Goal: Task Accomplishment & Management: Manage account settings

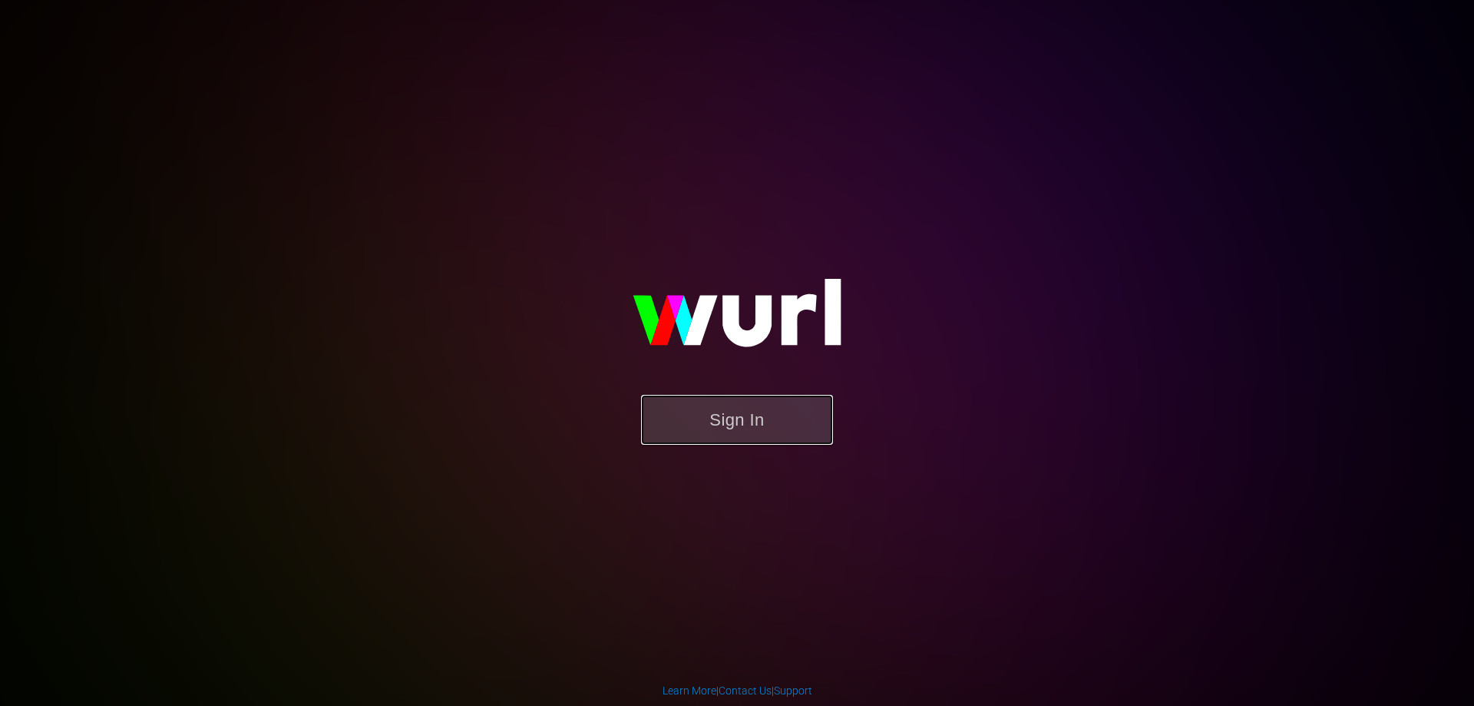
click at [737, 425] on button "Sign In" at bounding box center [737, 420] width 192 height 50
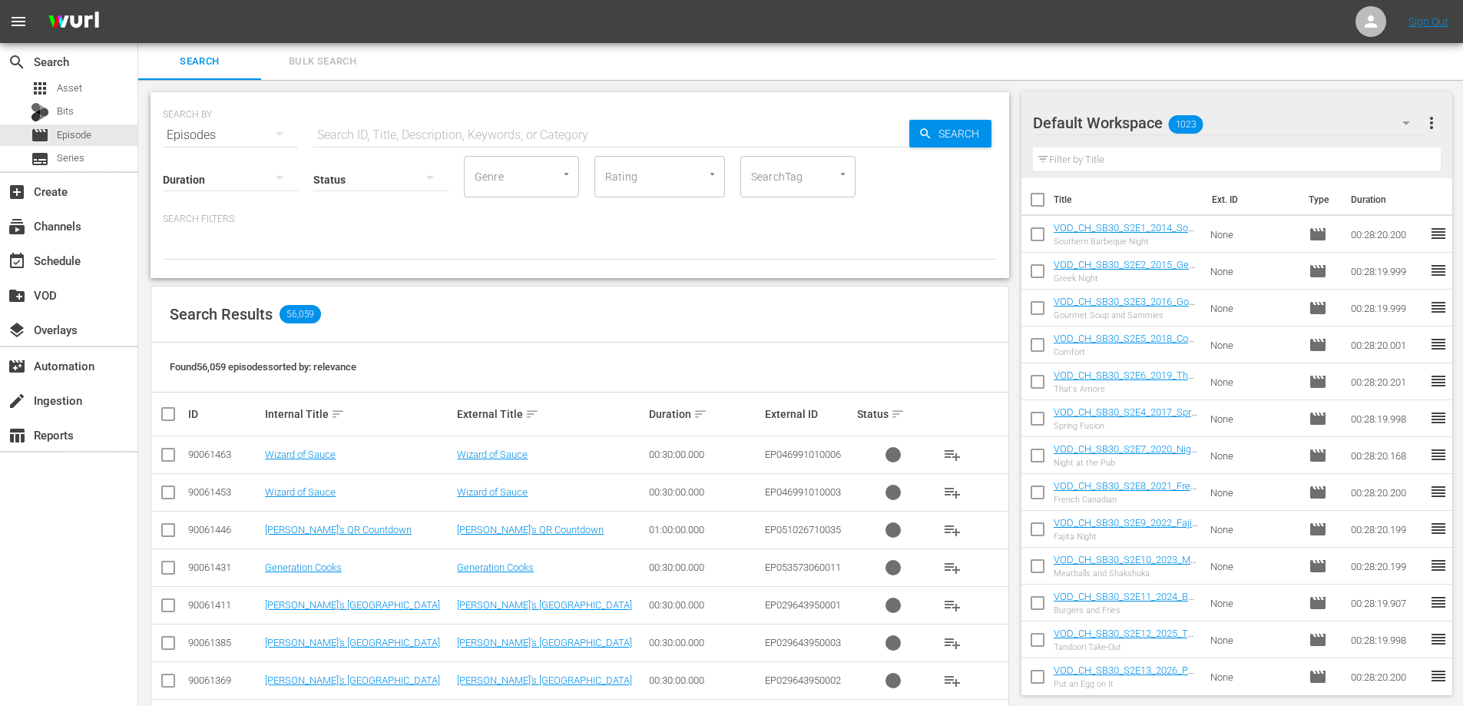
click at [394, 125] on input "text" at bounding box center [611, 135] width 596 height 37
click at [66, 134] on span "Episode" at bounding box center [74, 134] width 35 height 15
click at [428, 131] on input "text" at bounding box center [611, 135] width 596 height 37
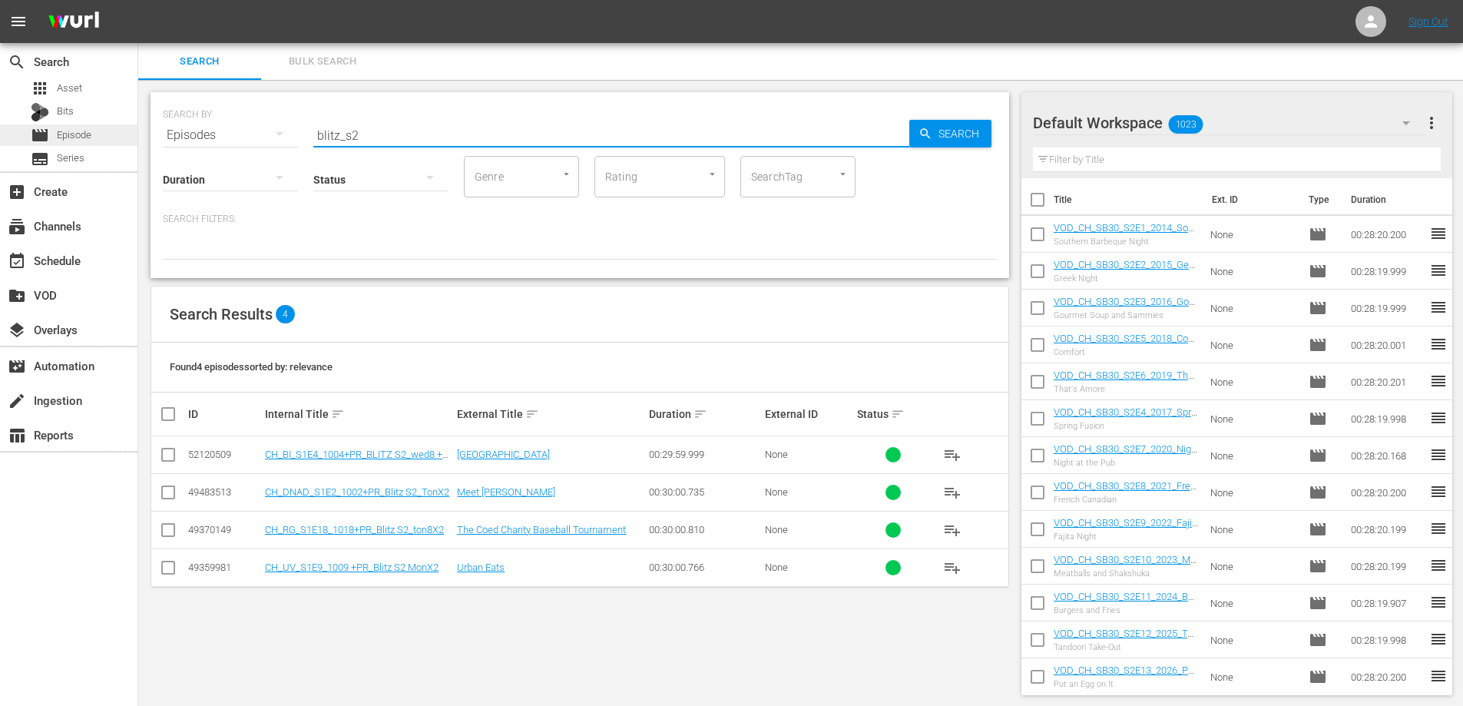
type input "blitz_s2"
click at [96, 134] on div "movie Episode" at bounding box center [68, 134] width 137 height 21
drag, startPoint x: 377, startPoint y: 137, endPoint x: 238, endPoint y: 148, distance: 139.4
click at [244, 146] on div "SEARCH BY Search By Episodes Search ID, Title, Description, Keywords, or Catego…" at bounding box center [579, 185] width 858 height 186
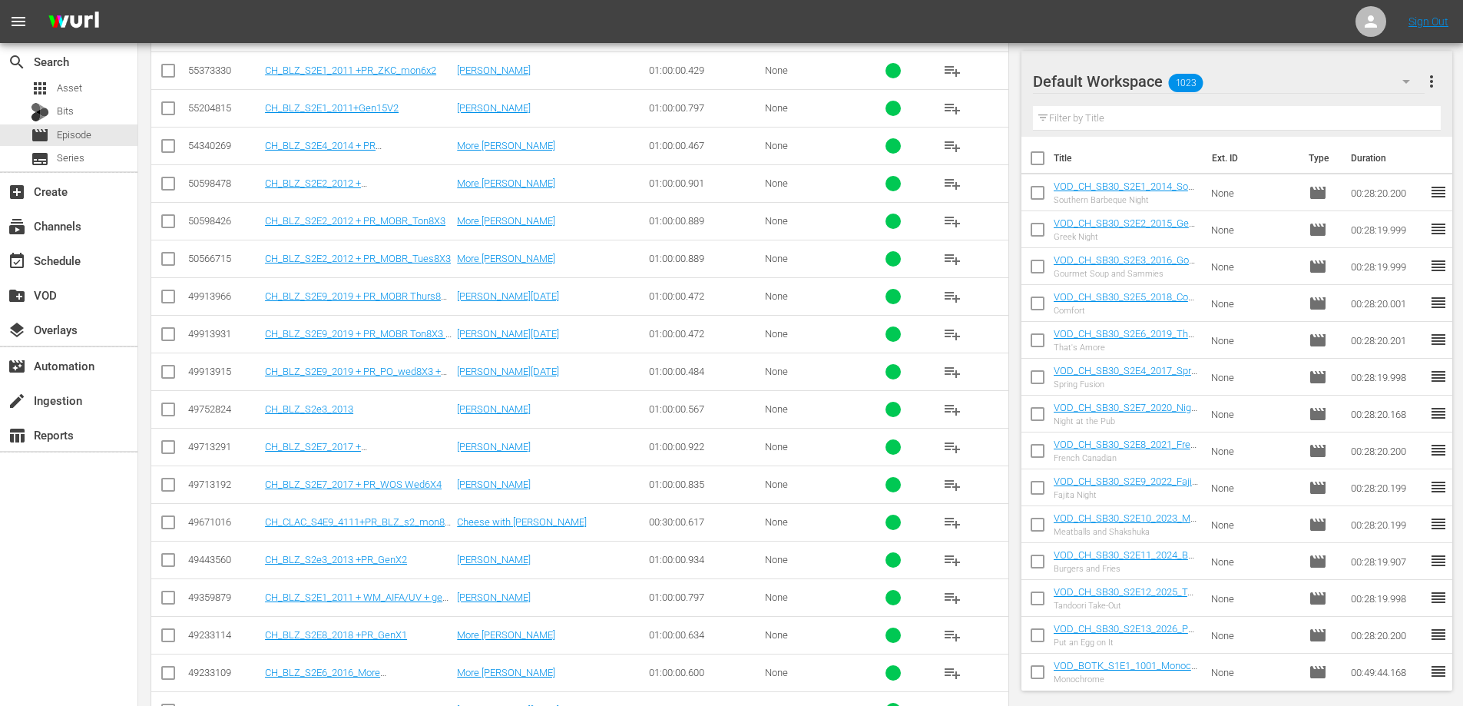
scroll to position [77, 0]
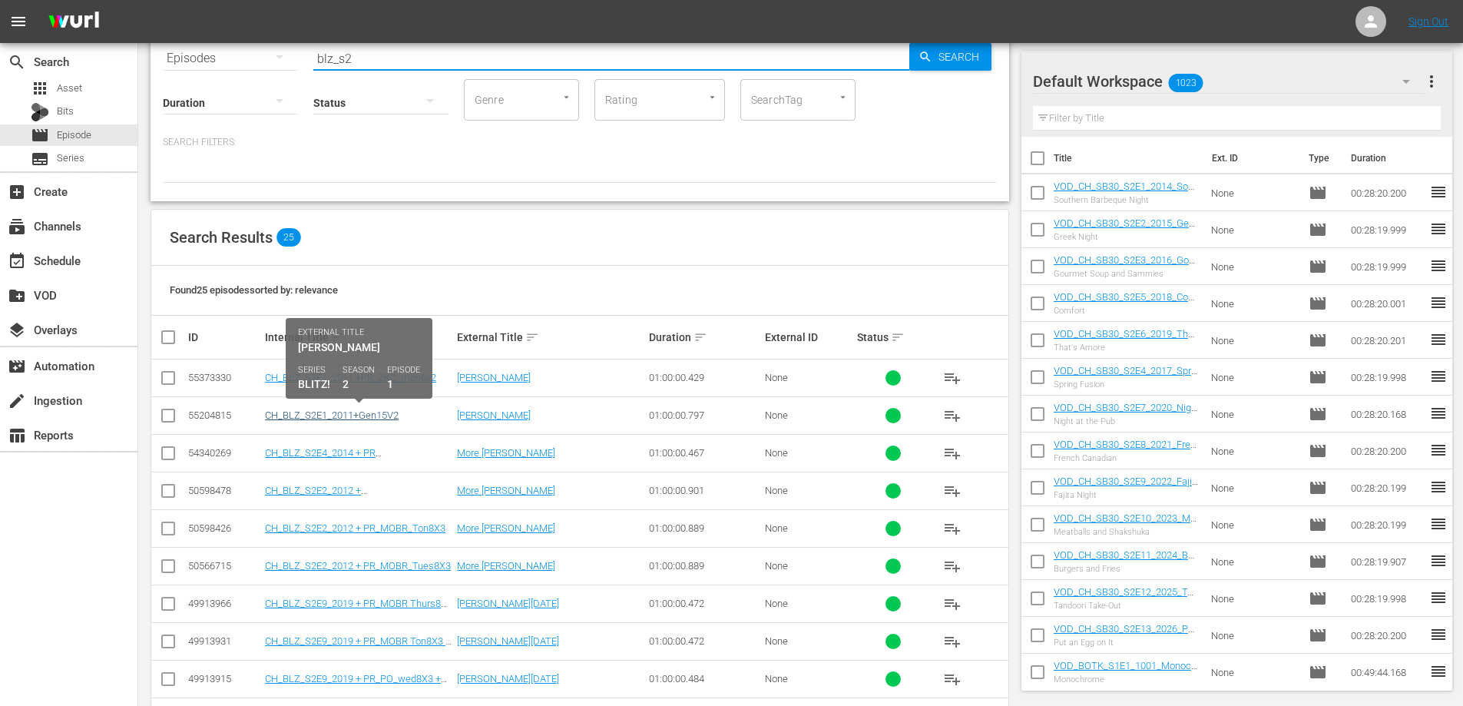
type input "blz_s2"
click at [372, 412] on link "CH_BLZ_S2E1_2011+Gen15V2" at bounding box center [332, 415] width 134 height 12
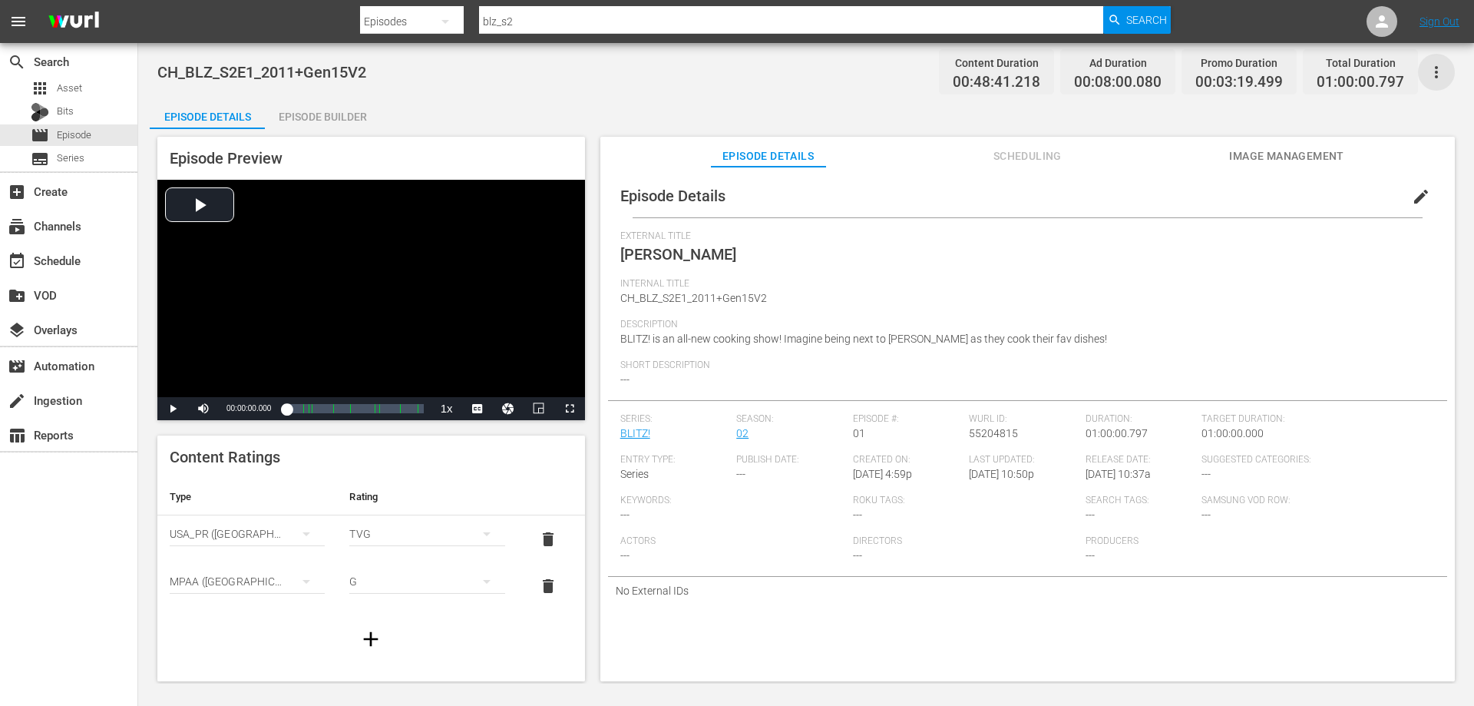
click at [1440, 78] on icon "button" at bounding box center [1436, 72] width 18 height 18
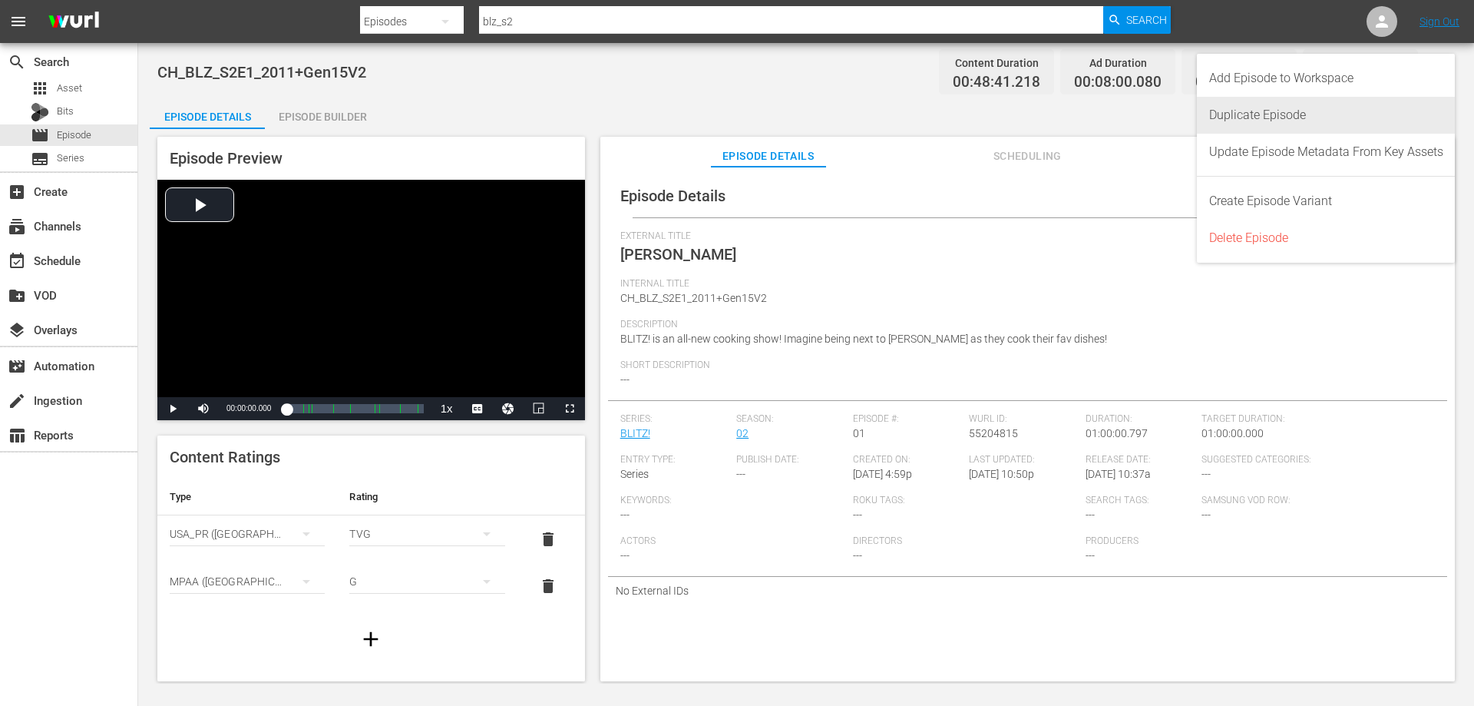
click at [1305, 121] on div "Duplicate Episode" at bounding box center [1326, 115] width 234 height 37
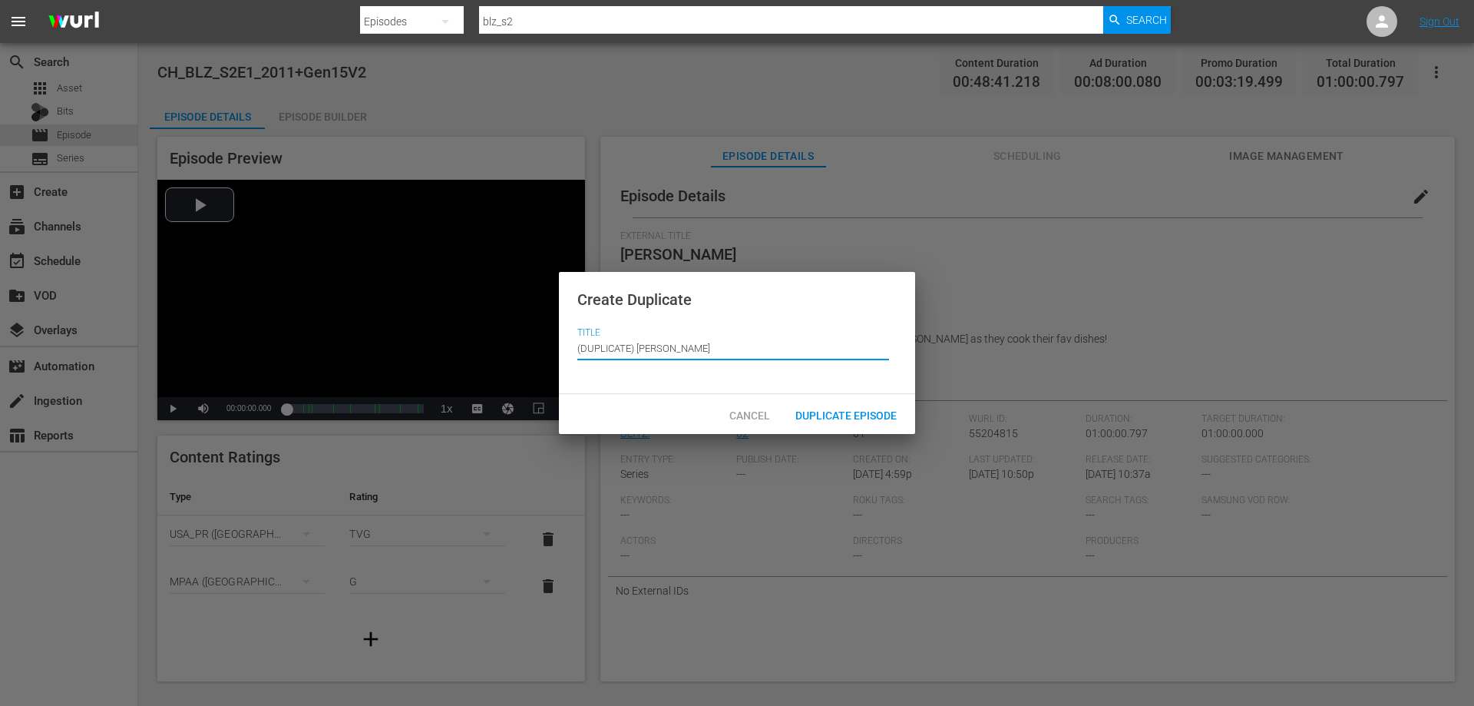
click at [650, 351] on input "(DUPLICATE) Pino Di Cerbo" at bounding box center [733, 347] width 312 height 37
drag, startPoint x: 638, startPoint y: 349, endPoint x: 498, endPoint y: 352, distance: 140.5
click at [498, 352] on div "Create Duplicate Title Episode Title (DUPLICATE) Pino Di Cerbo Cancel Duplicate…" at bounding box center [737, 353] width 1474 height 706
type input "[PERSON_NAME]"
click at [835, 415] on span "Duplicate Episode" at bounding box center [846, 415] width 126 height 12
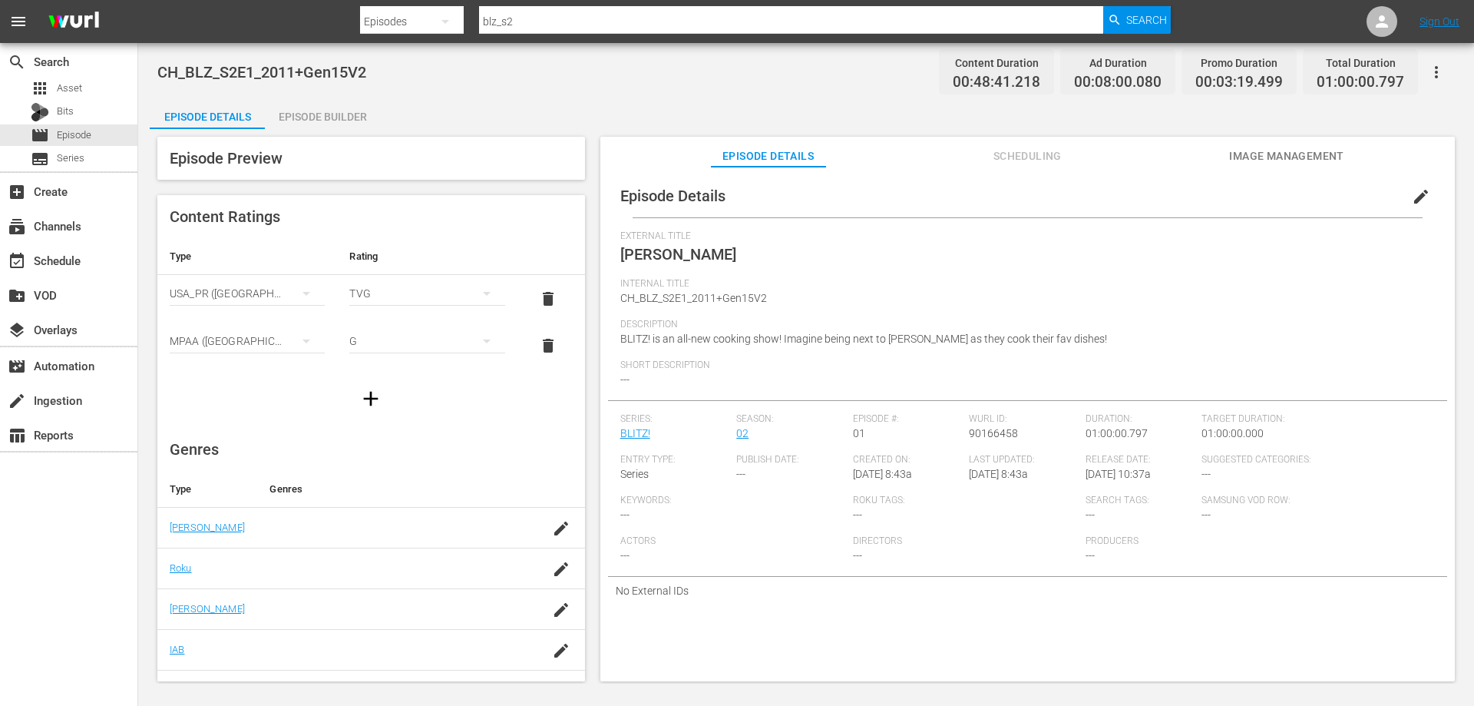
click at [1416, 197] on span "edit" at bounding box center [1421, 196] width 18 height 18
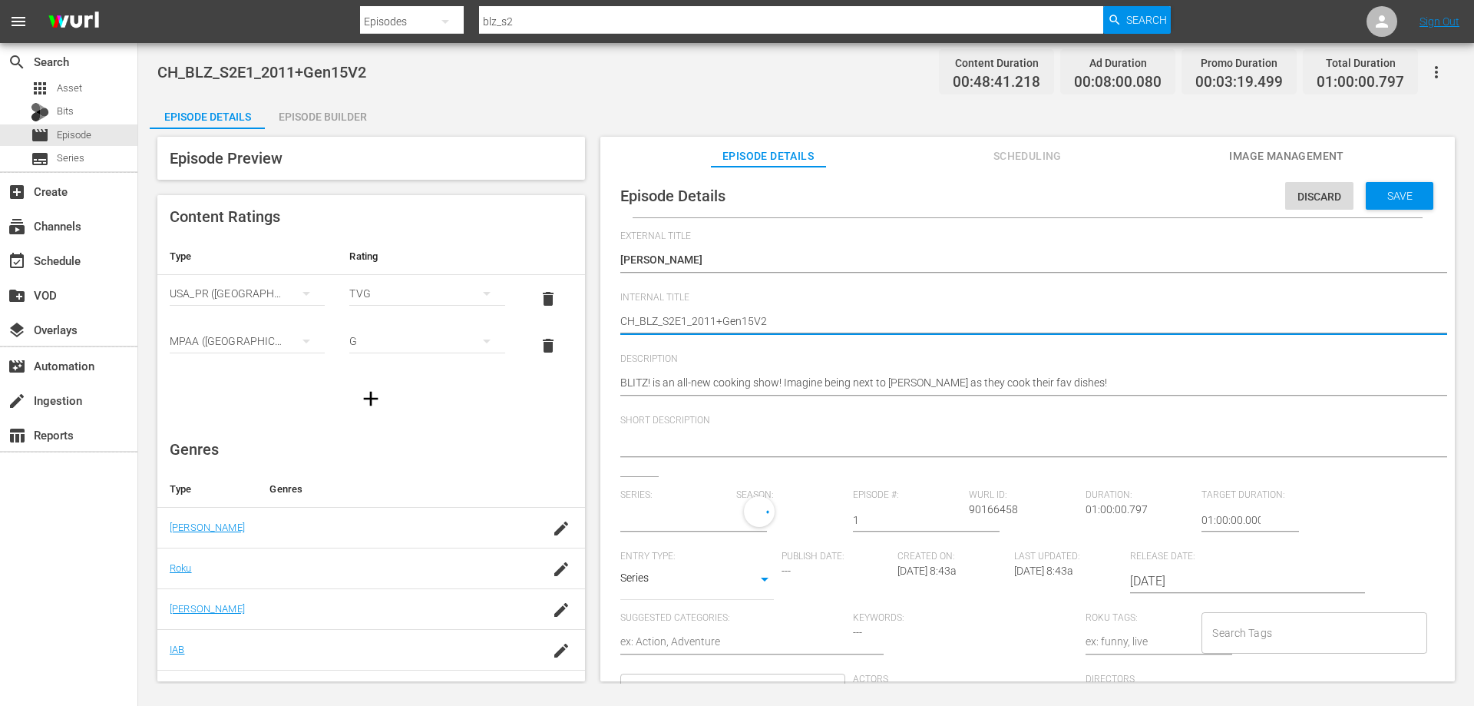
click at [775, 323] on textarea "CH_BLZ_S2E1_2011+Gen15V2" at bounding box center [1023, 322] width 807 height 18
type input "BLITZ!"
click at [625, 323] on textarea "CH_BLZ_S2E1_2011+Gen15V2" at bounding box center [1023, 322] width 807 height 18
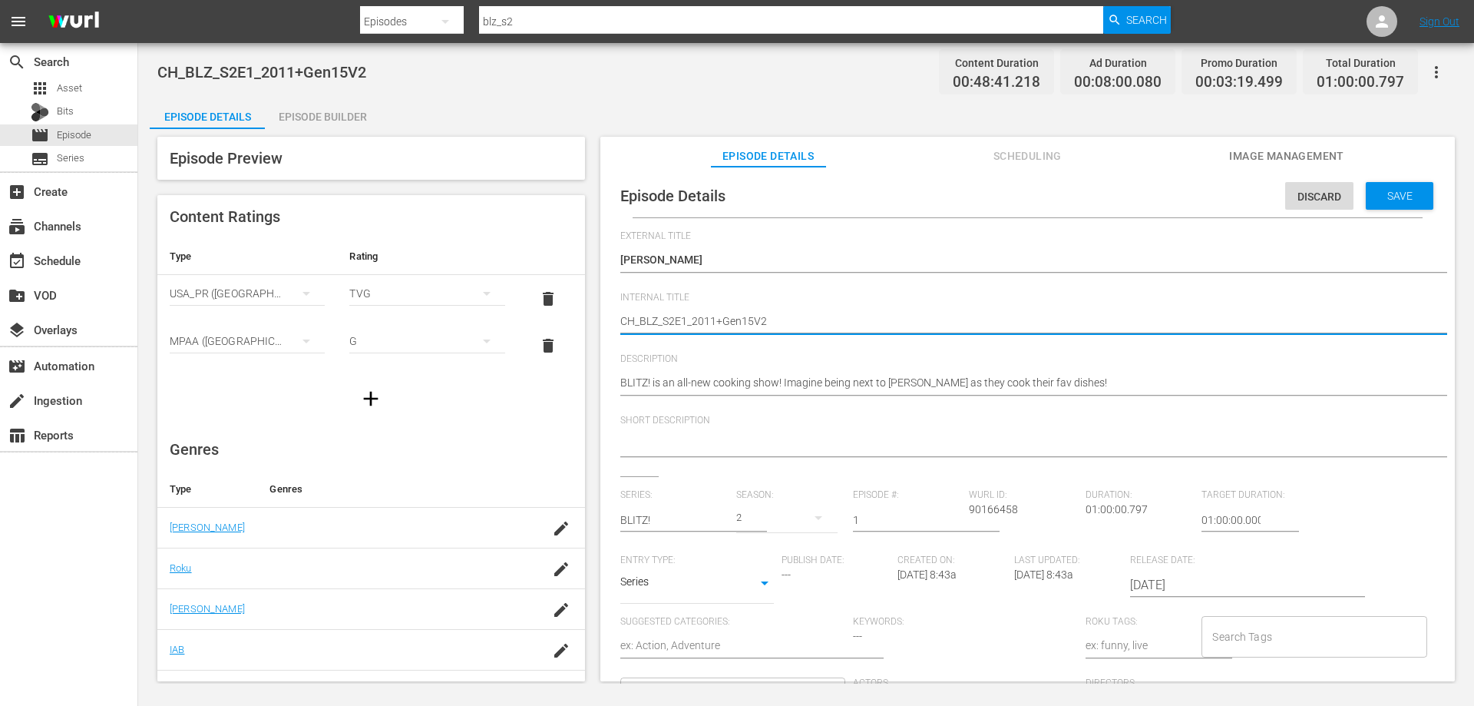
click at [633, 319] on textarea "CH_BLZ_S2E1_2011+Gen15V2" at bounding box center [1023, 322] width 807 height 18
type textarea "C_BLZ_S2E1_2011+Gen15V2"
type textarea "_BLZ_S2E1_2011+Gen15V2"
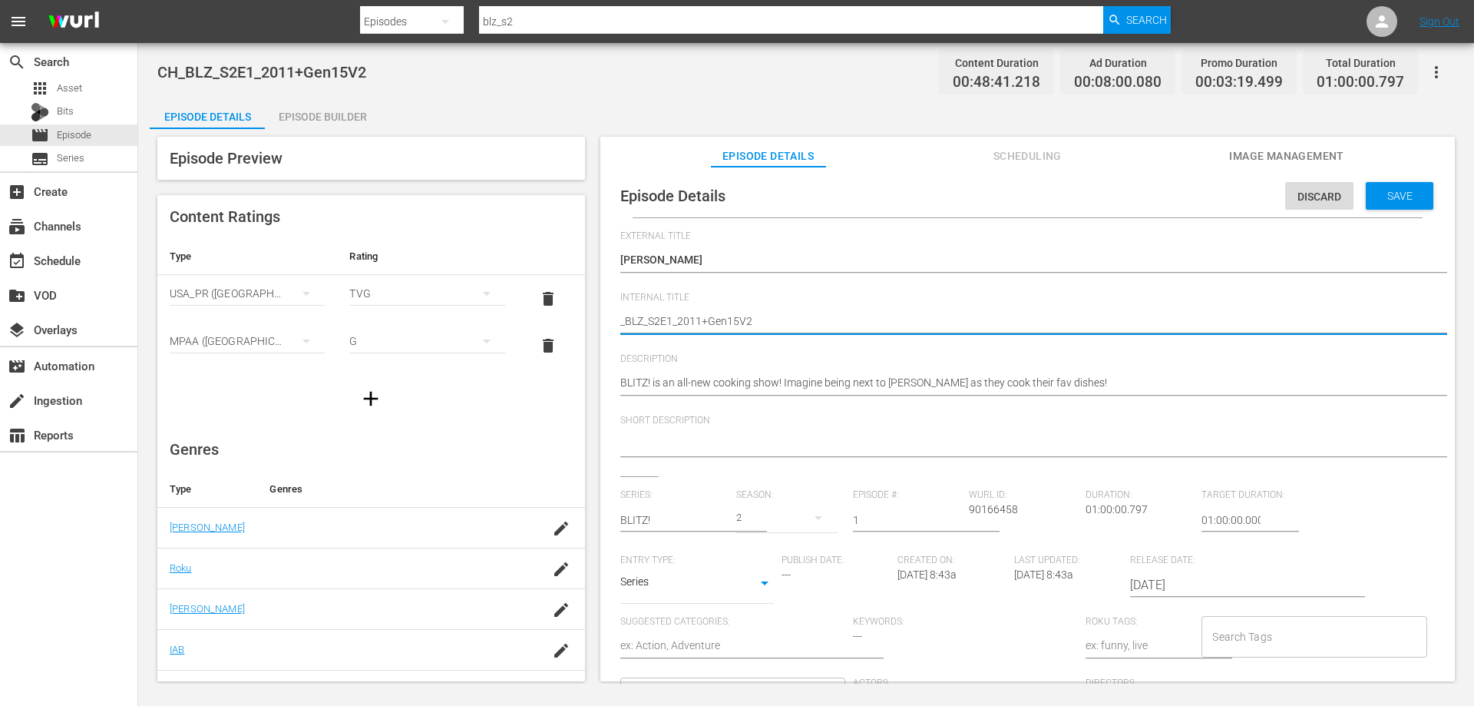
type textarea "V_BLZ_S2E1_2011+Gen15V2"
type textarea "VO_BLZ_S2E1_2011+Gen15V2"
type textarea "VOD_BLZ_S2E1_2011+Gen15V2"
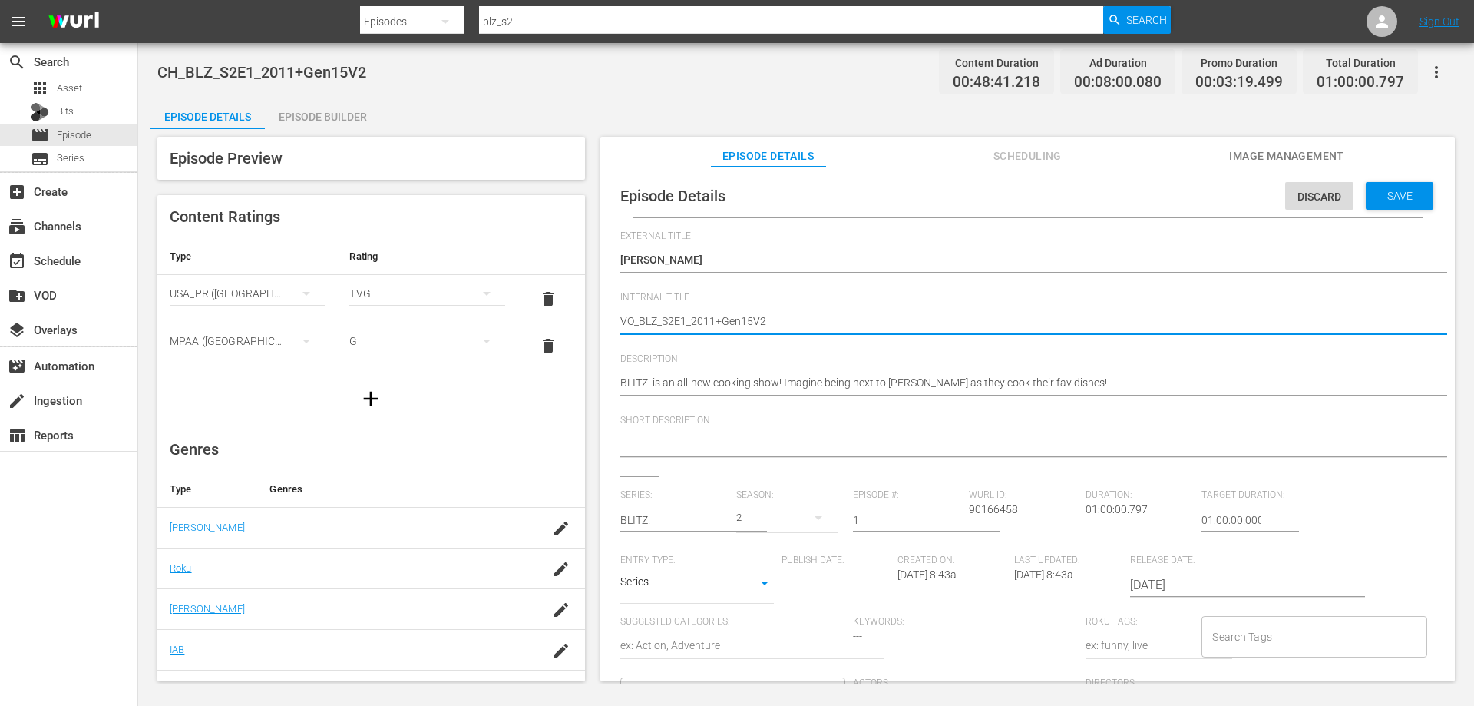
type textarea "VOD_BLZ_S2E1_2011+Gen15V2"
click at [796, 319] on textarea "CH_BLZ_S2E1_2011+Gen15V2" at bounding box center [1023, 322] width 807 height 18
type textarea "VOD_BLZ_S2E1_2011+Gen15V"
type textarea "VOD_BLZ_S2E1_2011+Gen15"
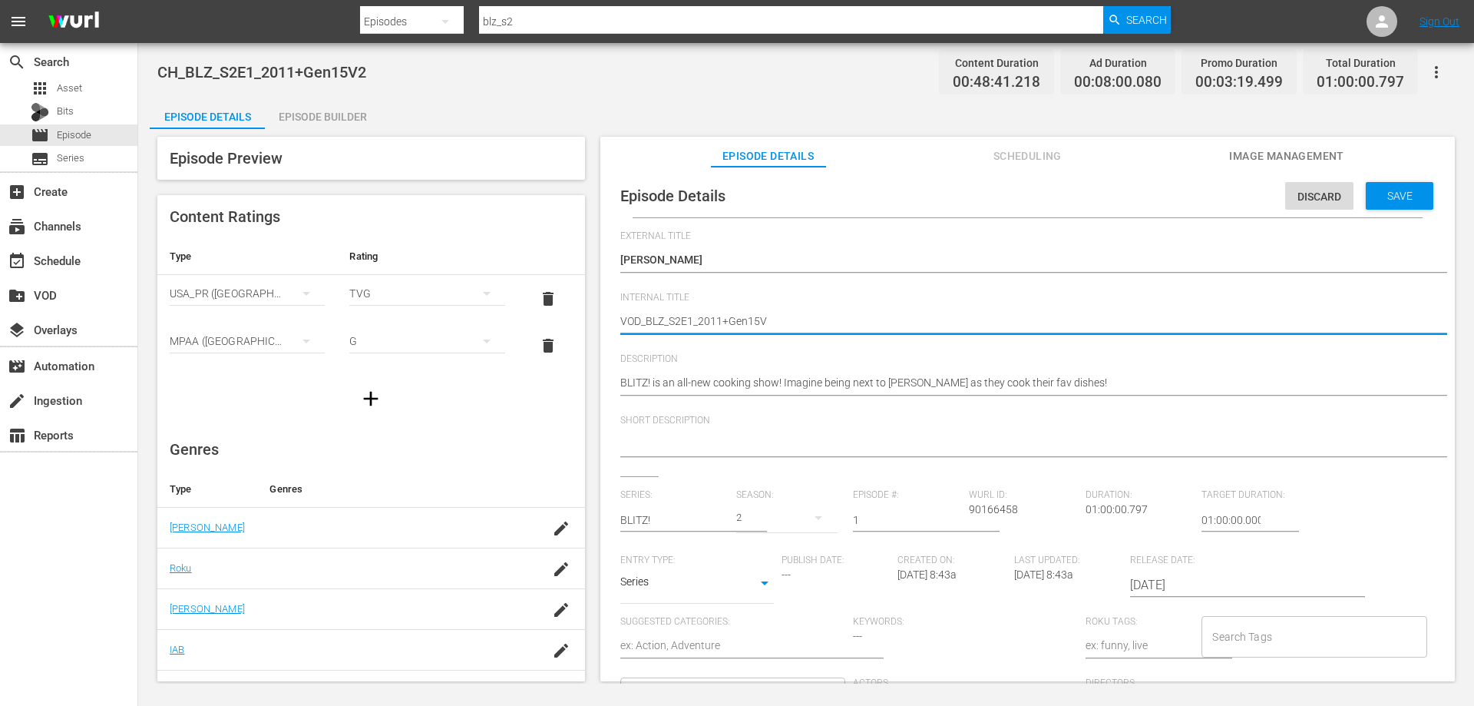
type textarea "VOD_BLZ_S2E1_2011+Gen15"
type textarea "VOD_BLZ_S2E1_2011+Gen1"
type textarea "VOD_BLZ_S2E1_2011+Gen"
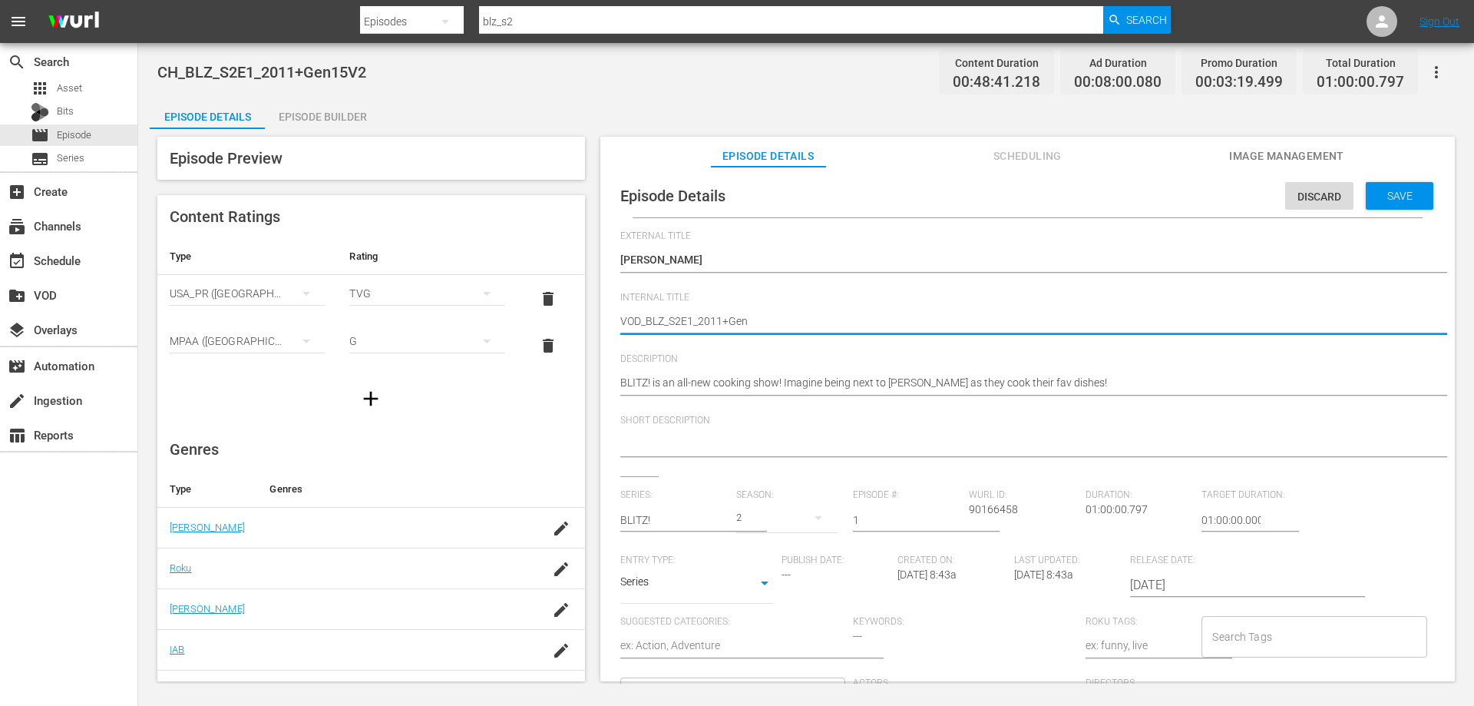
type textarea "VOD_BLZ_S2E1_2011+Ge"
type textarea "VOD_BLZ_S2E1_2011+G"
type textarea "VOD_BLZ_S2E1_2011+"
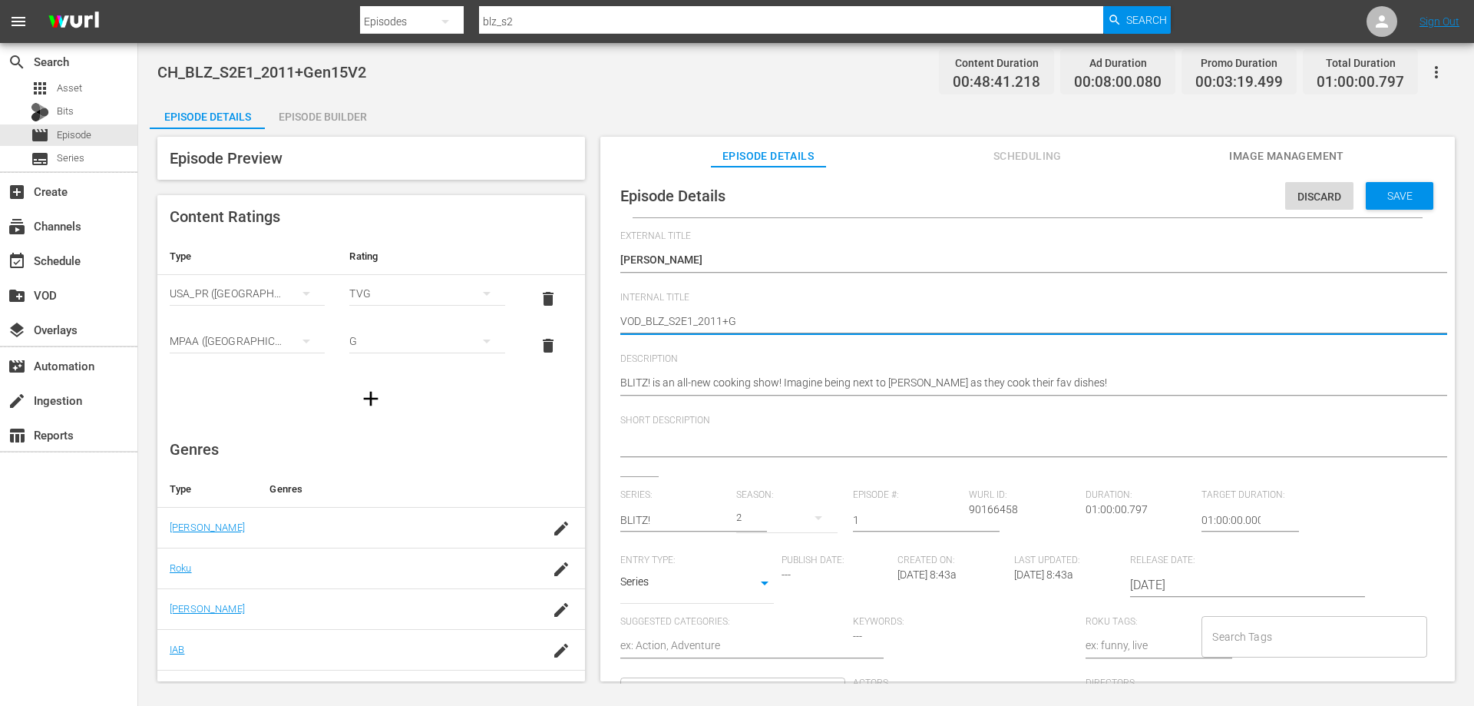
type textarea "VOD_BLZ_S2E1_2011+"
type textarea "VOD_BLZ_S2E1_2011"
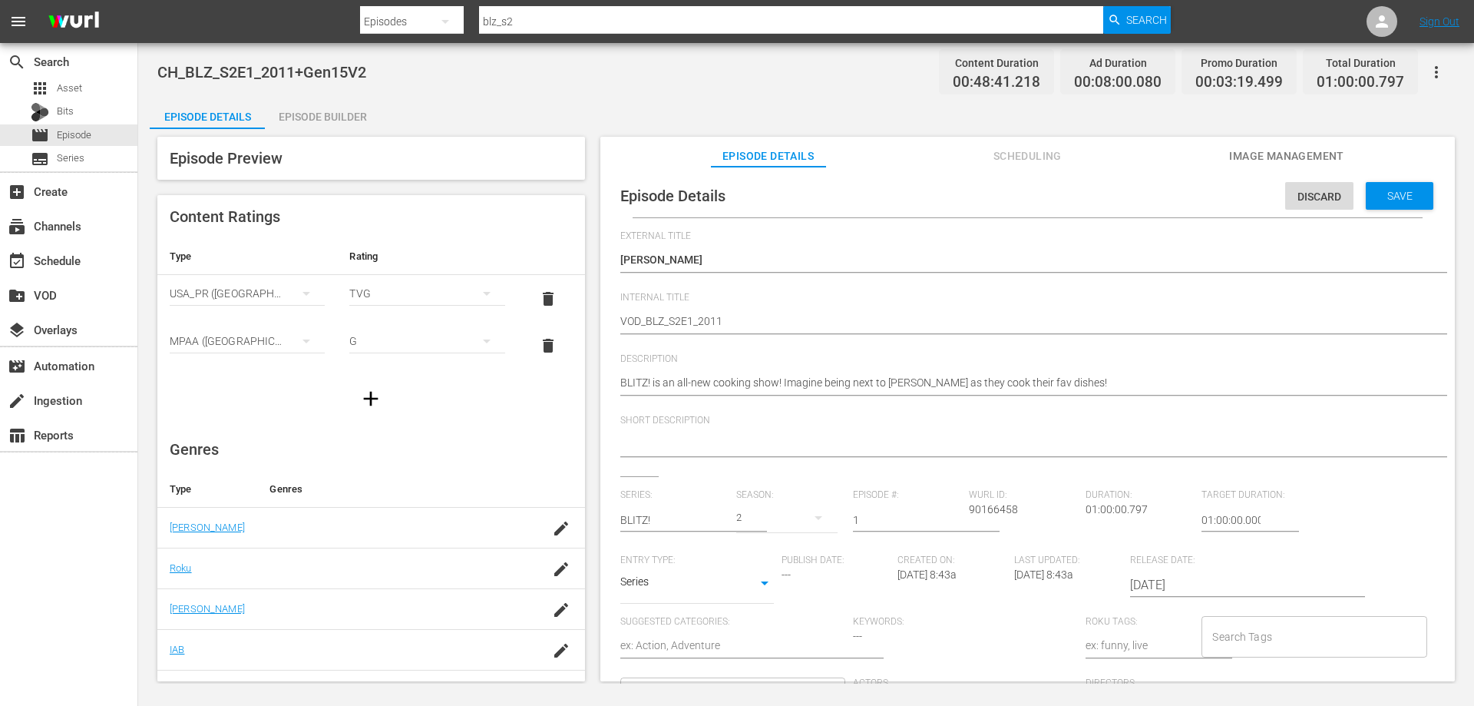
click at [729, 312] on div "CH_BLZ_S2E1_2011+Gen15V2 CH_BLZ_S2E1_2011+Gen15V2" at bounding box center [1023, 322] width 807 height 37
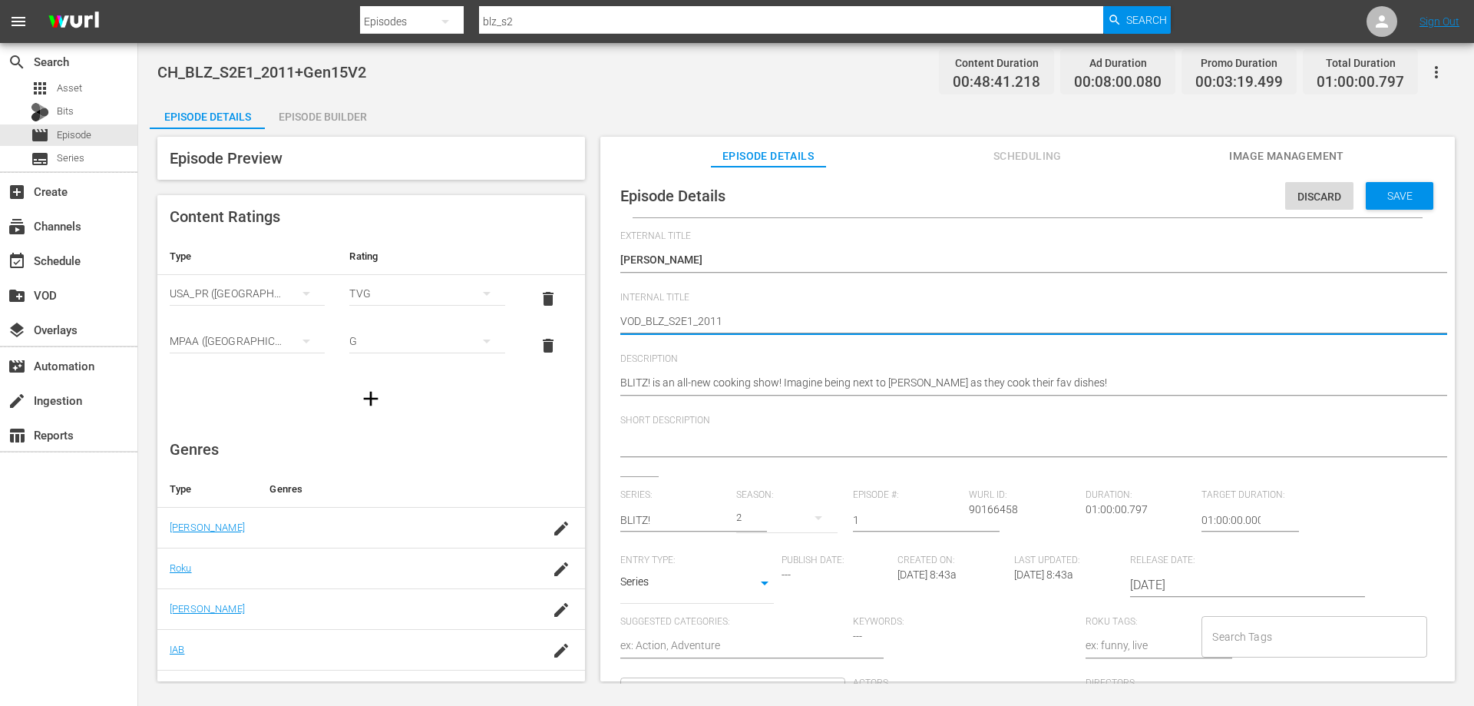
click at [785, 323] on textarea "CH_BLZ_S2E1_2011+Gen15V2" at bounding box center [1023, 322] width 807 height 18
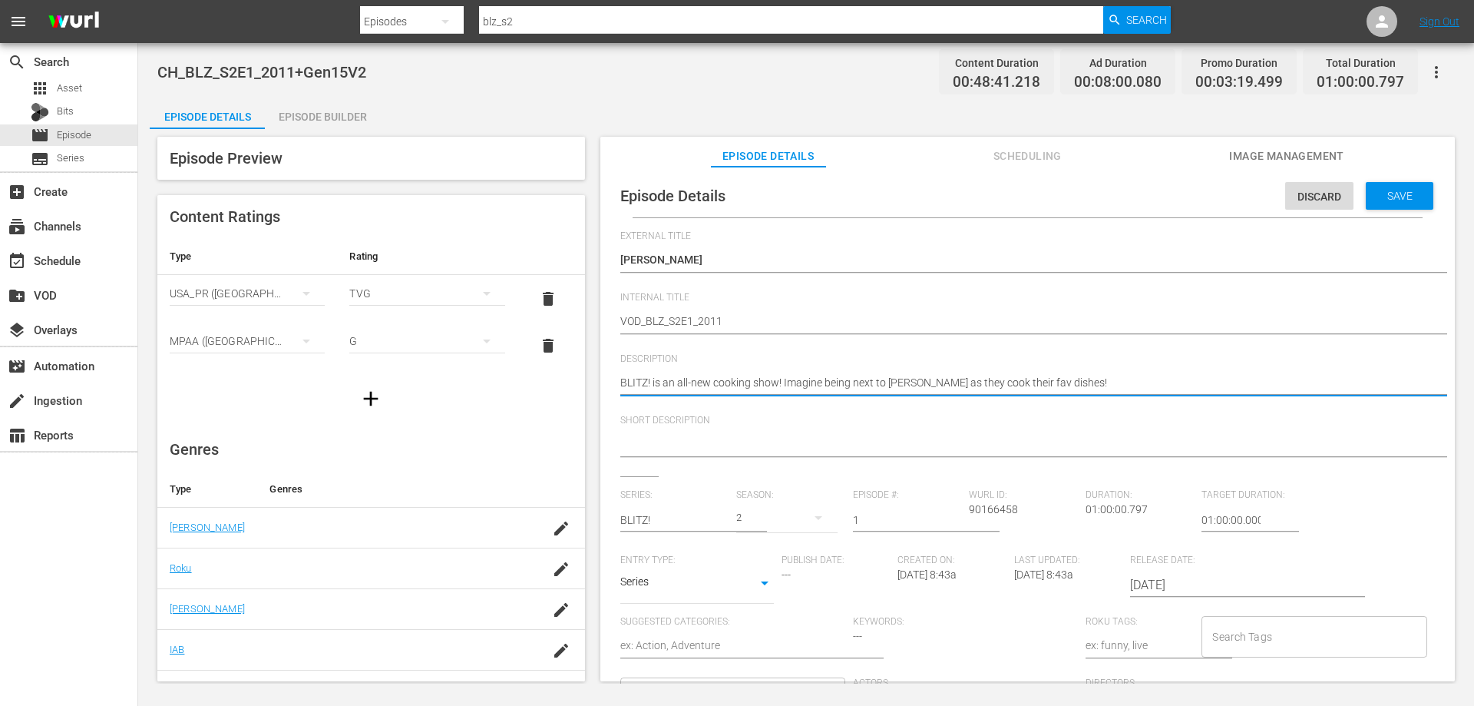
click at [955, 372] on div "BLITZ! is an all-new cooking show! Imagine being next to Pino Di Cerbo as they …" at bounding box center [1023, 383] width 807 height 37
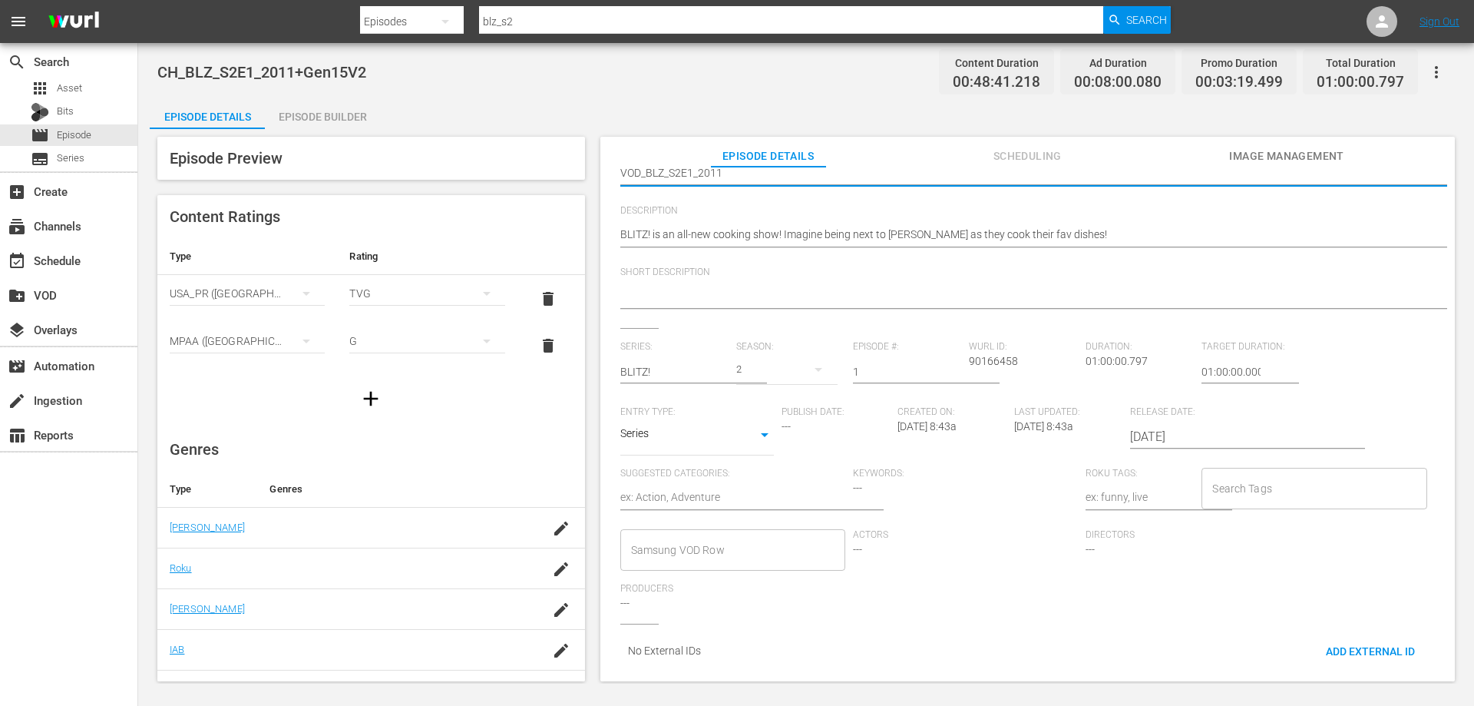
scroll to position [15, 0]
click at [765, 541] on input "Samsung VOD Row" at bounding box center [721, 547] width 188 height 28
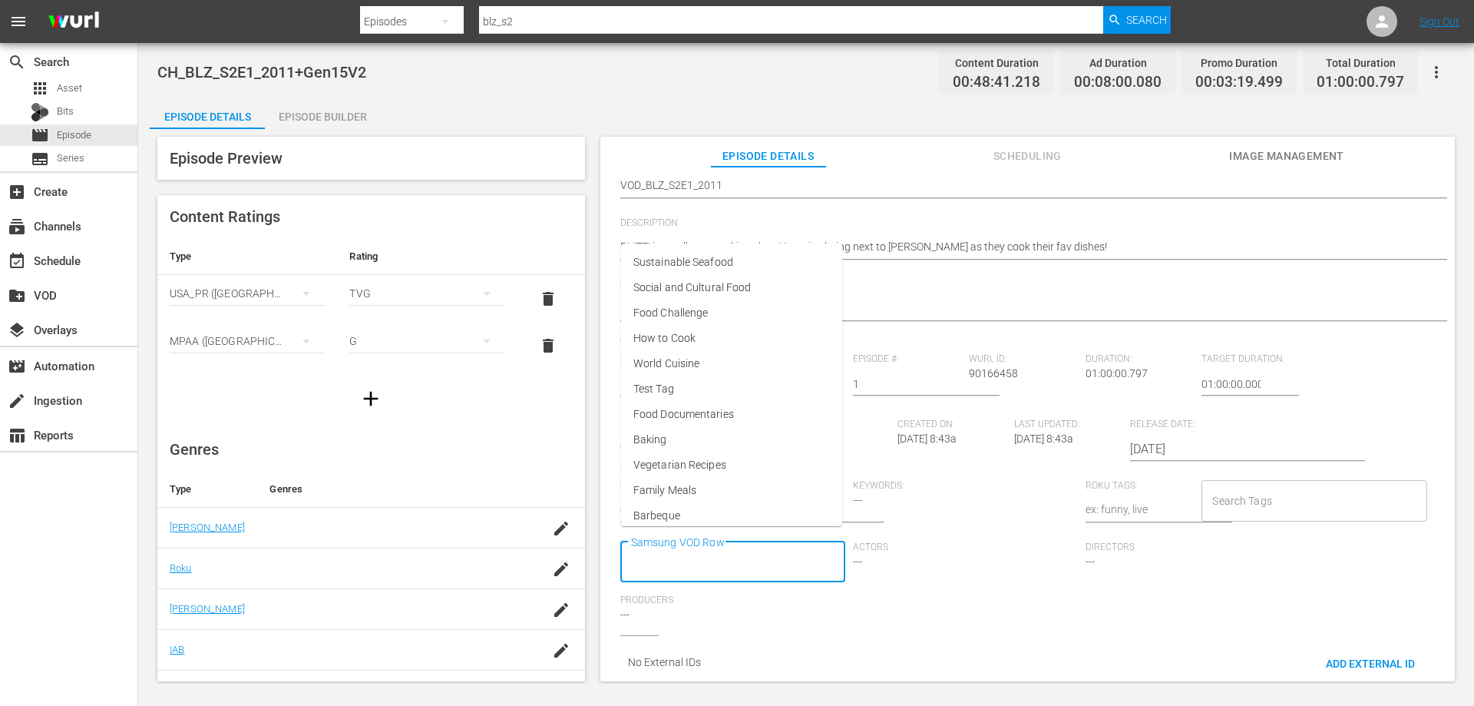
scroll to position [0, 0]
click at [694, 551] on input "Samsung VOD Row" at bounding box center [721, 562] width 188 height 28
click at [676, 322] on li "Food Challenge" at bounding box center [731, 312] width 223 height 25
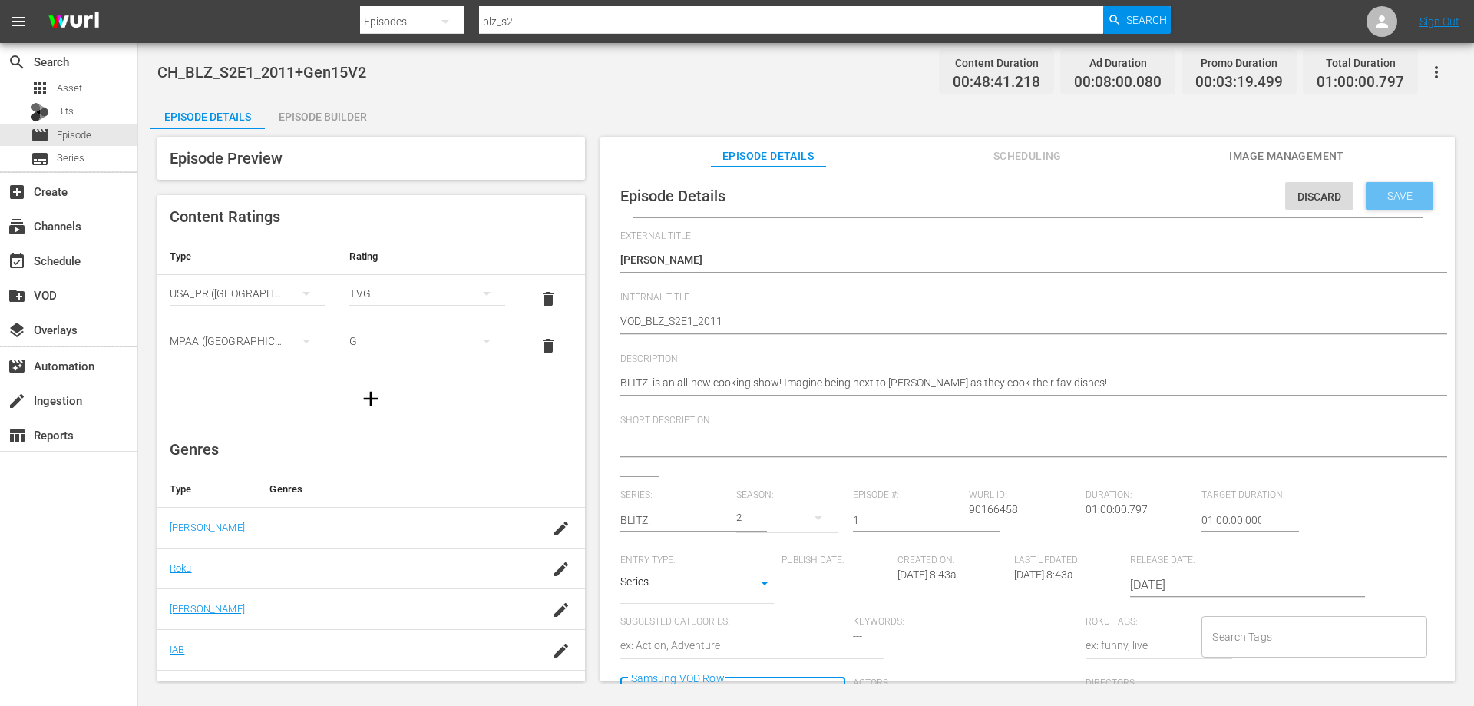
click at [1375, 198] on span "Save" at bounding box center [1400, 196] width 50 height 12
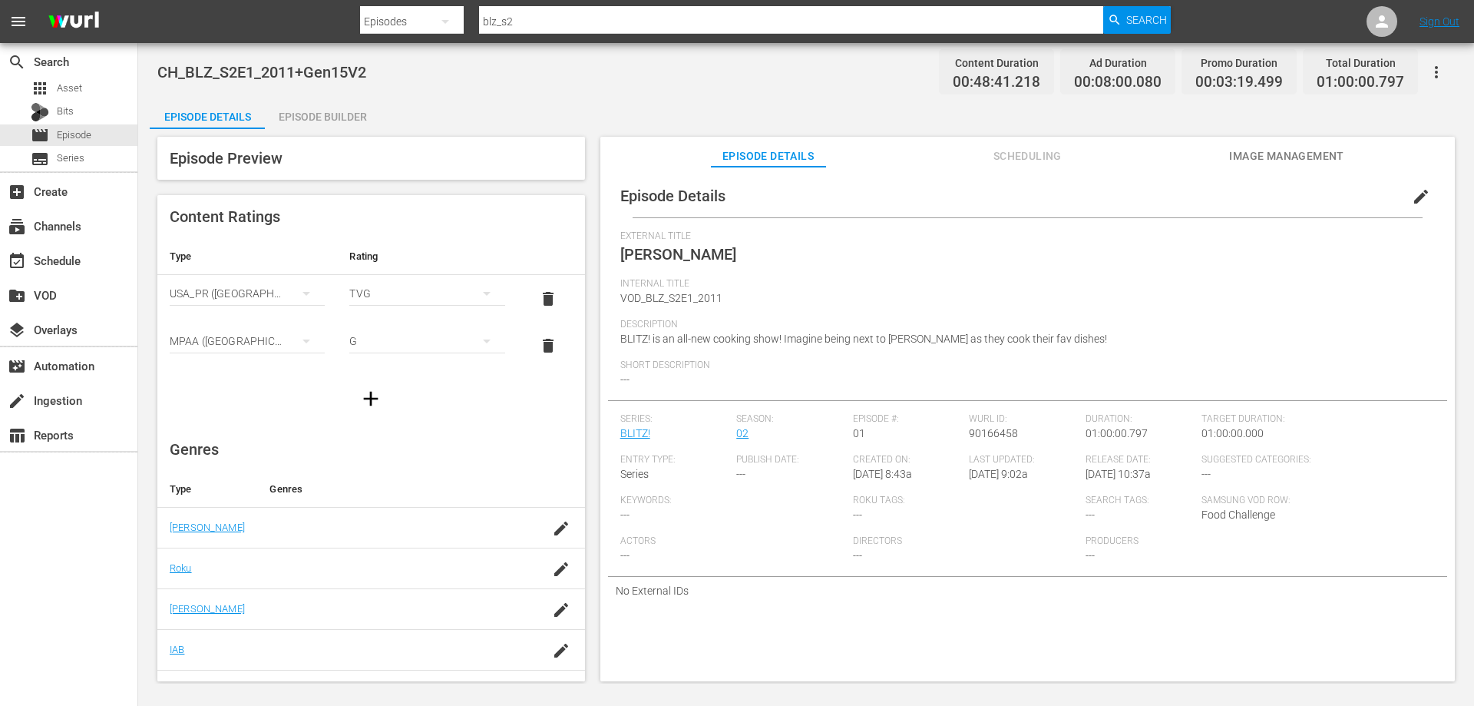
click at [1422, 189] on button "edit" at bounding box center [1421, 196] width 37 height 37
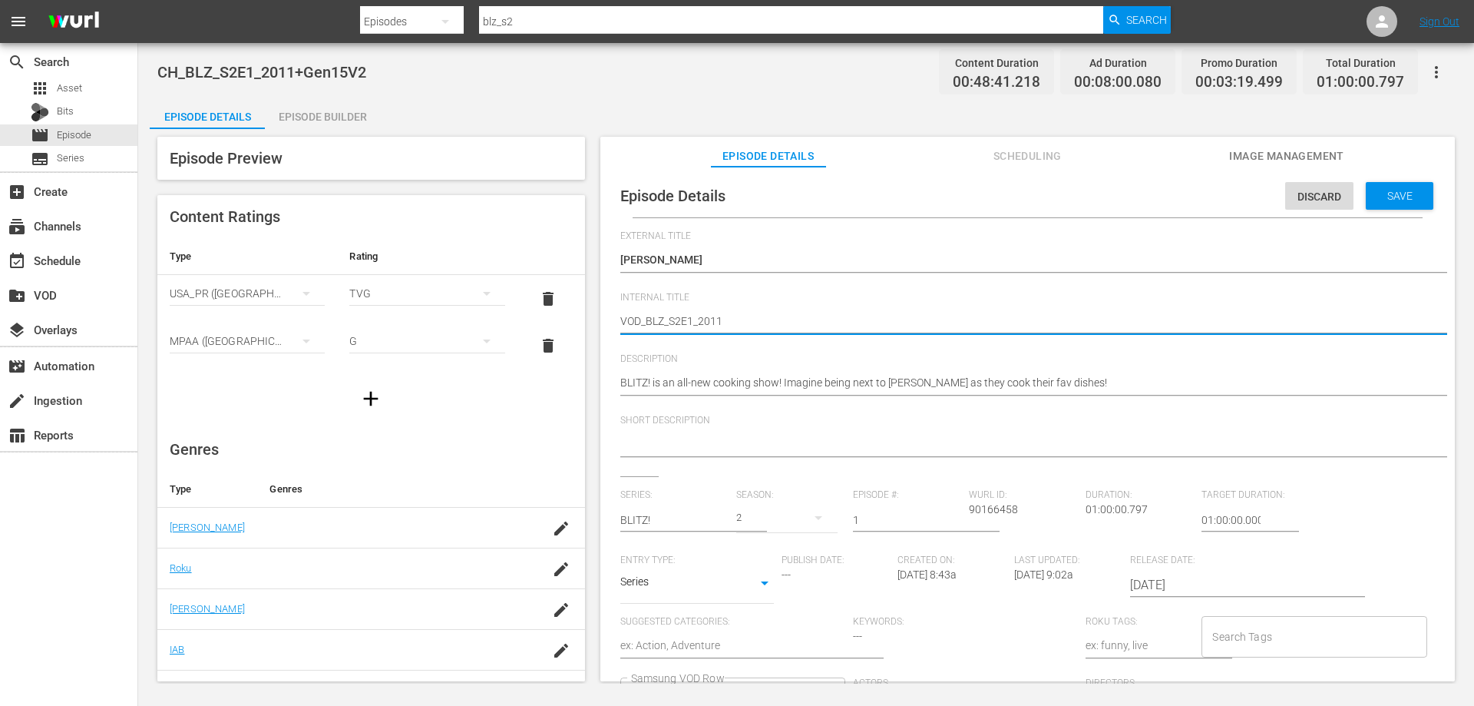
type textarea "VOD_BLZ_S2E1_2011_"
type textarea "VOD_BLZ_S2E1_2011_P"
type textarea "VOD_BLZ_S2E1_2011_Pi"
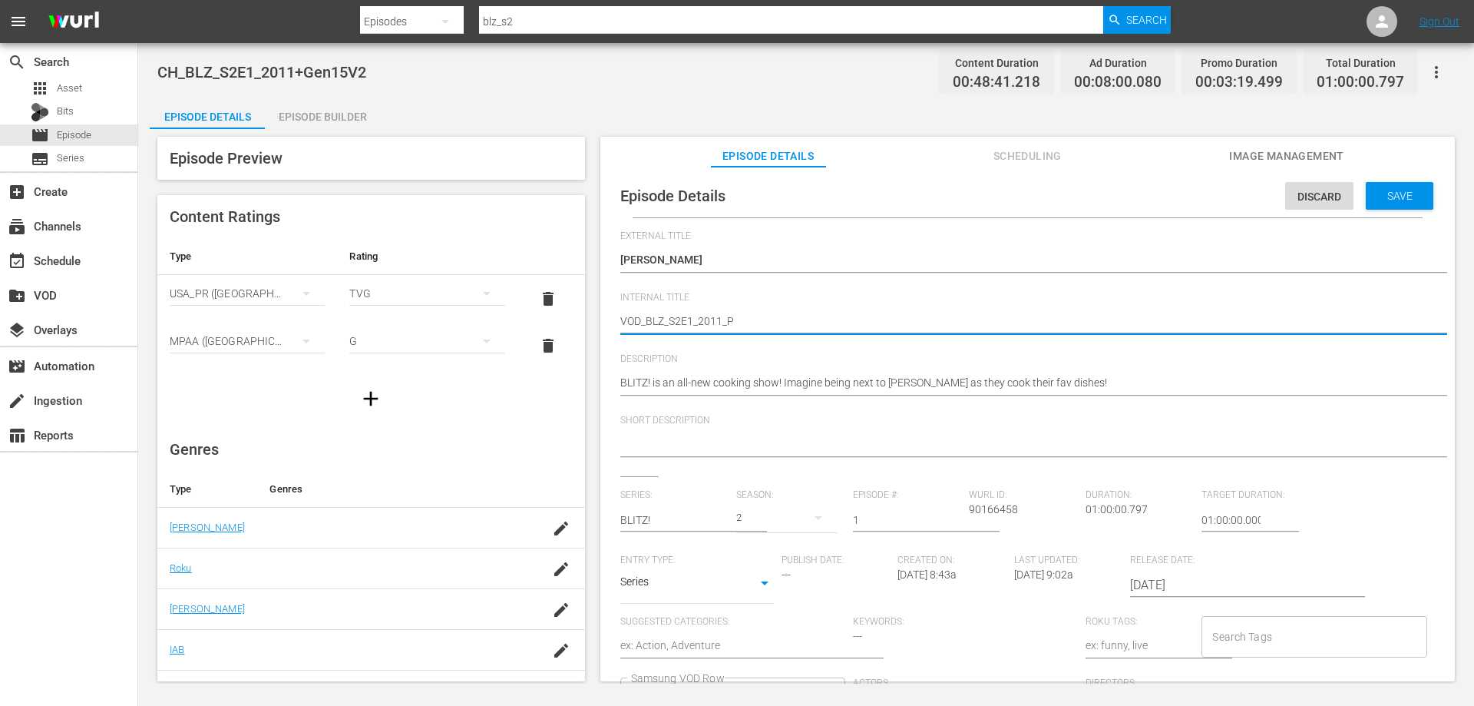
type textarea "VOD_BLZ_S2E1_2011_Pi"
type textarea "VOD_BLZ_S2E1_2011_Pin"
type textarea "VOD_BLZ_S2E1_2011_Pino"
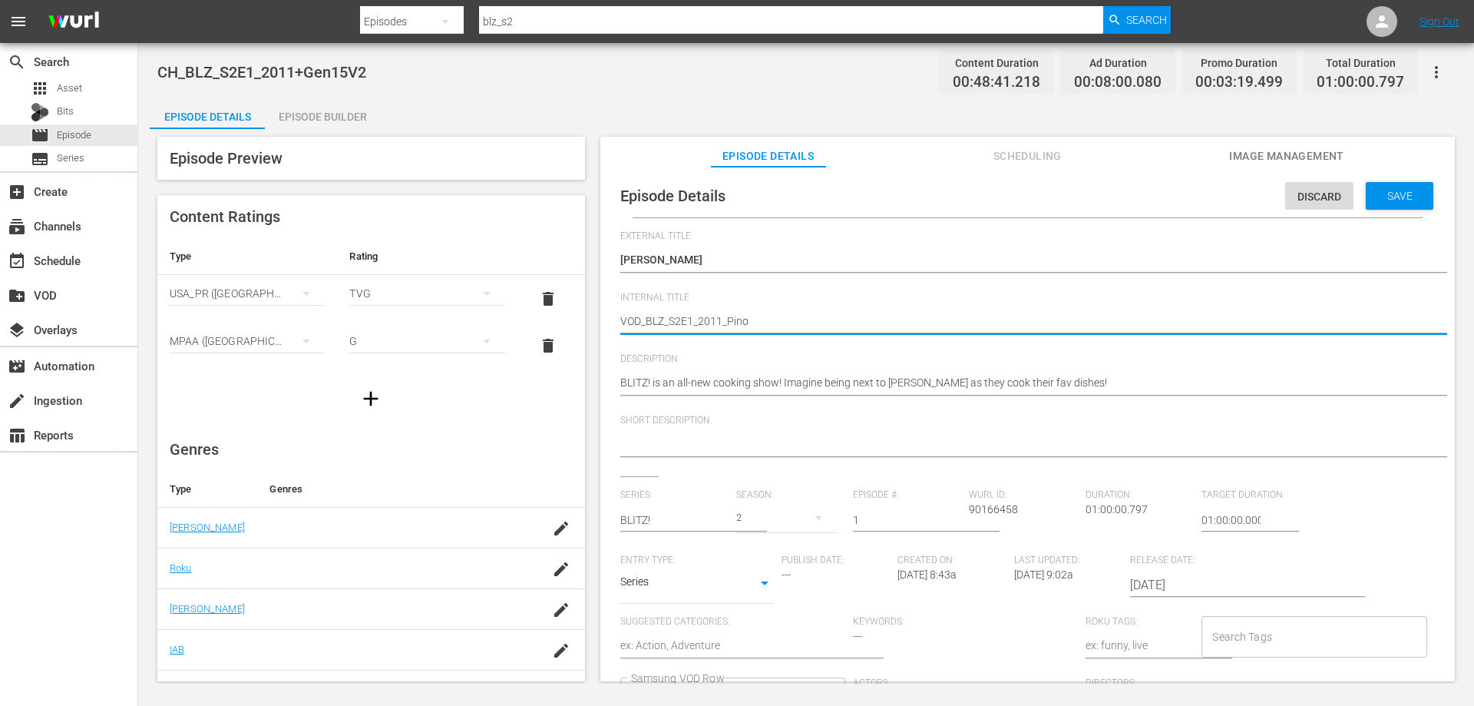
type textarea "VOD_BLZ_S2E1_2011_PinoD"
type textarea "VOD_BLZ_S2E1_2011_PinoDi"
type textarea "VOD_BLZ_S2E1_2011_PinoDiC"
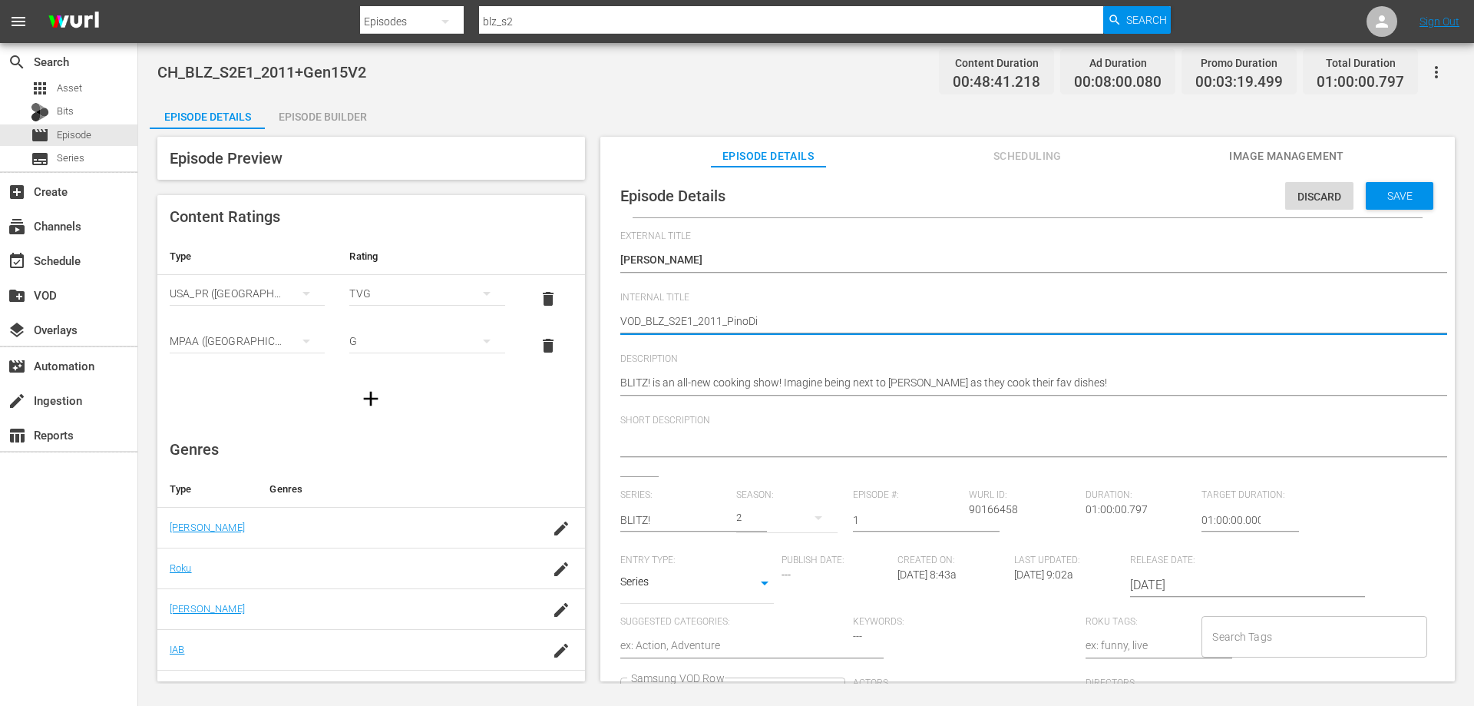
type textarea "VOD_BLZ_S2E1_2011_PinoDiC"
type textarea "VOD_BLZ_S2E1_2011_PinoDiCe"
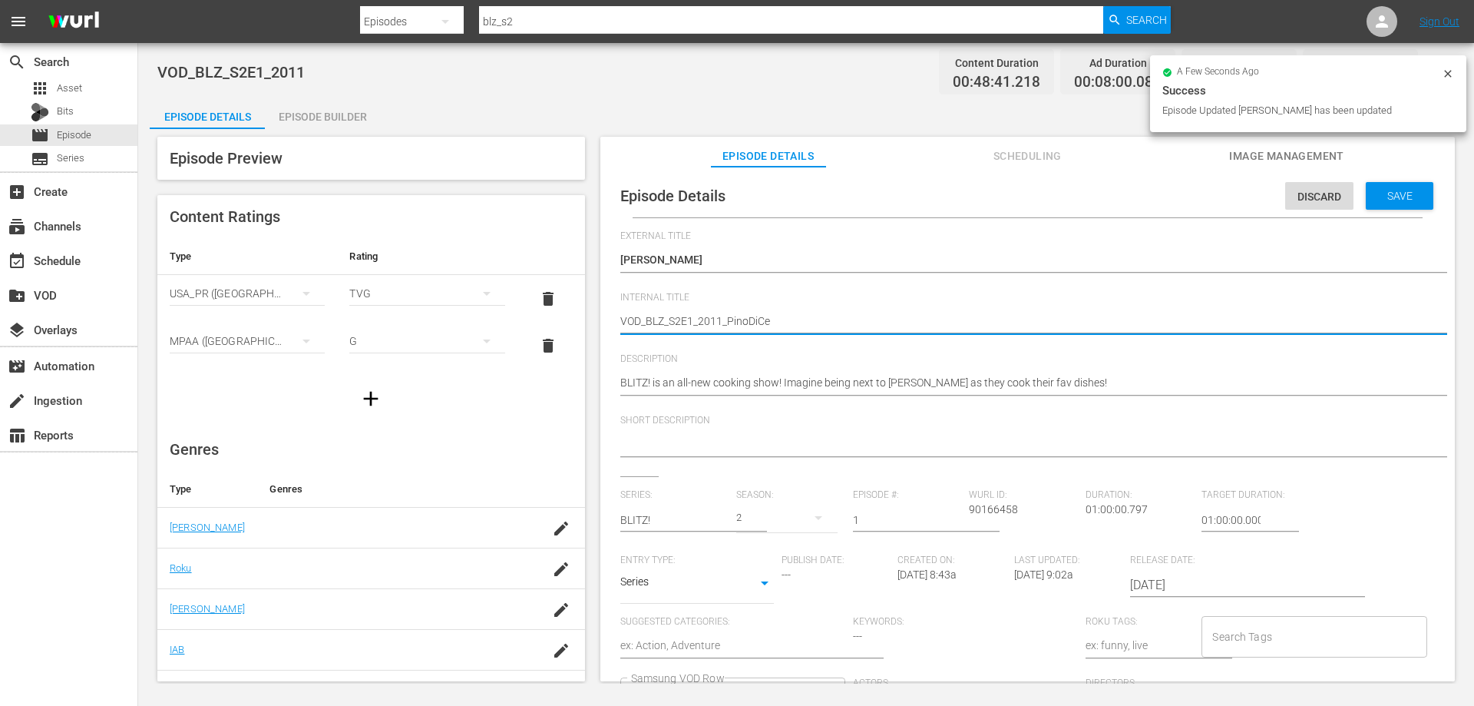
type textarea "VOD_BLZ_S2E1_2011_PinoDiCer"
type textarea "VOD_BLZ_S2E1_2011_PinoDiCerb"
type textarea "VOD_BLZ_S2E1_2011_PinoDiCerbo"
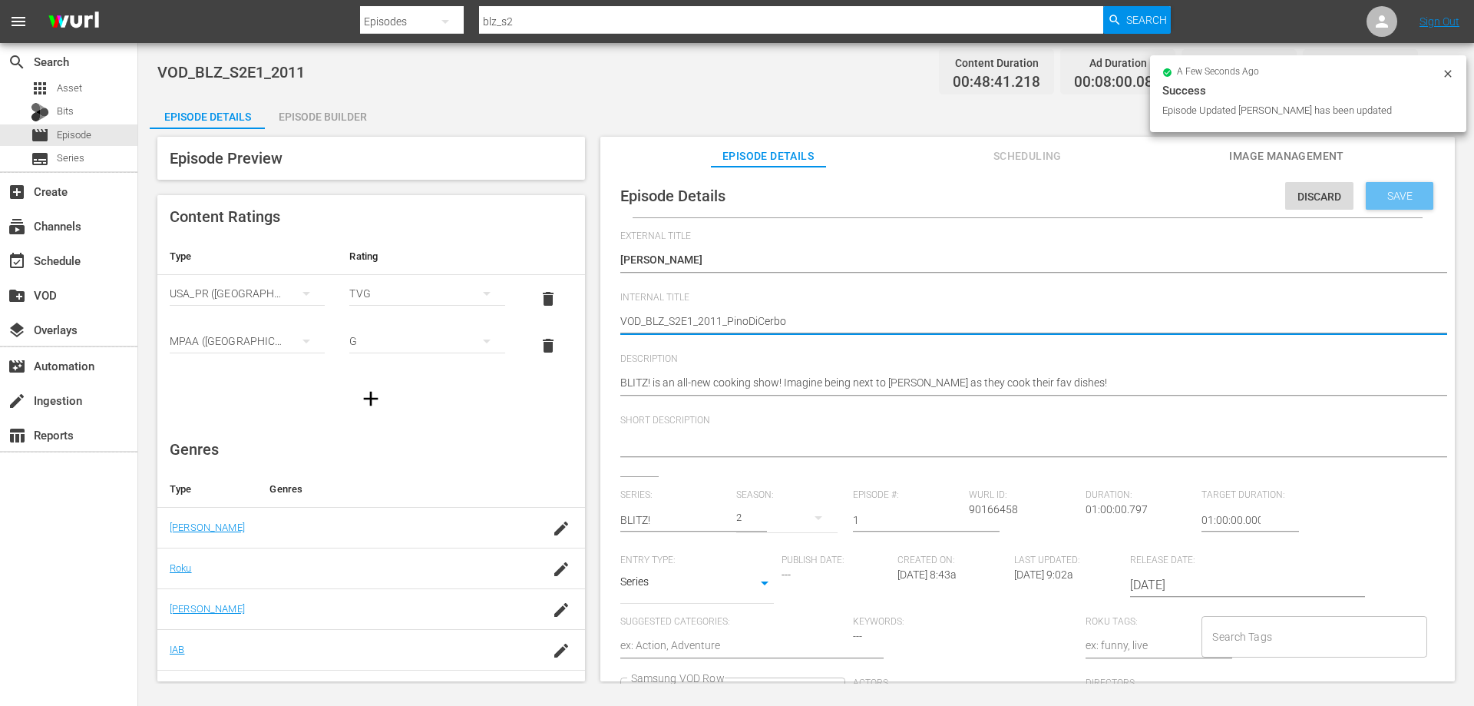
type textarea "VOD_BLZ_S2E1_2011_PinoDiCerbo"
click at [1397, 206] on div "Save" at bounding box center [1400, 196] width 68 height 28
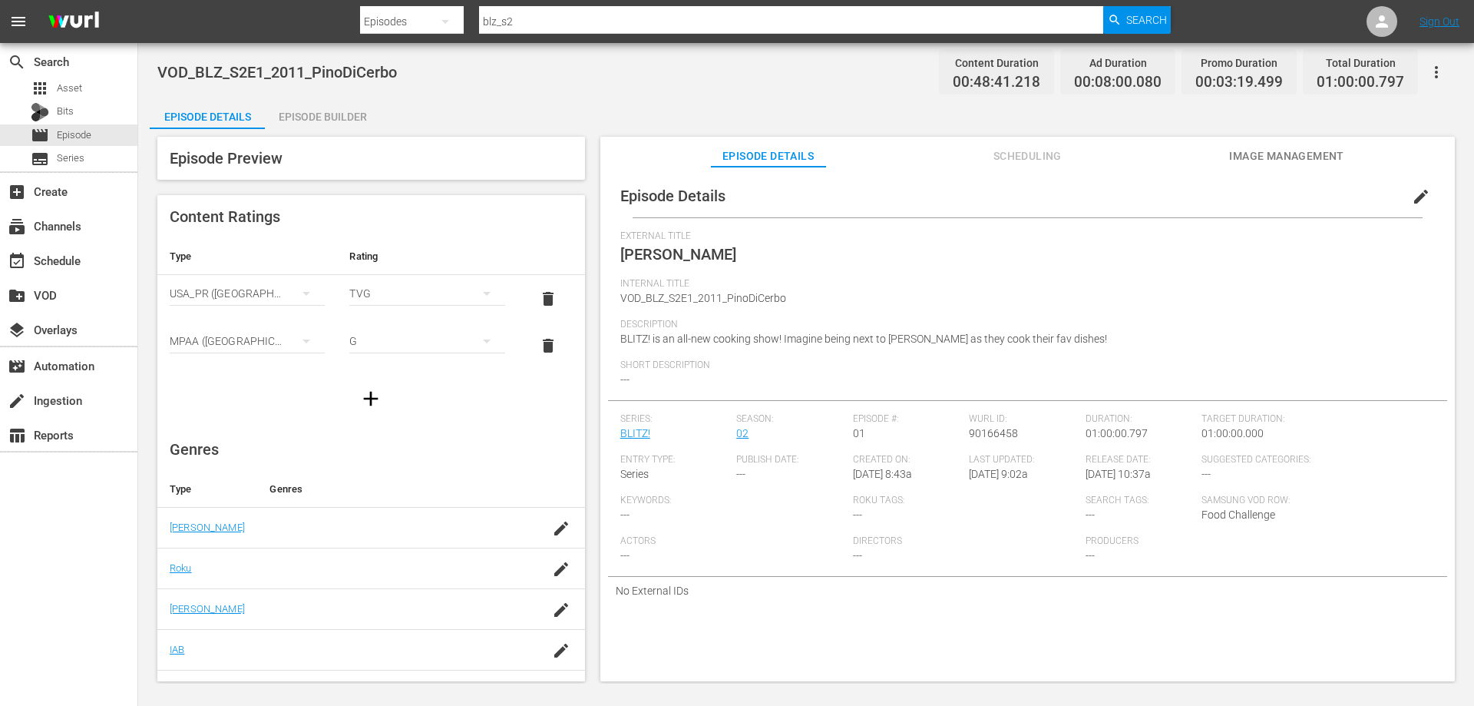
click at [319, 121] on div "Episode Builder" at bounding box center [322, 116] width 115 height 37
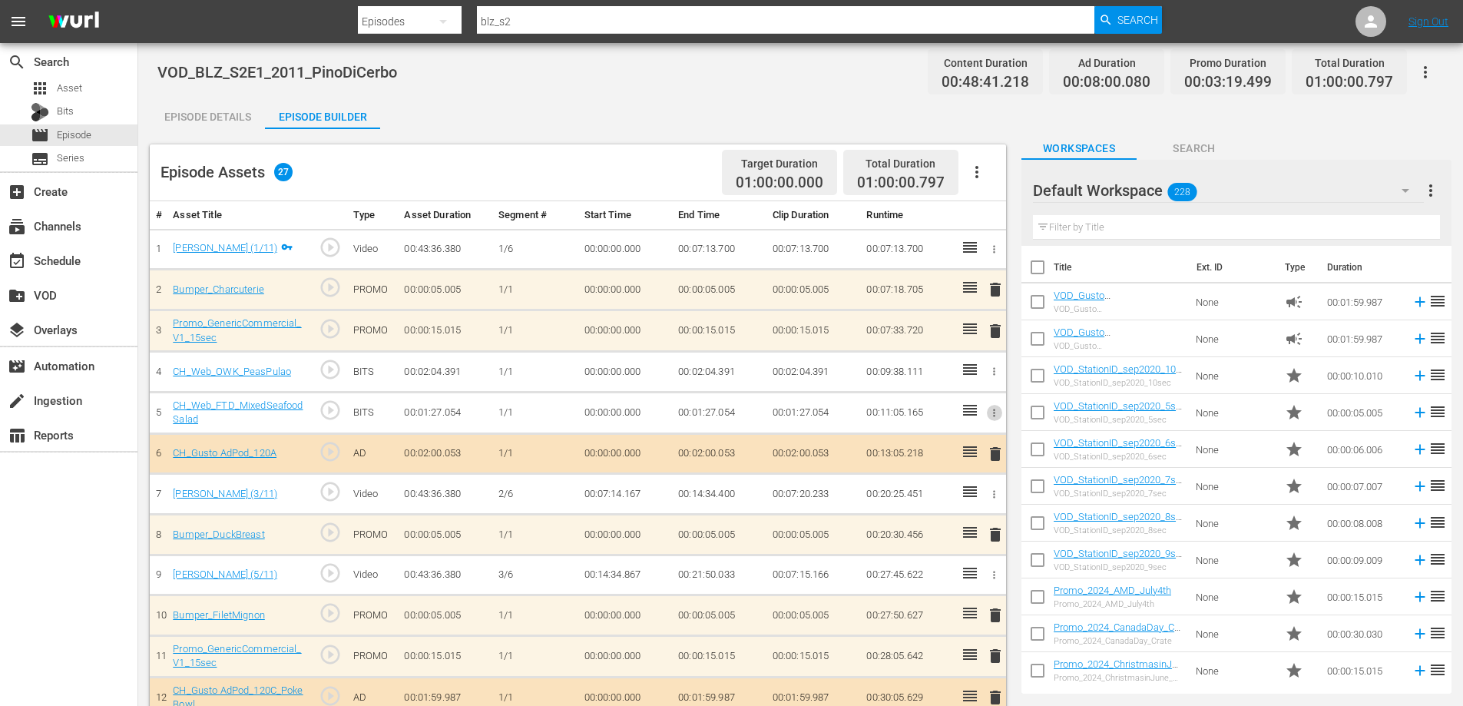
click at [993, 412] on icon "button" at bounding box center [994, 413] width 12 height 12
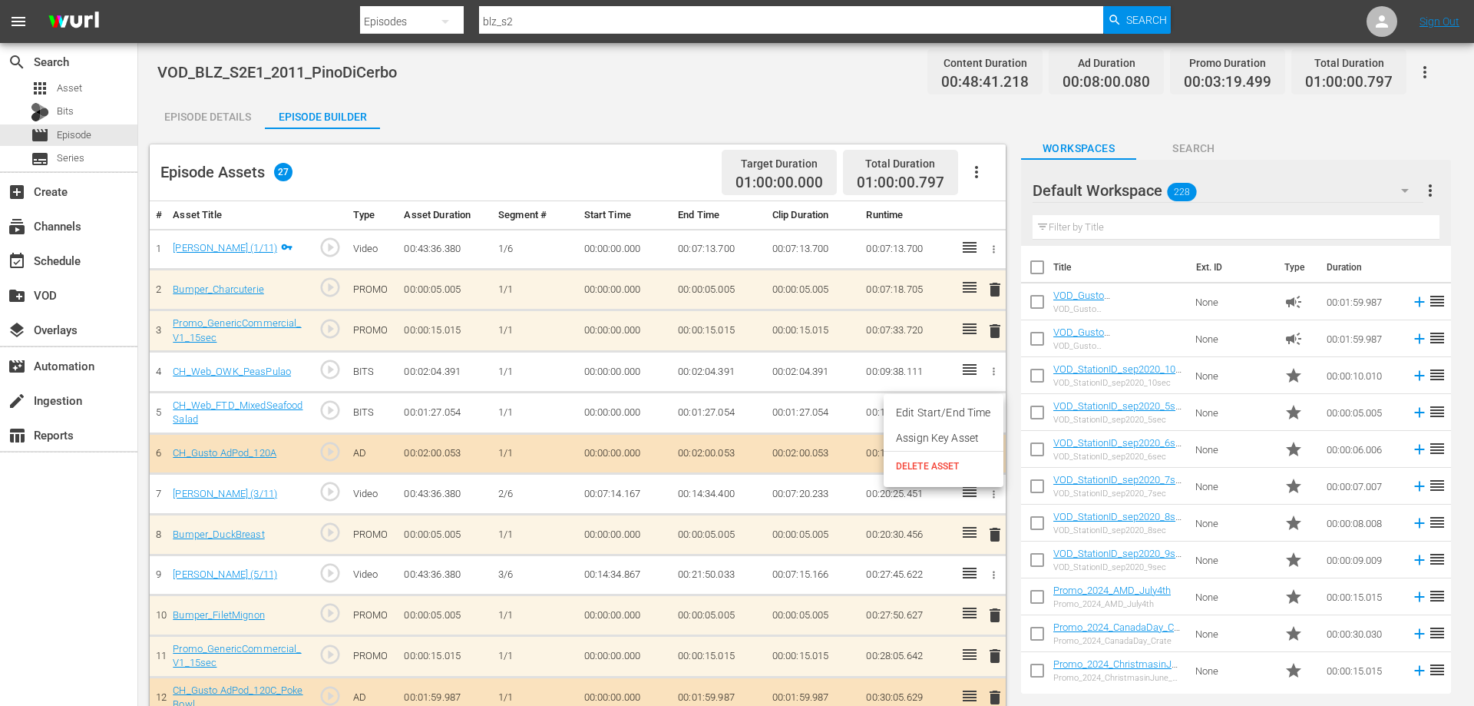
click at [919, 473] on li "DELETE ASSET" at bounding box center [944, 465] width 120 height 29
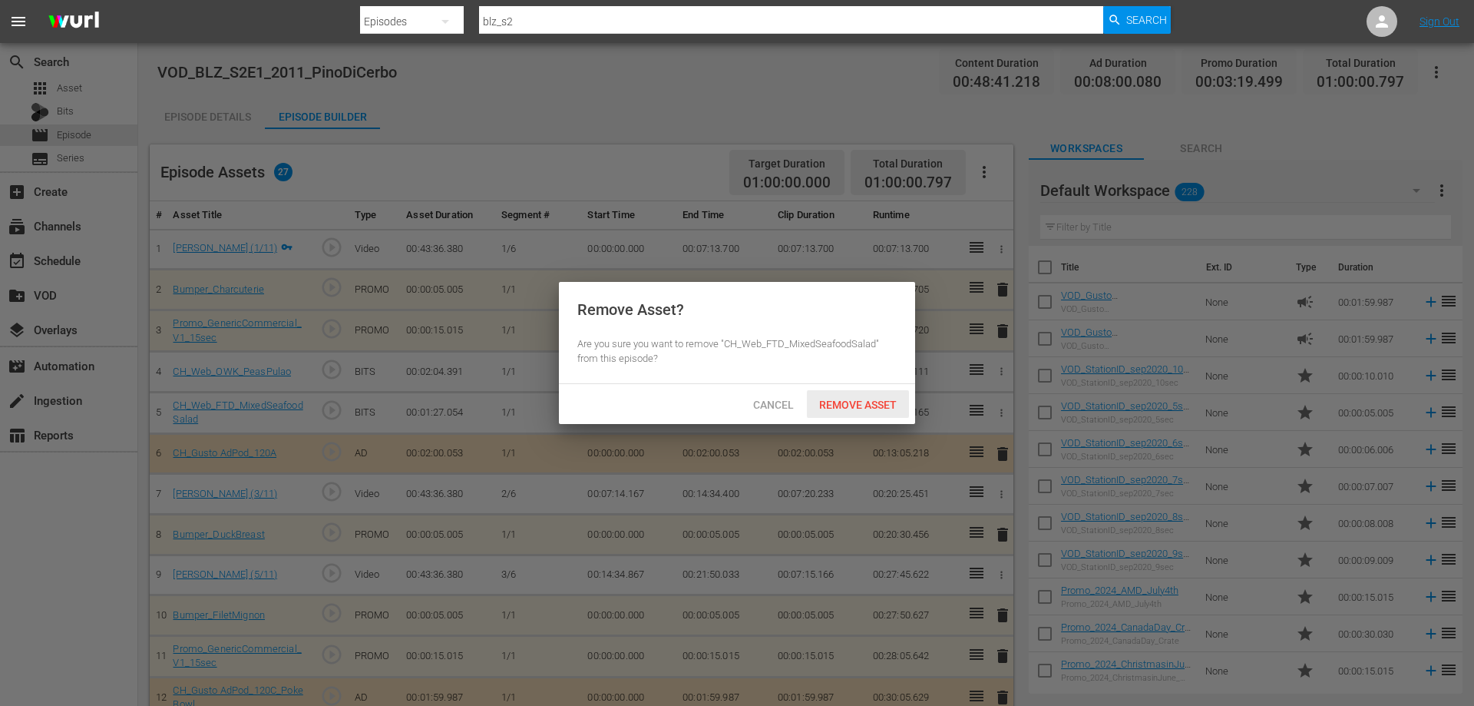
click at [848, 412] on div "Remove Asset" at bounding box center [858, 404] width 102 height 28
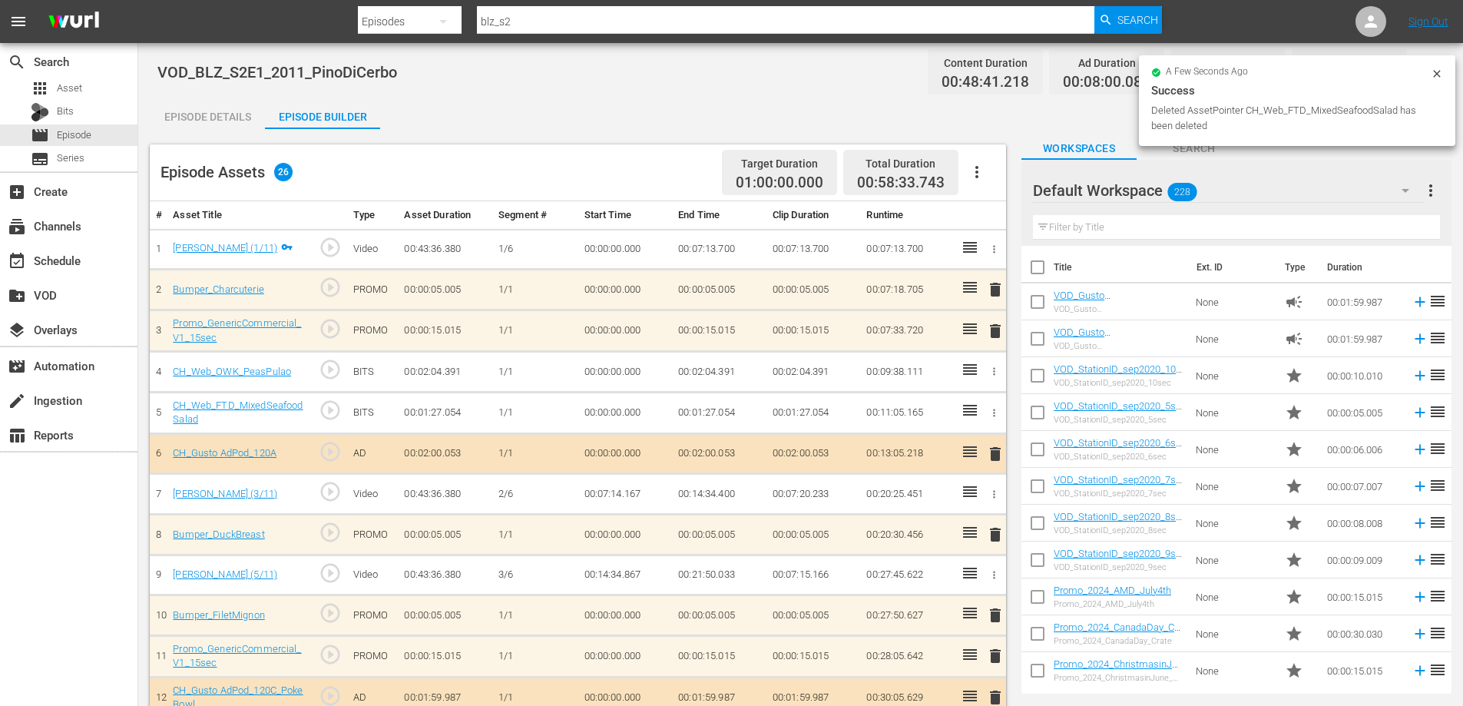
click at [992, 372] on icon "button" at bounding box center [994, 371] width 12 height 12
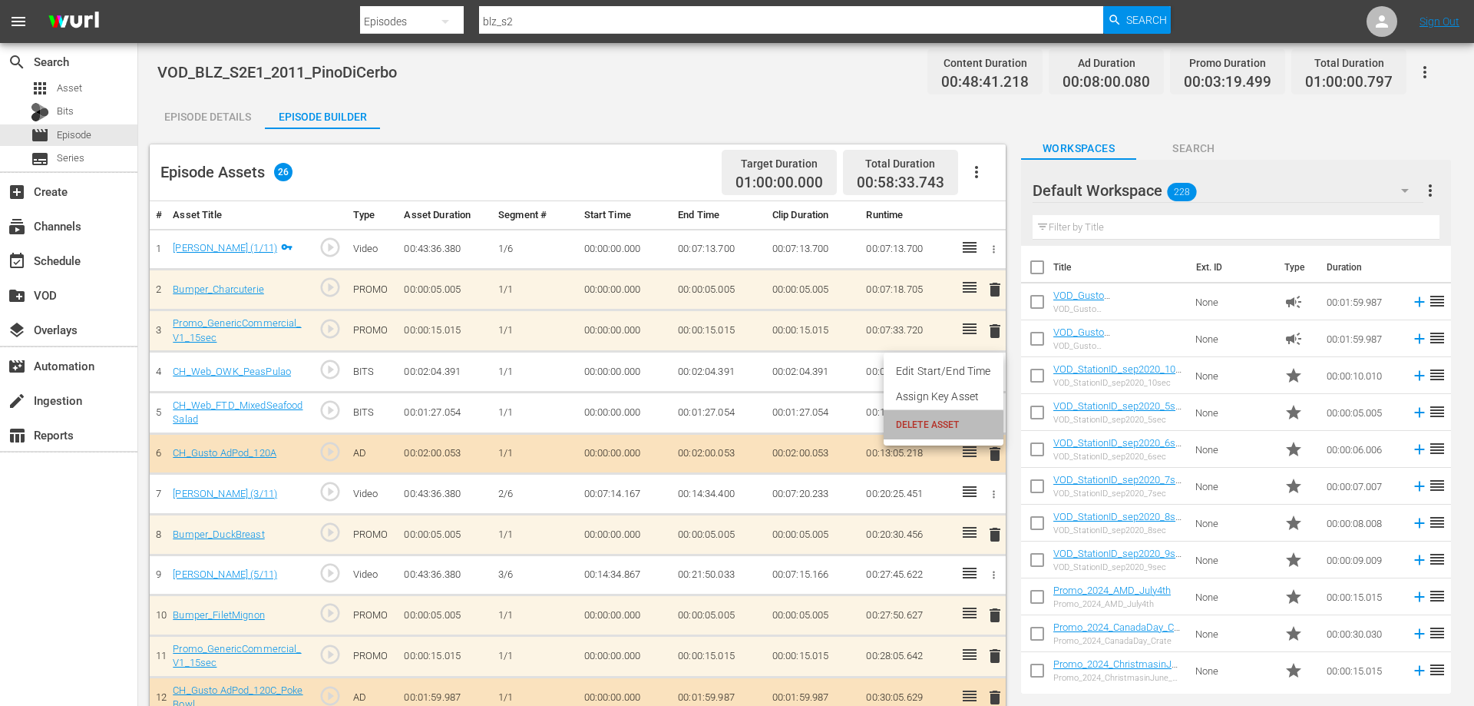
click at [925, 427] on span "DELETE ASSET" at bounding box center [943, 425] width 95 height 14
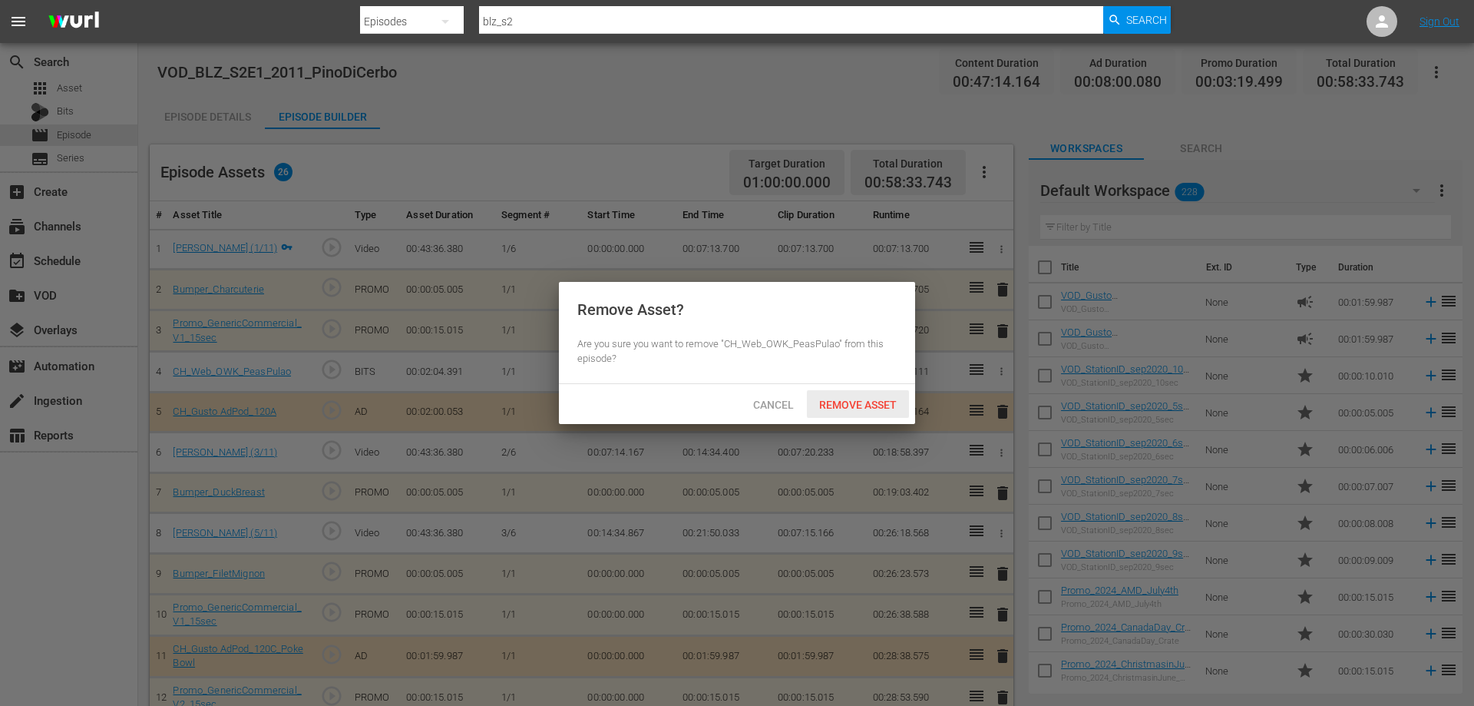
click at [832, 408] on span "Remove Asset" at bounding box center [858, 404] width 102 height 12
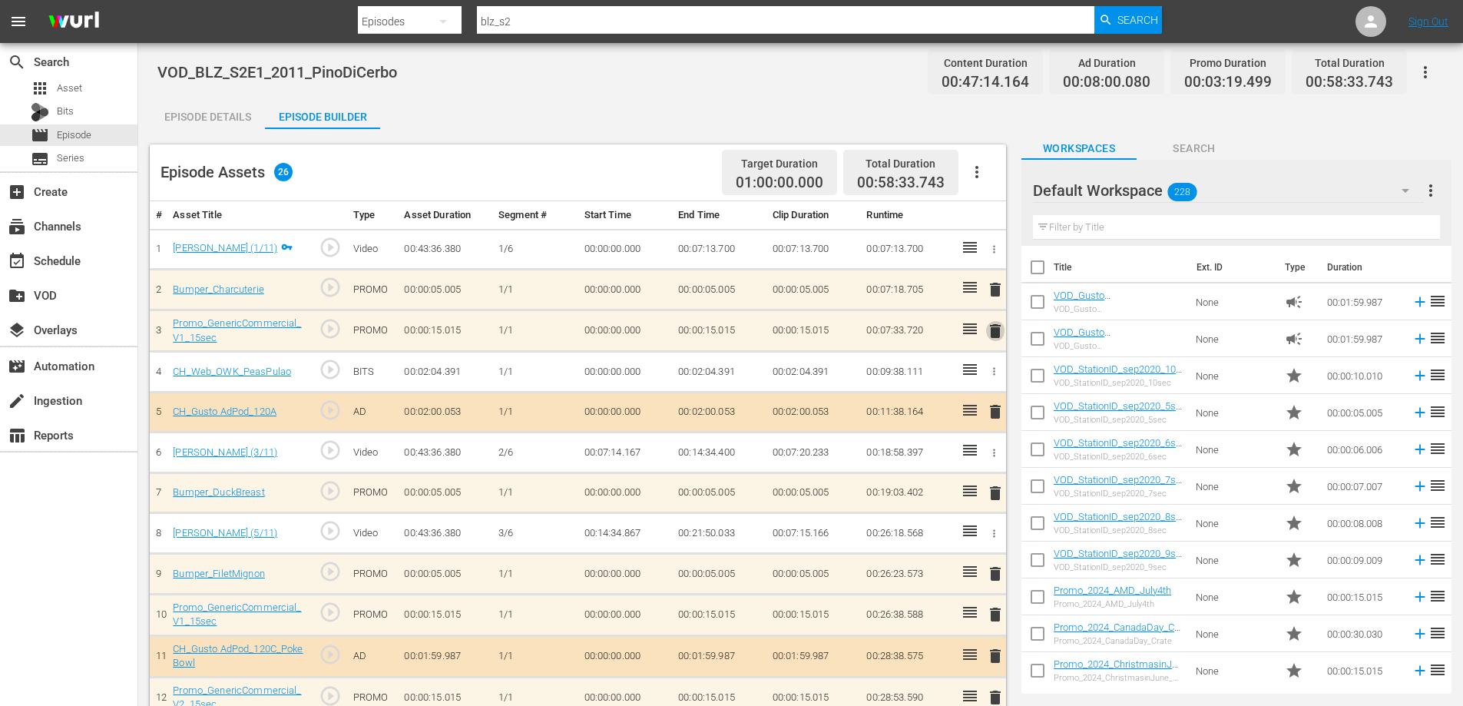
click at [991, 329] on span "delete" at bounding box center [995, 331] width 18 height 18
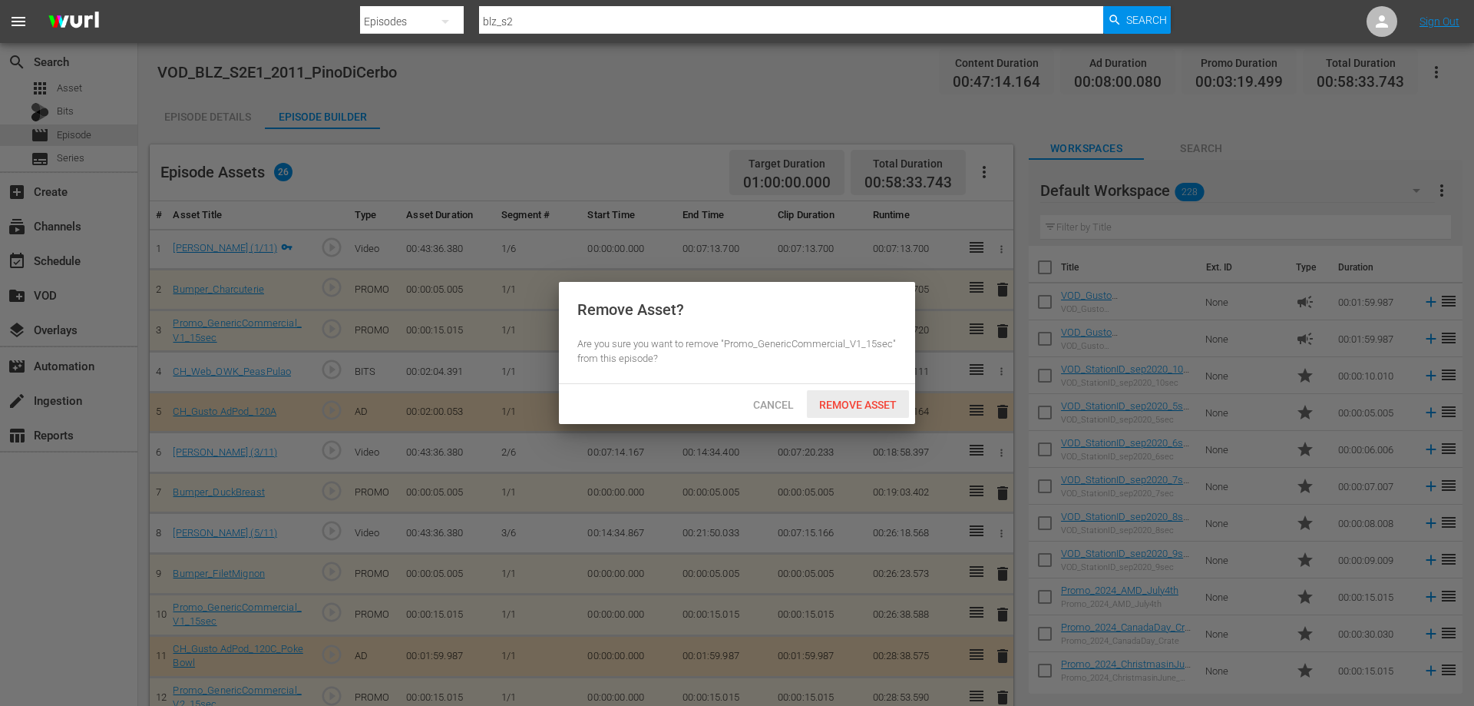
click at [874, 408] on span "Remove Asset" at bounding box center [858, 404] width 102 height 12
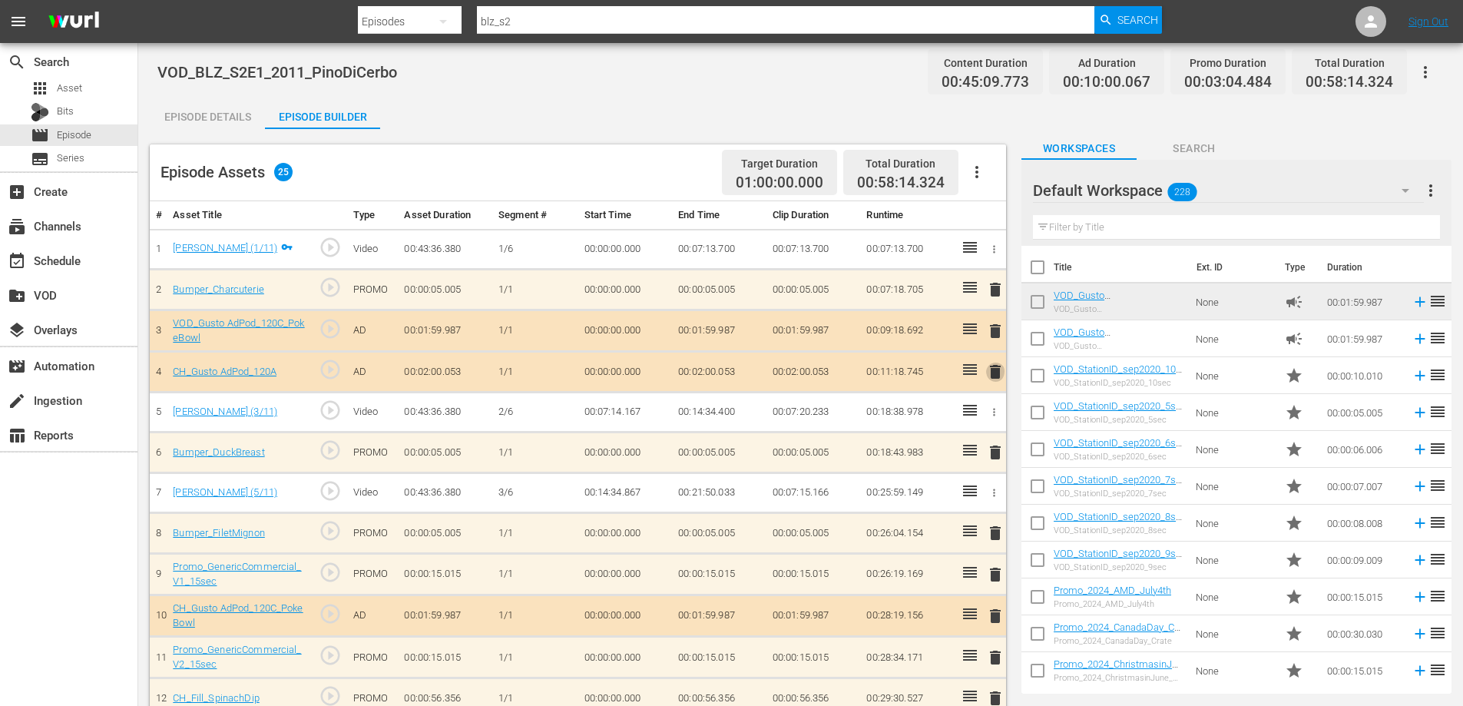
click at [993, 373] on span "delete" at bounding box center [995, 371] width 18 height 18
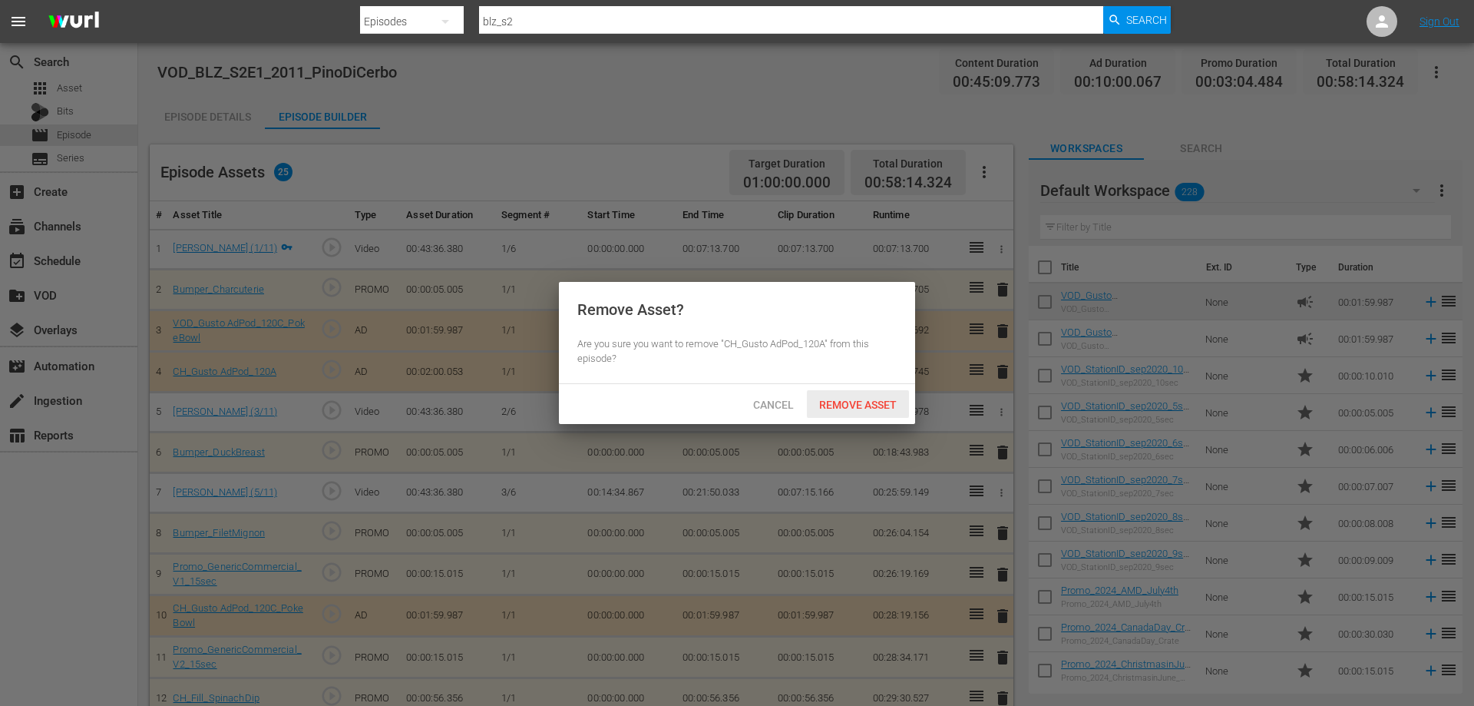
click at [831, 400] on span "Remove Asset" at bounding box center [858, 404] width 102 height 12
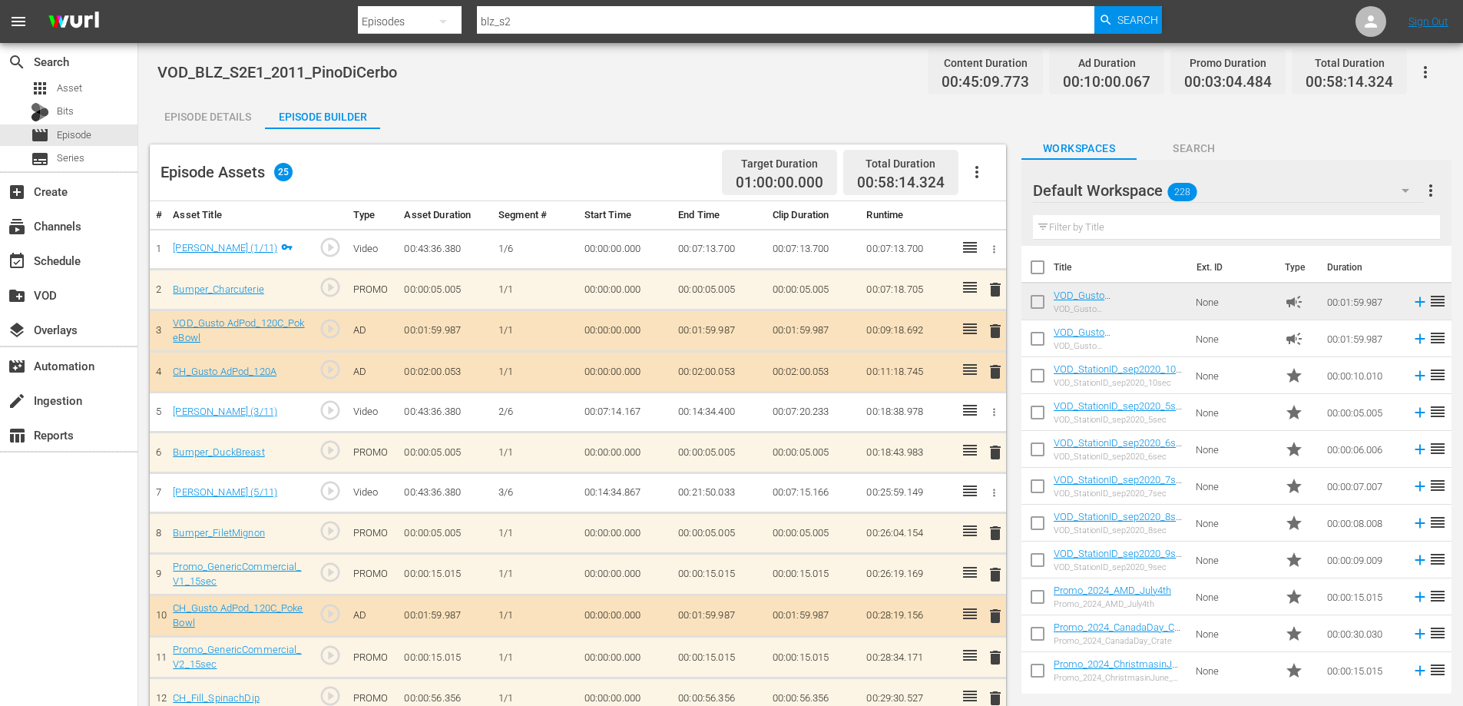
click at [1172, 233] on input "text" at bounding box center [1236, 227] width 407 height 25
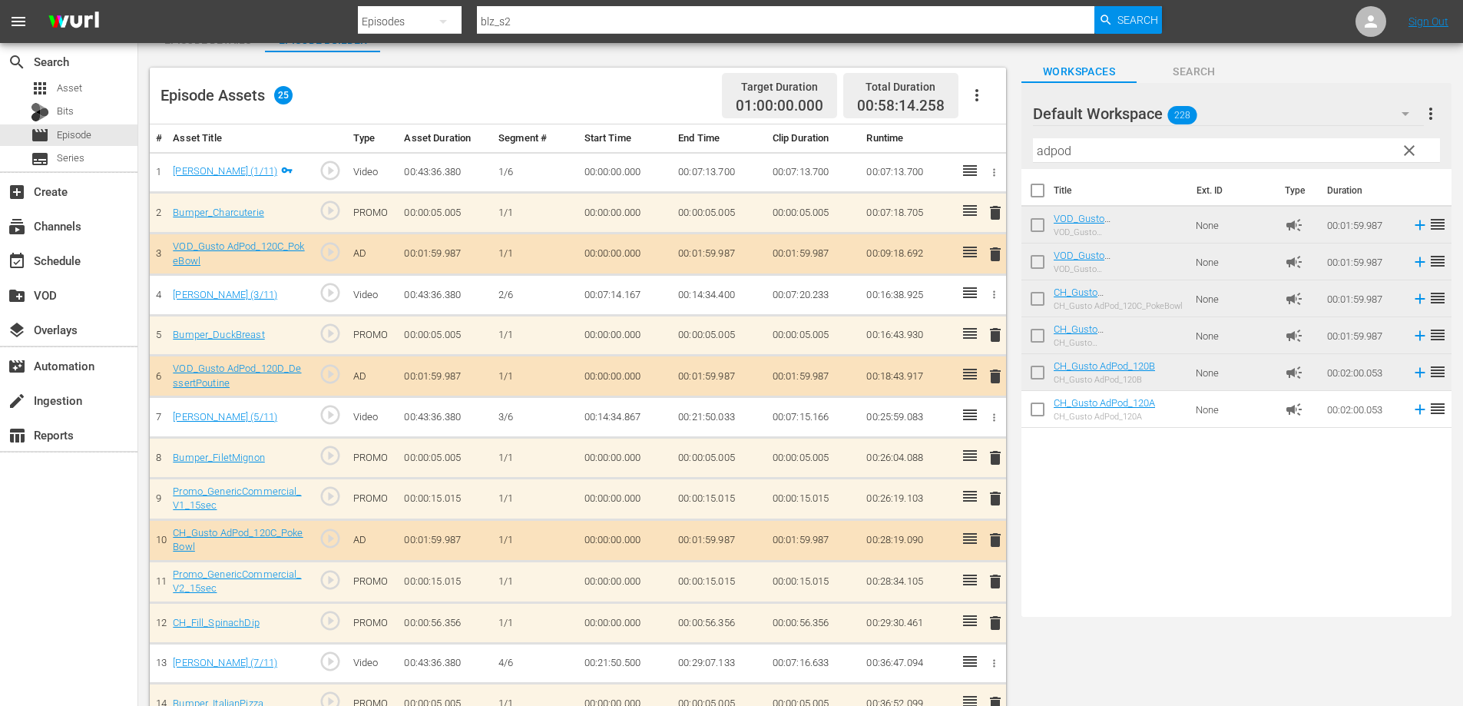
scroll to position [230, 0]
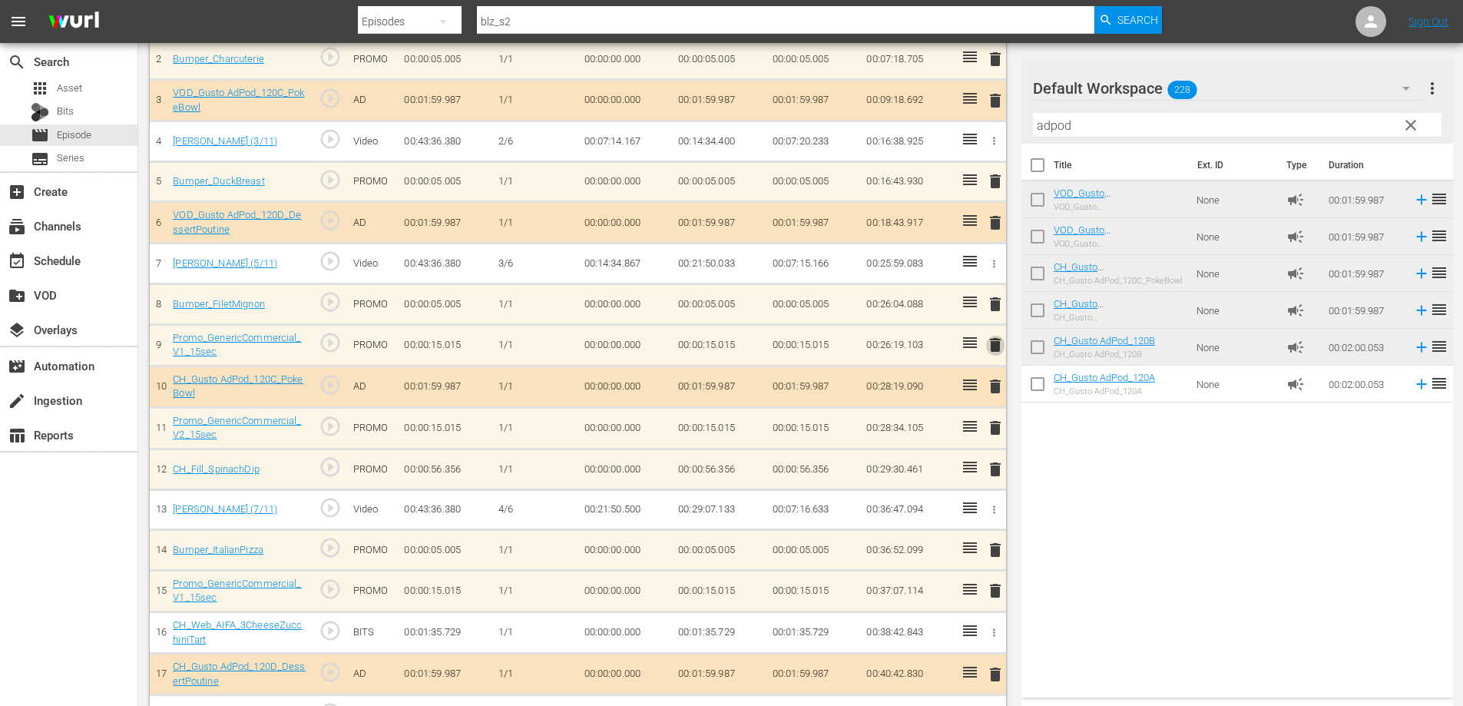
click at [993, 337] on span "delete" at bounding box center [995, 345] width 18 height 18
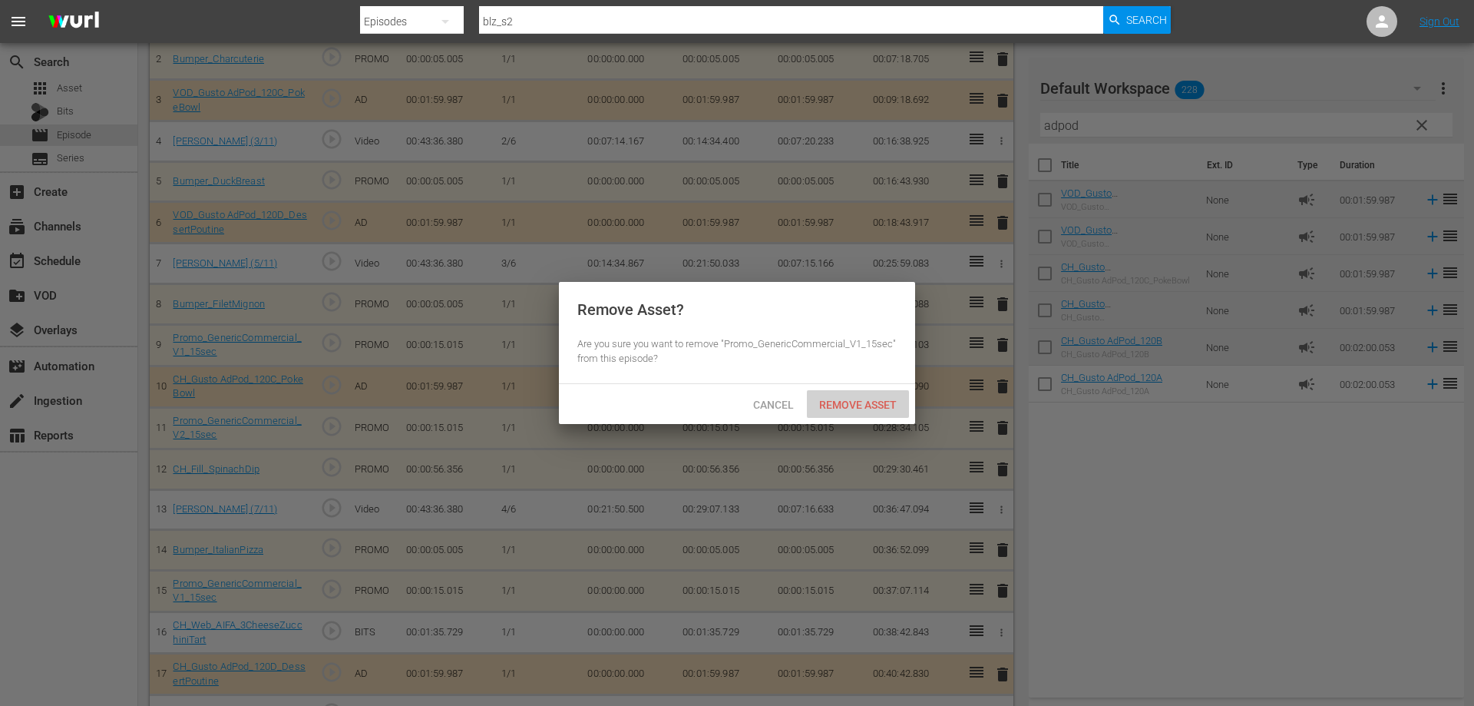
click at [856, 405] on span "Remove Asset" at bounding box center [858, 404] width 102 height 12
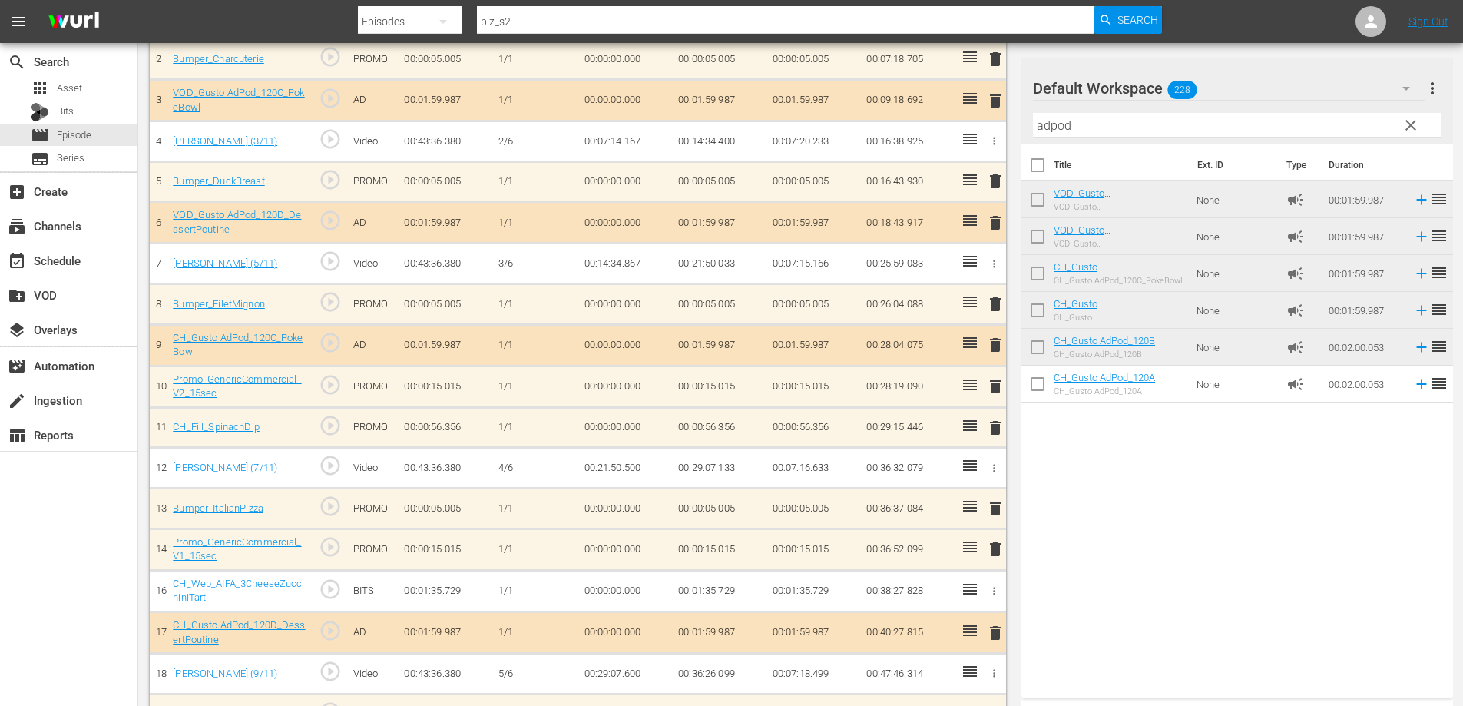
click at [993, 345] on span "delete" at bounding box center [995, 345] width 18 height 18
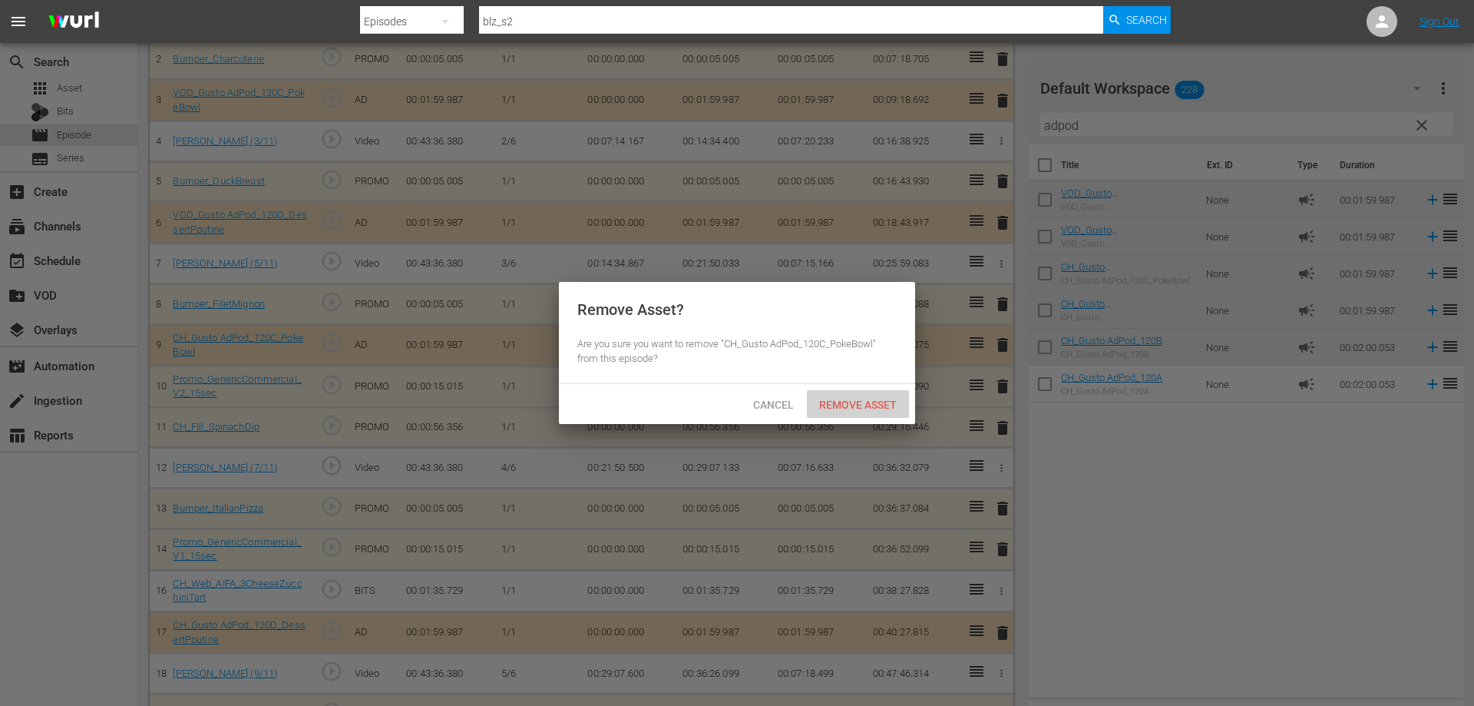
click at [872, 407] on span "Remove Asset" at bounding box center [858, 404] width 102 height 12
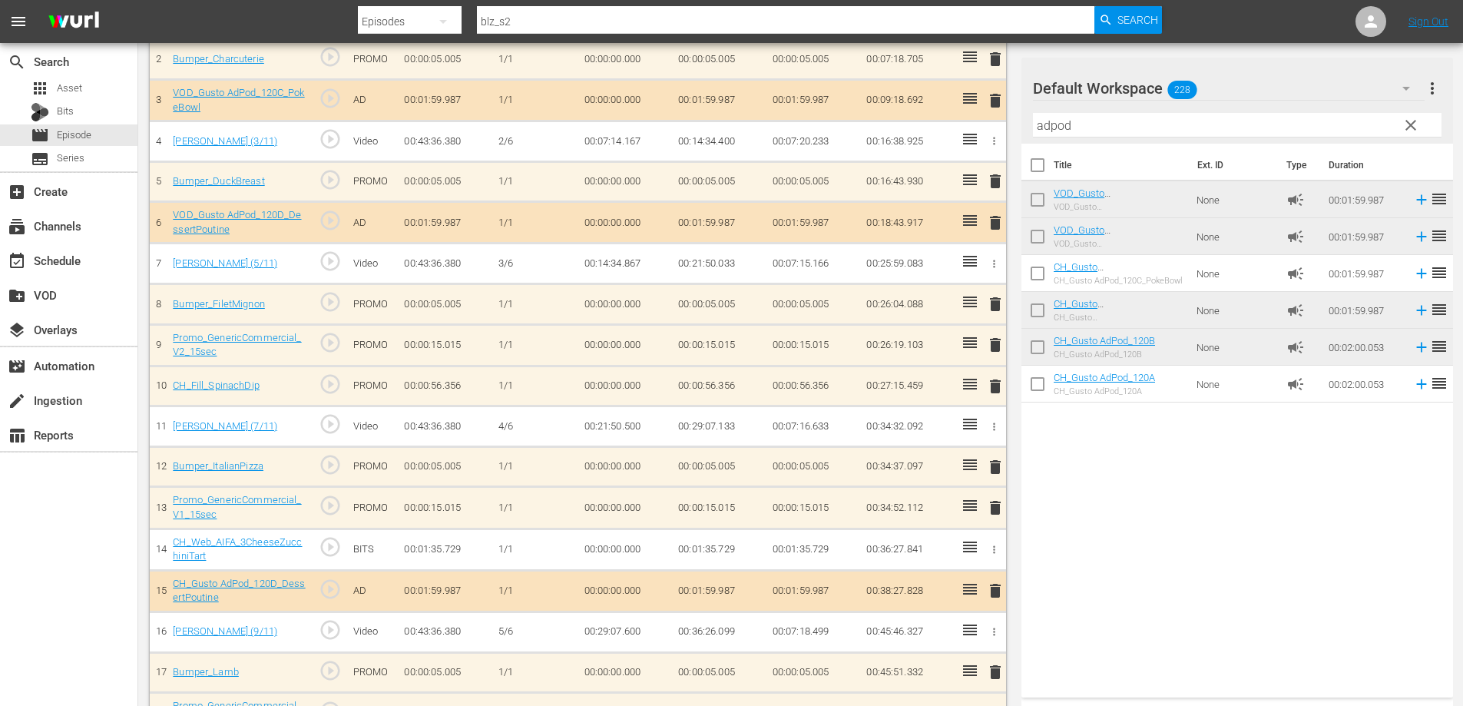
click at [995, 345] on span "delete" at bounding box center [995, 345] width 18 height 18
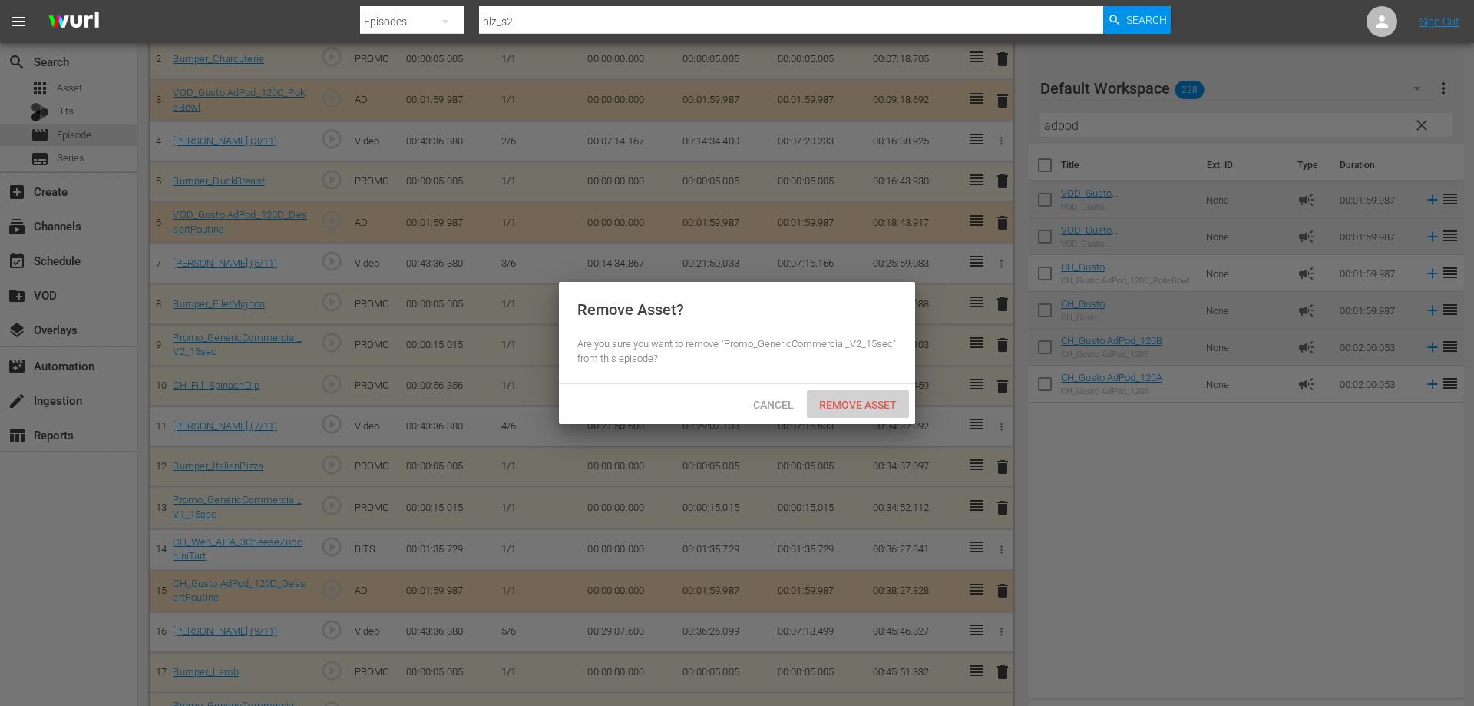
click at [835, 411] on div "Remove Asset" at bounding box center [858, 404] width 102 height 28
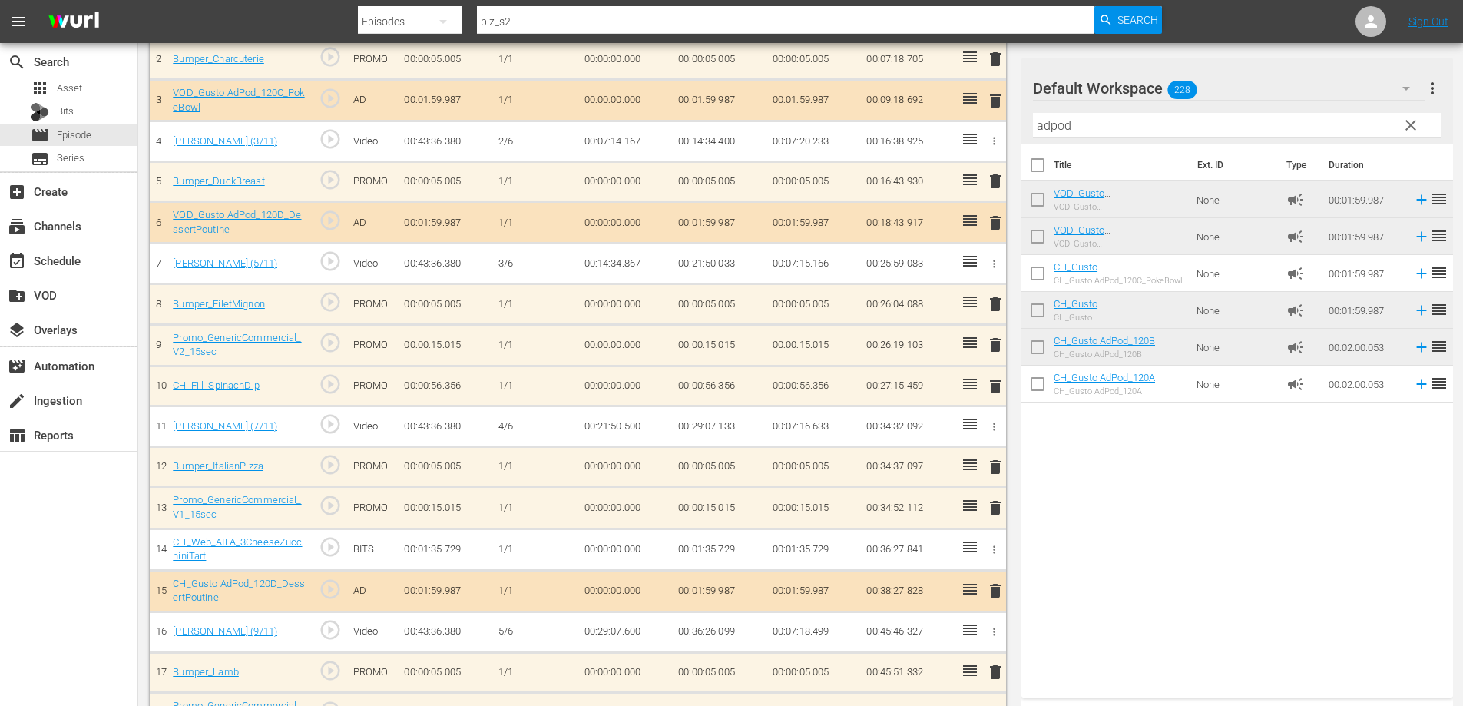
click at [997, 384] on span "delete" at bounding box center [995, 386] width 18 height 18
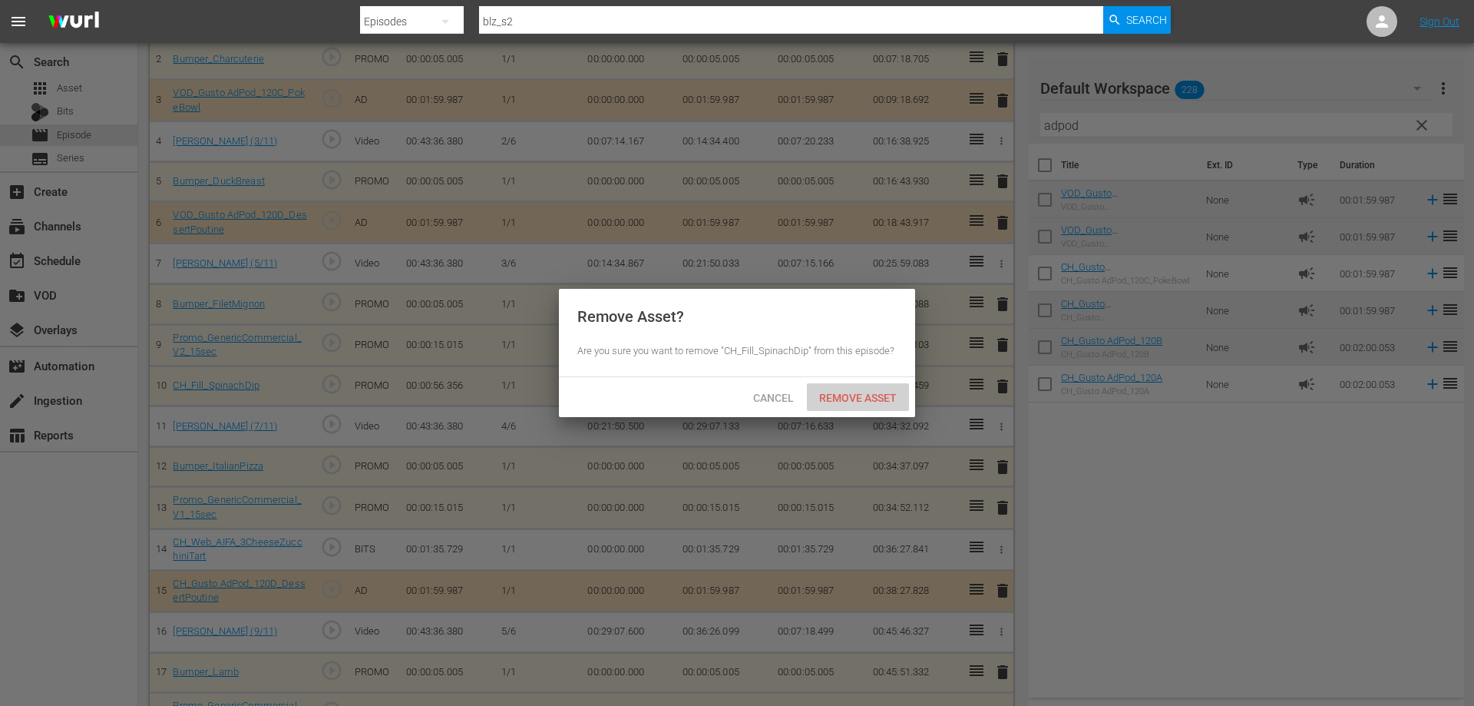
click at [868, 395] on span "Remove Asset" at bounding box center [858, 398] width 102 height 12
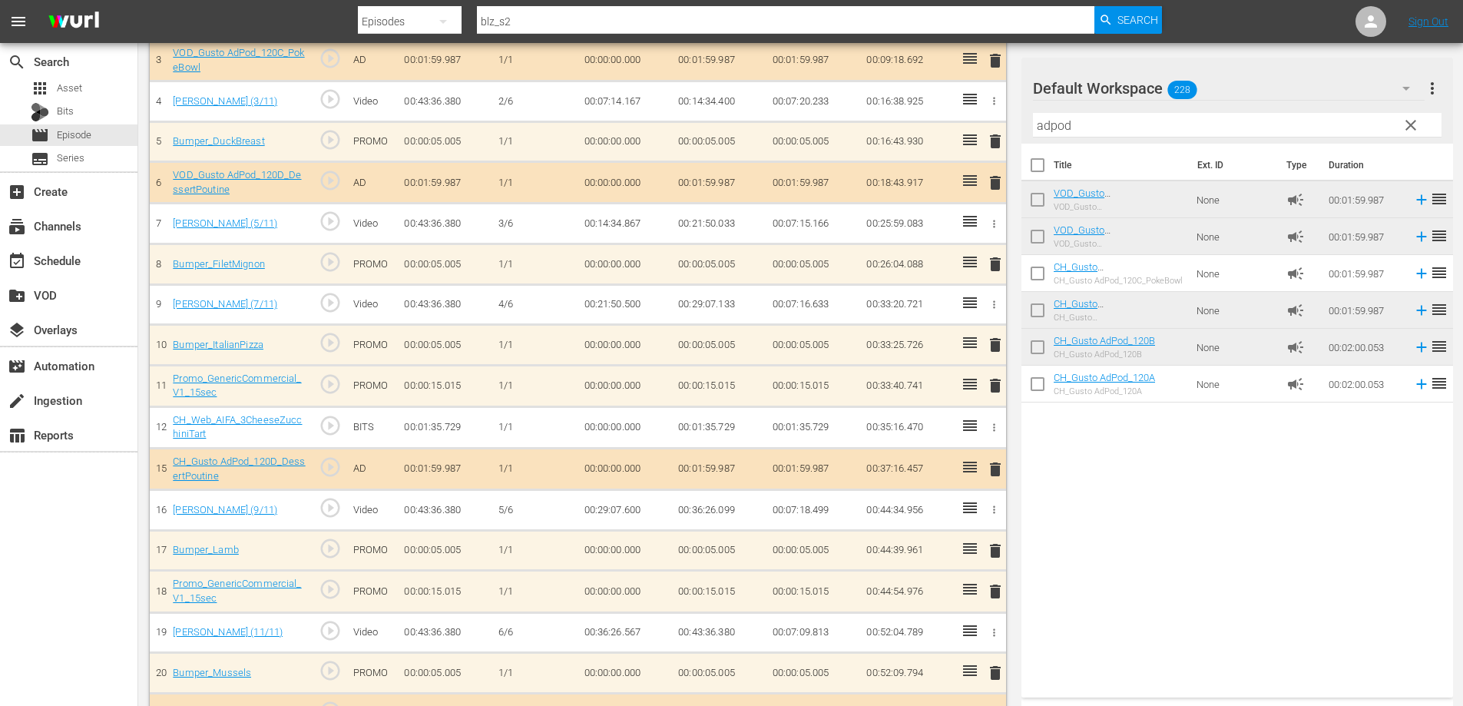
scroll to position [307, 0]
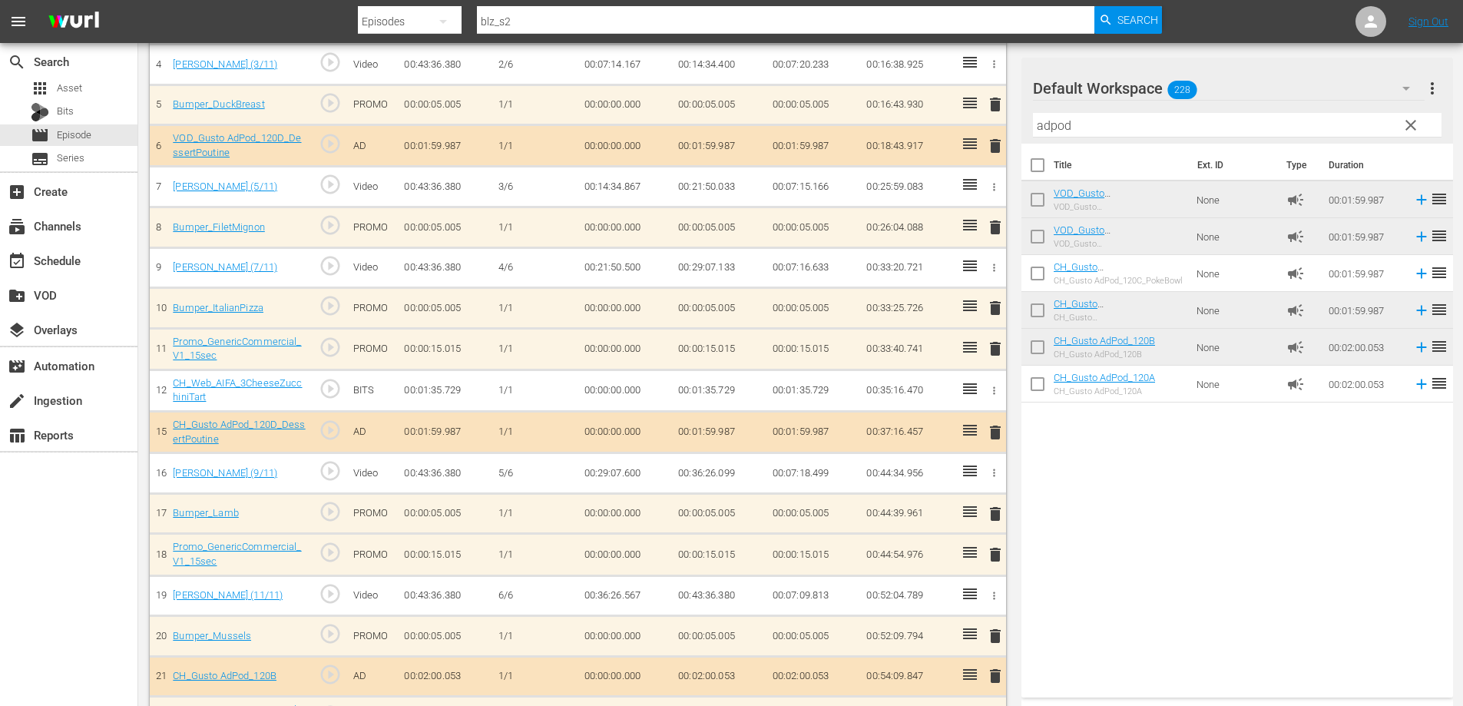
click at [993, 349] on span "delete" at bounding box center [995, 348] width 18 height 18
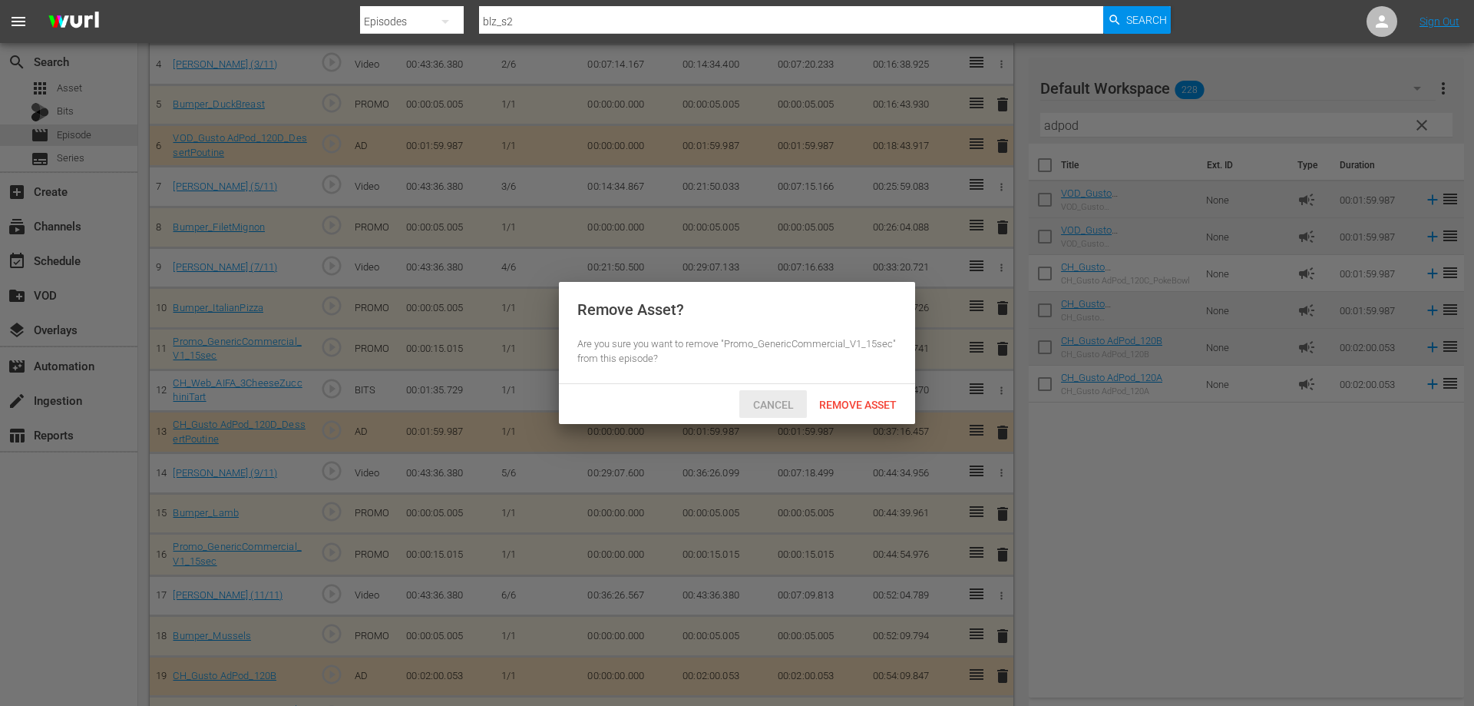
click at [787, 406] on span "Cancel" at bounding box center [773, 404] width 65 height 12
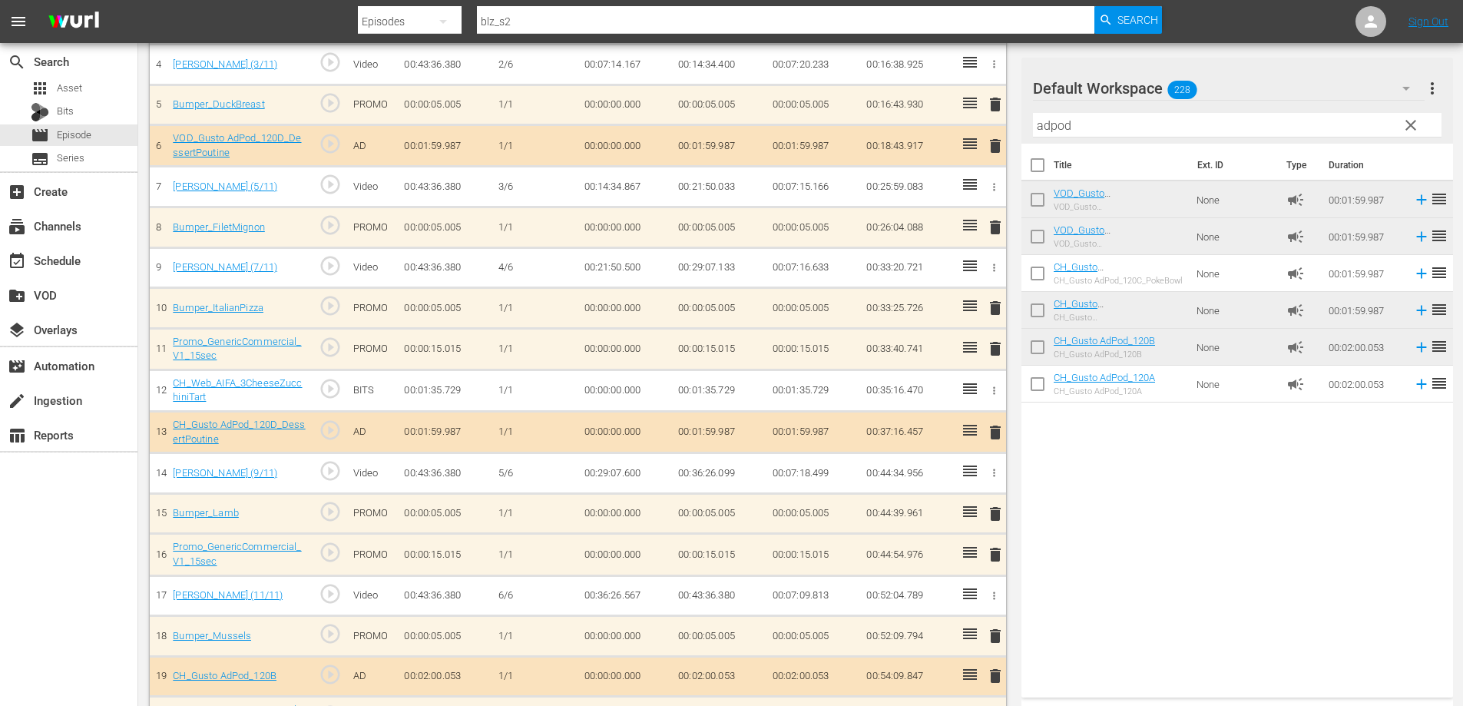
click at [997, 348] on span "delete" at bounding box center [995, 348] width 18 height 18
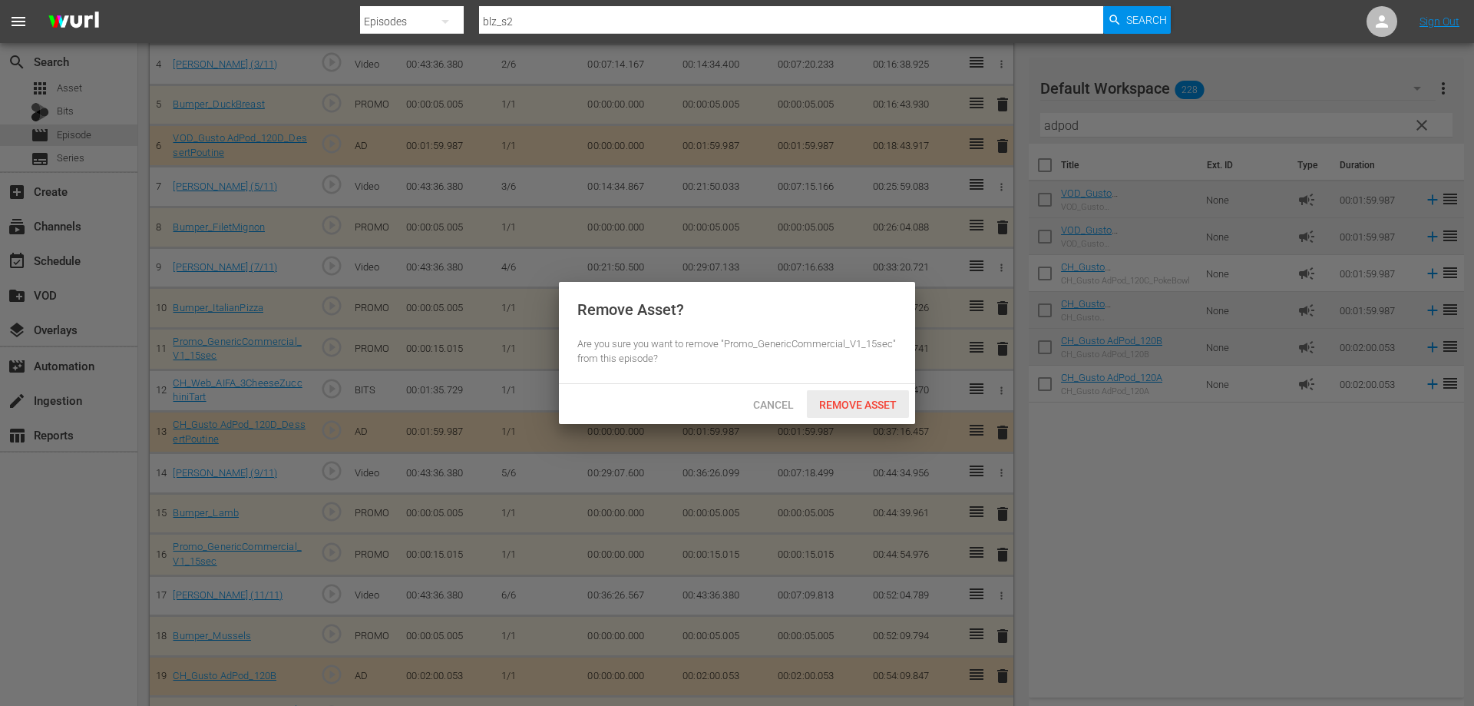
click at [863, 412] on div "Remove Asset" at bounding box center [858, 404] width 102 height 28
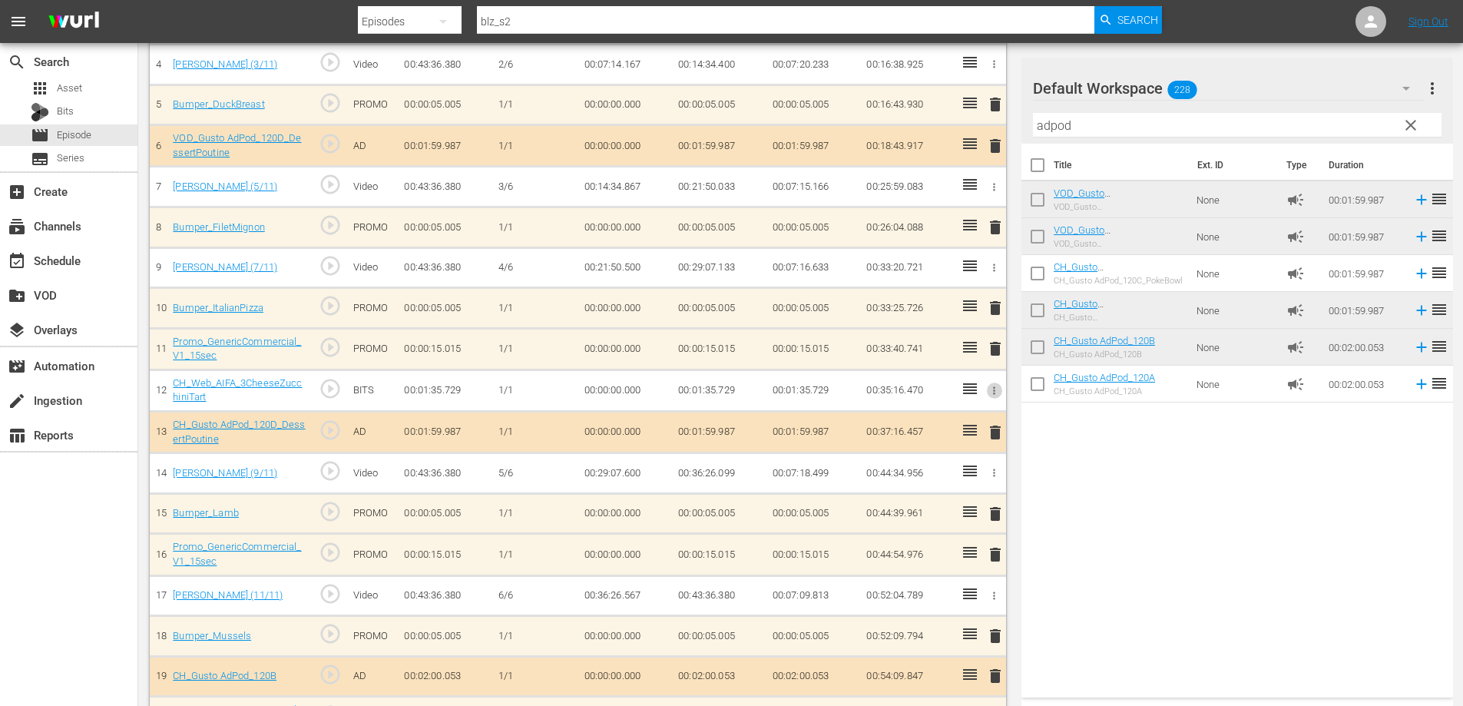
click at [996, 385] on icon "button" at bounding box center [994, 391] width 12 height 12
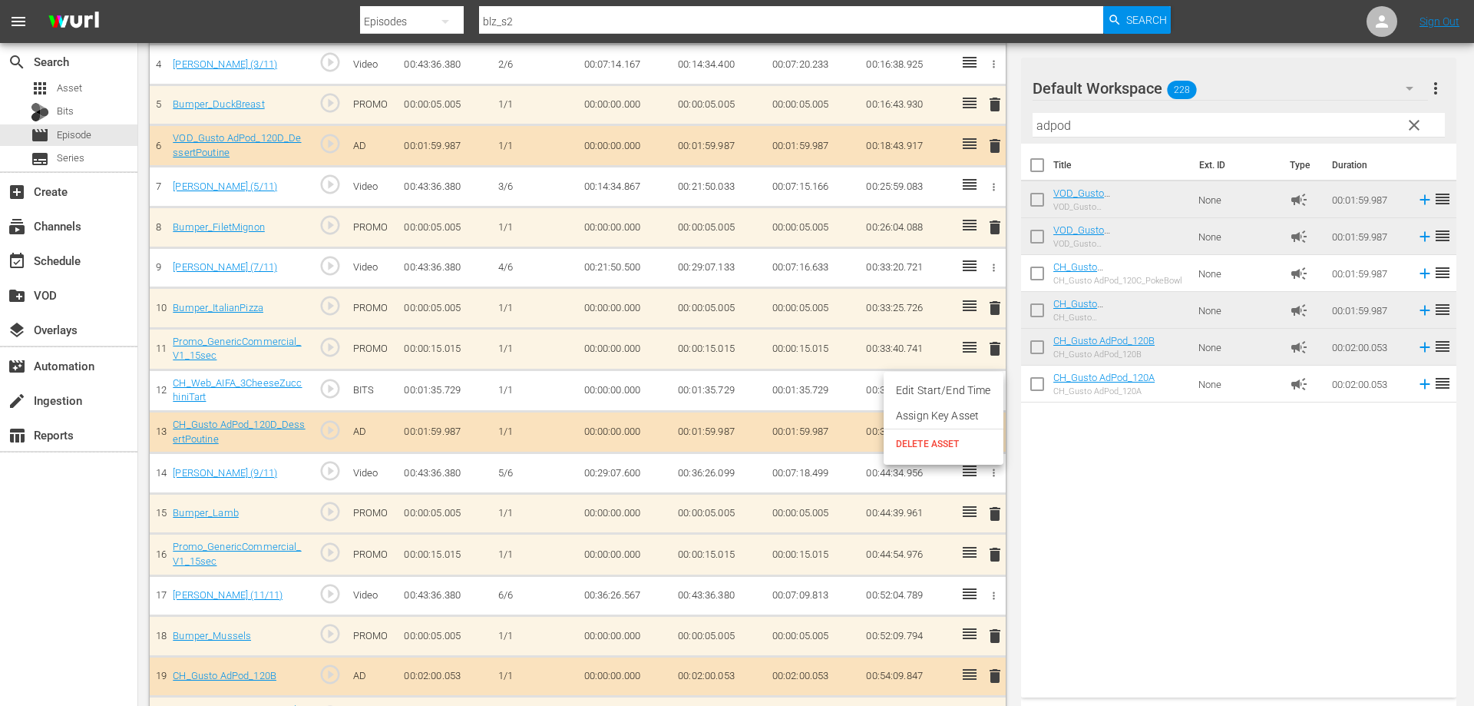
click at [958, 444] on span "DELETE ASSET" at bounding box center [943, 444] width 95 height 14
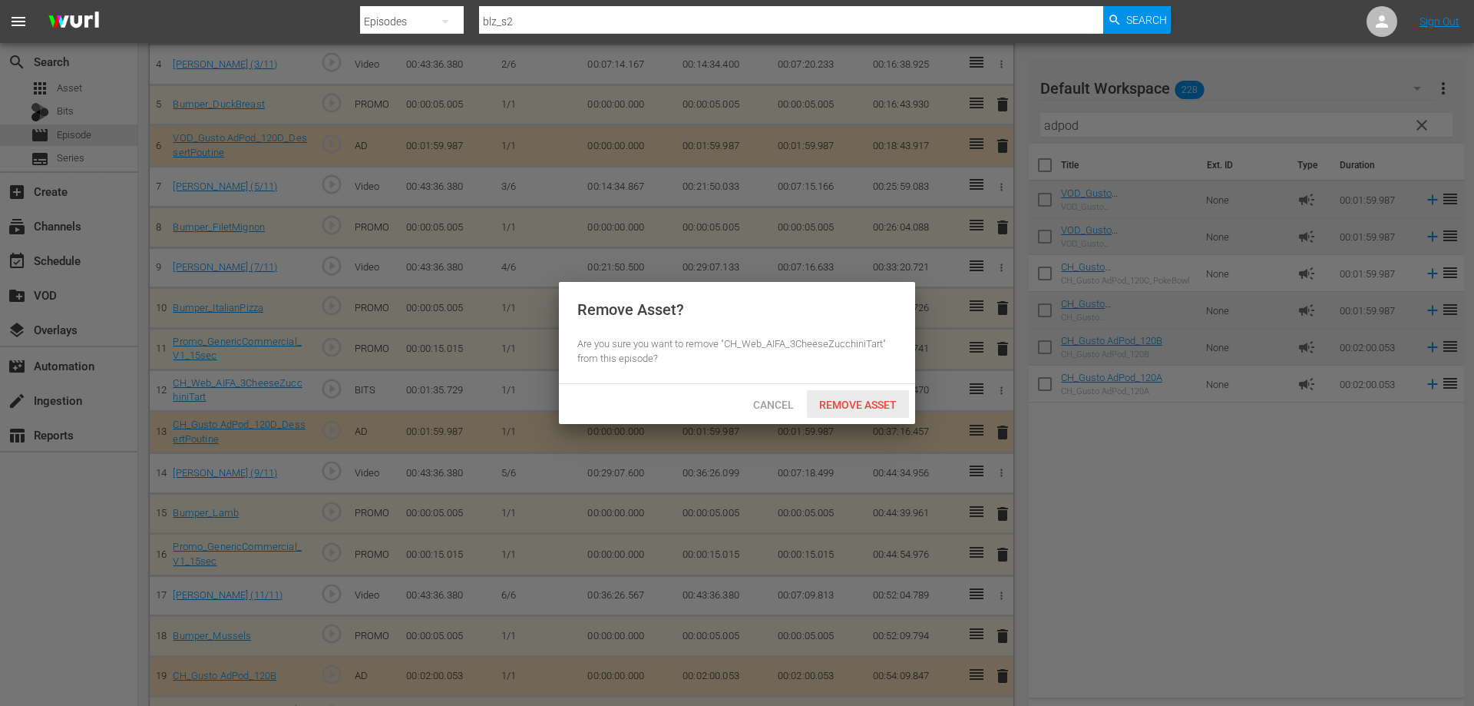
click at [836, 398] on span "Remove Asset" at bounding box center [858, 404] width 102 height 12
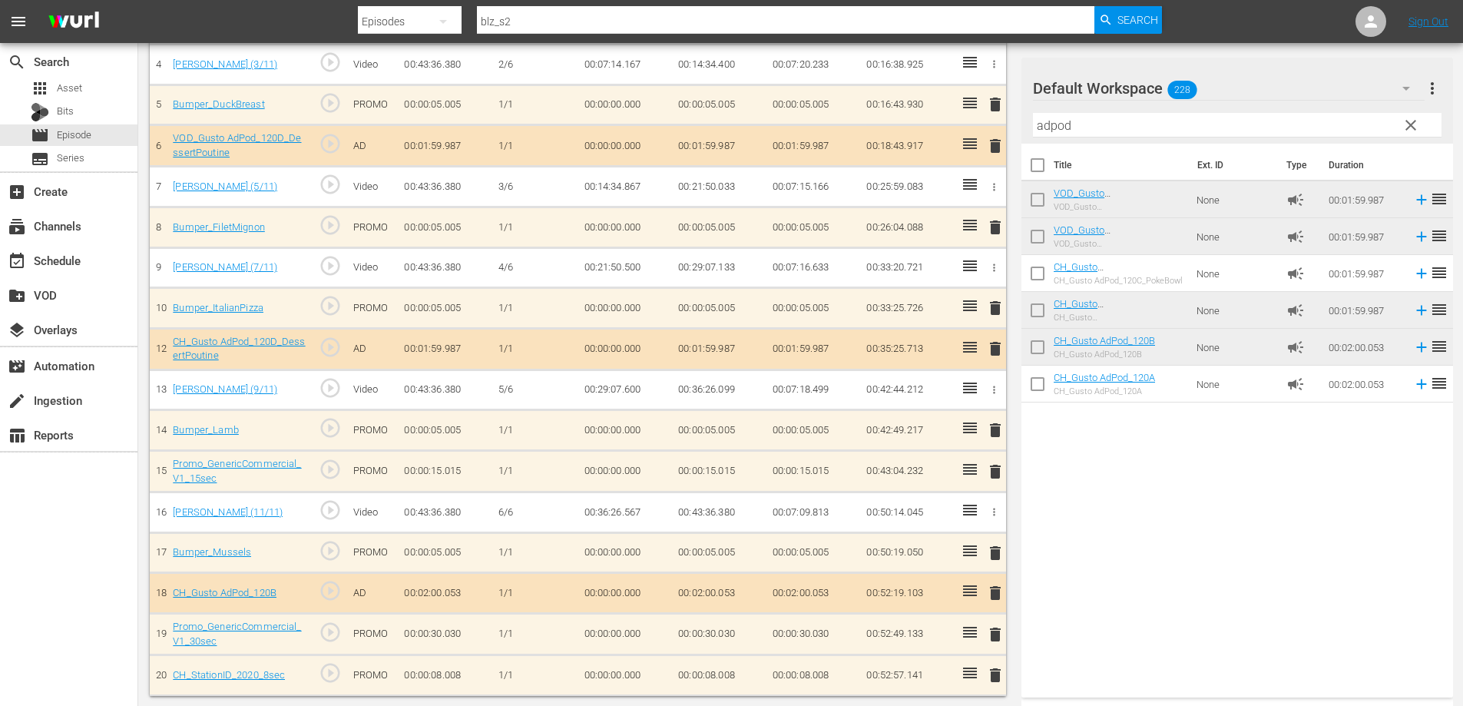
click at [990, 348] on span "delete" at bounding box center [995, 348] width 18 height 18
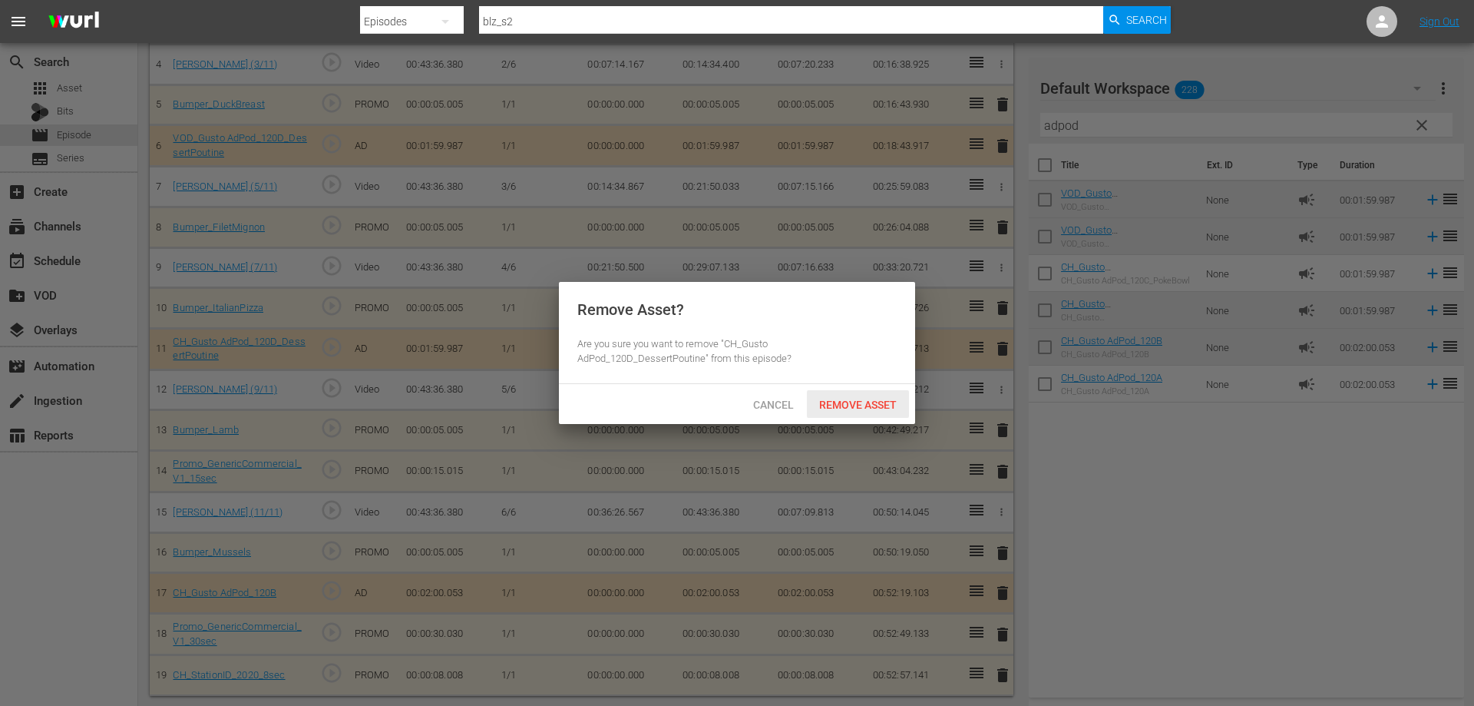
click at [831, 403] on span "Remove Asset" at bounding box center [858, 404] width 102 height 12
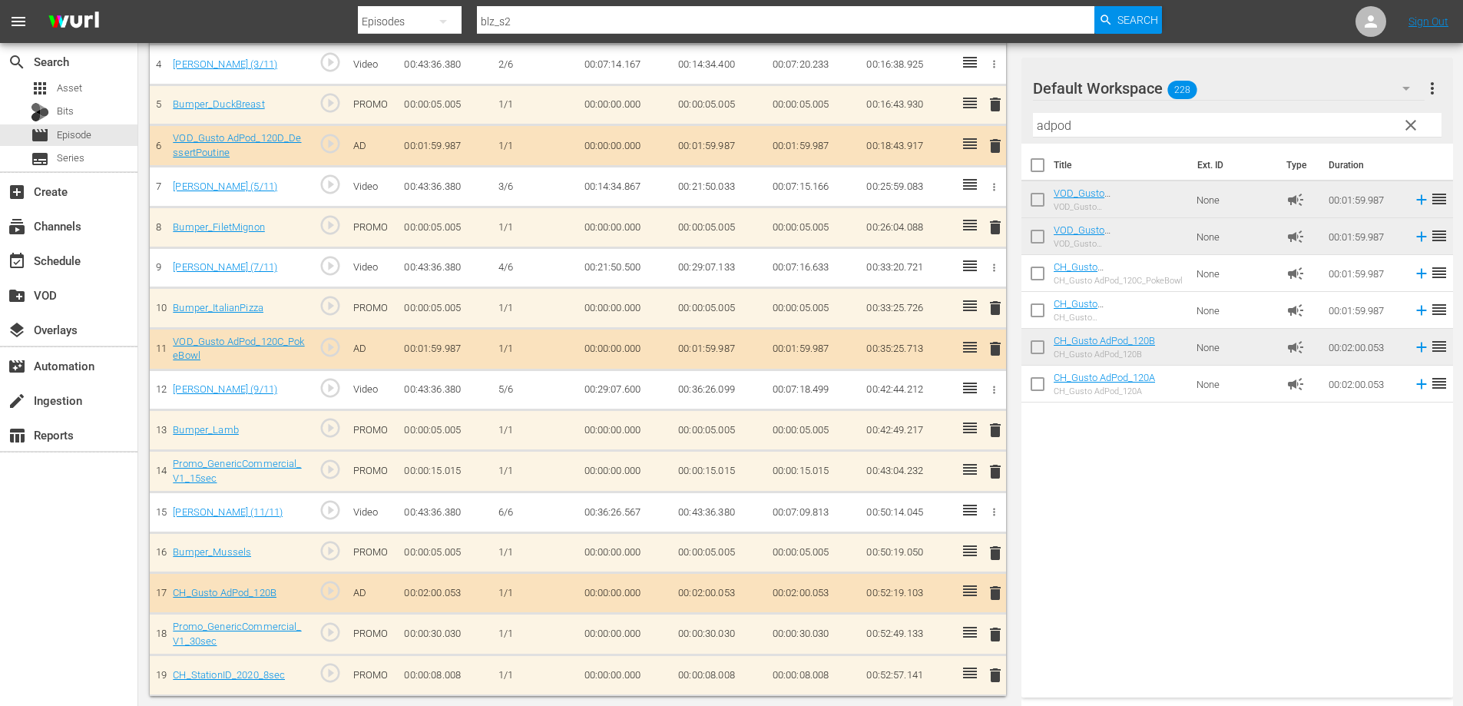
click at [992, 427] on span "delete" at bounding box center [995, 430] width 18 height 18
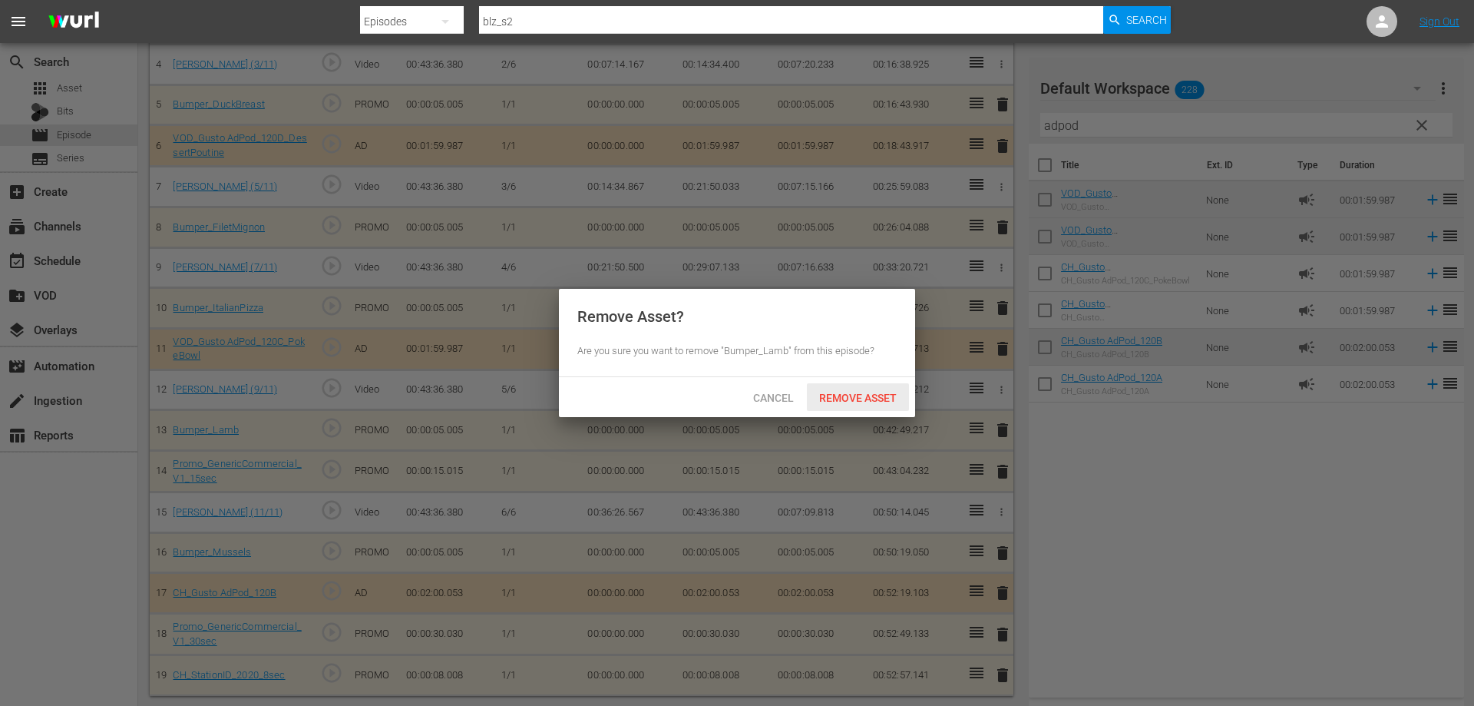
click at [834, 405] on div "Remove Asset" at bounding box center [858, 397] width 102 height 28
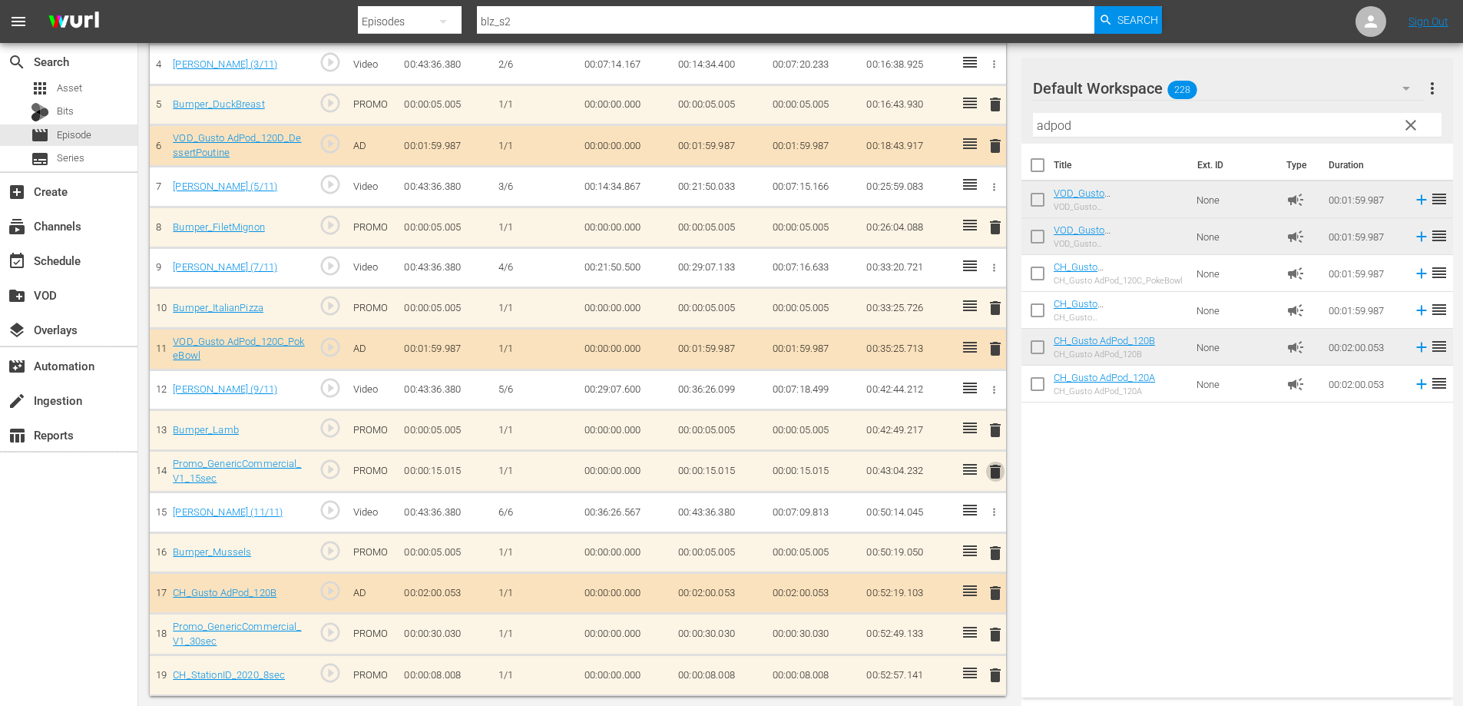
click at [994, 468] on span "delete" at bounding box center [995, 471] width 18 height 18
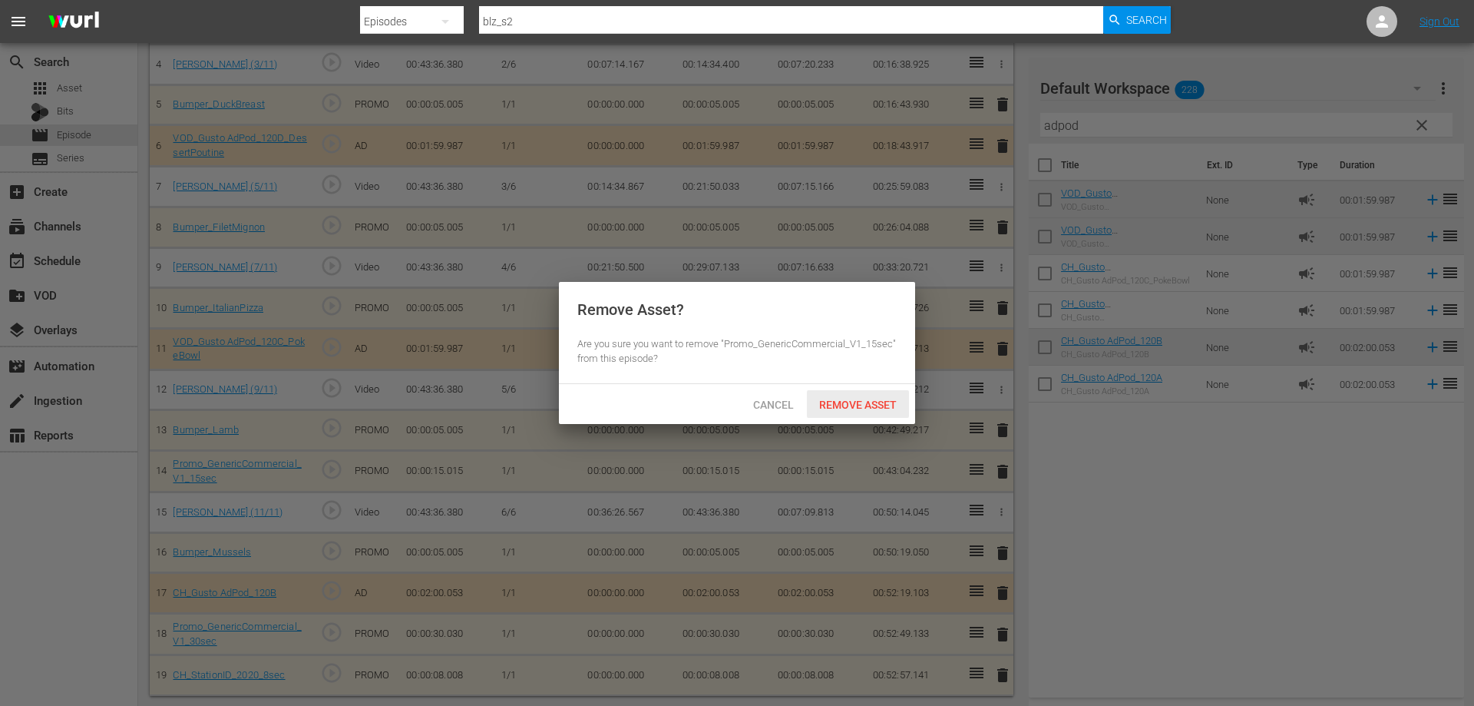
click at [861, 402] on span "Remove Asset" at bounding box center [858, 404] width 102 height 12
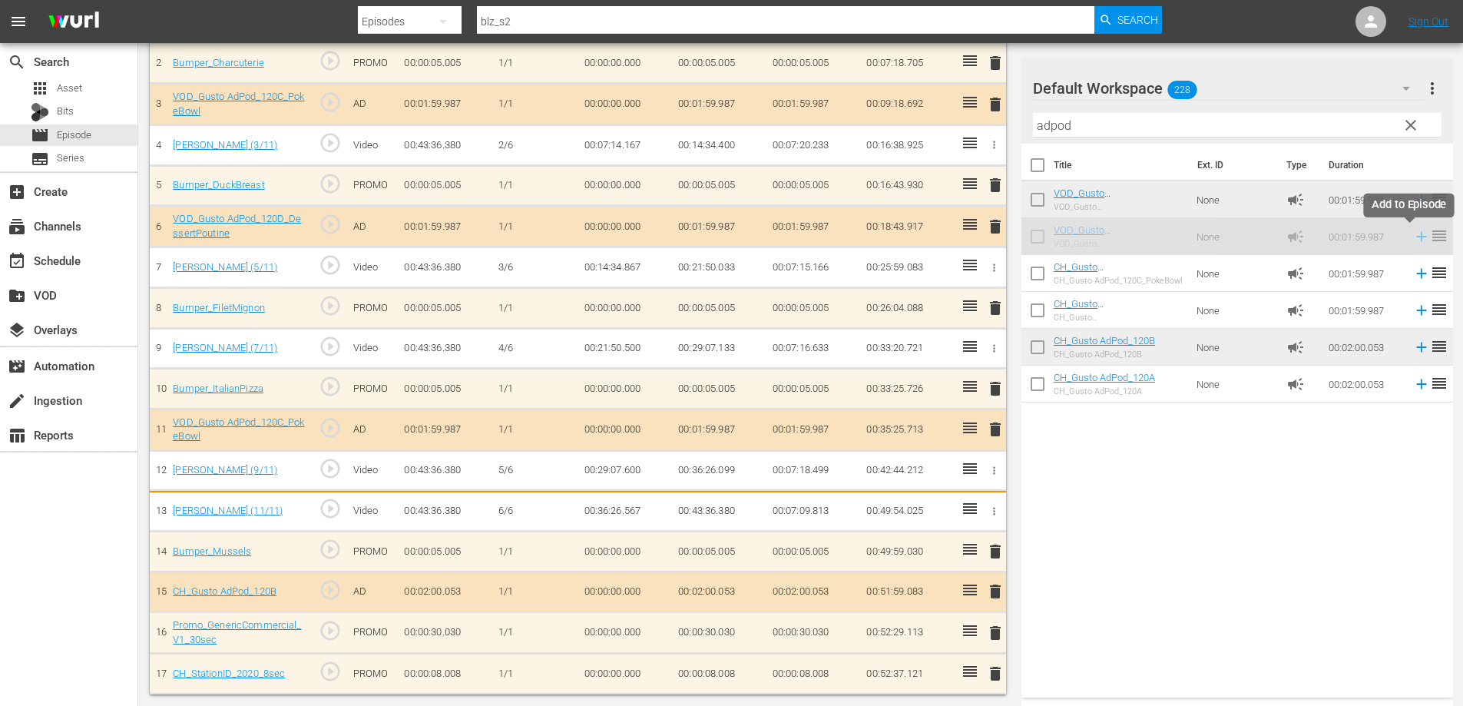
scroll to position [230, 0]
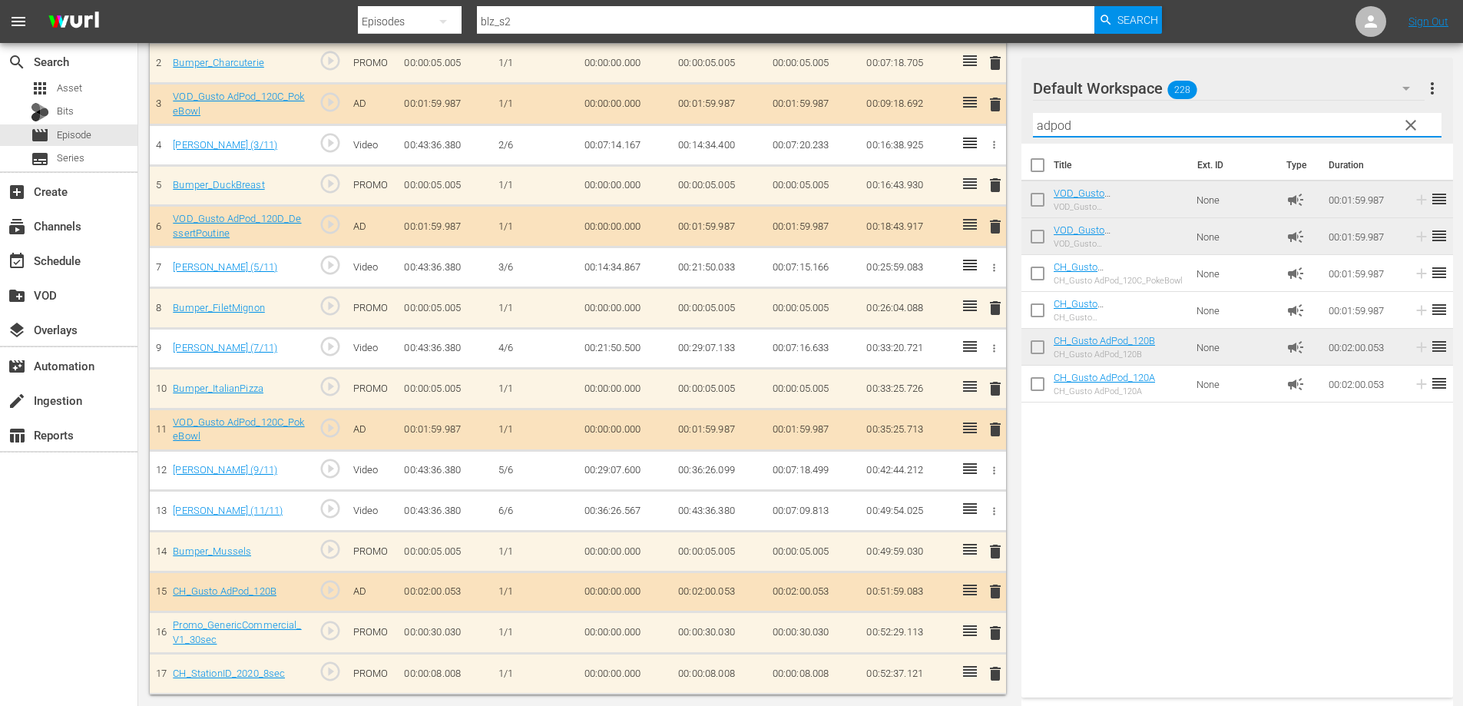
drag, startPoint x: 1096, startPoint y: 124, endPoint x: 597, endPoint y: 195, distance: 504.0
click at [630, 183] on div "Episode Assets 17 Target Duration 01:00:00.000 Total Duration 00:52:37.121 # As…" at bounding box center [800, 296] width 1301 height 795
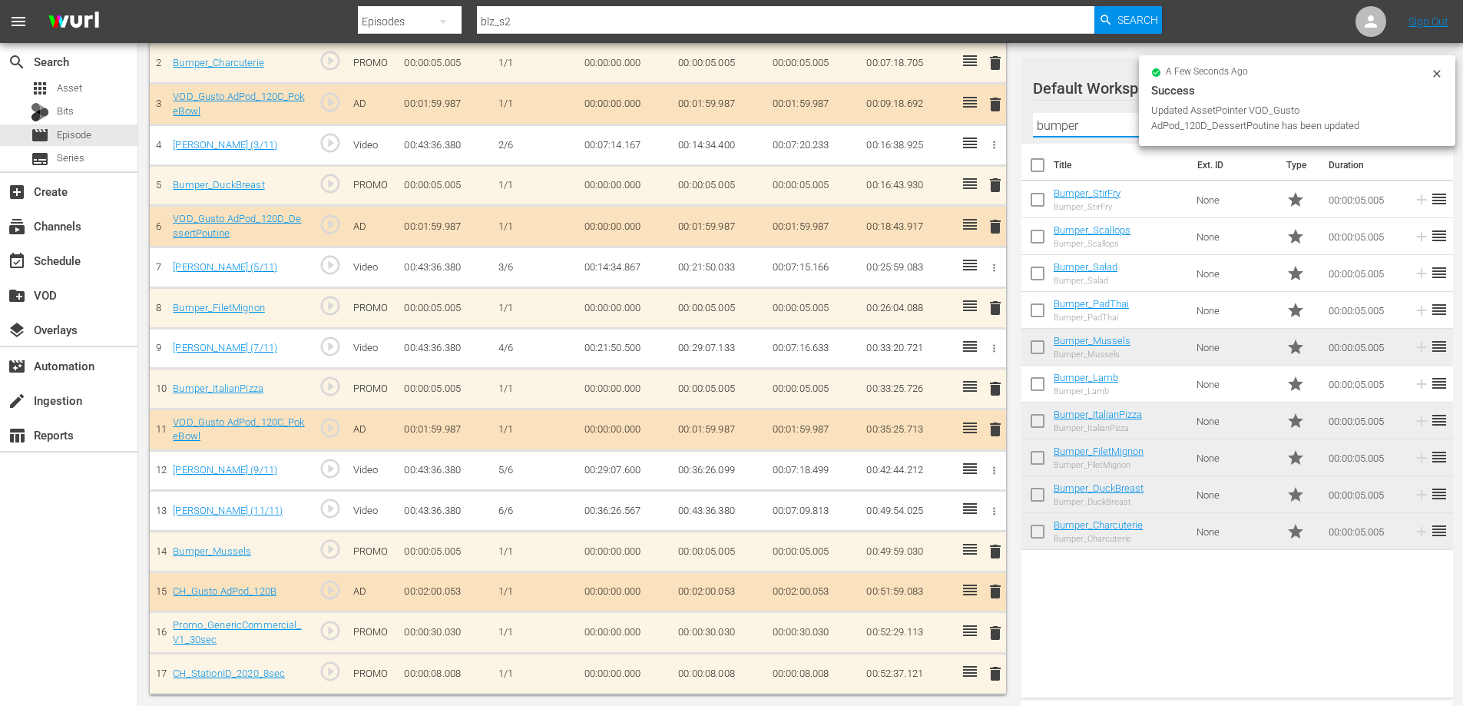
type input "bumper"
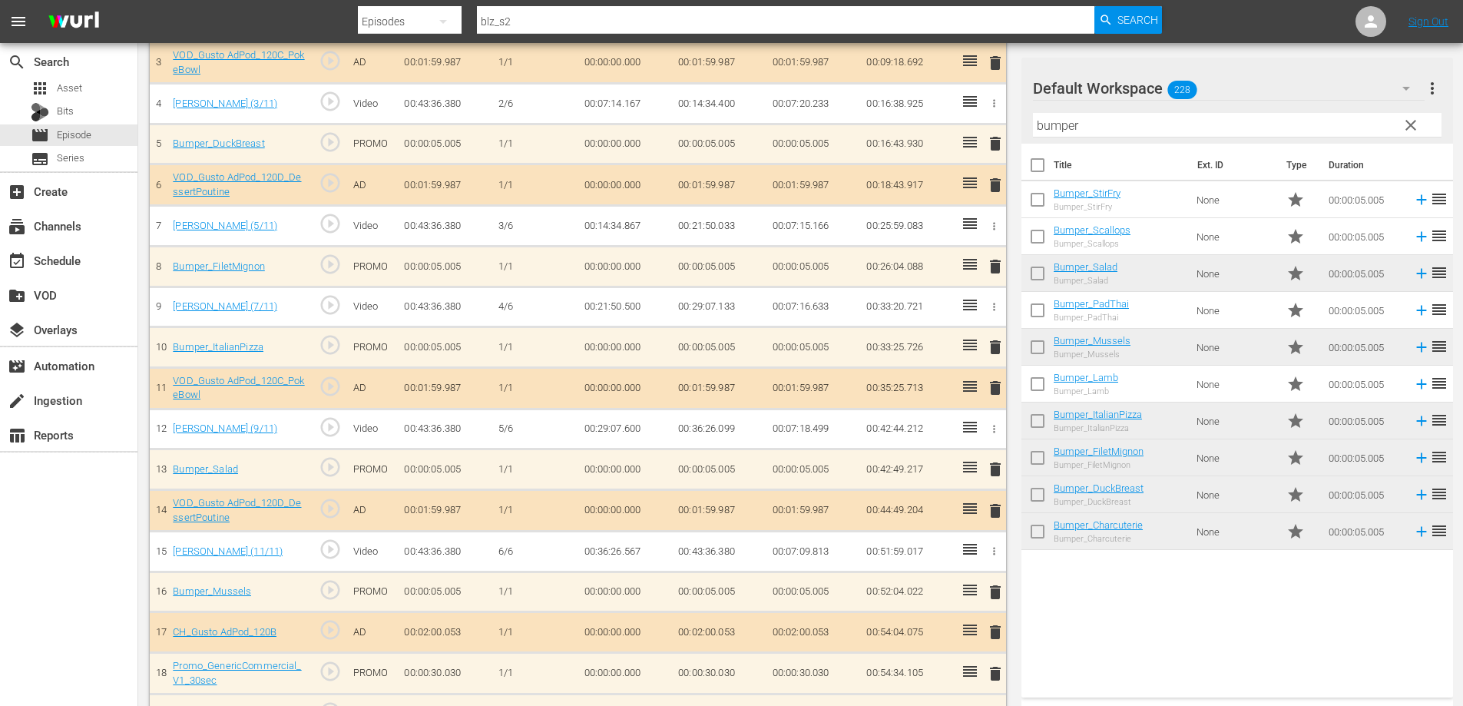
scroll to position [309, 0]
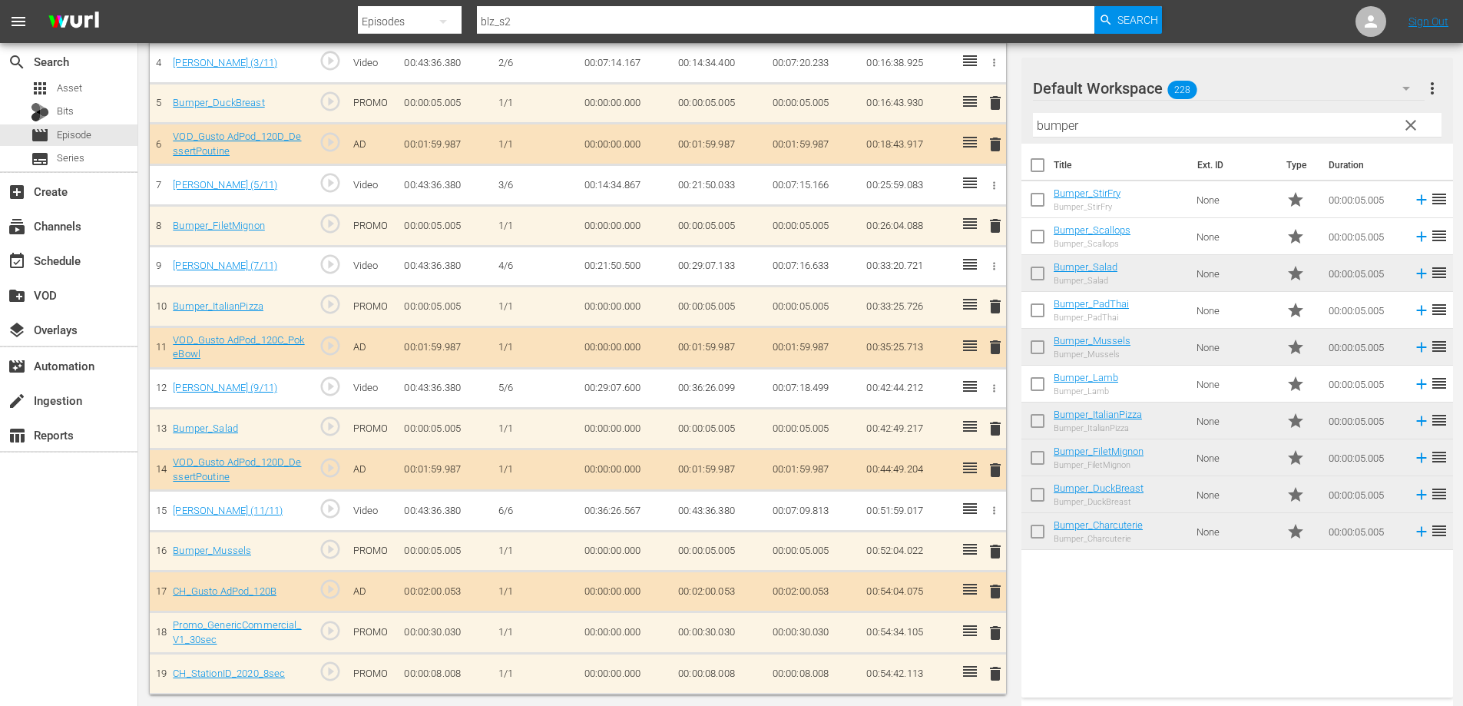
click at [997, 548] on span "delete" at bounding box center [995, 551] width 18 height 18
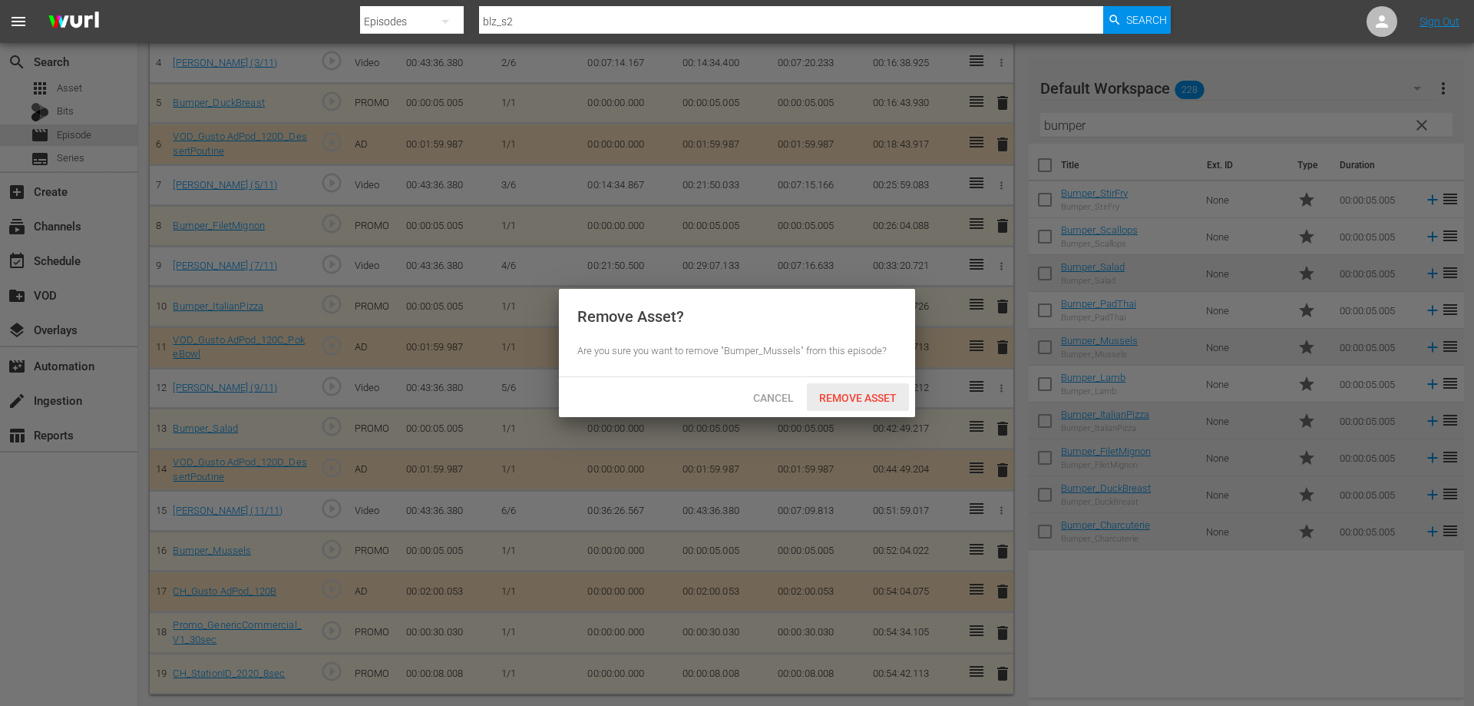
click at [861, 393] on span "Remove Asset" at bounding box center [858, 398] width 102 height 12
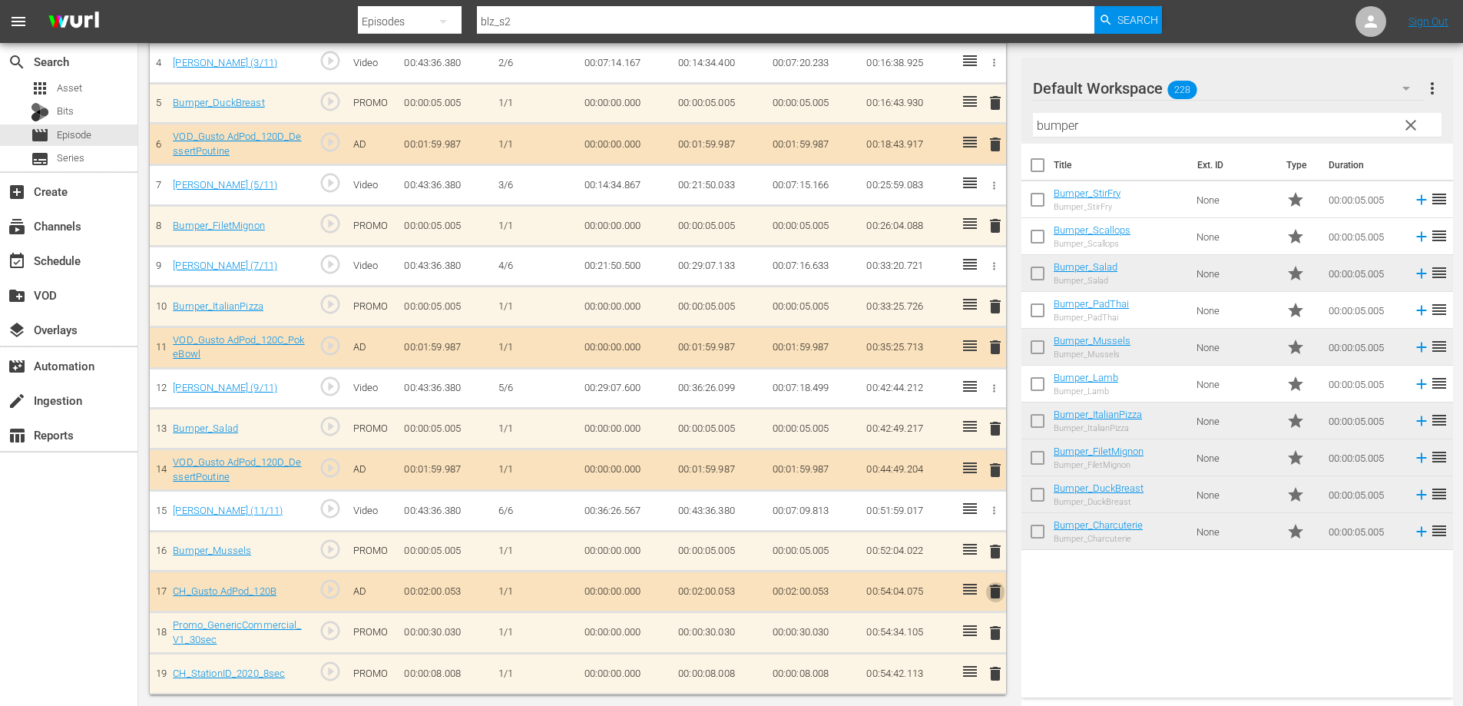
click at [992, 587] on span "delete" at bounding box center [995, 591] width 18 height 18
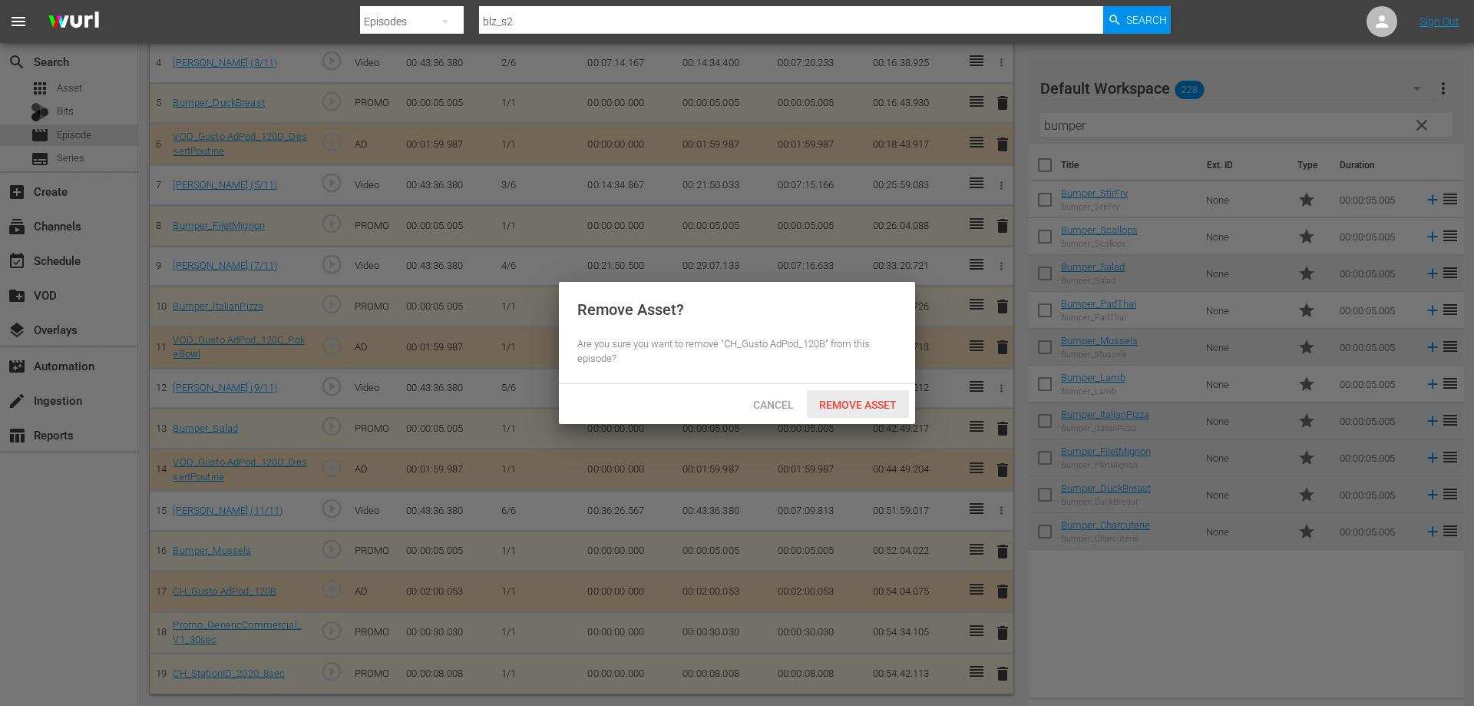
click at [888, 396] on div "Remove Asset" at bounding box center [858, 404] width 102 height 28
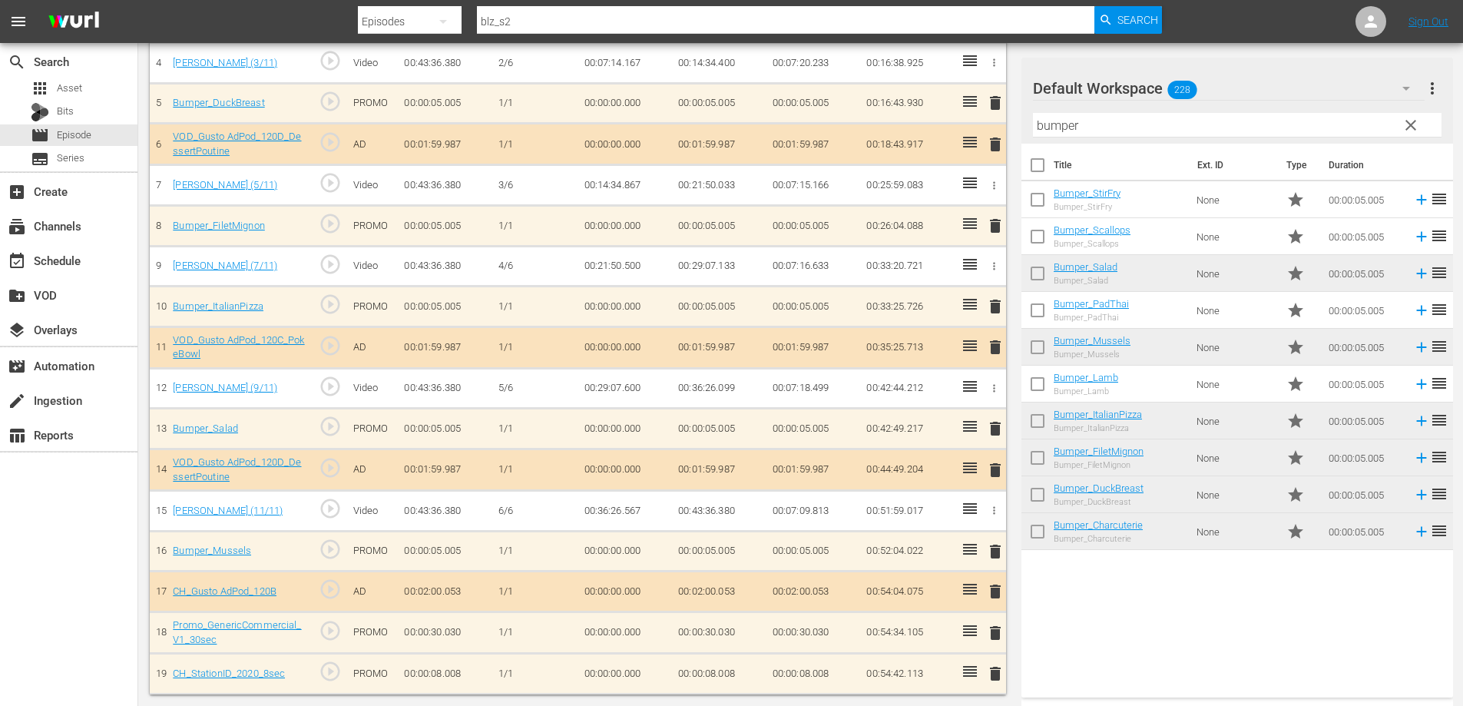
click at [995, 624] on span "delete" at bounding box center [995, 632] width 18 height 18
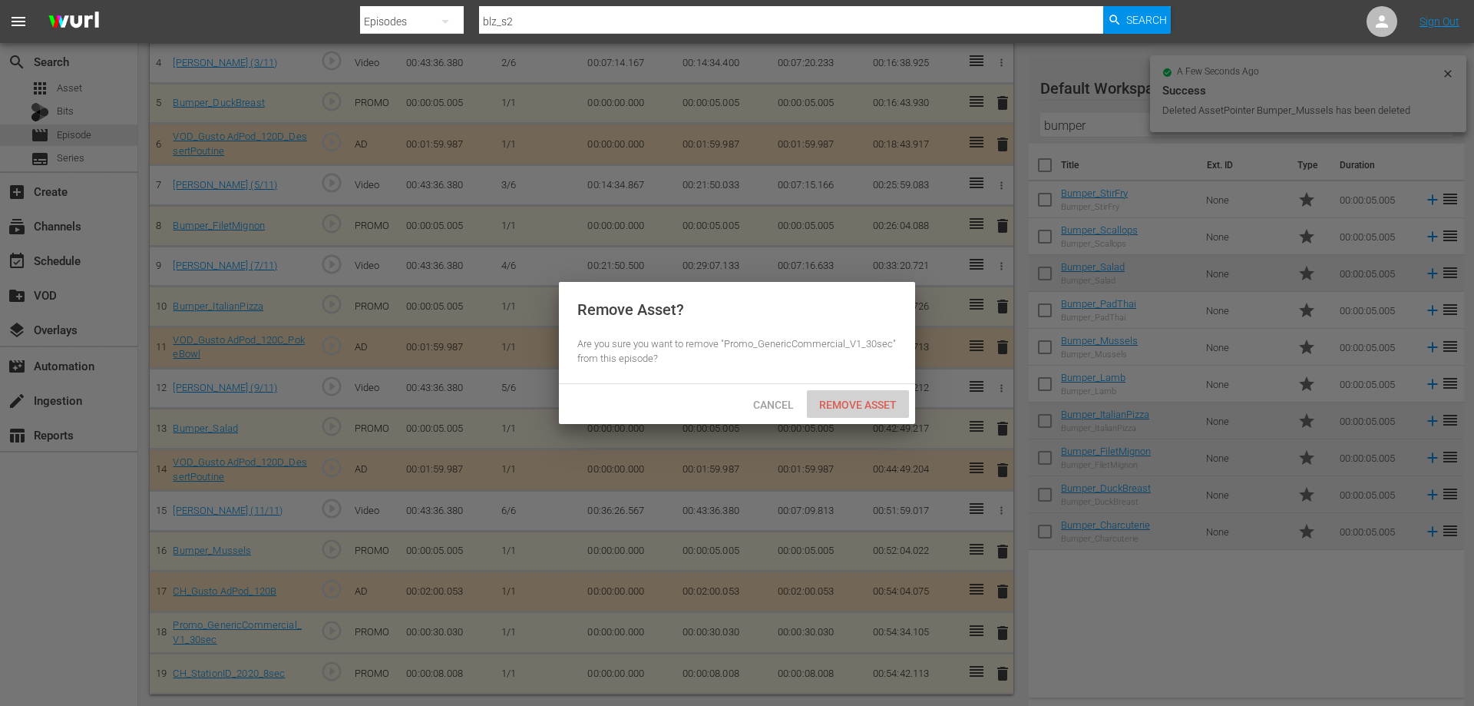
click at [811, 395] on div "Remove Asset" at bounding box center [858, 404] width 102 height 28
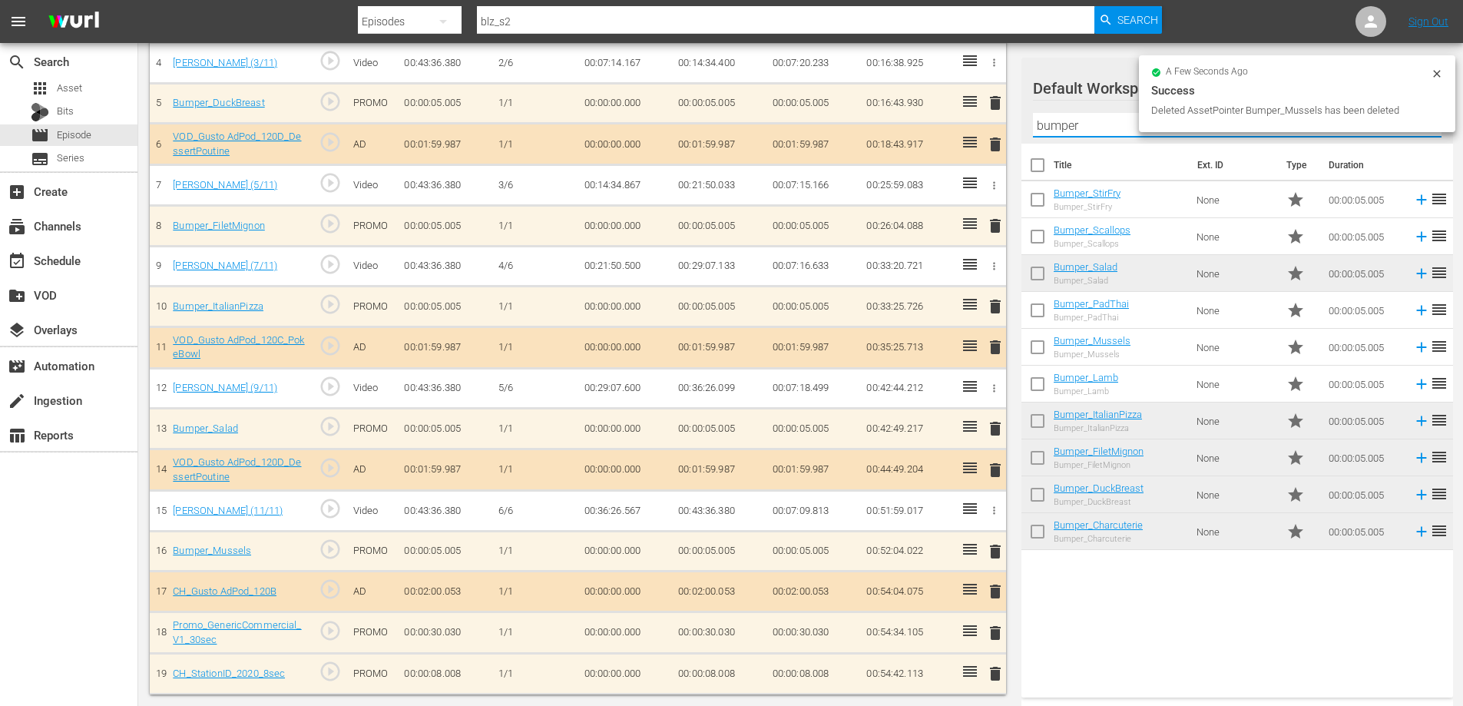
drag, startPoint x: 1088, startPoint y: 120, endPoint x: 895, endPoint y: 146, distance: 194.5
click at [902, 145] on div "Episode Assets 18 Target Duration 01:00:00.000 Total Duration 00:54:37.108 # As…" at bounding box center [800, 257] width 1301 height 874
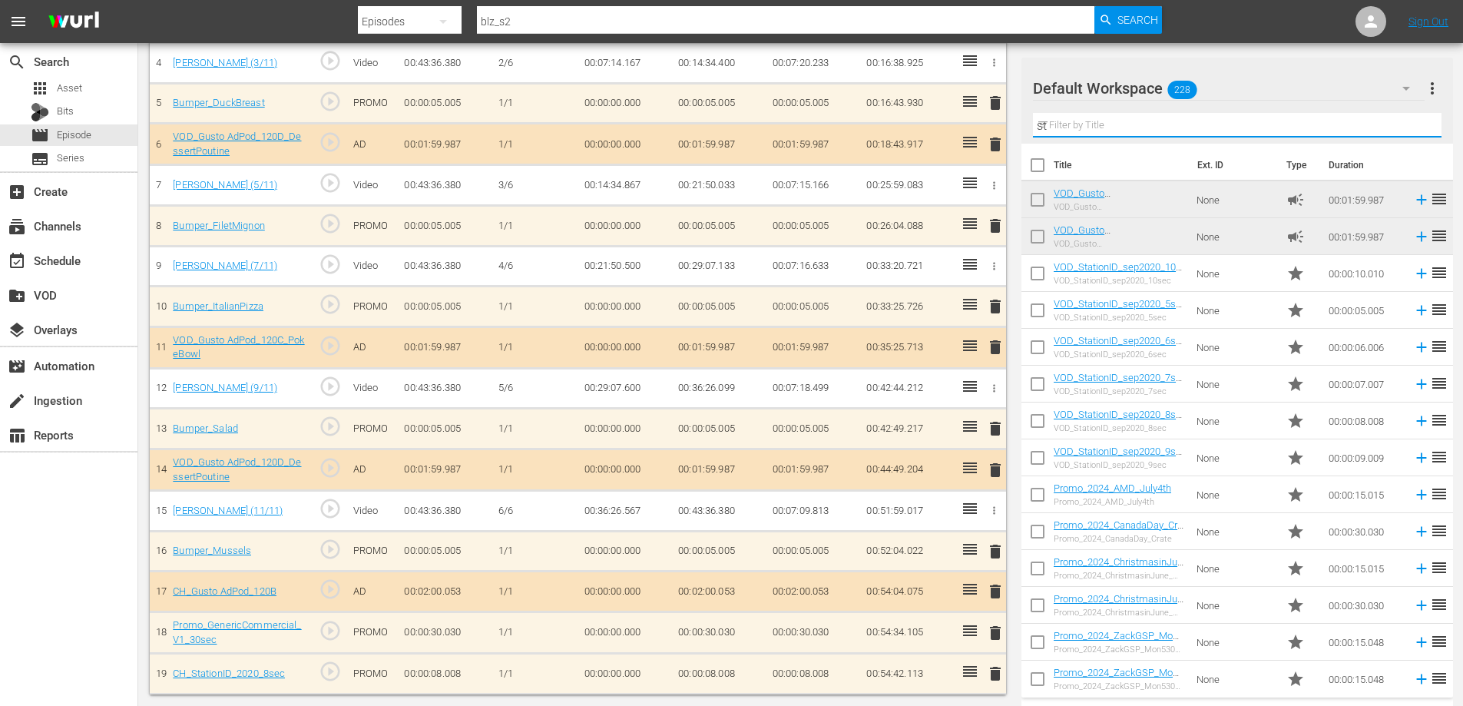
type input "s"
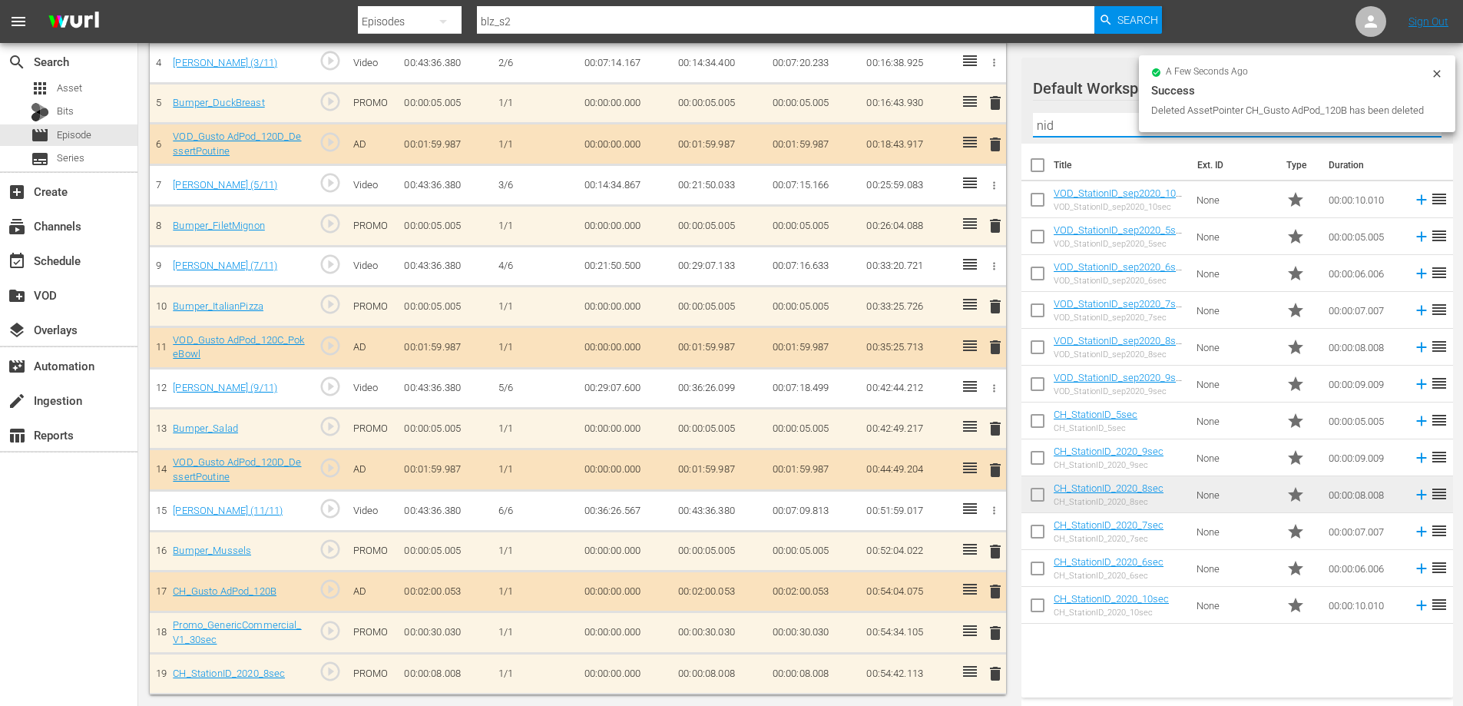
type input "nid"
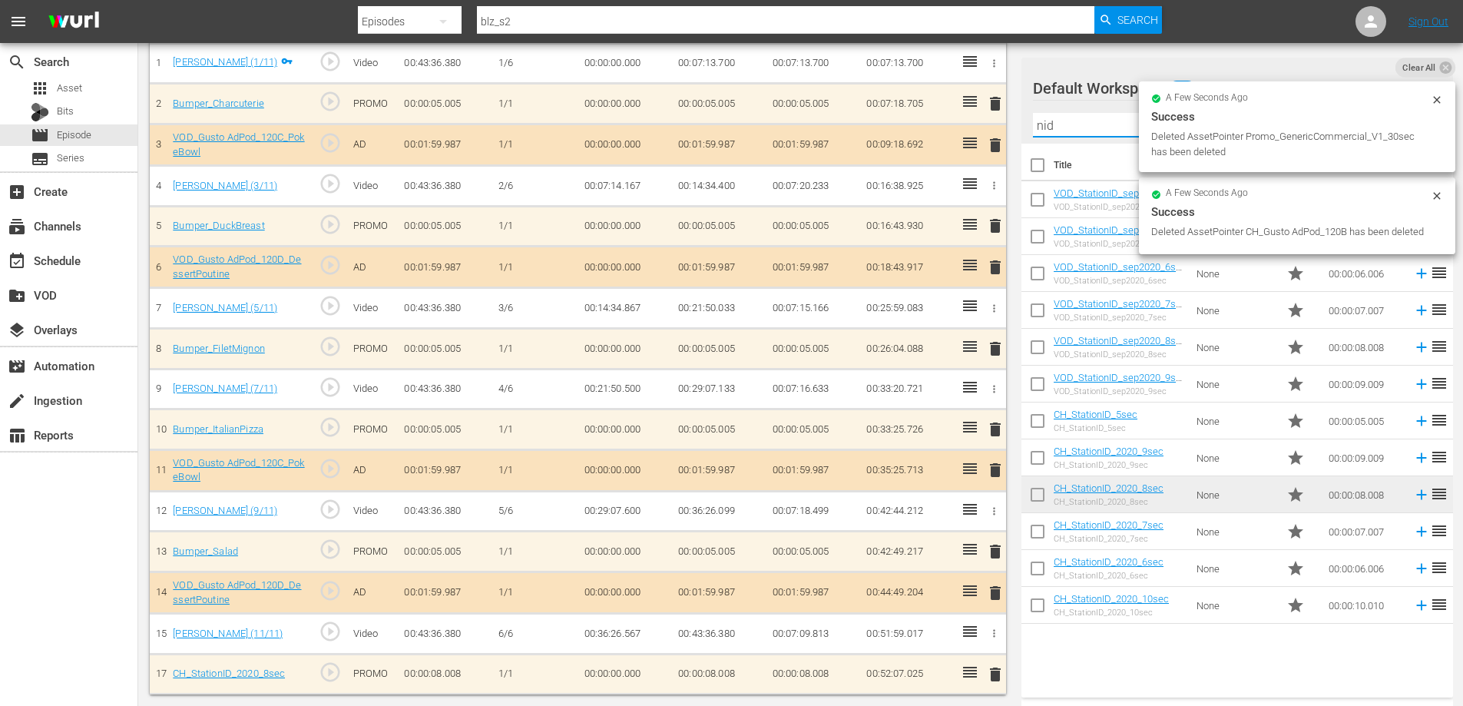
scroll to position [186, 0]
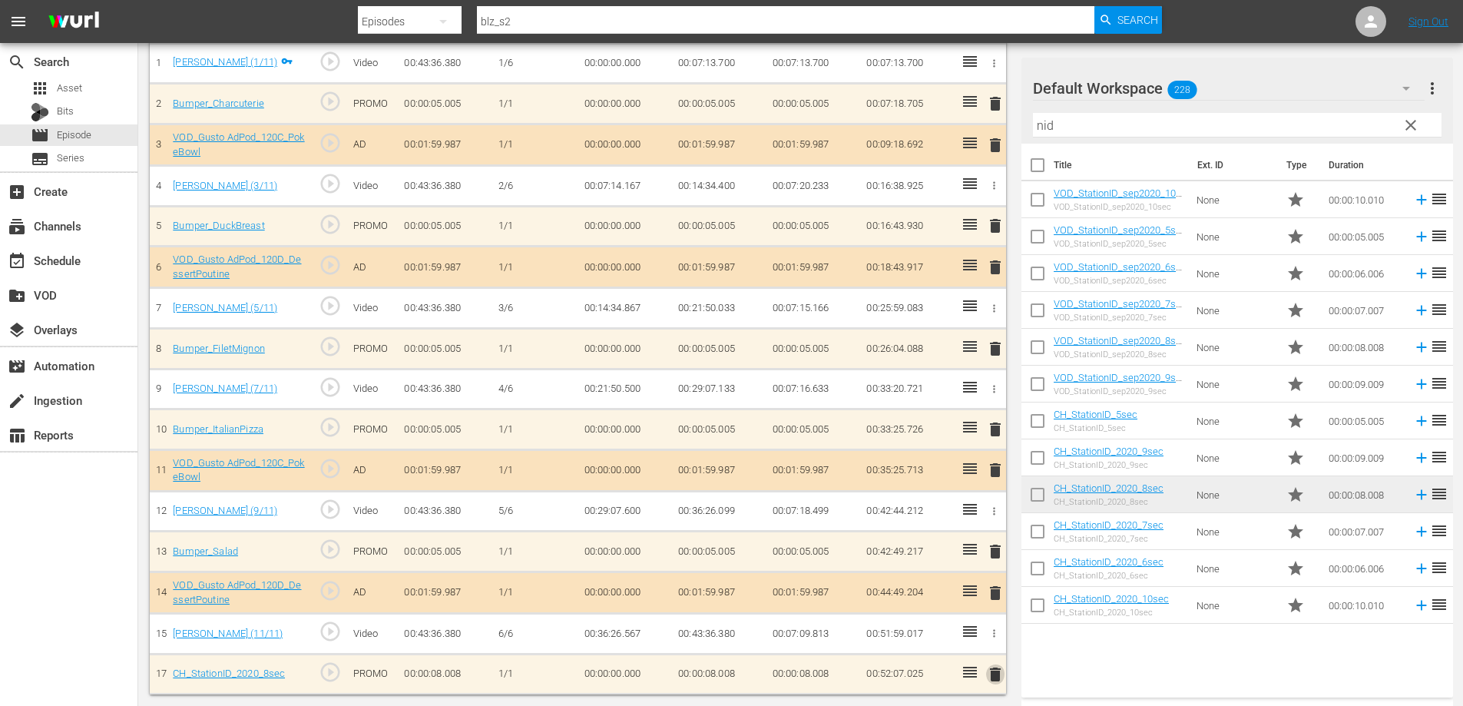
click at [997, 671] on span "delete" at bounding box center [995, 674] width 18 height 18
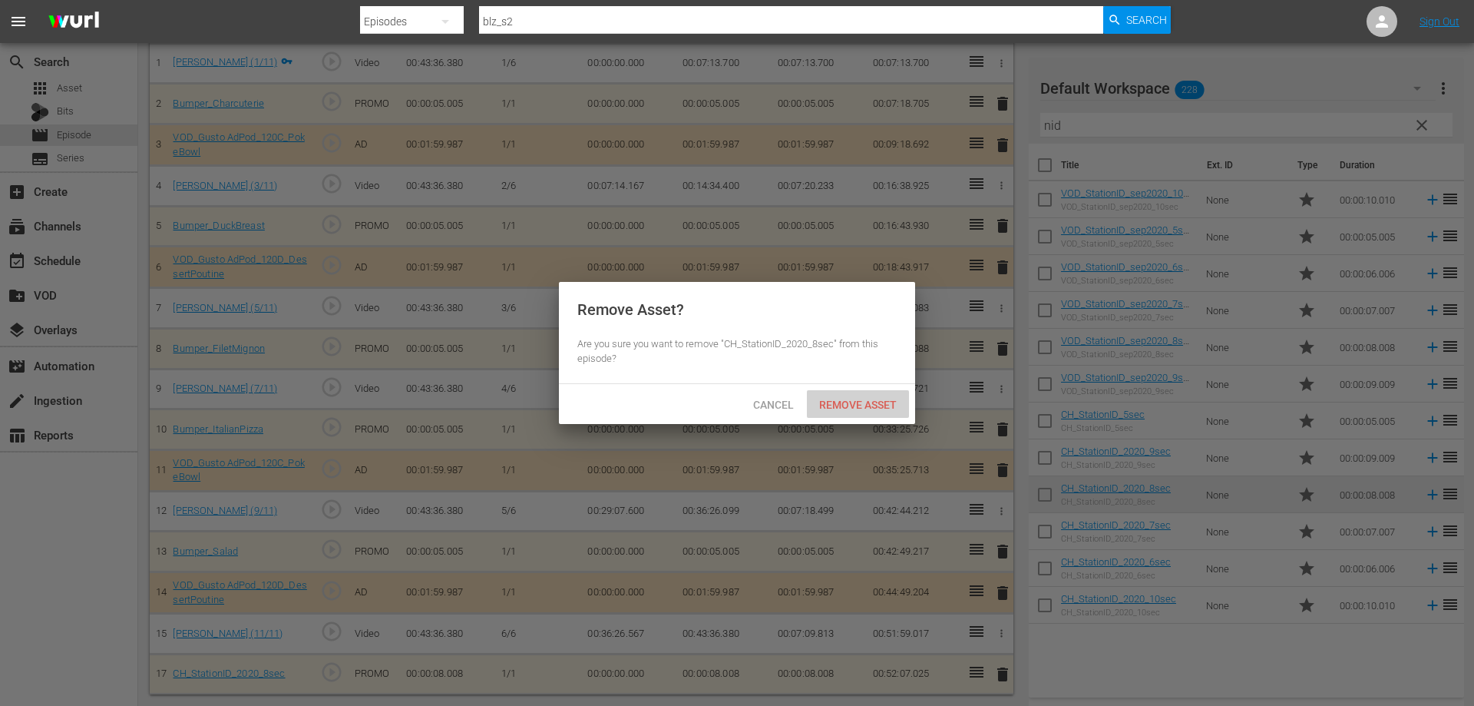
click at [850, 402] on span "Remove Asset" at bounding box center [858, 404] width 102 height 12
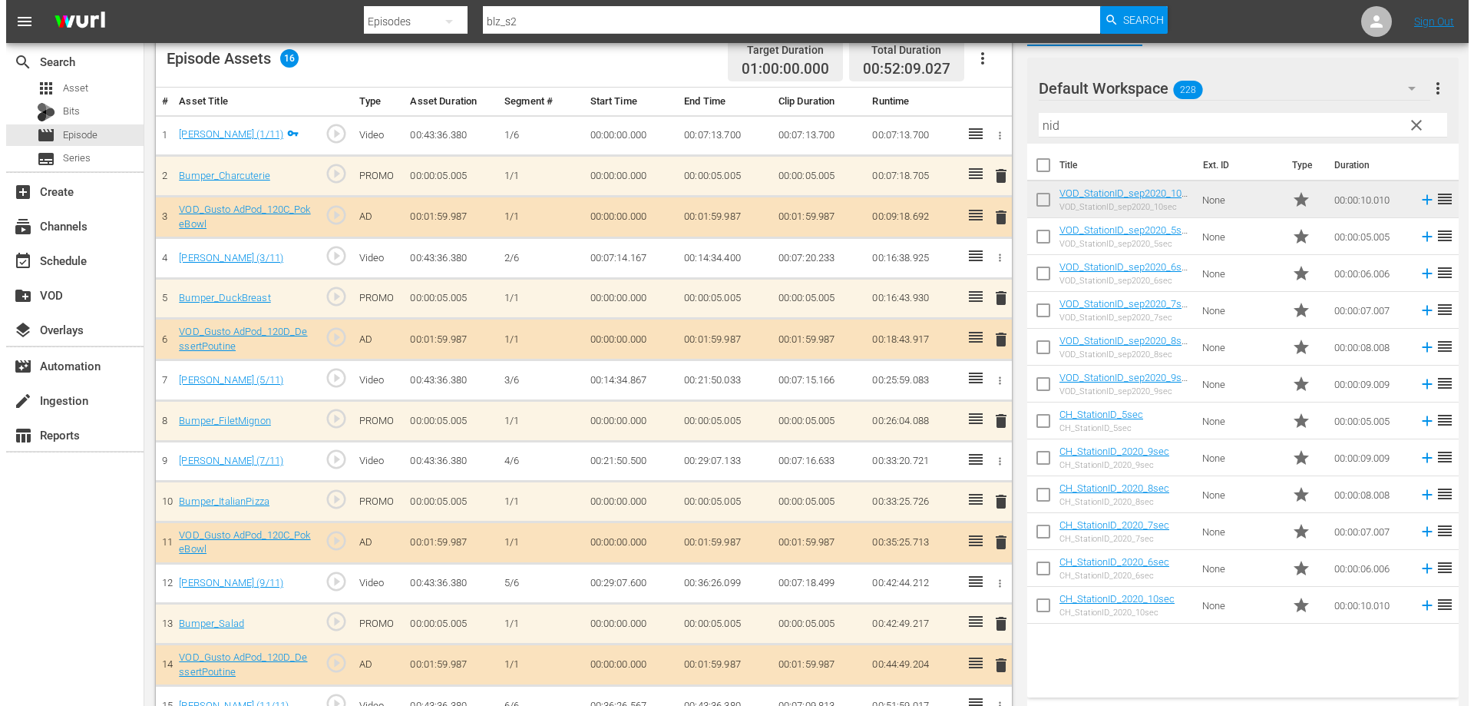
scroll to position [0, 0]
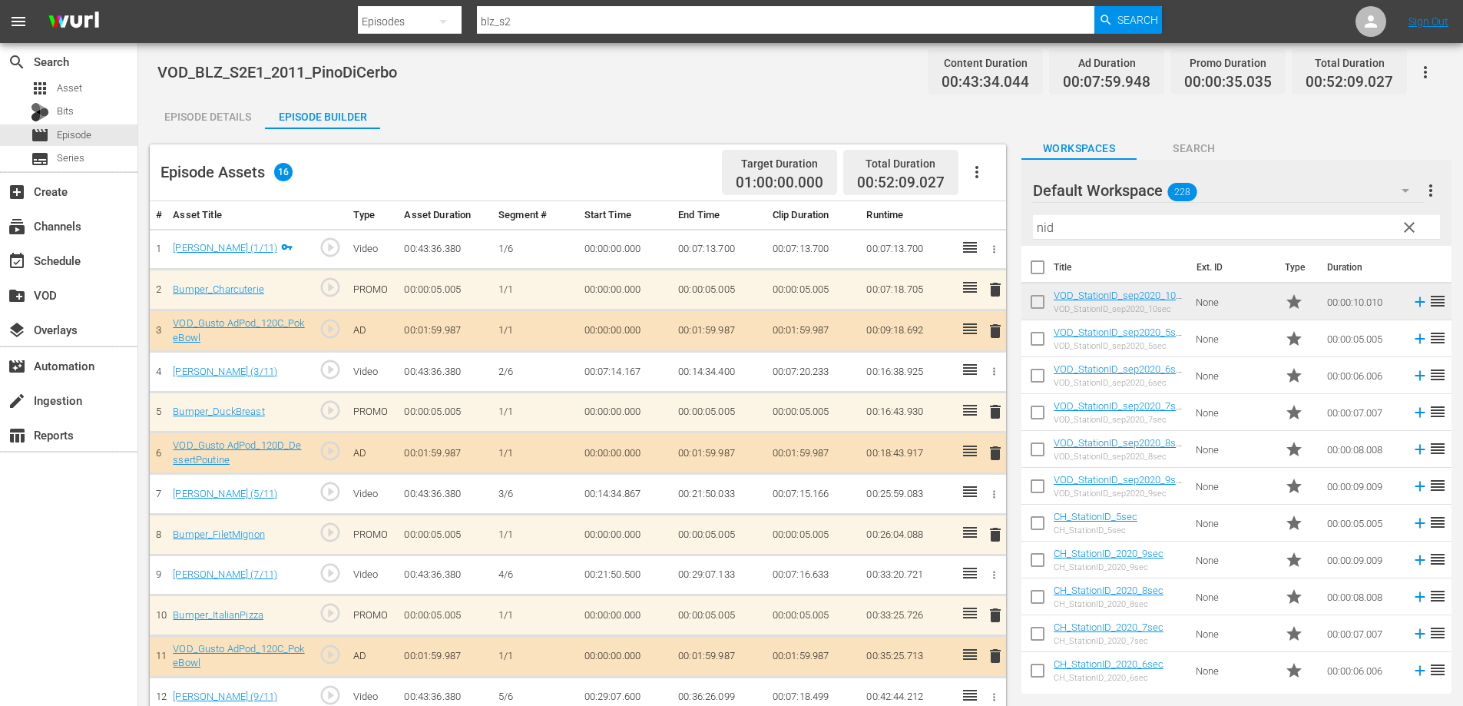
click at [372, 167] on div "Episode Assets 16 Target Duration 01:00:00.000 Total Duration 00:52:09.027" at bounding box center [578, 172] width 856 height 57
click at [83, 136] on span "Episode" at bounding box center [74, 134] width 35 height 15
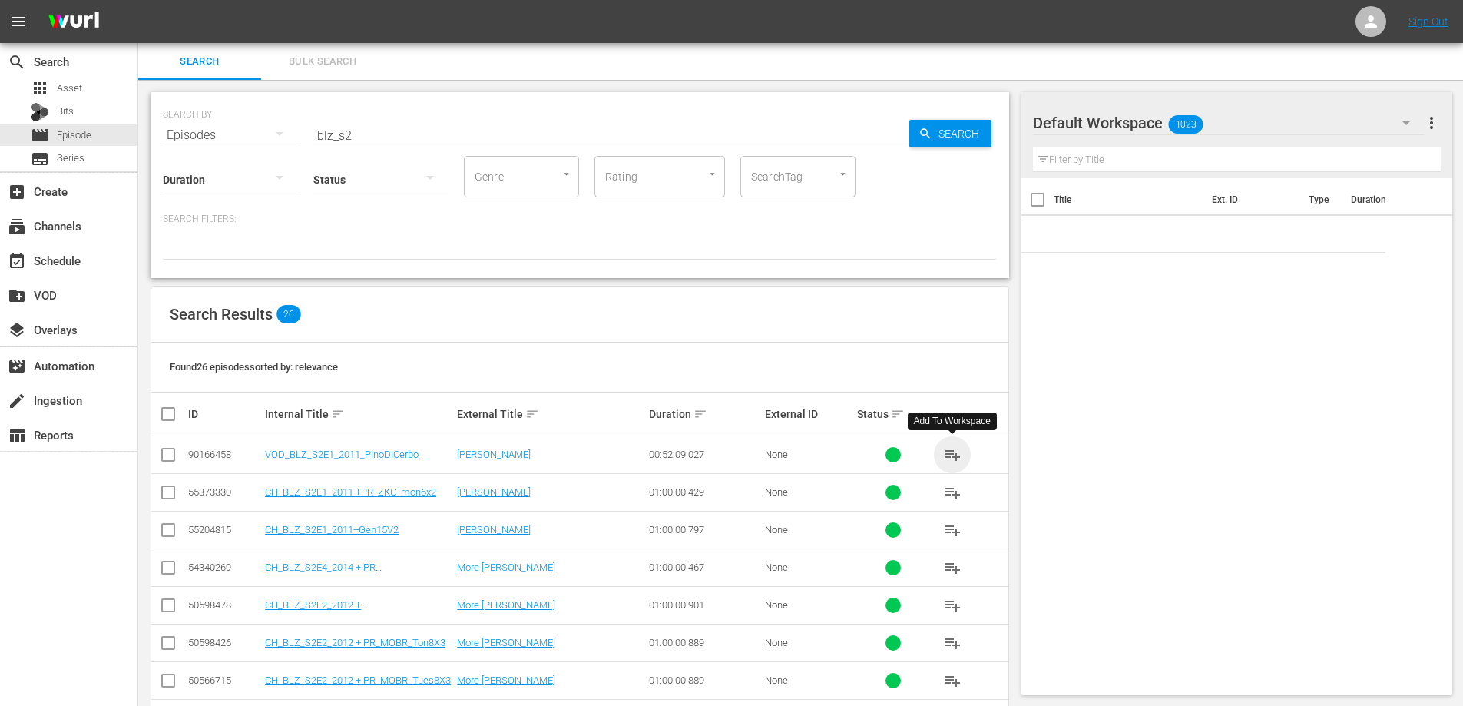
click at [947, 450] on span "playlist_add" at bounding box center [952, 454] width 18 height 18
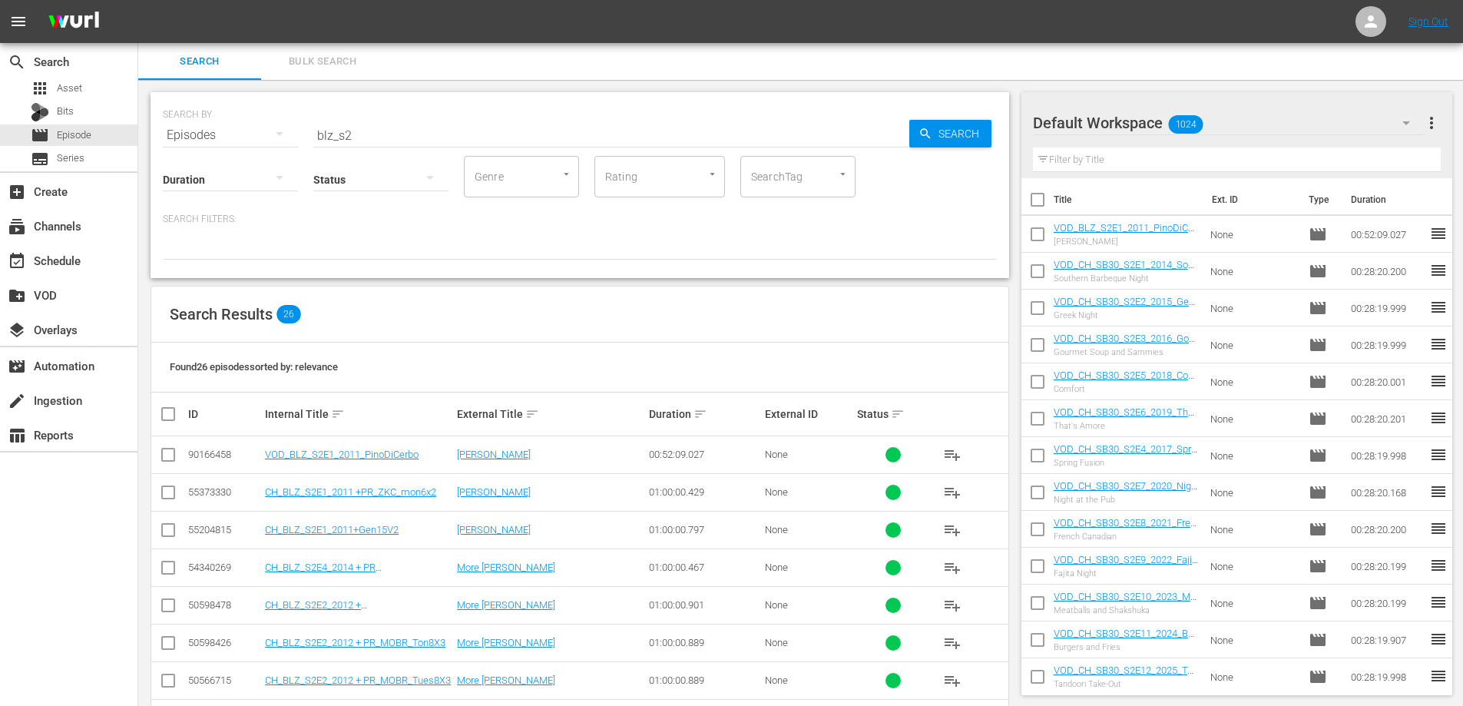
click at [379, 135] on input "blz_s2" at bounding box center [611, 135] width 596 height 37
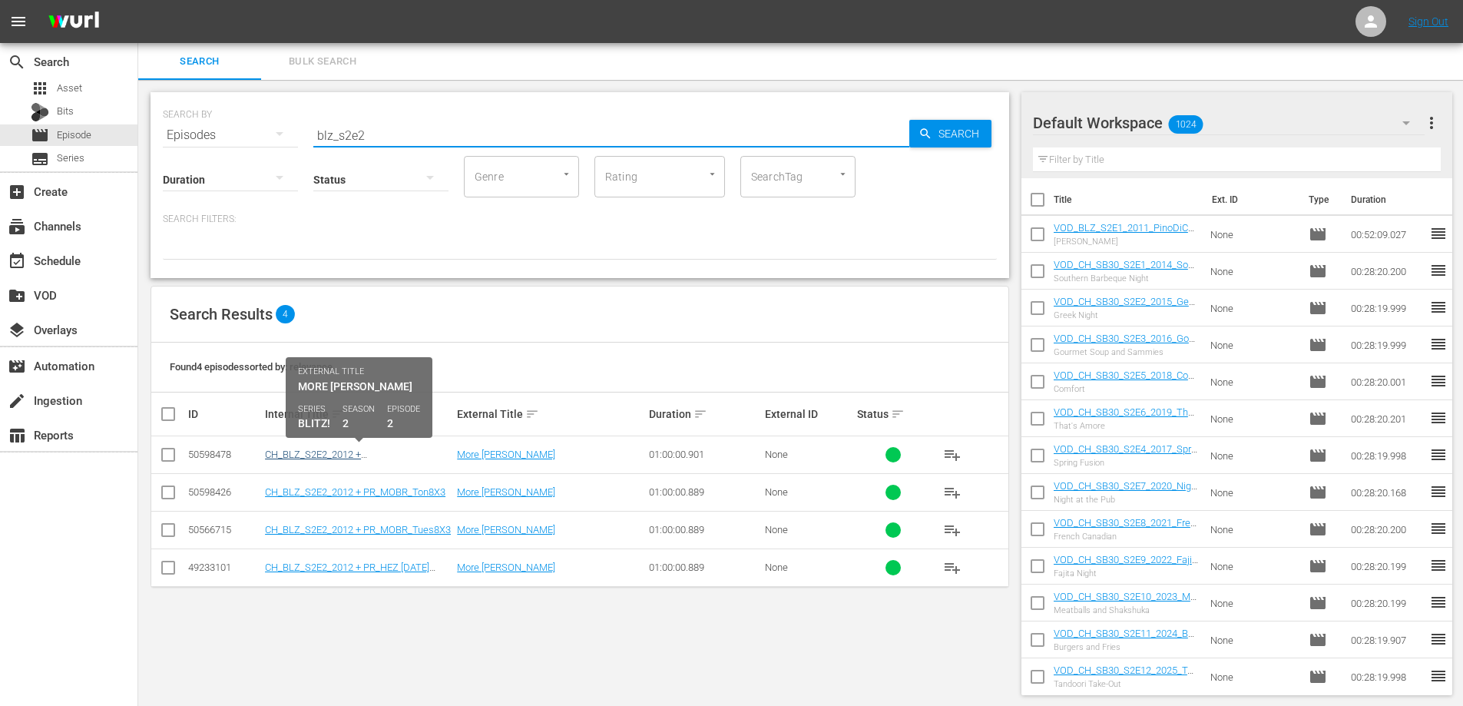
type input "blz_s2e2"
click at [316, 449] on link "CH_BLZ_S2E2_2012 + PR_XmasMarathonDec2-3X3" at bounding box center [328, 459] width 127 height 23
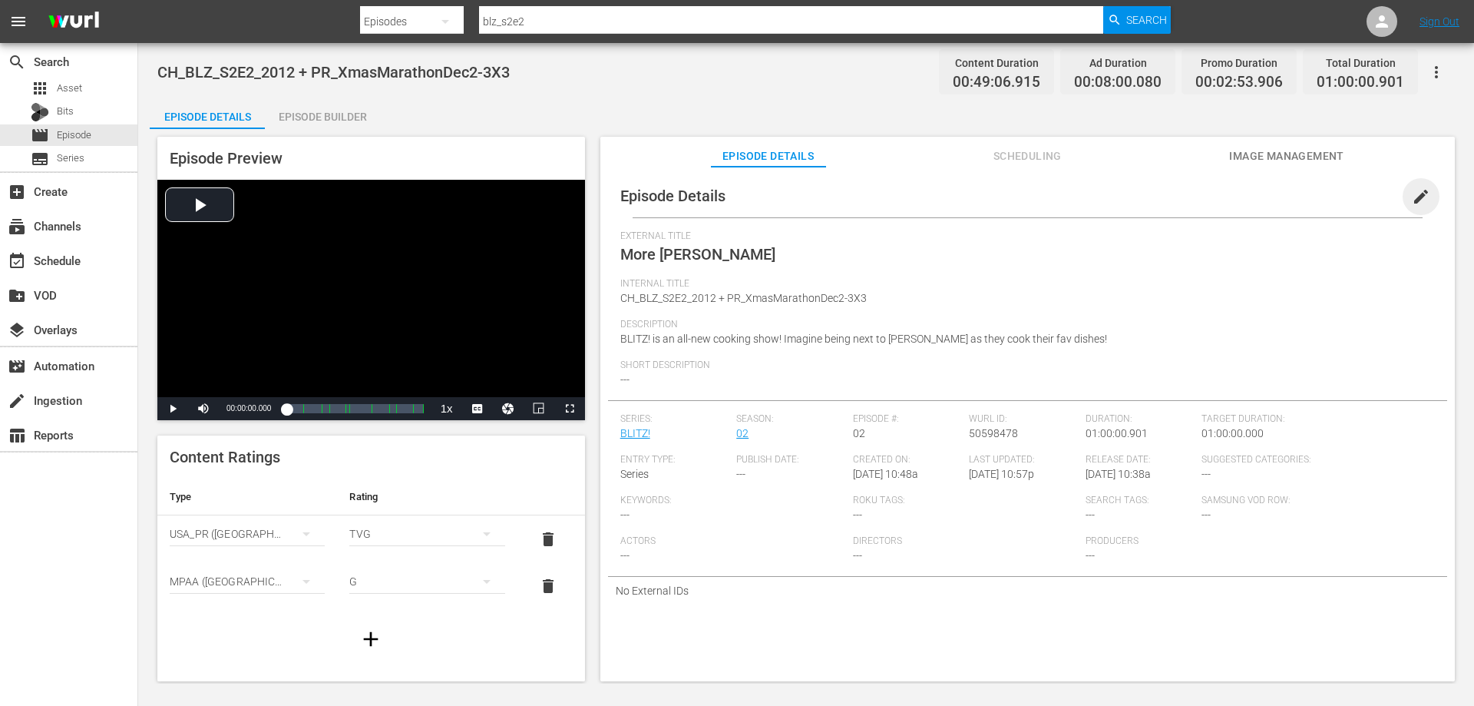
click at [1412, 191] on span "edit" at bounding box center [1421, 196] width 18 height 18
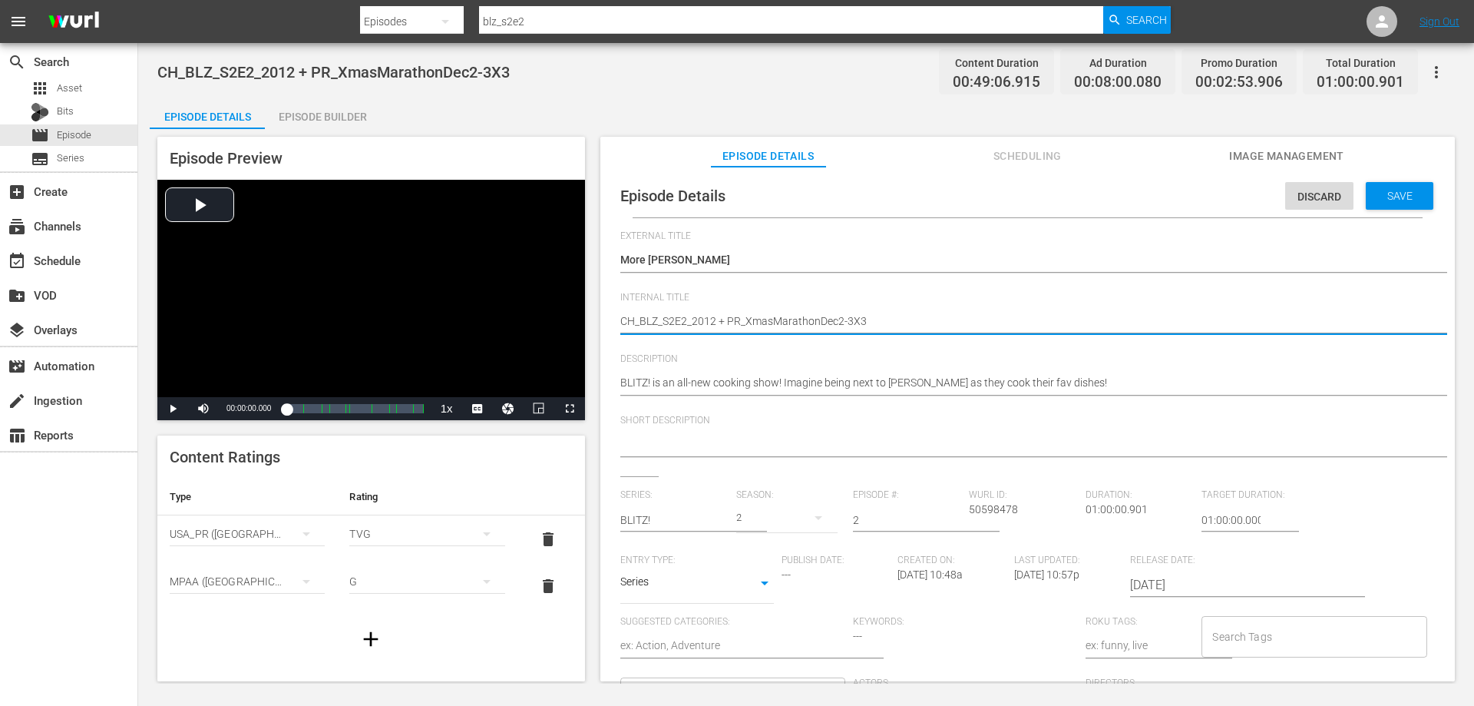
drag, startPoint x: 876, startPoint y: 320, endPoint x: 716, endPoint y: 320, distance: 159.7
type textarea "CH_BLZ_S2E2_2012"
type textarea "C_BLZ_S2E2_2012"
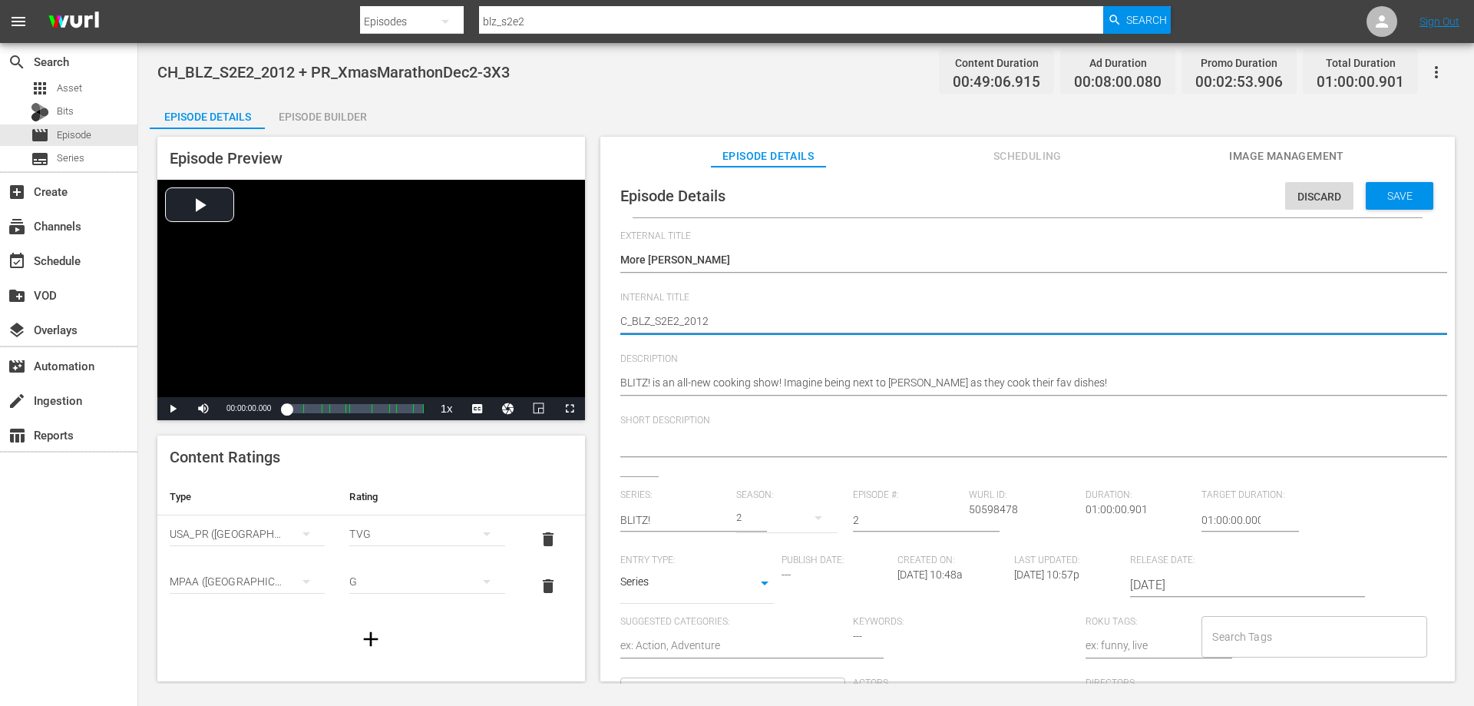
type textarea "_BLZ_S2E2_2012"
type textarea "V_BLZ_S2E2_2012"
type textarea "VO_BLZ_S2E2_2012"
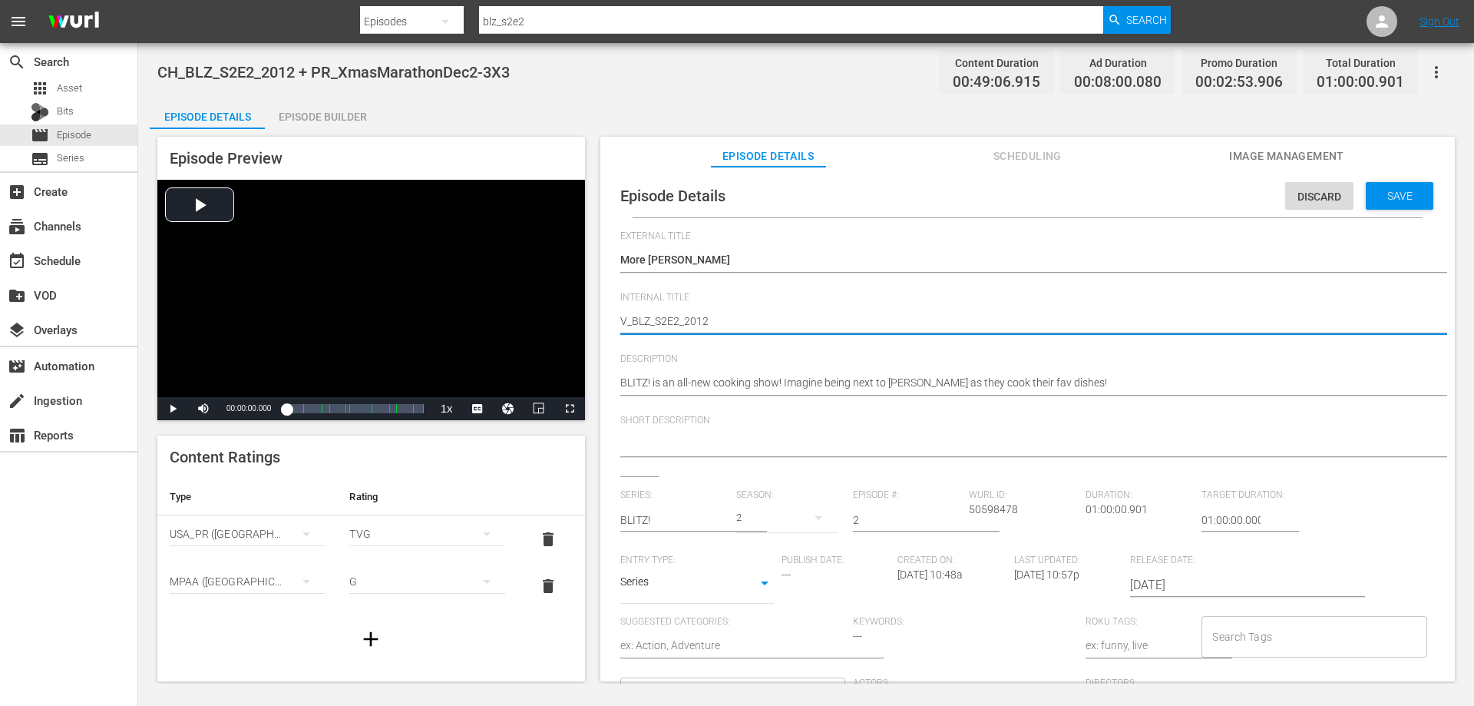
type textarea "VO_BLZ_S2E2_2012"
type textarea "VOD_BLZ_S2E2_2012"
click at [729, 320] on textarea "CH_BLZ_S2E2_2012 + PR_XmasMarathonDec2-3X3" at bounding box center [1023, 322] width 807 height 18
type textarea "VOD_BLZ_S2E2_2012_"
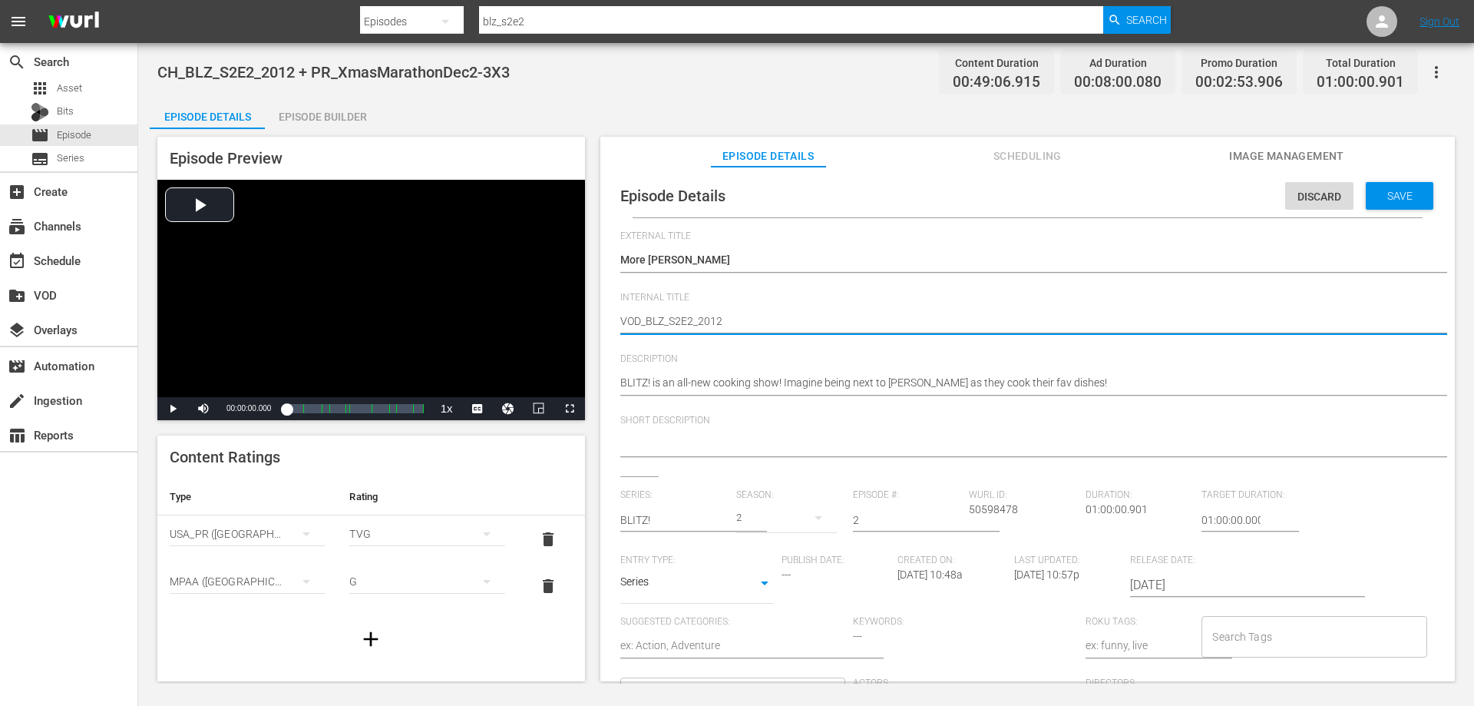
type textarea "VOD_BLZ_S2E2_2012_"
type textarea "VOD_BLZ_S2E2_2012_M"
type textarea "VOD_BLZ_S2E2_2012_Mo"
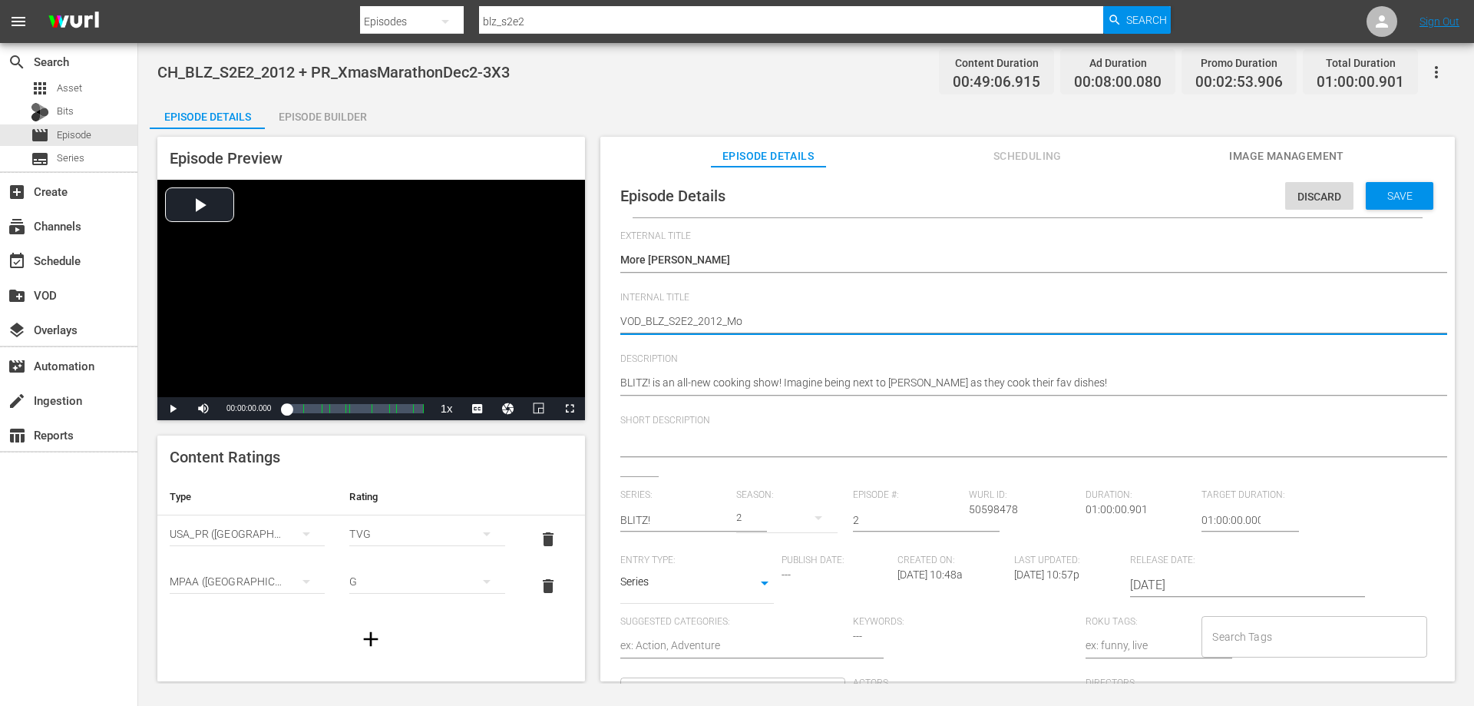
type textarea "VOD_BLZ_S2E2_2012_Mor"
type textarea "VOD_BLZ_S2E2_2012_More"
type textarea "VOD_BLZ_S2E2_2012_MoreP"
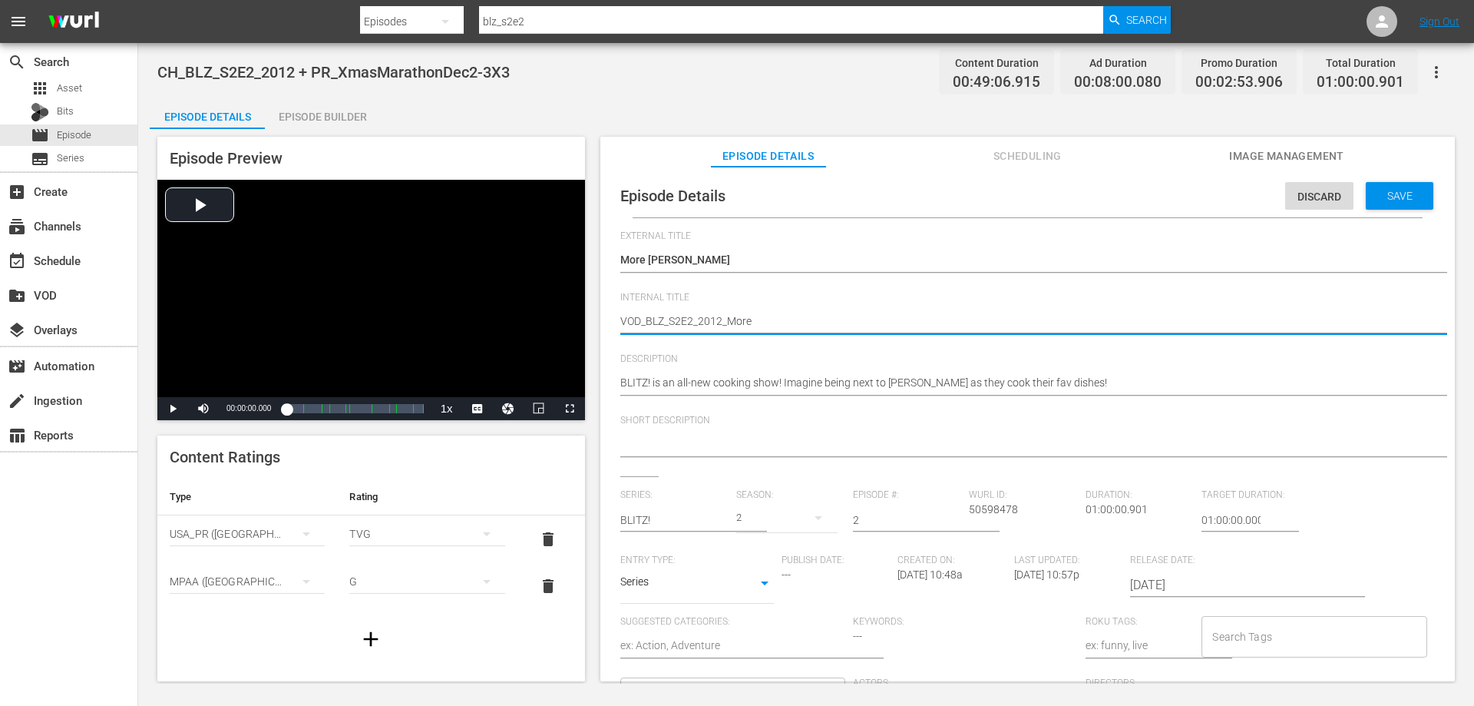
type textarea "VOD_BLZ_S2E2_2012_MoreP"
type textarea "VOD_BLZ_S2E2_2012_MorePi"
type textarea "VOD_BLZ_S2E2_2012_MorePin"
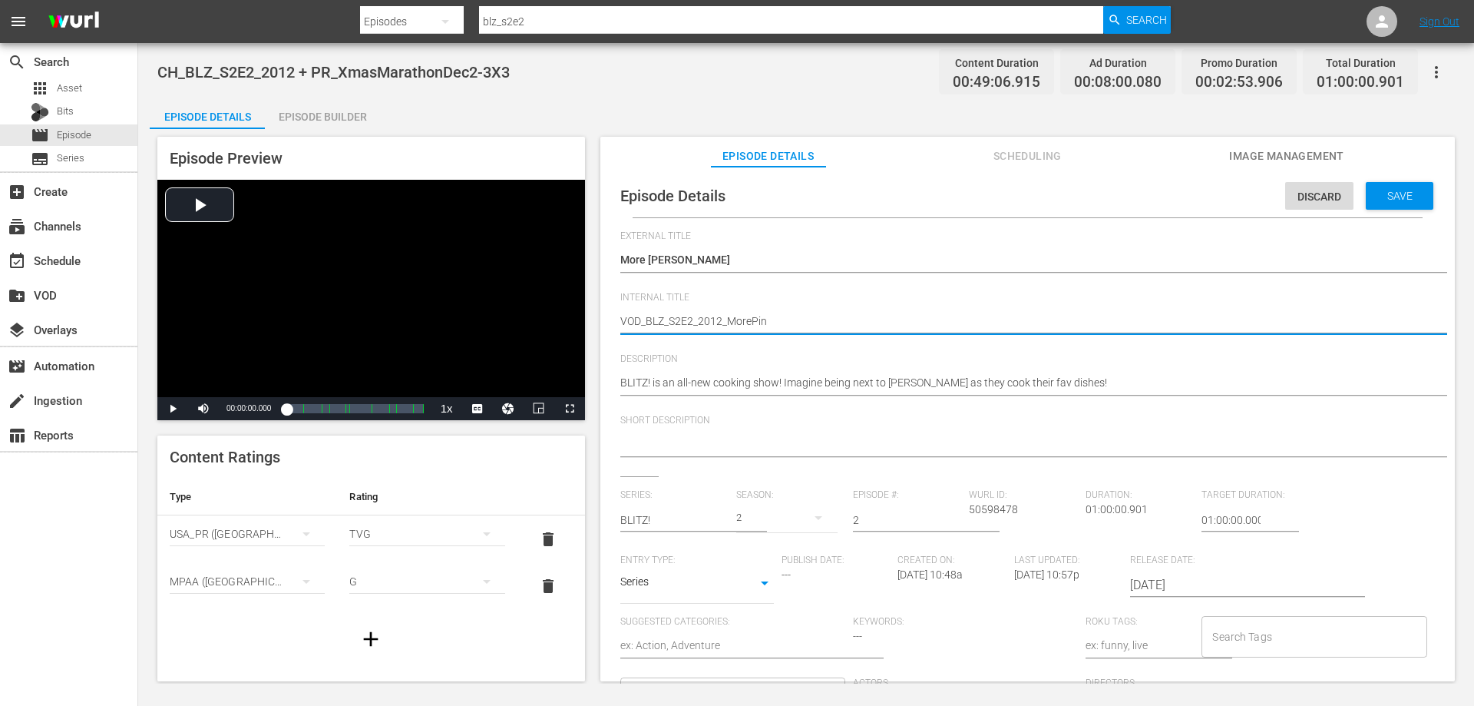
type textarea "VOD_BLZ_S2E2_2012_MorePino"
type textarea "VOD_BLZ_S2E2_2012_MorePinoD"
type textarea "VOD_BLZ_S2E2_2012_MorePinoDi"
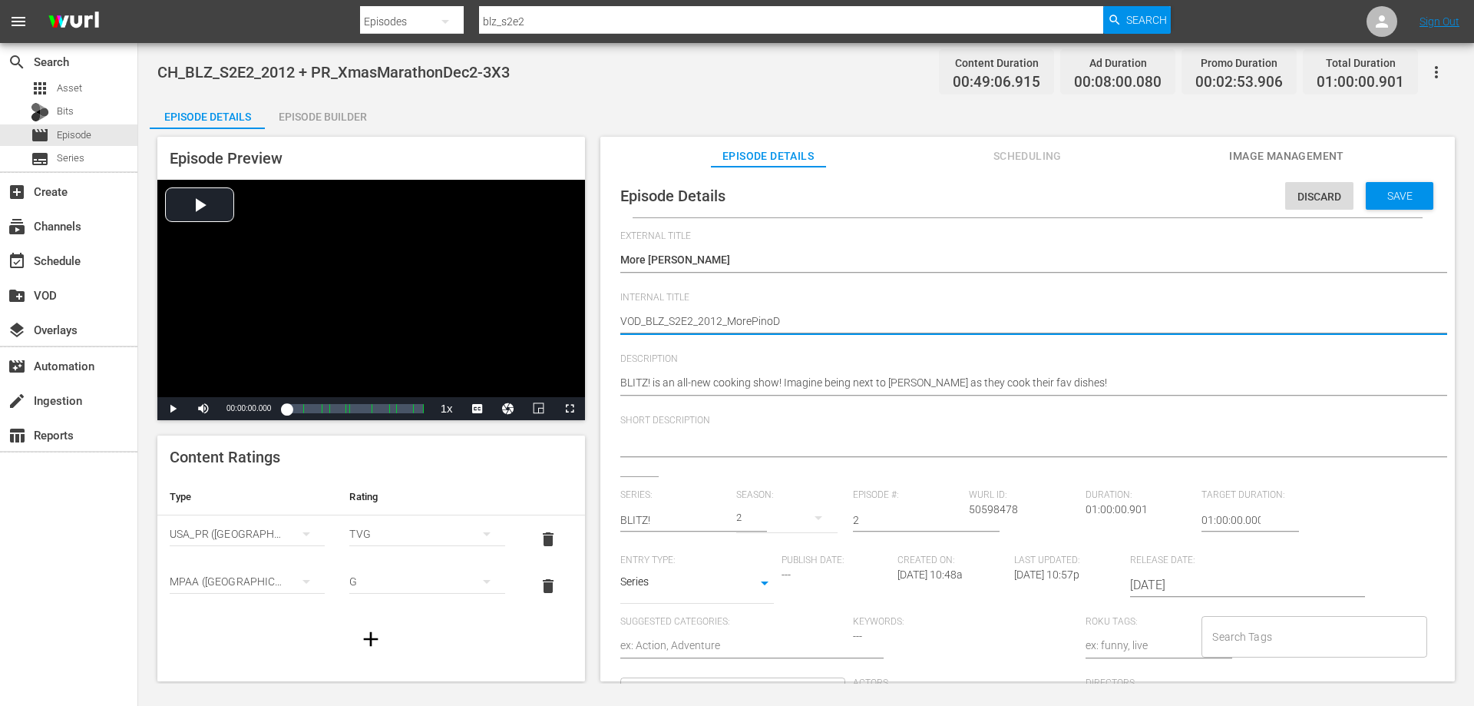
type textarea "VOD_BLZ_S2E2_2012_MorePinoDi"
type textarea "VOD_BLZ_S2E2_2012_MorePinoDiC"
type textarea "VOD_BLZ_S2E2_2012_MorePinoDiCe"
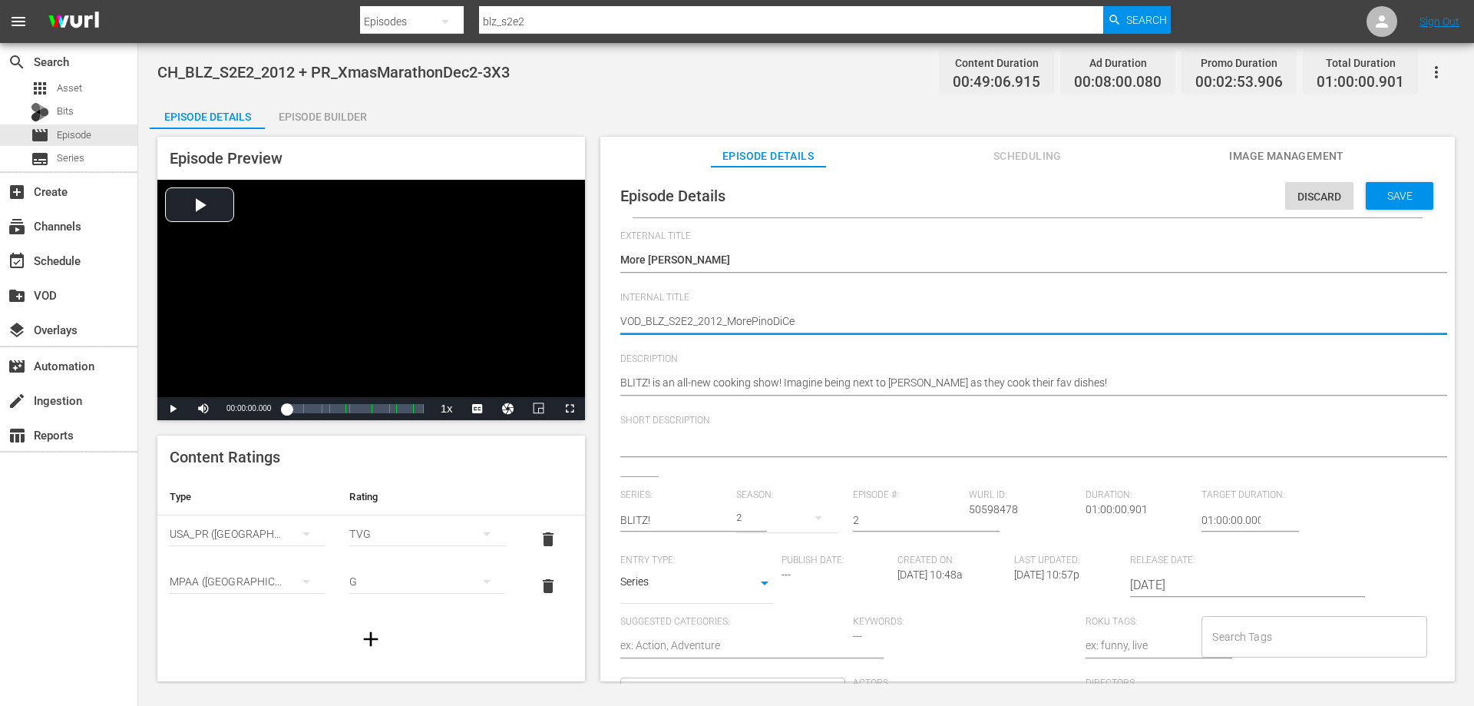
type textarea "VOD_BLZ_S2E2_2012_MorePinoDiCer"
type textarea "VOD_BLZ_S2E2_2012_MorePinoDiCerb"
type textarea "VOD_BLZ_S2E2_2012_MorePinoDiCerbo"
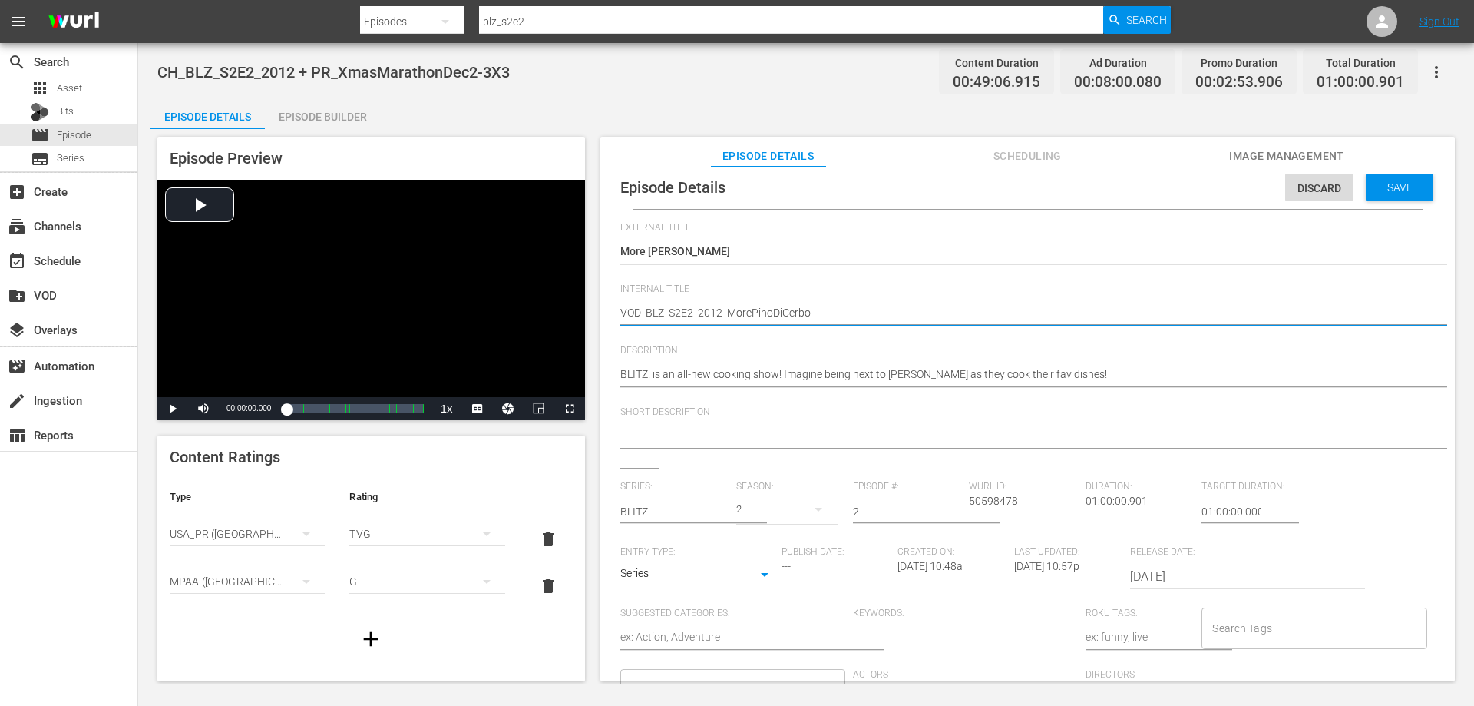
scroll to position [15, 0]
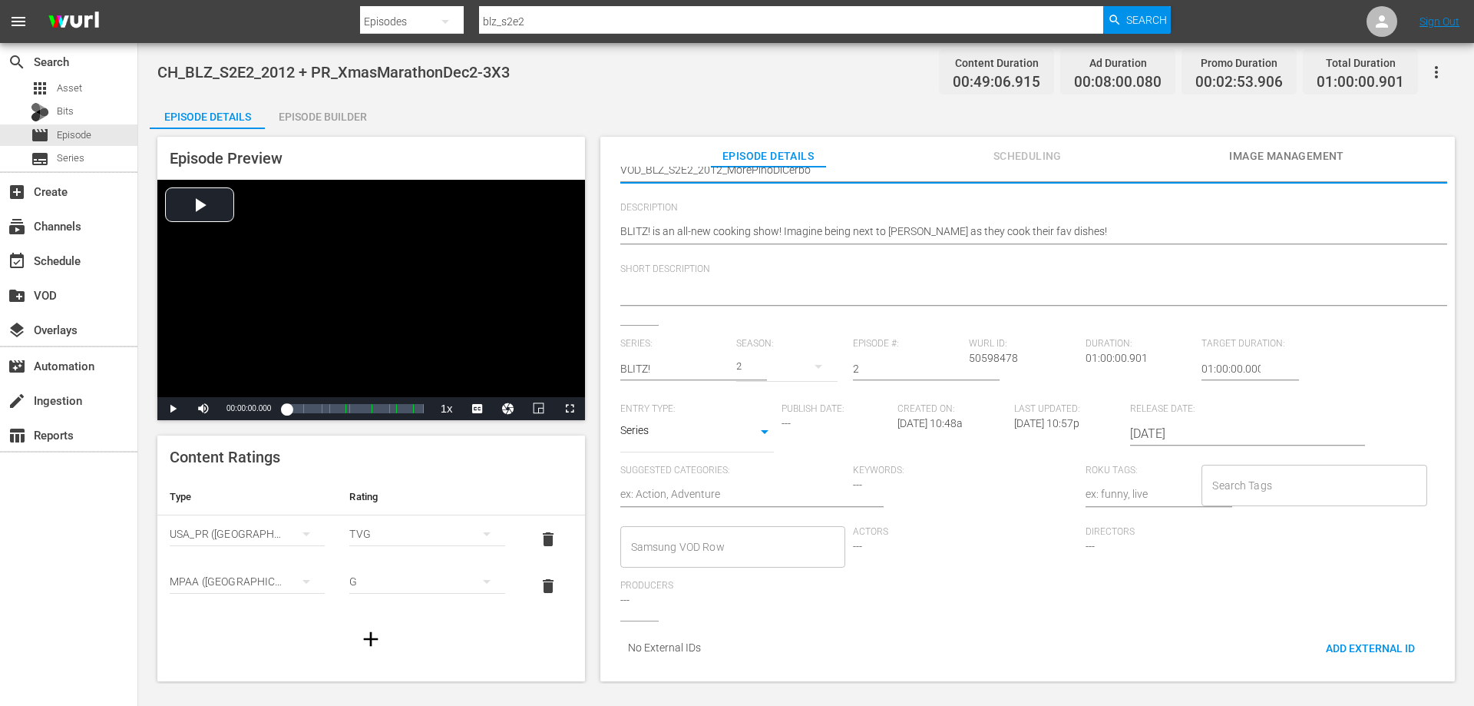
type textarea "VOD_BLZ_S2E2_2012_MorePinoDiCerbo"
click at [784, 533] on input "Samsung VOD Row" at bounding box center [721, 547] width 188 height 28
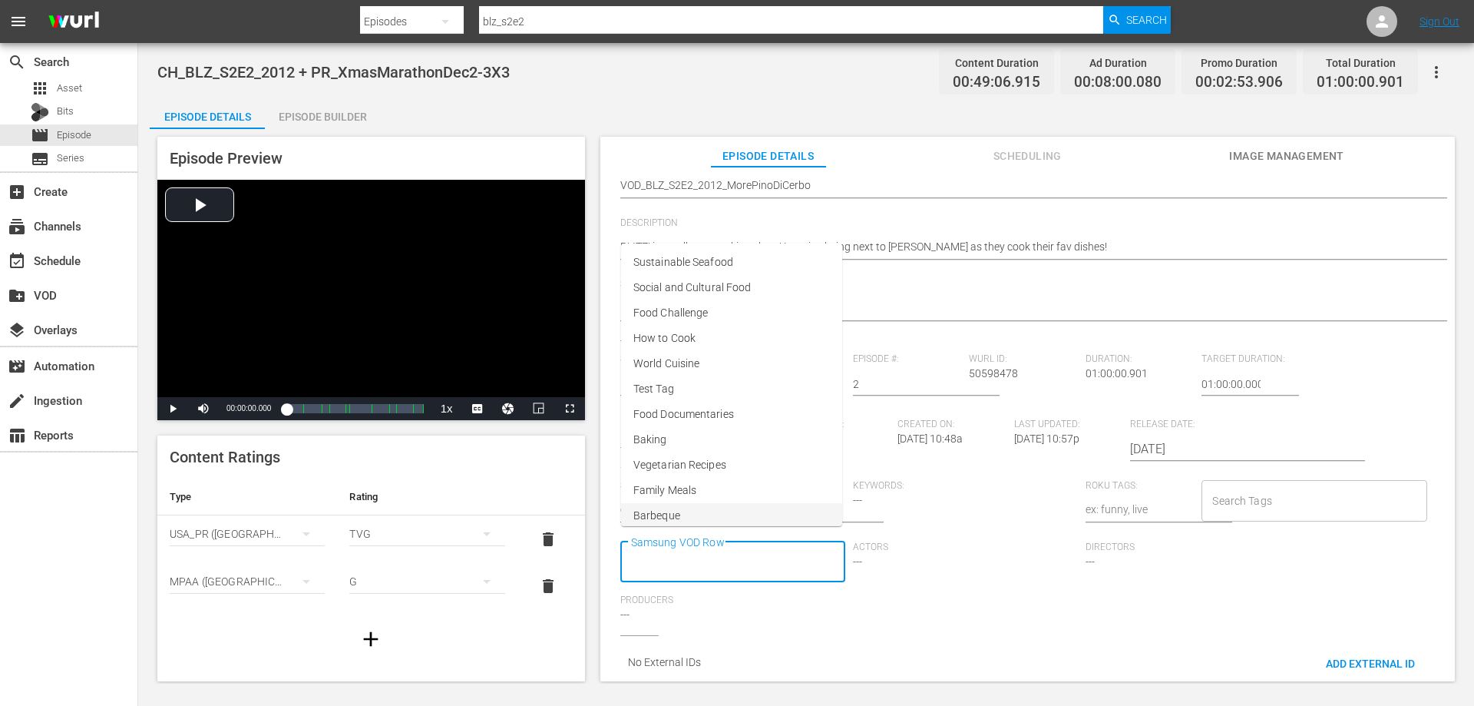
scroll to position [0, 0]
click at [703, 317] on span "Food Challenge" at bounding box center [670, 313] width 74 height 16
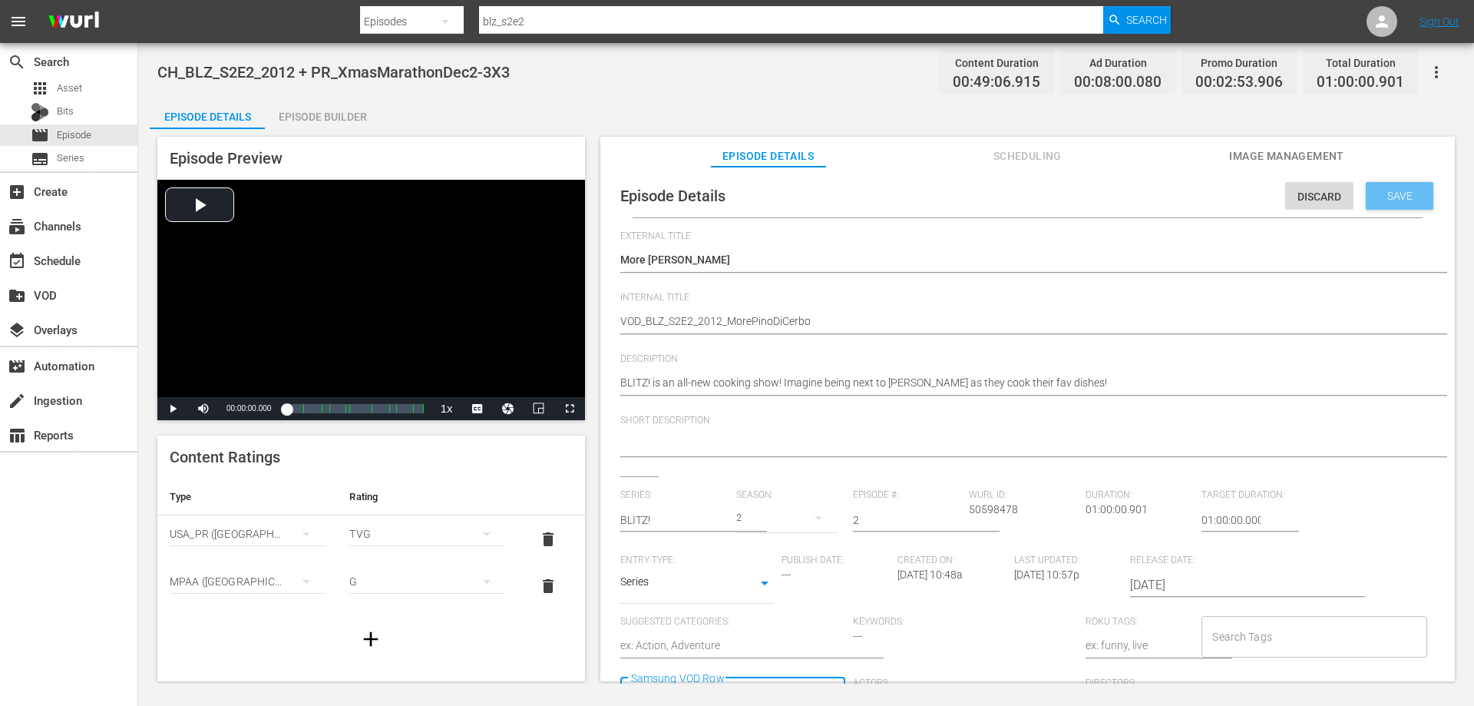
click at [1400, 192] on span "Save" at bounding box center [1400, 196] width 50 height 12
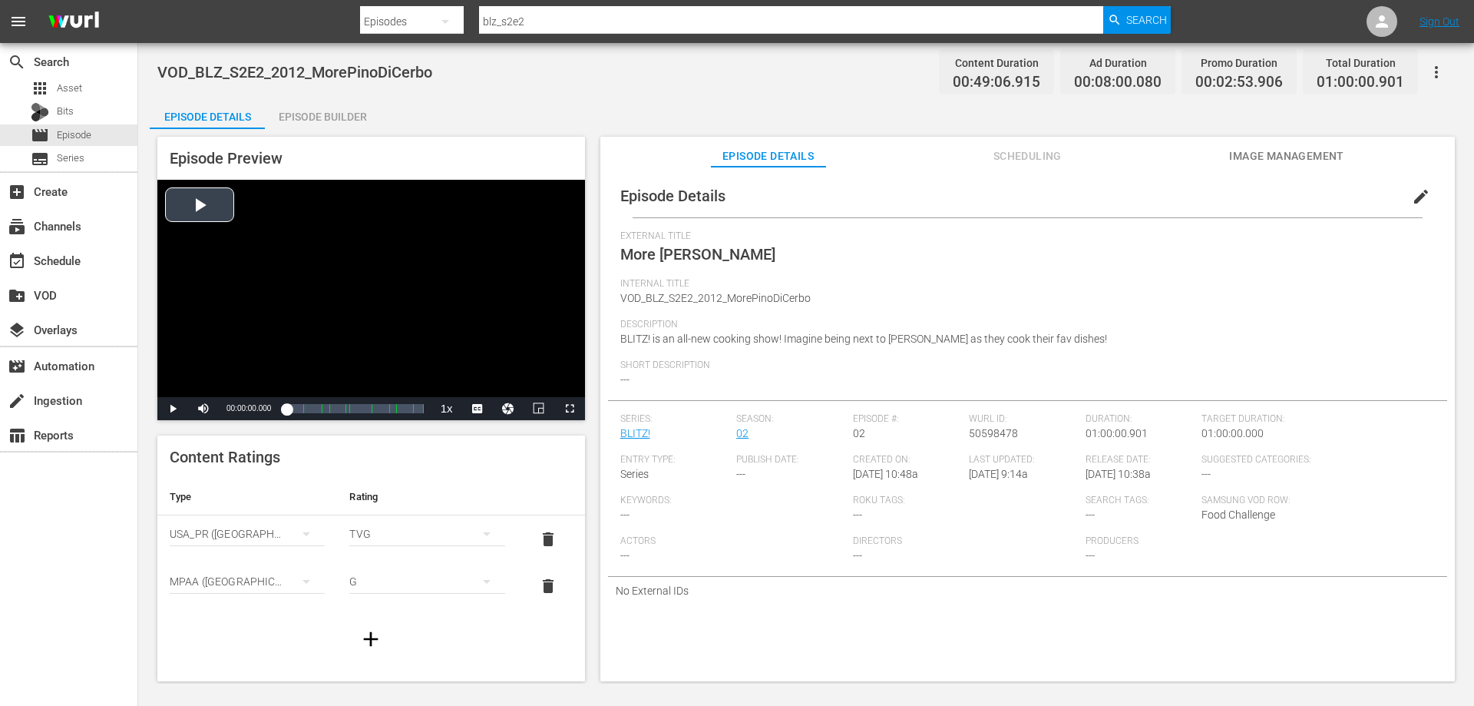
click at [188, 189] on div "Video Player" at bounding box center [371, 288] width 428 height 217
click at [286, 413] on div "00:00:01.950" at bounding box center [286, 408] width 0 height 15
click at [359, 317] on div "Video Player" at bounding box center [371, 288] width 428 height 217
click at [313, 116] on div "Episode Builder" at bounding box center [322, 116] width 115 height 37
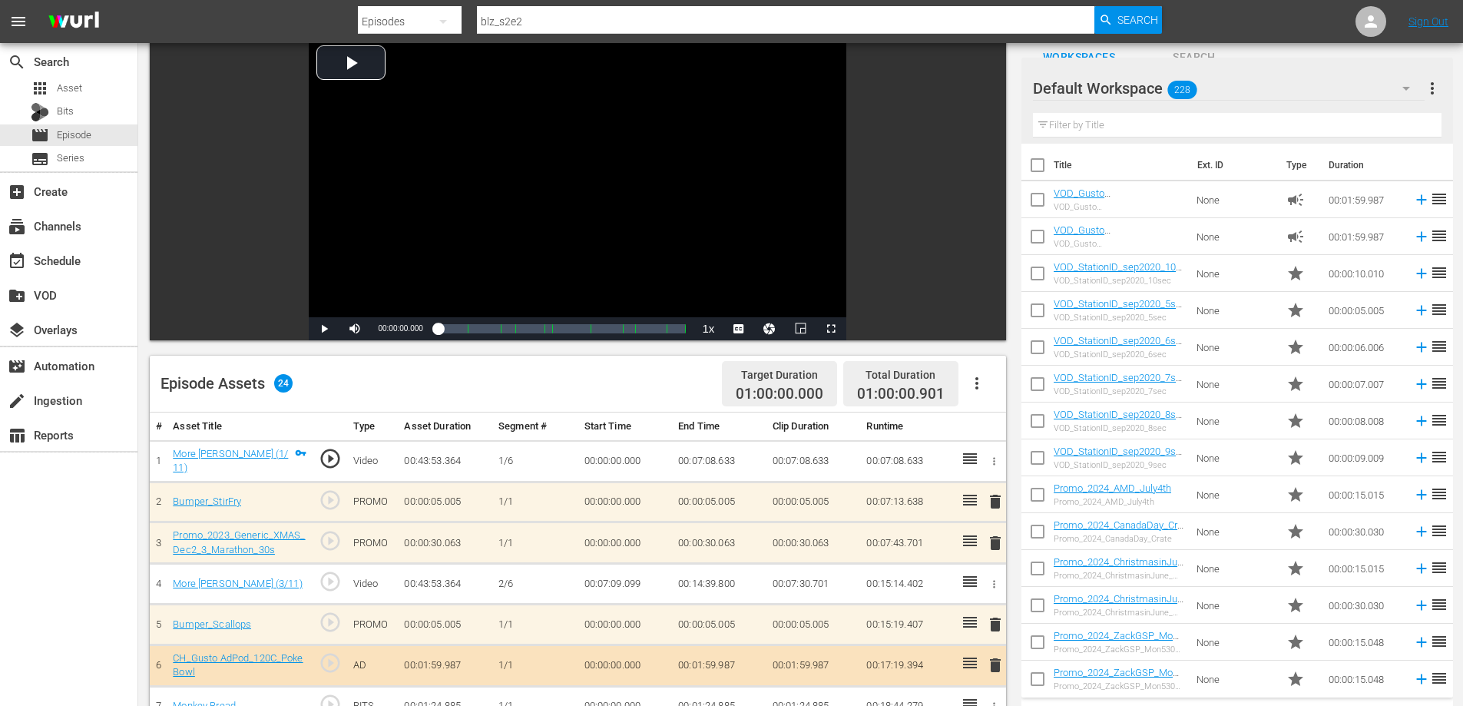
scroll to position [230, 0]
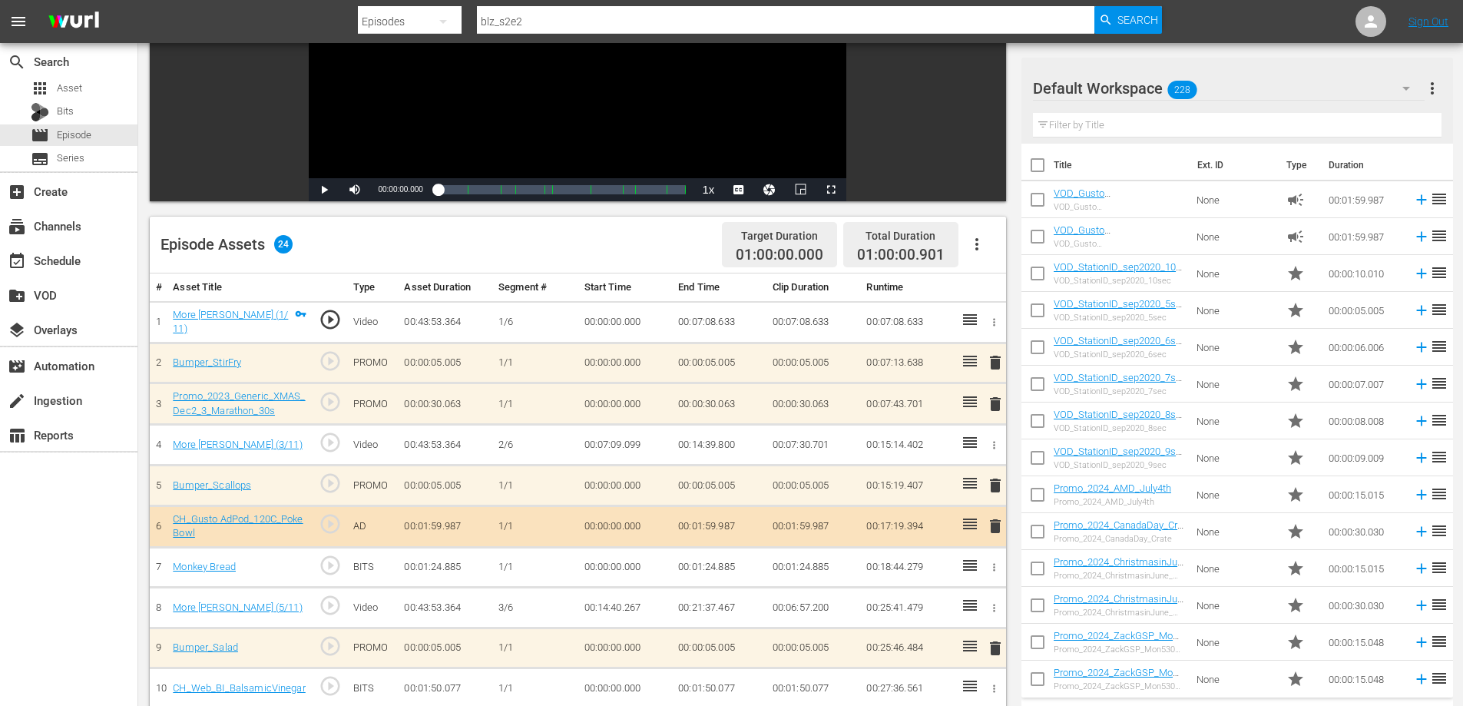
click at [996, 402] on span "delete" at bounding box center [995, 404] width 18 height 18
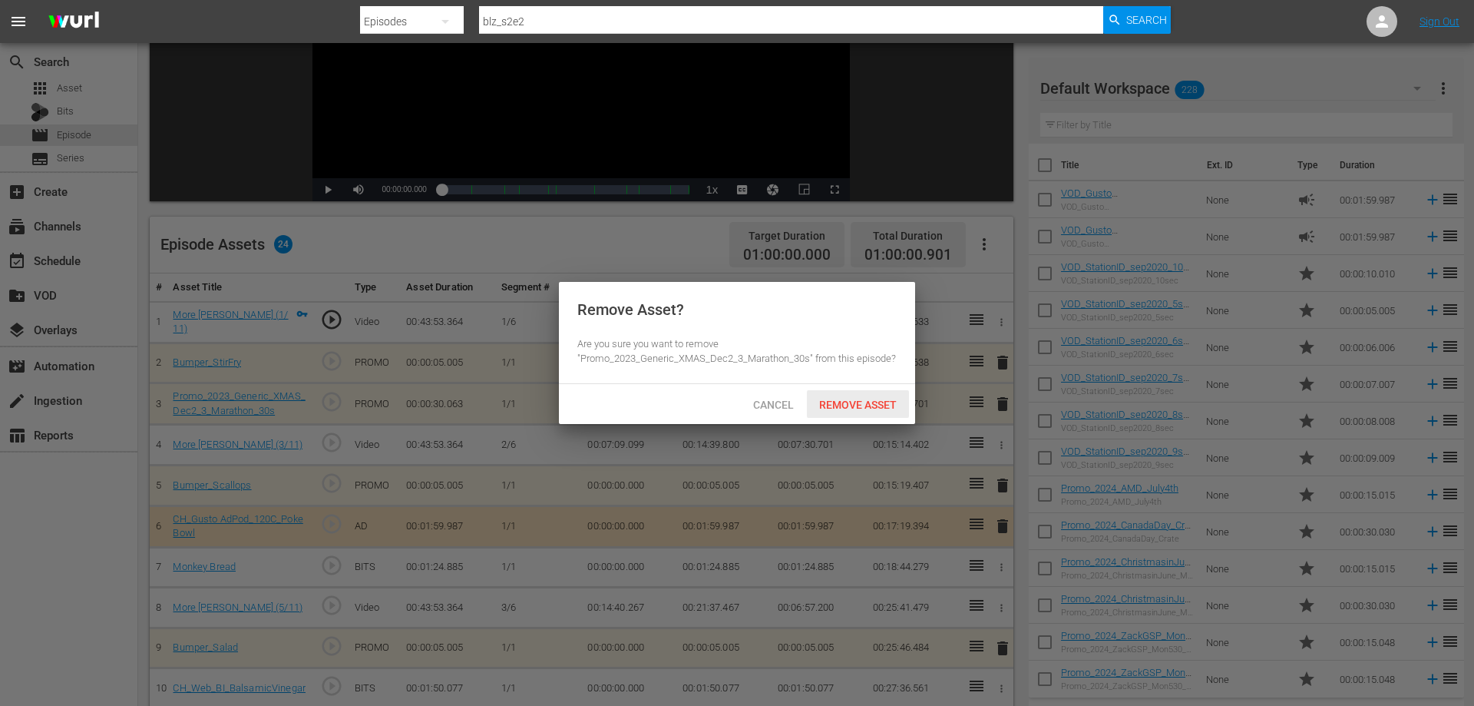
click at [831, 398] on span "Remove Asset" at bounding box center [858, 404] width 102 height 12
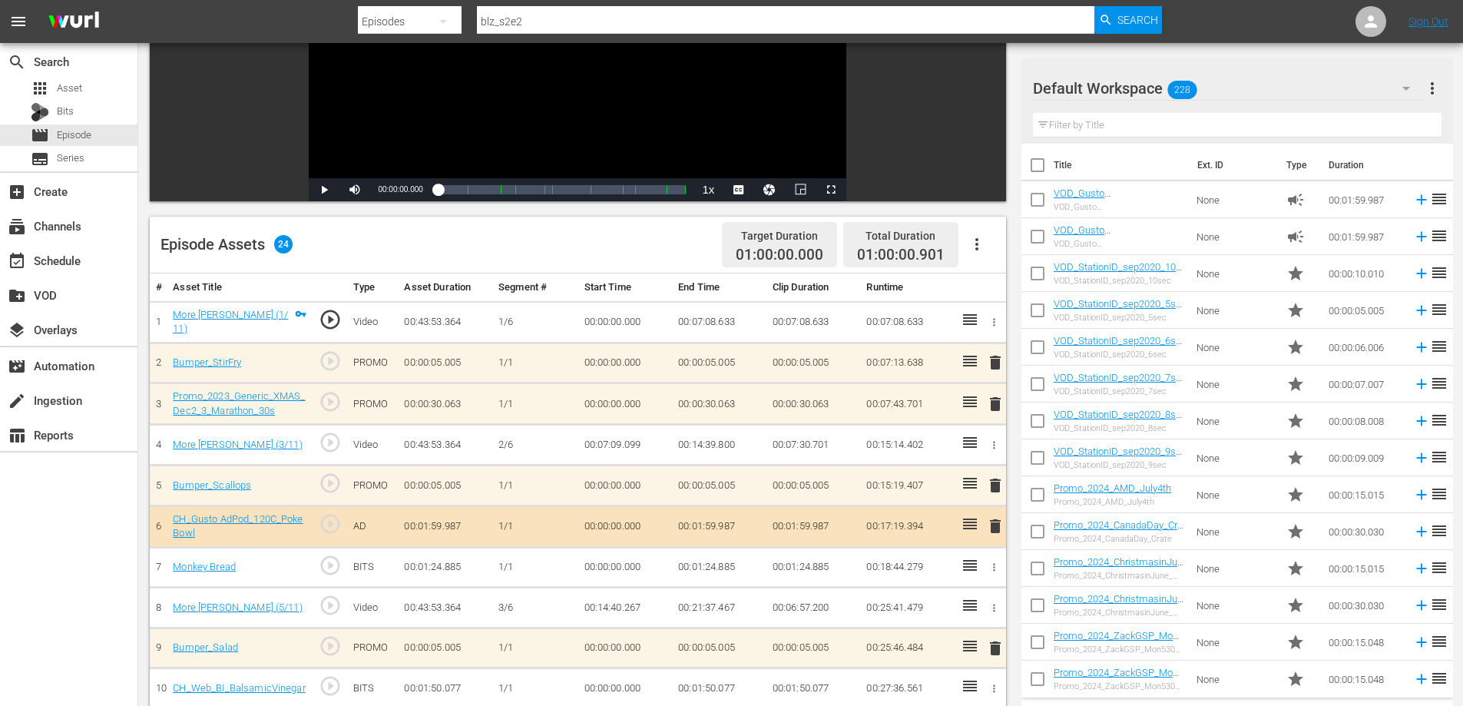
click at [995, 529] on span "delete" at bounding box center [995, 526] width 18 height 18
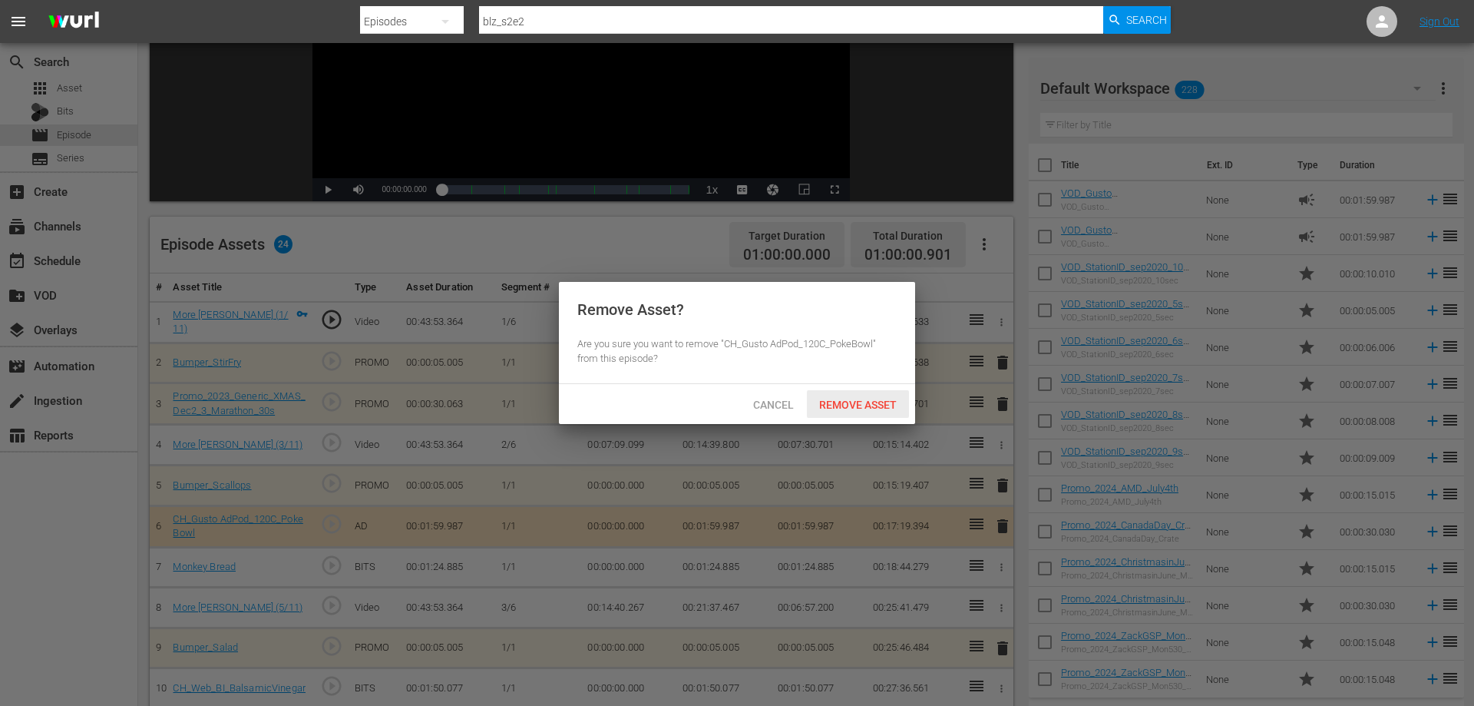
click at [831, 402] on span "Remove Asset" at bounding box center [858, 404] width 102 height 12
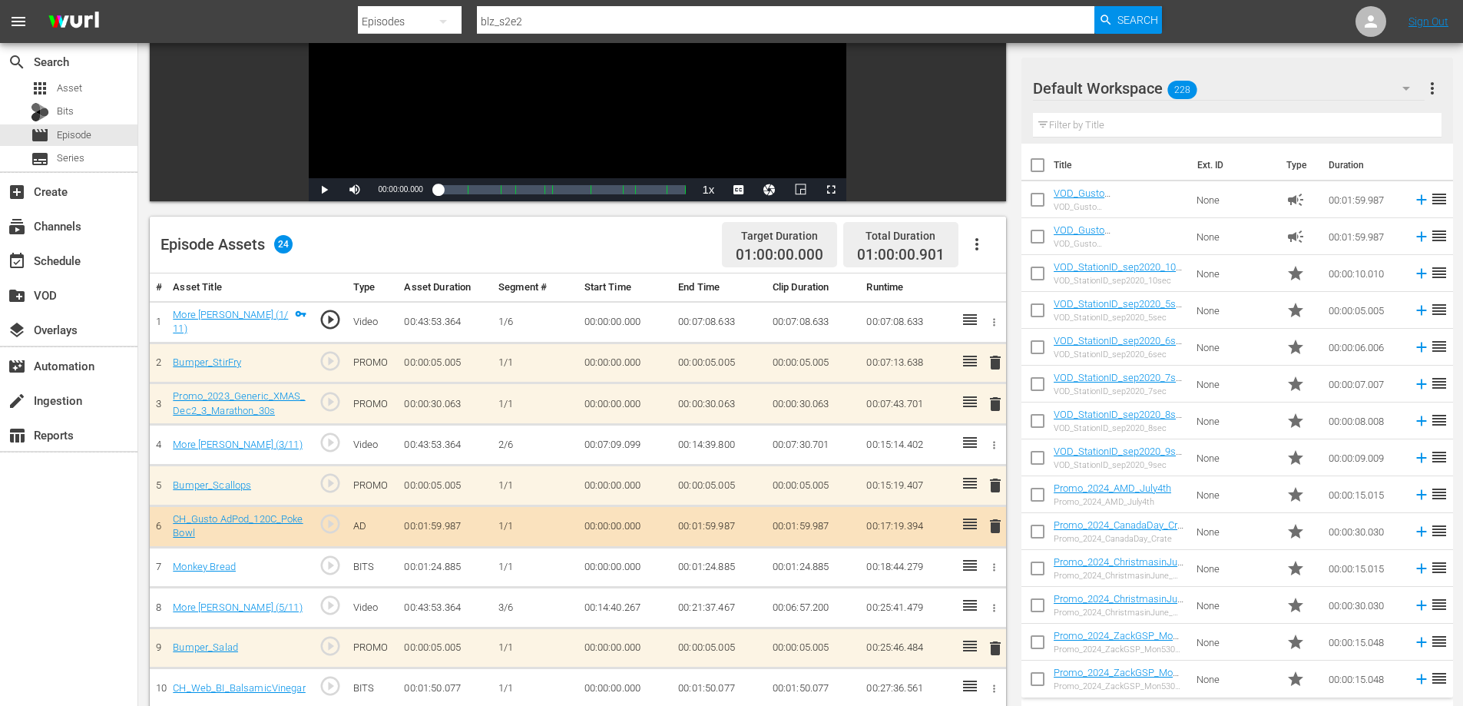
scroll to position [614, 0]
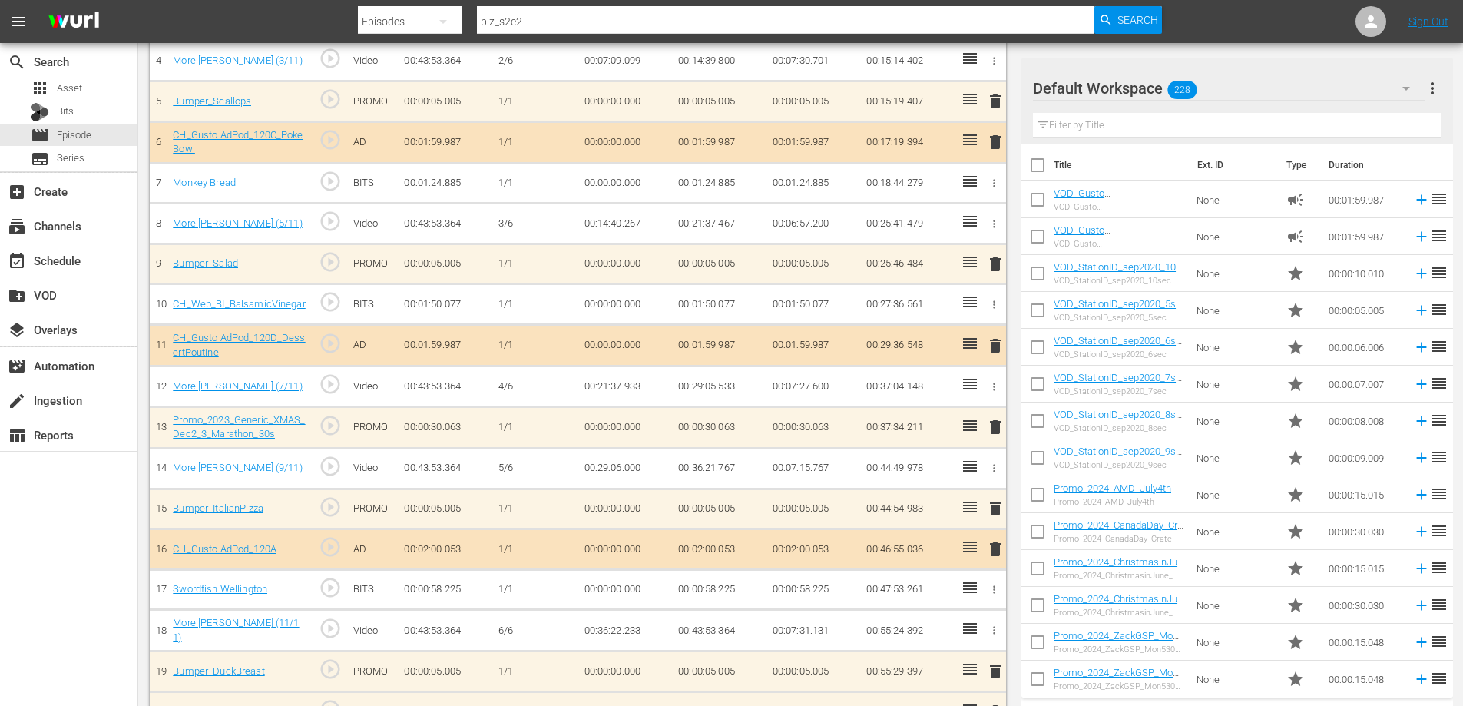
click at [995, 347] on span "delete" at bounding box center [995, 345] width 18 height 18
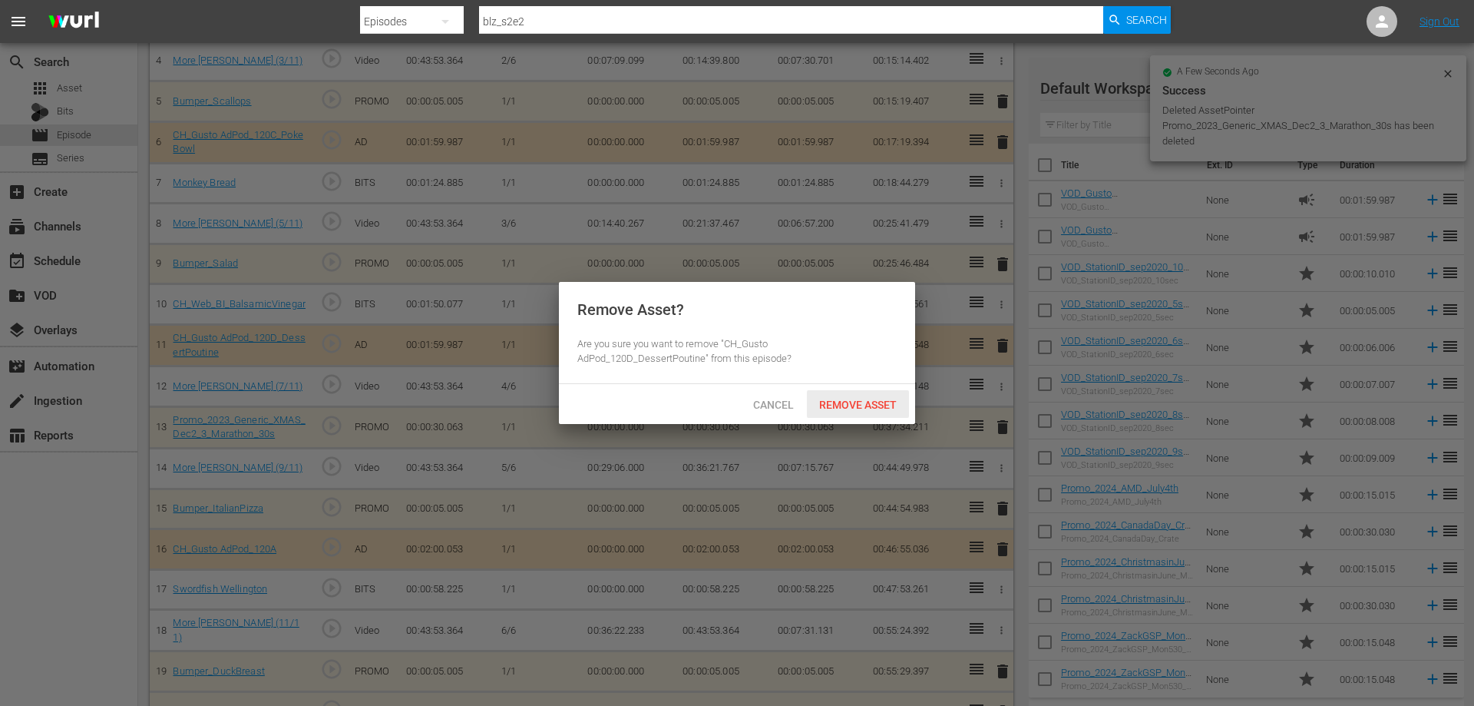
click at [842, 395] on div "Remove Asset" at bounding box center [858, 404] width 102 height 28
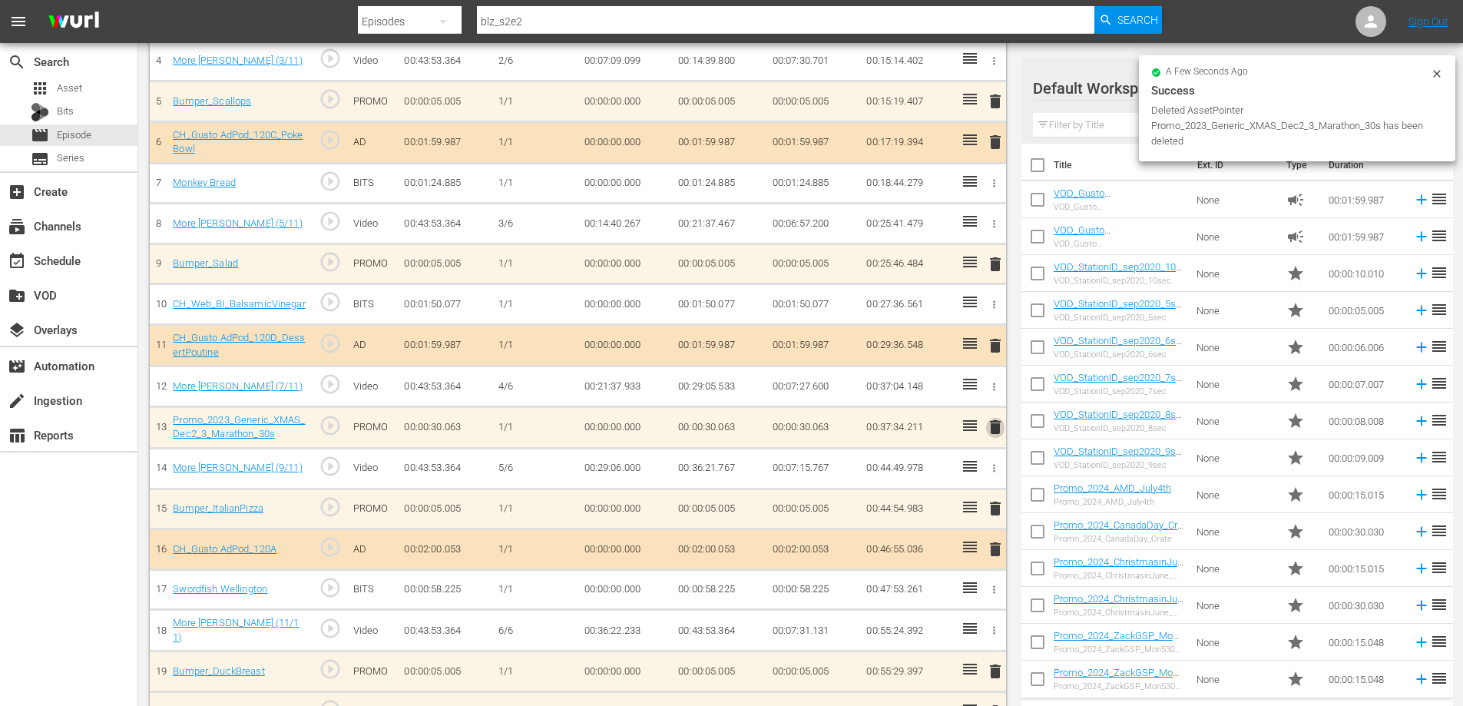
click at [997, 422] on span "delete" at bounding box center [995, 427] width 18 height 18
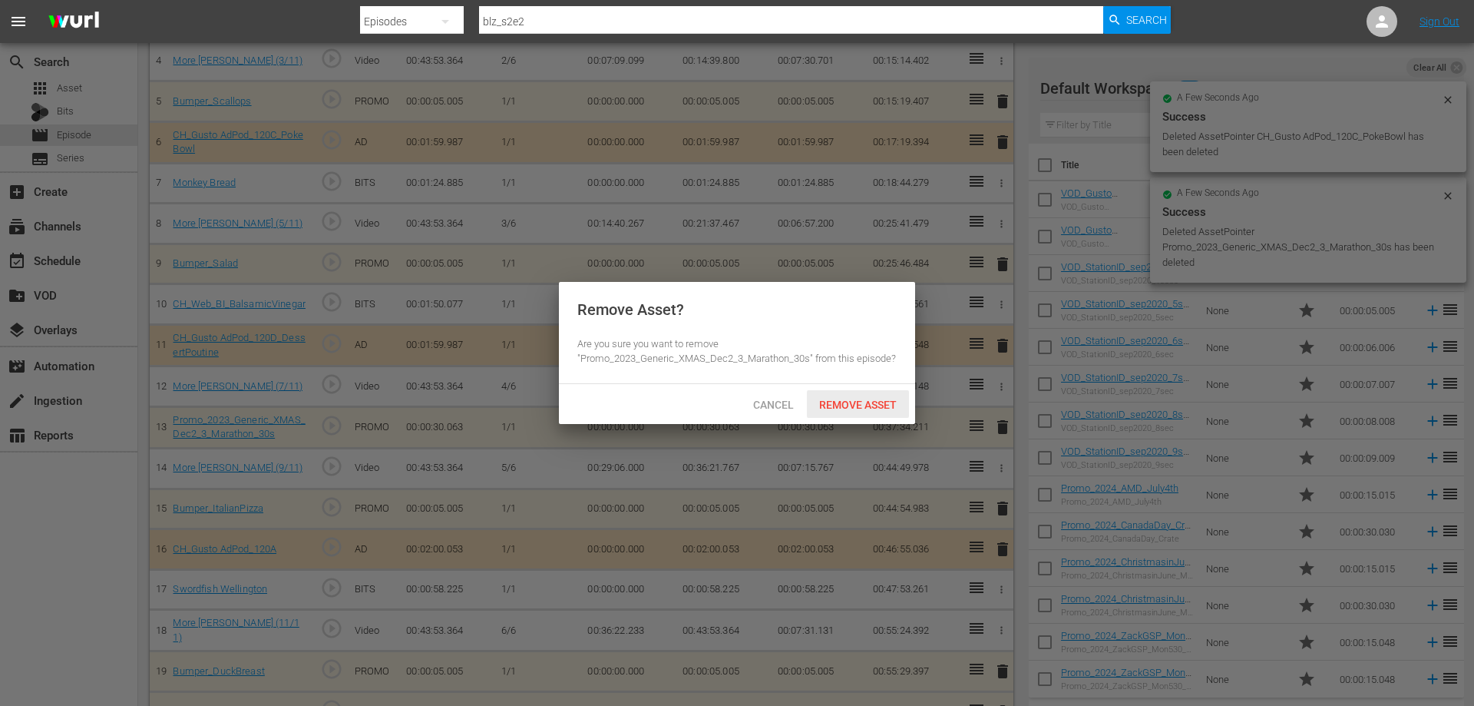
click at [884, 394] on div "Remove Asset" at bounding box center [858, 404] width 102 height 28
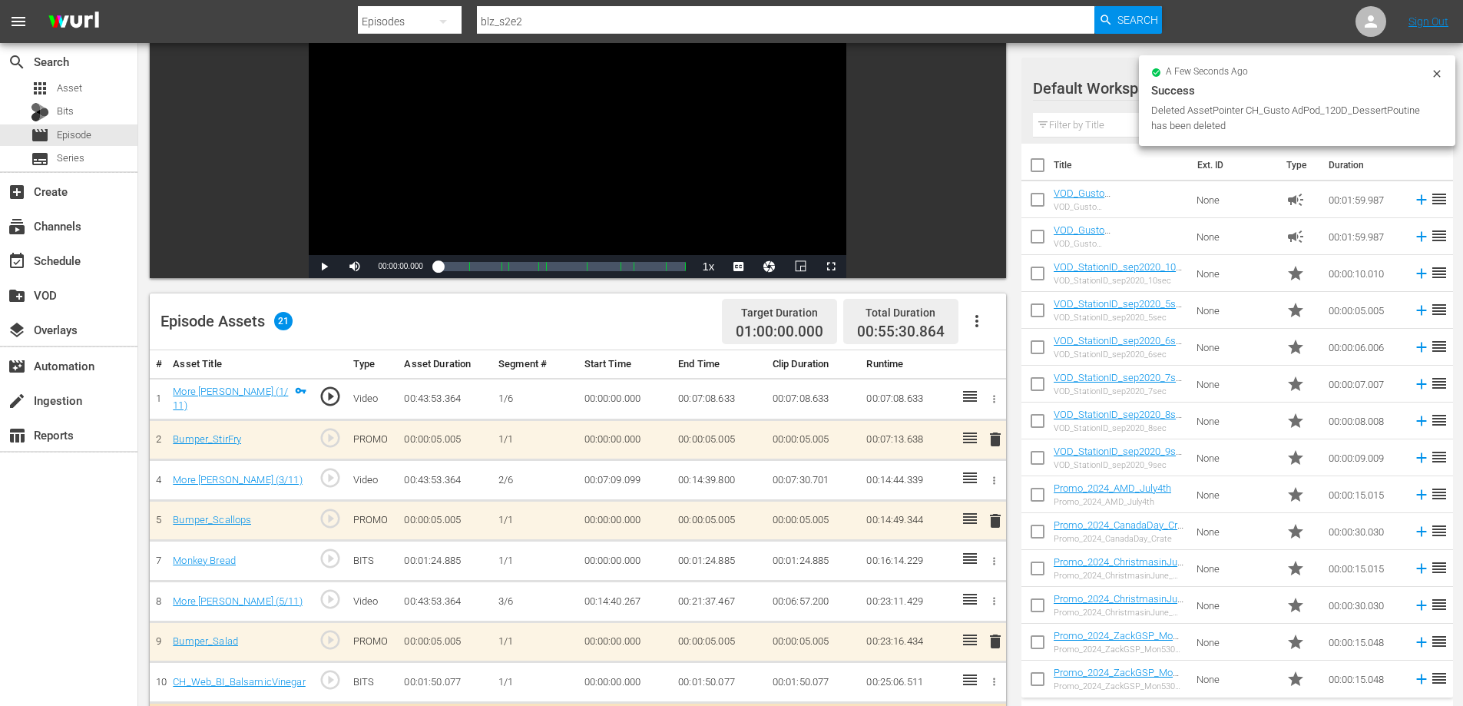
scroll to position [384, 0]
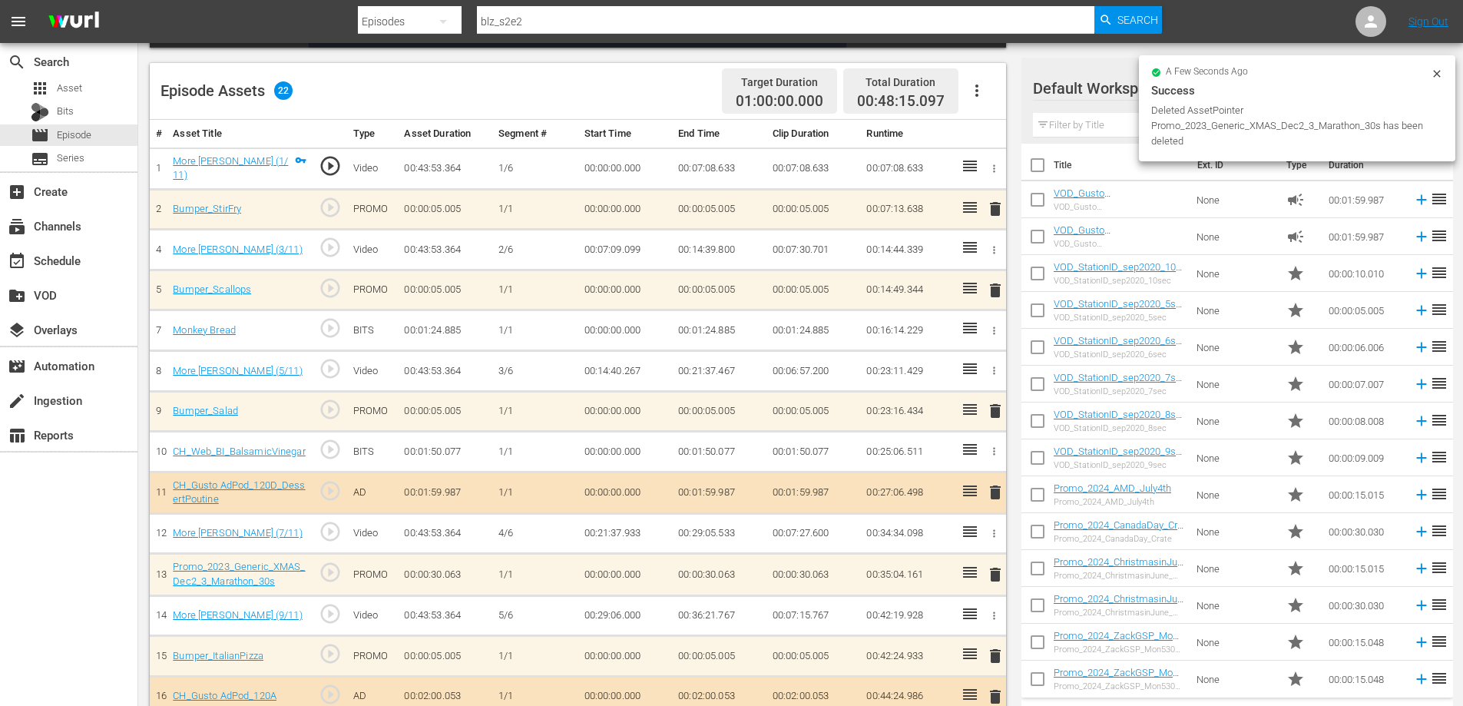
click at [994, 330] on icon "button" at bounding box center [994, 331] width 12 height 12
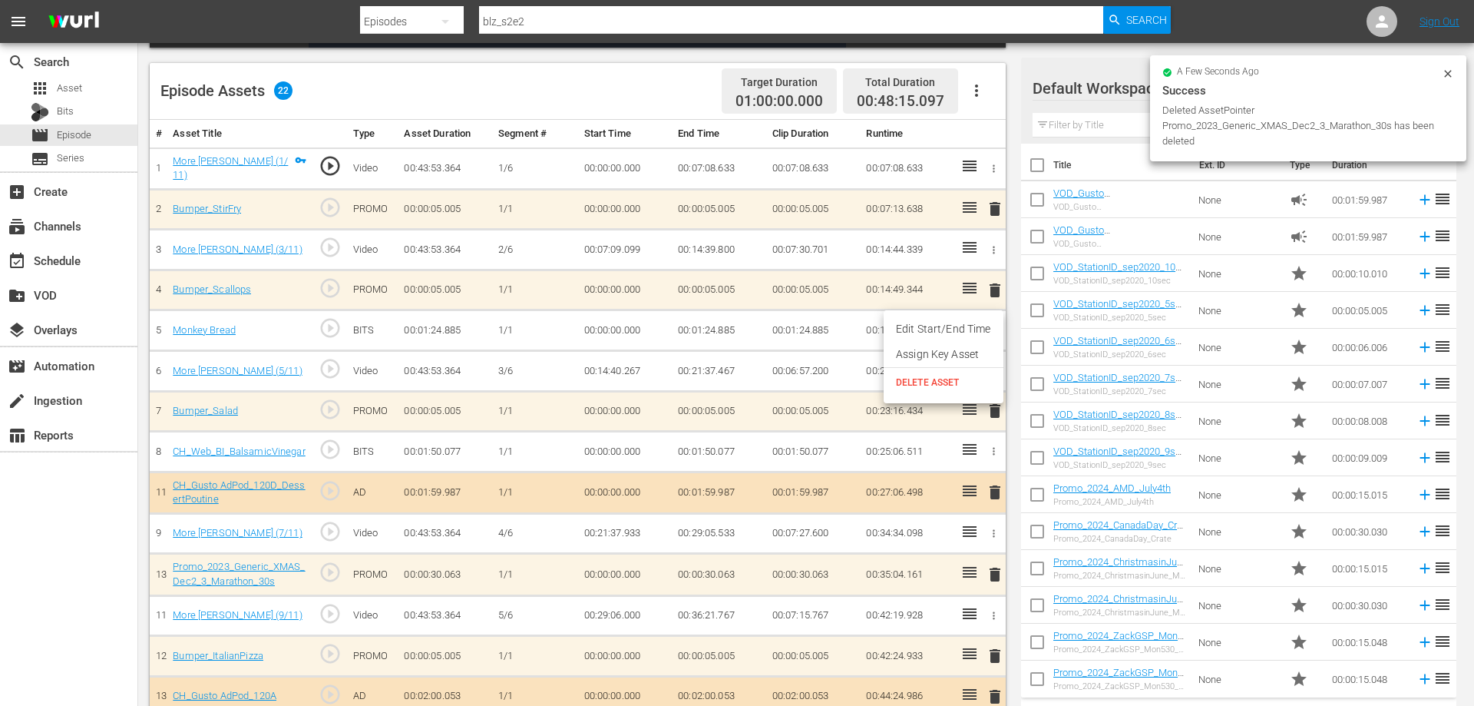
click at [954, 389] on li "DELETE ASSET" at bounding box center [944, 382] width 120 height 29
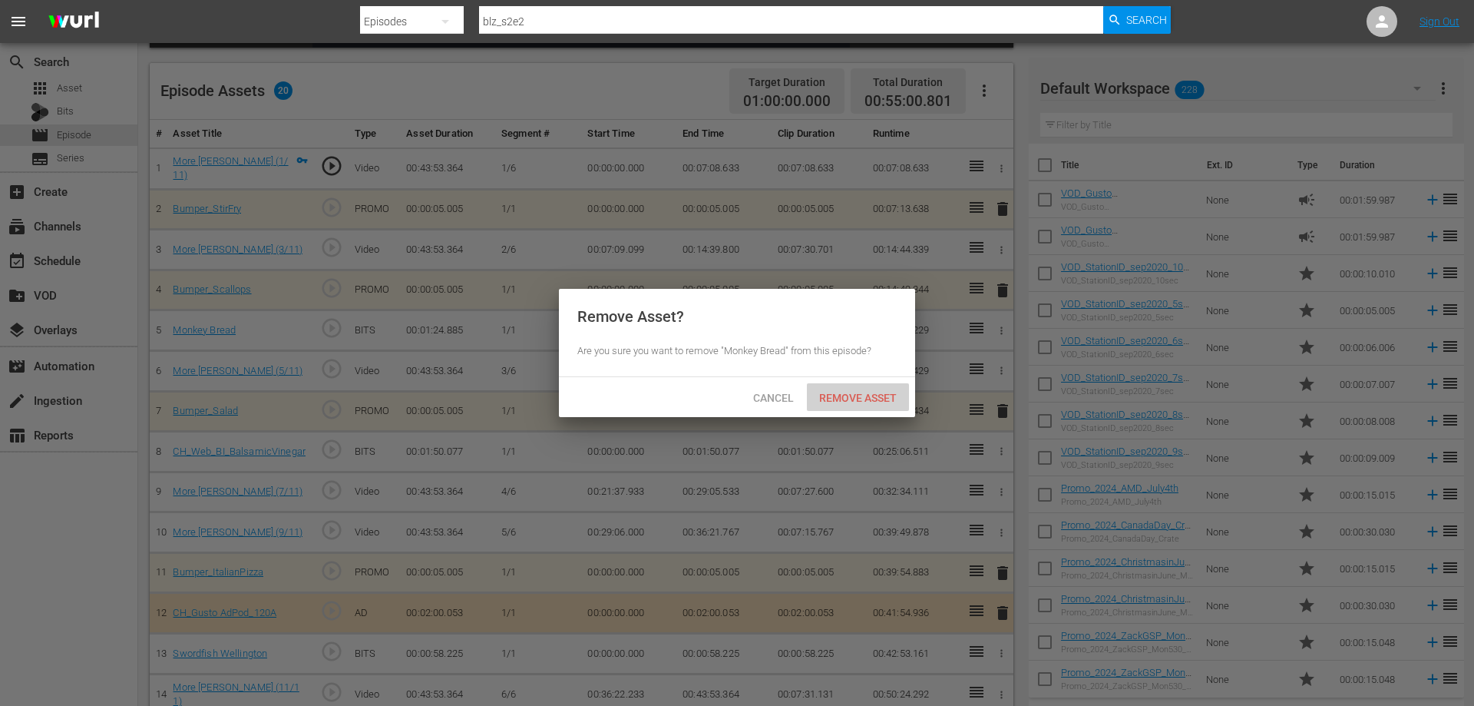
click at [844, 392] on span "Remove Asset" at bounding box center [858, 398] width 102 height 12
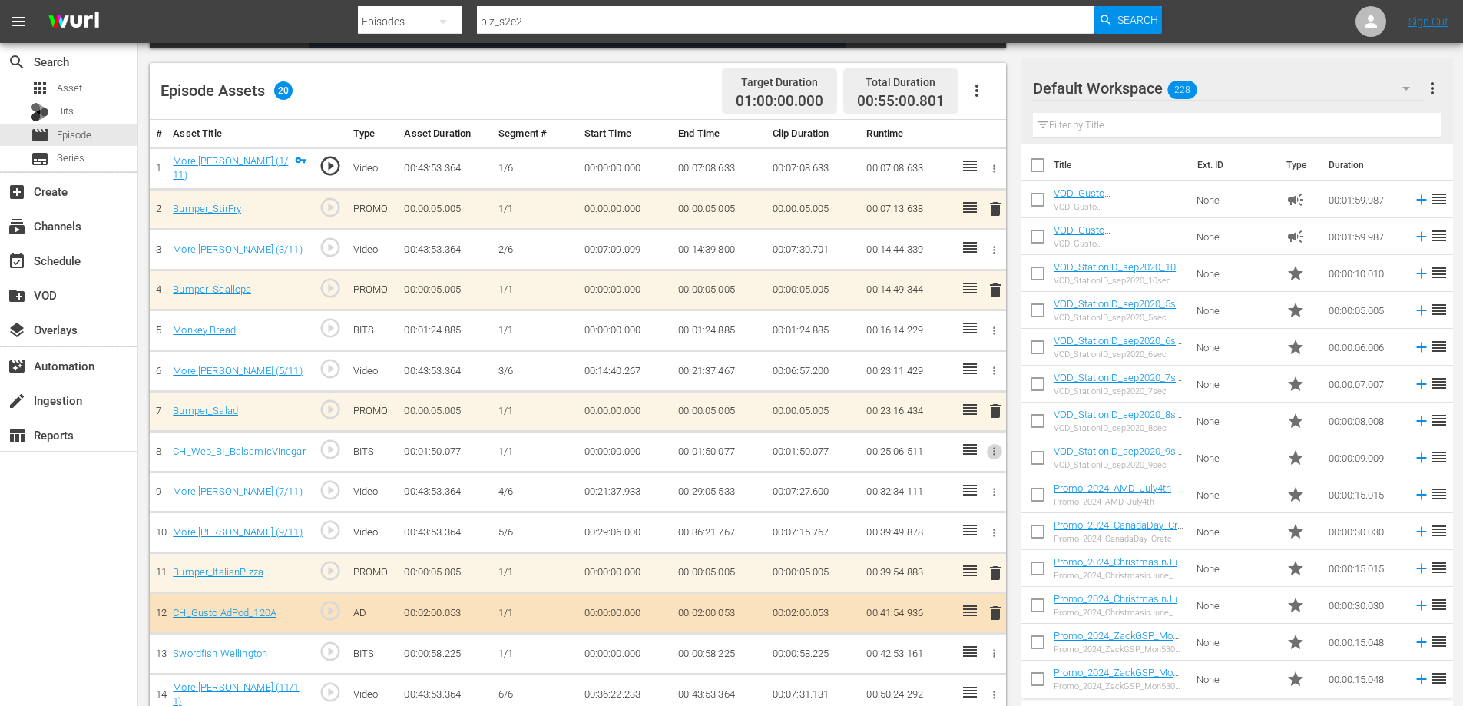
click at [991, 447] on icon "button" at bounding box center [994, 451] width 12 height 12
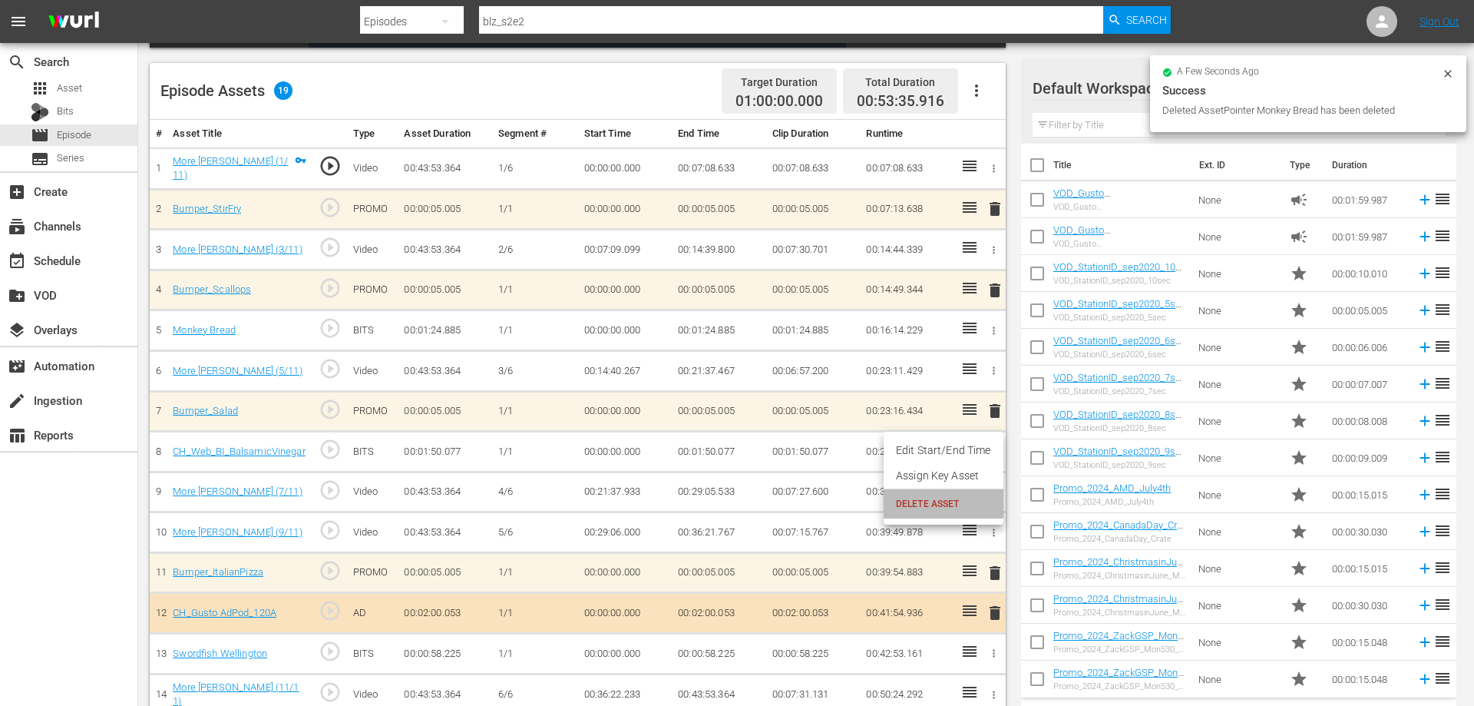
click at [931, 498] on span "DELETE ASSET" at bounding box center [943, 504] width 95 height 14
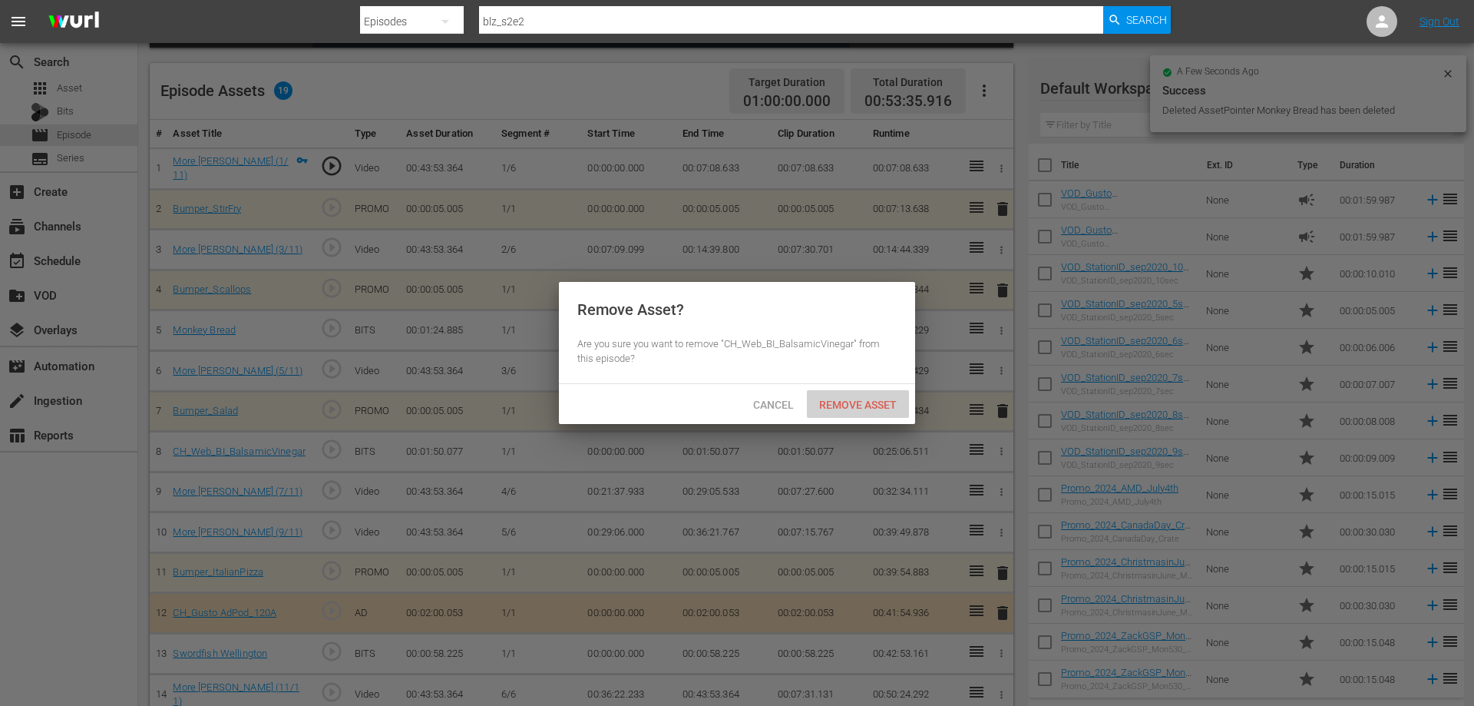
click at [857, 412] on div "Remove Asset" at bounding box center [858, 404] width 102 height 28
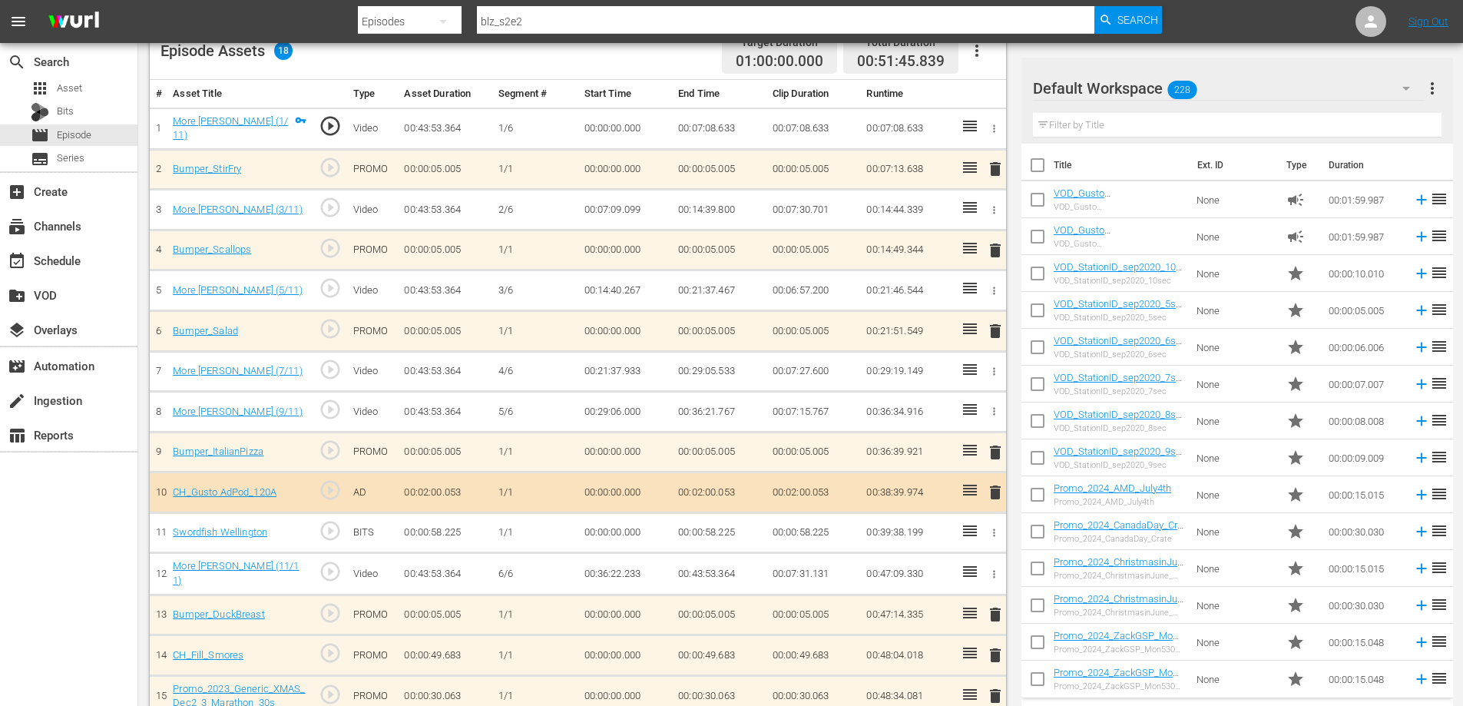
scroll to position [461, 0]
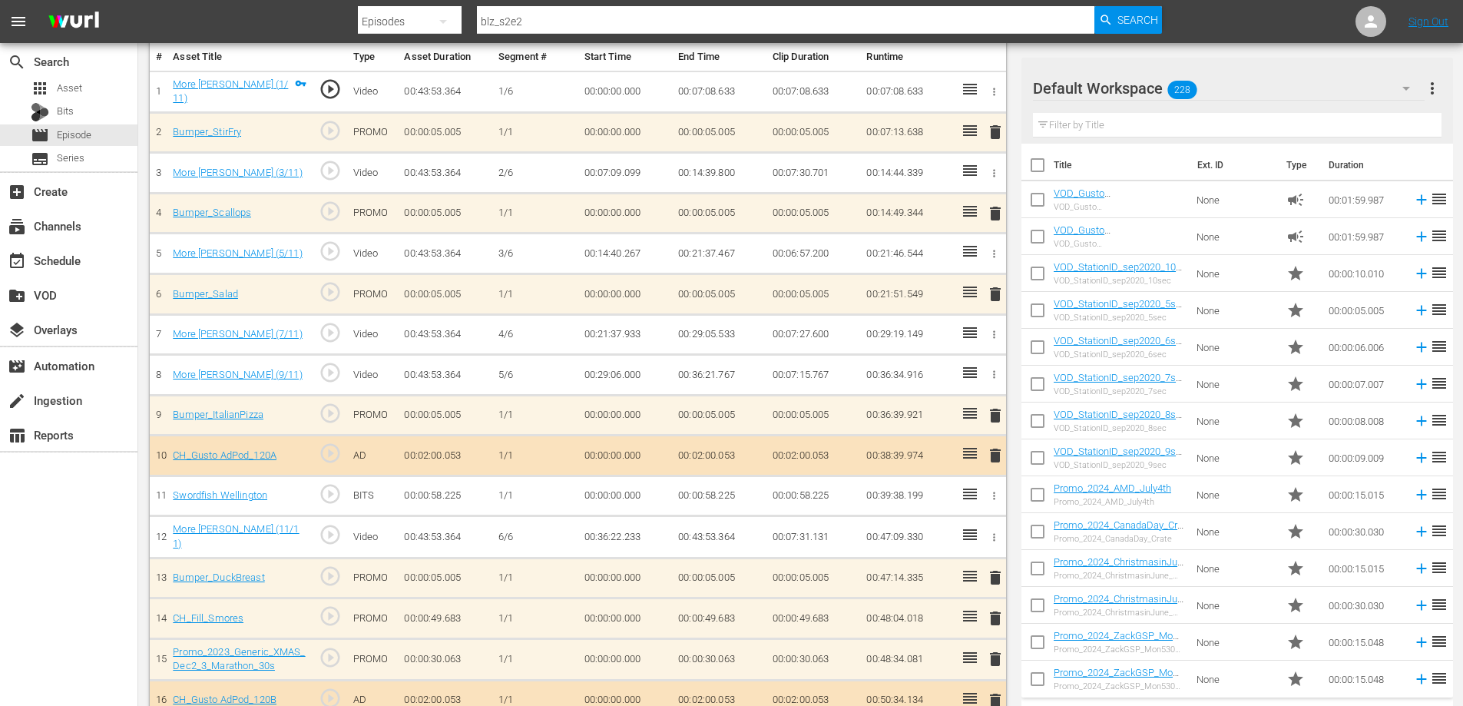
click at [994, 454] on span "delete" at bounding box center [995, 455] width 18 height 18
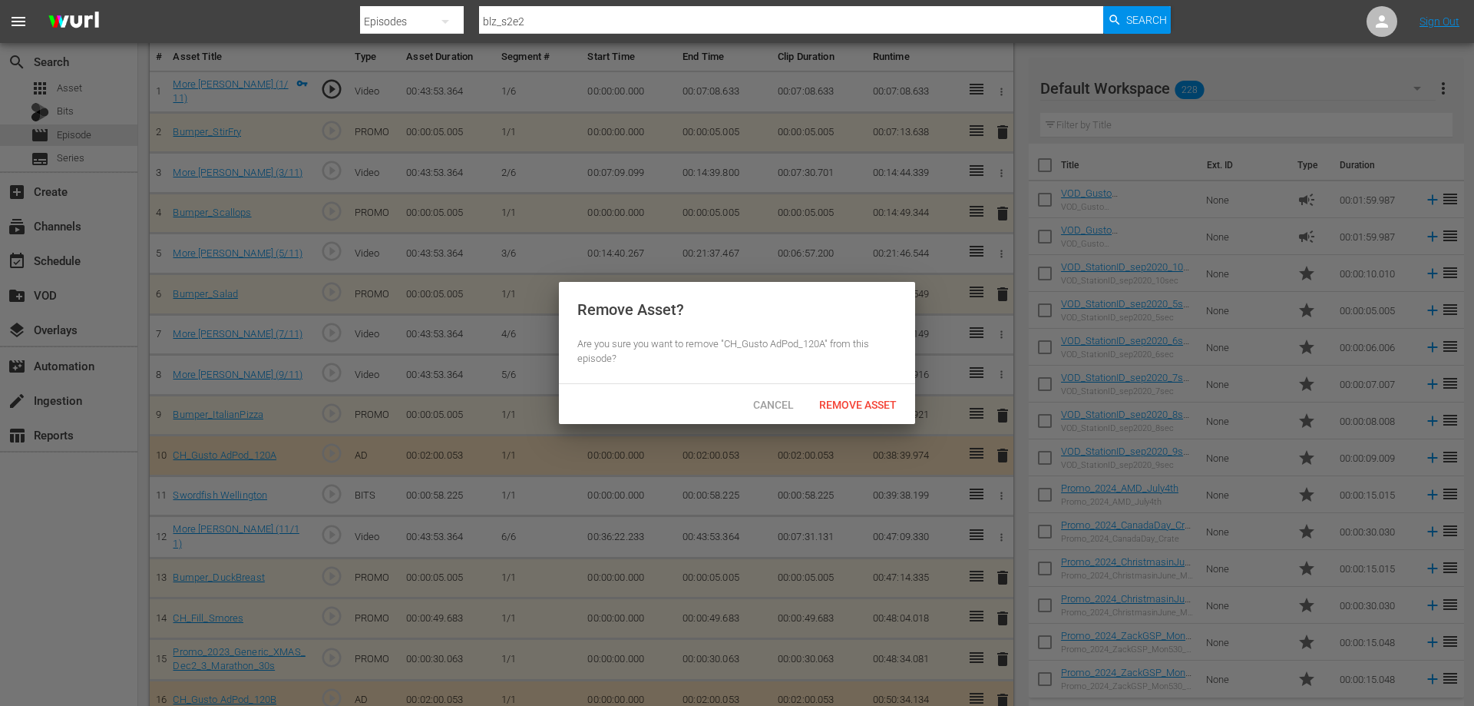
click at [871, 416] on div "Remove Asset" at bounding box center [858, 404] width 102 height 28
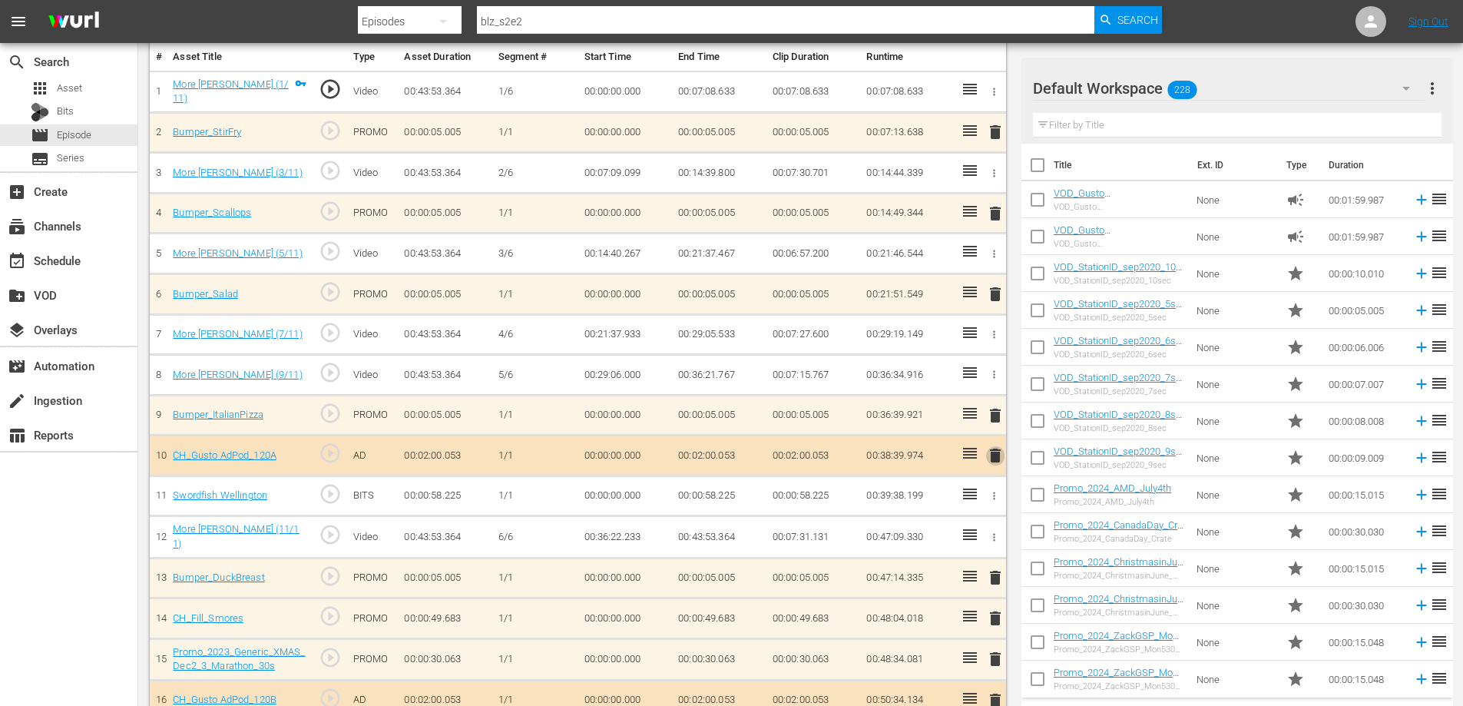
click at [993, 455] on span "delete" at bounding box center [995, 455] width 18 height 18
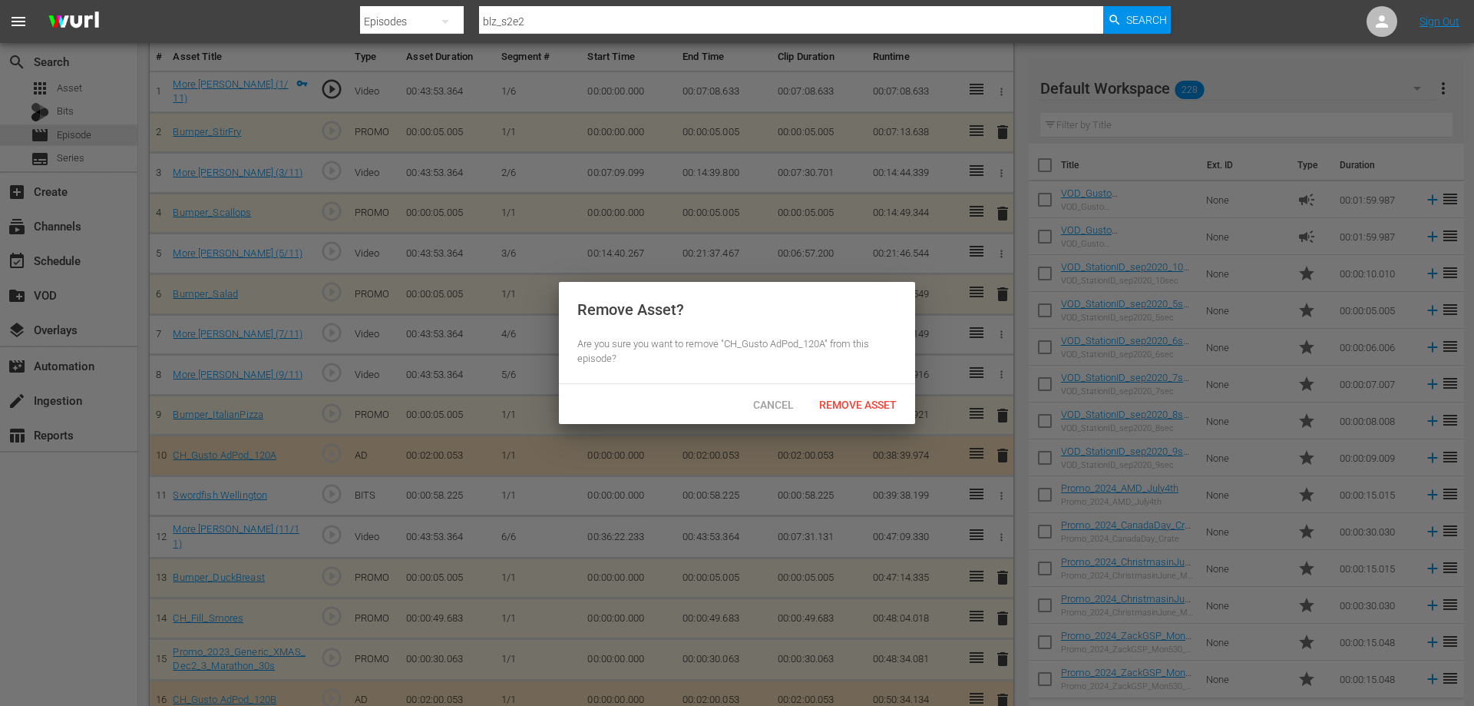
click at [879, 395] on div "Remove Asset" at bounding box center [858, 404] width 102 height 28
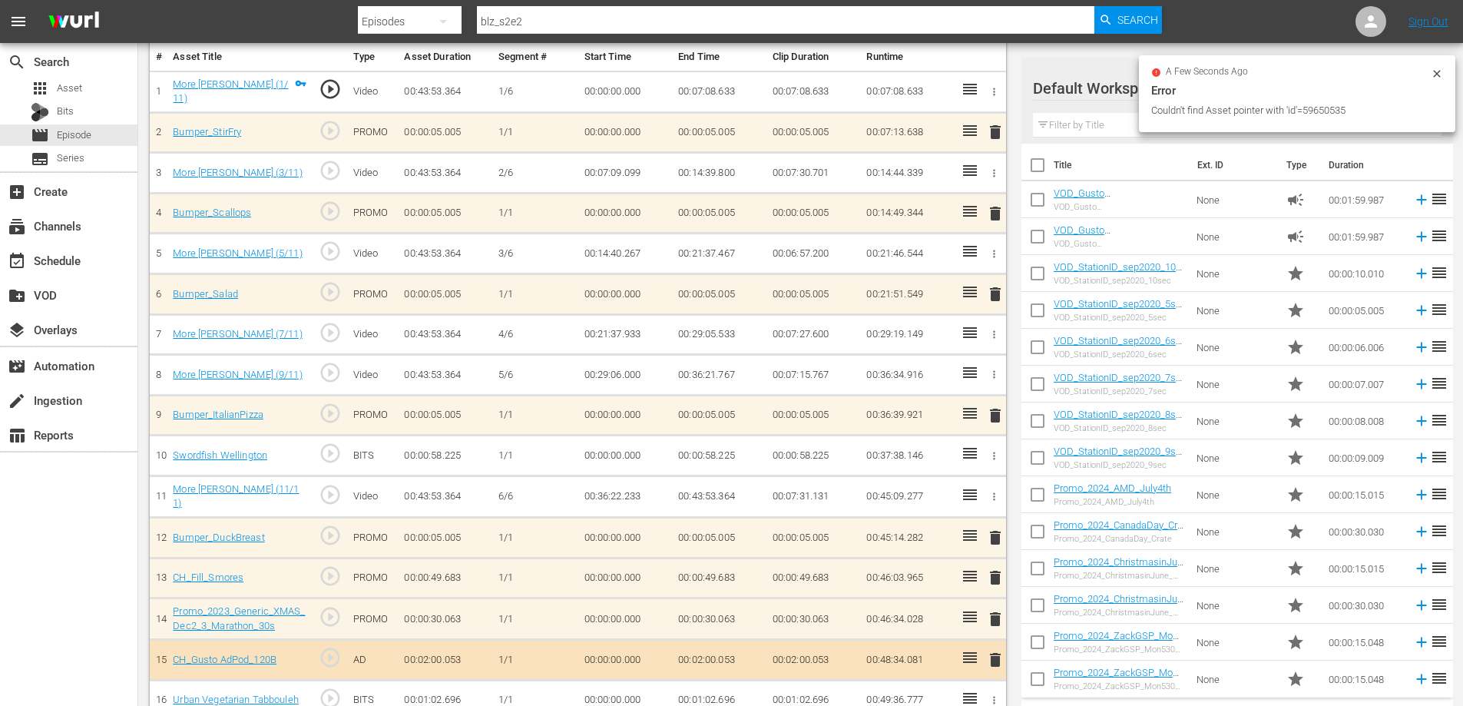
click at [998, 456] on icon "button" at bounding box center [994, 456] width 12 height 12
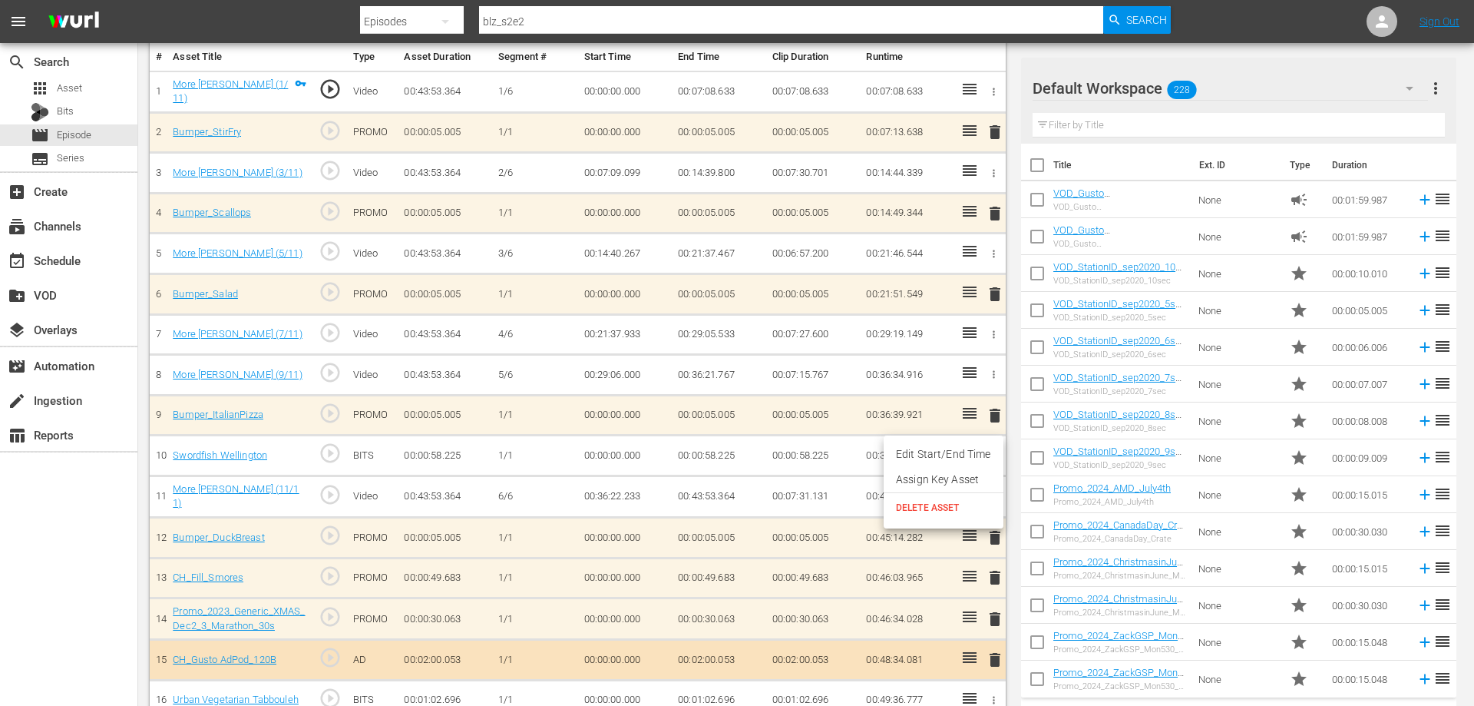
click at [931, 511] on span "DELETE ASSET" at bounding box center [943, 508] width 95 height 14
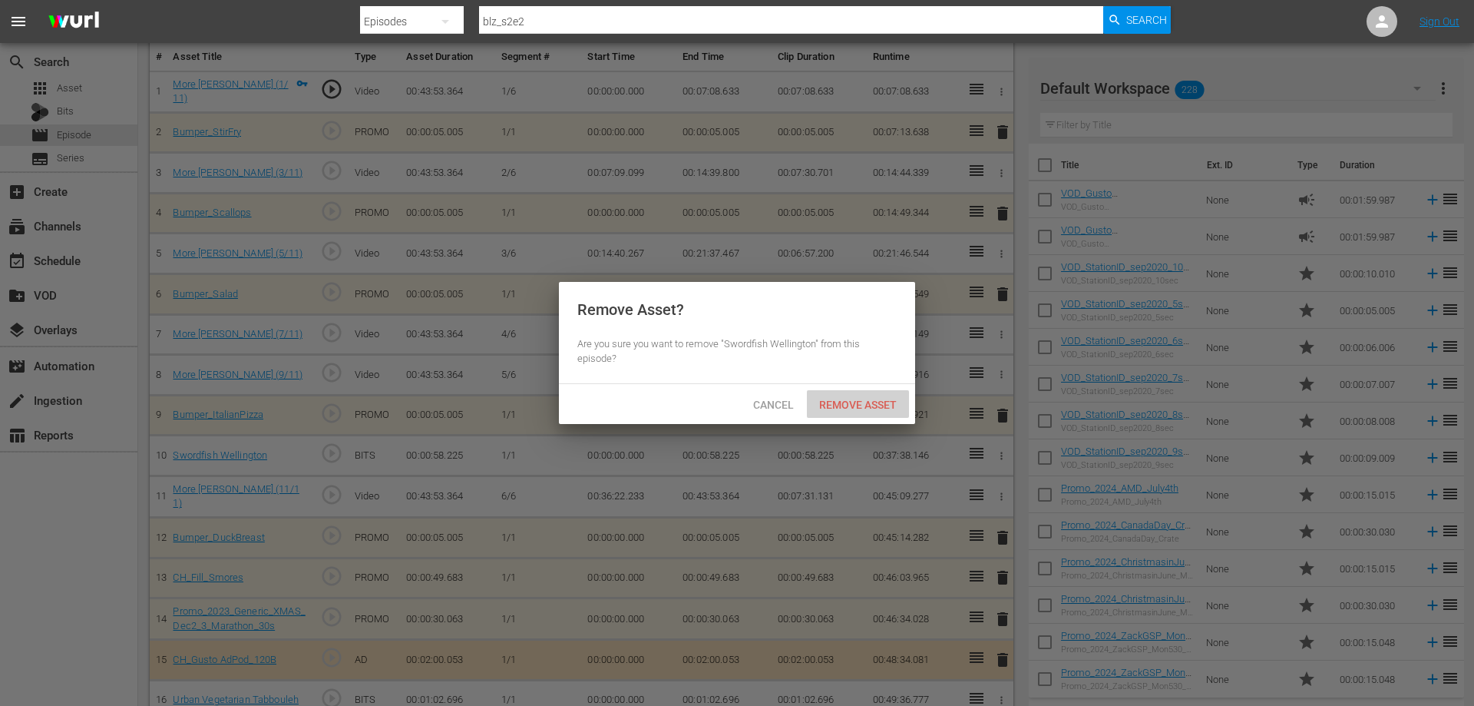
click at [865, 400] on span "Remove Asset" at bounding box center [858, 404] width 102 height 12
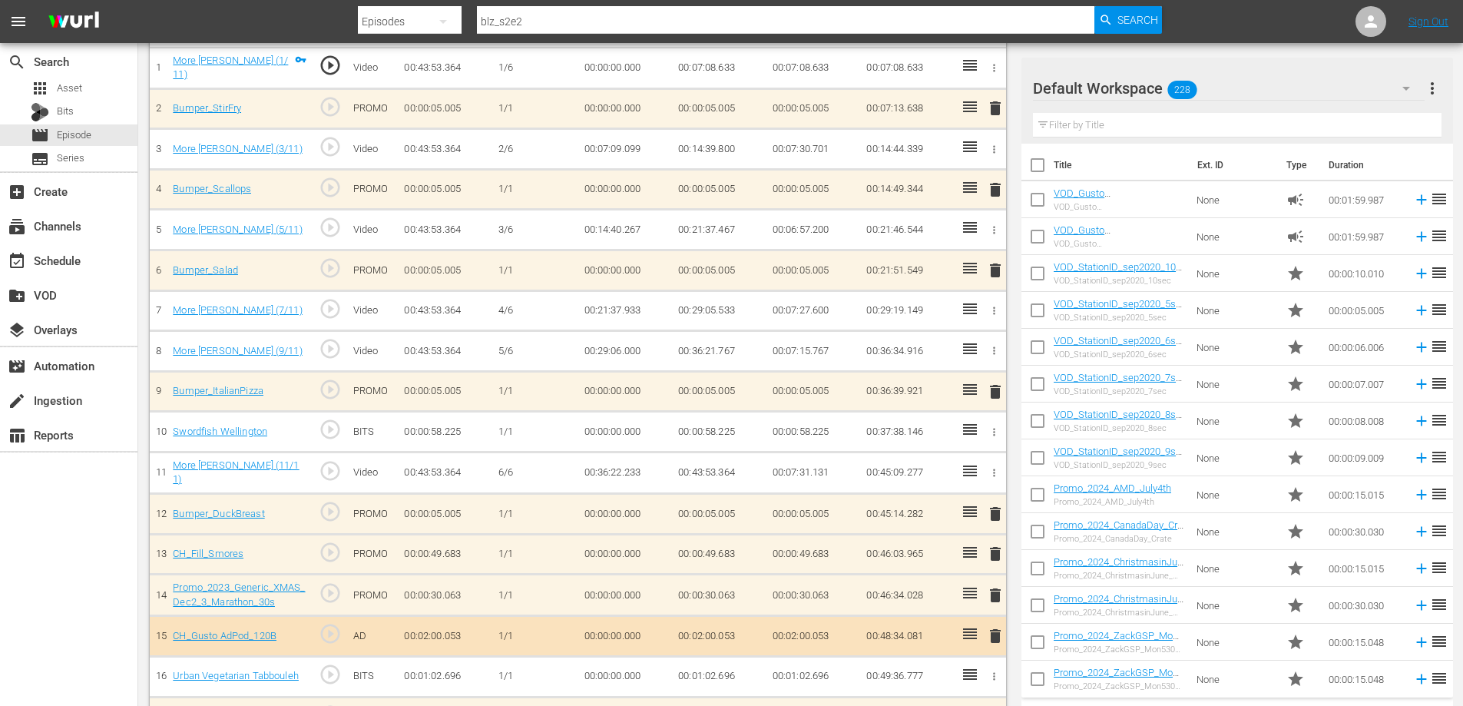
scroll to position [525, 0]
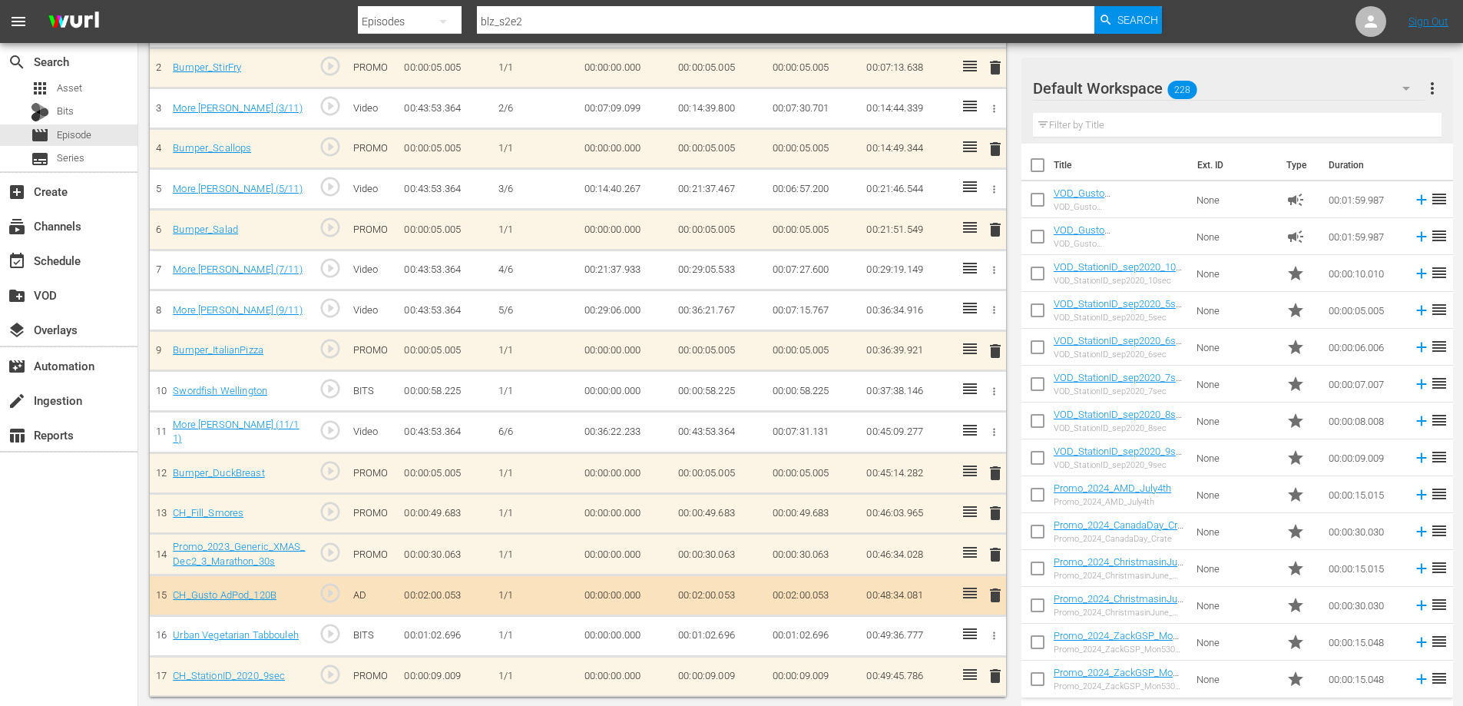
click at [997, 510] on span "delete" at bounding box center [995, 513] width 18 height 18
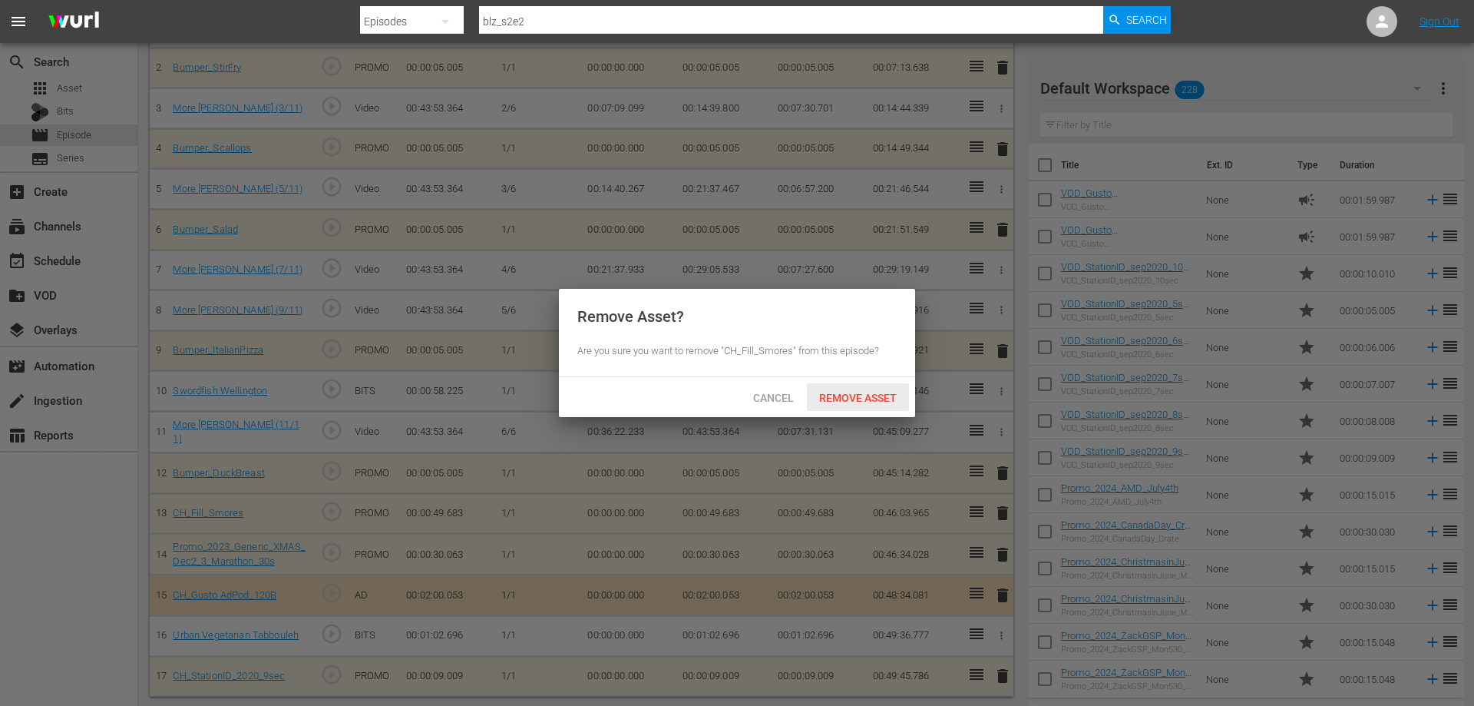
click at [859, 401] on span "Remove Asset" at bounding box center [858, 398] width 102 height 12
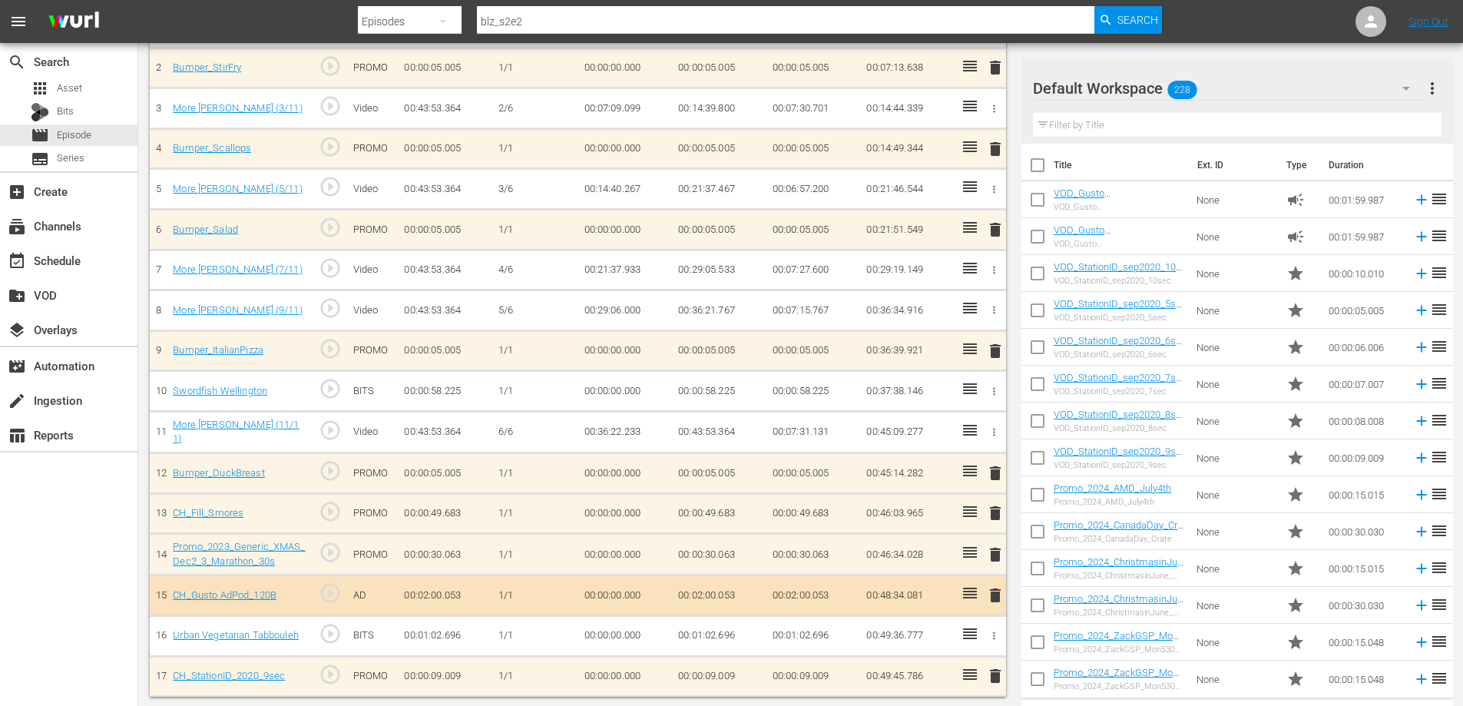
scroll to position [484, 0]
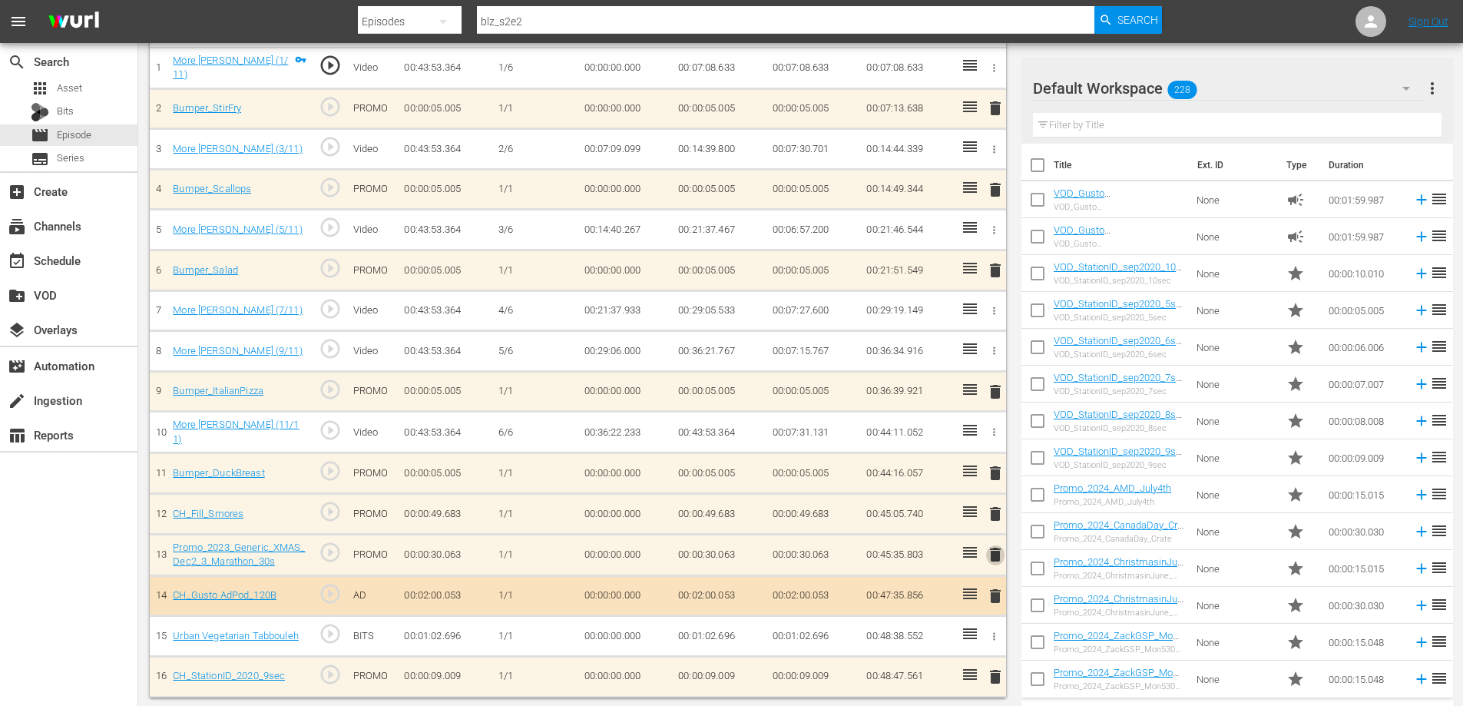
click at [993, 550] on span "delete" at bounding box center [995, 554] width 18 height 18
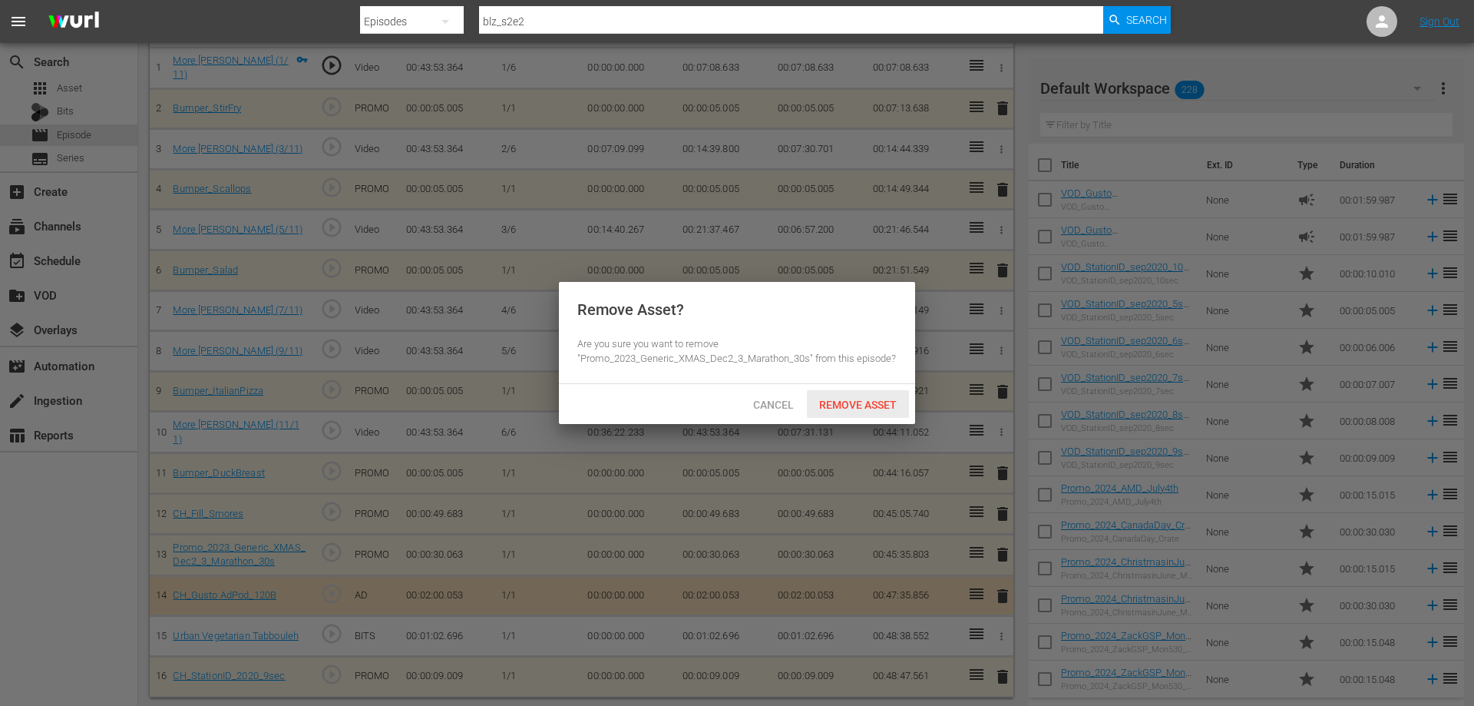
click at [867, 408] on span "Remove Asset" at bounding box center [858, 404] width 102 height 12
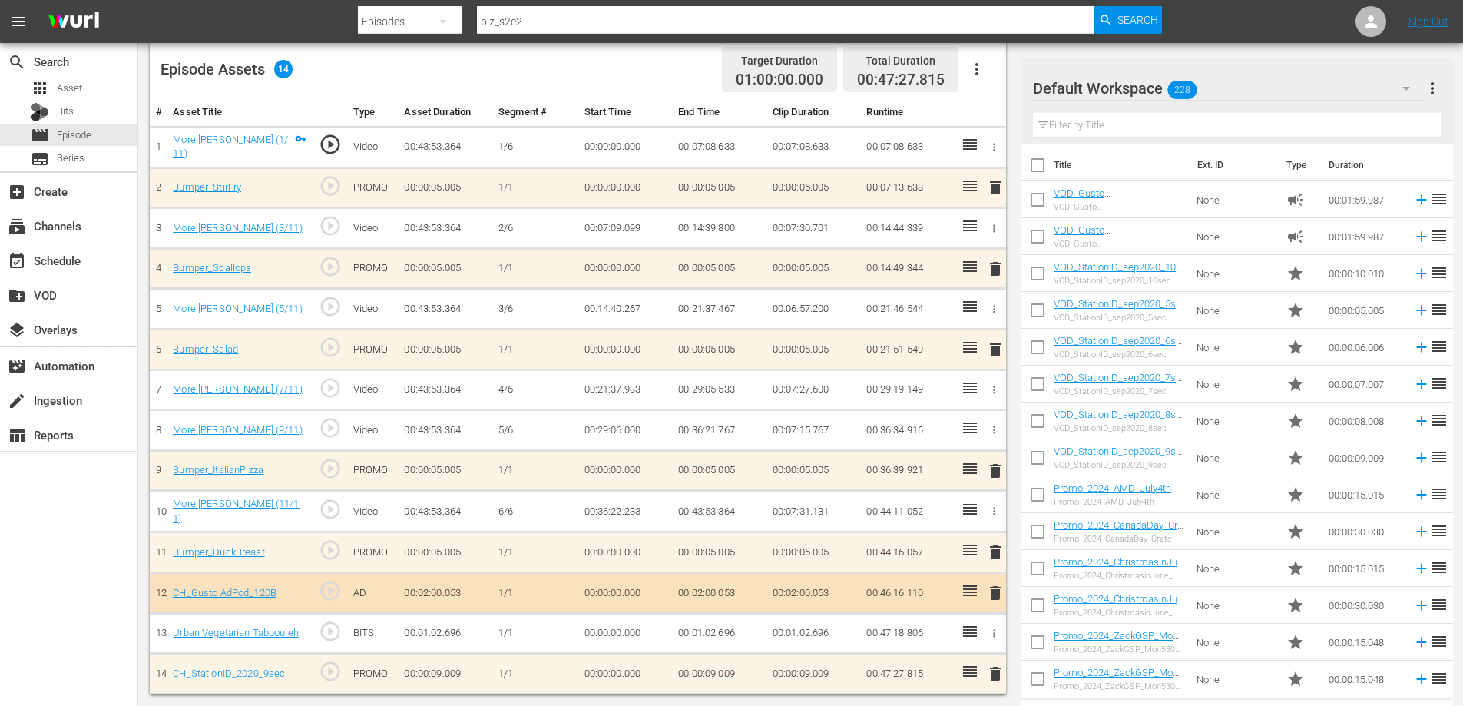
scroll to position [403, 0]
click at [991, 590] on span "delete" at bounding box center [995, 595] width 18 height 18
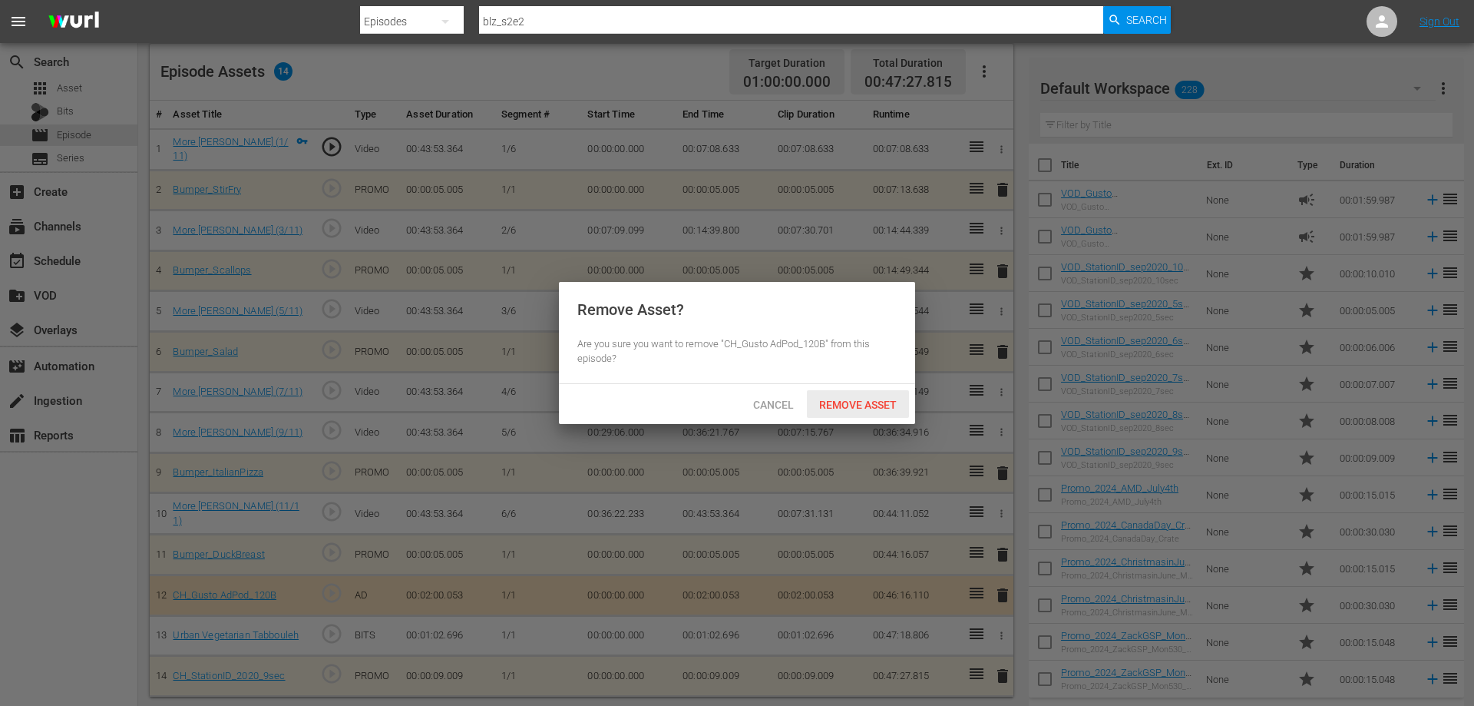
click at [881, 410] on div "Remove Asset" at bounding box center [858, 404] width 102 height 28
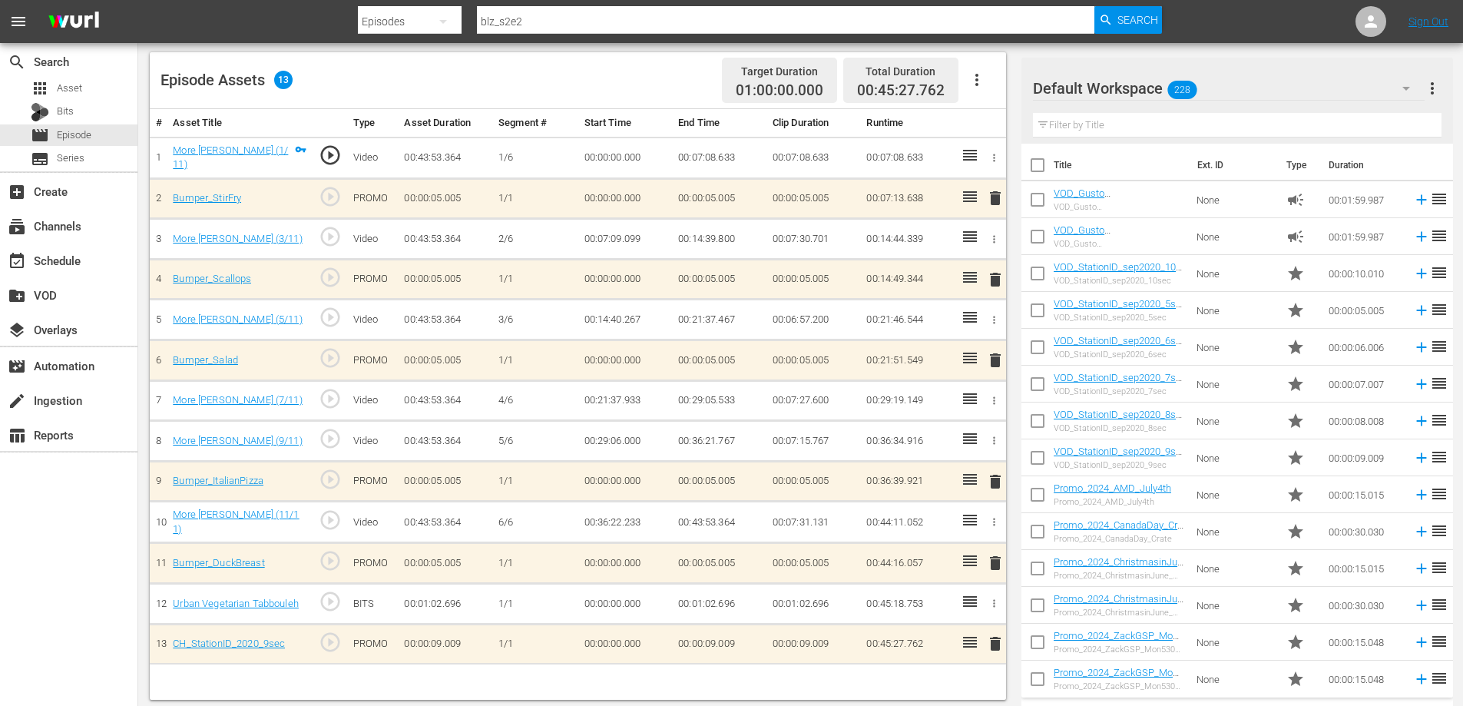
scroll to position [400, 0]
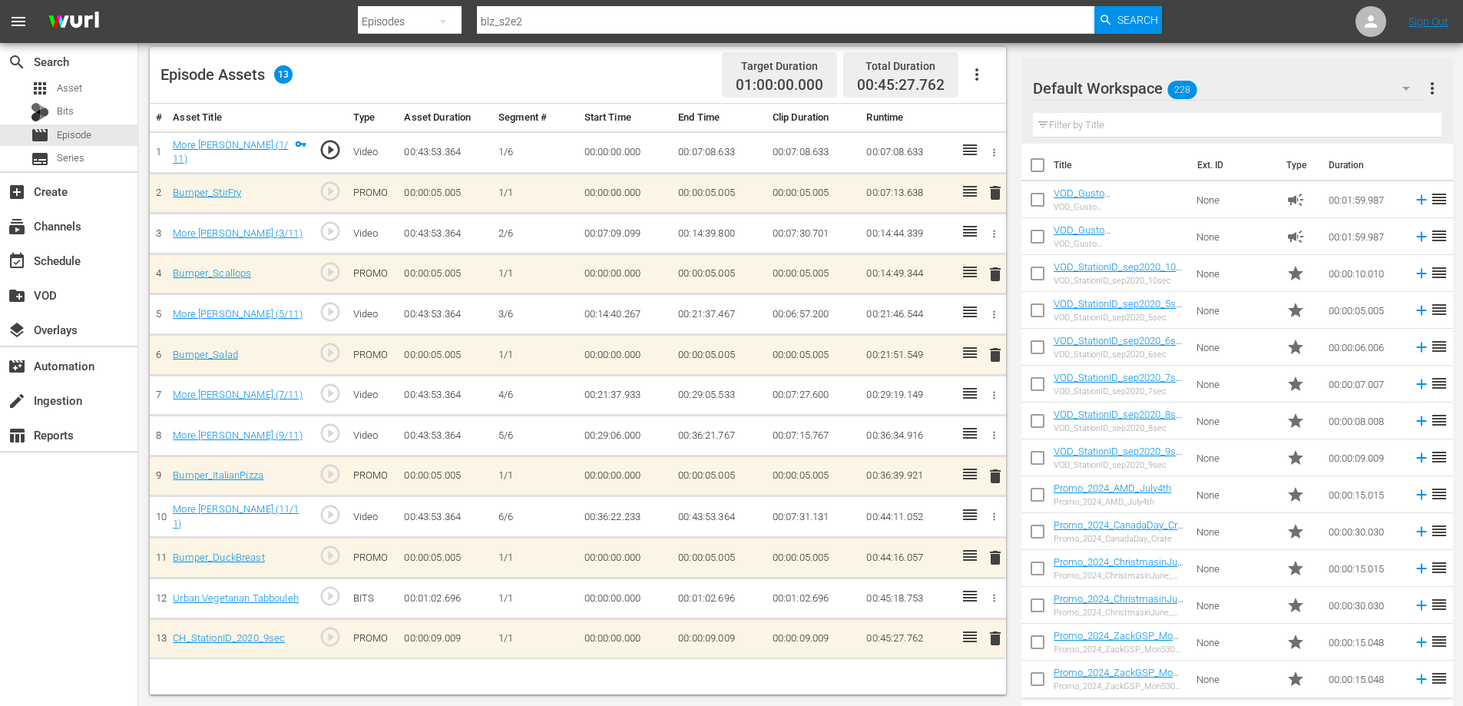
click at [993, 592] on icon "button" at bounding box center [994, 598] width 12 height 12
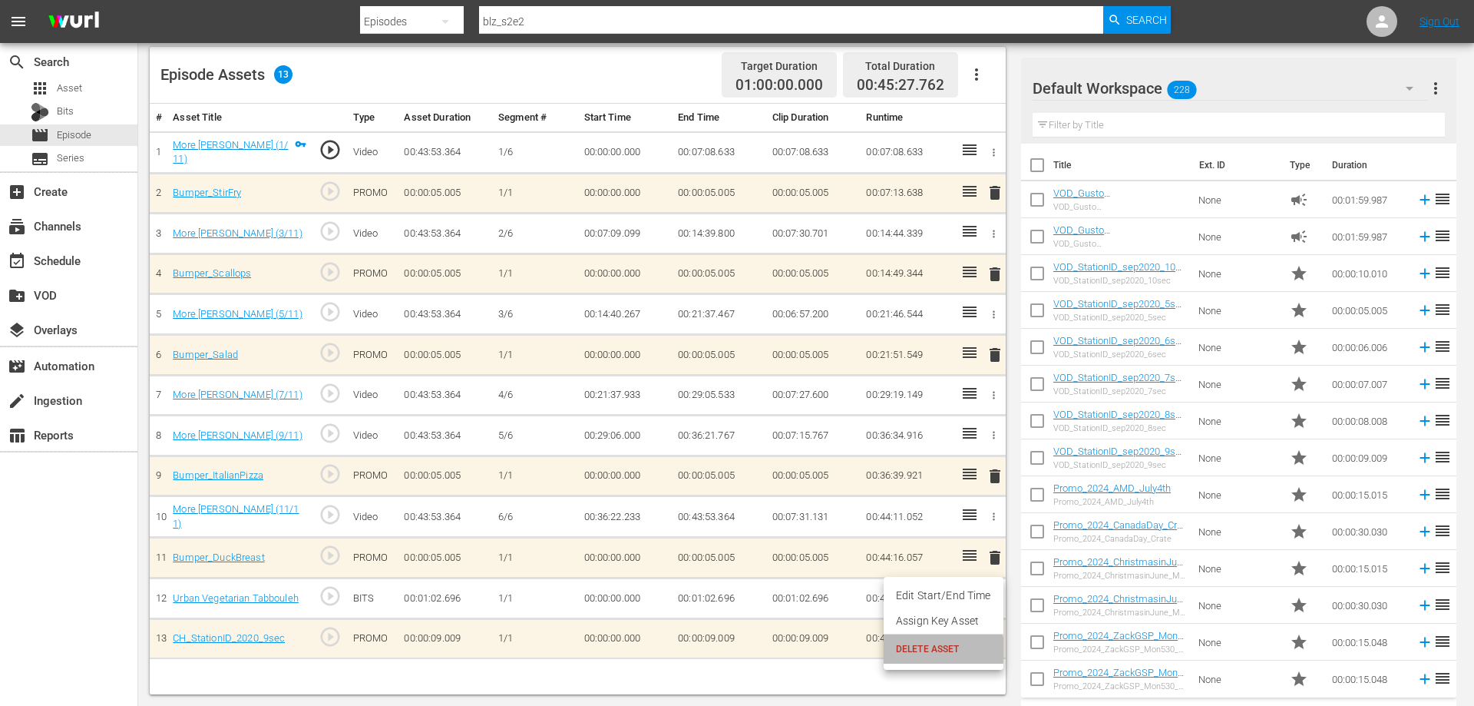
click at [910, 650] on span "DELETE ASSET" at bounding box center [943, 649] width 95 height 14
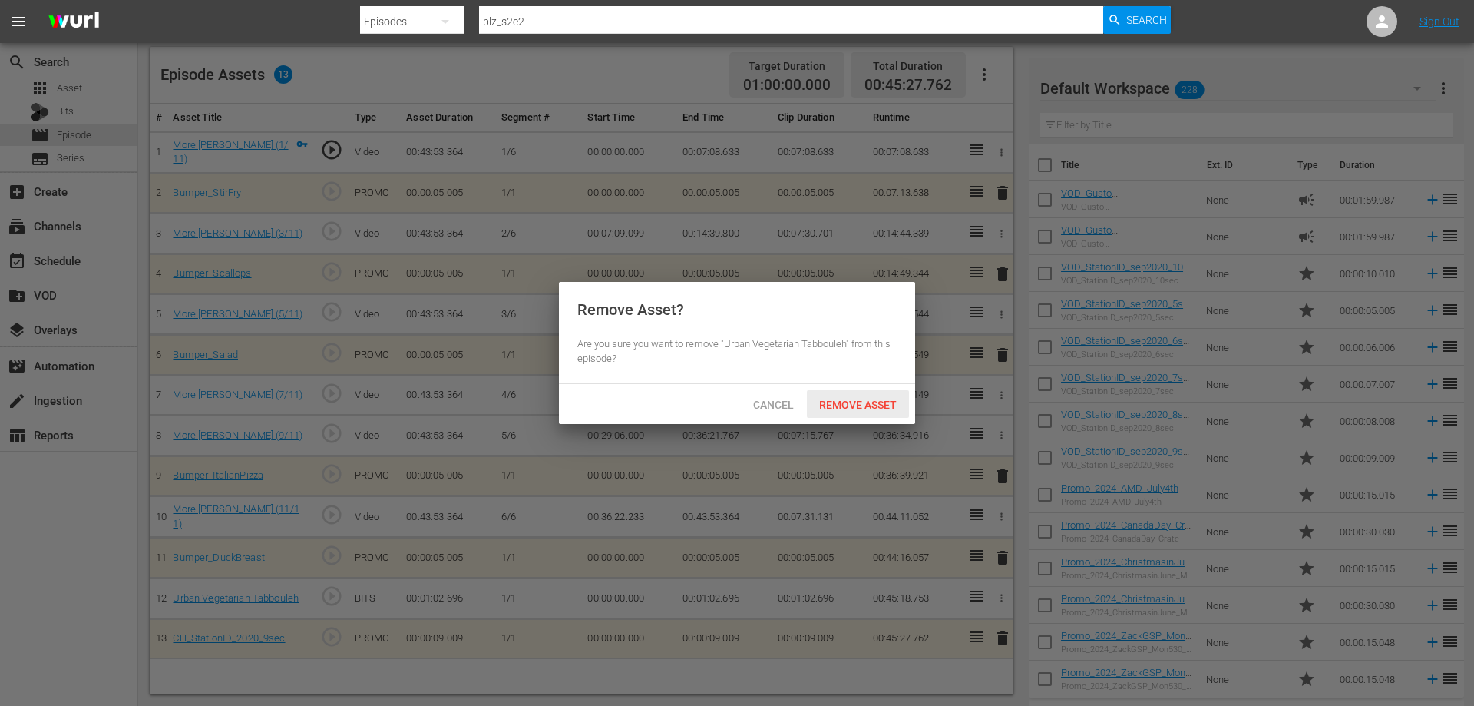
click at [861, 404] on span "Remove Asset" at bounding box center [858, 404] width 102 height 12
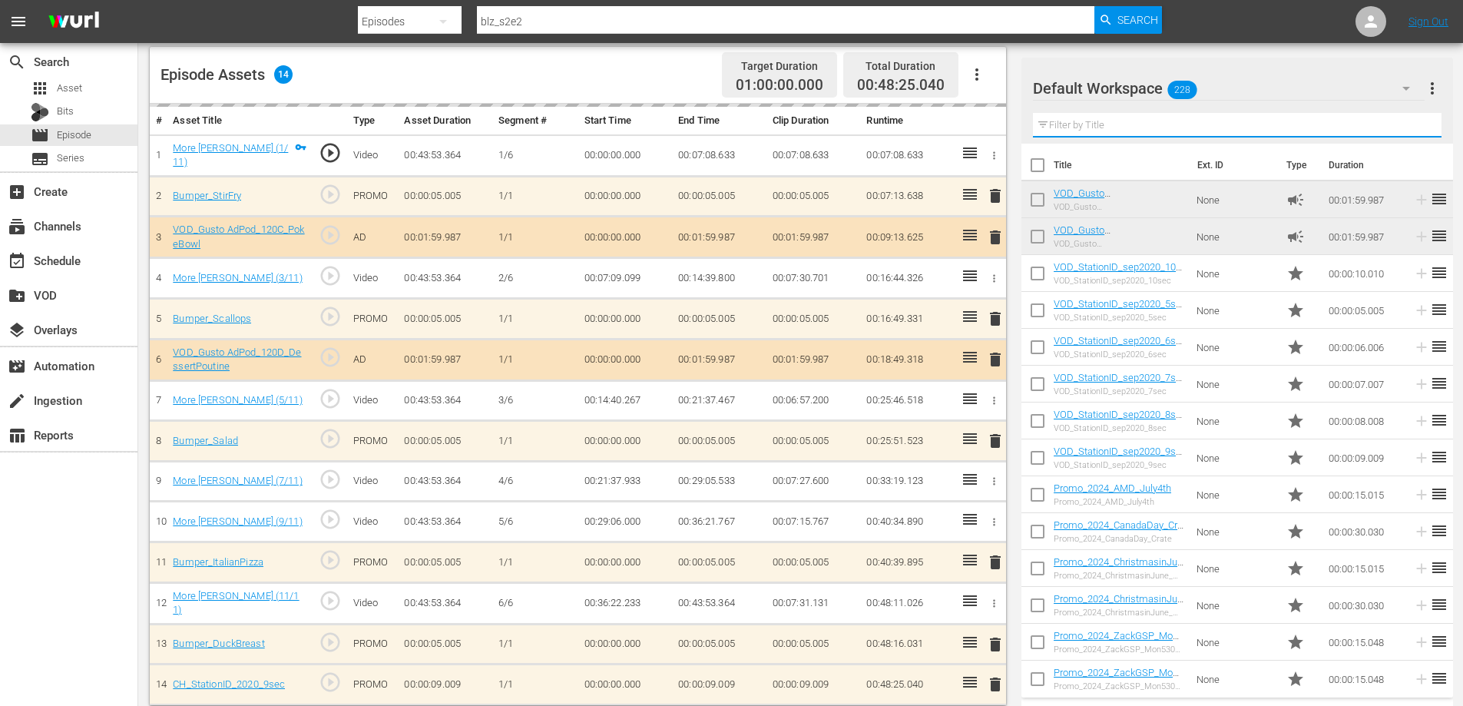
click at [1198, 125] on input "text" at bounding box center [1237, 125] width 408 height 25
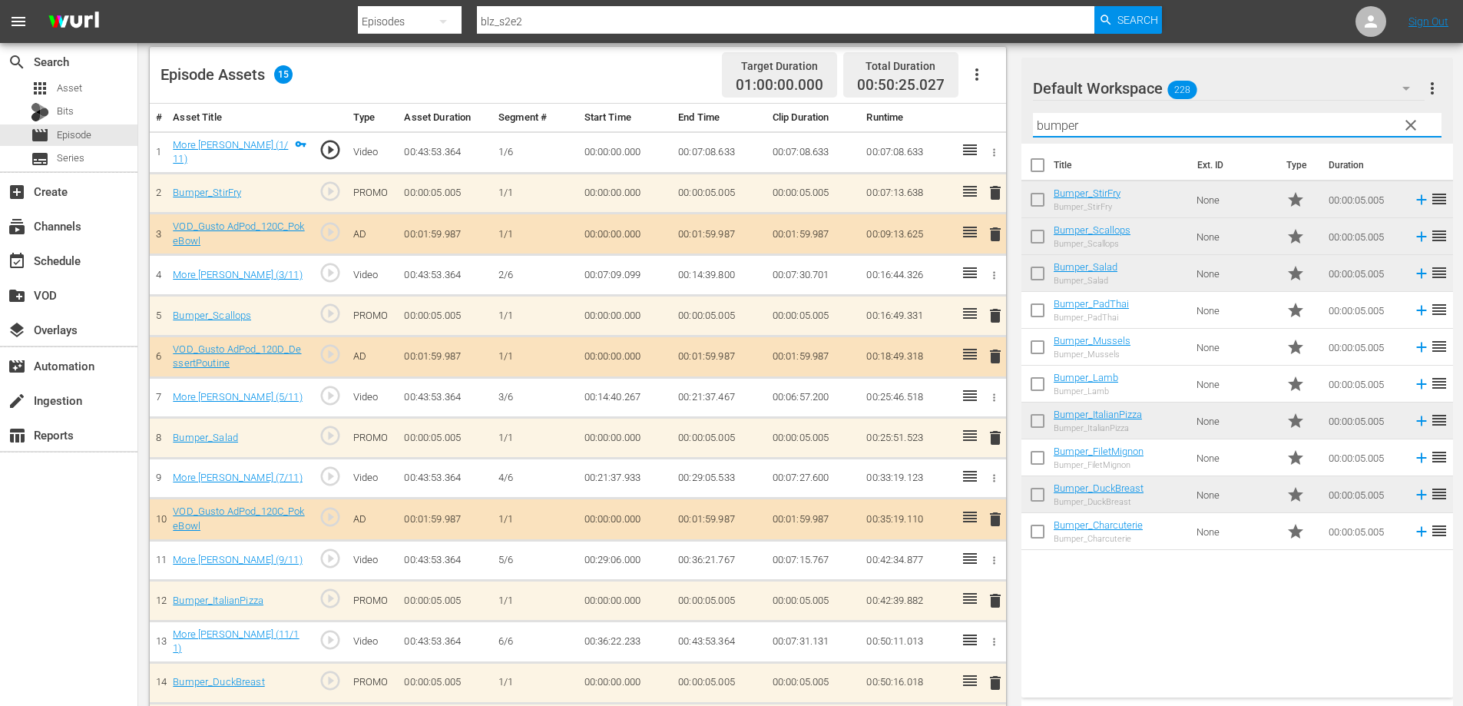
type input "bumper"
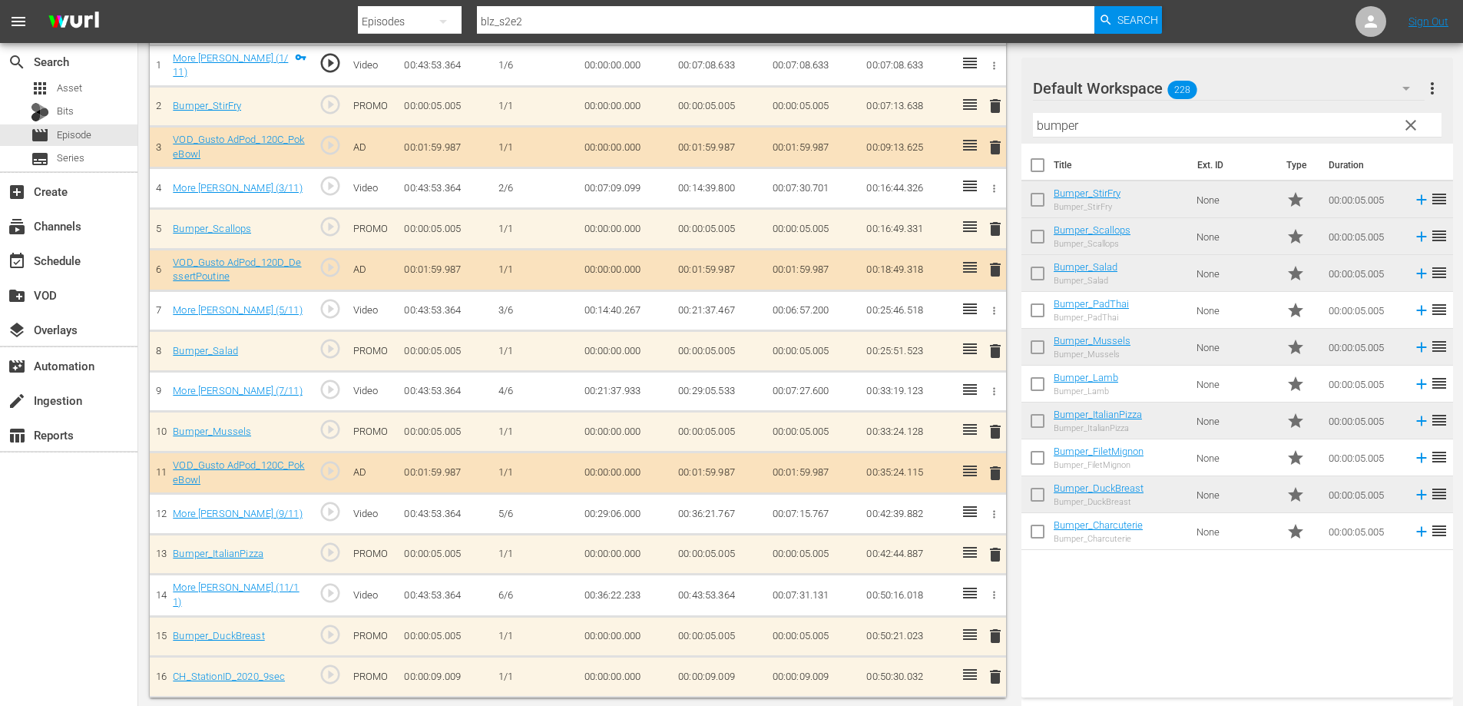
scroll to position [488, 0]
drag, startPoint x: 1112, startPoint y: 126, endPoint x: 781, endPoint y: 150, distance: 331.8
click at [805, 150] on div "Video Player is loading. Play Video Play Mute Current Time 00:00:00.000 / Durat…" at bounding box center [800, 168] width 1301 height 1055
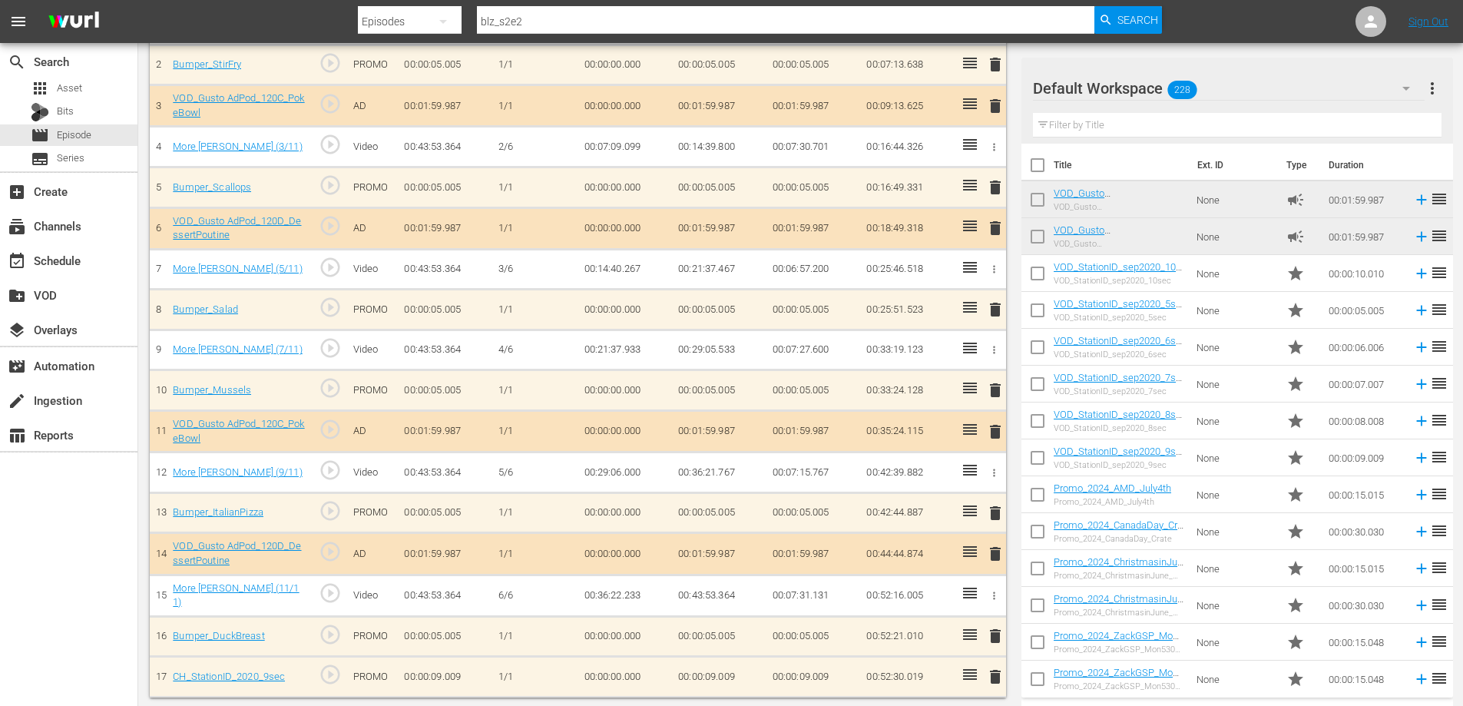
scroll to position [529, 0]
click at [991, 632] on span "delete" at bounding box center [995, 635] width 18 height 18
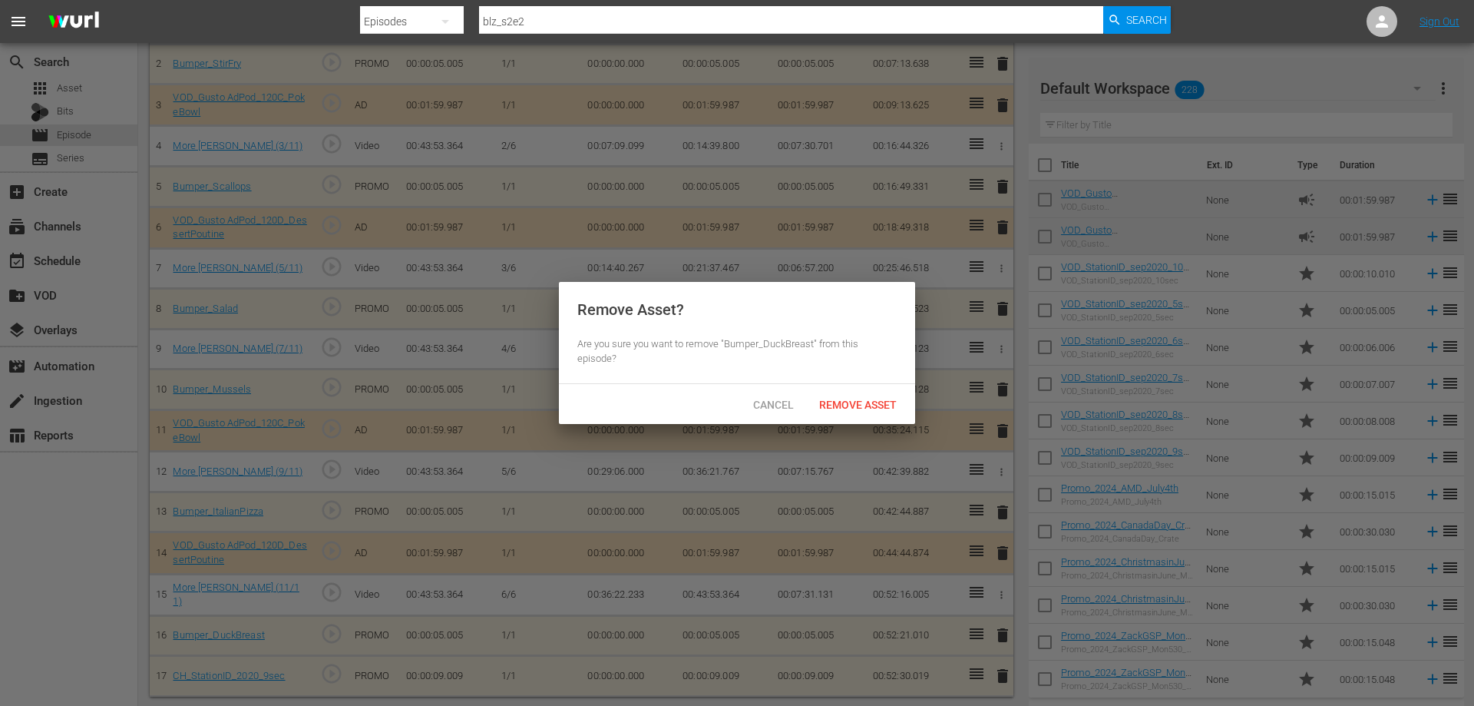
click at [856, 408] on span "Remove Asset" at bounding box center [858, 404] width 102 height 12
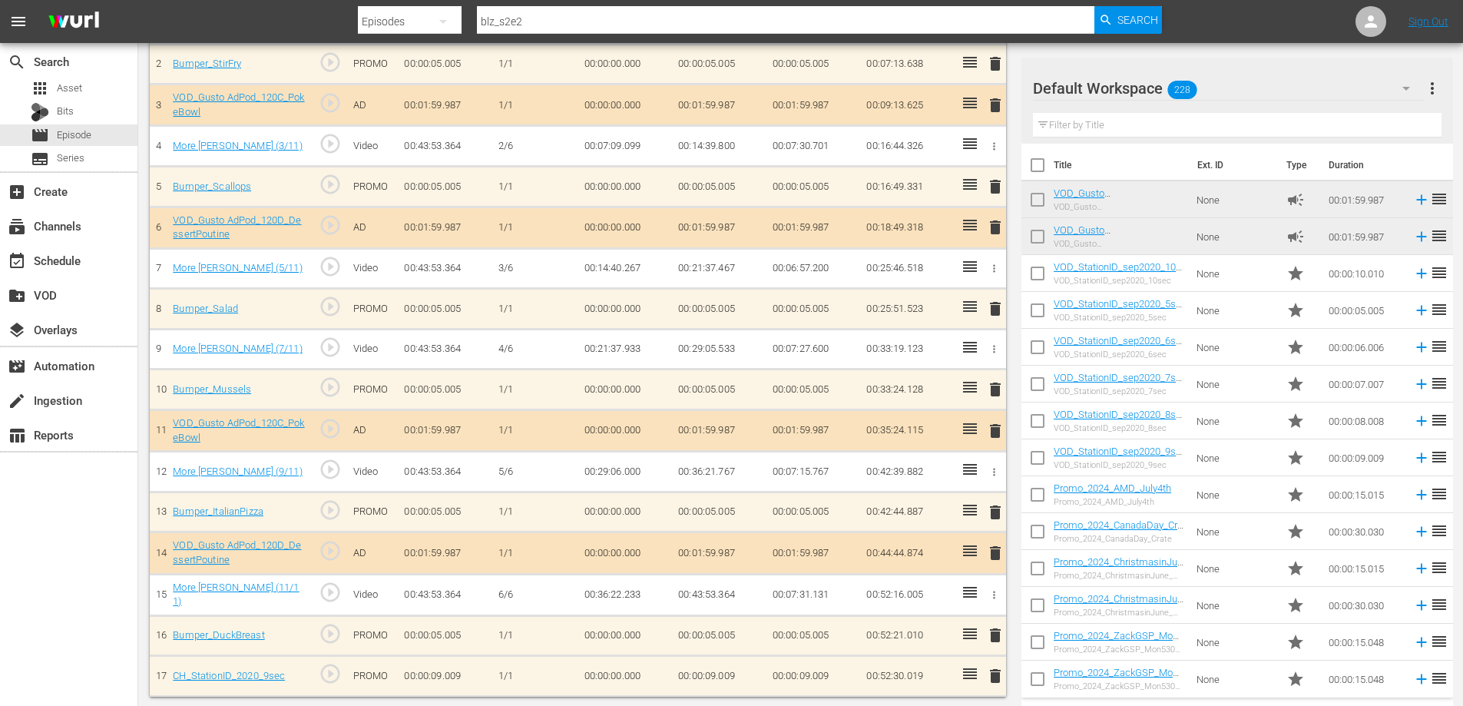
click at [994, 672] on span "delete" at bounding box center [995, 675] width 18 height 18
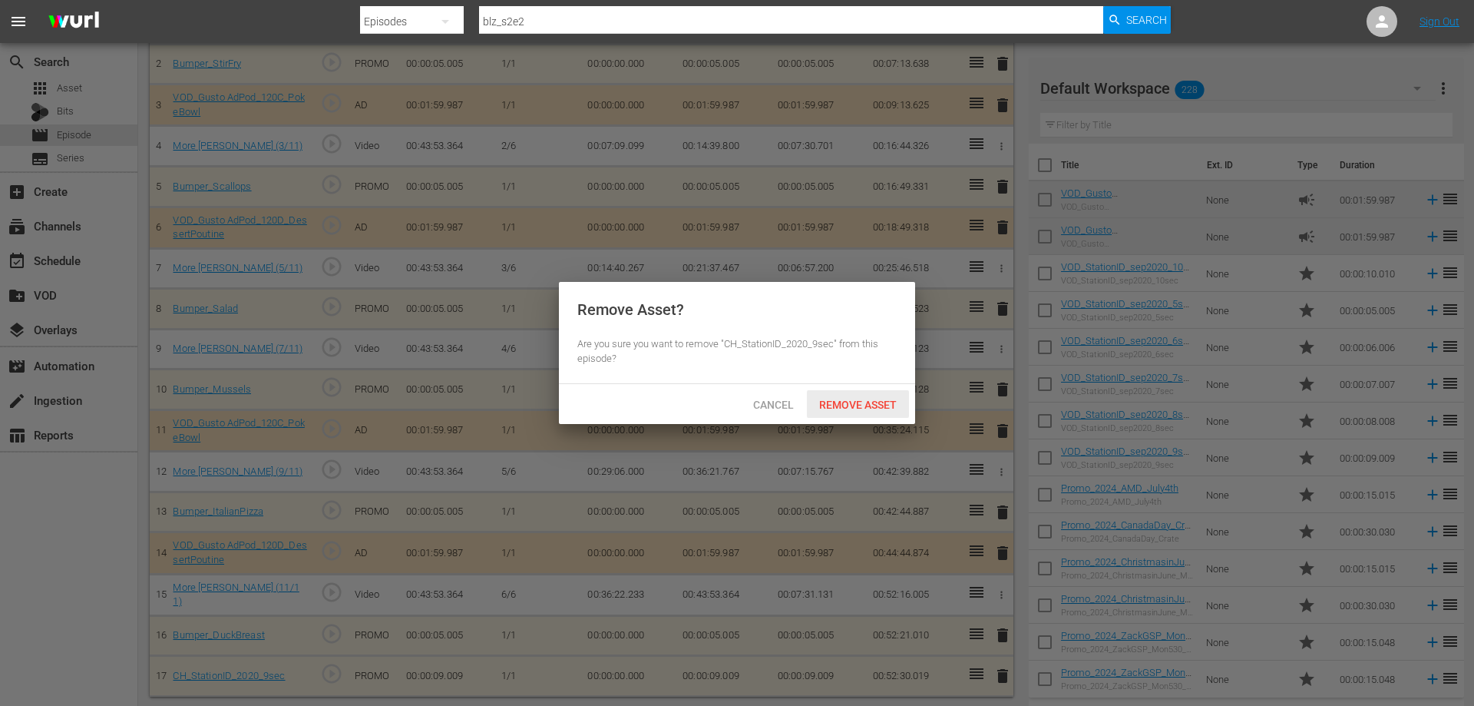
click at [849, 405] on span "Remove Asset" at bounding box center [858, 404] width 102 height 12
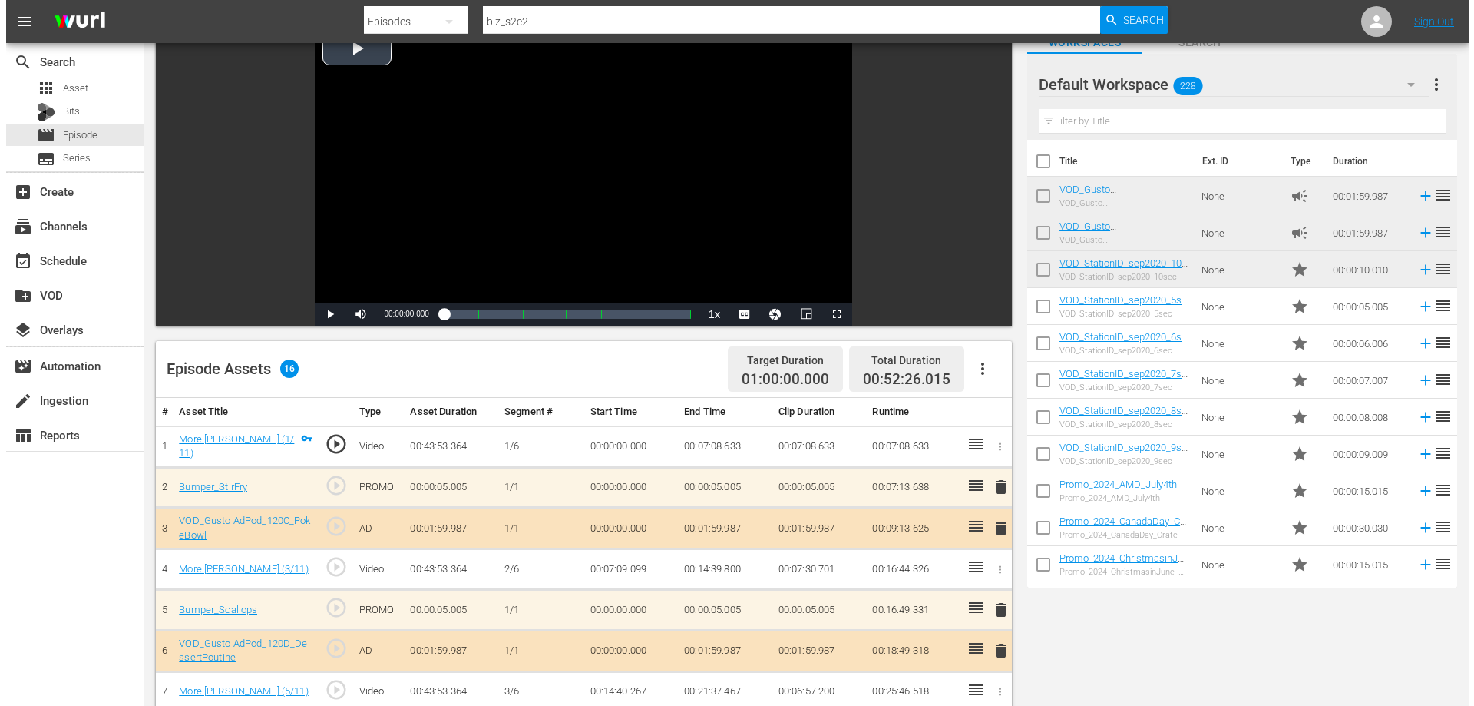
scroll to position [0, 0]
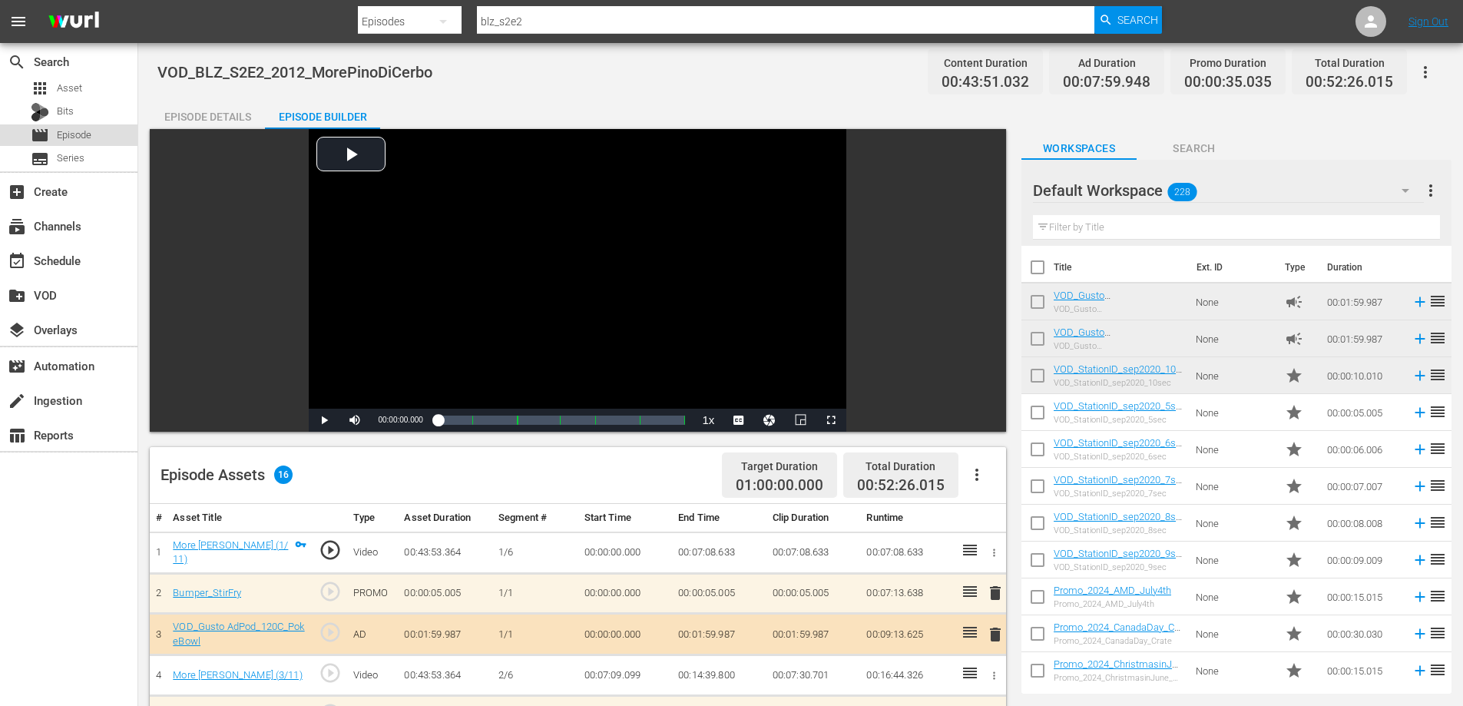
click at [84, 134] on span "Episode" at bounding box center [74, 134] width 35 height 15
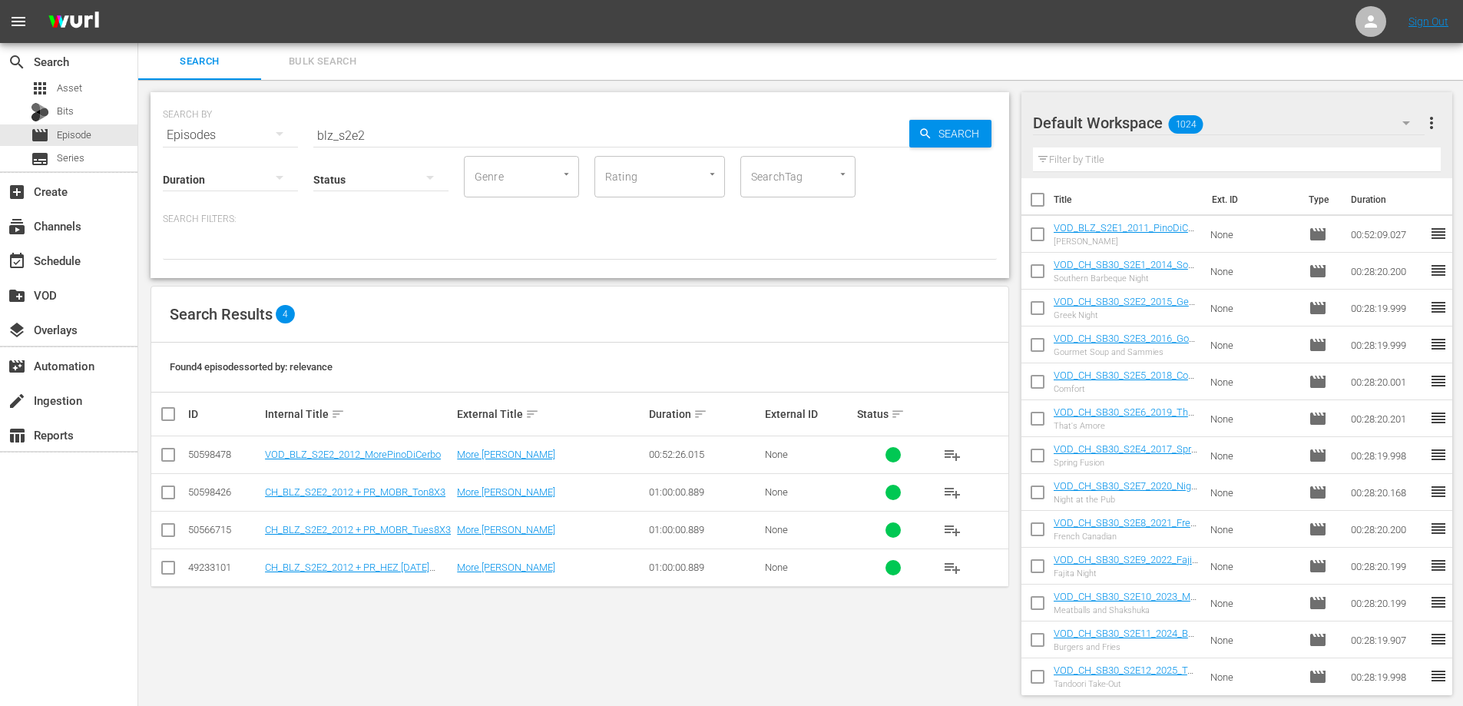
click at [379, 137] on input "blz_s2e2" at bounding box center [611, 135] width 596 height 37
click at [947, 452] on span "playlist_add" at bounding box center [952, 454] width 18 height 18
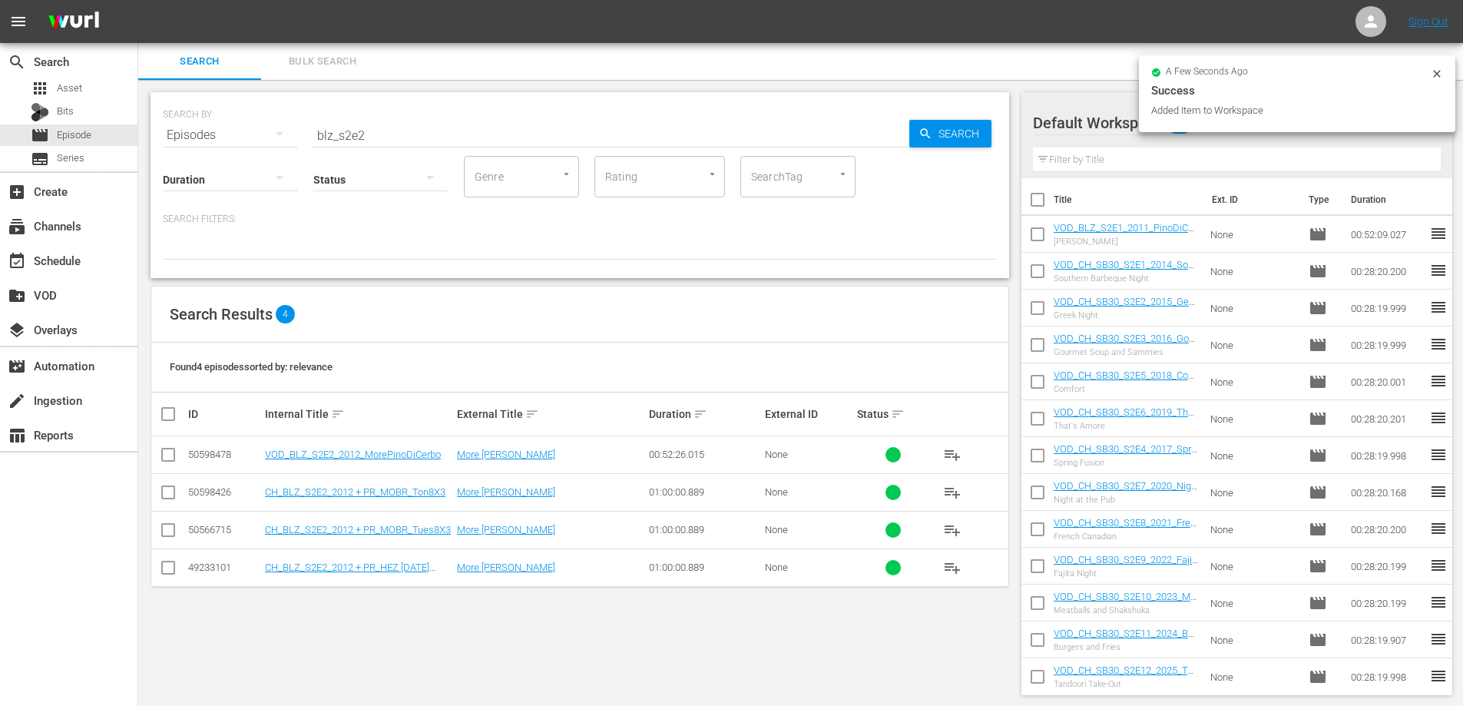
click at [392, 140] on input "blz_s2e2" at bounding box center [611, 135] width 596 height 37
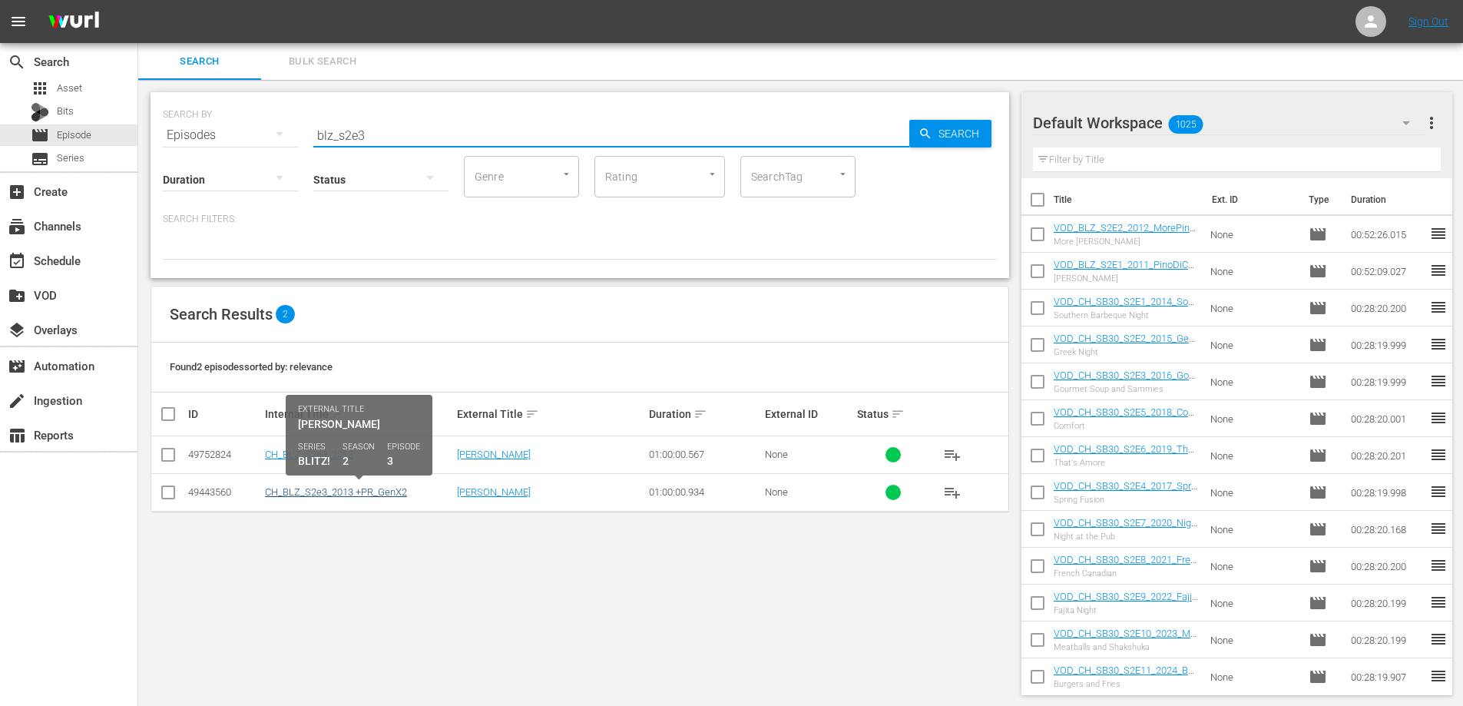
type input "blz_s2e3"
click at [354, 489] on link "CH_BLZ_S2e3_2013 +PR_GenX2" at bounding box center [336, 492] width 142 height 12
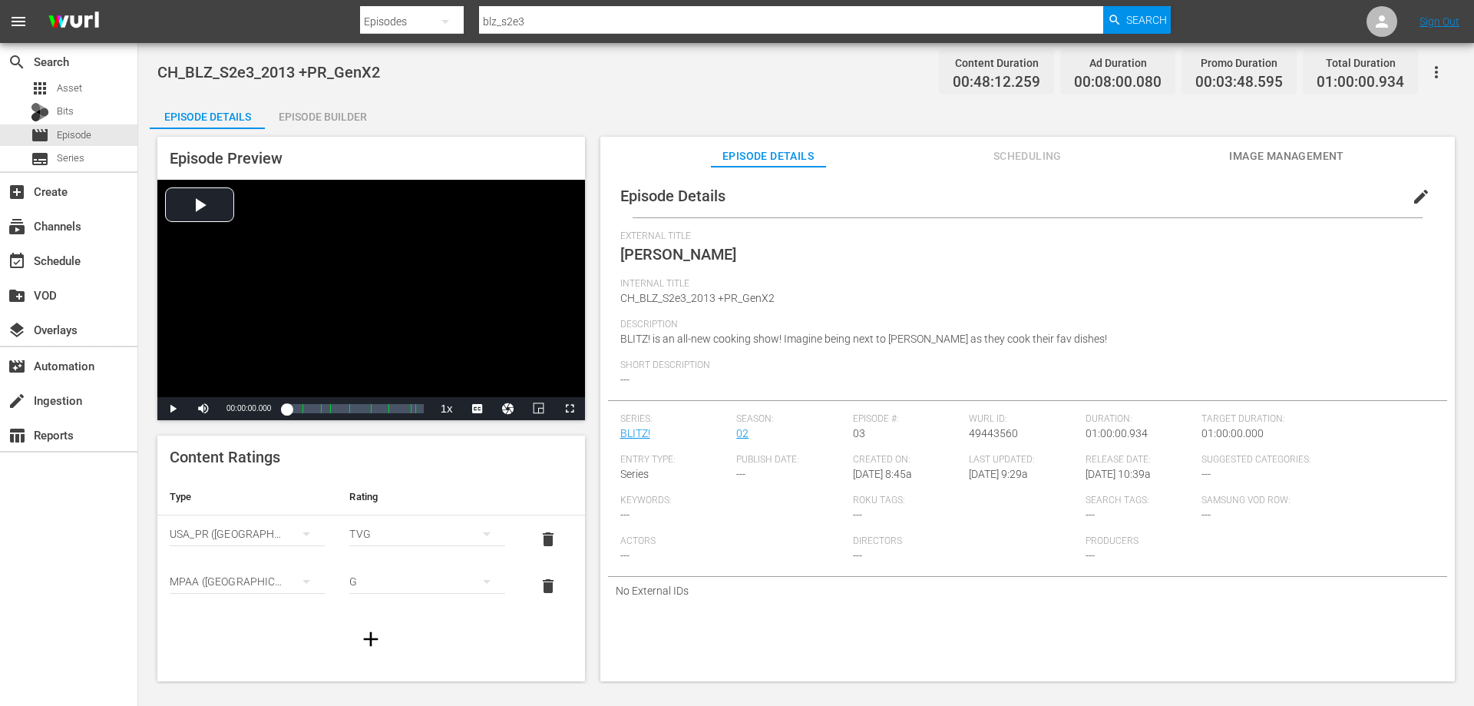
click at [1413, 189] on span "edit" at bounding box center [1421, 196] width 18 height 18
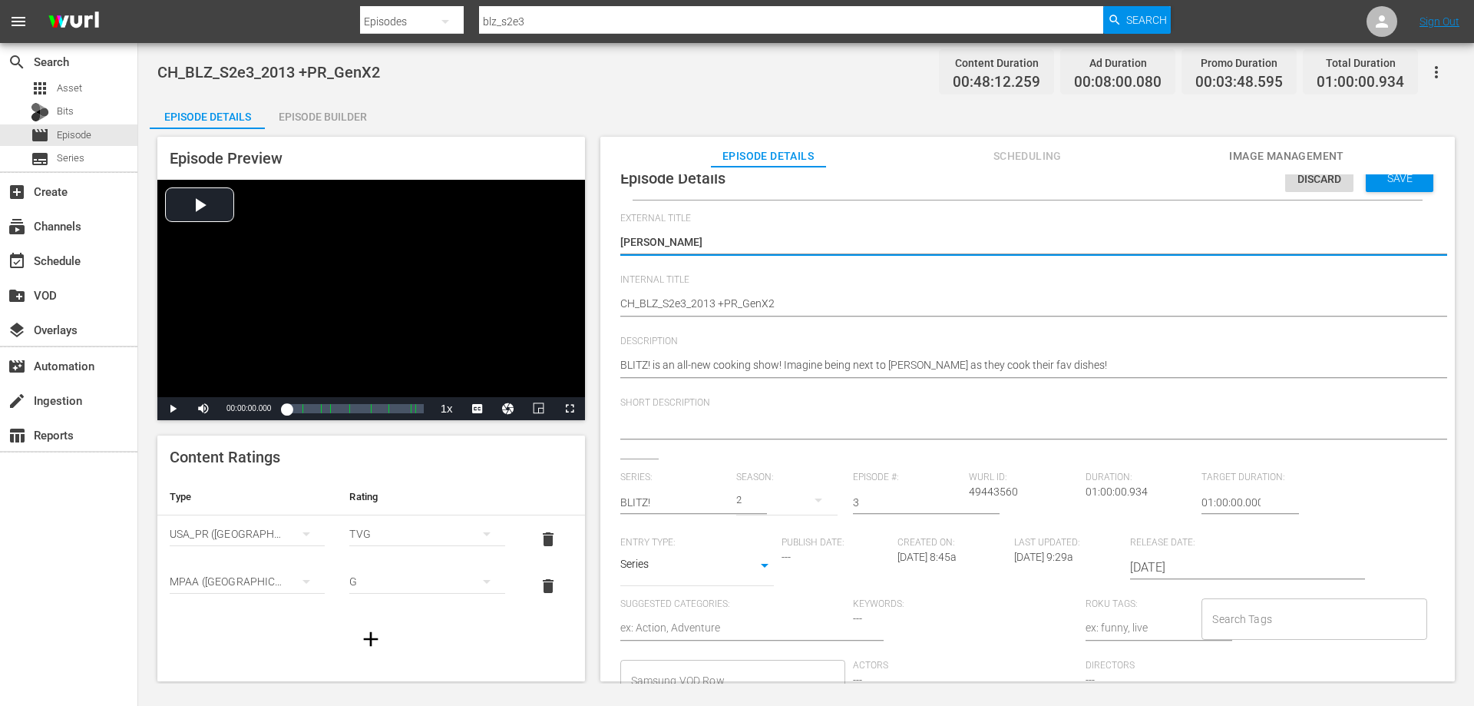
scroll to position [22, 0]
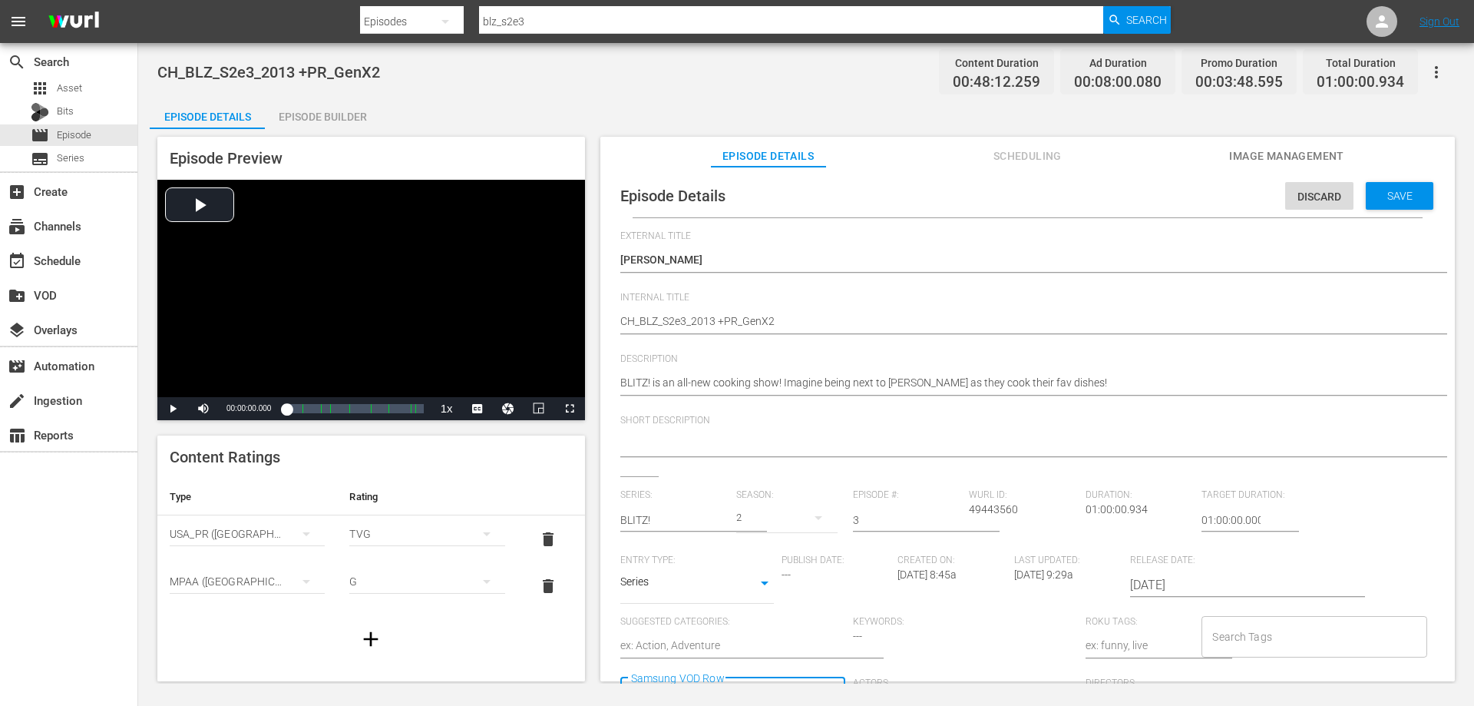
click at [703, 666] on div "Series: BLITZ! Season: 2 Episode #: 3 Wurl ID: 49443560 Duration: 01:00:00.934 …" at bounding box center [1027, 630] width 815 height 282
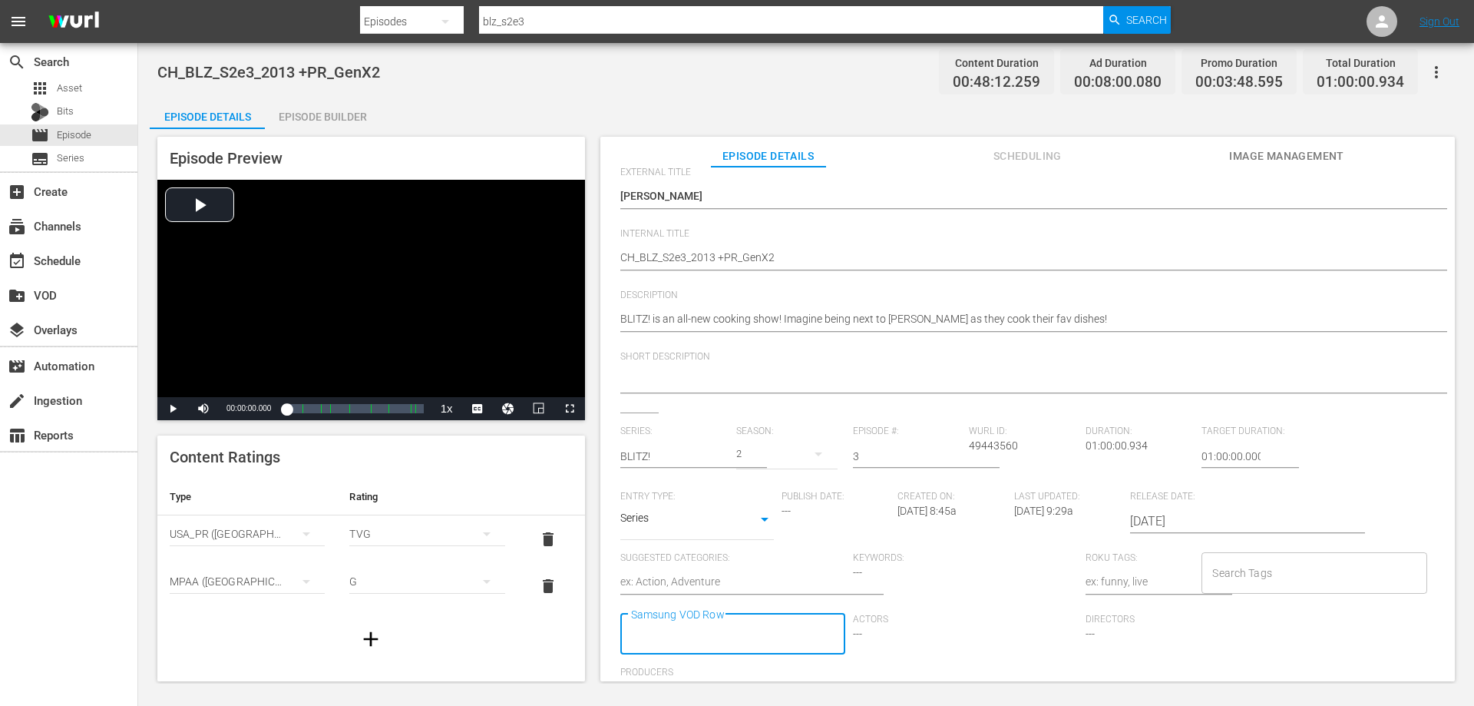
scroll to position [141, 0]
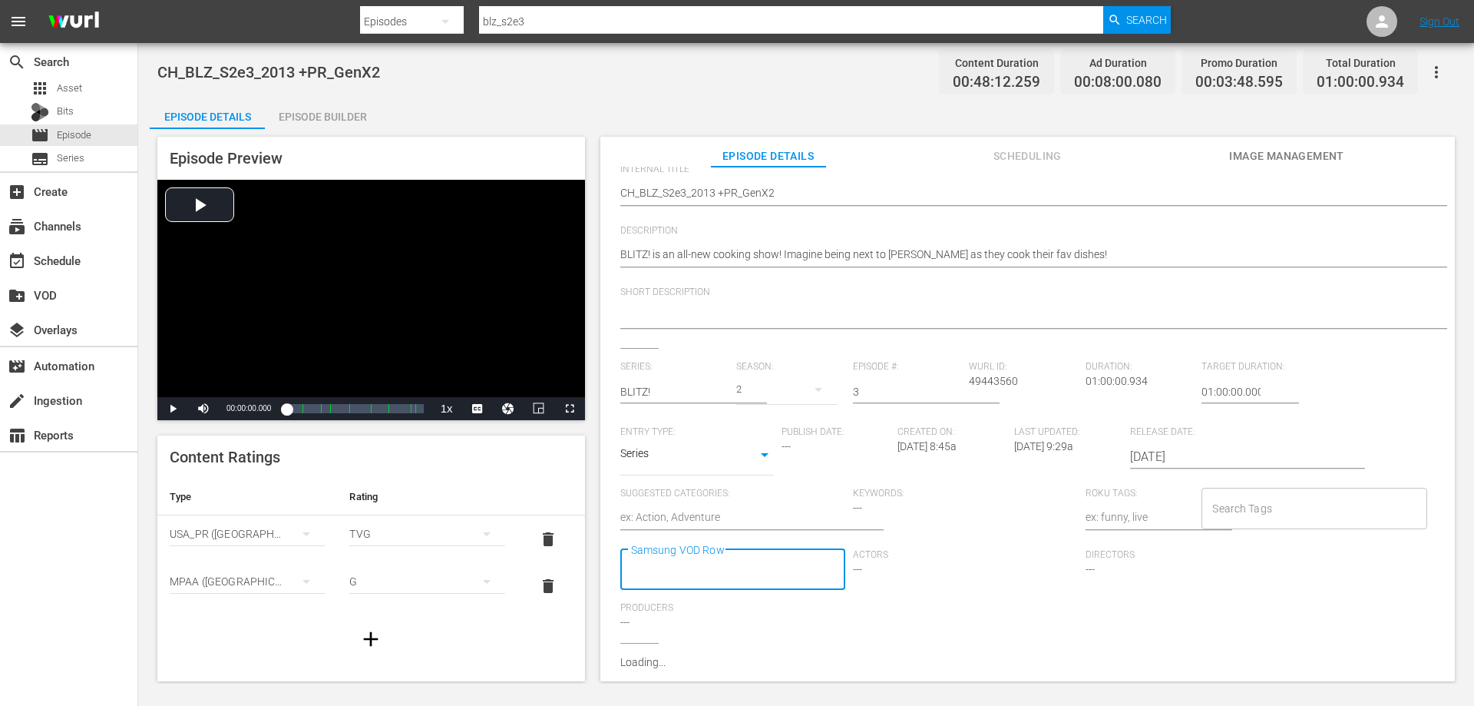
click at [685, 560] on input "Samsung VOD Row" at bounding box center [721, 570] width 188 height 28
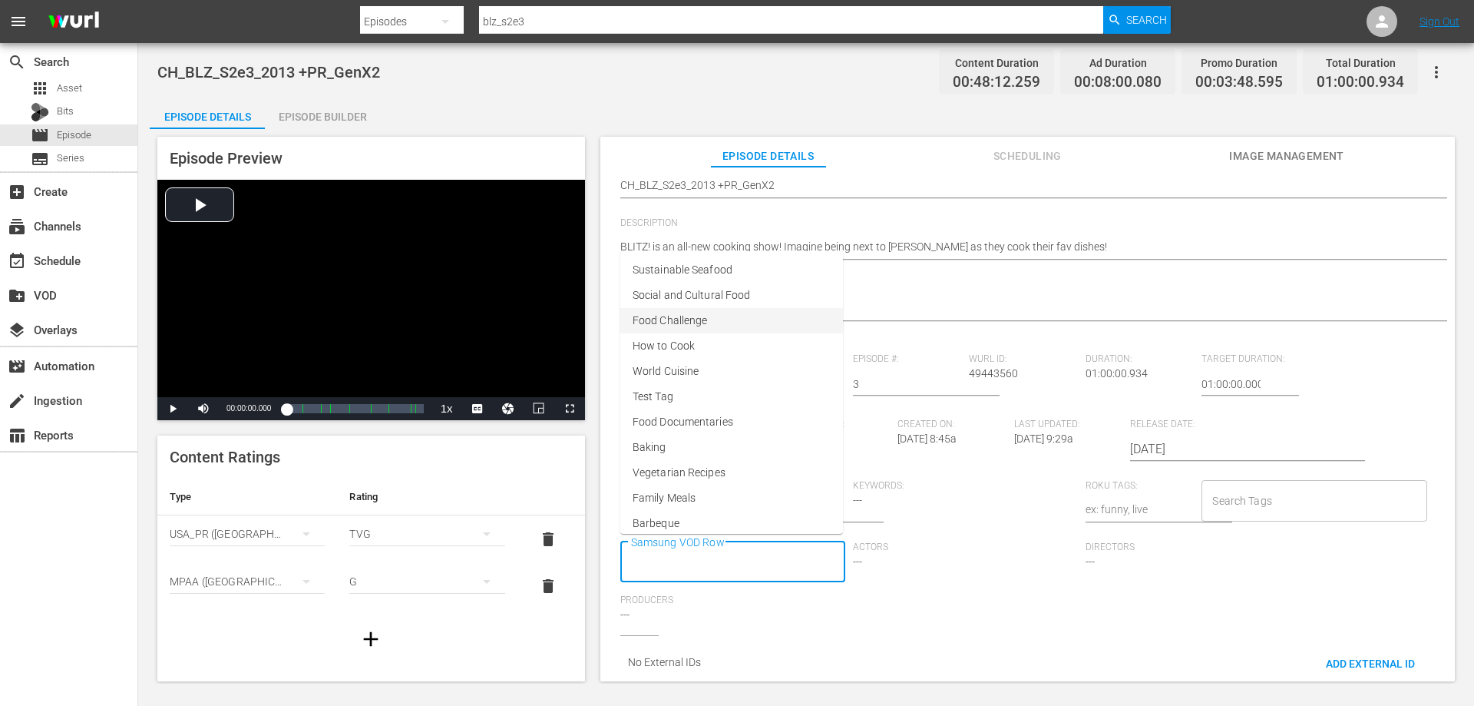
click at [686, 322] on span "Food Challenge" at bounding box center [670, 320] width 74 height 16
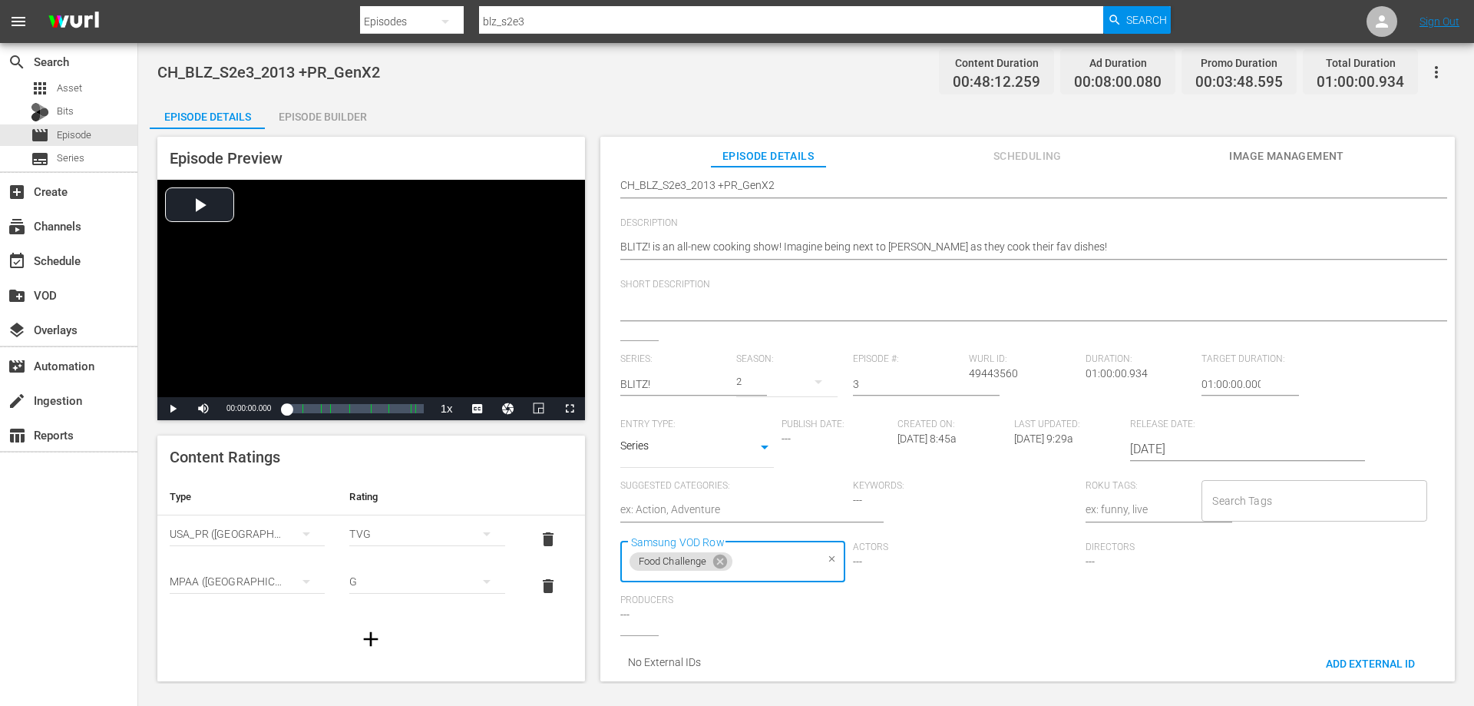
scroll to position [64, 0]
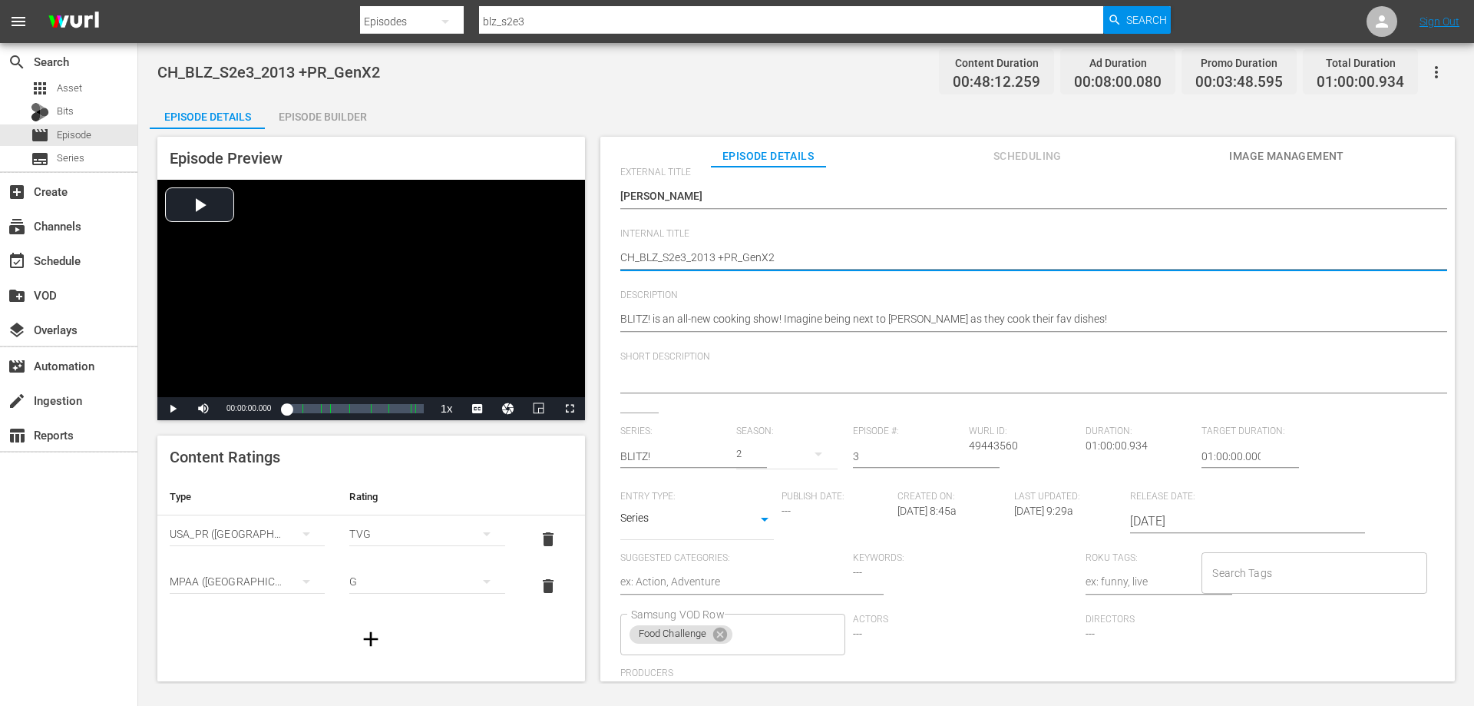
drag, startPoint x: 777, startPoint y: 257, endPoint x: 712, endPoint y: 254, distance: 64.6
click at [712, 254] on textarea "CH_BLZ_S2e3_2013 +PR_GenX2" at bounding box center [1023, 259] width 807 height 18
type textarea "CH_BLZ_S2e3_2013"
click at [632, 256] on textarea "CH_BLZ_S2e3_2013 +PR_GenX2" at bounding box center [1023, 259] width 807 height 18
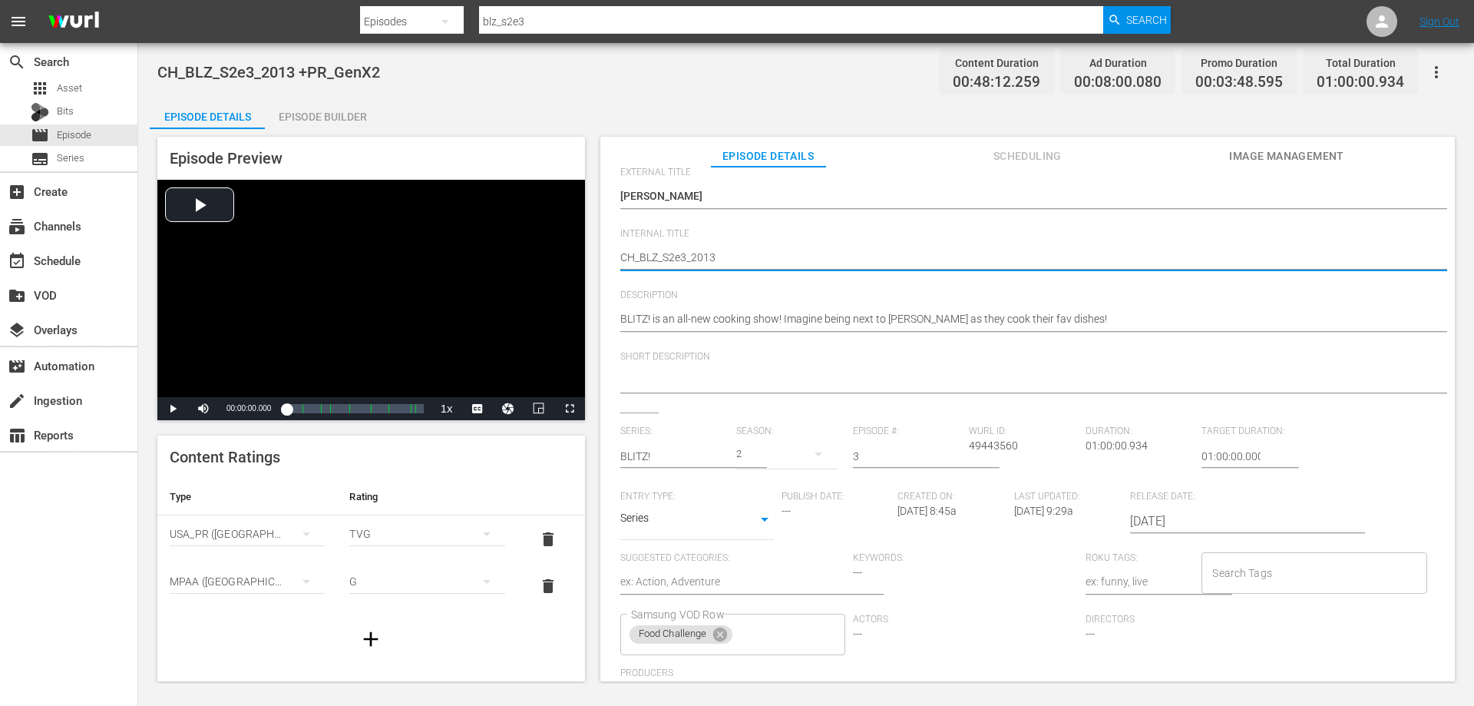
type textarea "C_BLZ_S2e3_2013"
type textarea "_BLZ_S2e3_2013"
paste textarea "O"
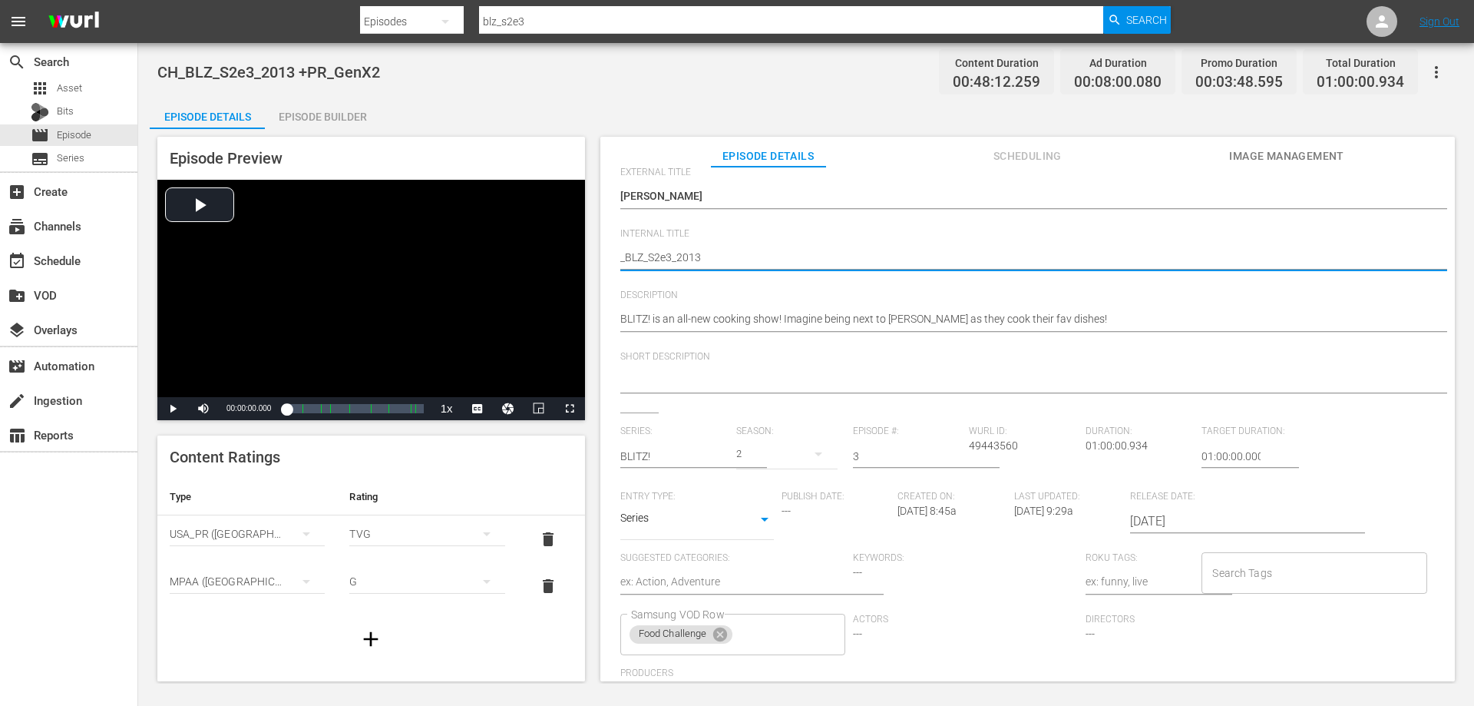
type textarea "O_BLZ_S2e3_2013"
type textarea "OD_BLZ_S2e3_2013"
type textarea "O_BLZ_S2e3_2013"
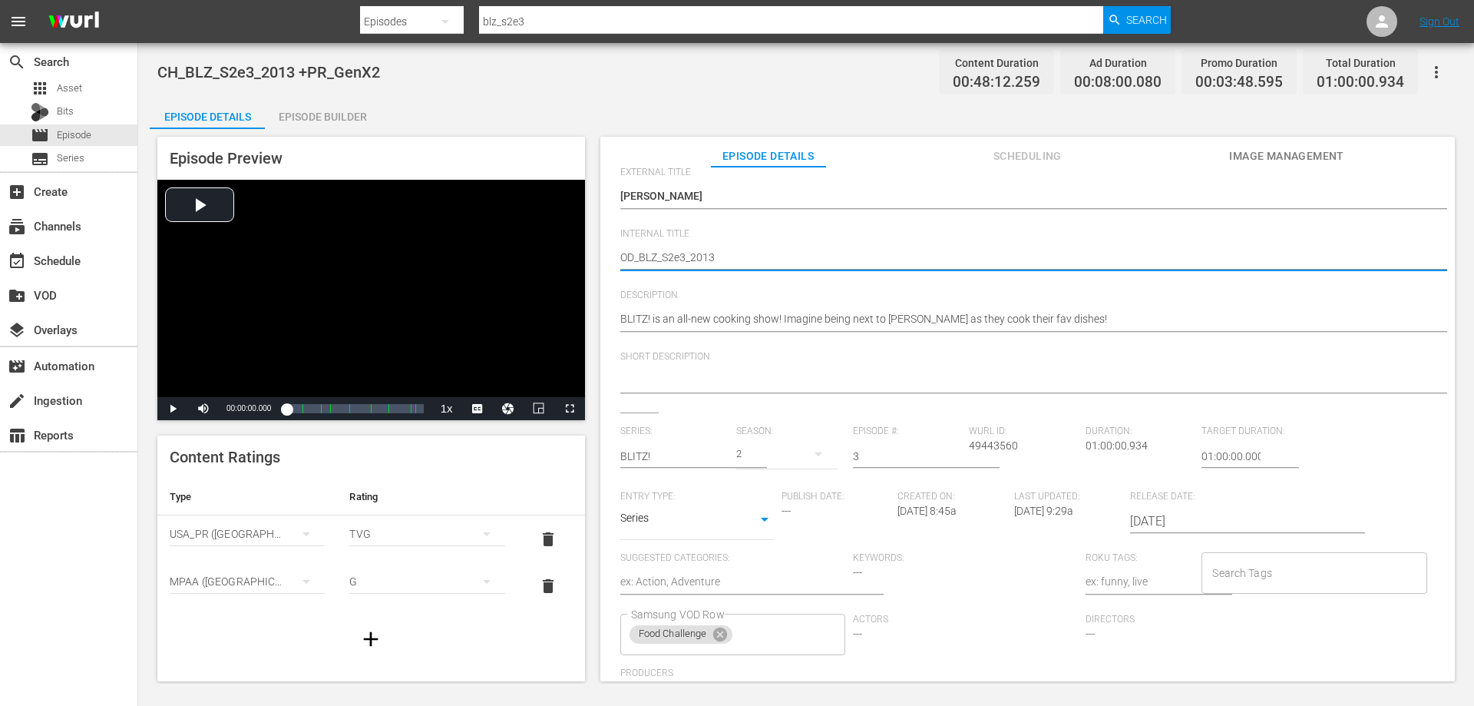
type textarea "O_BLZ_S2e3_2013"
type textarea "_BLZ_S2e3_2013"
type textarea "V_BLZ_S2e3_2013"
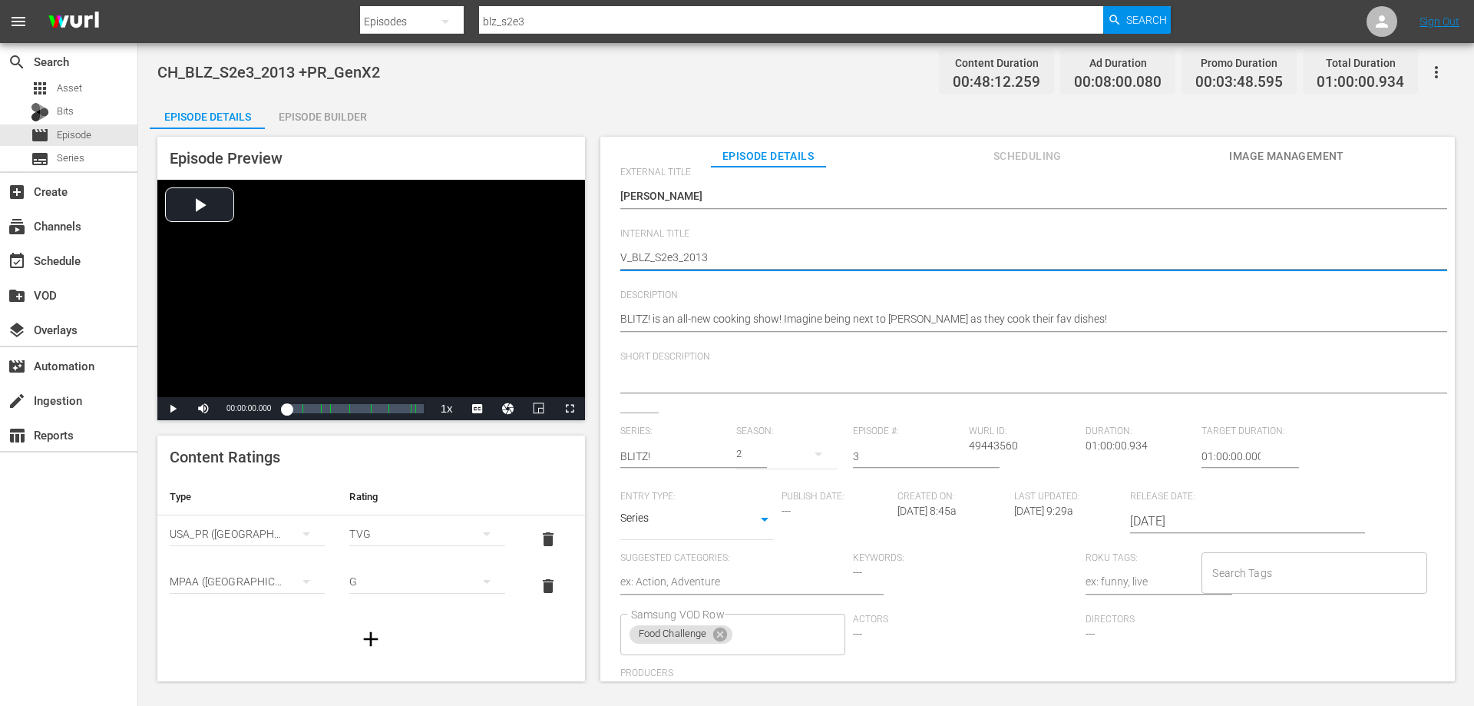
type textarea "VO_BLZ_S2e3_2013"
type textarea "VOD_BLZ_S2e3_2013"
click at [732, 253] on textarea "CH_BLZ_S2e3_2013 +PR_GenX2" at bounding box center [1023, 259] width 807 height 18
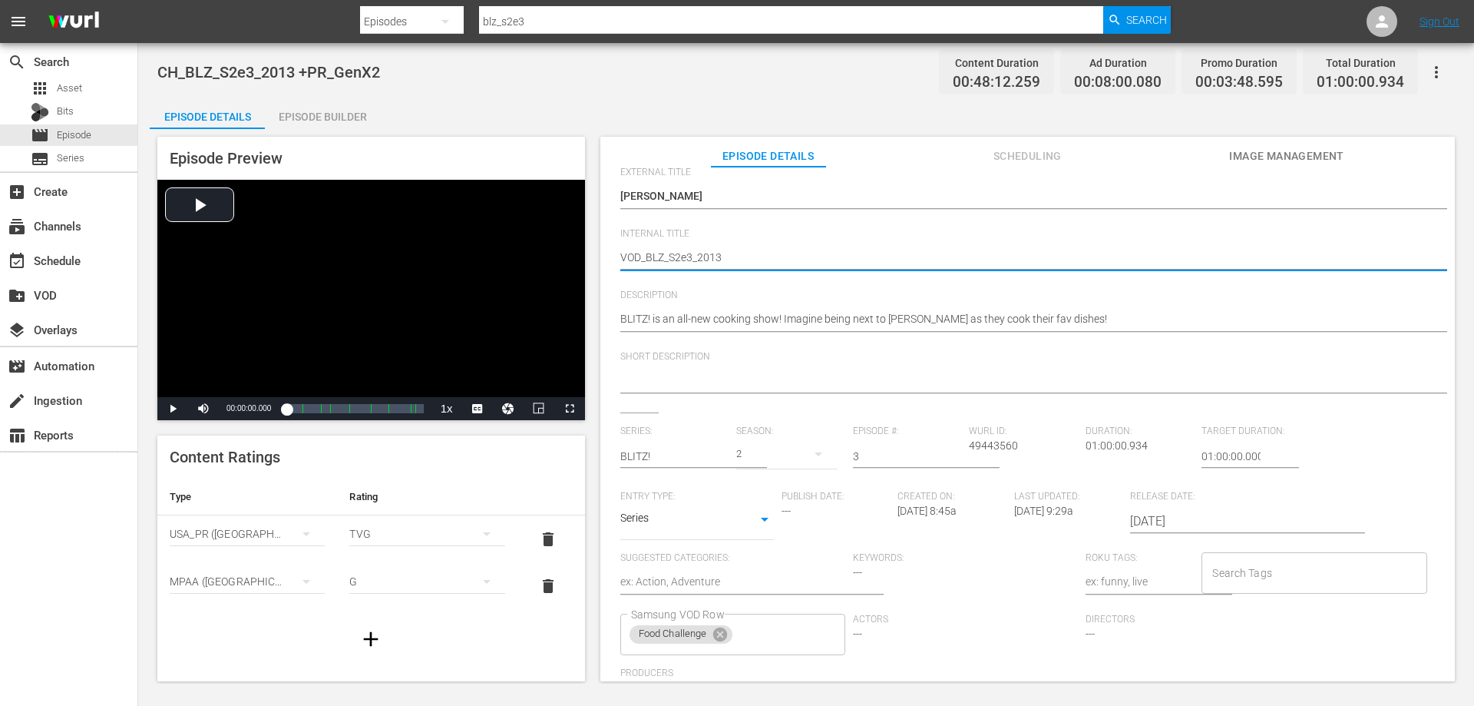
type textarea "VOD_BLZ_S2e3_2013_"
click at [686, 256] on textarea "CH_BLZ_S2e3_2013 +PR_GenX2" at bounding box center [1023, 259] width 807 height 18
type textarea "VOD_BLZ_S23_2013_"
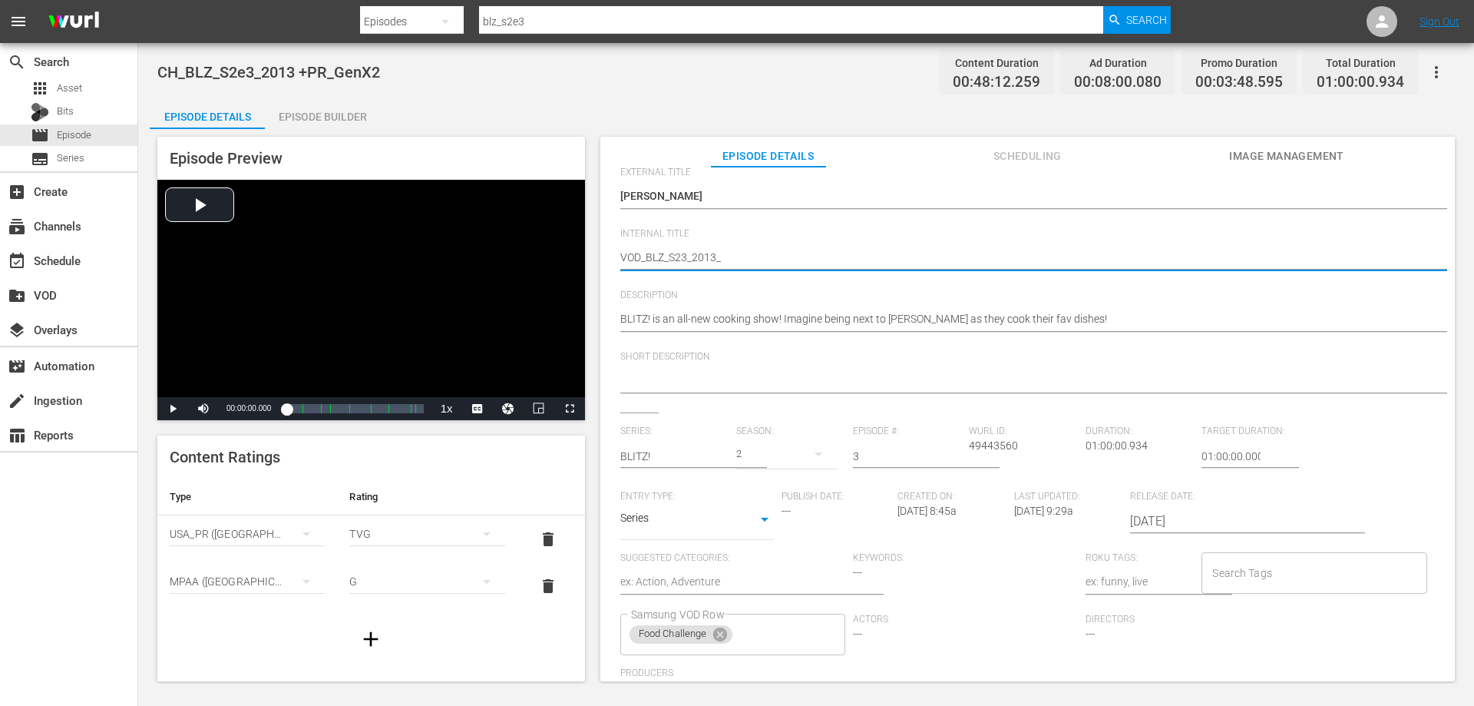
type textarea "VOD_BLZ_S2E3_2013_"
click at [742, 253] on textarea "CH_BLZ_S2e3_2013 +PR_GenX2" at bounding box center [1023, 259] width 807 height 18
type textarea "VOD_BLZ_S2E3_2013_S"
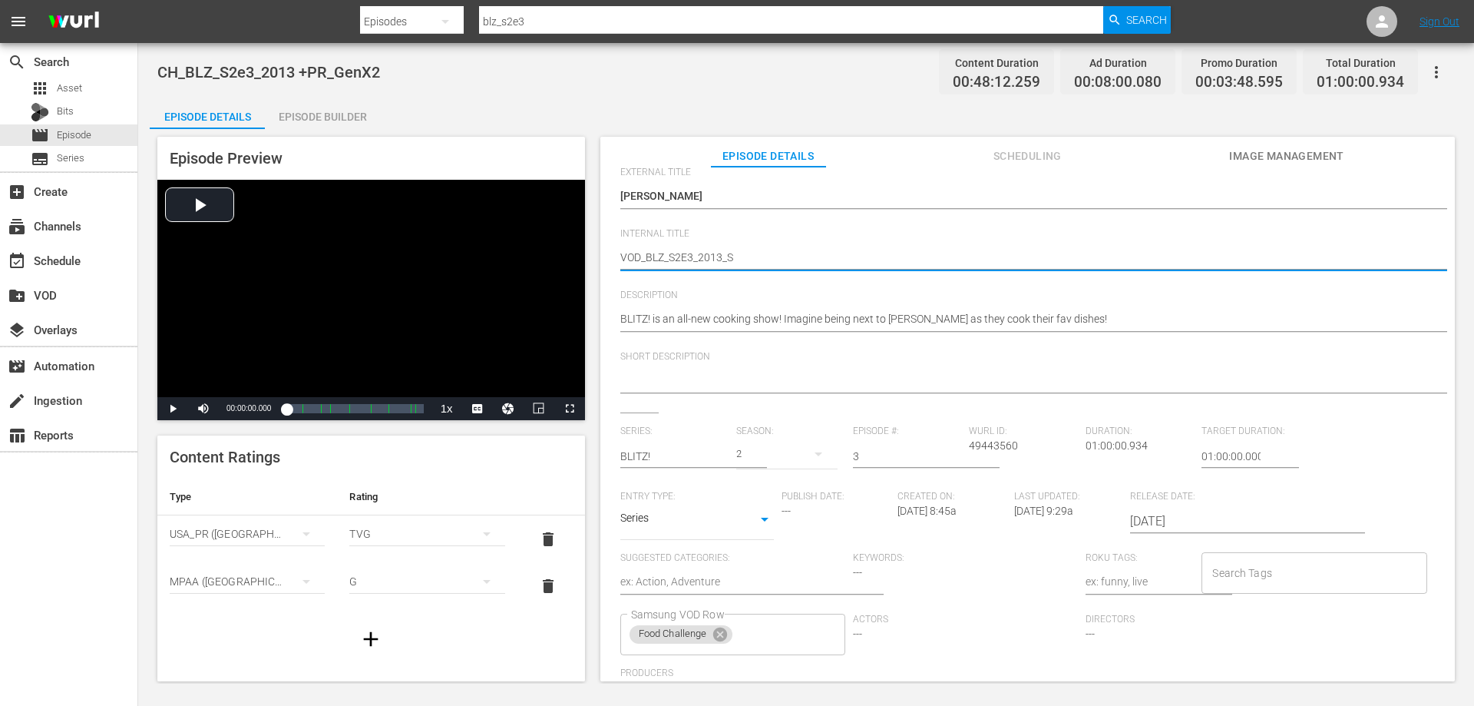
type textarea "VOD_BLZ_S2E3_2013_Sh"
type textarea "VOD_BLZ_S2E3_2013_Sha"
type textarea "VOD_BLZ_S2E3_2013_Shah"
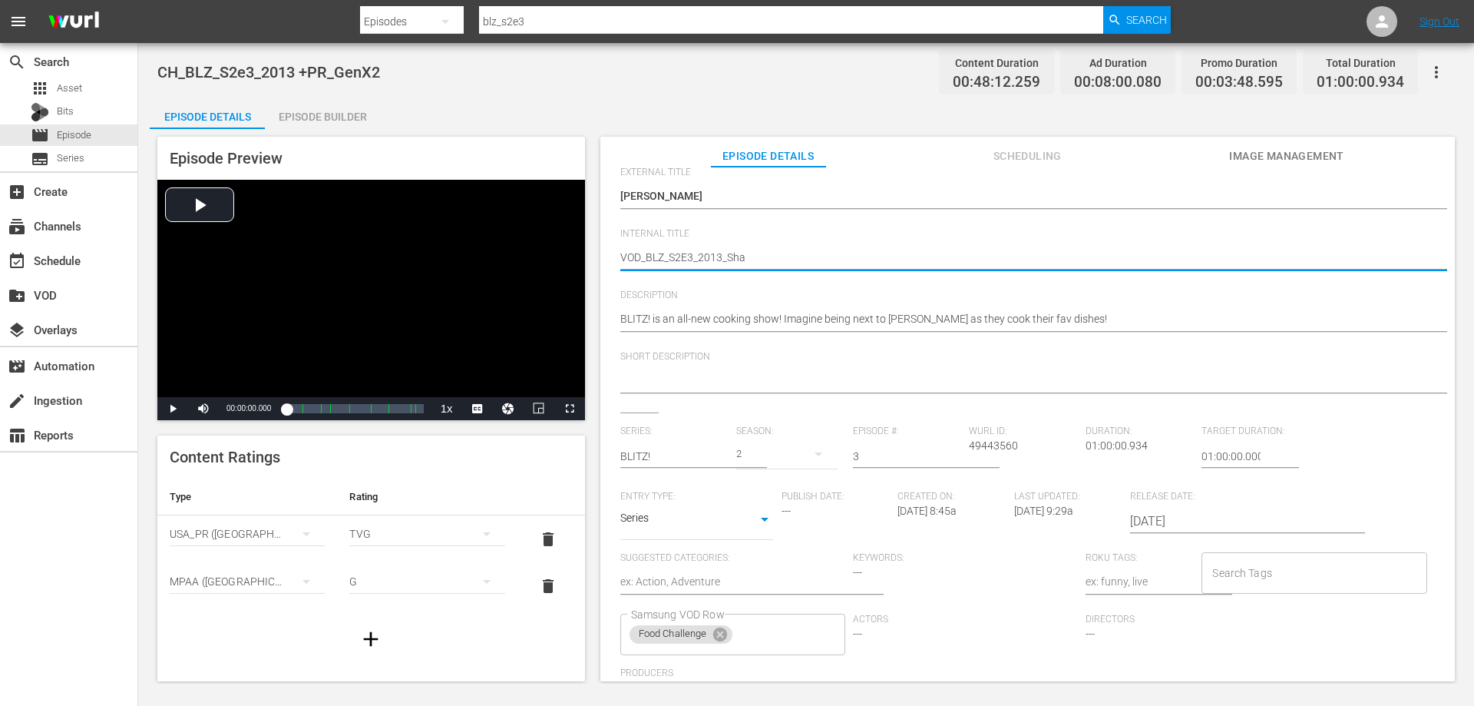
type textarea "VOD_BLZ_S2E3_2013_Shah"
type textarea "VOD_BLZ_S2E3_2013_Shahi"
type textarea "VOD_BLZ_S2E3_2013_Shahir"
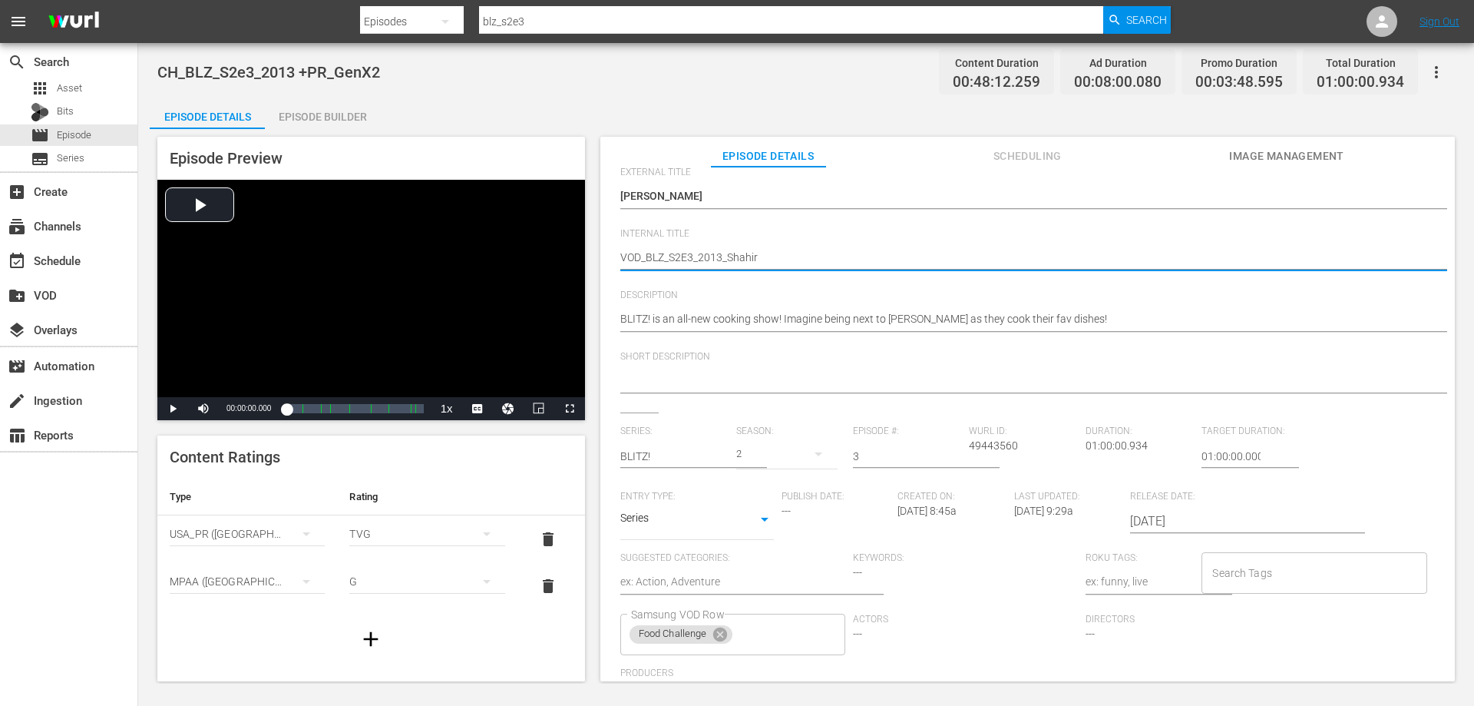
type textarea "VOD_BLZ_S2E3_2013_ShahirM"
type textarea "VOD_BLZ_S2E3_2013_ShahirMa"
type textarea "VOD_BLZ_S2E3_2013_ShahirMas"
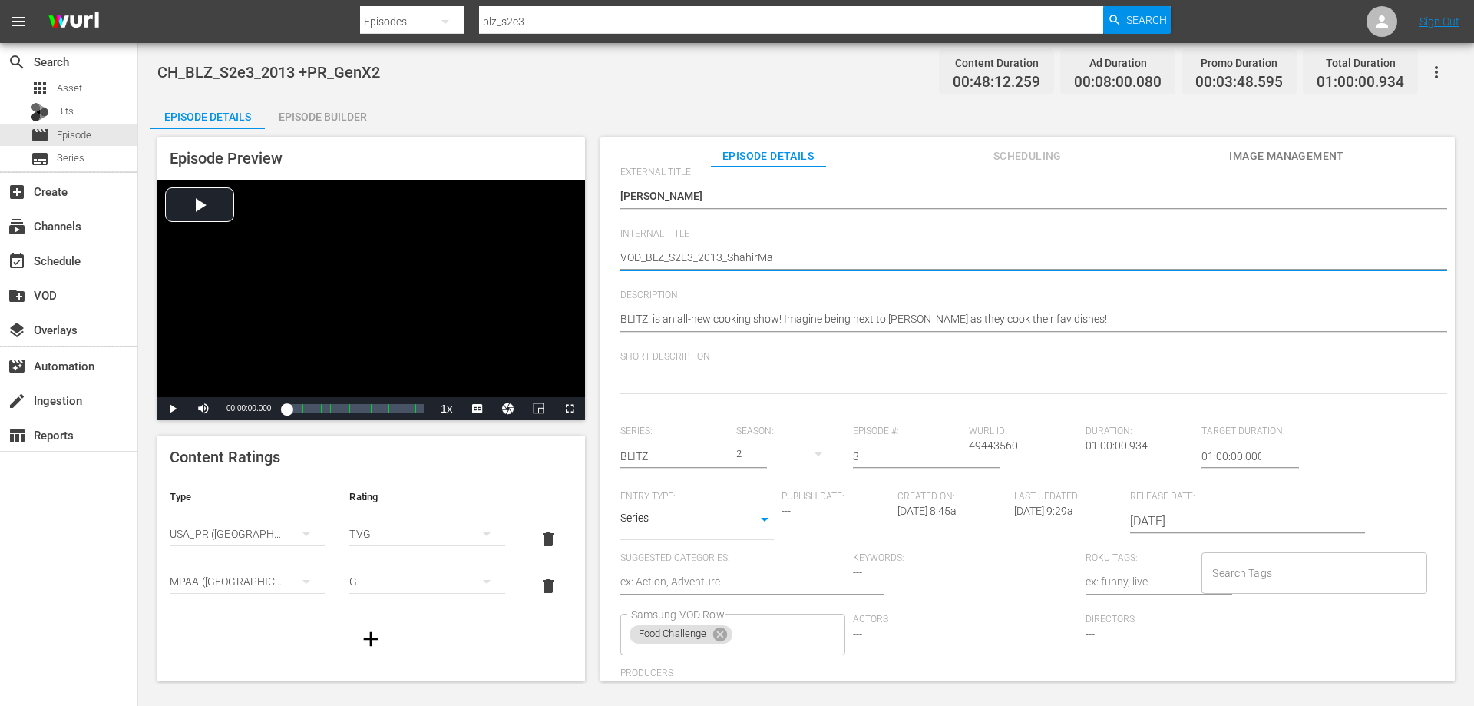
type textarea "VOD_BLZ_S2E3_2013_ShahirMas"
type textarea "VOD_BLZ_S2E3_2013_ShahirMass"
type textarea "VOD_BLZ_S2E3_2013_ShahirMasso"
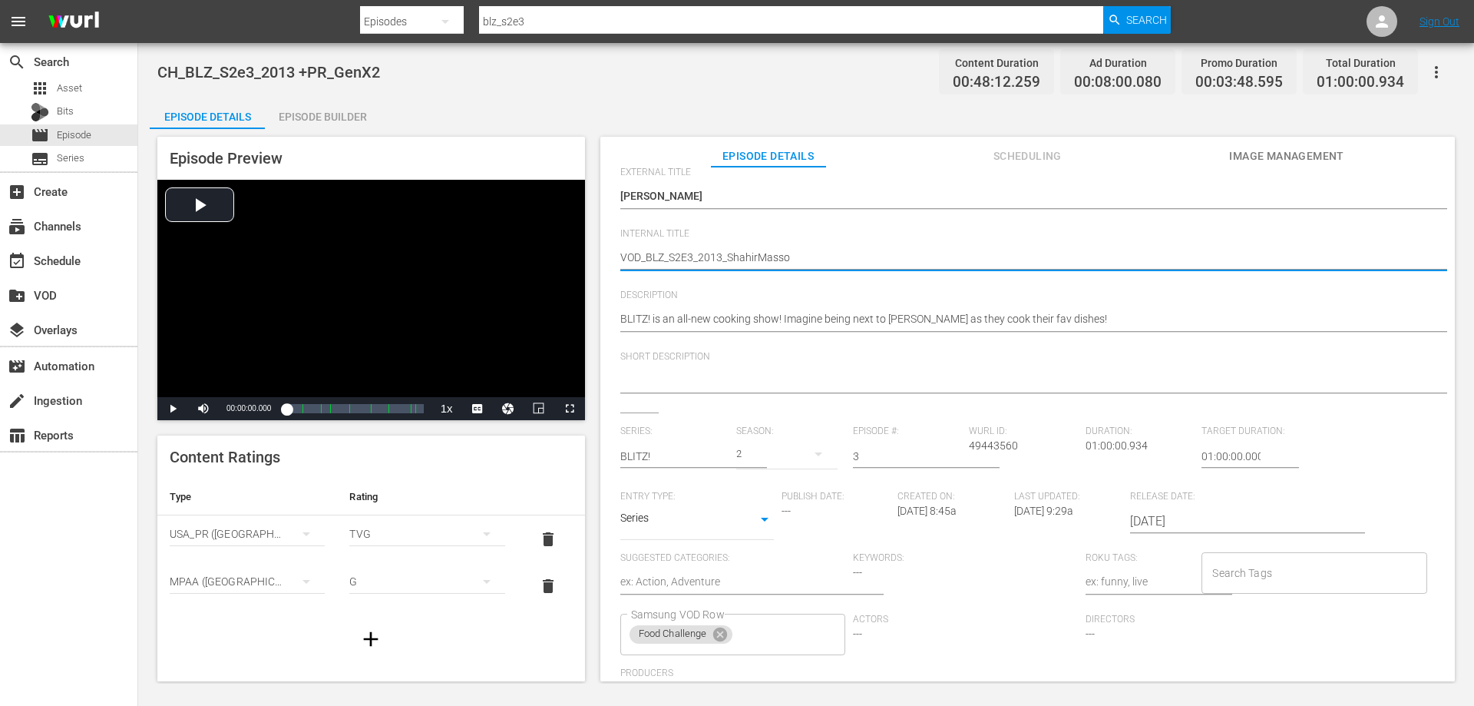
type textarea "VOD_BLZ_S2E3_2013_ShahirMassou"
type textarea "VOD_BLZ_S2E3_2013_ShahirMassoud"
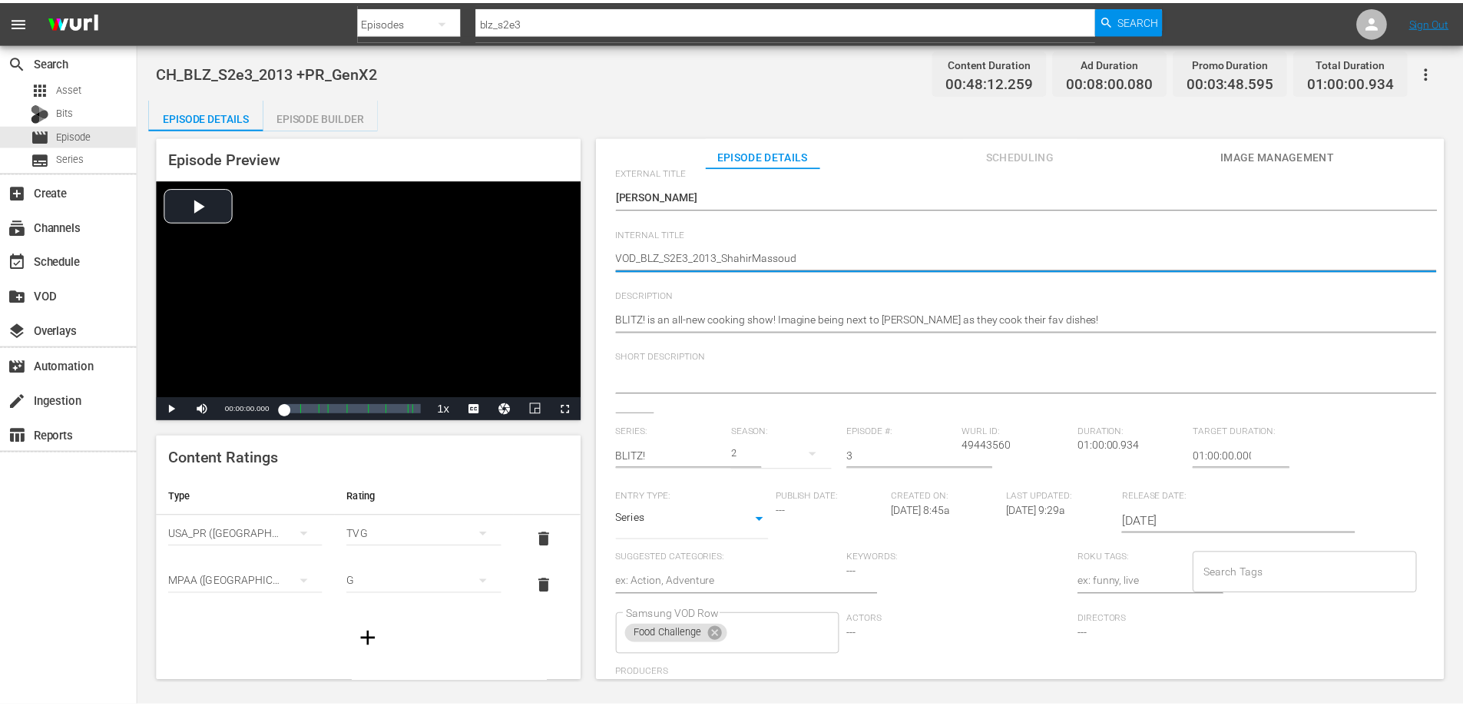
scroll to position [0, 0]
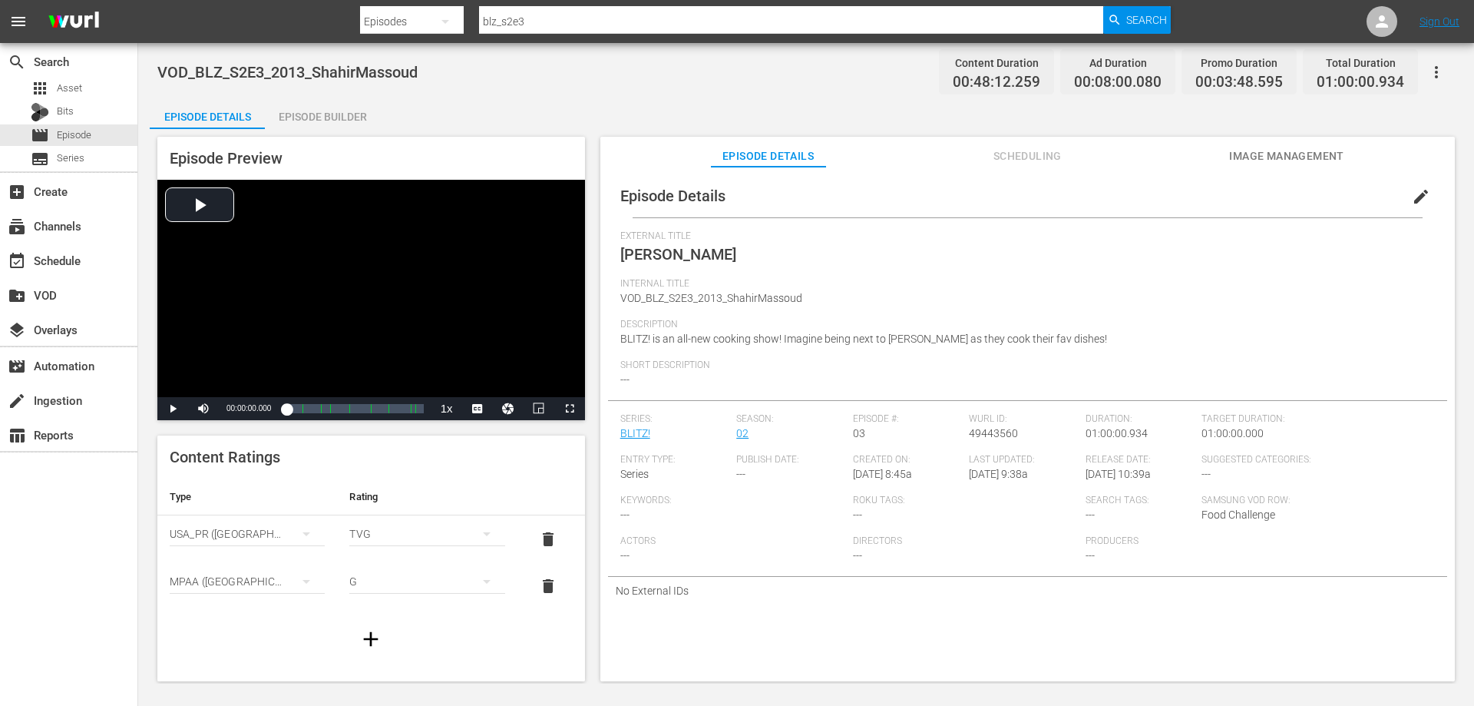
click at [314, 119] on div "Episode Builder" at bounding box center [322, 116] width 115 height 37
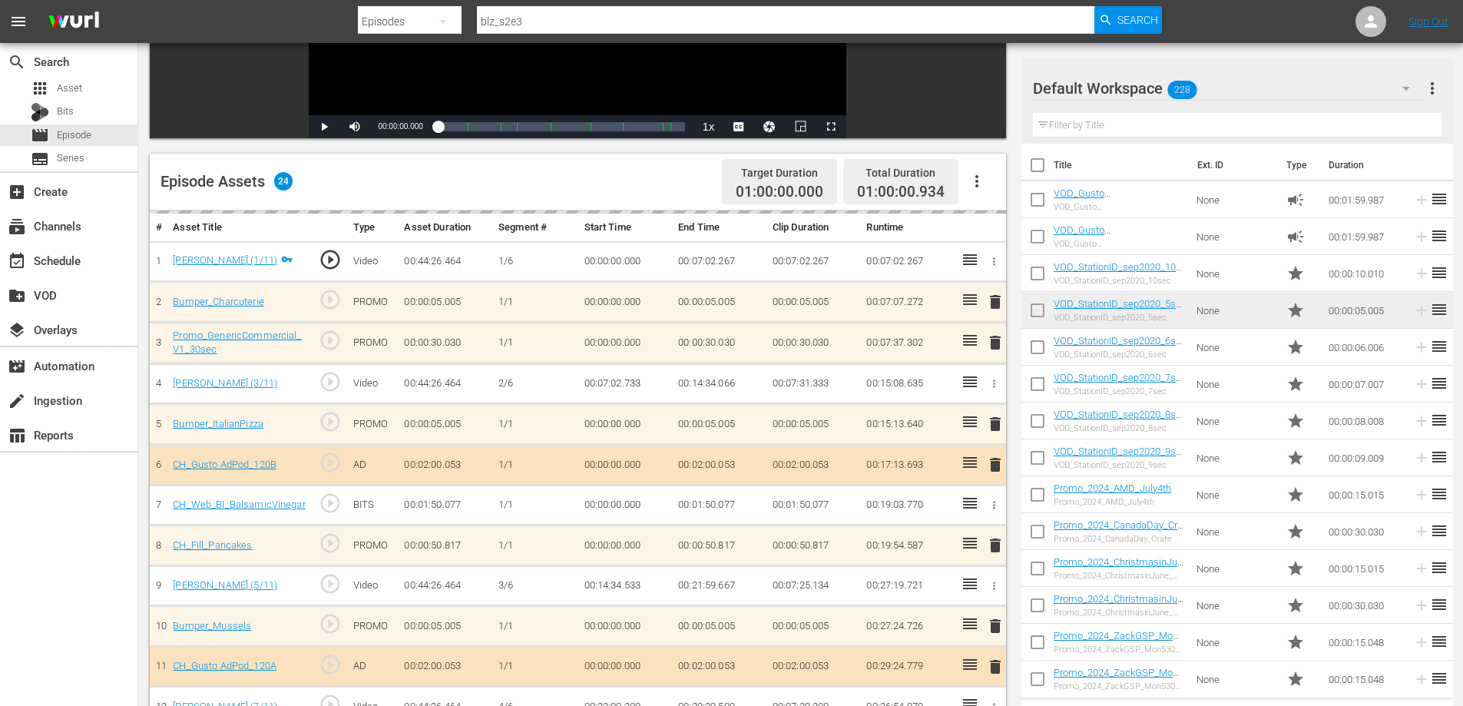
scroll to position [307, 0]
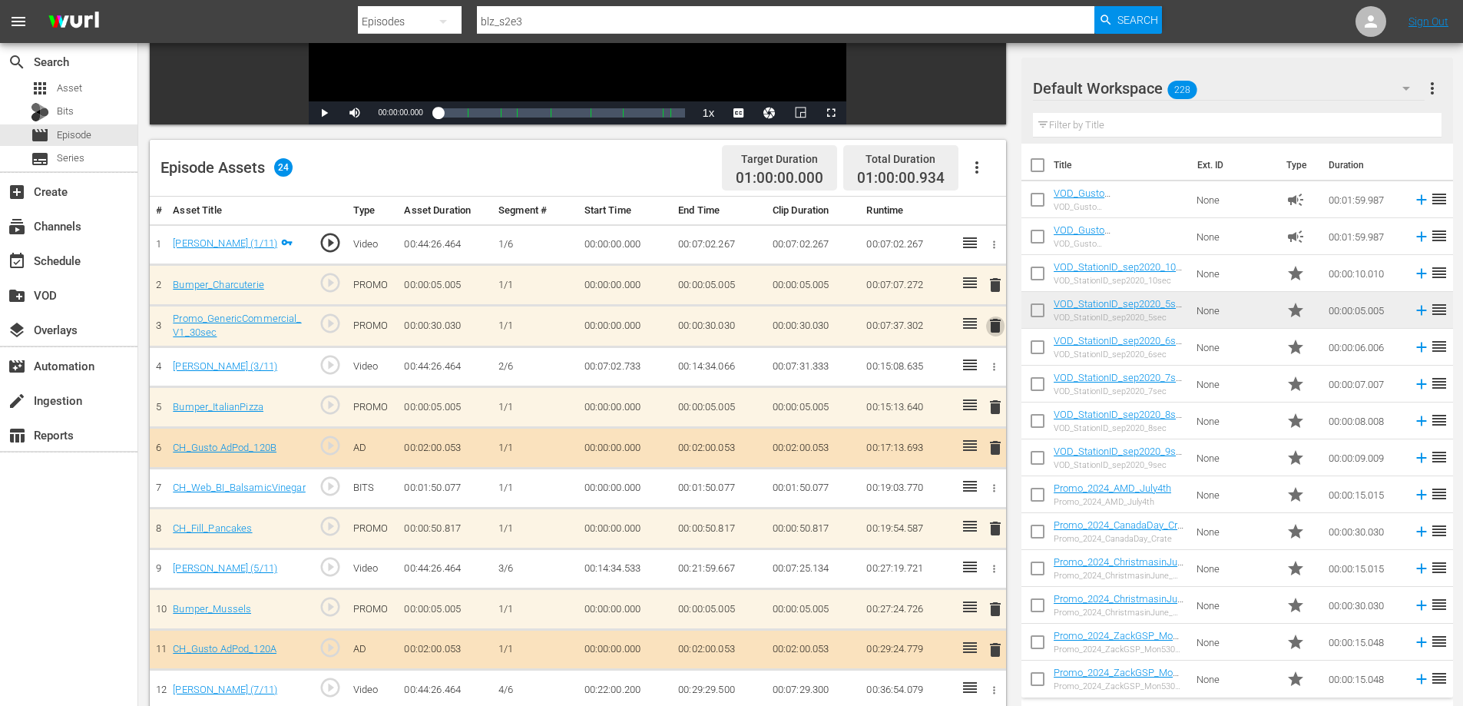
click at [999, 327] on span "delete" at bounding box center [995, 325] width 18 height 18
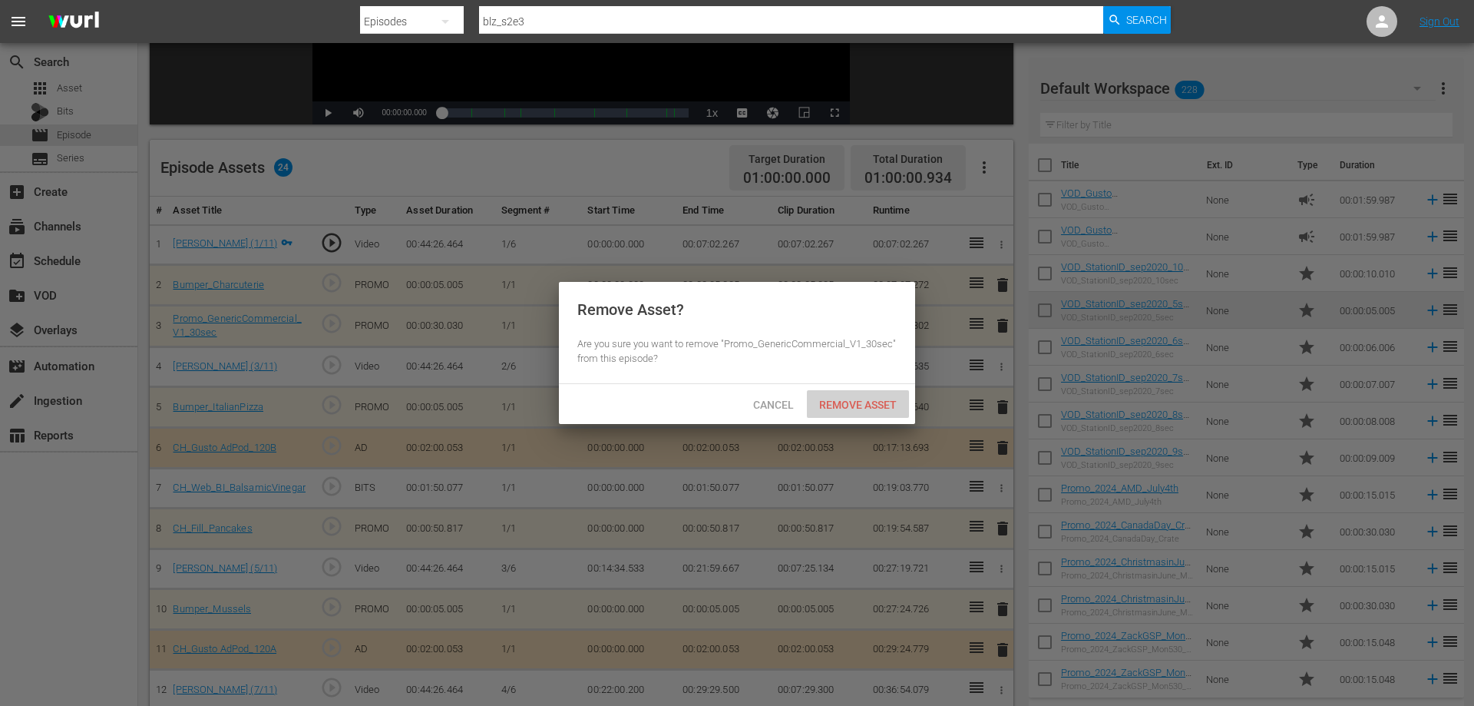
click at [875, 403] on span "Remove Asset" at bounding box center [858, 404] width 102 height 12
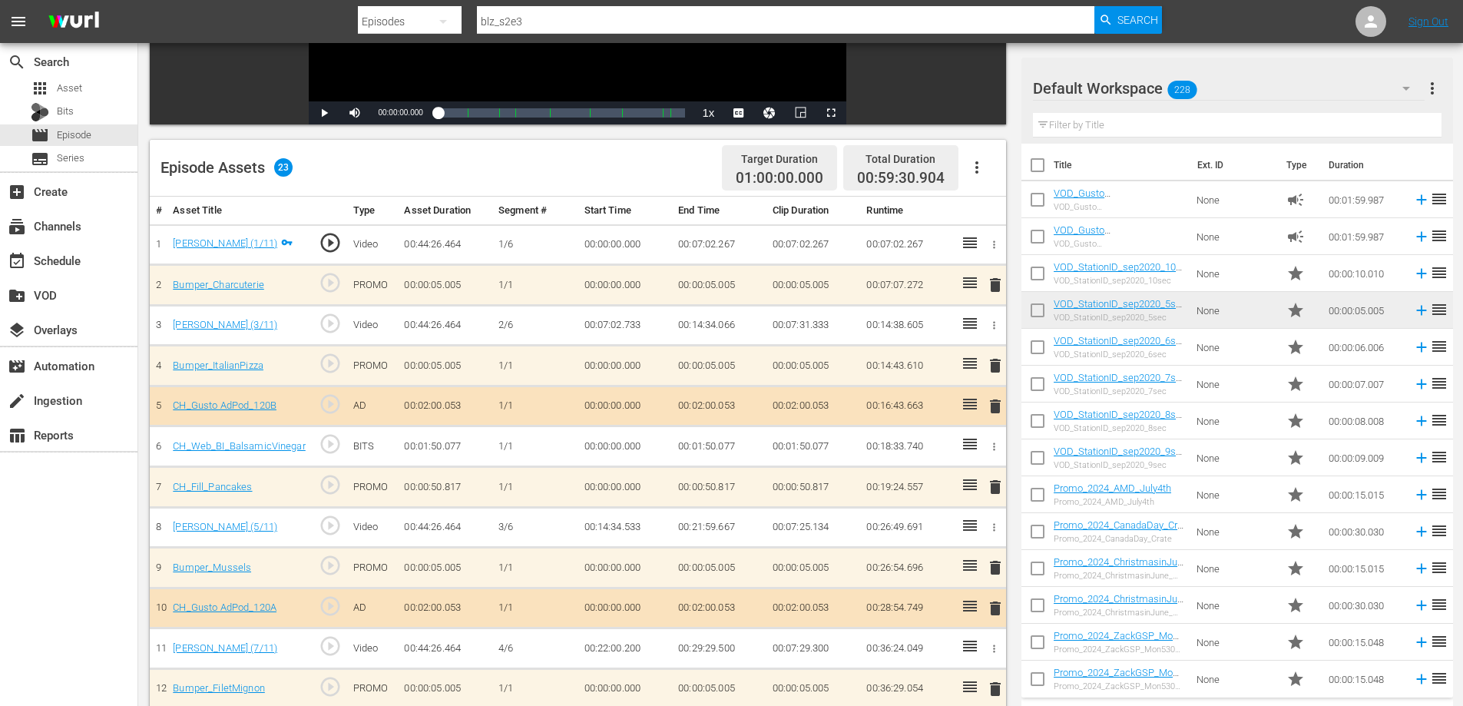
click at [997, 408] on span "delete" at bounding box center [995, 406] width 18 height 18
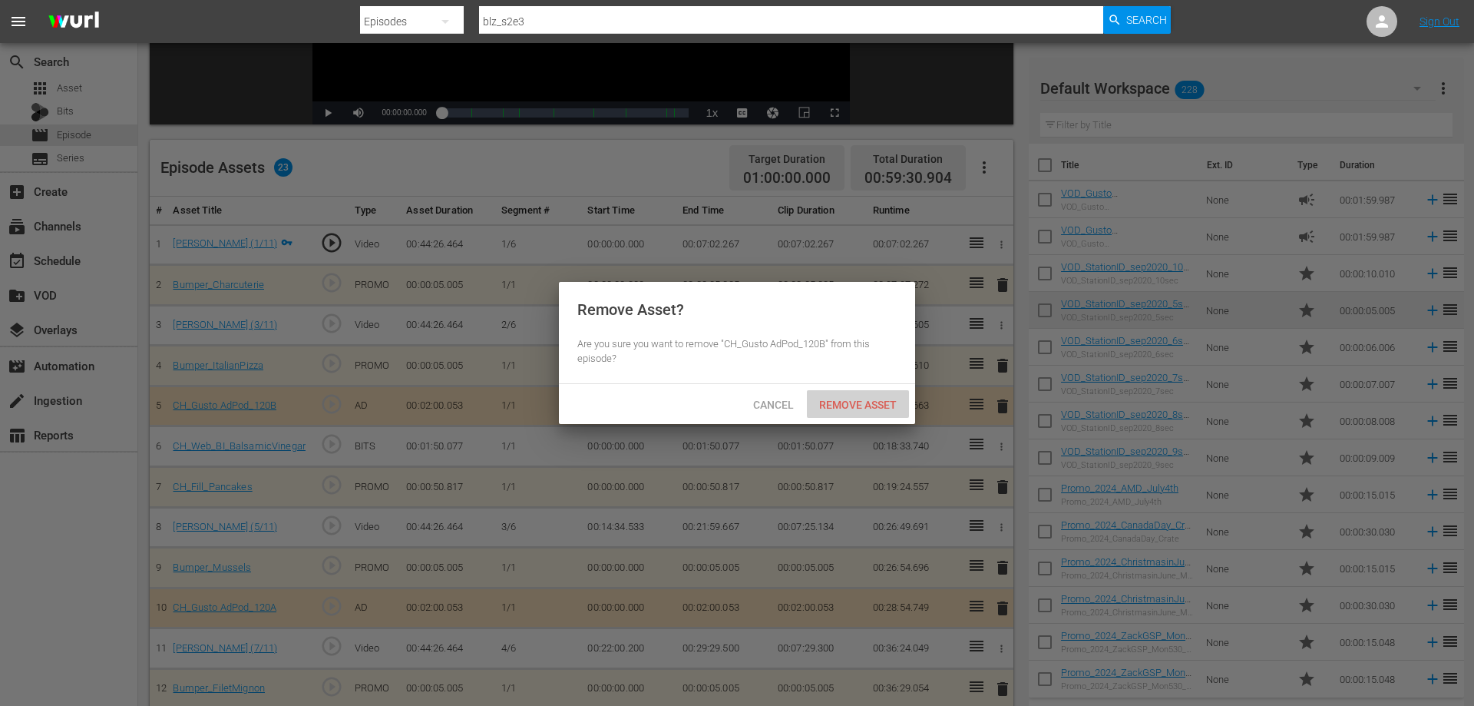
click at [849, 408] on span "Remove Asset" at bounding box center [858, 404] width 102 height 12
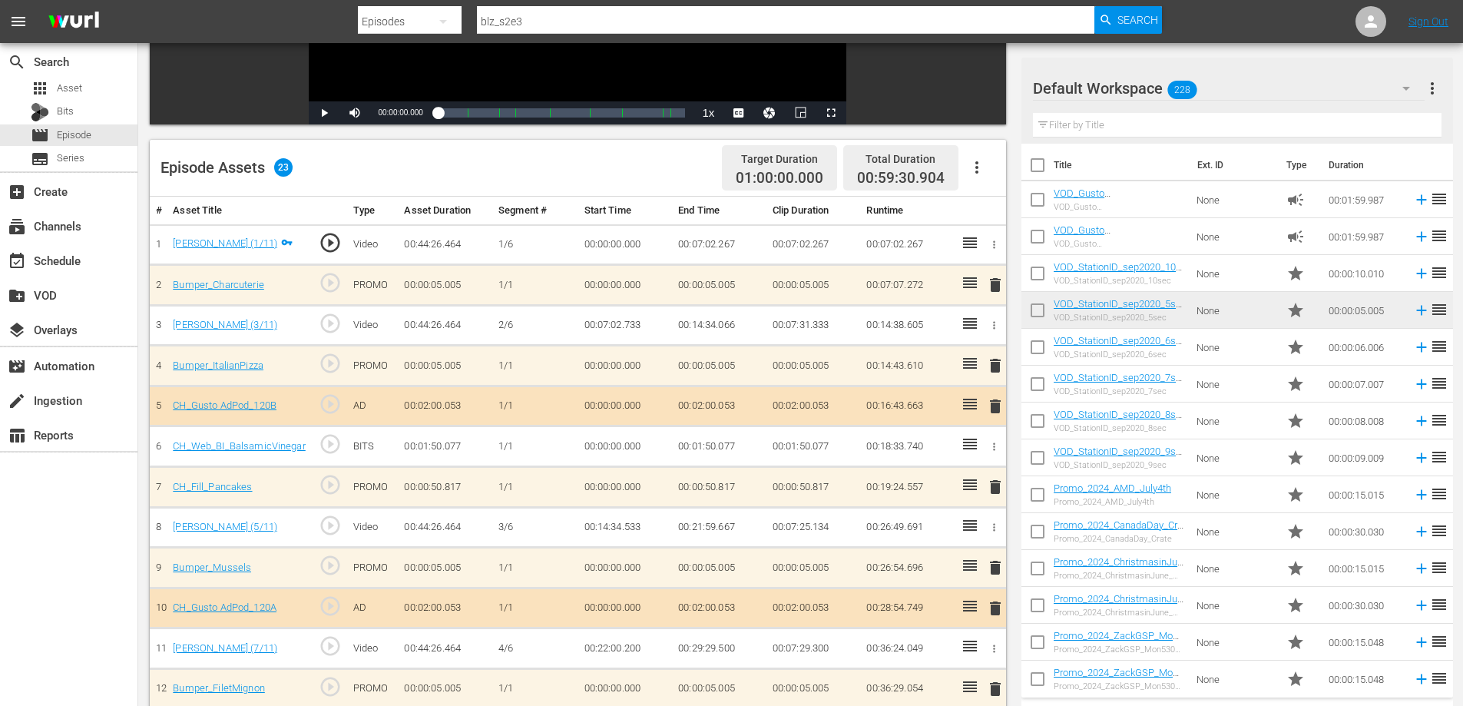
click at [993, 445] on icon "button" at bounding box center [994, 447] width 12 height 12
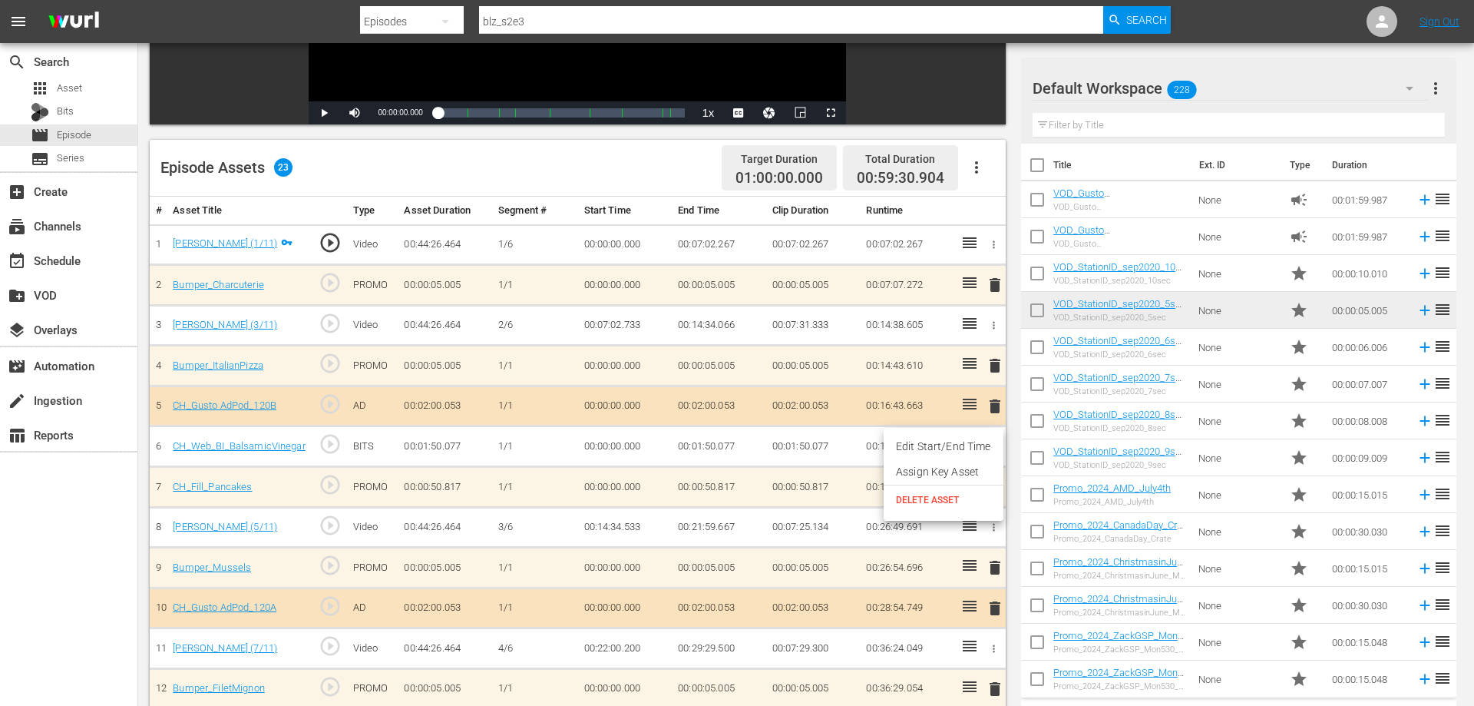
click at [921, 493] on li "DELETE ASSET" at bounding box center [944, 499] width 120 height 29
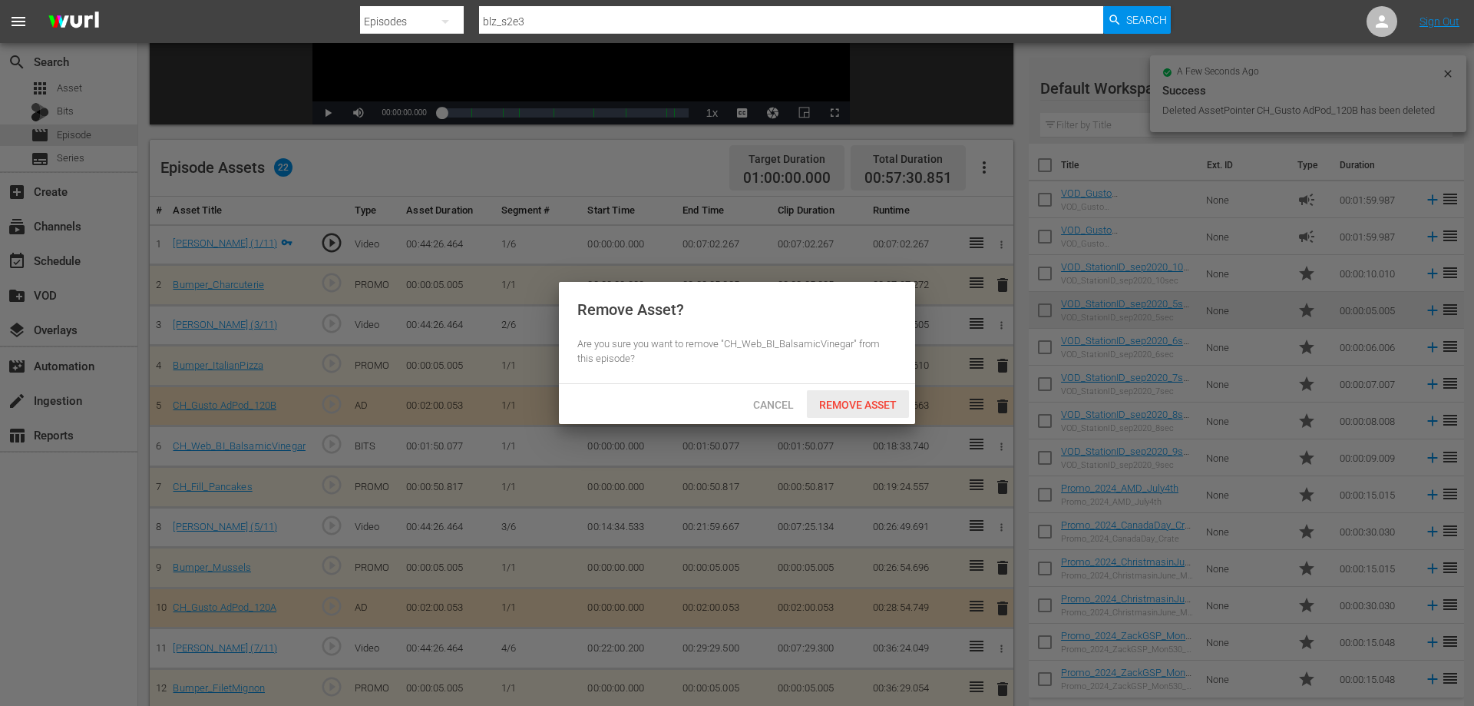
click at [866, 399] on span "Remove Asset" at bounding box center [858, 404] width 102 height 12
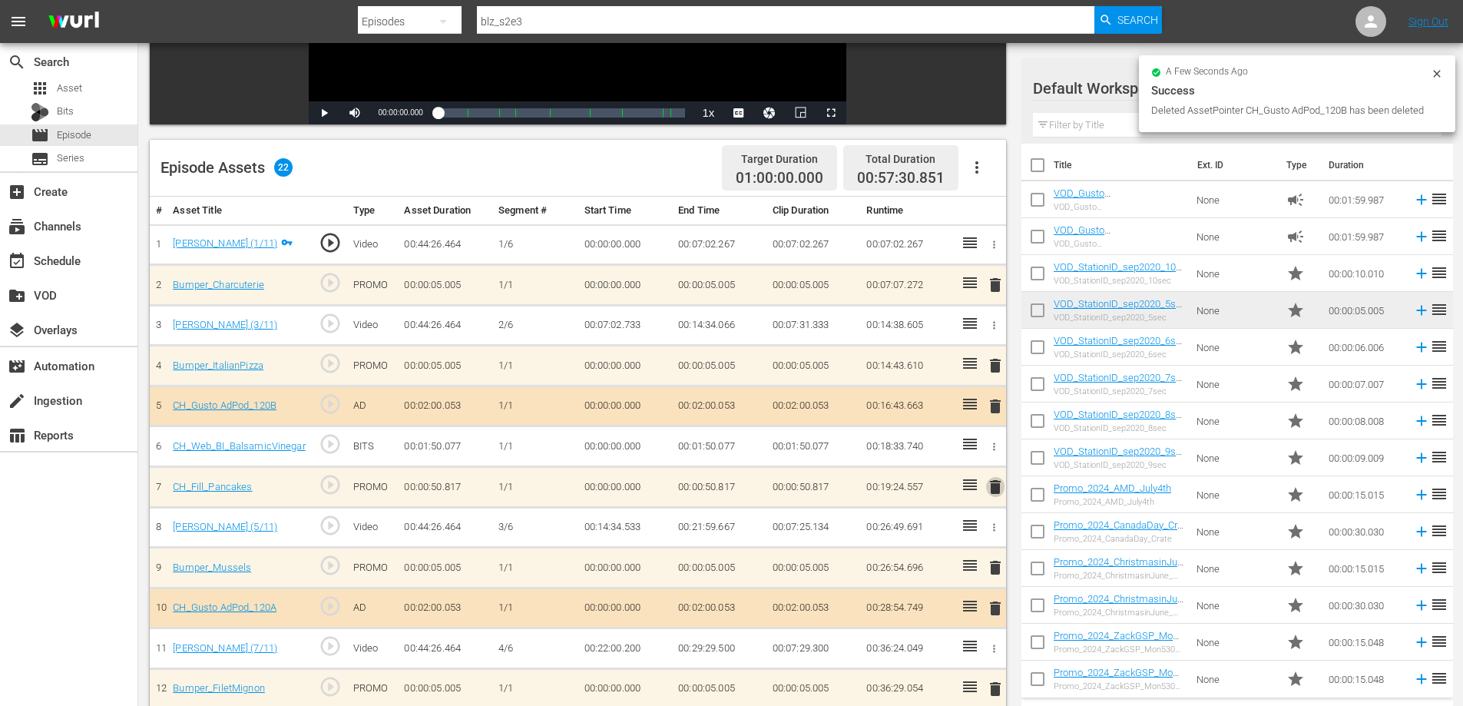
click at [993, 481] on span "delete" at bounding box center [995, 487] width 18 height 18
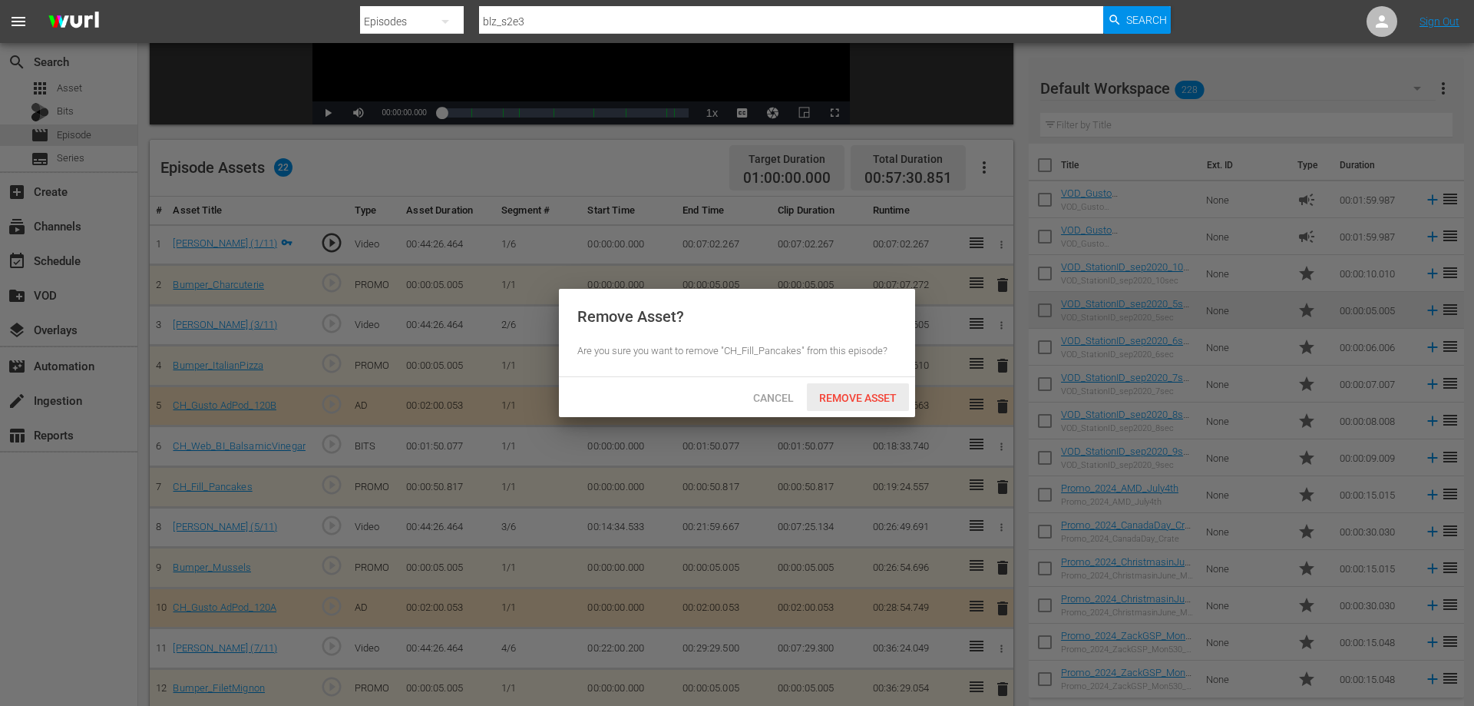
click at [851, 402] on span "Remove Asset" at bounding box center [858, 398] width 102 height 12
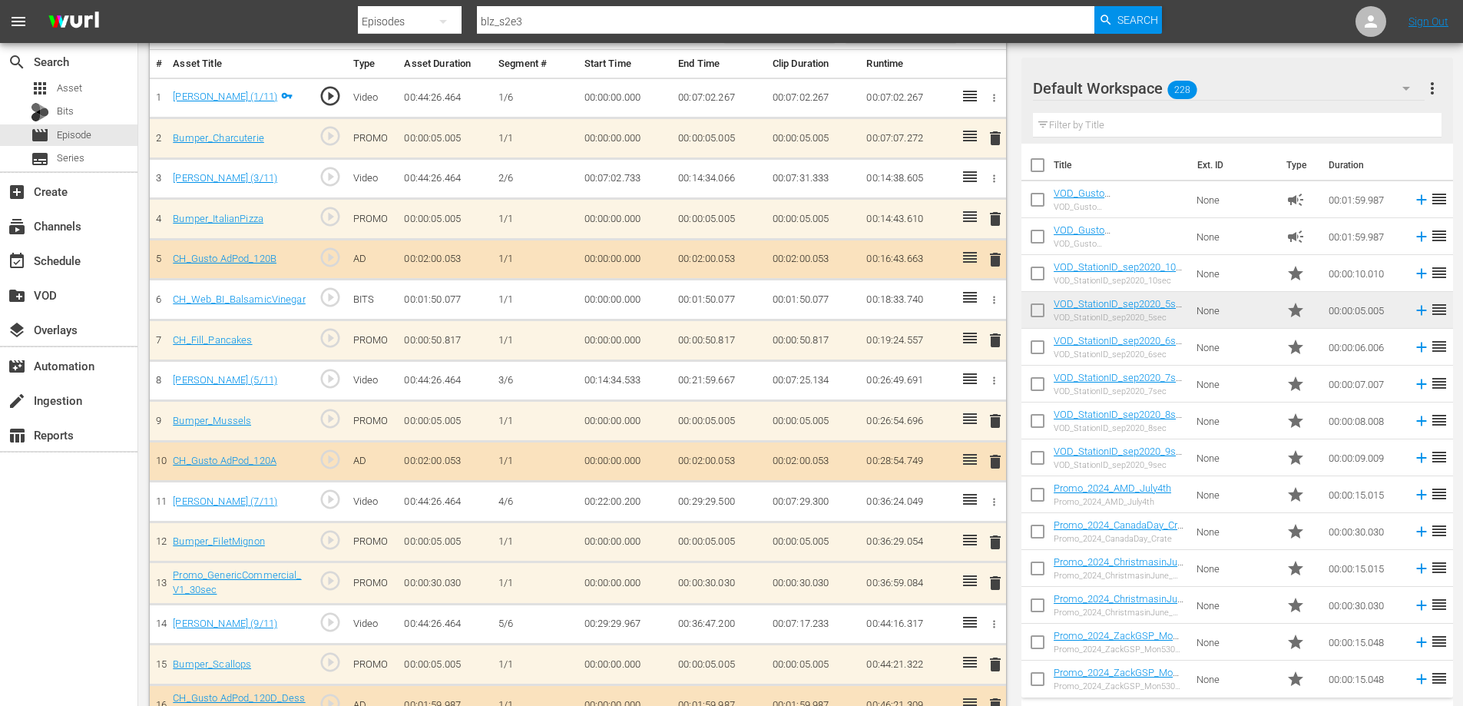
scroll to position [461, 0]
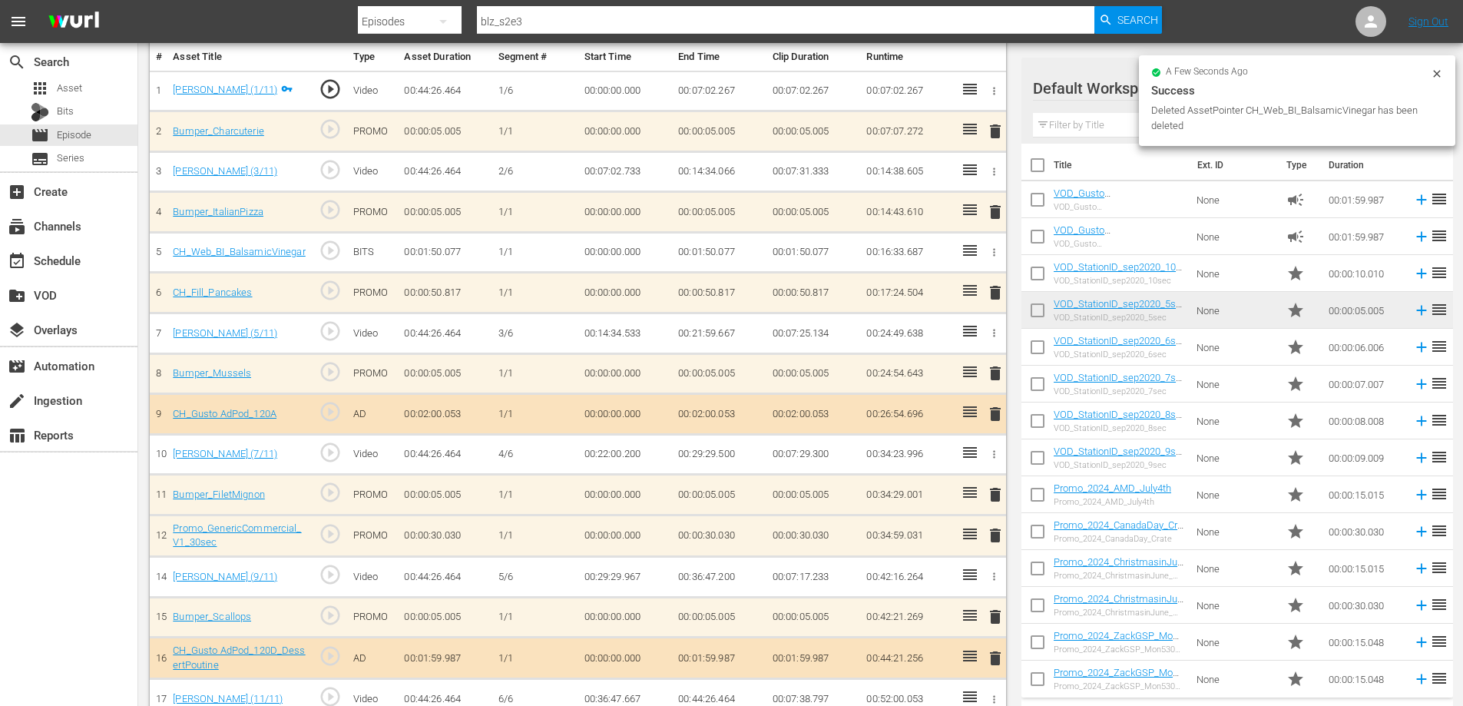
click at [994, 448] on icon "button" at bounding box center [994, 454] width 12 height 12
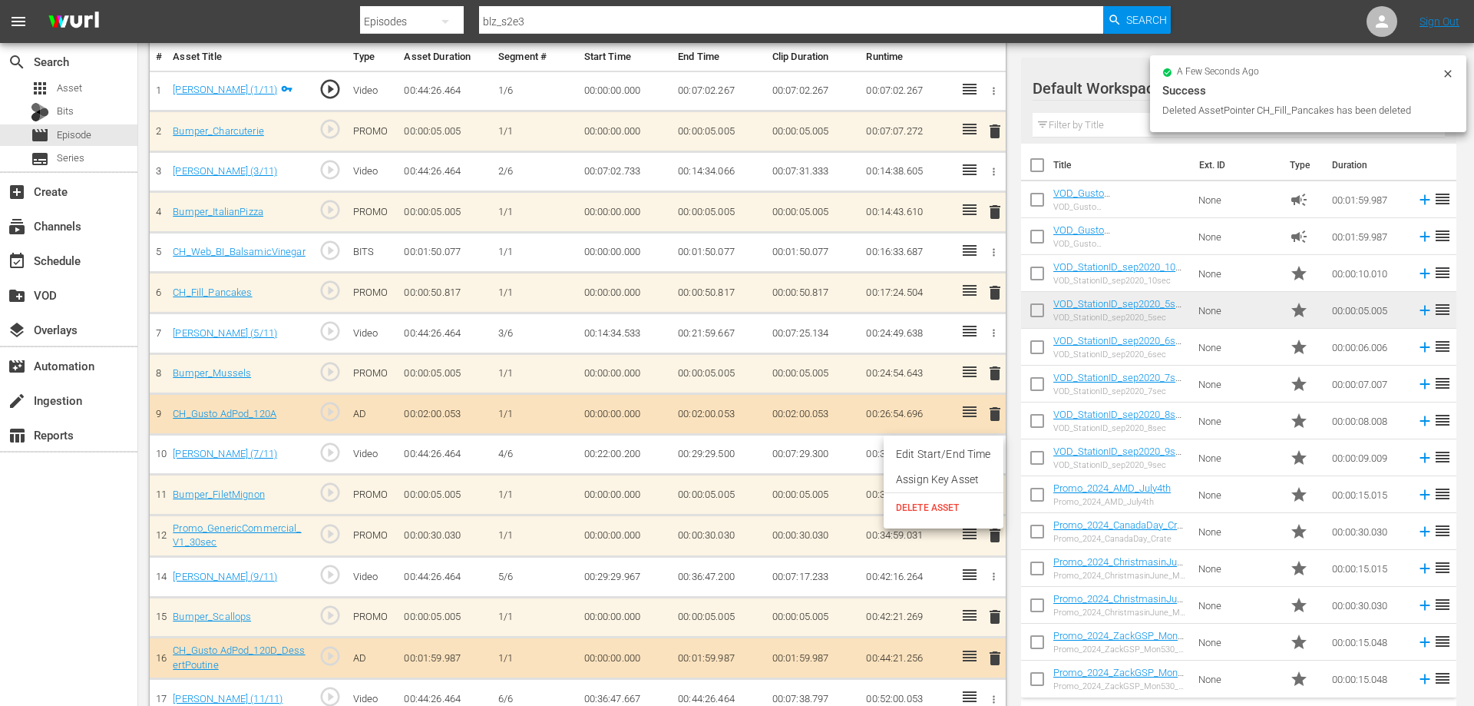
click at [659, 409] on div at bounding box center [737, 353] width 1474 height 706
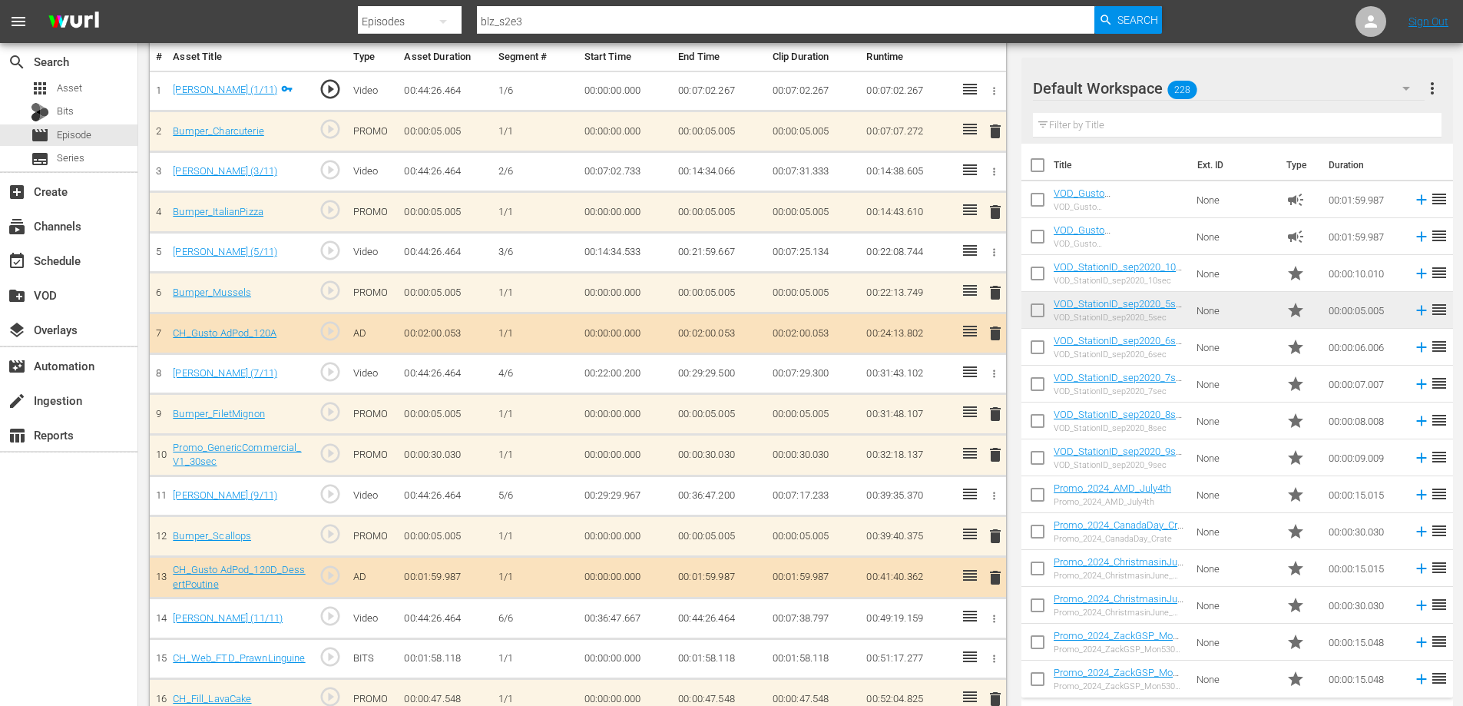
click at [996, 334] on span "delete" at bounding box center [995, 333] width 18 height 18
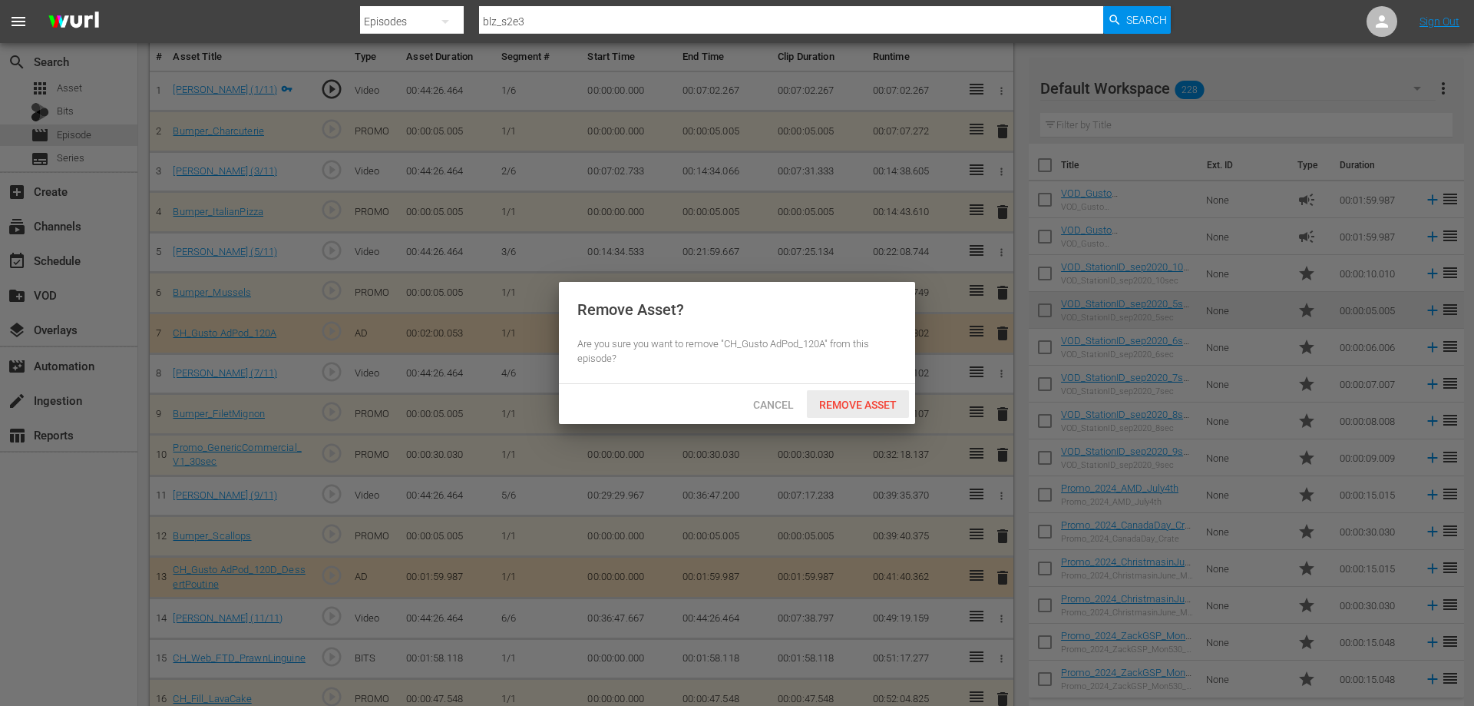
click at [861, 407] on span "Remove Asset" at bounding box center [858, 404] width 102 height 12
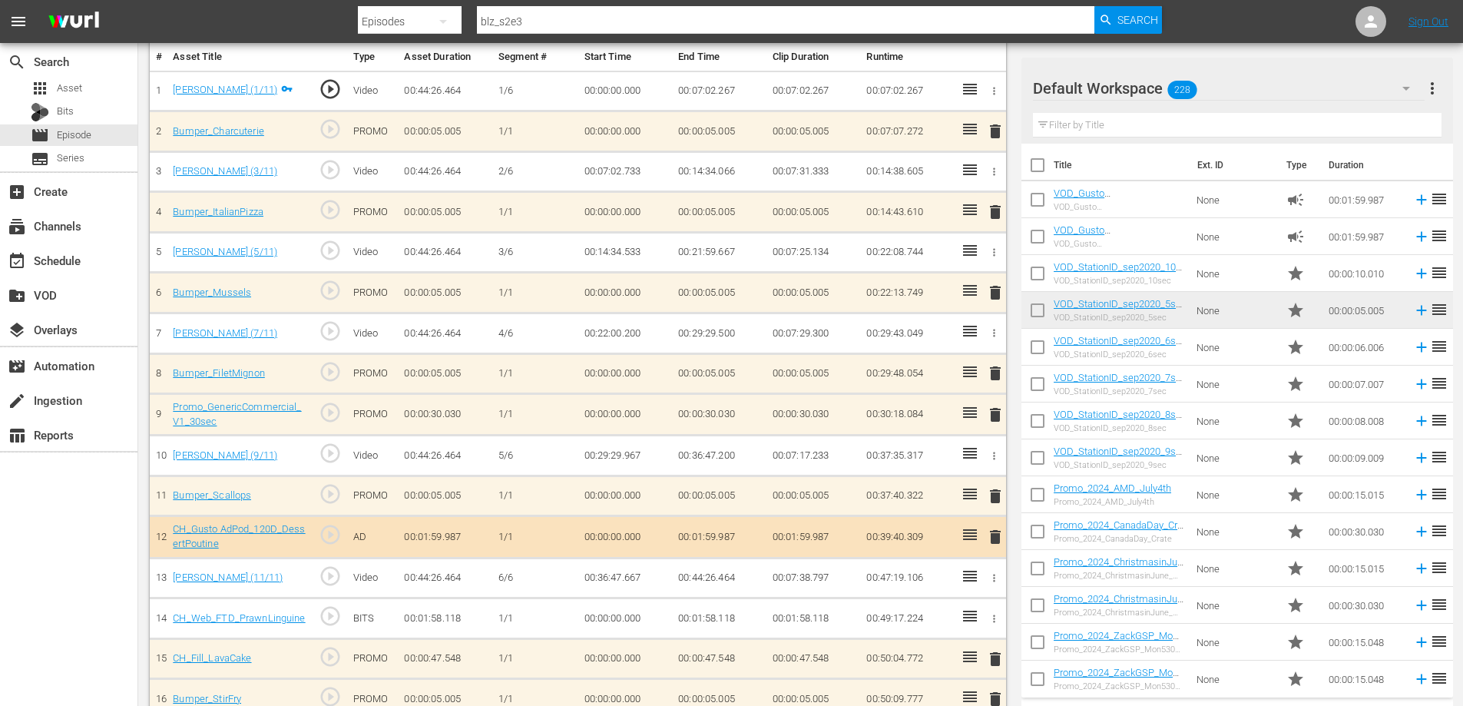
click at [1000, 411] on span "delete" at bounding box center [995, 414] width 18 height 18
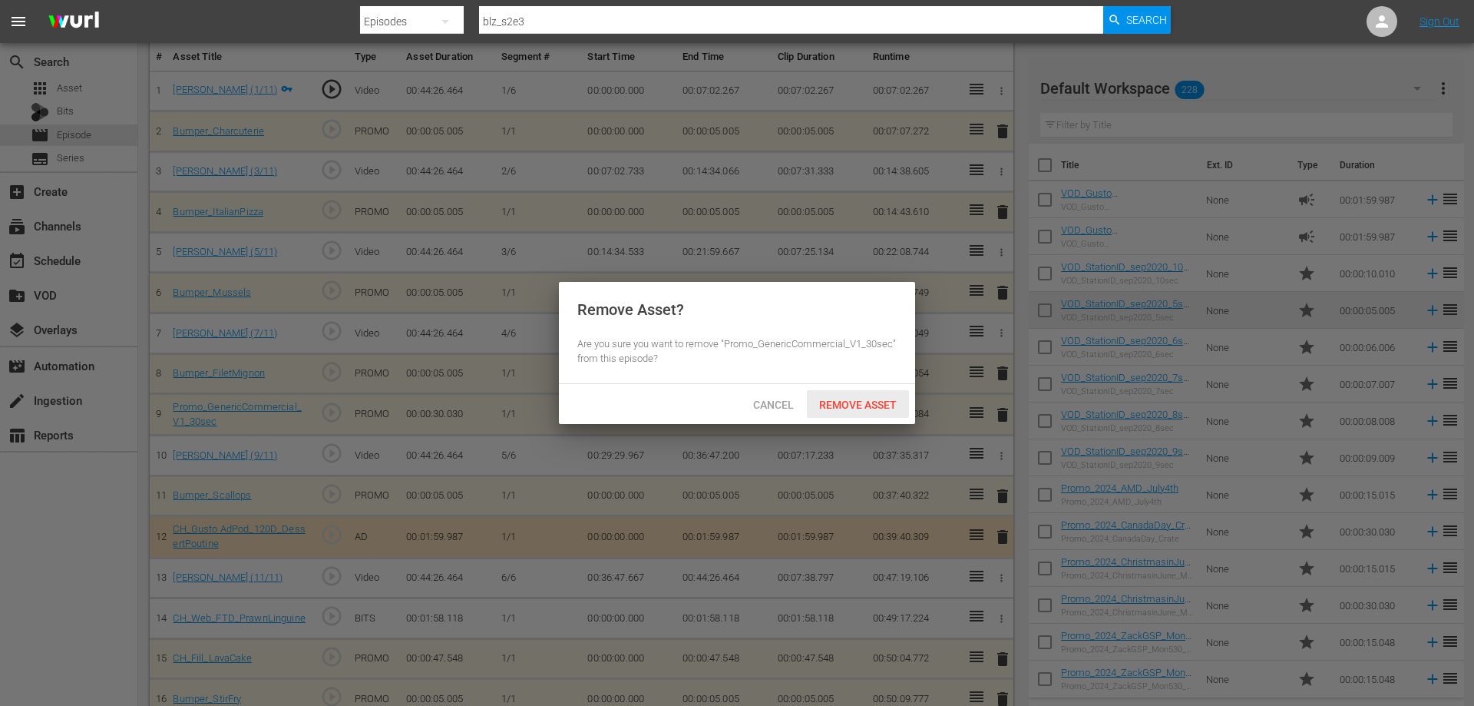
click at [861, 405] on span "Remove Asset" at bounding box center [858, 404] width 102 height 12
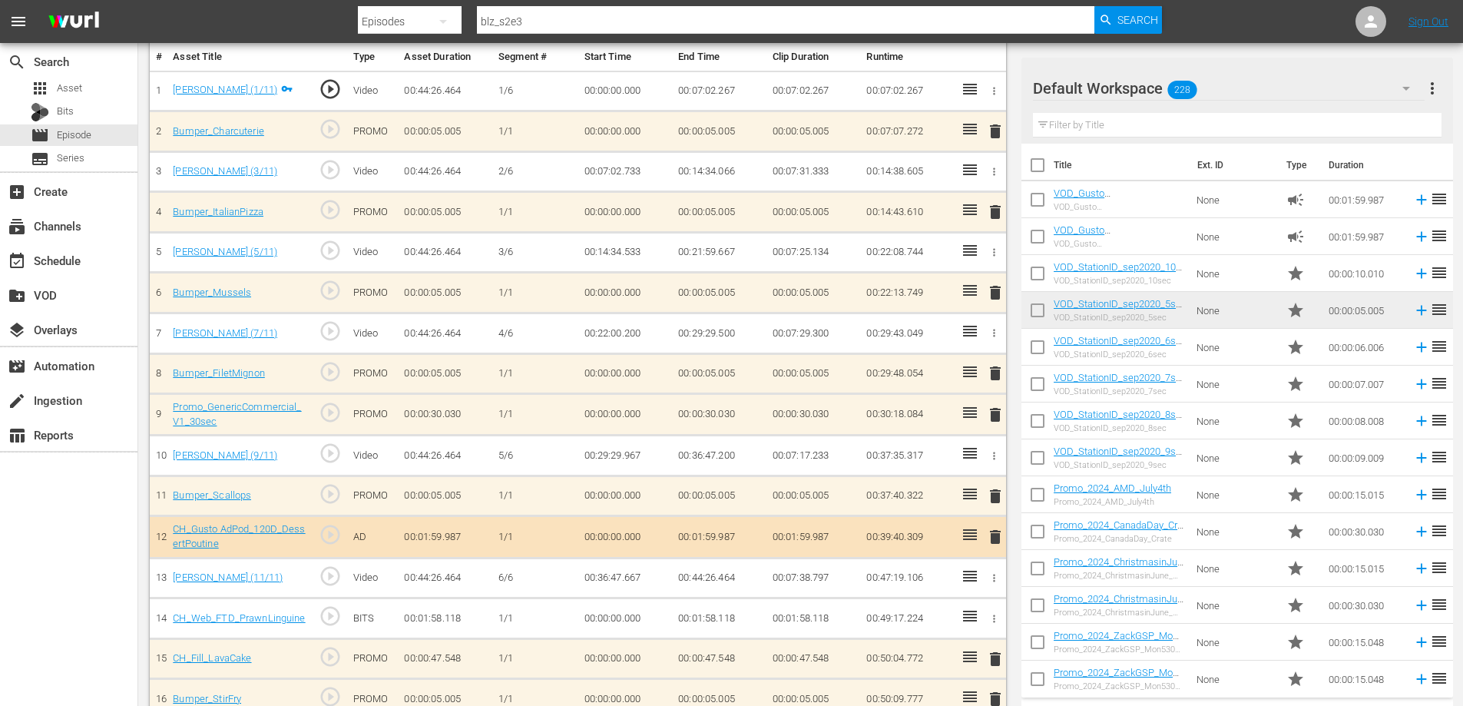
click at [992, 538] on span "delete" at bounding box center [995, 536] width 18 height 18
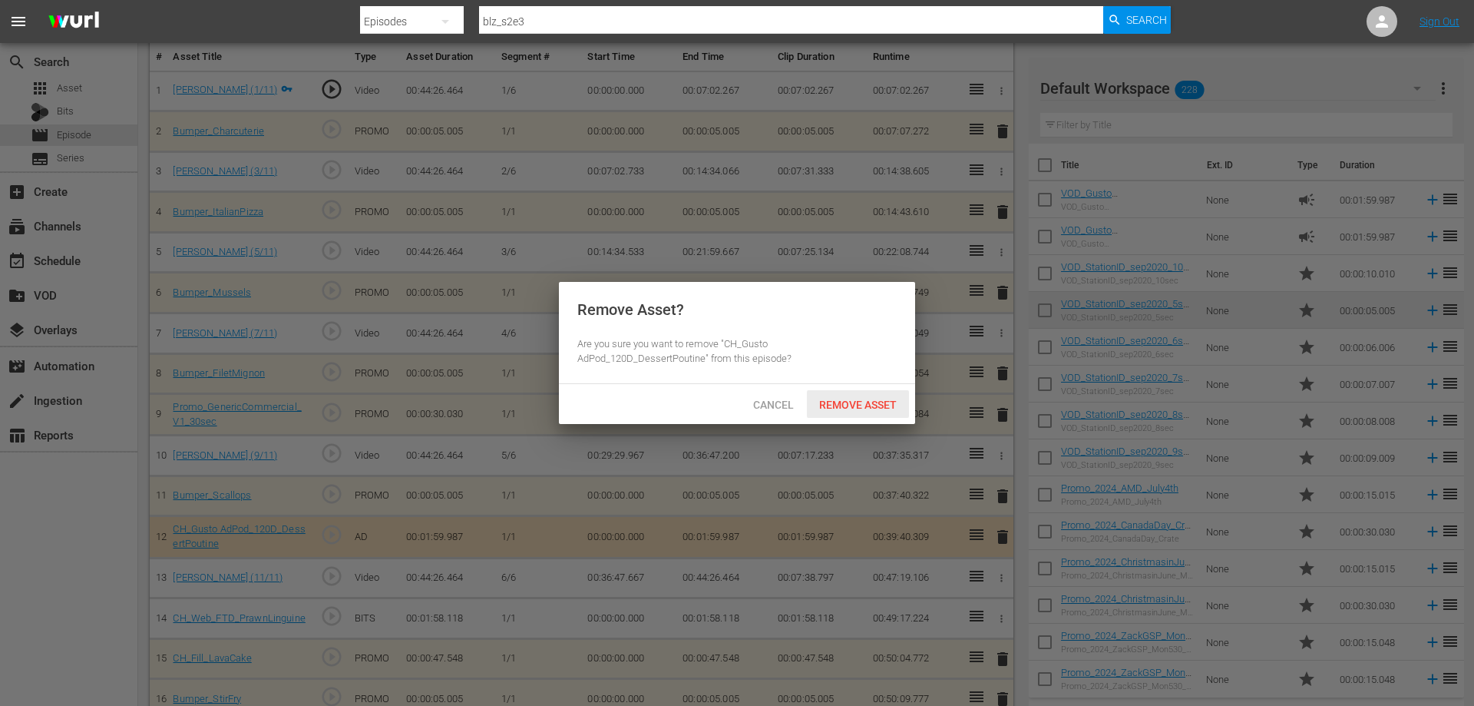
click at [876, 408] on span "Remove Asset" at bounding box center [858, 404] width 102 height 12
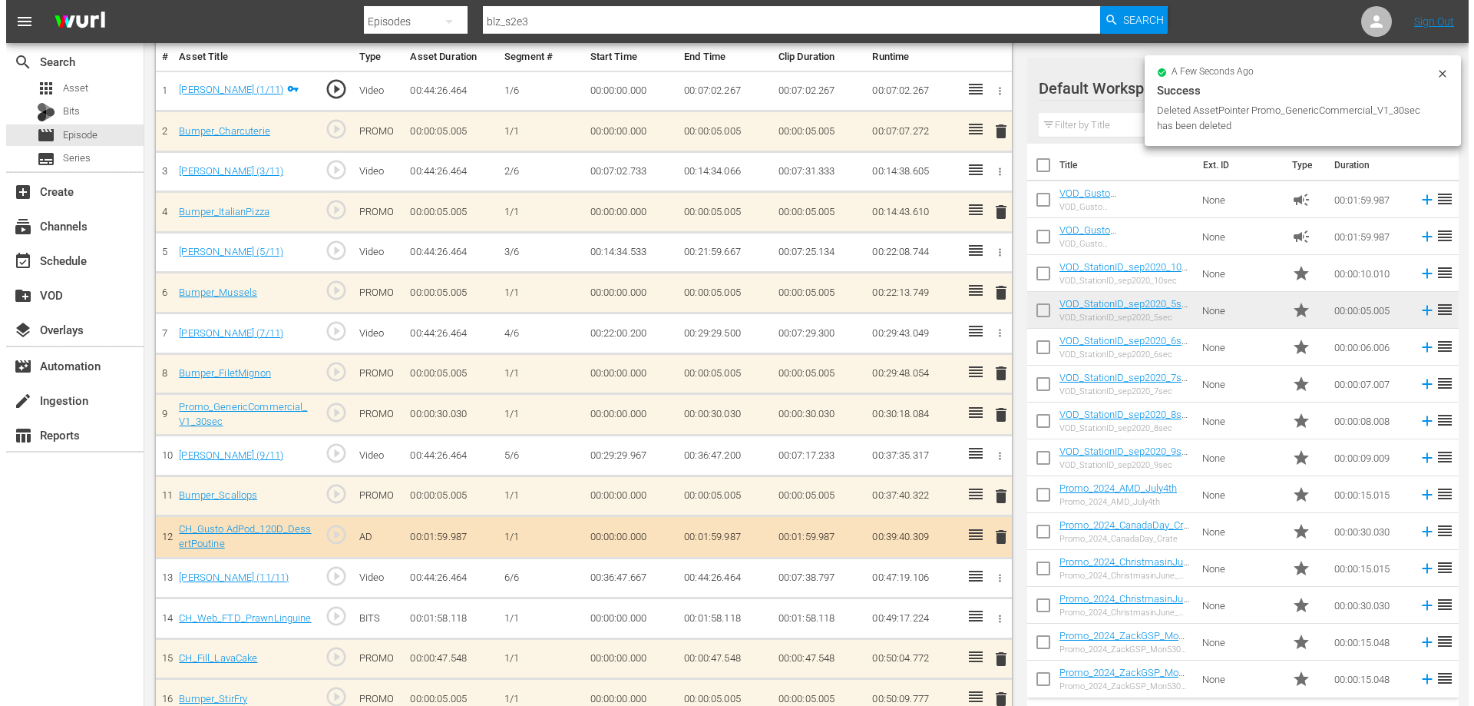
scroll to position [610, 0]
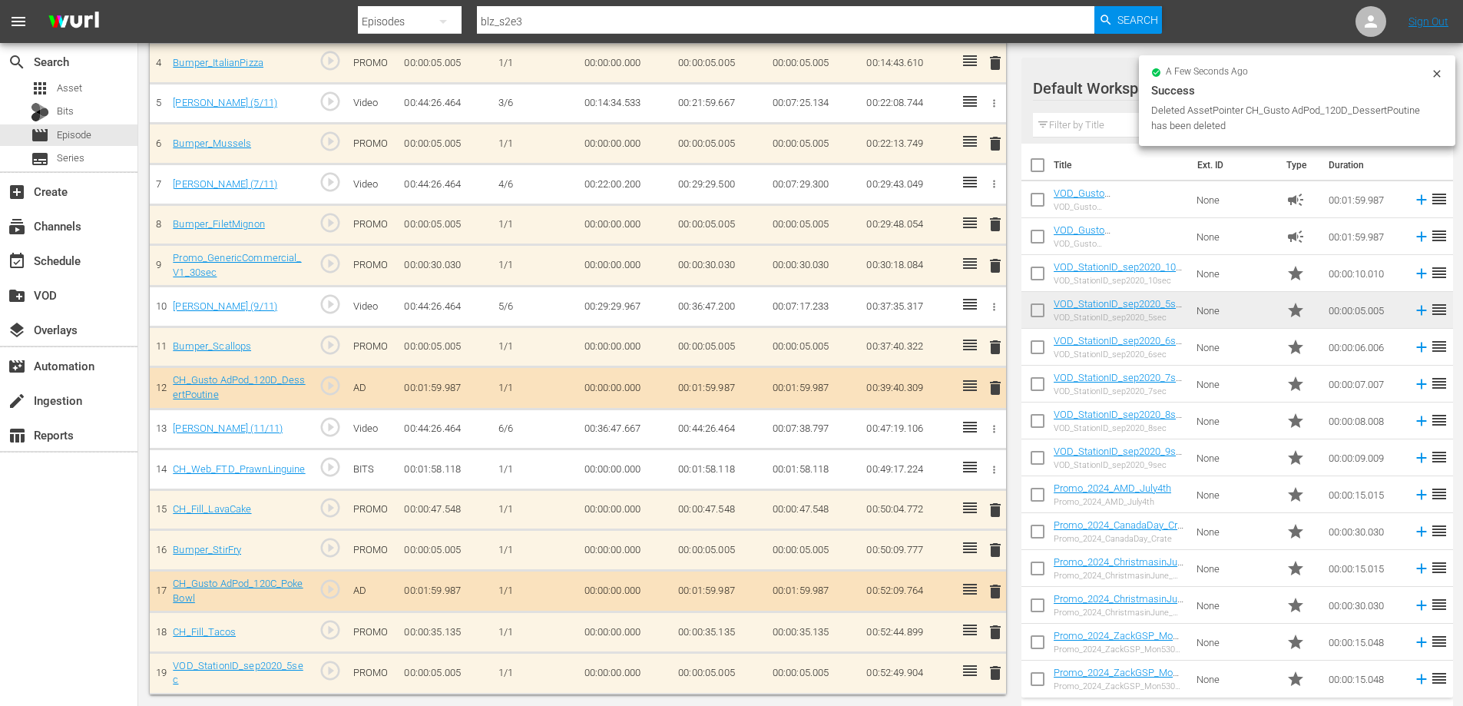
click at [998, 468] on icon "button" at bounding box center [994, 470] width 12 height 12
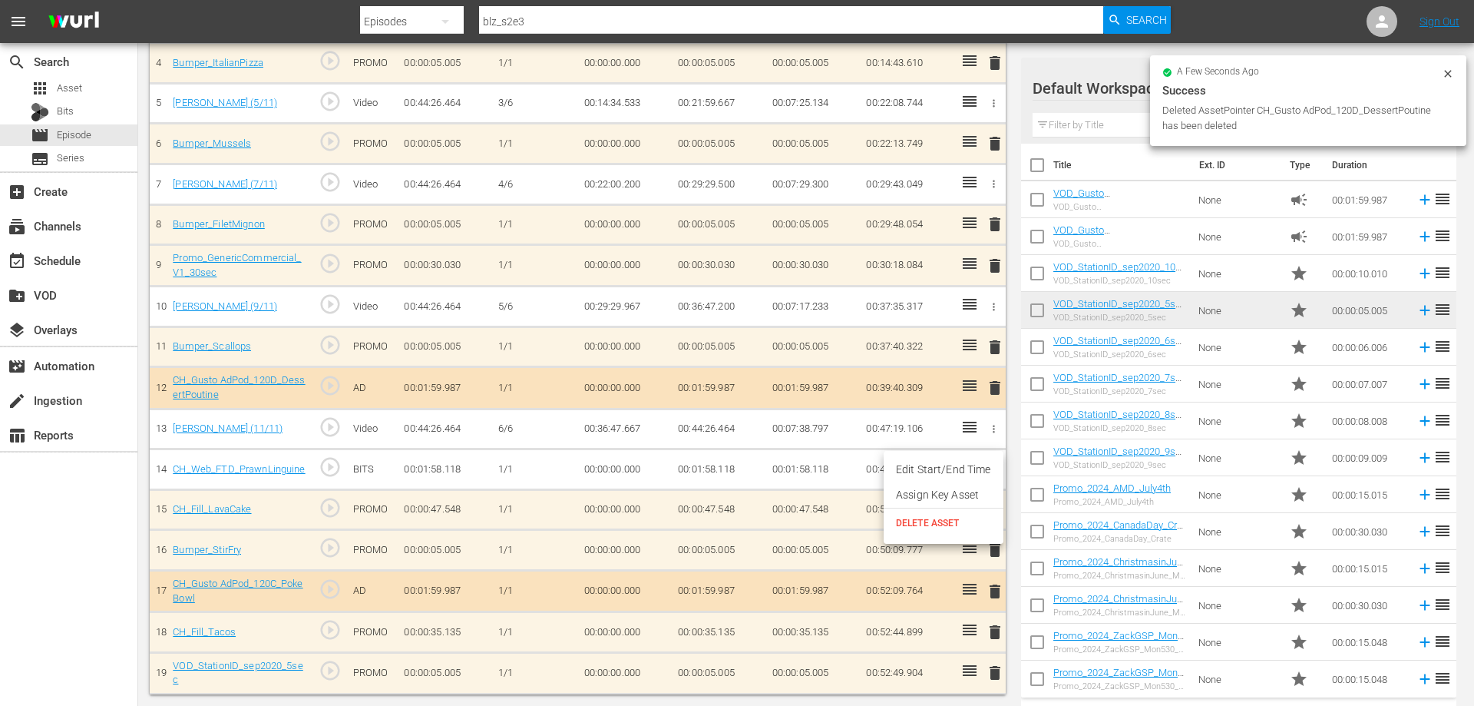
click at [925, 522] on span "DELETE ASSET" at bounding box center [943, 523] width 95 height 14
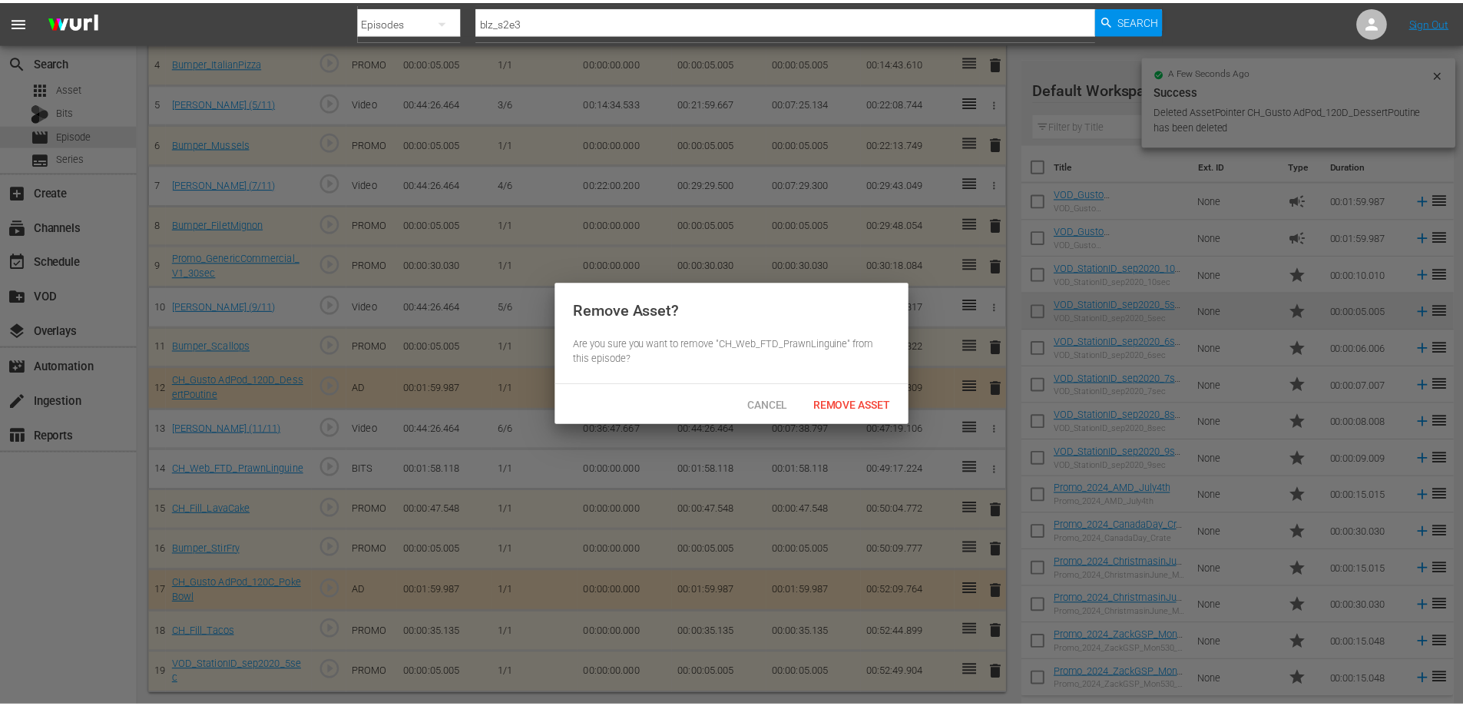
scroll to position [525, 0]
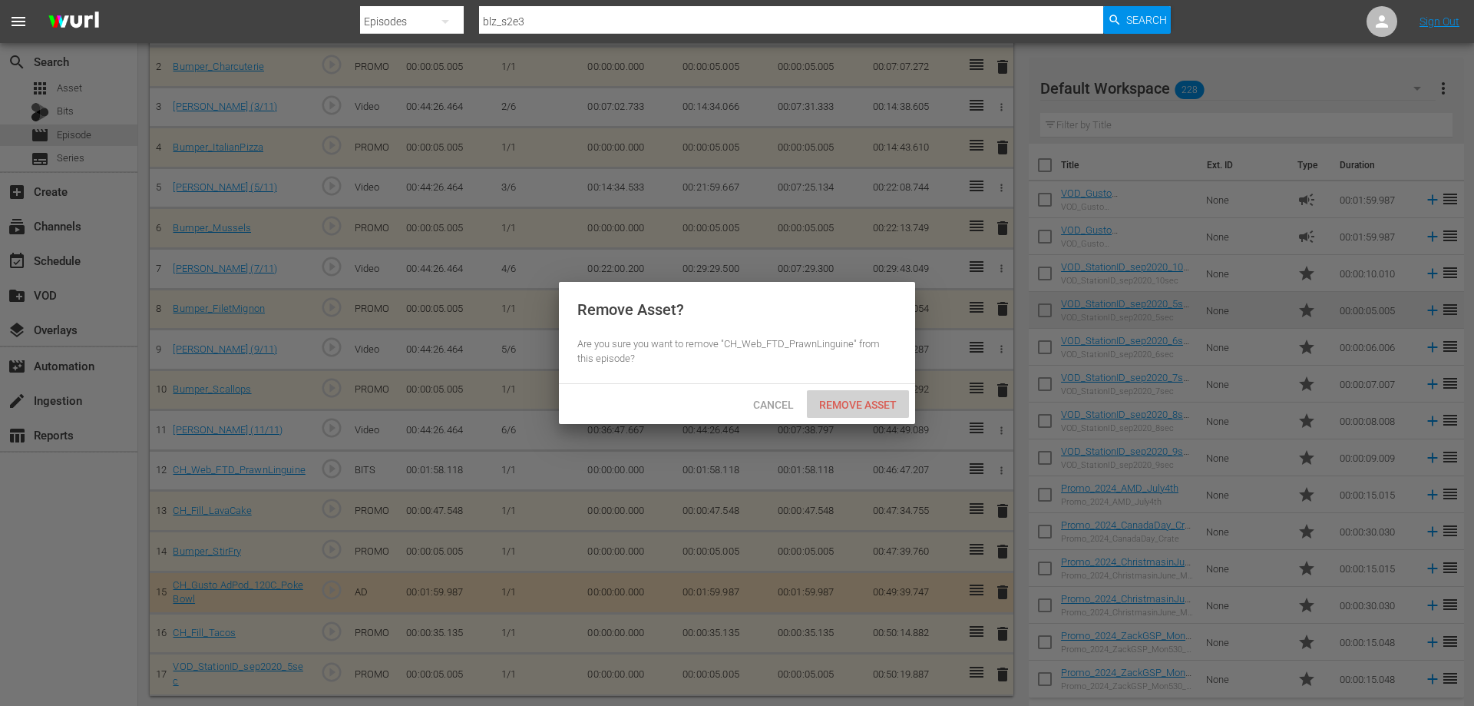
click at [873, 403] on span "Remove Asset" at bounding box center [858, 404] width 102 height 12
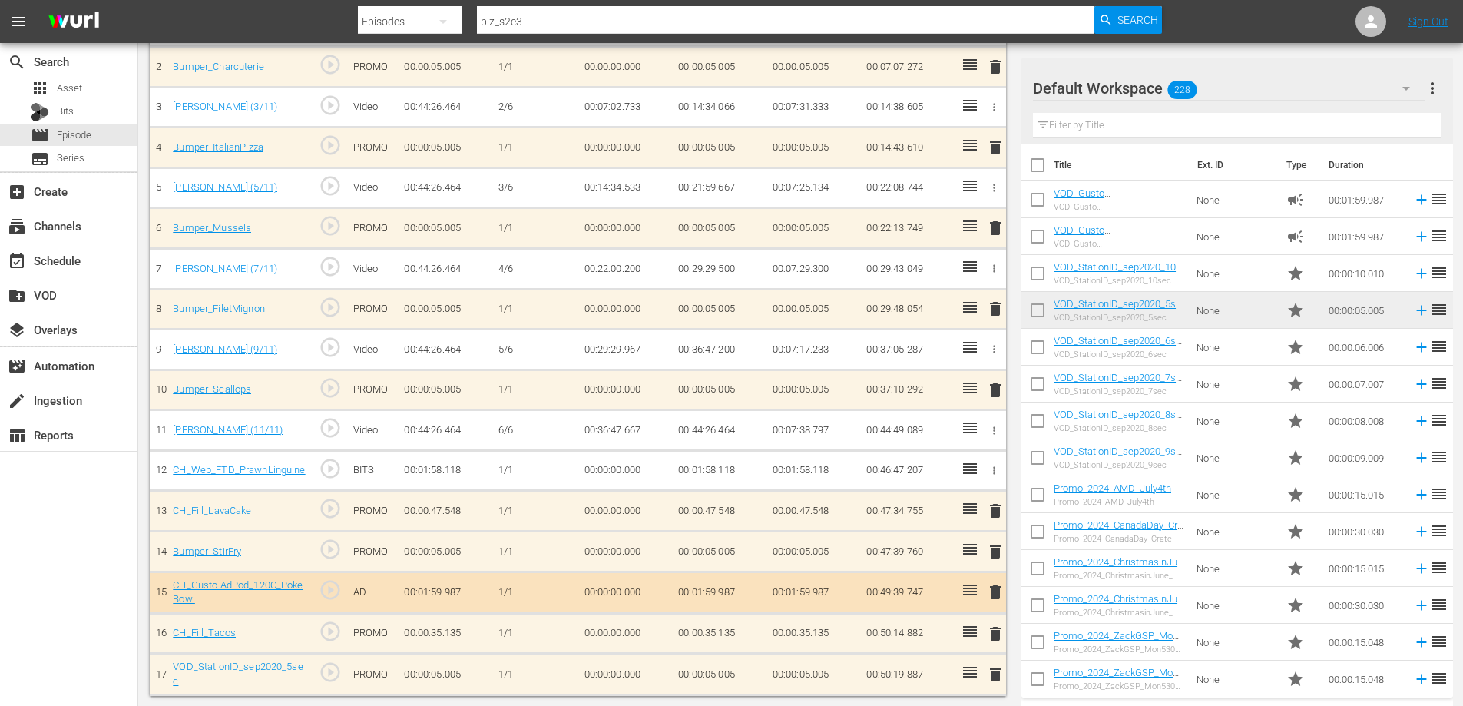
click at [990, 506] on span "delete" at bounding box center [995, 510] width 18 height 18
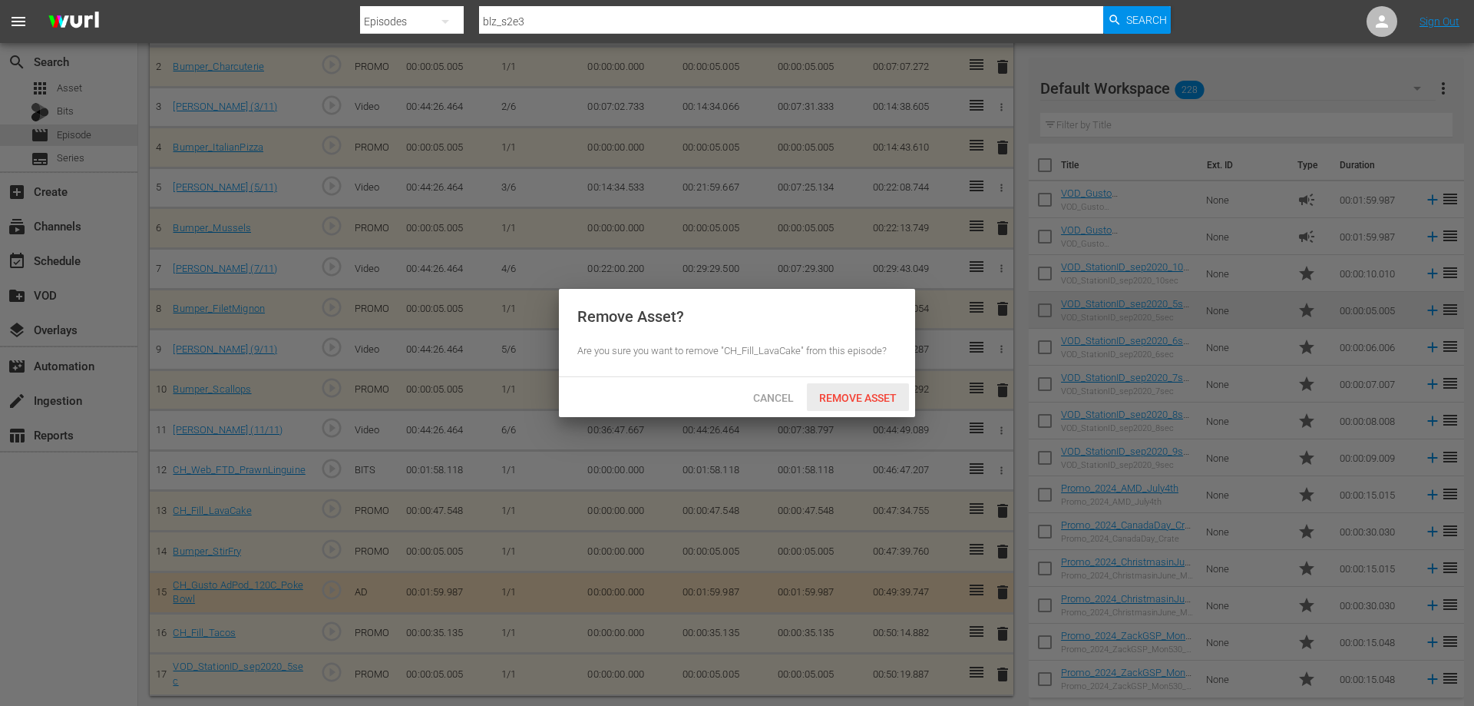
click at [858, 395] on span "Remove Asset" at bounding box center [858, 398] width 102 height 12
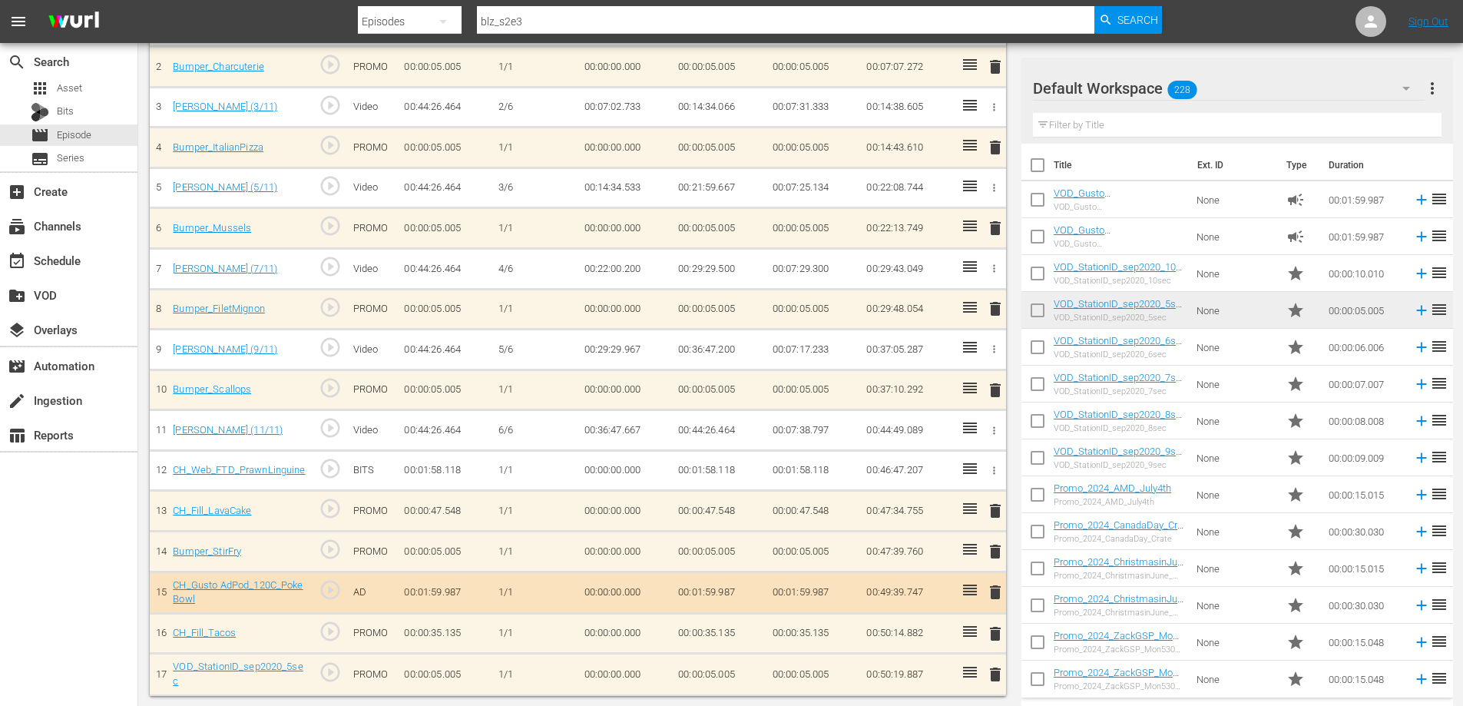
click at [993, 627] on span "delete" at bounding box center [995, 633] width 18 height 18
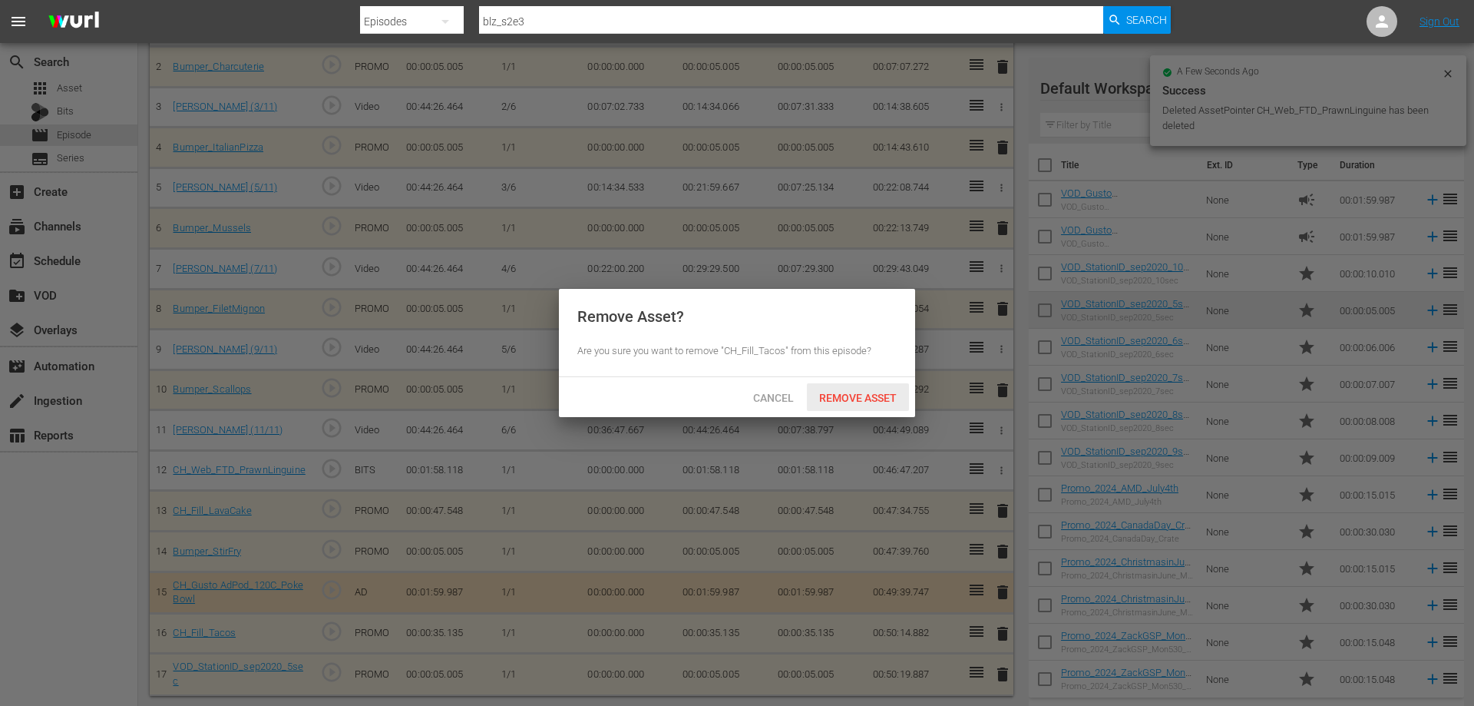
click at [845, 396] on span "Remove Asset" at bounding box center [858, 398] width 102 height 12
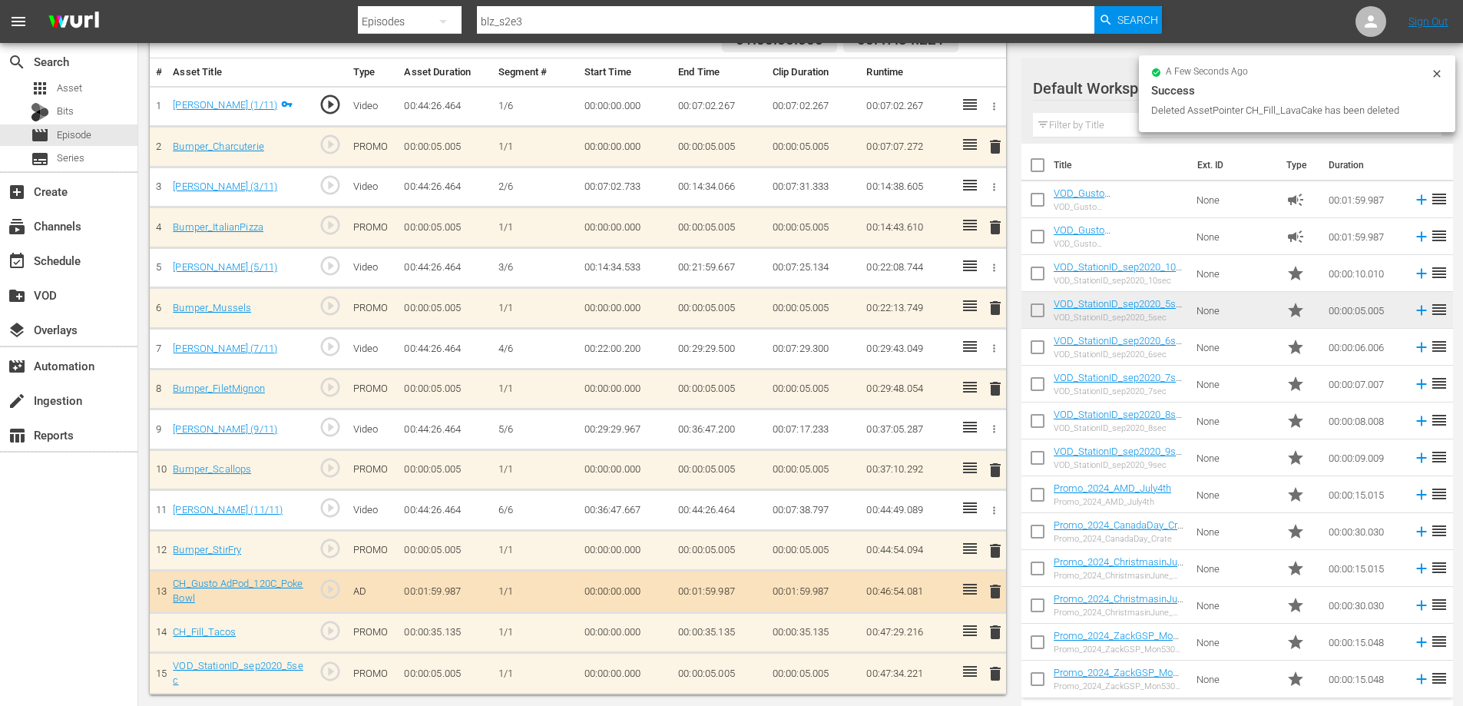
scroll to position [445, 0]
click at [990, 669] on span "delete" at bounding box center [995, 673] width 18 height 18
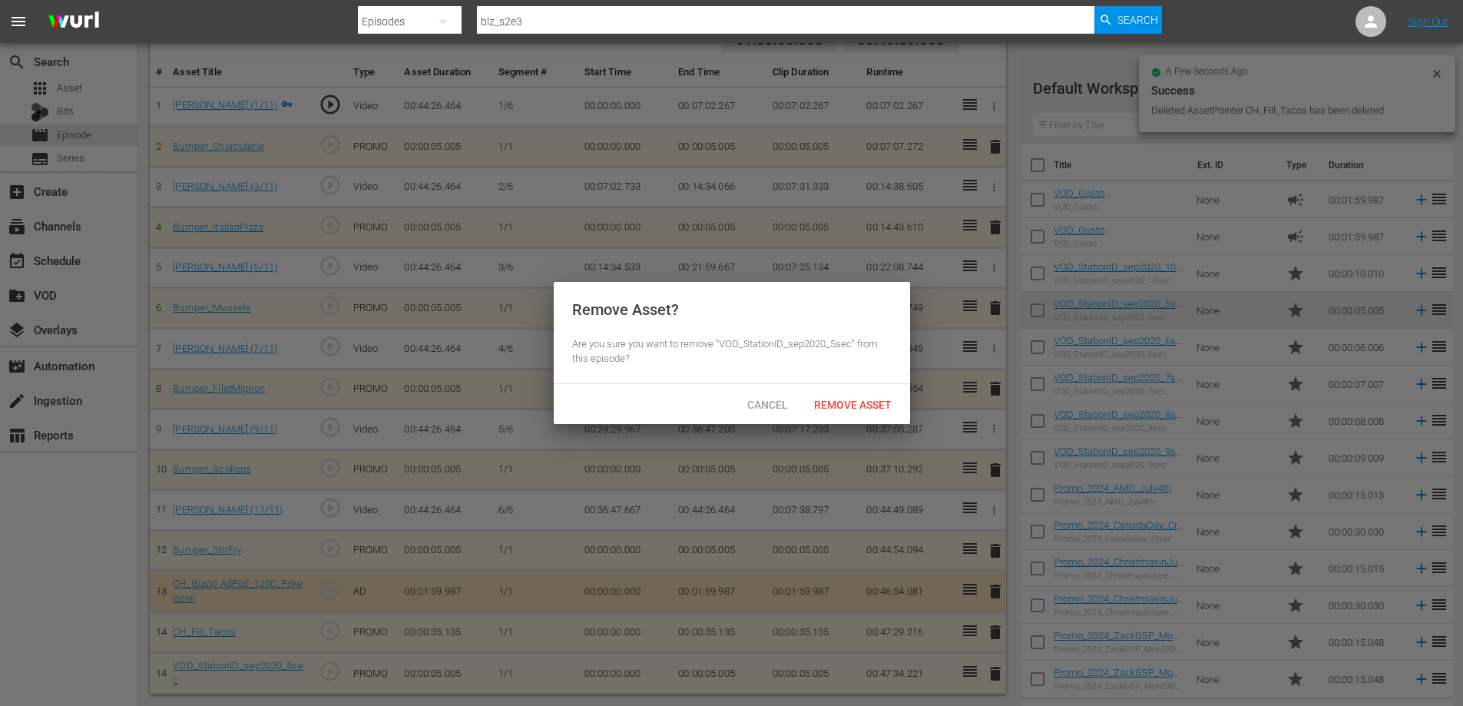
scroll to position [445, 0]
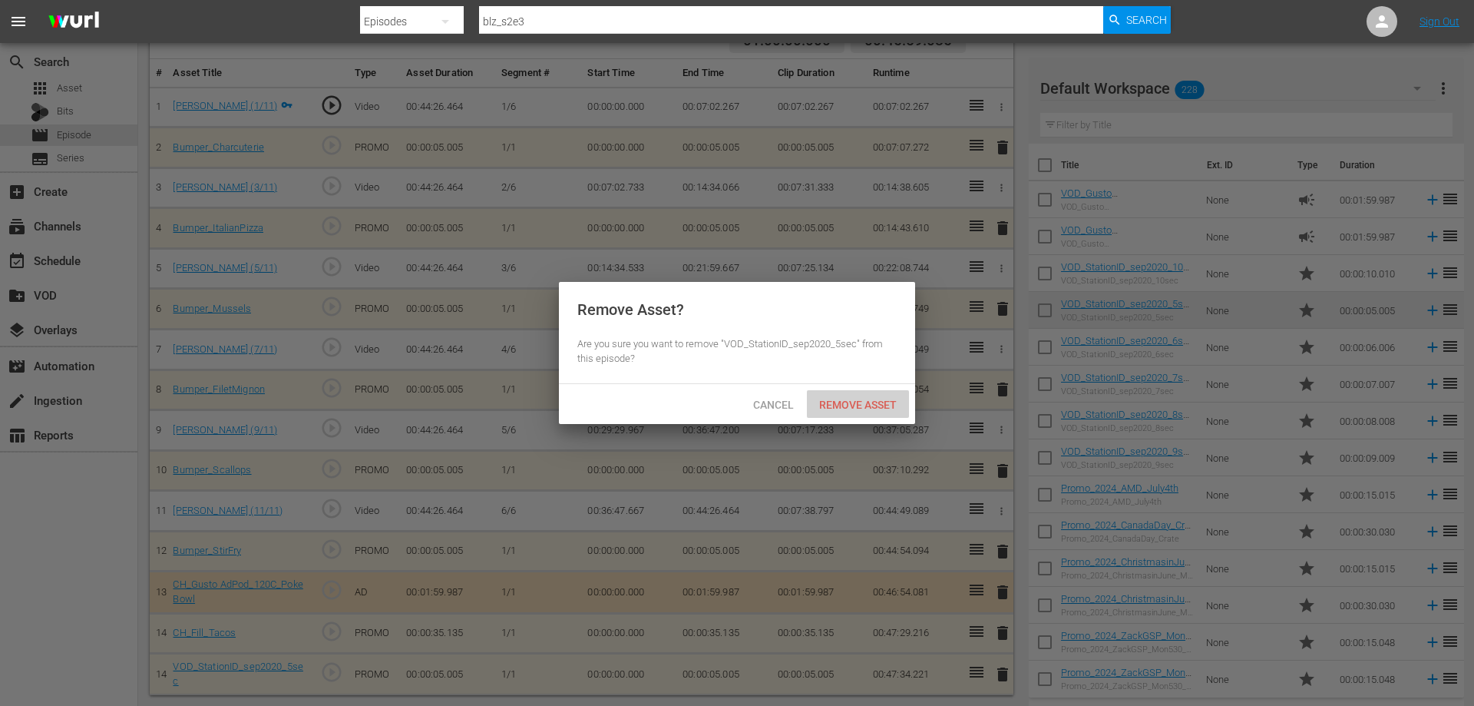
click at [871, 403] on span "Remove Asset" at bounding box center [858, 404] width 102 height 12
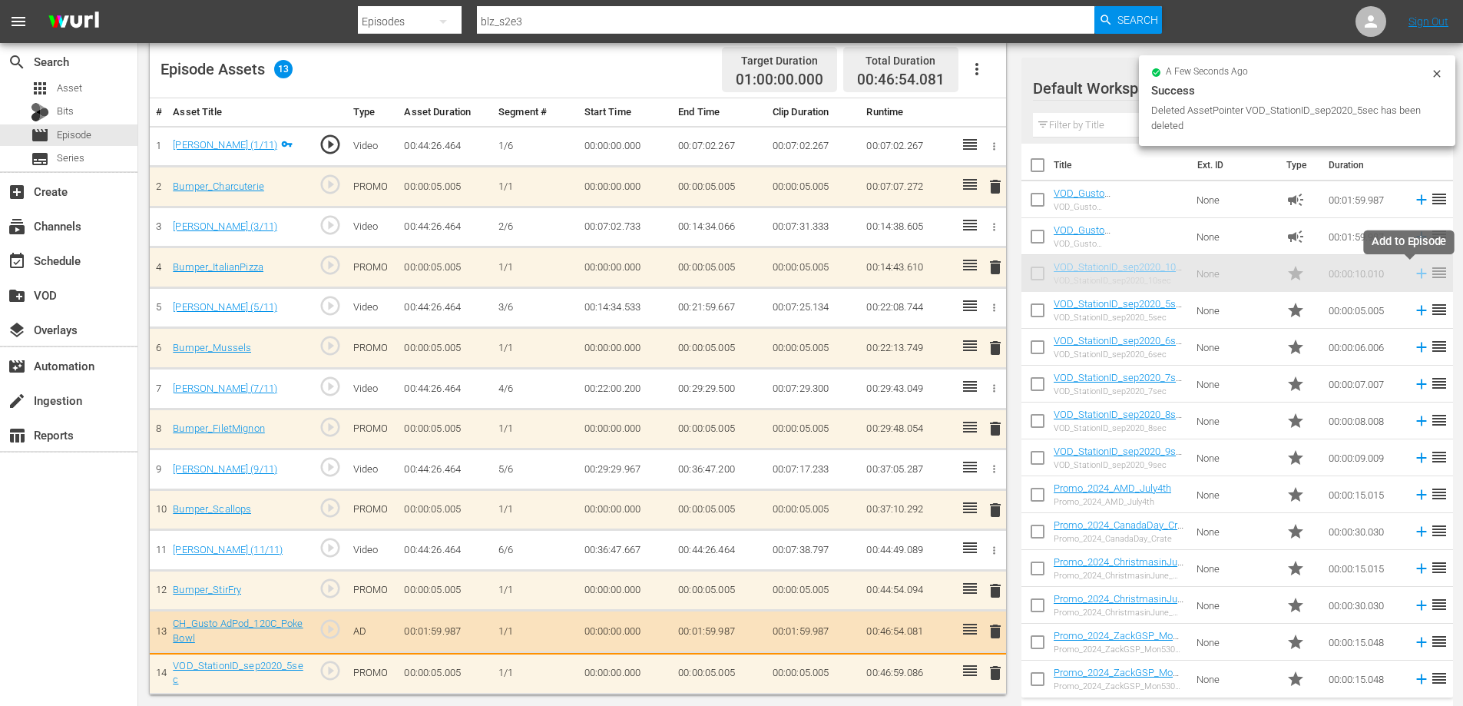
scroll to position [400, 0]
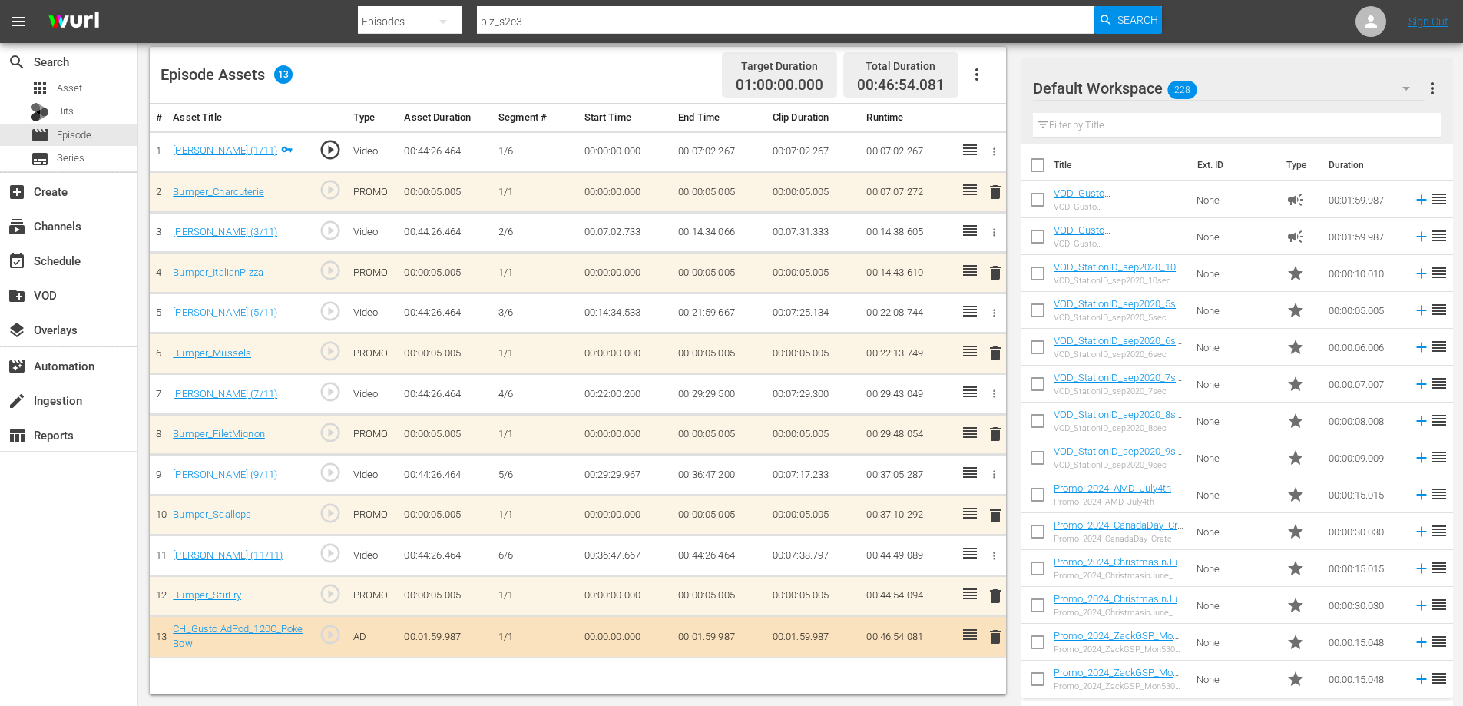
click at [990, 636] on span "delete" at bounding box center [995, 636] width 18 height 18
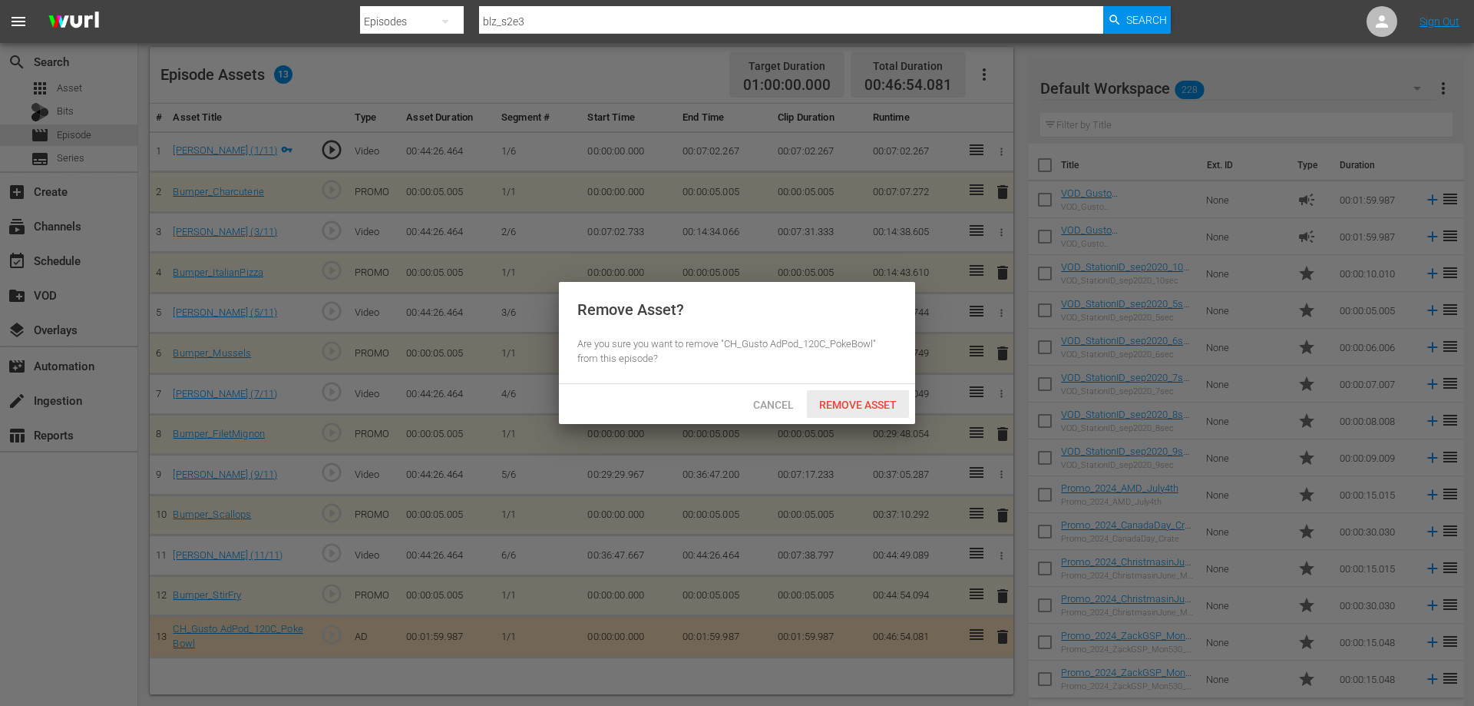
click at [855, 404] on span "Remove Asset" at bounding box center [858, 404] width 102 height 12
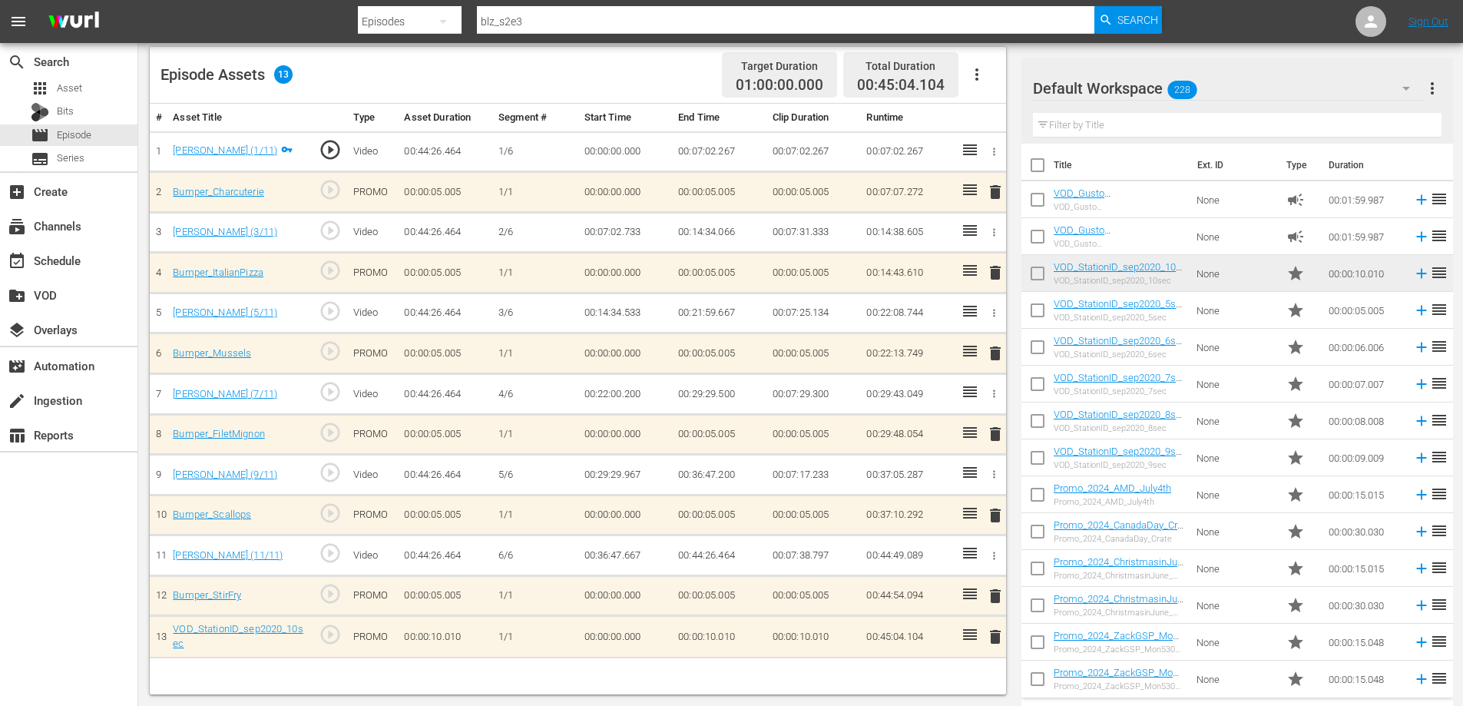
click at [997, 593] on span "delete" at bounding box center [995, 596] width 18 height 18
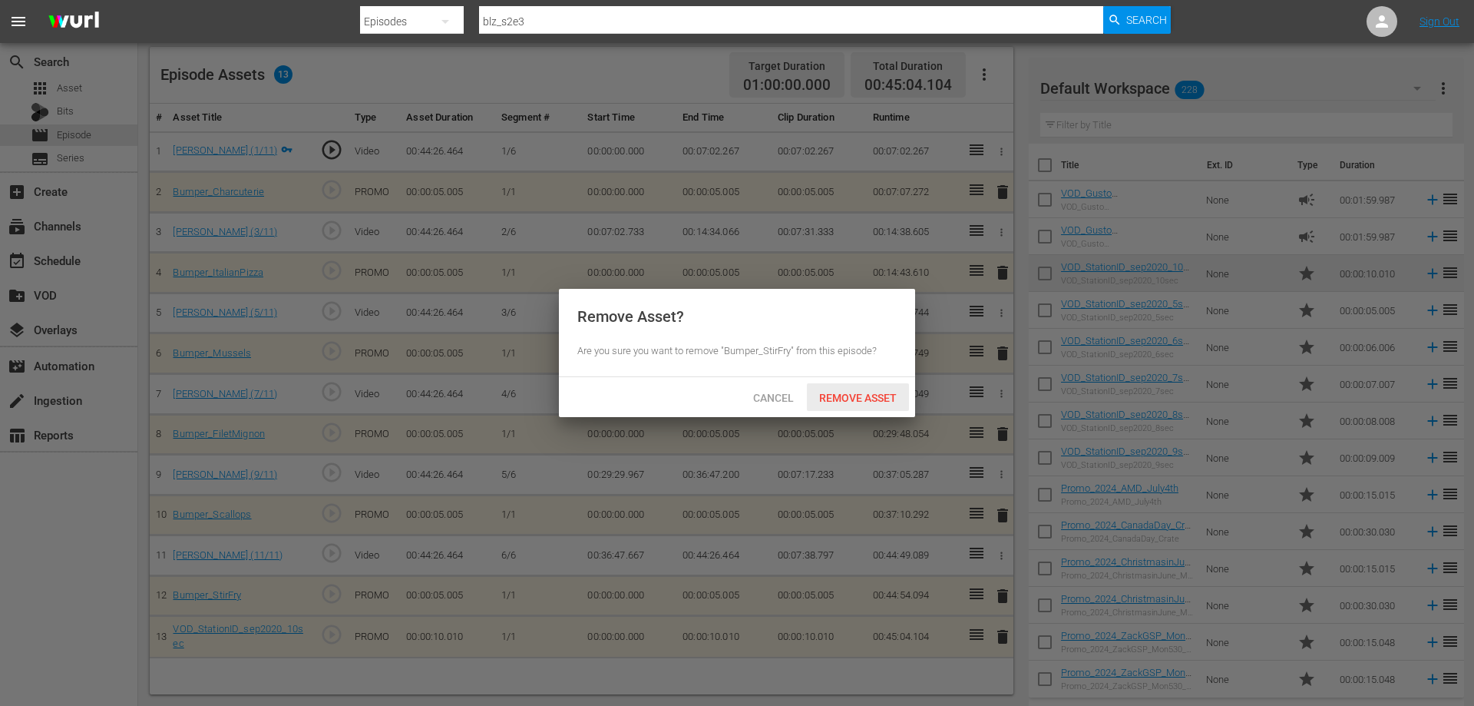
click at [865, 398] on span "Remove Asset" at bounding box center [858, 398] width 102 height 12
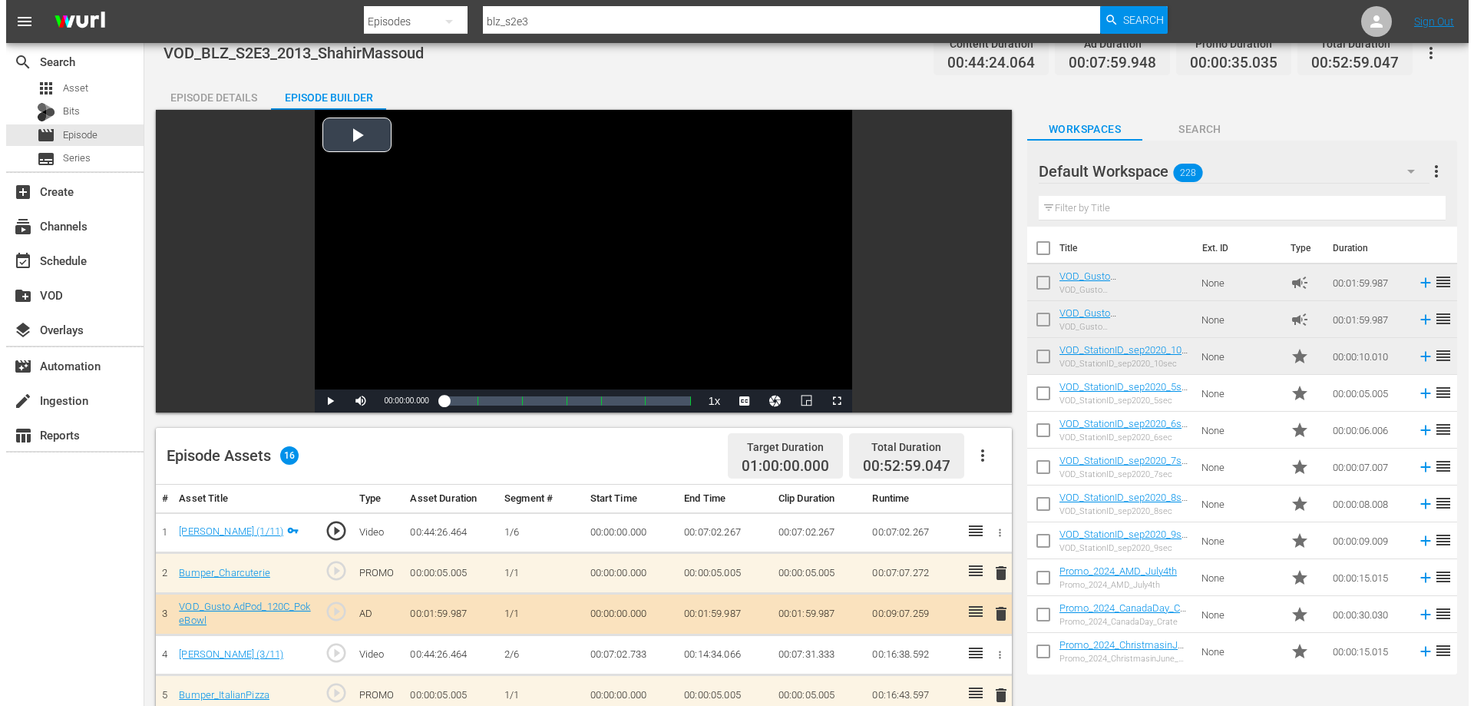
scroll to position [0, 0]
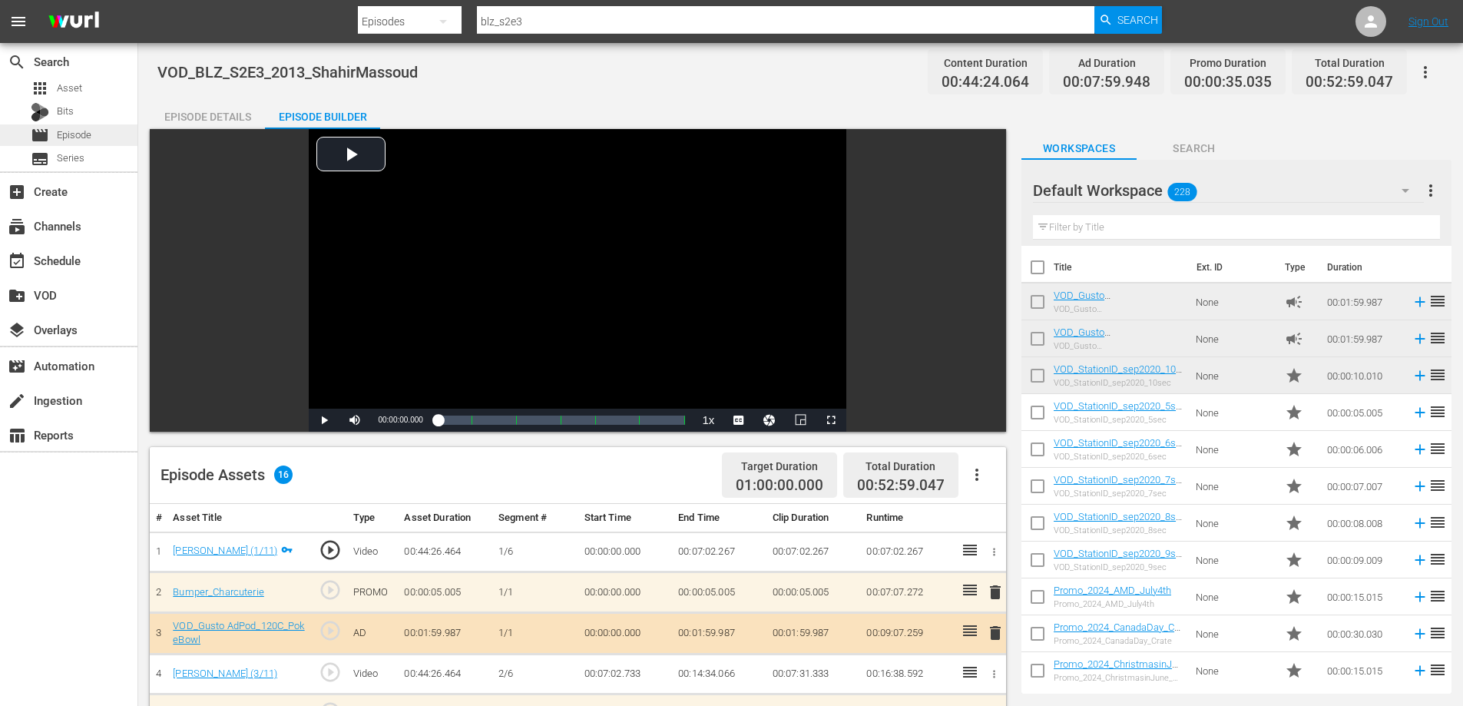
click at [101, 131] on div "movie Episode" at bounding box center [68, 134] width 137 height 21
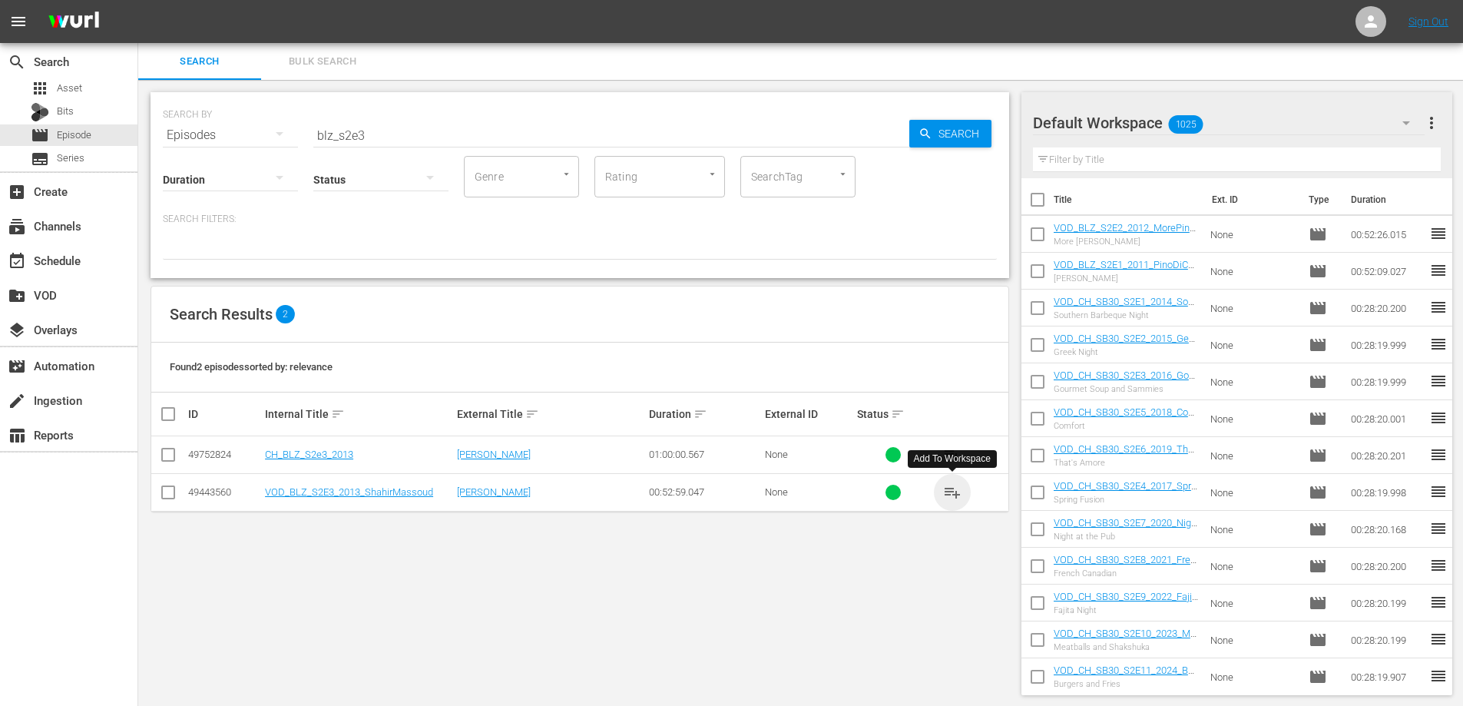
click at [953, 489] on span "playlist_add" at bounding box center [952, 492] width 18 height 18
click at [393, 144] on div "Status" at bounding box center [380, 169] width 135 height 55
click at [391, 134] on input "blz_s2e3" at bounding box center [611, 135] width 596 height 37
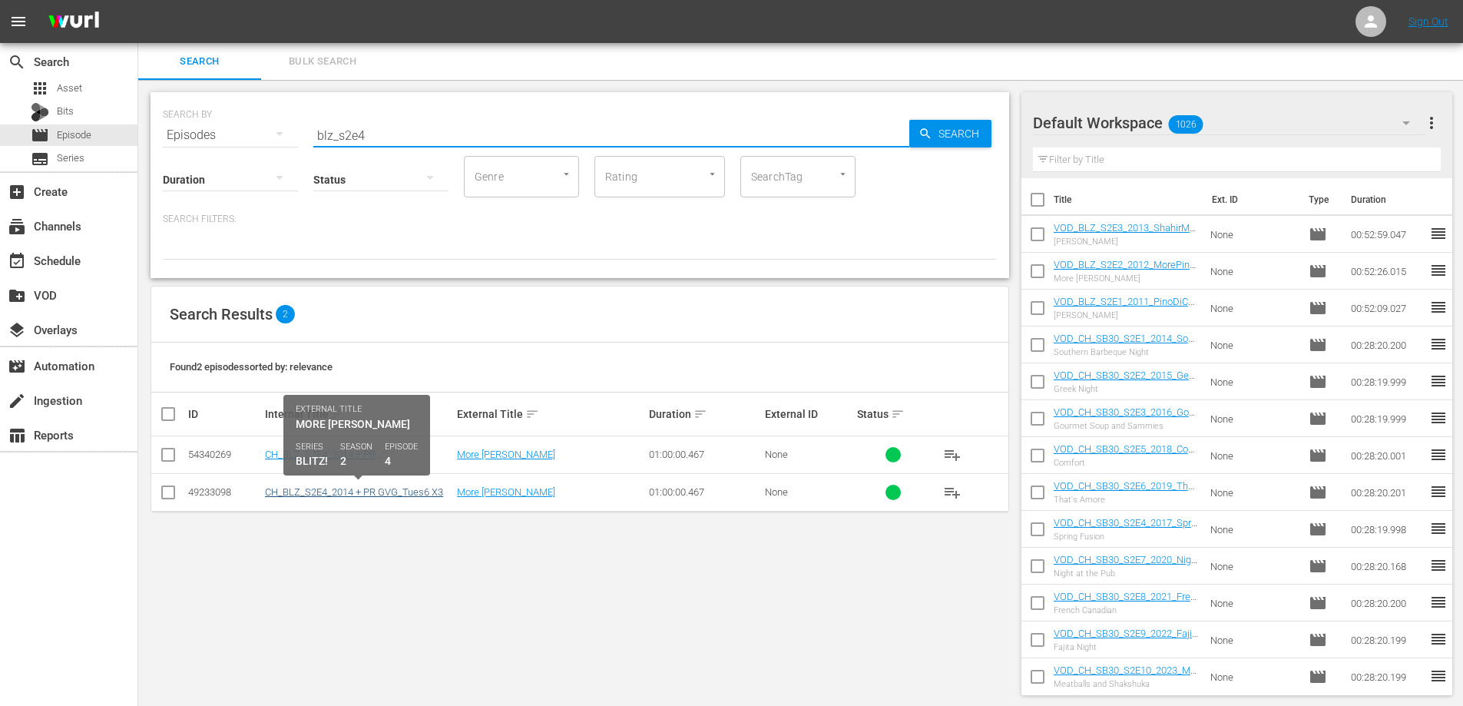
type input "blz_s2e4"
click at [353, 492] on link "CH_BLZ_S2E4_2014 + PR GVG_Tues6 X3" at bounding box center [354, 492] width 178 height 12
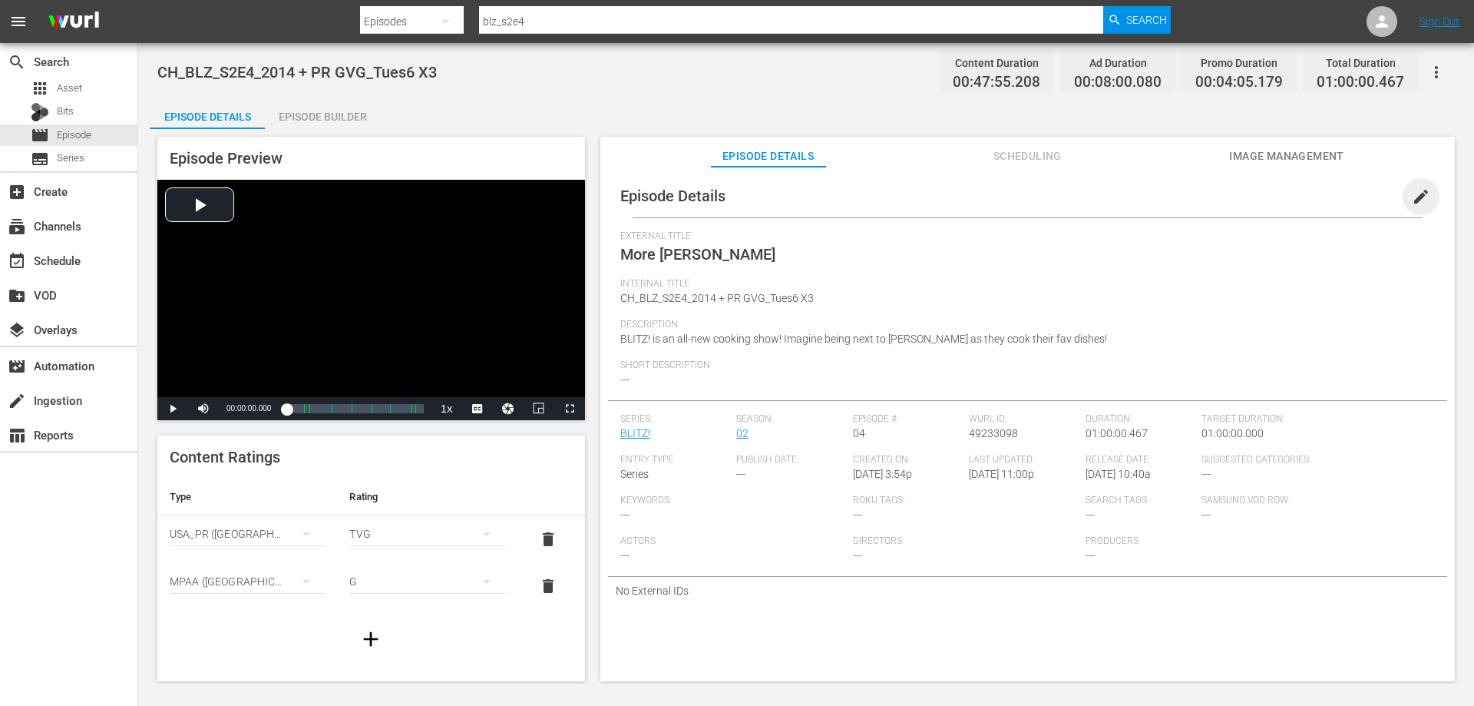
click at [1412, 198] on span "edit" at bounding box center [1421, 196] width 18 height 18
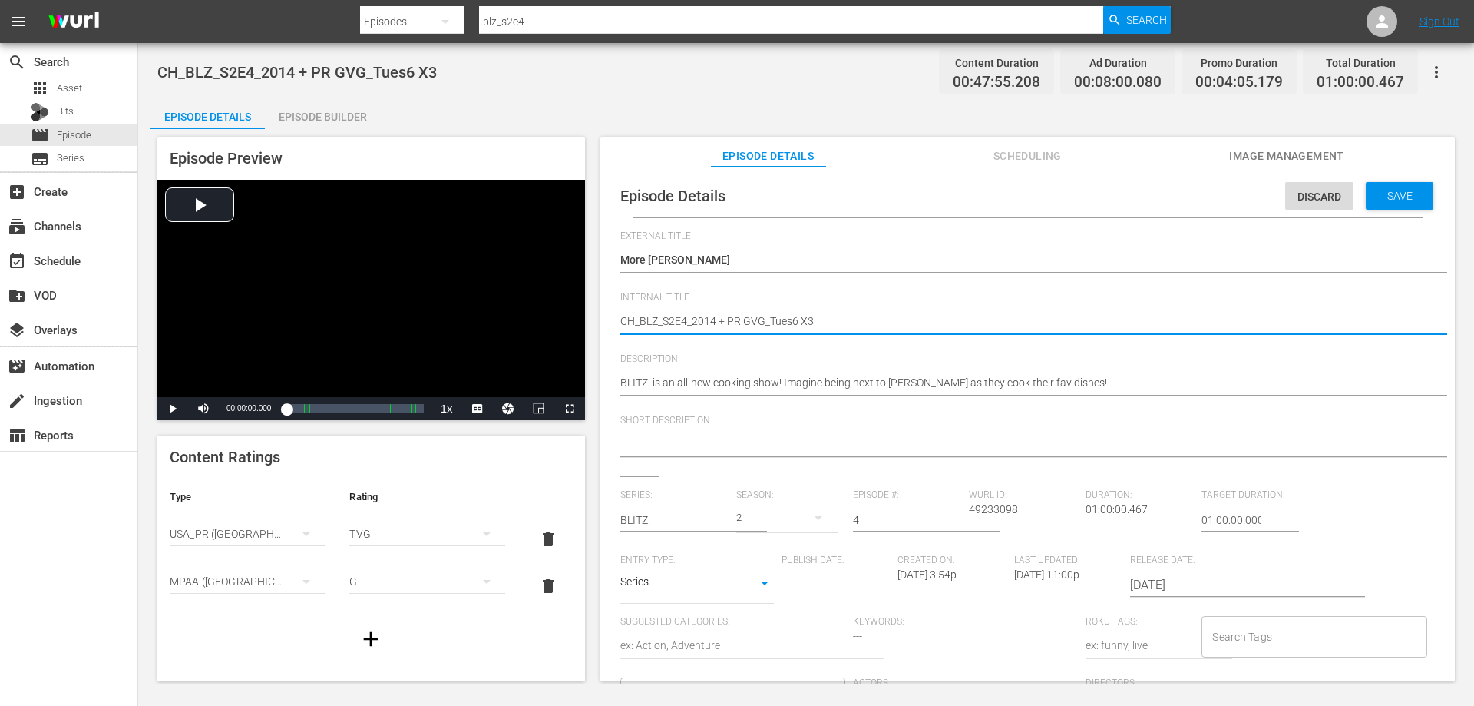
click at [815, 320] on textarea "CH_BLZ_S2E4_2014 + PR GVG_Tues6 X3" at bounding box center [1023, 322] width 807 height 18
click at [819, 325] on textarea "CH_BLZ_S2E4_2014 + PR GVG_Tues6 X3" at bounding box center [1023, 322] width 807 height 18
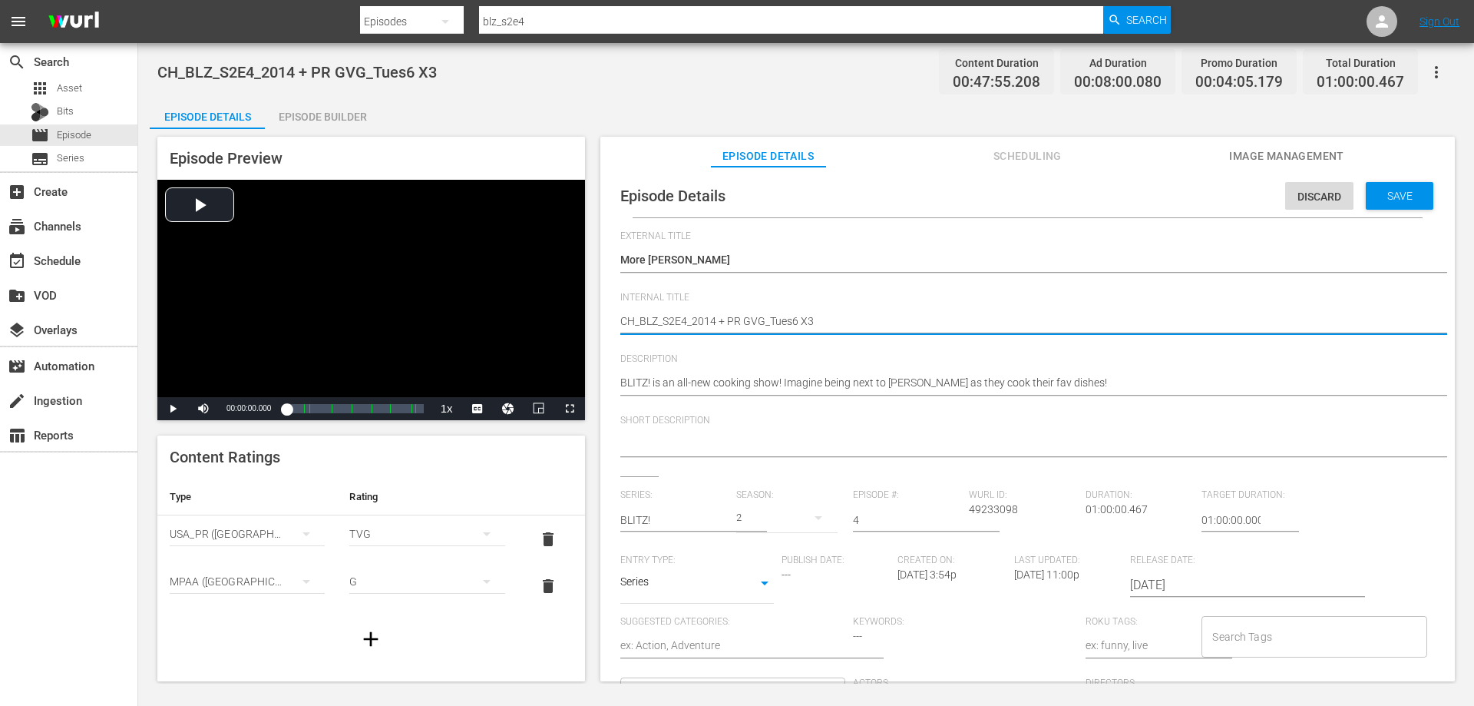
click at [819, 325] on textarea "CH_BLZ_S2E4_2014 + PR GVG_Tues6 X3" at bounding box center [1023, 322] width 807 height 18
click at [813, 320] on textarea "CH_BLZ_S2E4_2014 + PR GVG_Tues6 X3" at bounding box center [1023, 322] width 807 height 18
type textarea "CH_BLZ_S2E4_2014 + PR GVG_Tues6 X"
type textarea "CH_BLZ_S2E4_2014 + PR GVG_Tues6"
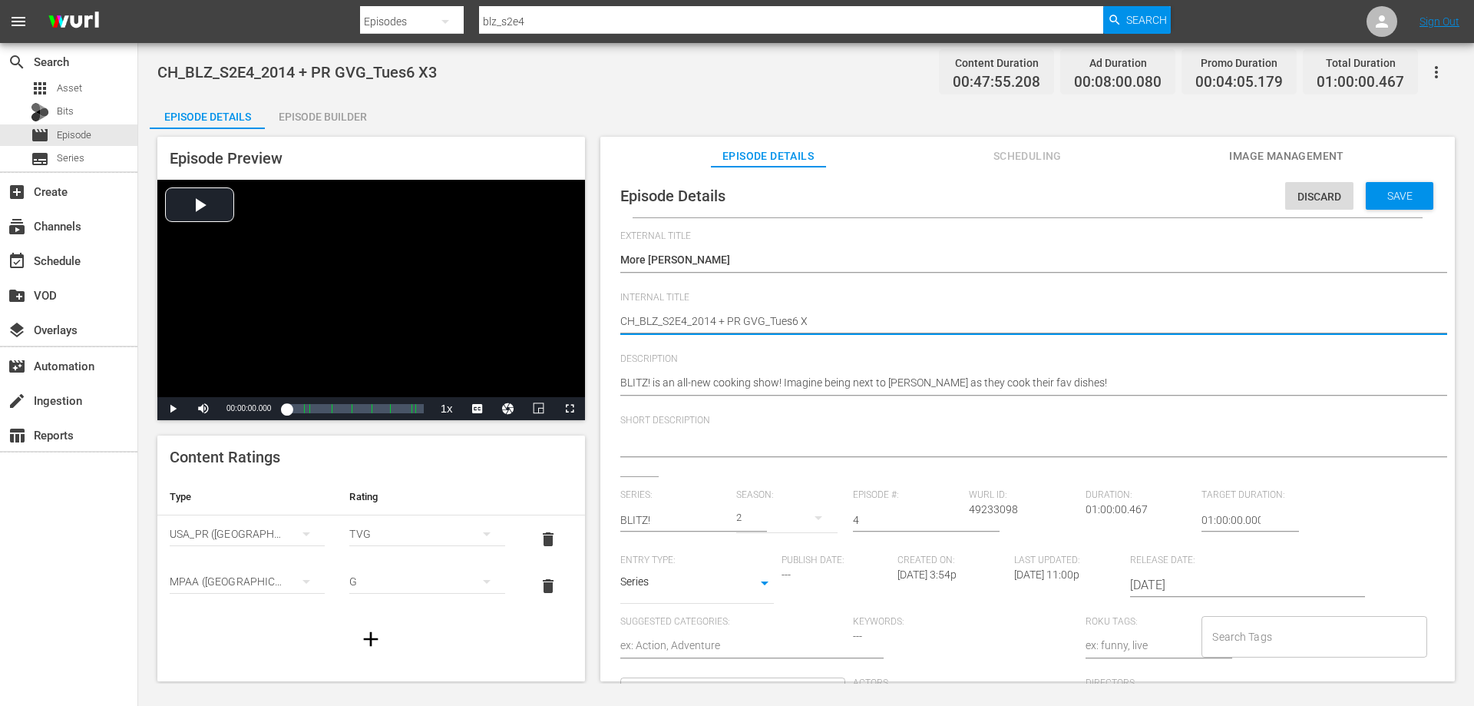
type textarea "CH_BLZ_S2E4_2014 + PR GVG_Tues6"
type textarea "CH_BLZ_S2E4_2014 + PR GVG_Tues"
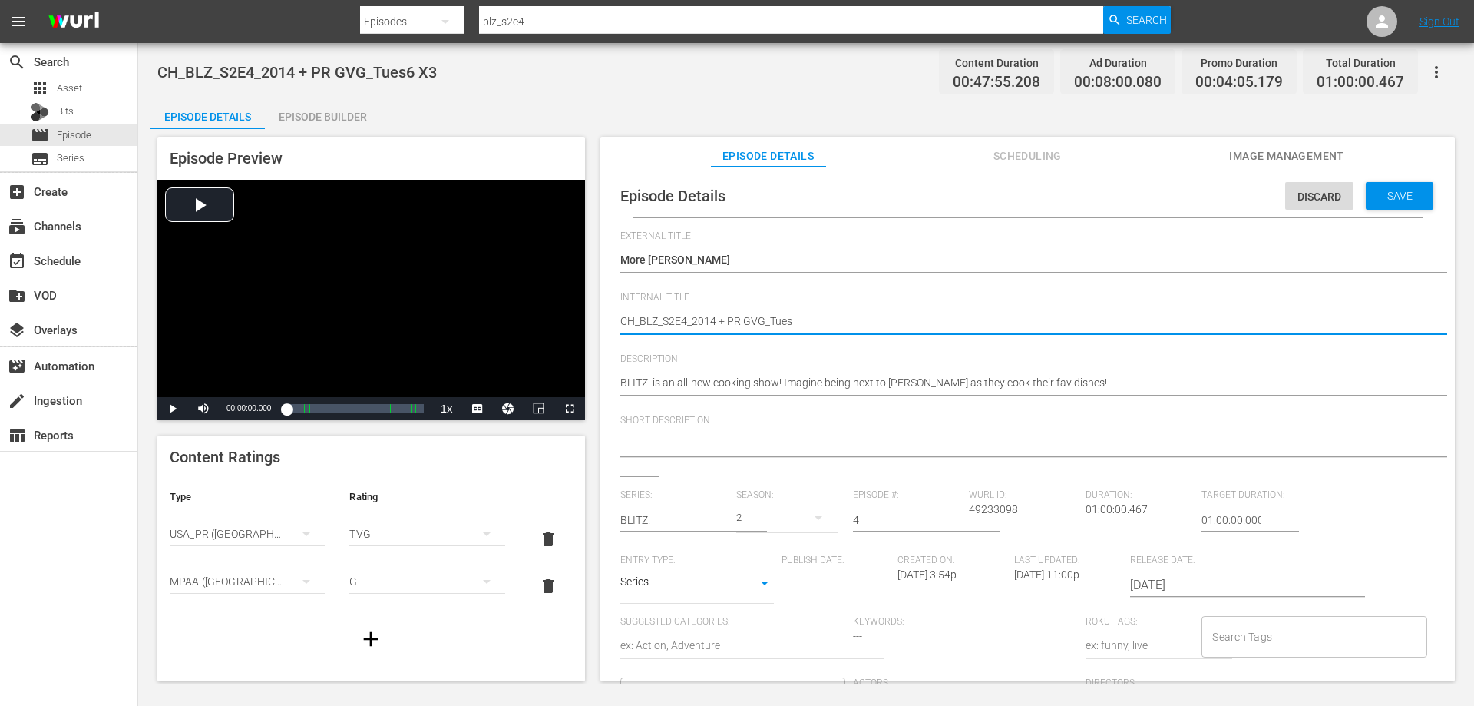
type textarea "CH_BLZ_S2E4_2014 + PR GVG_Tue"
type textarea "CH_BLZ_S2E4_2014 + PR GVG_Tu"
type textarea "CH_BLZ_S2E4_2014 + PR GVG_T"
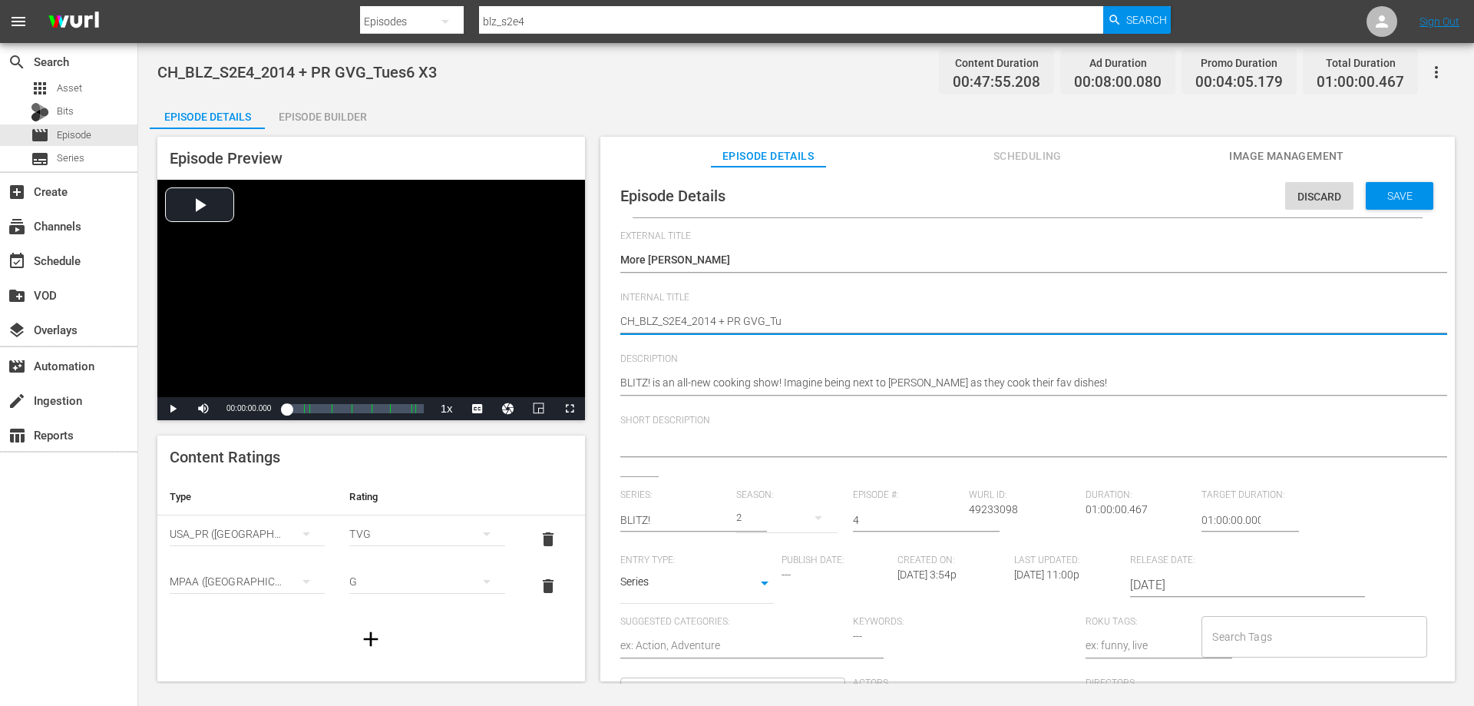
type textarea "CH_BLZ_S2E4_2014 + PR GVG_T"
type textarea "CH_BLZ_S2E4_2014 + PR GVG_"
type textarea "CH_BLZ_S2E4_2014 + PR GVG"
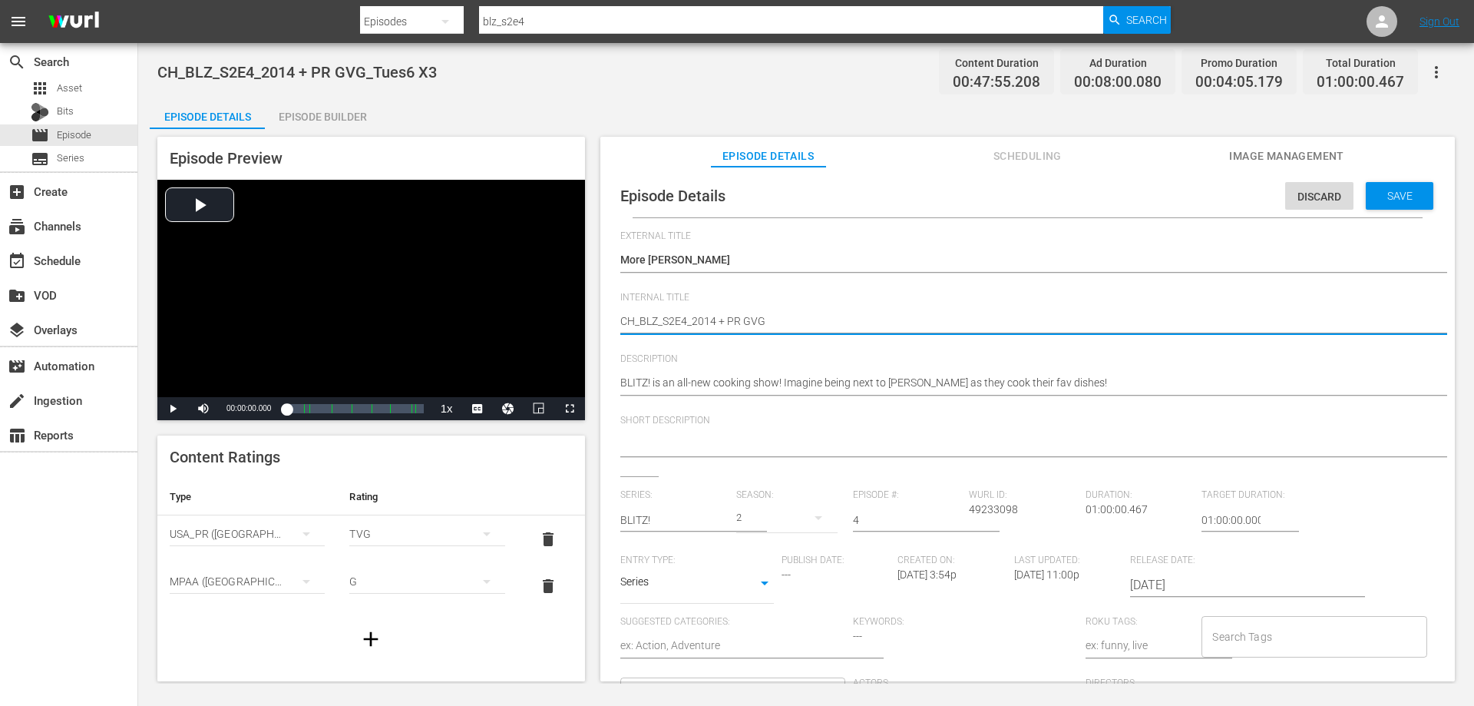
type textarea "CH_BLZ_S2E4_2014 + PR GV"
type textarea "CH_BLZ_S2E4_2014 + PR G"
type textarea "CH_BLZ_S2E4_2014 + PR"
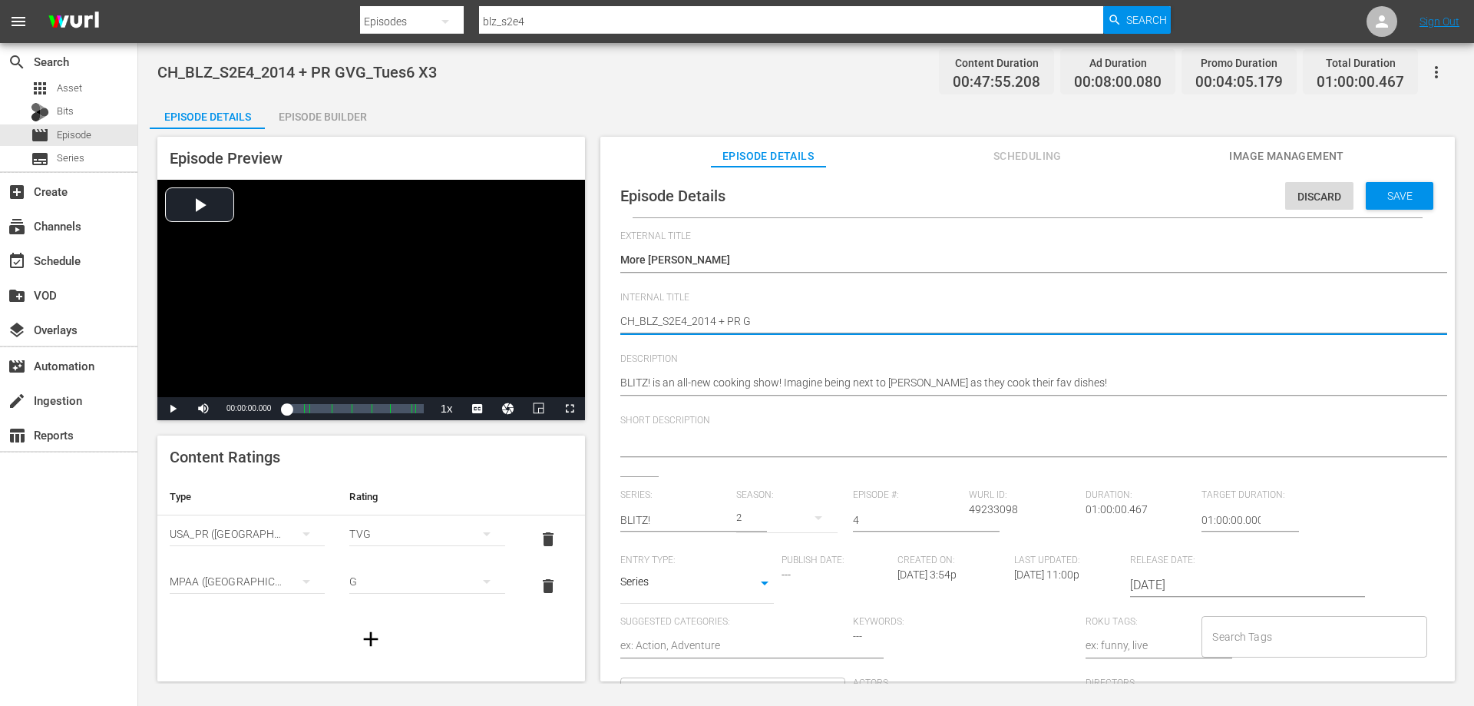
type textarea "CH_BLZ_S2E4_2014 + PR"
type textarea "CH_BLZ_S2E4_2014 + P"
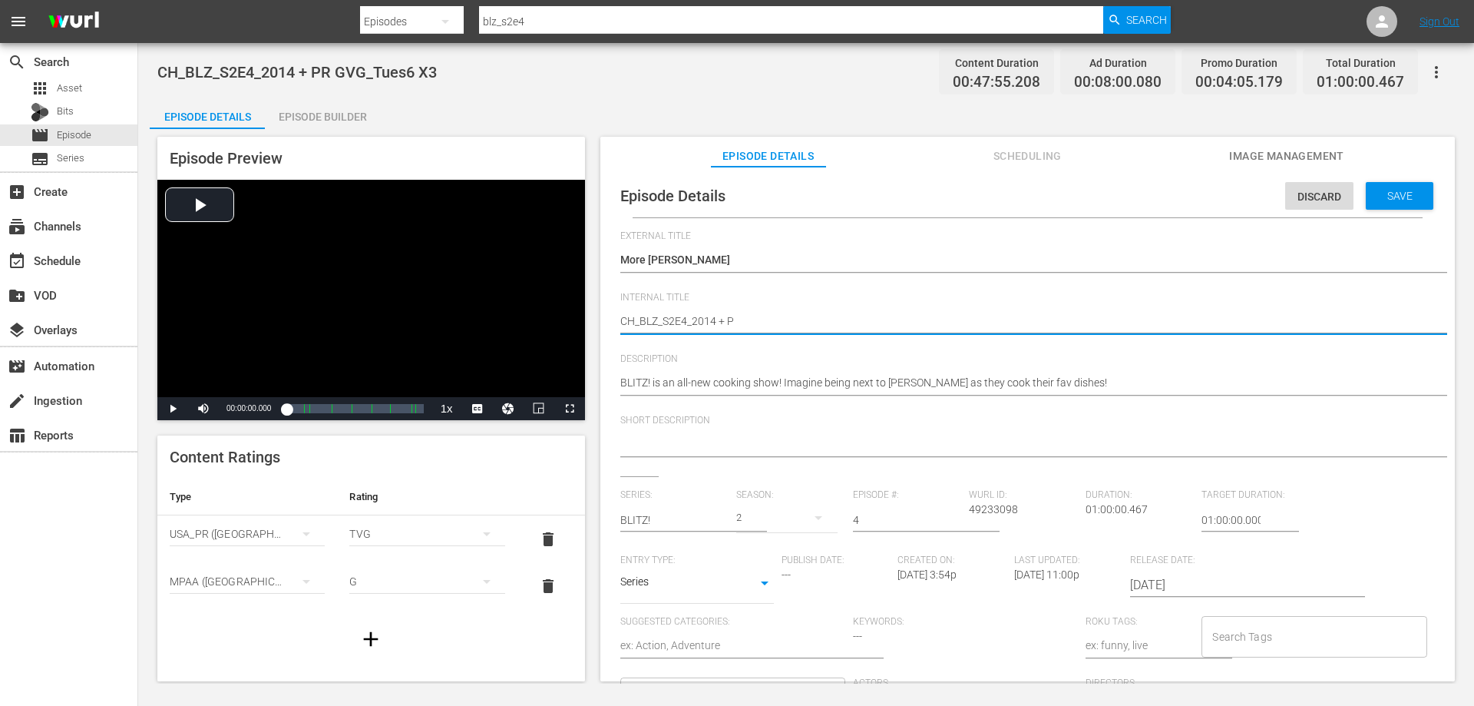
type textarea "CH_BLZ_S2E4_2014 +"
type textarea "CH_BLZ_S2E4_2014"
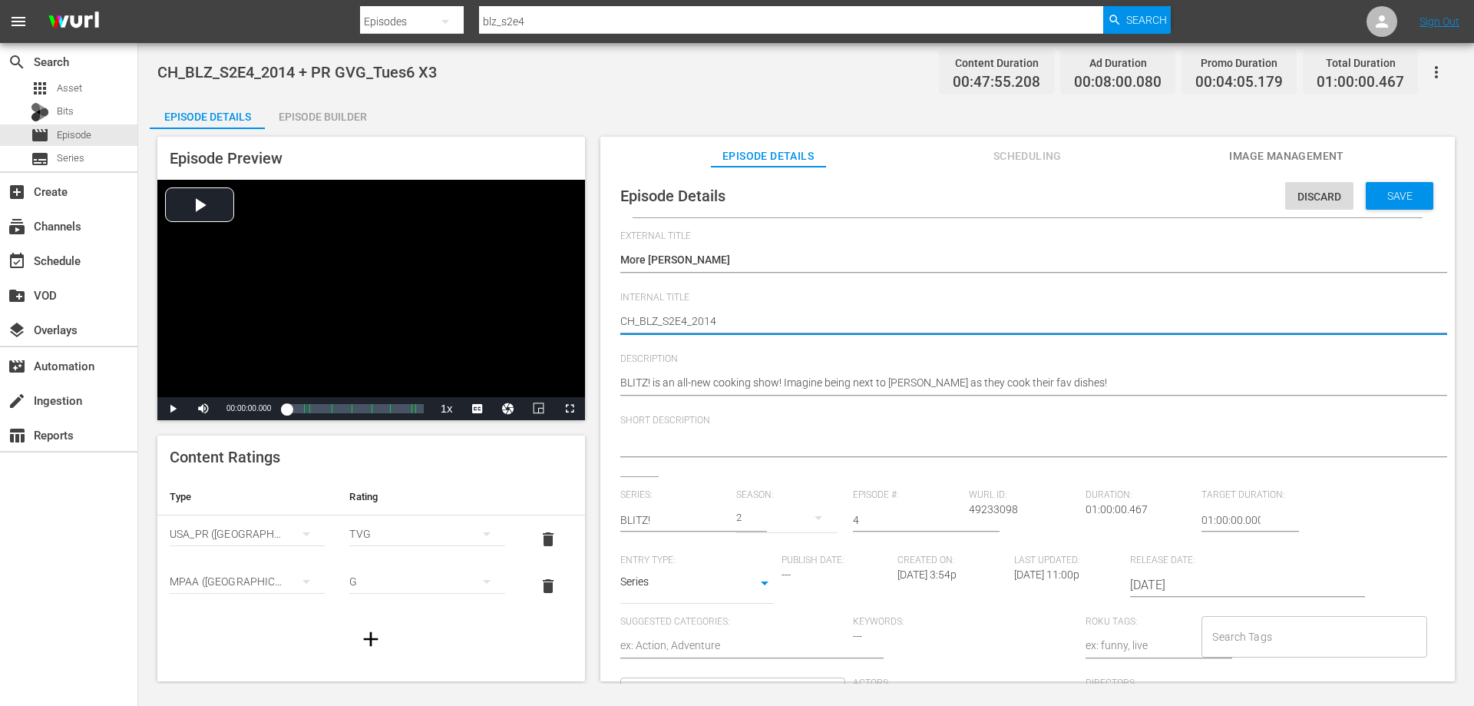
type textarea "CH_BLZ_S2E4_2014"
type textarea "CH_BLZ_S2E4_201"
type textarea "CH_BLZ_S2E4_2014"
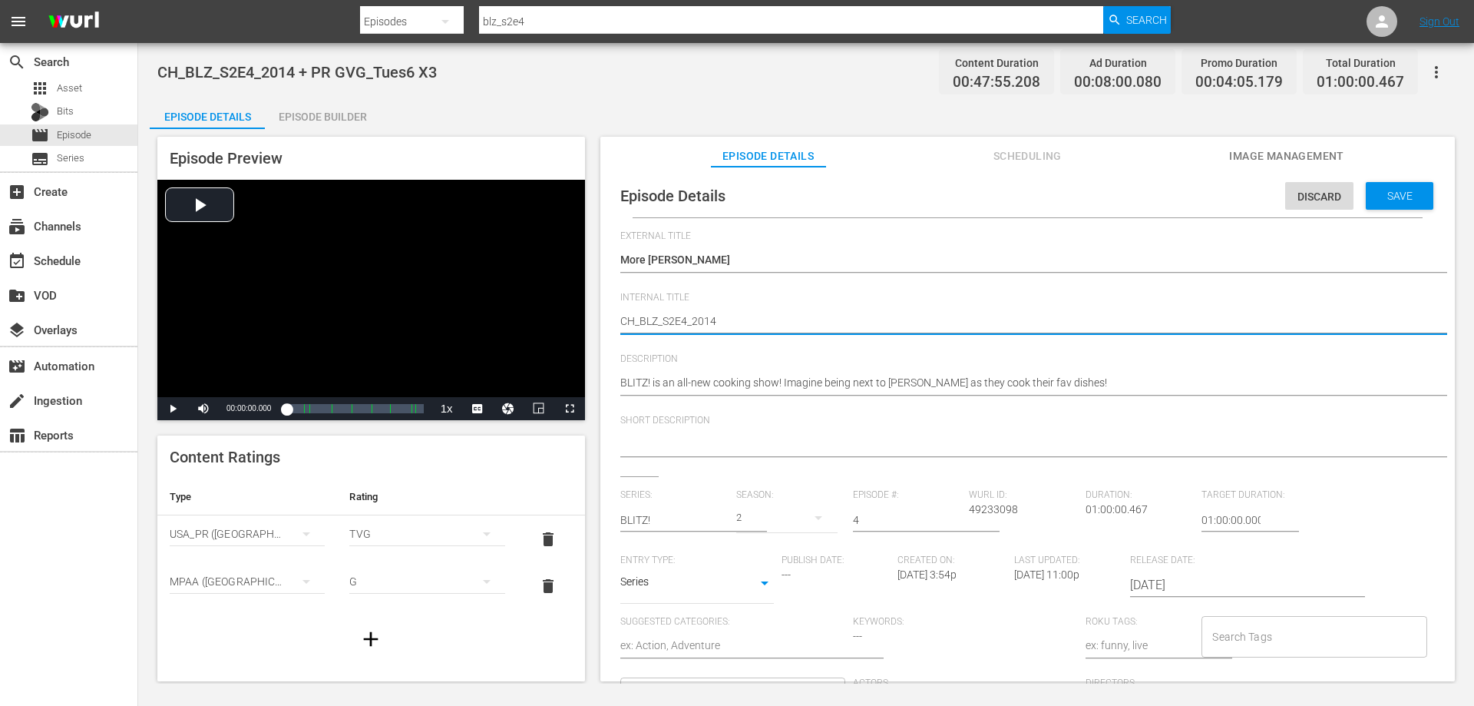
type textarea "CH_BLZ_S2E4_201"
type textarea "CH_BLZ_S2E4_2014"
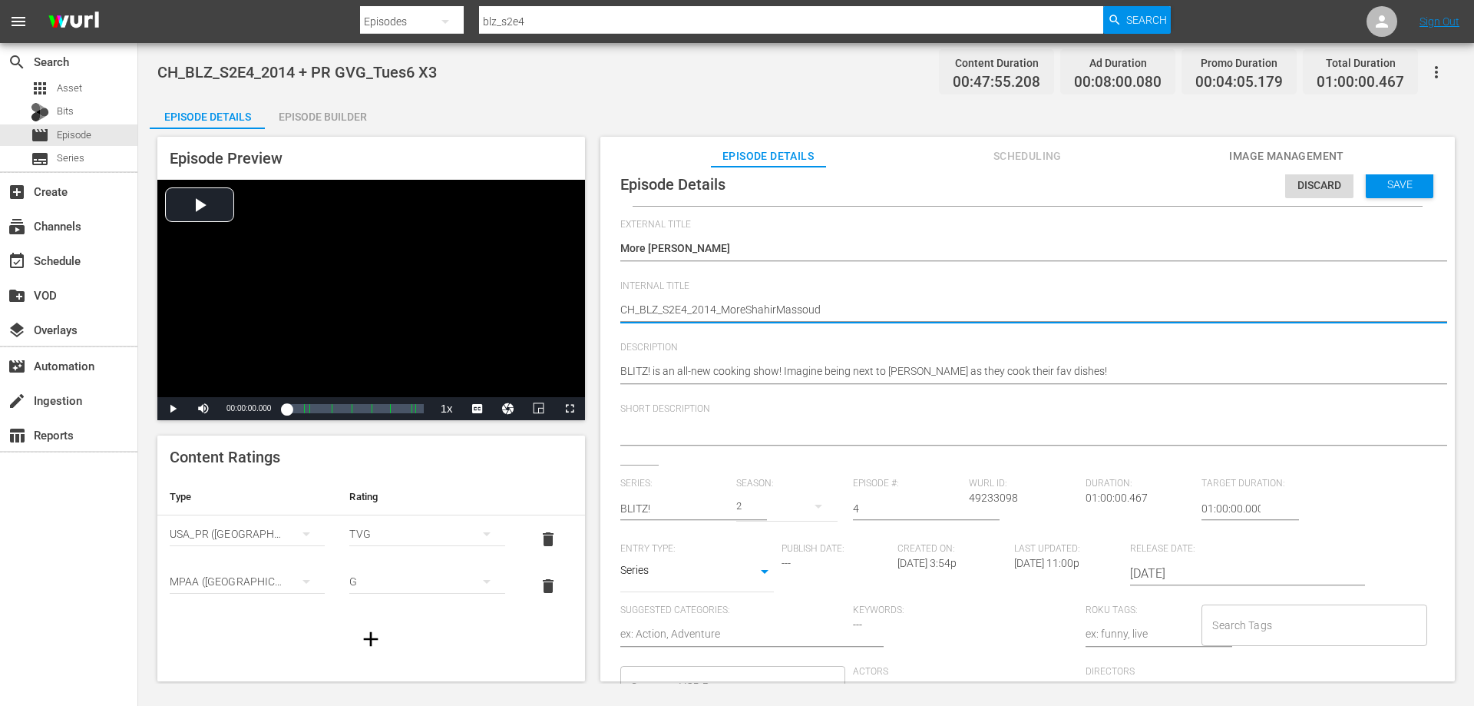
scroll to position [15, 0]
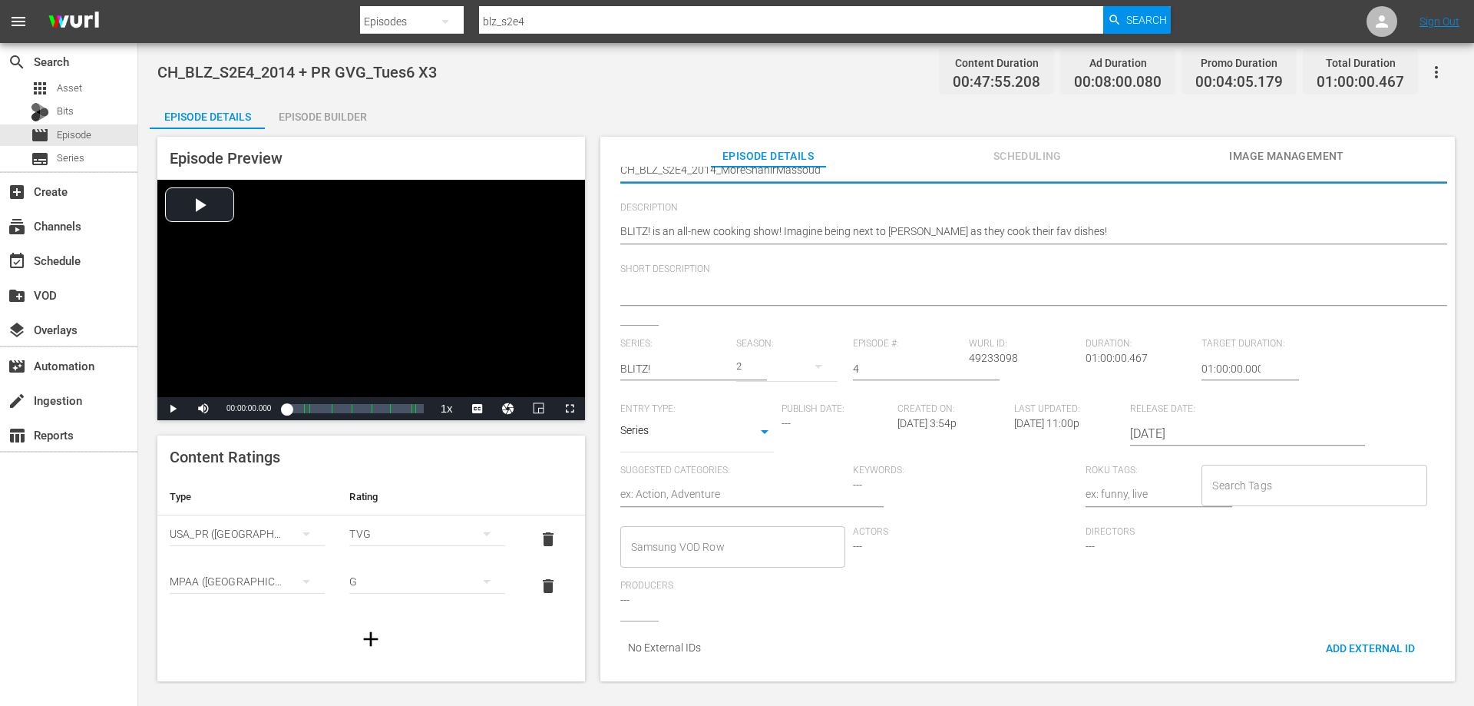
click at [748, 540] on input "Samsung VOD Row" at bounding box center [721, 547] width 188 height 28
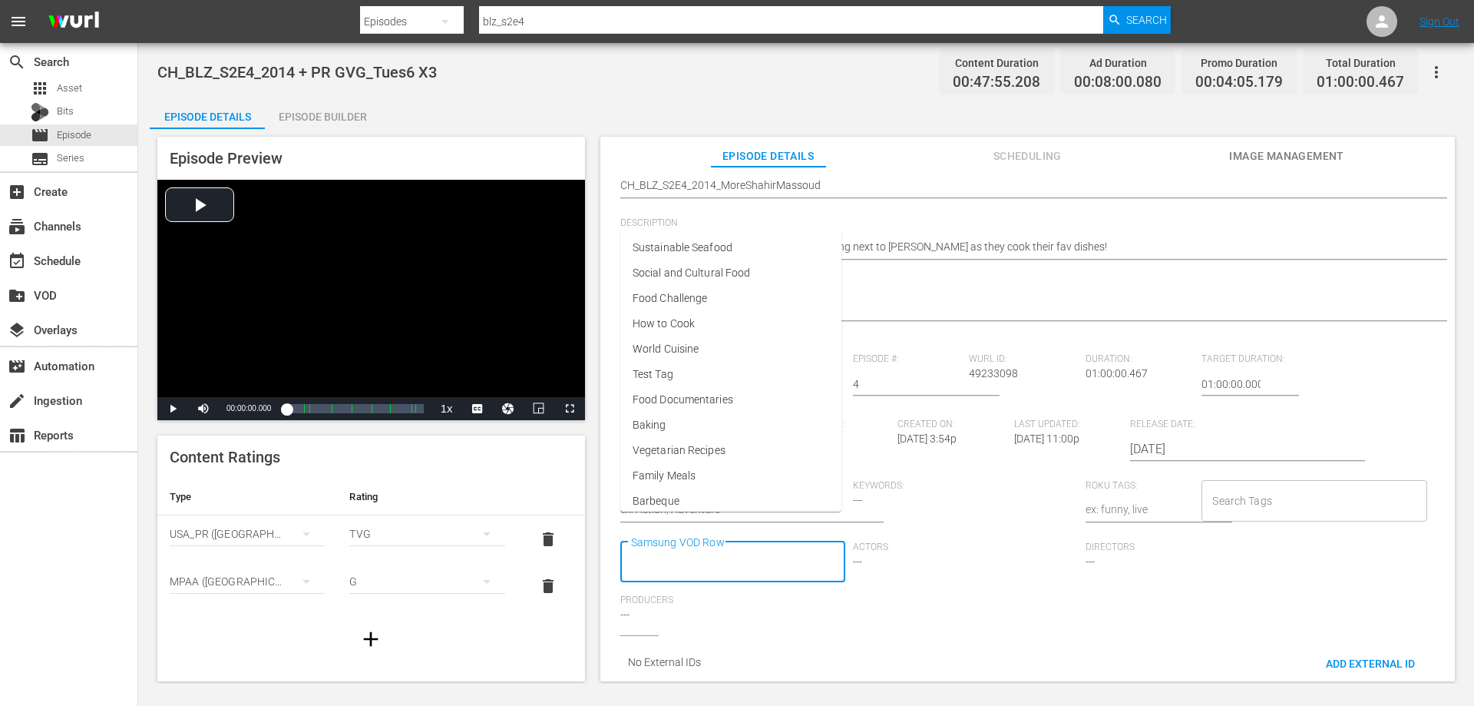
scroll to position [0, 0]
click at [701, 319] on span "Food Challenge" at bounding box center [670, 313] width 74 height 16
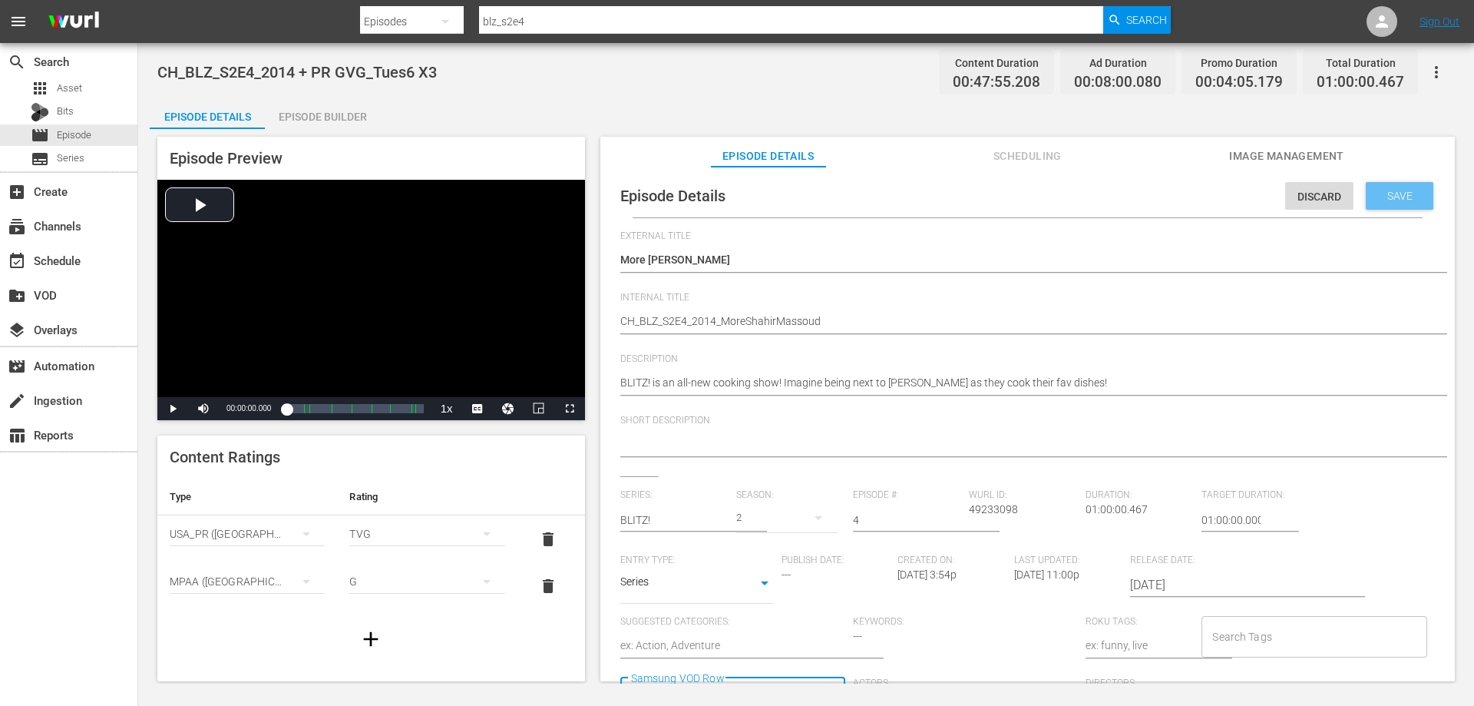
click at [1383, 194] on span "Save" at bounding box center [1400, 196] width 50 height 12
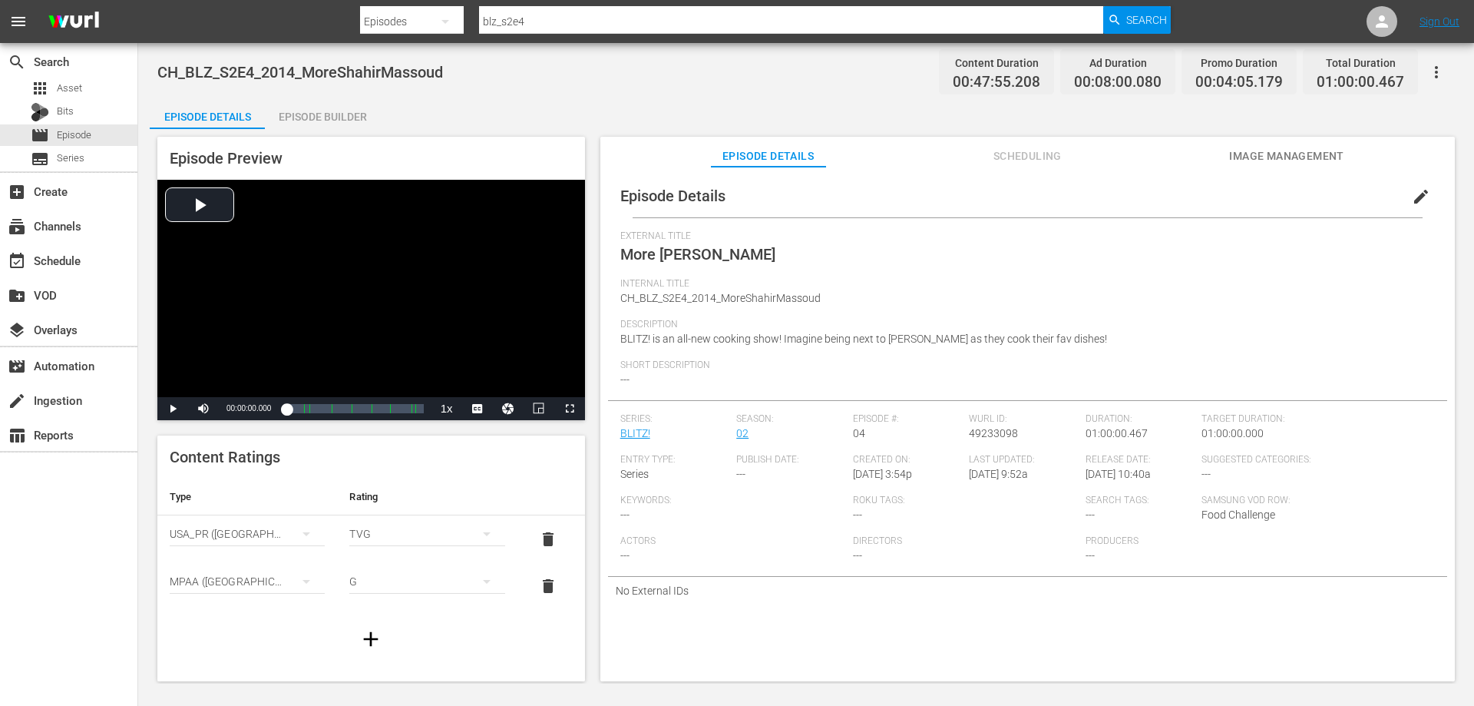
click at [1418, 193] on span "edit" at bounding box center [1421, 196] width 18 height 18
click at [331, 120] on div "Episode Builder" at bounding box center [322, 116] width 115 height 37
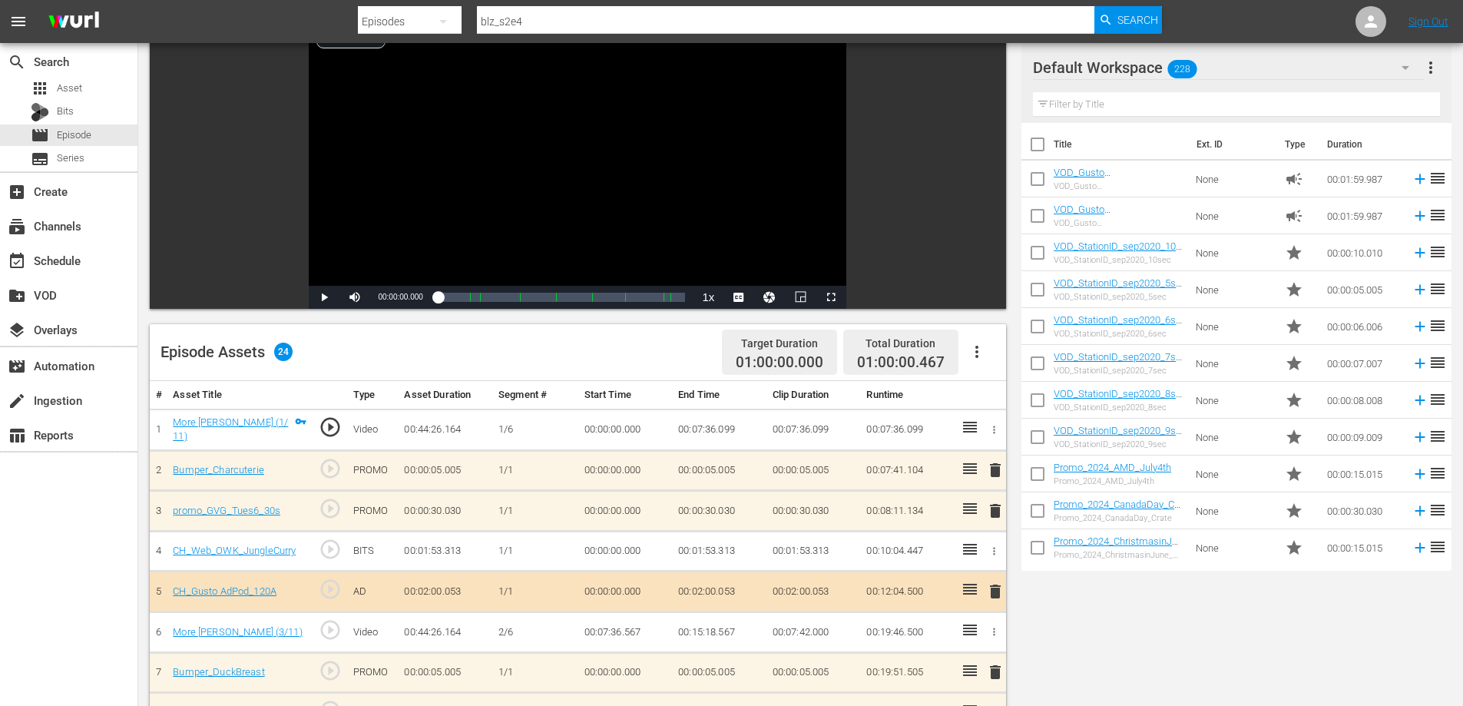
scroll to position [230, 0]
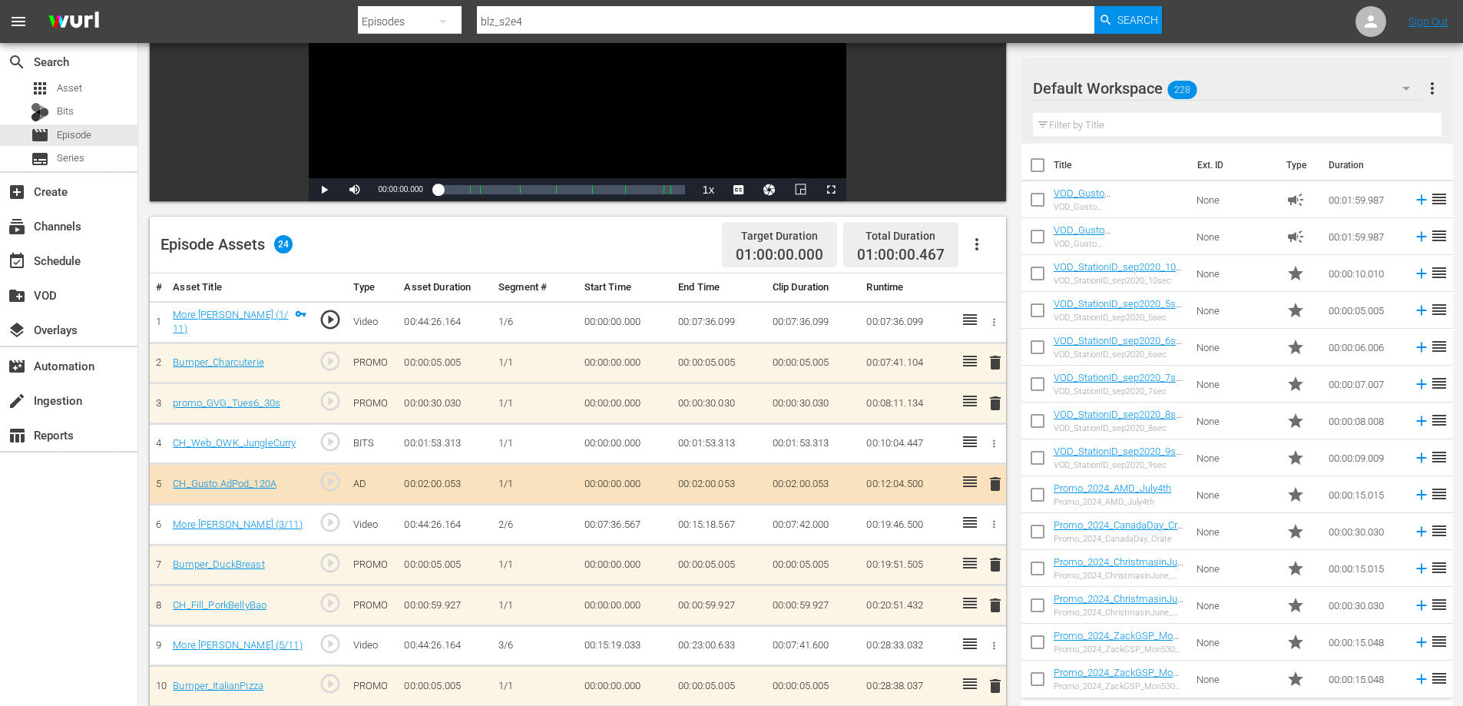
click at [987, 405] on span "delete" at bounding box center [995, 403] width 18 height 18
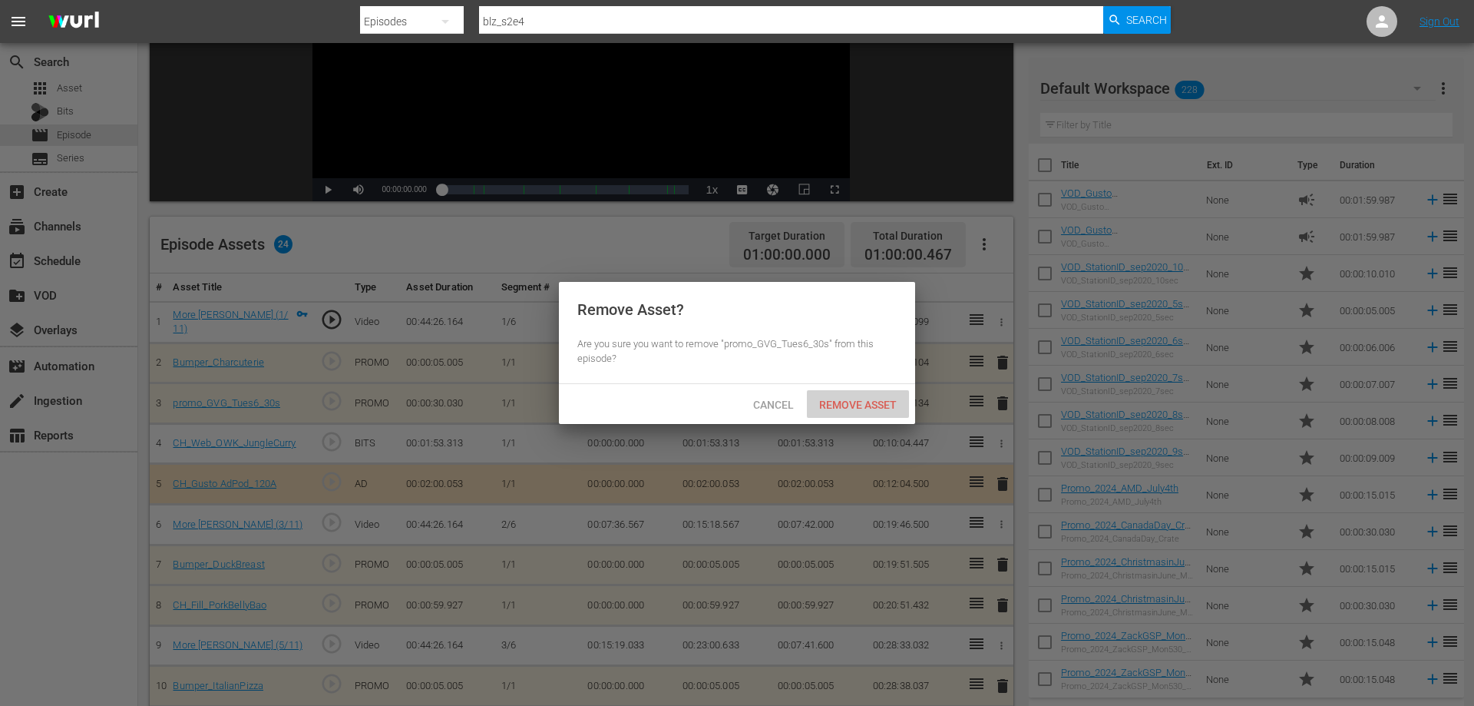
click at [884, 405] on span "Remove Asset" at bounding box center [858, 404] width 102 height 12
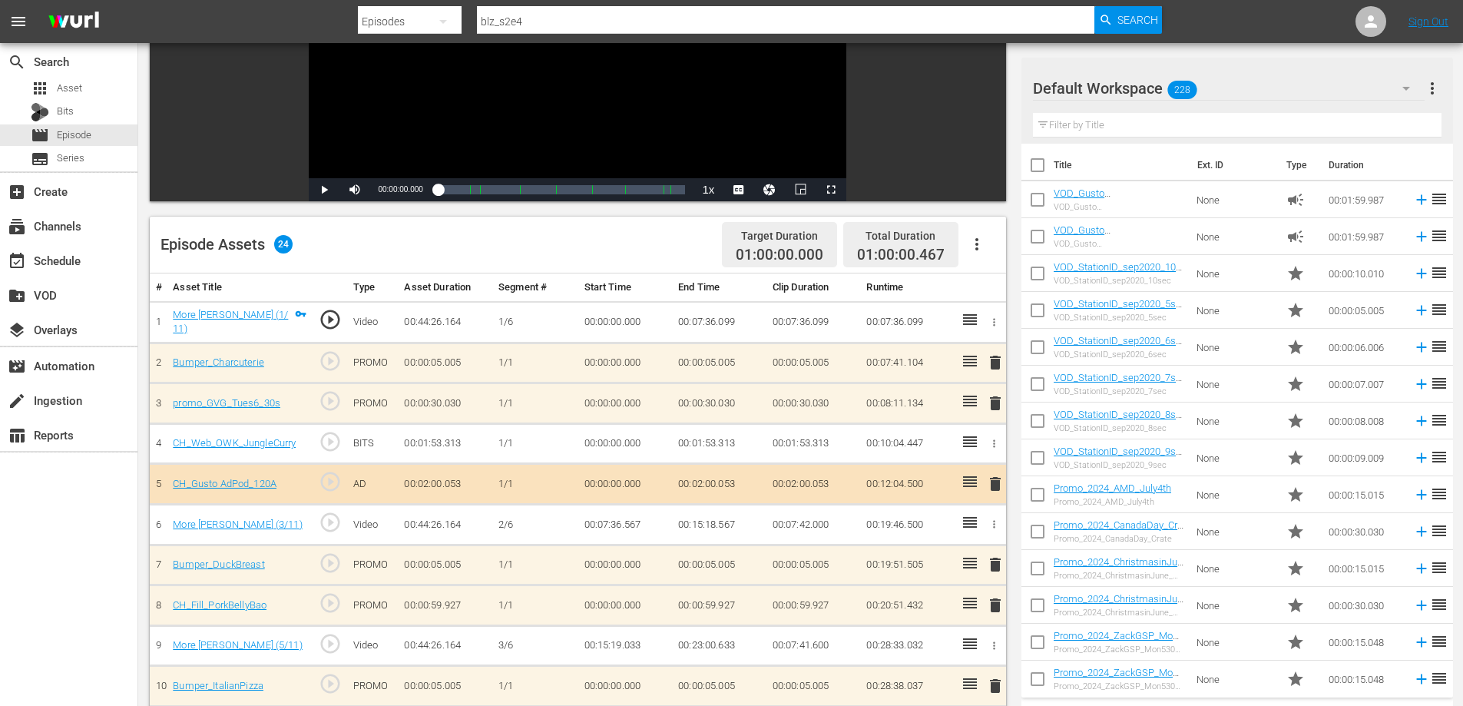
click at [994, 441] on icon "button" at bounding box center [994, 444] width 2 height 8
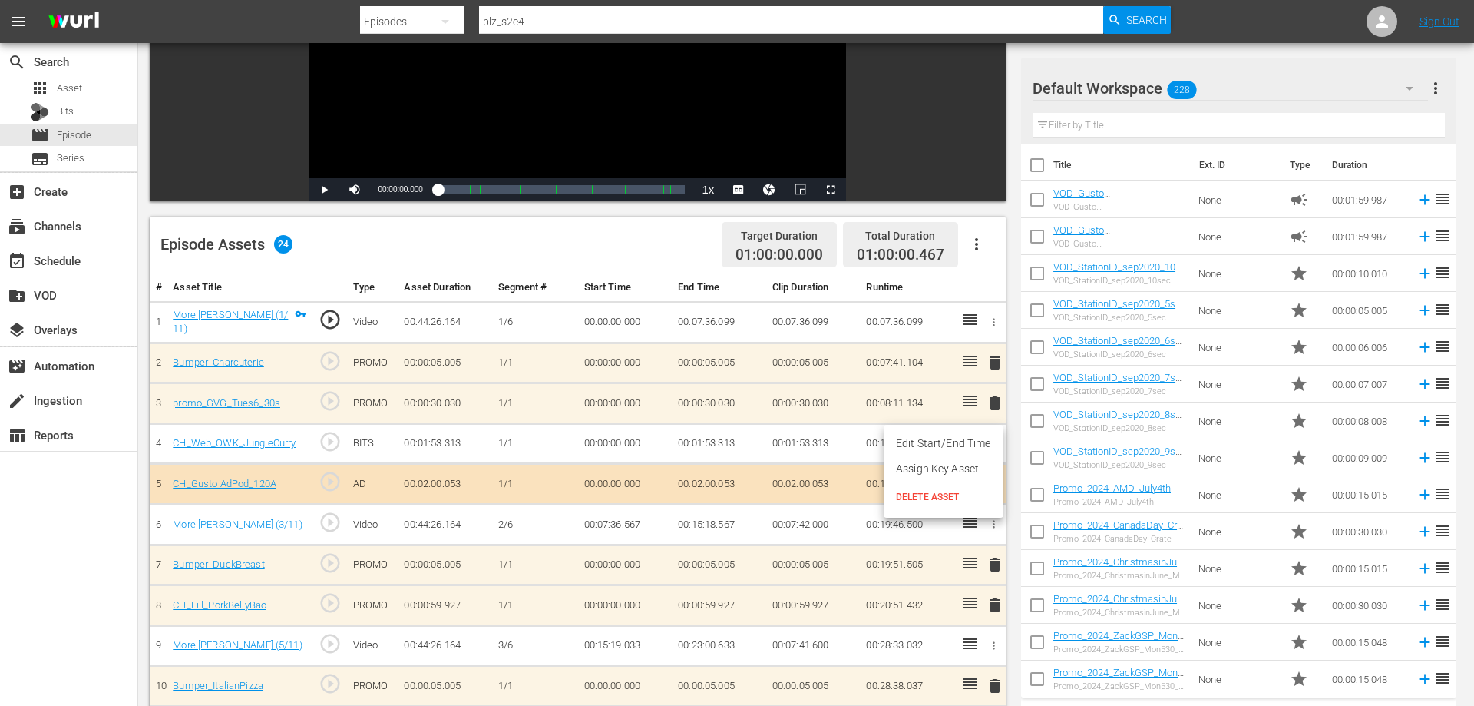
click at [930, 495] on span "DELETE ASSET" at bounding box center [943, 497] width 95 height 14
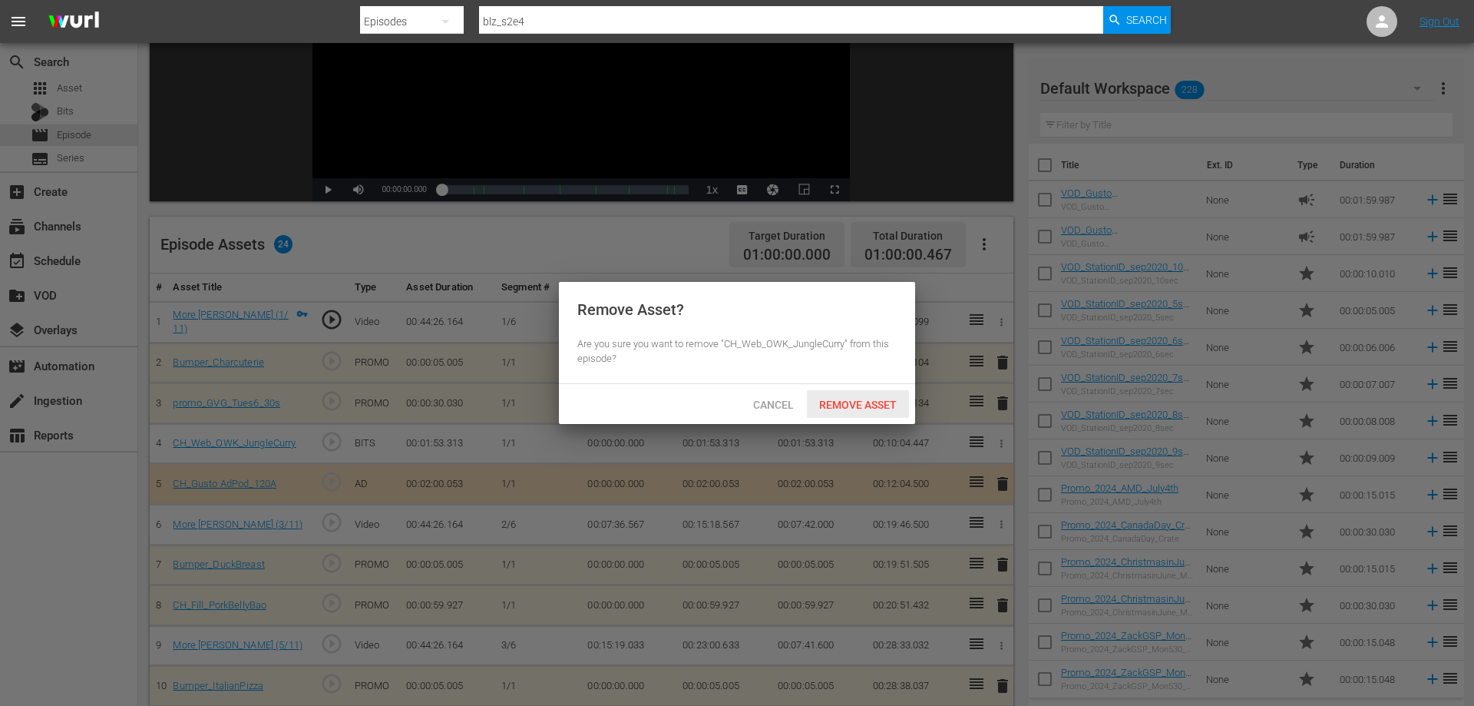
click at [867, 405] on span "Remove Asset" at bounding box center [858, 404] width 102 height 12
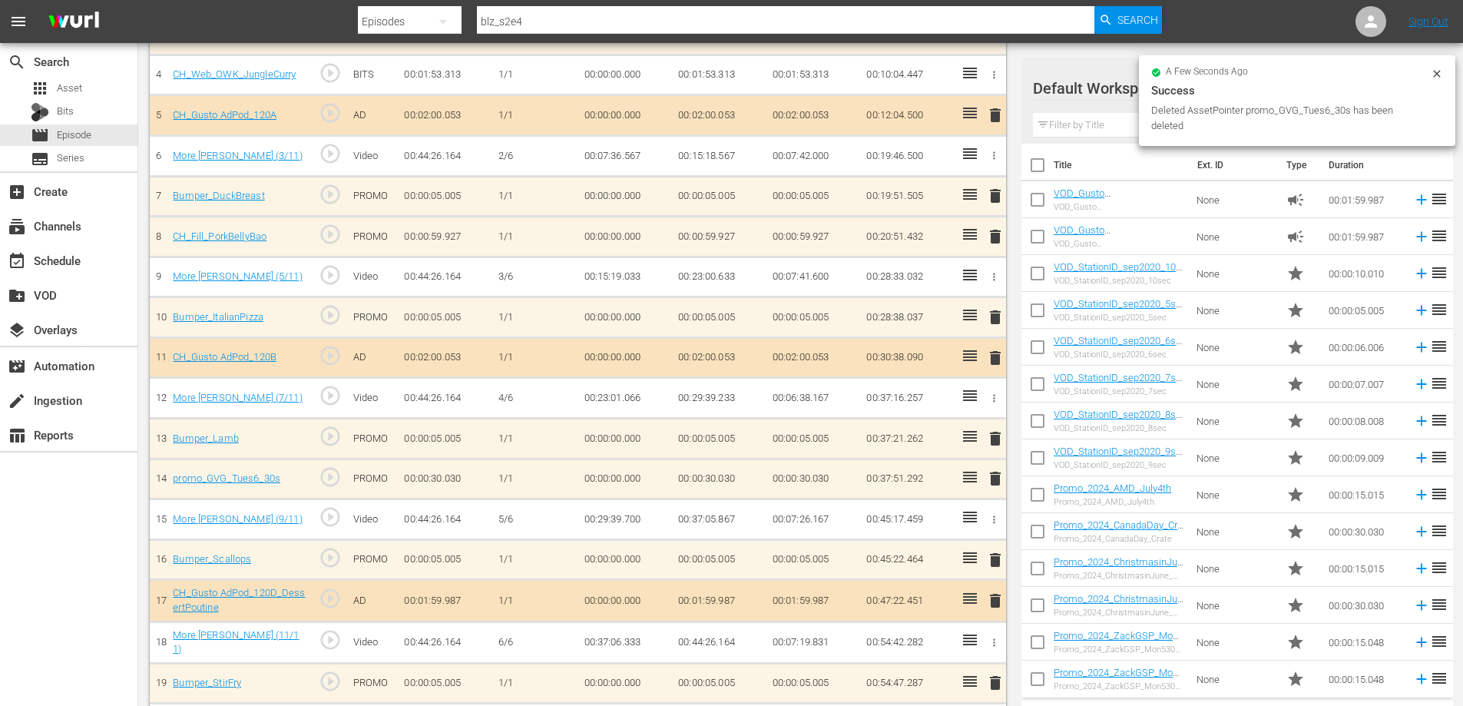
scroll to position [768, 0]
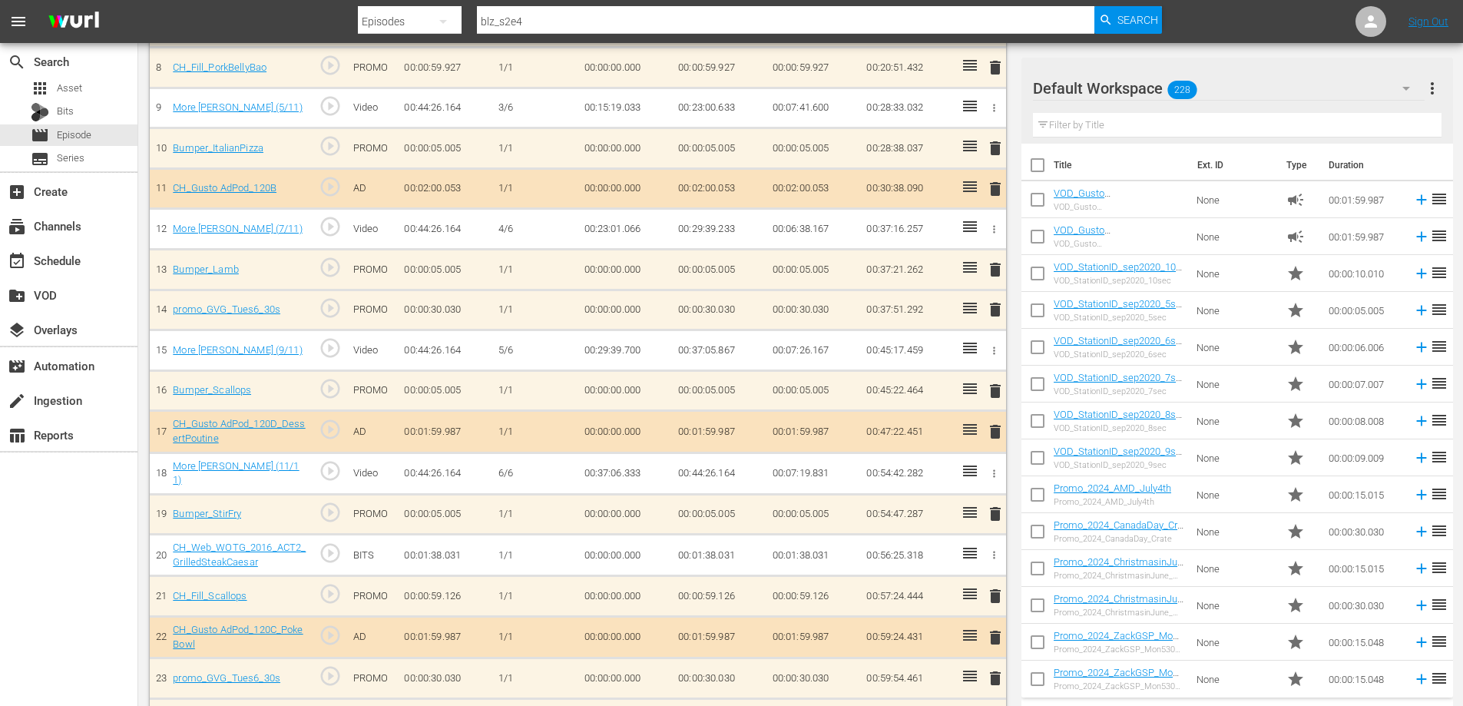
click at [996, 308] on span "delete" at bounding box center [995, 309] width 18 height 18
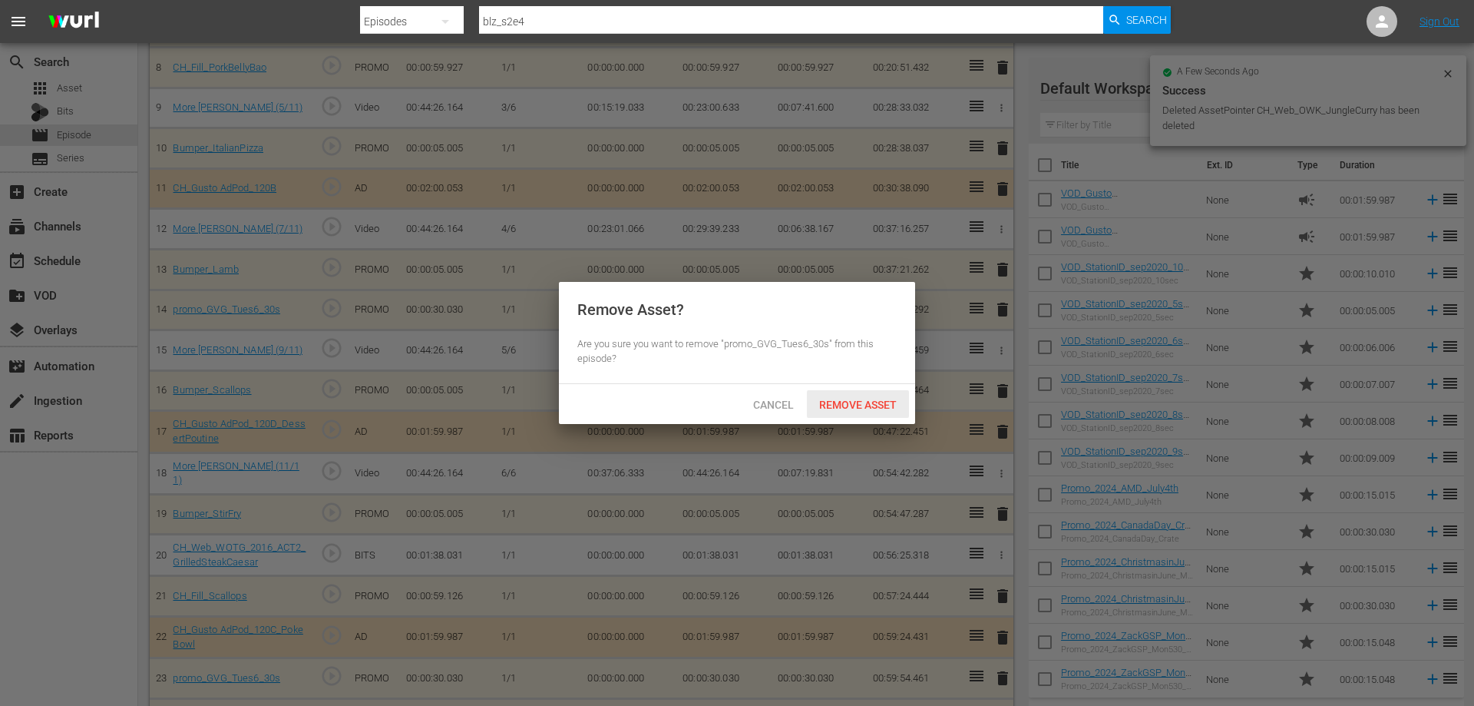
click at [850, 400] on span "Remove Asset" at bounding box center [858, 404] width 102 height 12
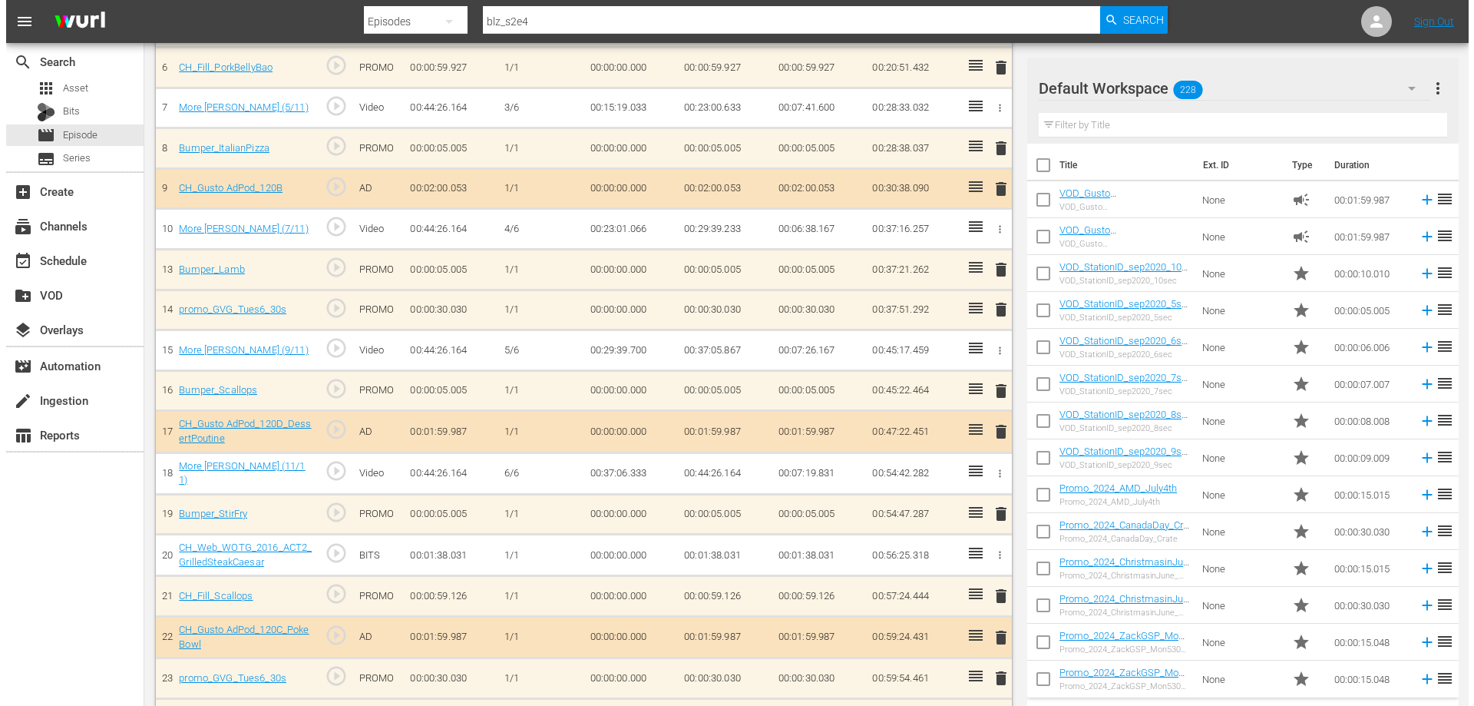
scroll to position [732, 0]
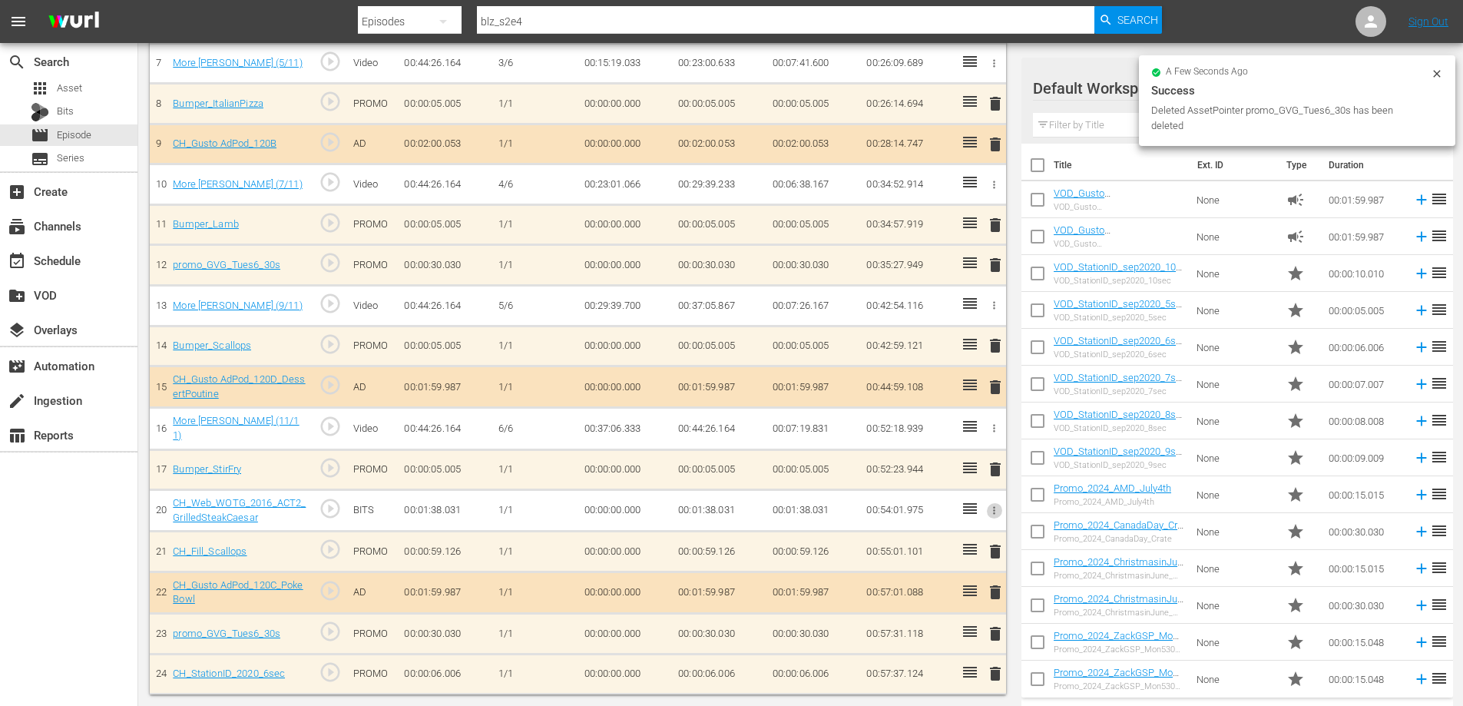
click at [996, 512] on icon "button" at bounding box center [994, 510] width 12 height 12
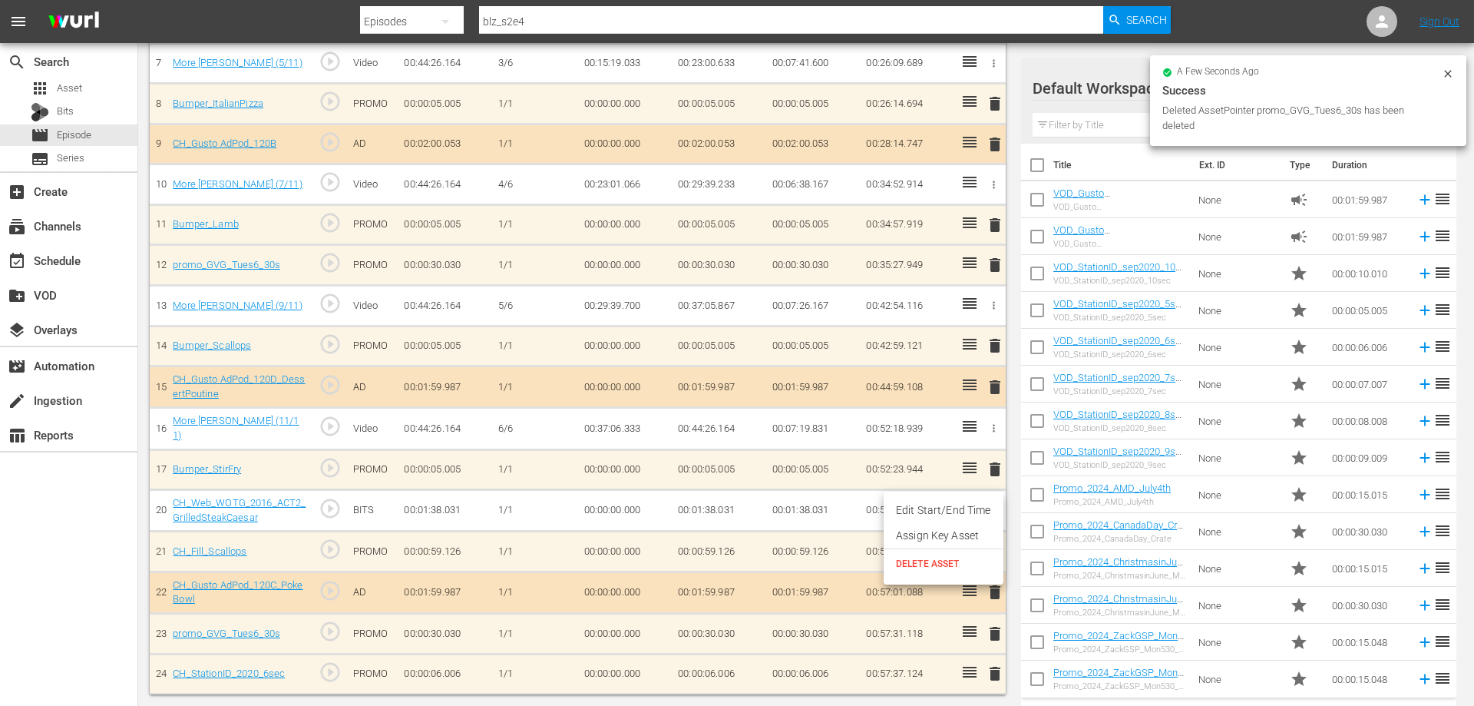
click at [957, 566] on span "DELETE ASSET" at bounding box center [943, 564] width 95 height 14
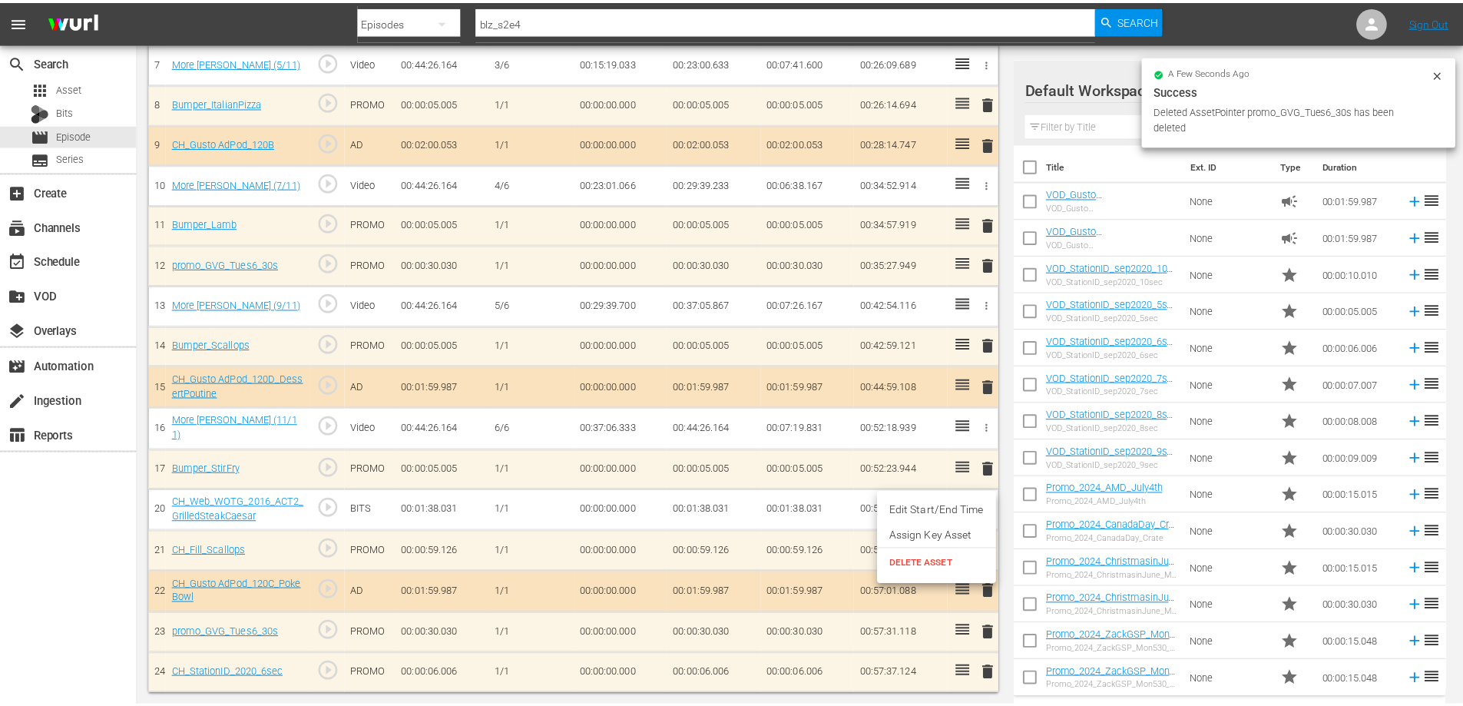
scroll to position [731, 0]
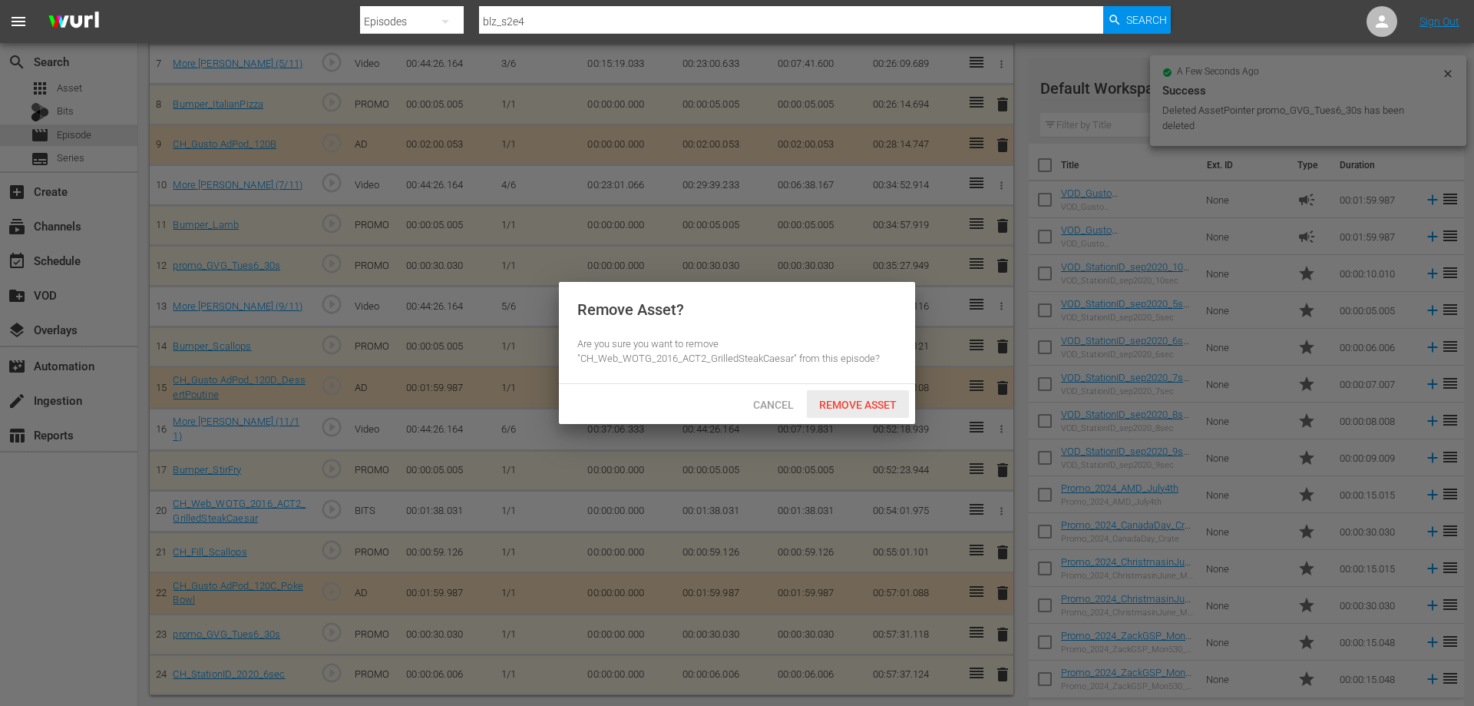
click at [851, 406] on span "Remove Asset" at bounding box center [858, 404] width 102 height 12
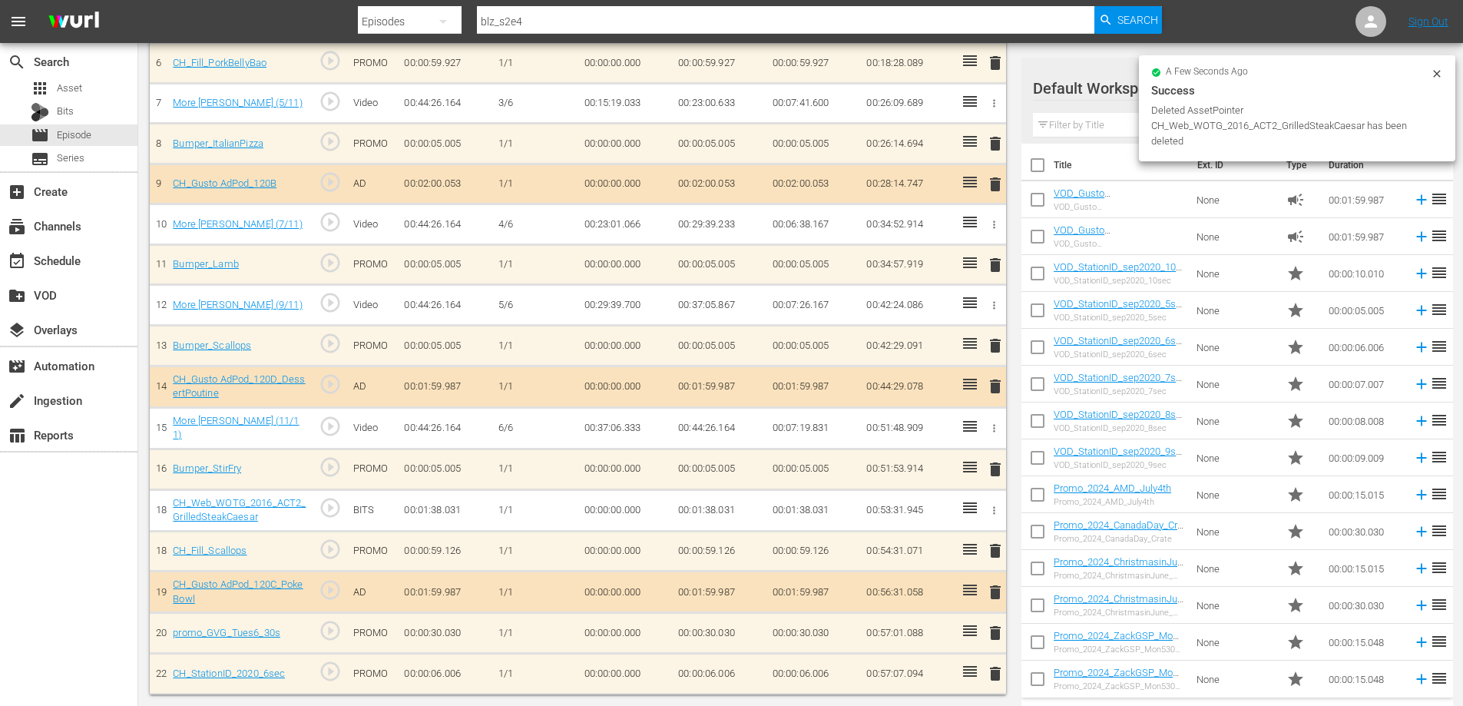
scroll to position [692, 0]
click at [991, 590] on span "delete" at bounding box center [995, 592] width 18 height 18
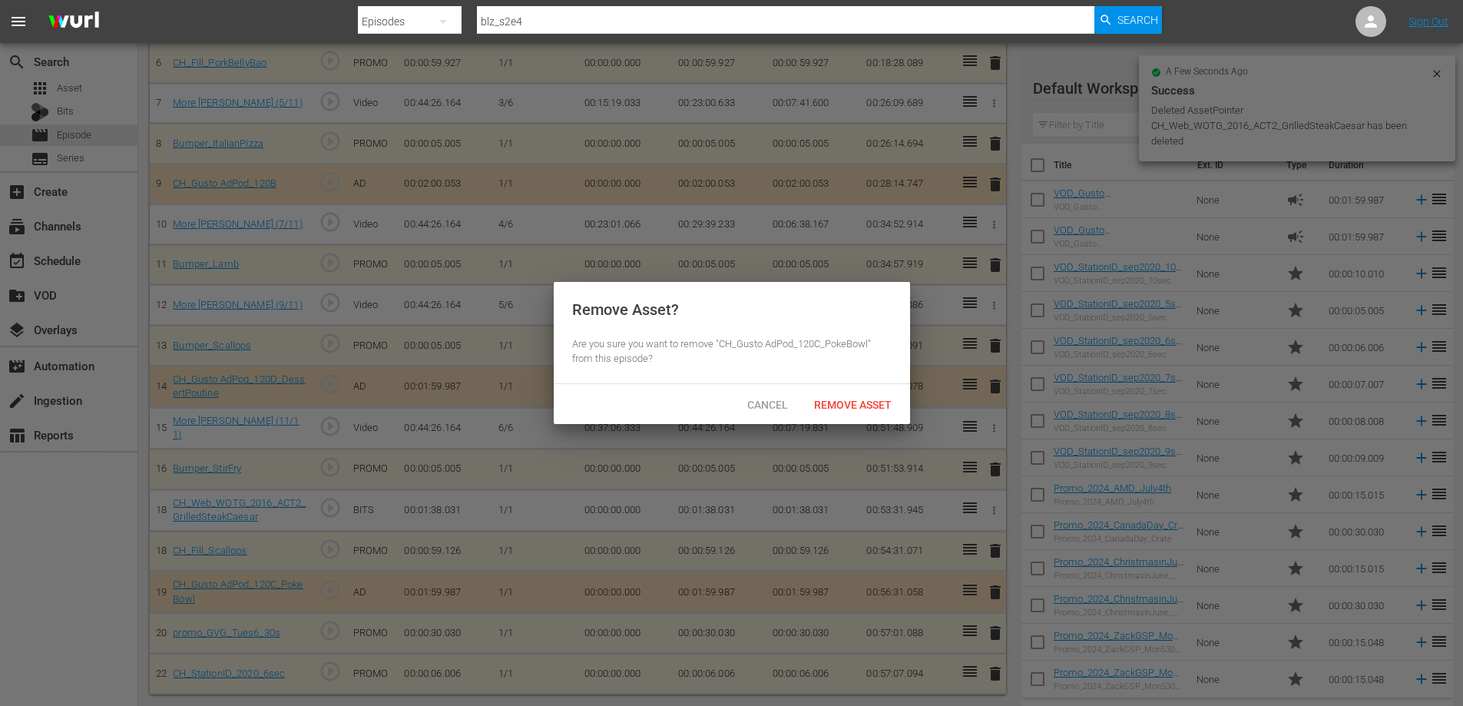
scroll to position [690, 0]
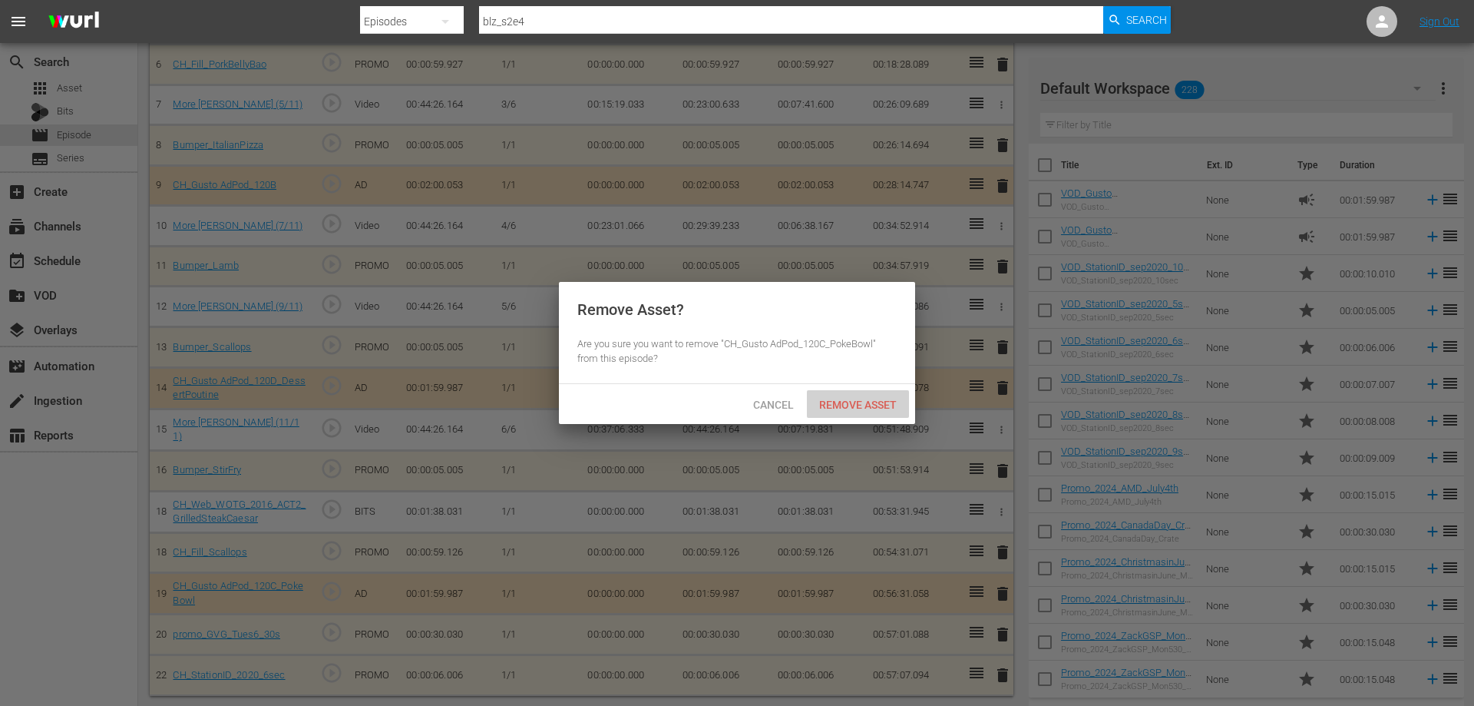
click at [843, 405] on span "Remove Asset" at bounding box center [858, 404] width 102 height 12
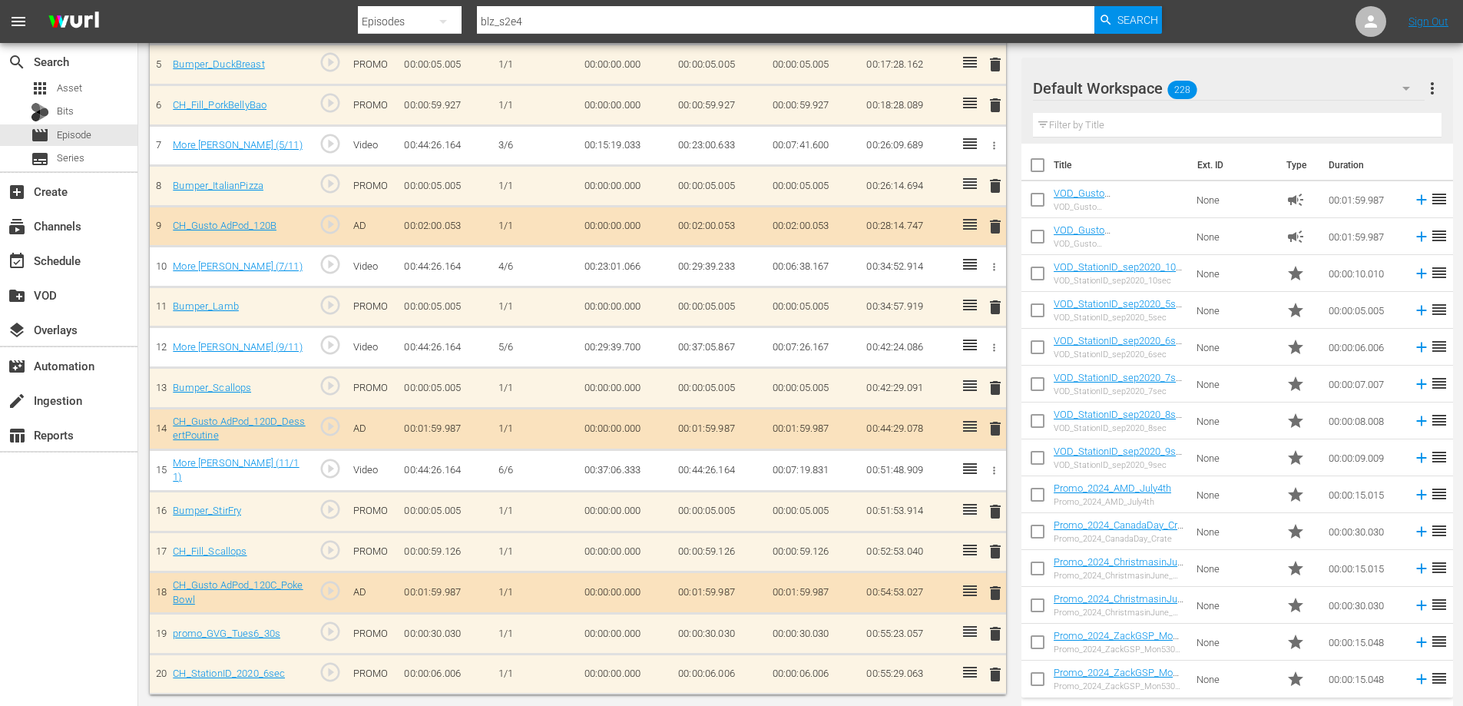
scroll to position [650, 0]
click at [994, 634] on span "delete" at bounding box center [995, 633] width 18 height 18
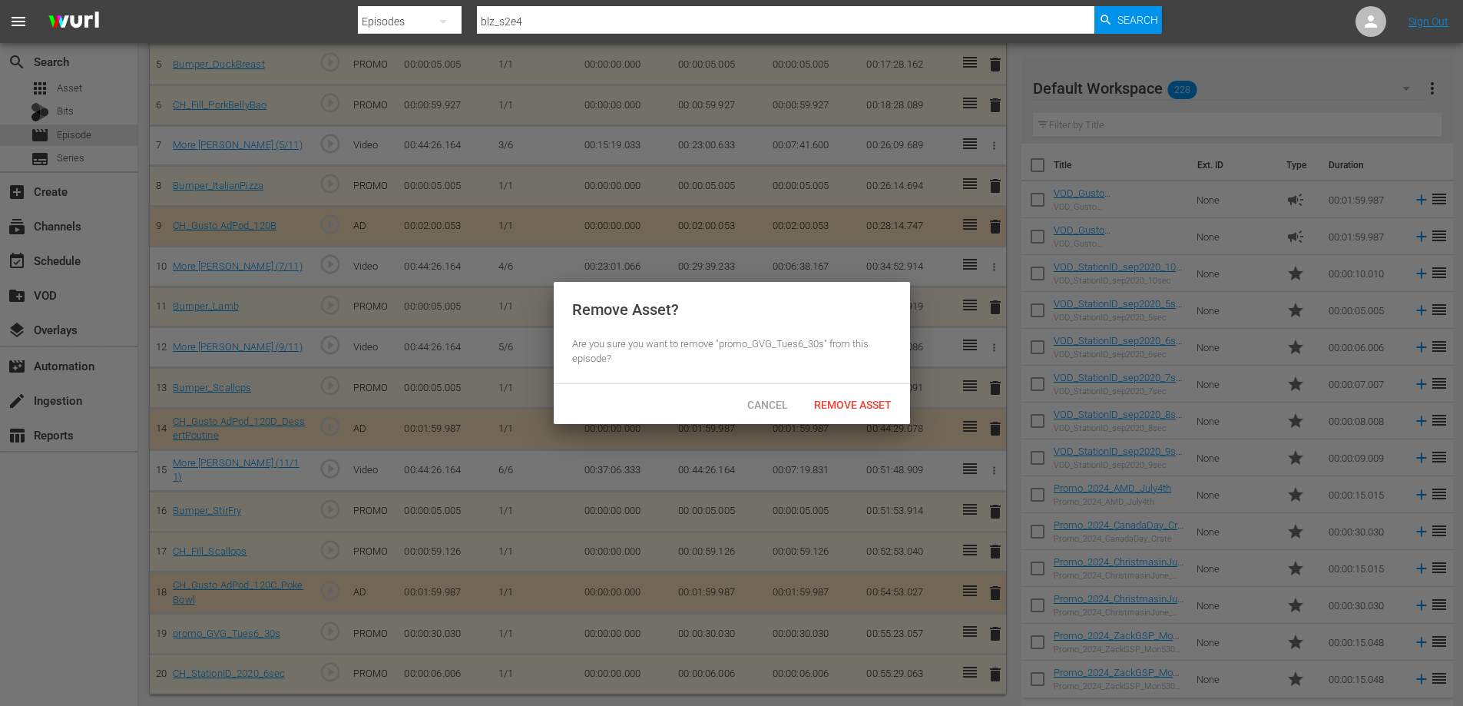
scroll to position [649, 0]
click at [852, 400] on span "Remove Asset" at bounding box center [858, 404] width 102 height 12
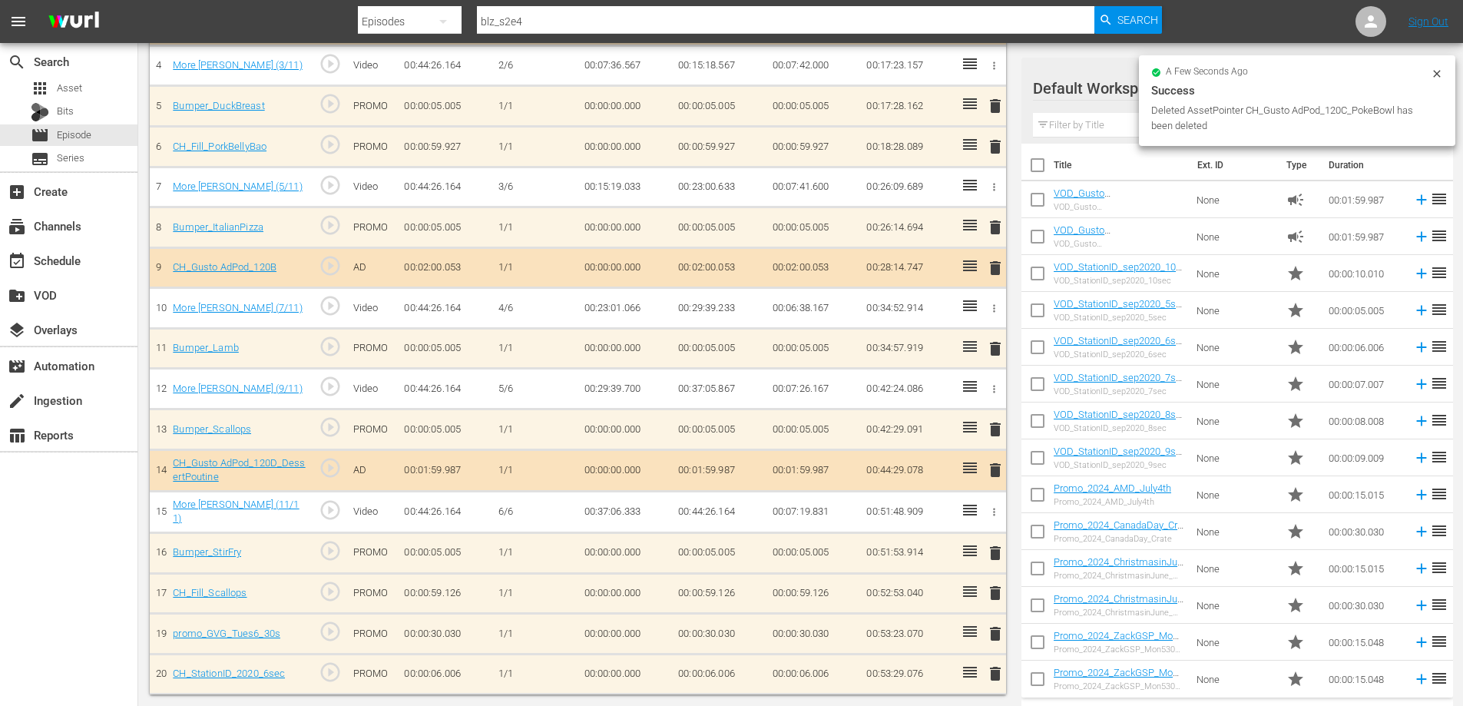
scroll to position [608, 0]
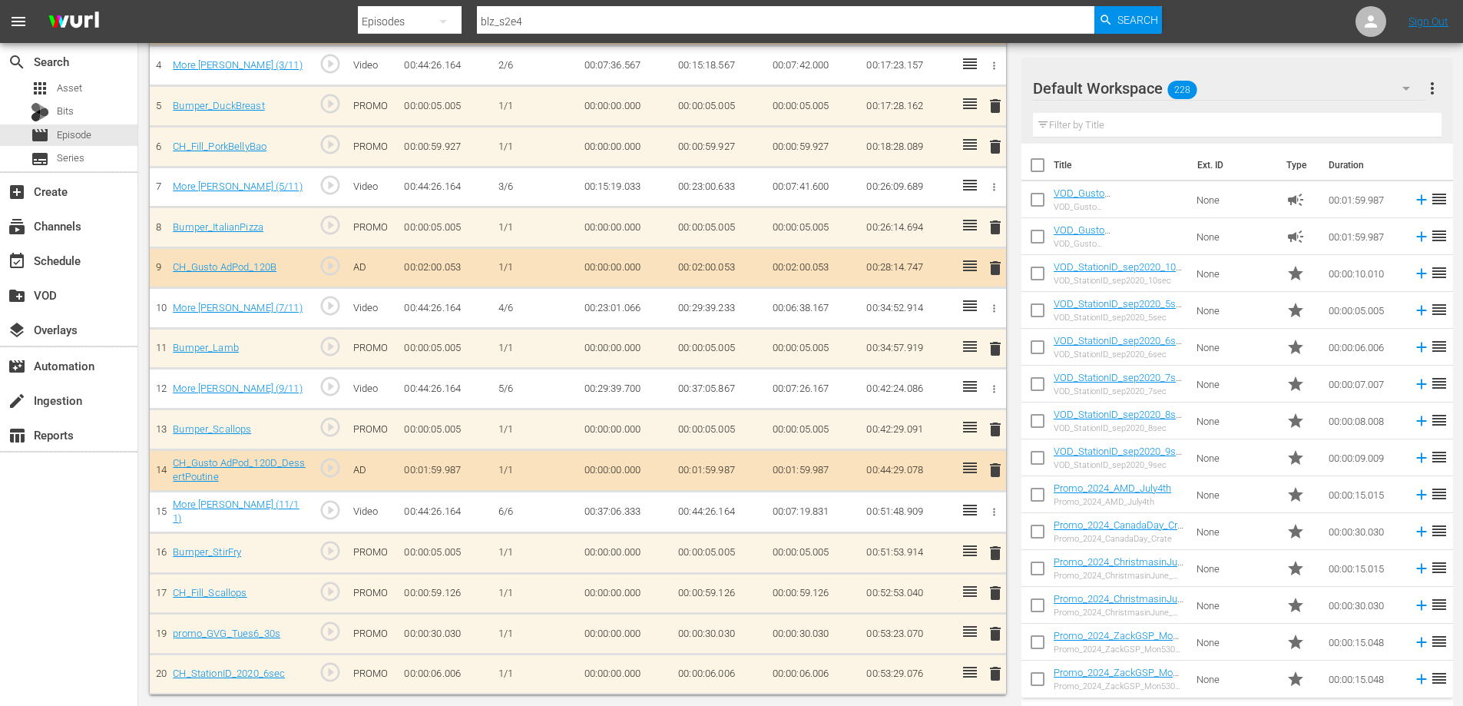
click at [993, 596] on span "delete" at bounding box center [995, 593] width 18 height 18
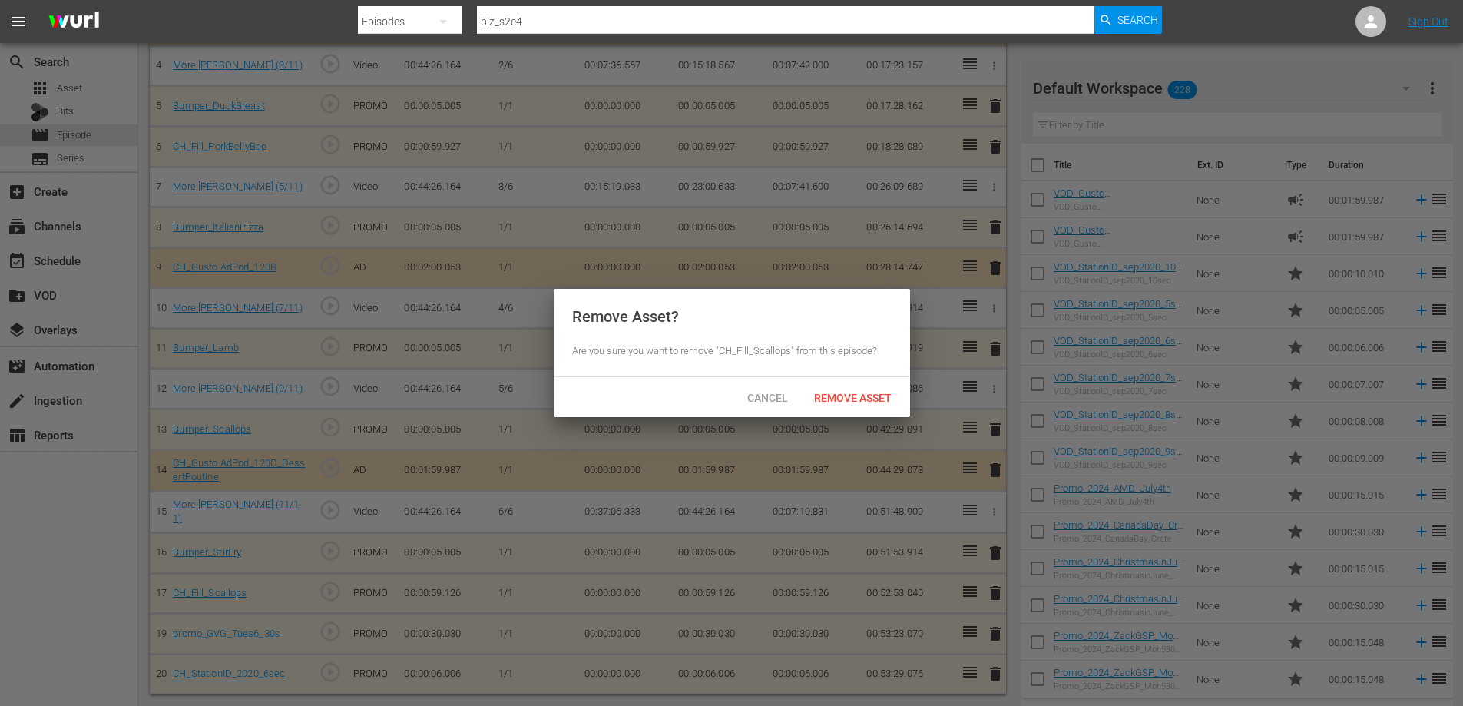
scroll to position [607, 0]
click at [831, 387] on div "Remove Asset" at bounding box center [858, 397] width 102 height 28
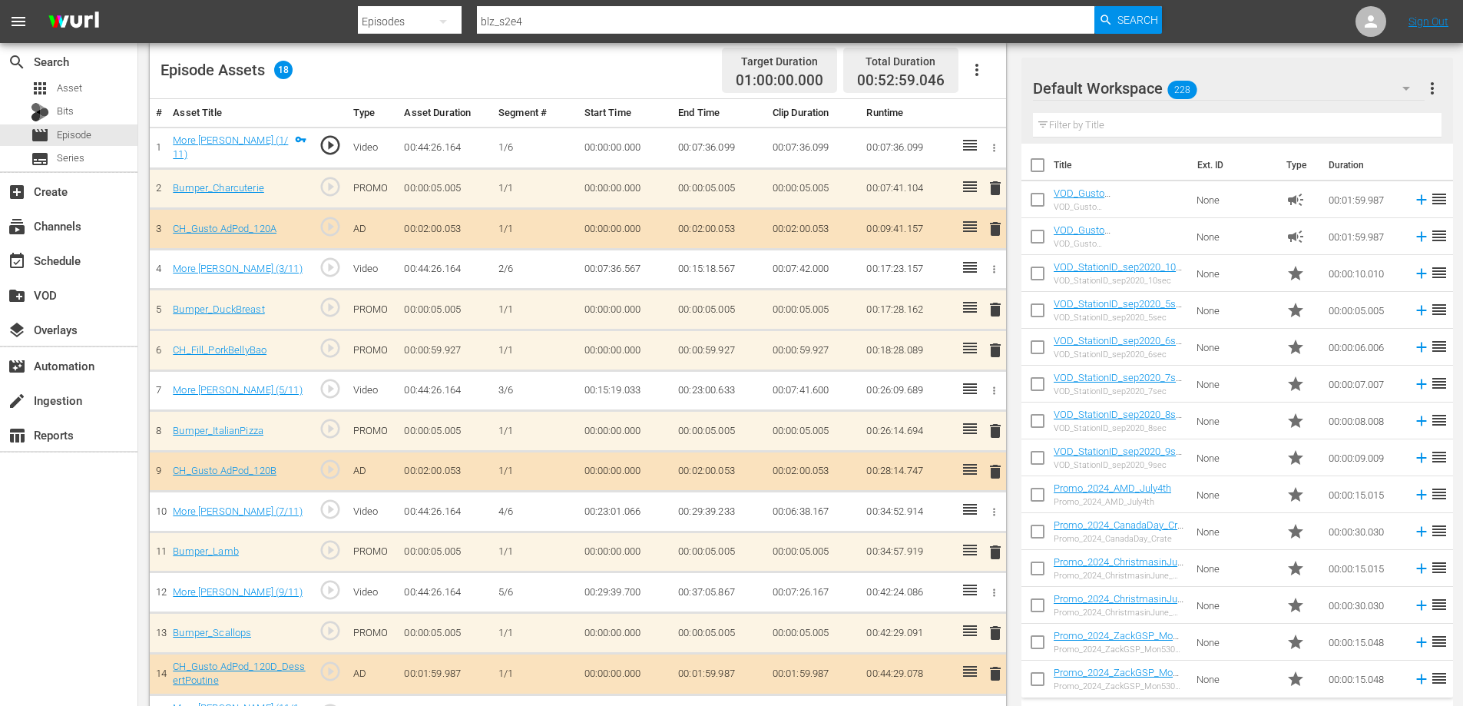
scroll to position [377, 0]
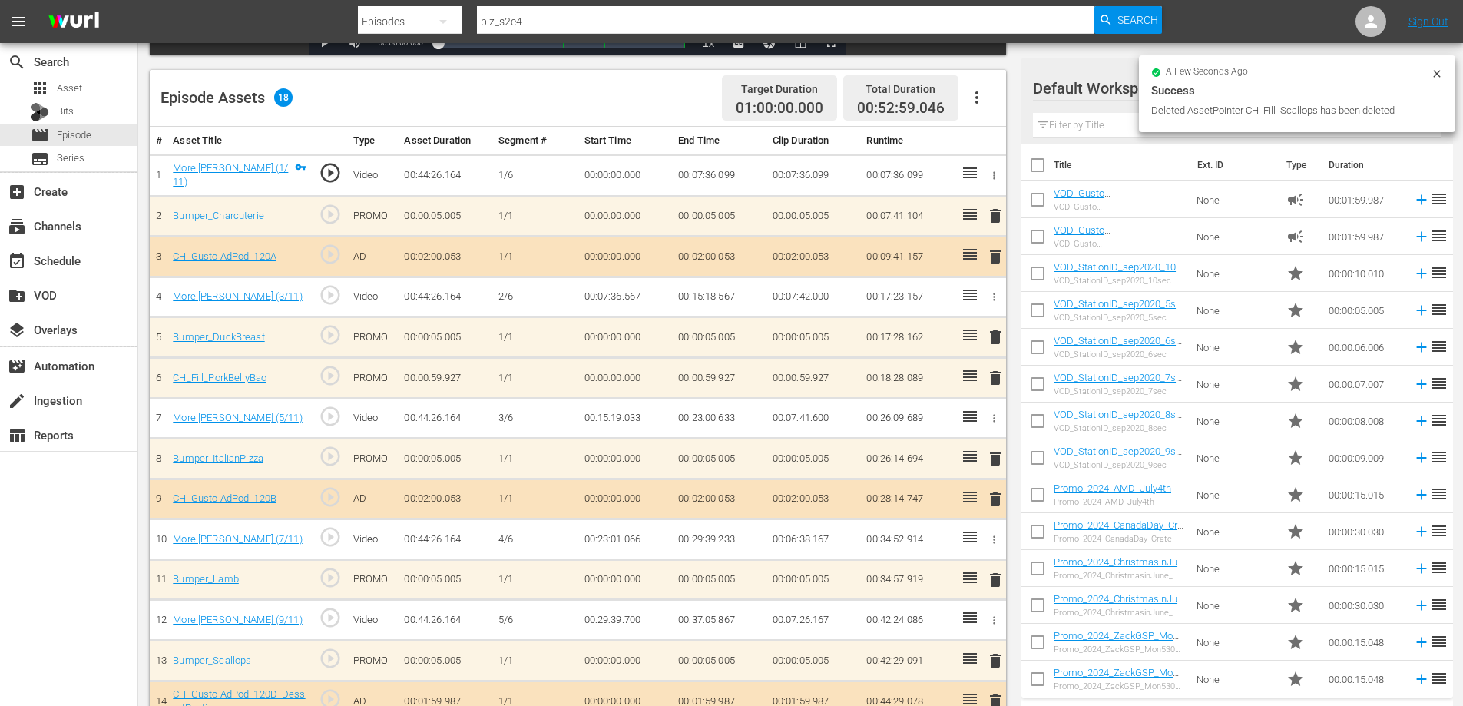
click at [996, 253] on span "delete" at bounding box center [995, 256] width 18 height 18
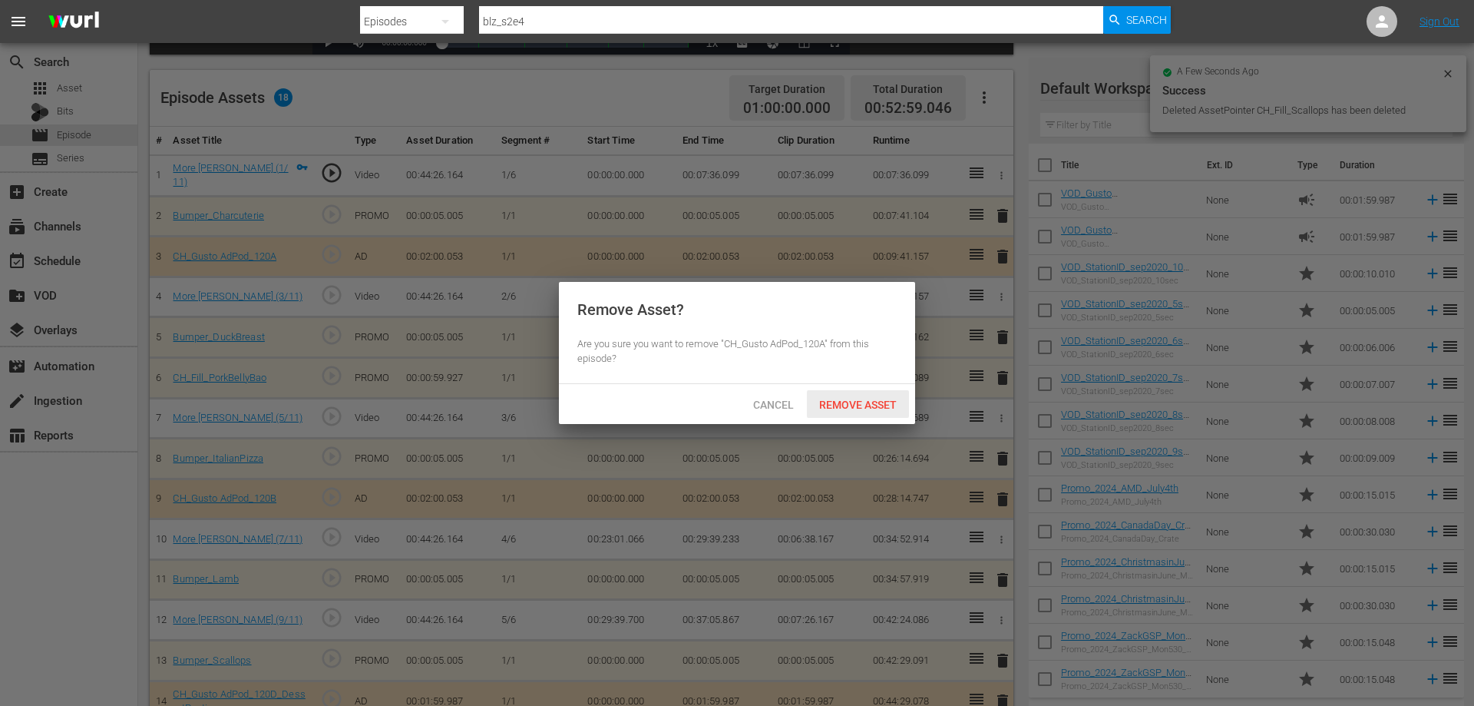
click at [878, 398] on span "Remove Asset" at bounding box center [858, 404] width 102 height 12
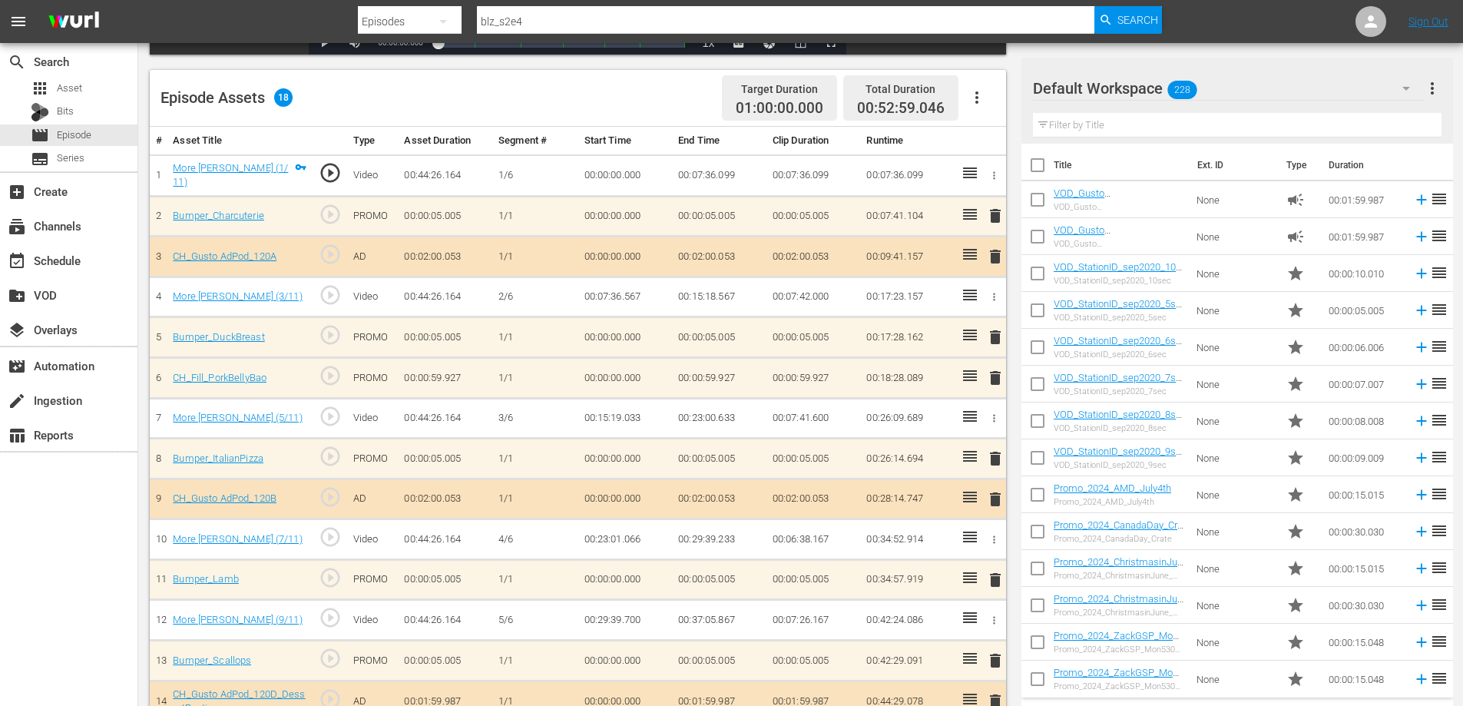
click at [997, 373] on span "delete" at bounding box center [995, 378] width 18 height 18
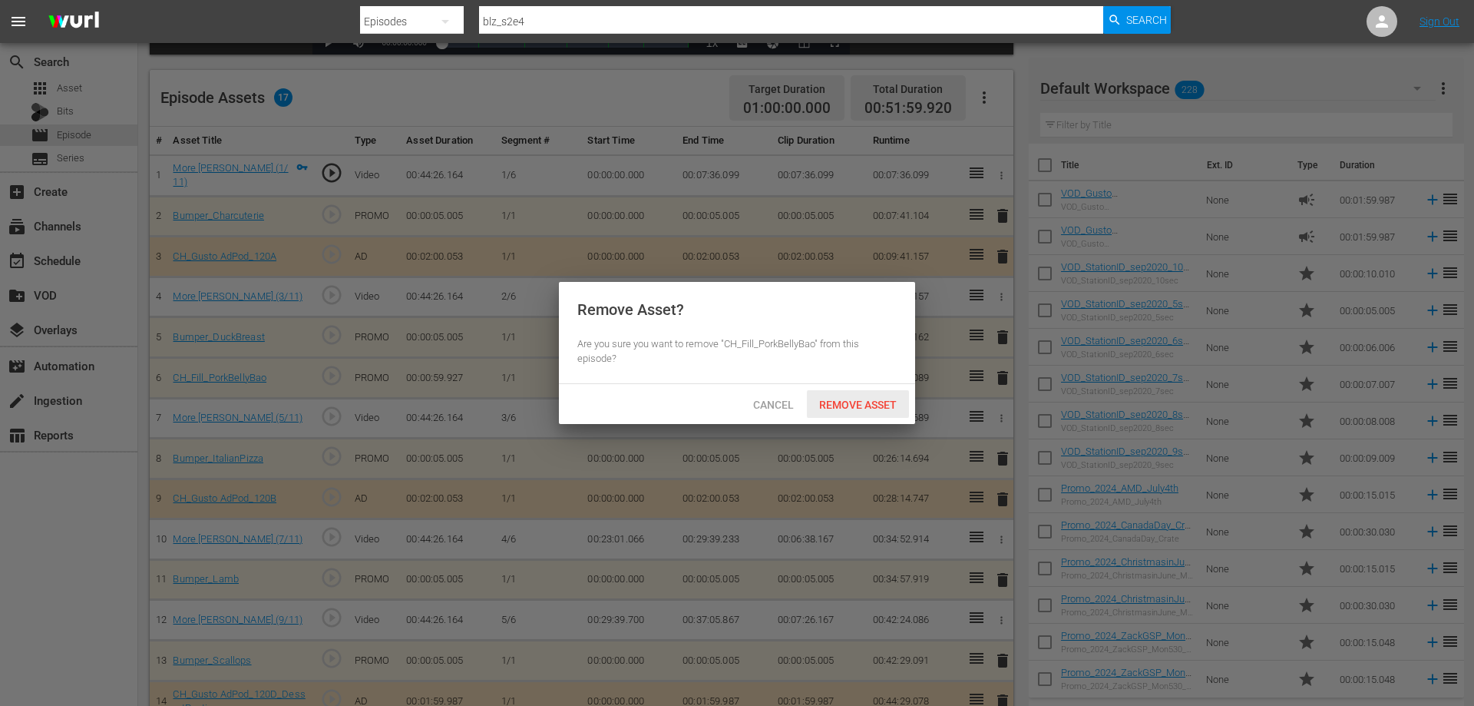
click at [855, 396] on div "Remove Asset" at bounding box center [858, 404] width 102 height 28
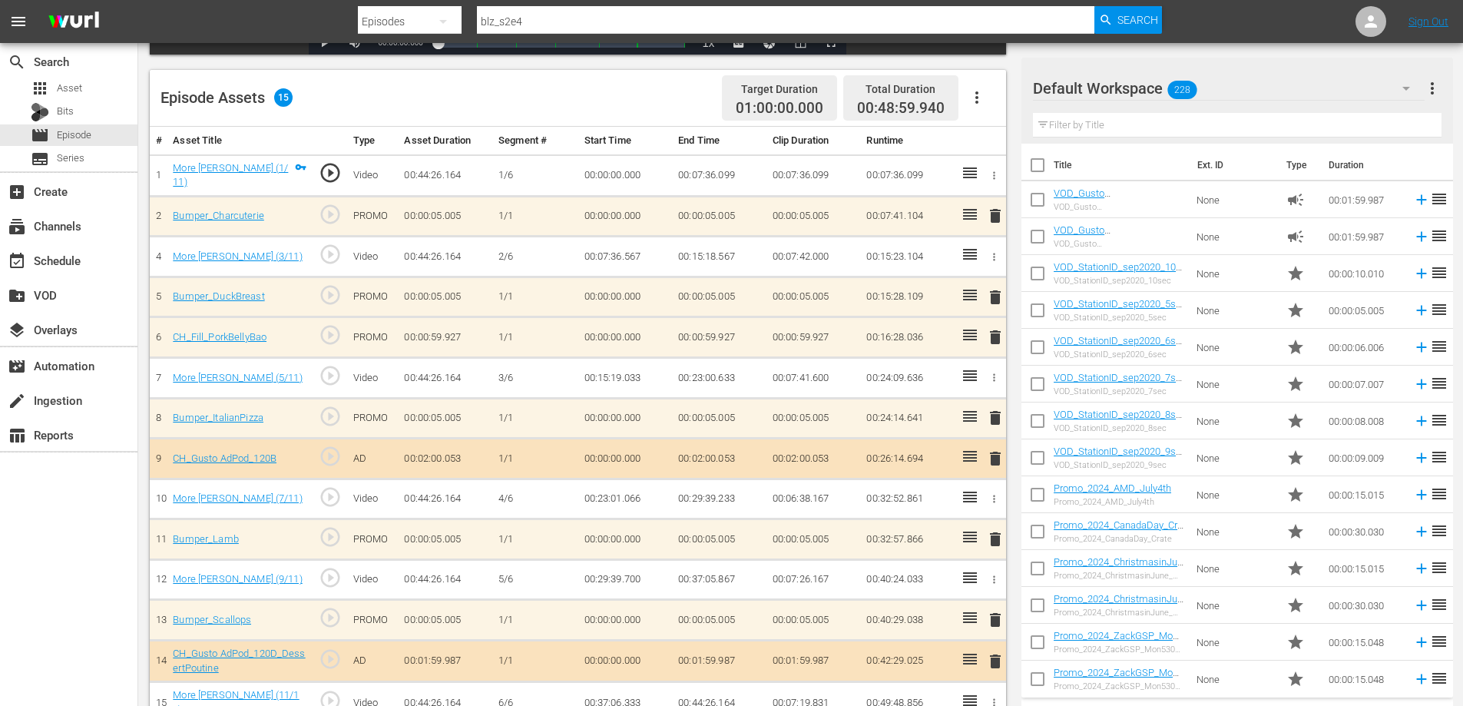
click at [992, 334] on span "delete" at bounding box center [995, 337] width 18 height 18
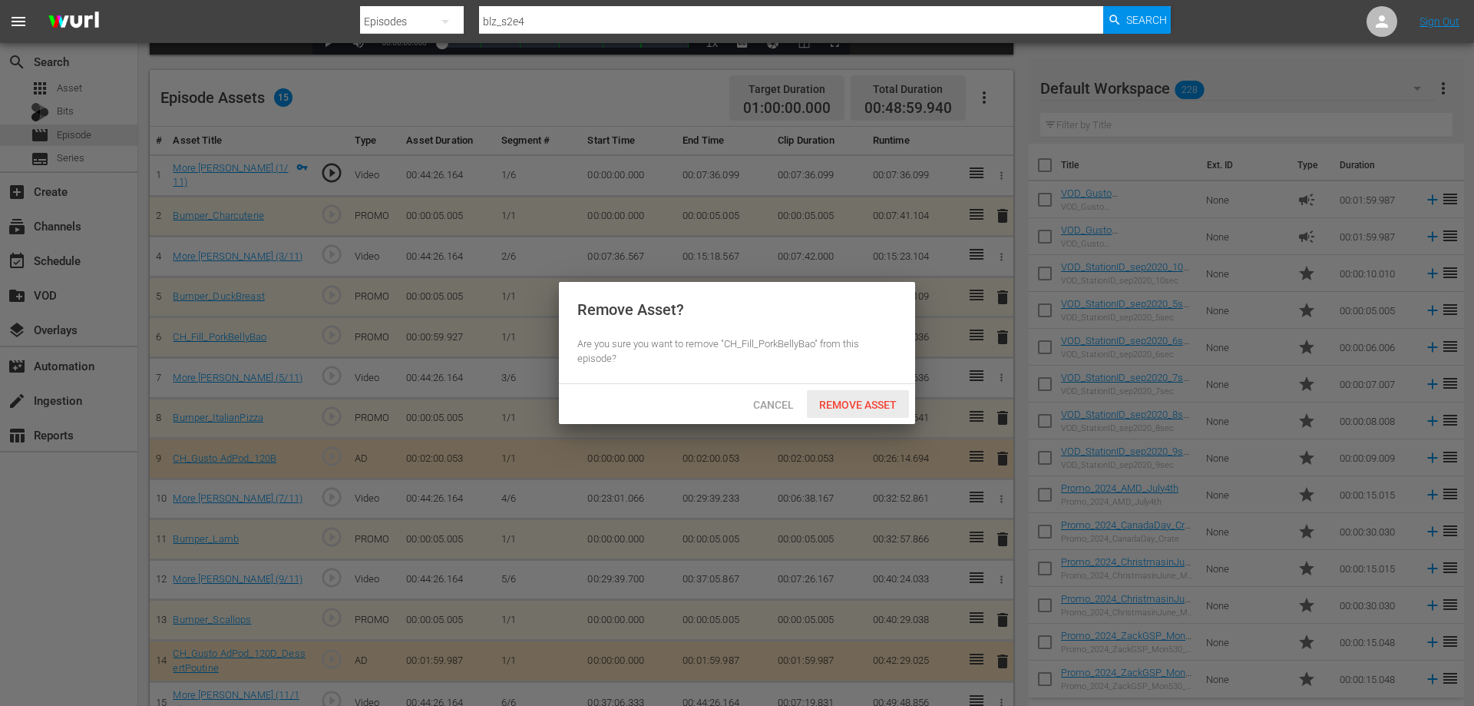
click at [848, 396] on div "Remove Asset" at bounding box center [858, 404] width 102 height 28
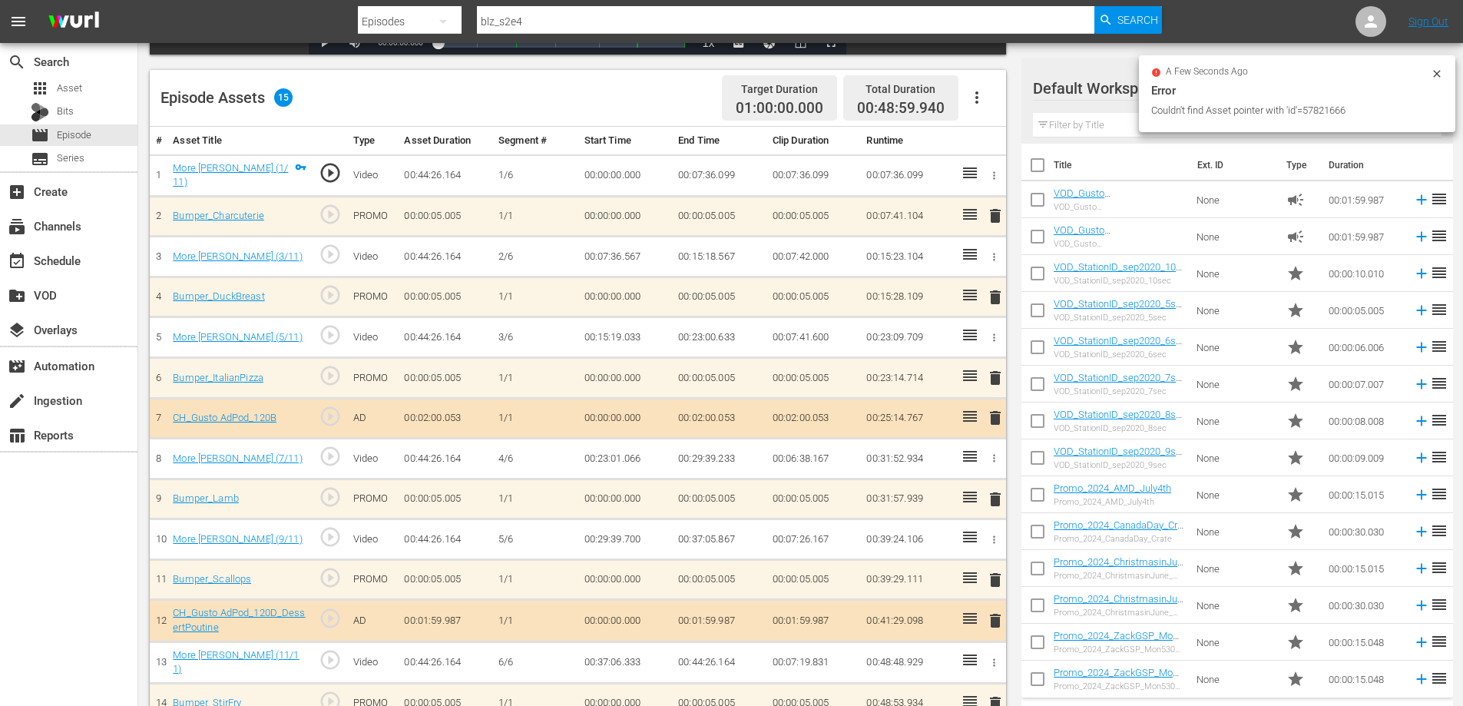
click at [1433, 71] on icon at bounding box center [1436, 73] width 7 height 7
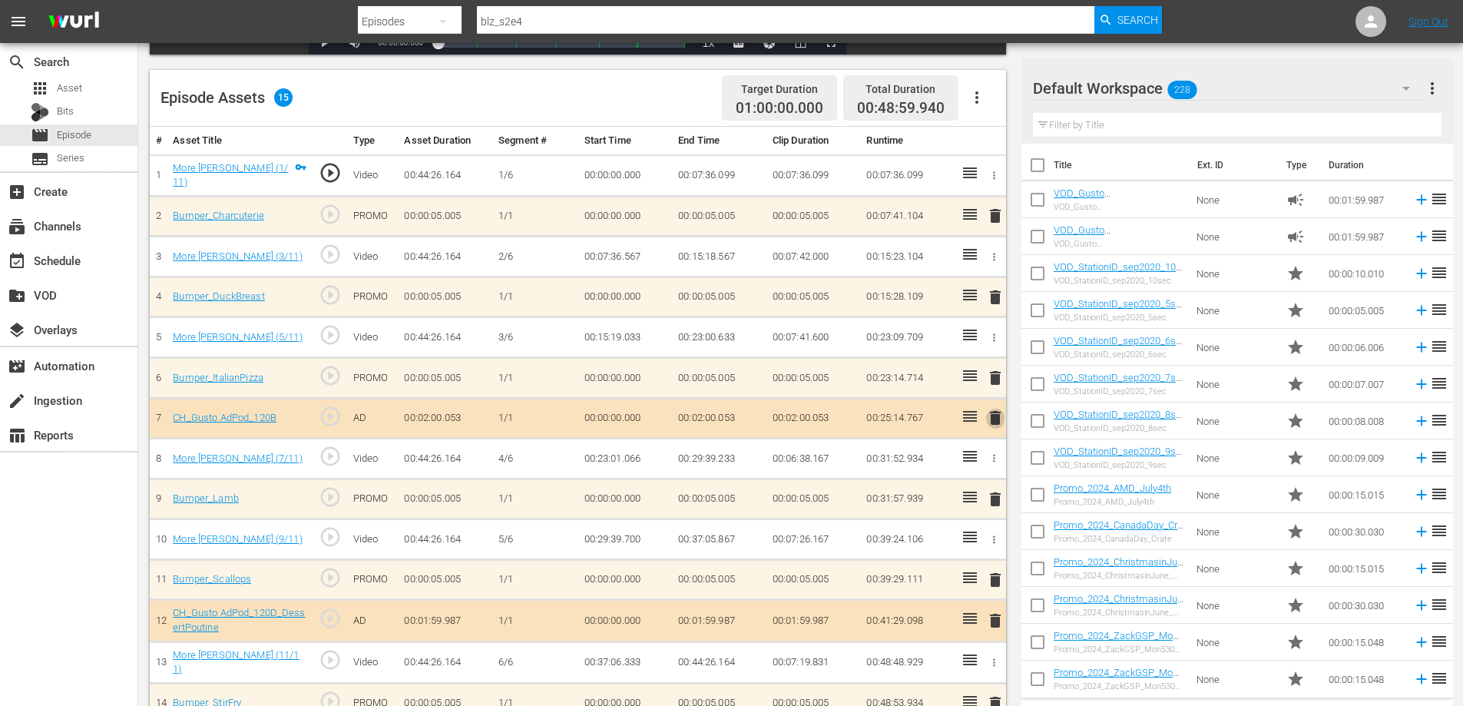
click at [993, 418] on span "delete" at bounding box center [995, 417] width 18 height 18
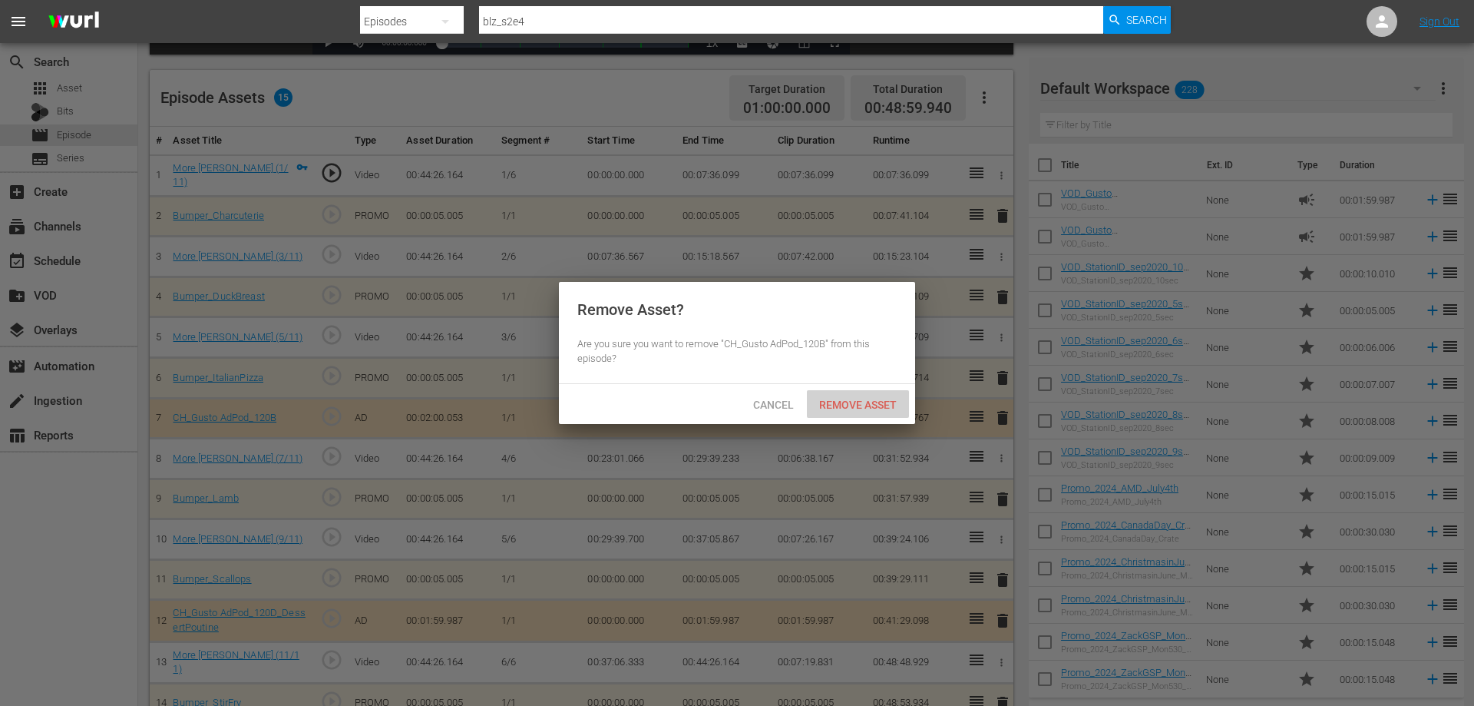
click at [839, 398] on span "Remove Asset" at bounding box center [858, 404] width 102 height 12
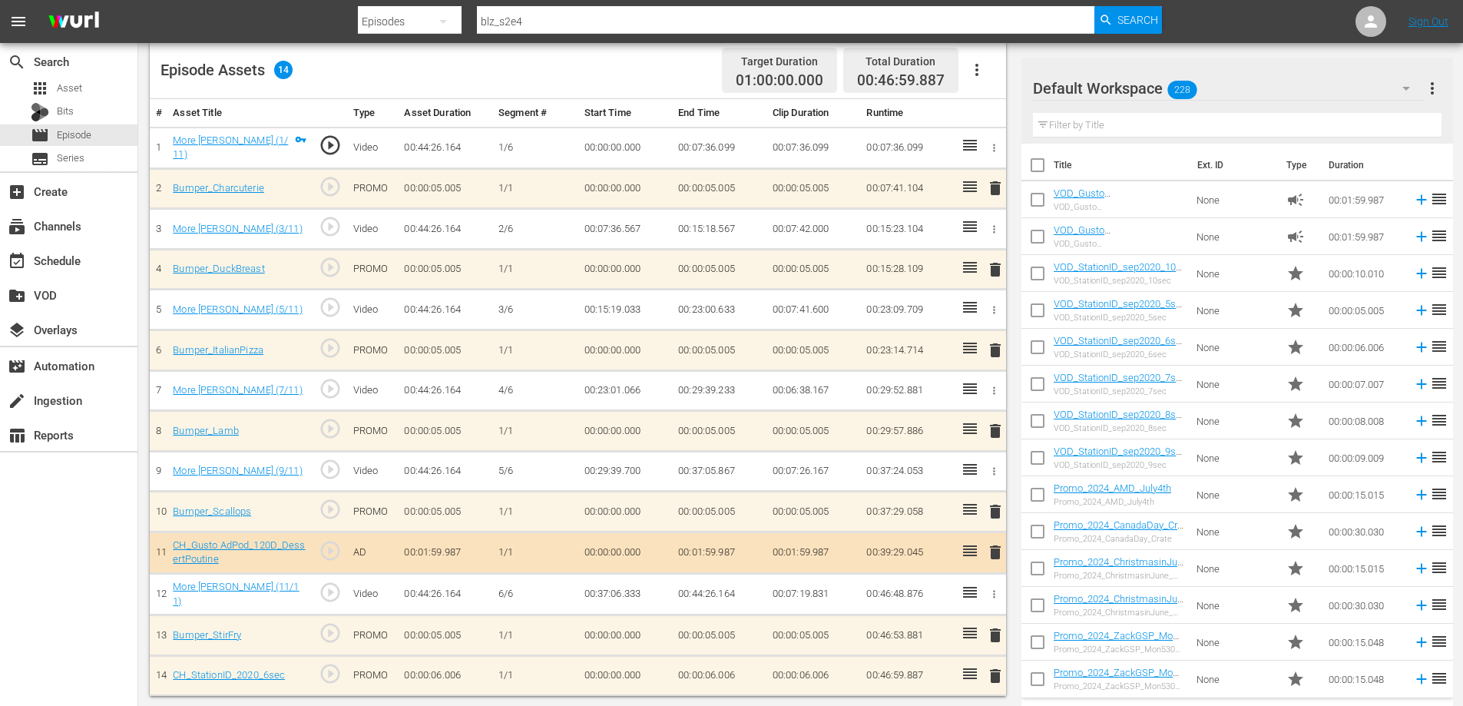
scroll to position [406, 0]
click at [997, 545] on span "delete" at bounding box center [995, 550] width 18 height 18
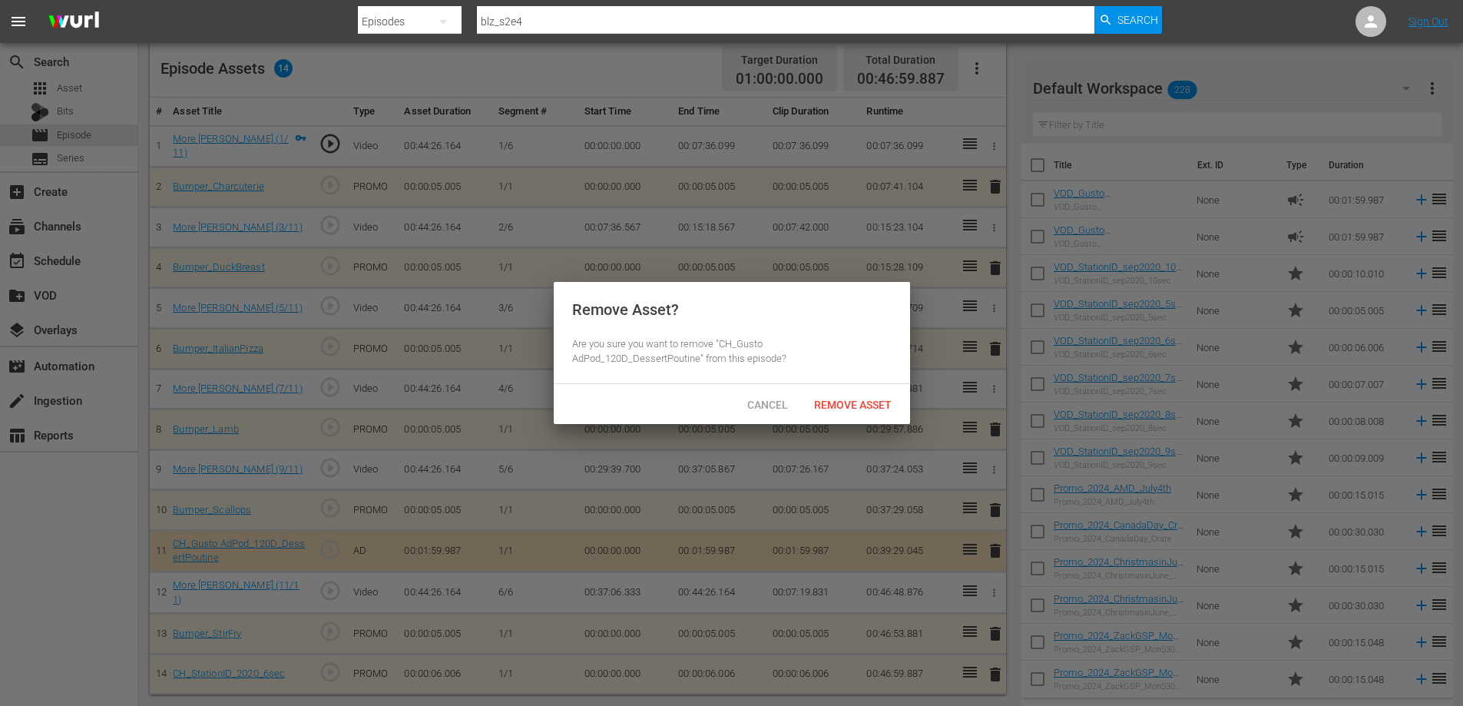
scroll to position [405, 0]
click at [861, 390] on div "Remove Asset" at bounding box center [858, 404] width 102 height 28
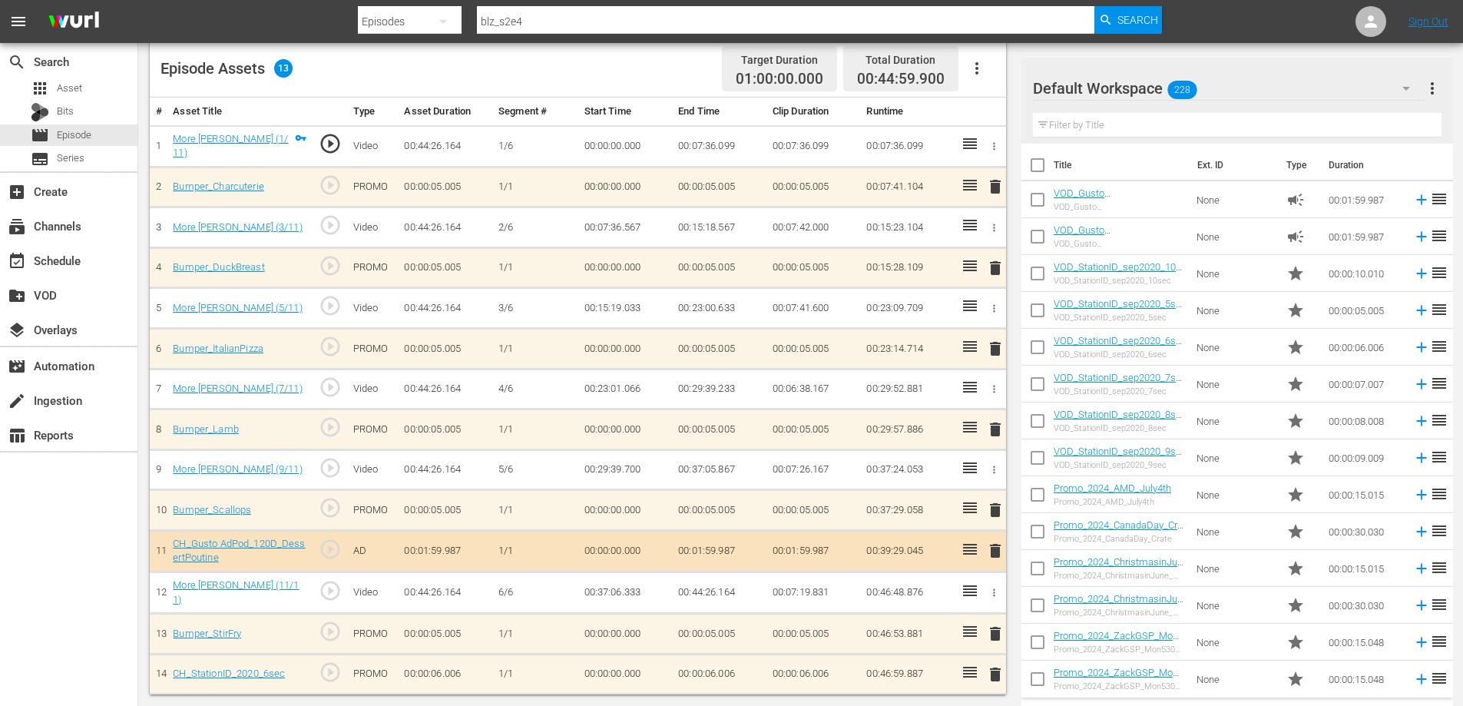
scroll to position [400, 0]
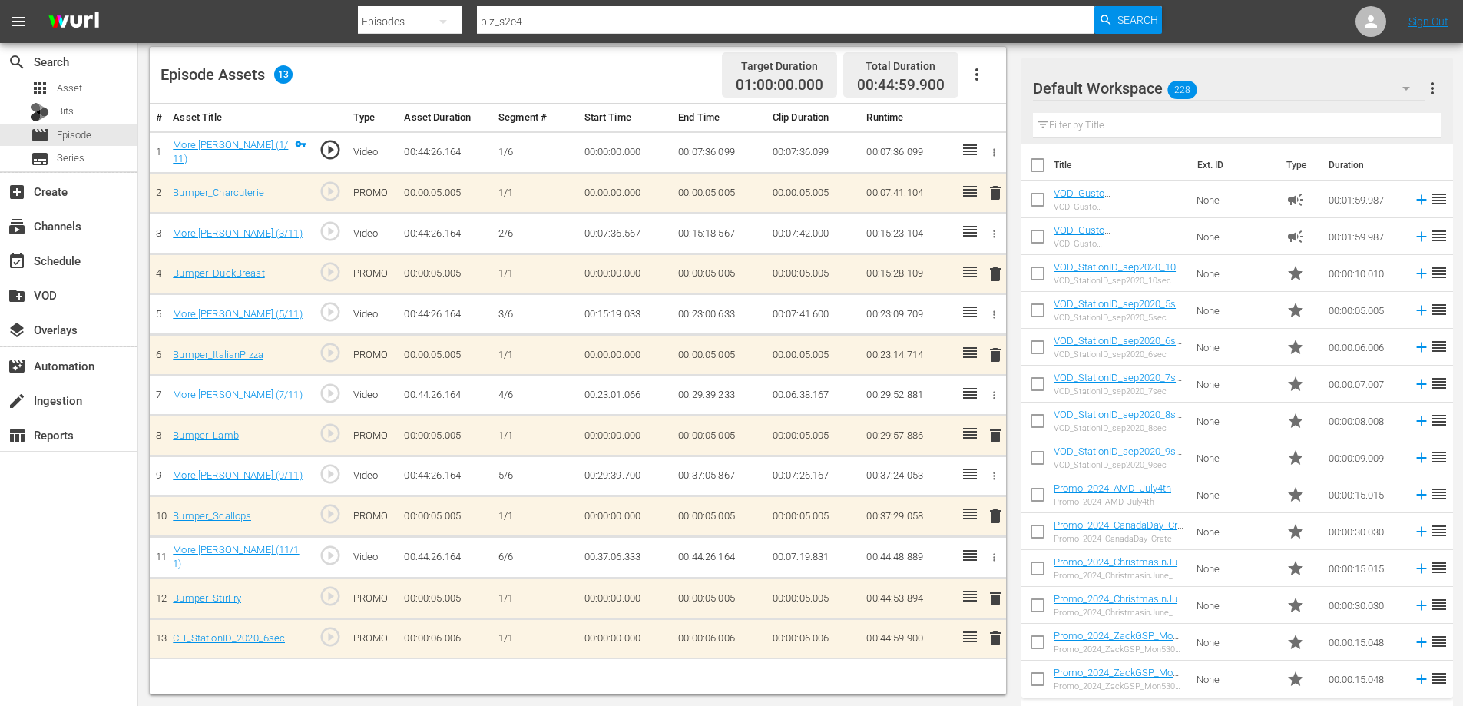
click at [997, 598] on span "delete" at bounding box center [995, 598] width 18 height 18
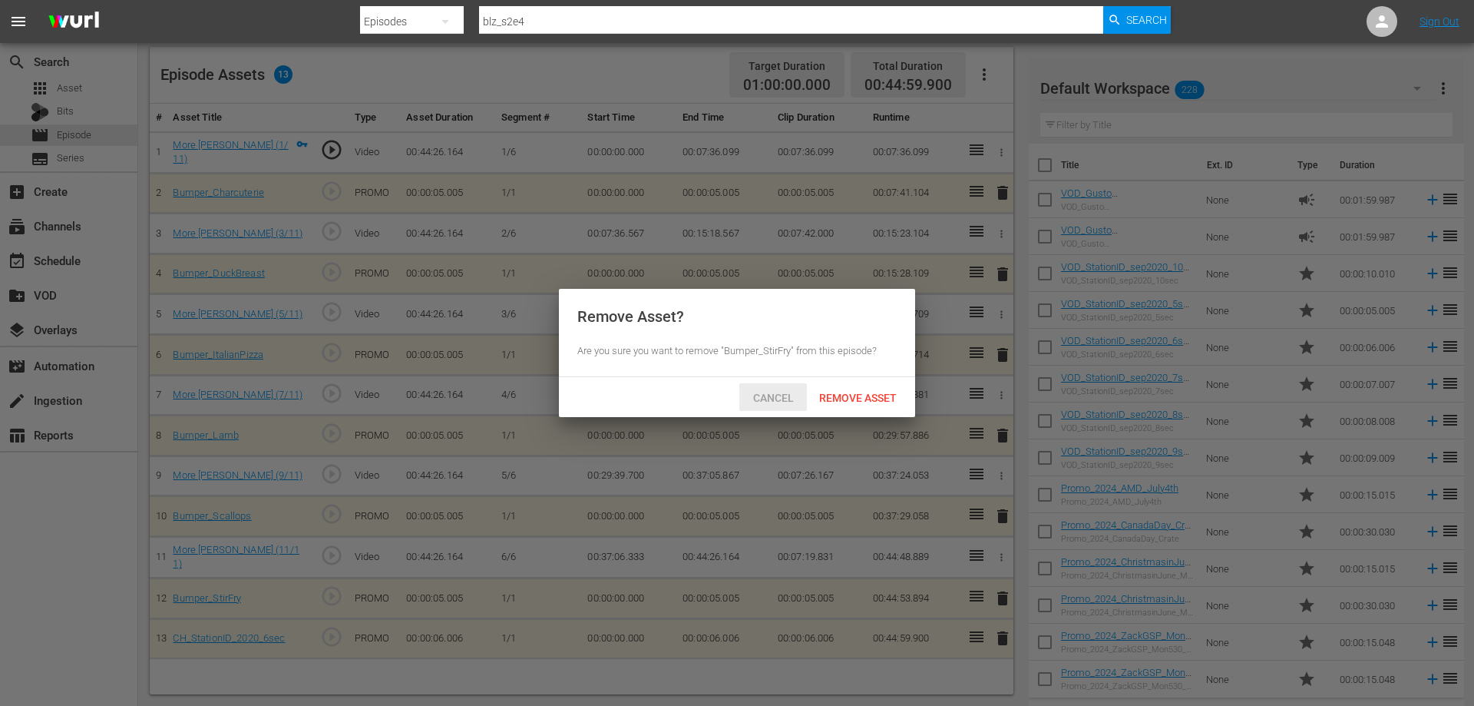
click at [771, 395] on span "Cancel" at bounding box center [773, 398] width 65 height 12
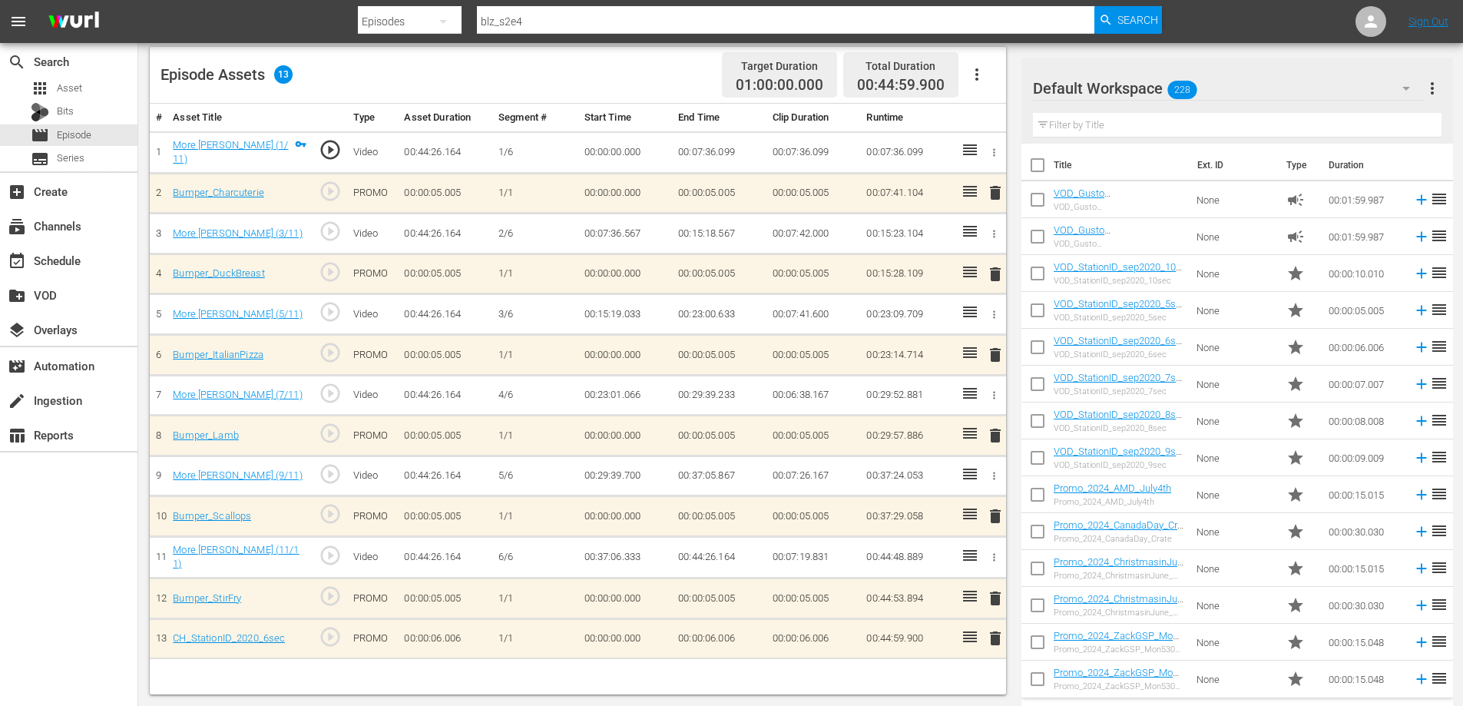
click at [994, 635] on span "delete" at bounding box center [995, 638] width 18 height 18
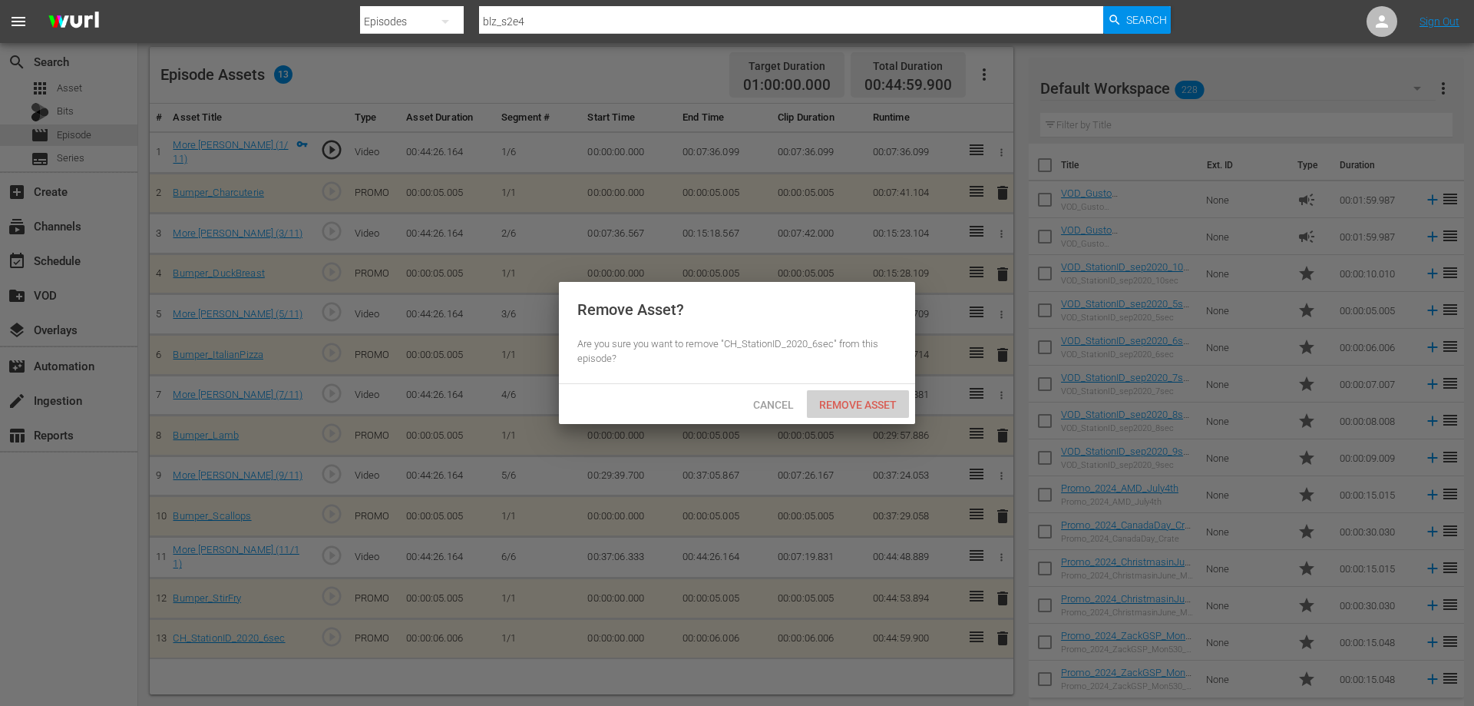
click at [870, 411] on div "Remove Asset" at bounding box center [858, 404] width 102 height 28
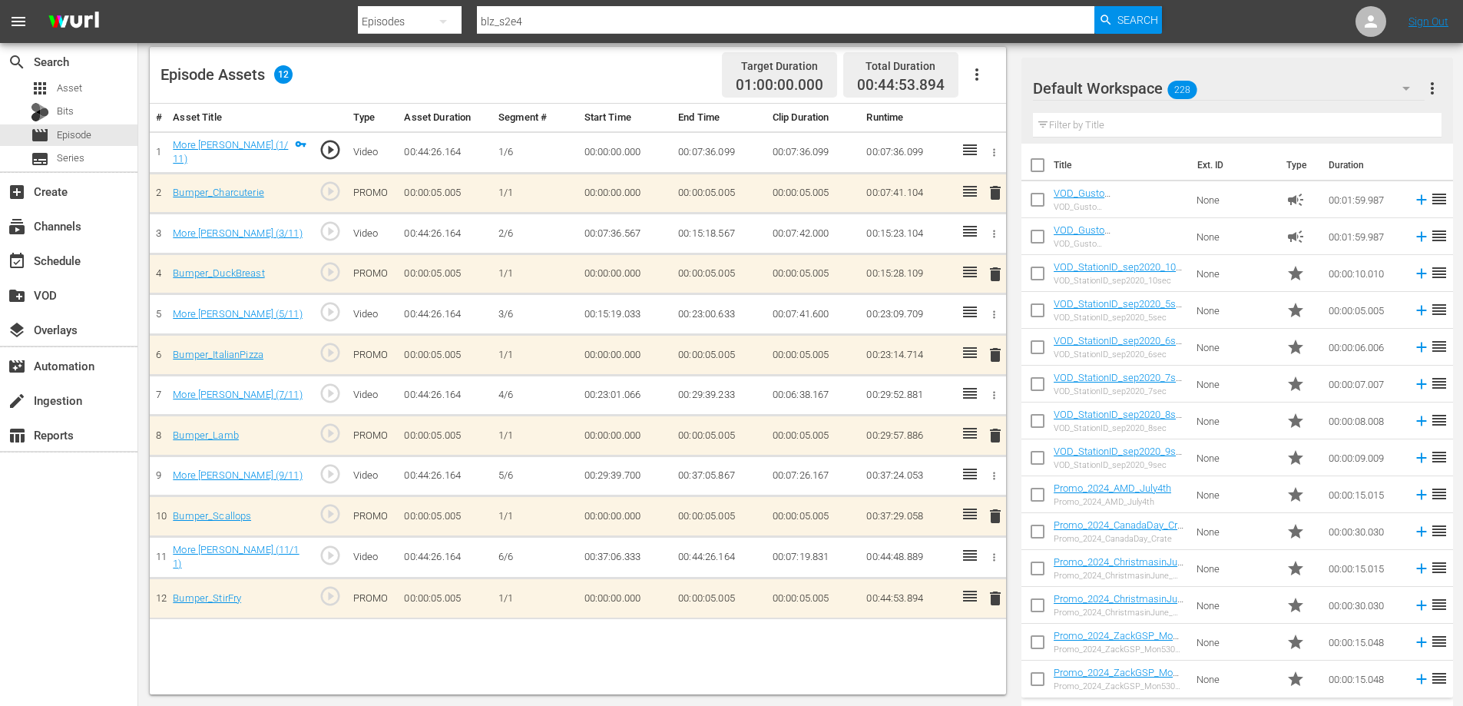
click at [993, 599] on span "delete" at bounding box center [995, 598] width 18 height 18
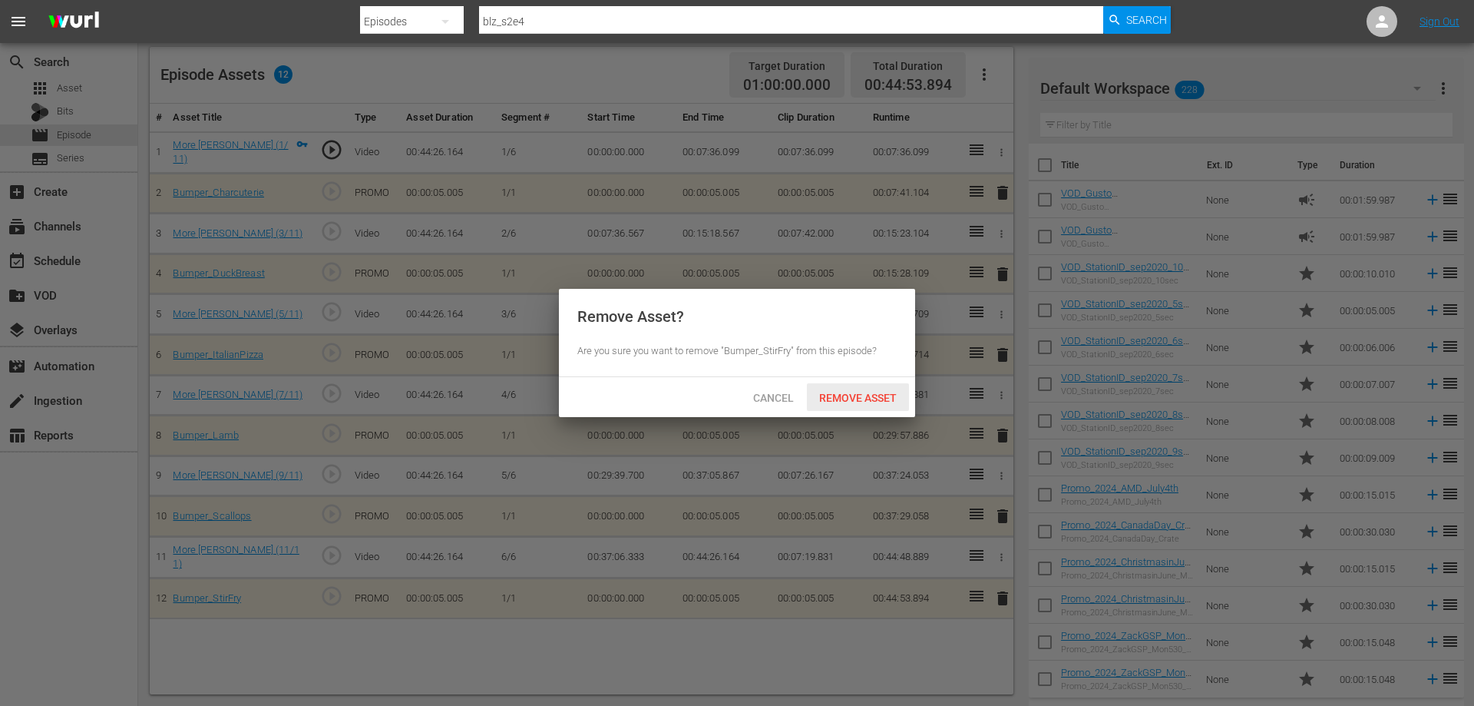
click at [873, 396] on span "Remove Asset" at bounding box center [858, 398] width 102 height 12
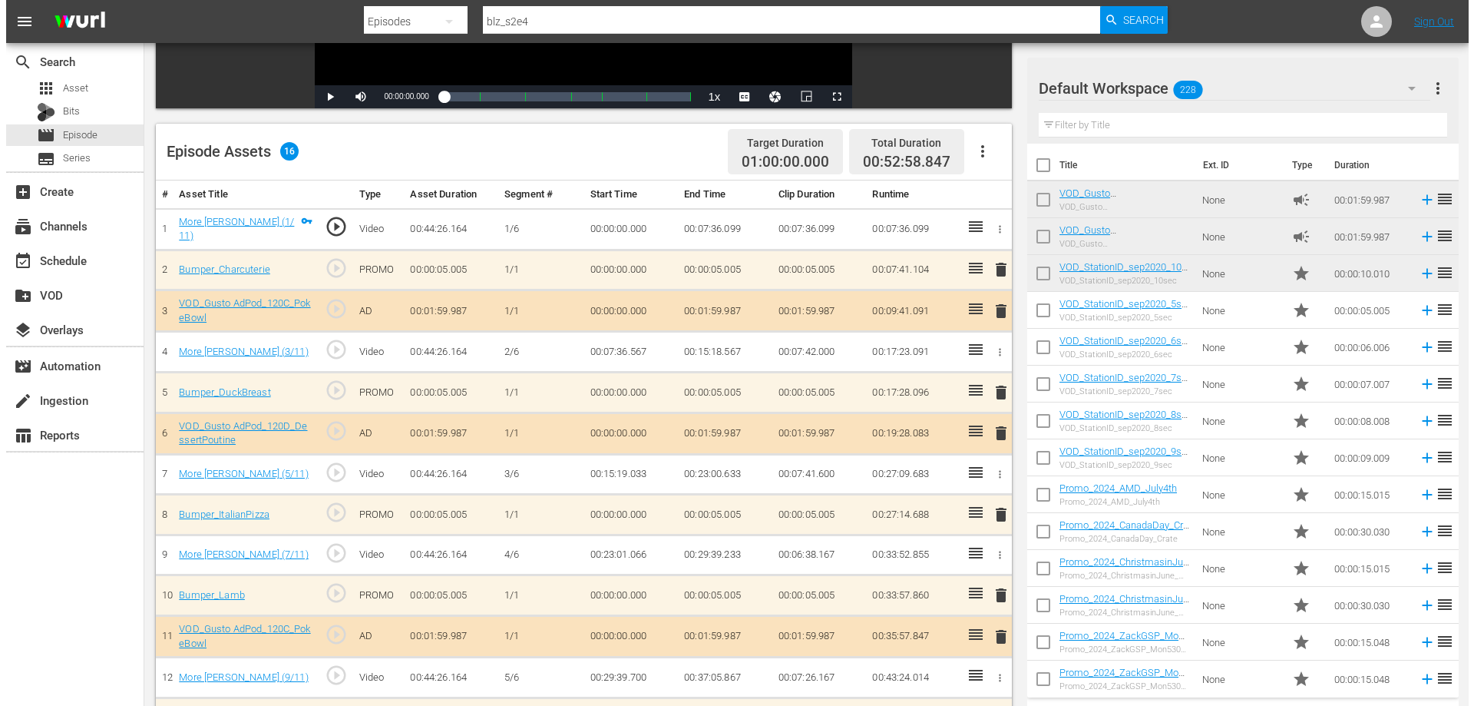
scroll to position [0, 0]
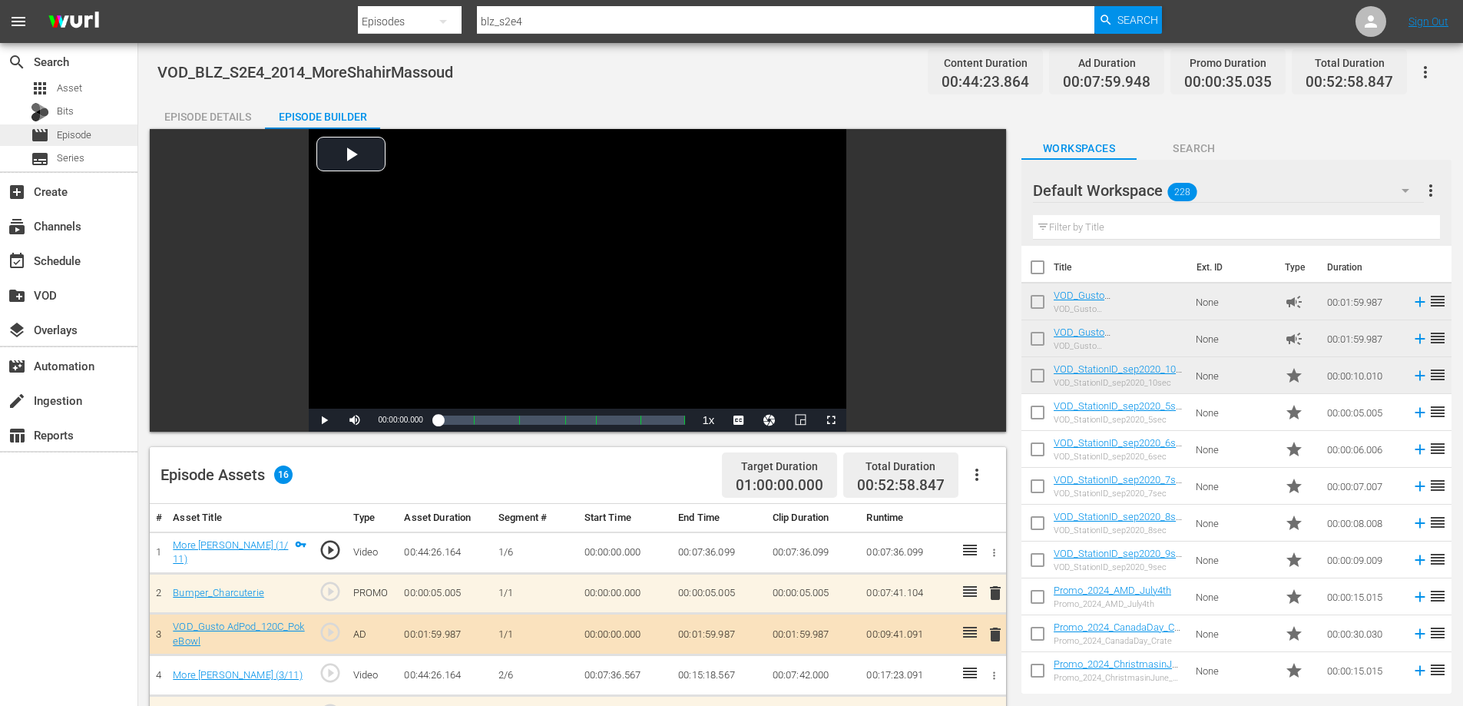
click at [90, 134] on span "Episode" at bounding box center [74, 134] width 35 height 15
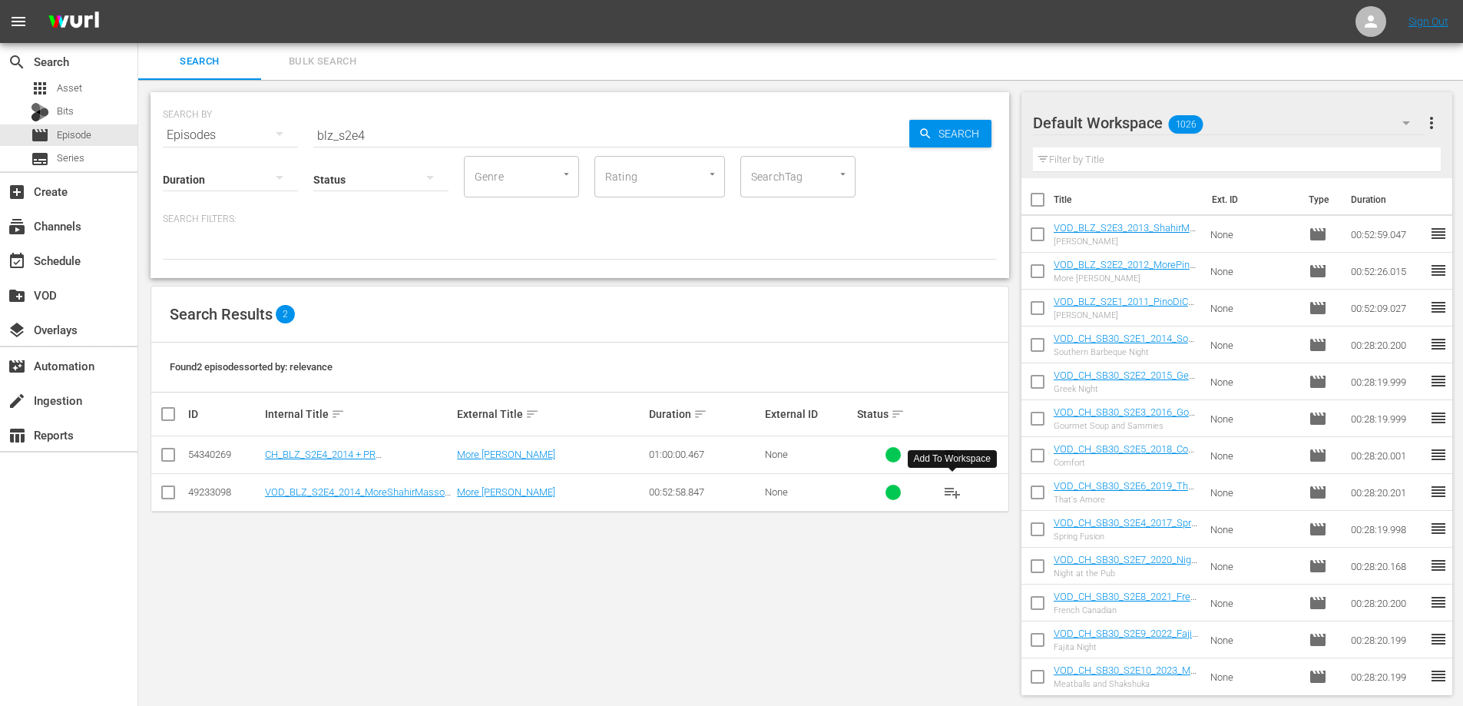
click at [947, 492] on span "playlist_add" at bounding box center [952, 492] width 18 height 18
click at [690, 571] on div "SEARCH BY Search By Episodes Search ID, Title, Description, Keywords, or Catego…" at bounding box center [579, 393] width 883 height 627
click at [378, 134] on input "blz_s2e4" at bounding box center [611, 135] width 596 height 37
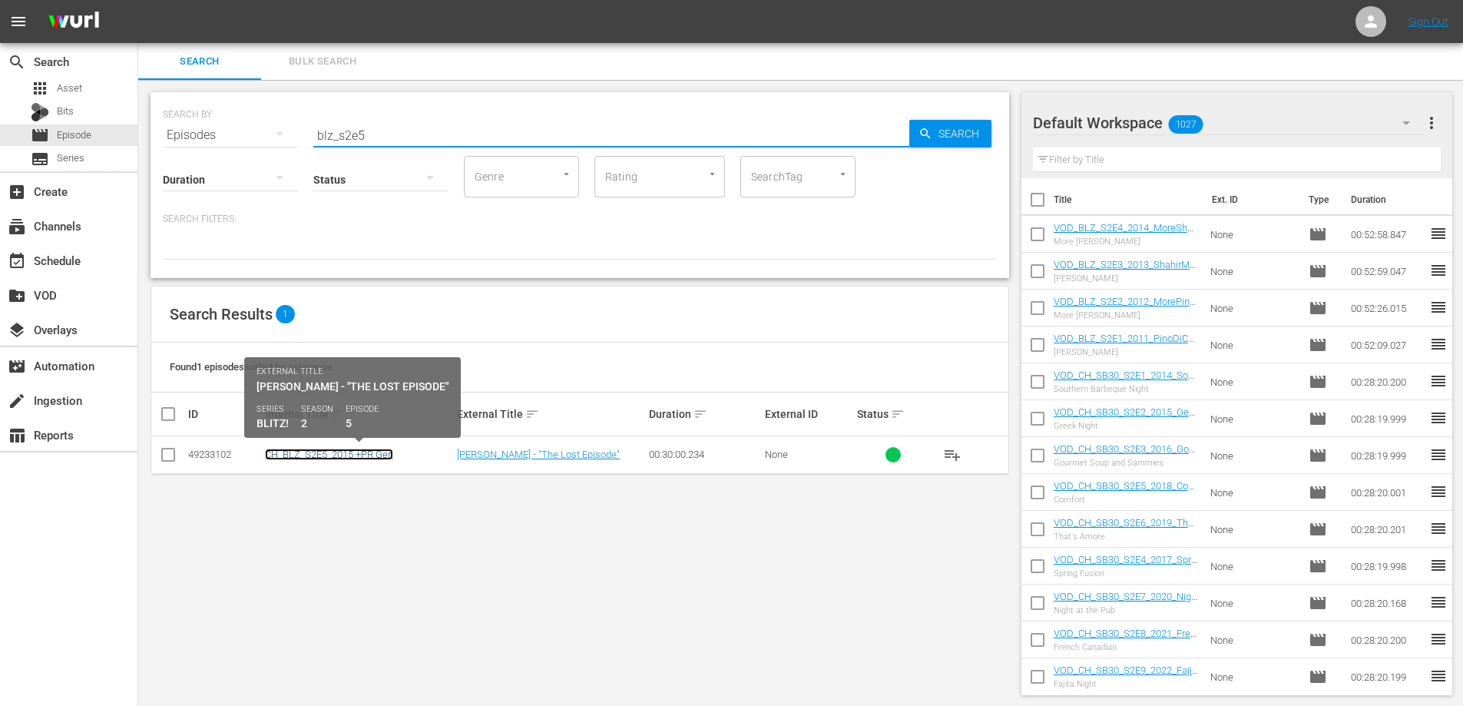
click at [364, 450] on link "CH_BLZ_S2E5_2015 +PR Gen" at bounding box center [329, 454] width 128 height 12
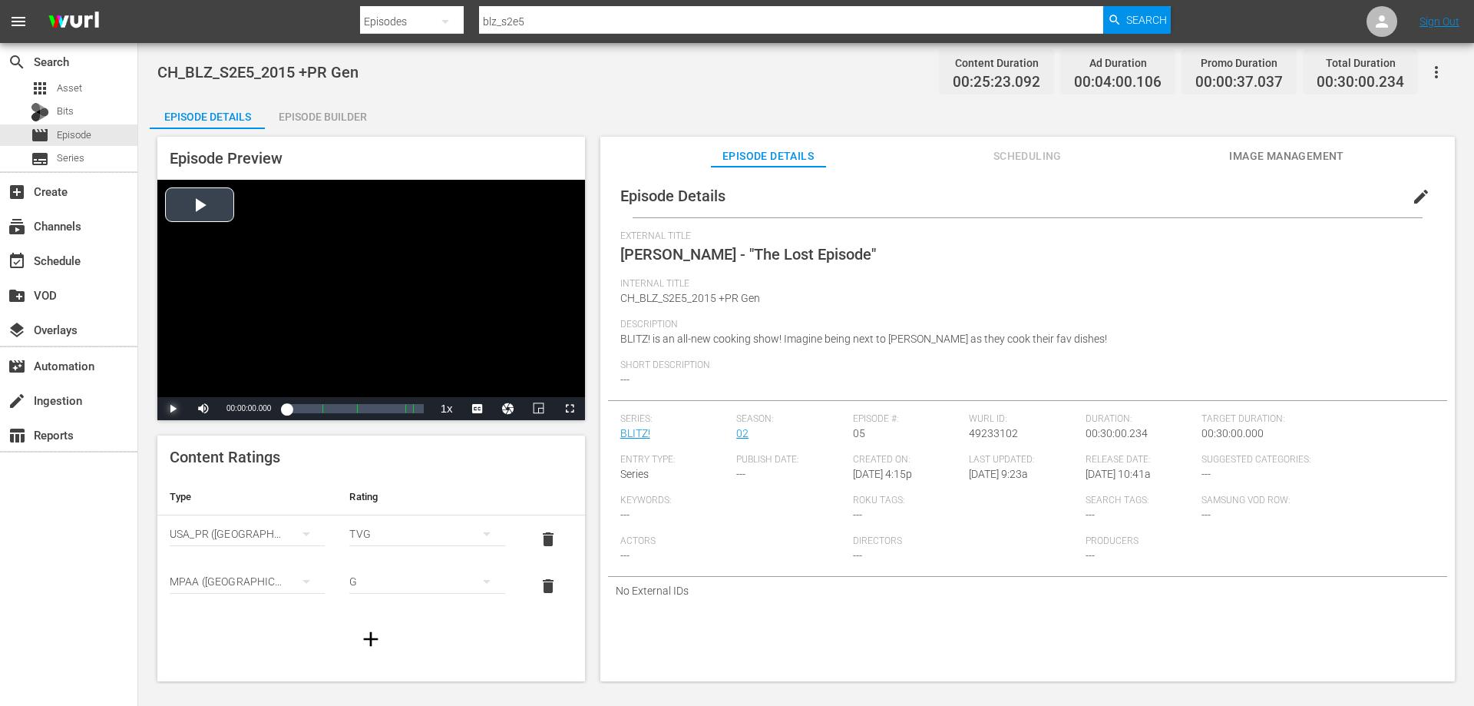
click at [173, 408] on span "Video Player" at bounding box center [173, 408] width 0 height 0
click at [1436, 71] on icon "button" at bounding box center [1436, 72] width 3 height 12
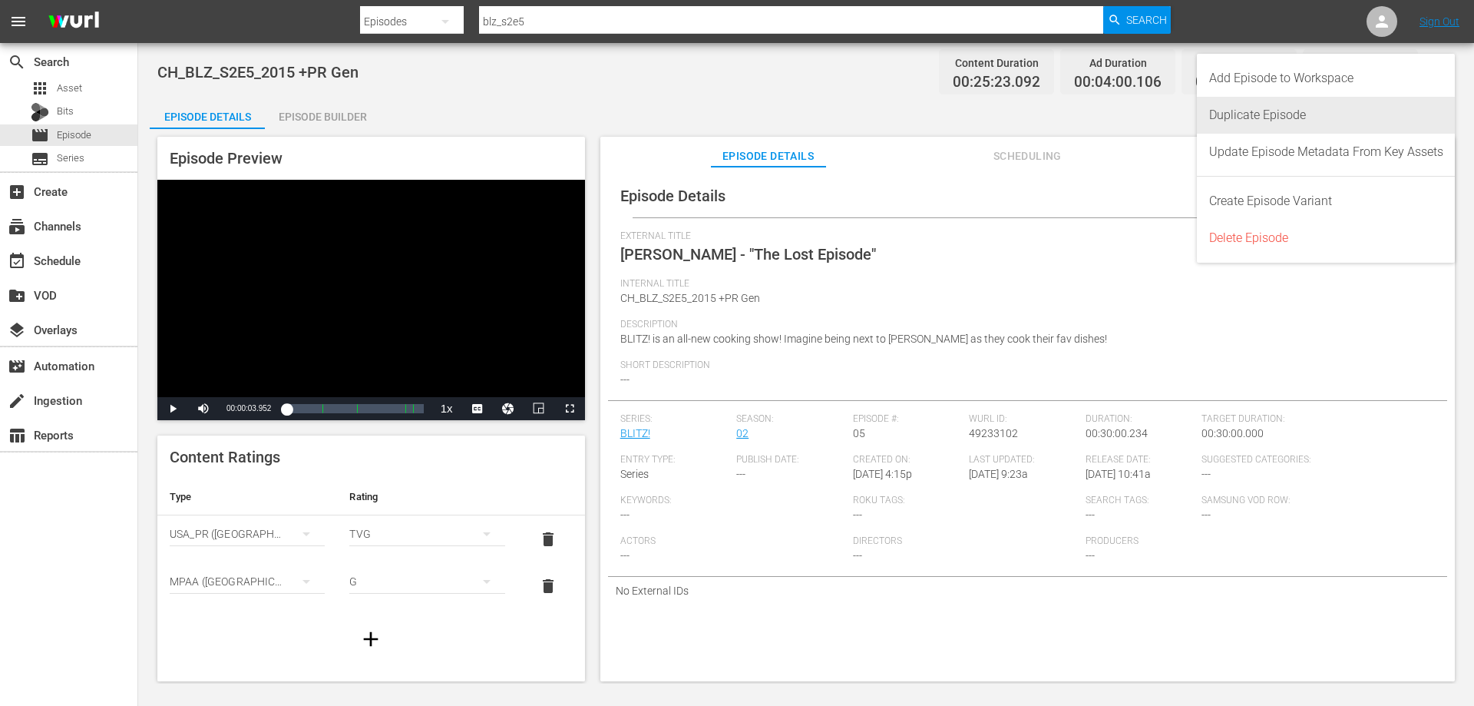
click at [1238, 114] on div "Duplicate Episode" at bounding box center [1326, 115] width 234 height 37
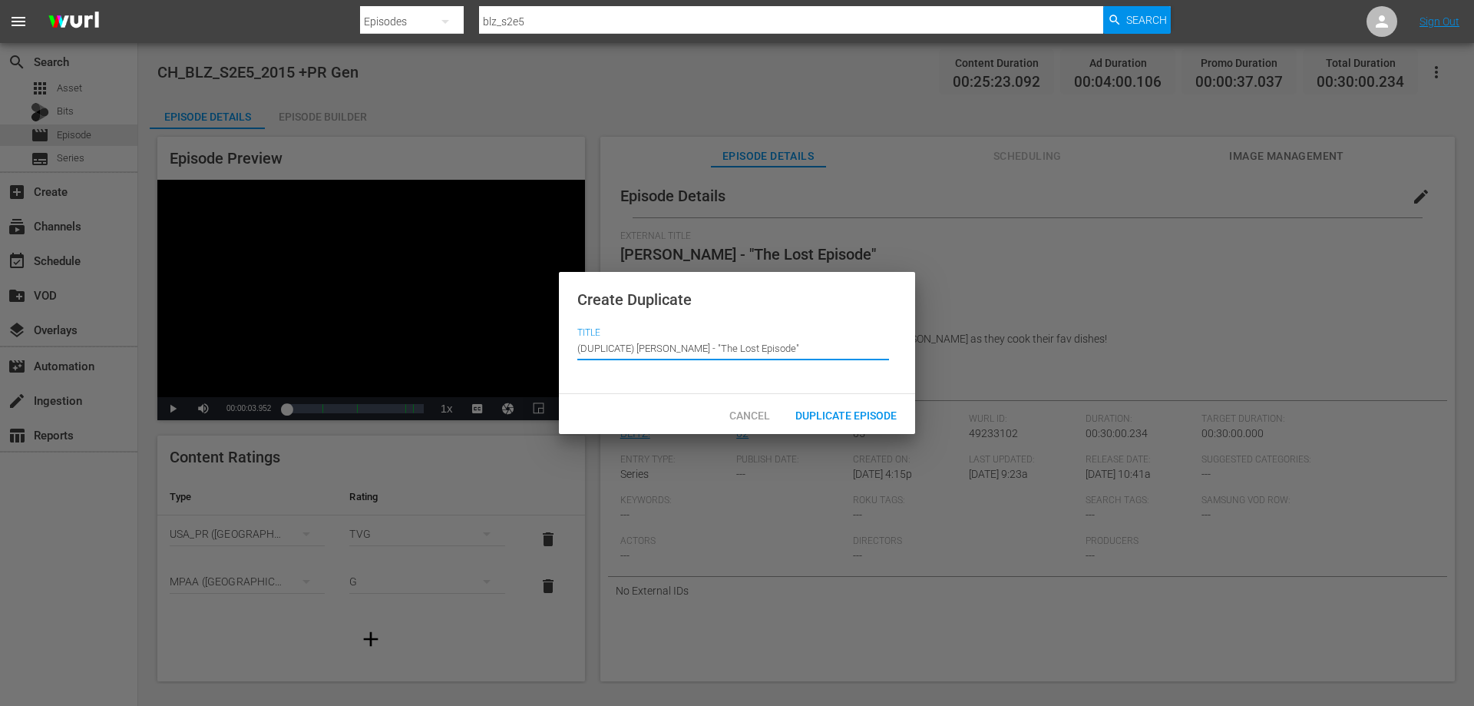
drag, startPoint x: 638, startPoint y: 348, endPoint x: 453, endPoint y: 358, distance: 185.3
click at [455, 358] on div "Create Duplicate Title Episode Title (DUPLICATE) Devan Rajkumar - "The Lost Epi…" at bounding box center [737, 353] width 1474 height 706
click at [879, 412] on span "Duplicate Episode" at bounding box center [846, 415] width 126 height 12
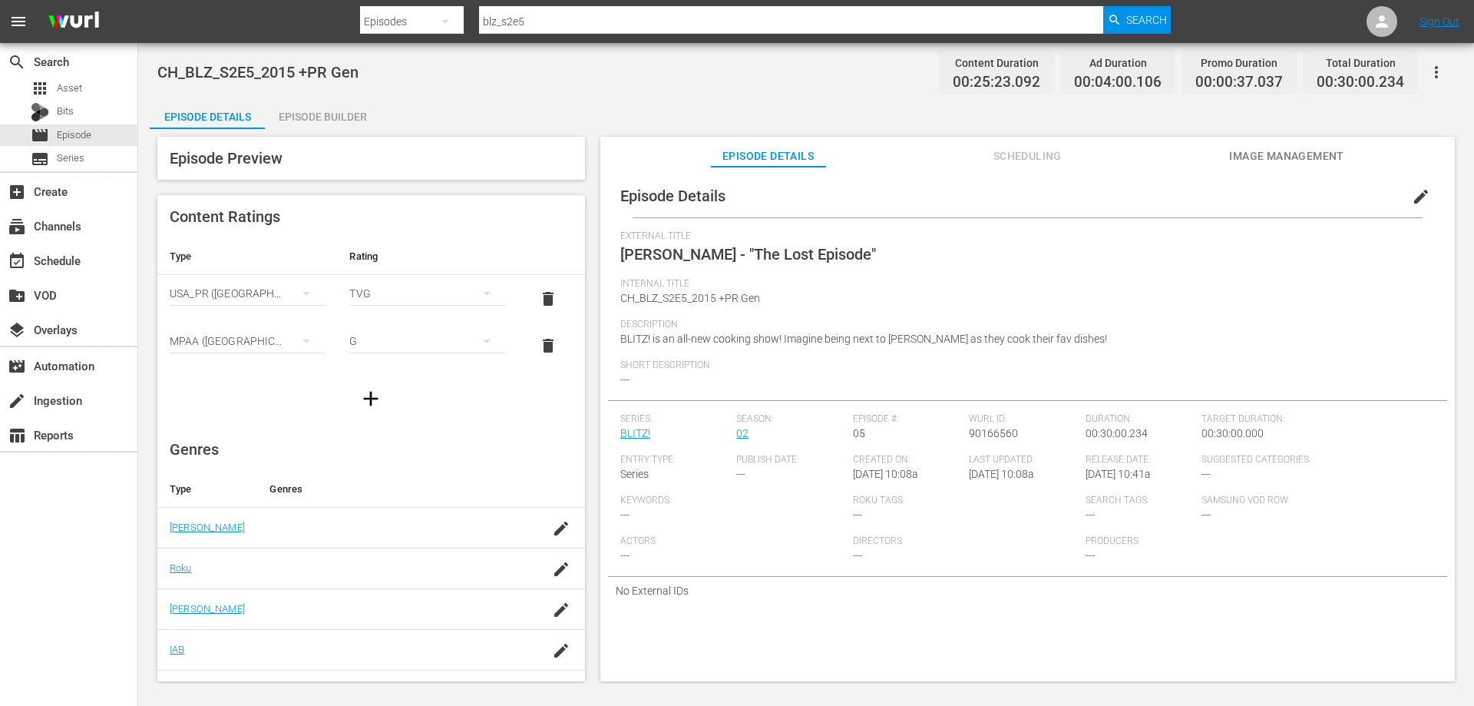
click at [1412, 192] on span "edit" at bounding box center [1421, 196] width 18 height 18
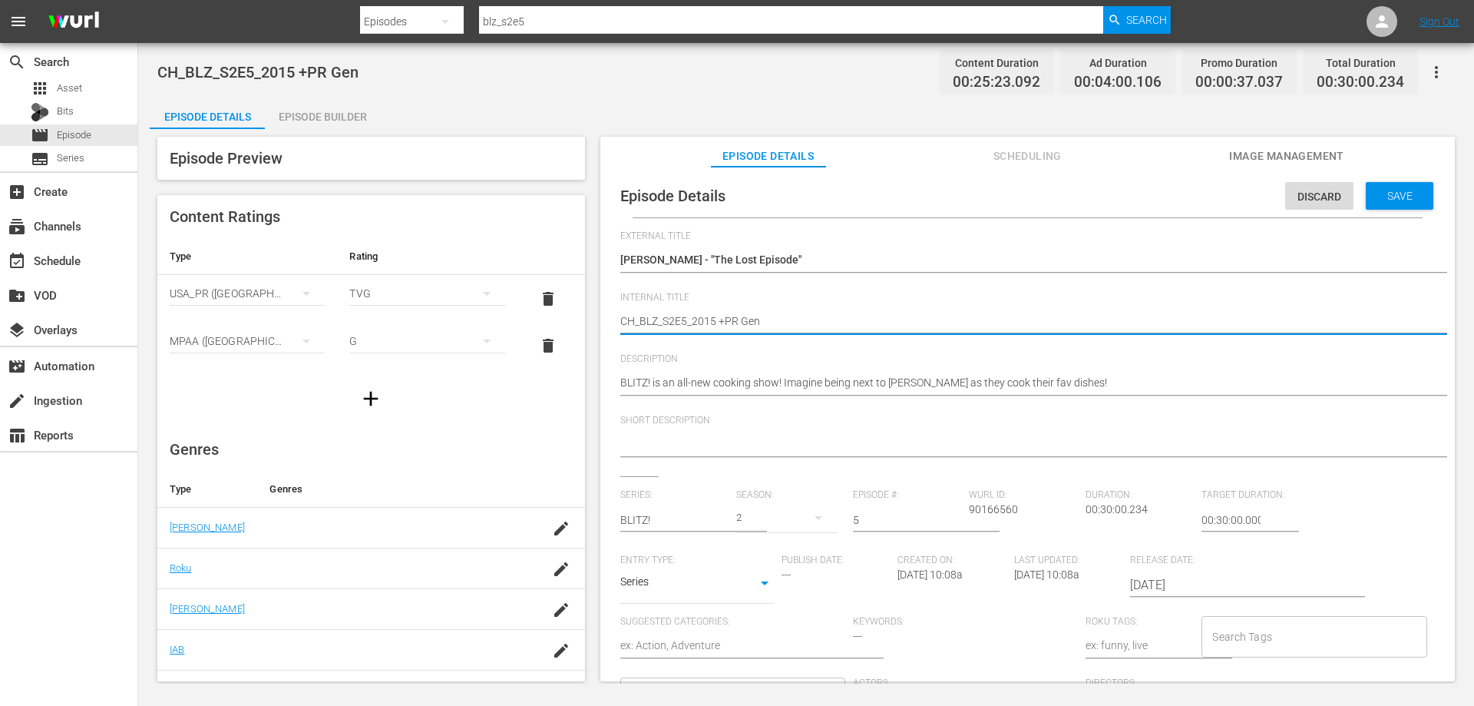
drag, startPoint x: 757, startPoint y: 319, endPoint x: 713, endPoint y: 319, distance: 43.8
click at [795, 319] on textarea "CH_BLZ_S2E5_2015 +PR Gen" at bounding box center [1023, 322] width 807 height 18
click at [633, 319] on textarea "CH_BLZ_S2E5_2015 +PR Gen" at bounding box center [1023, 322] width 807 height 18
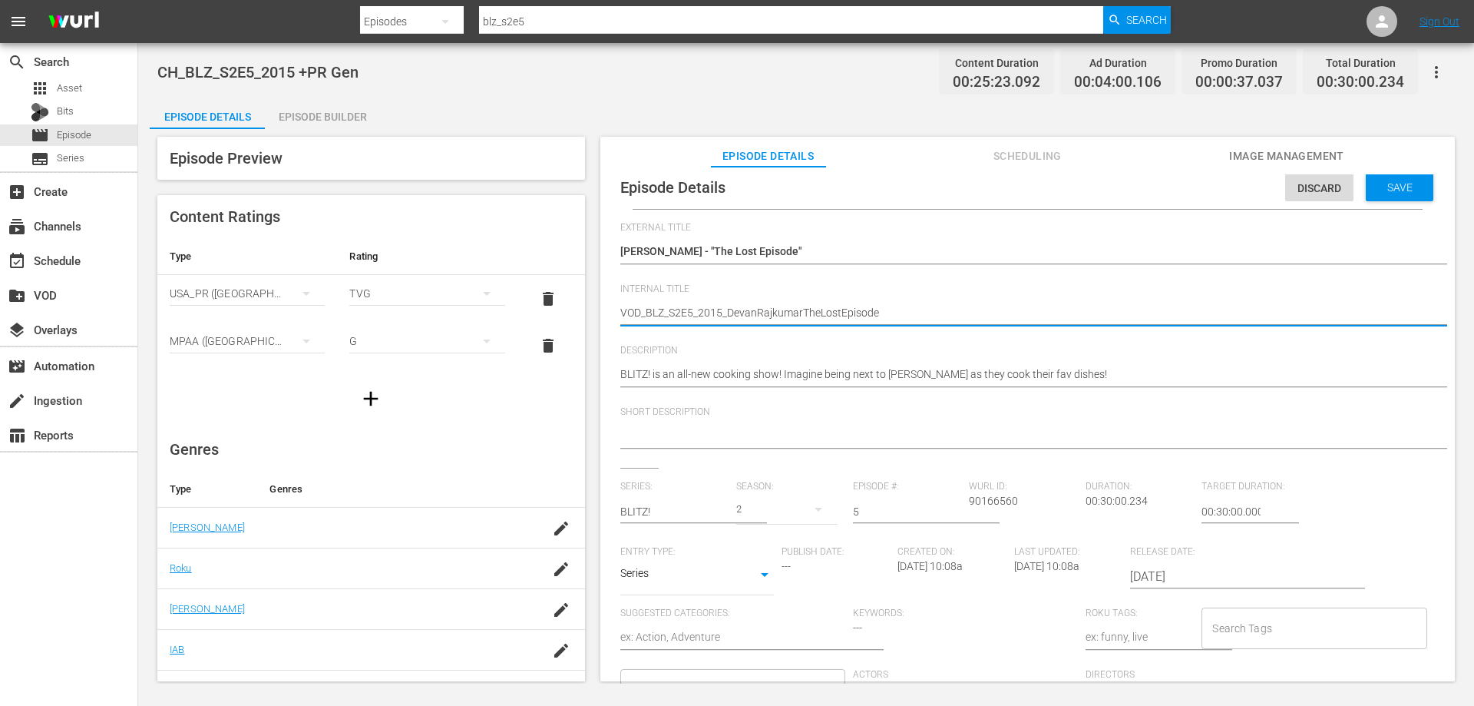
scroll to position [15, 0]
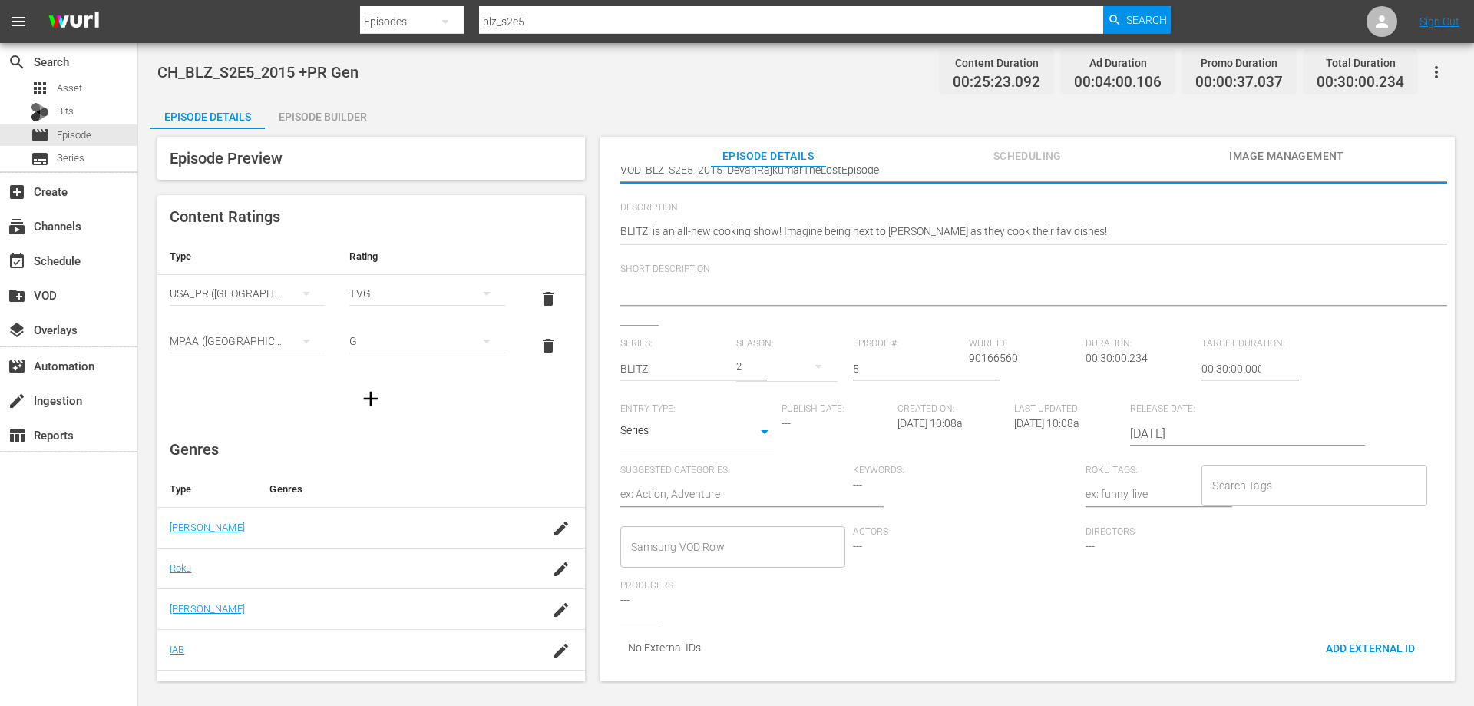
click at [758, 551] on div "Samsung VOD Row" at bounding box center [732, 546] width 225 height 41
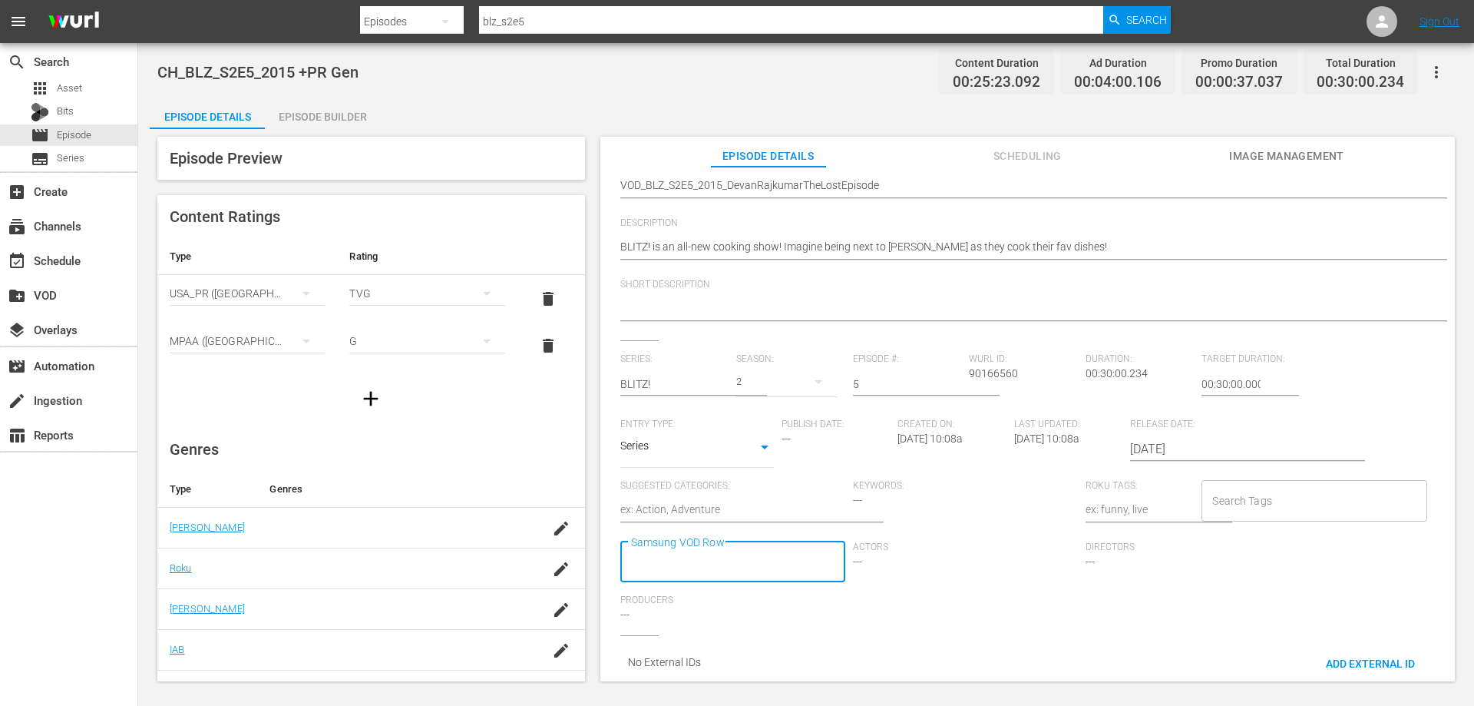
scroll to position [0, 0]
click at [751, 548] on input "Samsung VOD Row" at bounding box center [721, 562] width 188 height 28
click at [694, 313] on span "Food Challenge" at bounding box center [670, 313] width 74 height 16
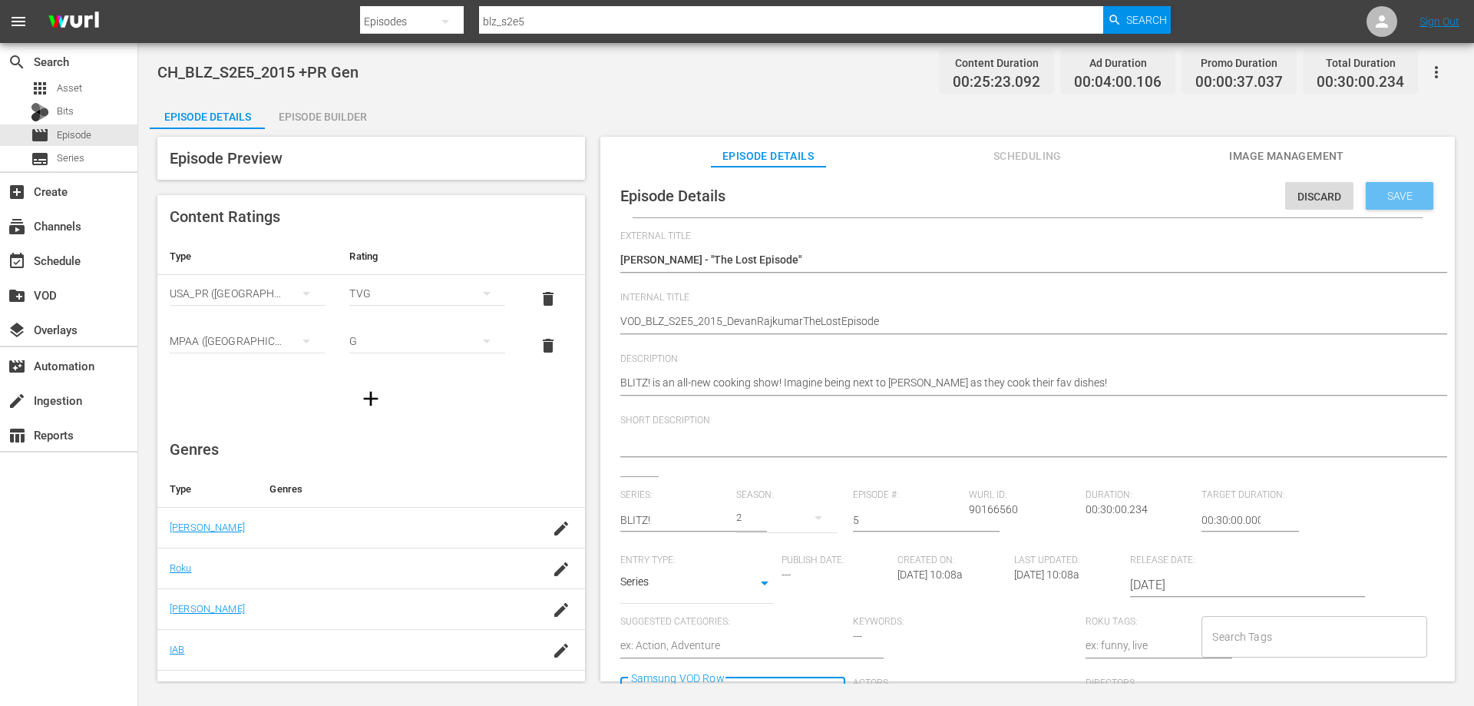
click at [1395, 198] on span "Save" at bounding box center [1400, 196] width 50 height 12
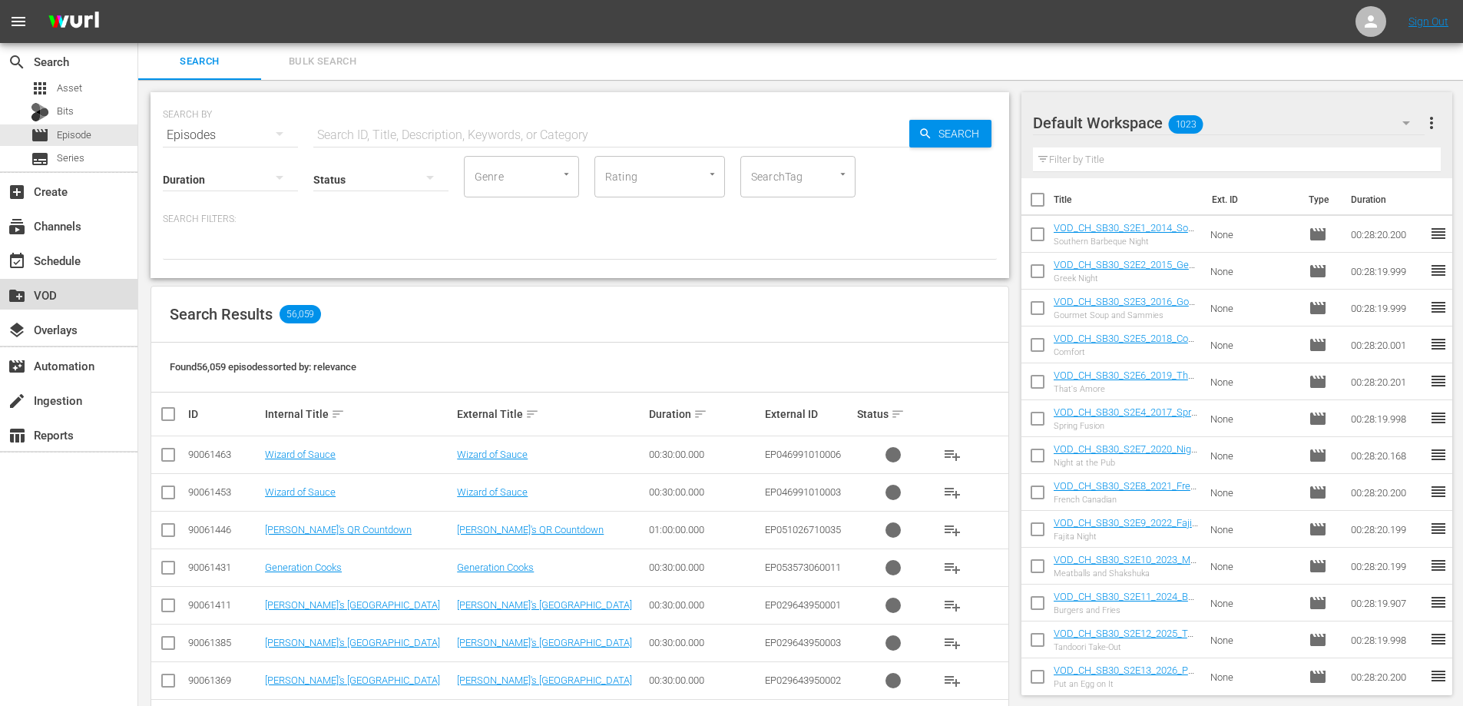
click at [56, 299] on div "create_new_folder VOD" at bounding box center [43, 293] width 86 height 14
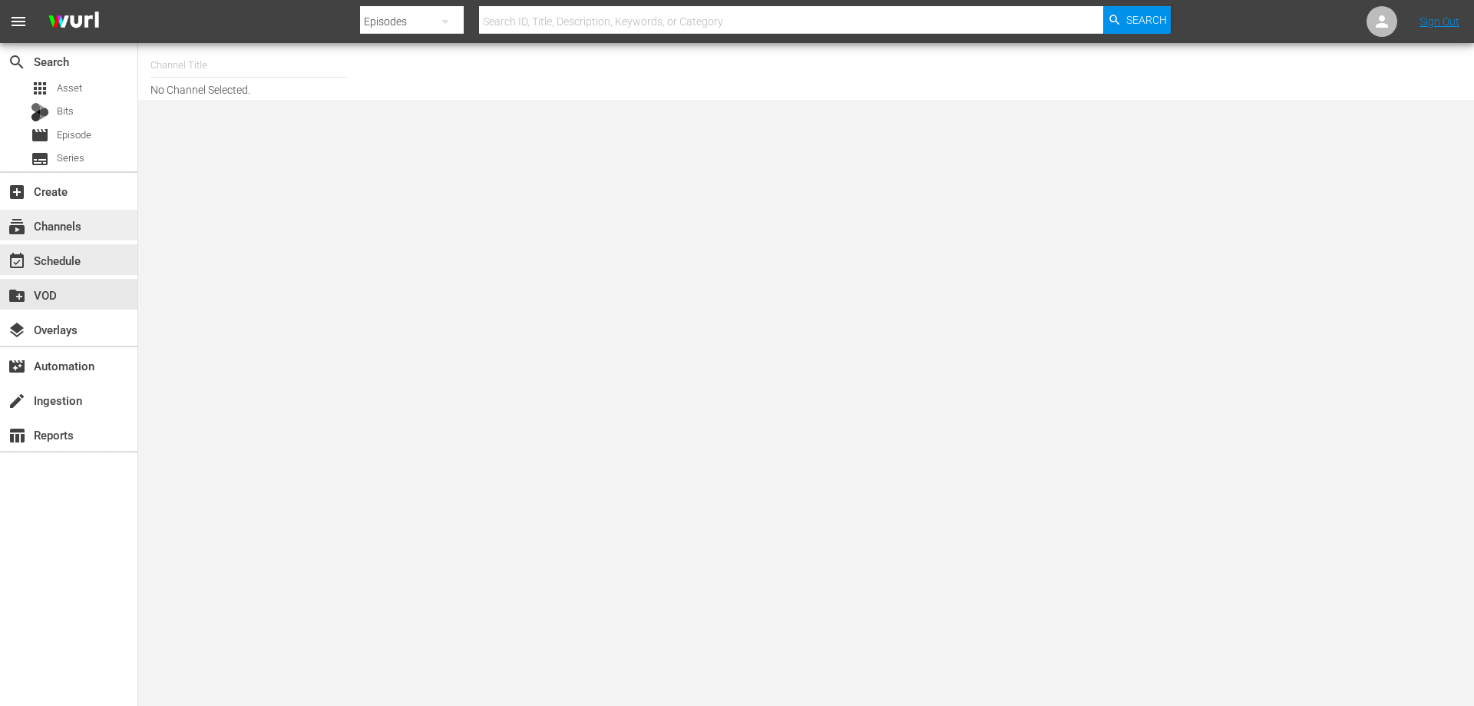
click at [87, 226] on div "subscriptions Channels" at bounding box center [68, 225] width 137 height 31
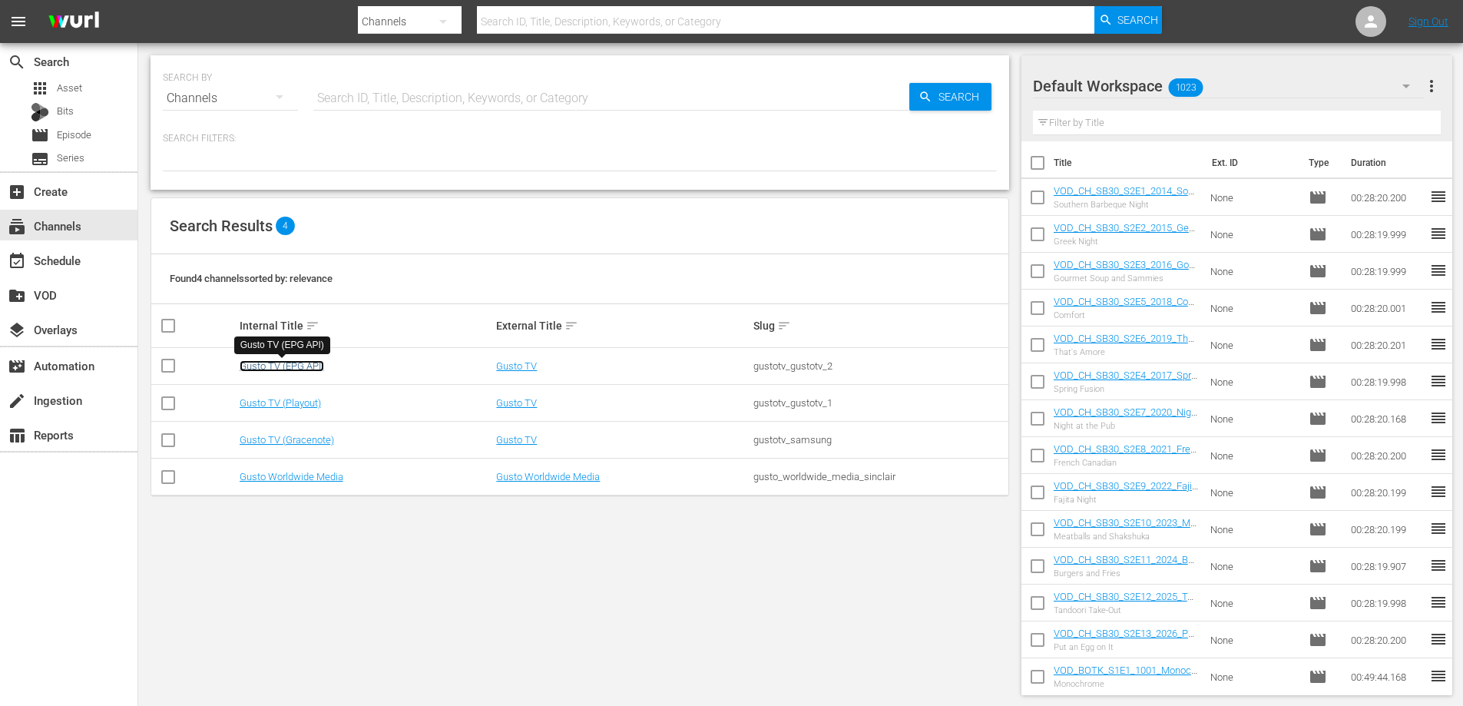
click at [296, 368] on link "Gusto TV (EPG API)" at bounding box center [282, 366] width 84 height 12
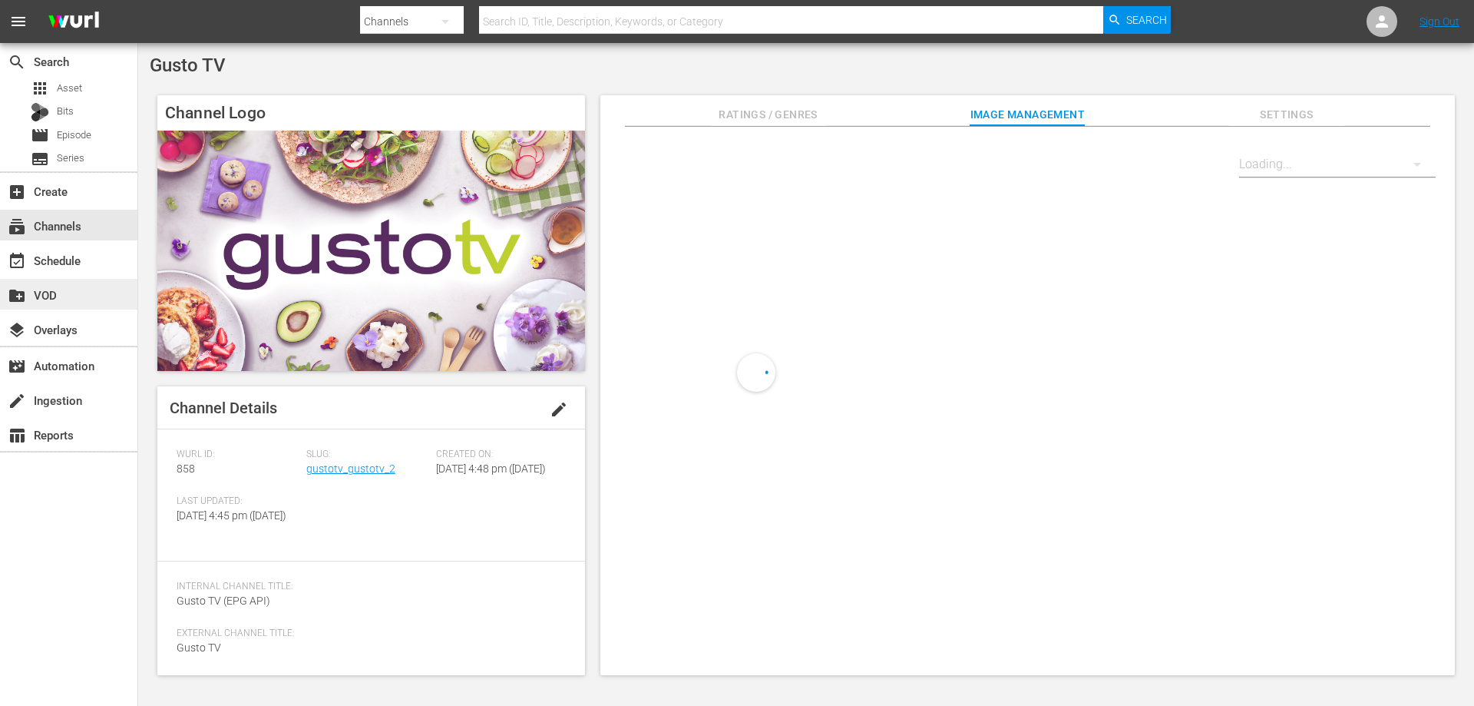
click at [53, 299] on div "create_new_folder VOD" at bounding box center [43, 293] width 86 height 14
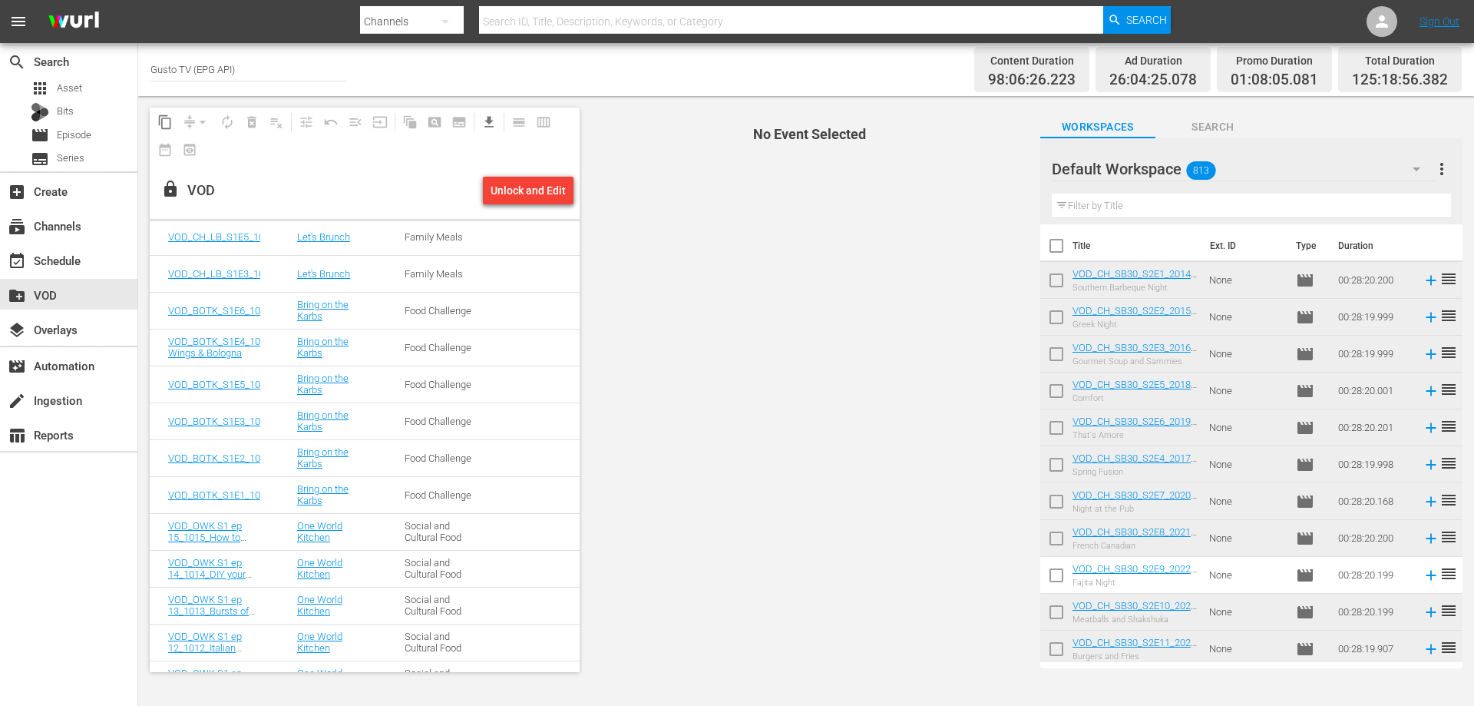
scroll to position [1116, 0]
click at [210, 349] on link "VOD_BOTK_S1E6_1006_ScallopsandPork" at bounding box center [258, 346] width 180 height 12
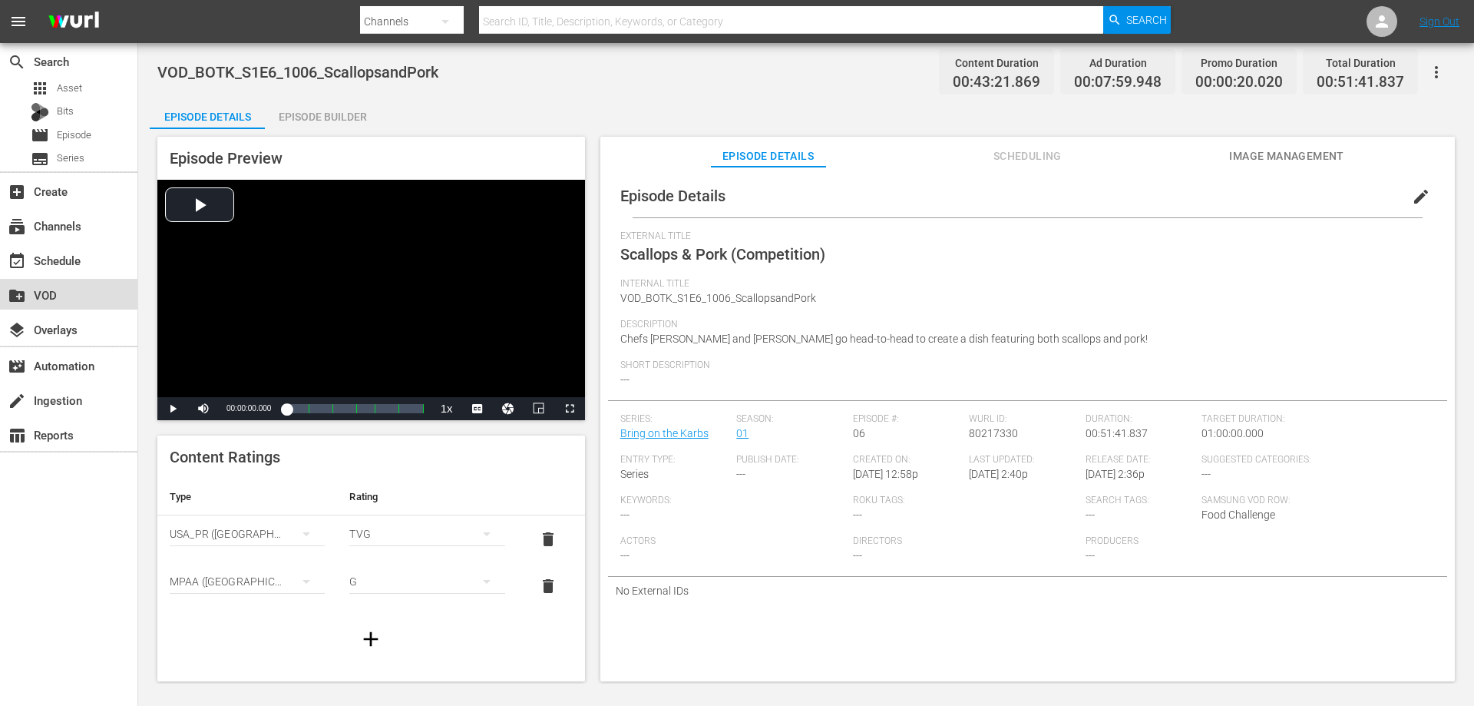
click at [97, 288] on div "create_new_folder VOD" at bounding box center [68, 294] width 137 height 31
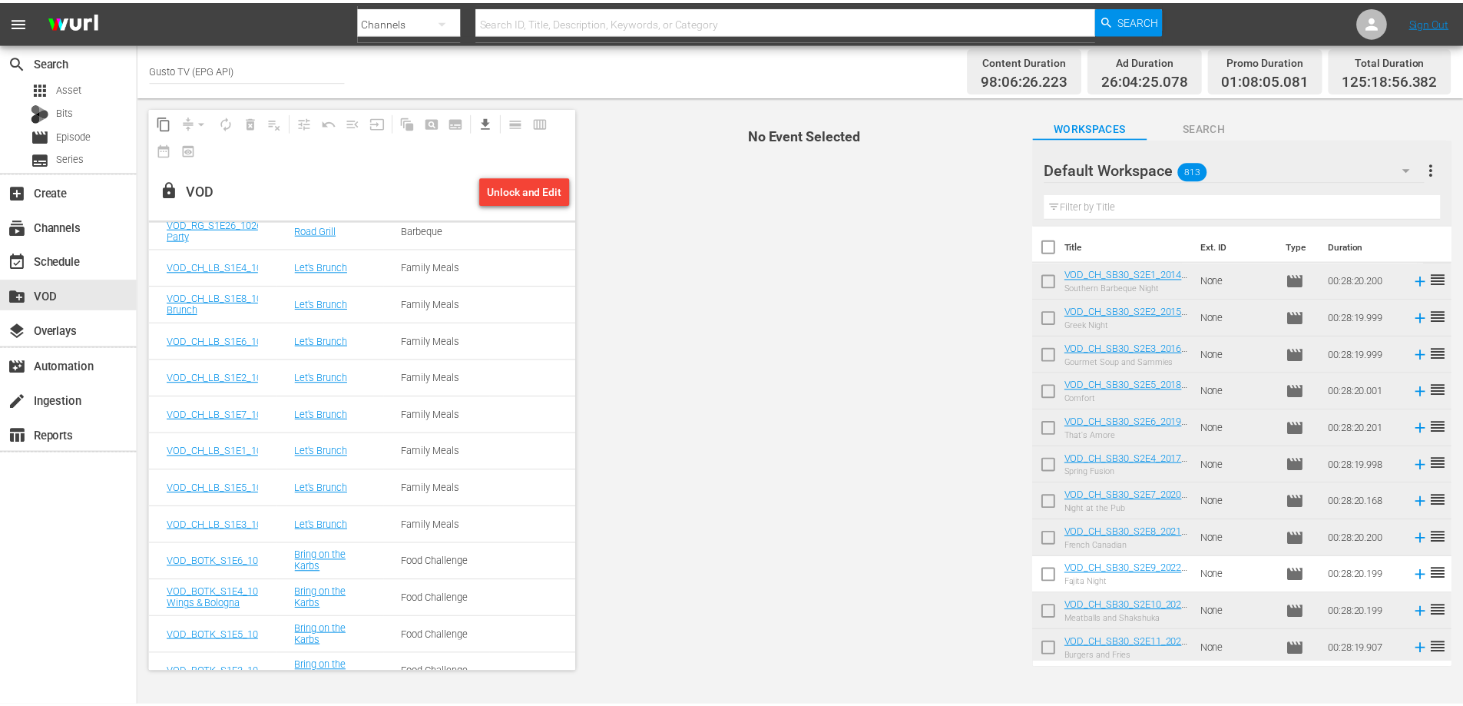
scroll to position [1075, 0]
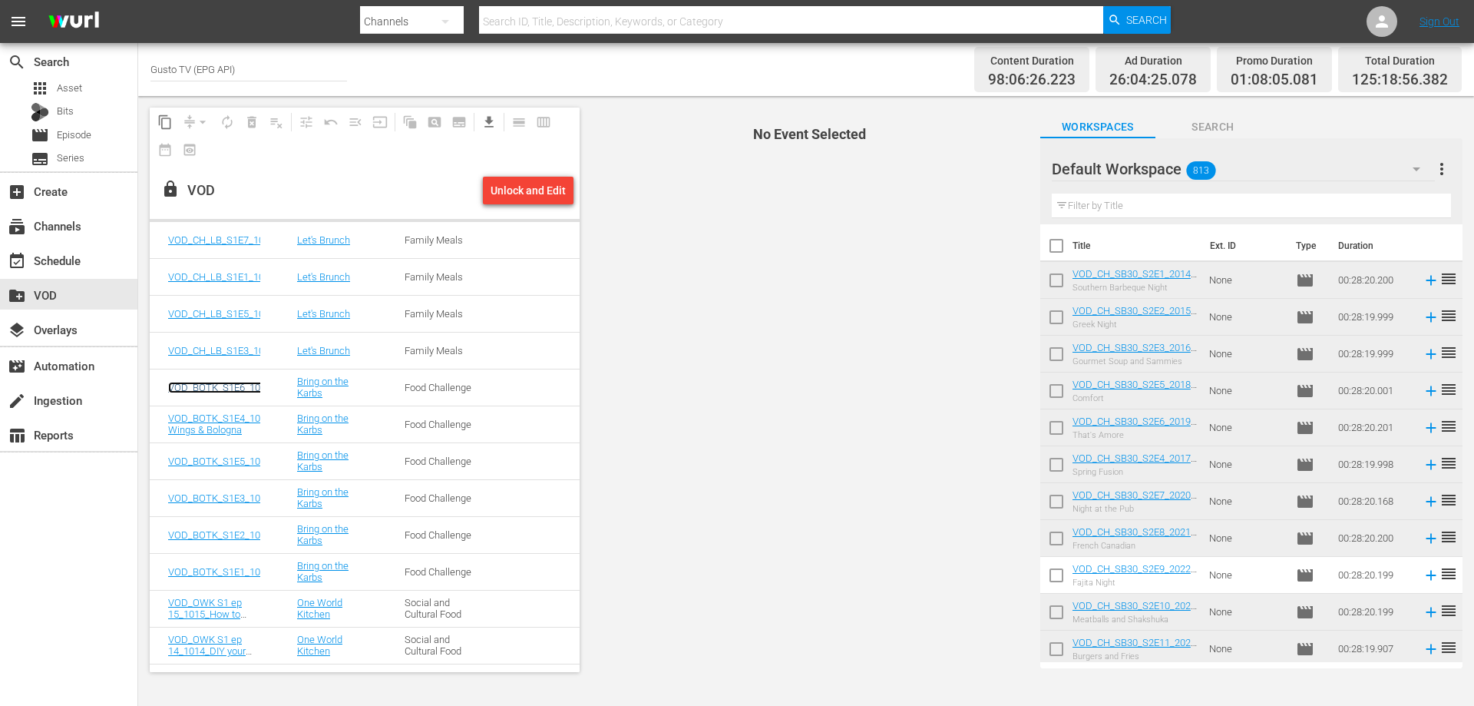
click at [209, 388] on link "VOD_BOTK_S1E6_1006_ScallopsandPork" at bounding box center [258, 388] width 180 height 12
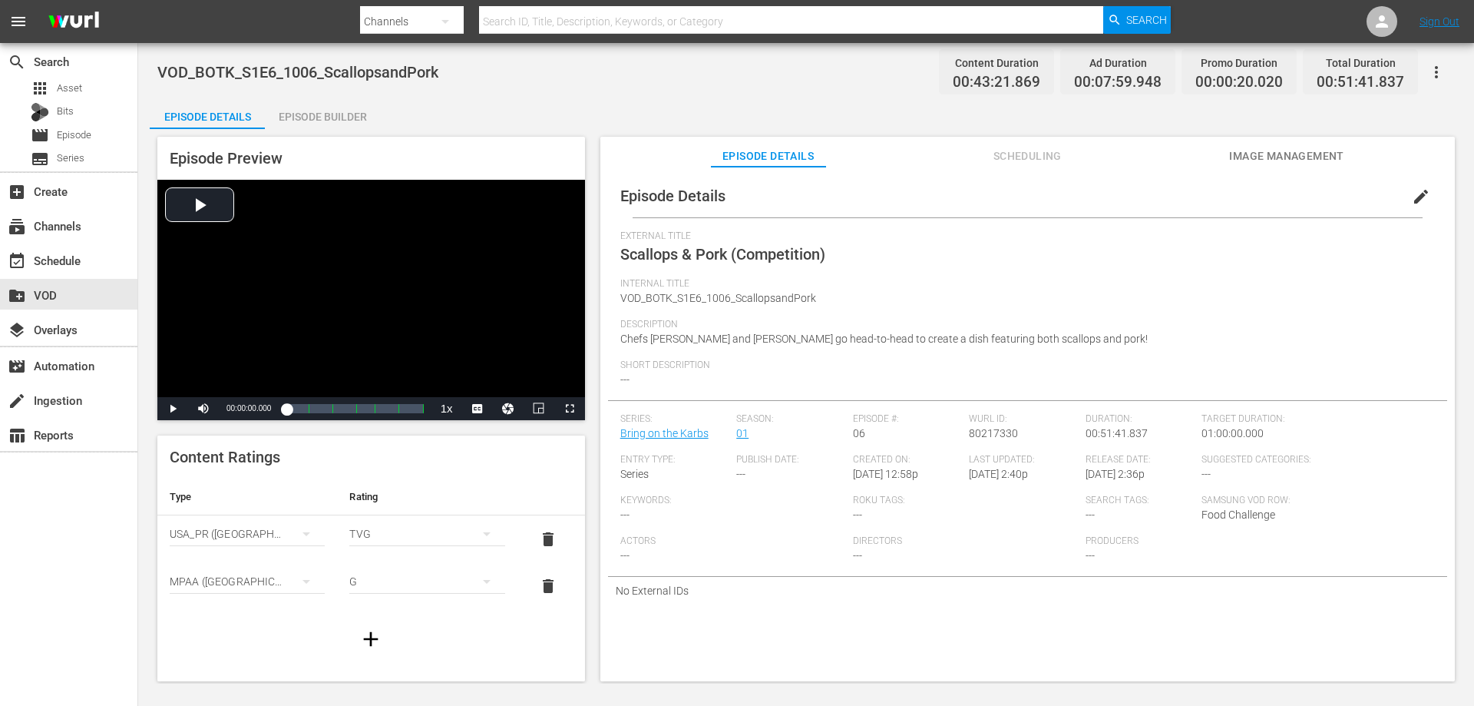
click at [298, 120] on div "Episode Builder" at bounding box center [322, 116] width 115 height 37
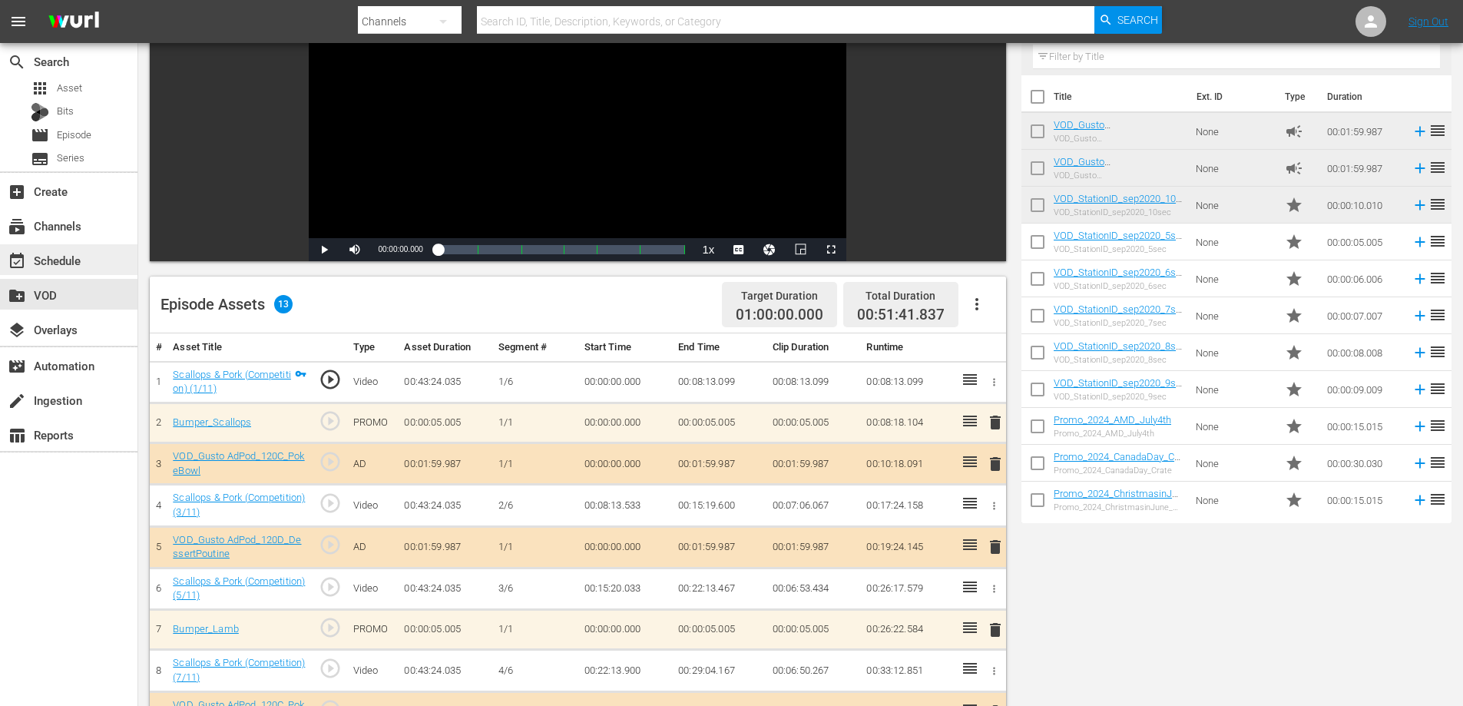
scroll to position [16, 0]
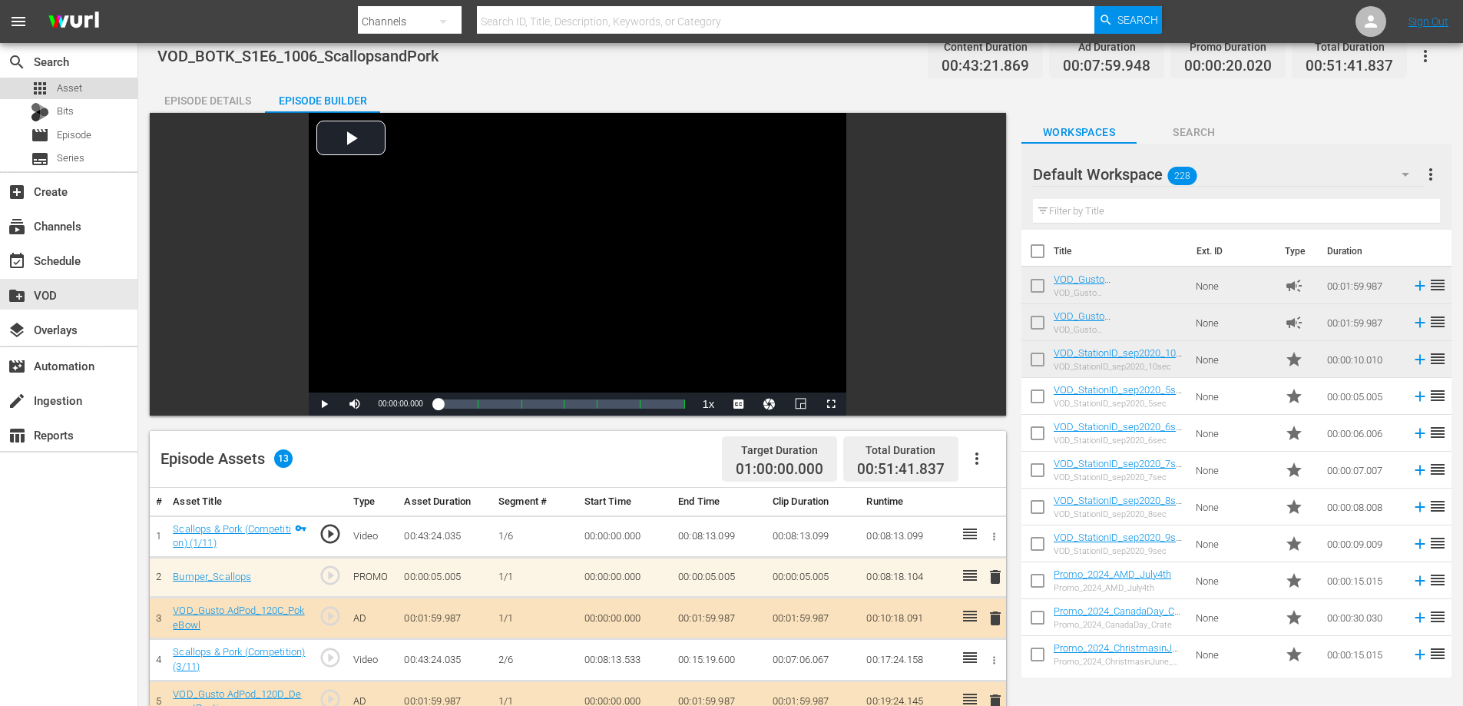
click at [71, 86] on span "Asset" at bounding box center [69, 88] width 25 height 15
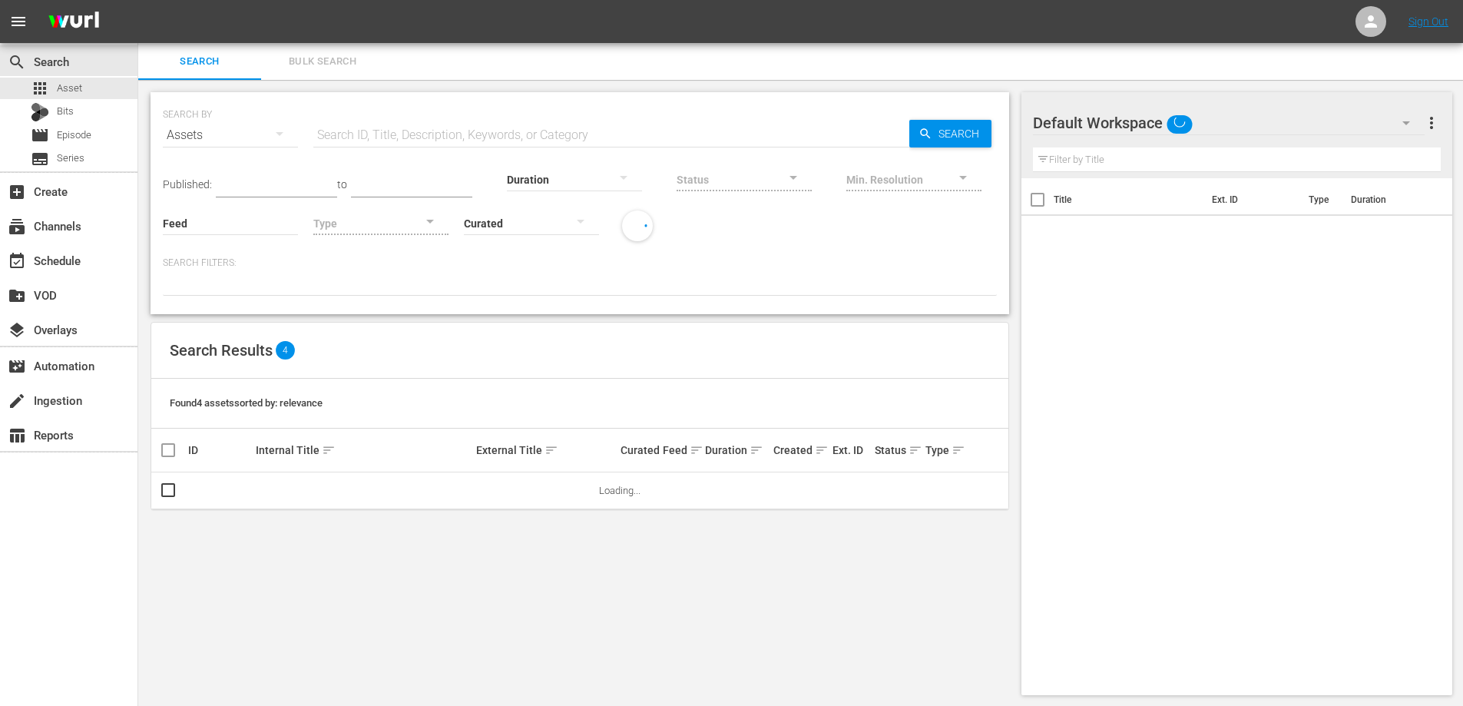
click at [375, 131] on input "text" at bounding box center [611, 135] width 596 height 37
type input "adpod"
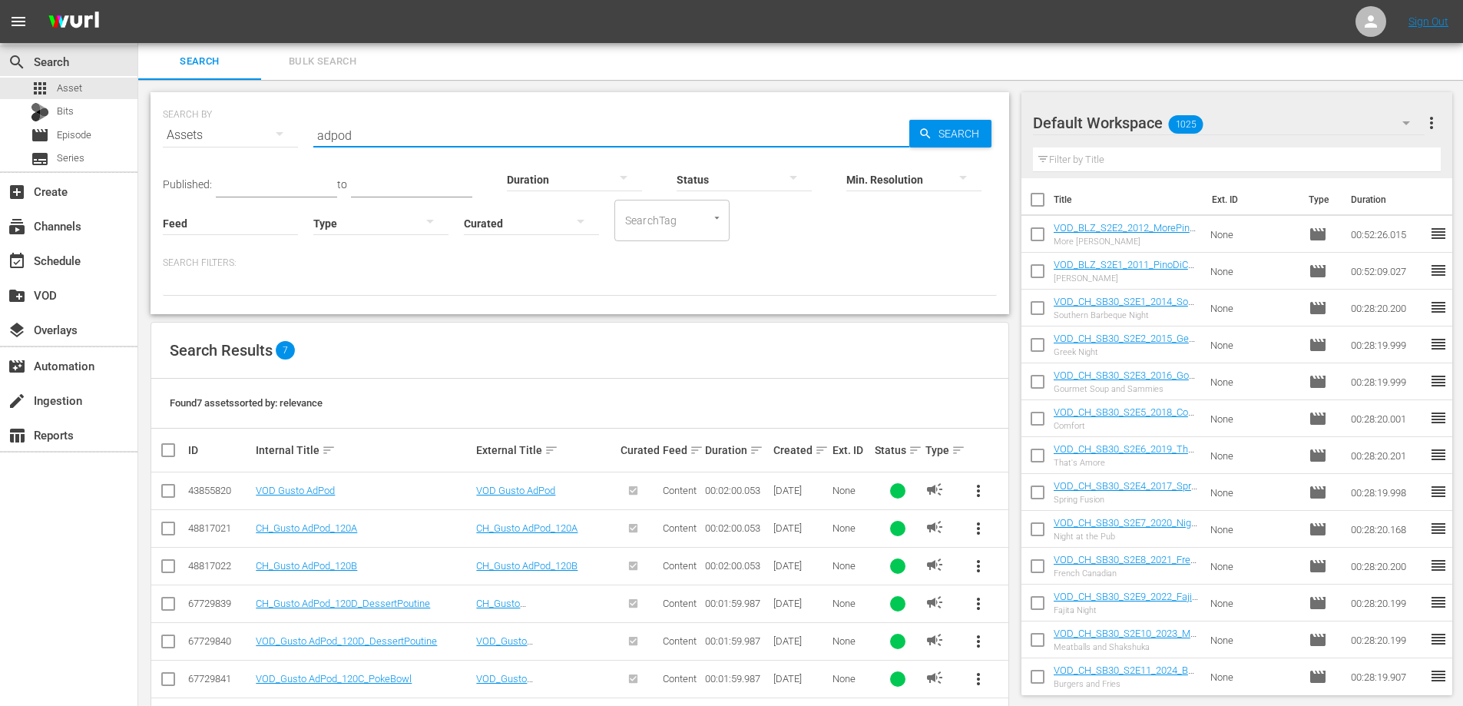
drag, startPoint x: 175, startPoint y: 146, endPoint x: 160, endPoint y: 146, distance: 15.4
click at [164, 146] on div "SEARCH BY Search By Assets Search ID, Title, Description, Keywords, or Category…" at bounding box center [580, 125] width 834 height 55
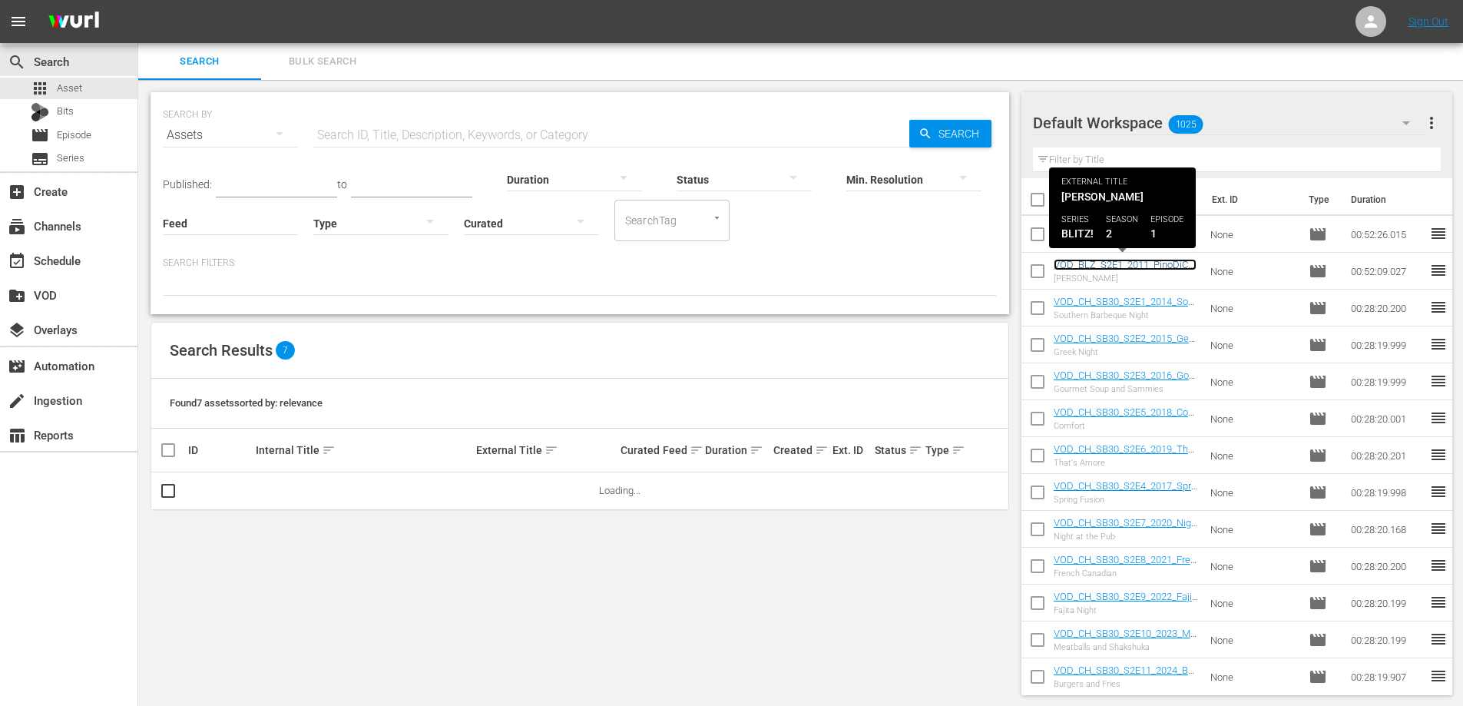
click at [1096, 265] on link "VOD_BLZ_S2E1_2011_PinoDiCerbo" at bounding box center [1124, 270] width 143 height 23
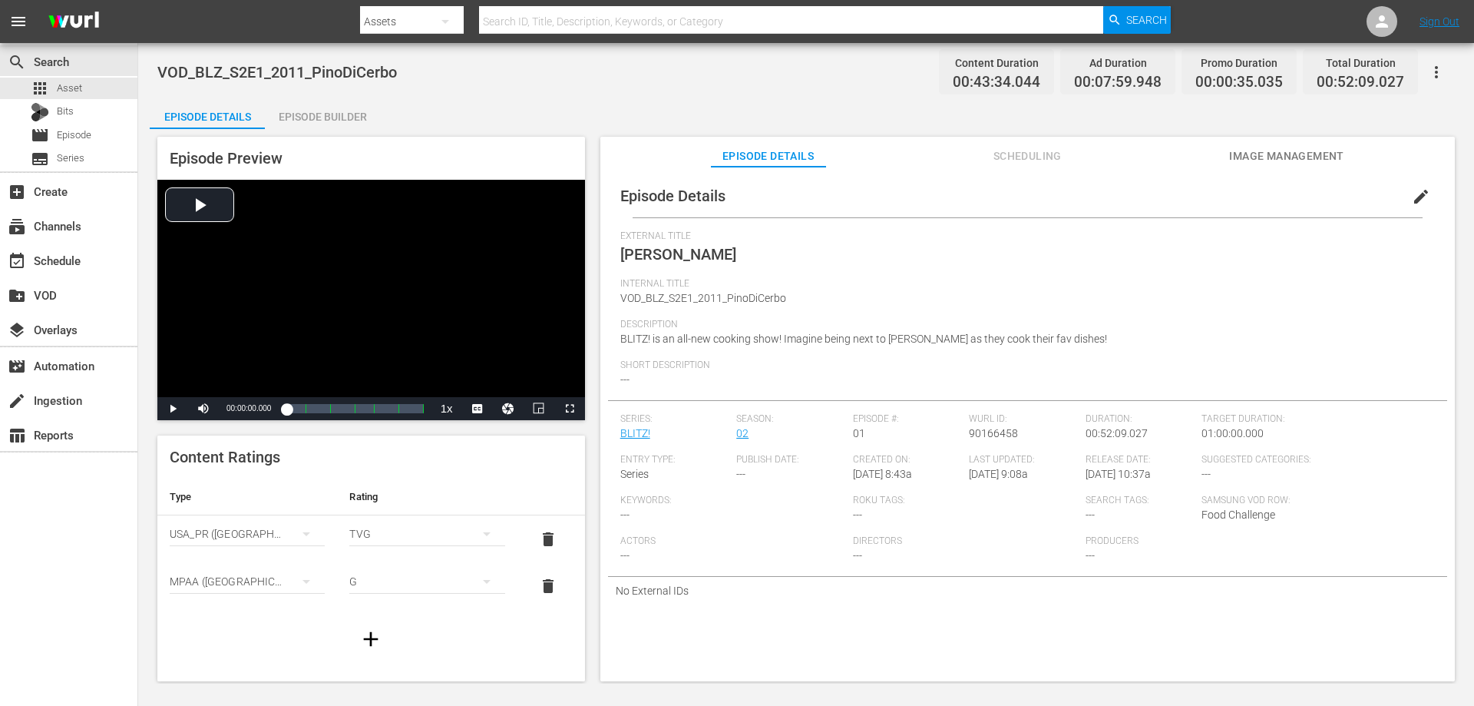
click at [309, 107] on div "Episode Builder" at bounding box center [322, 116] width 115 height 37
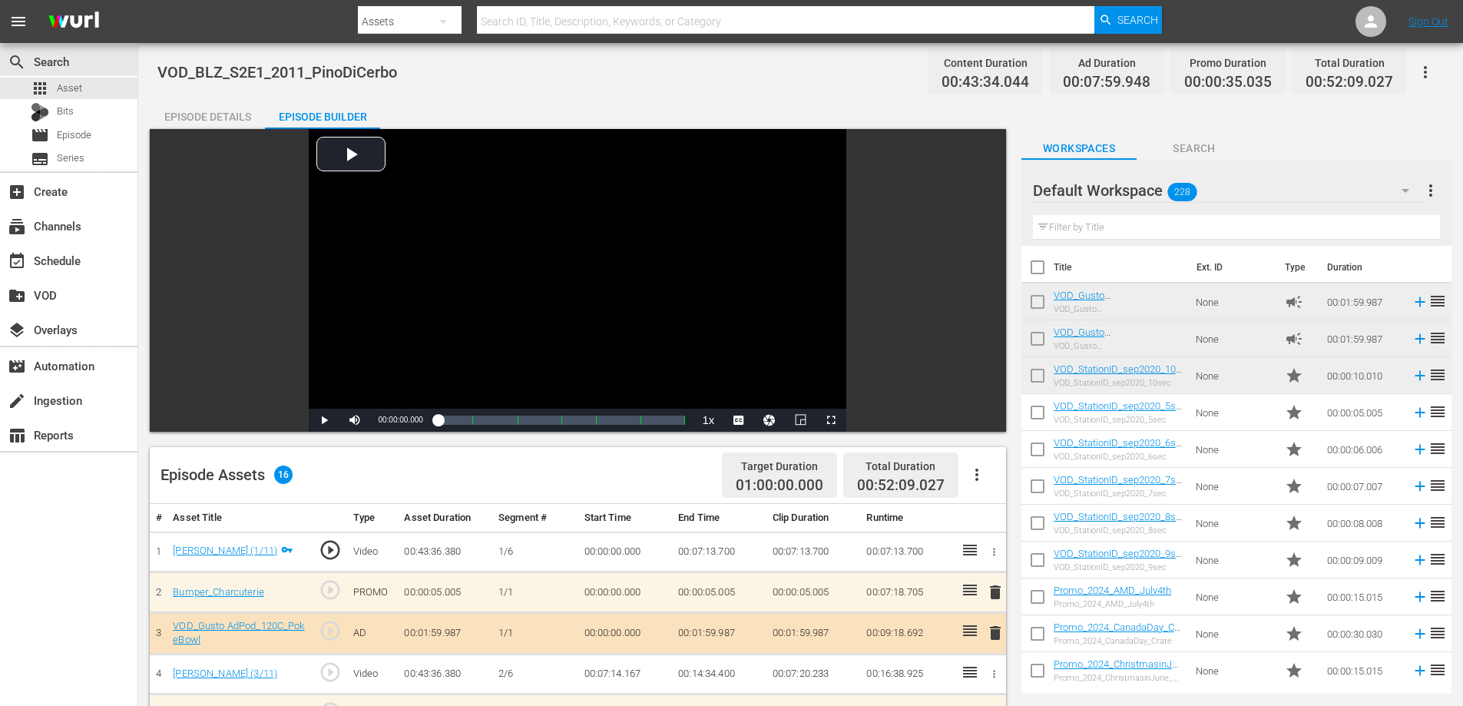
click at [244, 109] on div "Episode Details" at bounding box center [207, 116] width 115 height 37
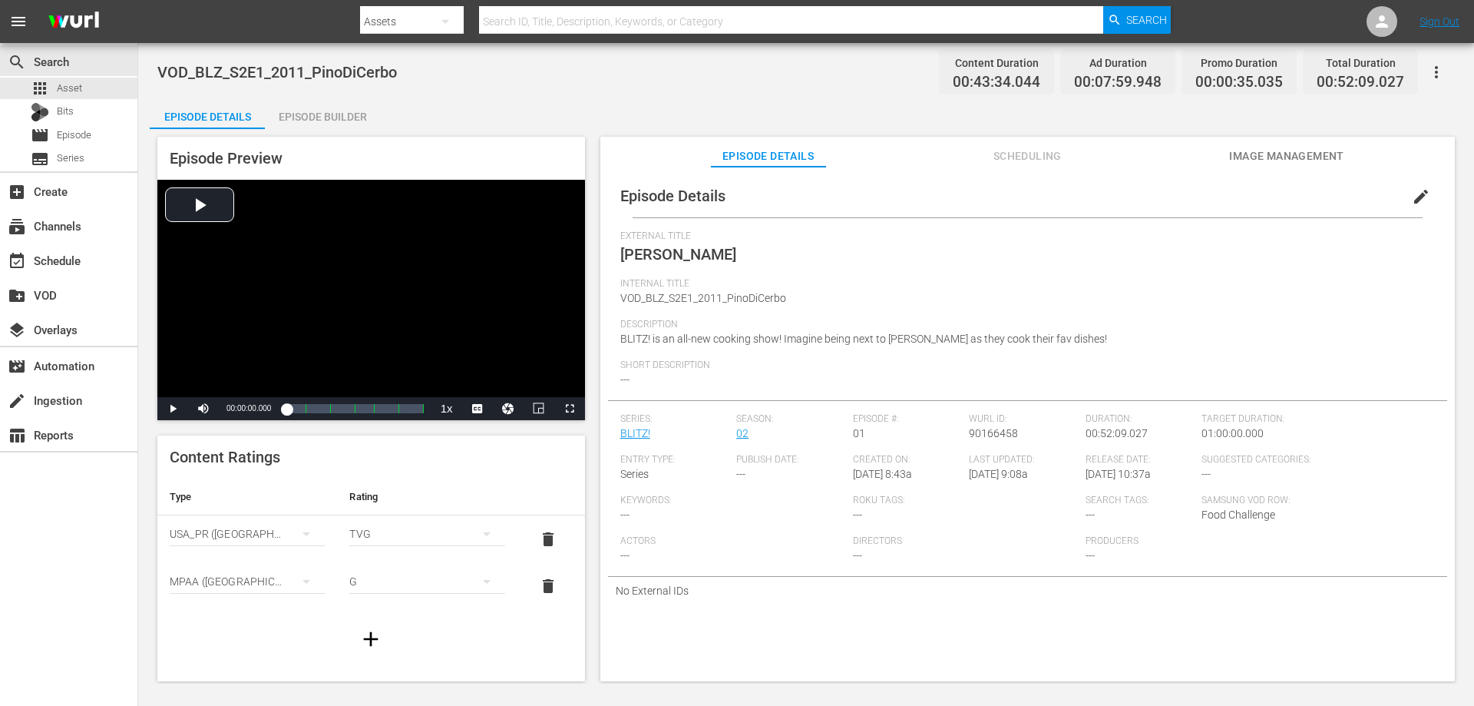
click at [315, 117] on div "Episode Builder" at bounding box center [322, 116] width 115 height 37
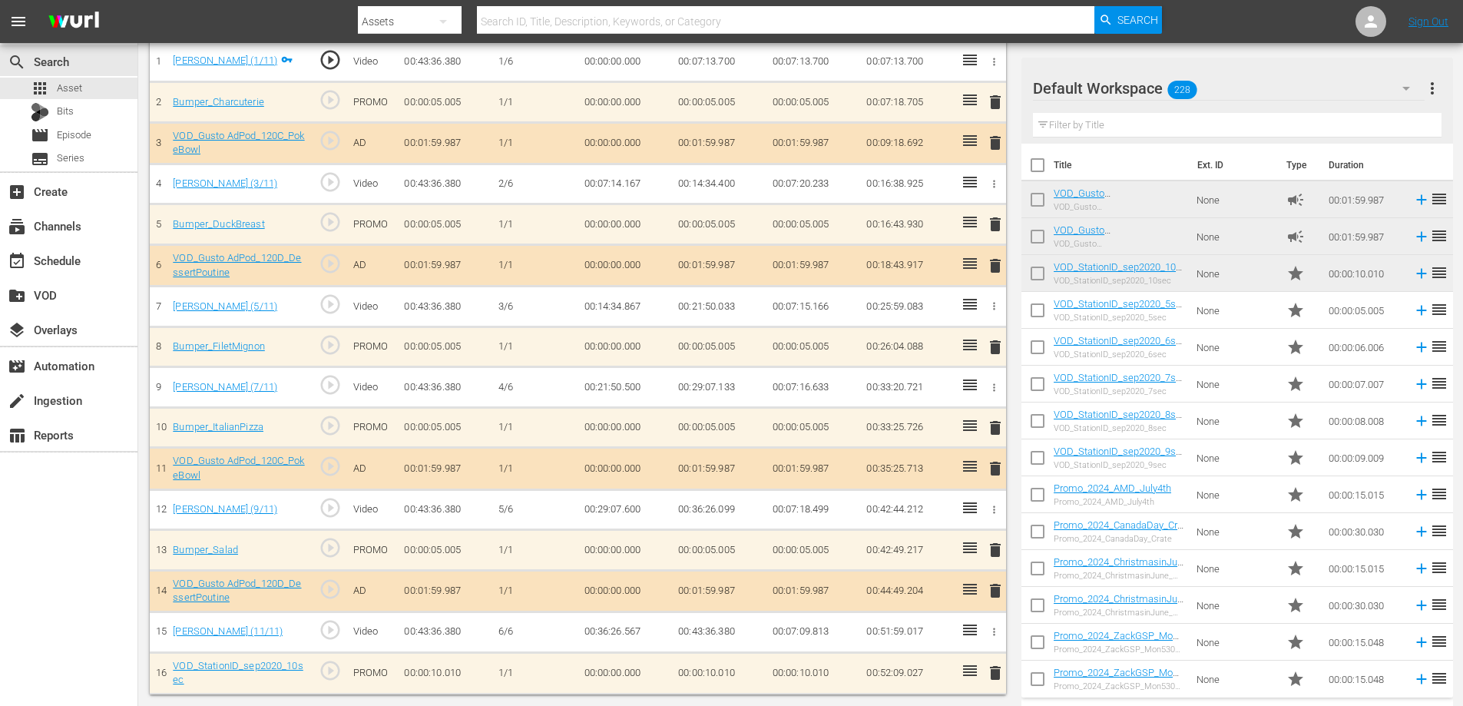
scroll to position [490, 0]
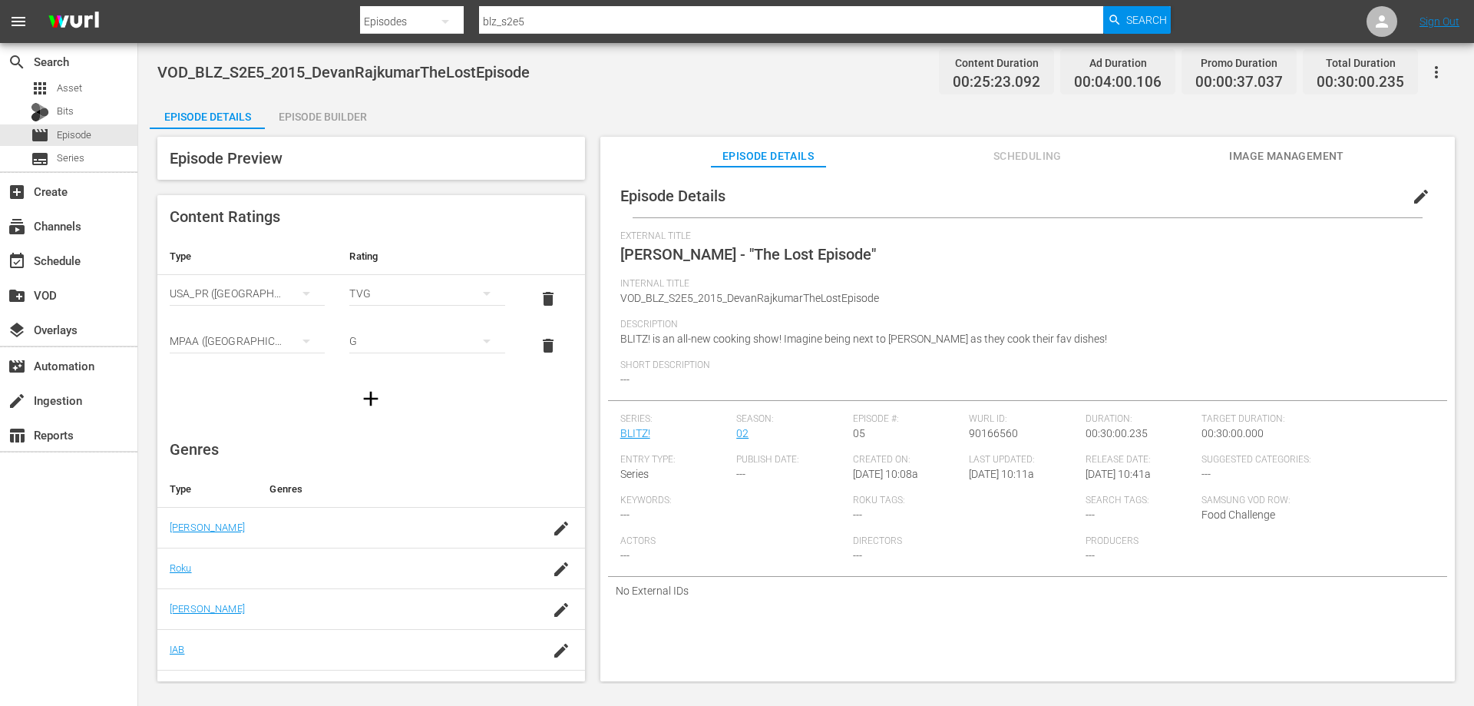
click at [331, 122] on div "Episode Builder" at bounding box center [322, 116] width 115 height 37
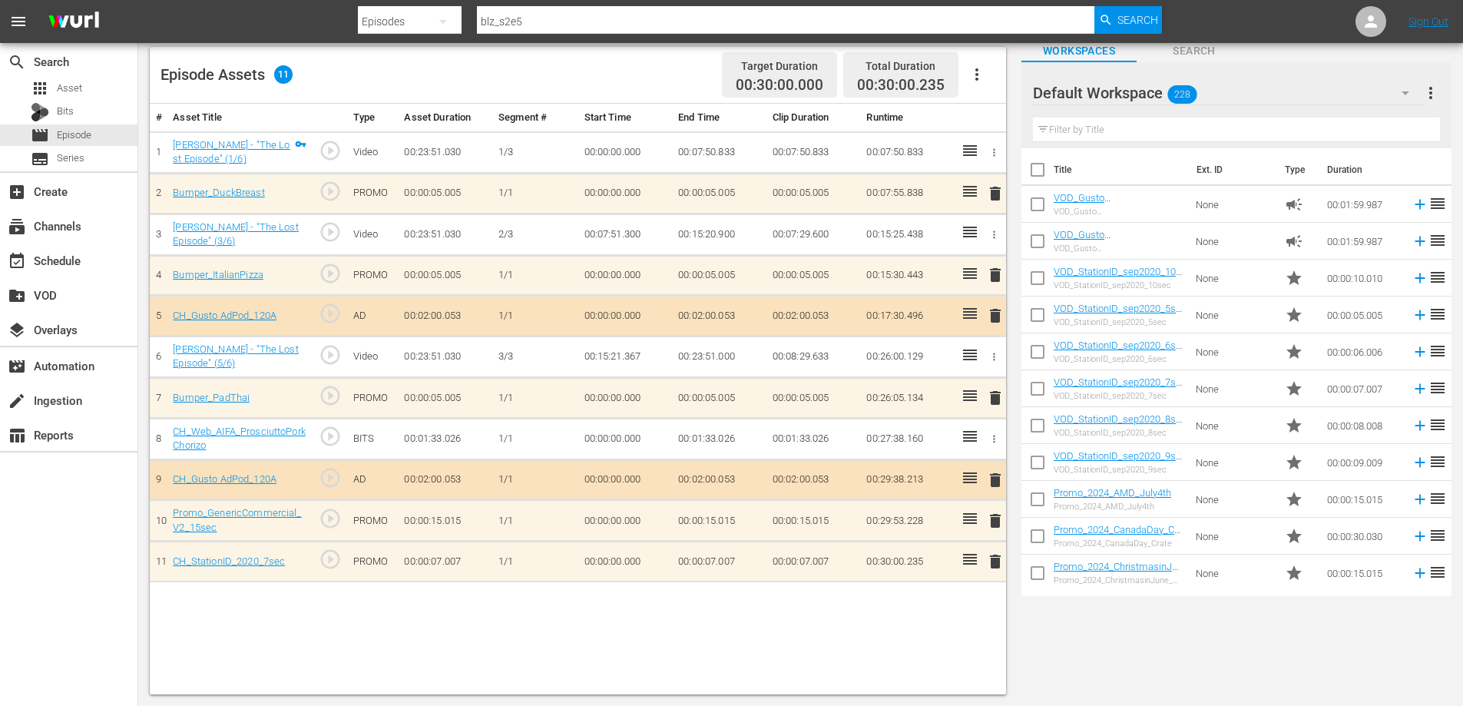
scroll to position [21, 0]
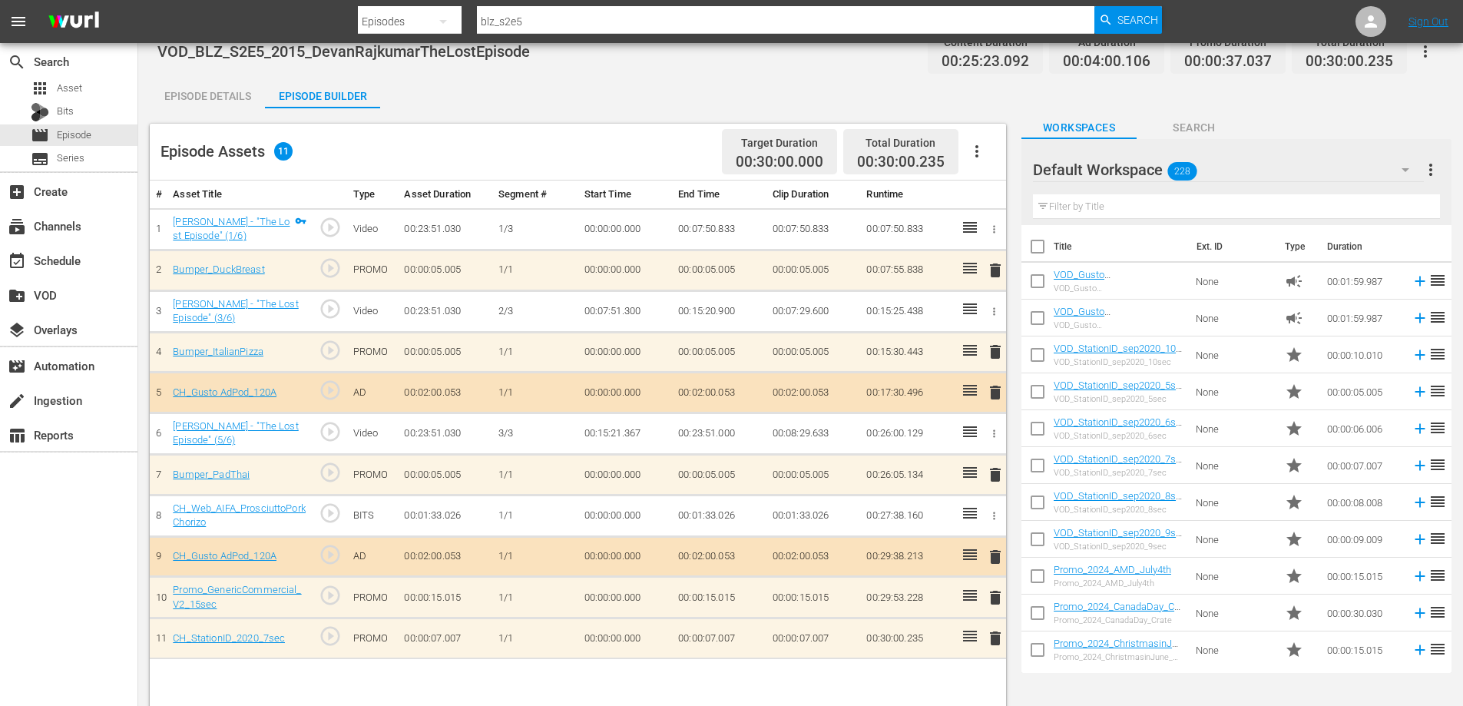
click at [989, 392] on span "delete" at bounding box center [995, 392] width 18 height 18
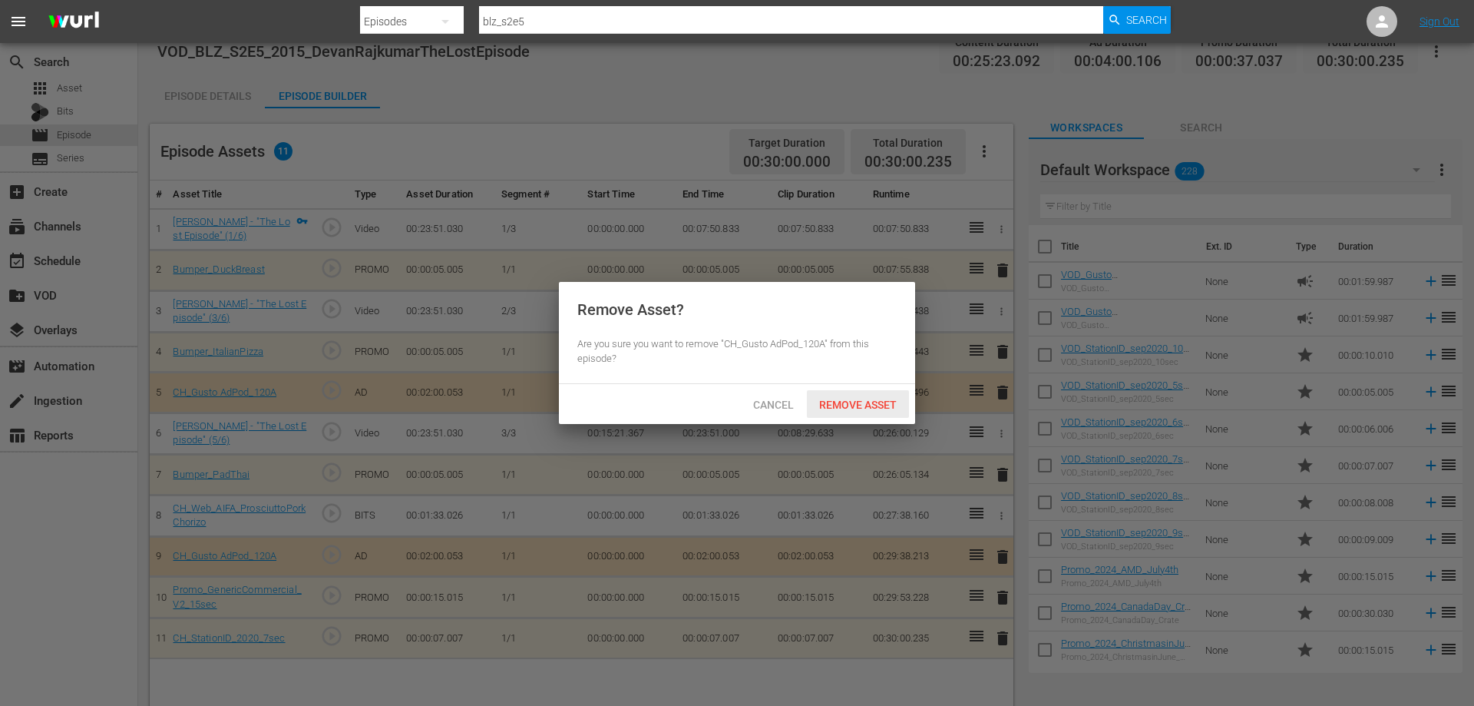
click at [846, 407] on span "Remove Asset" at bounding box center [858, 404] width 102 height 12
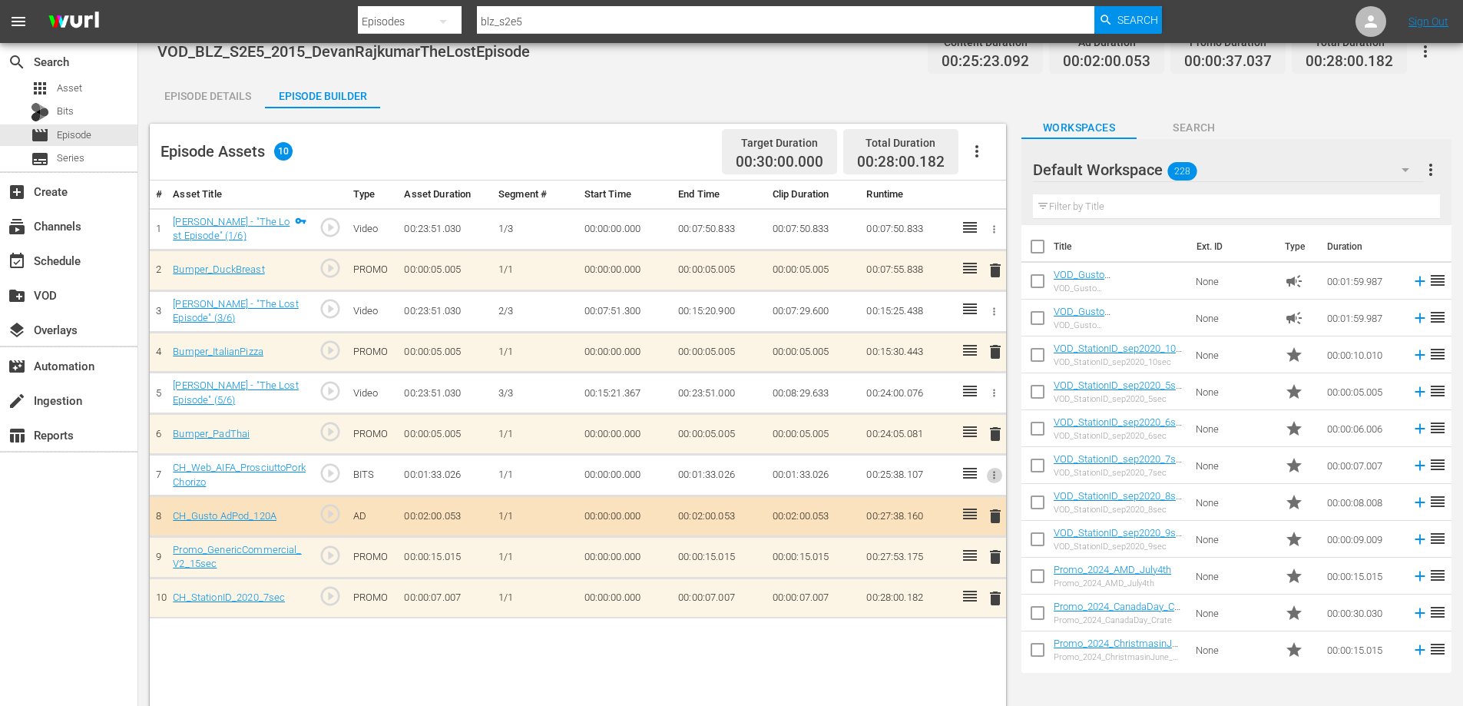
click at [987, 474] on button "button" at bounding box center [994, 475] width 16 height 16
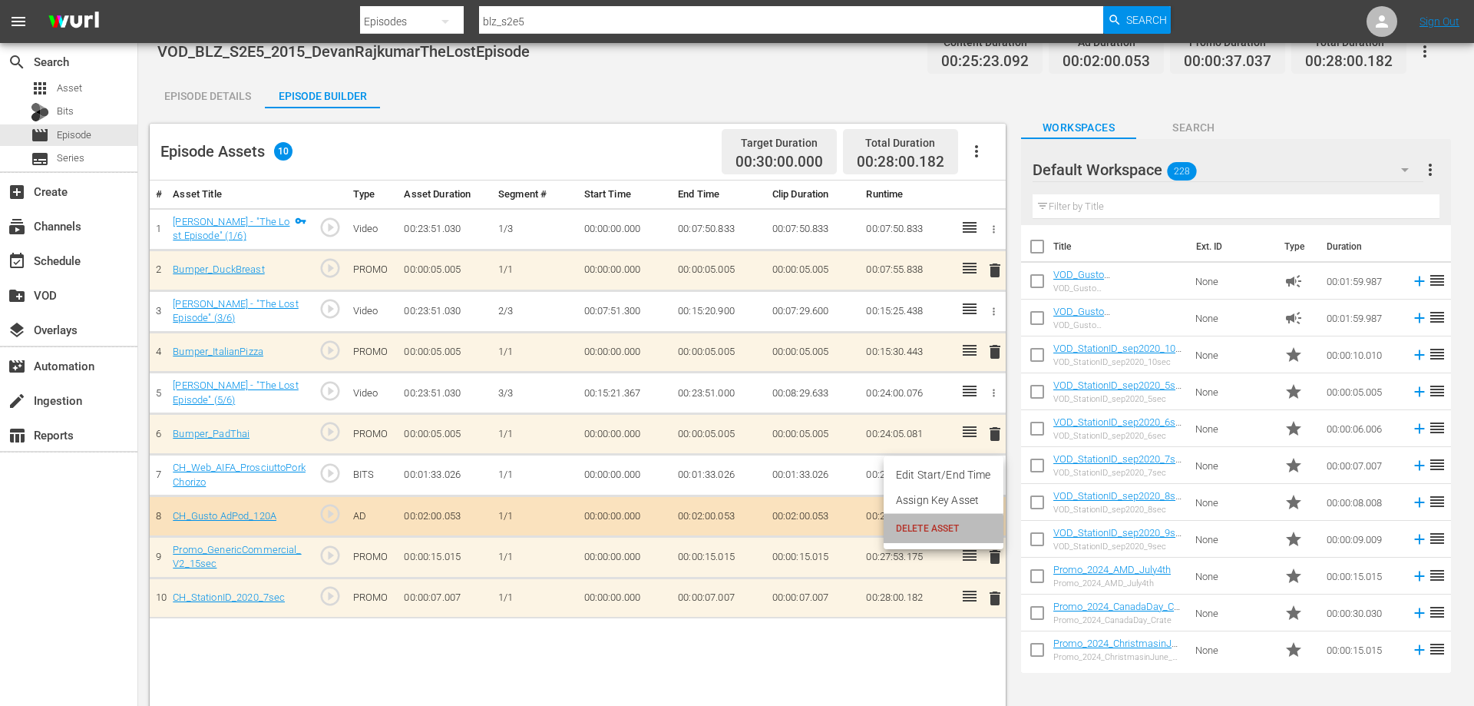
click at [908, 533] on span "DELETE ASSET" at bounding box center [943, 528] width 95 height 14
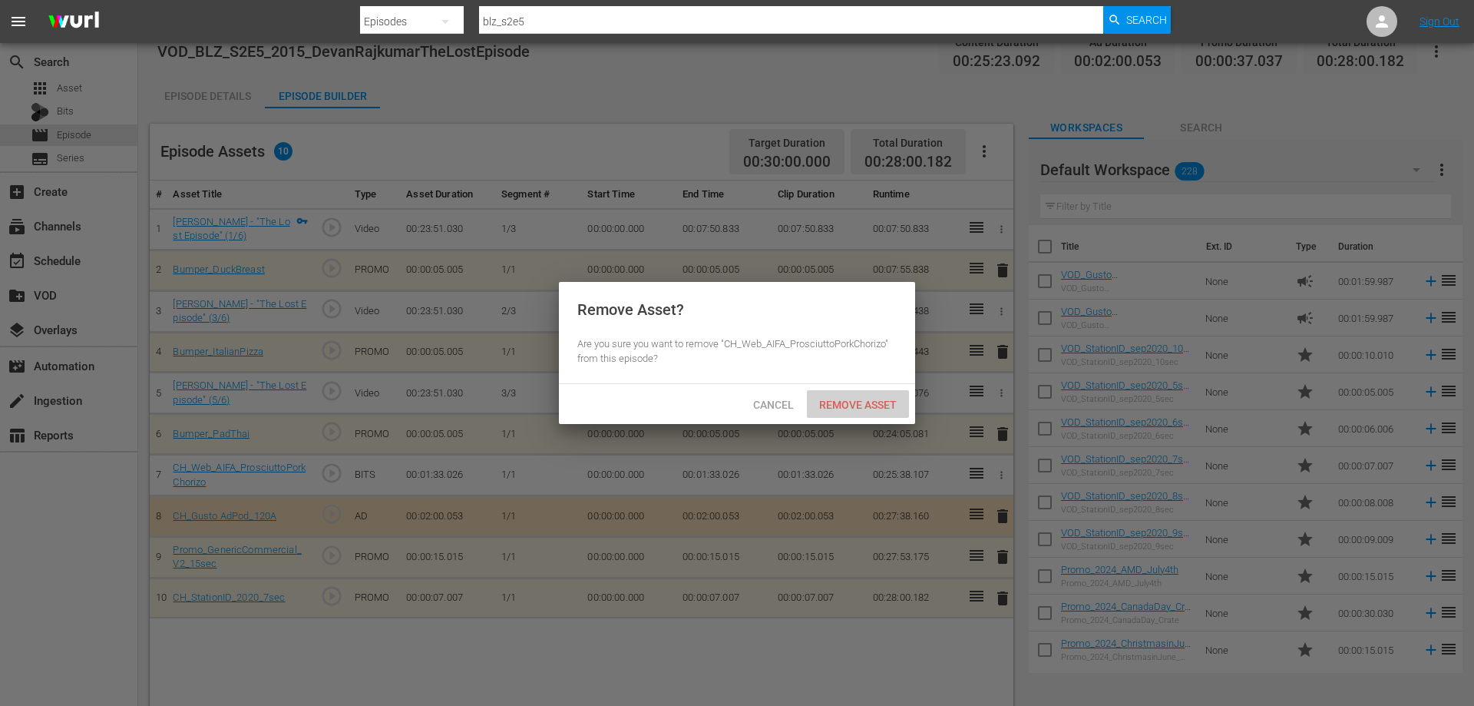
click at [865, 403] on span "Remove Asset" at bounding box center [858, 404] width 102 height 12
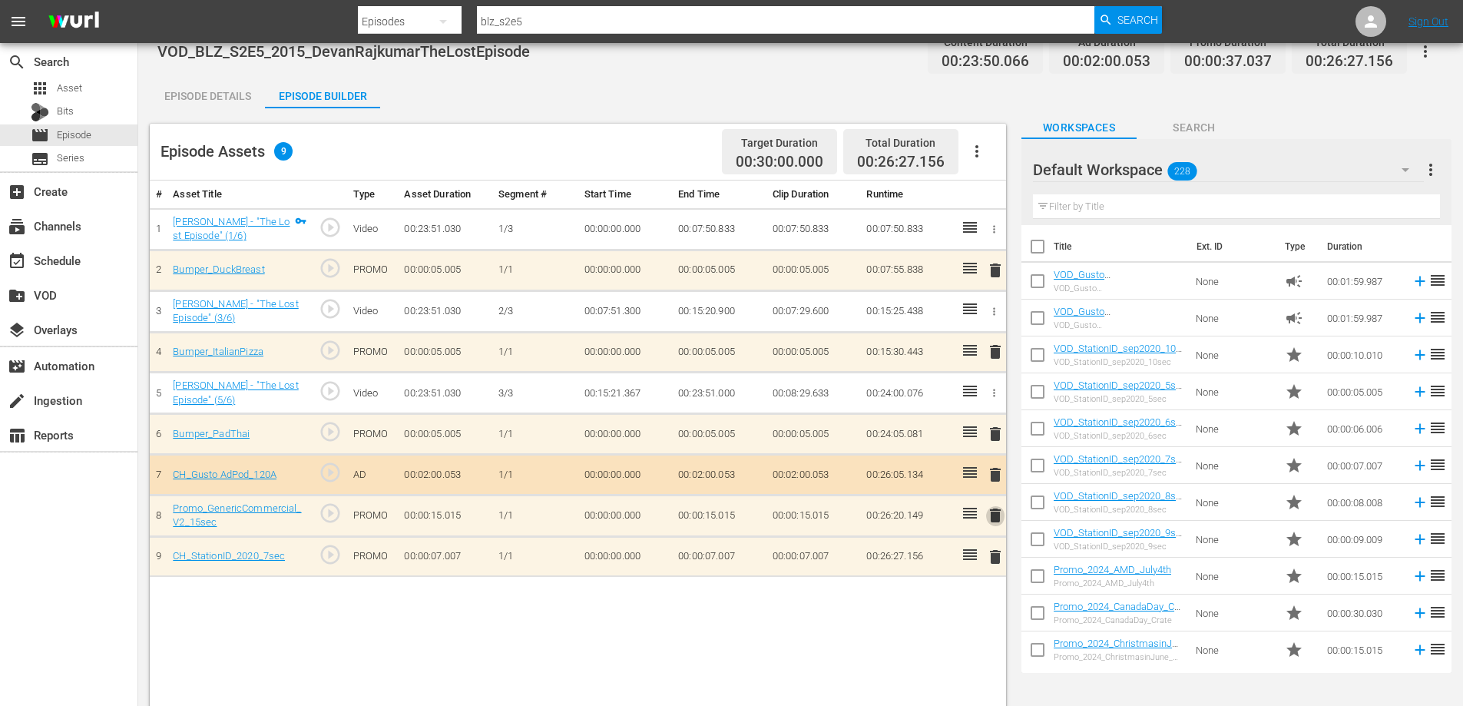
click at [993, 514] on span "delete" at bounding box center [995, 515] width 18 height 18
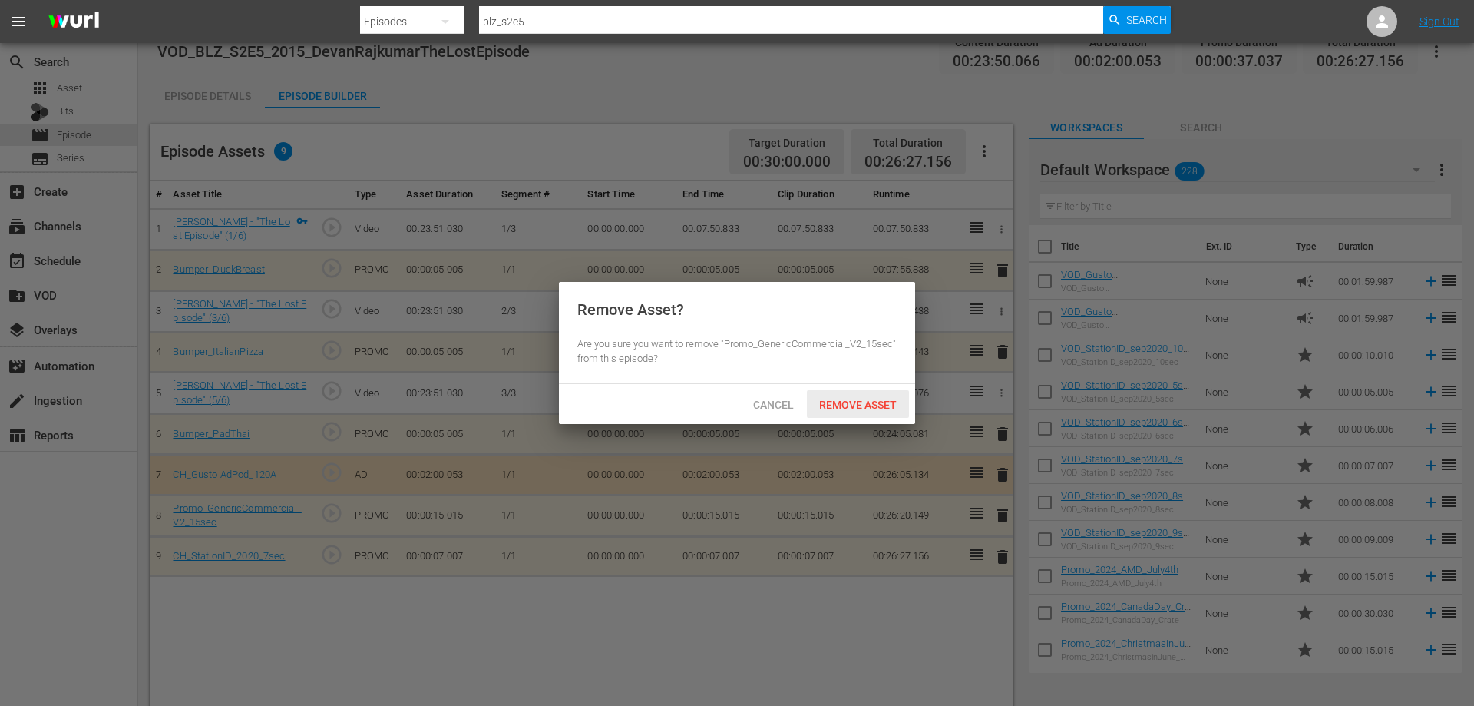
click at [854, 408] on span "Remove Asset" at bounding box center [858, 404] width 102 height 12
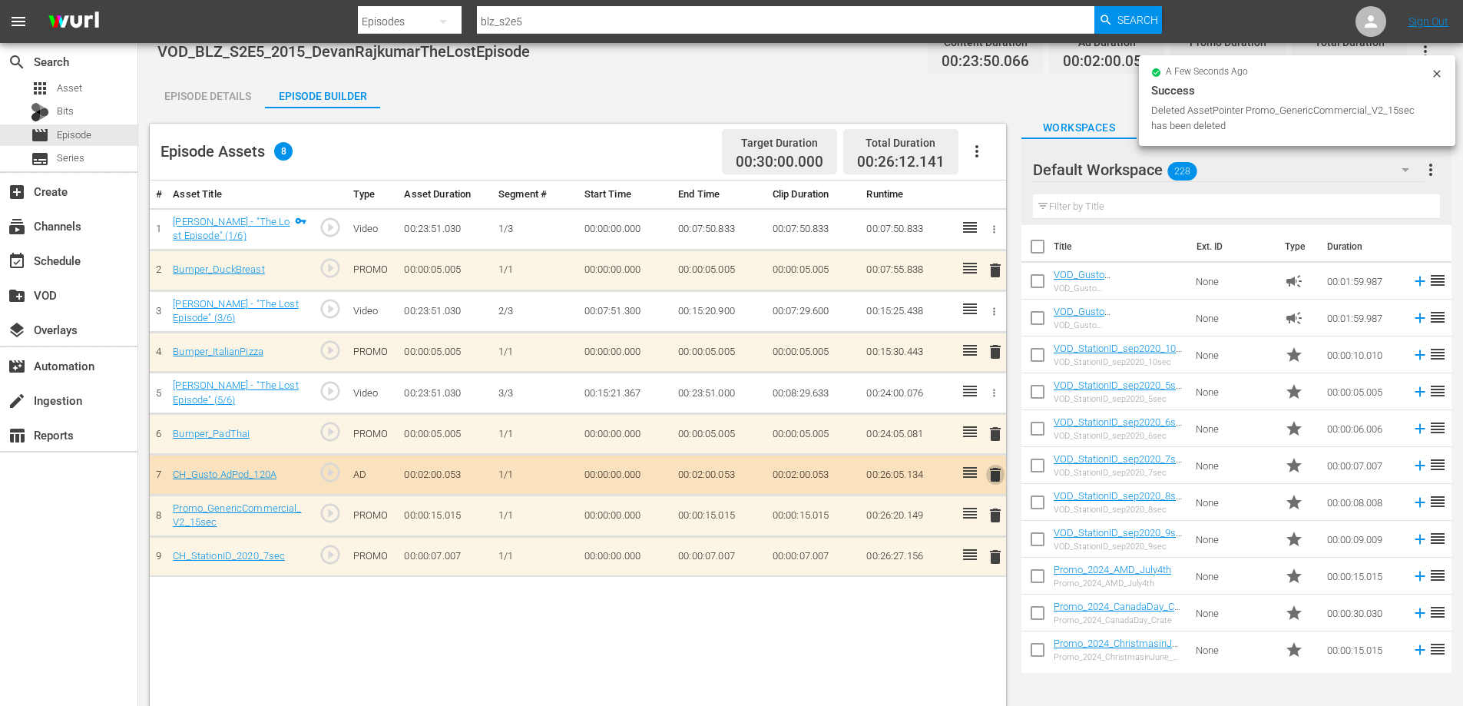
click at [993, 471] on span "delete" at bounding box center [995, 474] width 18 height 18
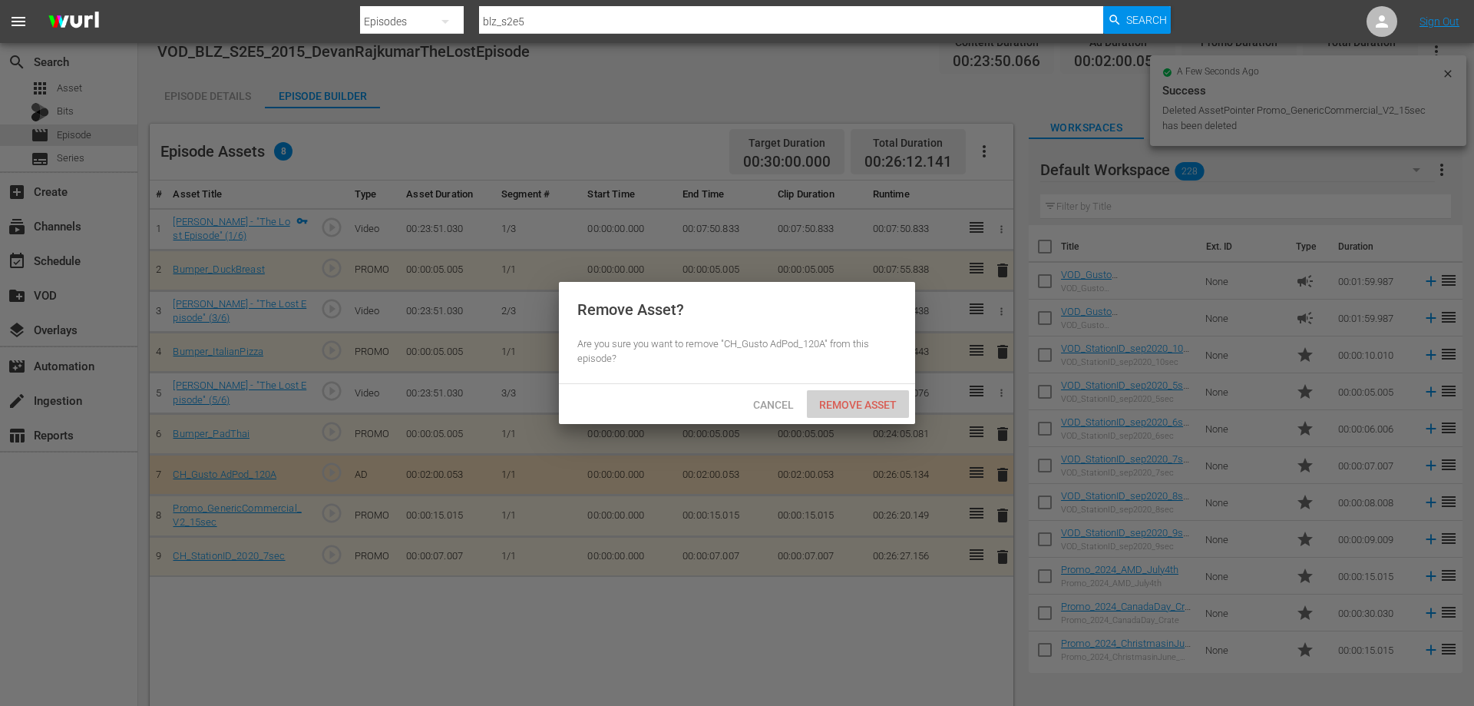
click at [862, 401] on span "Remove Asset" at bounding box center [858, 404] width 102 height 12
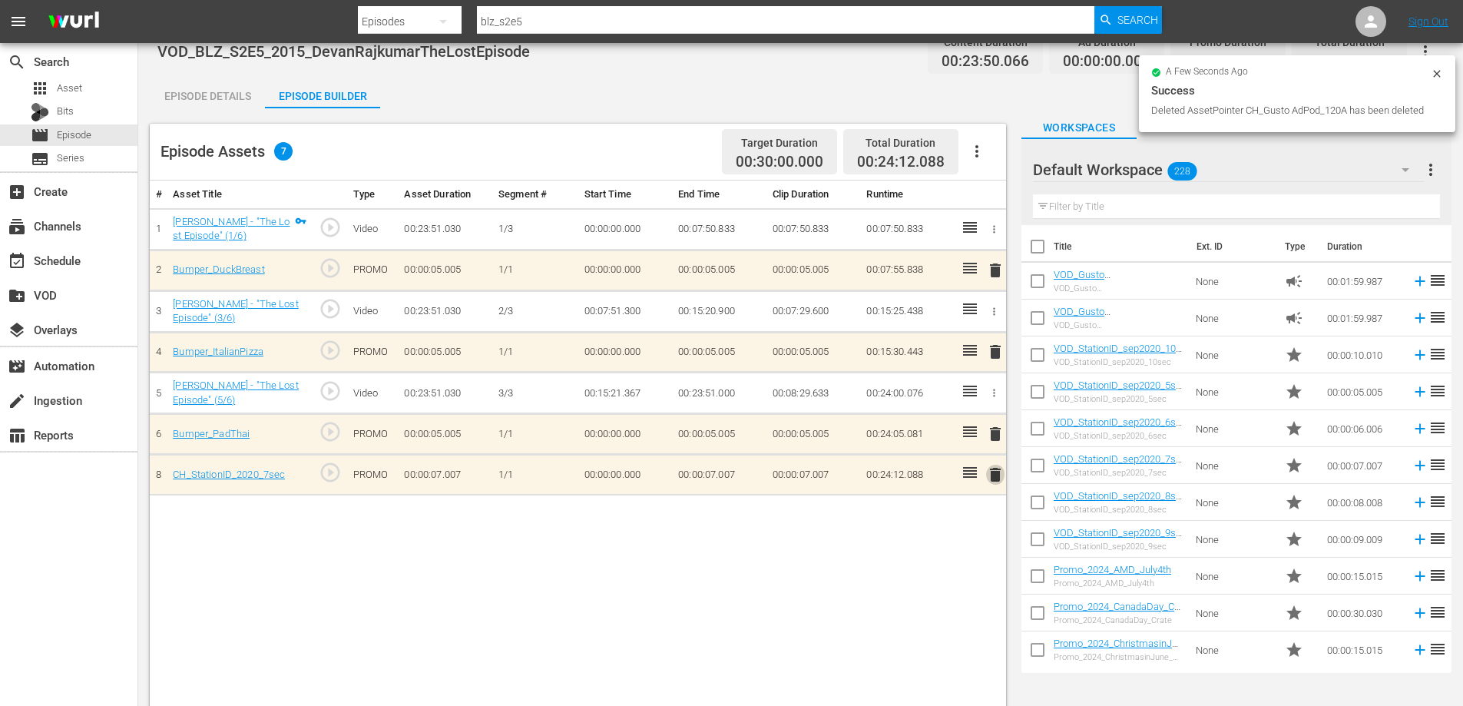
click at [997, 474] on span "delete" at bounding box center [995, 474] width 18 height 18
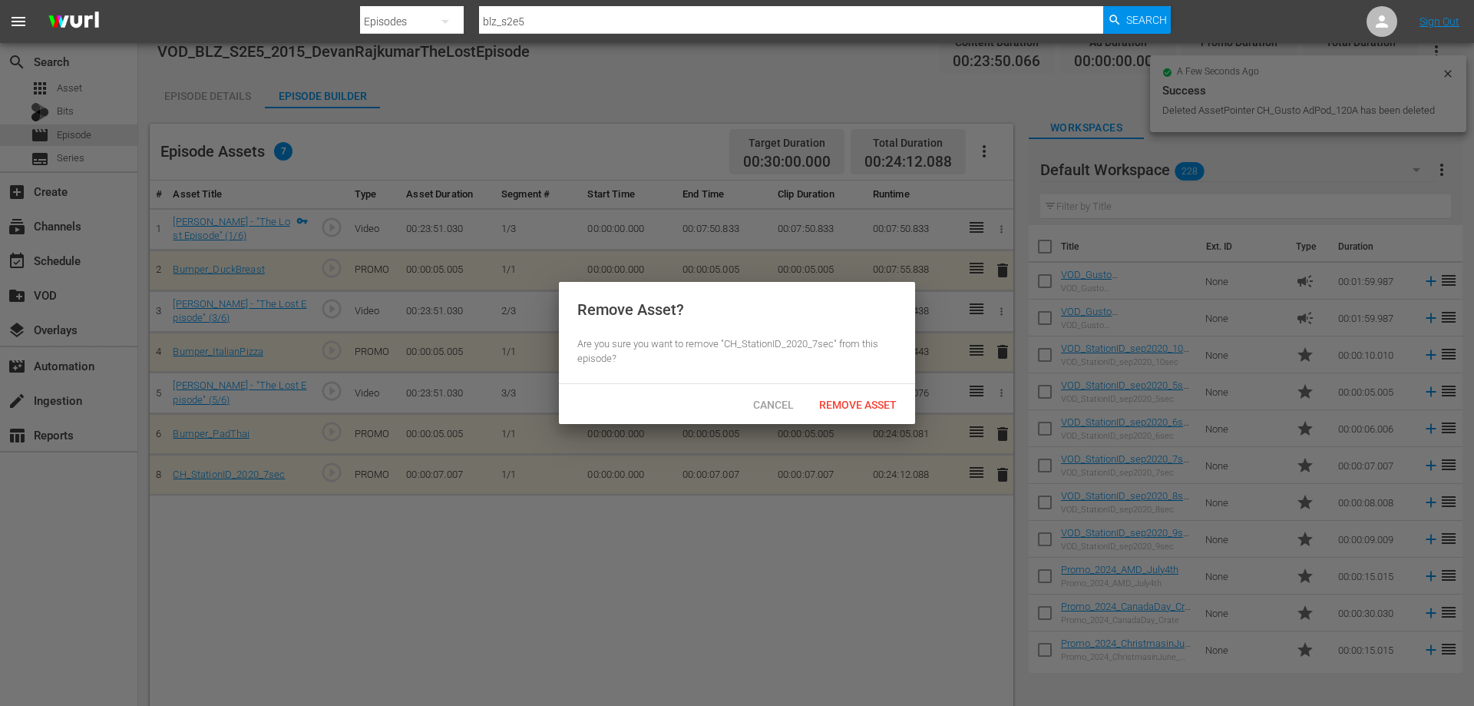
click at [857, 408] on span "Remove Asset" at bounding box center [858, 404] width 102 height 12
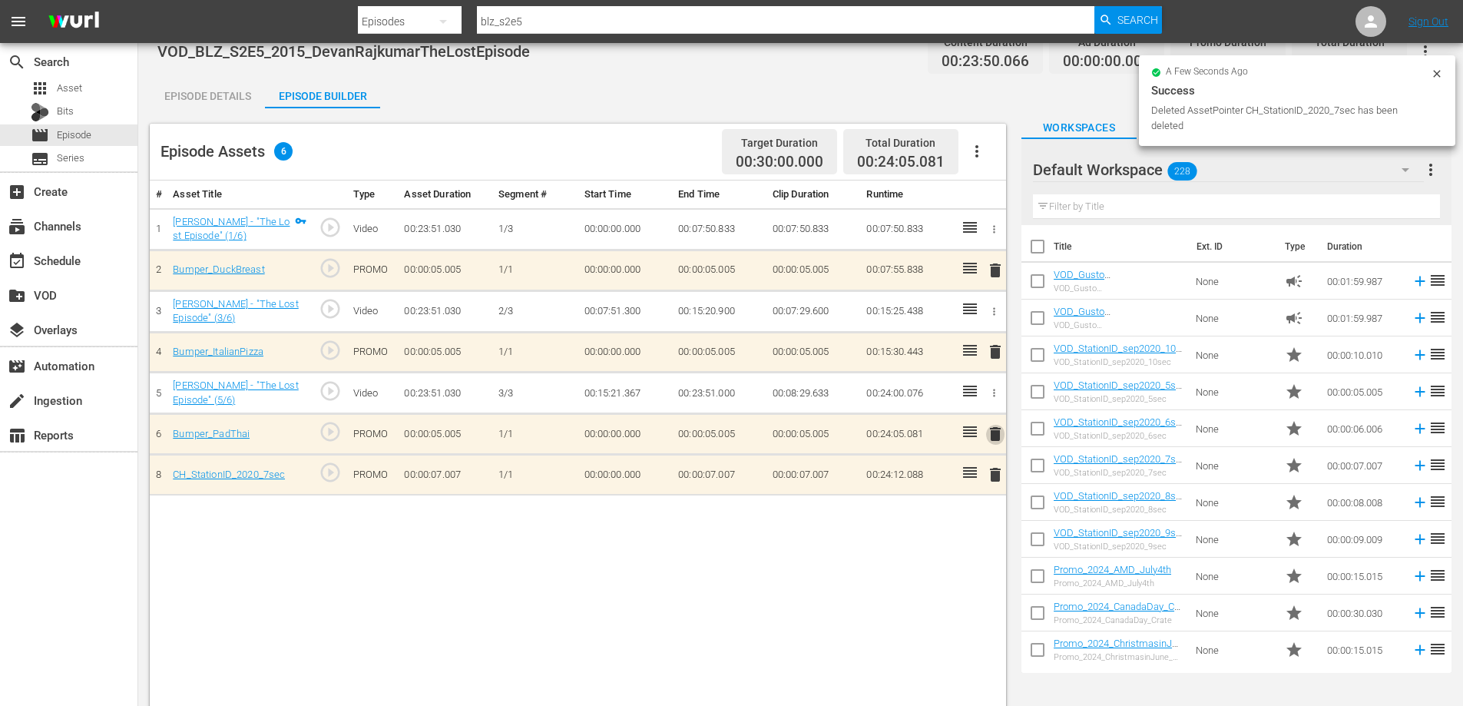
click at [996, 435] on span "delete" at bounding box center [995, 434] width 18 height 18
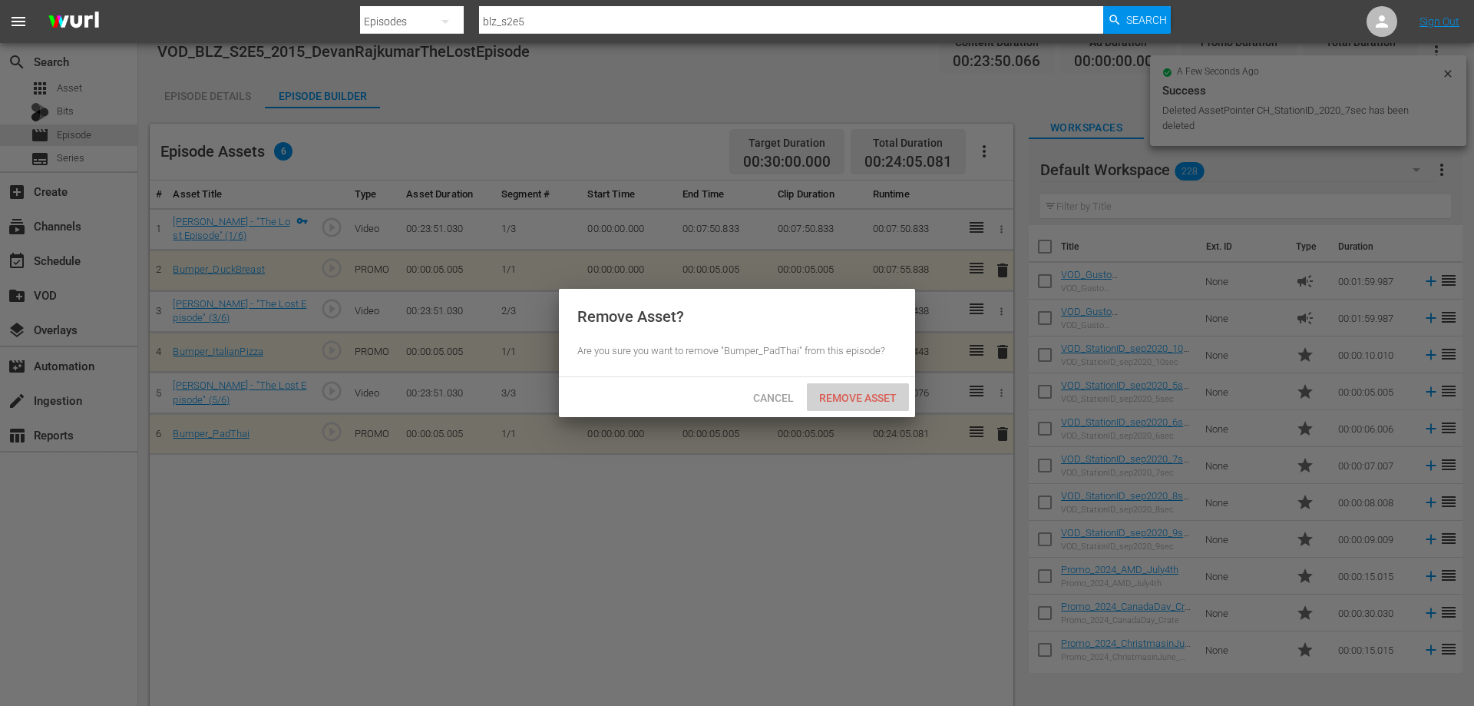
click at [879, 396] on span "Remove Asset" at bounding box center [858, 398] width 102 height 12
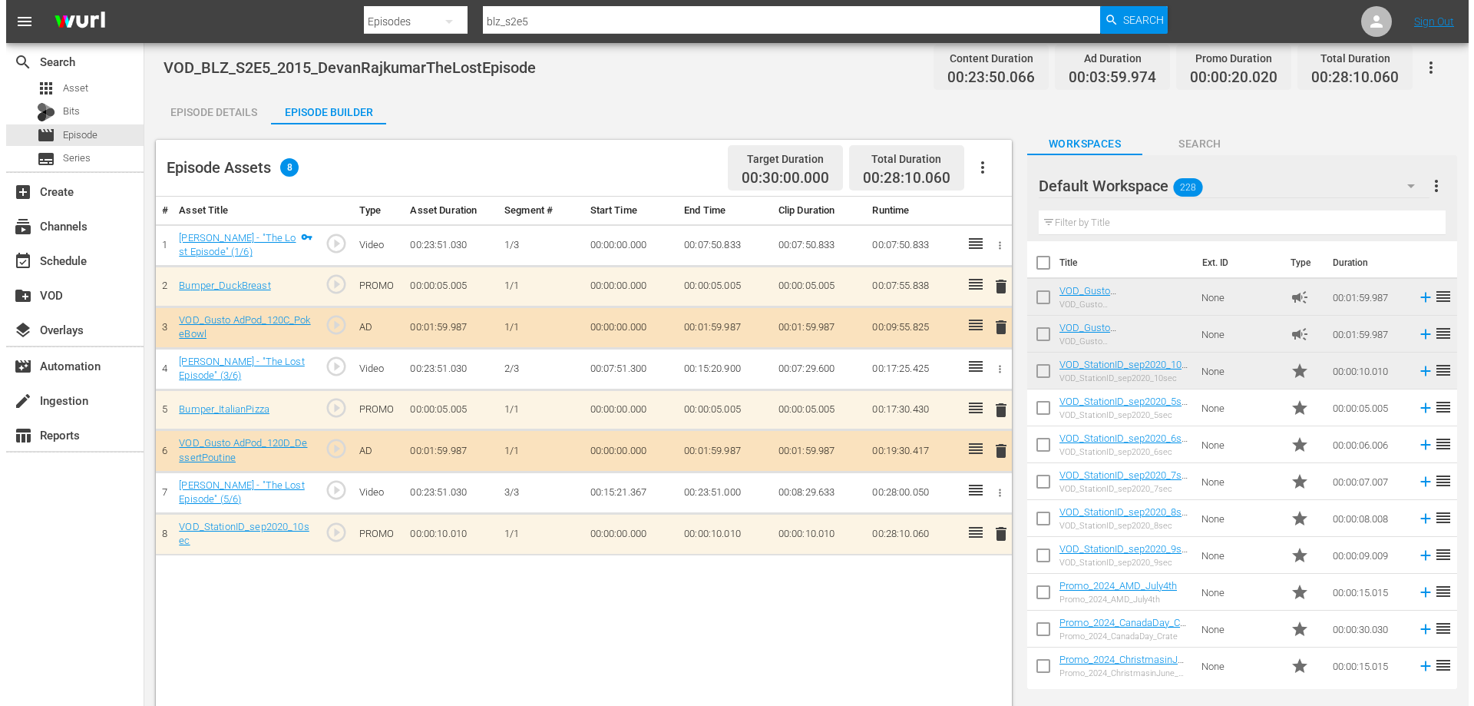
scroll to position [0, 0]
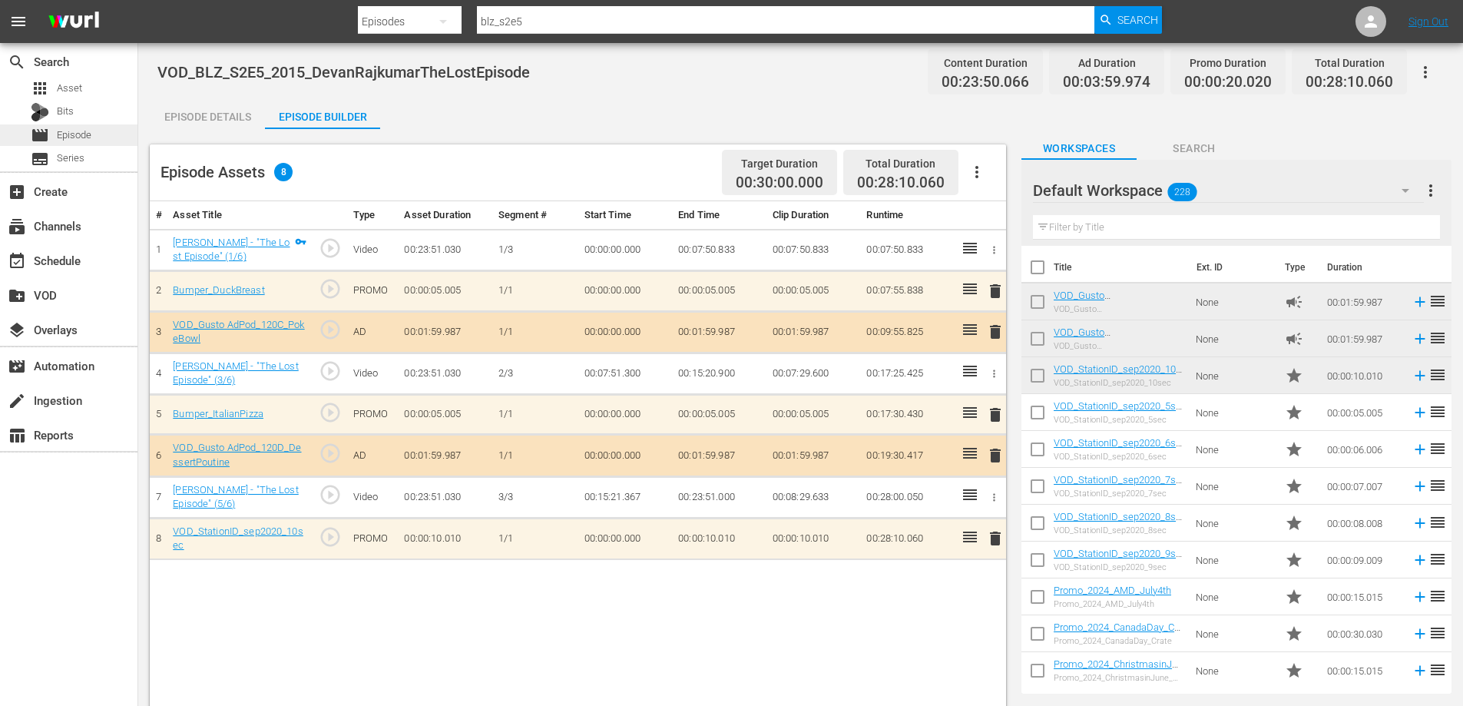
click at [93, 132] on div "movie Episode" at bounding box center [68, 134] width 137 height 21
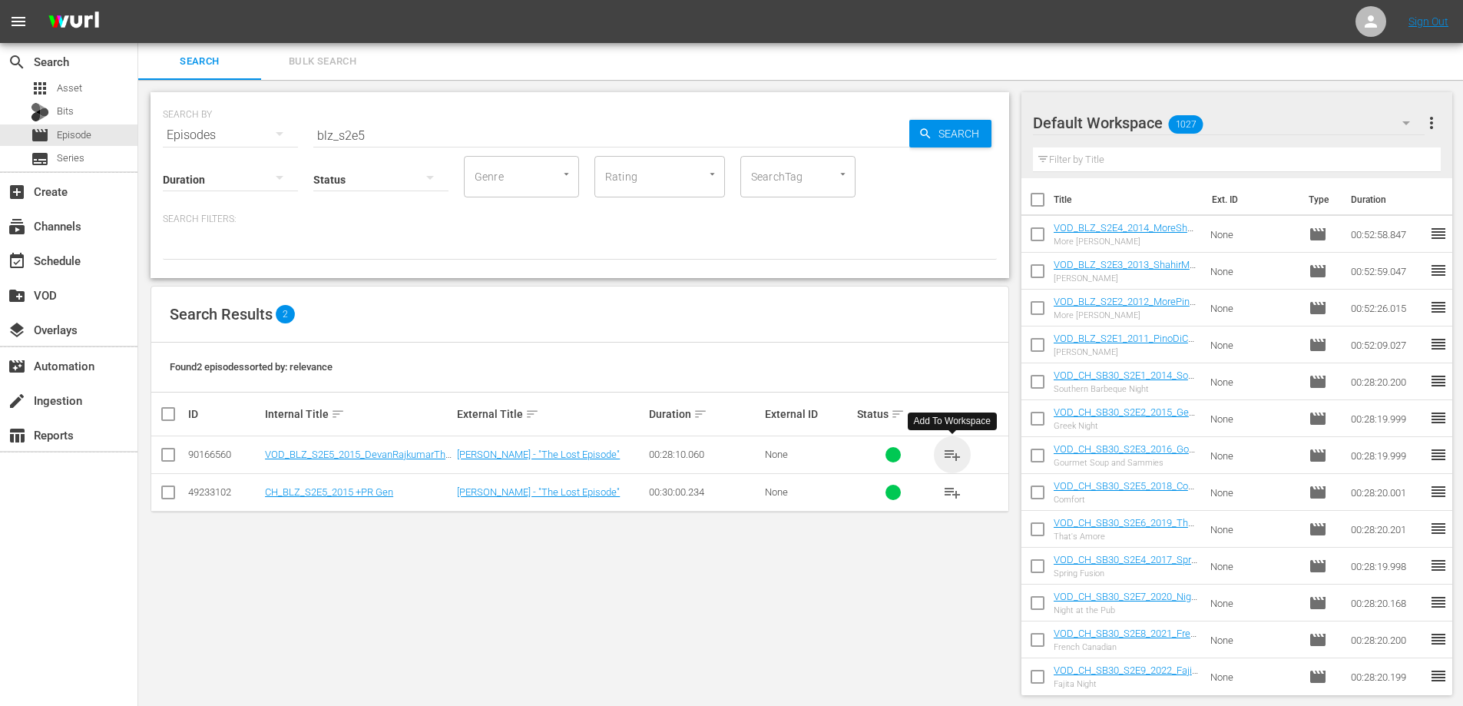
click at [948, 450] on span "playlist_add" at bounding box center [952, 454] width 18 height 18
click at [372, 132] on input "blz_s2e5" at bounding box center [611, 135] width 596 height 37
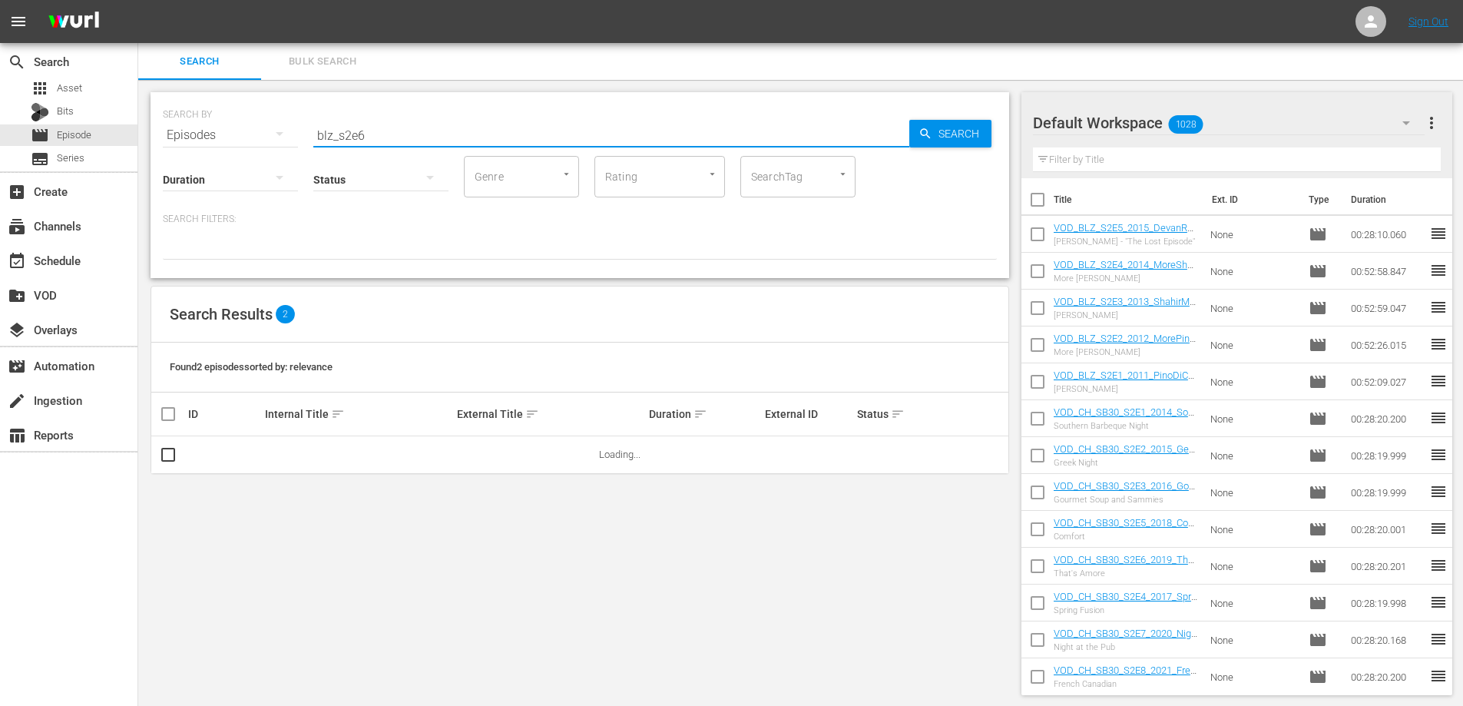
type input "blz_s2e6"
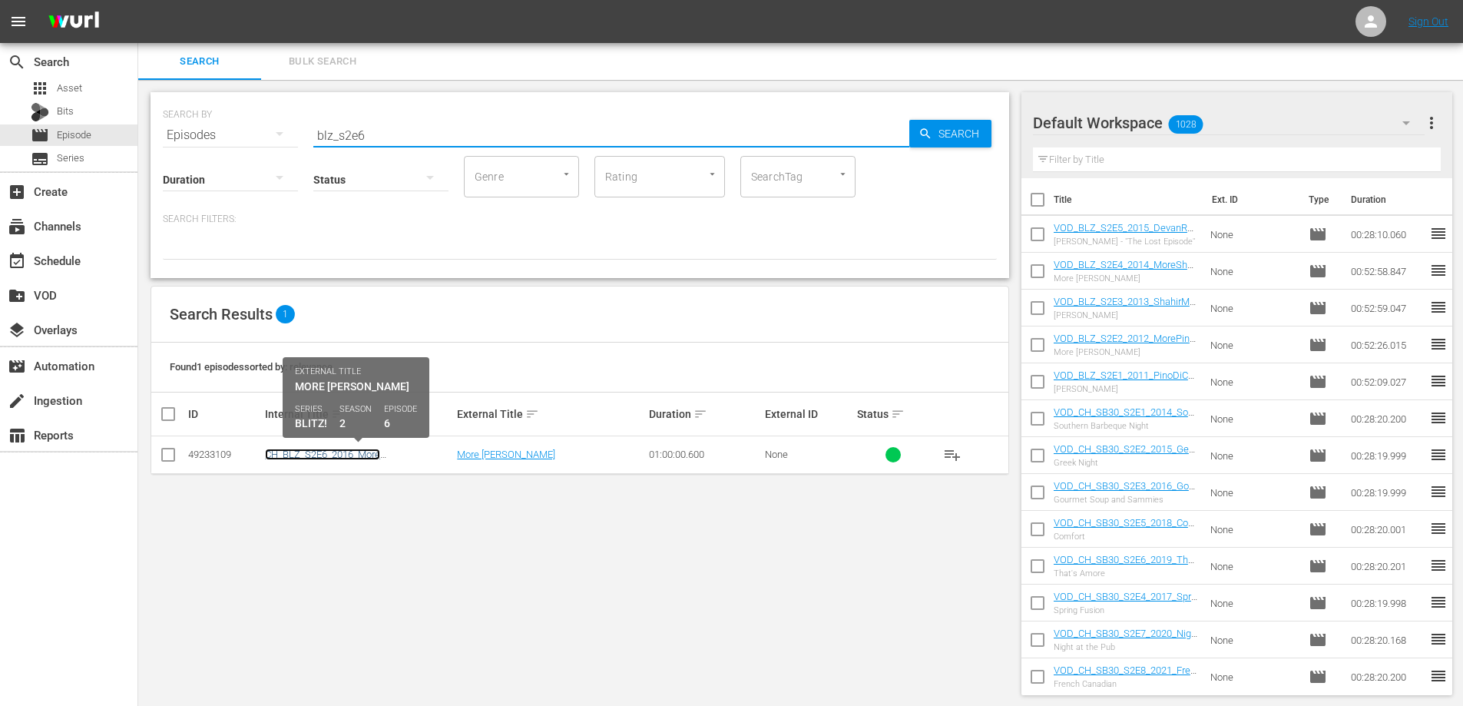
click at [359, 455] on link "CH_BLZ_S2E6_2016_More Devan Rajkumar" at bounding box center [322, 459] width 115 height 23
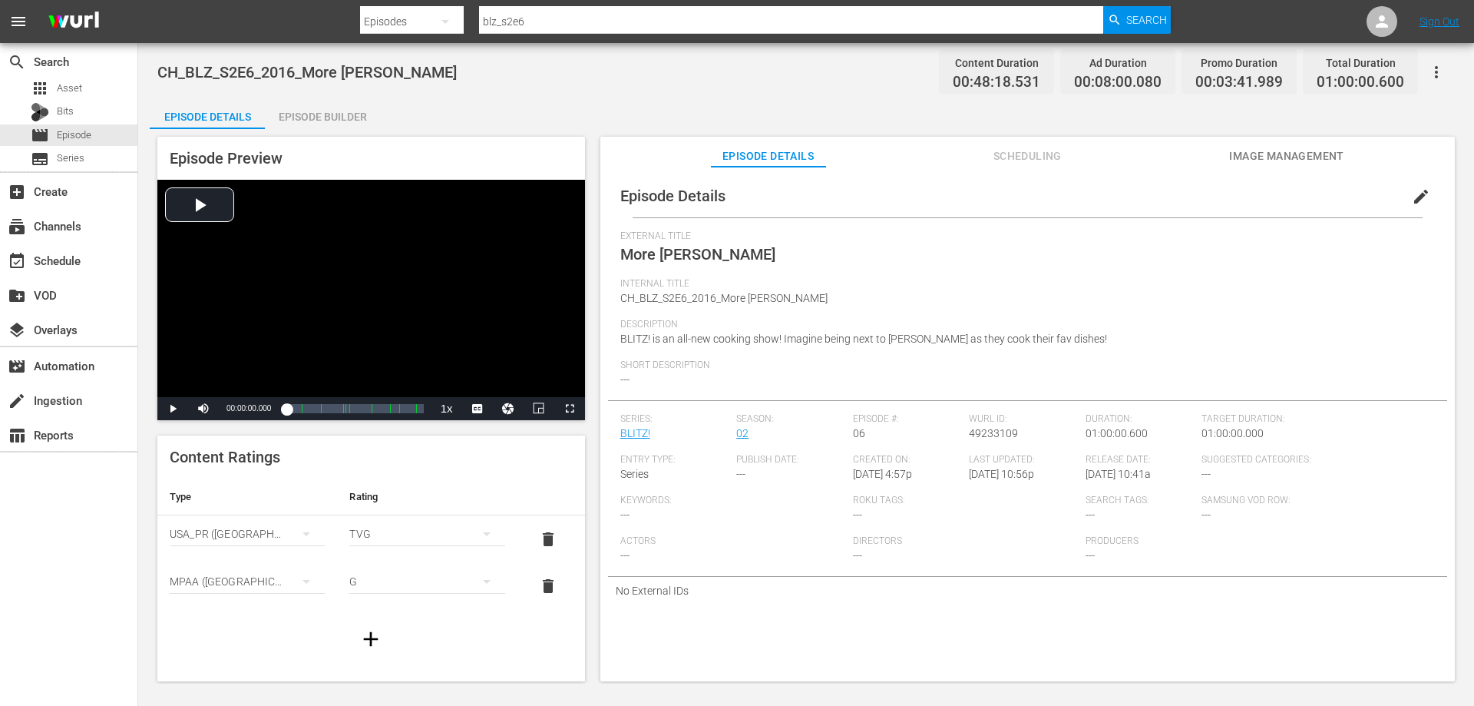
click at [1433, 66] on icon "button" at bounding box center [1436, 72] width 18 height 18
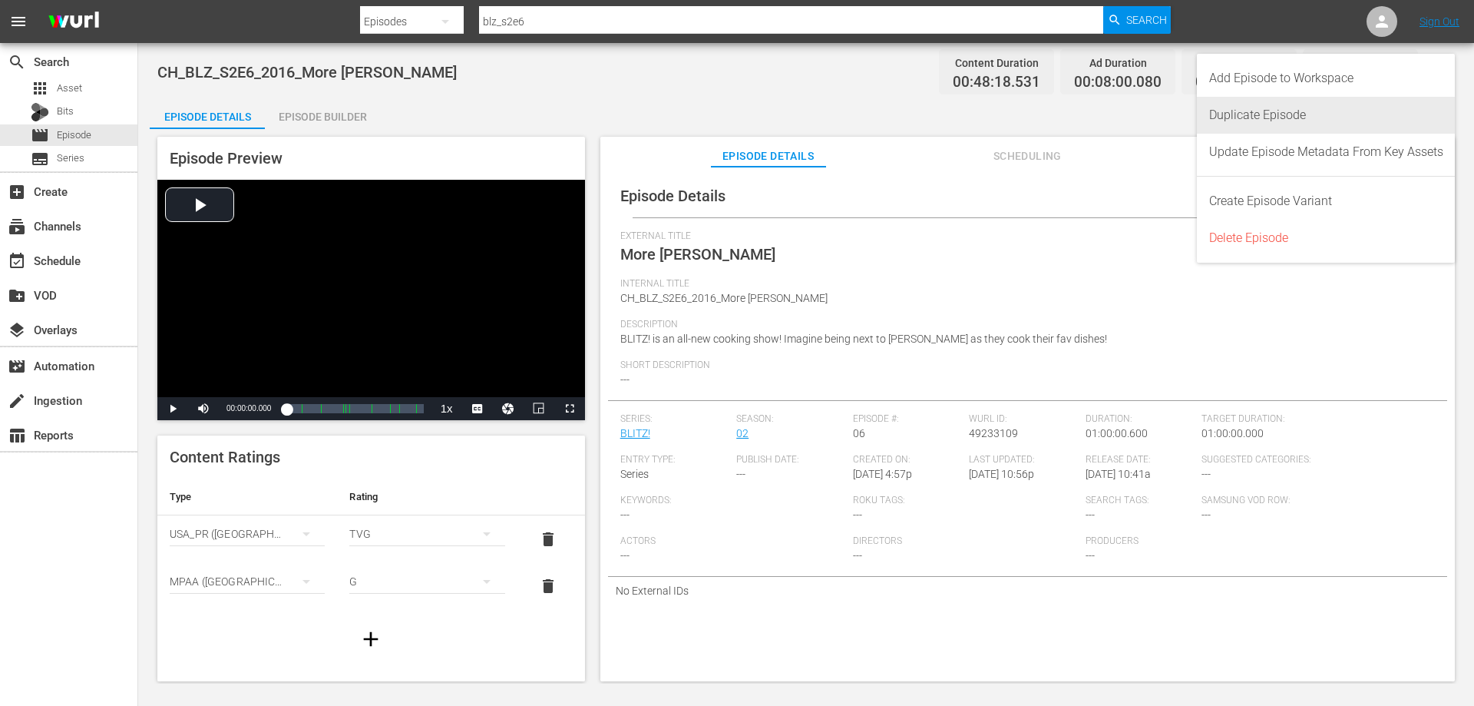
click at [1262, 107] on div "Duplicate Episode" at bounding box center [1326, 115] width 234 height 37
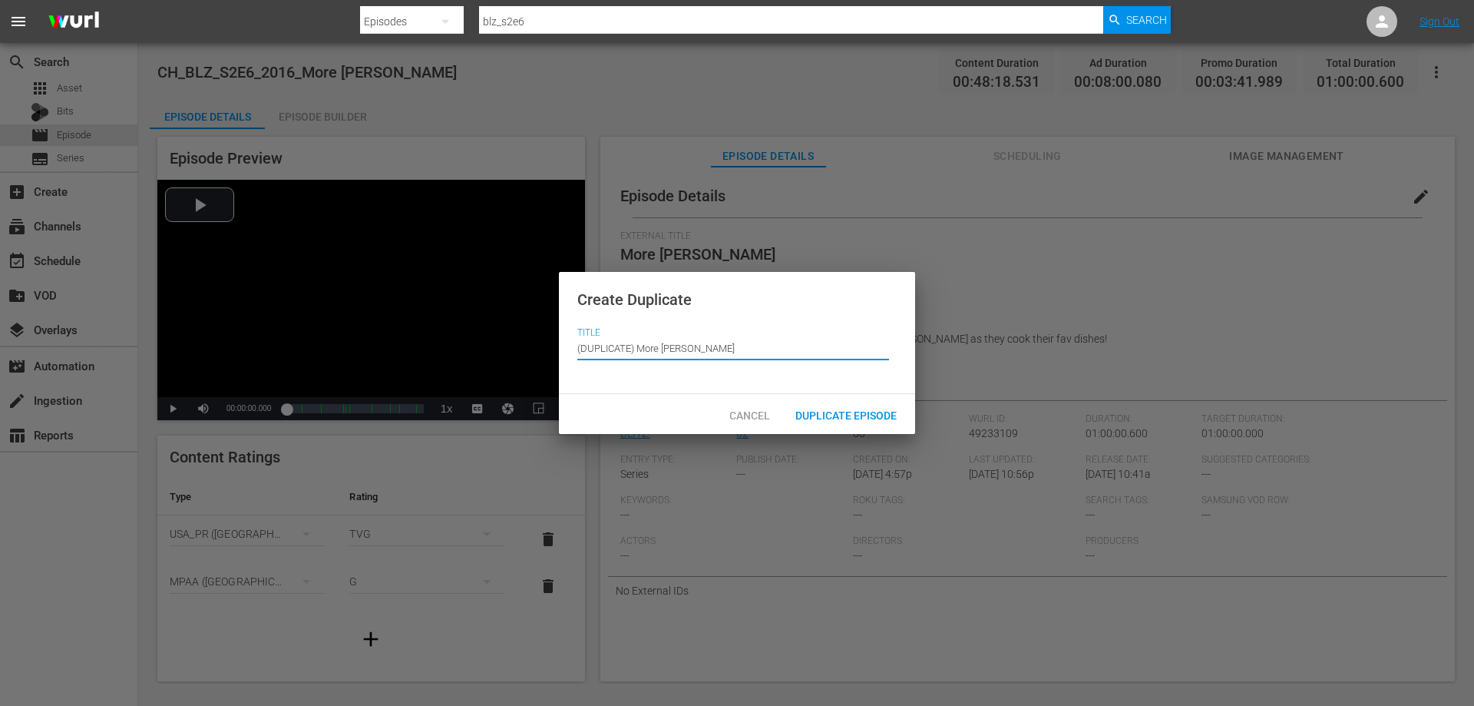
drag, startPoint x: 637, startPoint y: 348, endPoint x: 481, endPoint y: 359, distance: 157.0
click at [481, 359] on div "Create Duplicate Title Episode Title (DUPLICATE) More Devan Rajkumar Cancel Dup…" at bounding box center [737, 353] width 1474 height 706
type input "More [PERSON_NAME]"
click at [821, 409] on span "Duplicate Episode" at bounding box center [846, 415] width 126 height 12
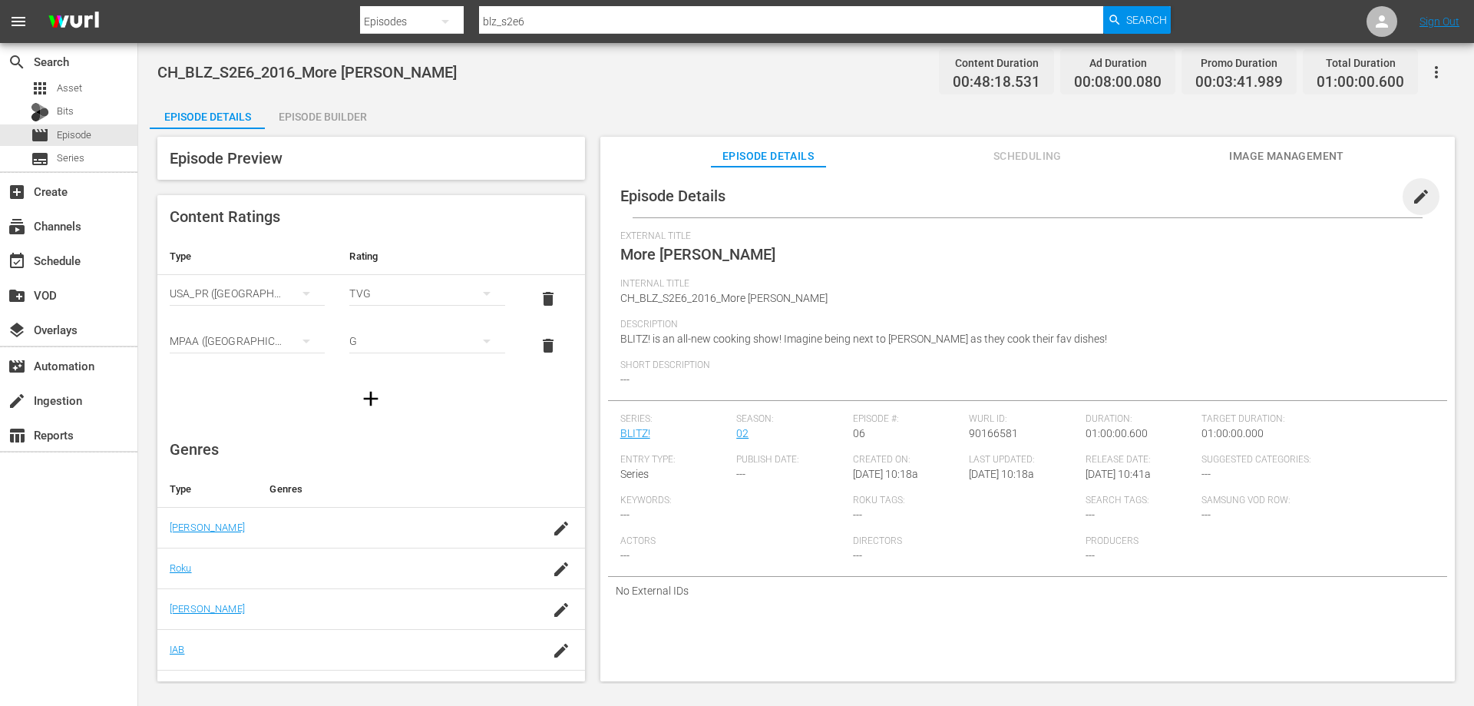
click at [1416, 195] on span "edit" at bounding box center [1421, 196] width 18 height 18
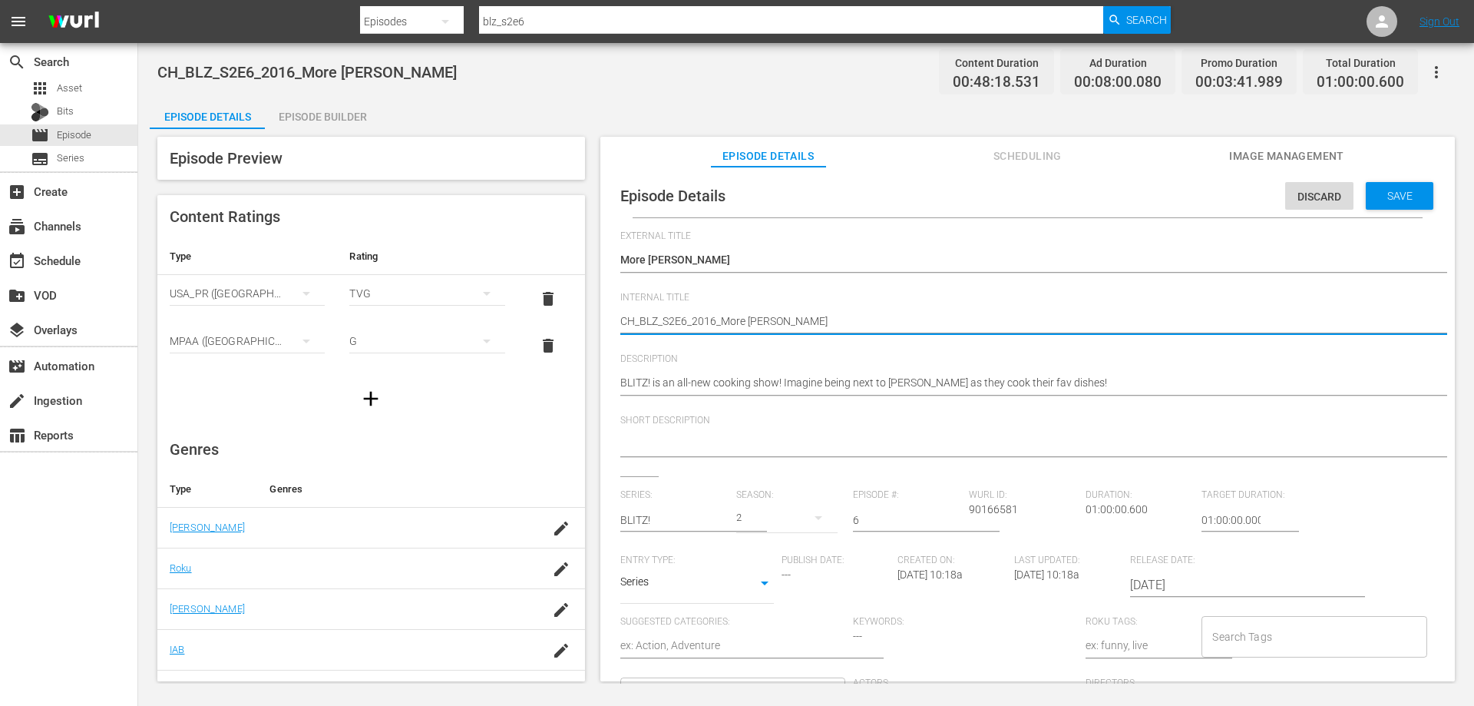
type textarea "C_BLZ_S2E6_2016_More Devan Rajkumar"
type textarea "_BLZ_S2E6_2016_More Devan Rajkumar"
type textarea "V_BLZ_S2E6_2016_More Devan Rajkumar"
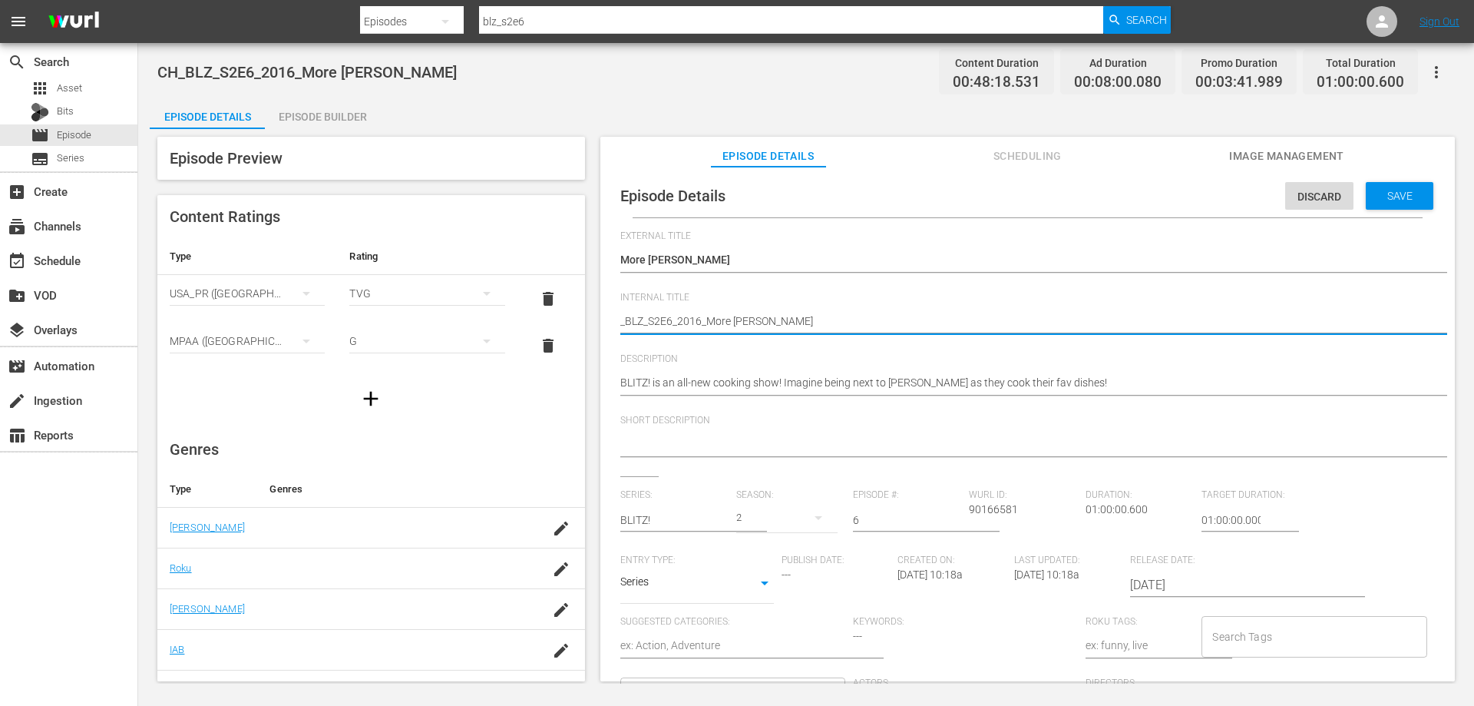
type textarea "V_BLZ_S2E6_2016_More Devan Rajkumar"
type textarea "VO_BLZ_S2E6_2016_More Devan Rajkumar"
type textarea "VOD_BLZ_S2E6_2016_More Devan Rajkumar"
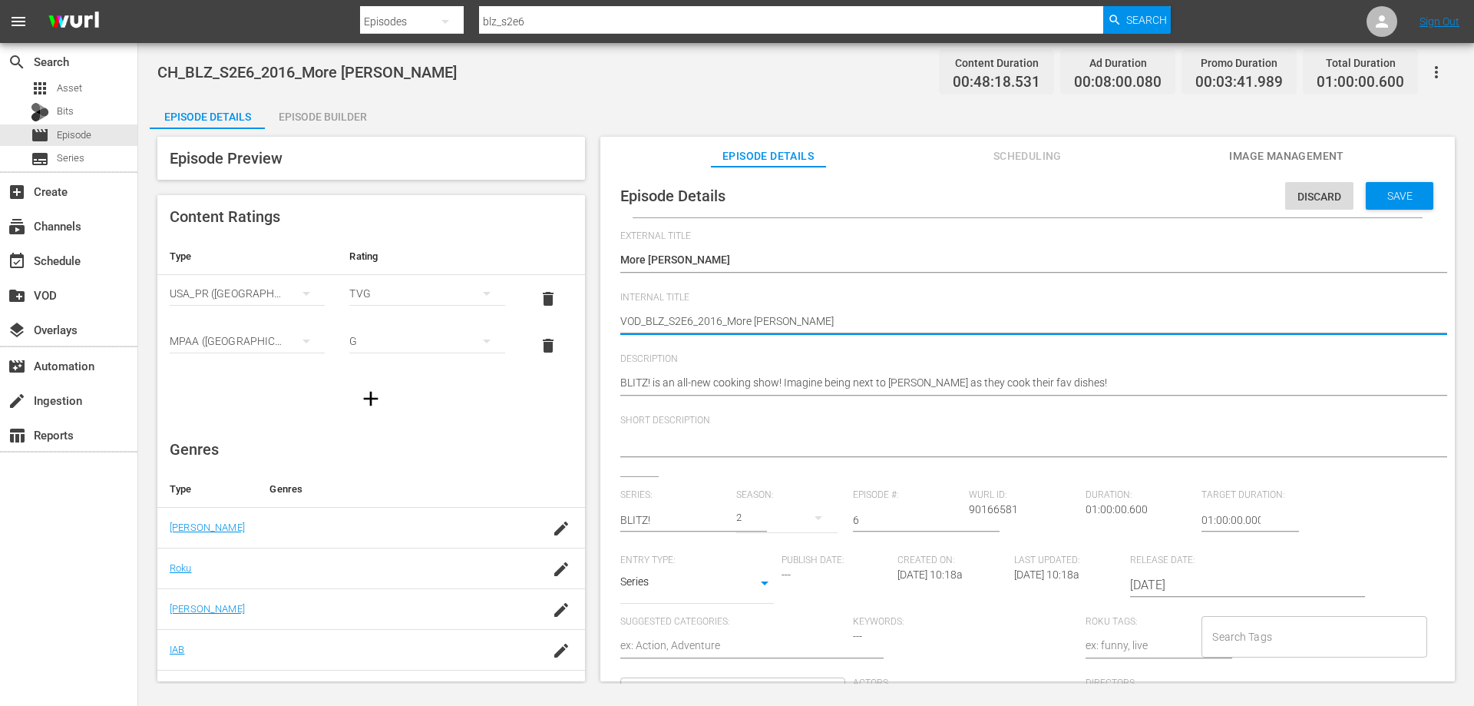
click at [787, 321] on textarea "CH_BLZ_S2E6_2016_More Devan Rajkumar" at bounding box center [1023, 322] width 807 height 18
type textarea "VOD_BLZ_S2E6_2016_More DevanRajkumar"
type textarea "VOD_BLZ_S2E6_2016_MoreDevanRajkumar"
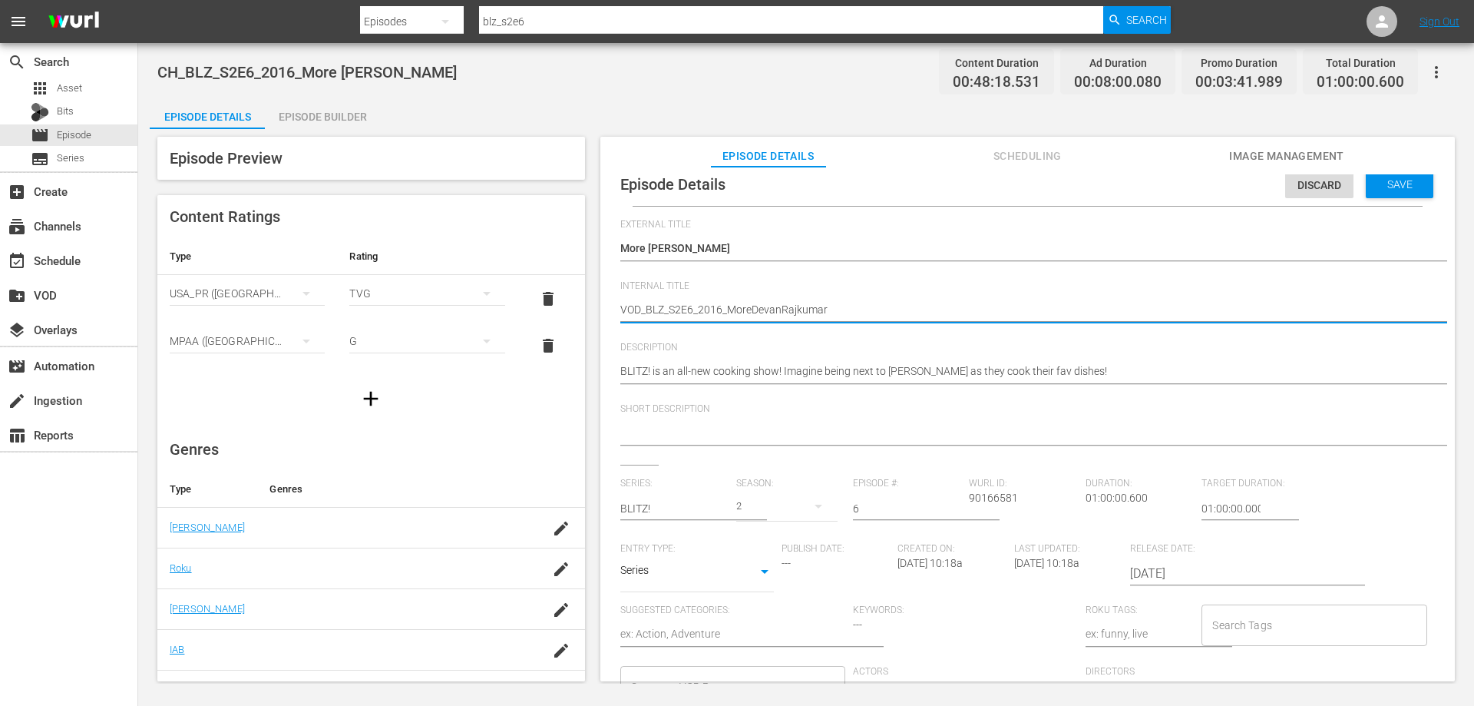
scroll to position [15, 0]
click at [731, 663] on div "Samsung VOD Row" at bounding box center [732, 683] width 225 height 41
type textarea "VOD_BLZ_S2E6_2016_MoreDevanRajkumar"
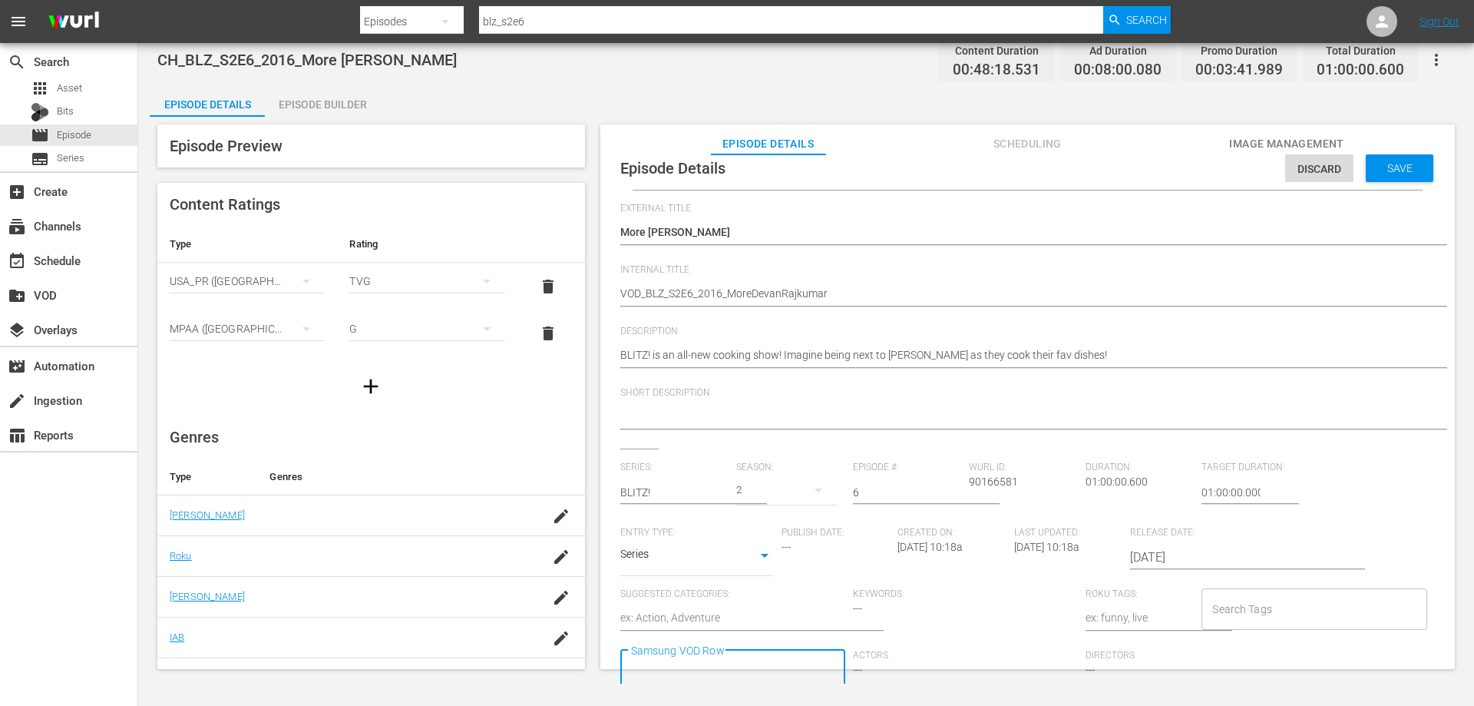
scroll to position [0, 0]
click at [727, 668] on input "Samsung VOD Row" at bounding box center [721, 670] width 188 height 28
click at [726, 662] on input "Samsung VOD Row" at bounding box center [721, 670] width 188 height 28
click at [726, 664] on input "Samsung VOD Row" at bounding box center [721, 670] width 188 height 28
click at [671, 427] on span "Food Challenge" at bounding box center [670, 433] width 74 height 16
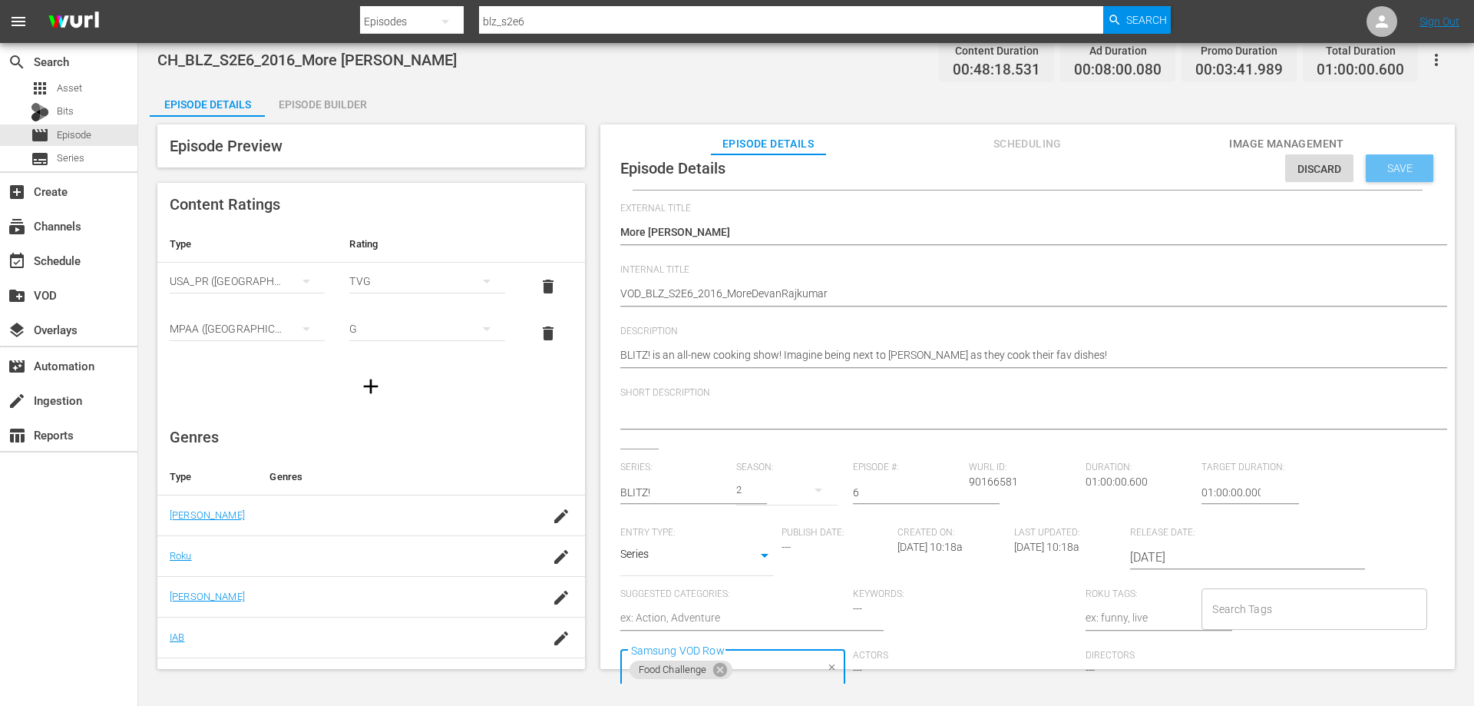
click at [1394, 170] on span "Save" at bounding box center [1400, 168] width 50 height 12
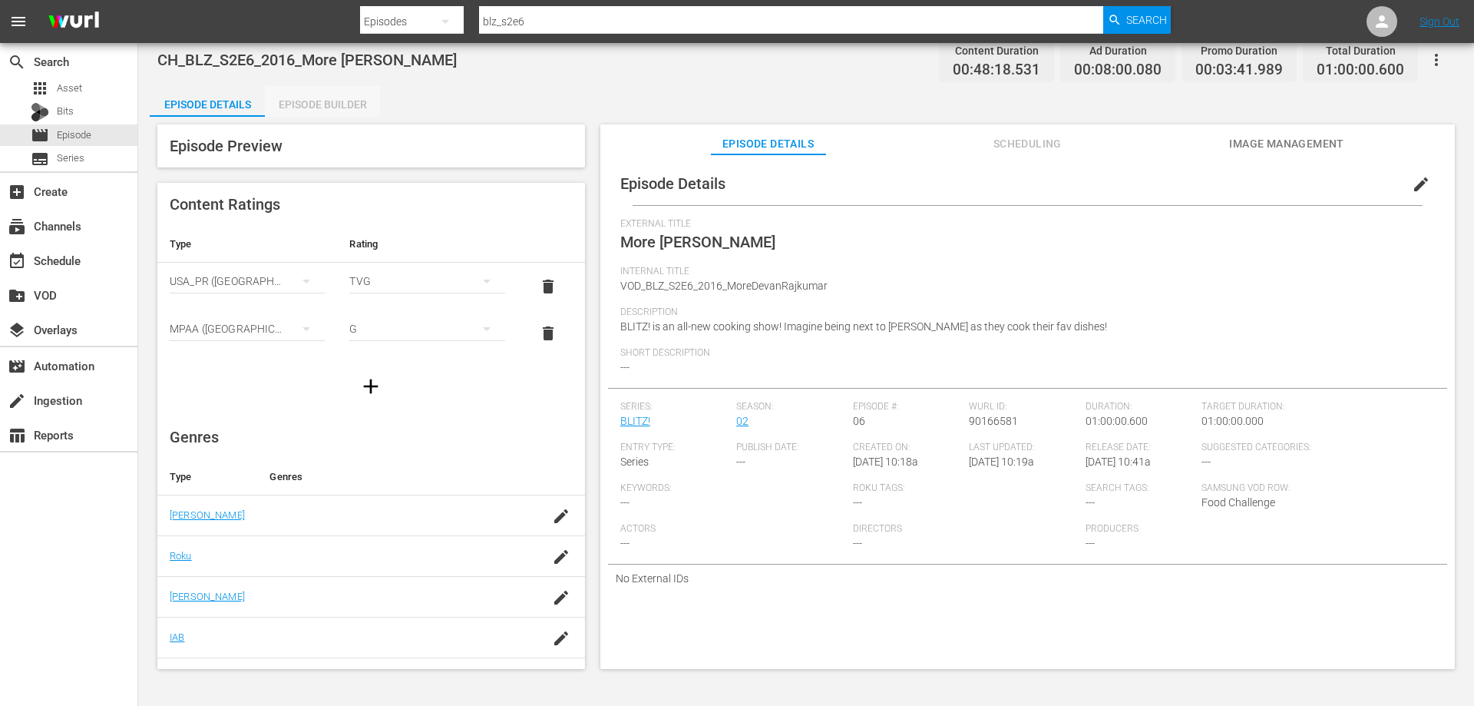
click at [286, 94] on div "Episode Builder" at bounding box center [322, 104] width 115 height 37
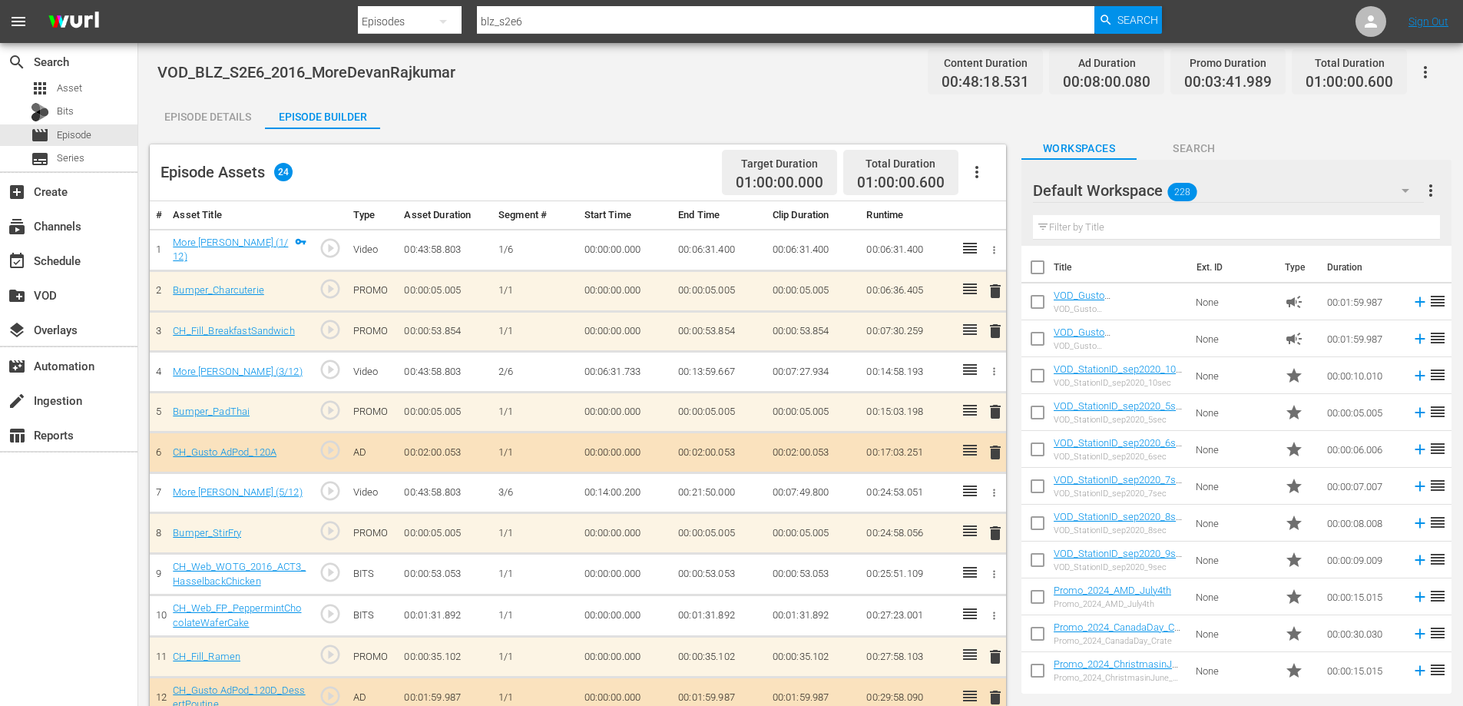
click at [997, 329] on span "delete" at bounding box center [995, 331] width 18 height 18
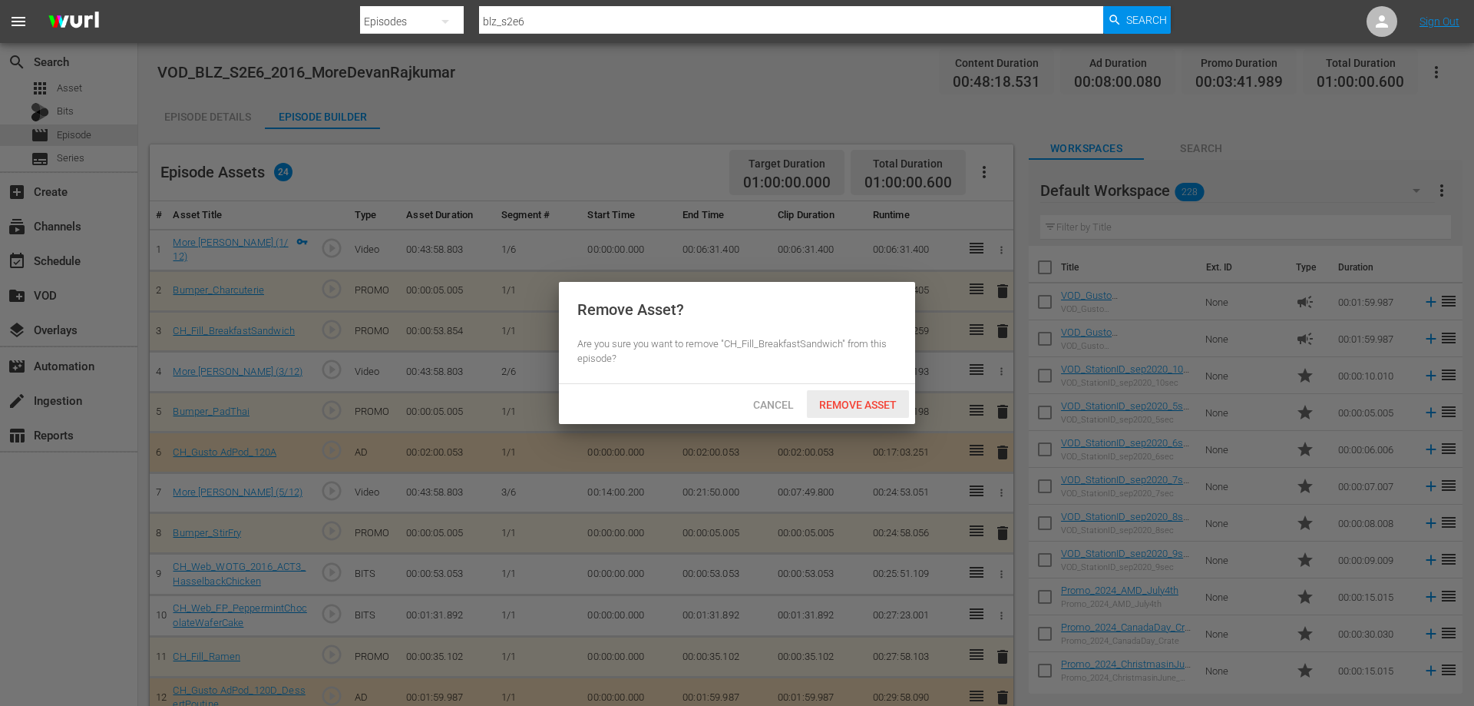
click at [845, 408] on span "Remove Asset" at bounding box center [858, 404] width 102 height 12
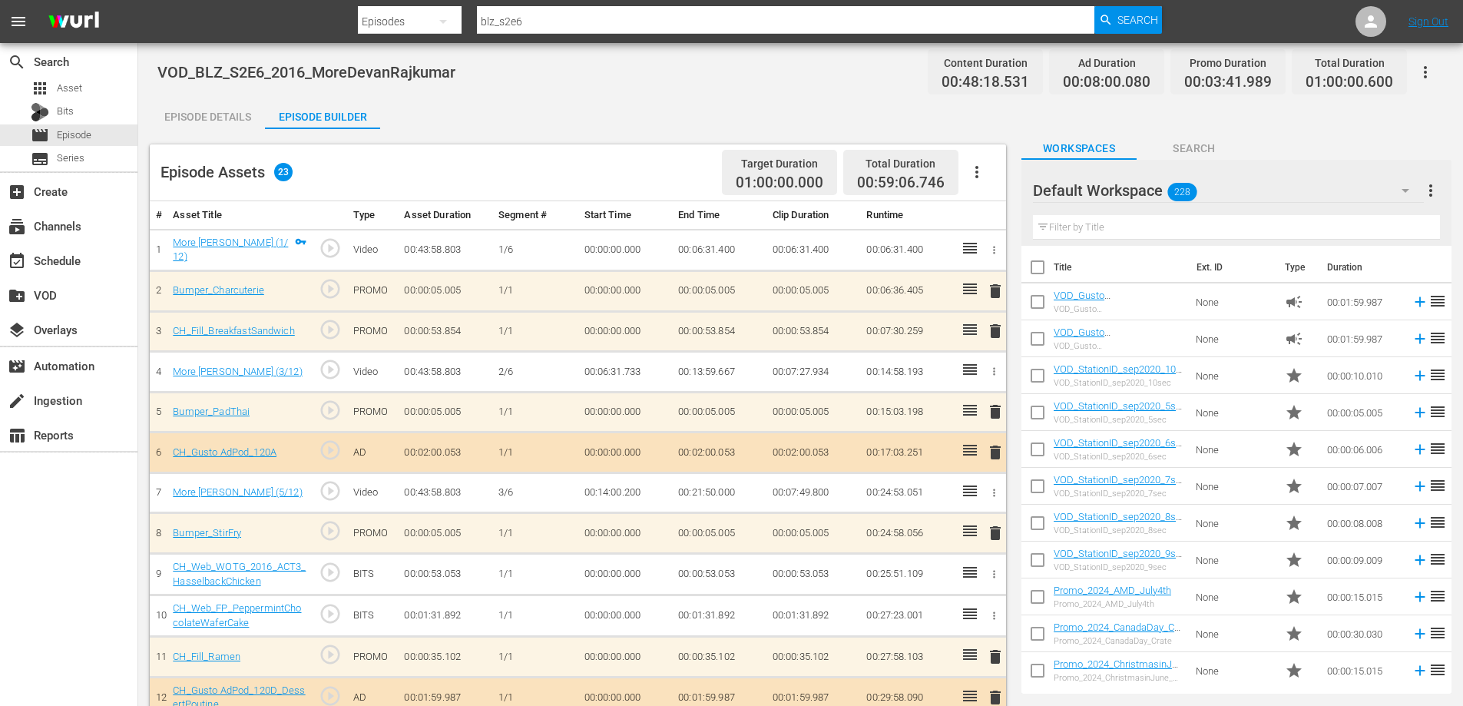
scroll to position [77, 0]
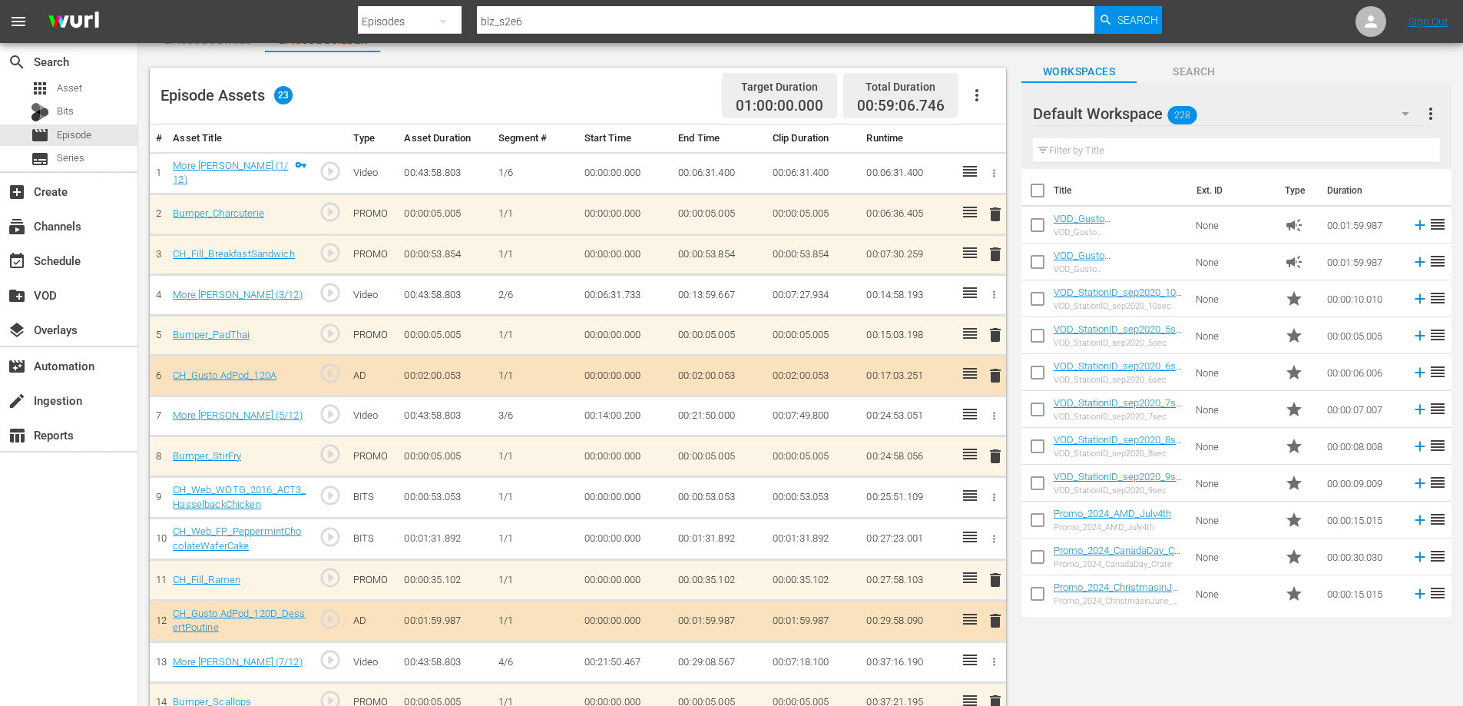
click at [993, 371] on span "delete" at bounding box center [995, 375] width 18 height 18
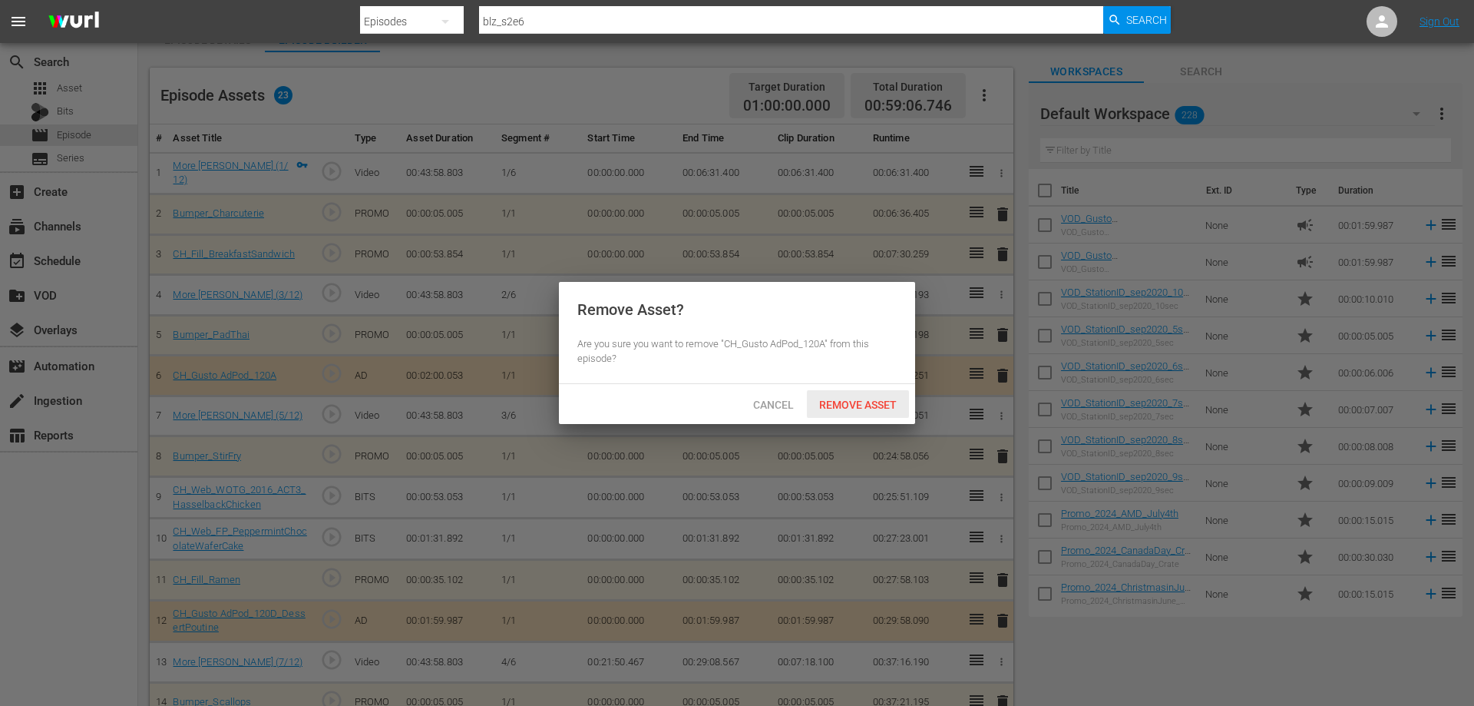
click at [849, 405] on span "Remove Asset" at bounding box center [858, 404] width 102 height 12
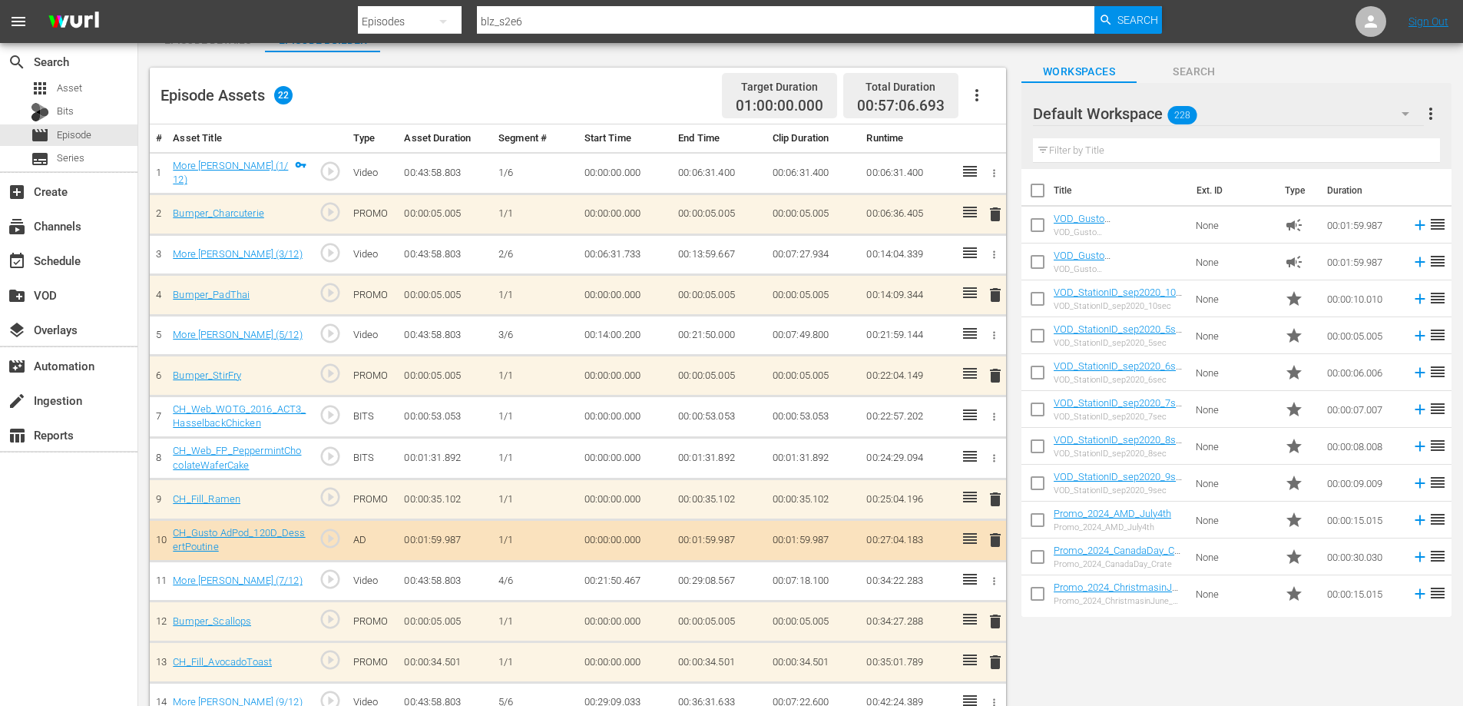
click at [992, 418] on icon "button" at bounding box center [994, 417] width 12 height 12
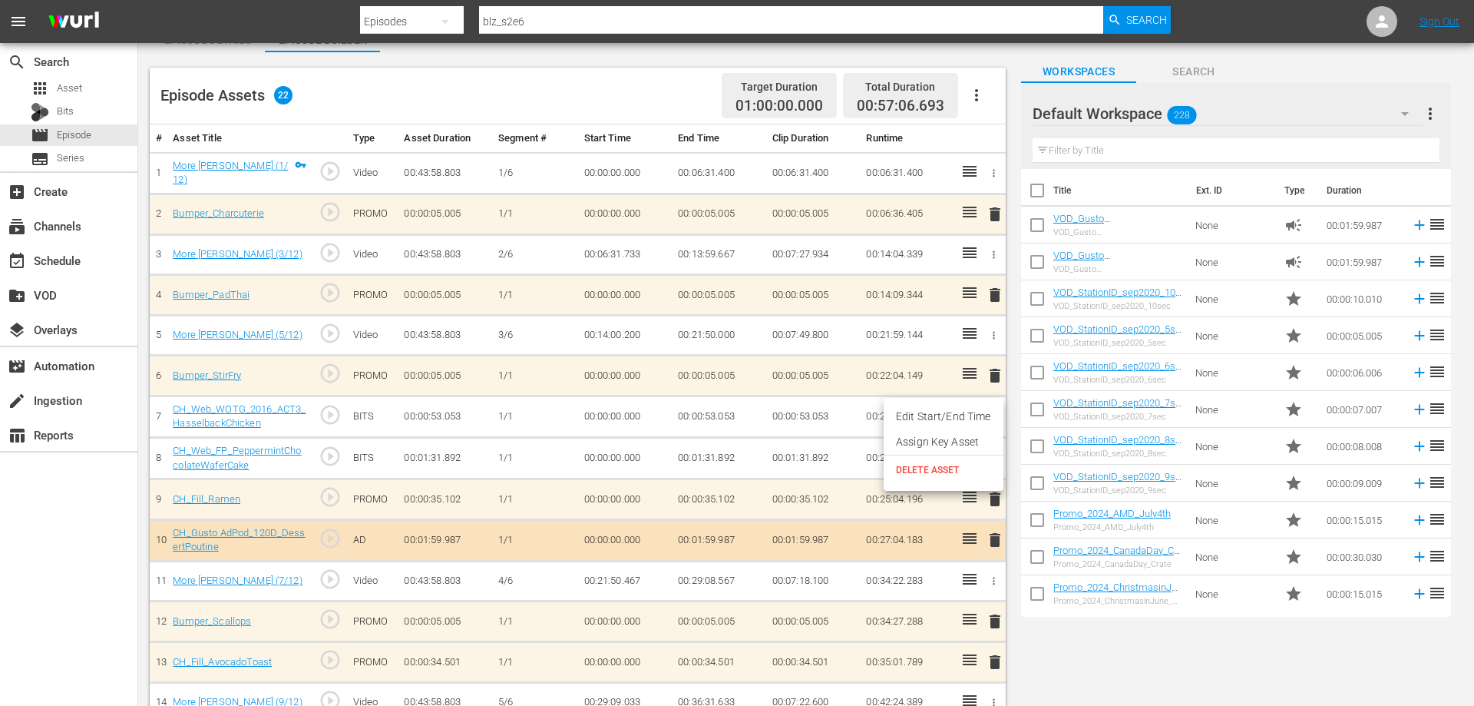
click at [935, 472] on span "DELETE ASSET" at bounding box center [943, 470] width 95 height 14
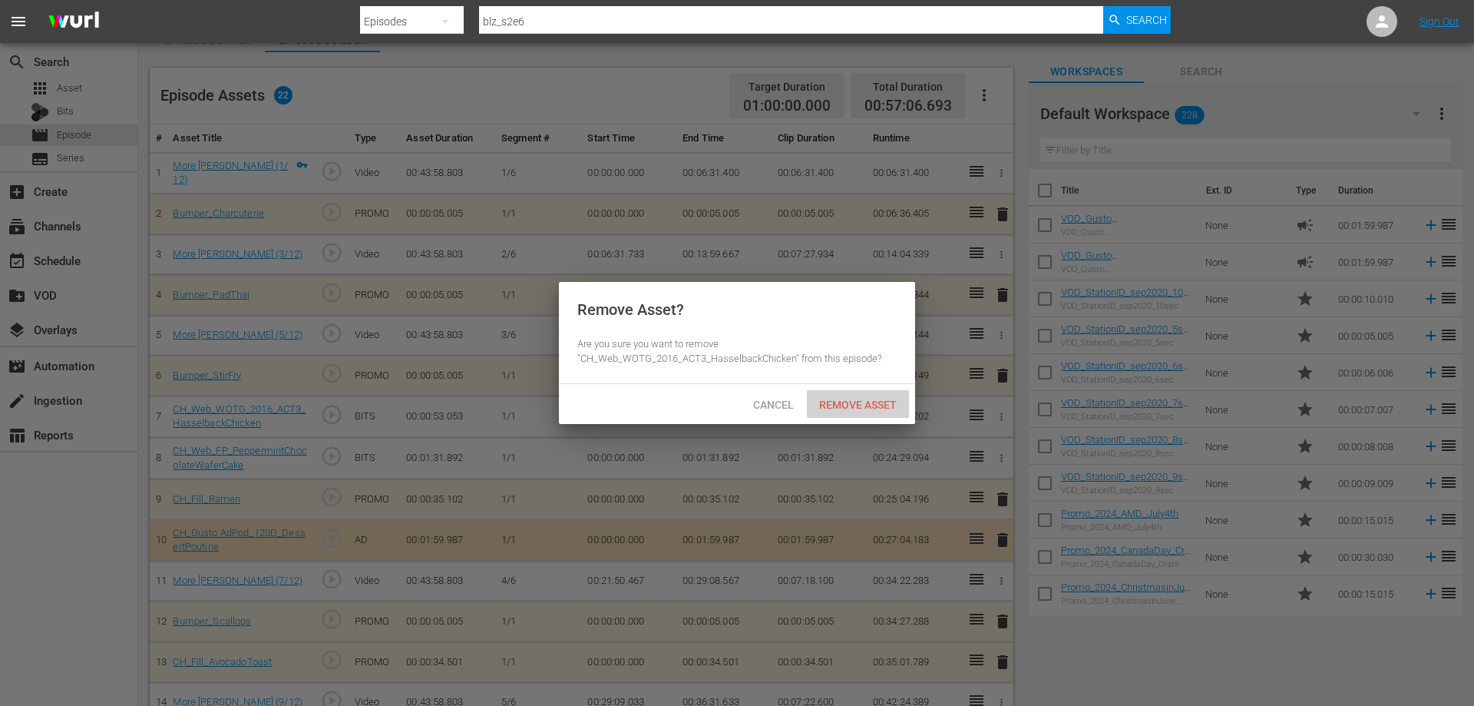
click at [855, 404] on span "Remove Asset" at bounding box center [858, 404] width 102 height 12
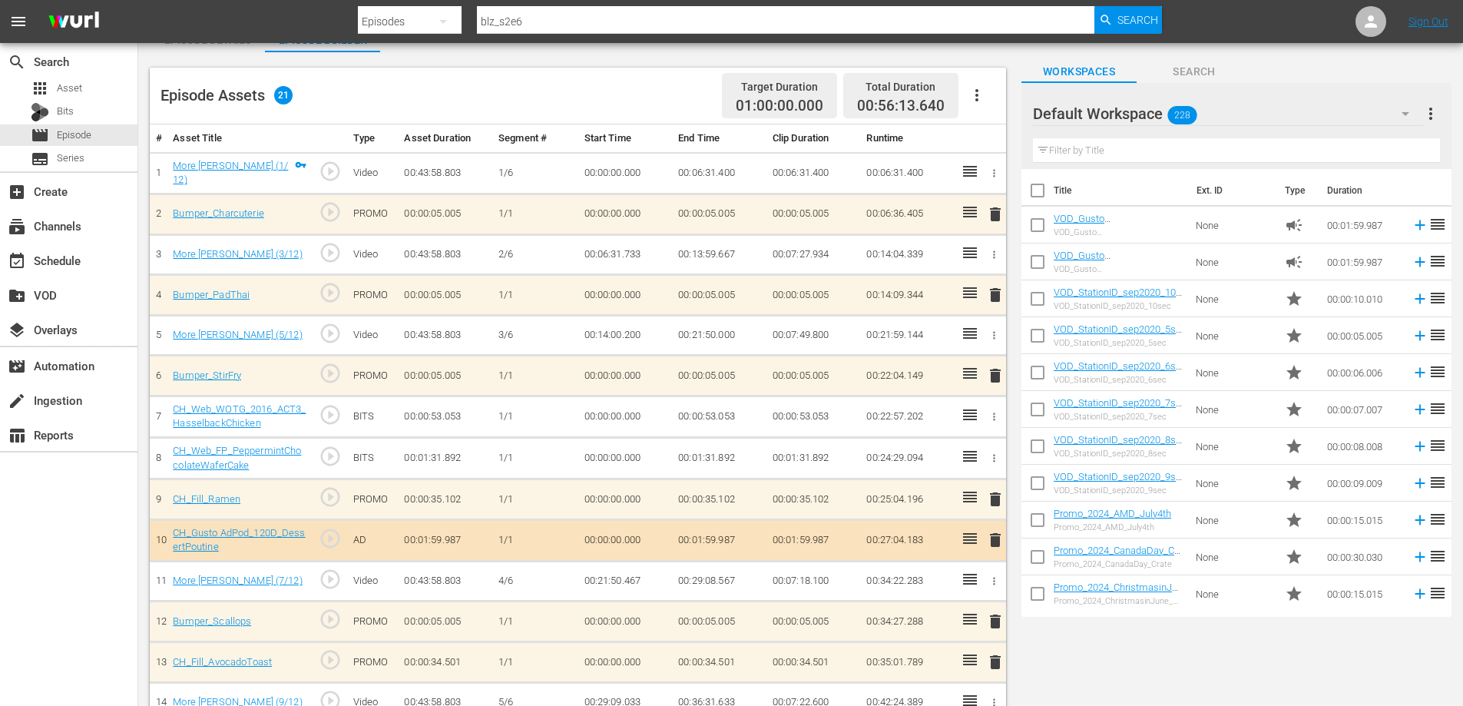
click at [998, 421] on icon "button" at bounding box center [994, 417] width 12 height 12
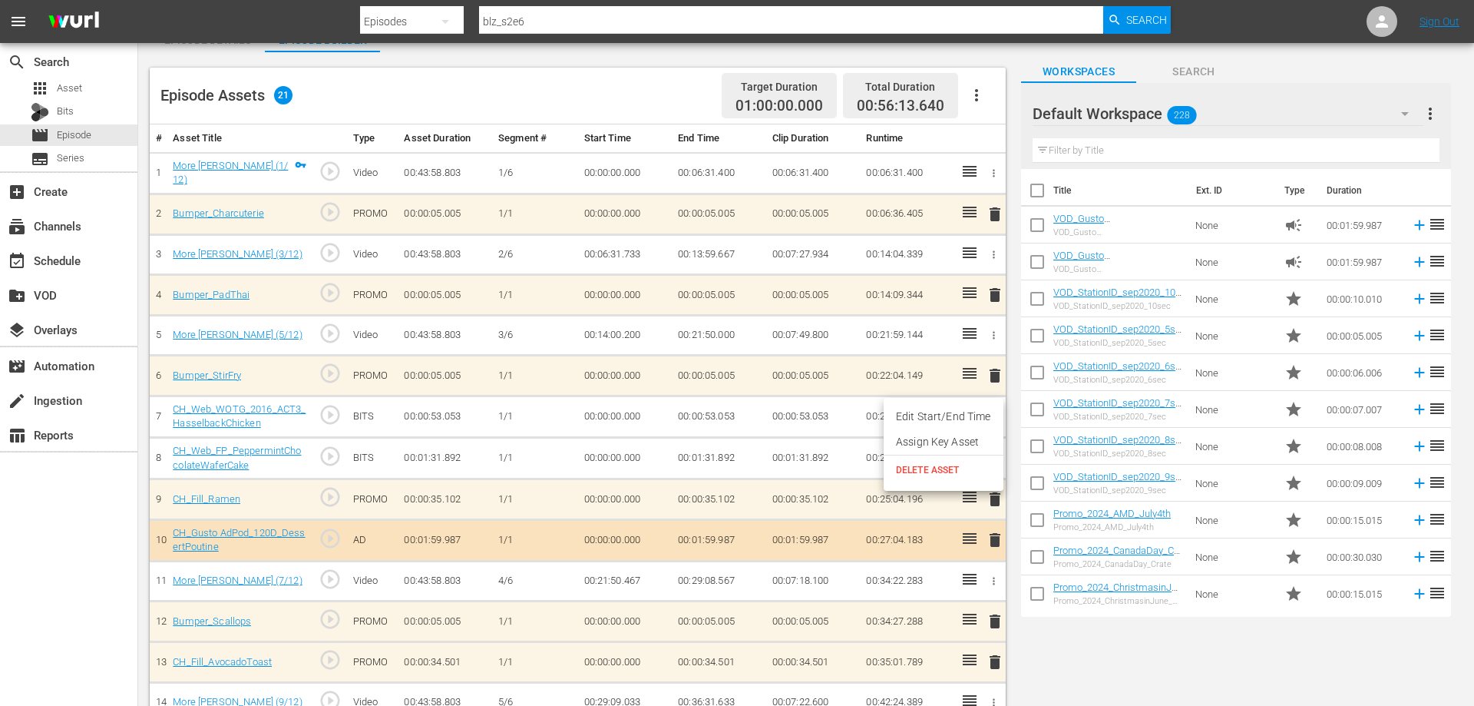
click at [944, 472] on span "DELETE ASSET" at bounding box center [943, 470] width 95 height 14
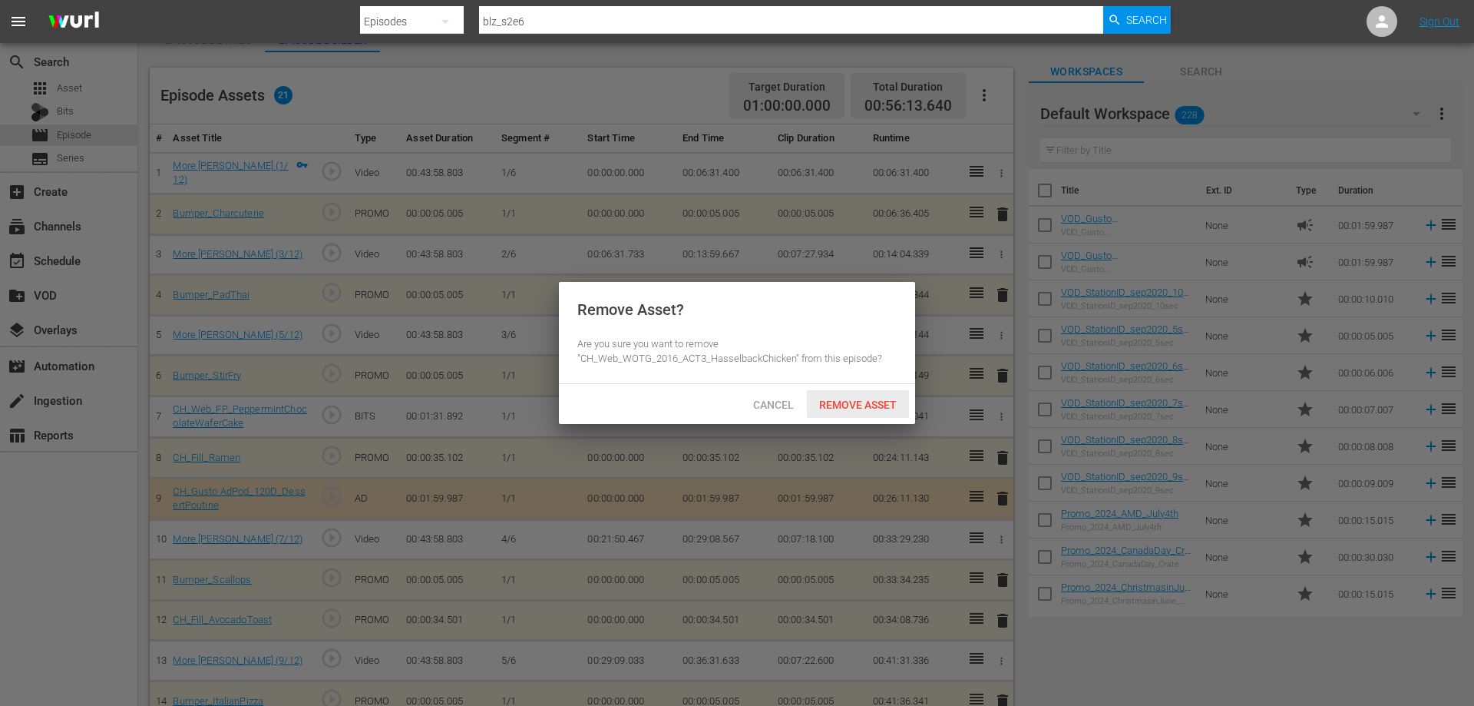
click at [849, 406] on span "Remove Asset" at bounding box center [858, 404] width 102 height 12
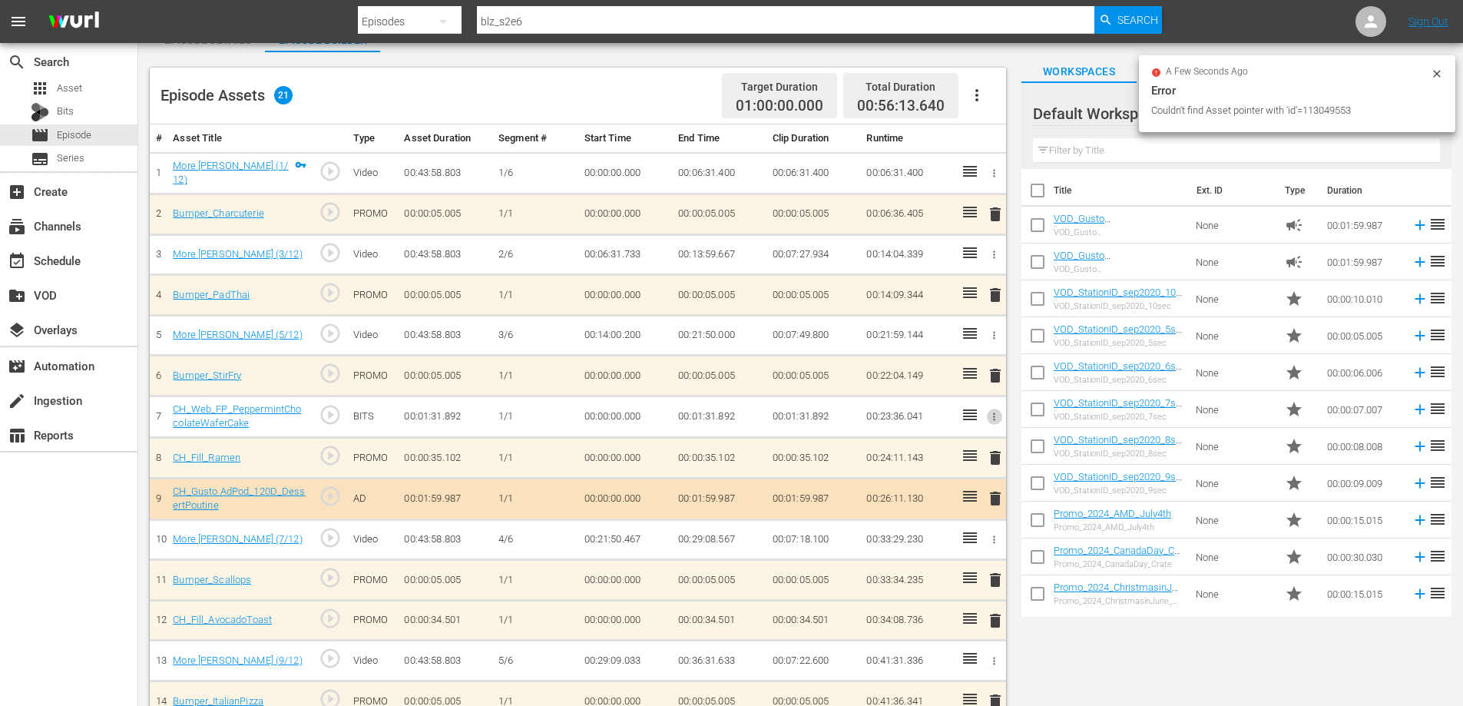
click at [992, 411] on icon "button" at bounding box center [994, 417] width 12 height 12
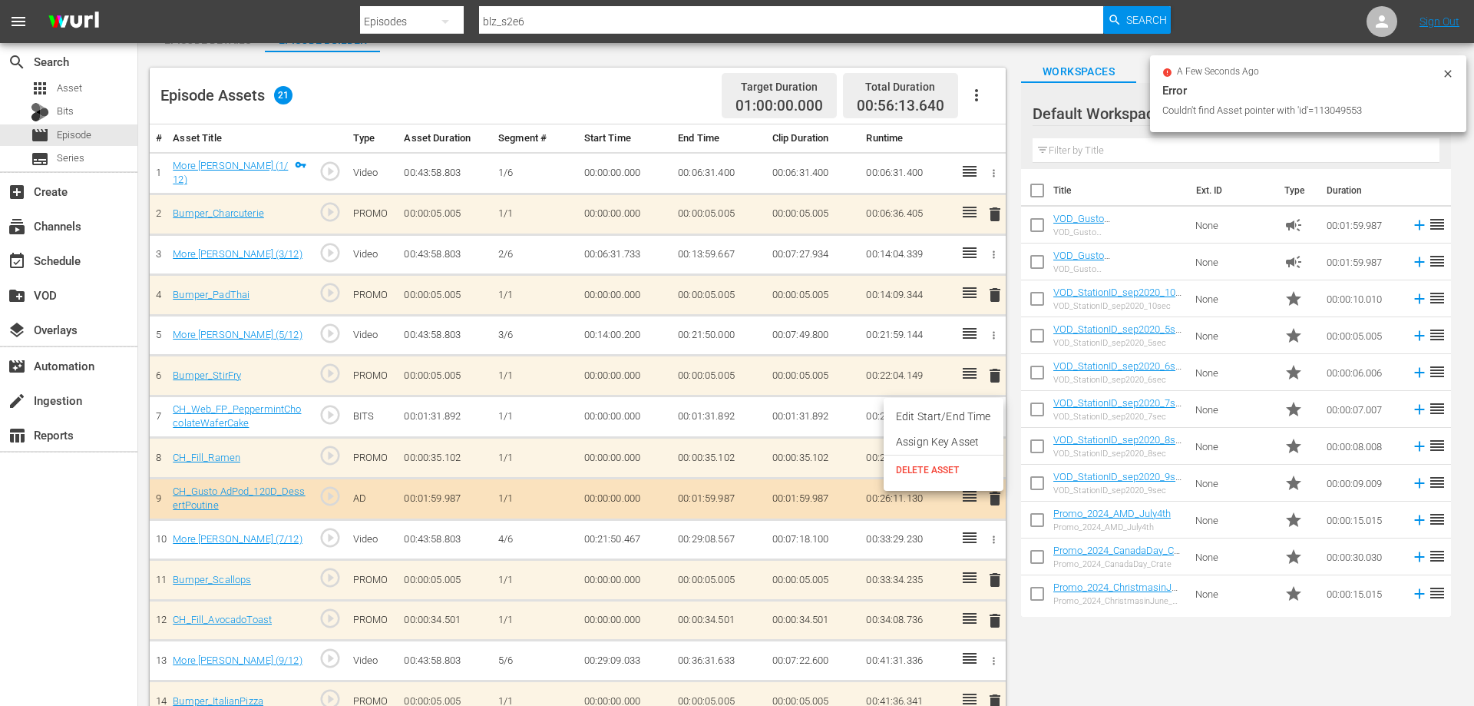
click at [917, 467] on span "DELETE ASSET" at bounding box center [943, 470] width 95 height 14
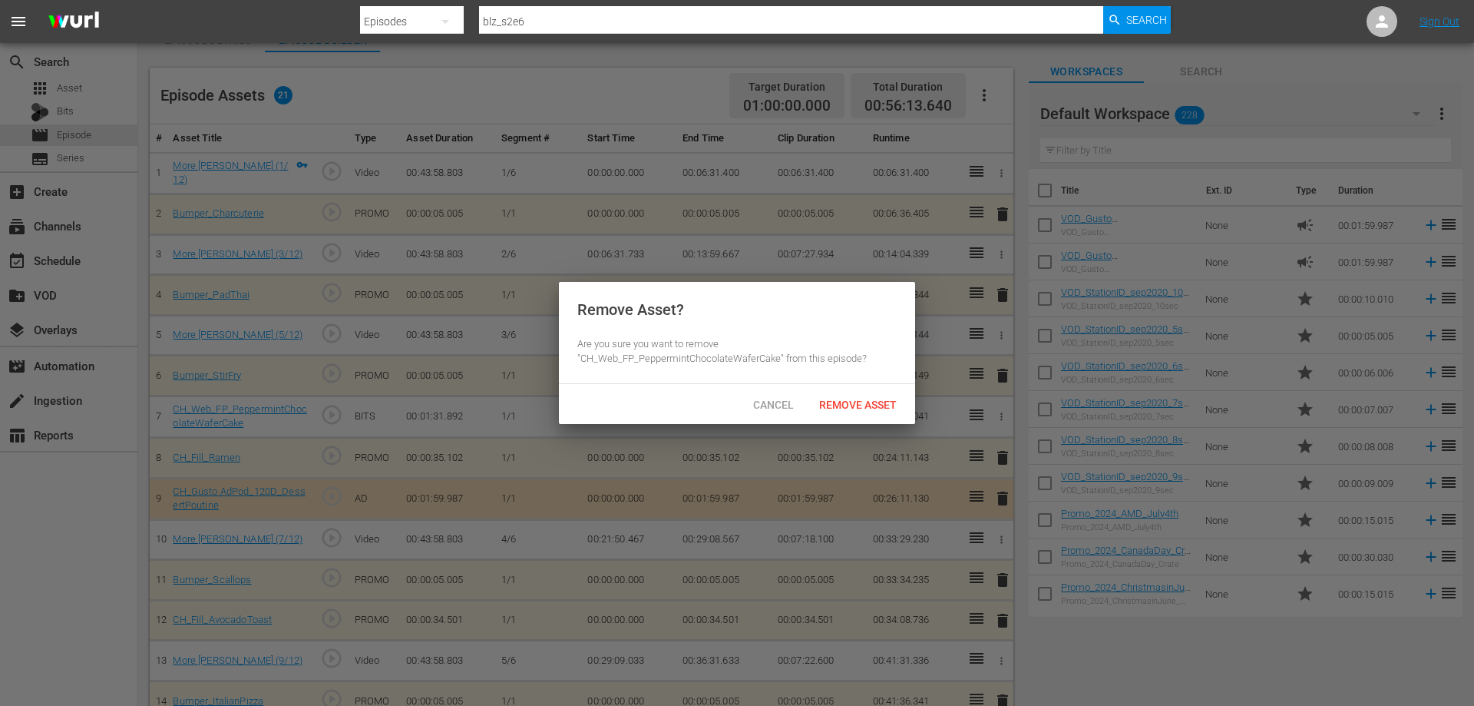
click at [855, 408] on span "Remove Asset" at bounding box center [858, 404] width 102 height 12
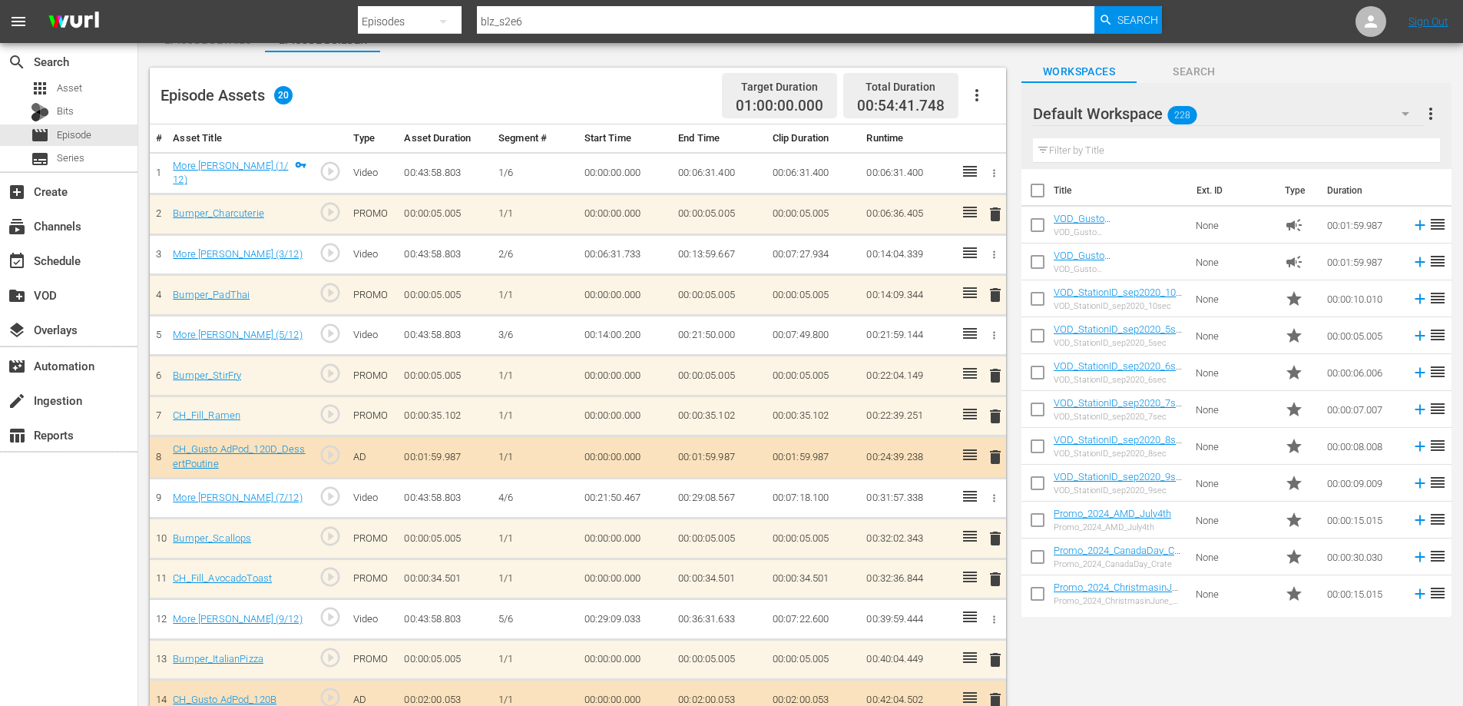
click at [994, 458] on span "delete" at bounding box center [995, 457] width 18 height 18
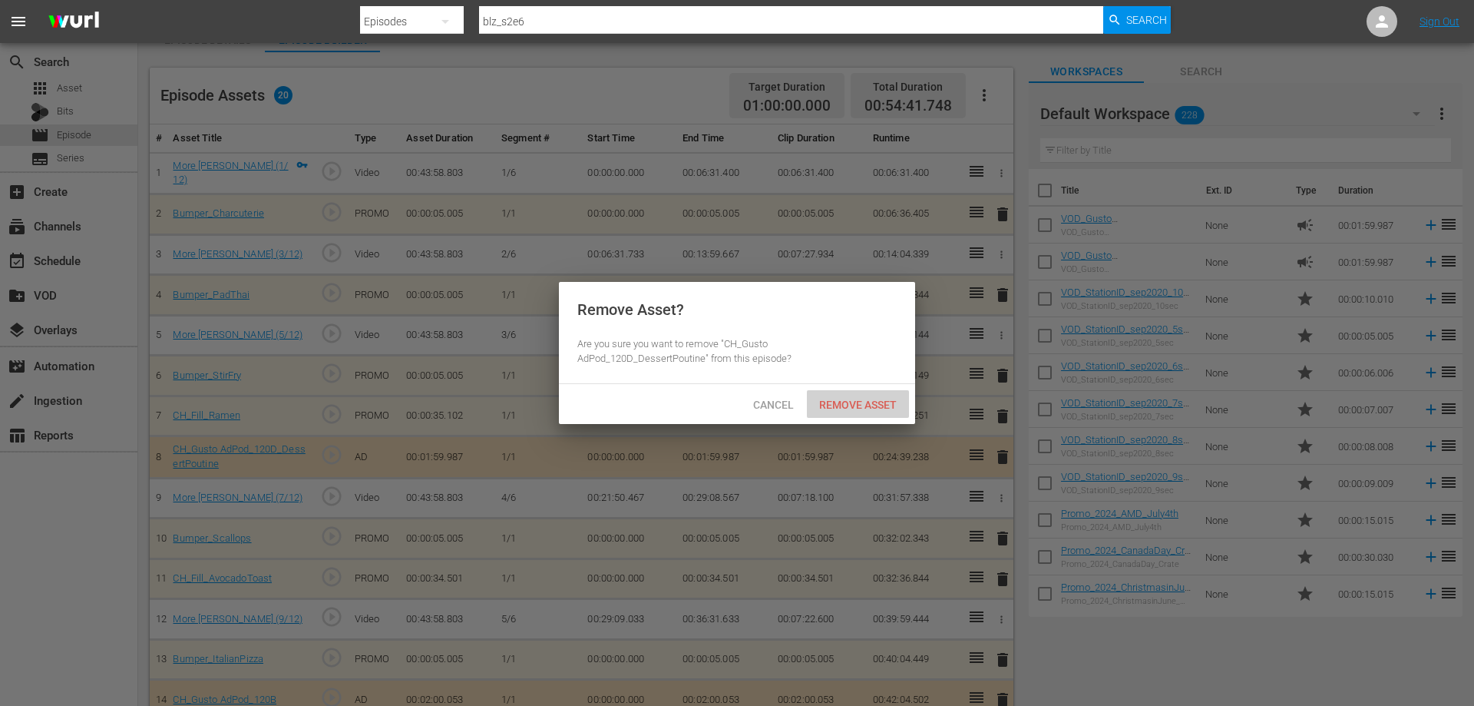
click at [885, 406] on span "Remove Asset" at bounding box center [858, 404] width 102 height 12
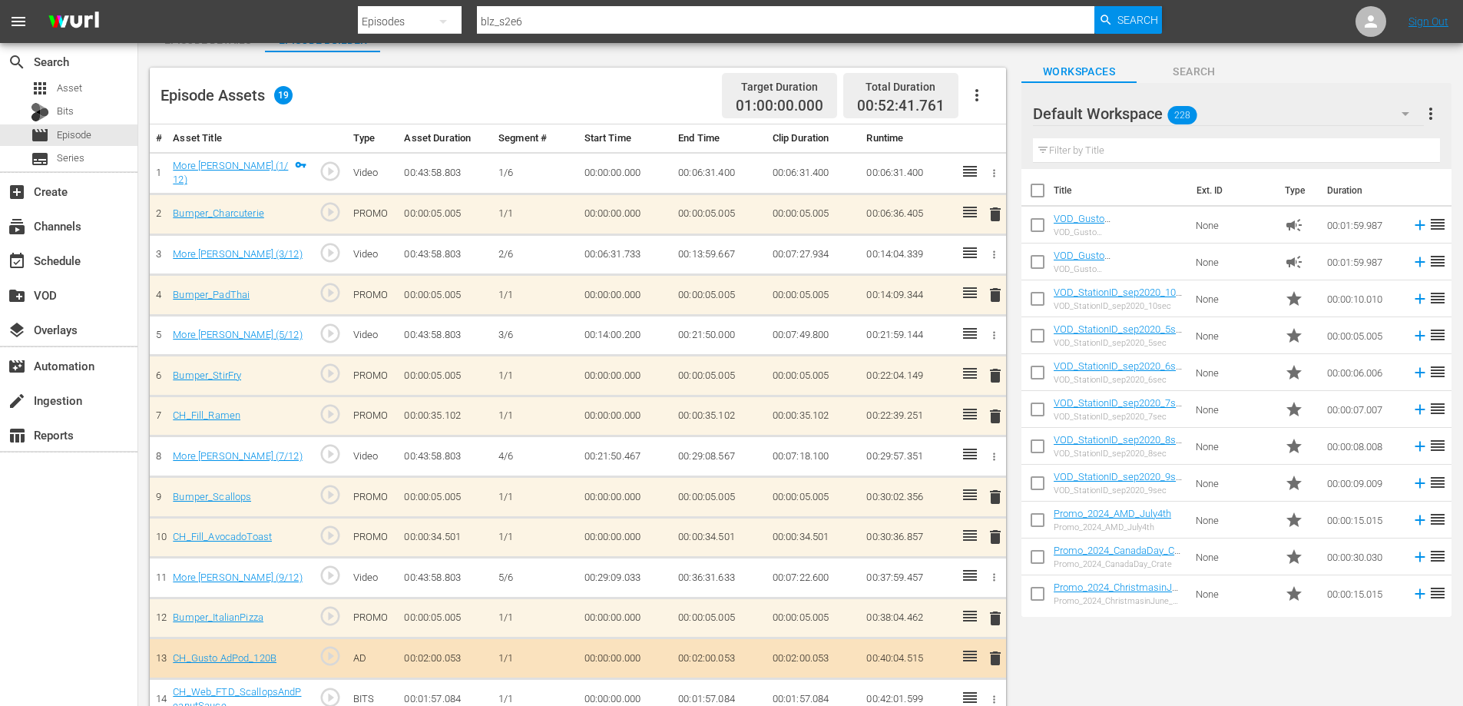
click at [995, 417] on span "delete" at bounding box center [995, 416] width 18 height 18
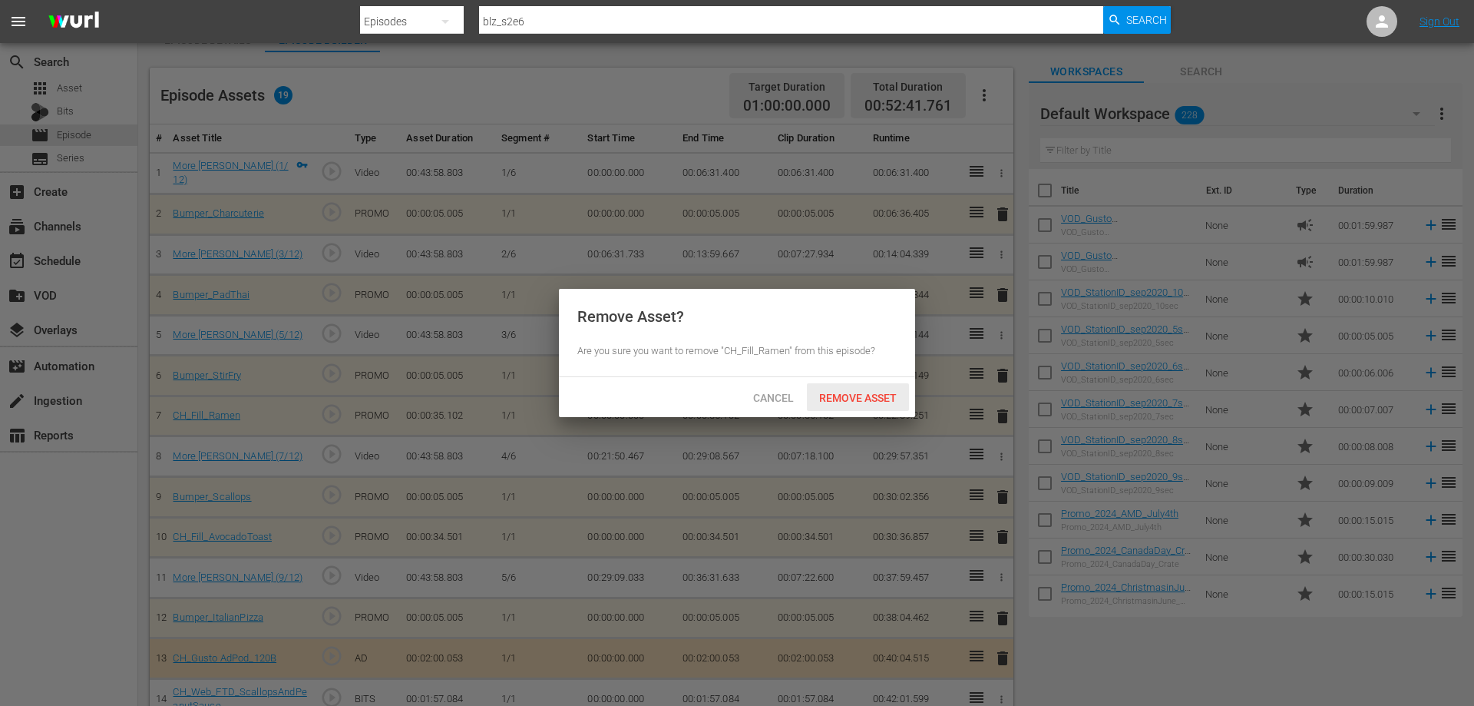
click at [878, 396] on span "Remove Asset" at bounding box center [858, 398] width 102 height 12
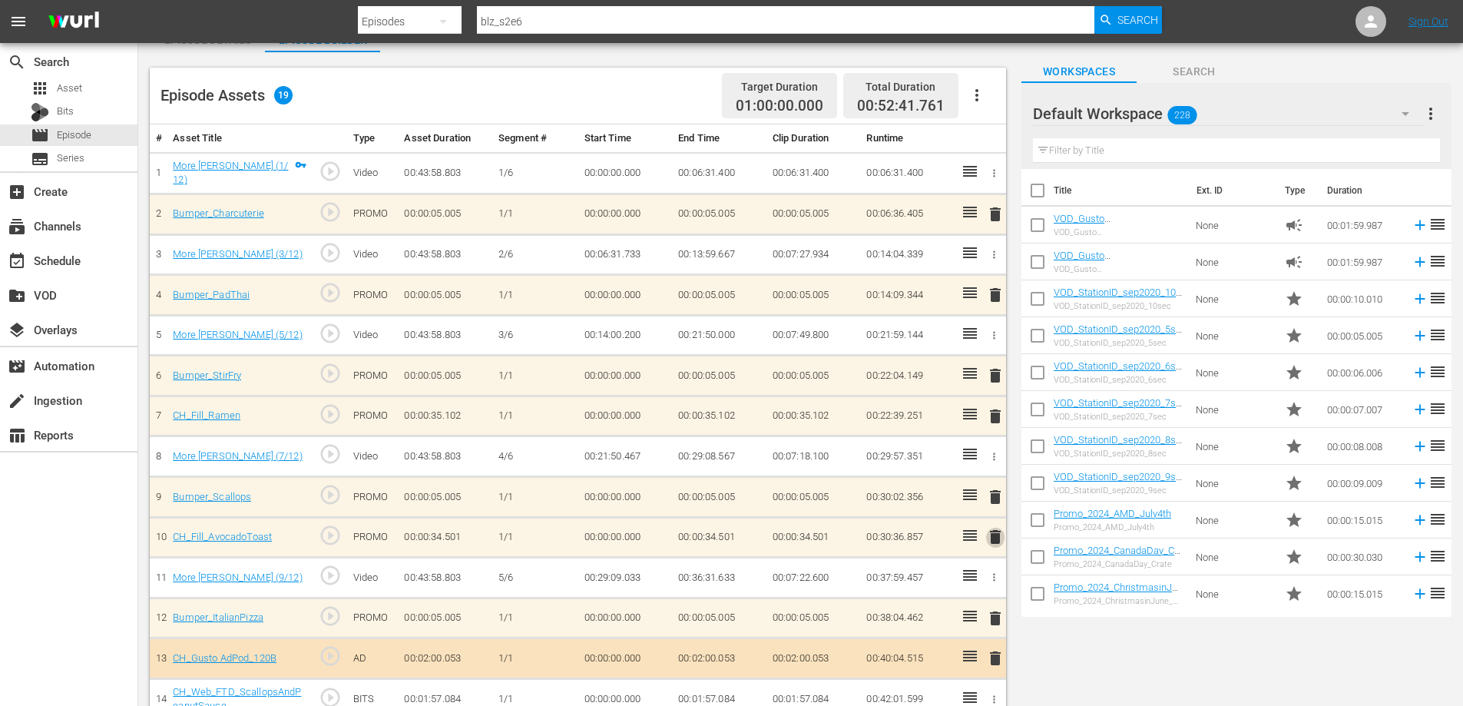
click at [993, 537] on span "delete" at bounding box center [995, 536] width 18 height 18
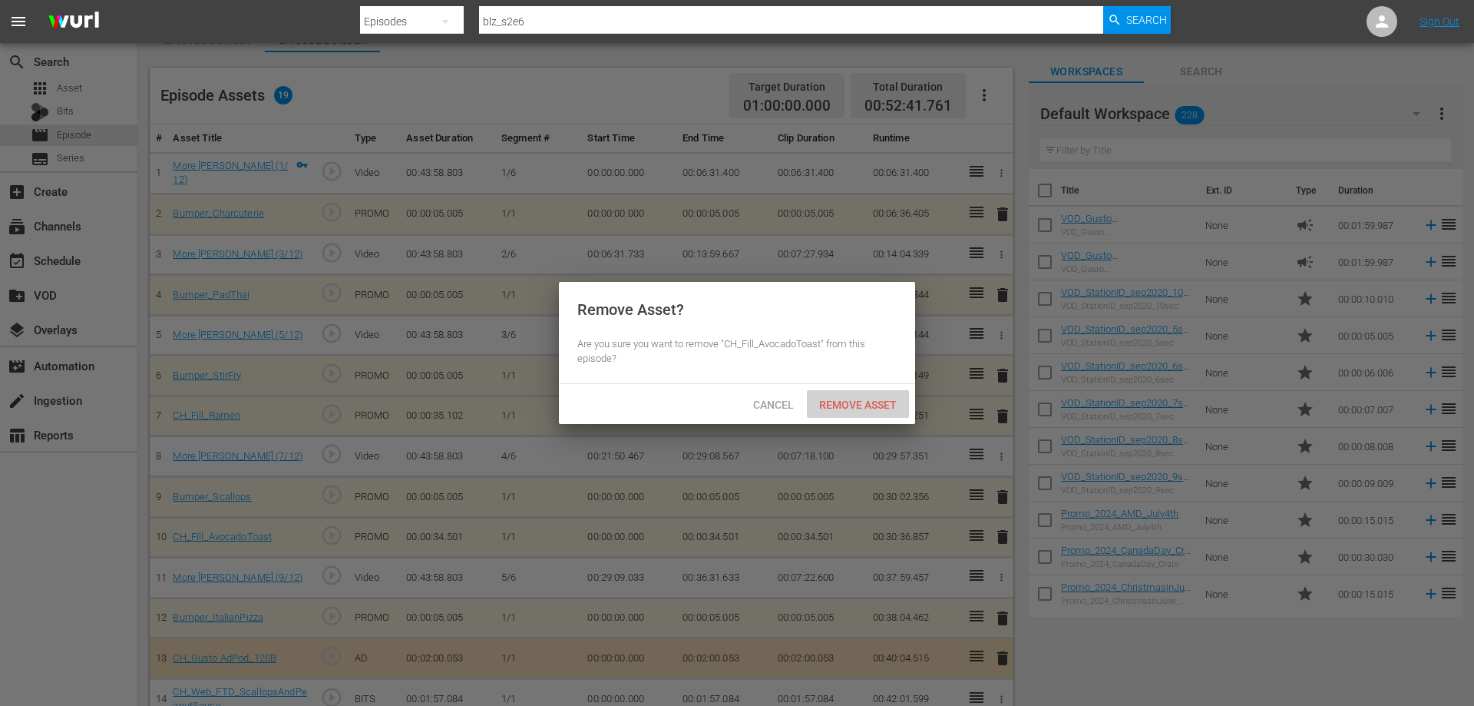
click at [858, 407] on span "Remove Asset" at bounding box center [858, 404] width 102 height 12
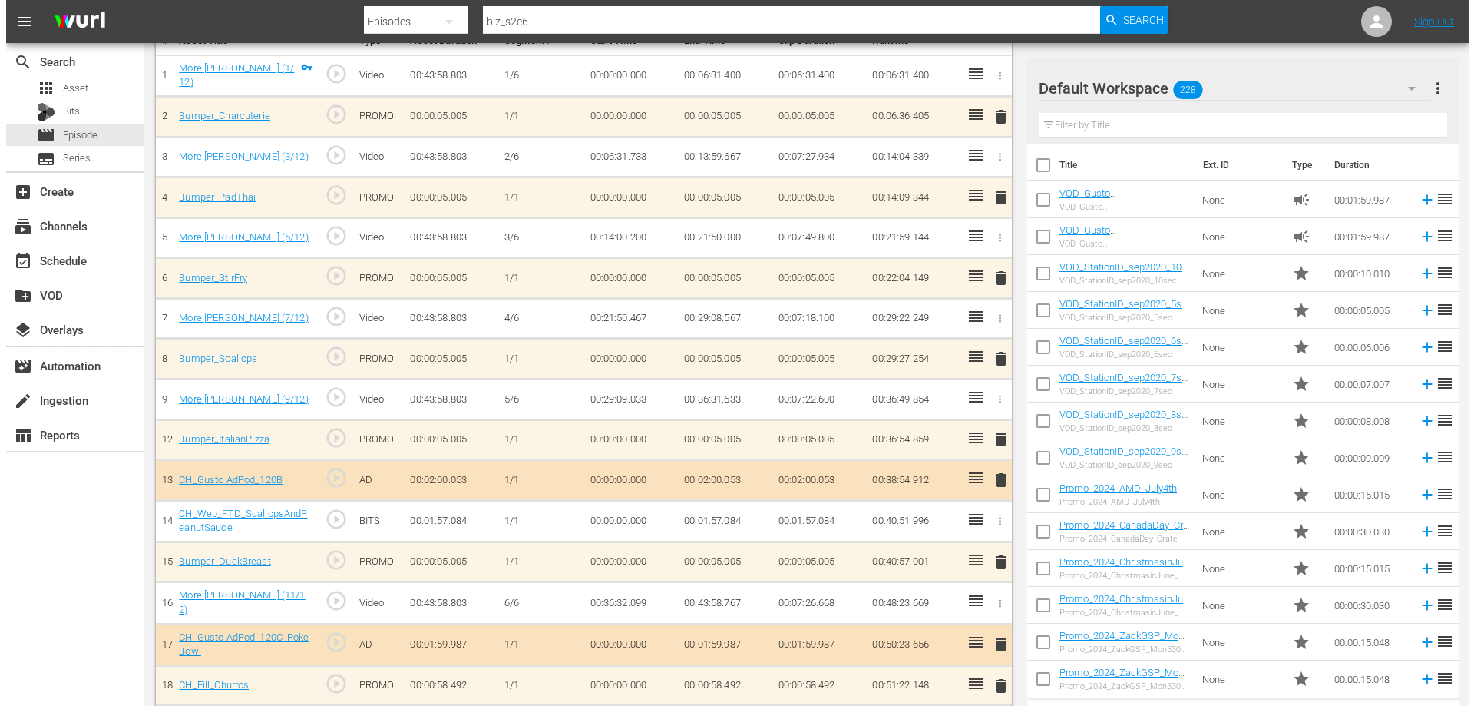
scroll to position [226, 0]
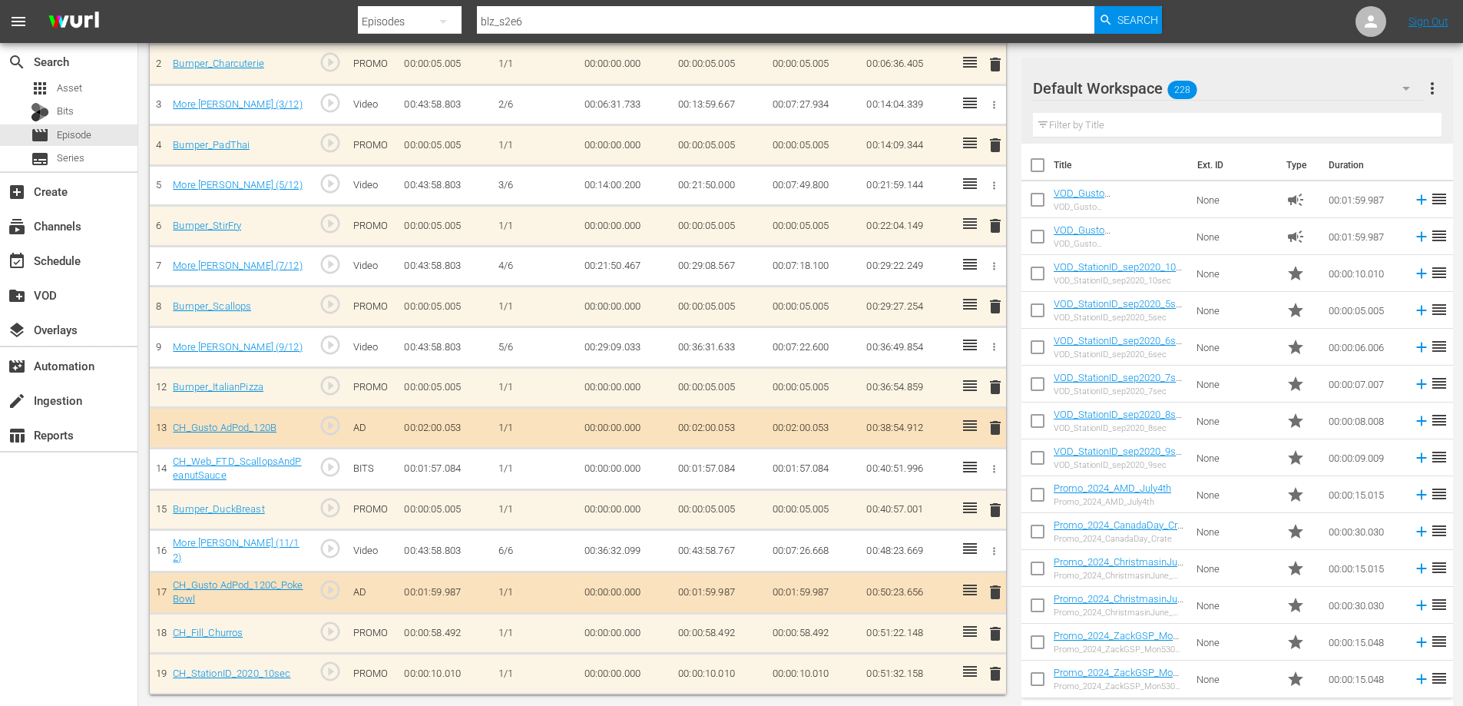
click at [992, 474] on button "button" at bounding box center [994, 469] width 16 height 16
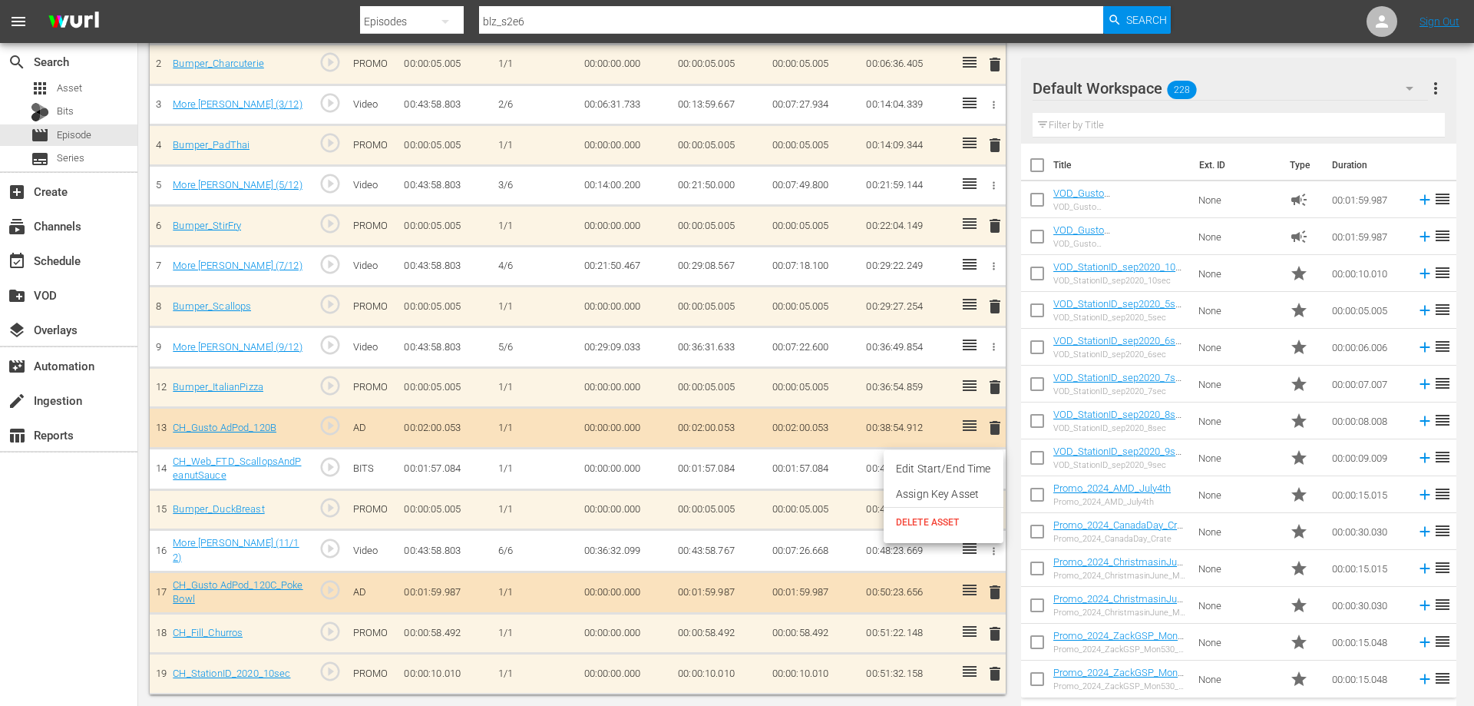
click at [907, 520] on span "DELETE ASSET" at bounding box center [943, 522] width 95 height 14
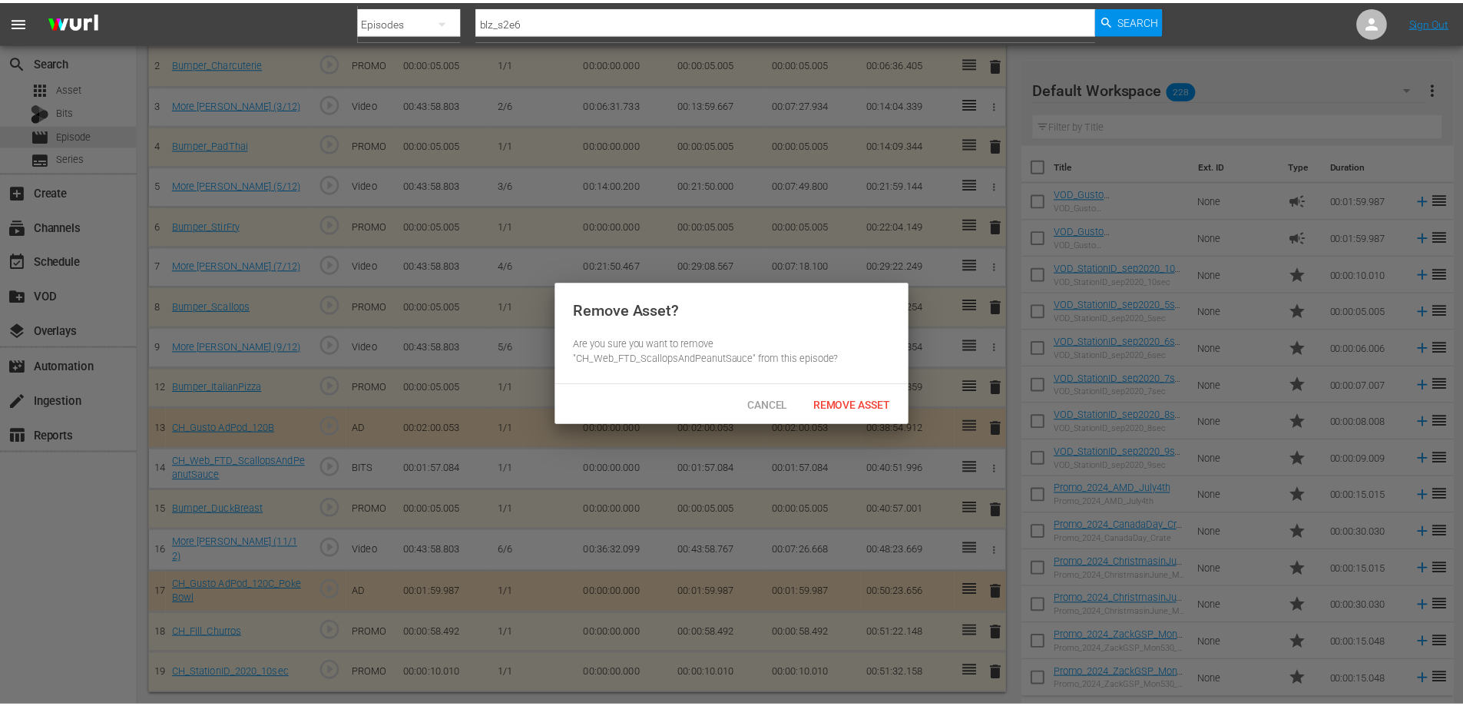
scroll to position [225, 0]
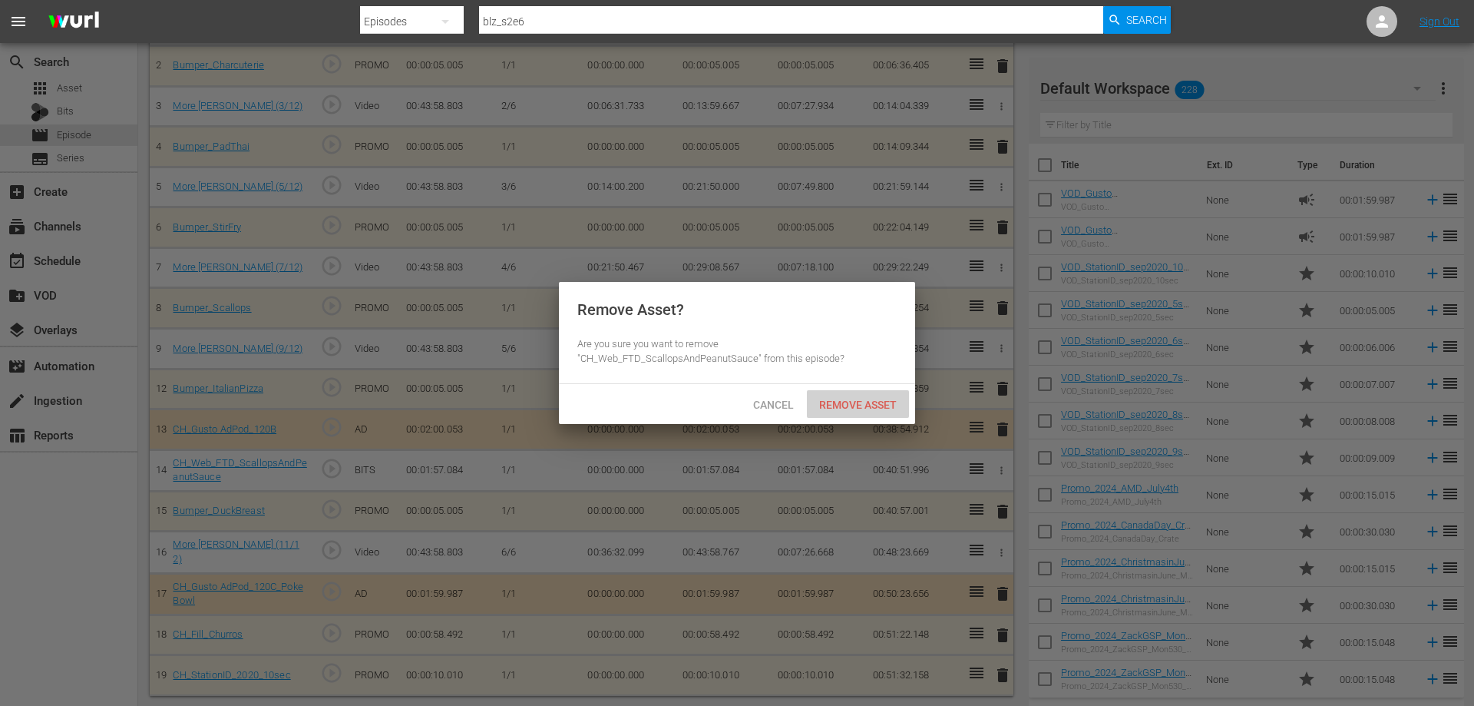
click at [830, 400] on span "Remove Asset" at bounding box center [858, 404] width 102 height 12
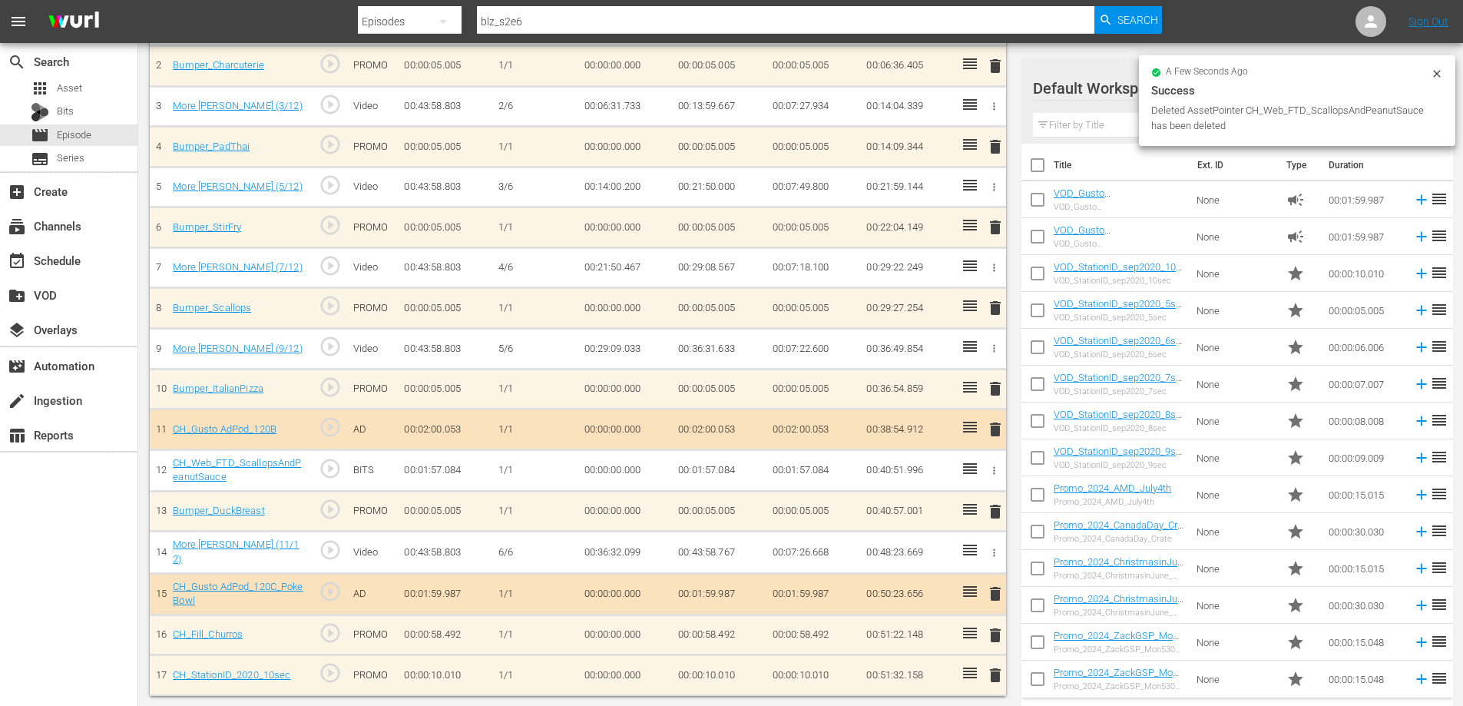
scroll to position [226, 0]
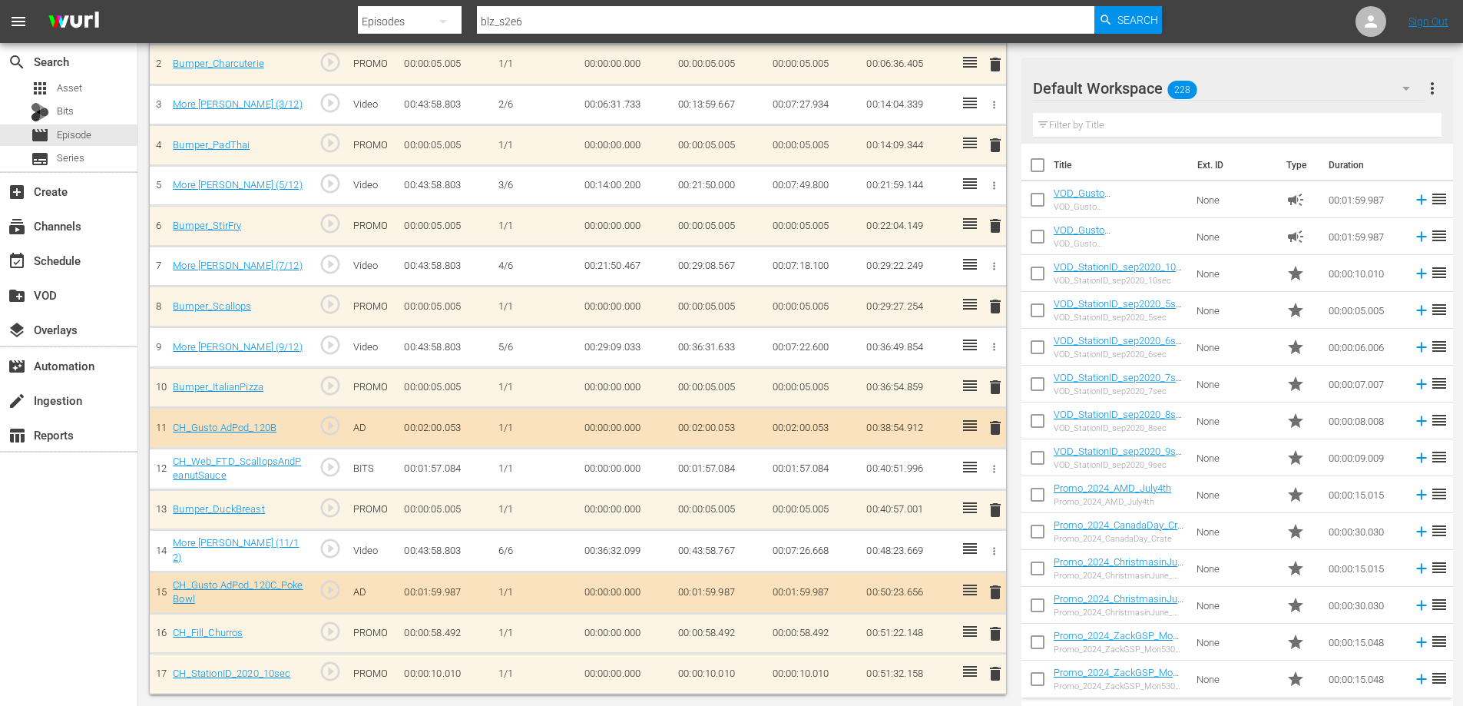
click at [990, 595] on span "delete" at bounding box center [995, 592] width 18 height 18
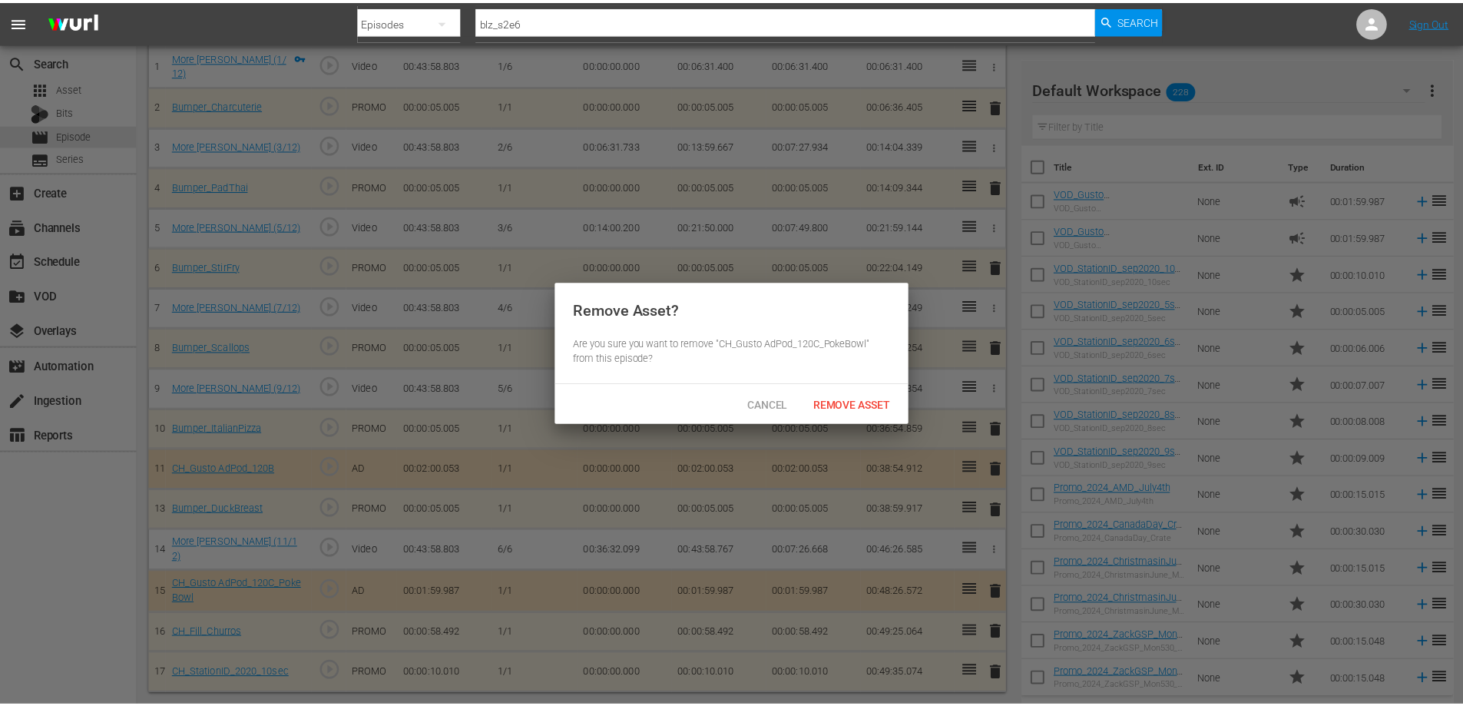
scroll to position [183, 0]
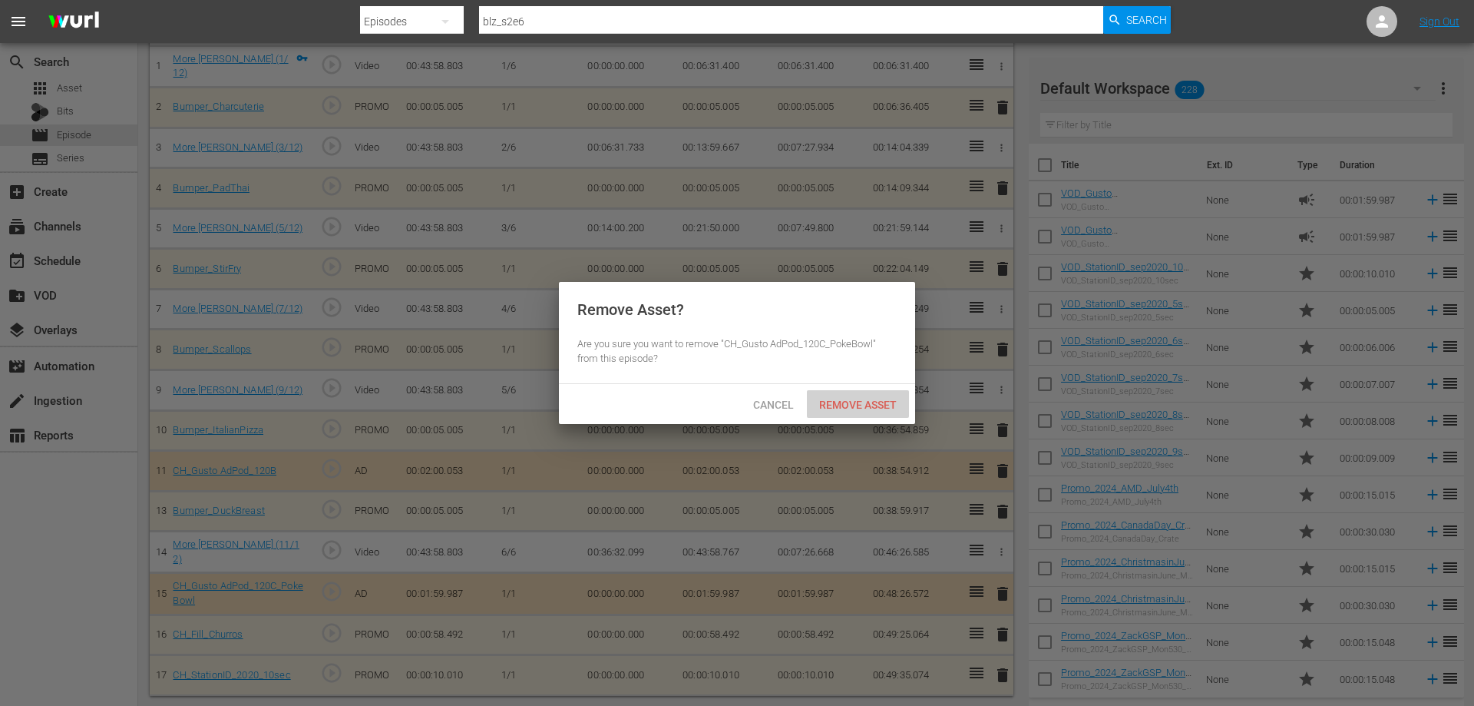
click at [835, 407] on span "Remove Asset" at bounding box center [858, 404] width 102 height 12
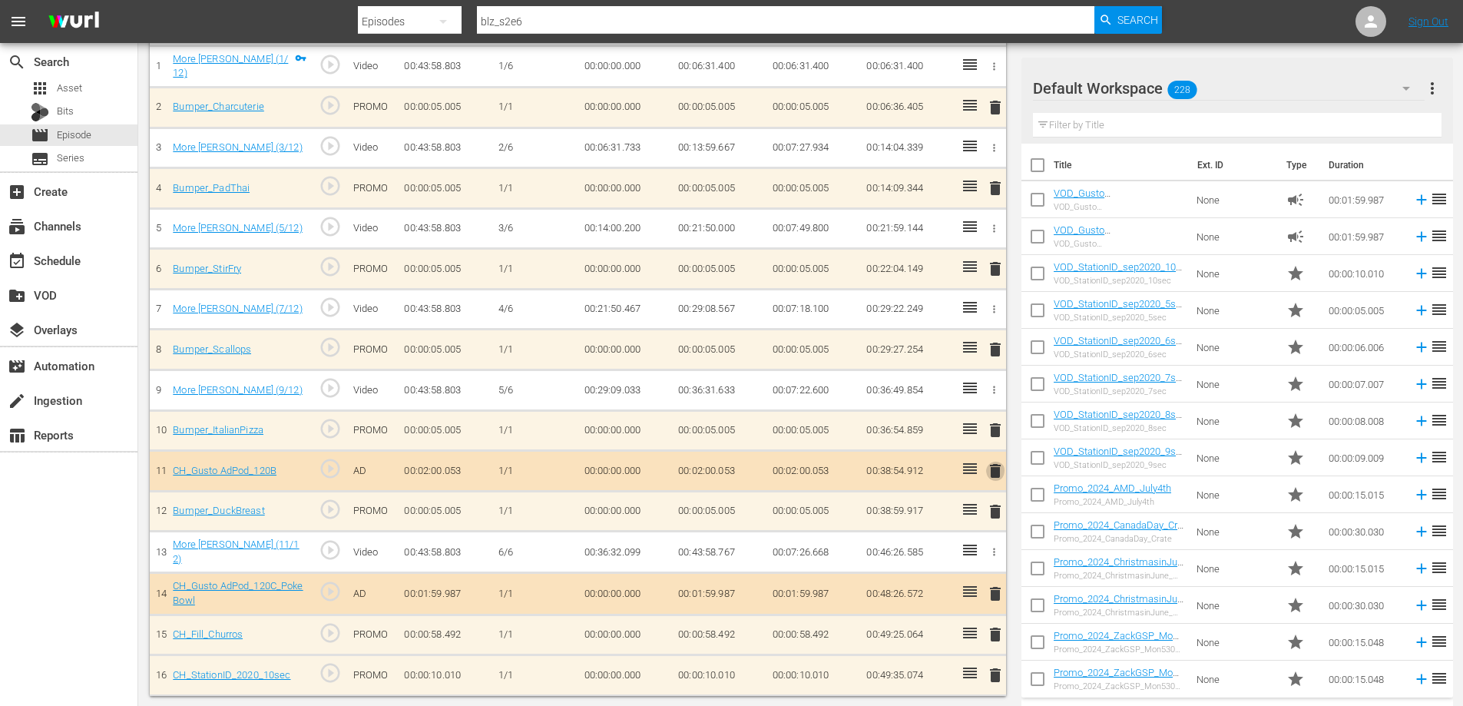
click at [997, 466] on span "delete" at bounding box center [995, 470] width 18 height 18
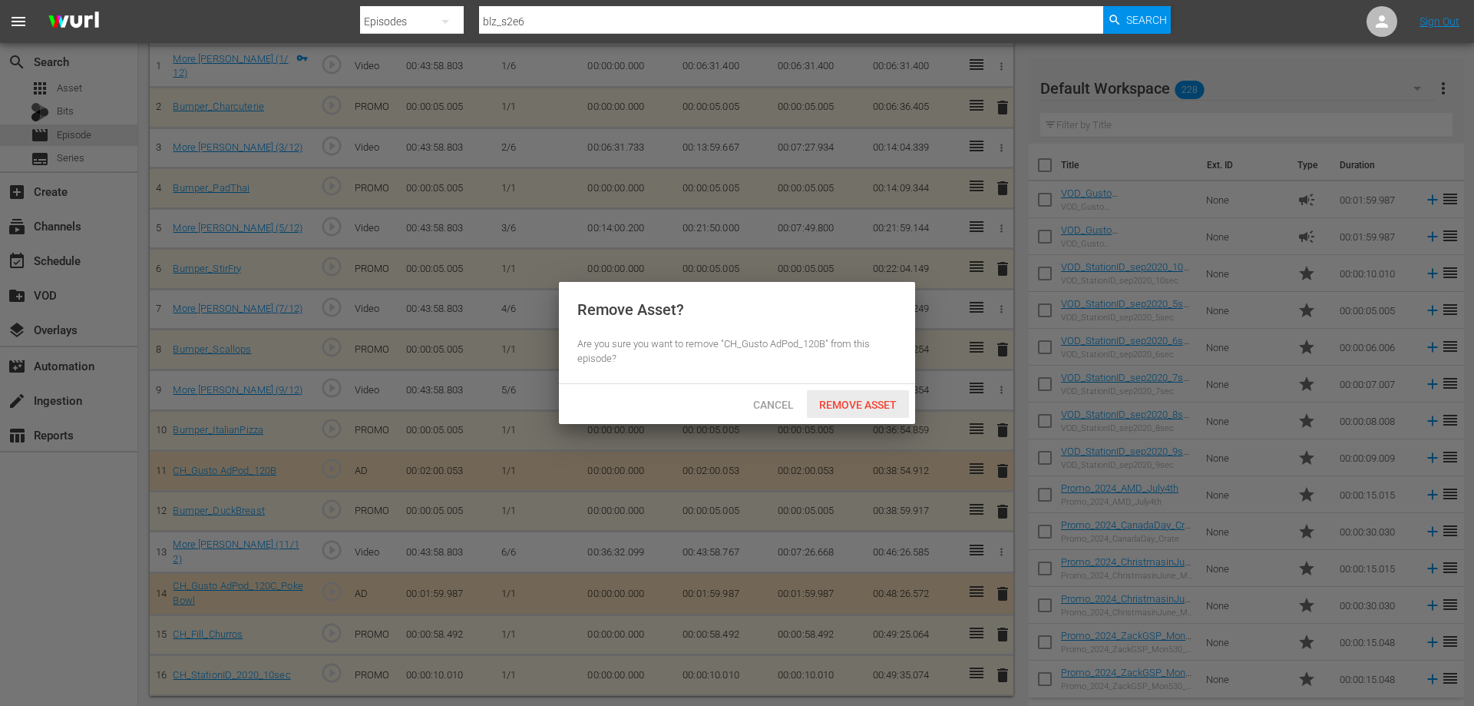
click at [875, 401] on span "Remove Asset" at bounding box center [858, 404] width 102 height 12
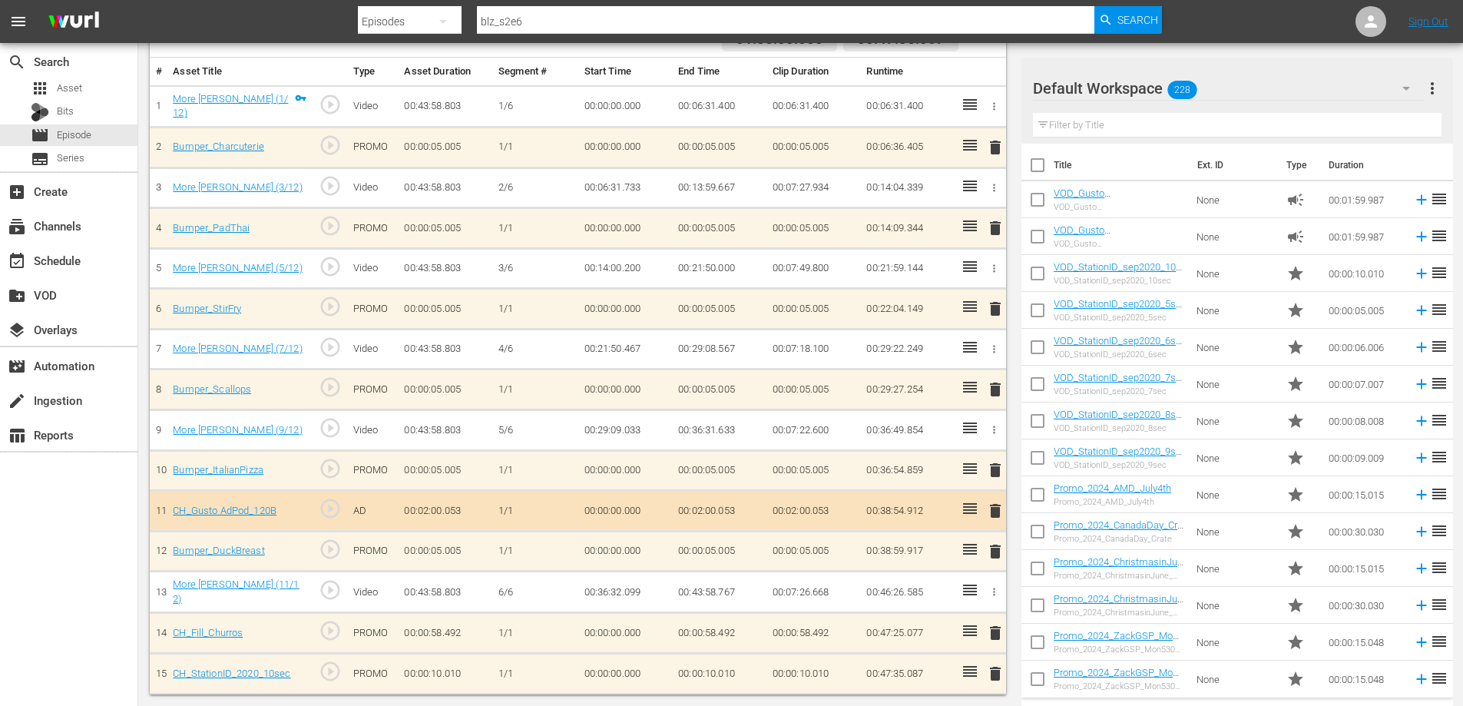
scroll to position [144, 0]
click at [993, 633] on span "delete" at bounding box center [995, 632] width 18 height 18
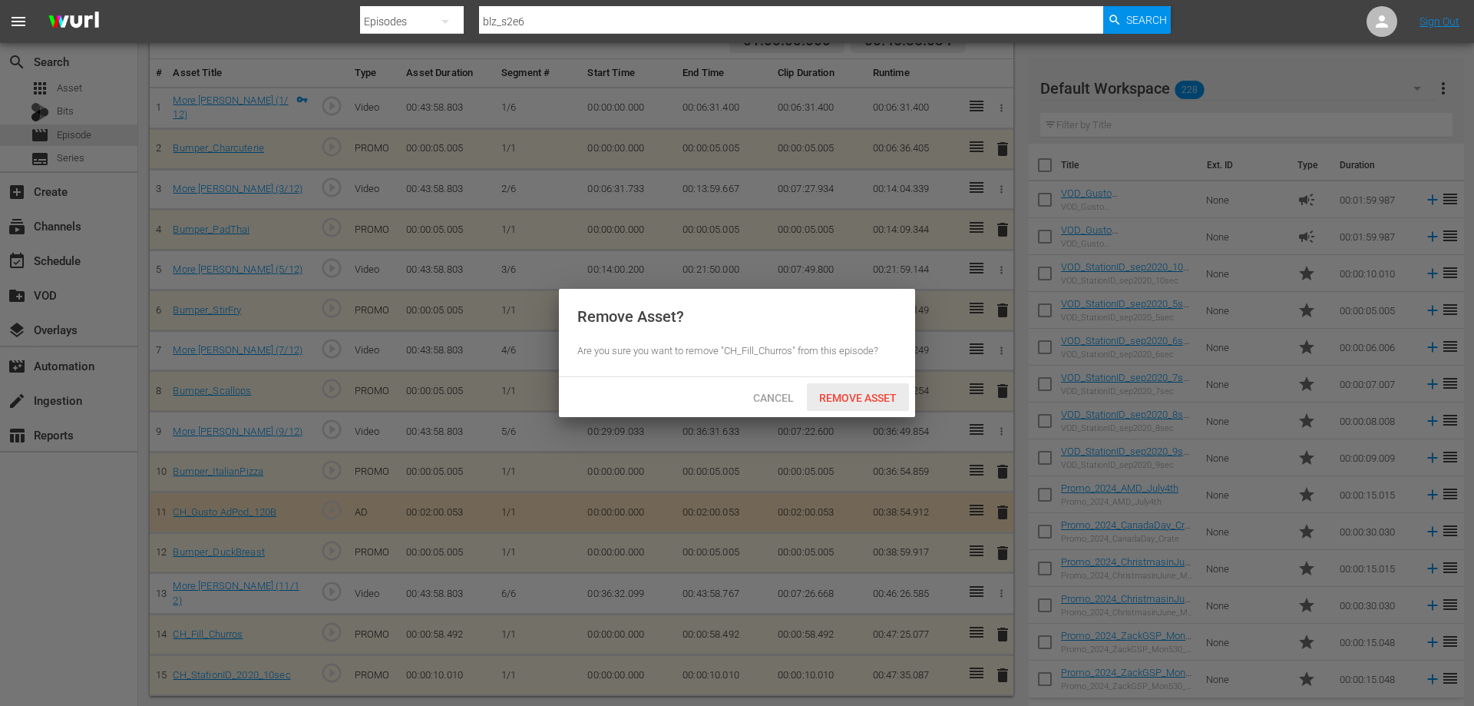
click at [864, 386] on div "Remove Asset" at bounding box center [858, 397] width 102 height 28
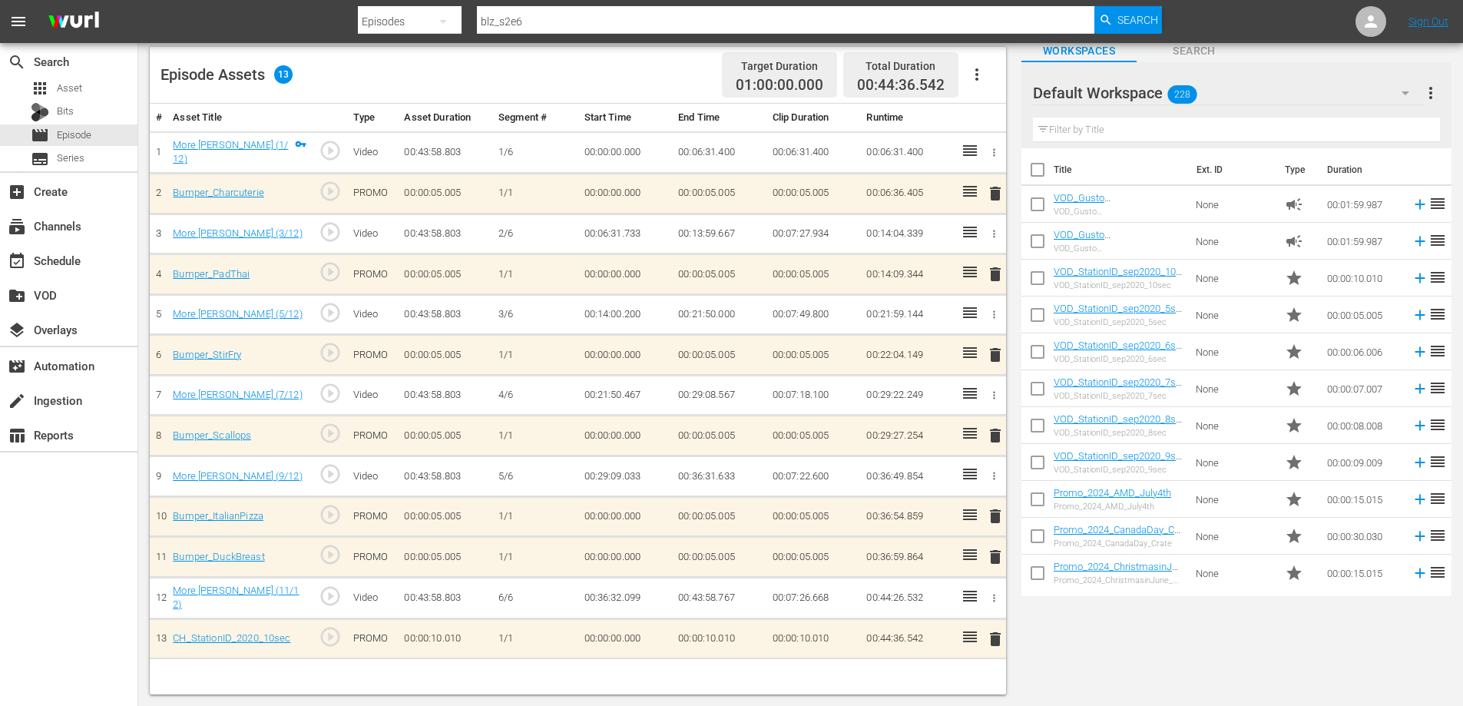
scroll to position [98, 0]
click at [993, 640] on span "delete" at bounding box center [995, 639] width 18 height 18
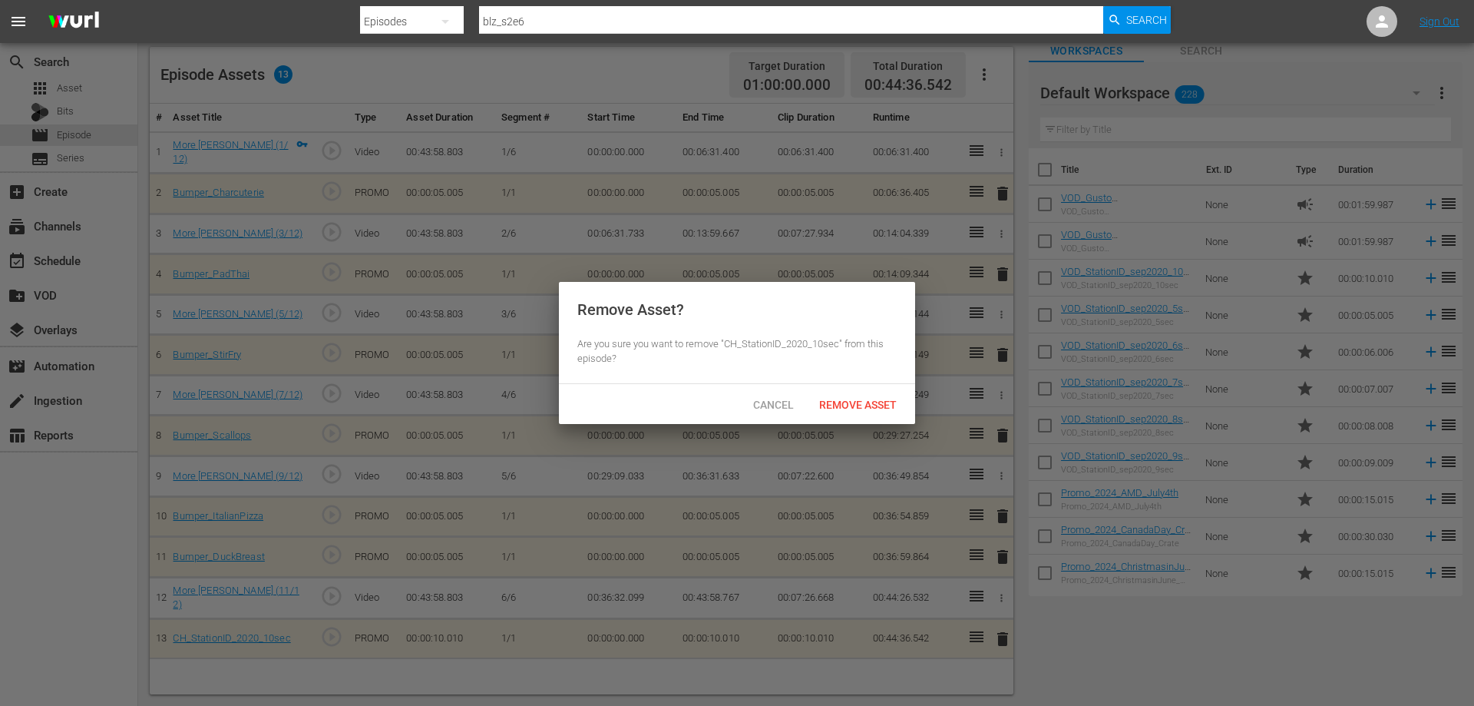
click at [865, 414] on div "Remove Asset" at bounding box center [858, 404] width 102 height 28
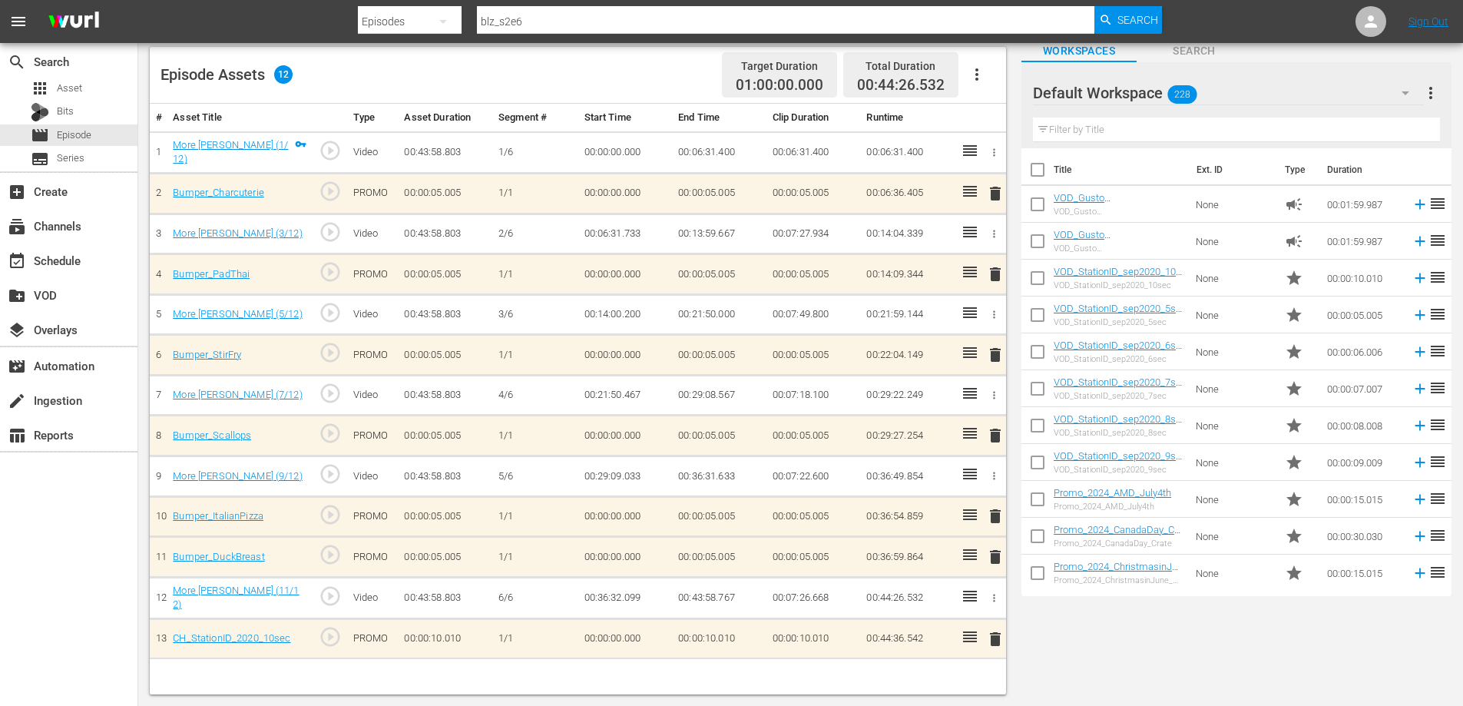
click at [1000, 558] on span "delete" at bounding box center [995, 556] width 18 height 18
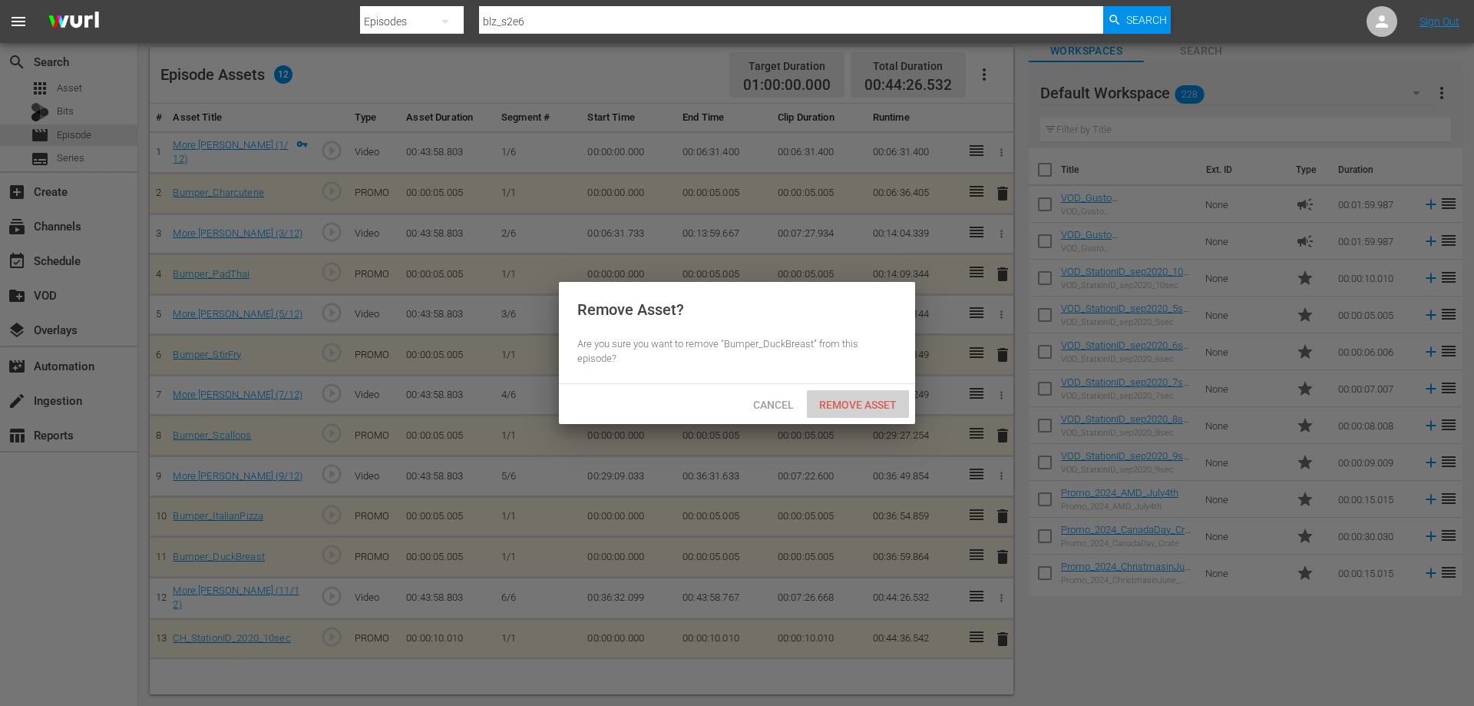
click at [894, 408] on span "Remove Asset" at bounding box center [858, 404] width 102 height 12
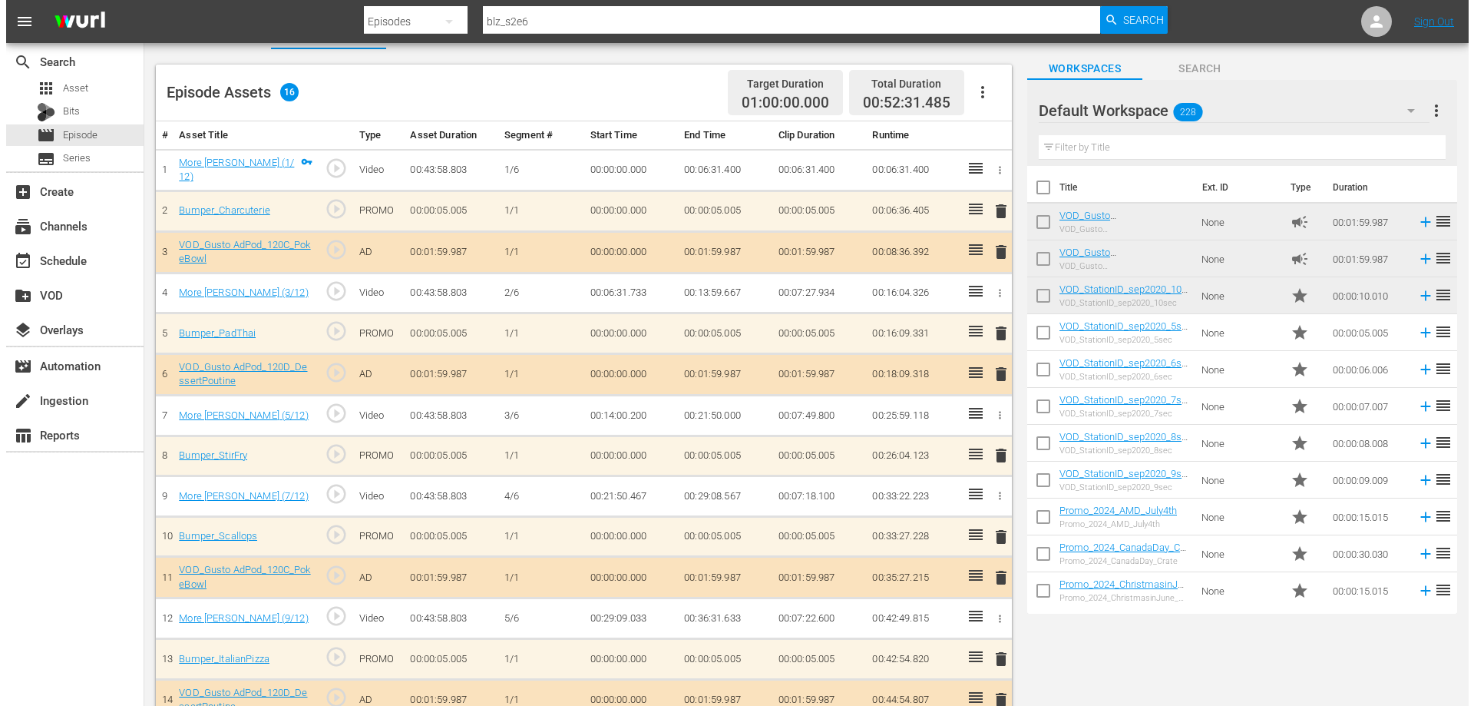
scroll to position [0, 0]
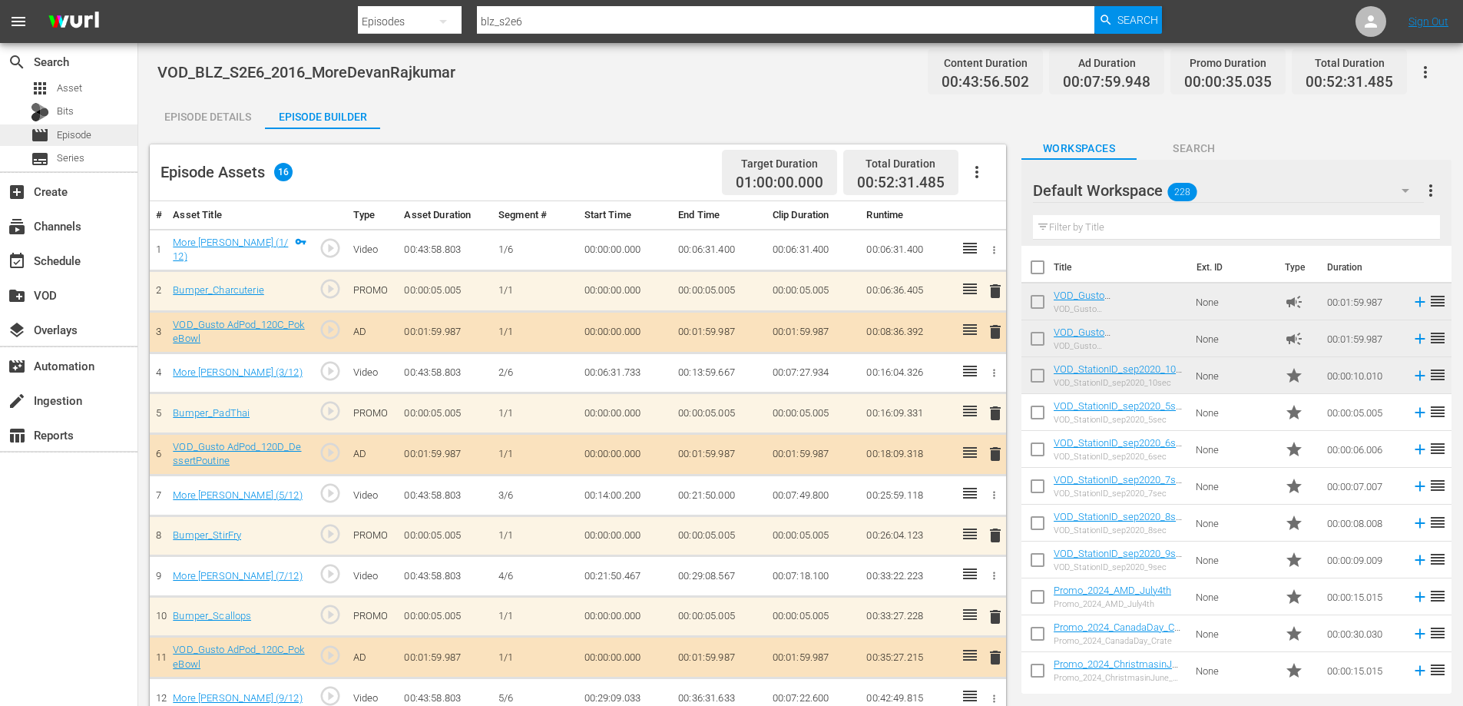
click at [97, 134] on div "movie Episode" at bounding box center [68, 134] width 137 height 21
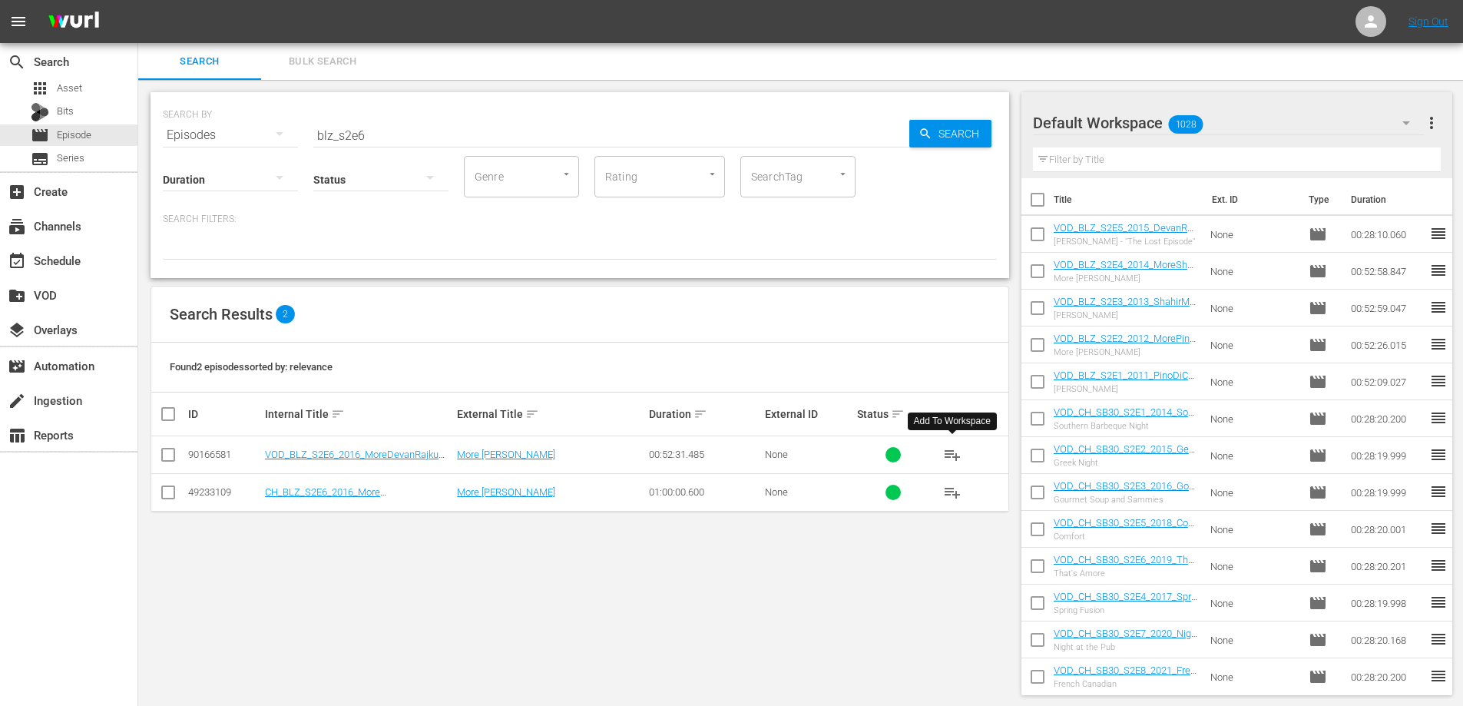
click at [947, 452] on span "playlist_add" at bounding box center [952, 454] width 18 height 18
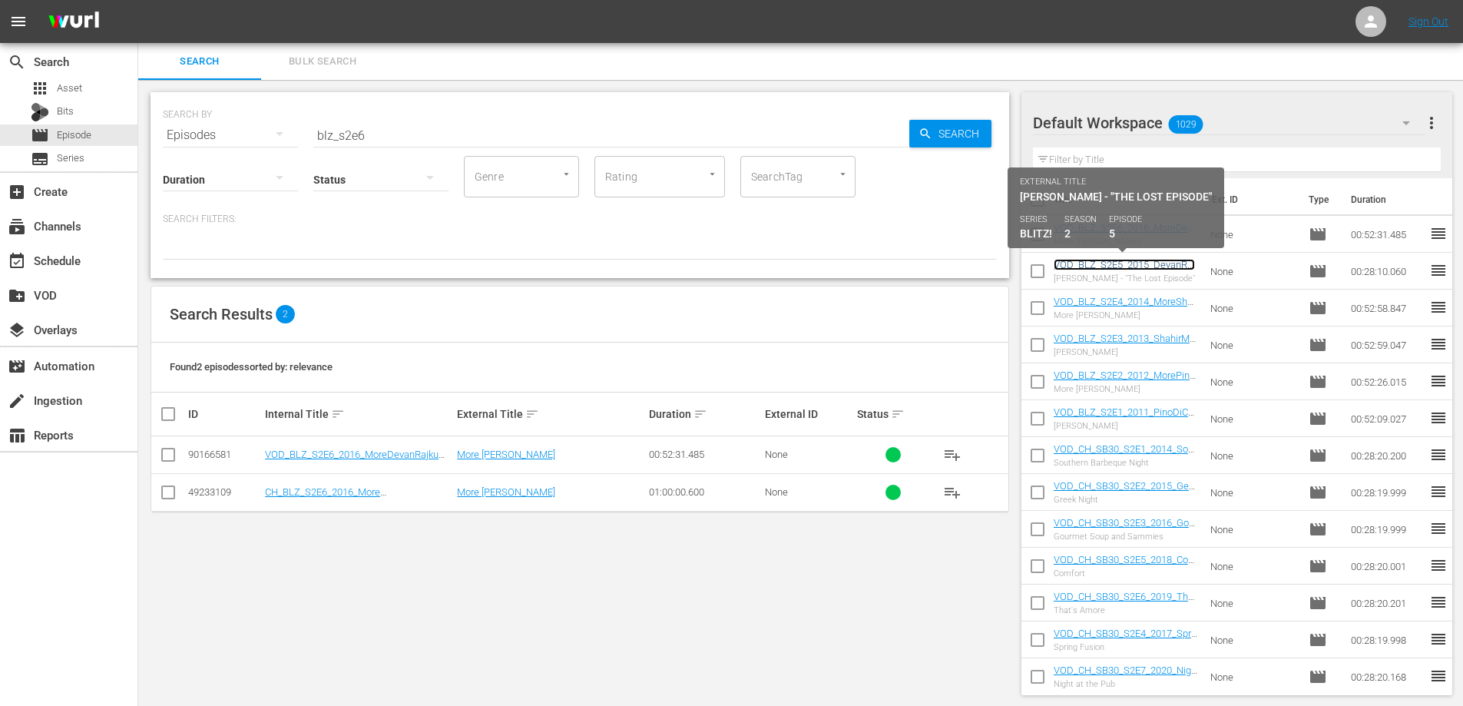
click at [1117, 268] on link "VOD_BLZ_S2E5_2015_DevanRajkumarTheLostEpisode" at bounding box center [1123, 270] width 141 height 23
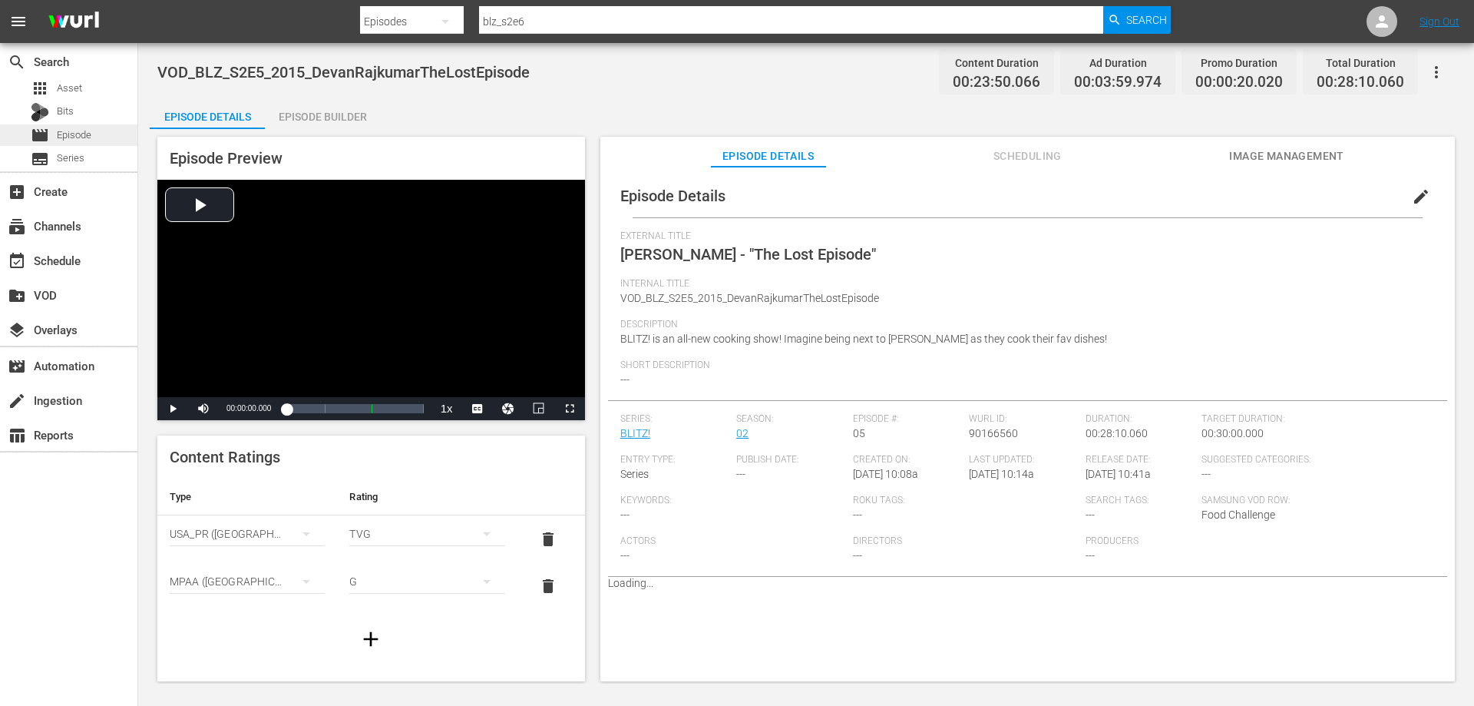
click at [58, 137] on span "Episode" at bounding box center [74, 134] width 35 height 15
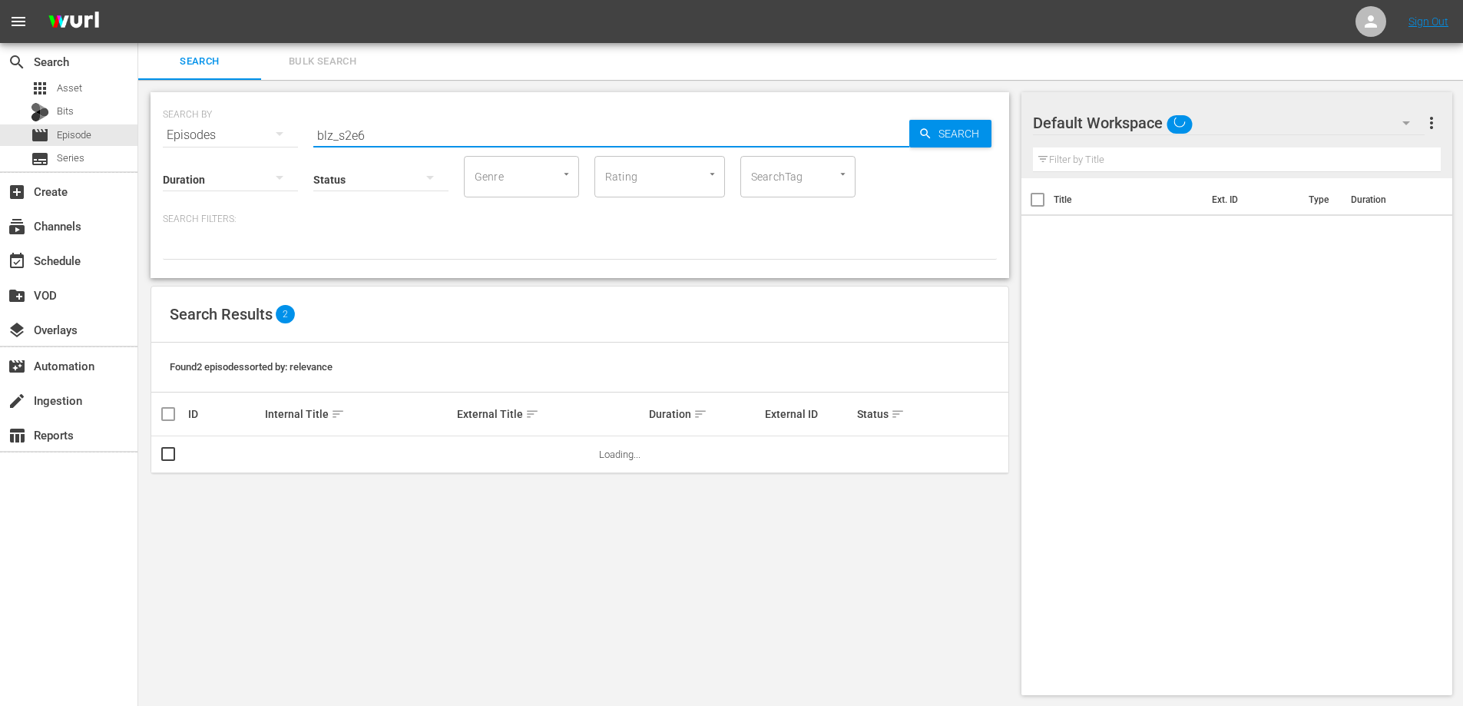
click at [376, 134] on input "blz_s2e6" at bounding box center [611, 135] width 596 height 37
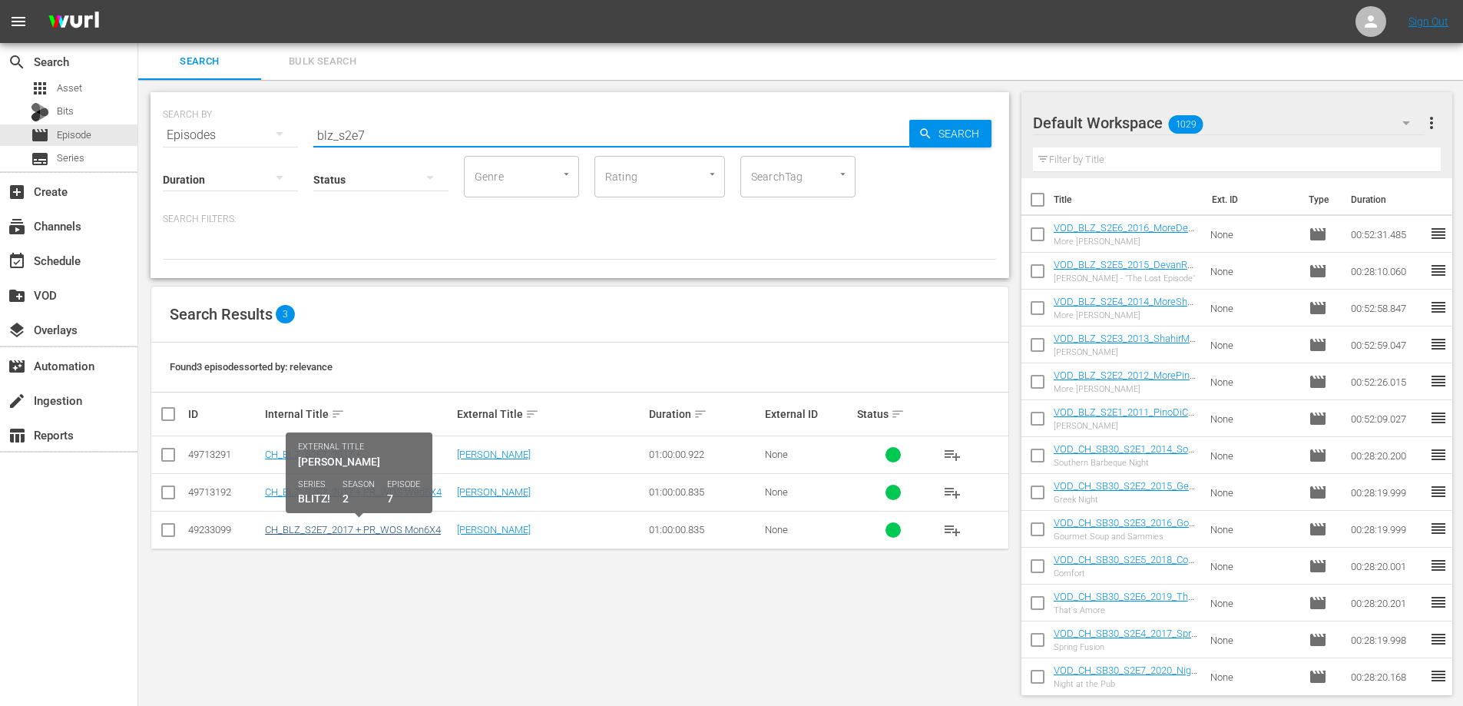
type input "blz_s2e7"
click at [321, 527] on link "CH_BLZ_S2E7_2017 + PR_WOS Mon6X4" at bounding box center [353, 530] width 176 height 12
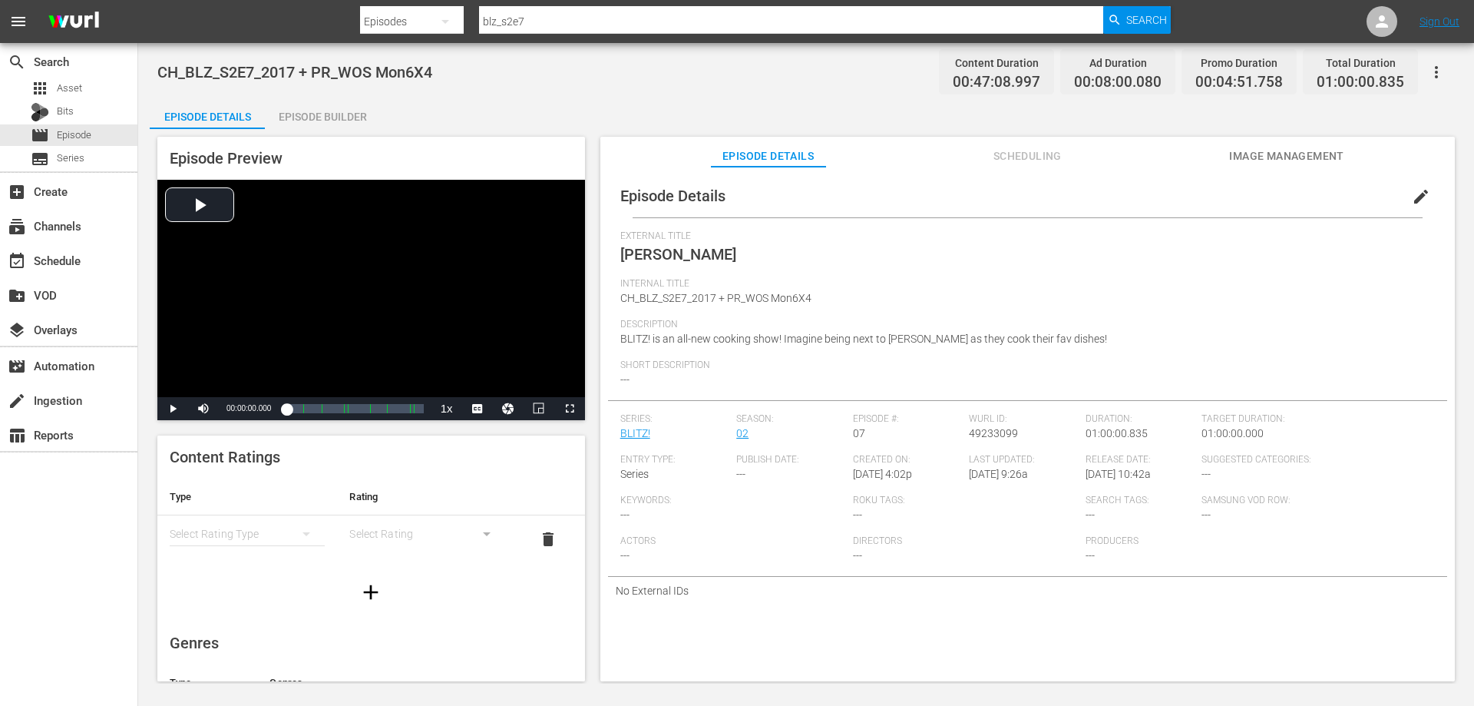
click at [1412, 194] on span "edit" at bounding box center [1421, 196] width 18 height 18
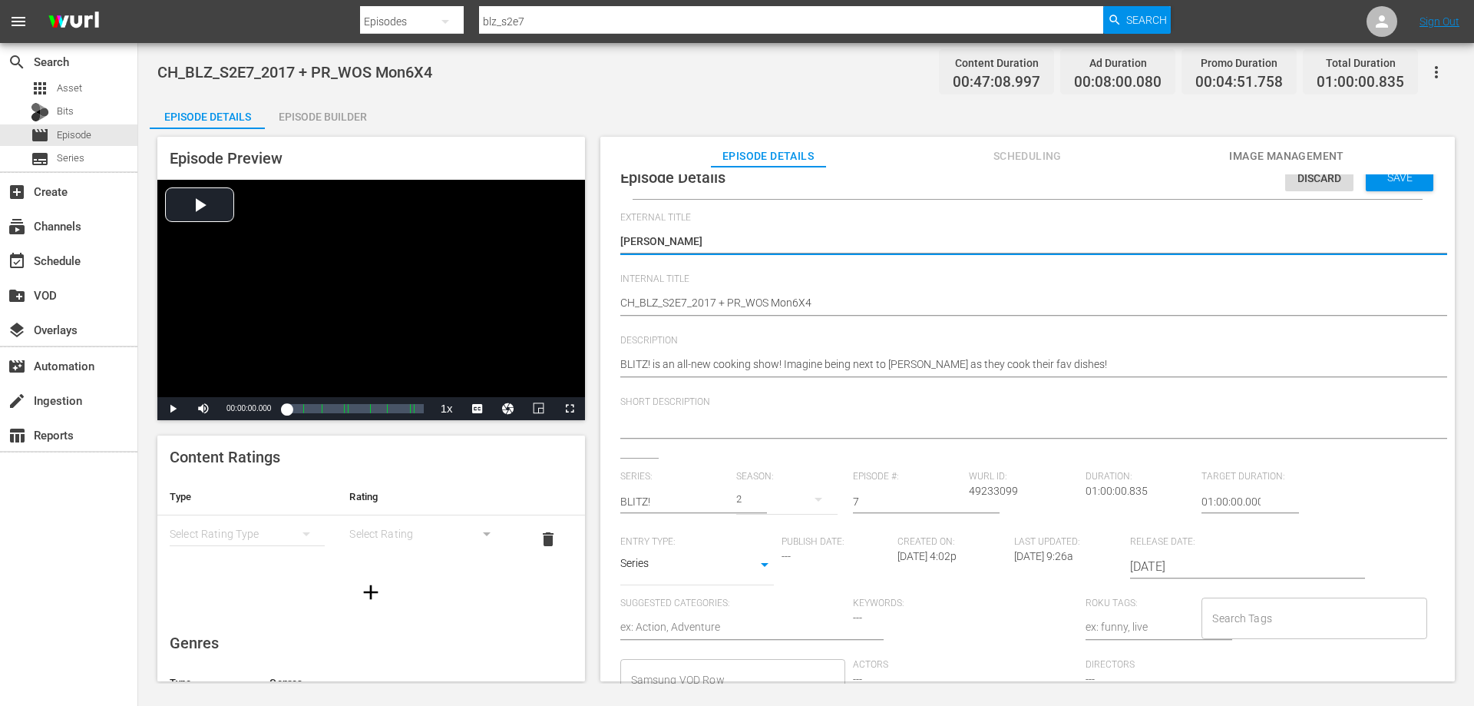
scroll to position [22, 0]
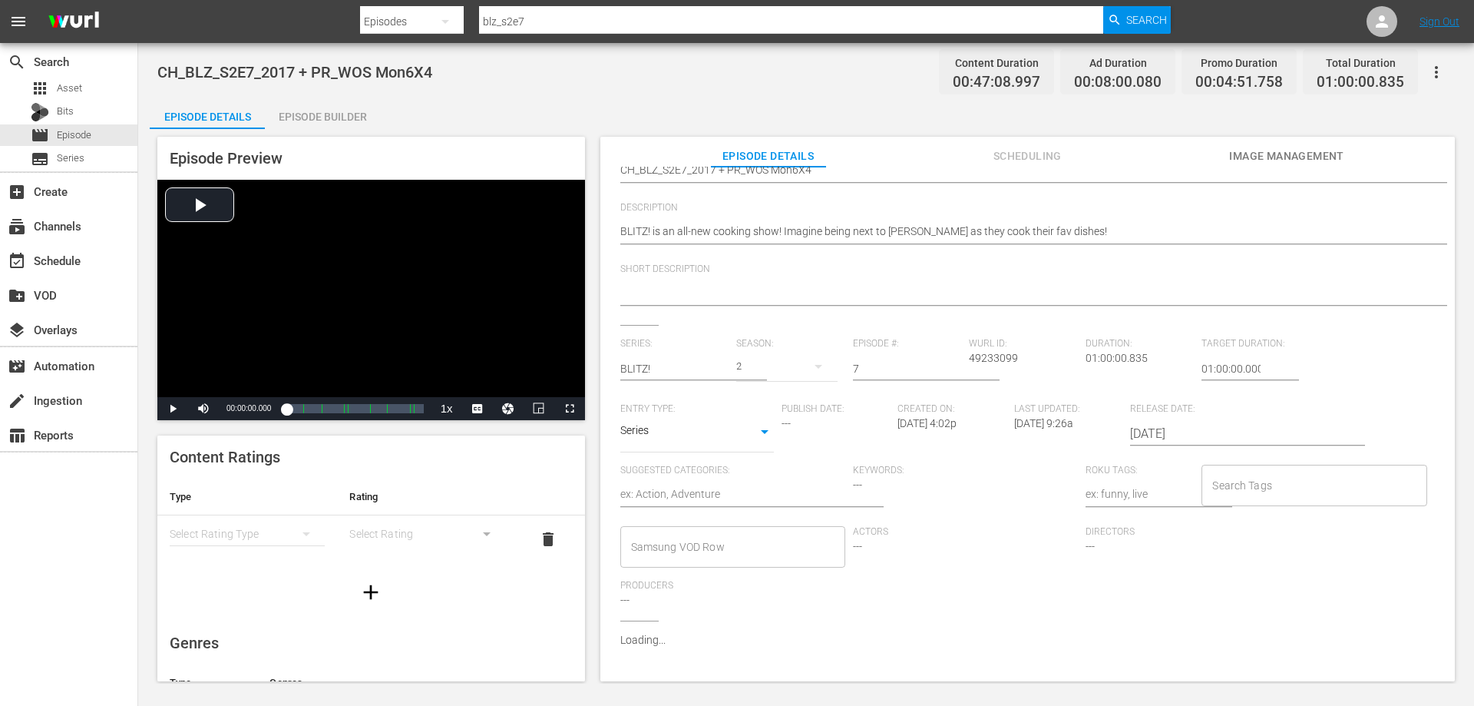
click at [753, 533] on input "Samsung VOD Row" at bounding box center [721, 547] width 188 height 28
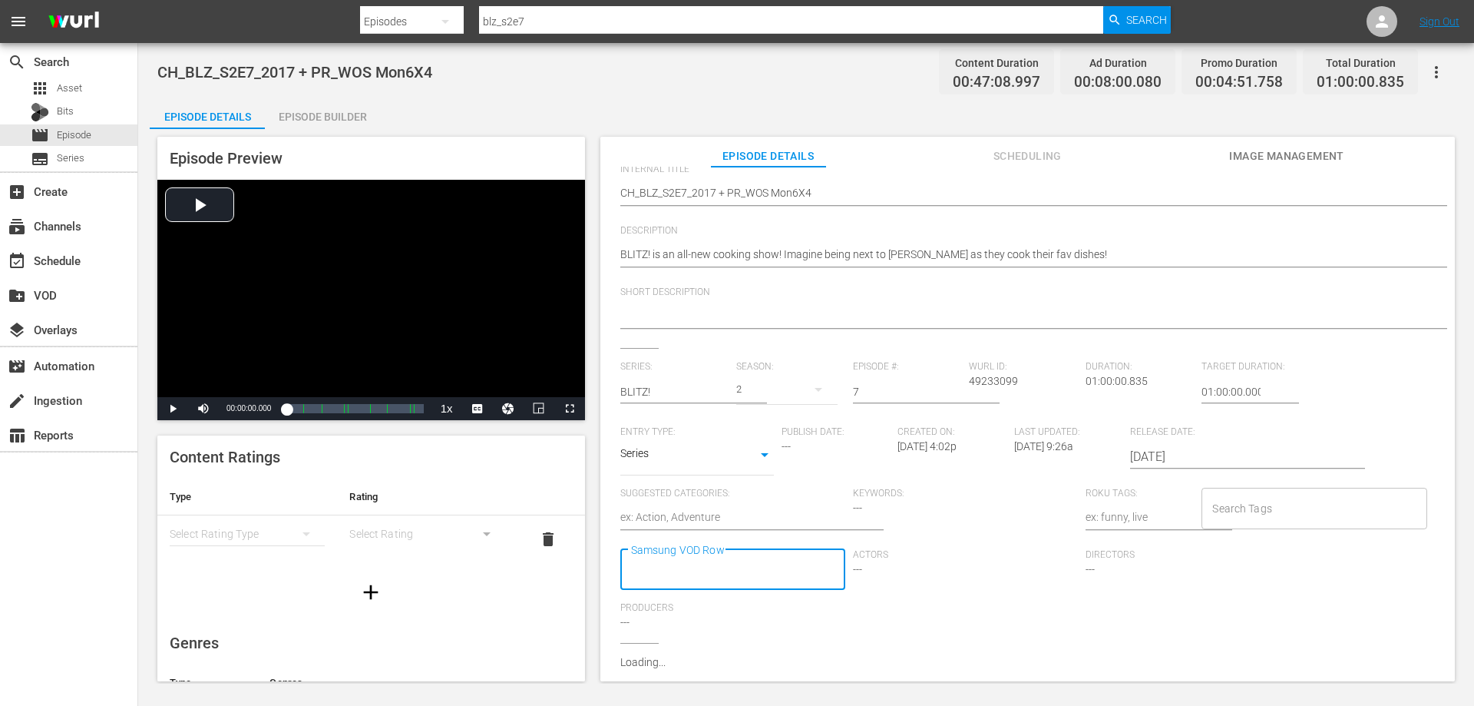
scroll to position [0, 0]
click at [718, 556] on input "Samsung VOD Row" at bounding box center [721, 570] width 188 height 28
click at [718, 556] on input "Samsung VOD Row" at bounding box center [721, 562] width 188 height 28
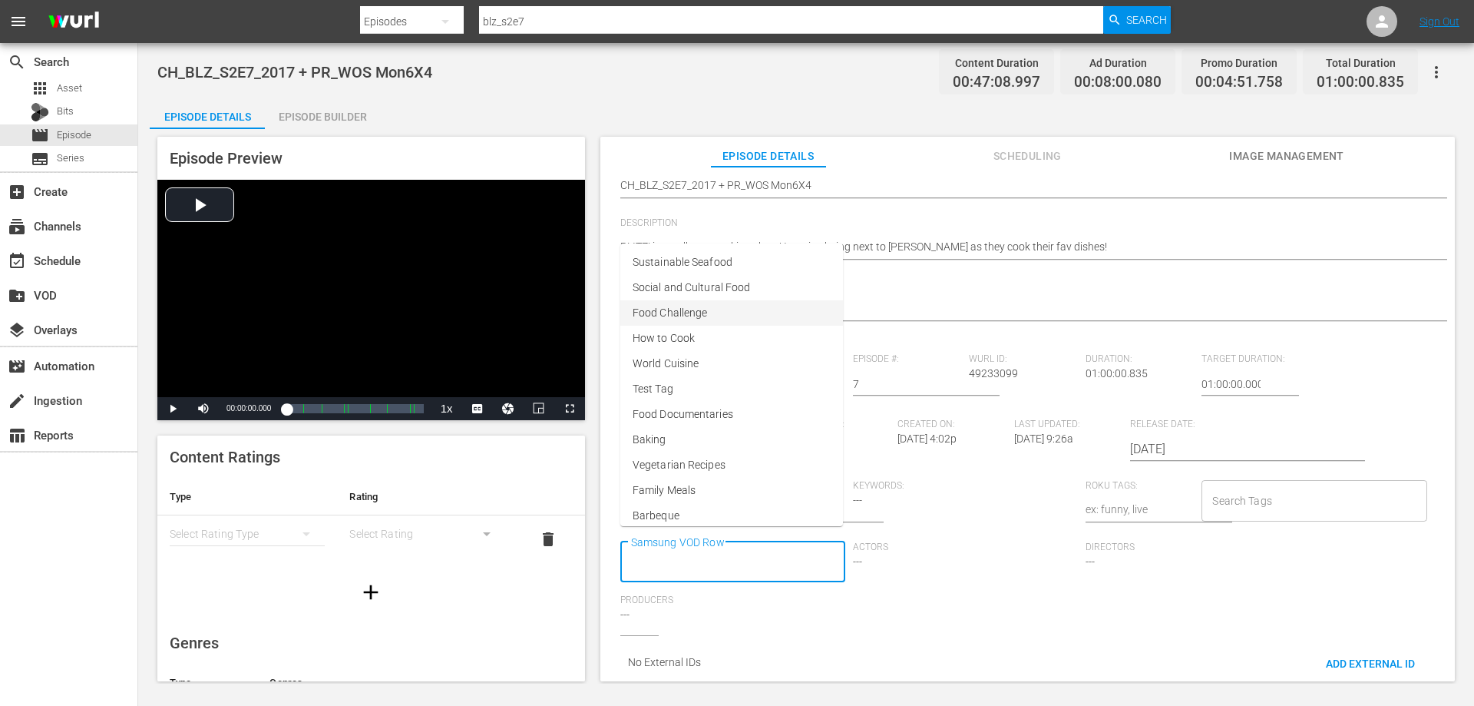
click at [690, 315] on span "Food Challenge" at bounding box center [670, 313] width 74 height 16
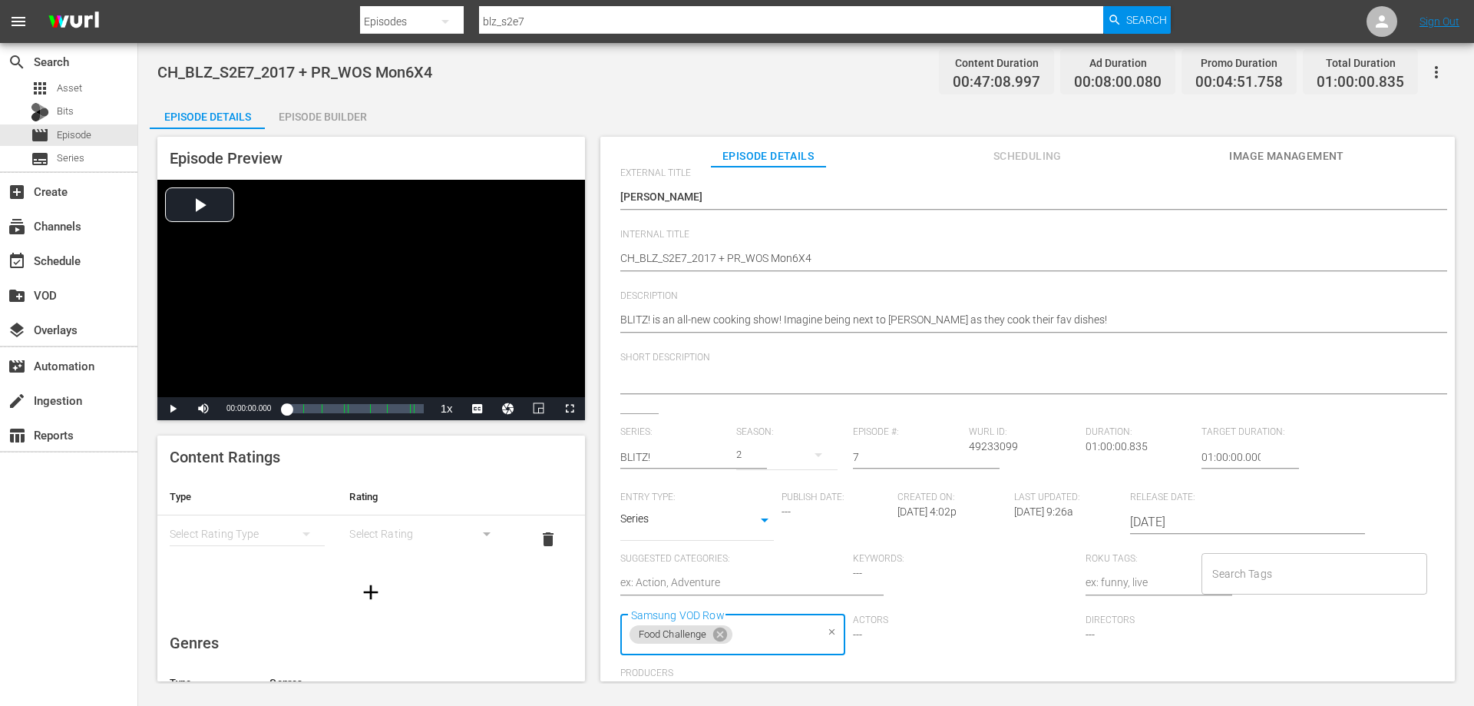
scroll to position [0, 0]
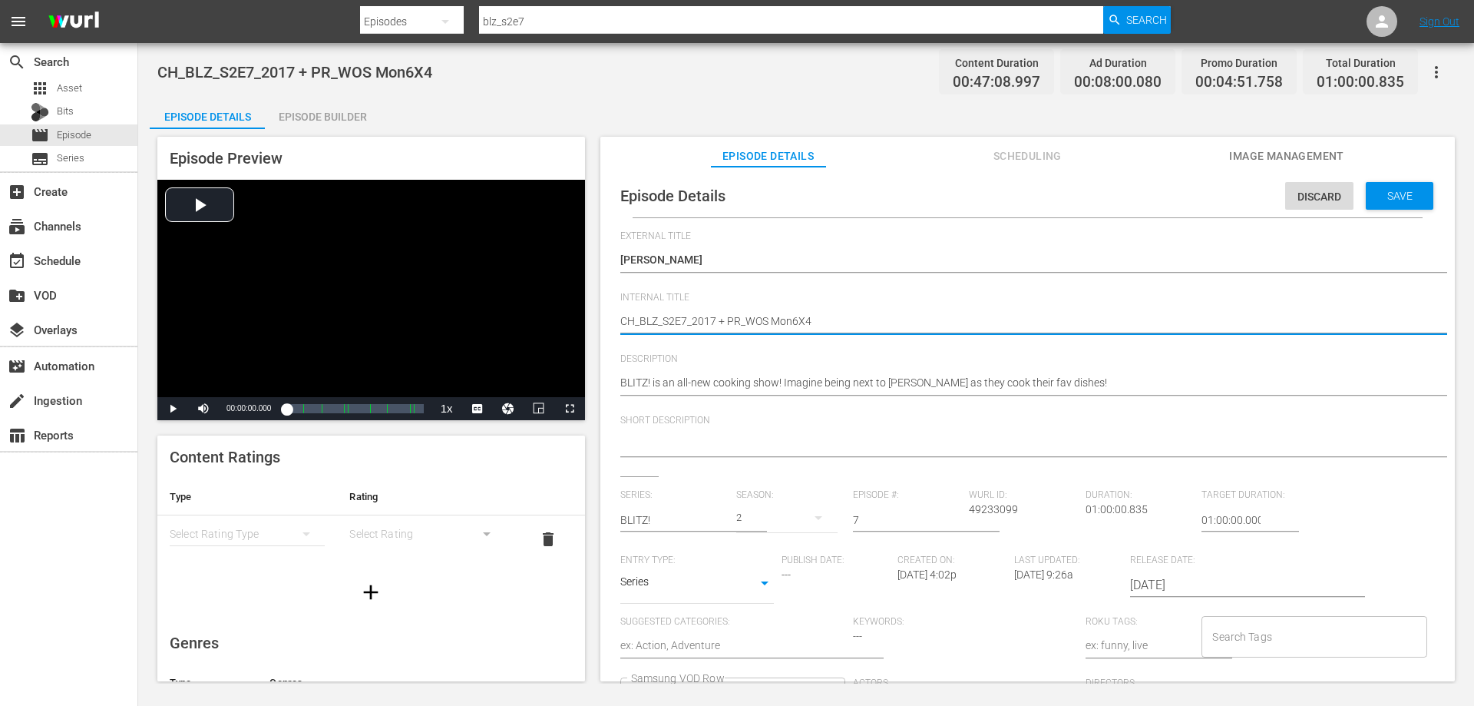
drag, startPoint x: 824, startPoint y: 321, endPoint x: 716, endPoint y: 318, distance: 108.3
click at [716, 318] on textarea "CH_BLZ_S2E7_2017 + PR_WOS Mon6X4" at bounding box center [1023, 322] width 807 height 18
type textarea "CH_BLZ_S2E7_2017"
type textarea "CH_BLZ_S2E7_2017_"
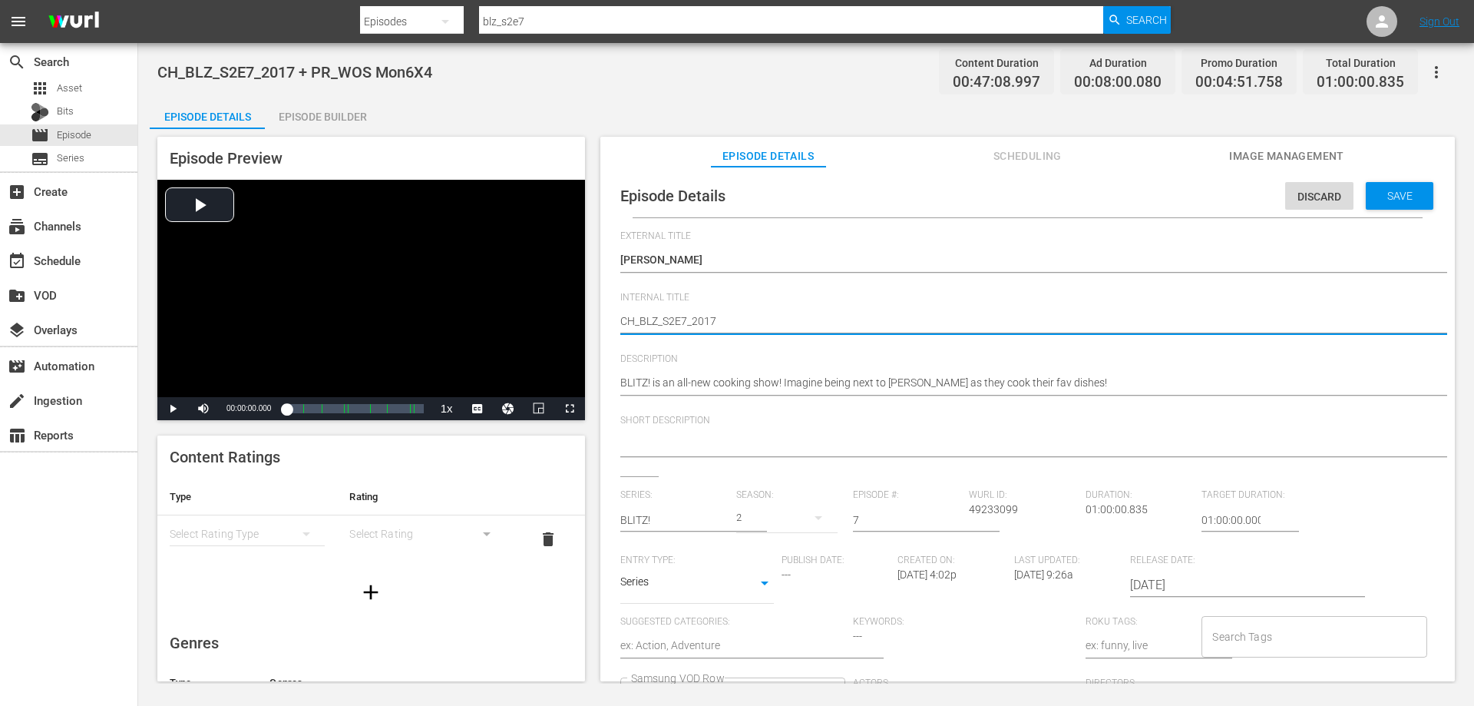
type textarea "CH_BLZ_S2E7_2017_"
type textarea "CH_BLZ_S2E7_2017_E"
type textarea "CH_BLZ_S2E7_2017_Ev"
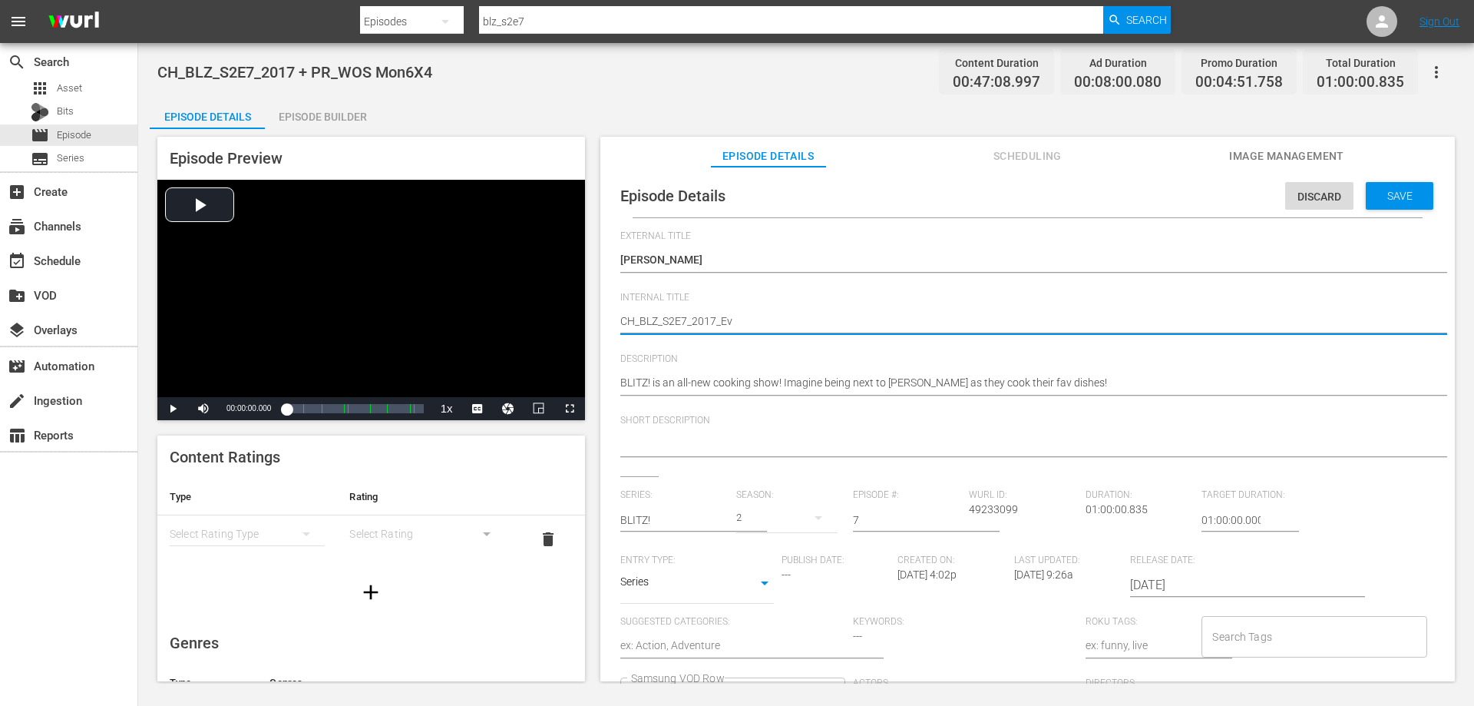
type textarea "CH_BLZ_S2E7_2017_Eva"
type textarea "CH_BLZ_S2E7_2017_EvaB"
type textarea "CH_BLZ_S2E7_2017_EvaBe"
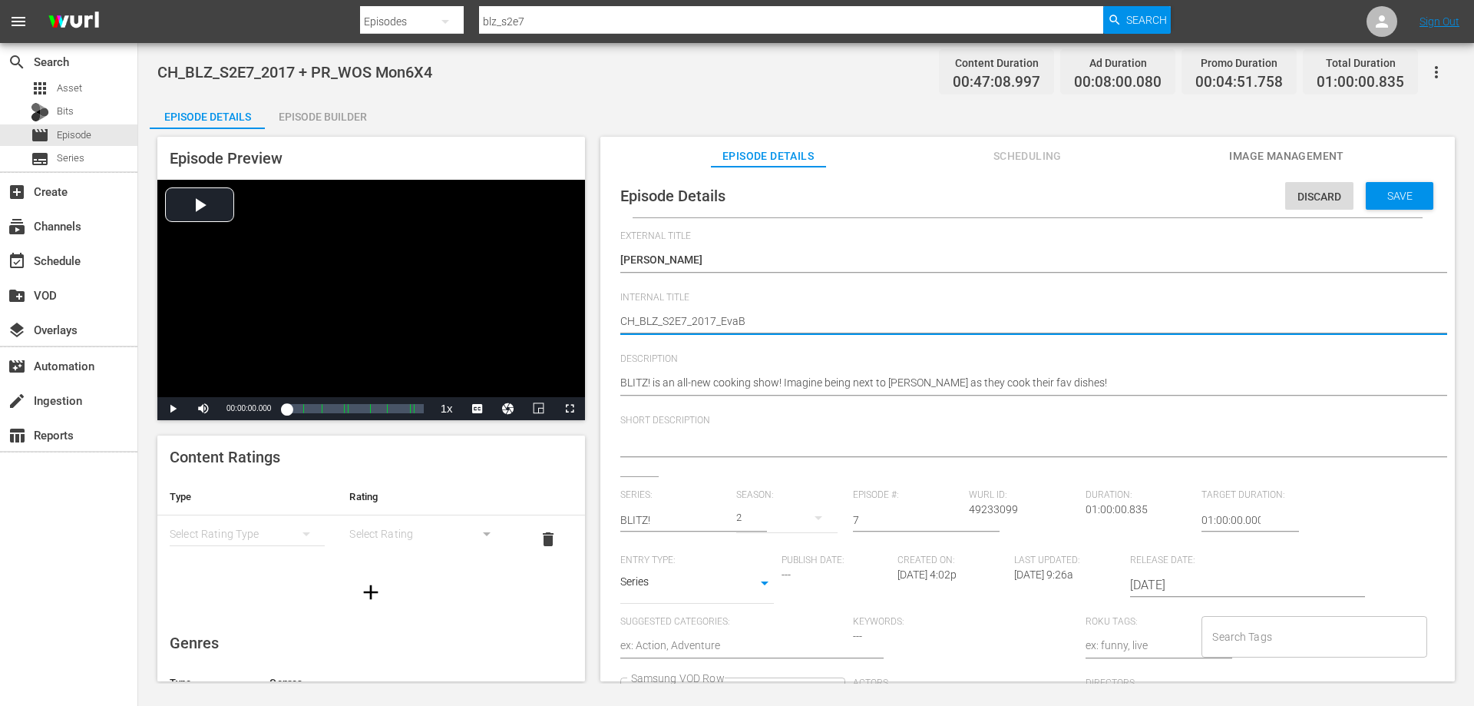
type textarea "CH_BLZ_S2E7_2017_EvaBe"
type textarea "CH_BLZ_S2E7_2017_EvaBee"
click at [633, 322] on textarea "CH_BLZ_S2E7_2017 + PR_WOS Mon6X4" at bounding box center [1023, 322] width 807 height 18
type textarea "C_BLZ_S2E7_2017_EvaBee"
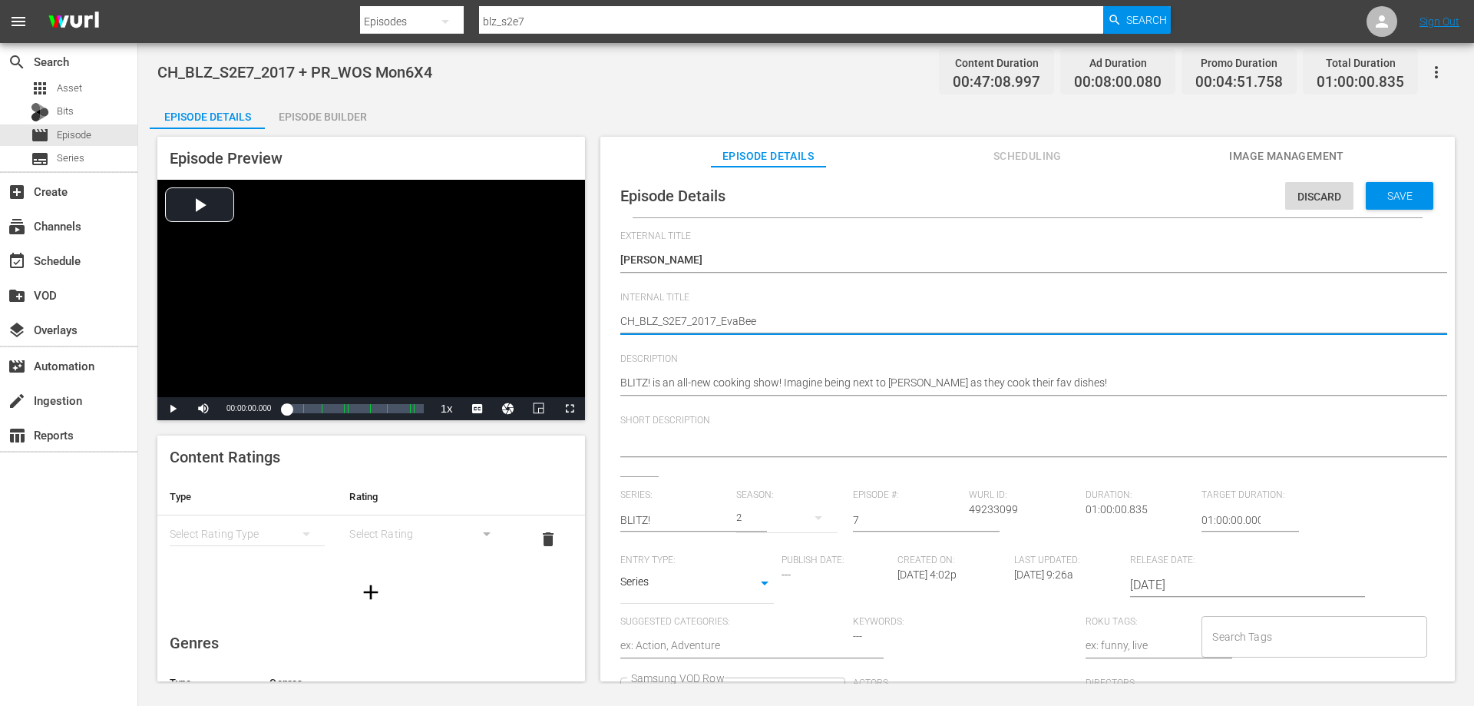
type textarea "C_BLZ_S2E7_2017_EvaBee"
type textarea "_BLZ_S2E7_2017_EvaBee"
type textarea "V_BLZ_S2E7_2017_EvaBee"
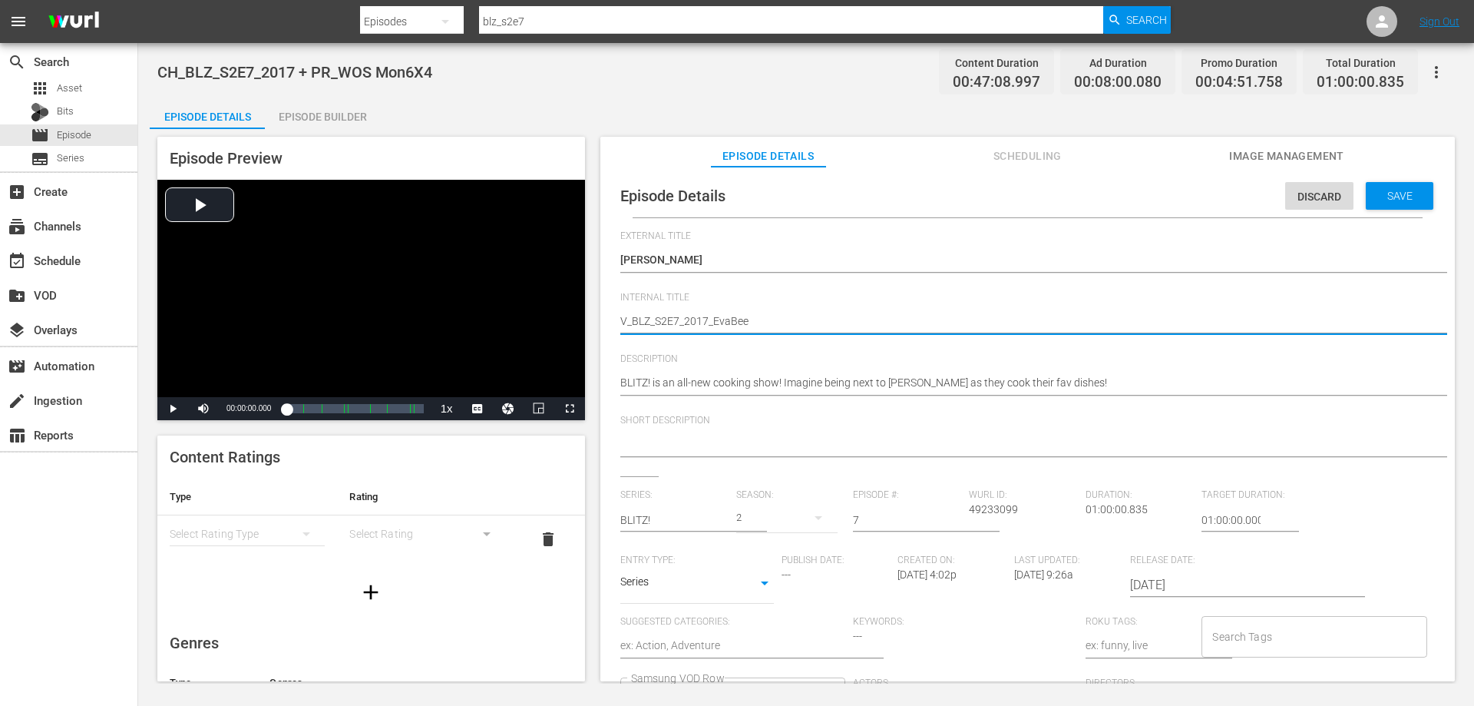
type textarea "VO_BLZ_S2E7_2017_EvaBee"
type textarea "VOD_BLZ_S2E7_2017_EvaBee"
click at [1386, 199] on span "Save" at bounding box center [1400, 196] width 50 height 12
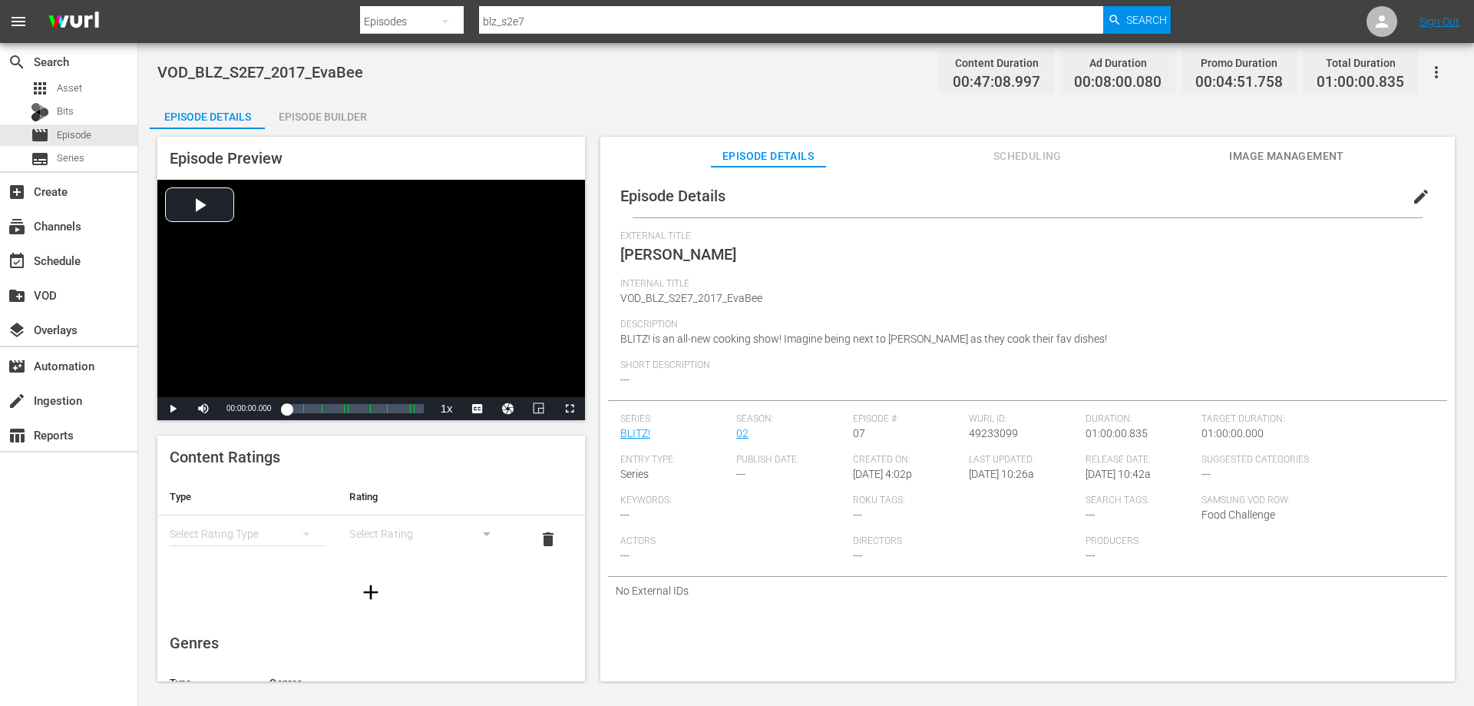
click at [273, 534] on div "simple table" at bounding box center [247, 533] width 155 height 43
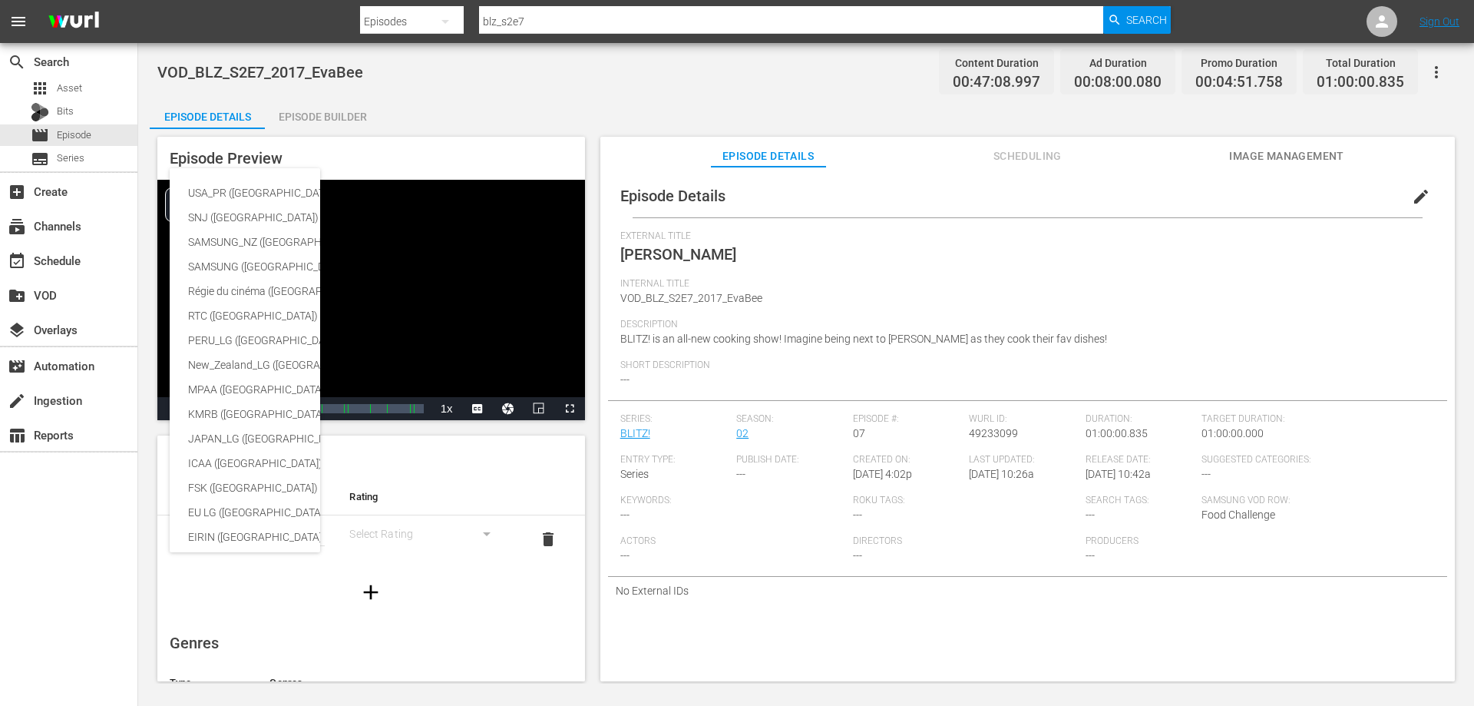
click at [383, 557] on div "USA_PR (United States of America) SNJ (Brazil) SAMSUNG_NZ (New Zealand) SAMSUNG…" at bounding box center [737, 353] width 1474 height 706
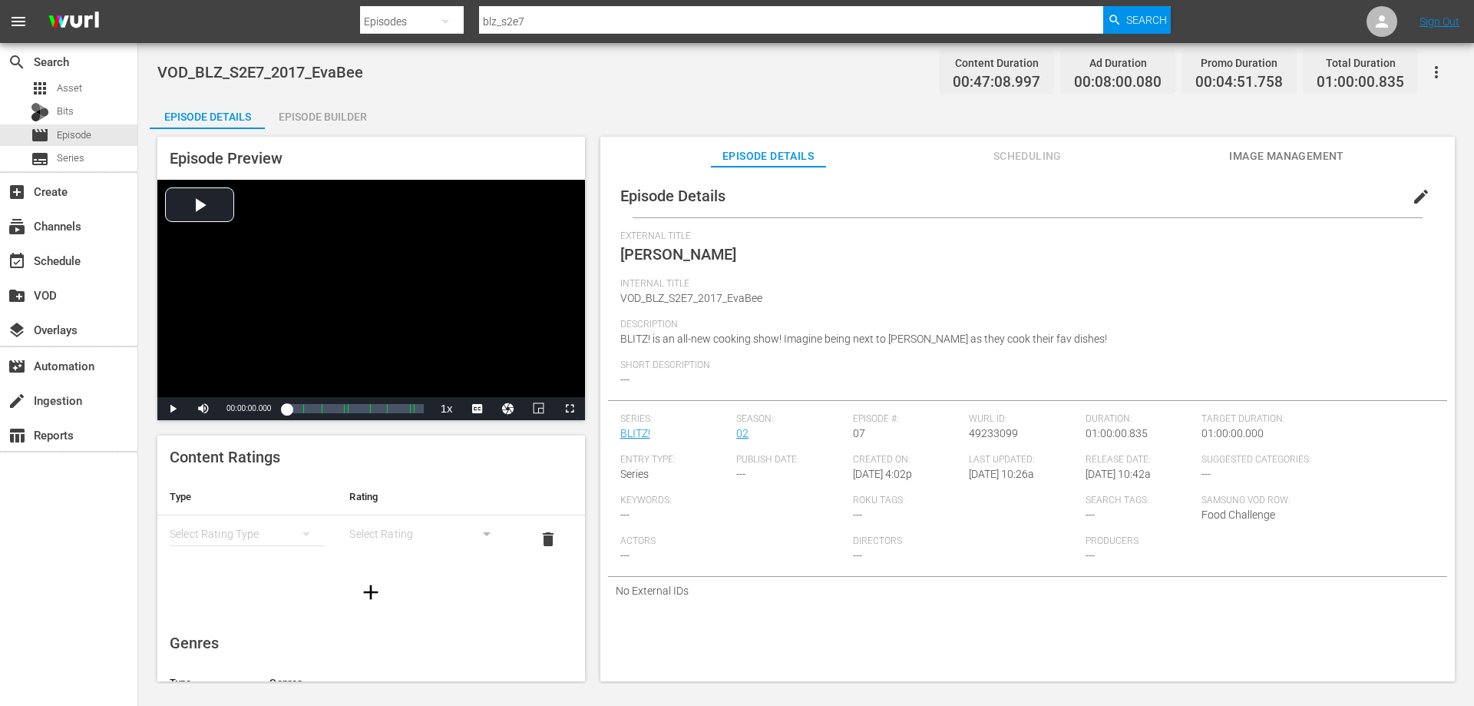
click at [297, 524] on icon "simple table" at bounding box center [306, 533] width 18 height 18
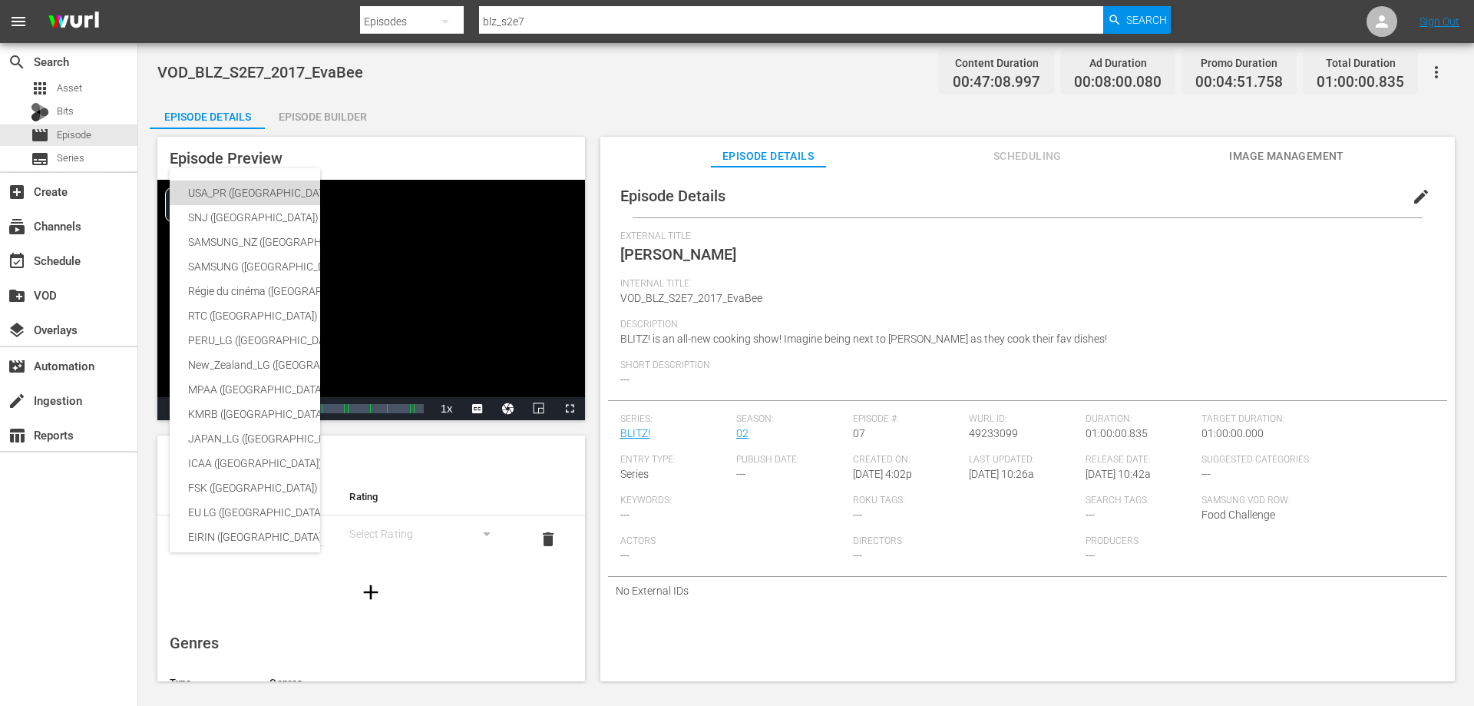
click at [225, 190] on div "USA_PR ([GEOGRAPHIC_DATA])" at bounding box center [364, 192] width 352 height 25
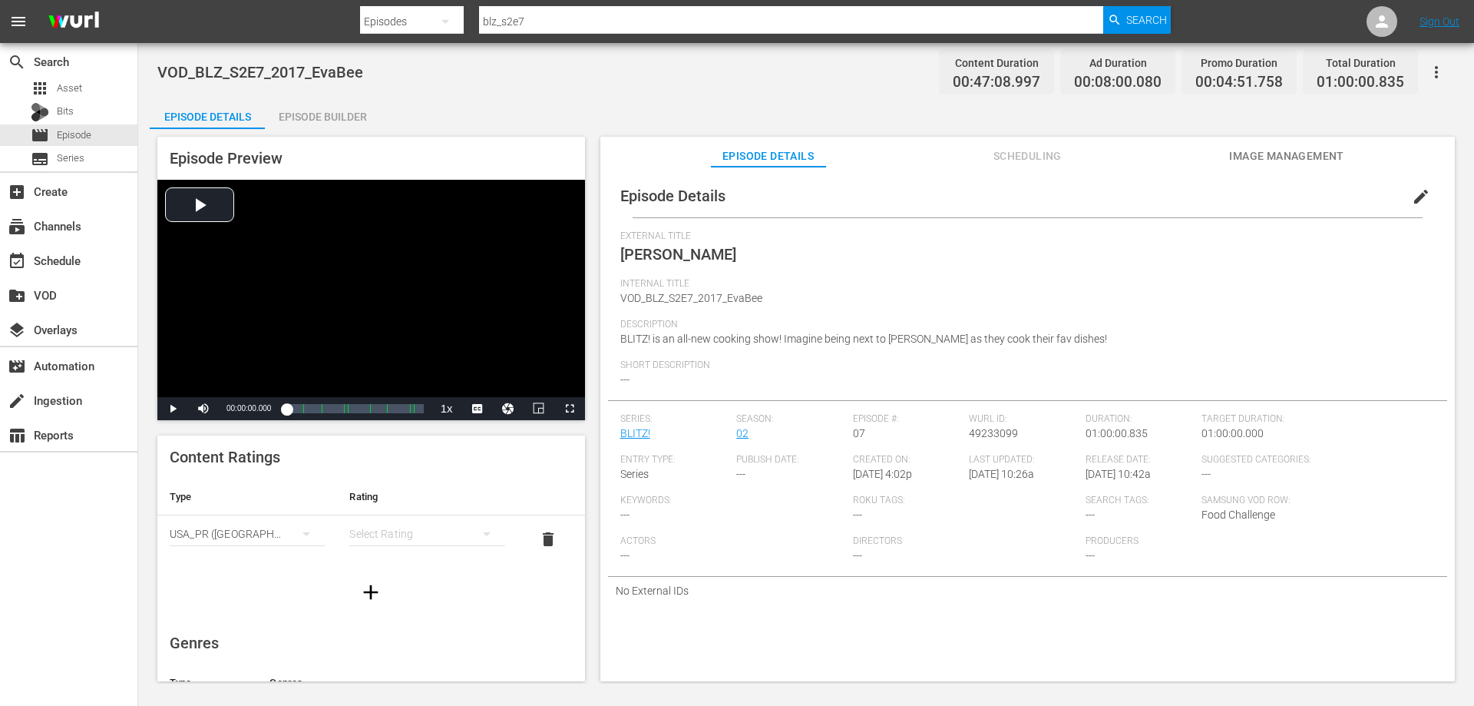
click at [478, 531] on icon "simple table" at bounding box center [487, 533] width 18 height 18
click at [417, 593] on div "TVG" at bounding box center [420, 589] width 114 height 25
click at [365, 587] on icon "button" at bounding box center [371, 591] width 15 height 15
click at [303, 581] on icon "simple table" at bounding box center [307, 582] width 8 height 4
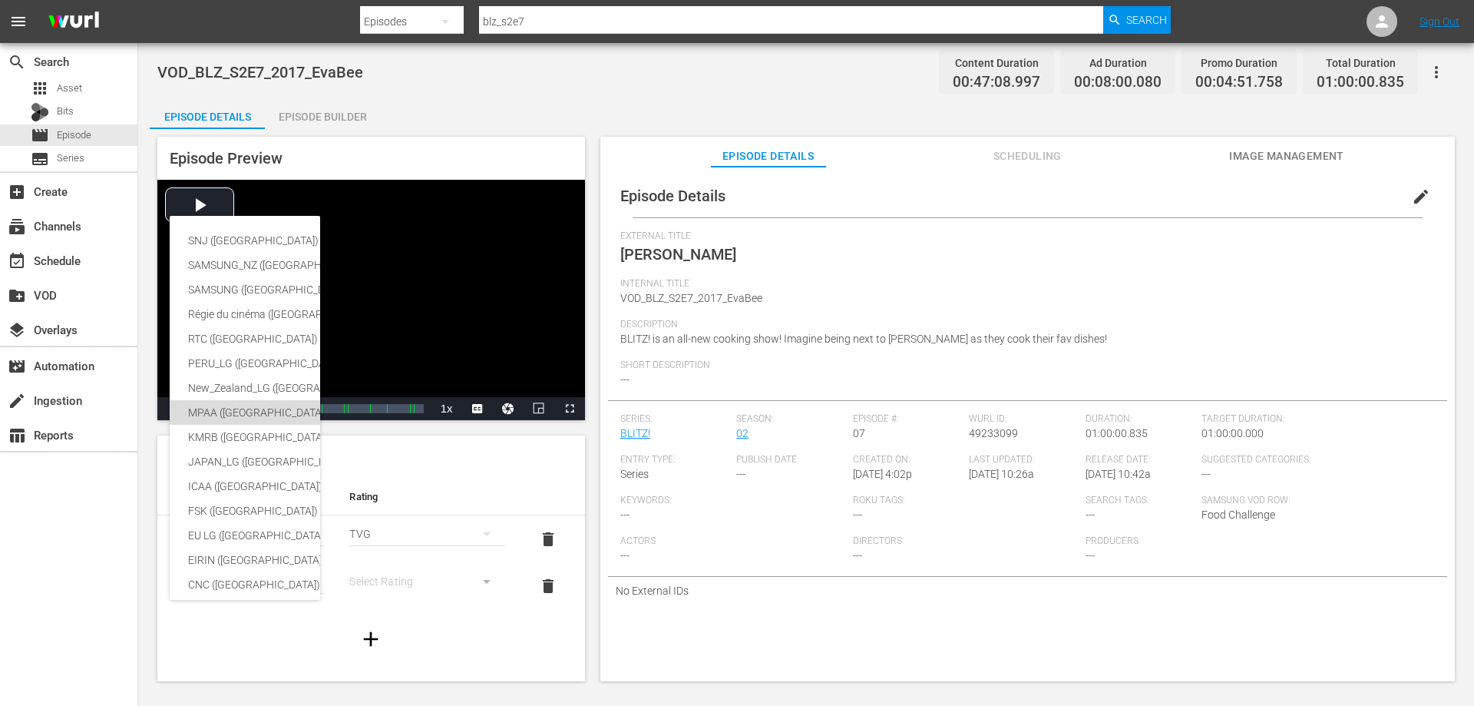
click at [244, 415] on div "MPAA ([GEOGRAPHIC_DATA])" at bounding box center [364, 412] width 352 height 25
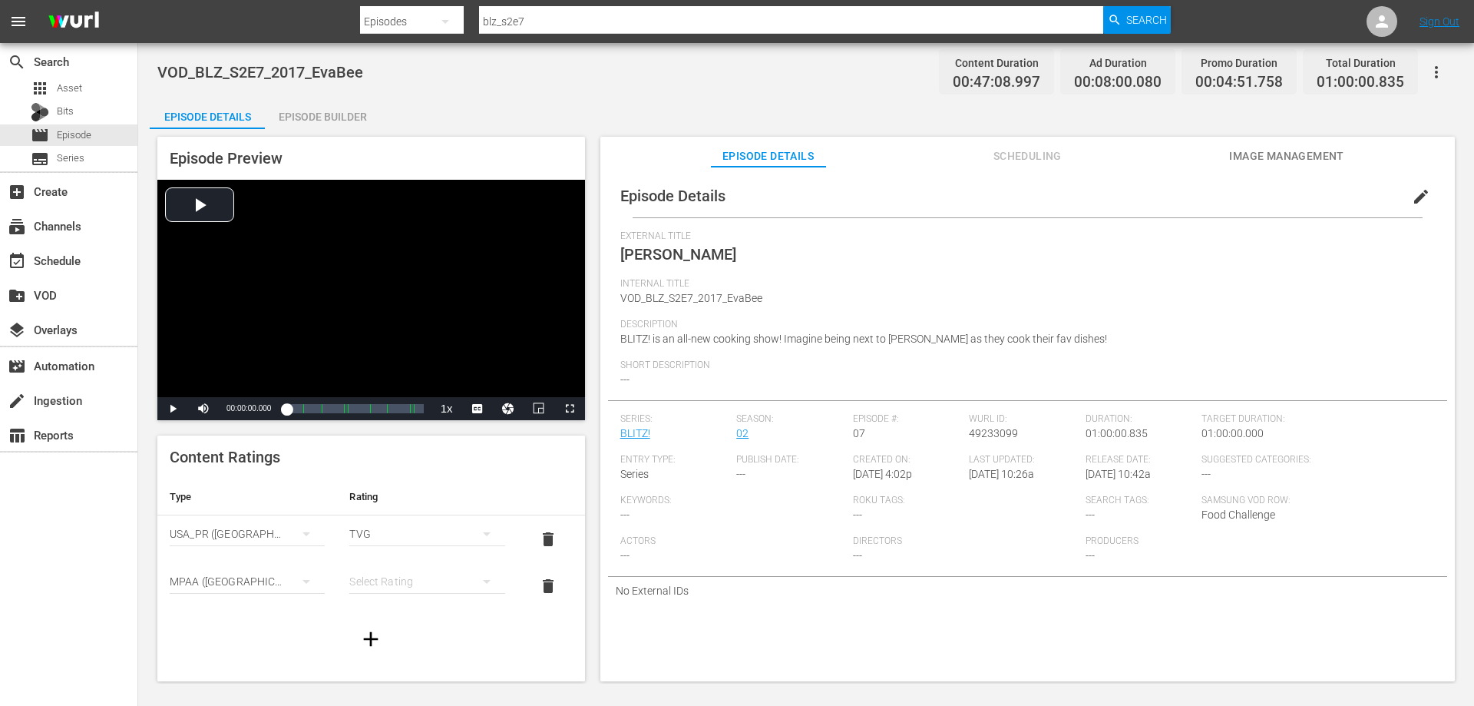
click at [425, 580] on div "simple table" at bounding box center [426, 581] width 155 height 43
click at [395, 480] on div "G" at bounding box center [420, 477] width 114 height 25
click at [302, 124] on div "Episode Builder" at bounding box center [322, 116] width 115 height 37
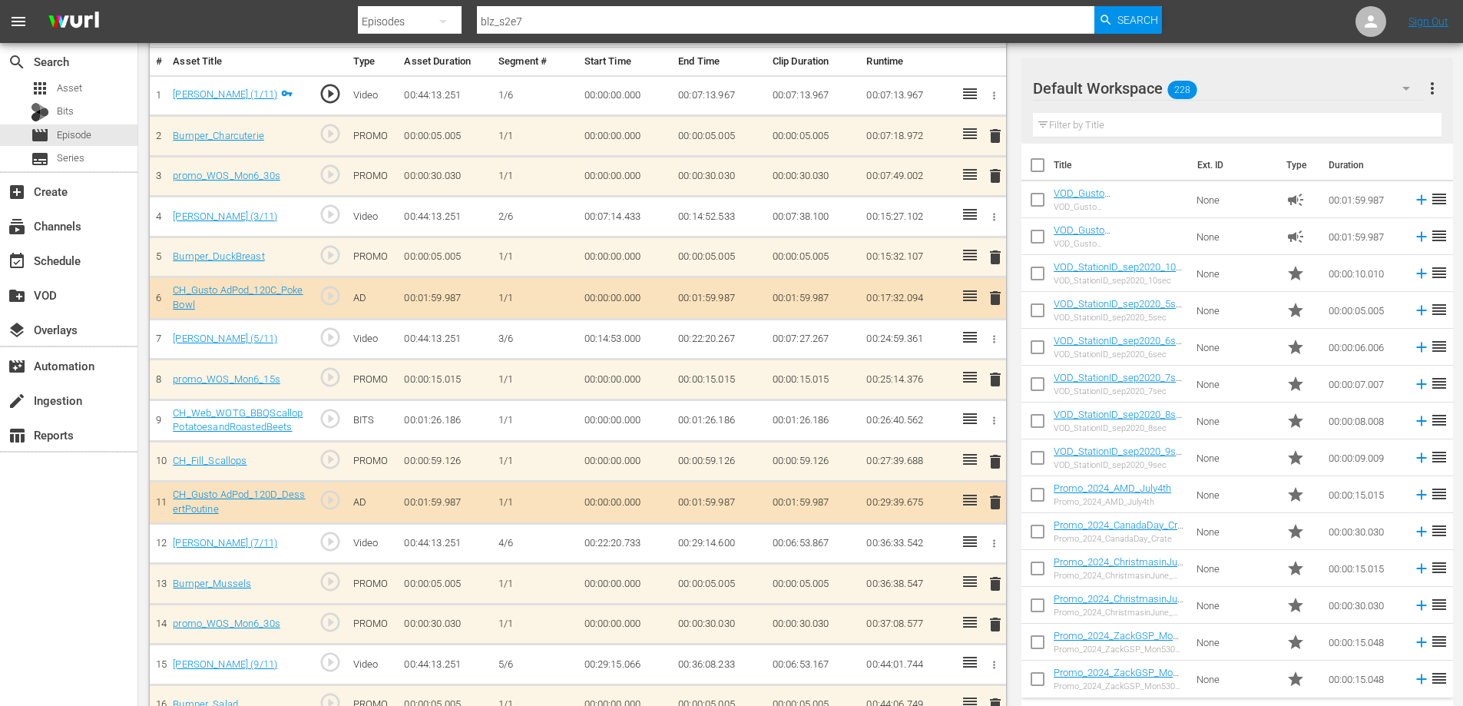
scroll to position [391, 0]
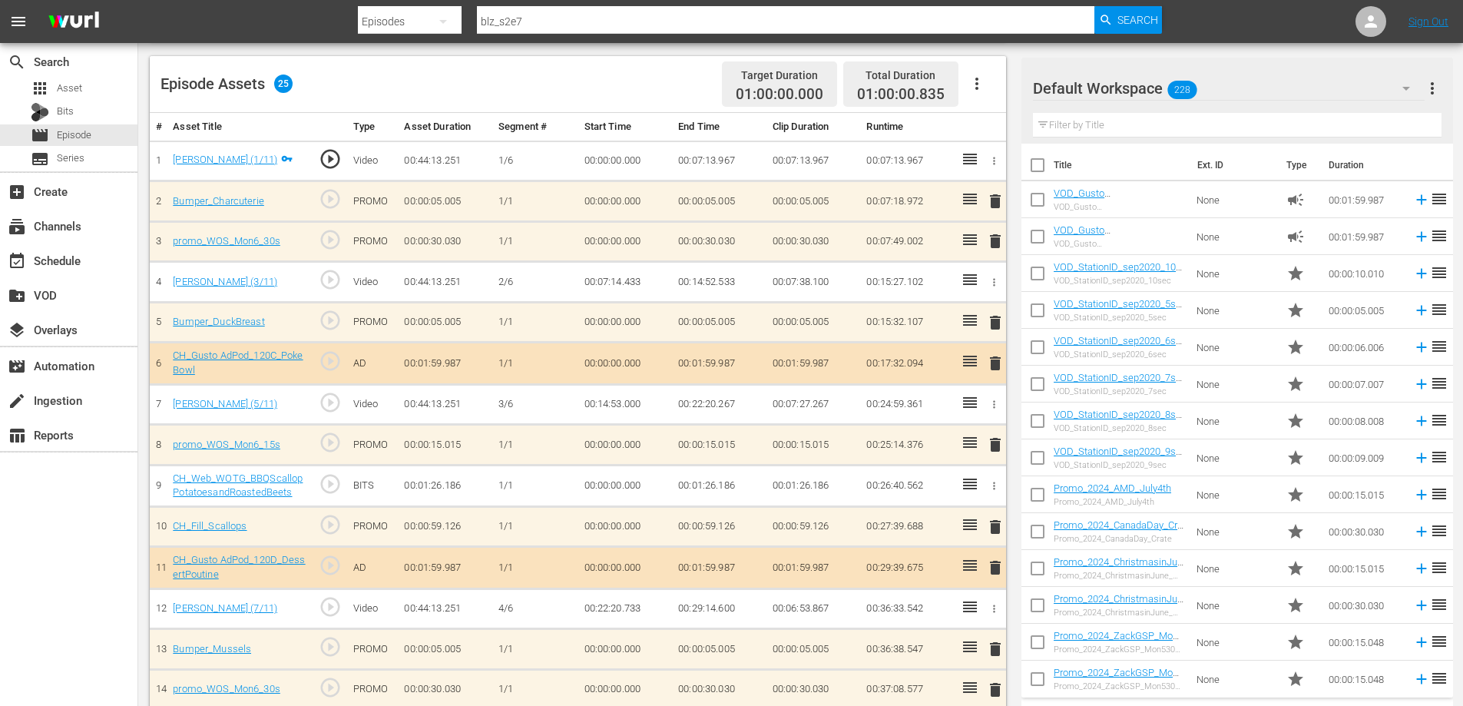
click at [993, 197] on span "delete" at bounding box center [995, 201] width 18 height 18
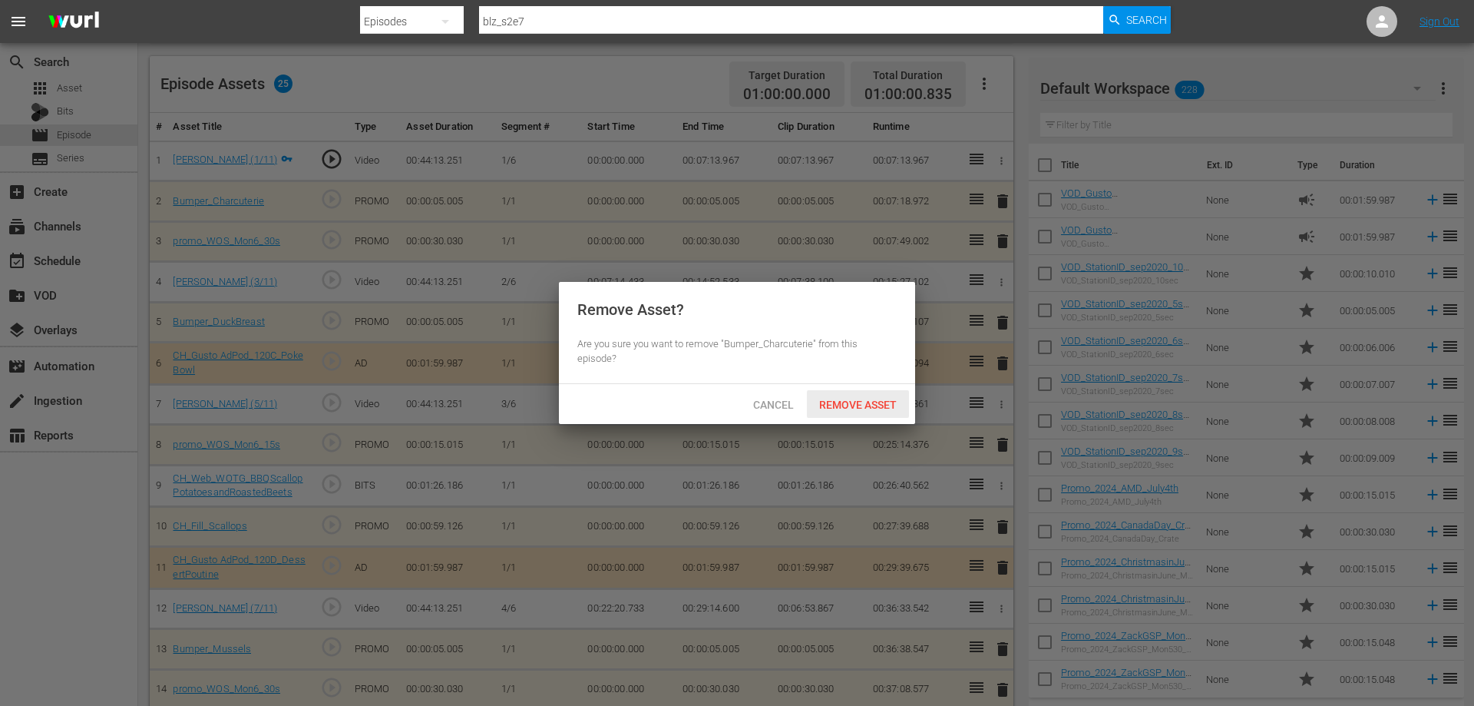
click at [840, 398] on span "Remove Asset" at bounding box center [858, 404] width 102 height 12
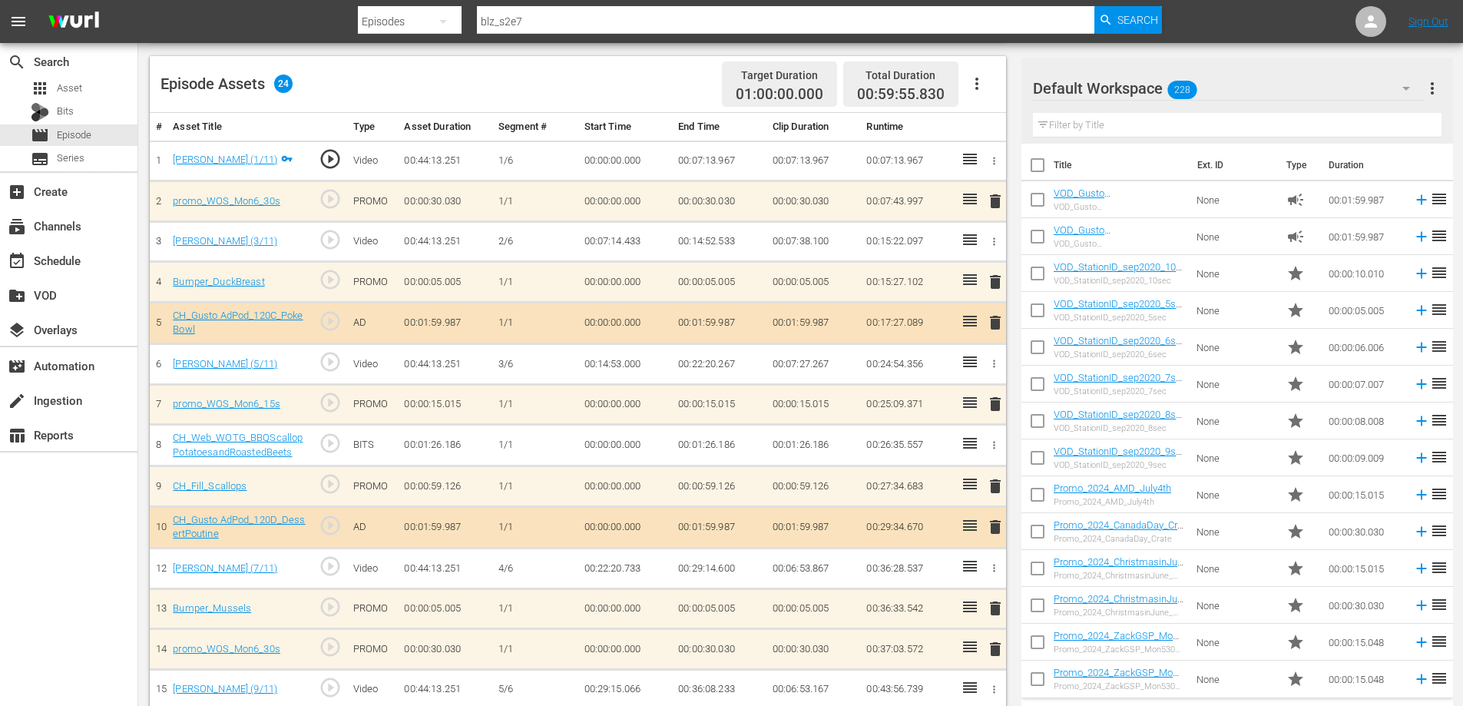
click at [997, 198] on span "delete" at bounding box center [995, 201] width 18 height 18
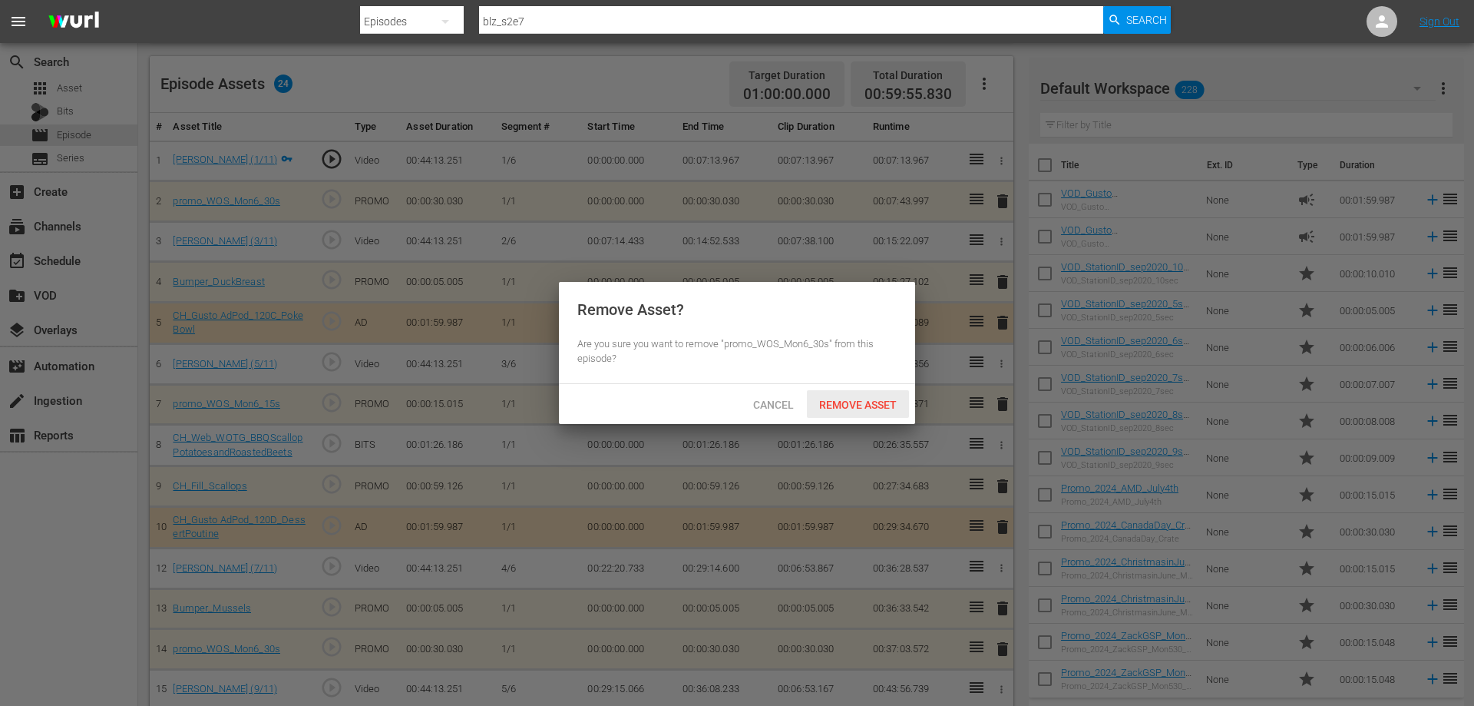
click at [845, 398] on span "Remove Asset" at bounding box center [858, 404] width 102 height 12
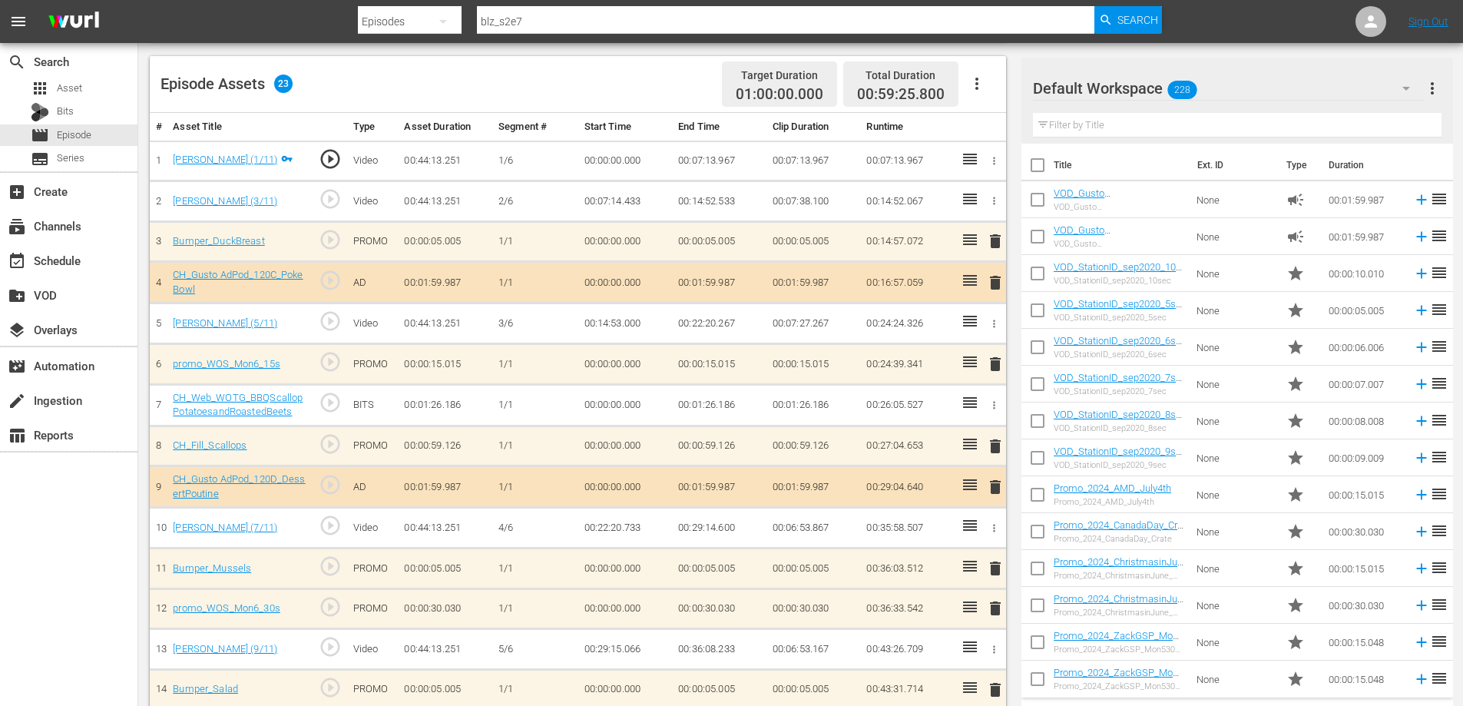
click at [990, 240] on span "delete" at bounding box center [995, 241] width 18 height 18
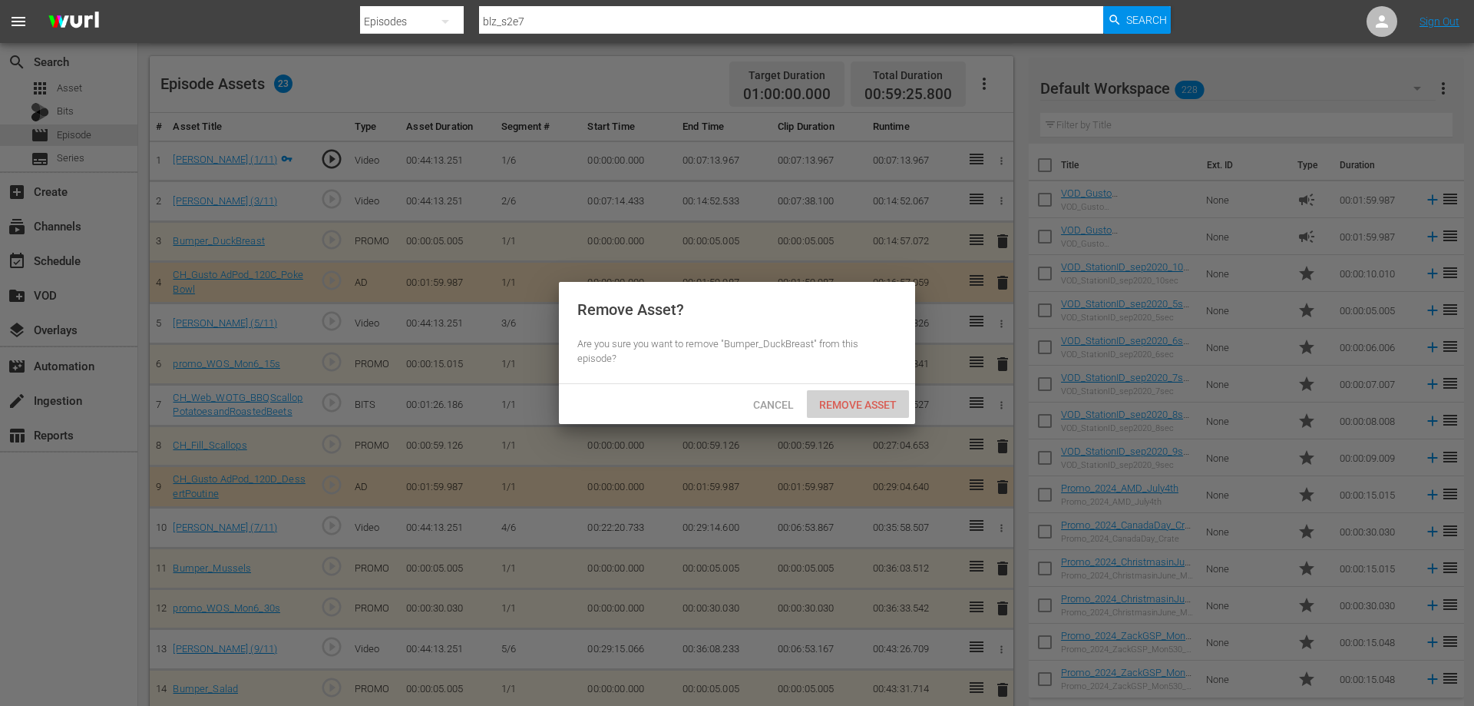
click at [845, 398] on span "Remove Asset" at bounding box center [858, 404] width 102 height 12
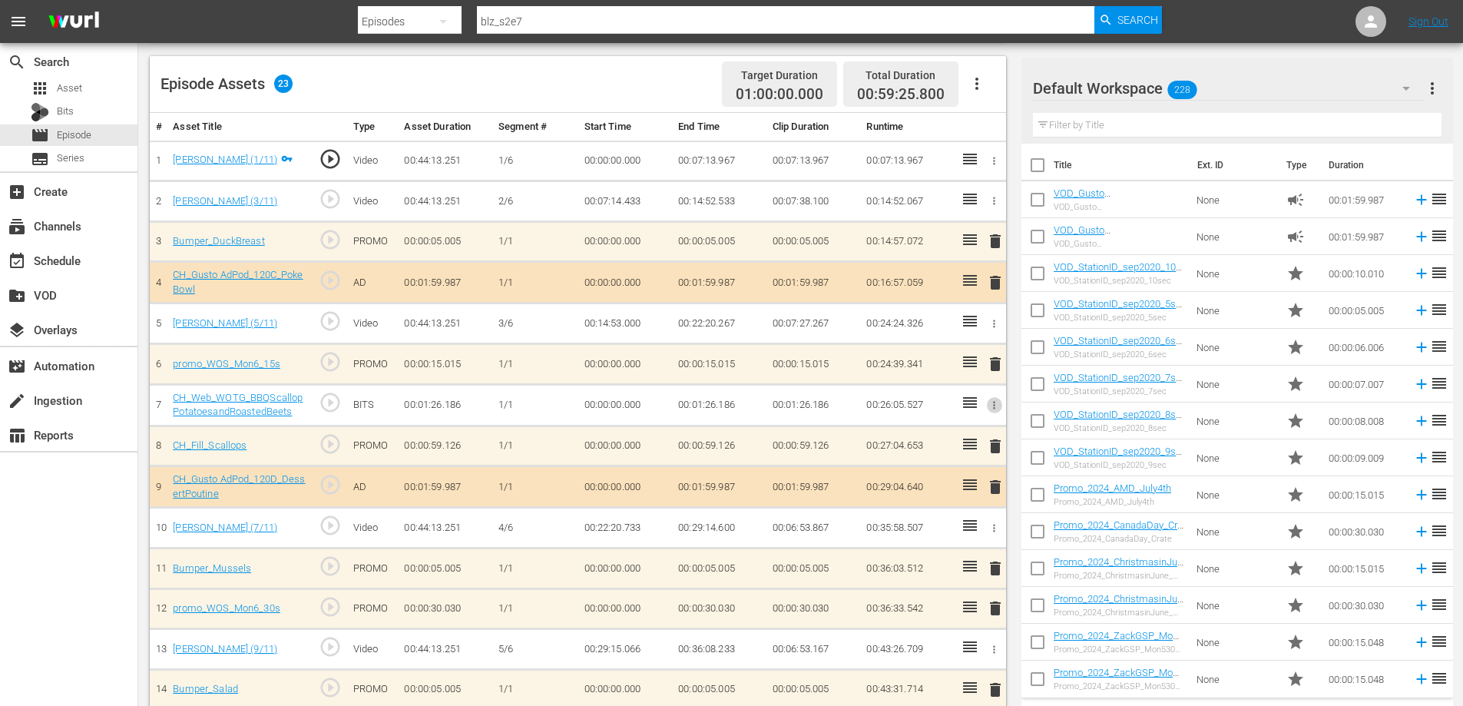
click at [993, 406] on icon "button" at bounding box center [994, 405] width 12 height 12
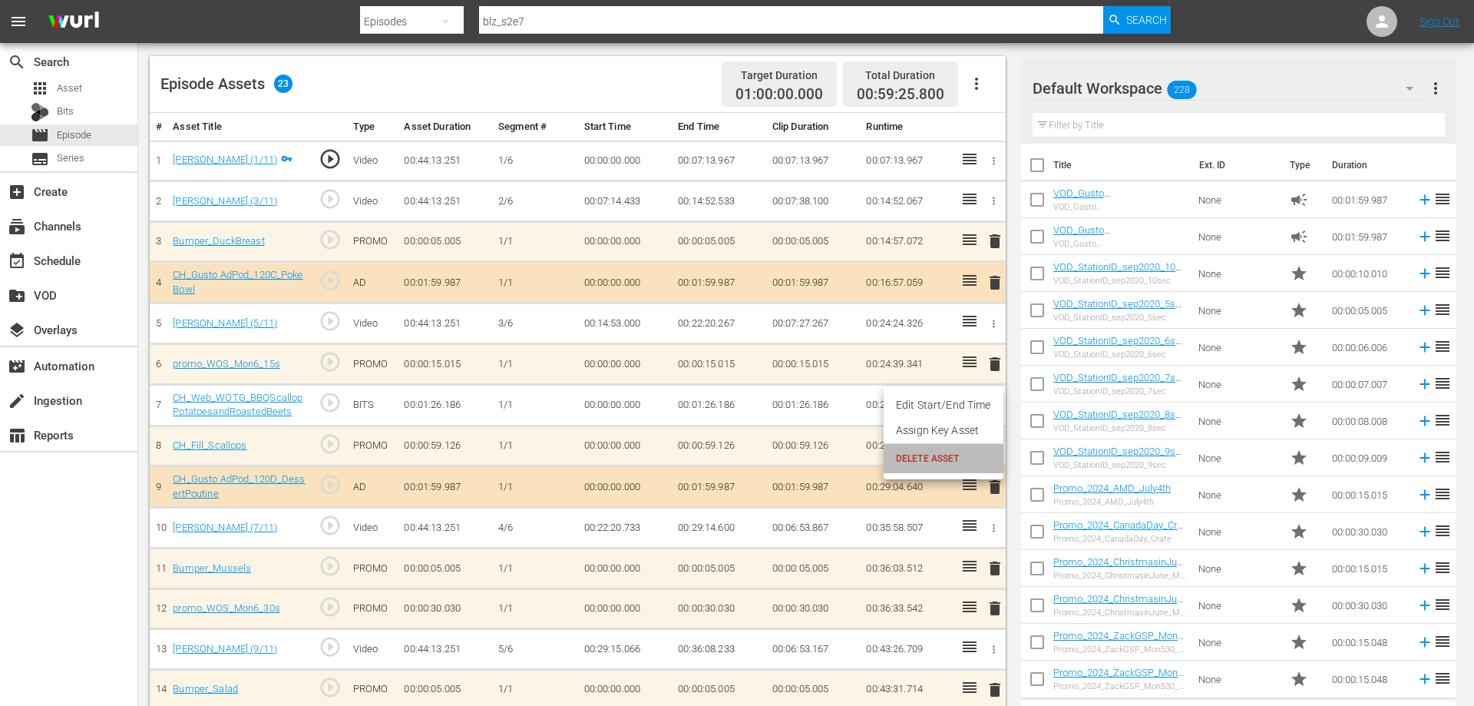
click at [900, 463] on span "DELETE ASSET" at bounding box center [943, 458] width 95 height 14
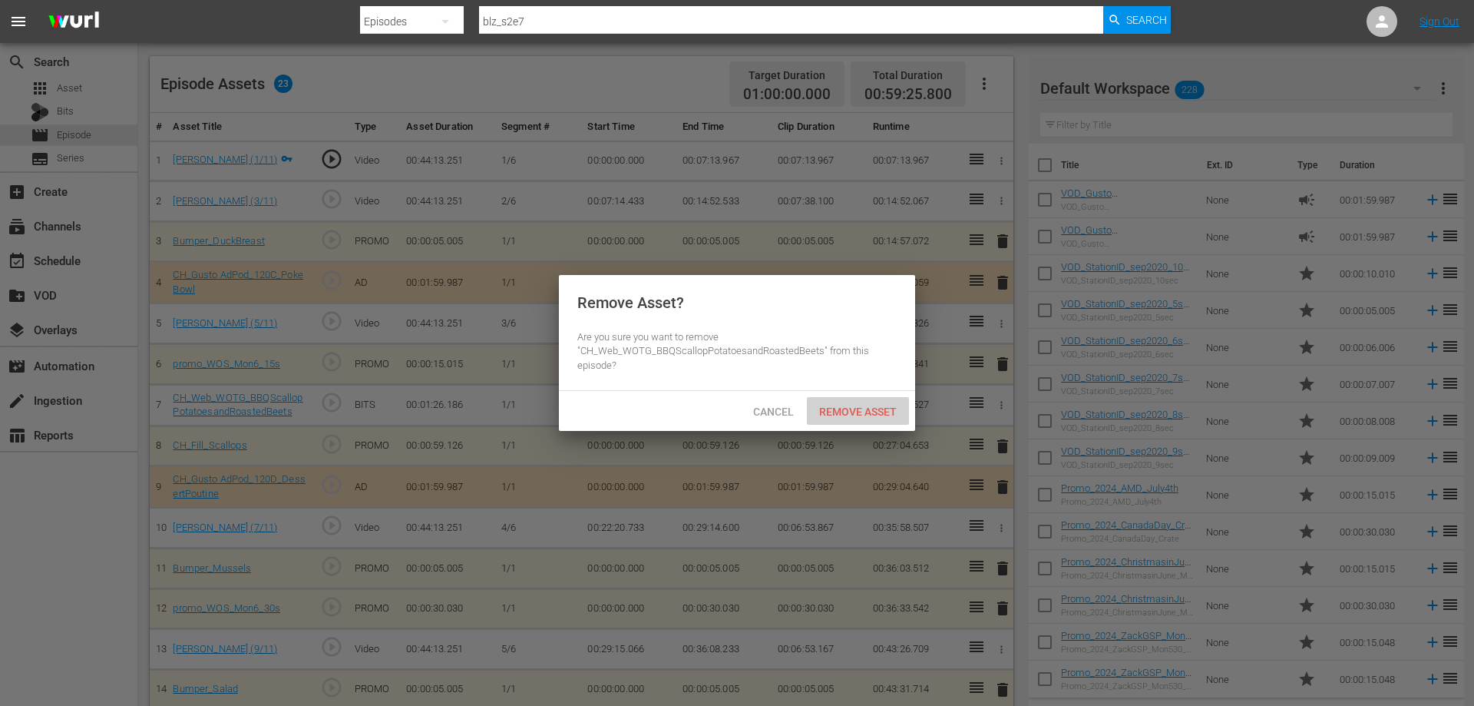
click at [866, 413] on span "Remove Asset" at bounding box center [858, 411] width 102 height 12
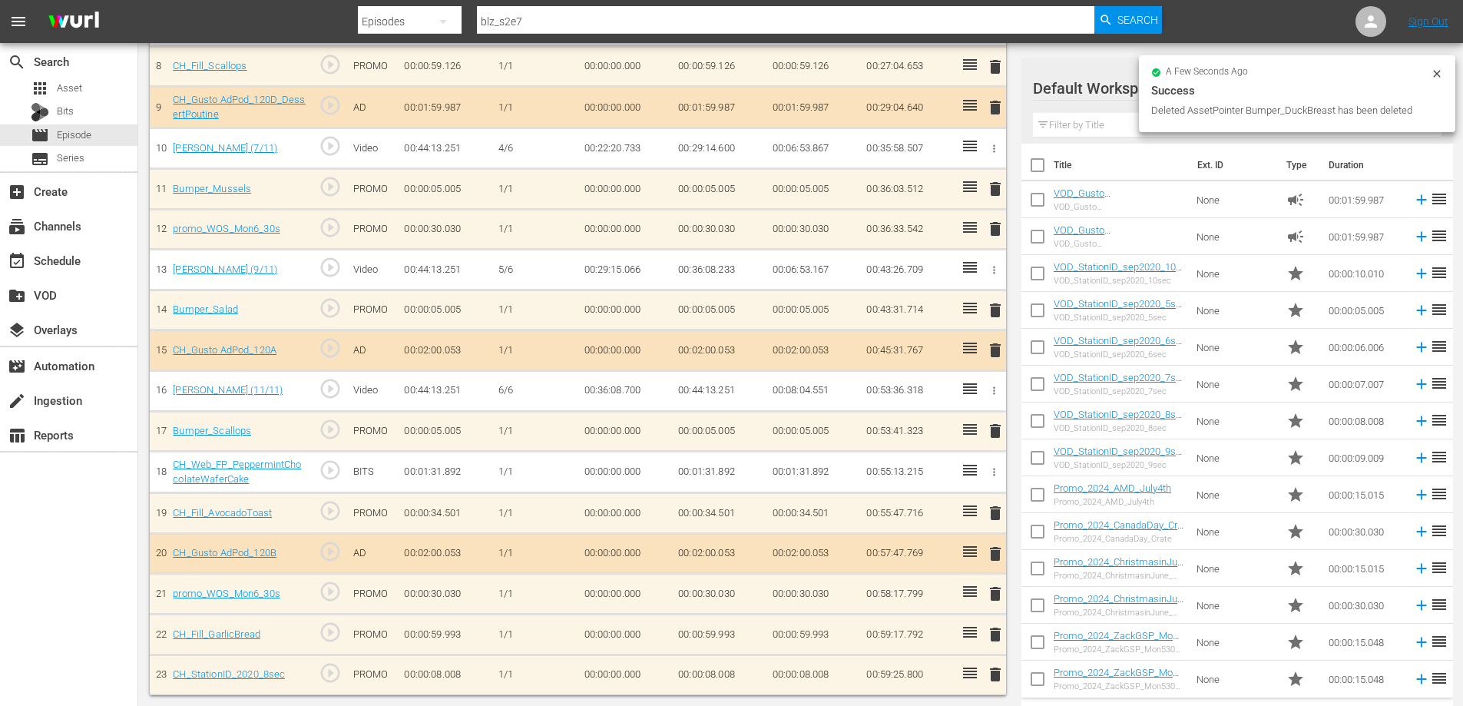
scroll to position [771, 0]
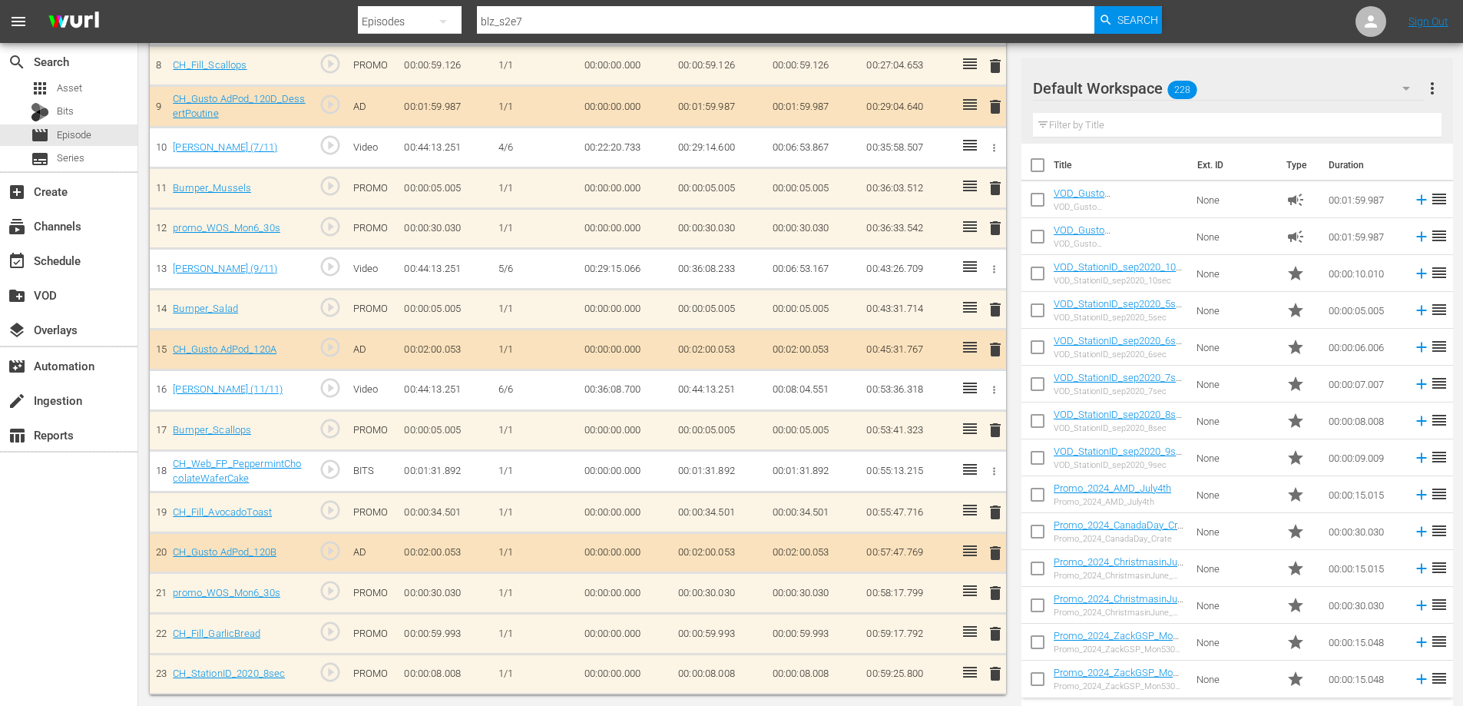
click at [990, 466] on icon "button" at bounding box center [994, 471] width 12 height 12
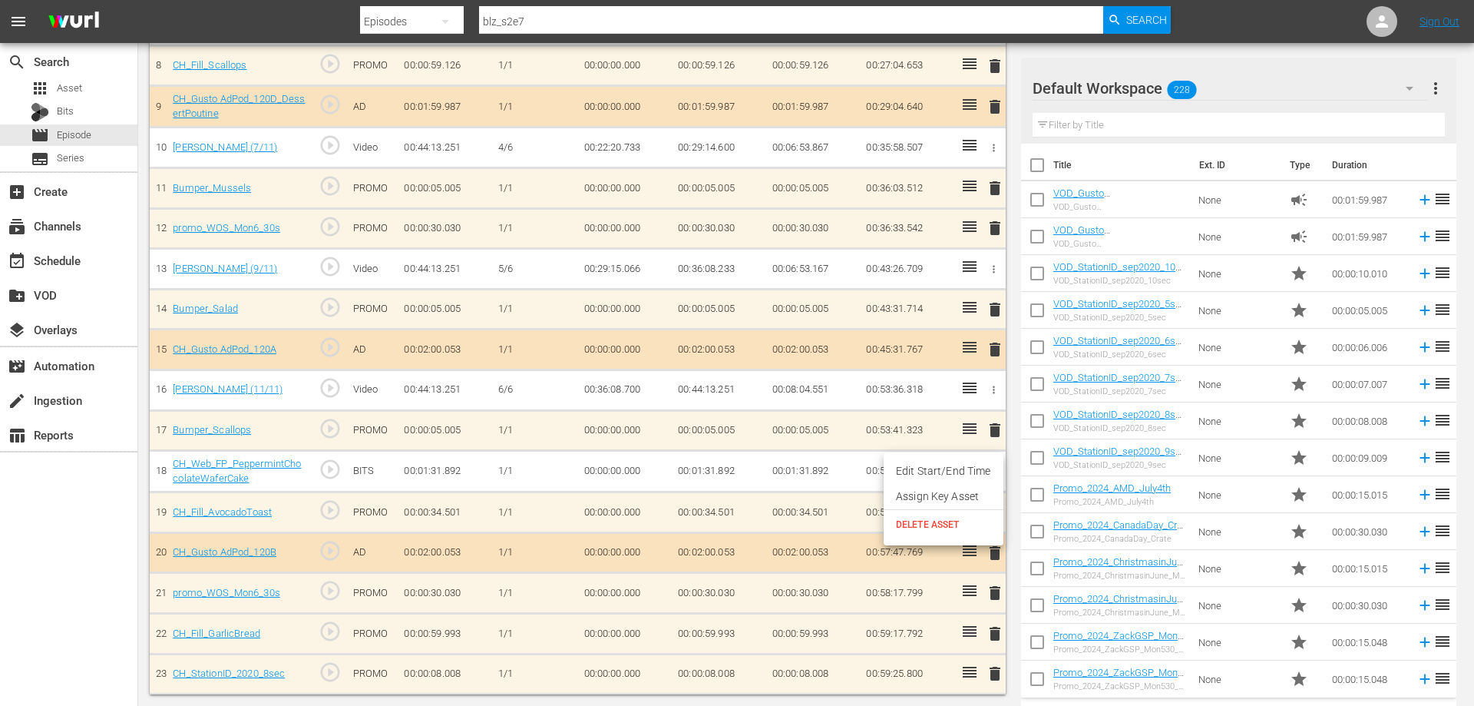
click at [923, 527] on span "DELETE ASSET" at bounding box center [943, 524] width 95 height 14
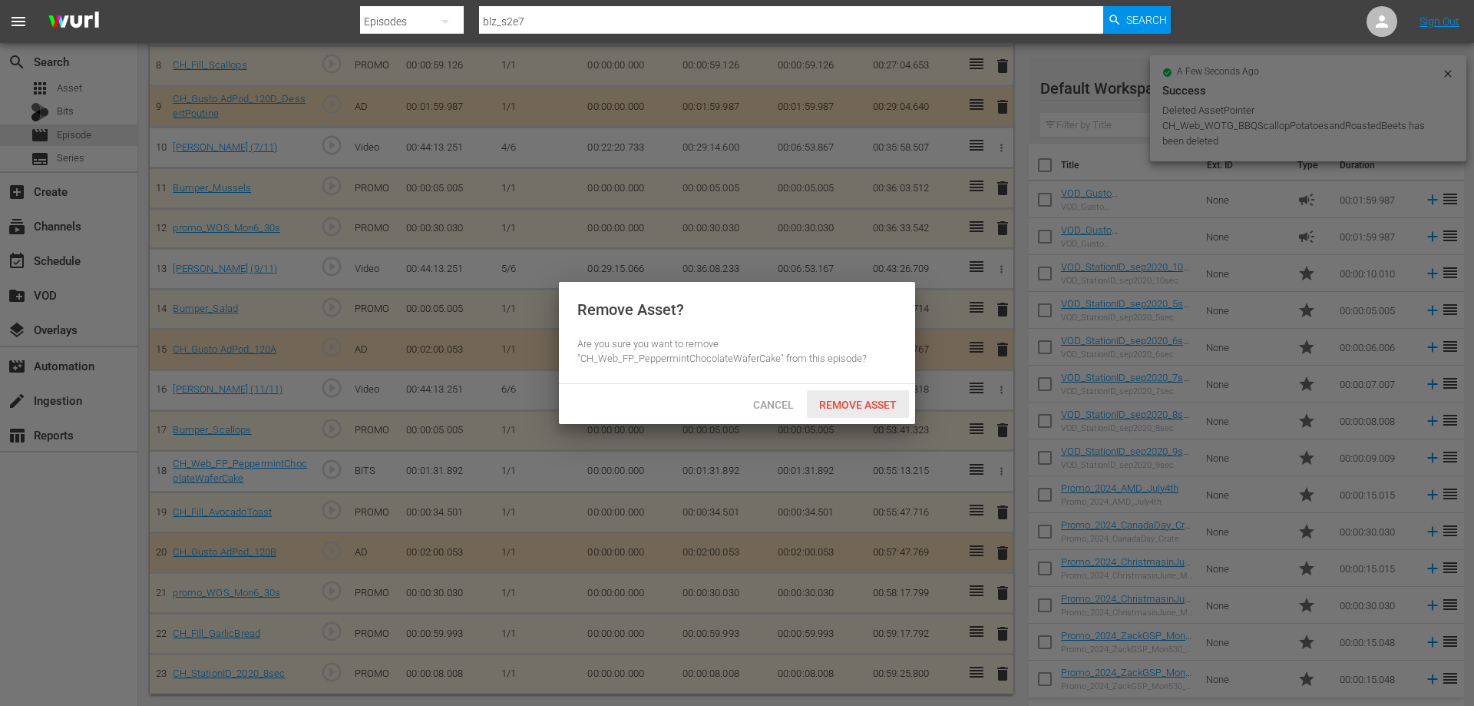
click at [836, 400] on span "Remove Asset" at bounding box center [858, 404] width 102 height 12
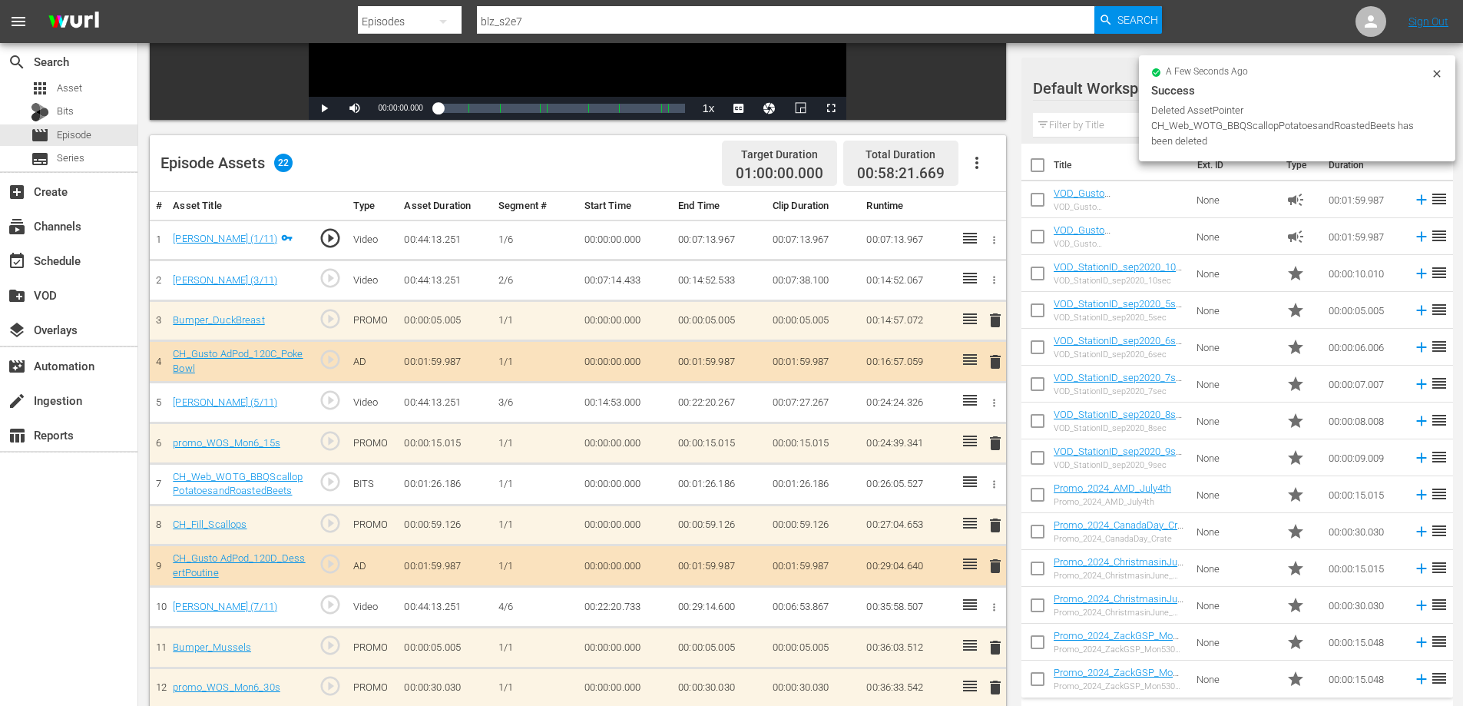
scroll to position [387, 0]
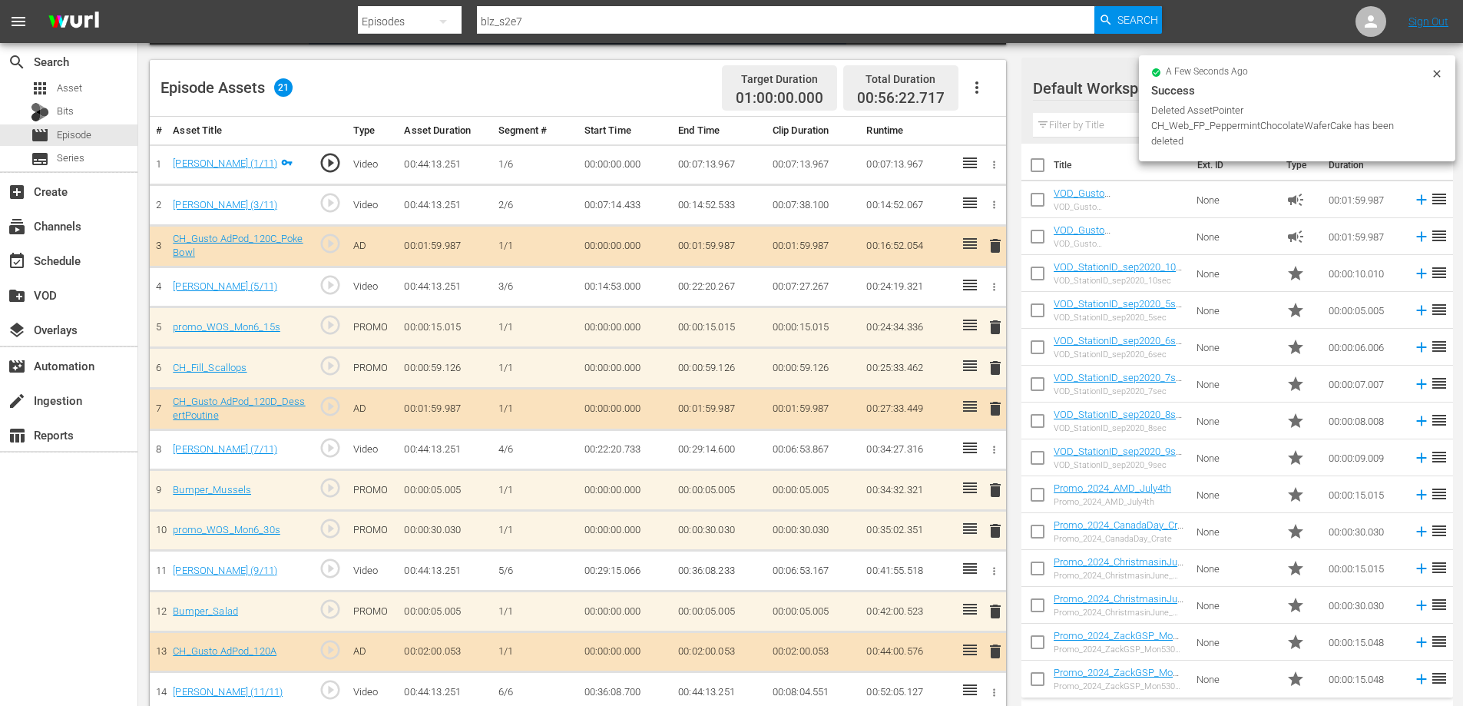
click at [996, 242] on span "delete" at bounding box center [995, 245] width 18 height 18
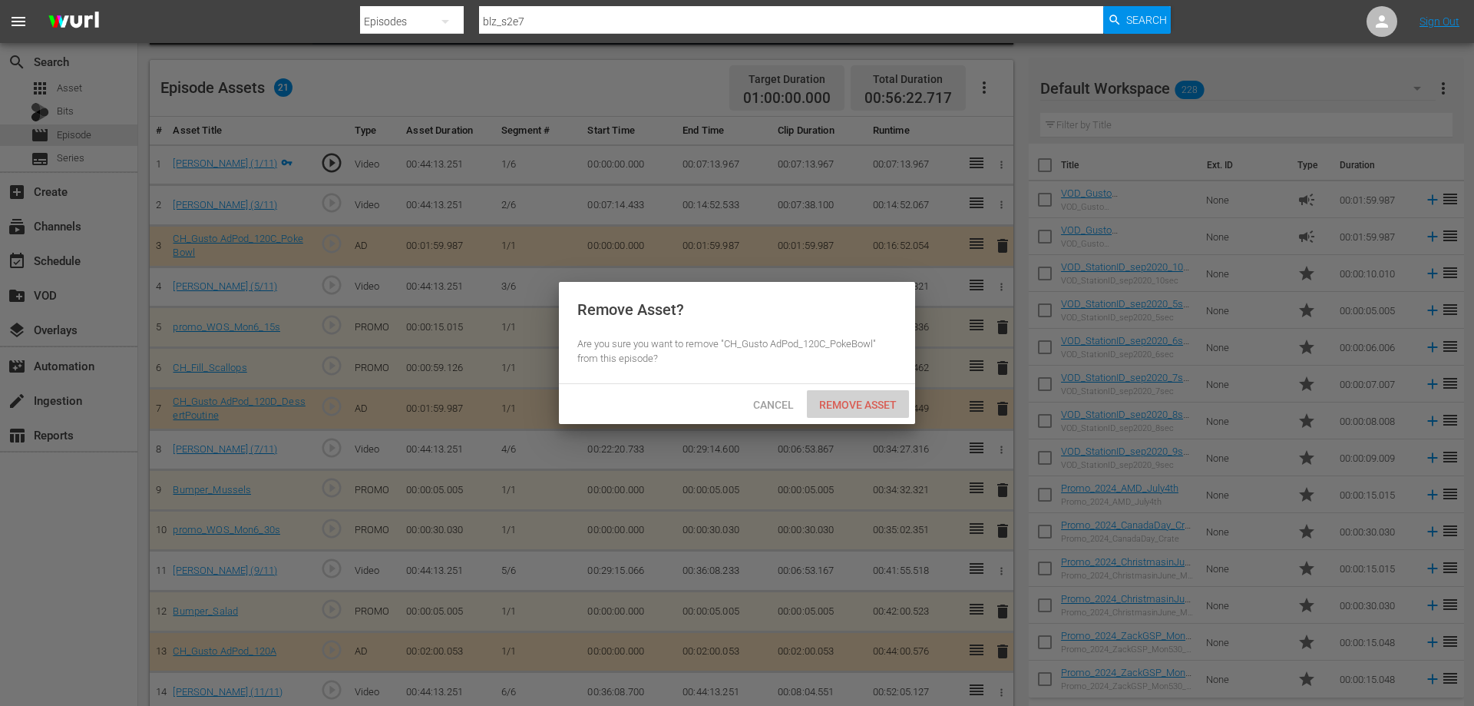
click at [823, 399] on span "Remove Asset" at bounding box center [858, 404] width 102 height 12
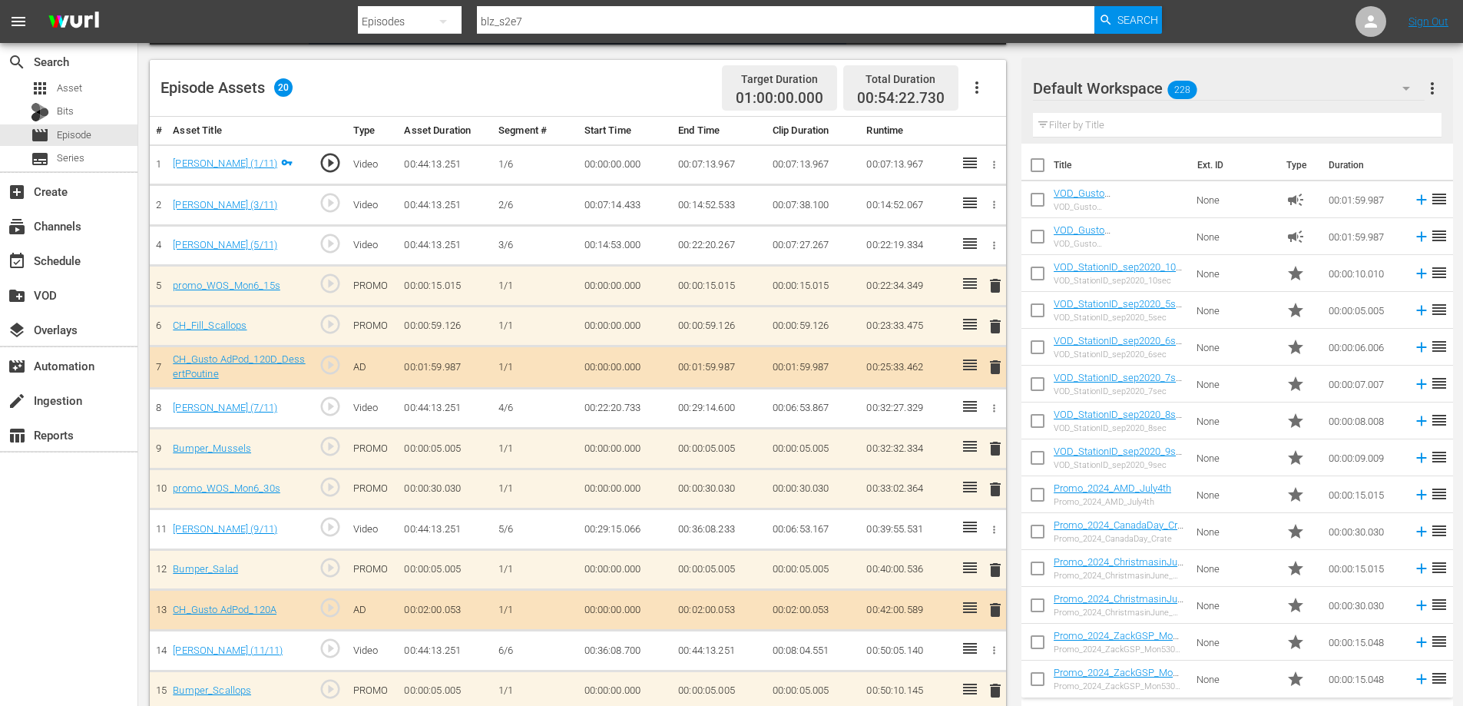
click at [994, 326] on span "delete" at bounding box center [995, 326] width 18 height 18
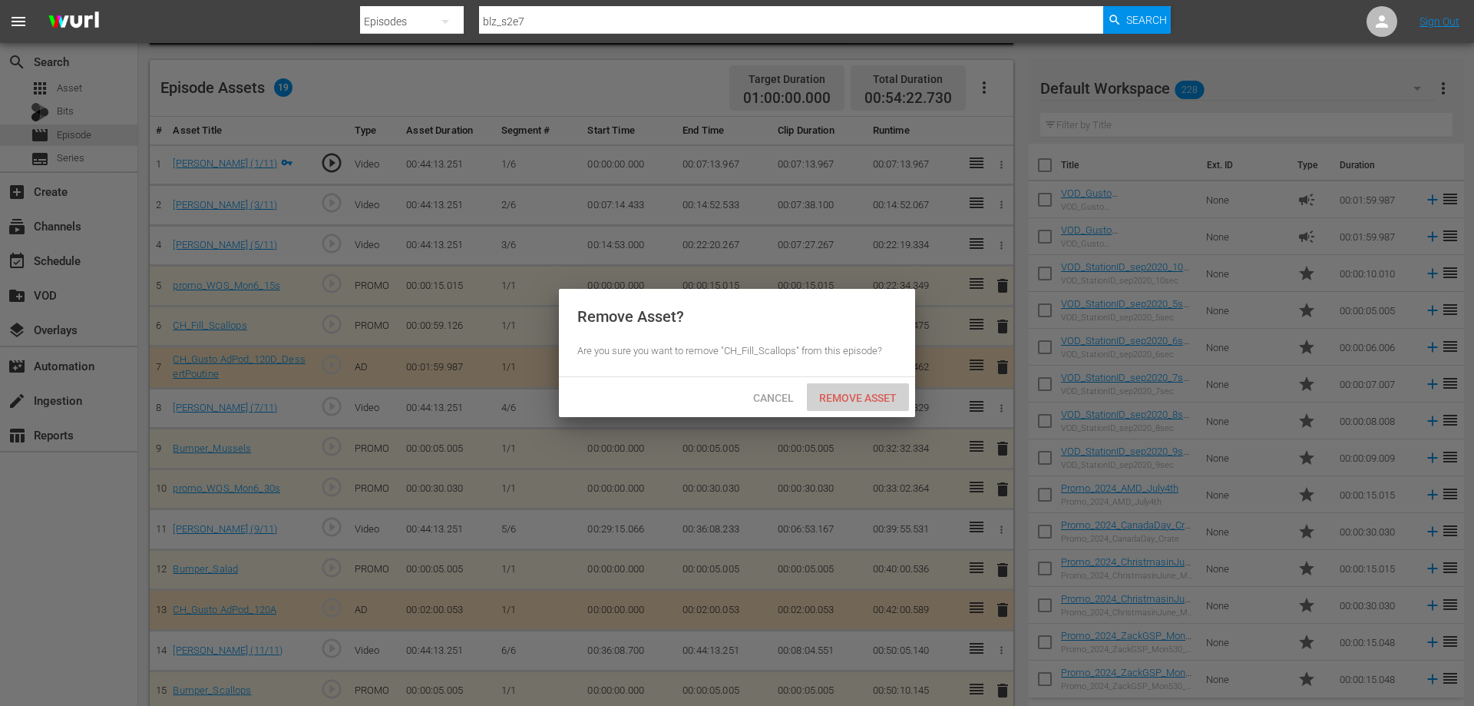
click at [880, 396] on span "Remove Asset" at bounding box center [858, 398] width 102 height 12
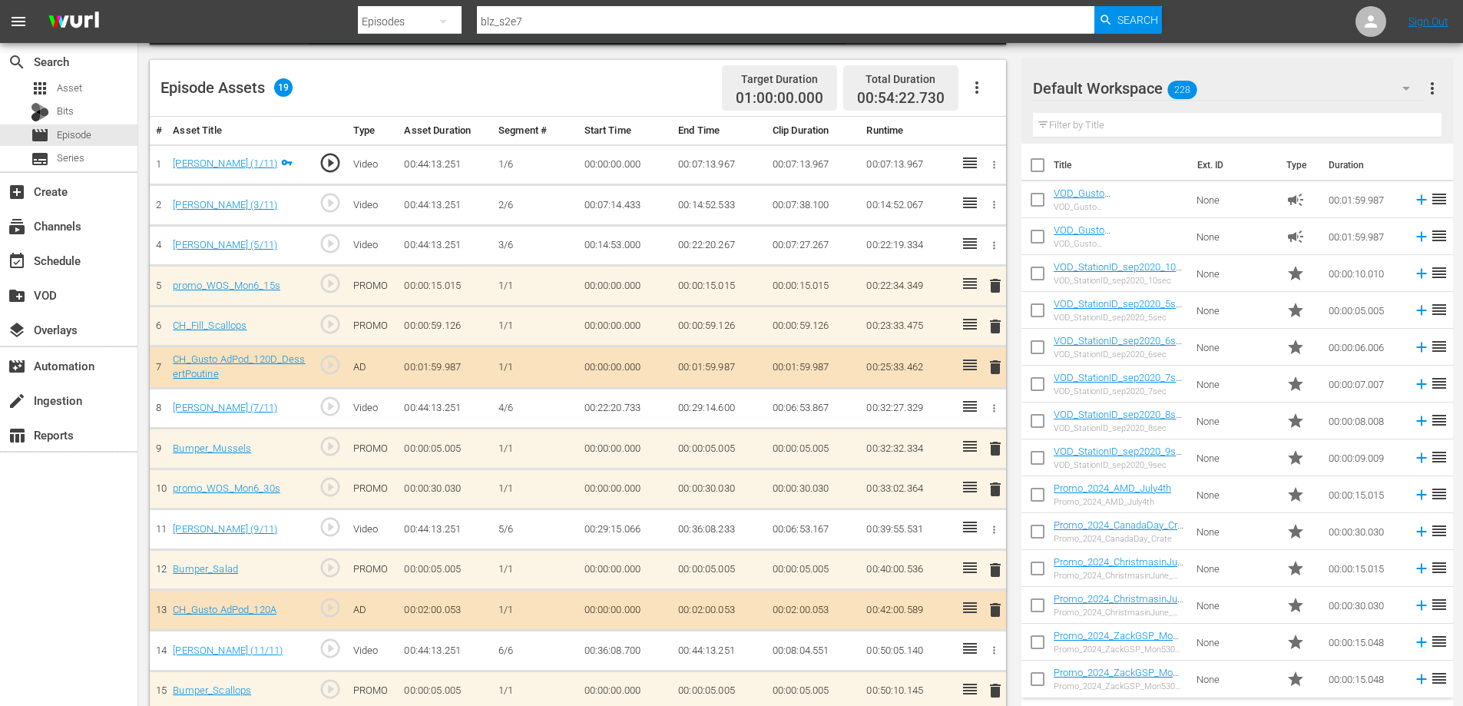
click at [993, 279] on span "delete" at bounding box center [995, 285] width 18 height 18
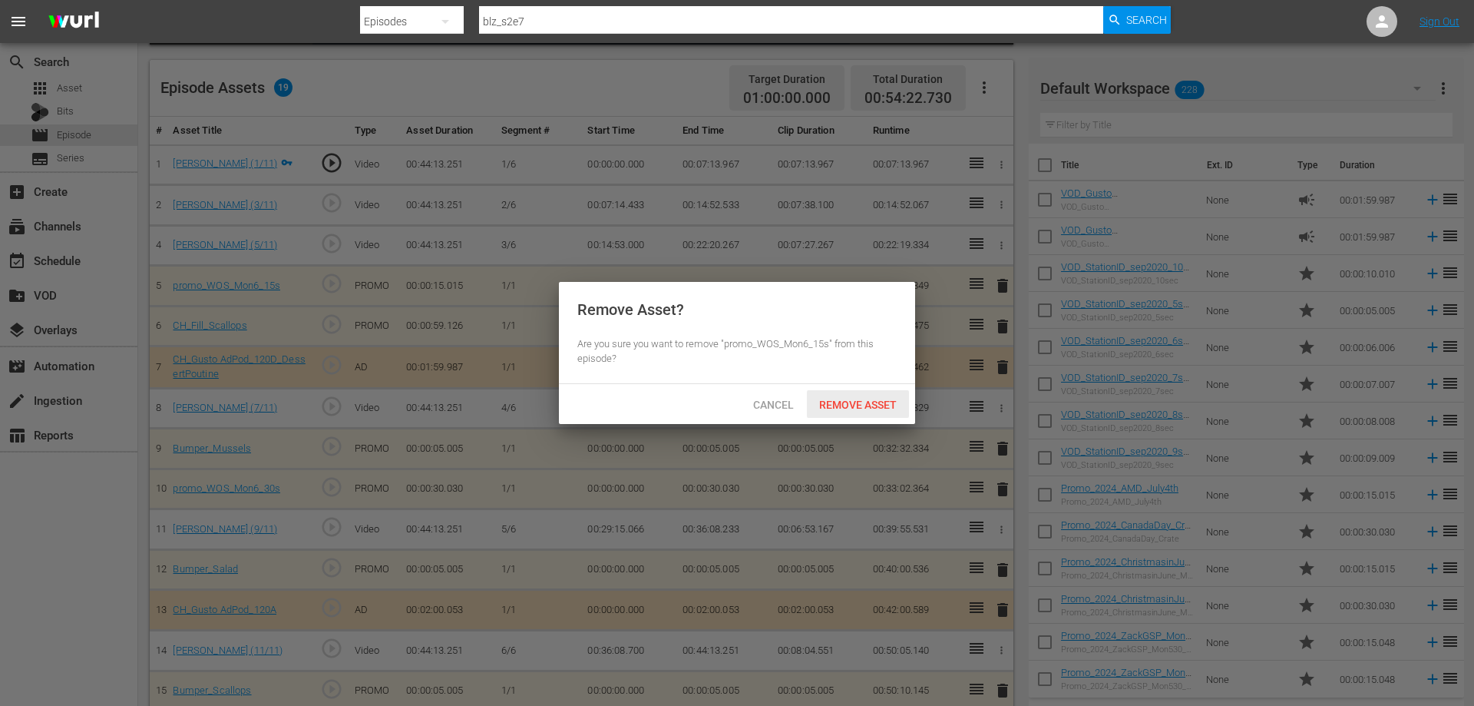
click at [838, 411] on div "Remove Asset" at bounding box center [858, 404] width 102 height 28
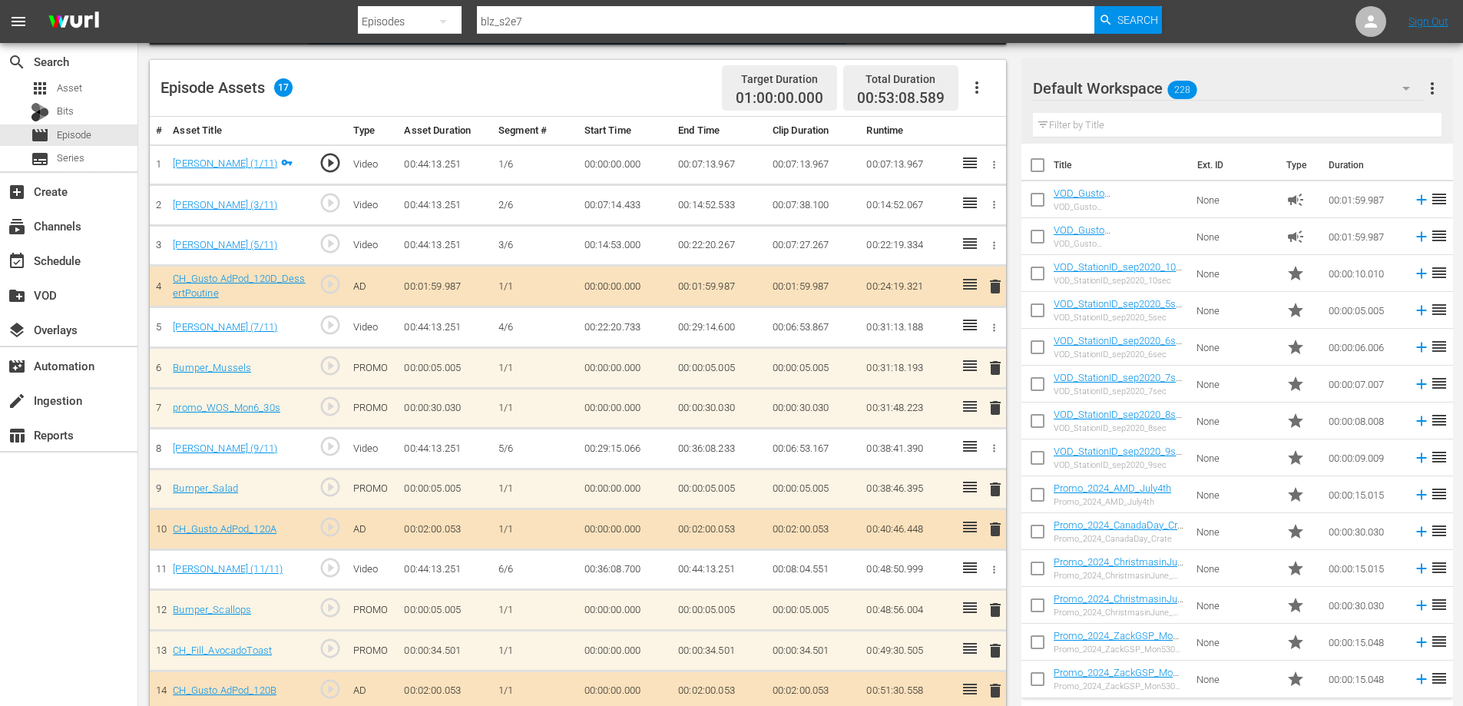
click at [988, 286] on span "delete" at bounding box center [995, 286] width 18 height 18
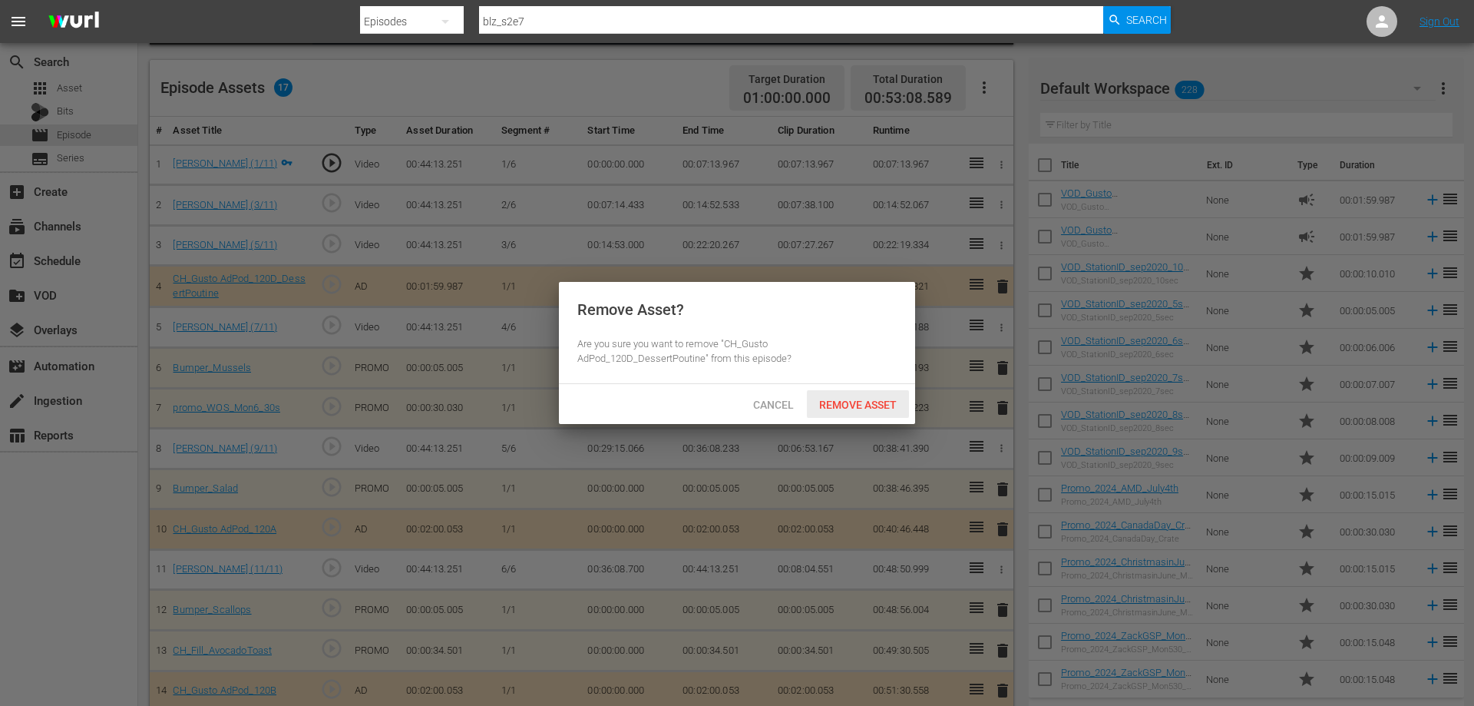
click at [855, 399] on span "Remove Asset" at bounding box center [858, 404] width 102 height 12
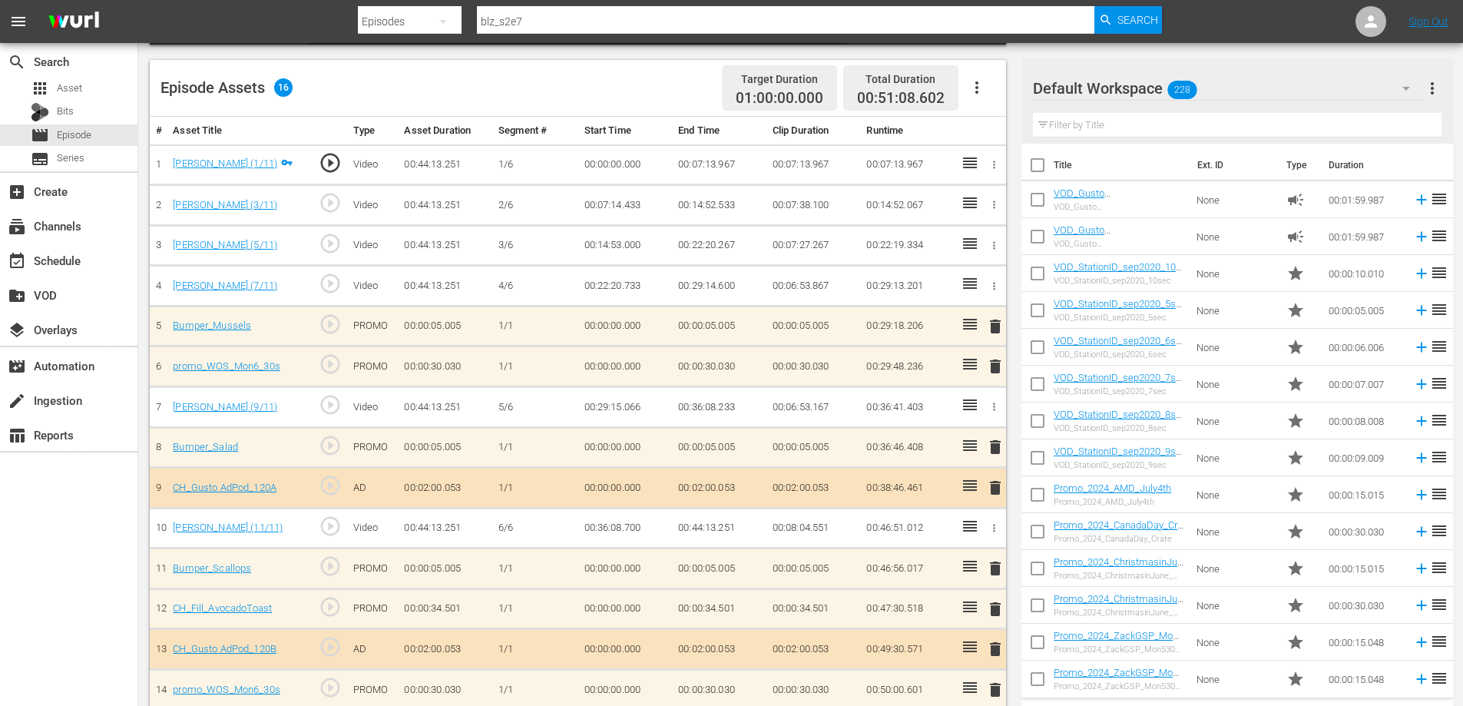
click at [992, 361] on span "delete" at bounding box center [995, 366] width 18 height 18
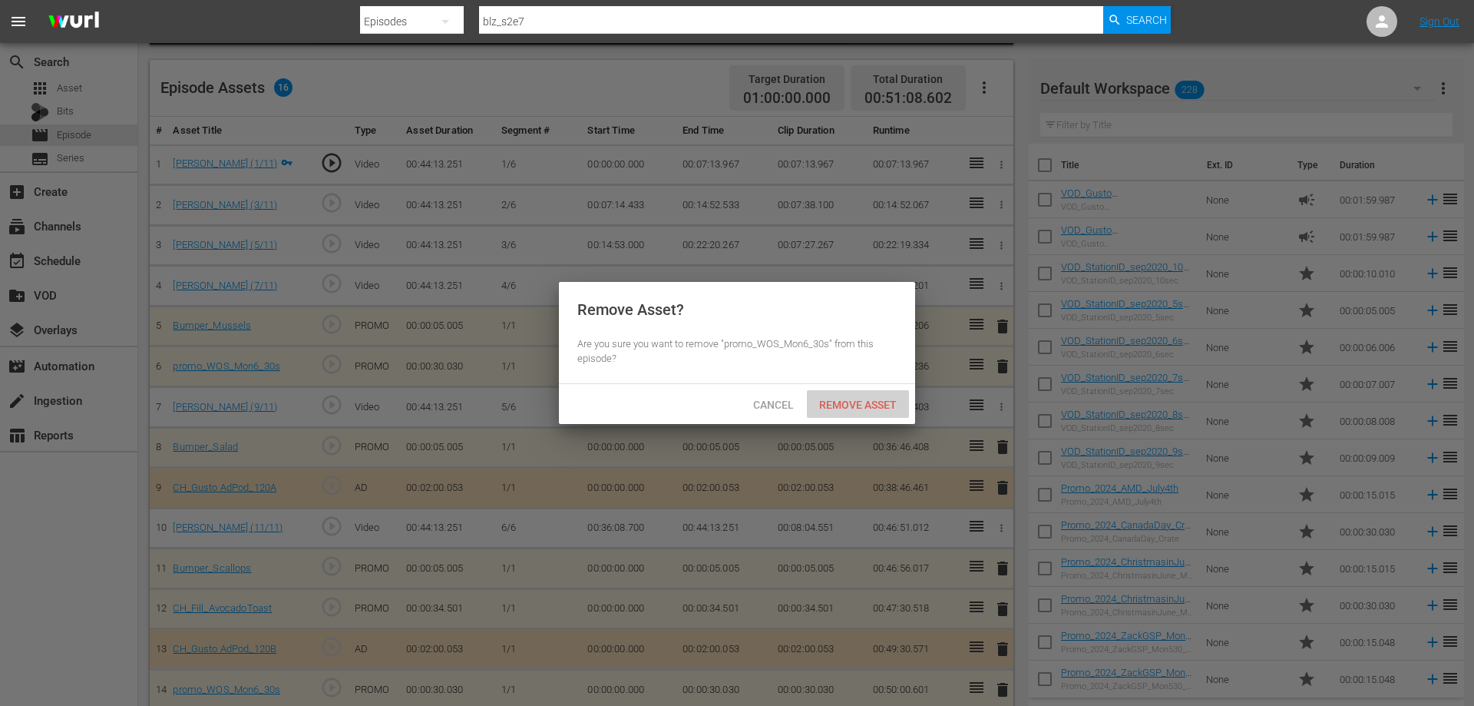
click at [857, 415] on div "Remove Asset" at bounding box center [858, 404] width 102 height 28
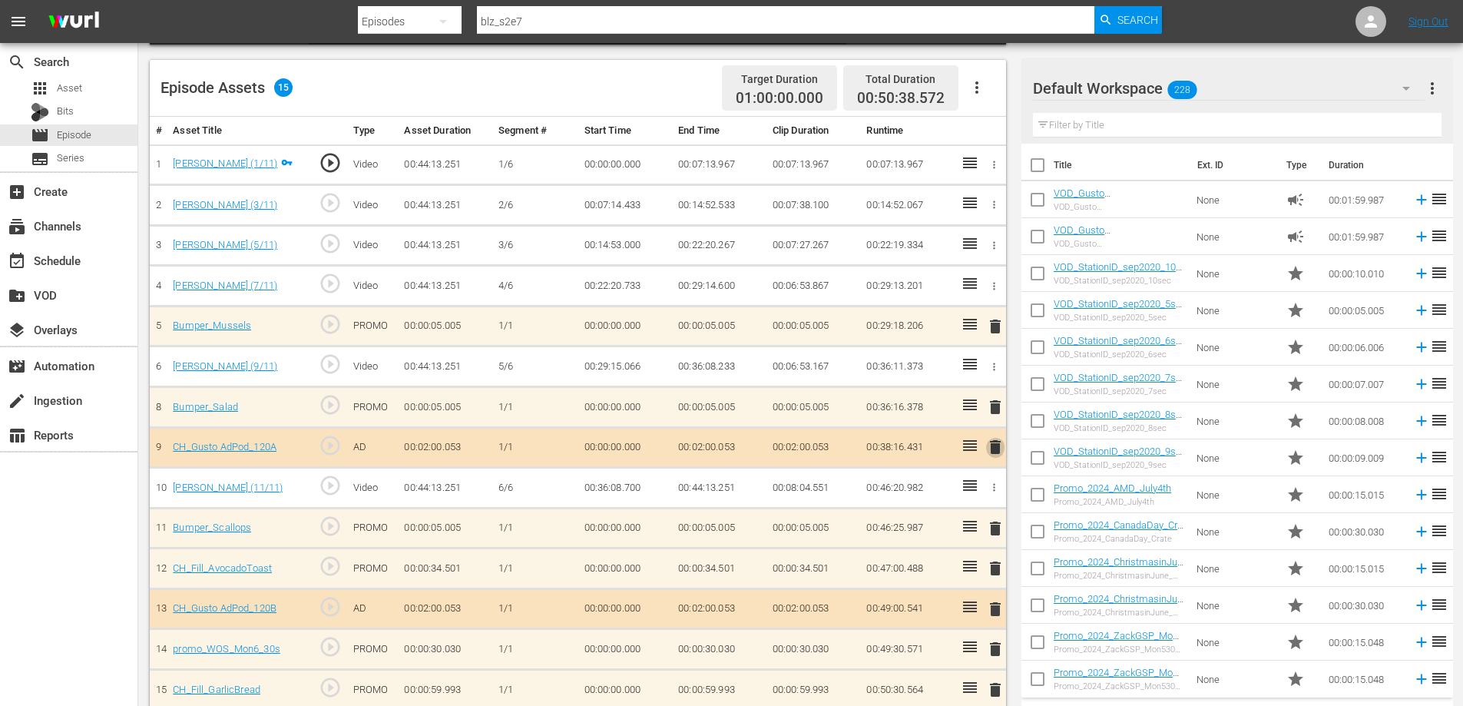
click at [996, 445] on span "delete" at bounding box center [995, 447] width 18 height 18
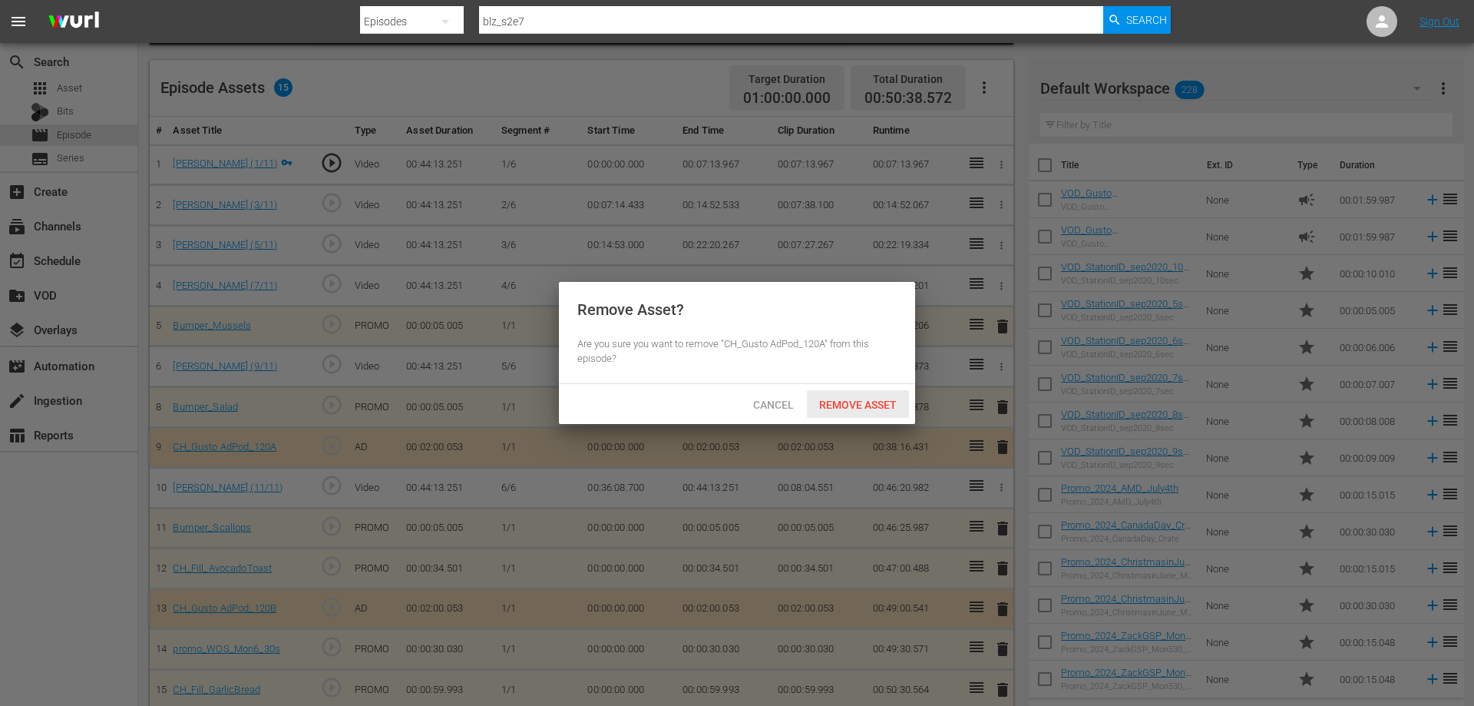
click at [871, 405] on span "Remove Asset" at bounding box center [858, 404] width 102 height 12
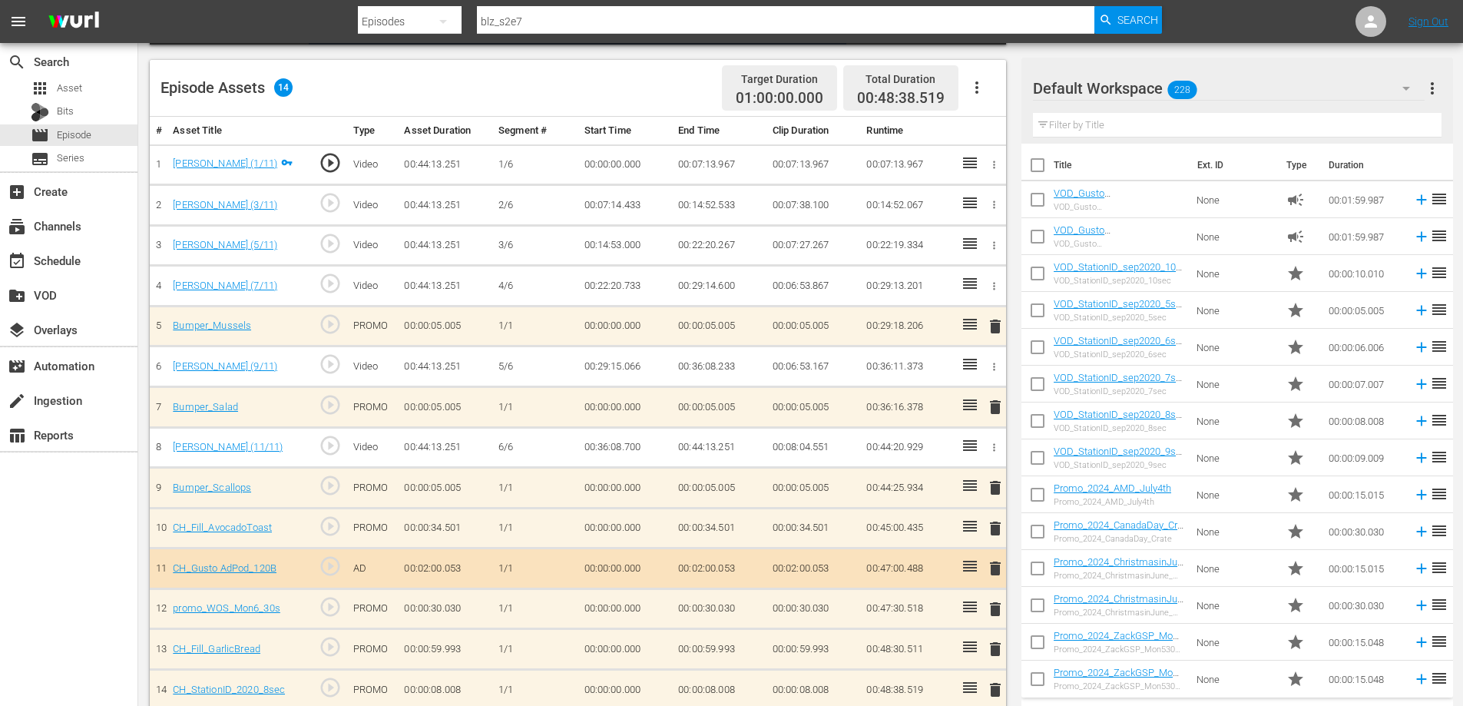
click at [993, 524] on span "delete" at bounding box center [995, 528] width 18 height 18
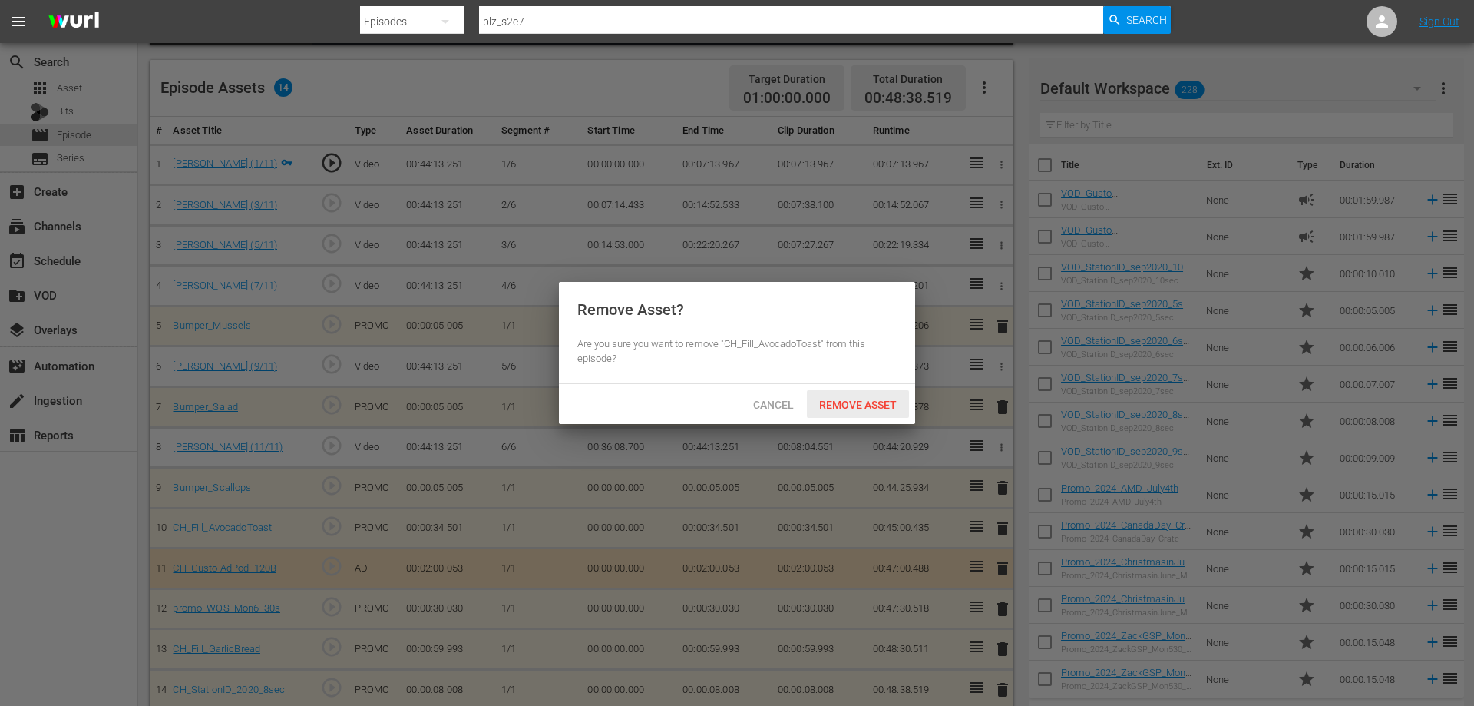
click at [845, 405] on span "Remove Asset" at bounding box center [858, 404] width 102 height 12
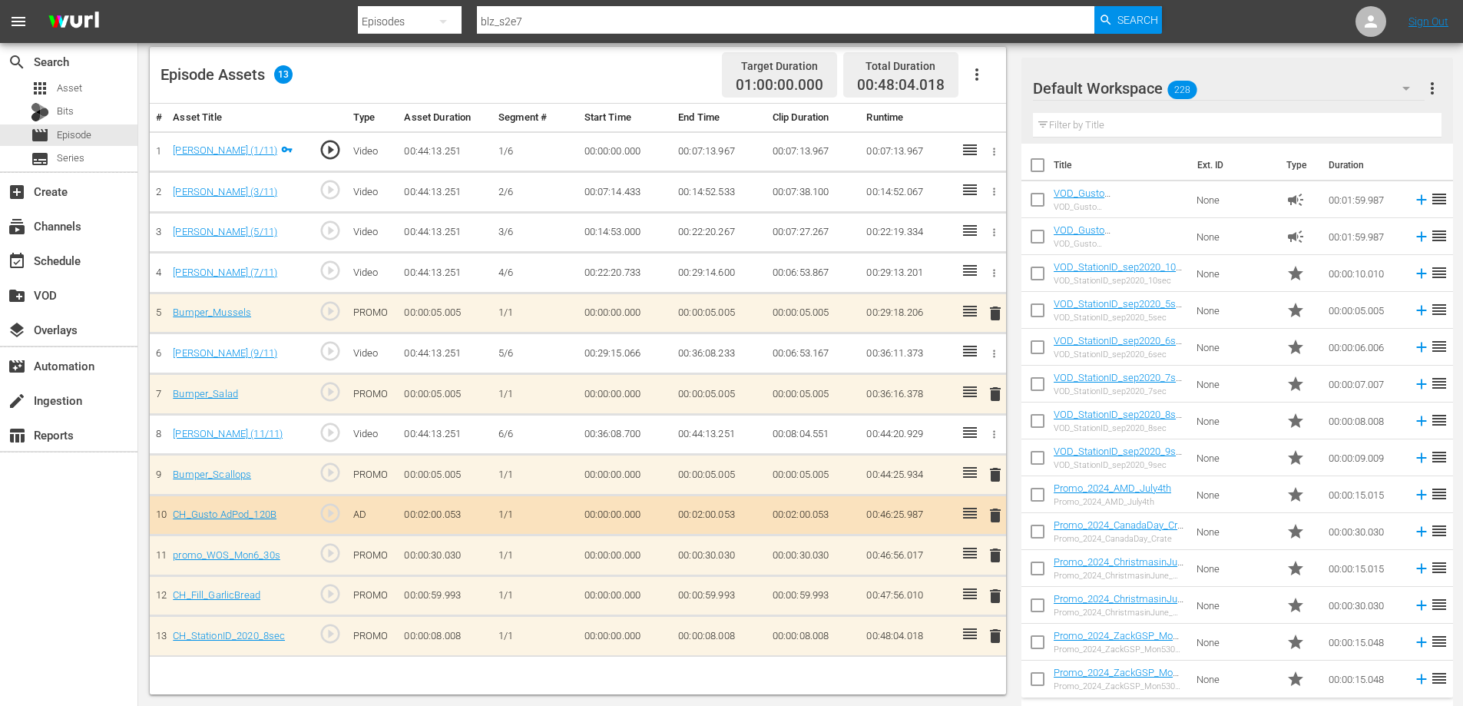
scroll to position [400, 0]
click at [993, 519] on span "delete" at bounding box center [995, 515] width 18 height 18
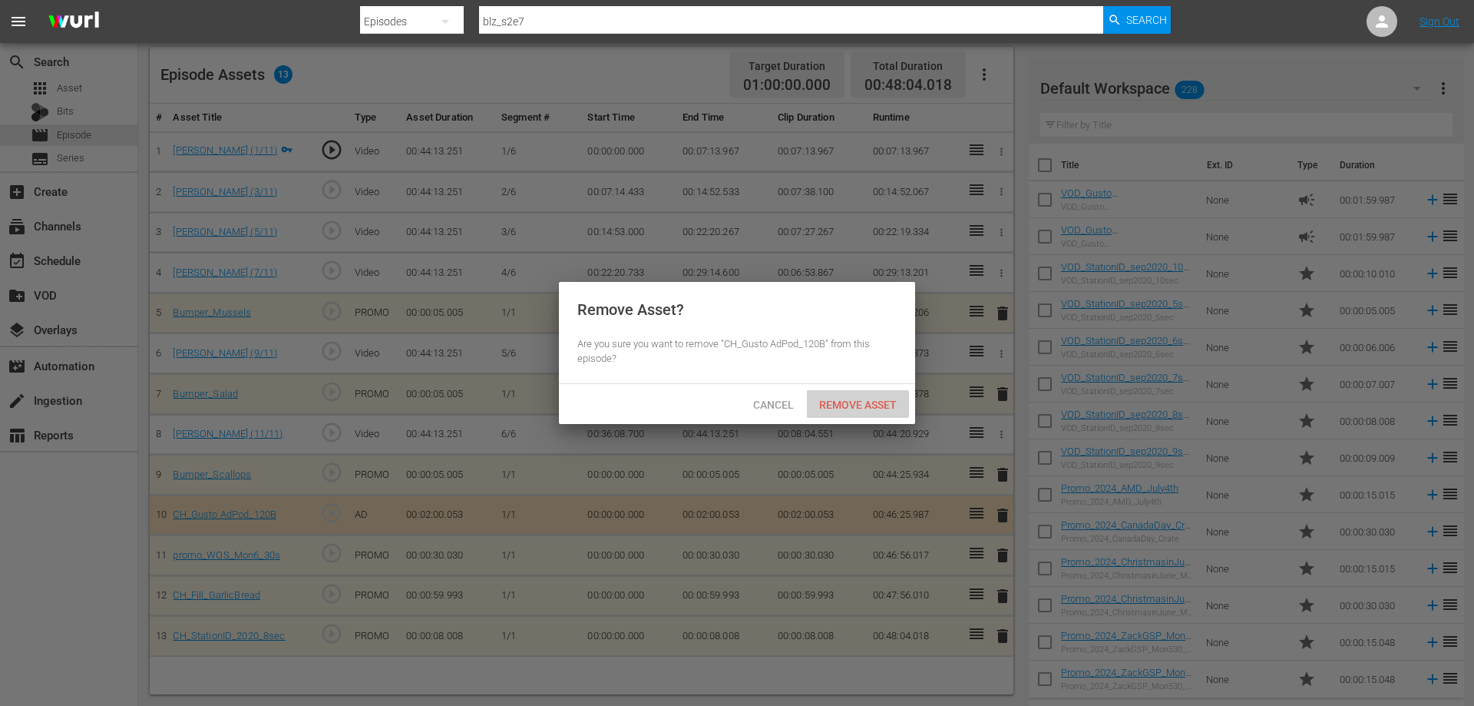
click at [848, 393] on div "Remove Asset" at bounding box center [858, 404] width 102 height 28
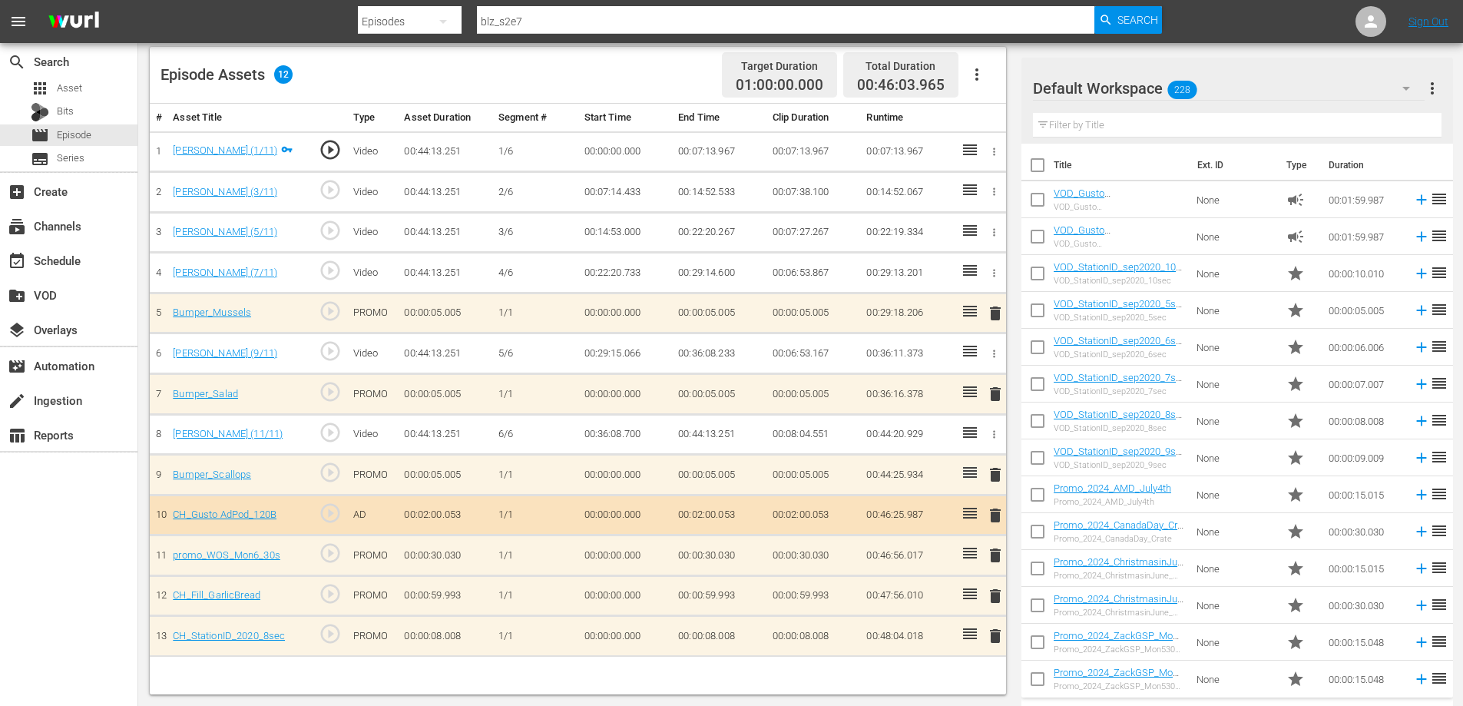
click at [991, 554] on span "delete" at bounding box center [995, 555] width 18 height 18
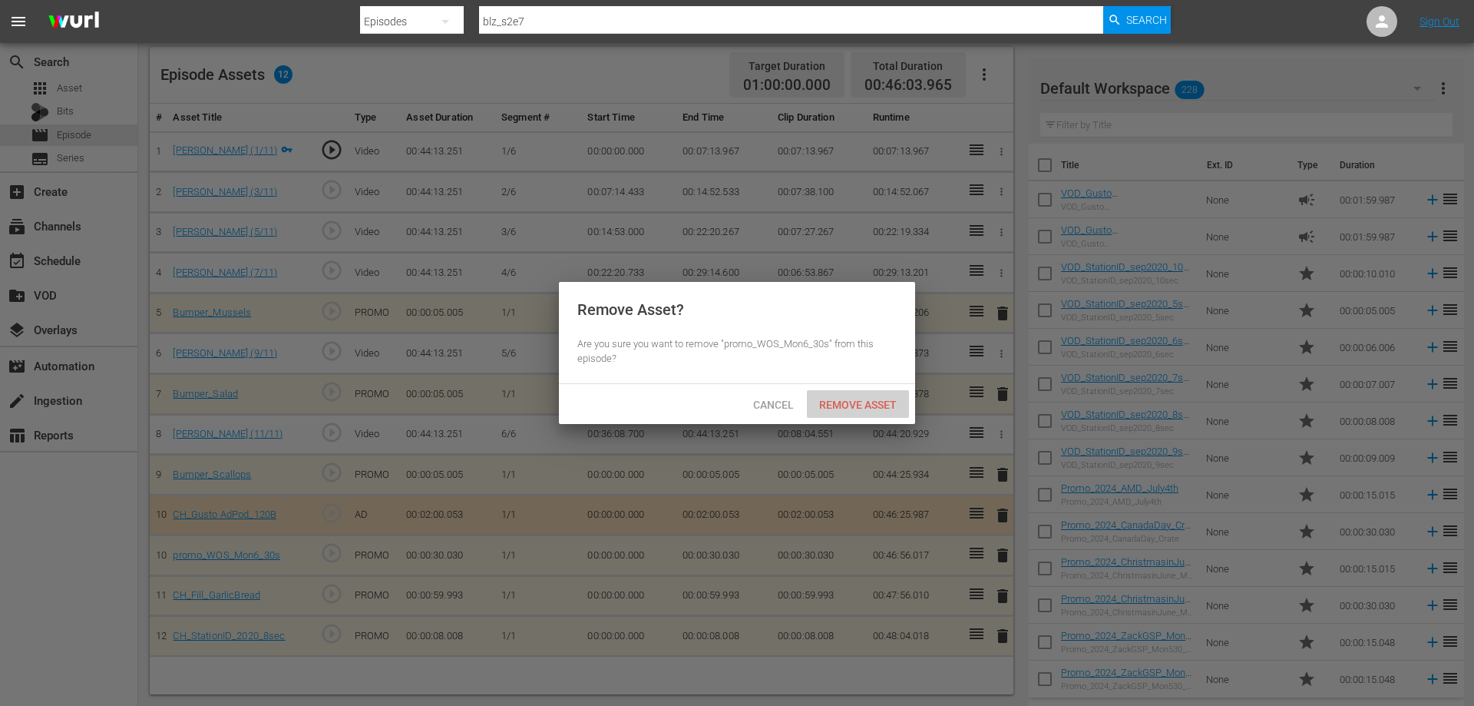
click at [868, 409] on span "Remove Asset" at bounding box center [858, 404] width 102 height 12
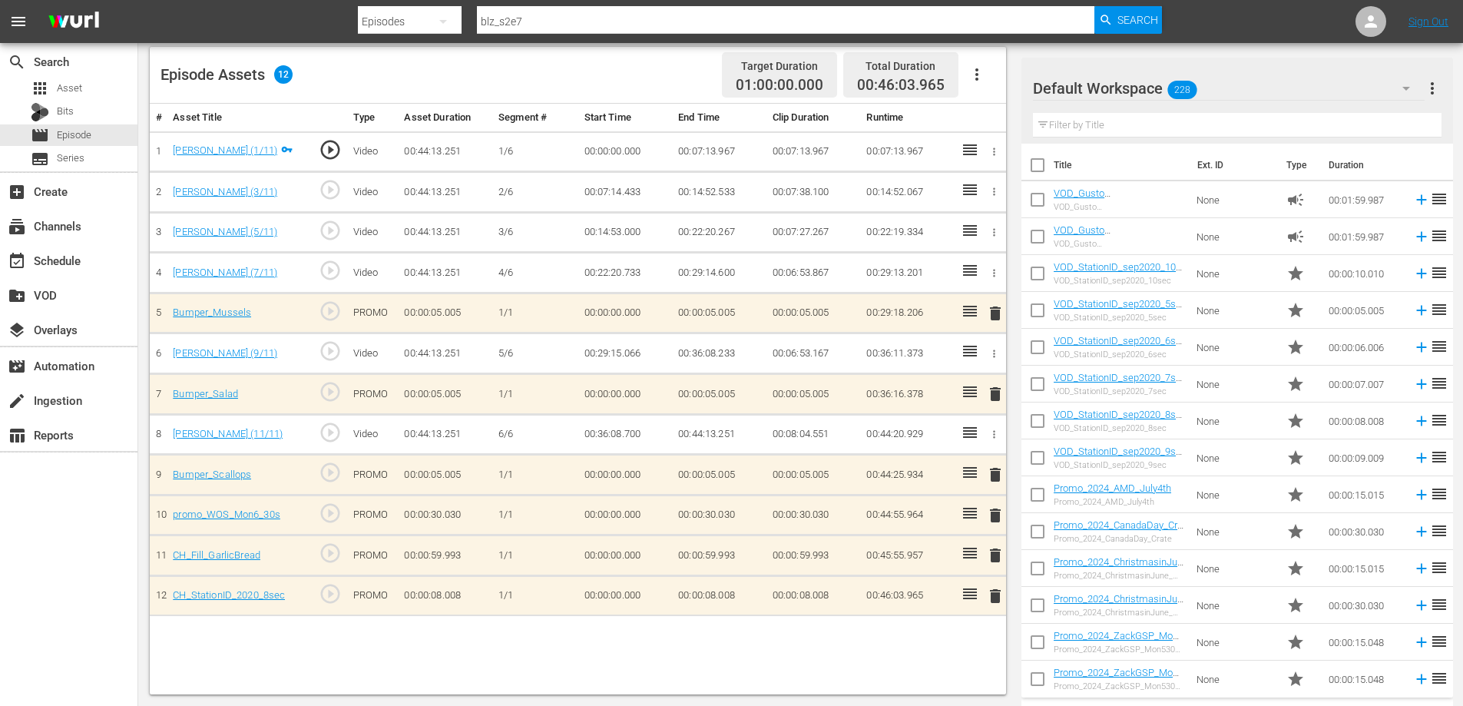
click at [994, 557] on span "delete" at bounding box center [995, 555] width 18 height 18
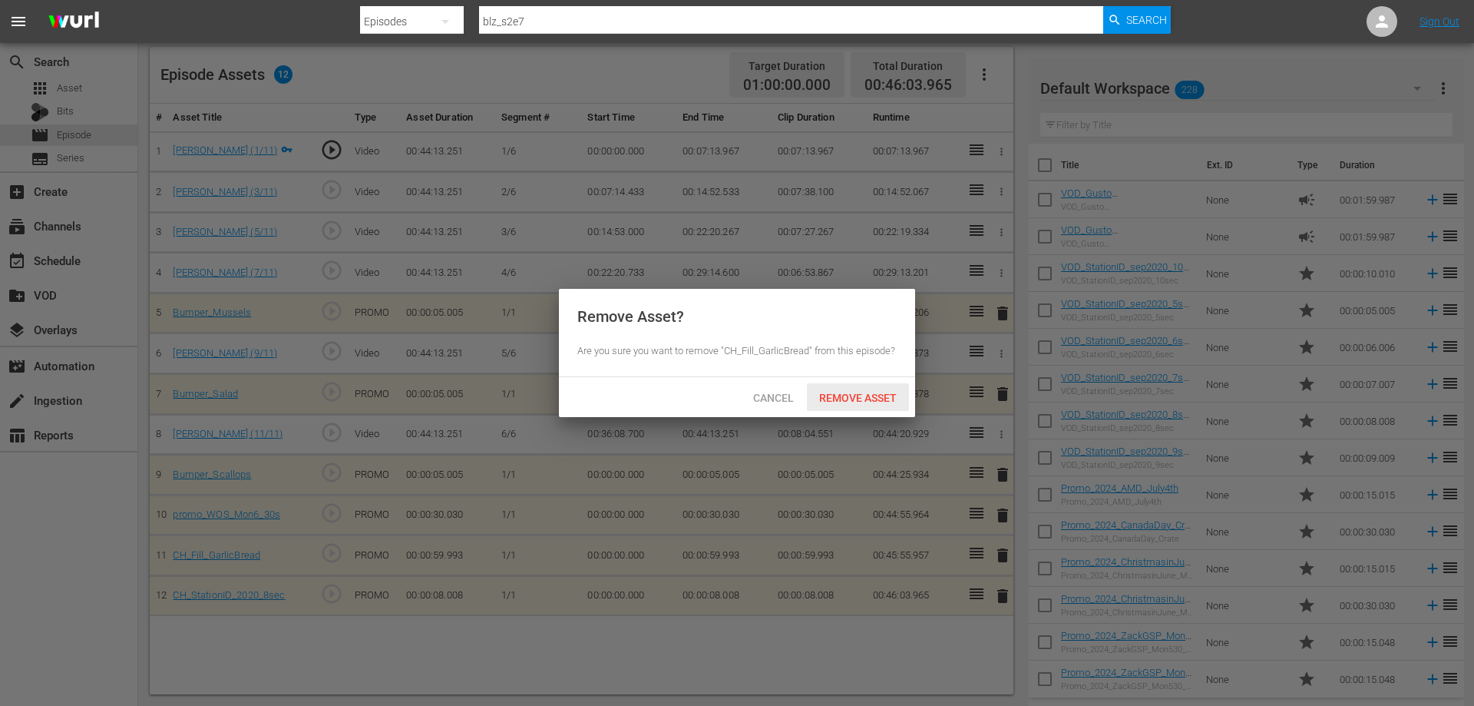
click at [862, 400] on span "Remove Asset" at bounding box center [858, 398] width 102 height 12
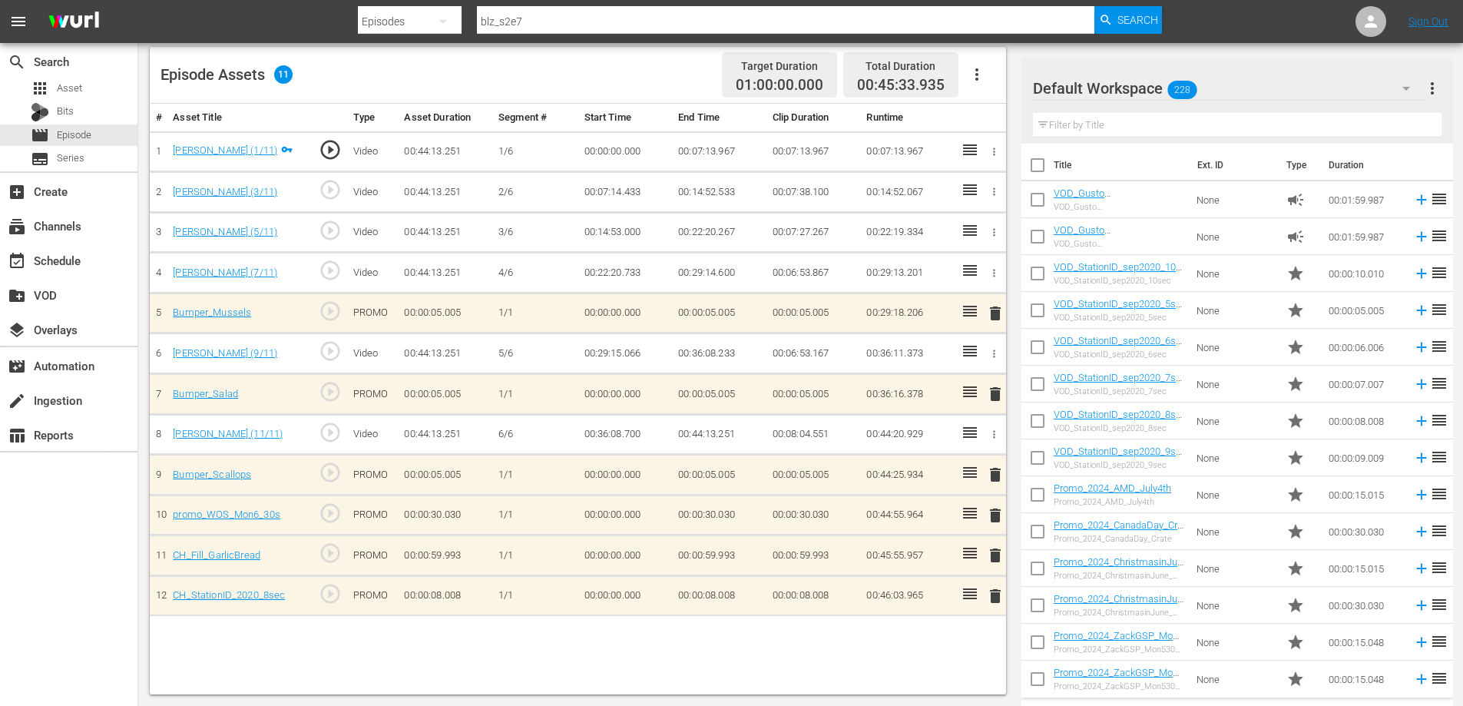
click at [993, 597] on span "delete" at bounding box center [995, 596] width 18 height 18
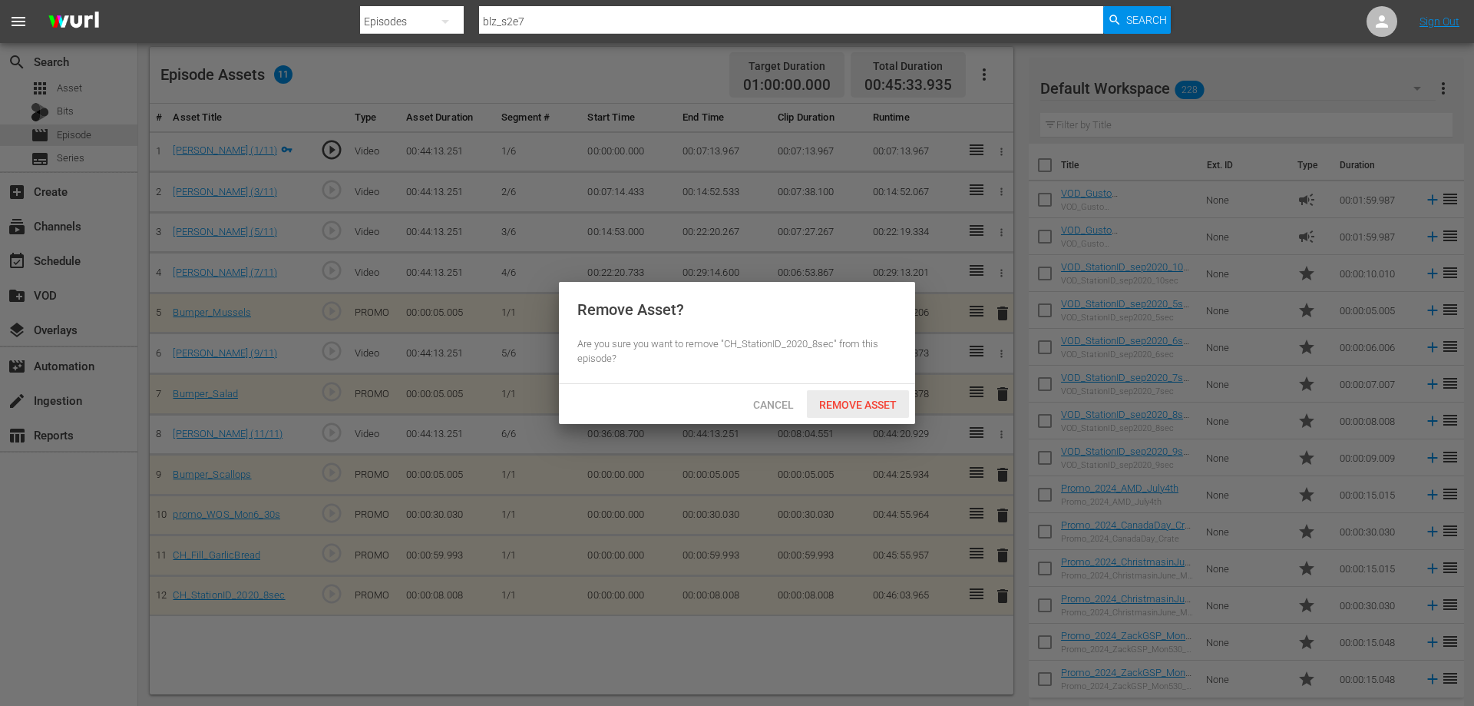
click at [853, 409] on span "Remove Asset" at bounding box center [858, 404] width 102 height 12
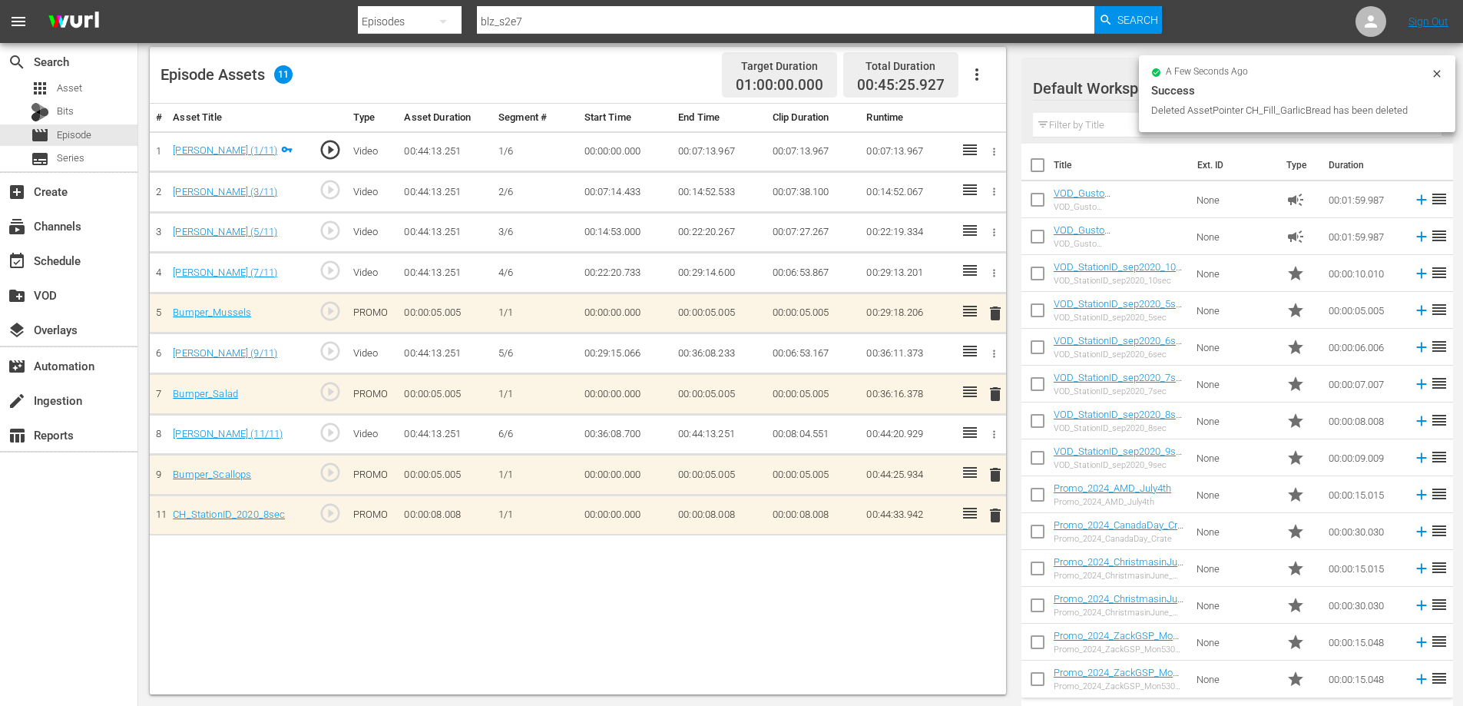
click at [995, 514] on span "delete" at bounding box center [995, 515] width 18 height 18
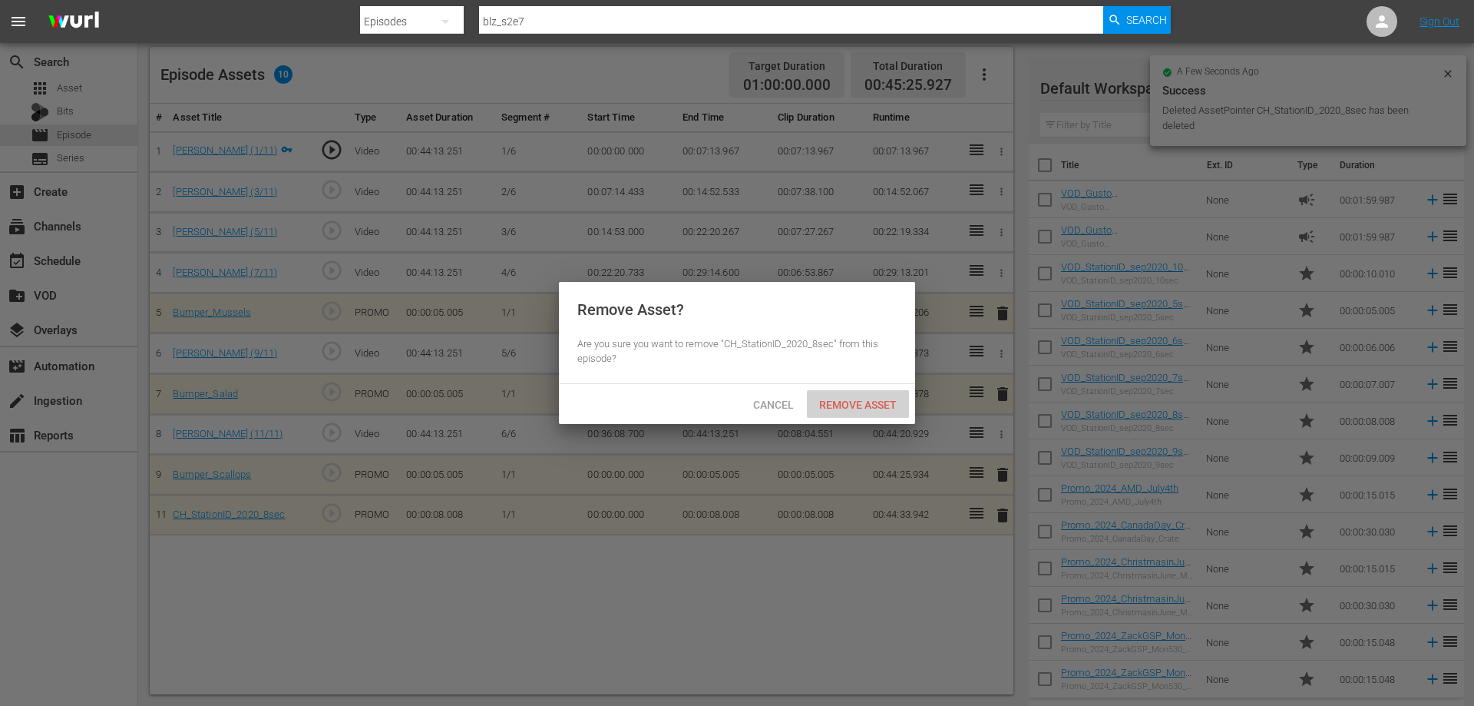
click at [842, 409] on span "Remove Asset" at bounding box center [858, 404] width 102 height 12
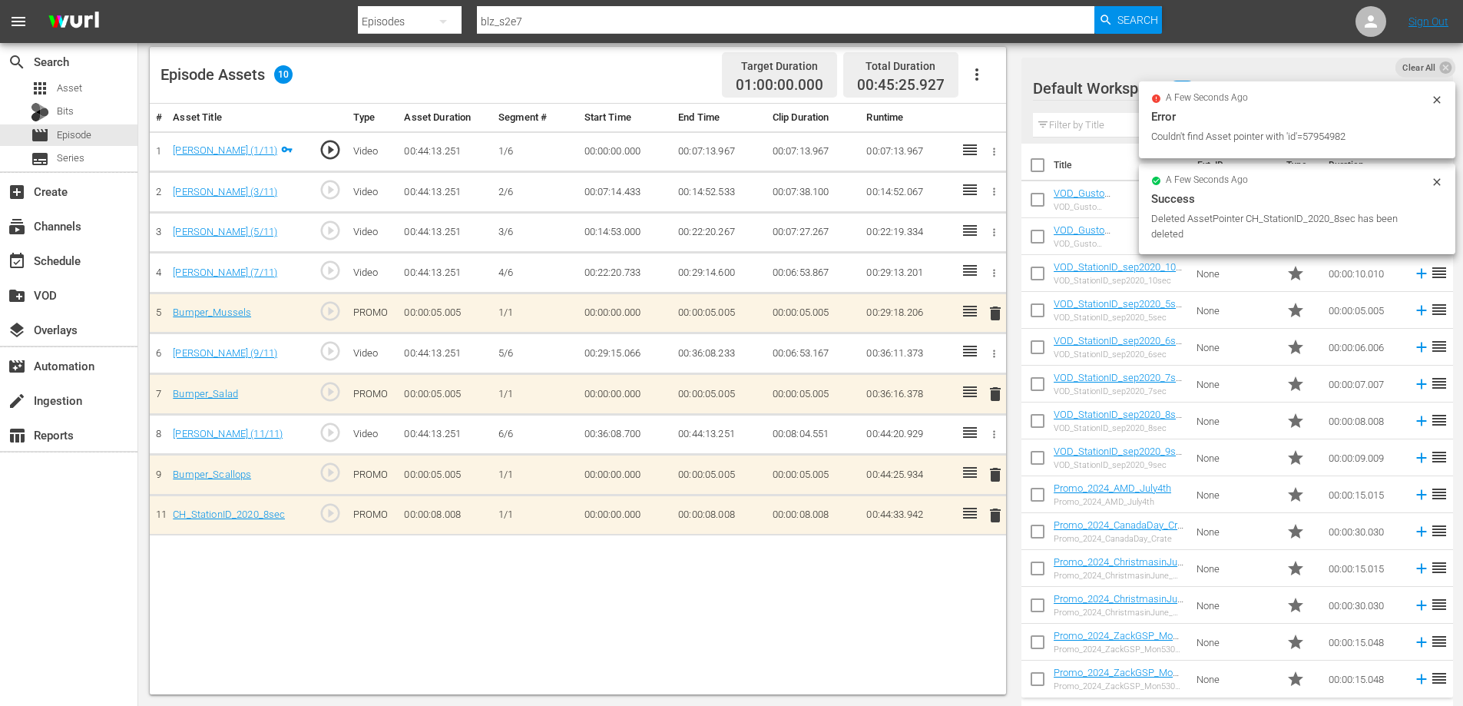
click at [990, 474] on span "delete" at bounding box center [995, 474] width 18 height 18
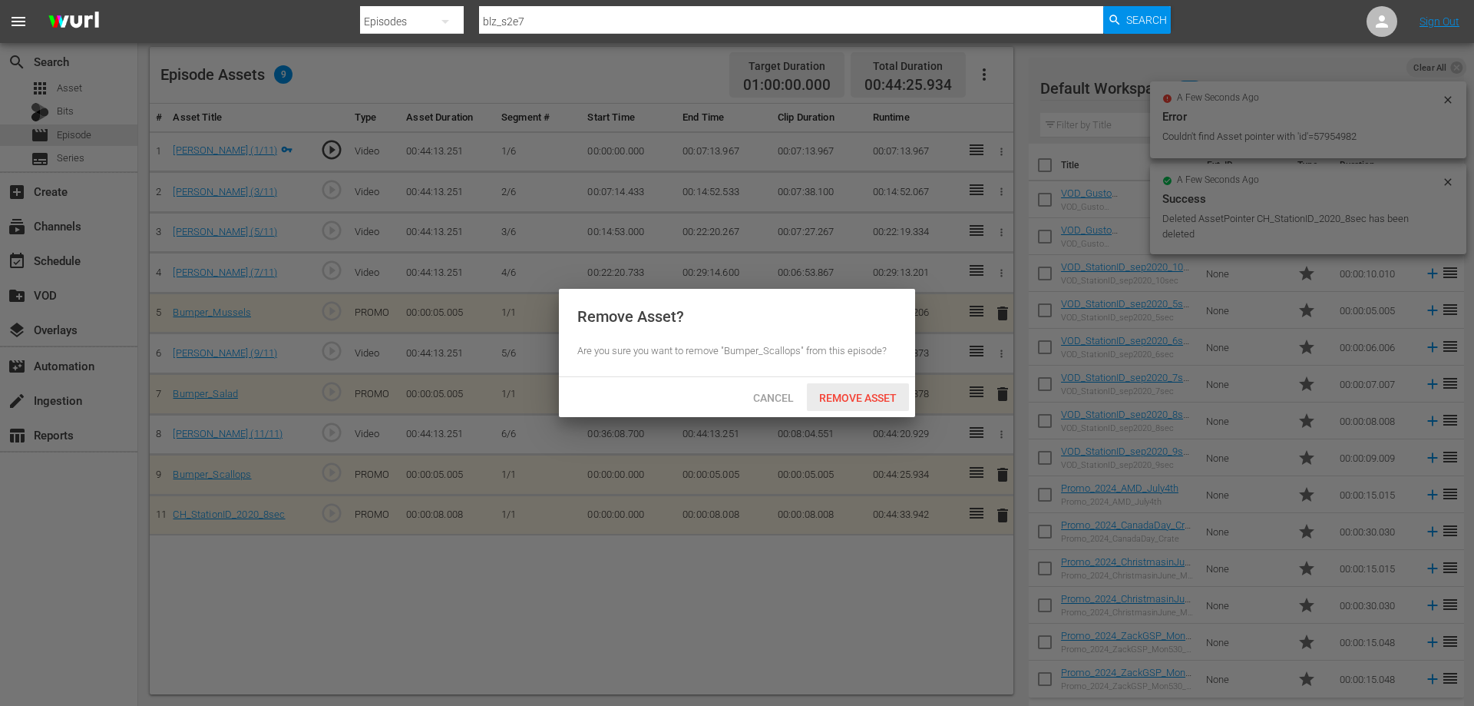
click at [871, 399] on span "Remove Asset" at bounding box center [858, 398] width 102 height 12
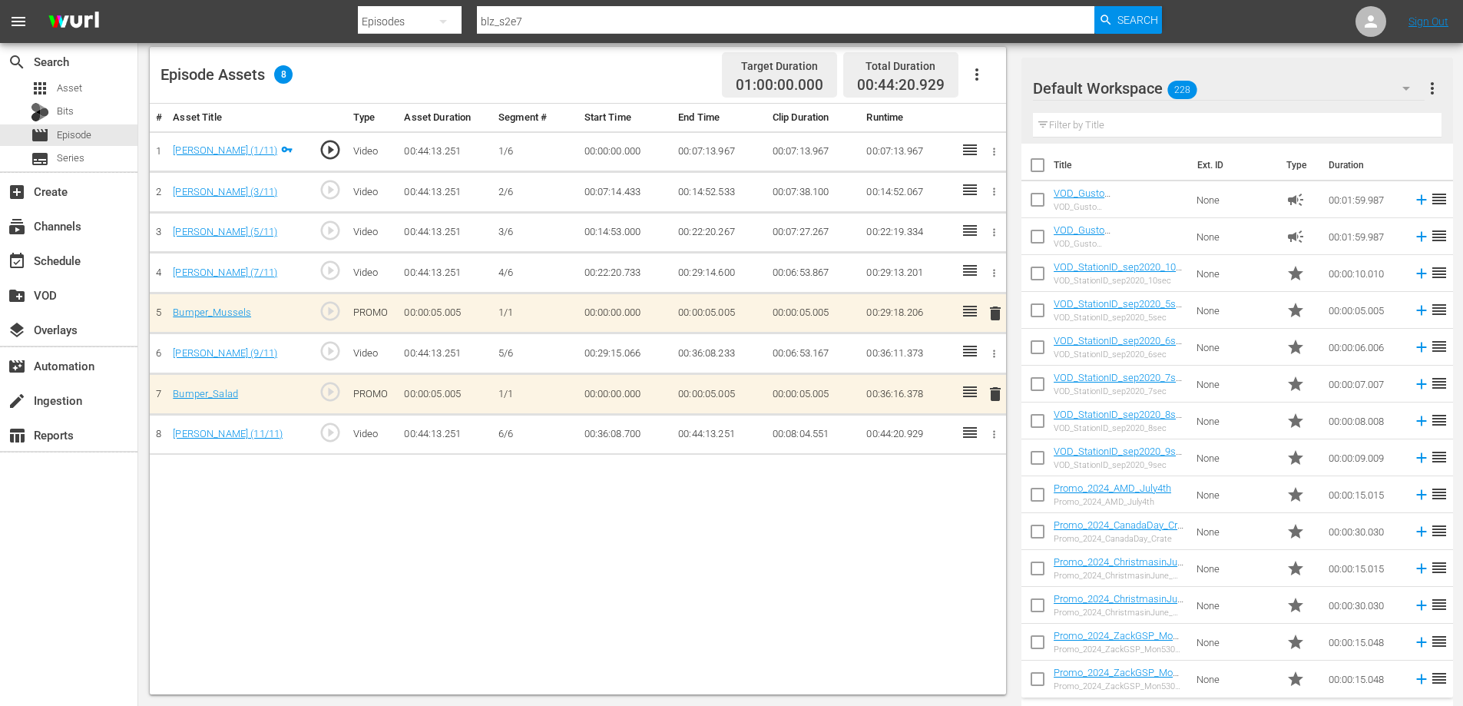
click at [1139, 118] on input "text" at bounding box center [1237, 125] width 408 height 25
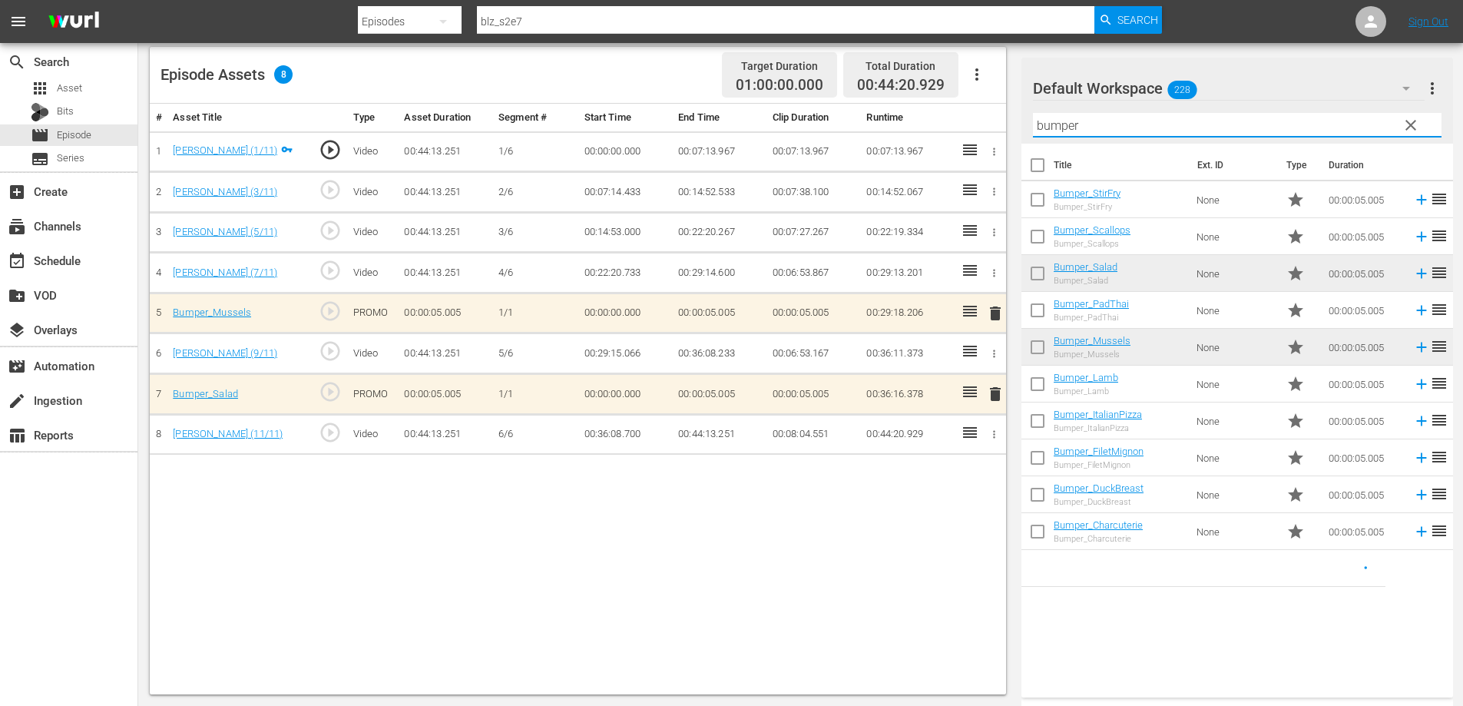
type input "bumper"
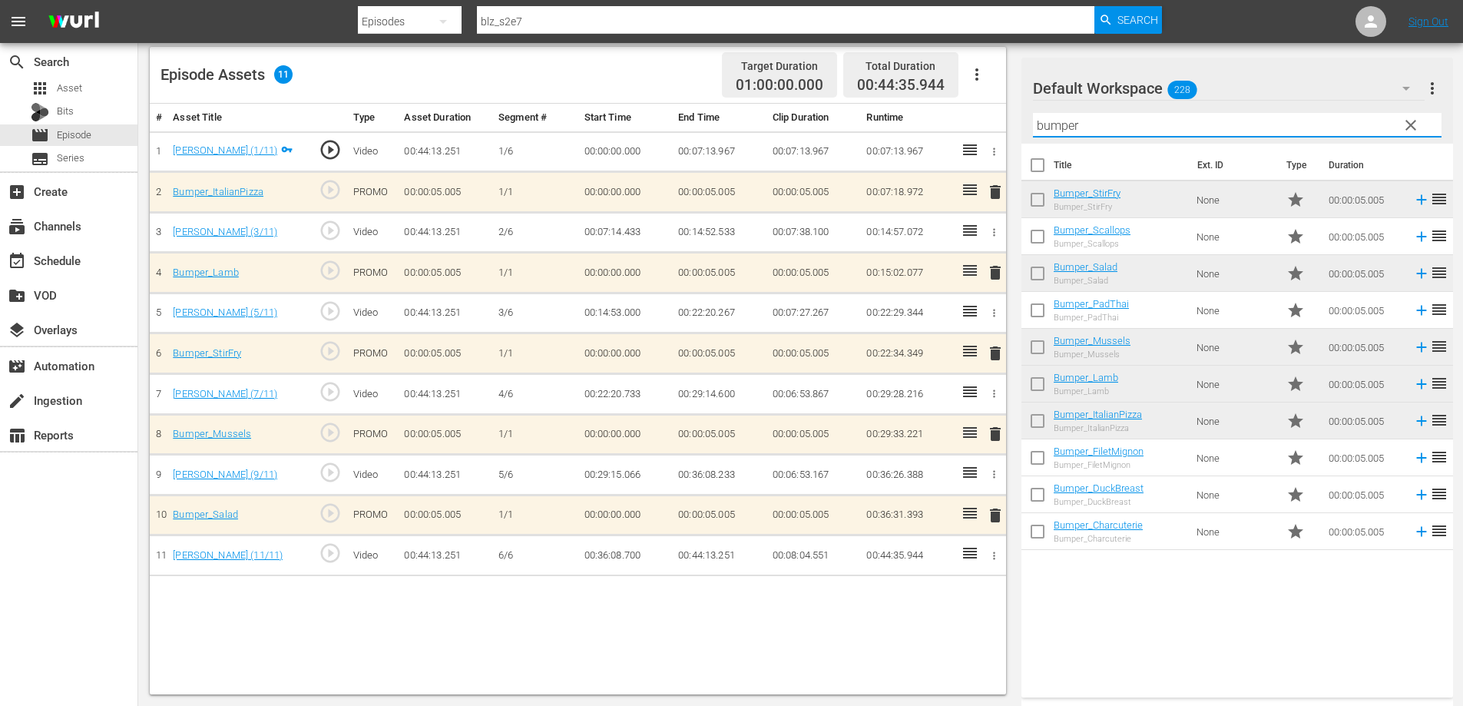
drag, startPoint x: 1018, startPoint y: 132, endPoint x: 594, endPoint y: 142, distance: 423.9
click at [653, 144] on div "Video Player is loading. Play Video Play Mute Current Time 00:00:00.000 / Durat…" at bounding box center [800, 211] width 1301 height 965
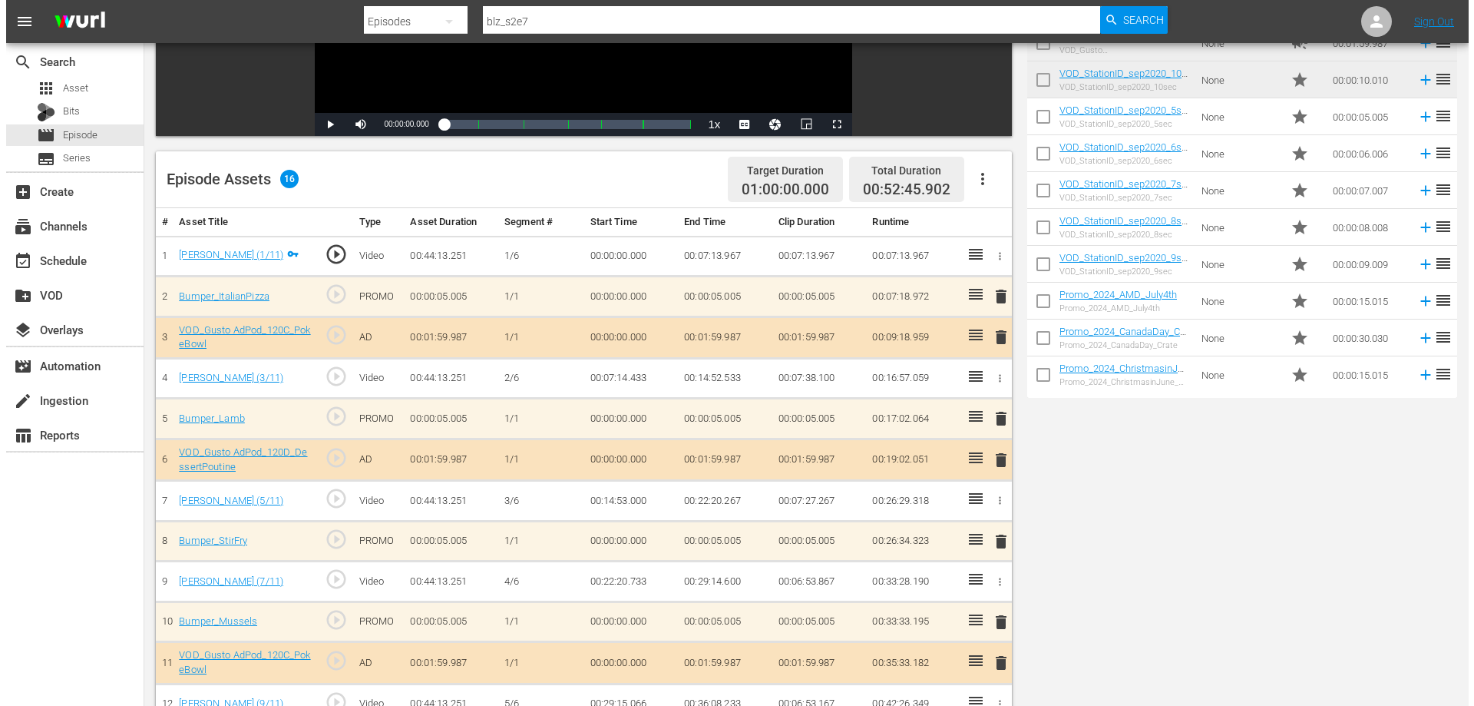
scroll to position [0, 0]
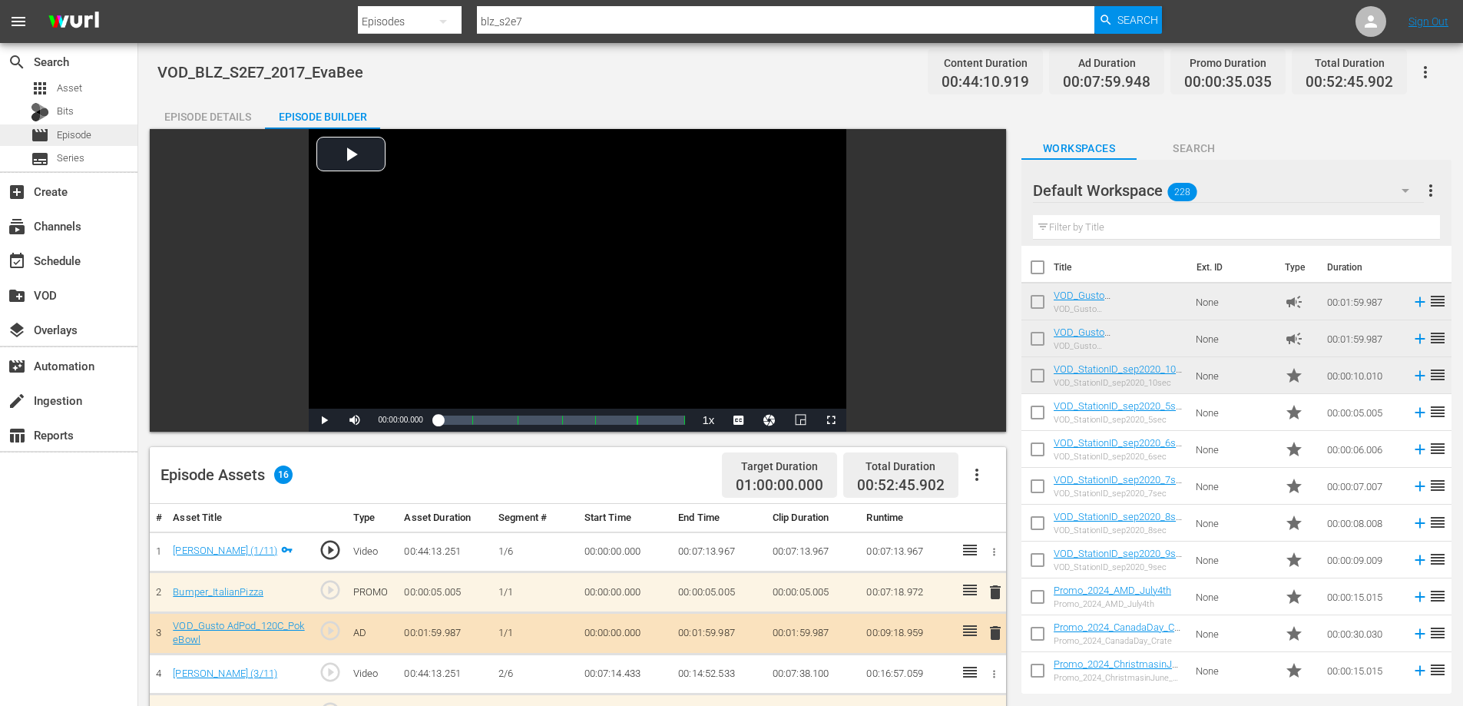
click at [71, 131] on span "Episode" at bounding box center [74, 134] width 35 height 15
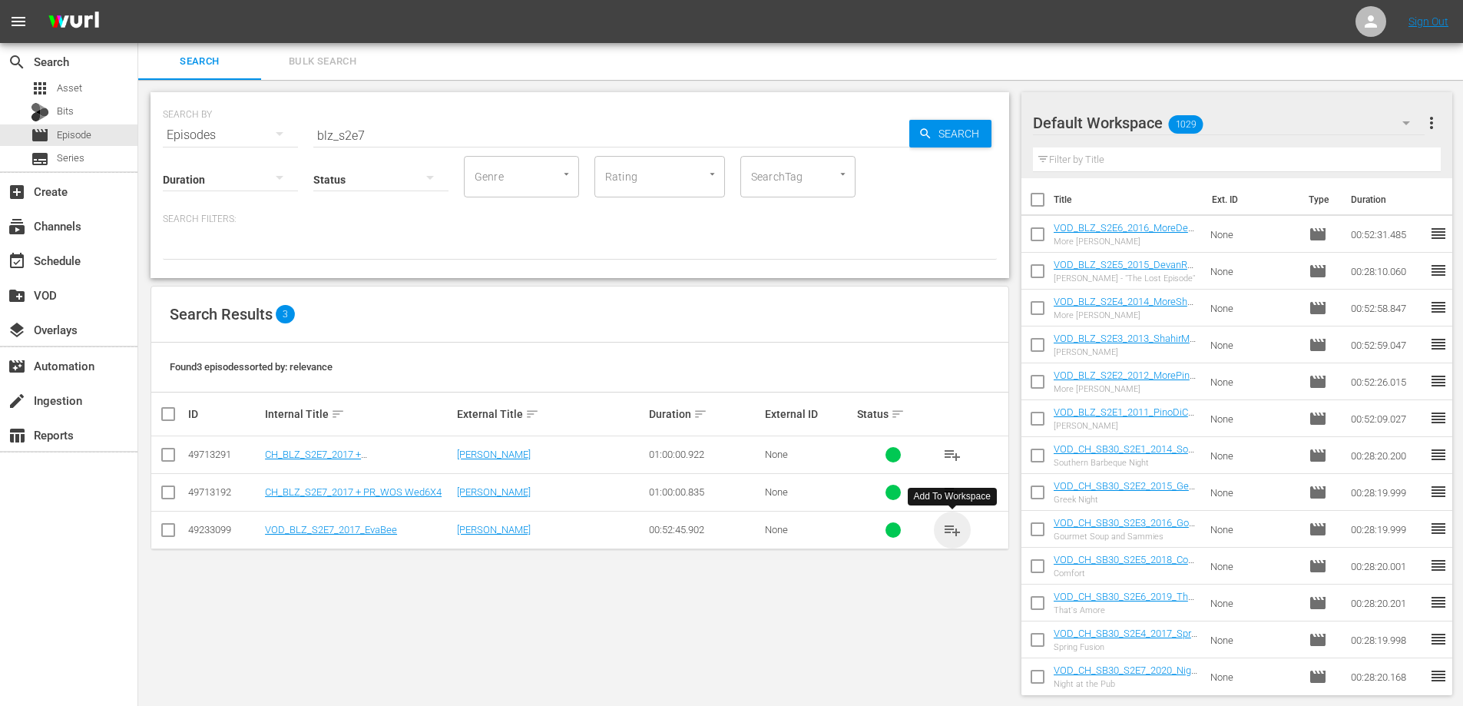
click at [947, 527] on span "playlist_add" at bounding box center [952, 530] width 18 height 18
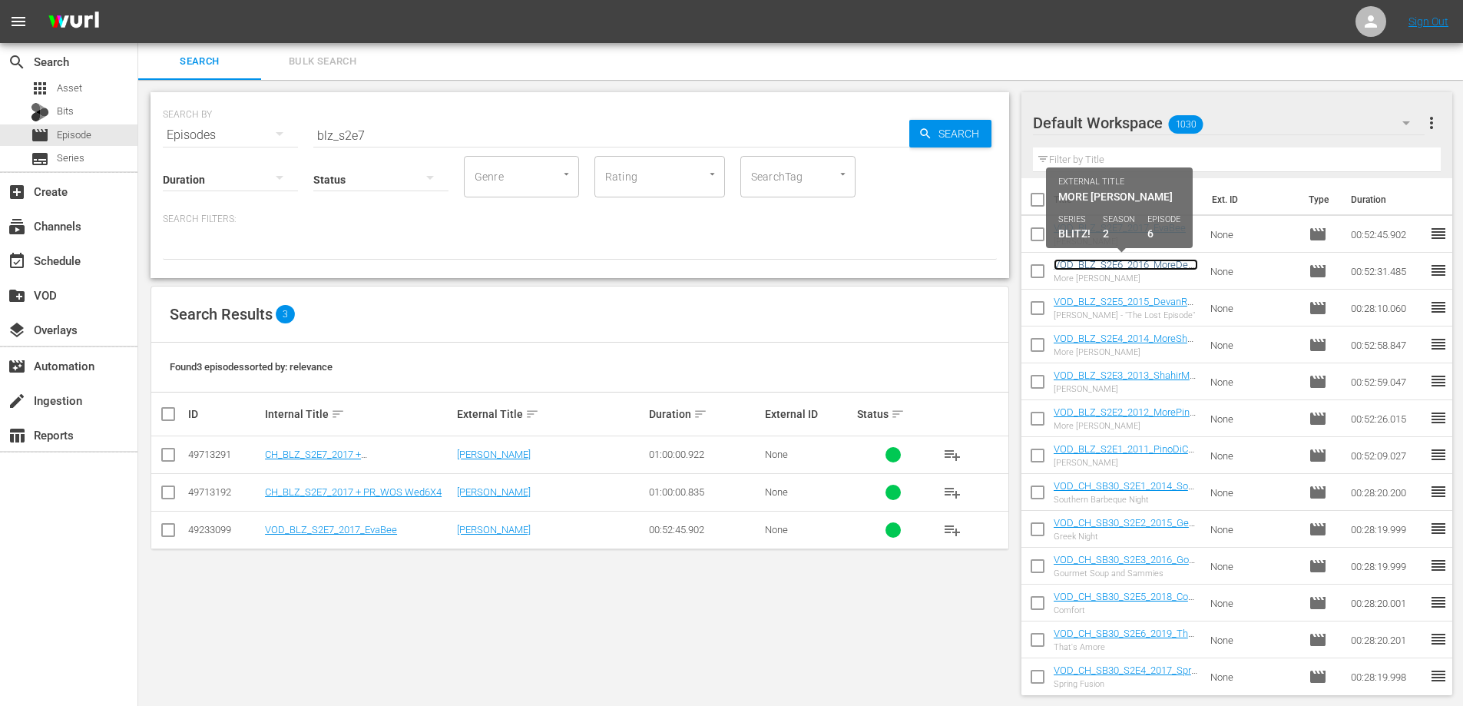
click at [1132, 264] on link "VOD_BLZ_S2E6_2016_MoreDevanRajkumar" at bounding box center [1125, 270] width 144 height 23
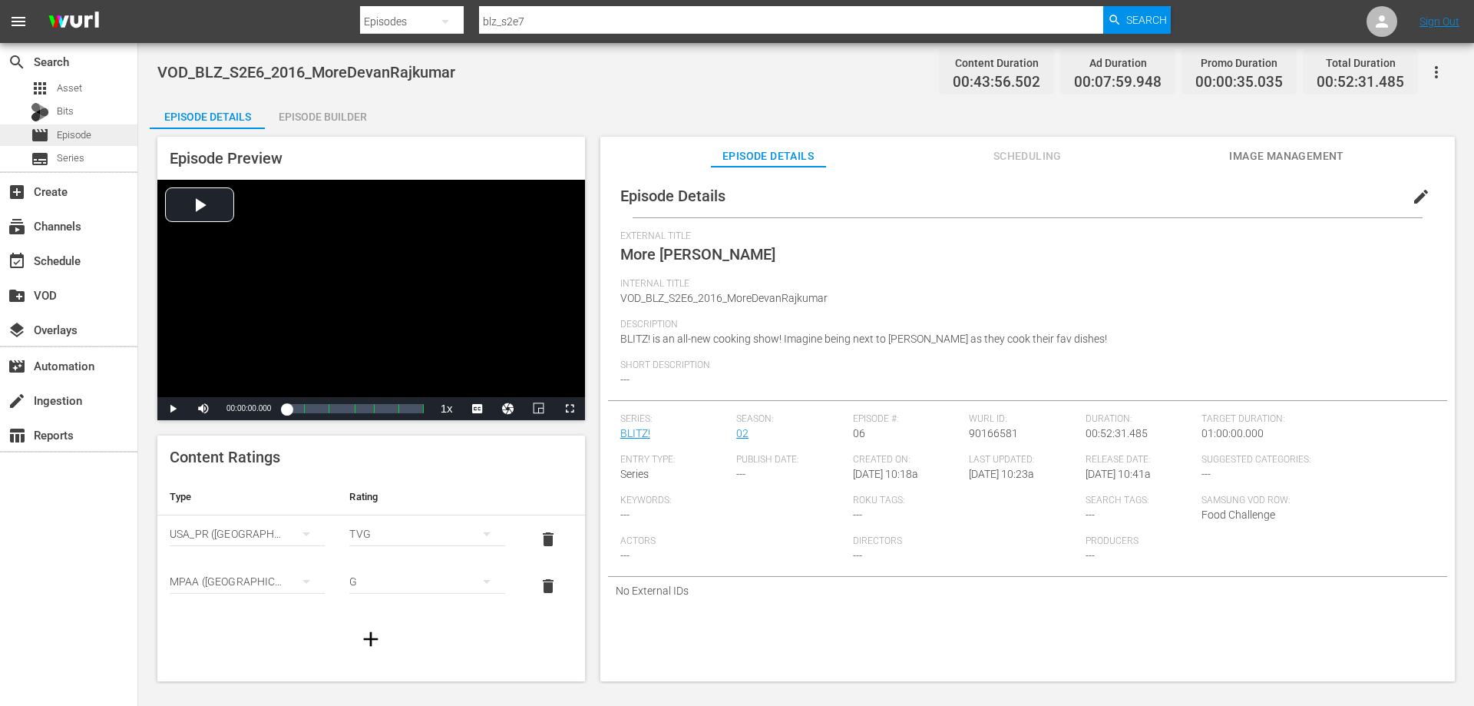
click at [94, 130] on div "movie Episode" at bounding box center [68, 134] width 137 height 21
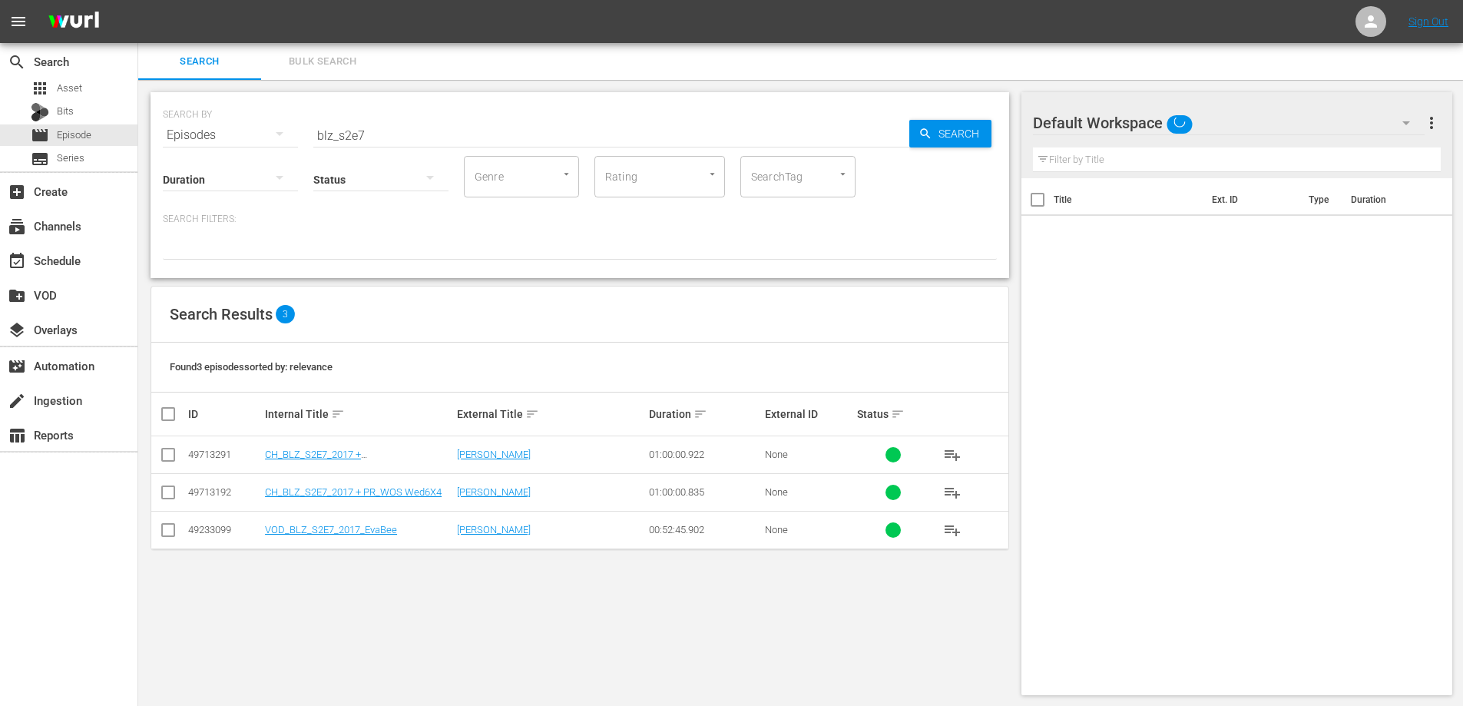
click at [385, 131] on input "blz_s2e7" at bounding box center [611, 135] width 596 height 37
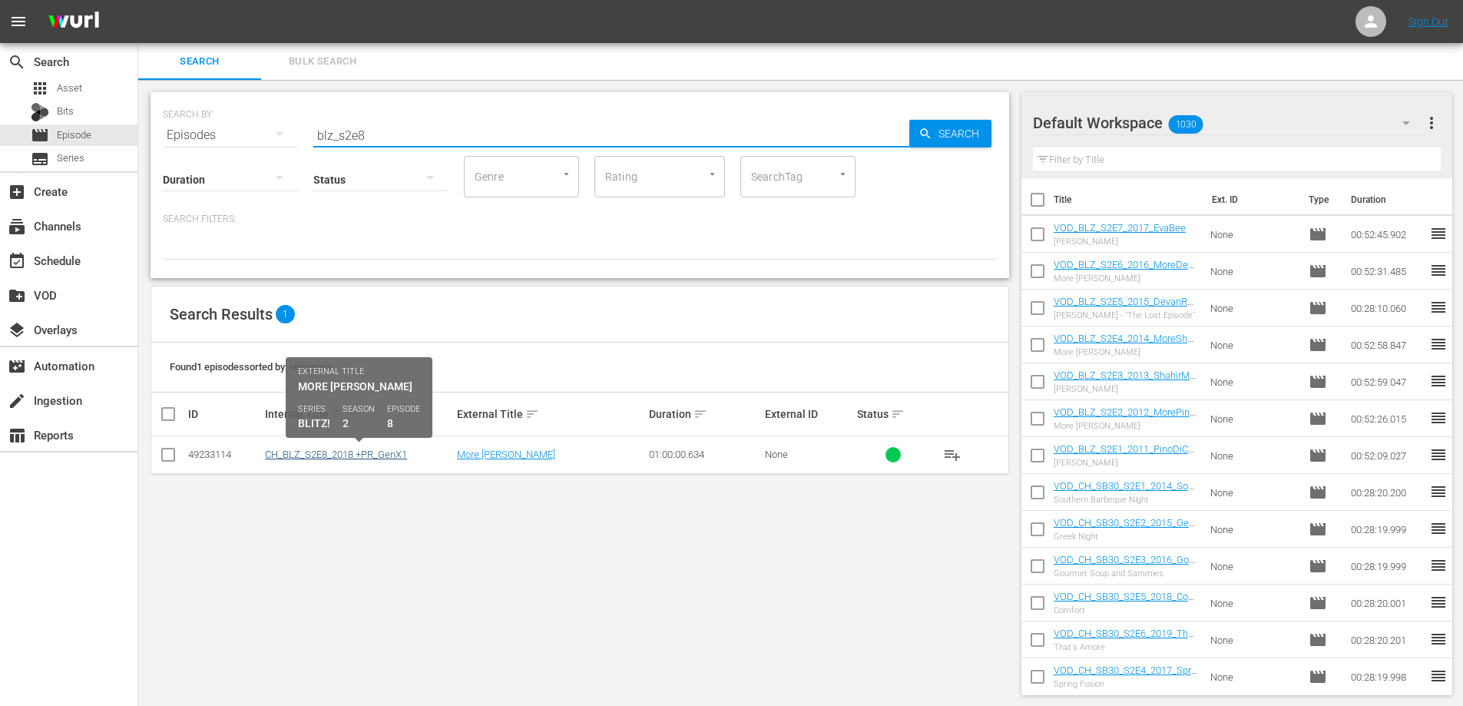
type input "blz_s2e8"
click at [373, 458] on link "CH_BLZ_S2E8_2018 +PR_GenX1" at bounding box center [336, 454] width 142 height 12
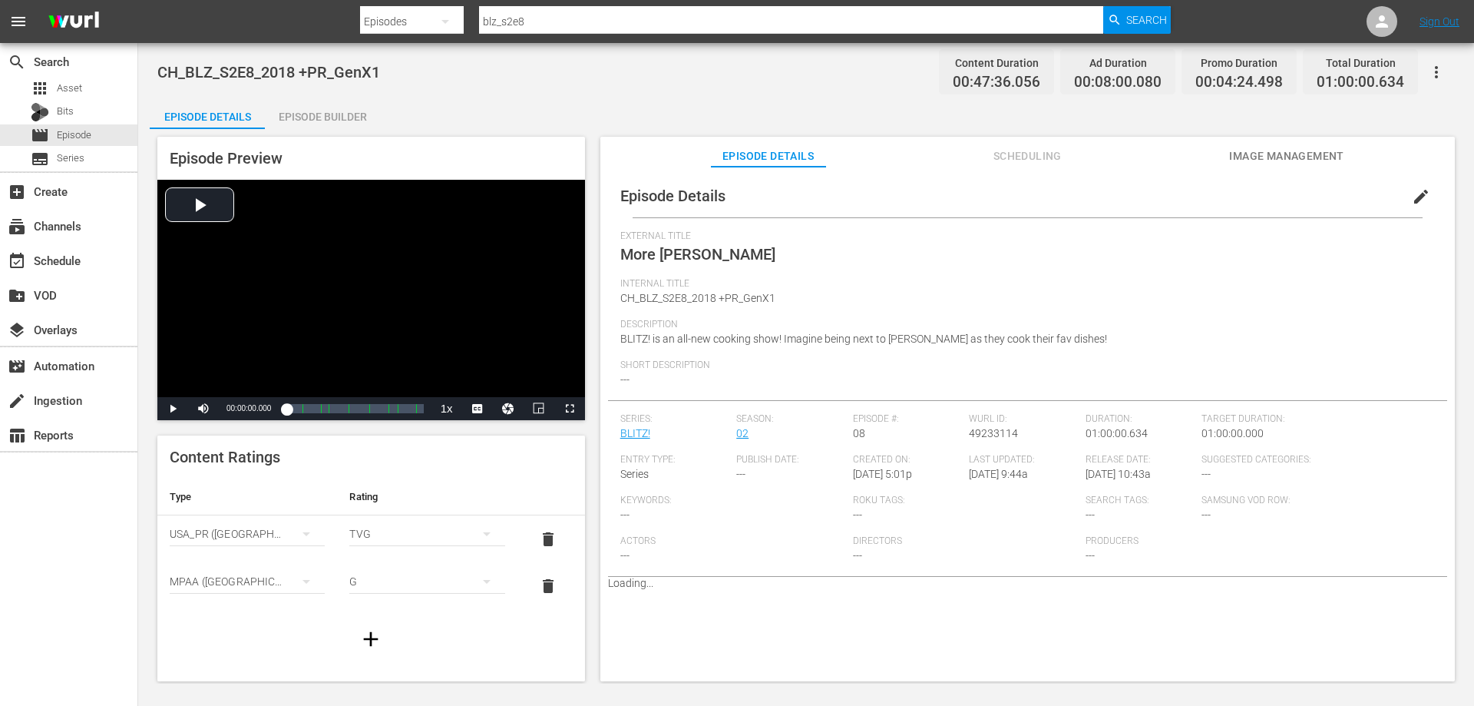
click at [1435, 68] on icon "button" at bounding box center [1436, 72] width 18 height 18
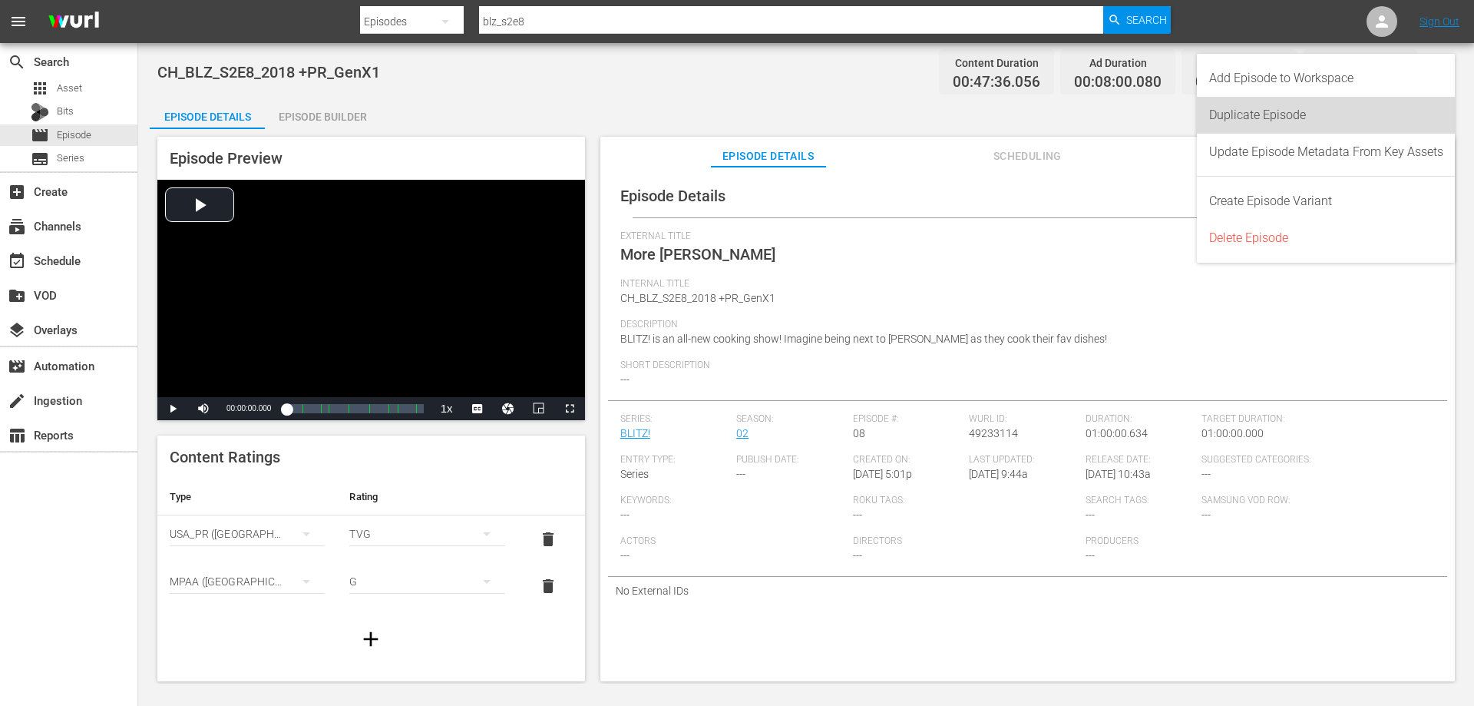
click at [1321, 110] on div "Duplicate Episode" at bounding box center [1326, 115] width 234 height 37
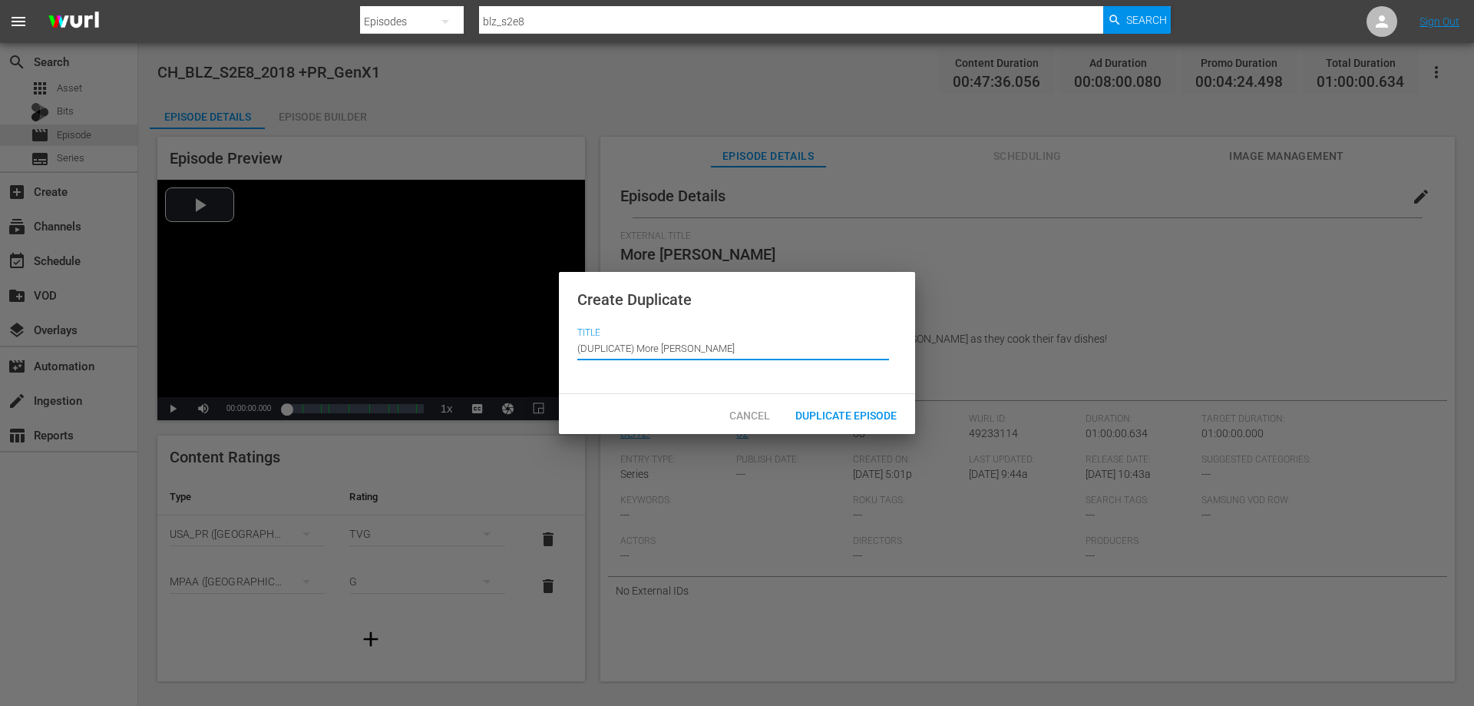
drag, startPoint x: 639, startPoint y: 343, endPoint x: 507, endPoint y: 346, distance: 131.3
click at [507, 346] on div "Create Duplicate Title Episode Title (DUPLICATE) More Eva Bee Cancel Duplicate …" at bounding box center [737, 353] width 1474 height 706
type input "More [PERSON_NAME]"
click at [849, 409] on span "Duplicate Episode" at bounding box center [846, 415] width 126 height 12
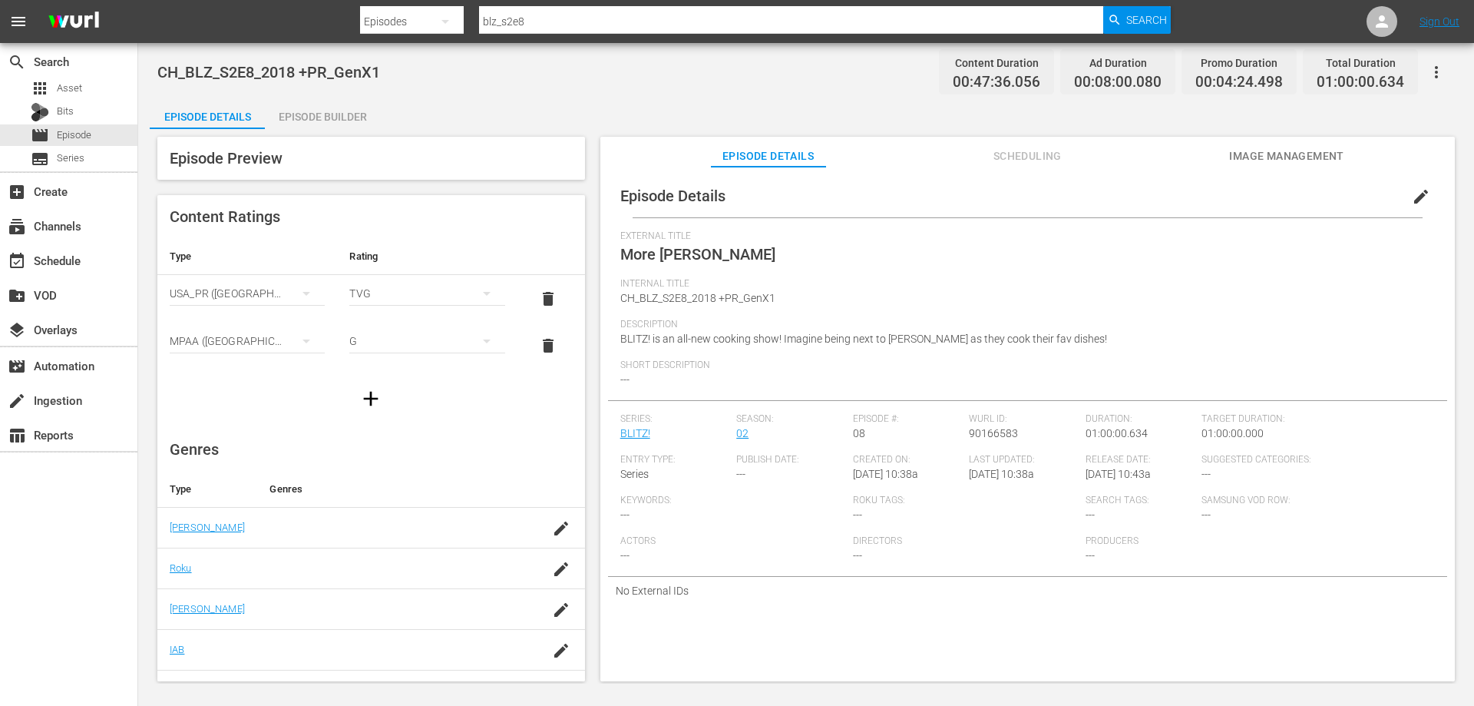
click at [1412, 197] on span "edit" at bounding box center [1421, 196] width 18 height 18
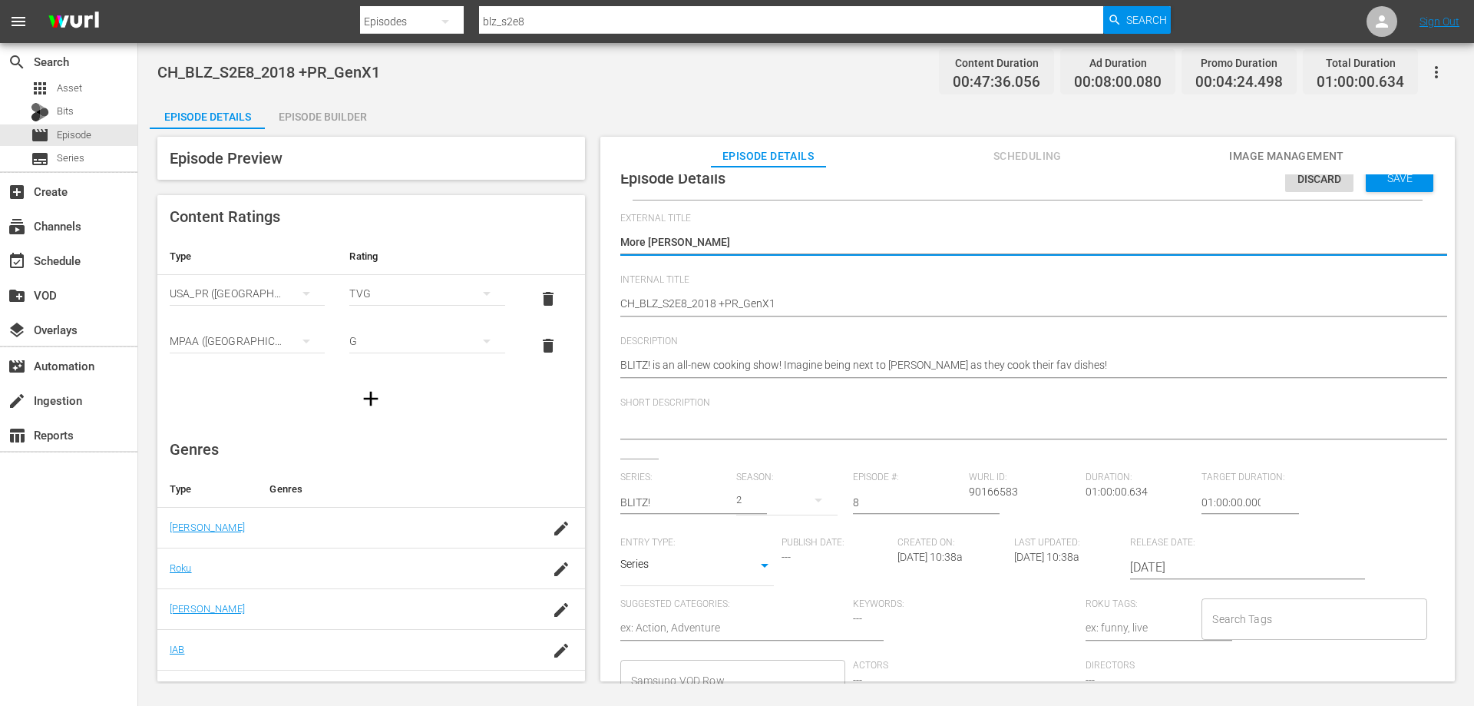
scroll to position [22, 0]
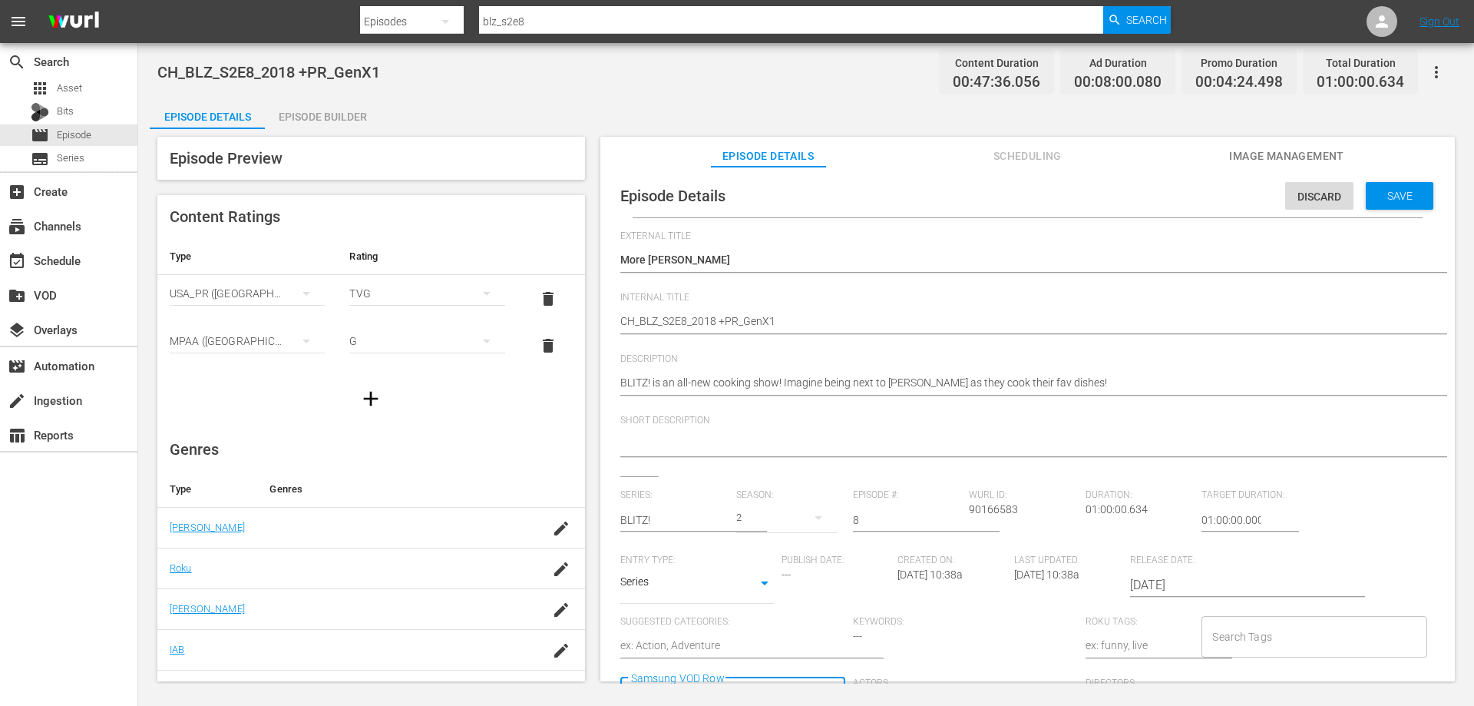
click at [762, 666] on div "Series: BLITZ! Season: 2 Episode #: 8 Wurl ID: 90166583 Duration: 01:00:00.634 …" at bounding box center [1027, 630] width 815 height 282
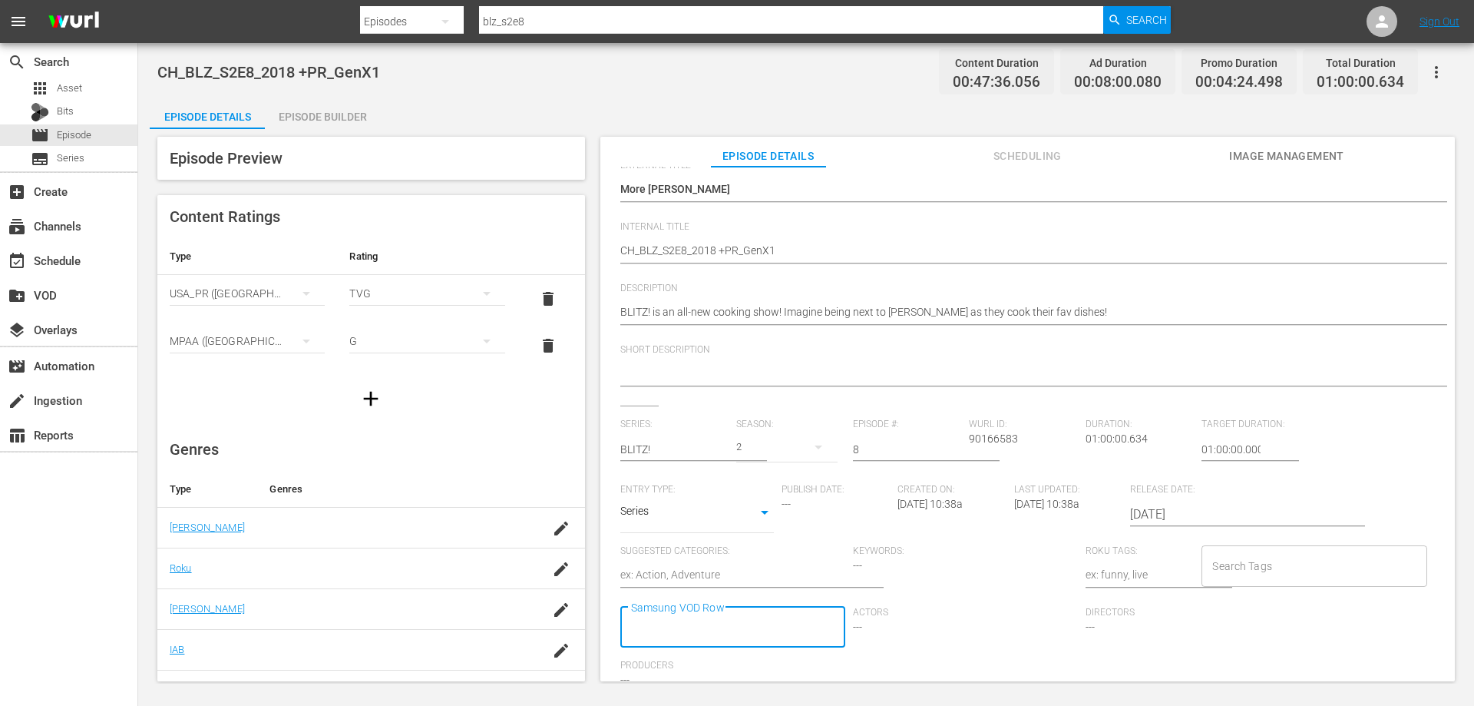
scroll to position [141, 0]
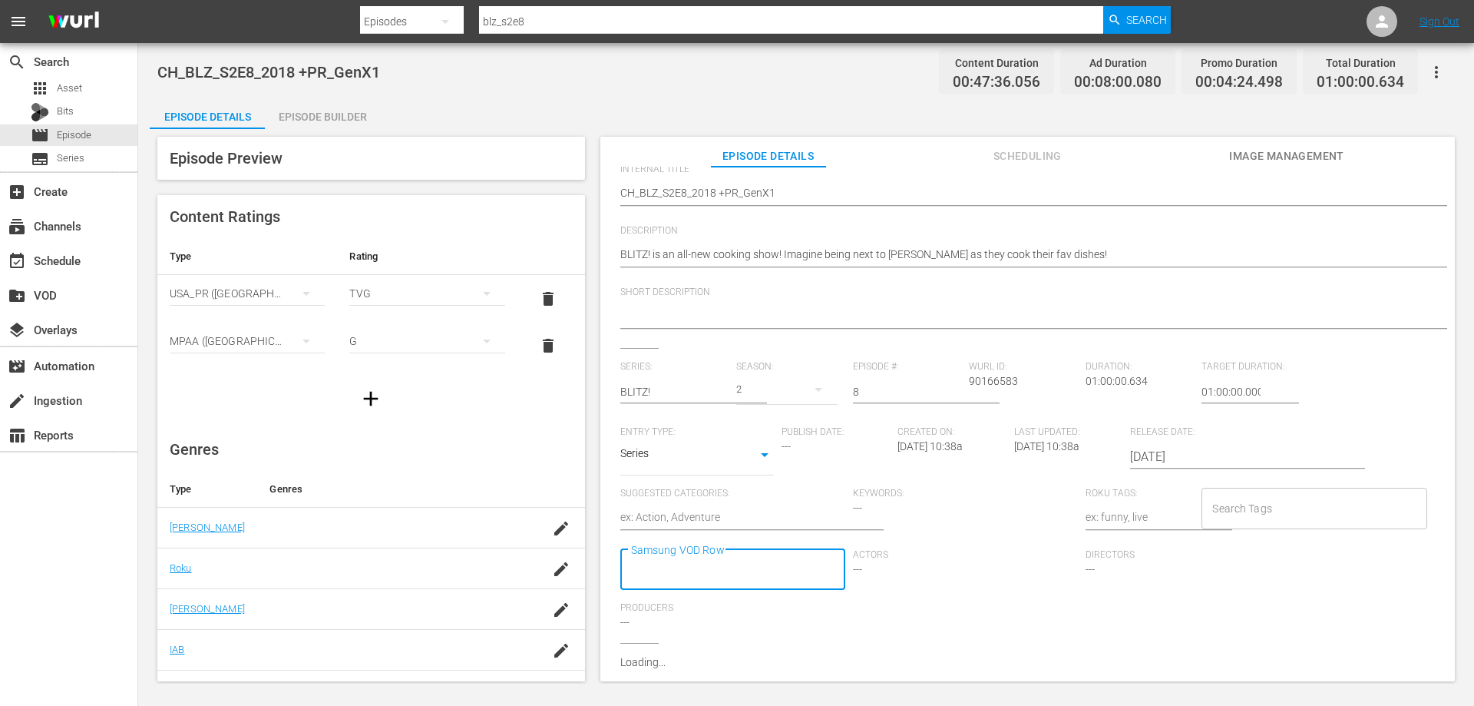
click at [718, 568] on input "Samsung VOD Row" at bounding box center [721, 570] width 188 height 28
click at [717, 557] on input "Samsung VOD Row" at bounding box center [721, 562] width 188 height 28
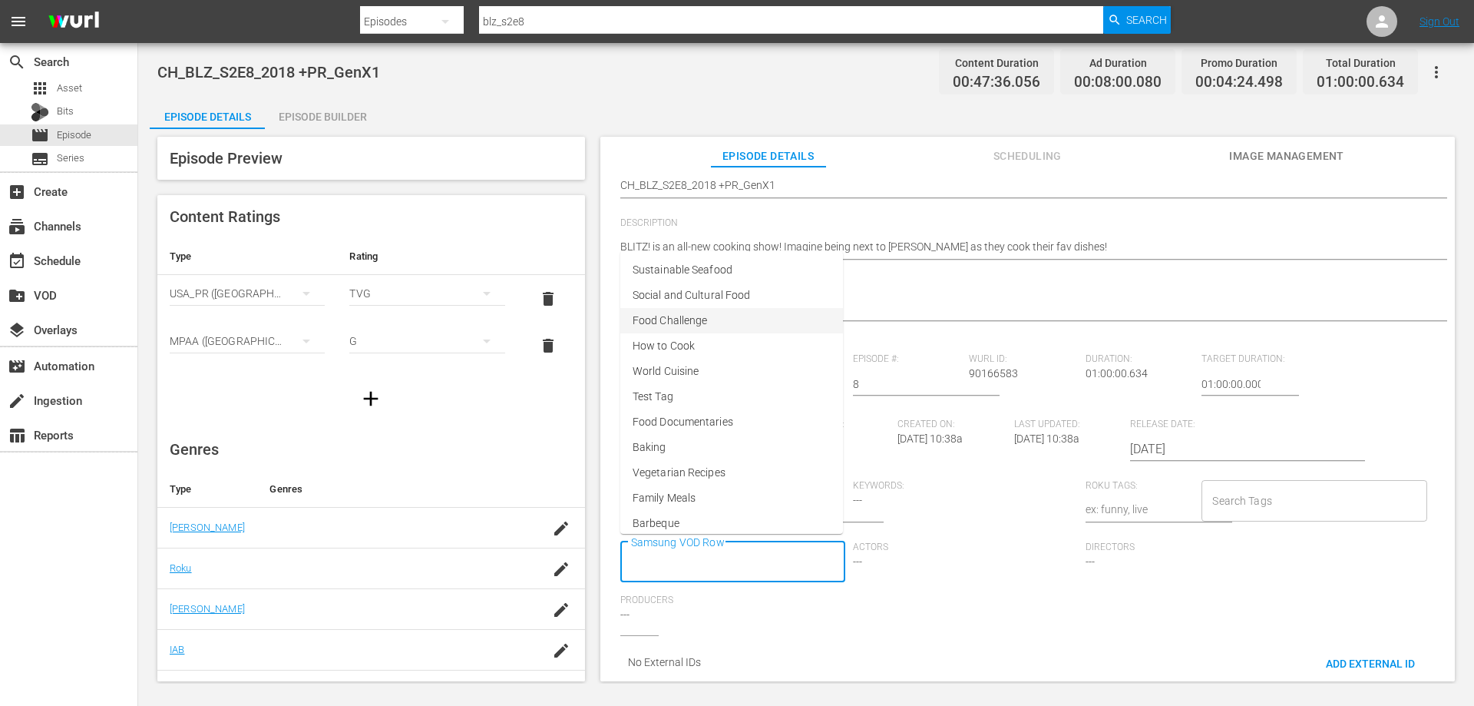
click at [669, 326] on span "Food Challenge" at bounding box center [670, 320] width 74 height 16
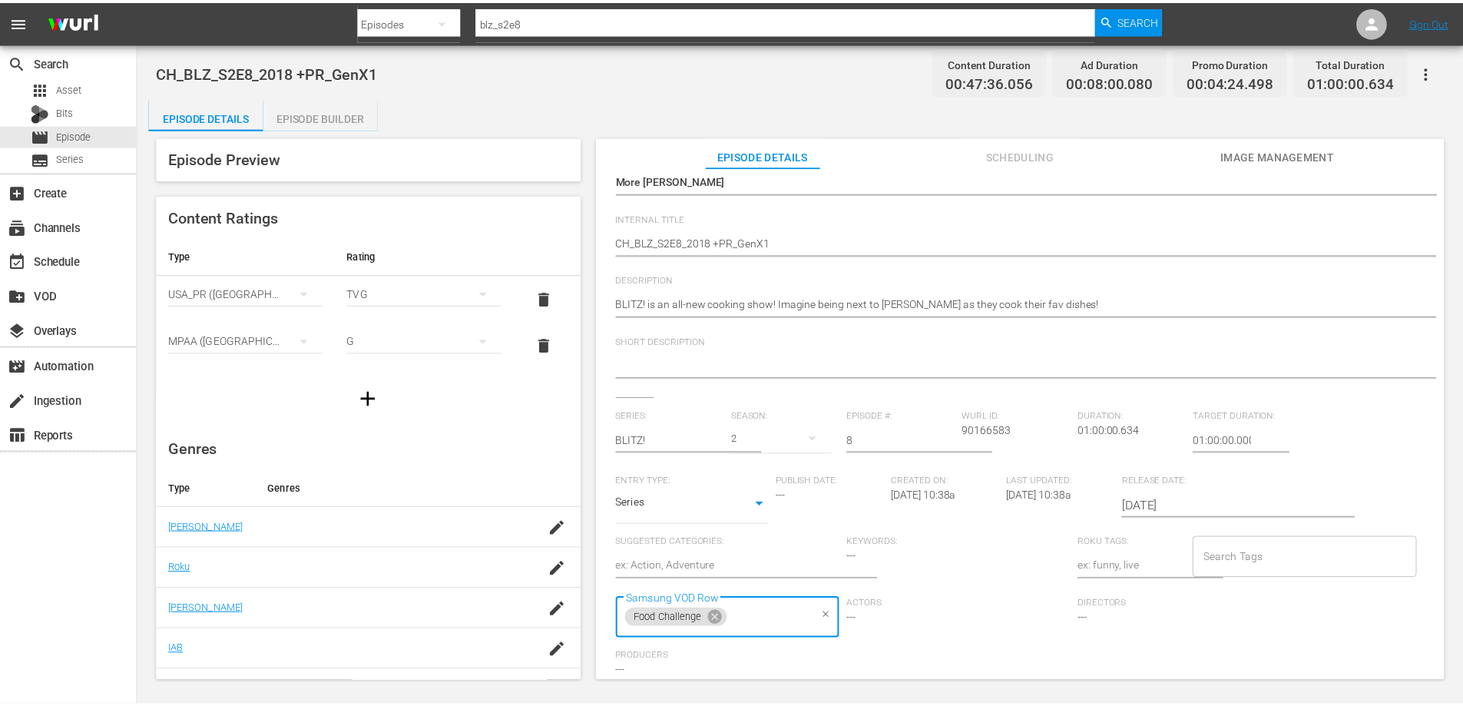
scroll to position [0, 0]
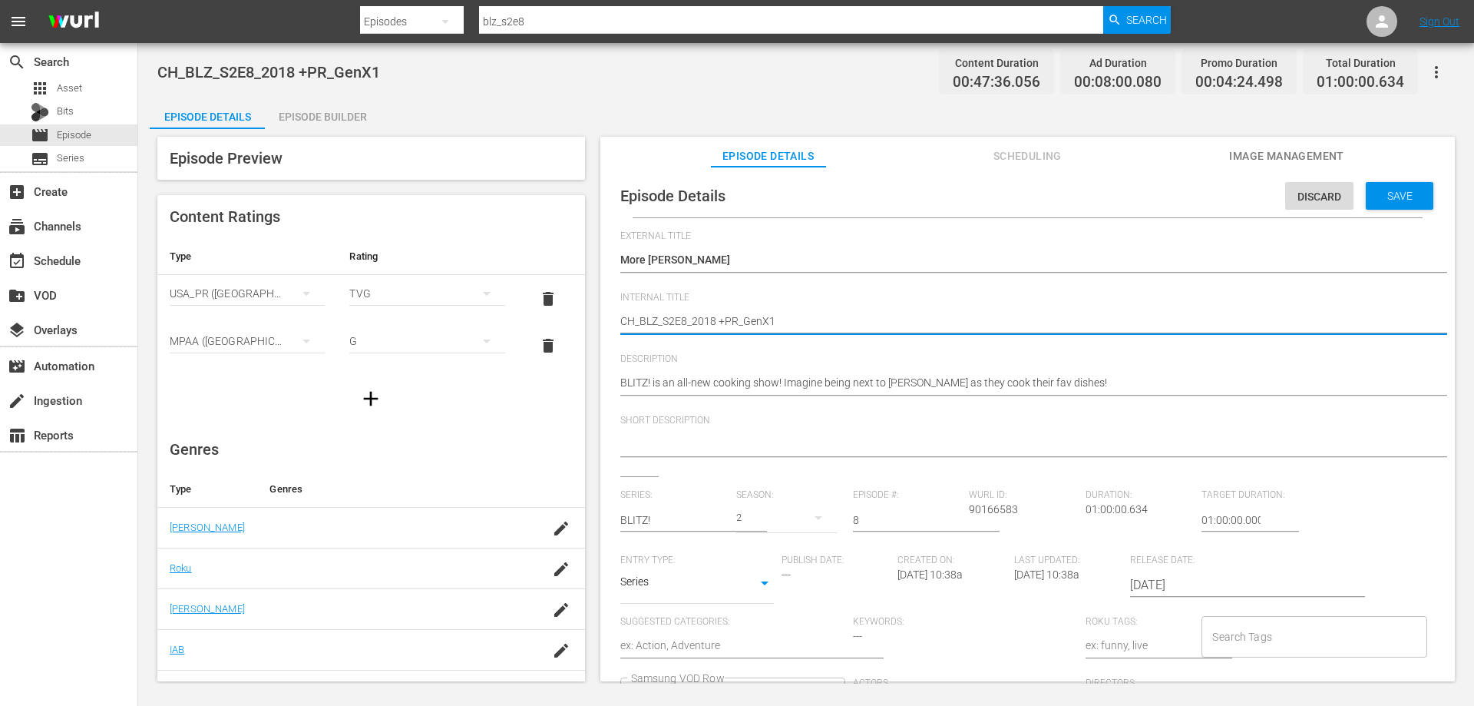
drag, startPoint x: 780, startPoint y: 320, endPoint x: 712, endPoint y: 322, distance: 67.6
click at [716, 322] on textarea "CH_BLZ_S2E8_2018 +PR_GenX1" at bounding box center [1023, 322] width 807 height 18
click at [761, 316] on textarea "CH_BLZ_S2E8_2018 +PR_GenX1" at bounding box center [1023, 322] width 807 height 18
drag, startPoint x: 784, startPoint y: 315, endPoint x: 716, endPoint y: 319, distance: 68.5
click at [716, 319] on textarea "CH_BLZ_S2E8_2018 +PR_GenX1" at bounding box center [1023, 322] width 807 height 18
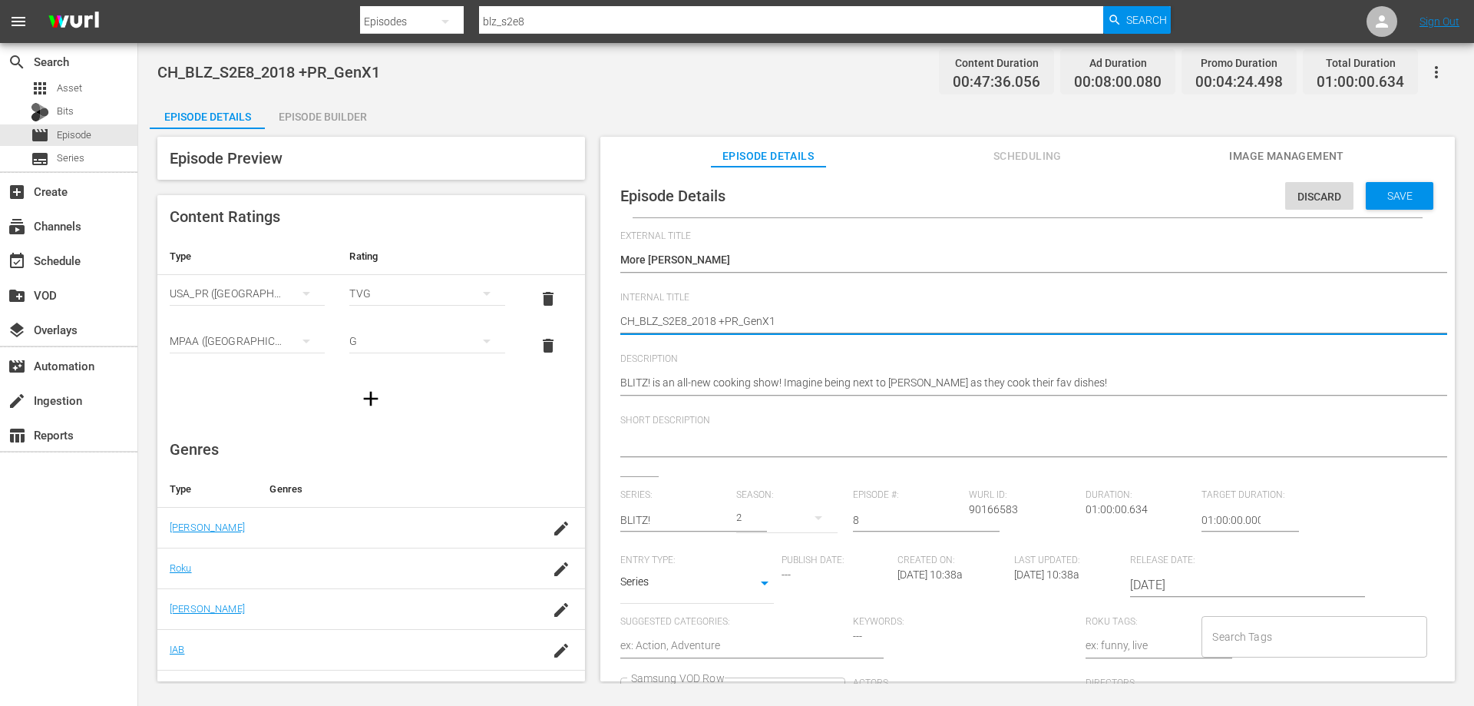
type textarea "CH_BLZ_S2E8_2018"
type textarea "CH_BLZ_S2E8_2018_"
type textarea "CH_BLZ_S2E8_2018_M"
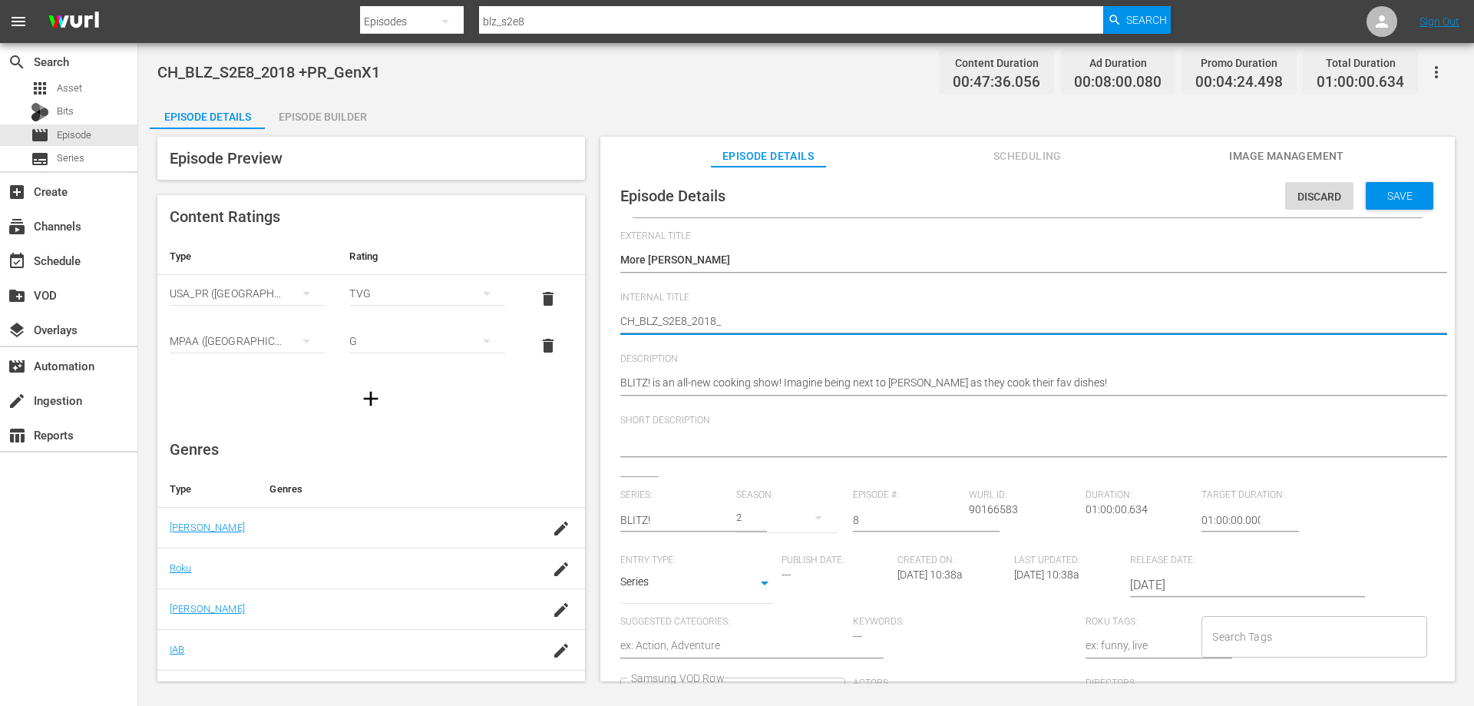
type textarea "CH_BLZ_S2E8_2018_M"
type textarea "CH_BLZ_S2E8_2018_Mo"
type textarea "CH_BLZ_S2E8_2018_Mor"
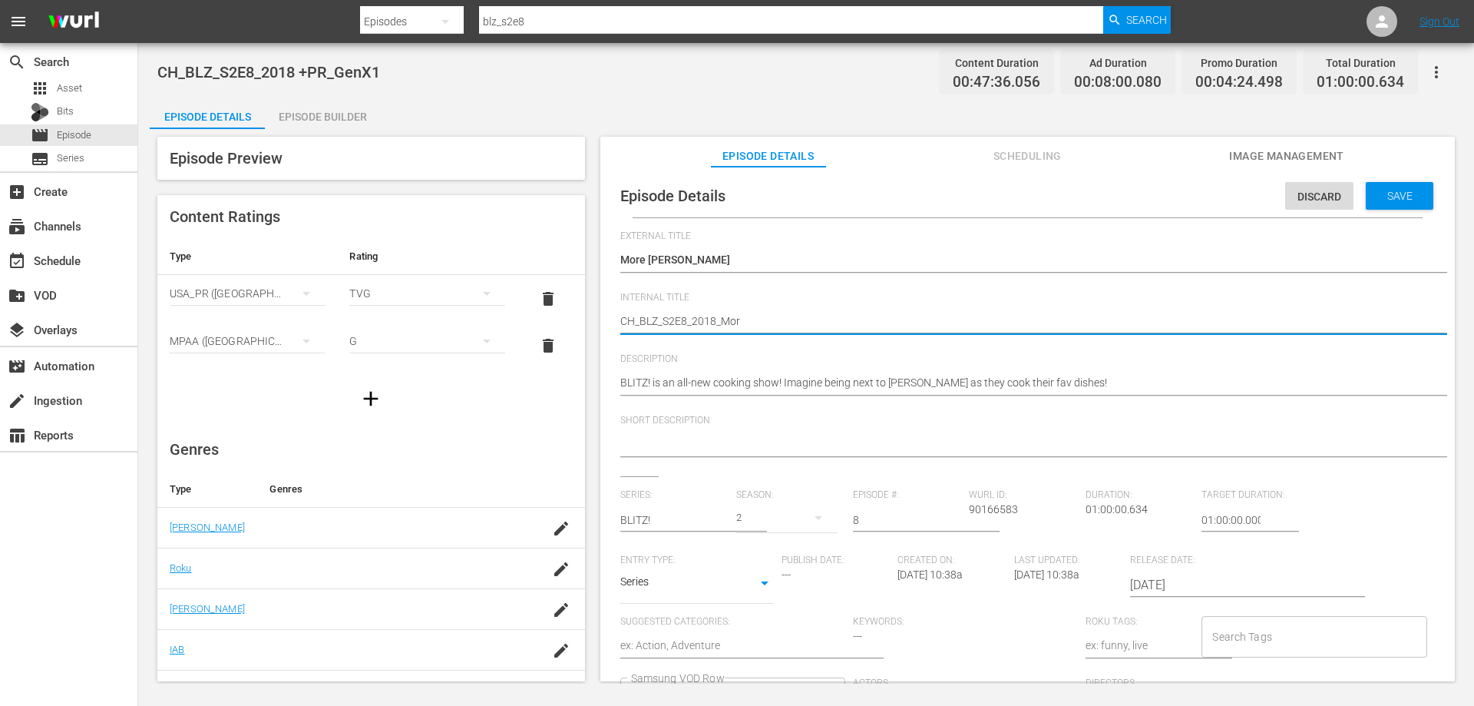
type textarea "CH_BLZ_S2E8_2018_More"
type textarea "CH_BLZ_S2E8_2018_MoreE"
type textarea "CH_BLZ_S2E8_2018_MoreEv"
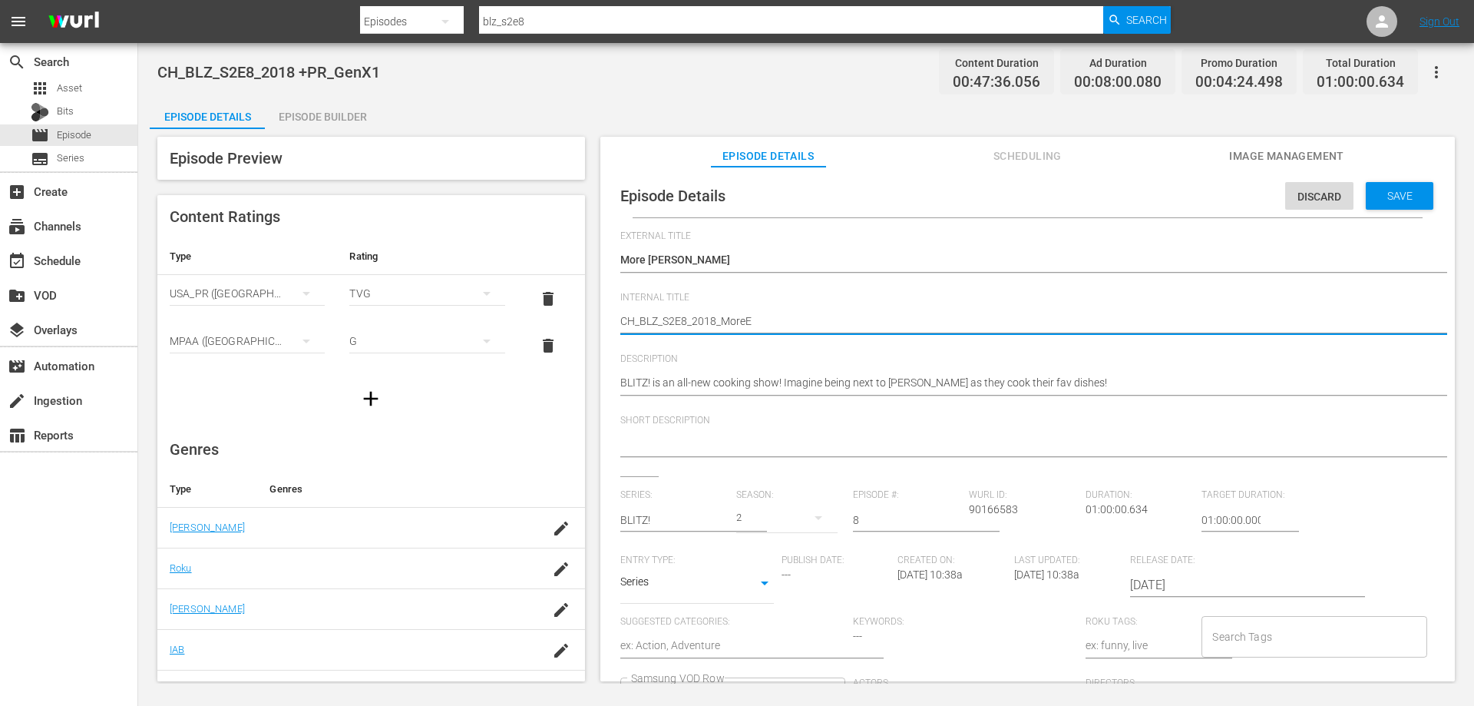
type textarea "CH_BLZ_S2E8_2018_MoreEv"
type textarea "CH_BLZ_S2E8_2018_MoreEva"
type textarea "CH_BLZ_S2E8_2018_MoreEvaB"
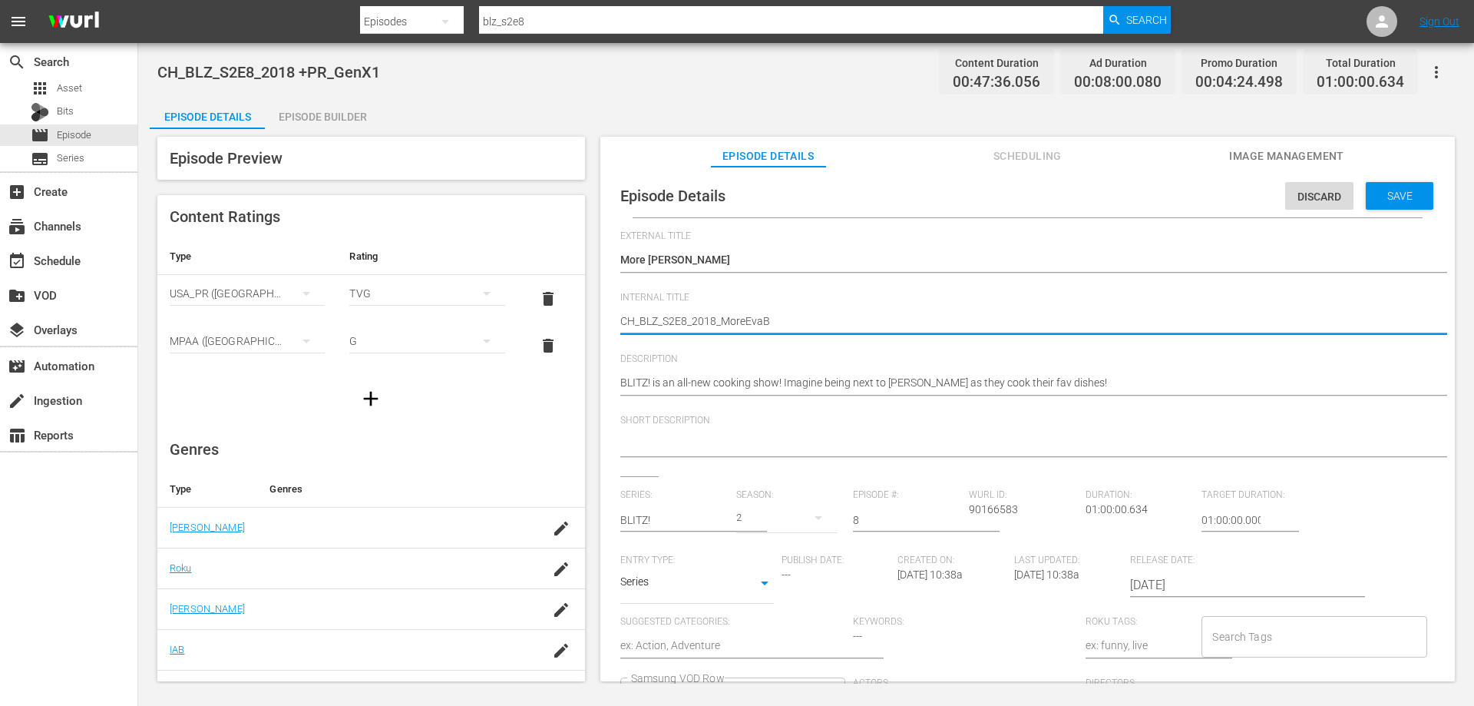
type textarea "CH_BLZ_S2E8_2018_MoreEvaBe"
type textarea "CH_BLZ_S2E8_2018_MoreEvaBee"
drag, startPoint x: 633, startPoint y: 321, endPoint x: 552, endPoint y: 336, distance: 82.8
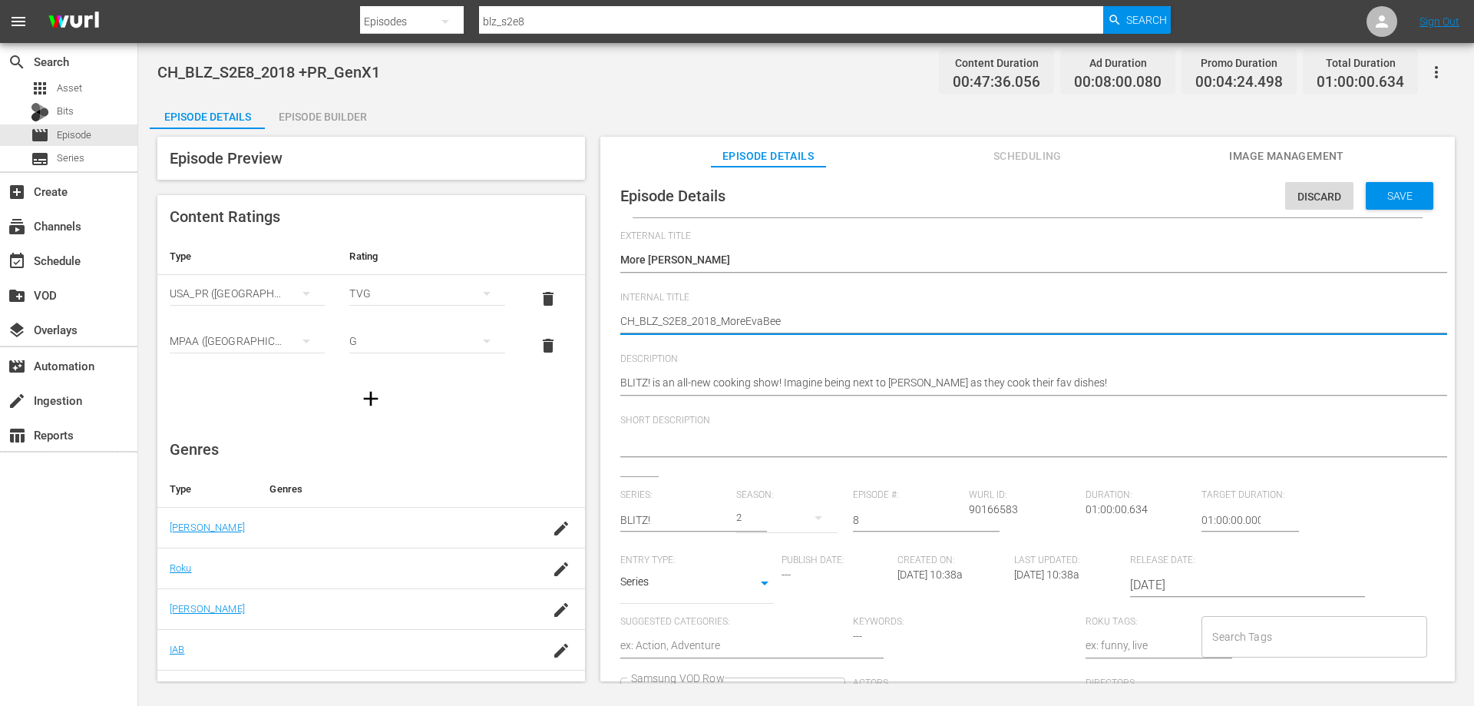
click at [552, 336] on div "Episode Preview Content Ratings Type Rating Select Rating Type USA_PR (United S…" at bounding box center [806, 411] width 1313 height 564
type textarea "V_BLZ_S2E8_2018_MoreEvaBee"
type textarea "VO_BLZ_S2E8_2018_MoreEvaBee"
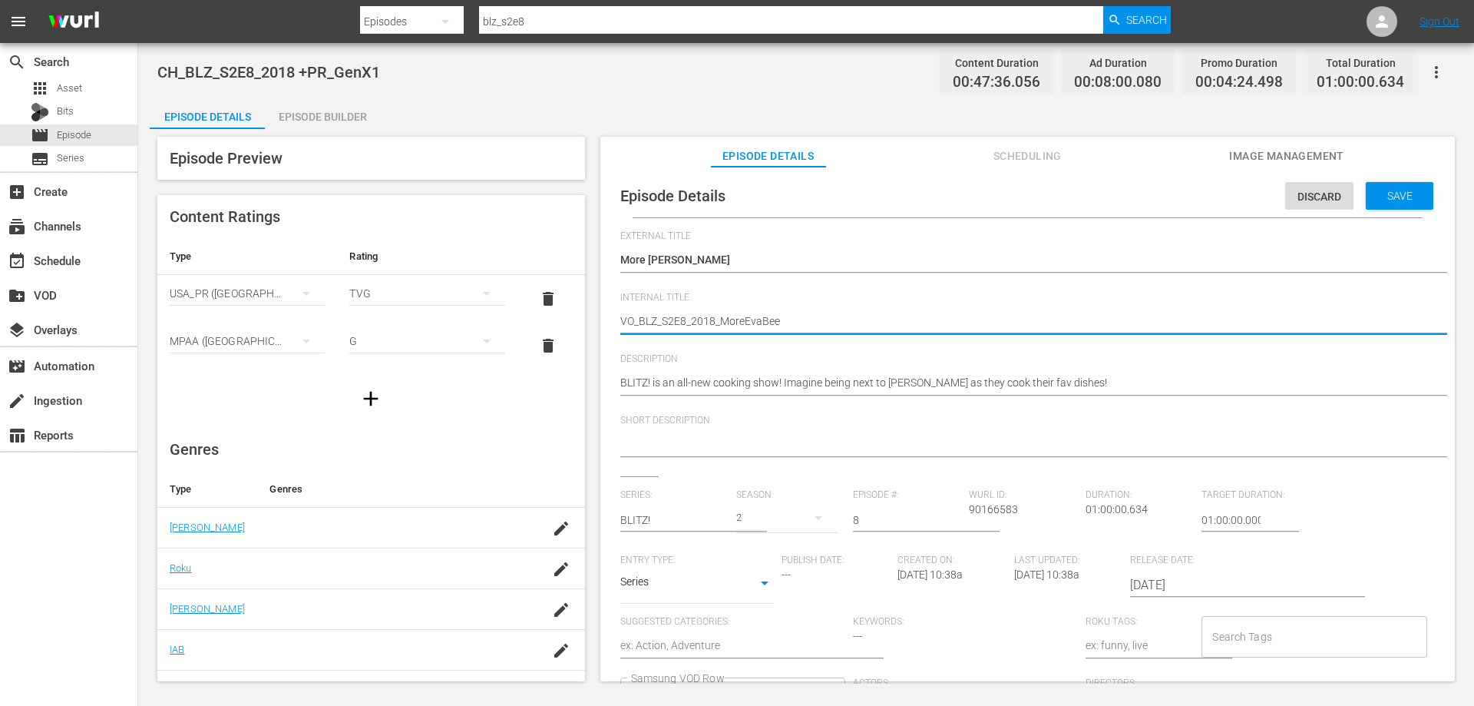
type textarea "VOD_BLZ_S2E8_2018_MoreEvaBee"
click at [1403, 188] on div "Save" at bounding box center [1400, 196] width 68 height 28
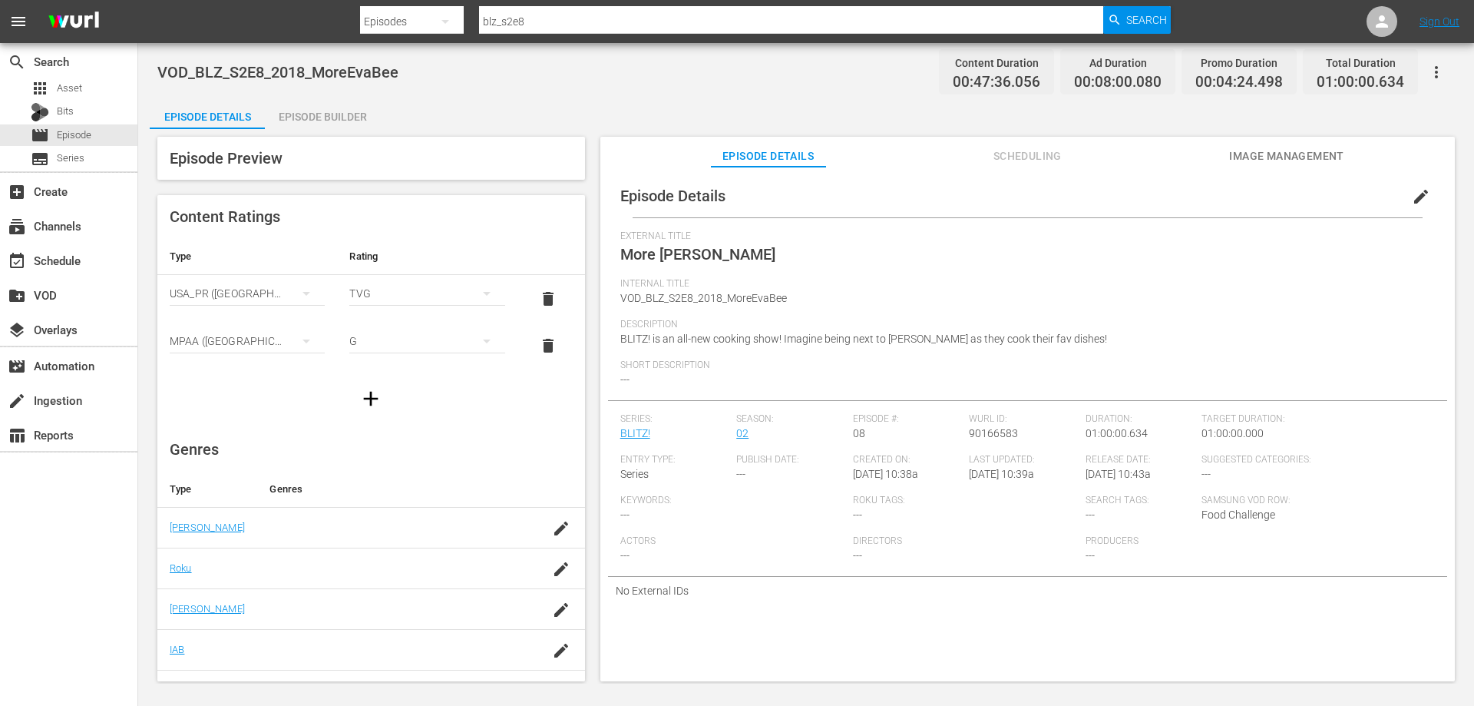
click at [294, 114] on div "Episode Builder" at bounding box center [322, 116] width 115 height 37
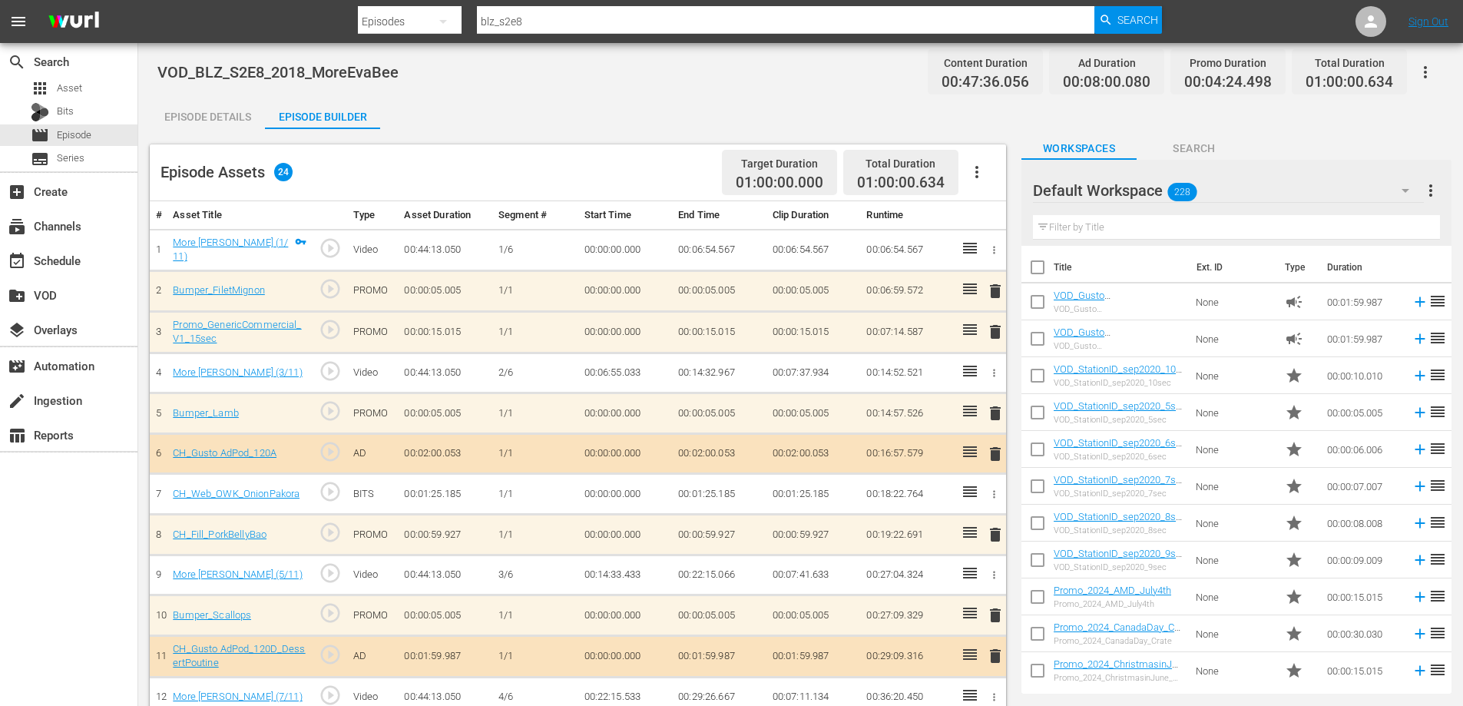
click at [996, 284] on span "delete" at bounding box center [995, 291] width 18 height 18
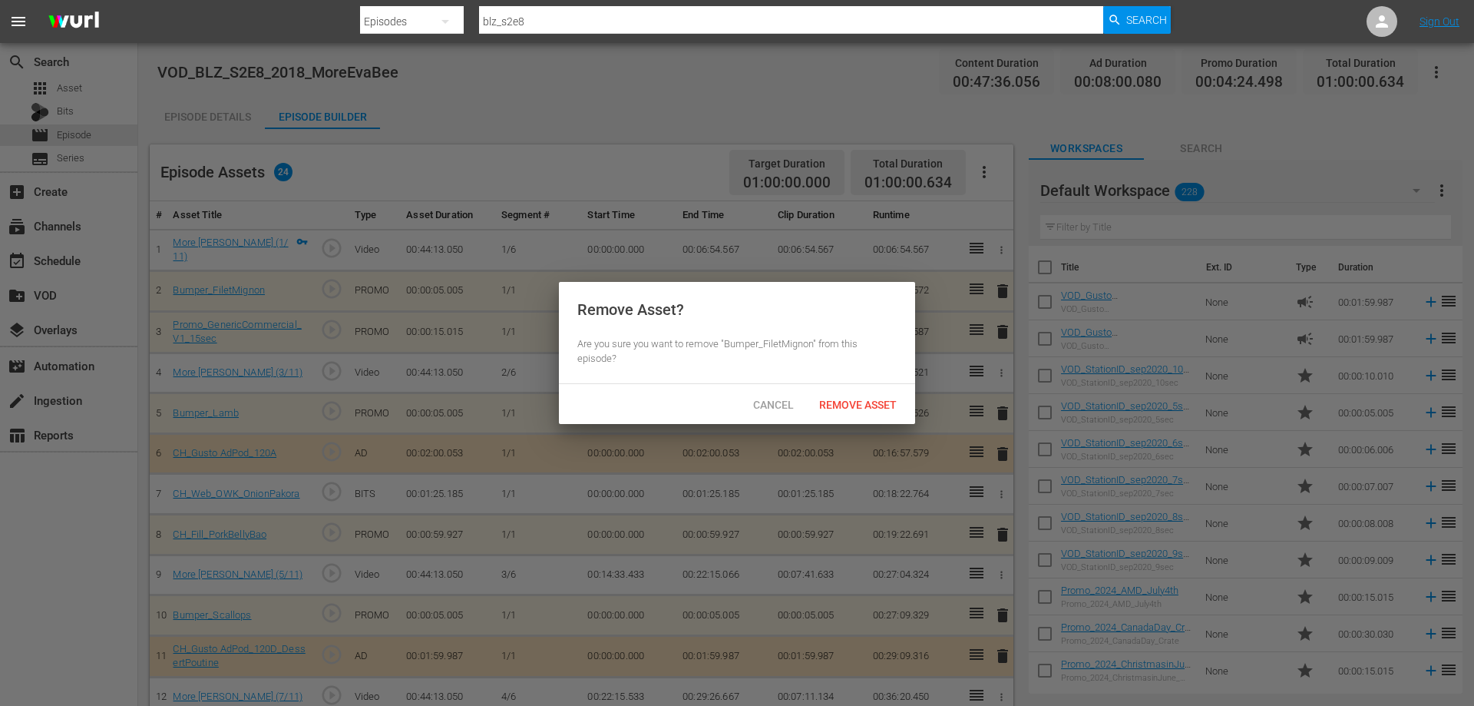
click at [581, 129] on div at bounding box center [737, 353] width 1474 height 706
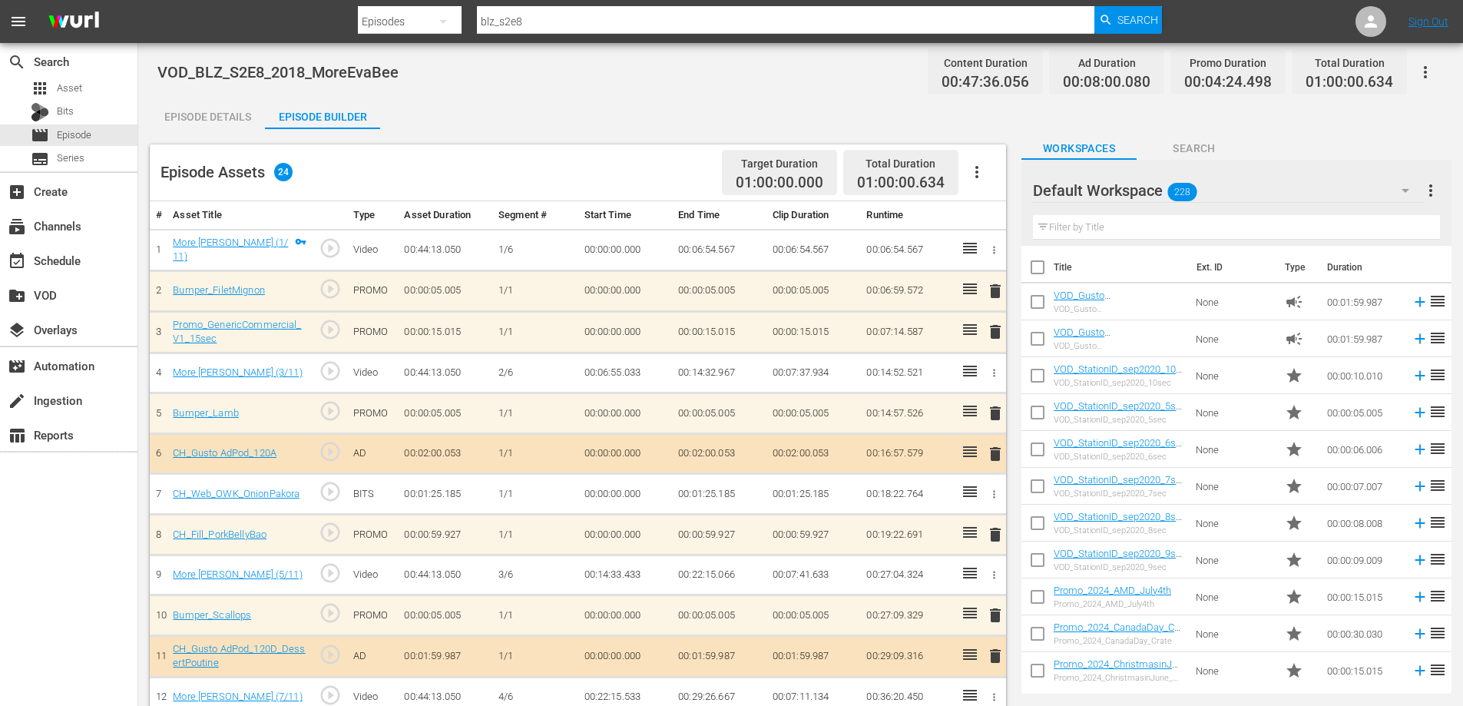
click at [997, 326] on span "delete" at bounding box center [995, 331] width 18 height 18
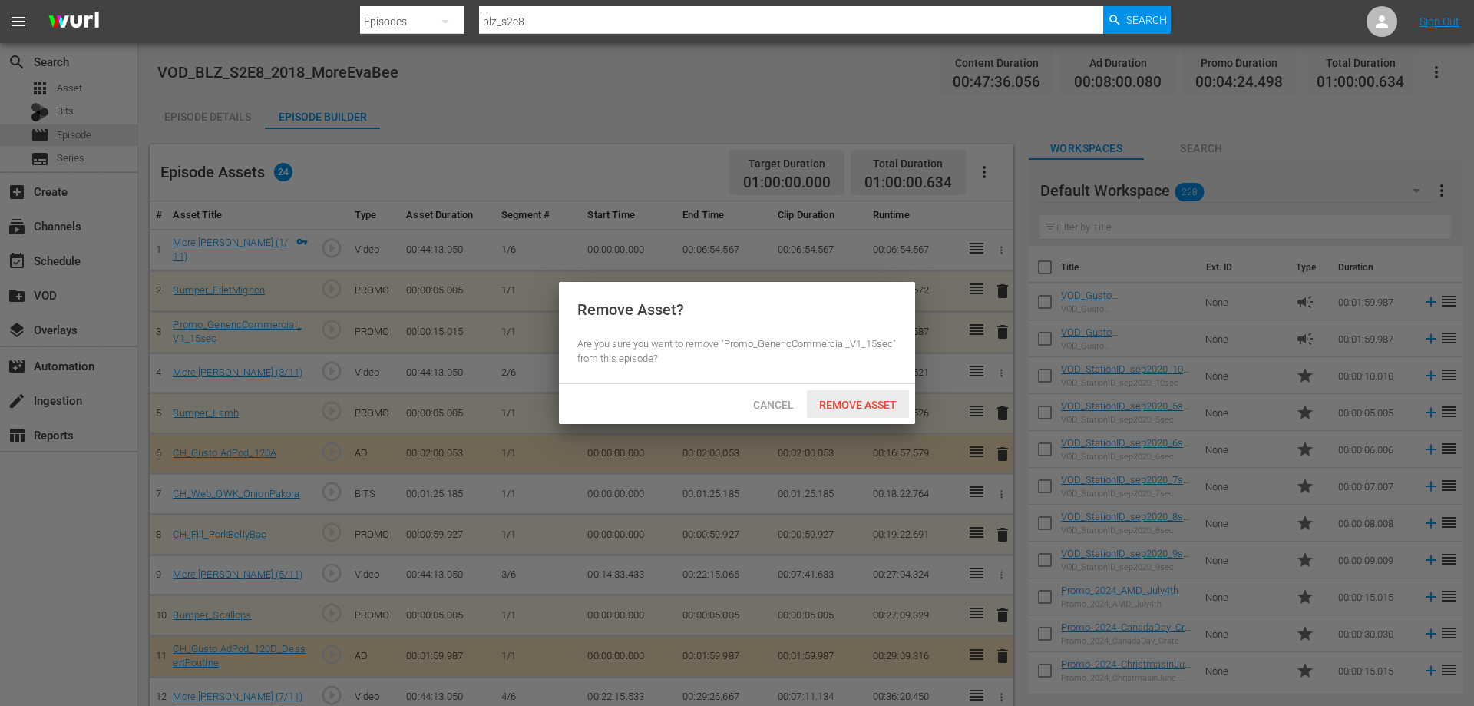
click at [843, 396] on div "Remove Asset" at bounding box center [858, 404] width 102 height 28
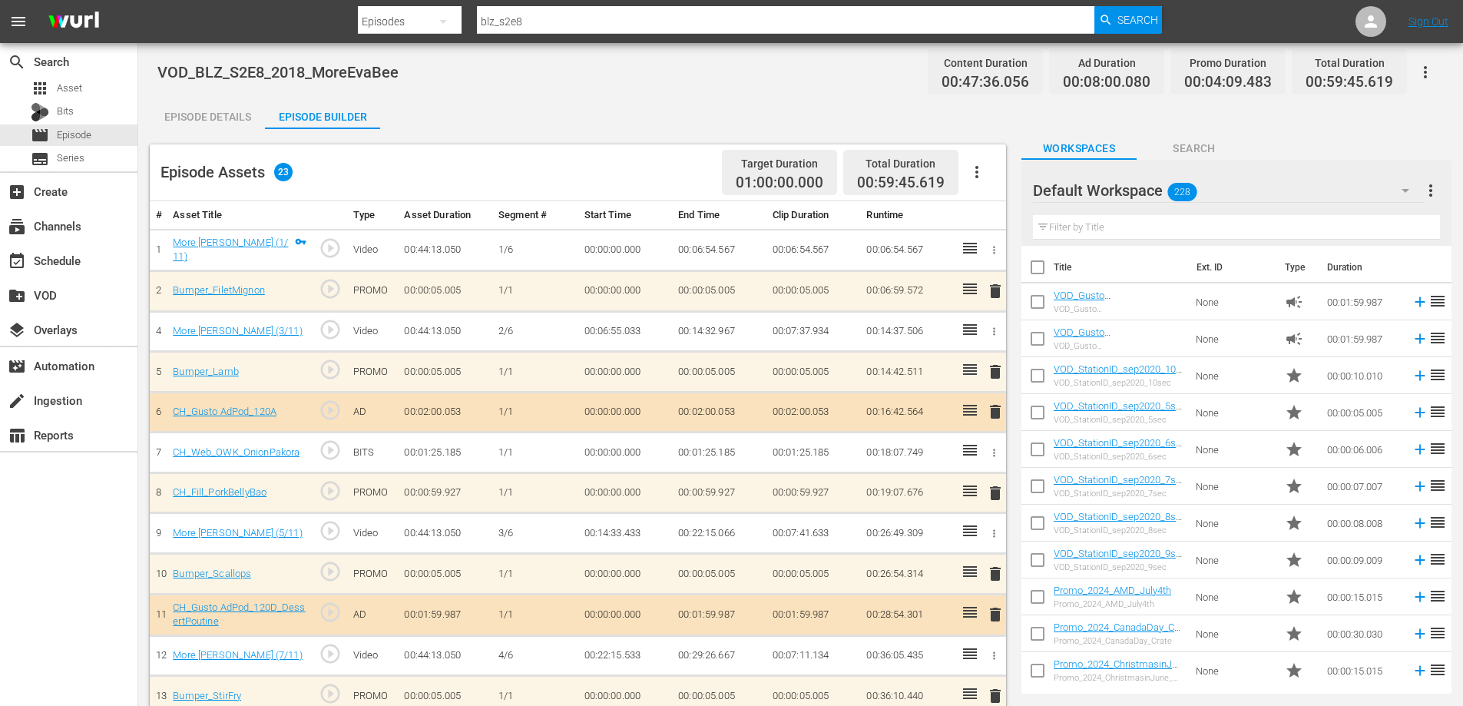
click at [995, 409] on span "delete" at bounding box center [995, 411] width 18 height 18
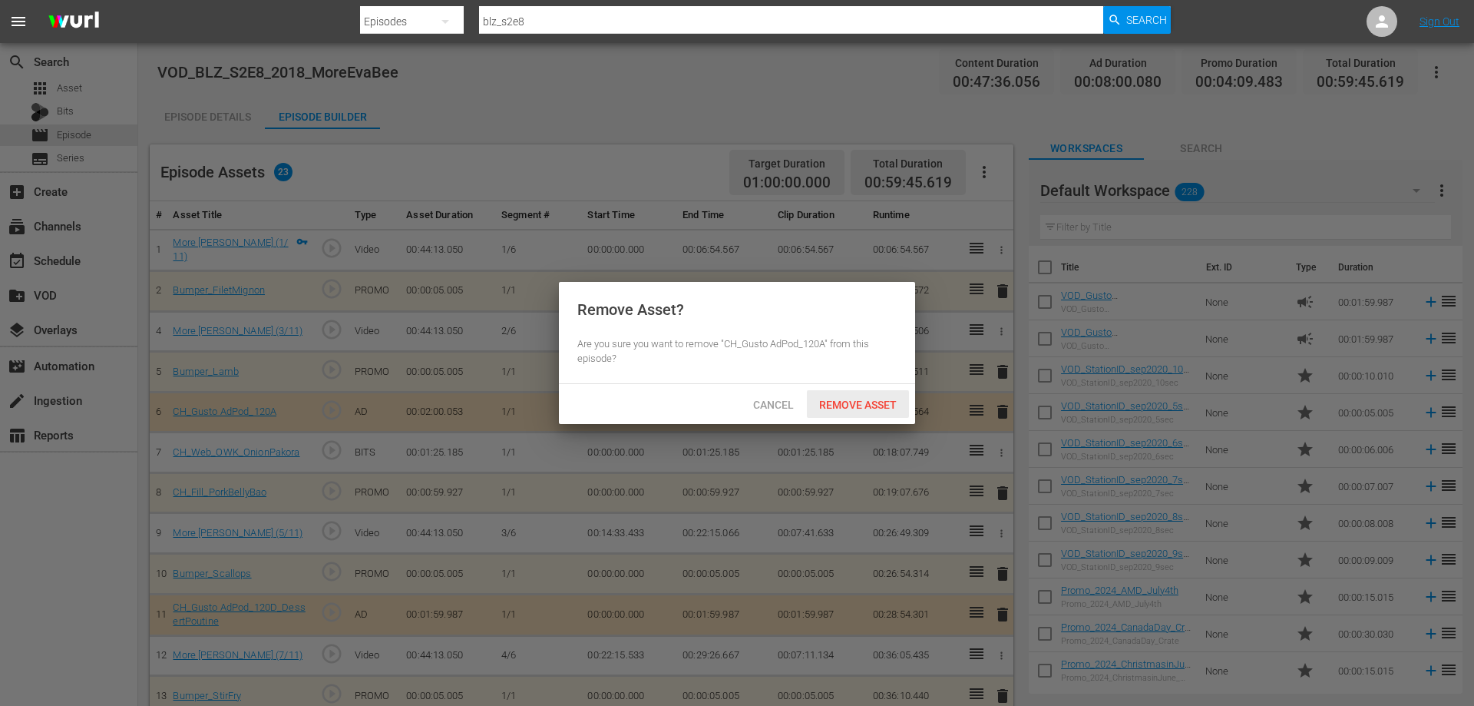
click at [853, 408] on span "Remove Asset" at bounding box center [858, 404] width 102 height 12
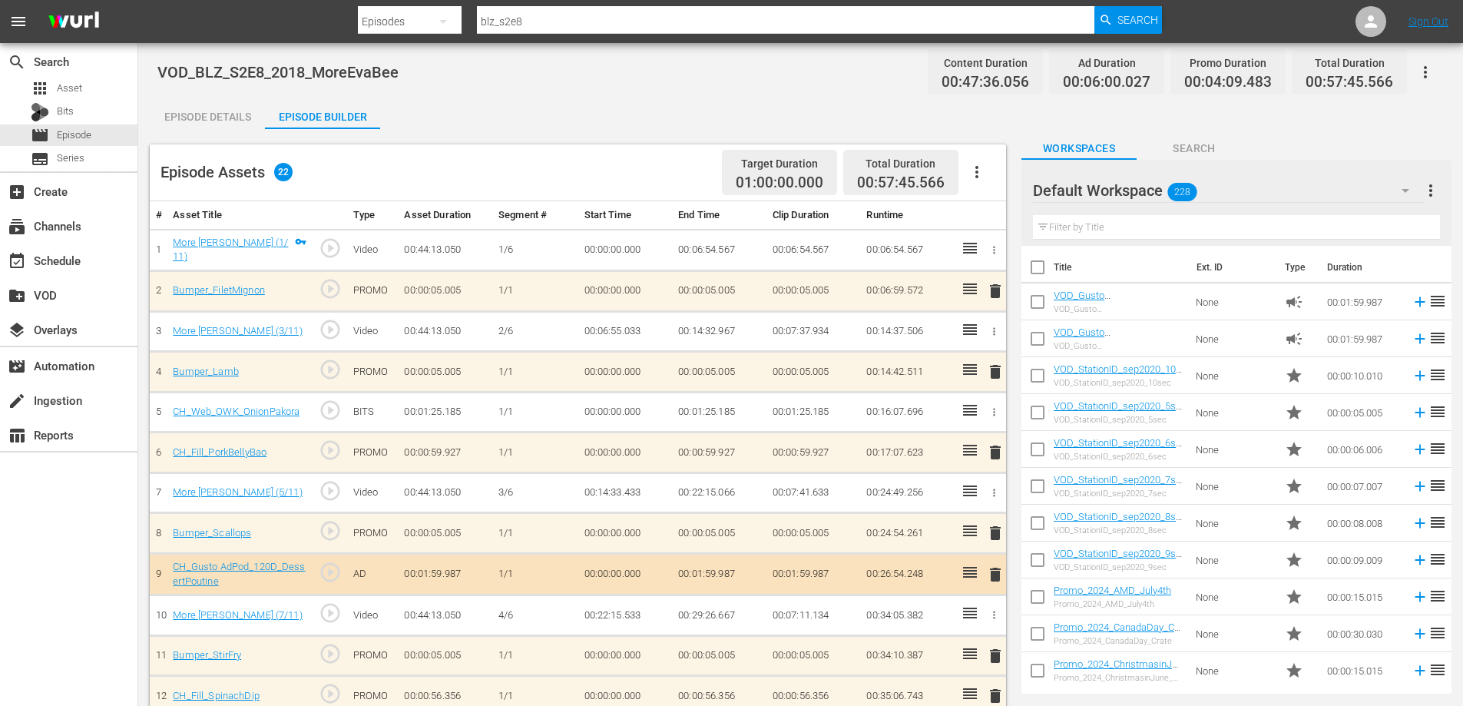
click at [992, 406] on icon "button" at bounding box center [994, 412] width 12 height 12
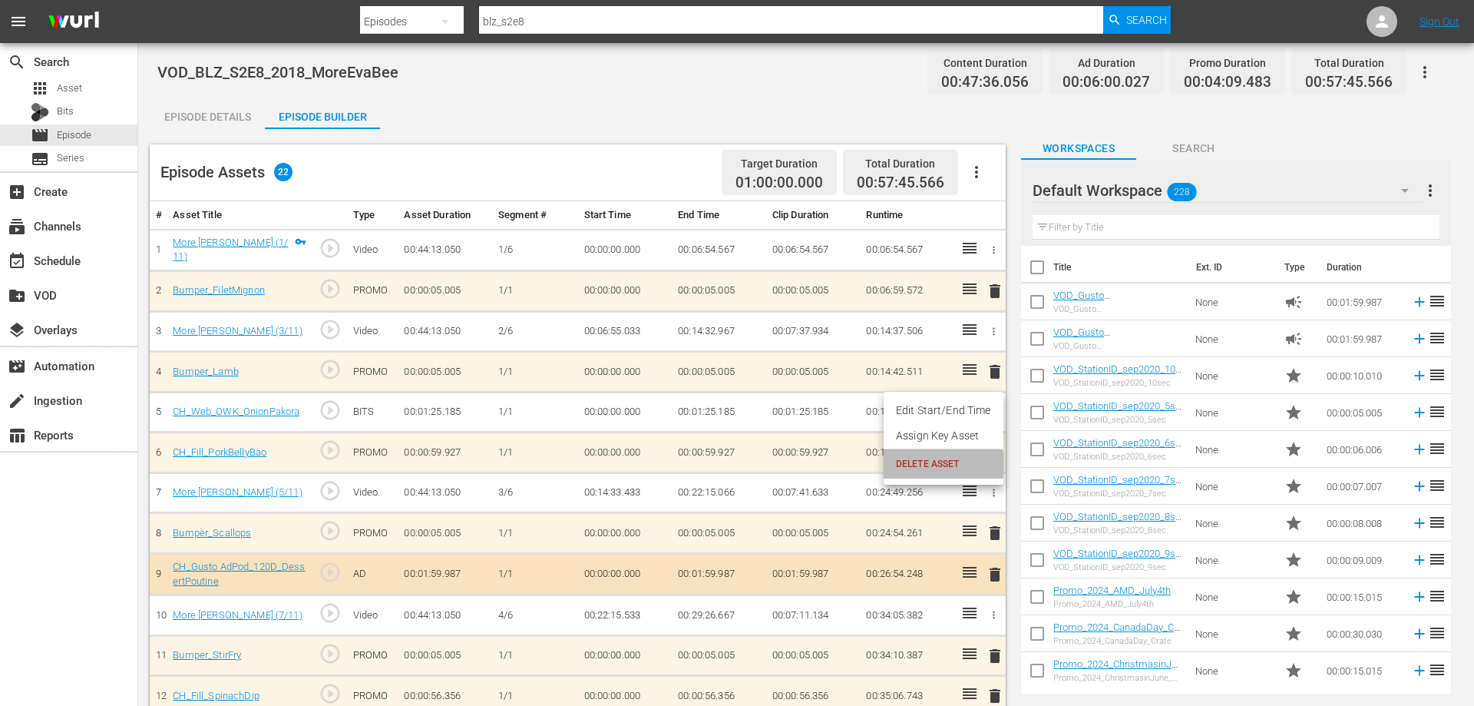
click at [921, 465] on span "DELETE ASSET" at bounding box center [943, 464] width 95 height 14
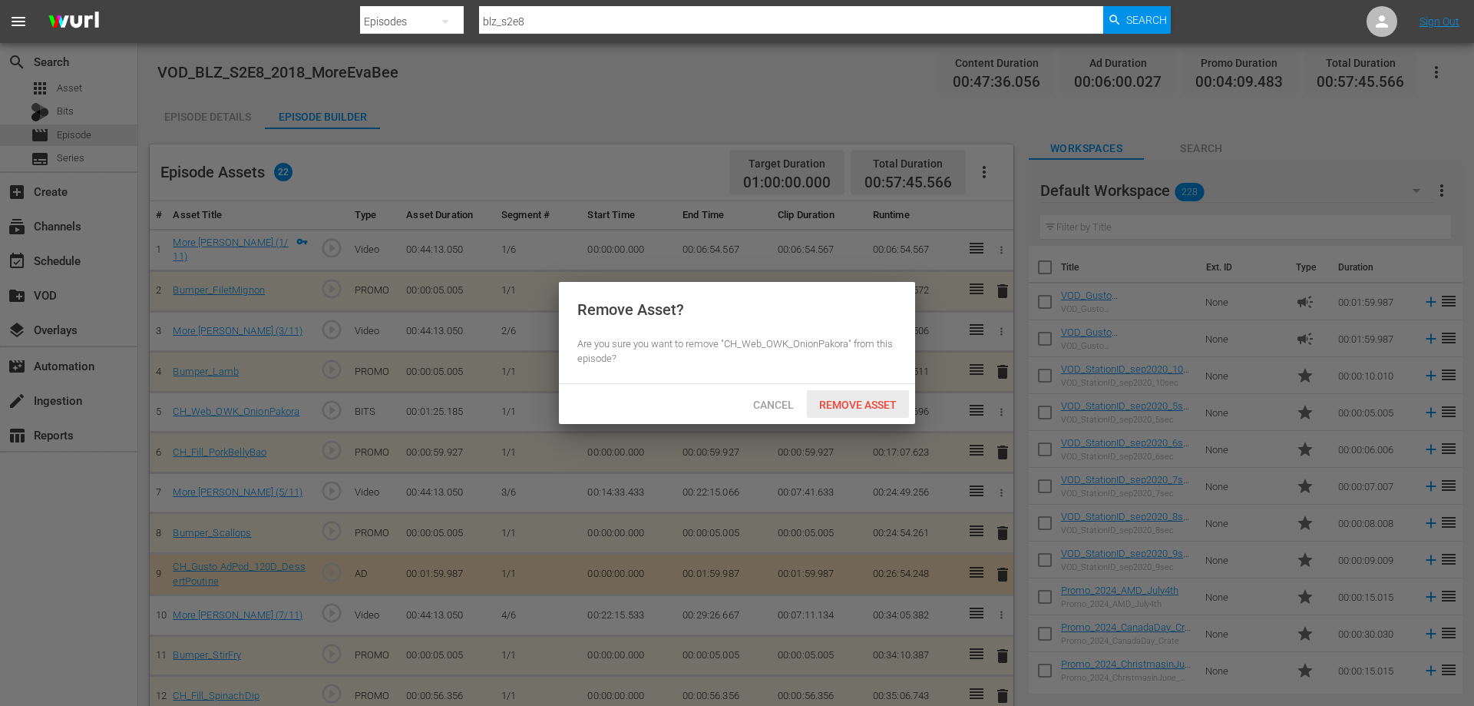
click at [845, 405] on span "Remove Asset" at bounding box center [858, 404] width 102 height 12
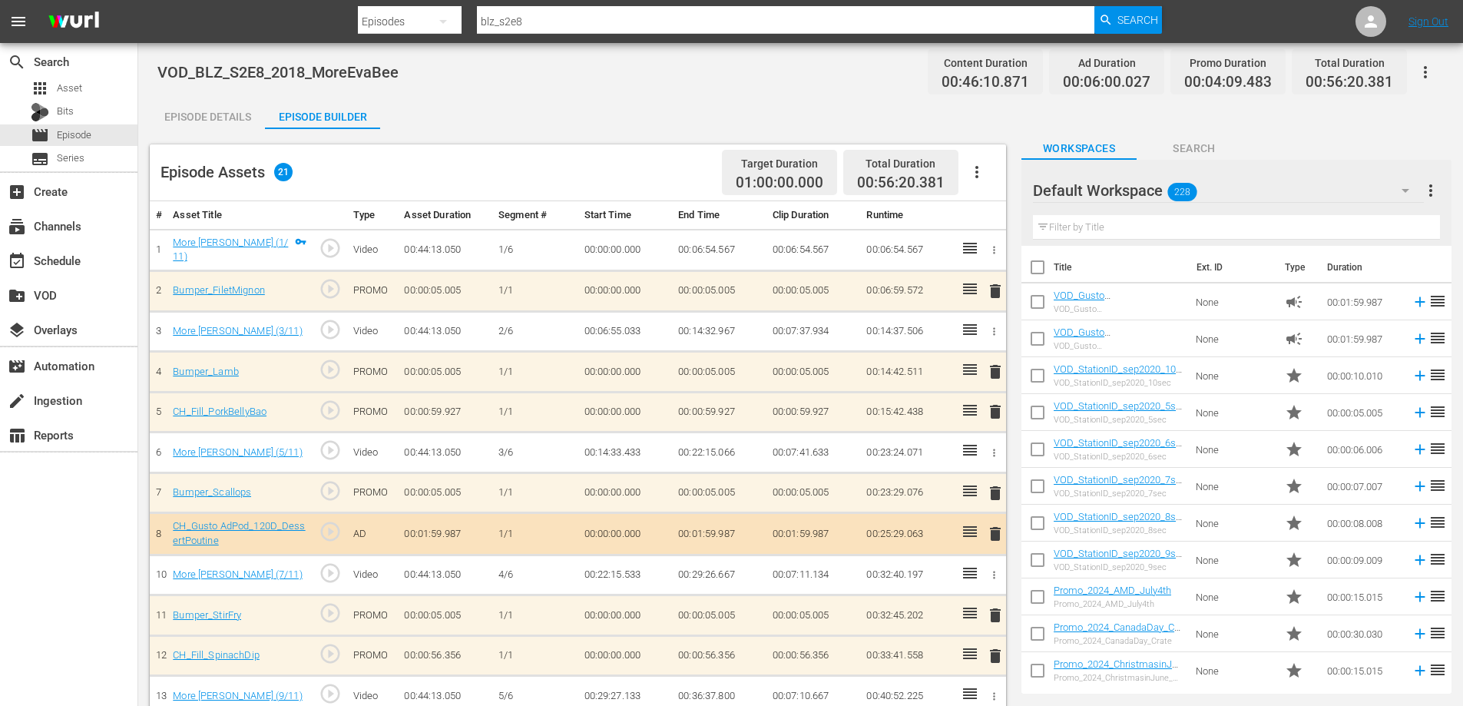
click at [994, 411] on span "delete" at bounding box center [995, 411] width 18 height 18
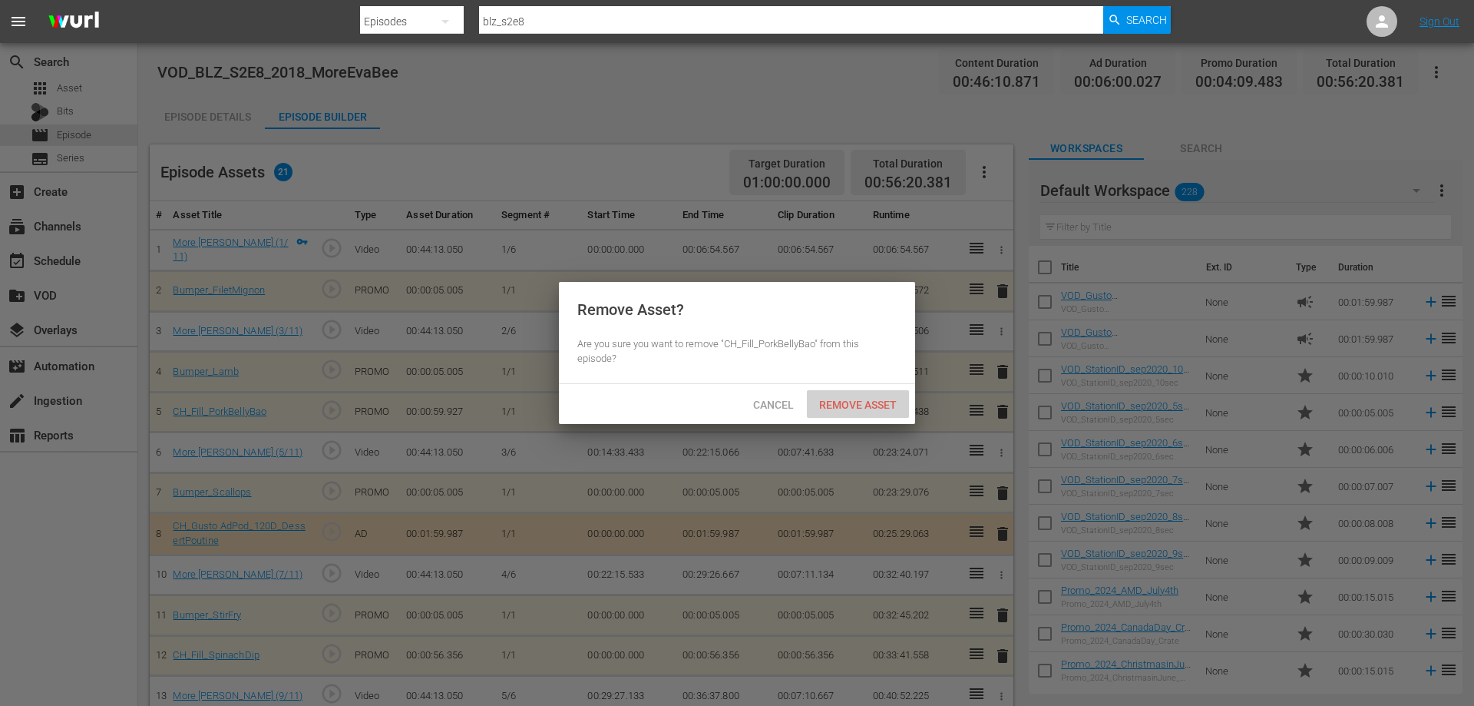
click at [884, 405] on span "Remove Asset" at bounding box center [858, 404] width 102 height 12
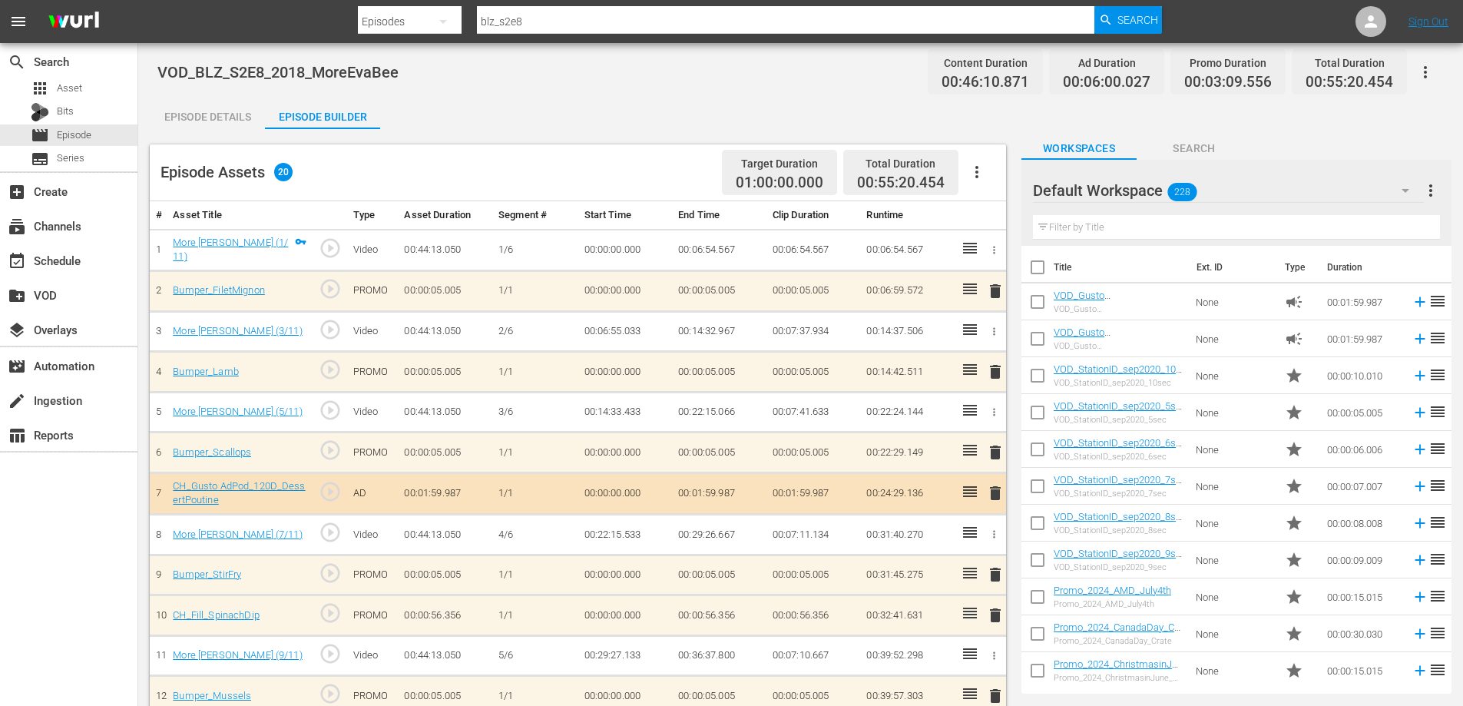
click at [991, 489] on span "delete" at bounding box center [995, 493] width 18 height 18
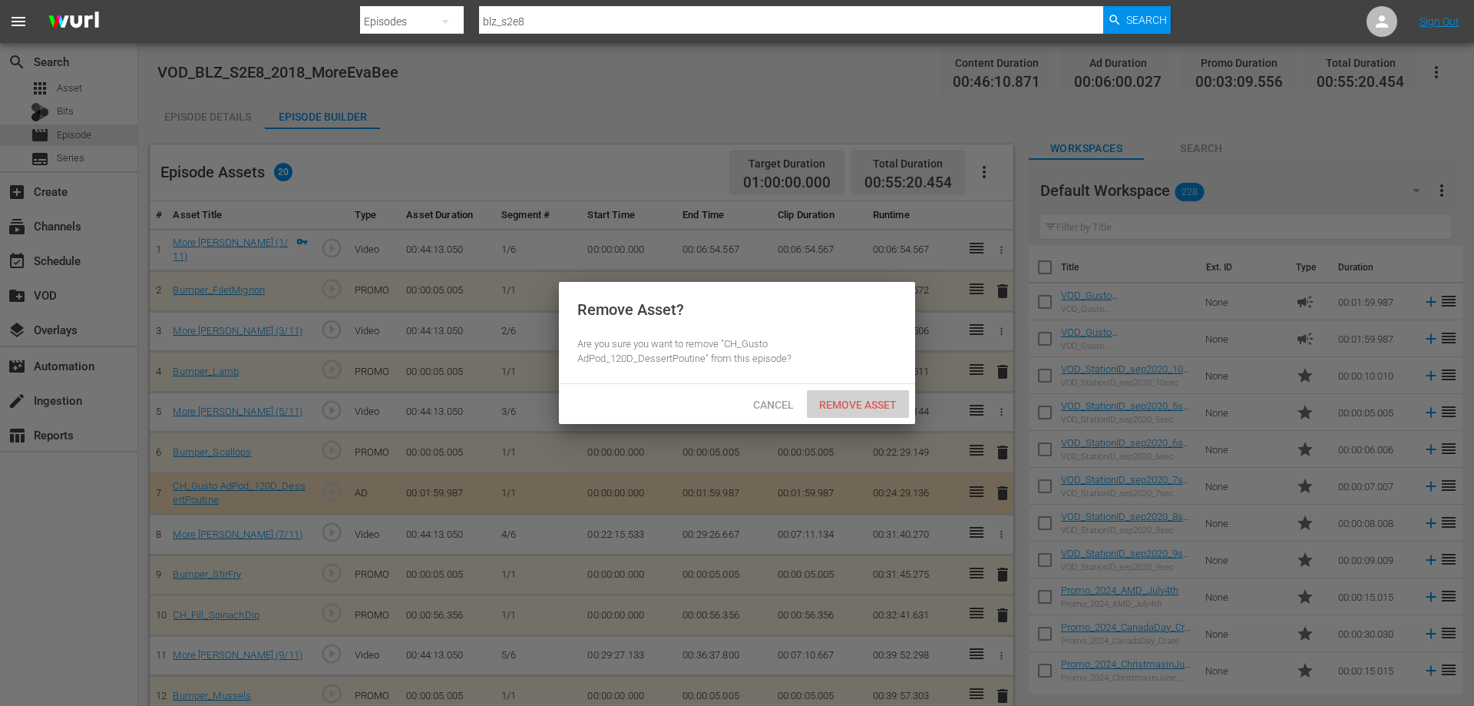
click at [851, 396] on div "Remove Asset" at bounding box center [858, 404] width 102 height 28
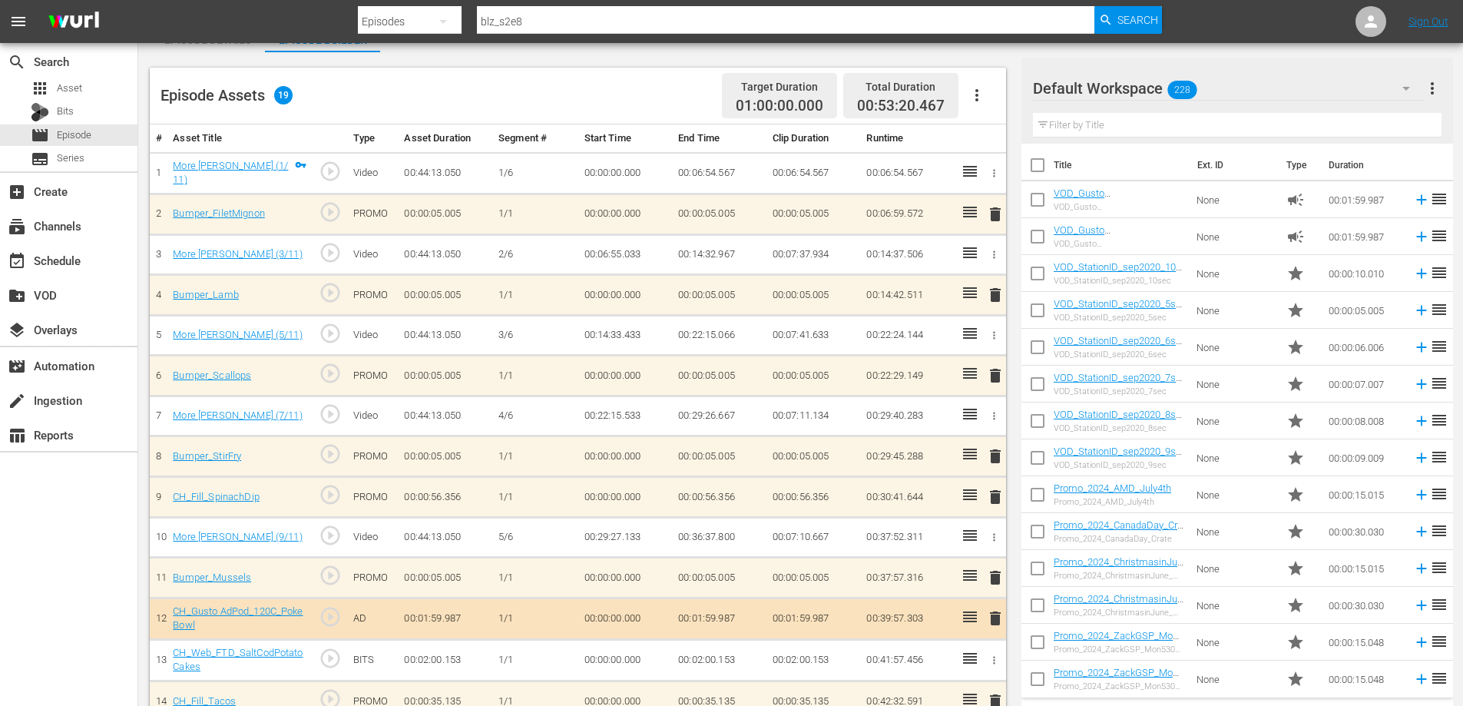
scroll to position [230, 0]
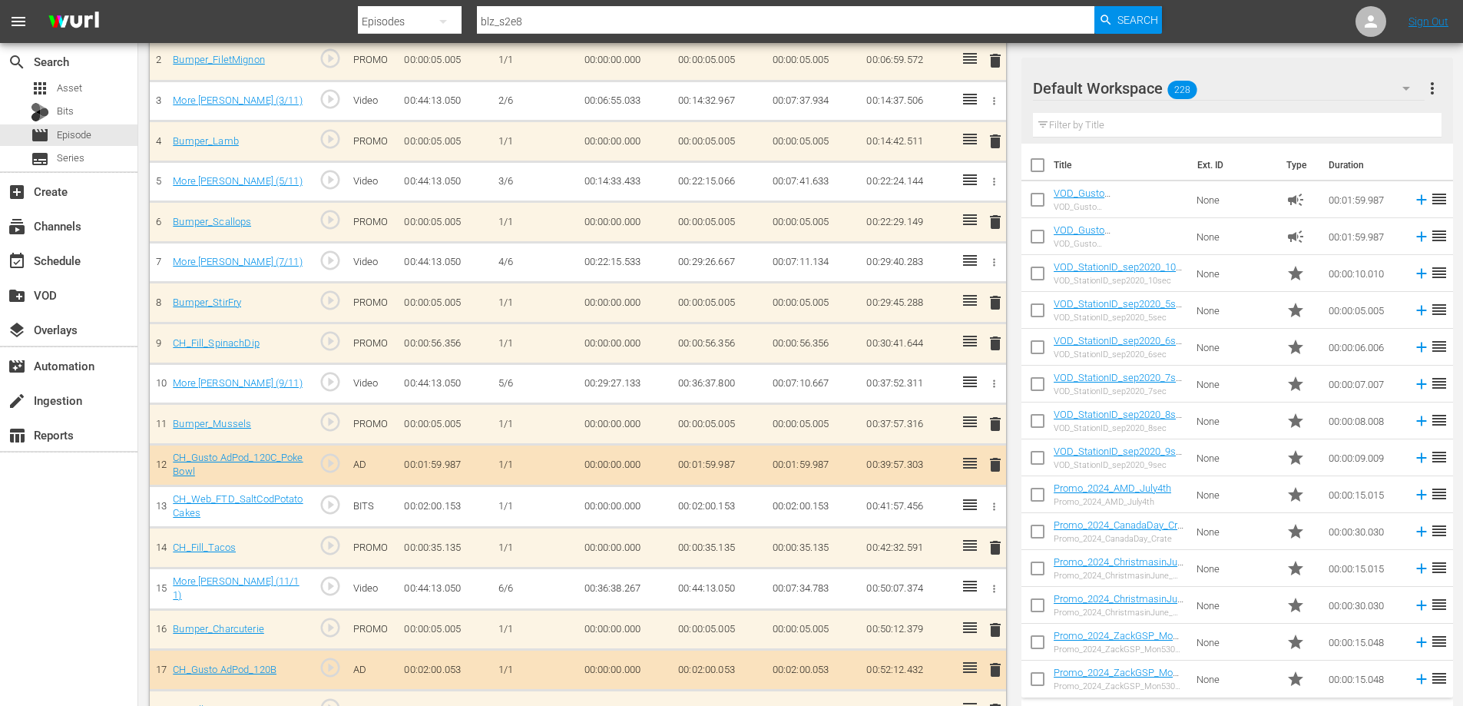
click at [999, 340] on span "delete" at bounding box center [995, 343] width 18 height 18
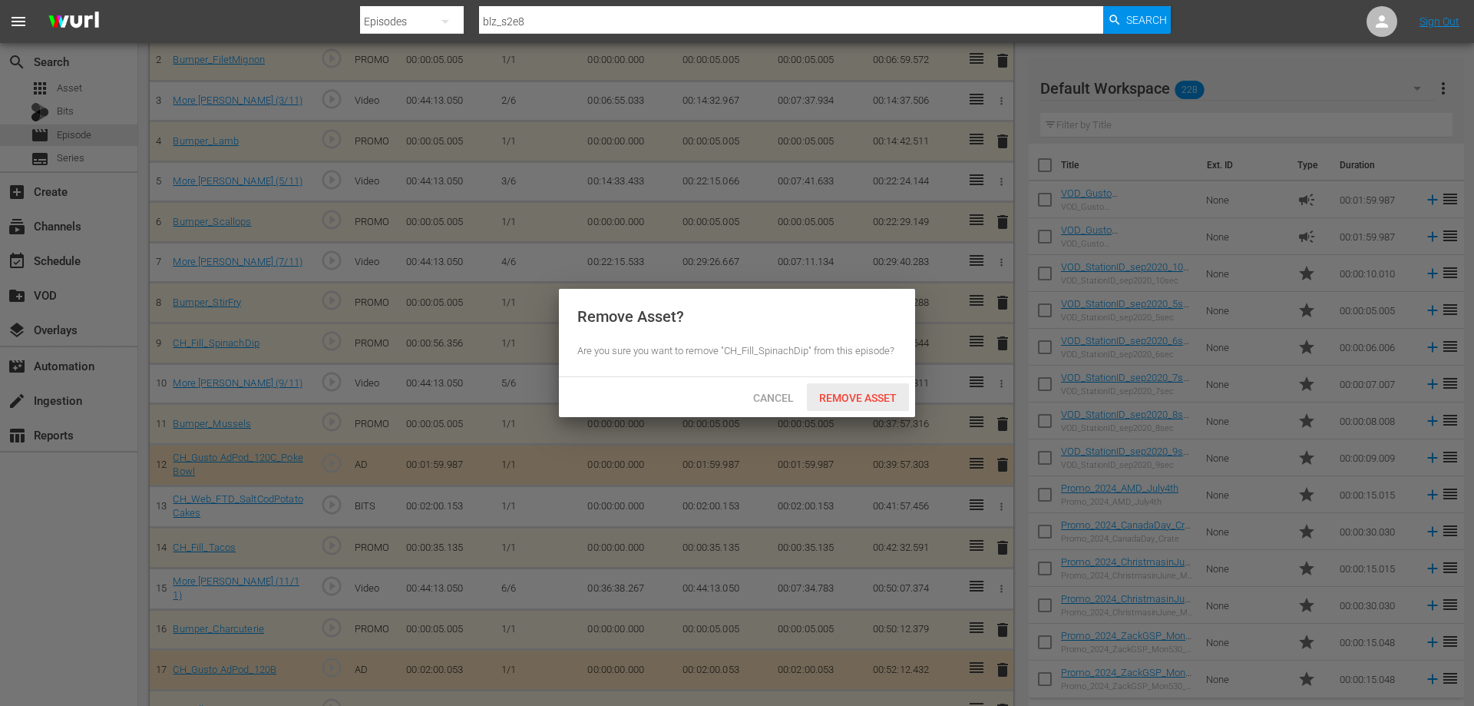
click at [845, 388] on div "Remove Asset" at bounding box center [858, 397] width 102 height 28
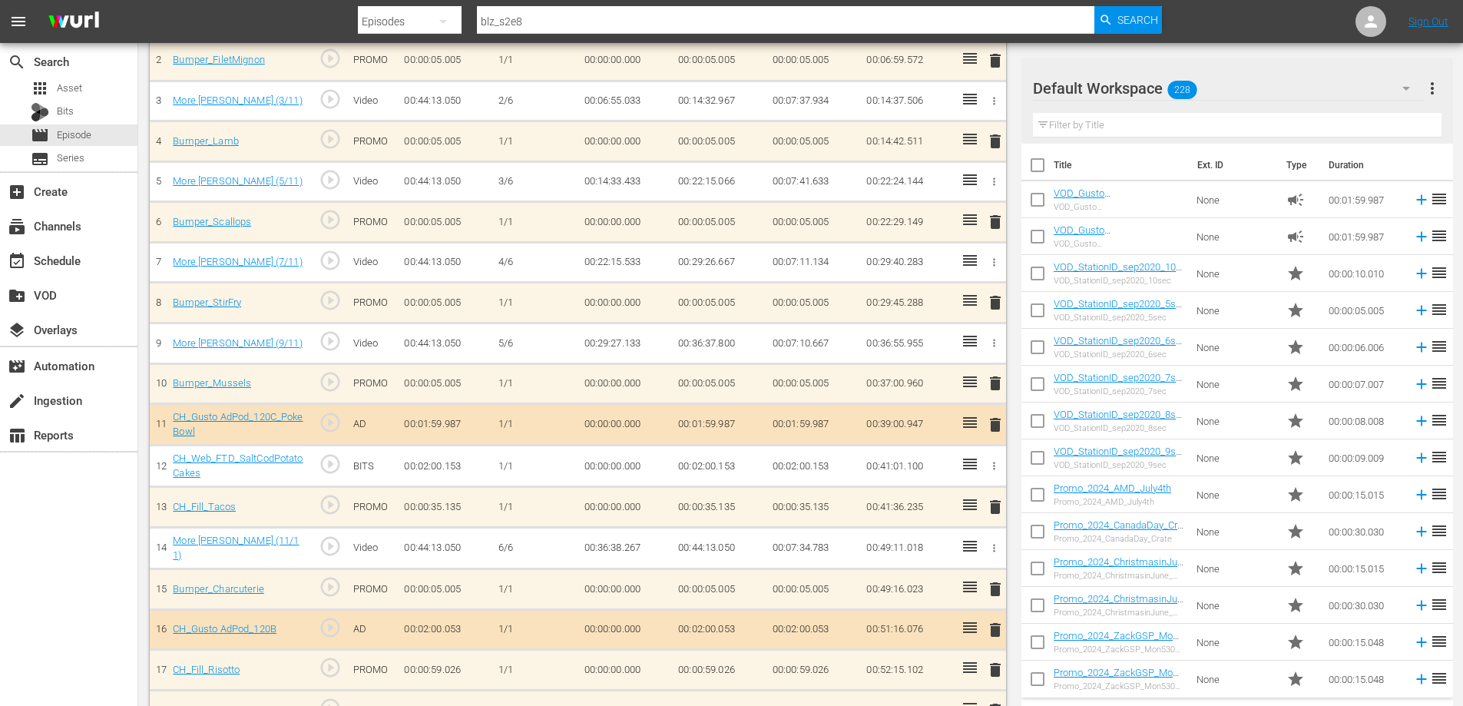
click at [997, 422] on span "delete" at bounding box center [995, 424] width 18 height 18
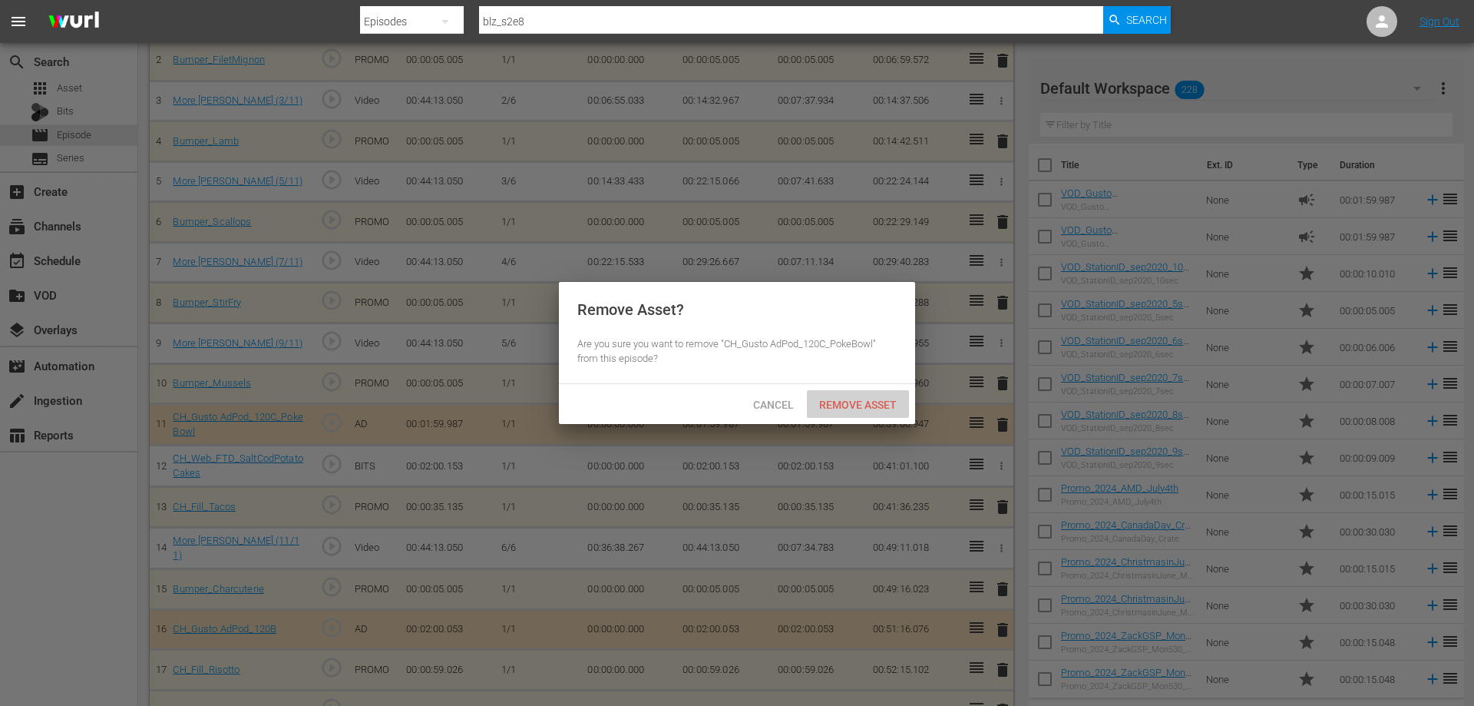
click at [864, 406] on span "Remove Asset" at bounding box center [858, 404] width 102 height 12
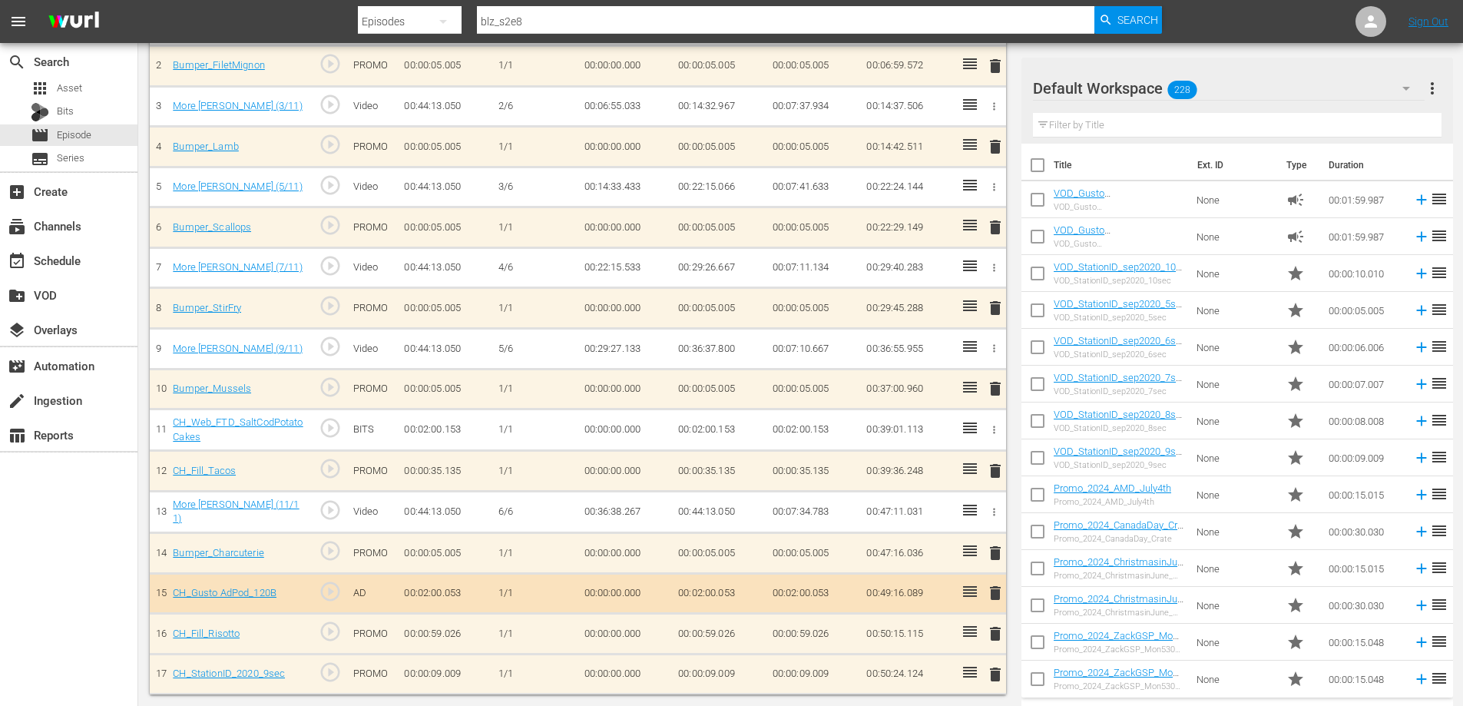
scroll to position [223, 0]
click at [993, 432] on icon "button" at bounding box center [994, 432] width 12 height 12
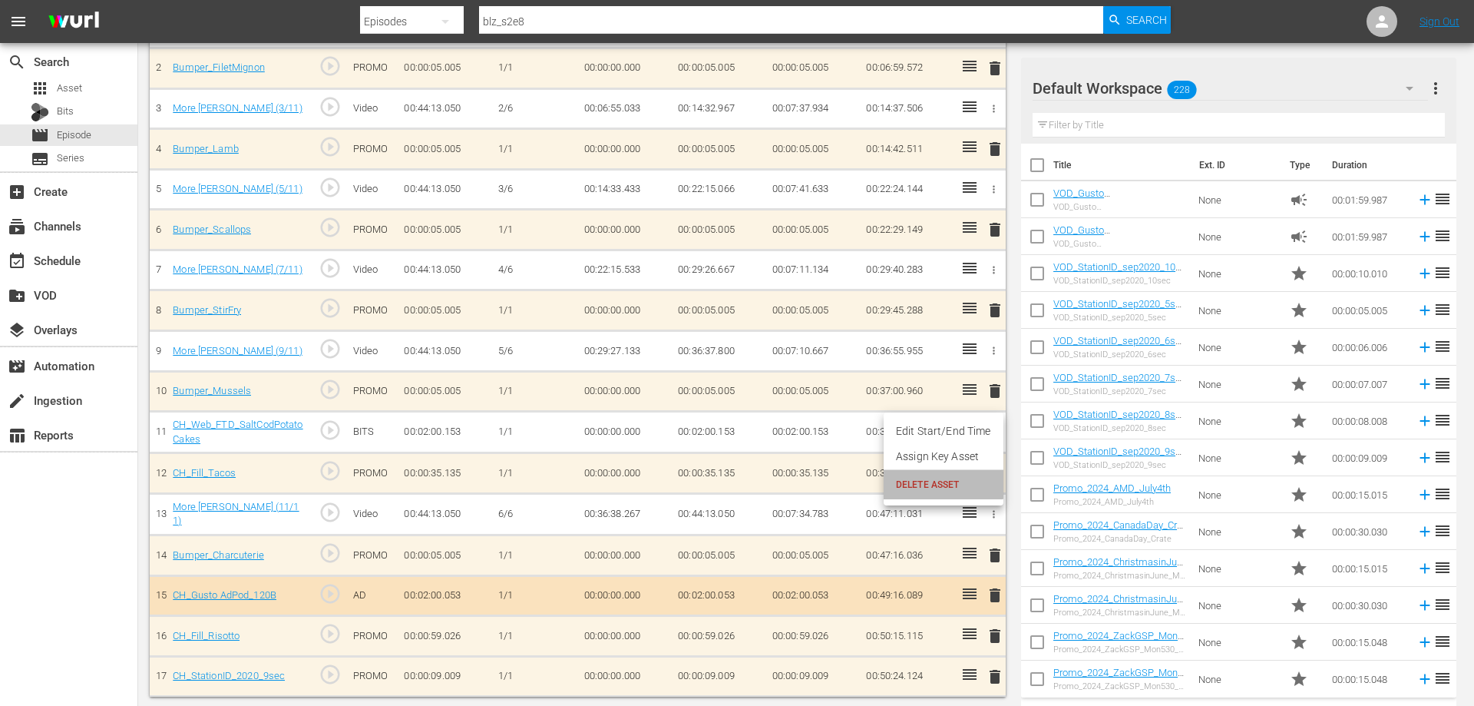
click at [942, 481] on span "DELETE ASSET" at bounding box center [943, 485] width 95 height 14
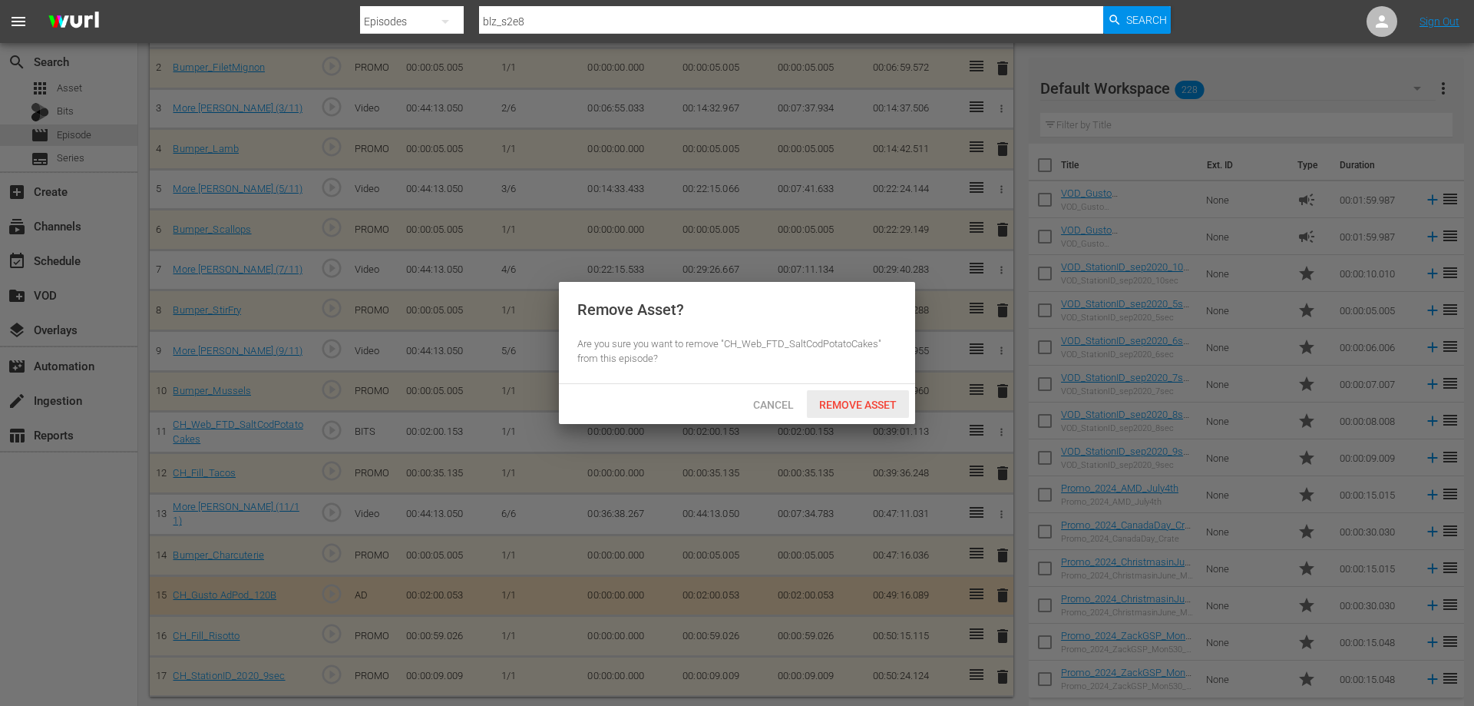
click at [849, 392] on div "Remove Asset" at bounding box center [858, 404] width 102 height 28
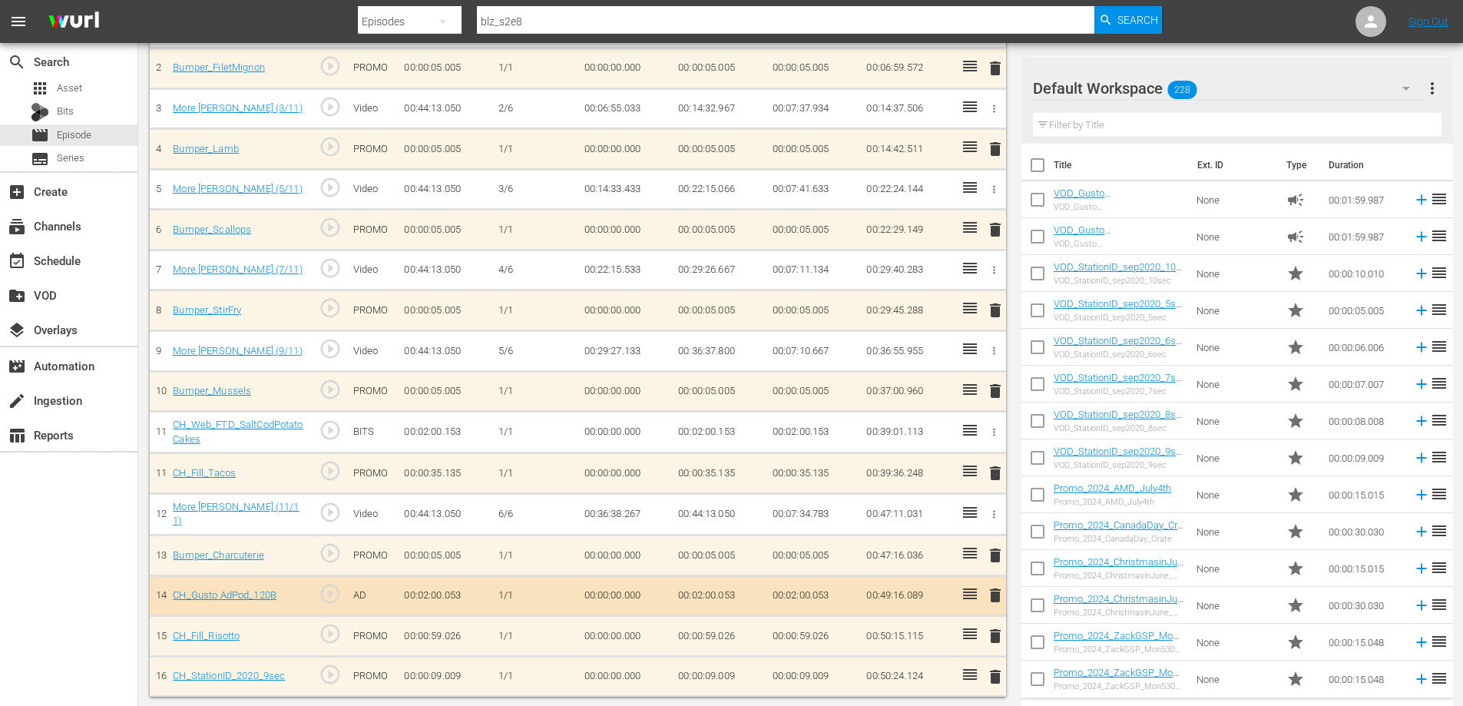
scroll to position [181, 0]
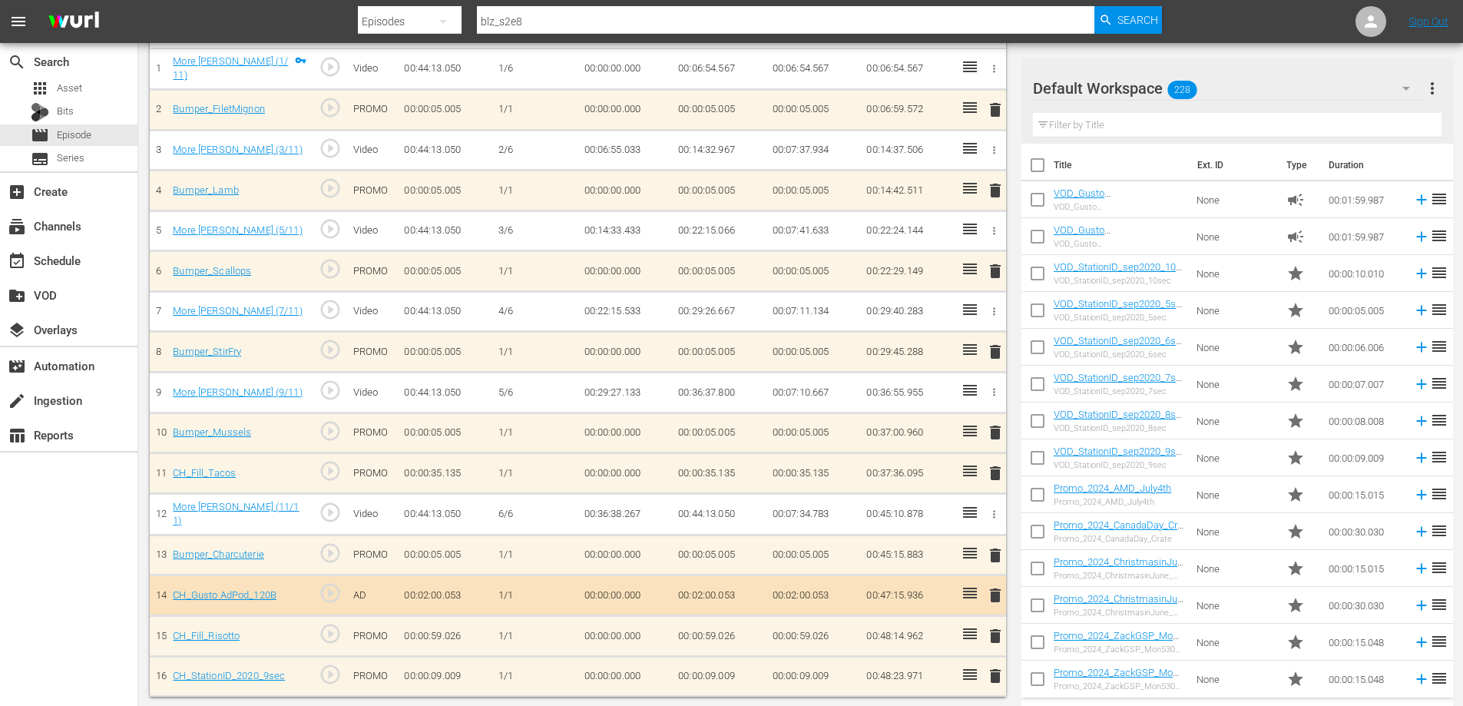
click at [990, 469] on span "delete" at bounding box center [995, 473] width 18 height 18
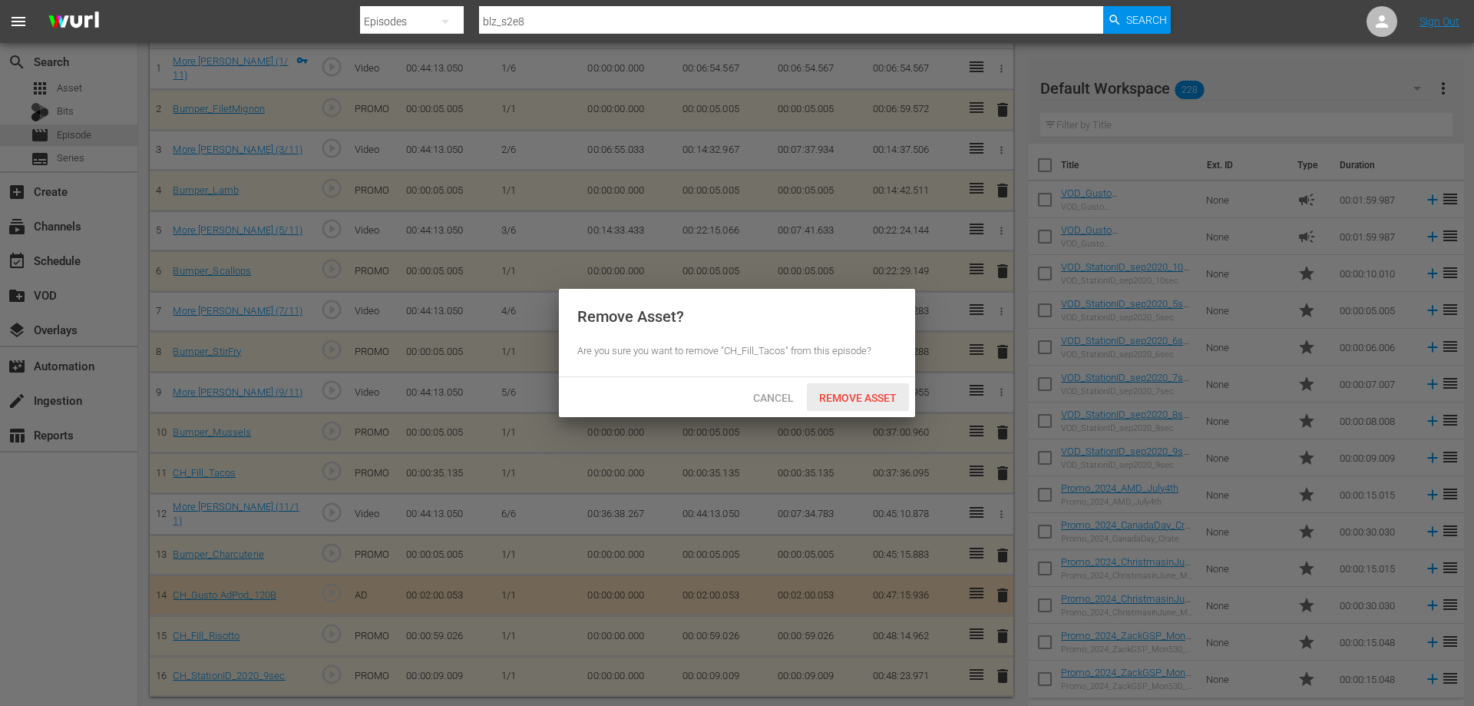
click at [846, 395] on span "Remove Asset" at bounding box center [858, 398] width 102 height 12
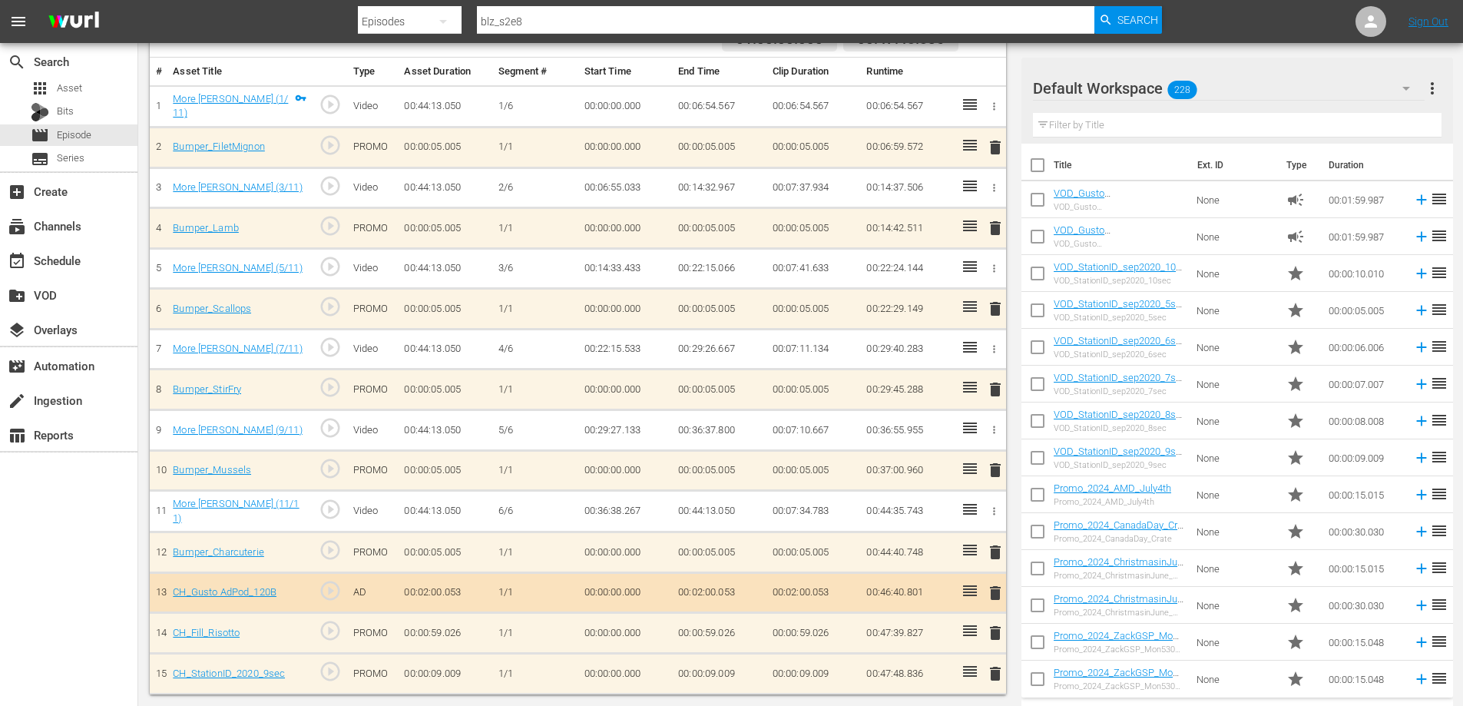
scroll to position [141, 0]
click at [994, 589] on span "delete" at bounding box center [995, 596] width 18 height 18
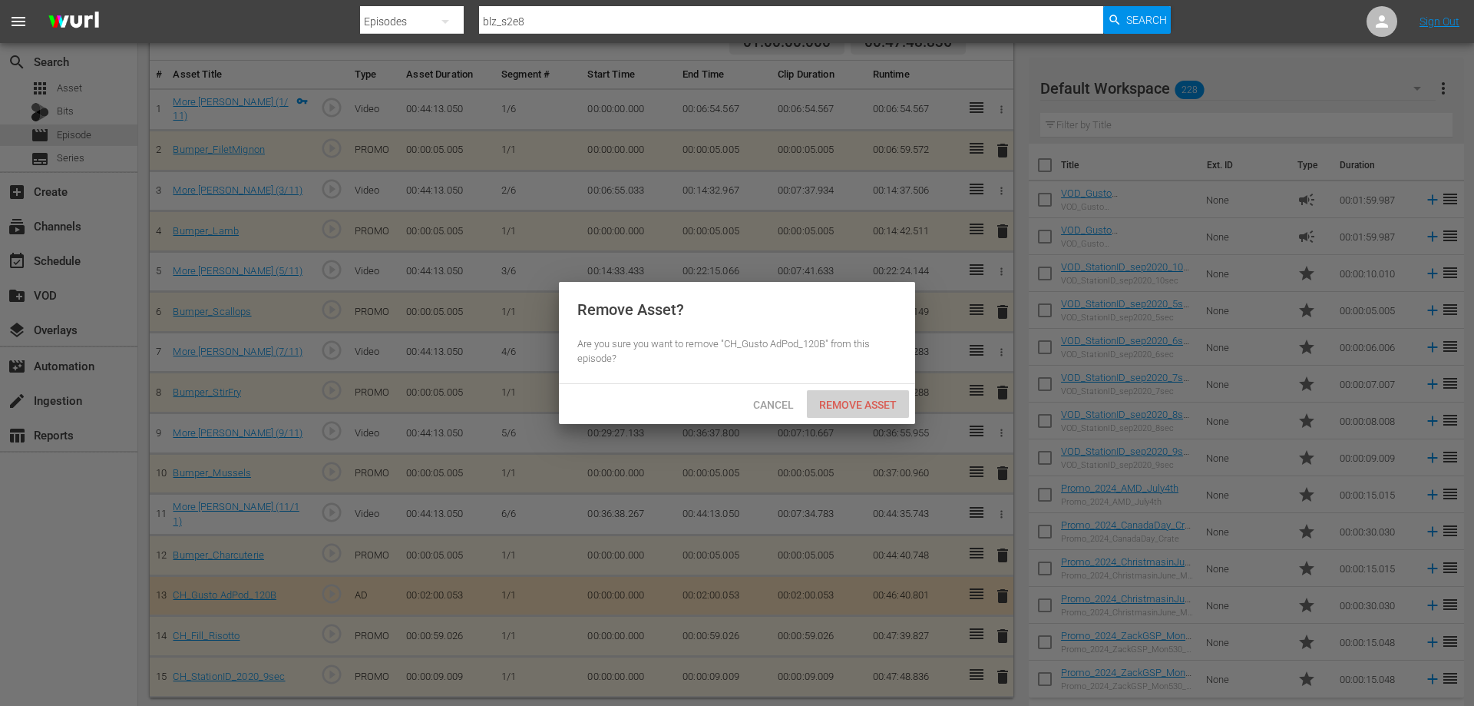
click at [861, 405] on span "Remove Asset" at bounding box center [858, 404] width 102 height 12
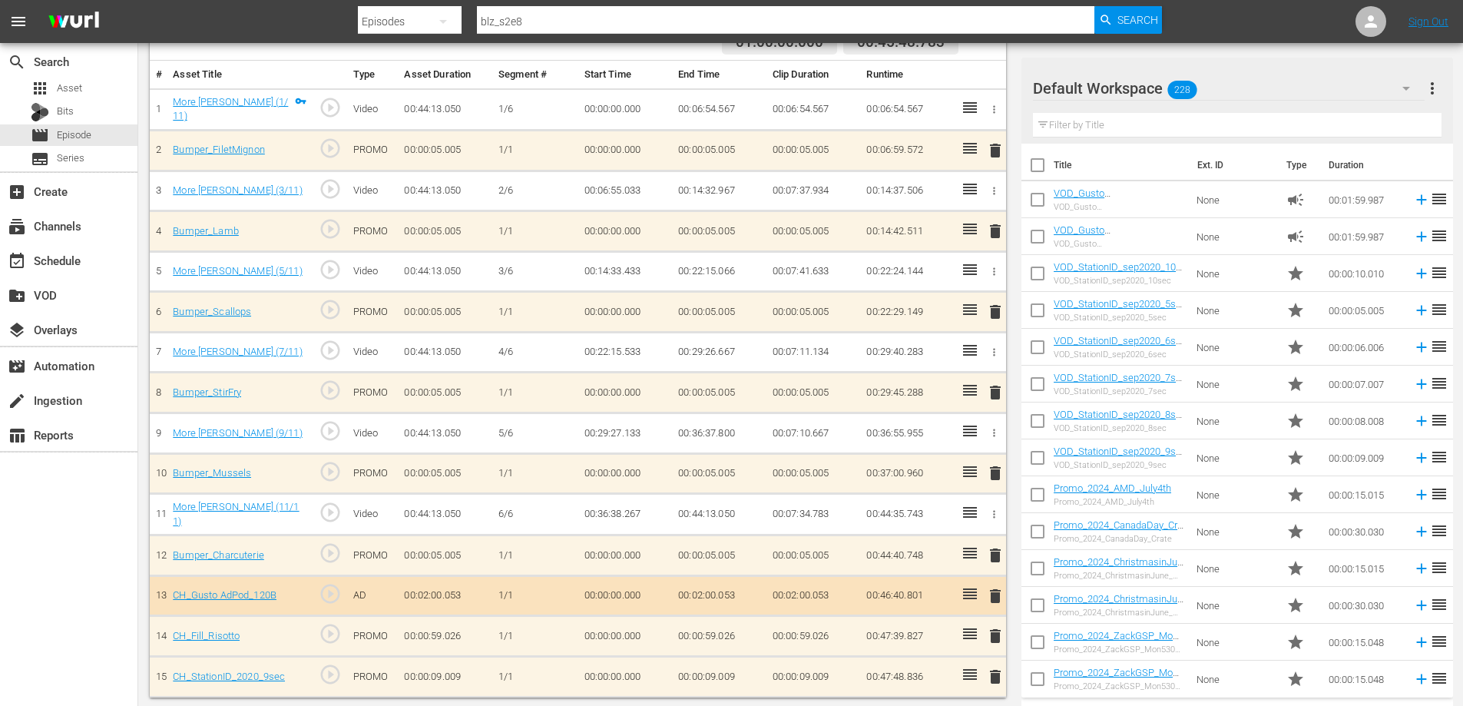
scroll to position [101, 0]
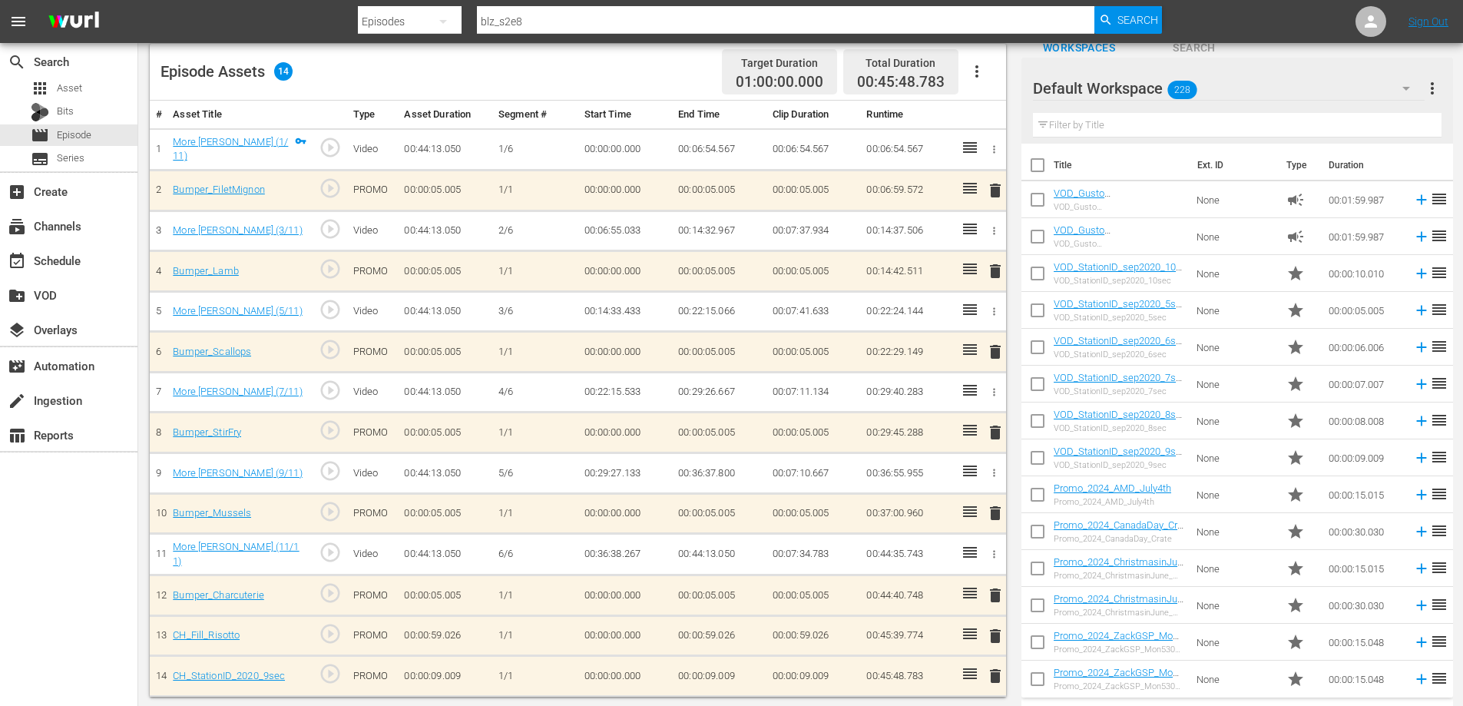
click at [992, 633] on span "delete" at bounding box center [995, 636] width 18 height 18
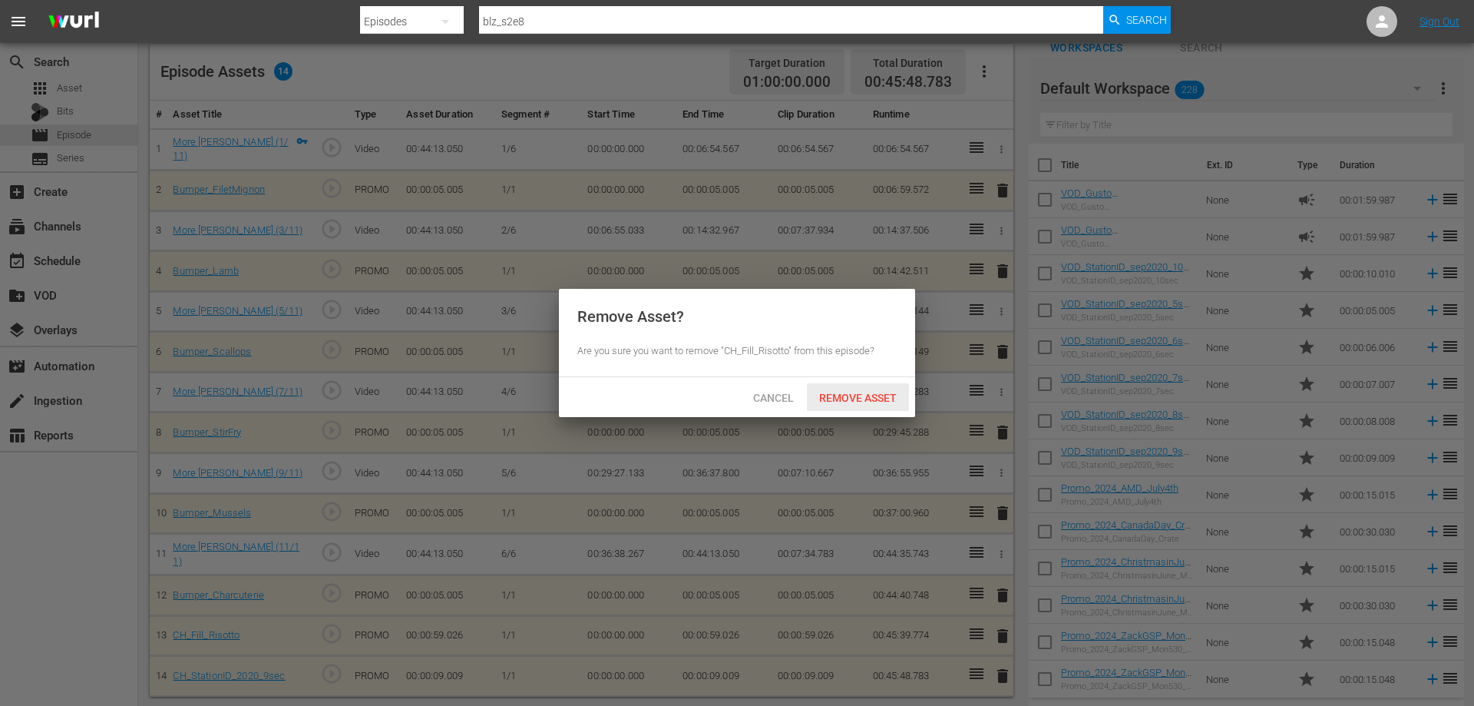
click at [873, 396] on span "Remove Asset" at bounding box center [858, 398] width 102 height 12
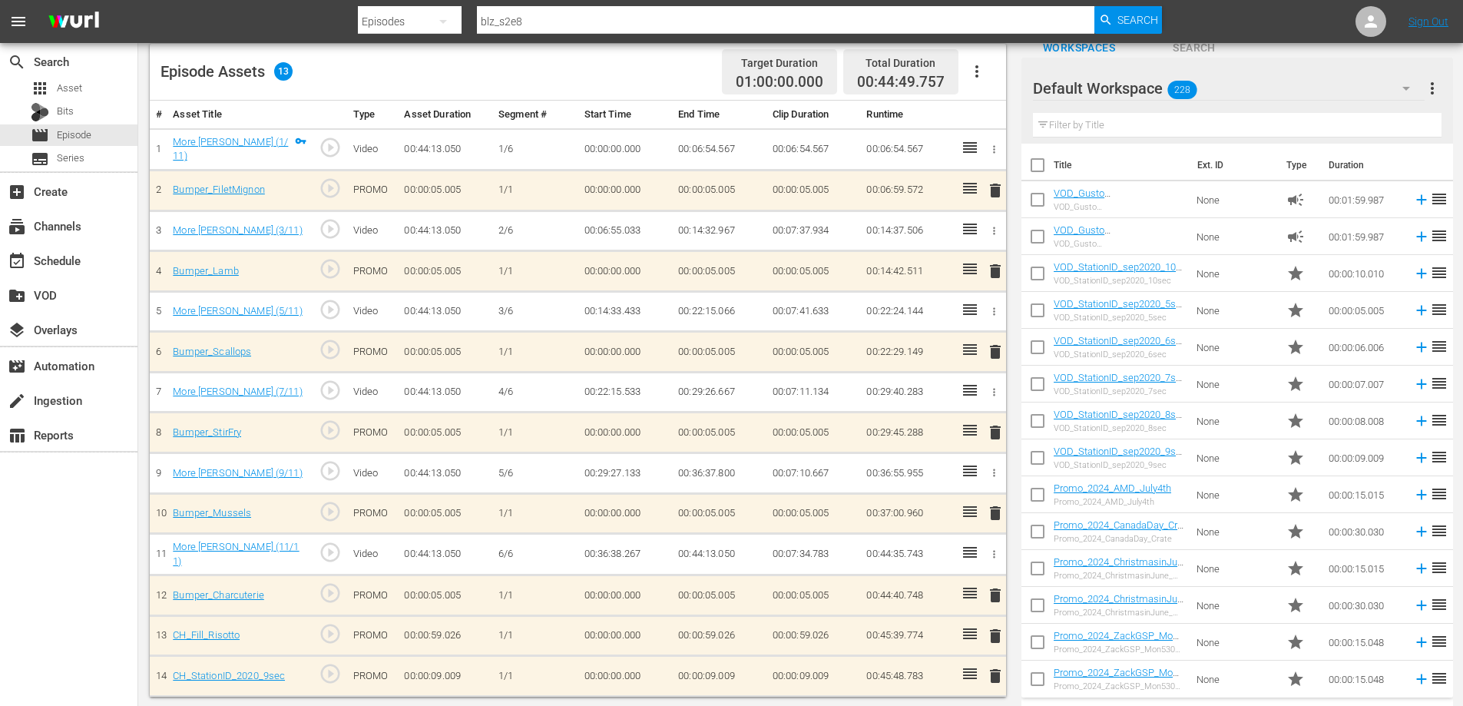
scroll to position [98, 0]
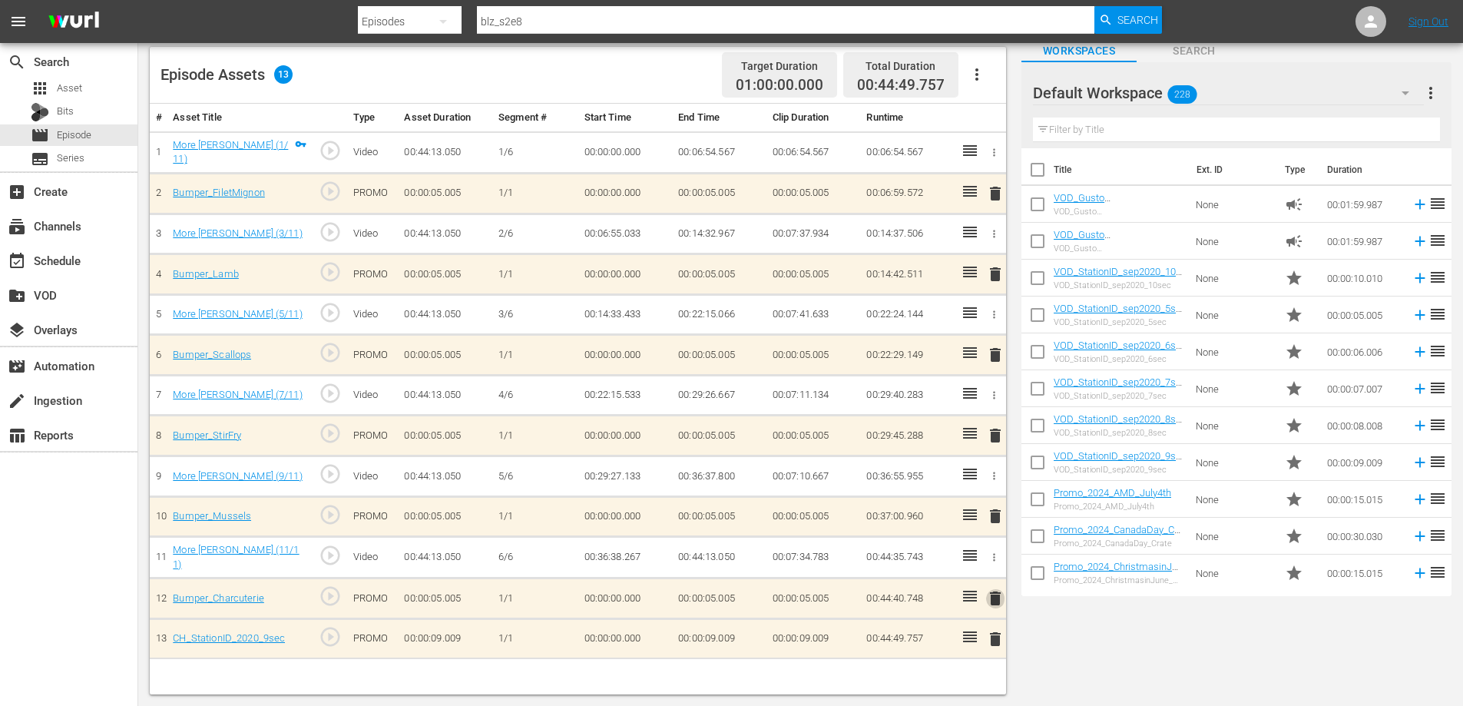
click at [990, 593] on span "delete" at bounding box center [995, 598] width 18 height 18
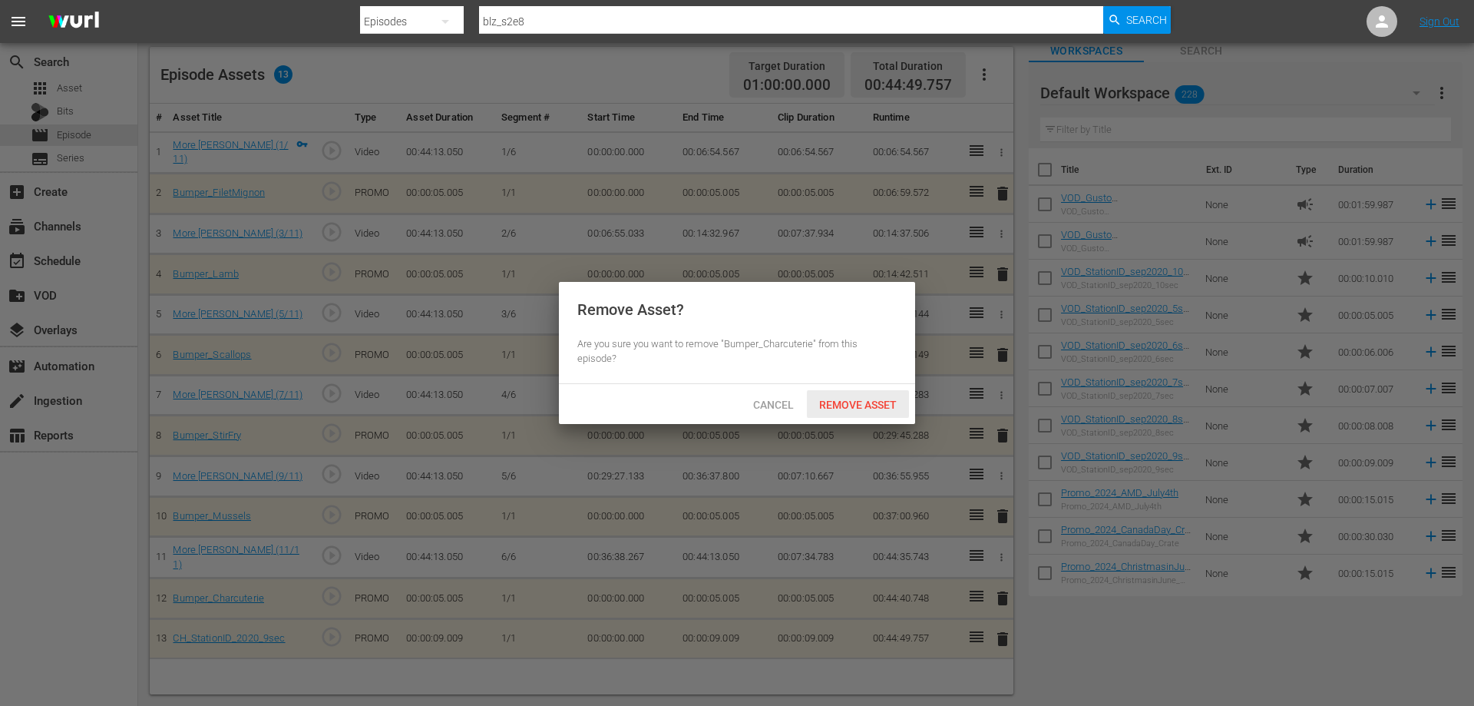
click at [847, 405] on span "Remove Asset" at bounding box center [858, 404] width 102 height 12
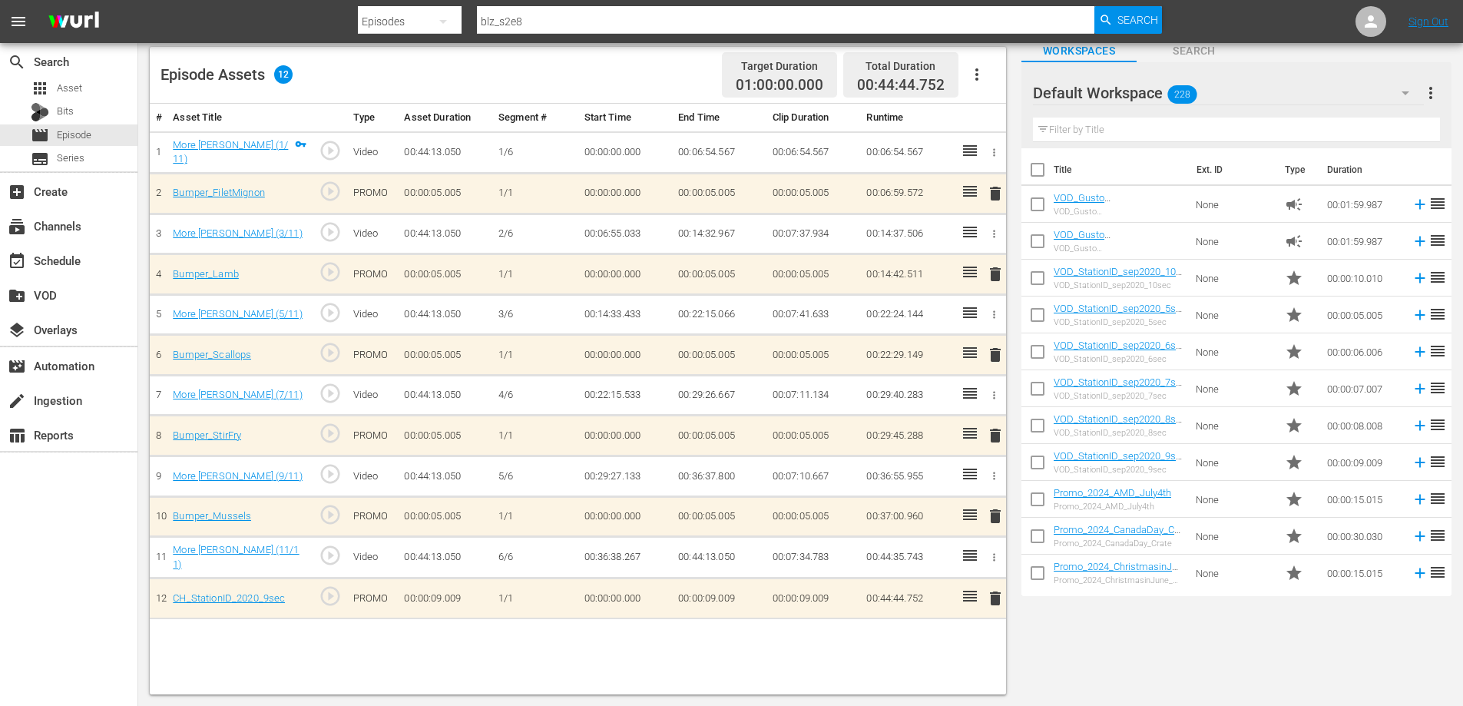
click at [993, 595] on span "delete" at bounding box center [995, 598] width 18 height 18
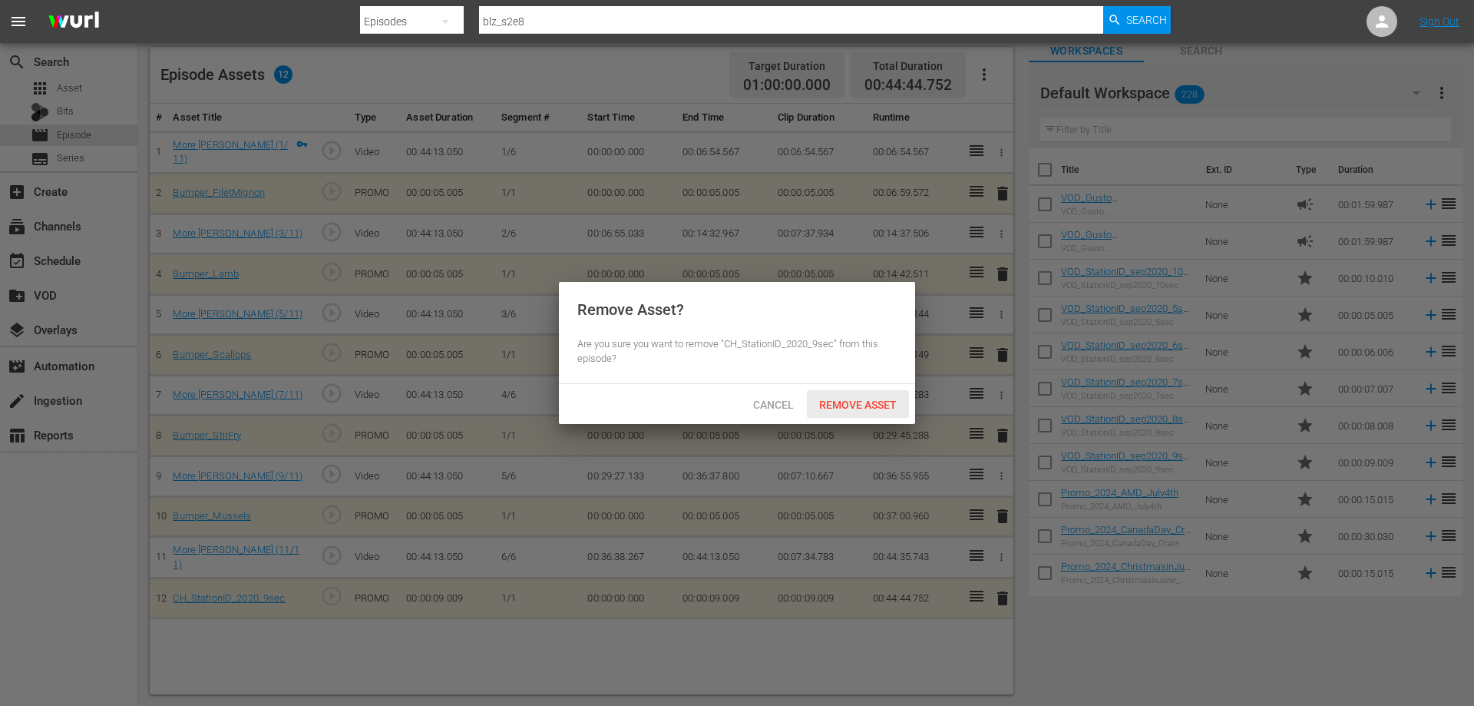
click at [864, 399] on span "Remove Asset" at bounding box center [858, 404] width 102 height 12
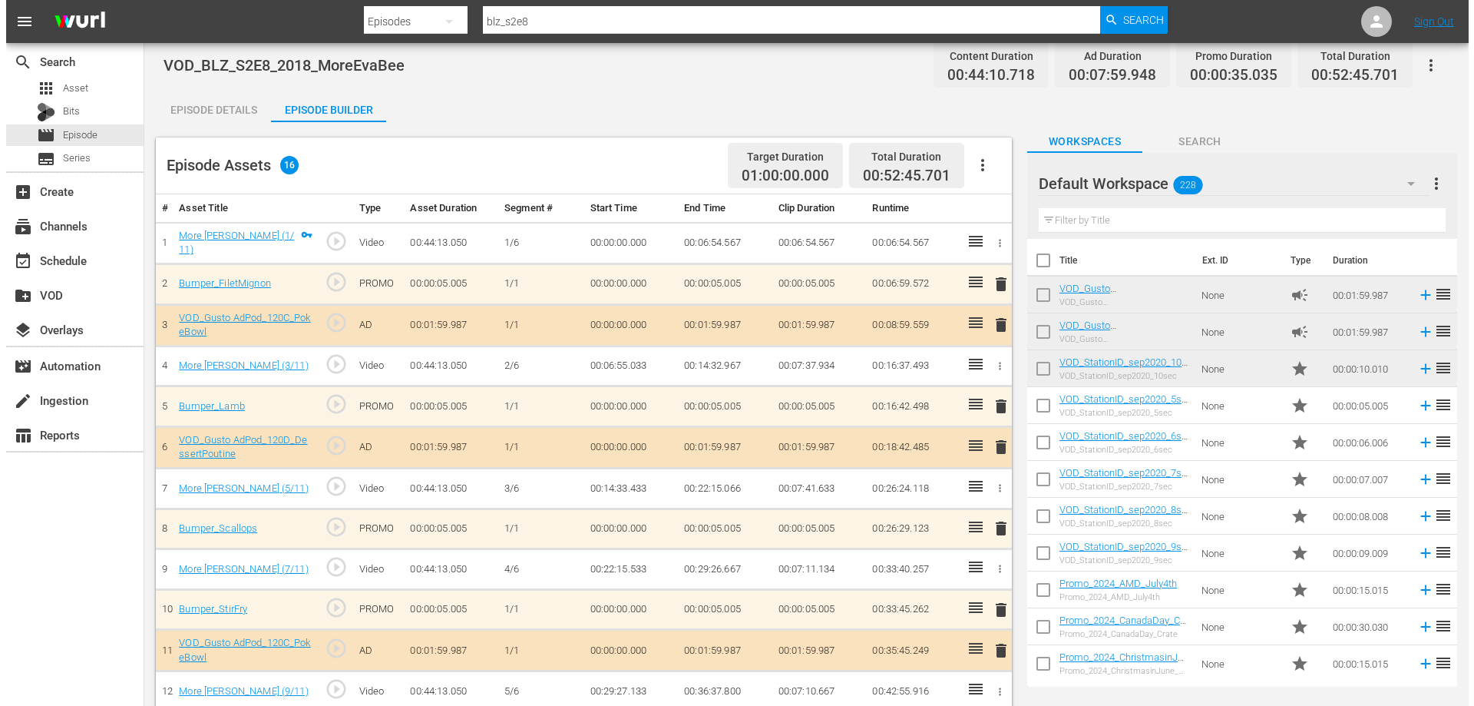
scroll to position [0, 0]
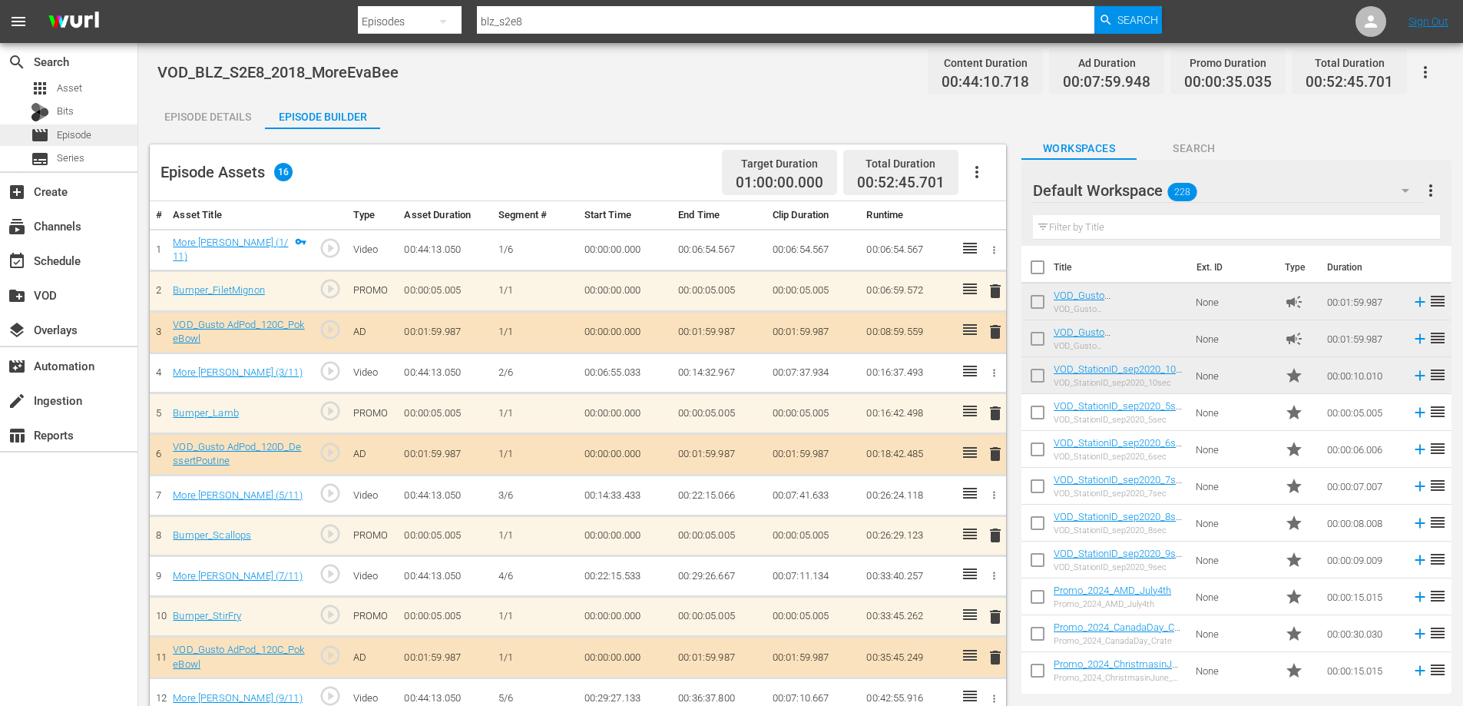
click at [99, 134] on div "movie Episode" at bounding box center [68, 134] width 137 height 21
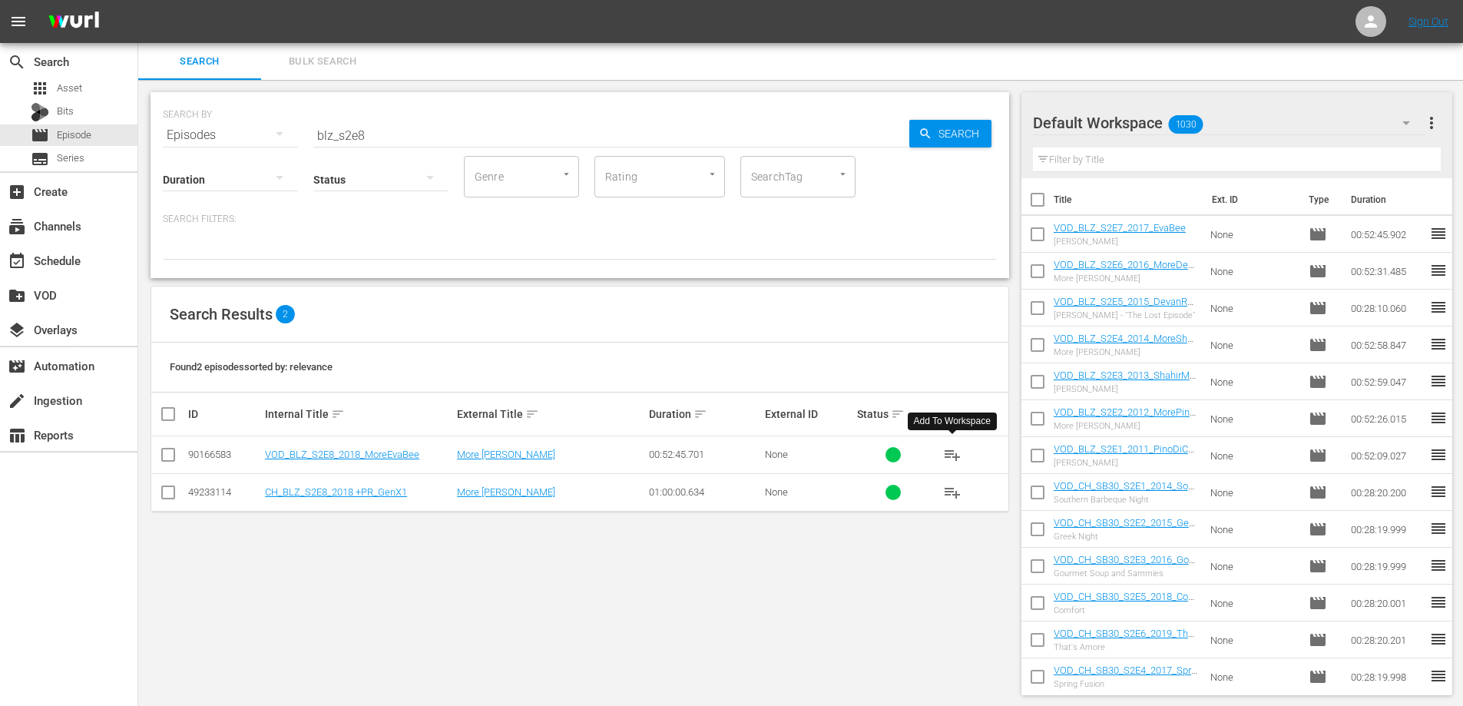
click at [944, 454] on span "playlist_add" at bounding box center [952, 454] width 18 height 18
click at [390, 132] on input "blz_s2e8" at bounding box center [611, 135] width 596 height 37
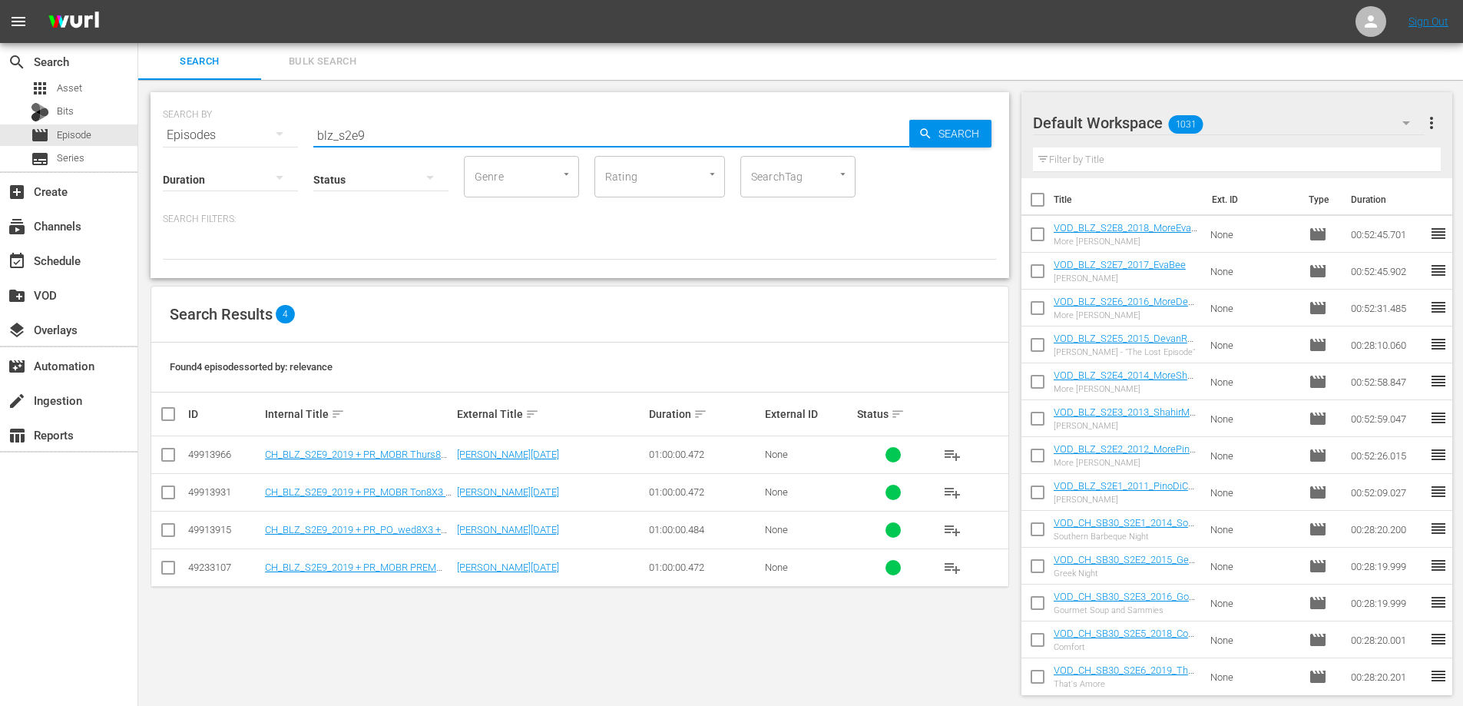
type input "blz_s2e9"
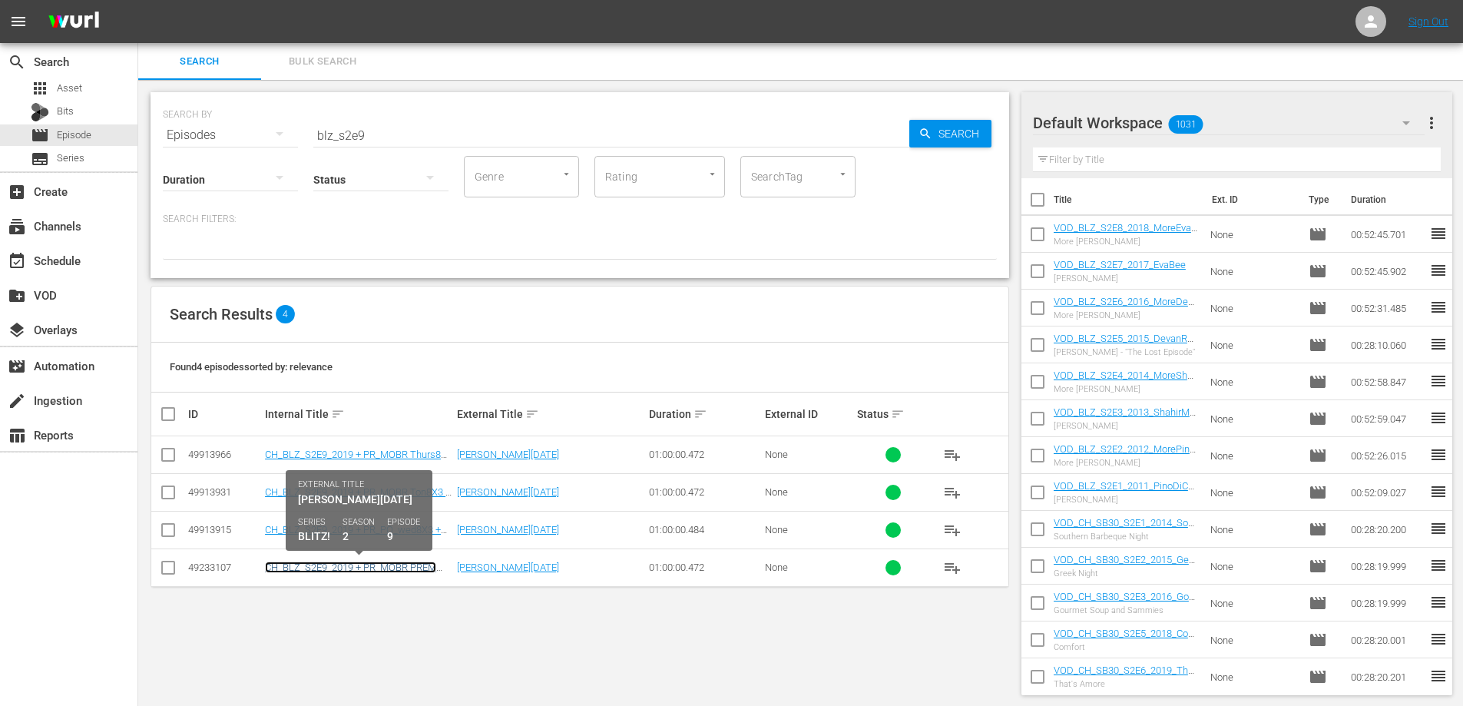
click at [348, 564] on link "CH_BLZ_S2E9_2019 + PR_MOBR PREM Tues8X3 + gen" at bounding box center [350, 572] width 171 height 23
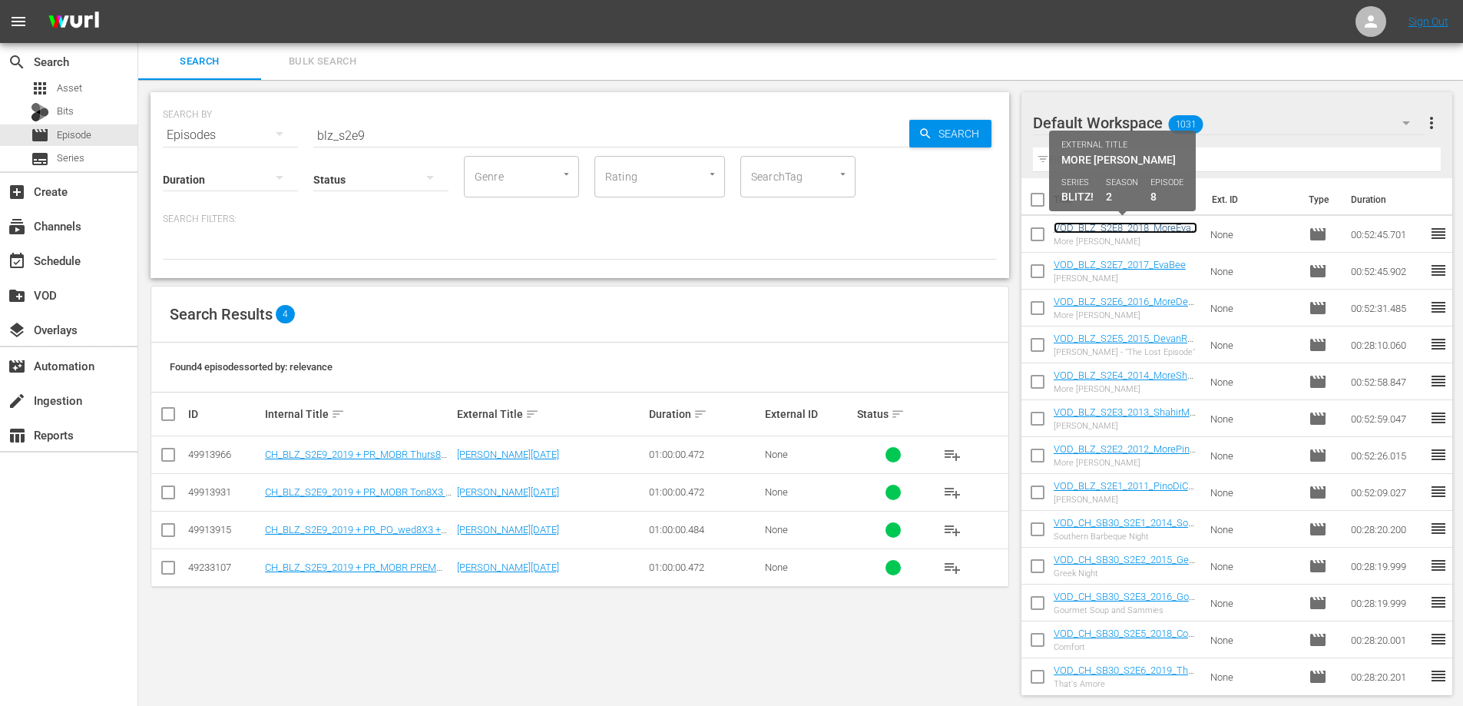
click at [1136, 230] on link "VOD_BLZ_S2E8_2018_MoreEvaBee" at bounding box center [1125, 233] width 144 height 23
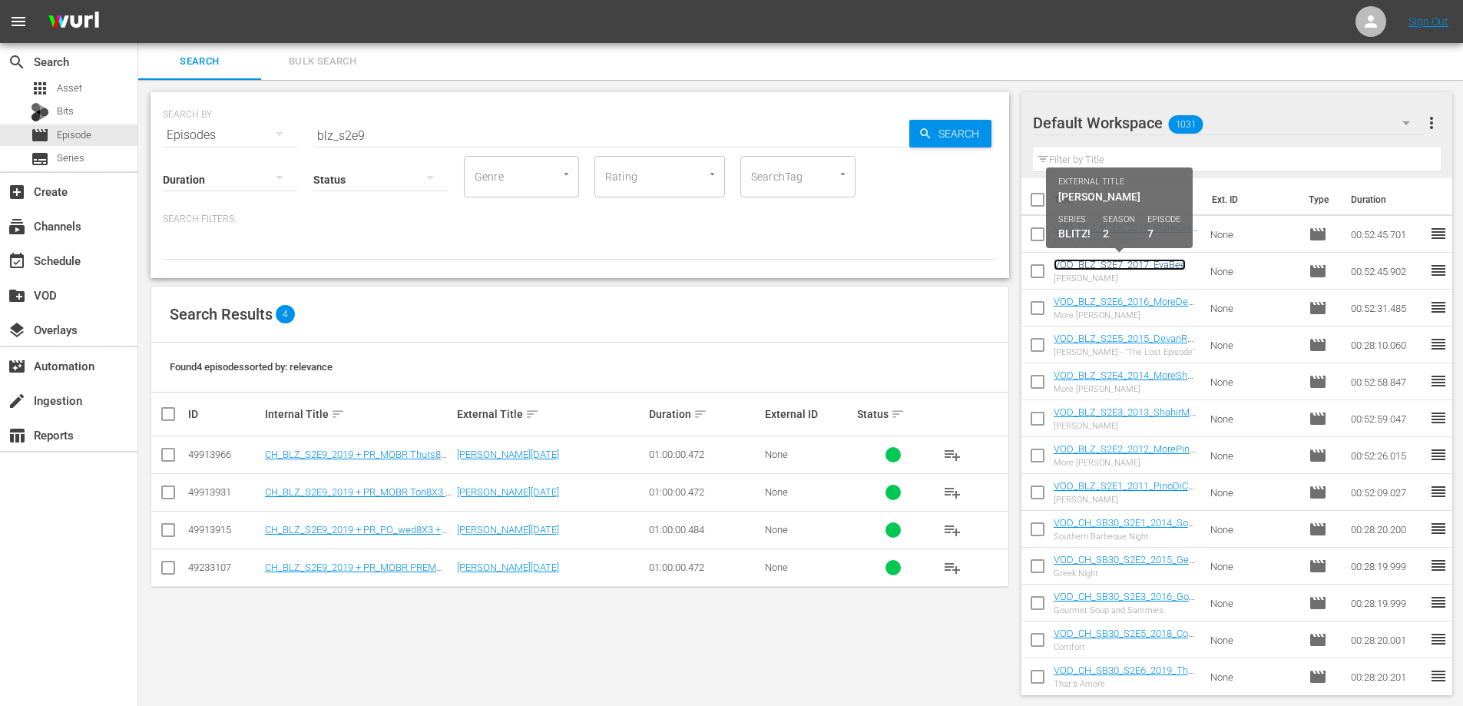
click at [1089, 266] on link "VOD_BLZ_S2E7_2017_EvaBee" at bounding box center [1119, 265] width 132 height 12
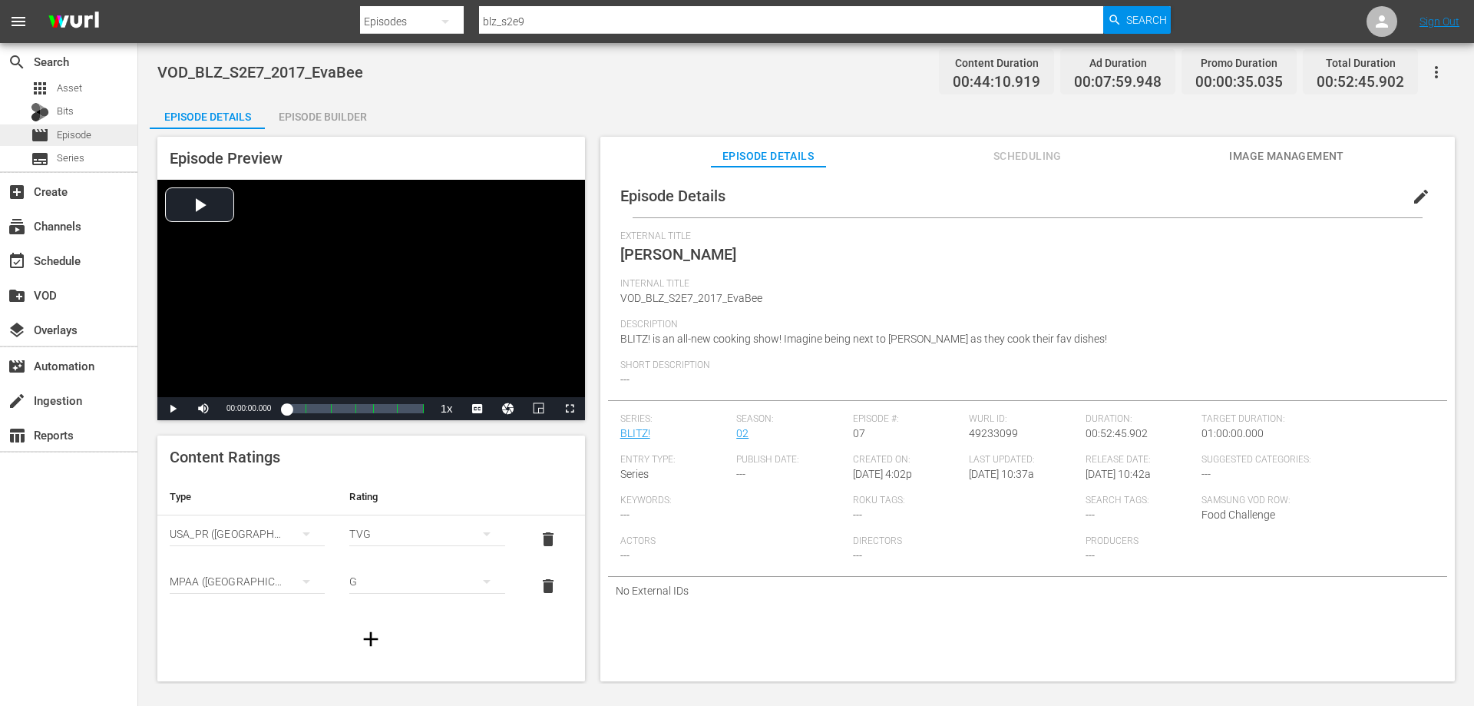
click at [94, 134] on div "movie Episode" at bounding box center [68, 134] width 137 height 21
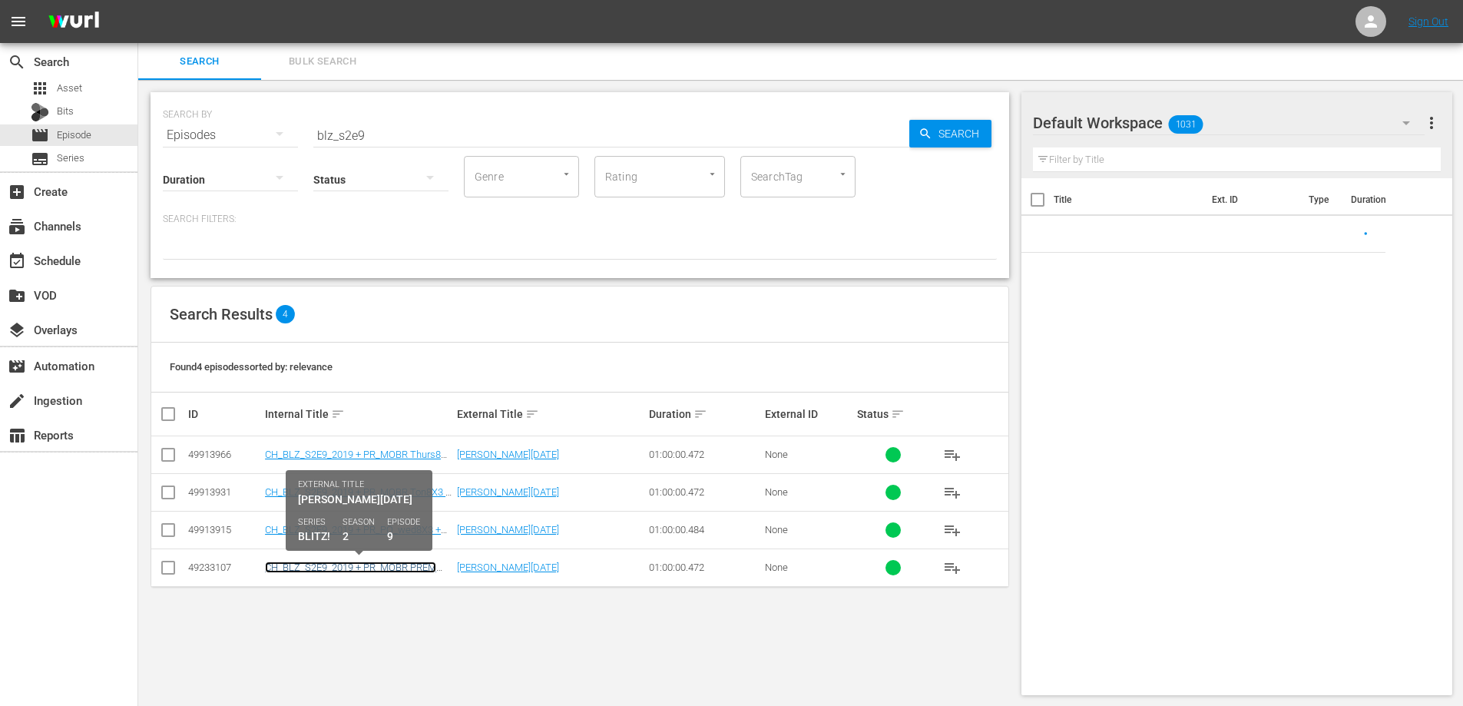
click at [348, 567] on link "CH_BLZ_S2E9_2019 + PR_MOBR PREM Tues8X3 + gen" at bounding box center [350, 572] width 171 height 23
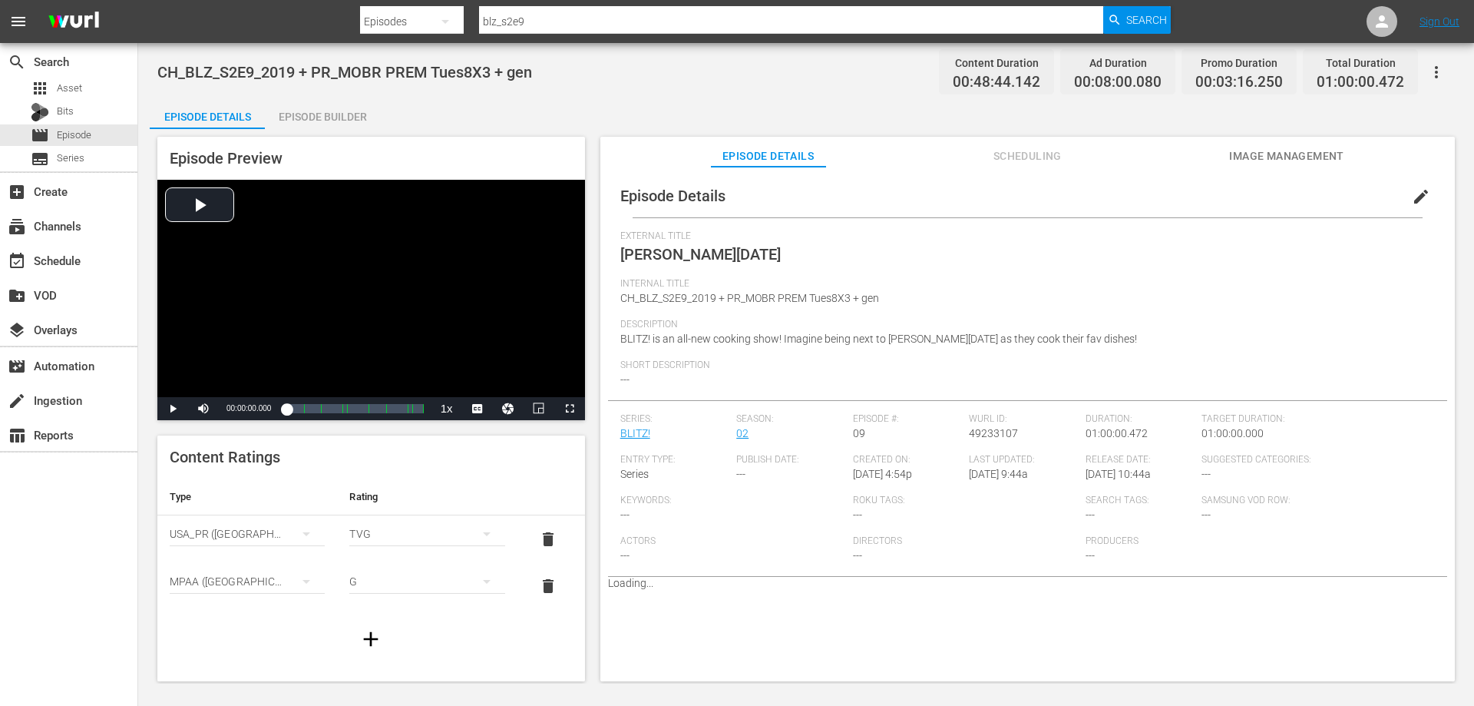
click at [1412, 198] on span "edit" at bounding box center [1421, 196] width 18 height 18
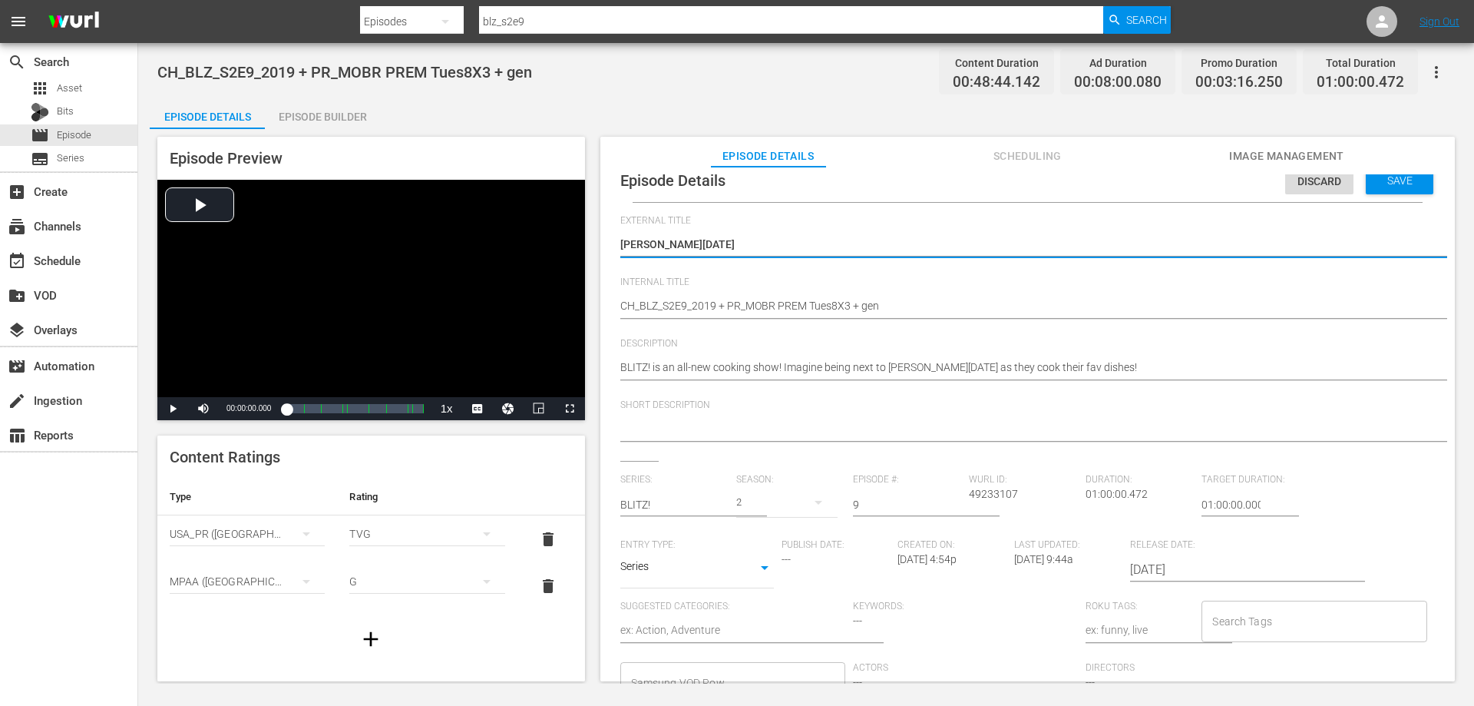
scroll to position [15, 0]
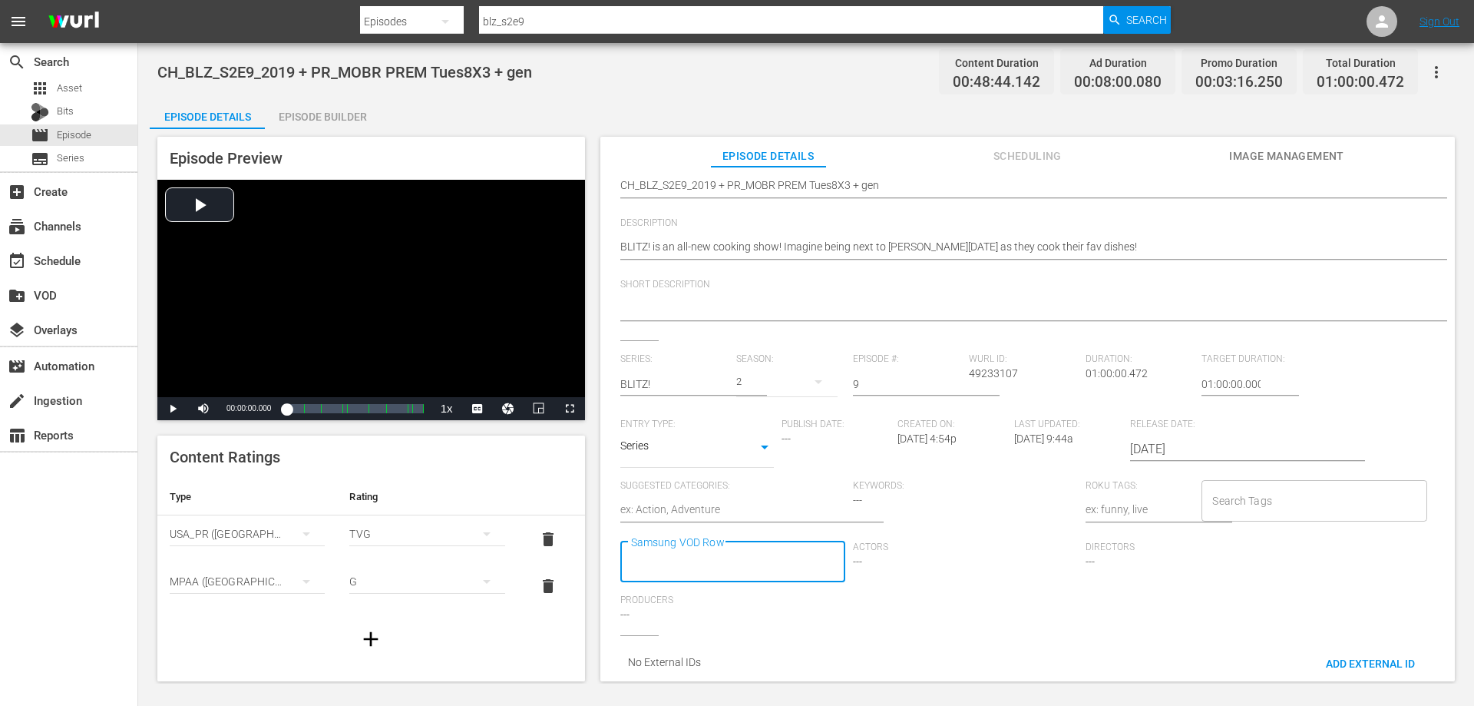
click at [752, 541] on div "Samsung VOD Row" at bounding box center [732, 561] width 225 height 41
click at [689, 316] on span "Food Challenge" at bounding box center [670, 313] width 74 height 16
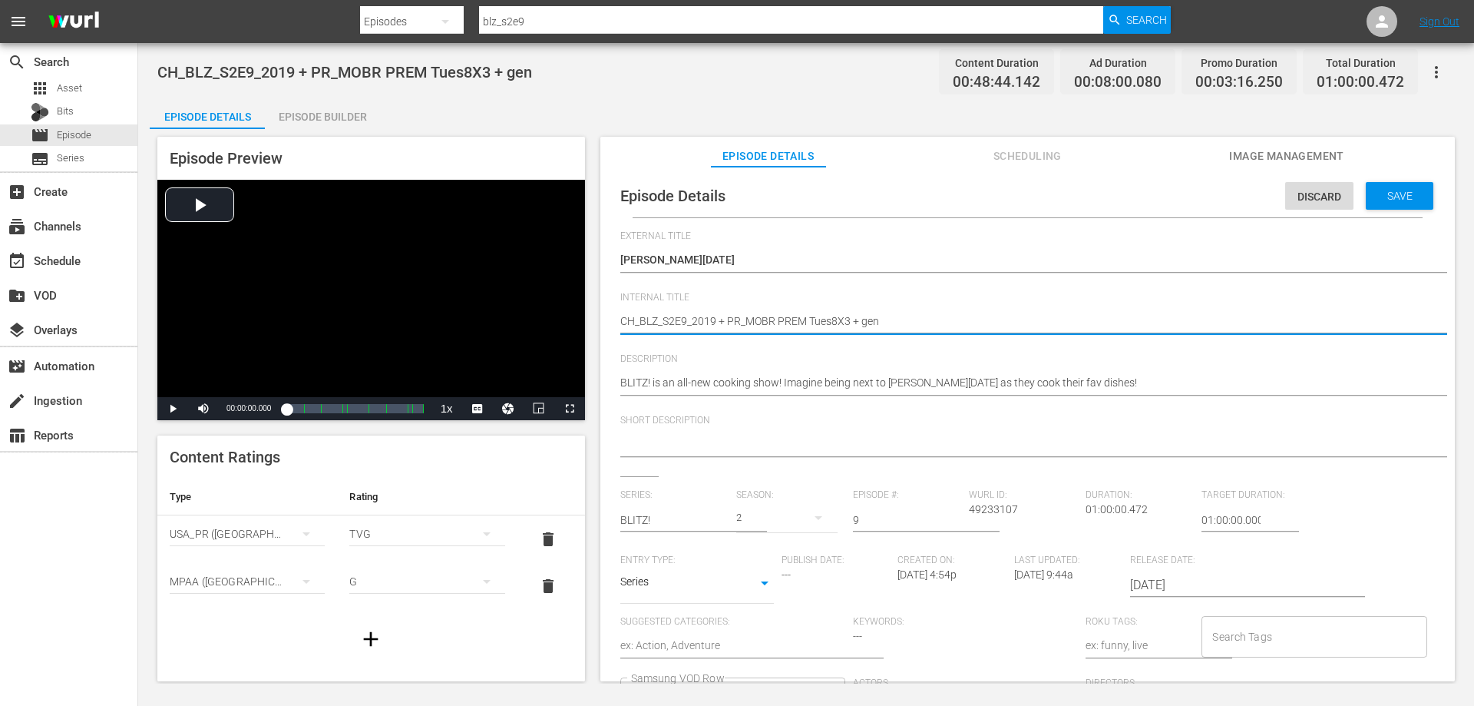
drag, startPoint x: 881, startPoint y: 318, endPoint x: 714, endPoint y: 319, distance: 167.4
type textarea "CH_BLZ_S2E9_2019_"
type textarea "CH_BLZ_S2E9_2019_J"
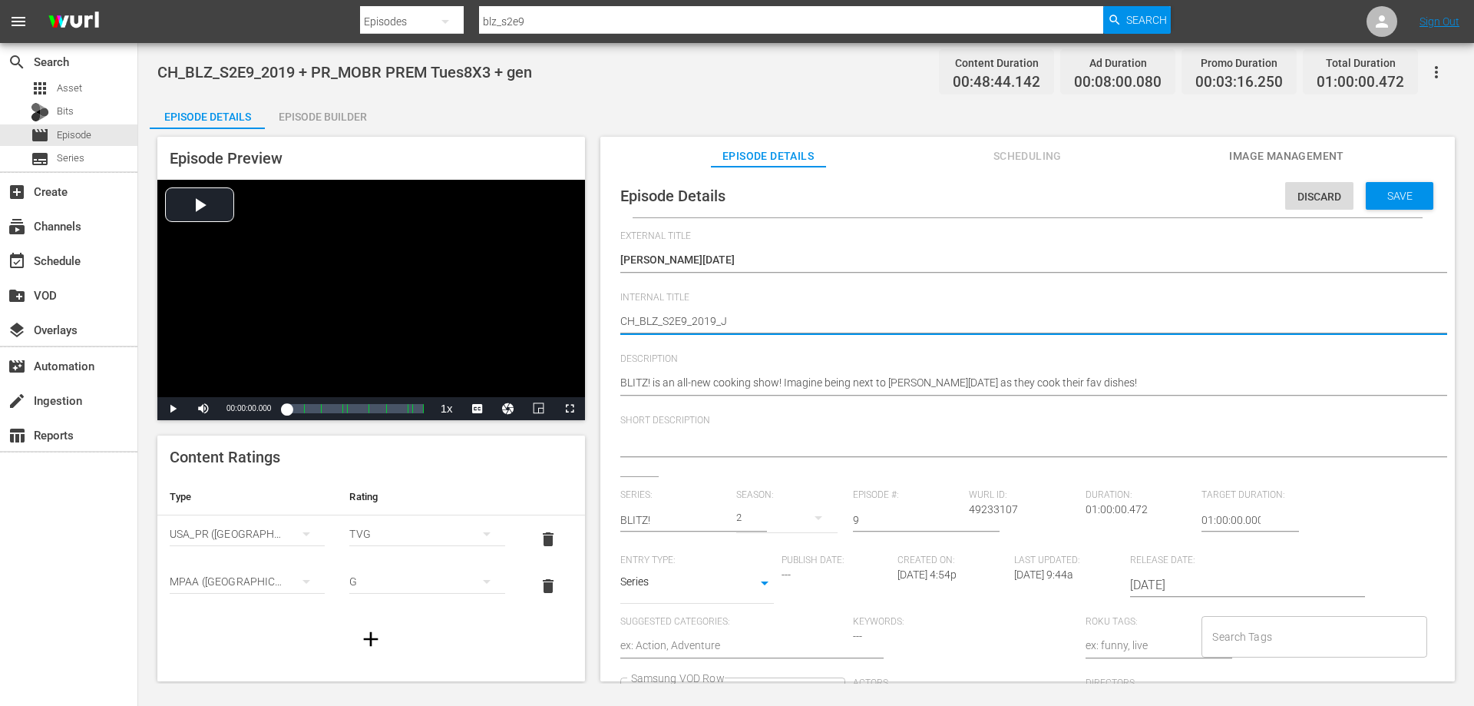
type textarea "CH_BLZ_S2E9_2019_JO"
type textarea "CH_BLZ_S2E9_2019_JOE"
type textarea "CH_BLZ_S2E9_2019_JO"
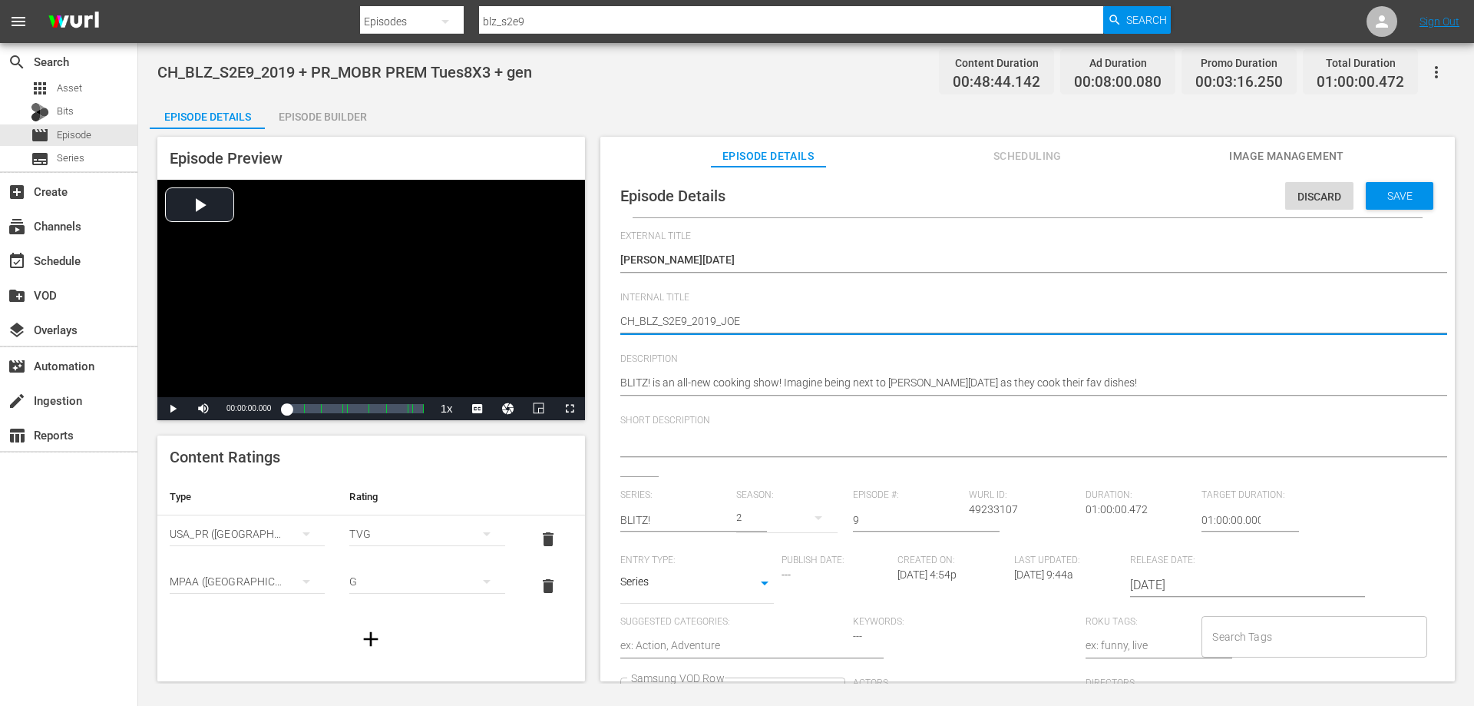
type textarea "CH_BLZ_S2E9_2019_JO"
type textarea "CH_BLZ_S2E9_2019_J"
type textarea "CH_BLZ_S2E9_2019_Jo"
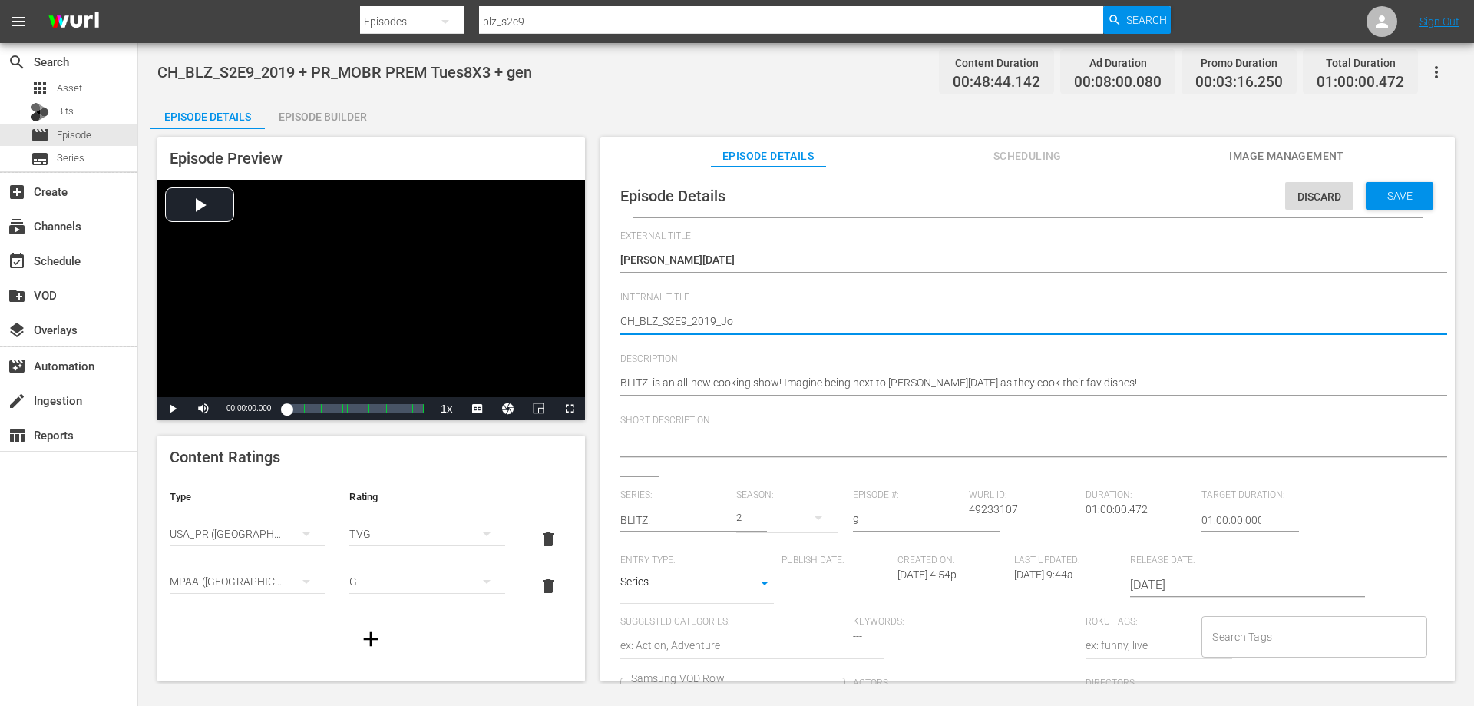
type textarea "CH_BLZ_S2E9_2019_Joe"
type textarea "CH_BLZ_S2E9_2019_JoeF"
type textarea "CH_BLZ_S2E9_2019_JoeFr"
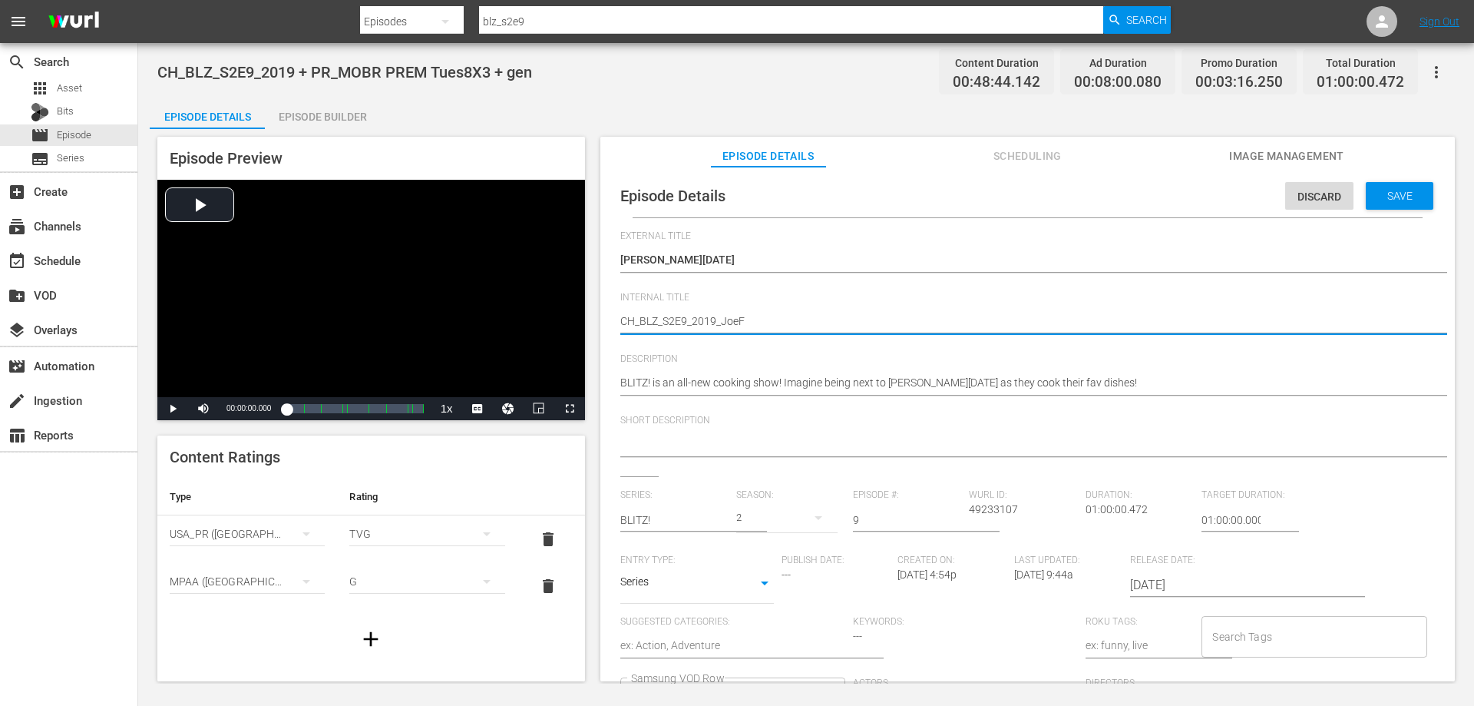
type textarea "CH_BLZ_S2E9_2019_JoeFr"
type textarea "CH_BLZ_S2E9_2019_JoeFri"
type textarea "CH_BLZ_S2E9_2019_JoeFrid"
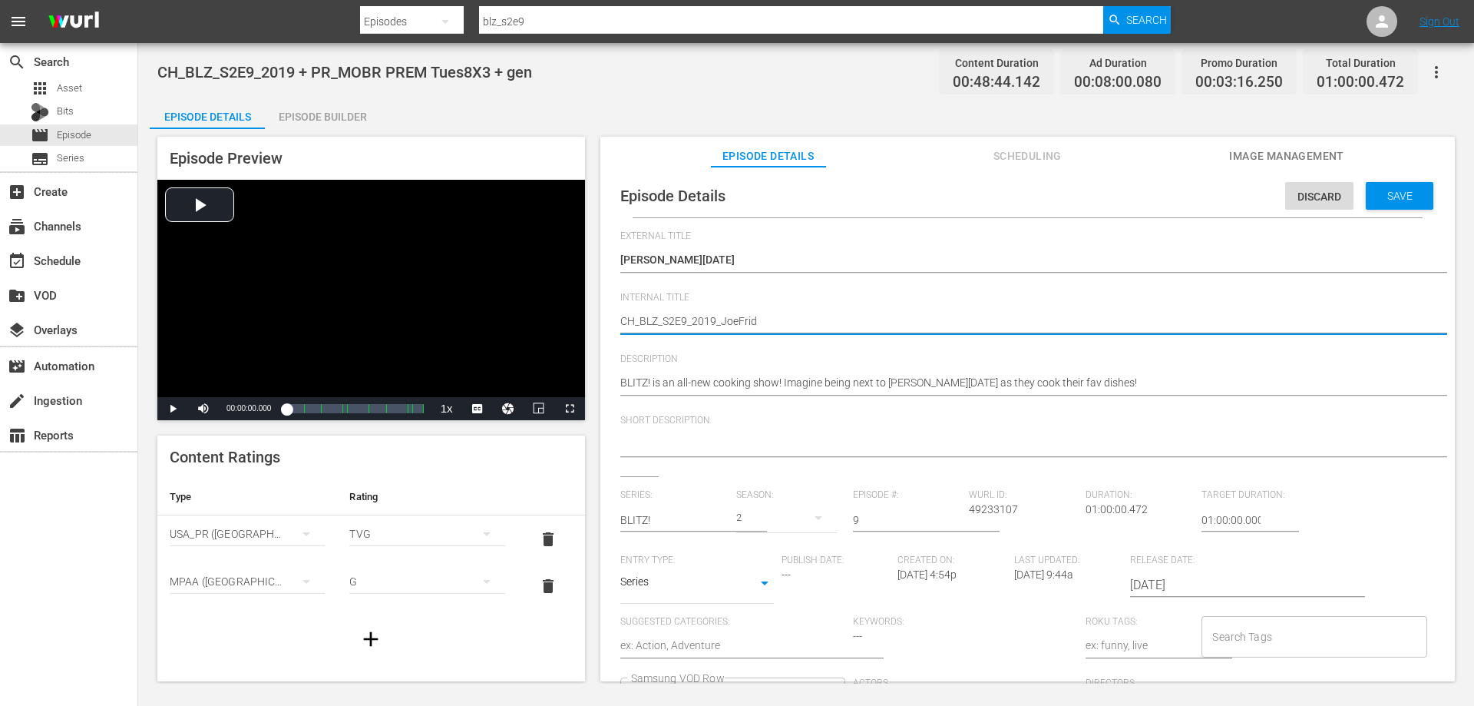
type textarea "CH_BLZ_S2E9_2019_JoeFrida"
type textarea "CH_BLZ_S2E9_2019_JoeFriday"
click at [636, 318] on textarea "CH_BLZ_S2E9_2019 + PR_MOBR PREM Tues8X3 + gen" at bounding box center [1023, 322] width 807 height 18
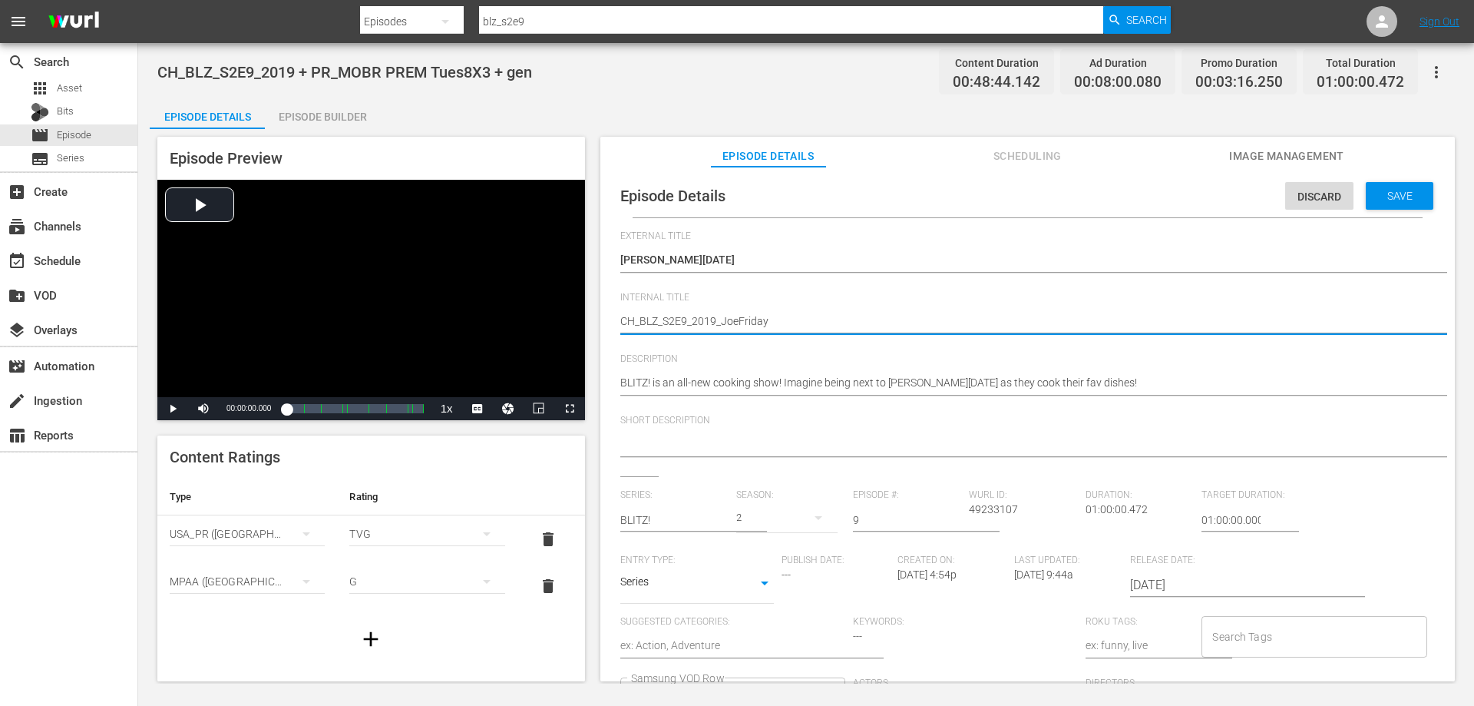
type textarea "C_BLZ_S2E9_2019_JoeFriday"
type textarea "_BLZ_S2E9_2019_JoeFriday"
type textarea "V_BLZ_S2E9_2019_JoeFriday"
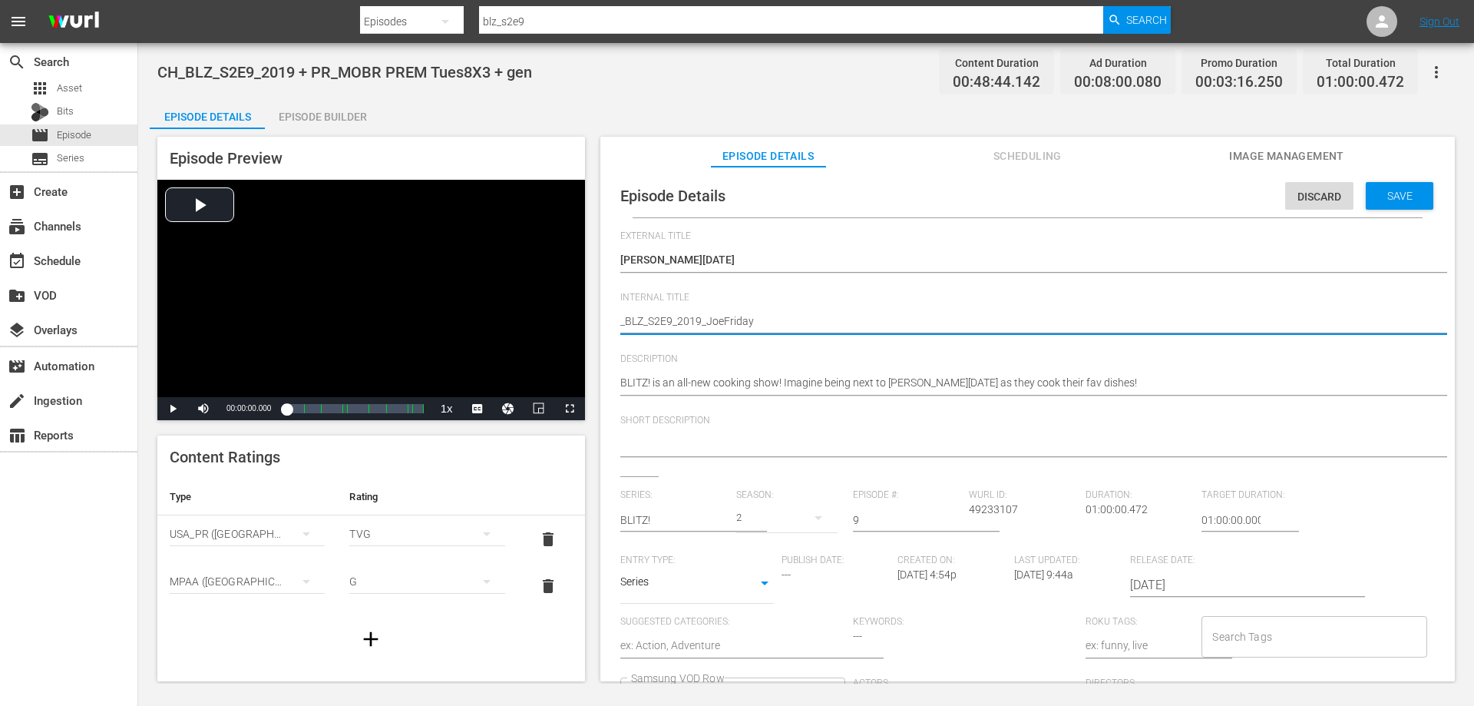
type textarea "V_BLZ_S2E9_2019_JoeFriday"
type textarea "VO_BLZ_S2E9_2019_JoeFriday"
type textarea "VOD_BLZ_S2E9_2019_JoeFriday"
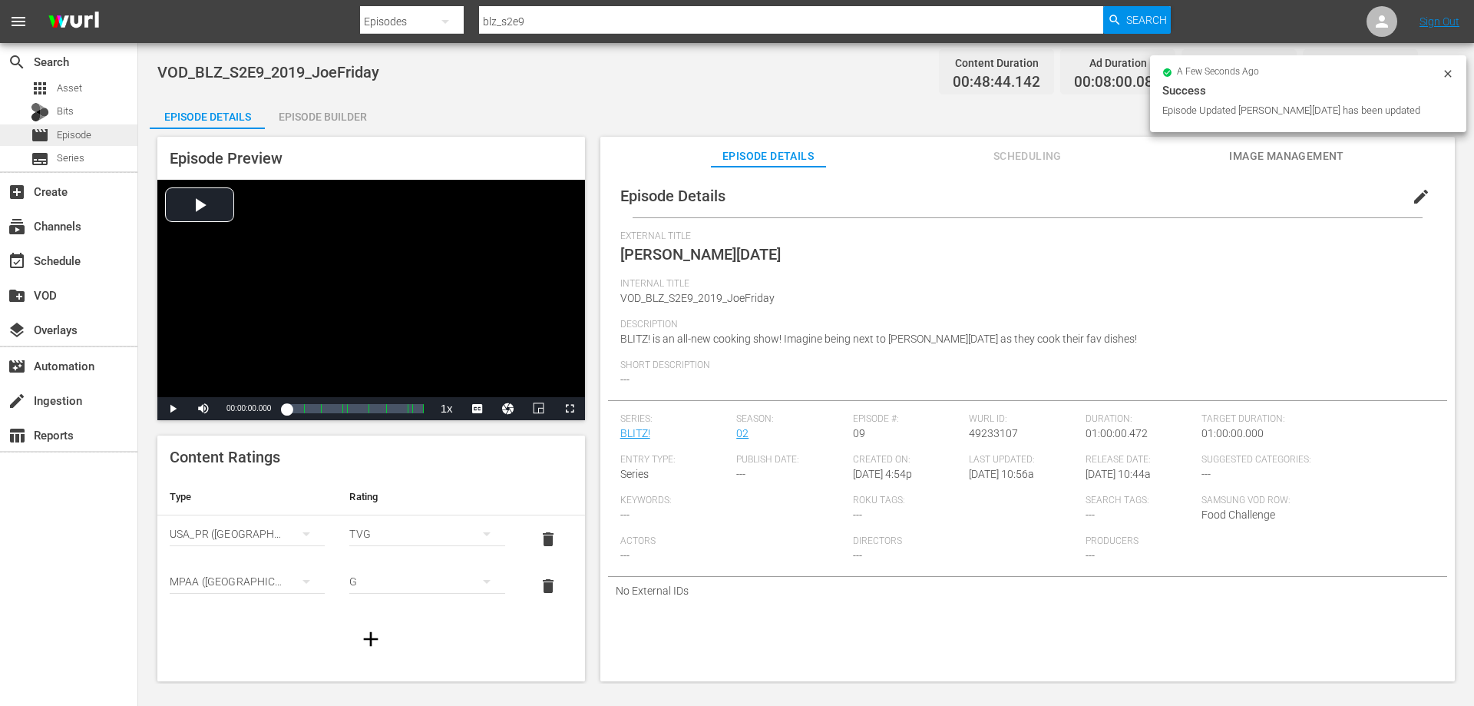
click at [78, 136] on span "Episode" at bounding box center [74, 134] width 35 height 15
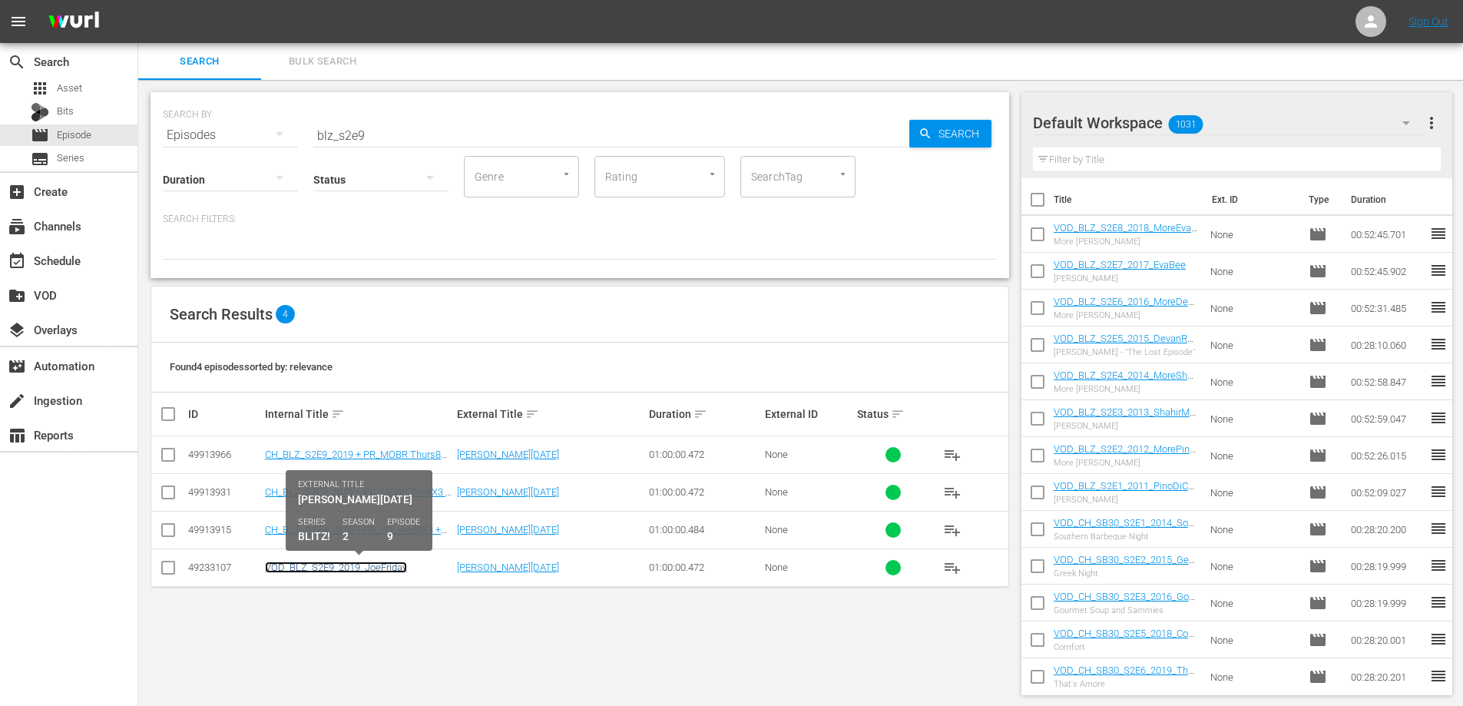
click at [360, 569] on link "VOD_BLZ_S2E9_2019_JoeFriday" at bounding box center [336, 567] width 142 height 12
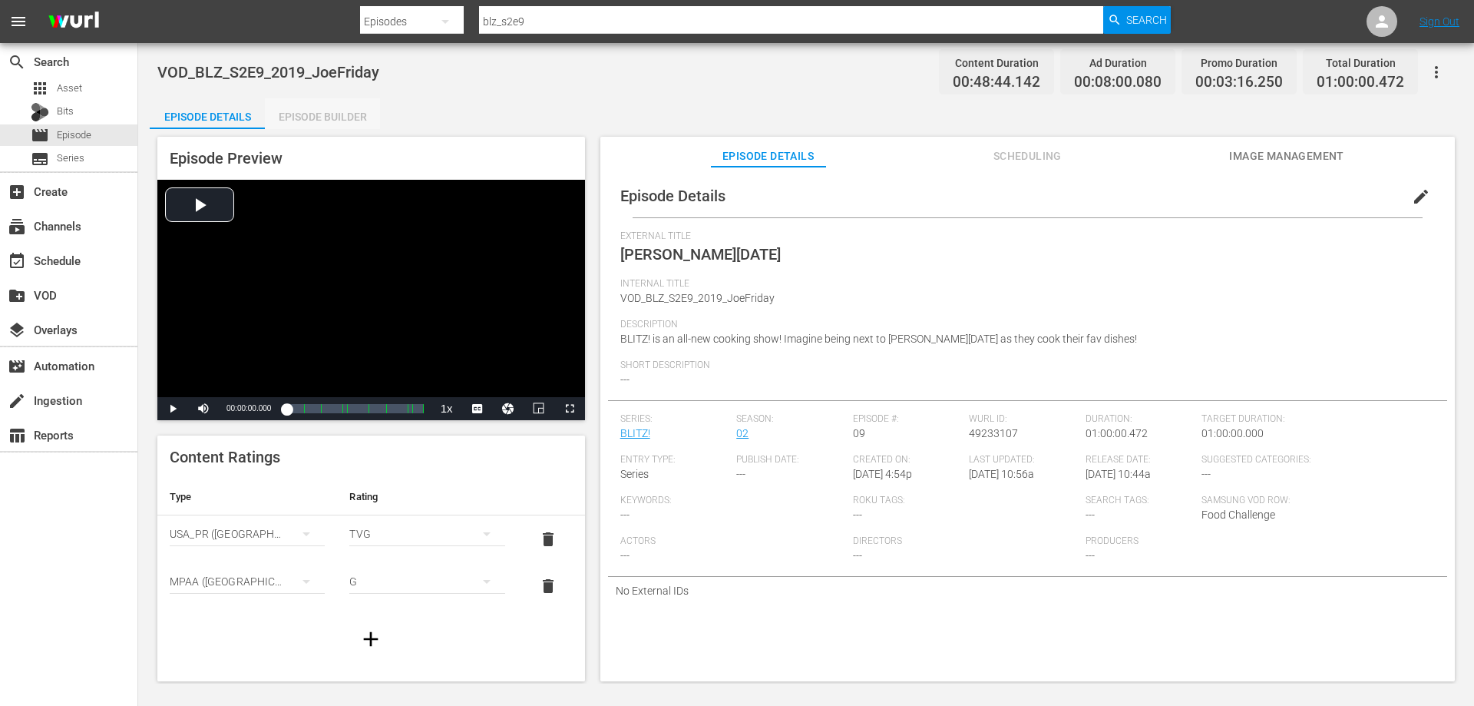
click at [327, 116] on div "Episode Builder" at bounding box center [322, 116] width 115 height 37
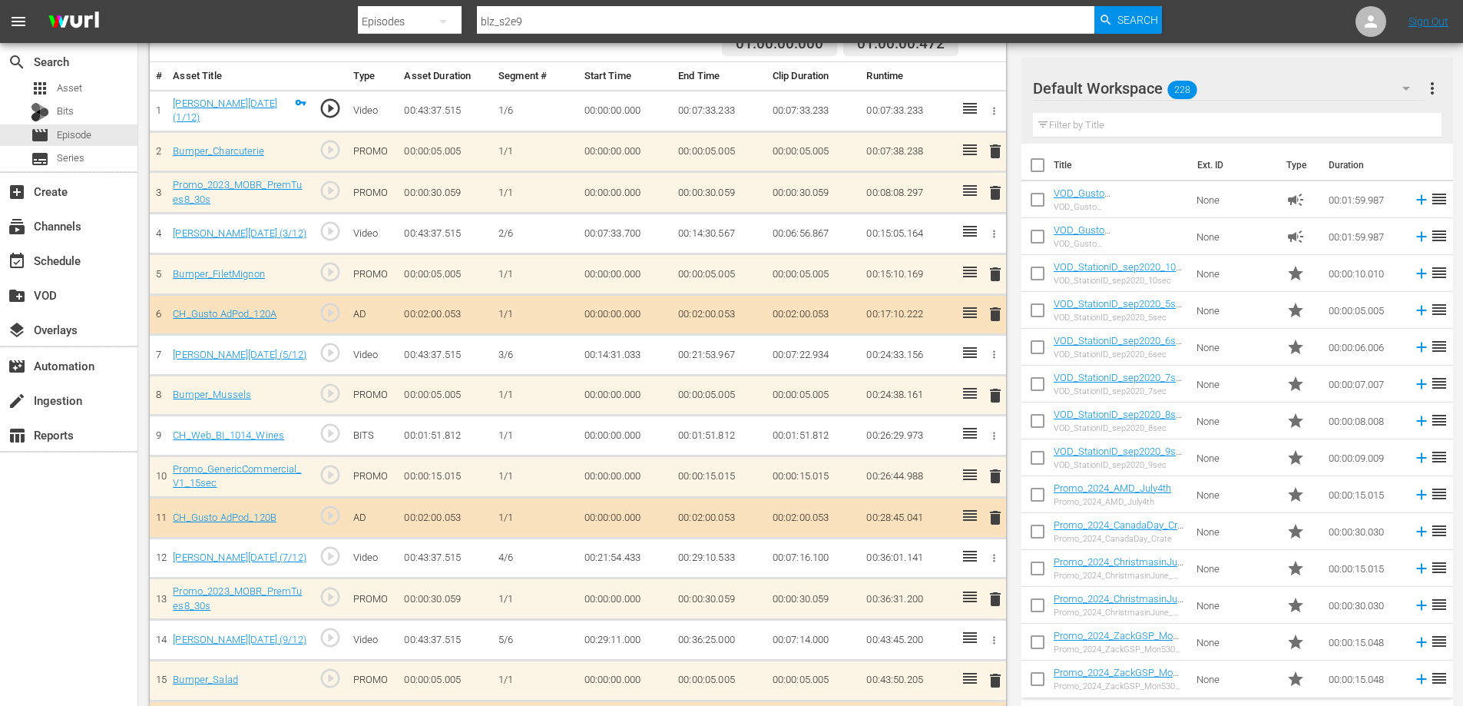
scroll to position [355, 0]
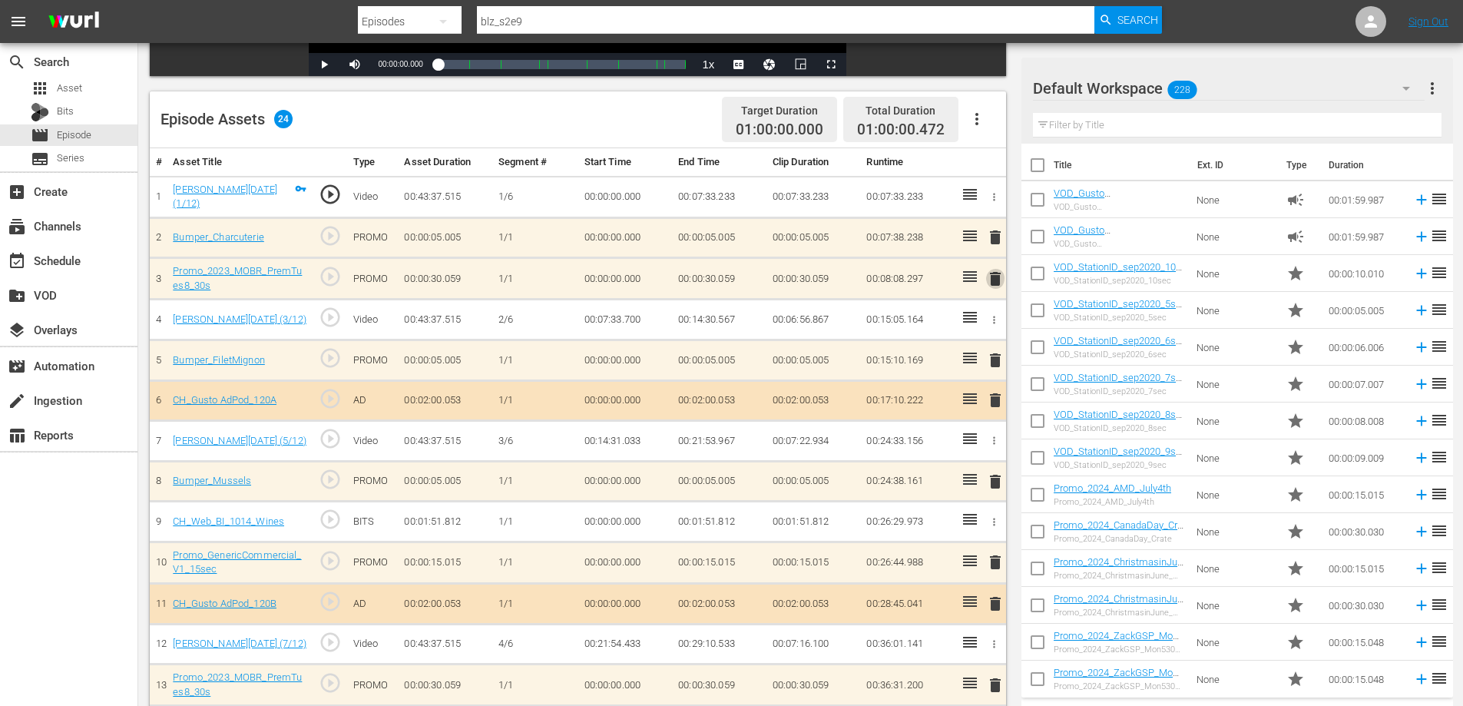
click at [993, 276] on span "delete" at bounding box center [995, 278] width 18 height 18
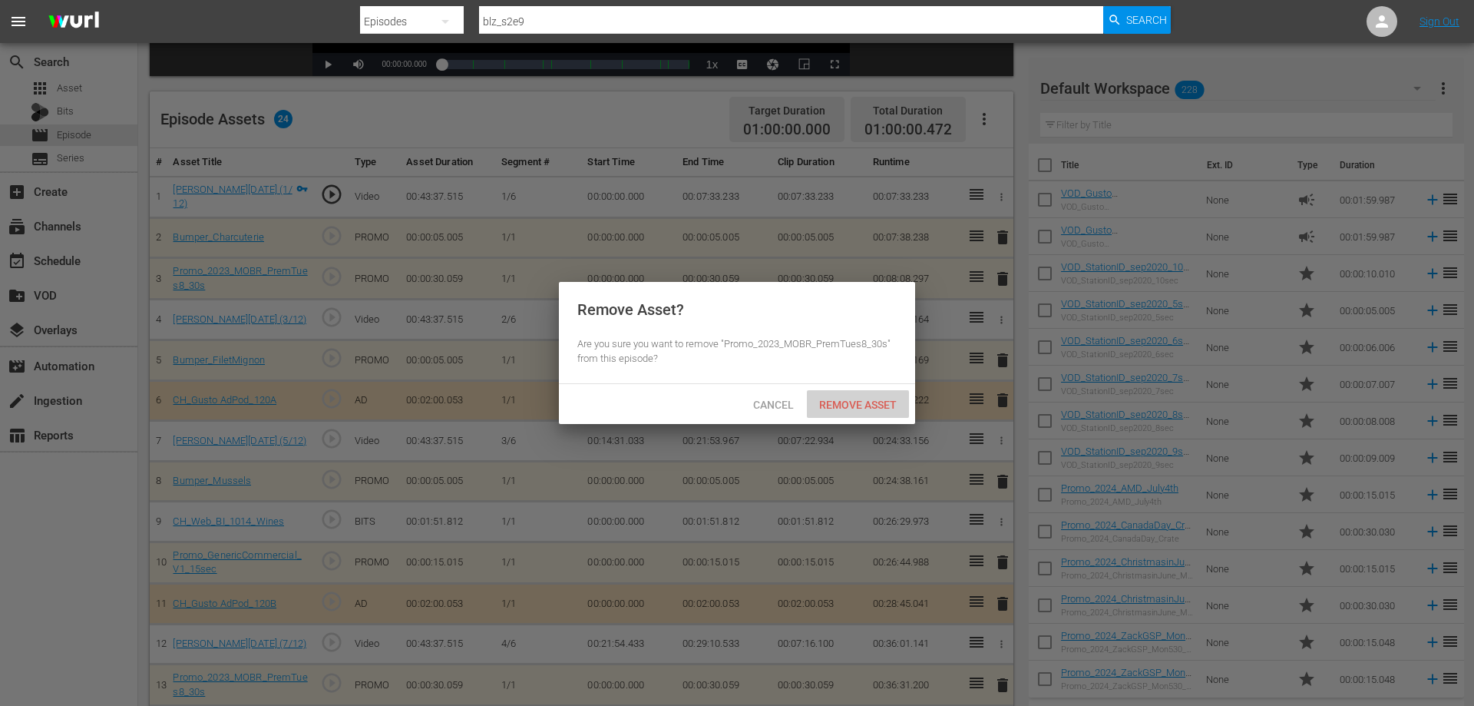
click at [877, 408] on span "Remove Asset" at bounding box center [858, 404] width 102 height 12
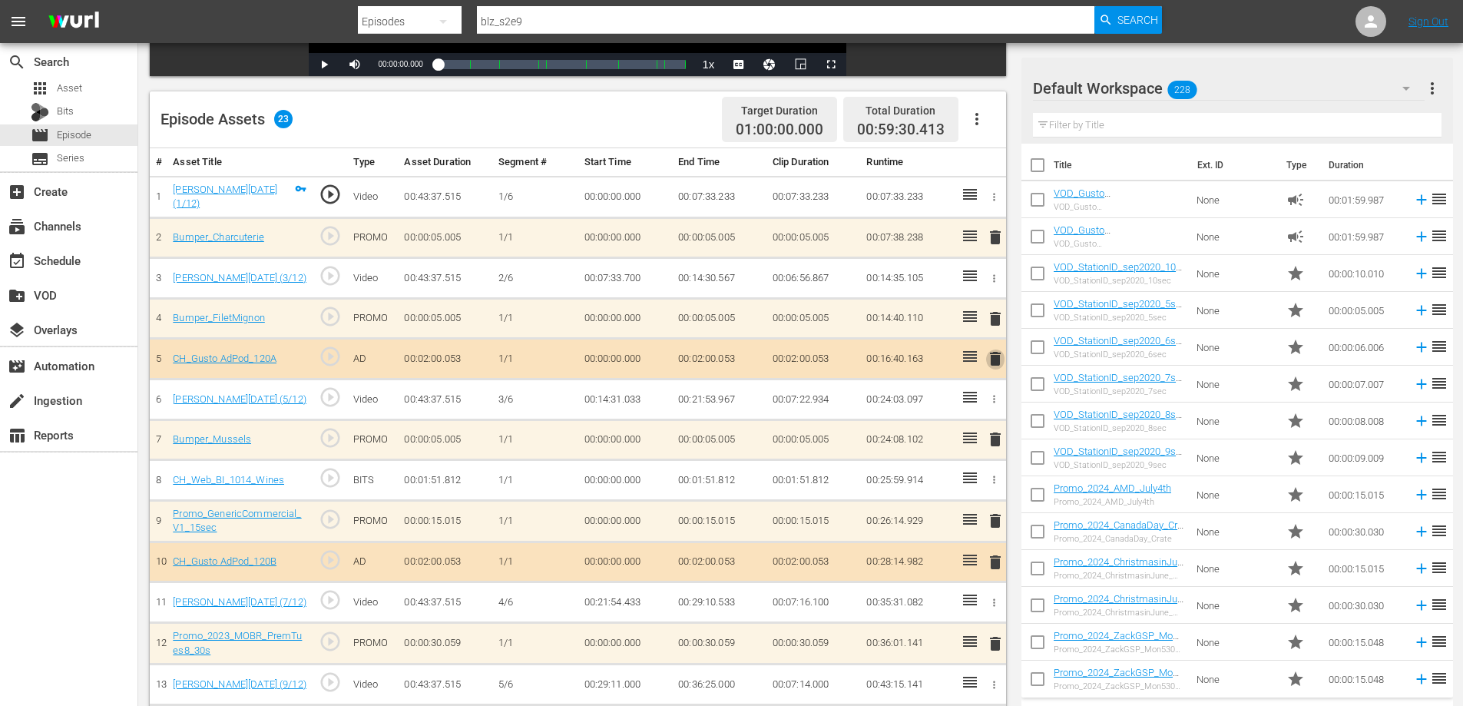
click at [998, 359] on span "delete" at bounding box center [995, 358] width 18 height 18
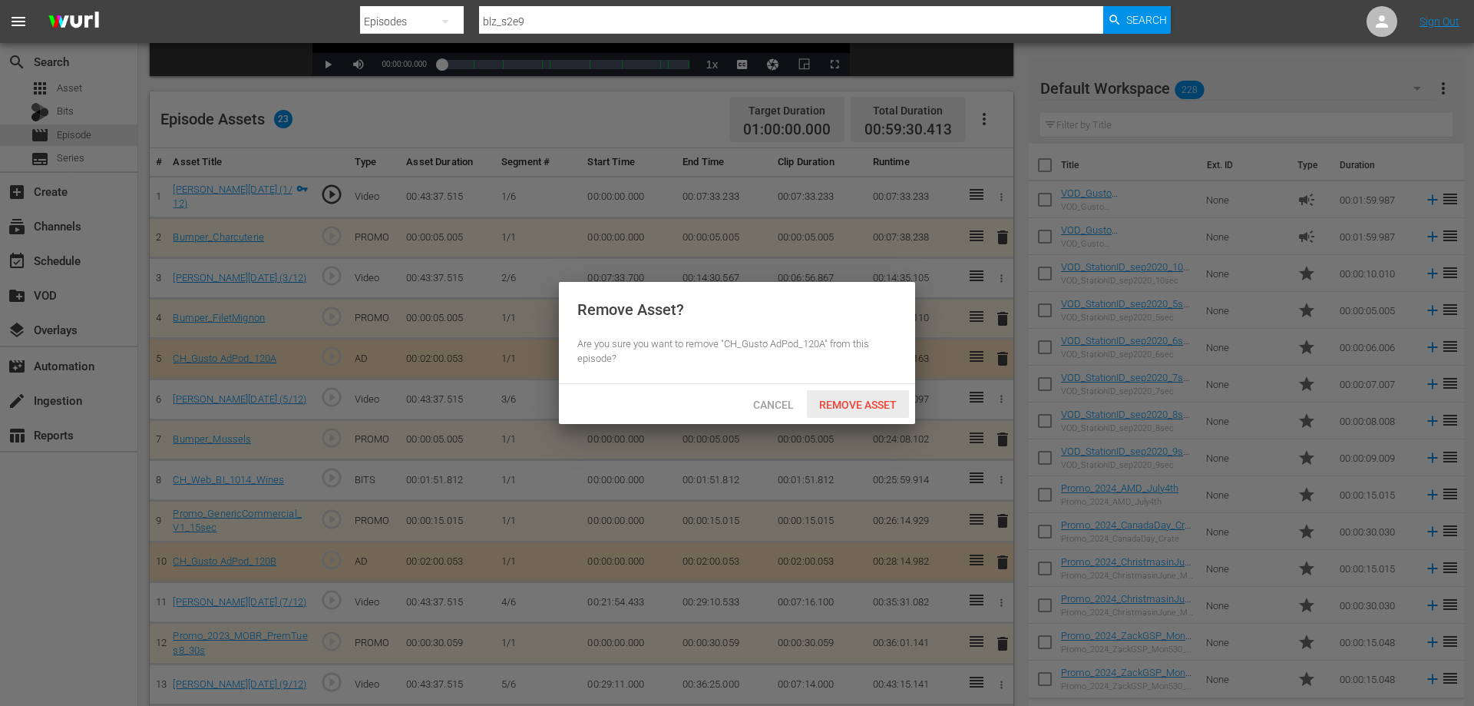
click at [835, 405] on span "Remove Asset" at bounding box center [858, 404] width 102 height 12
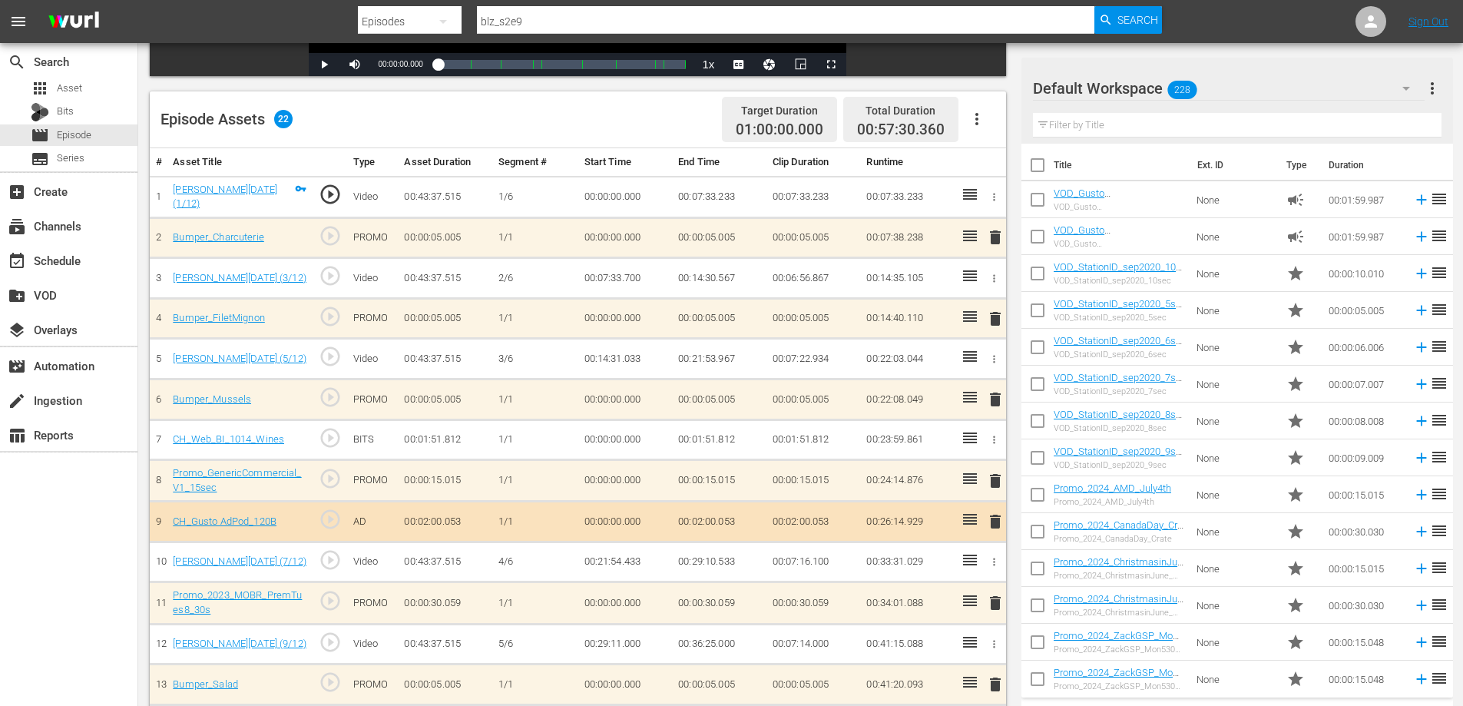
click at [991, 438] on icon "button" at bounding box center [994, 440] width 12 height 12
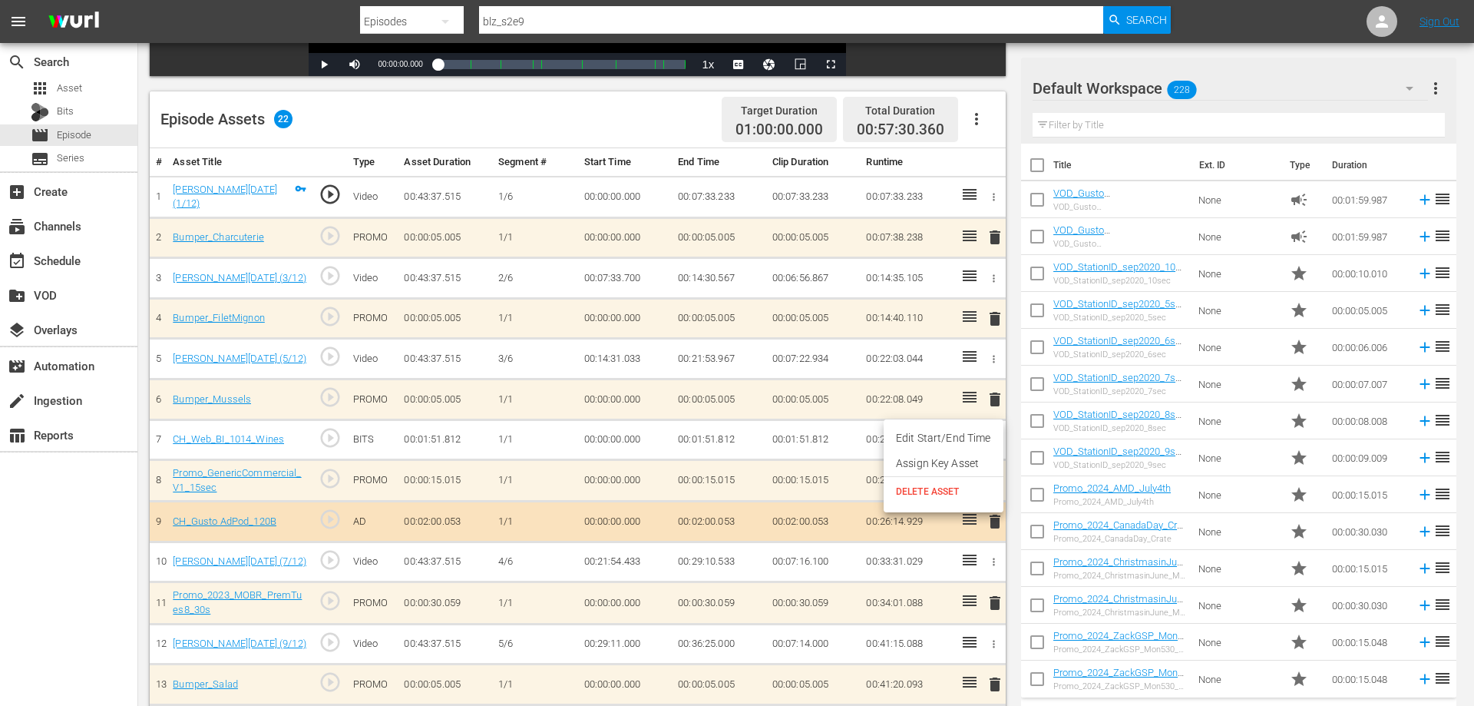
click at [937, 491] on span "DELETE ASSET" at bounding box center [943, 491] width 95 height 14
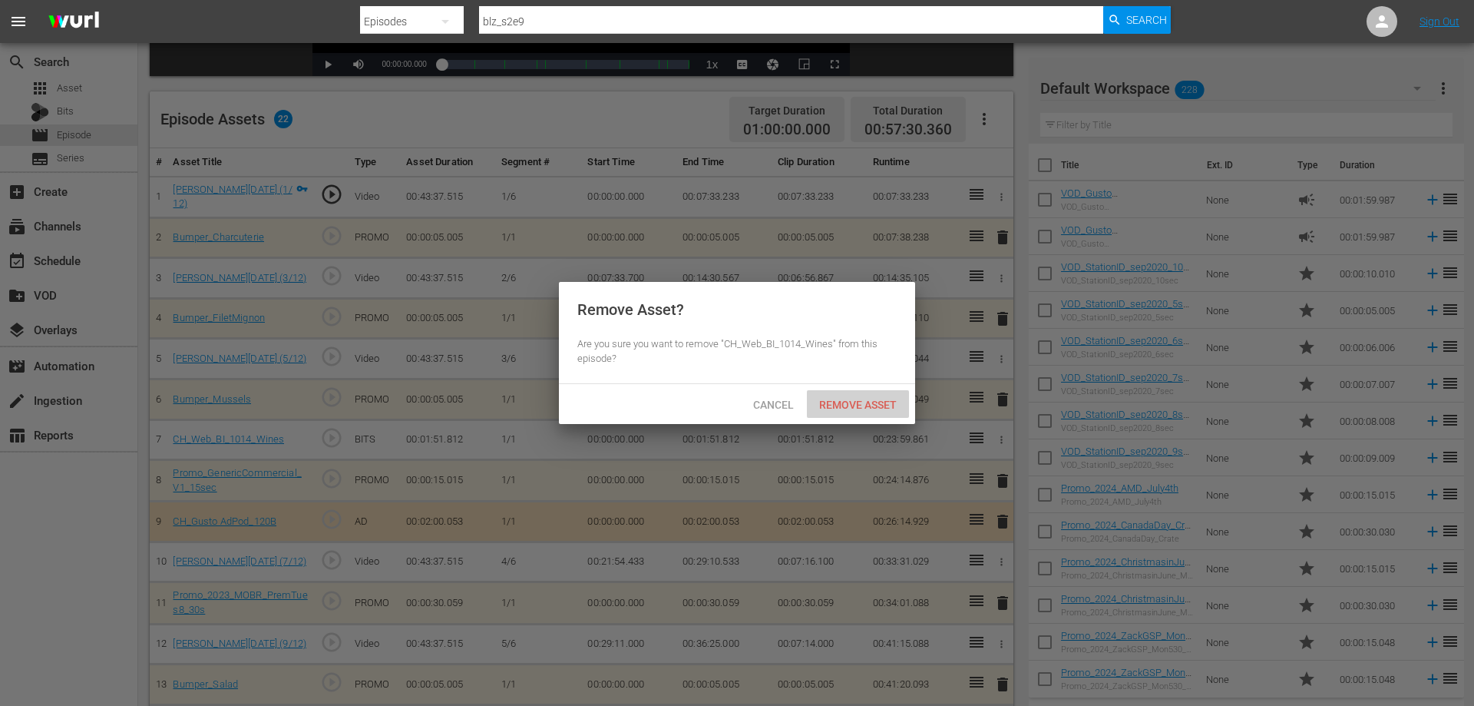
click at [825, 399] on span "Remove Asset" at bounding box center [858, 404] width 102 height 12
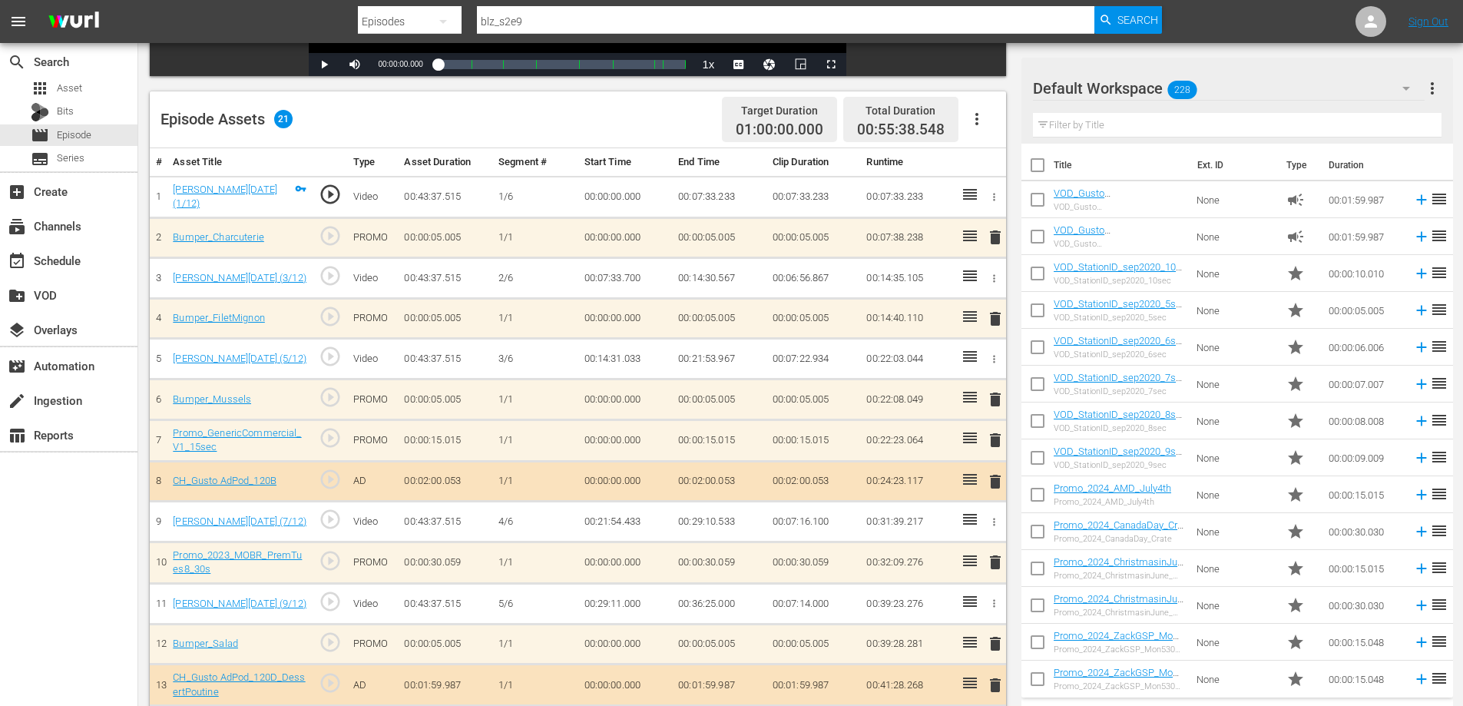
click at [987, 442] on span "delete" at bounding box center [995, 440] width 18 height 18
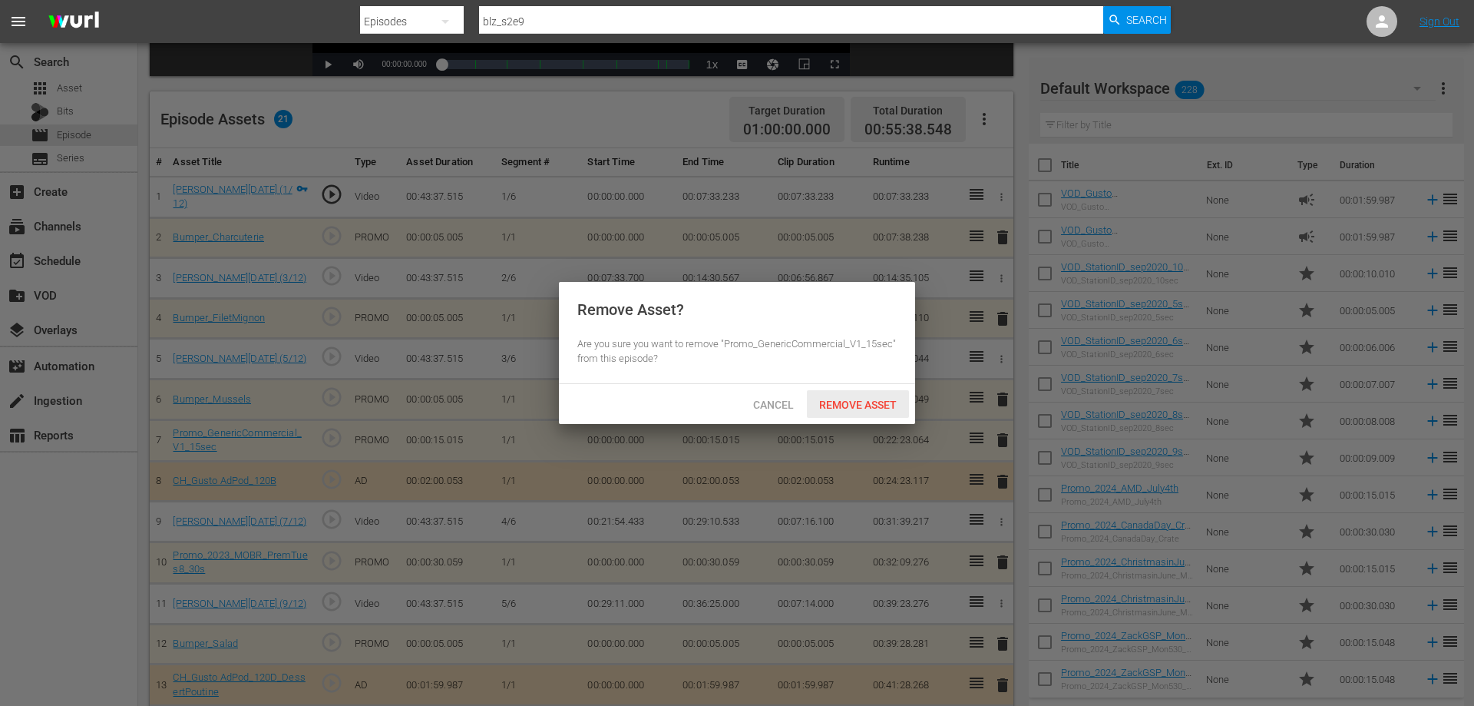
click at [889, 408] on span "Remove Asset" at bounding box center [858, 404] width 102 height 12
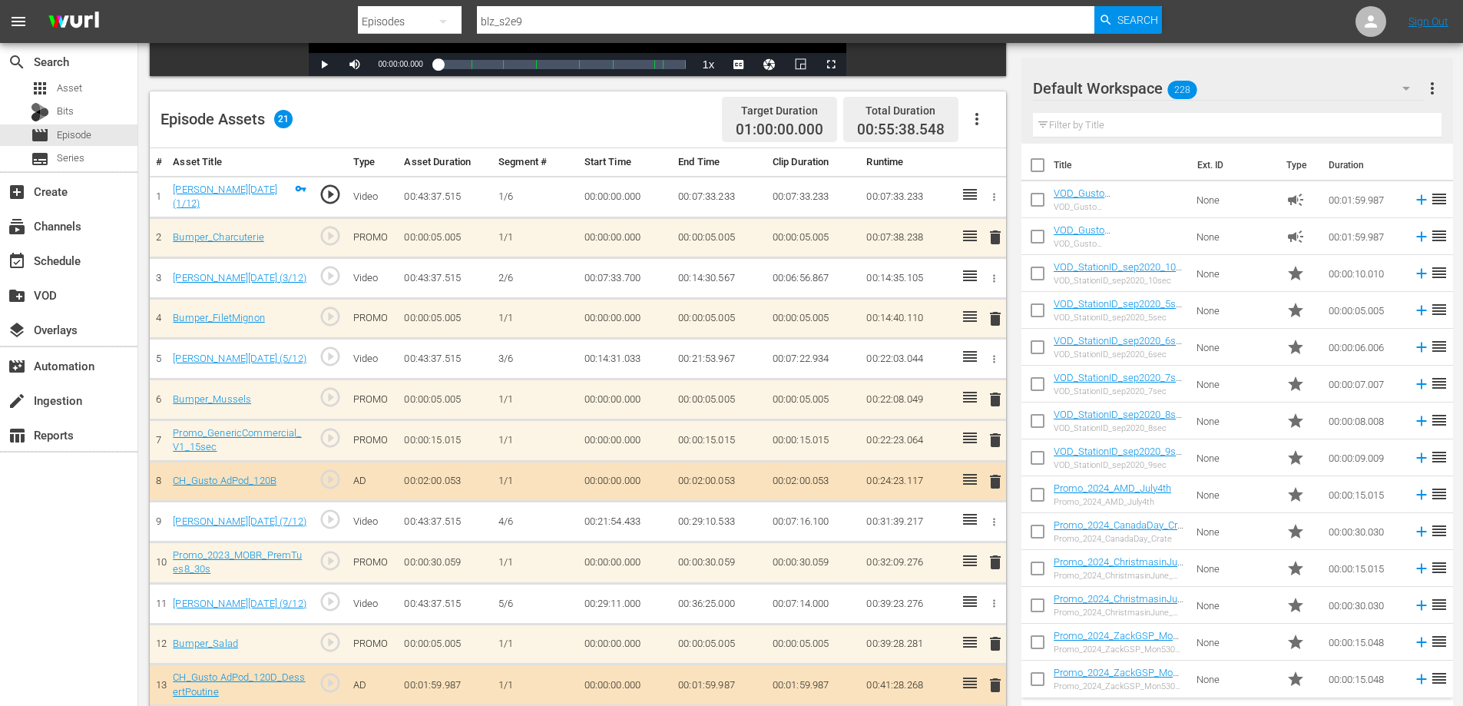
click at [997, 478] on span "delete" at bounding box center [995, 481] width 18 height 18
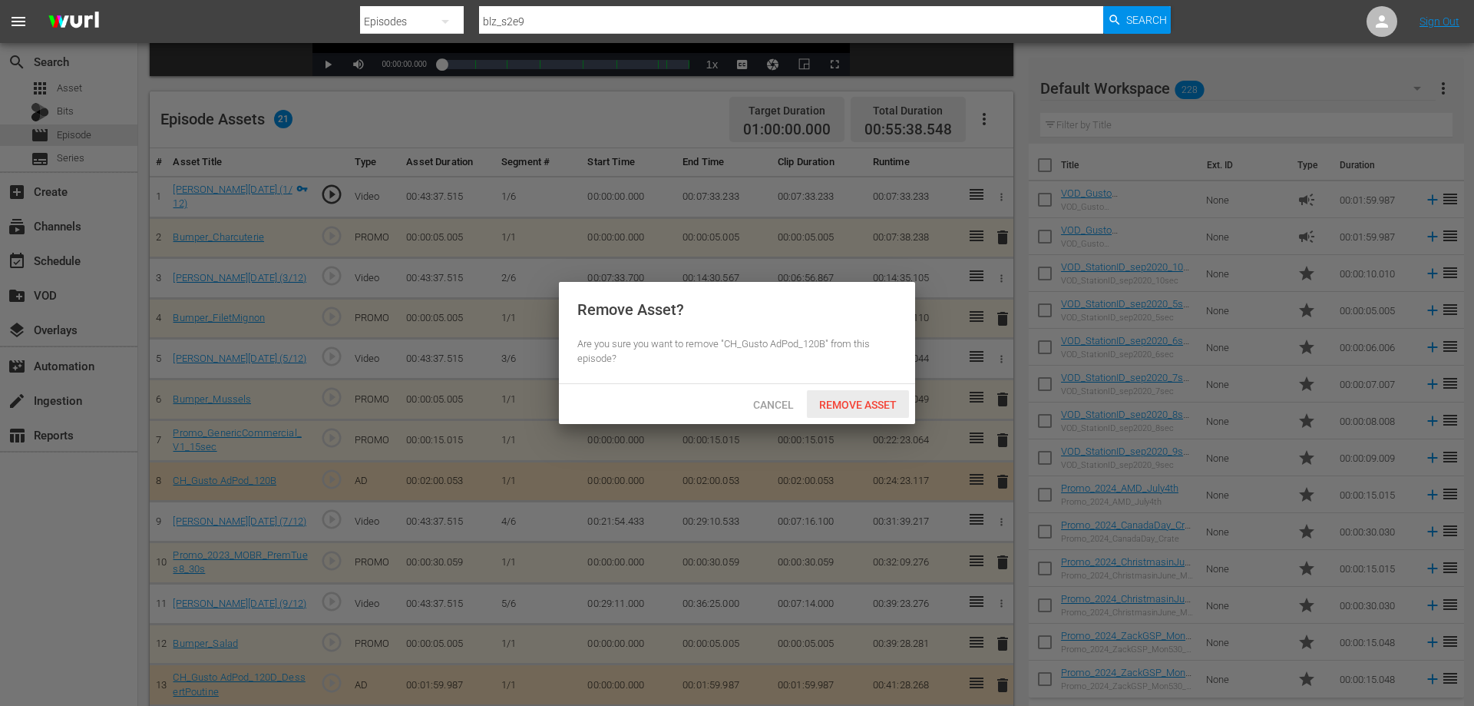
click at [882, 408] on span "Remove Asset" at bounding box center [858, 404] width 102 height 12
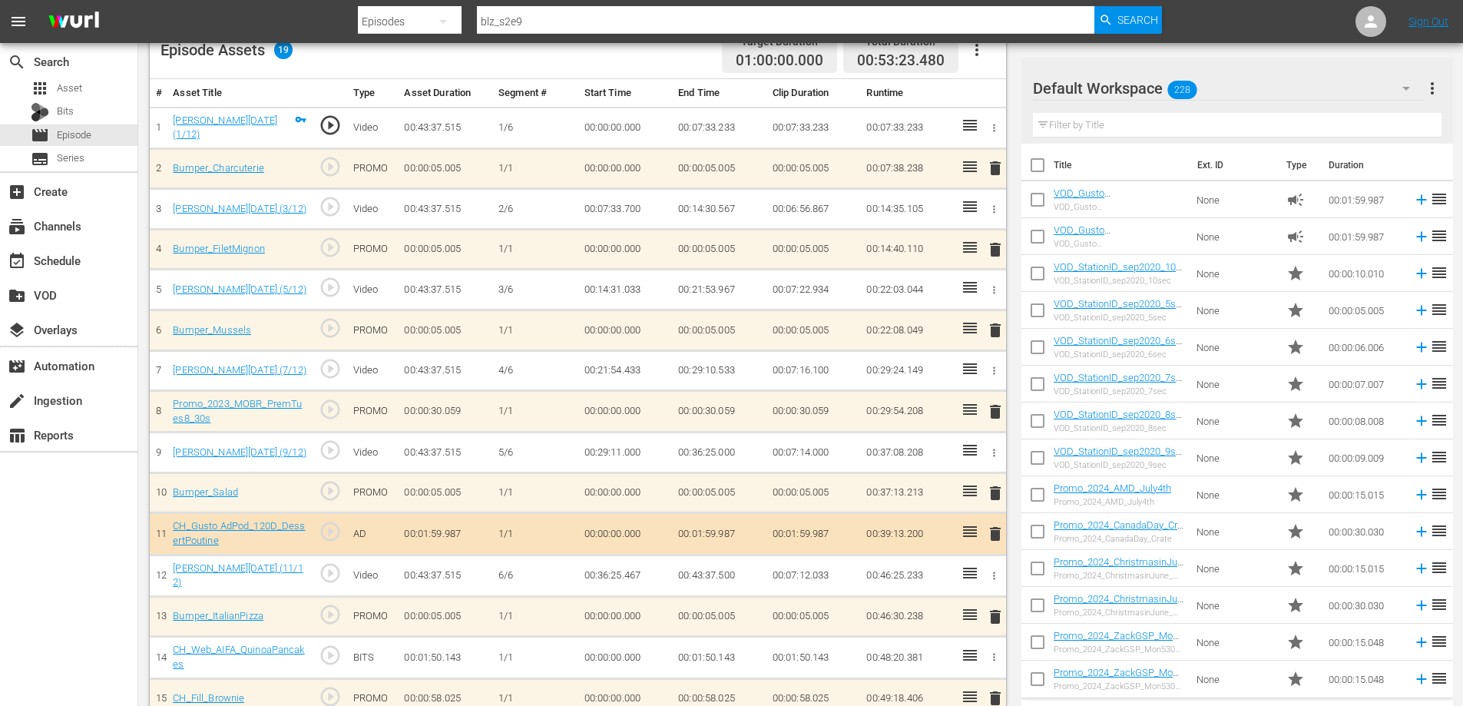
scroll to position [509, 0]
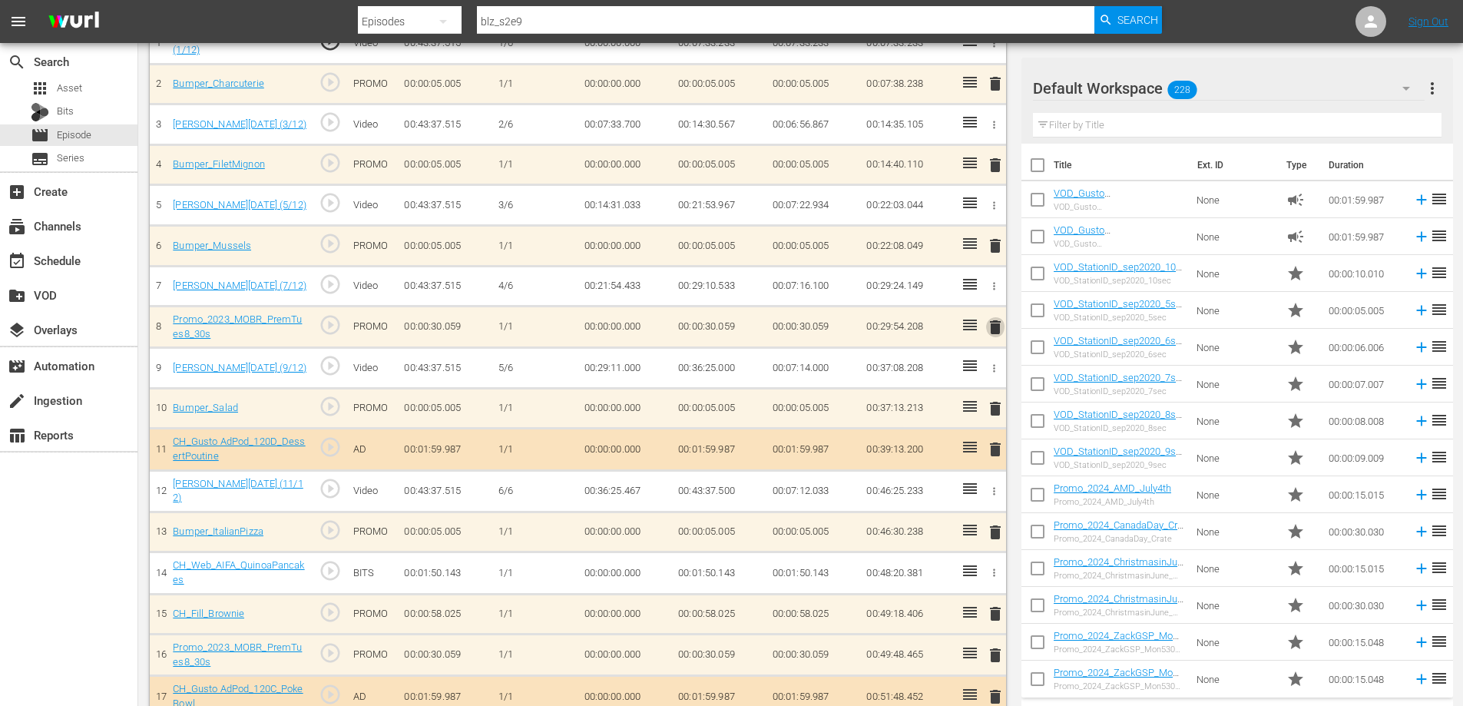
click at [997, 325] on span "delete" at bounding box center [995, 327] width 18 height 18
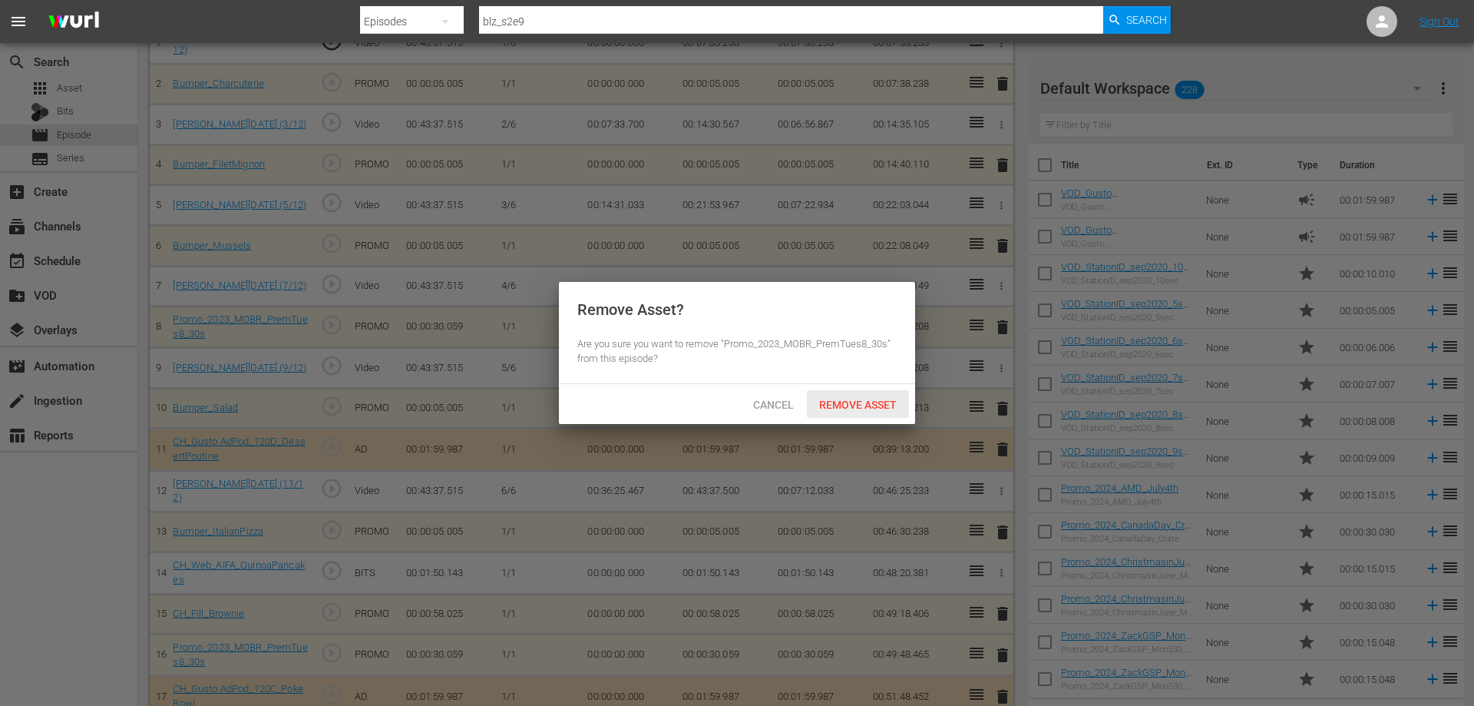
click at [851, 400] on span "Remove Asset" at bounding box center [858, 404] width 102 height 12
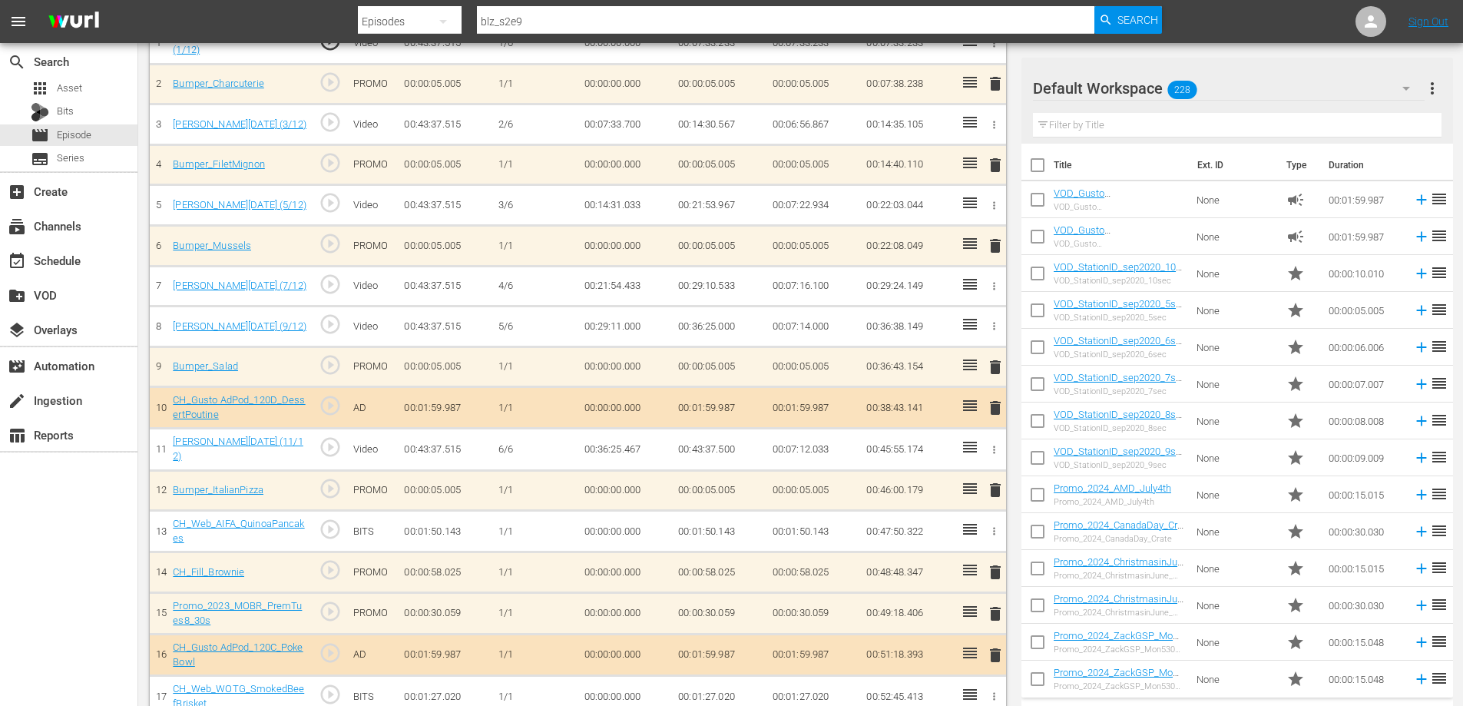
click at [991, 405] on span "delete" at bounding box center [995, 407] width 18 height 18
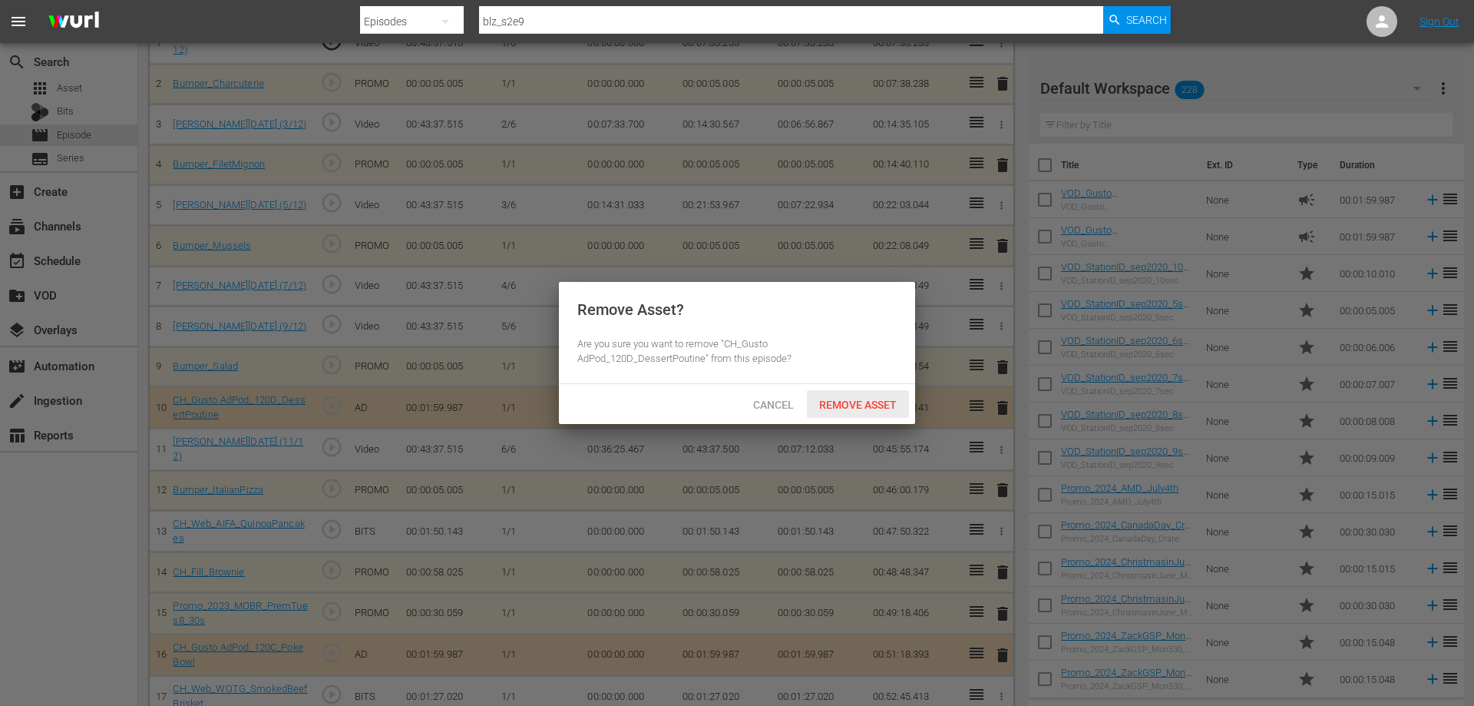
click at [876, 394] on div "Remove Asset" at bounding box center [858, 404] width 102 height 28
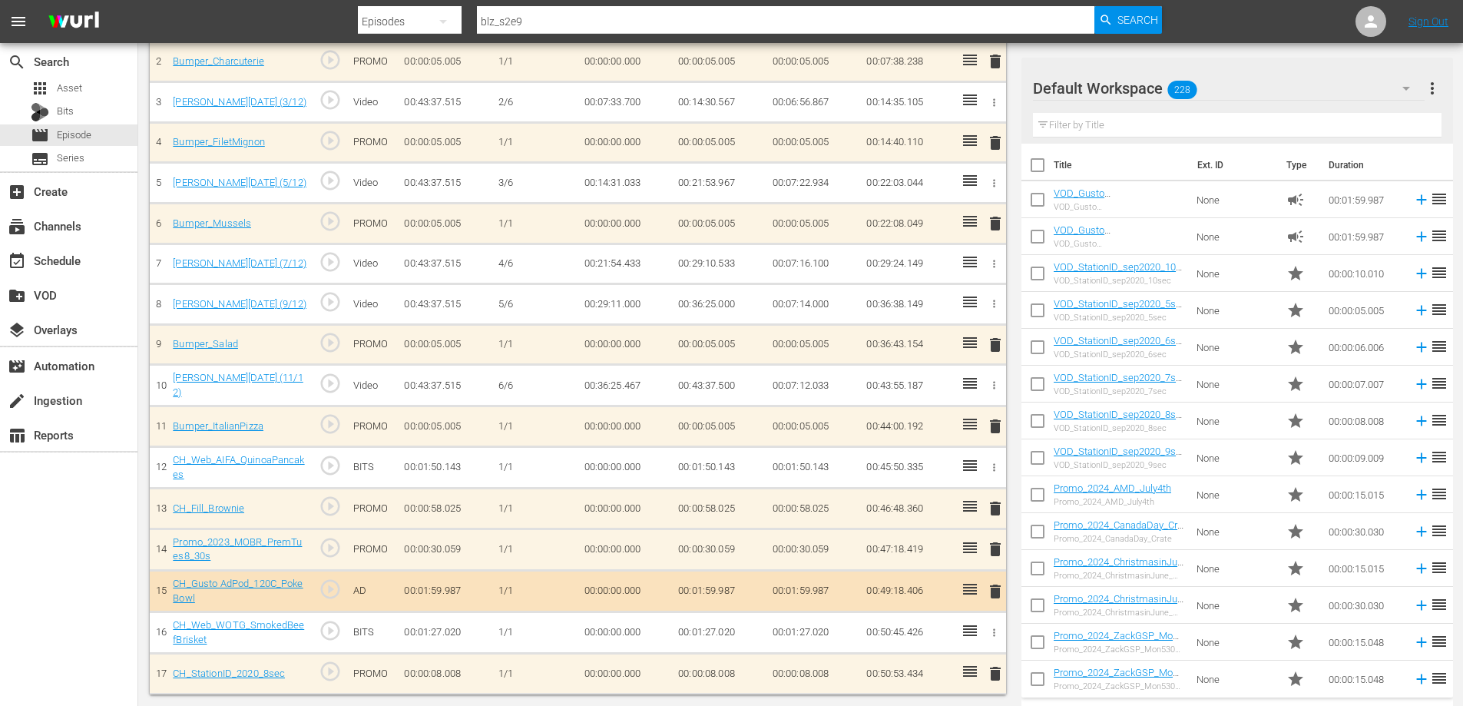
scroll to position [529, 0]
click at [990, 466] on icon "button" at bounding box center [994, 470] width 12 height 12
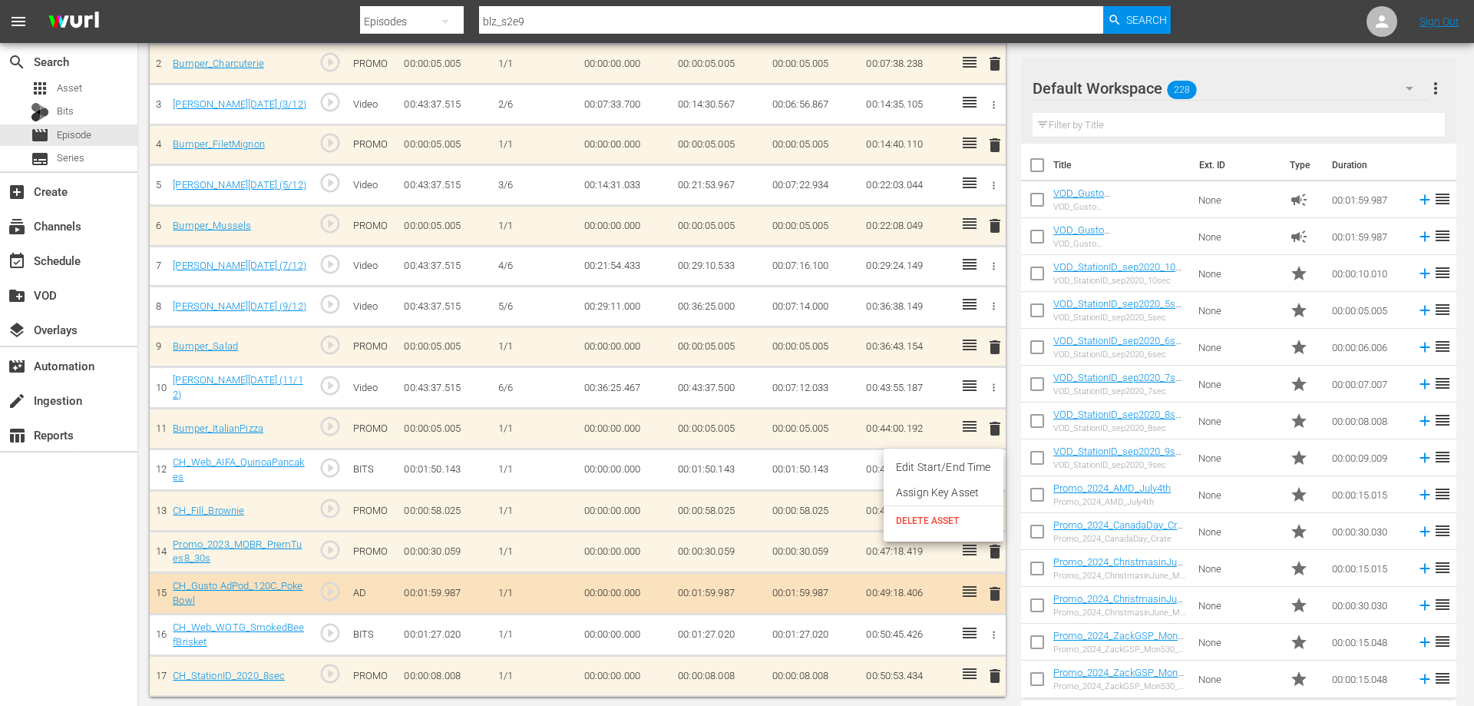
click at [935, 515] on span "DELETE ASSET" at bounding box center [943, 521] width 95 height 14
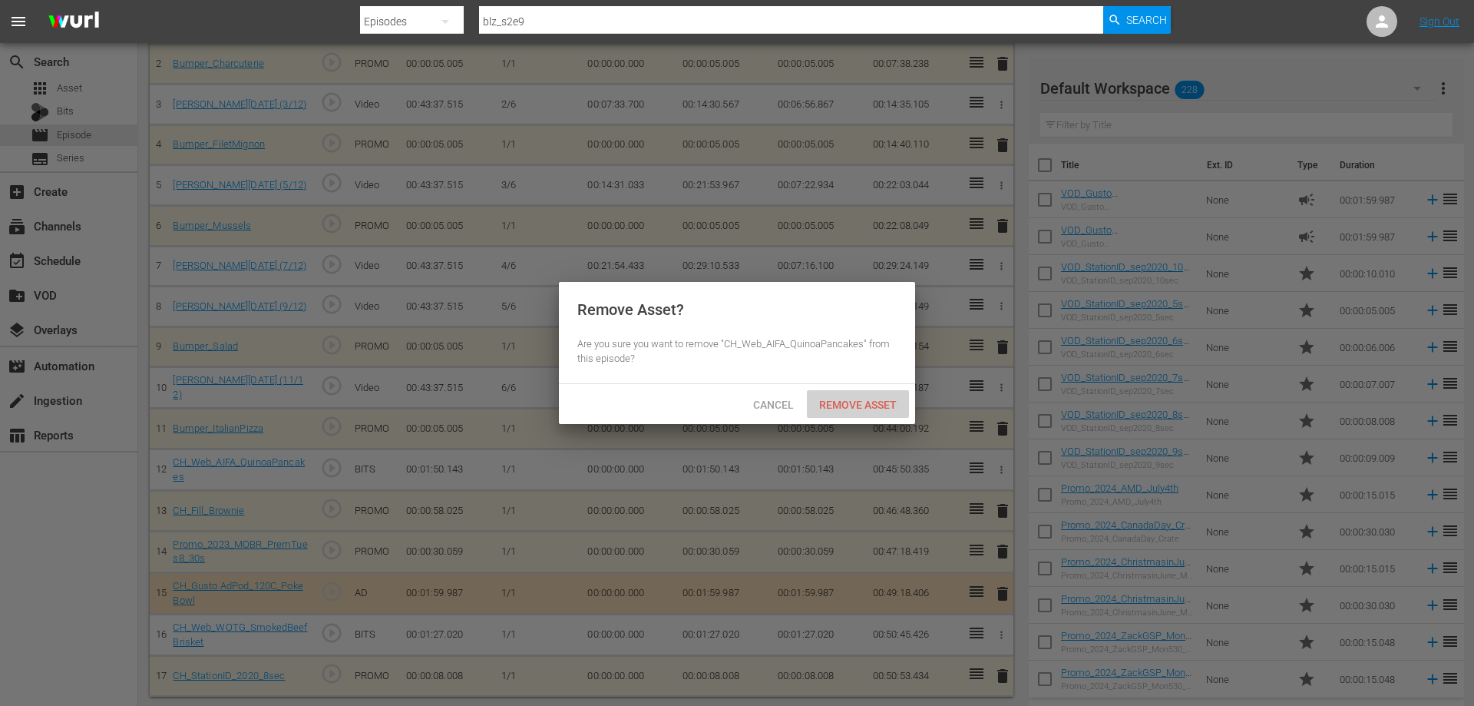
click at [859, 399] on span "Remove Asset" at bounding box center [858, 404] width 102 height 12
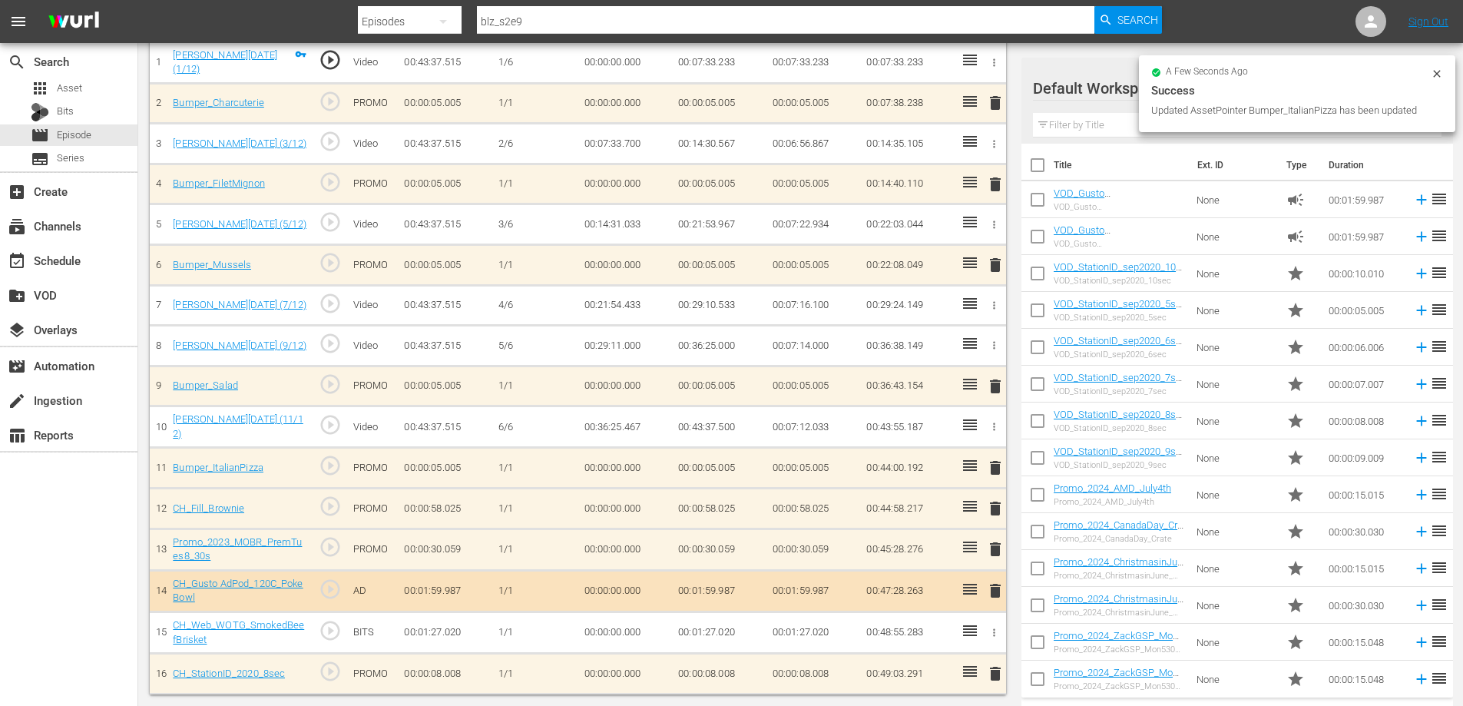
scroll to position [488, 0]
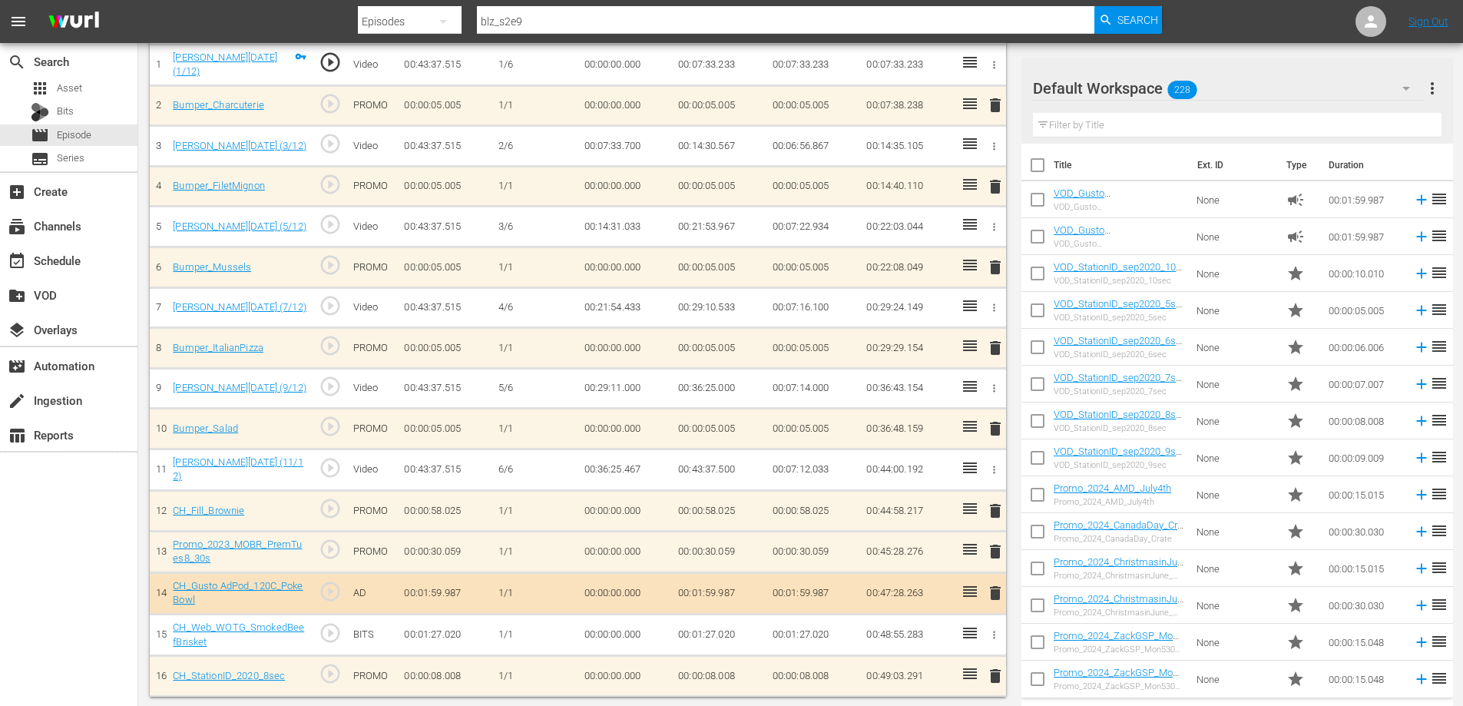
click at [997, 510] on span "delete" at bounding box center [995, 510] width 18 height 18
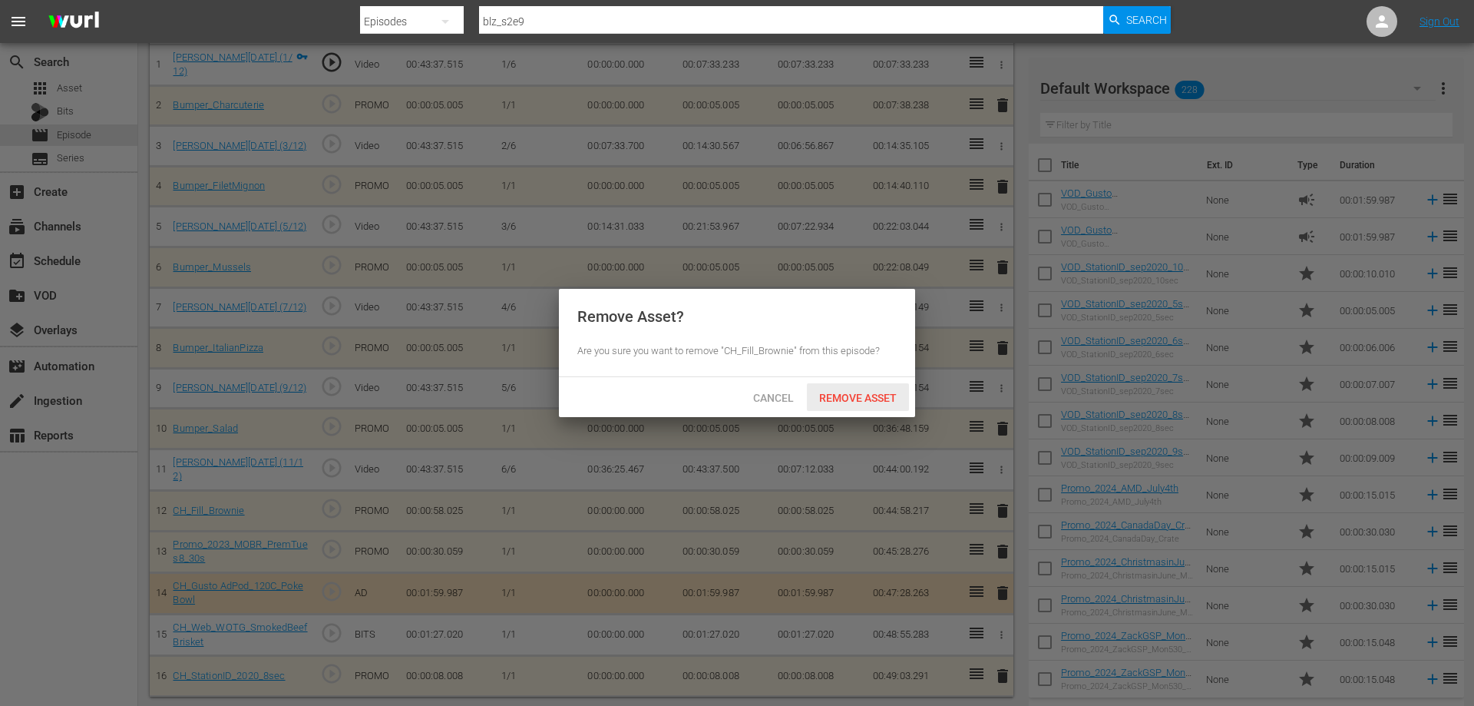
click at [843, 395] on span "Remove Asset" at bounding box center [858, 398] width 102 height 12
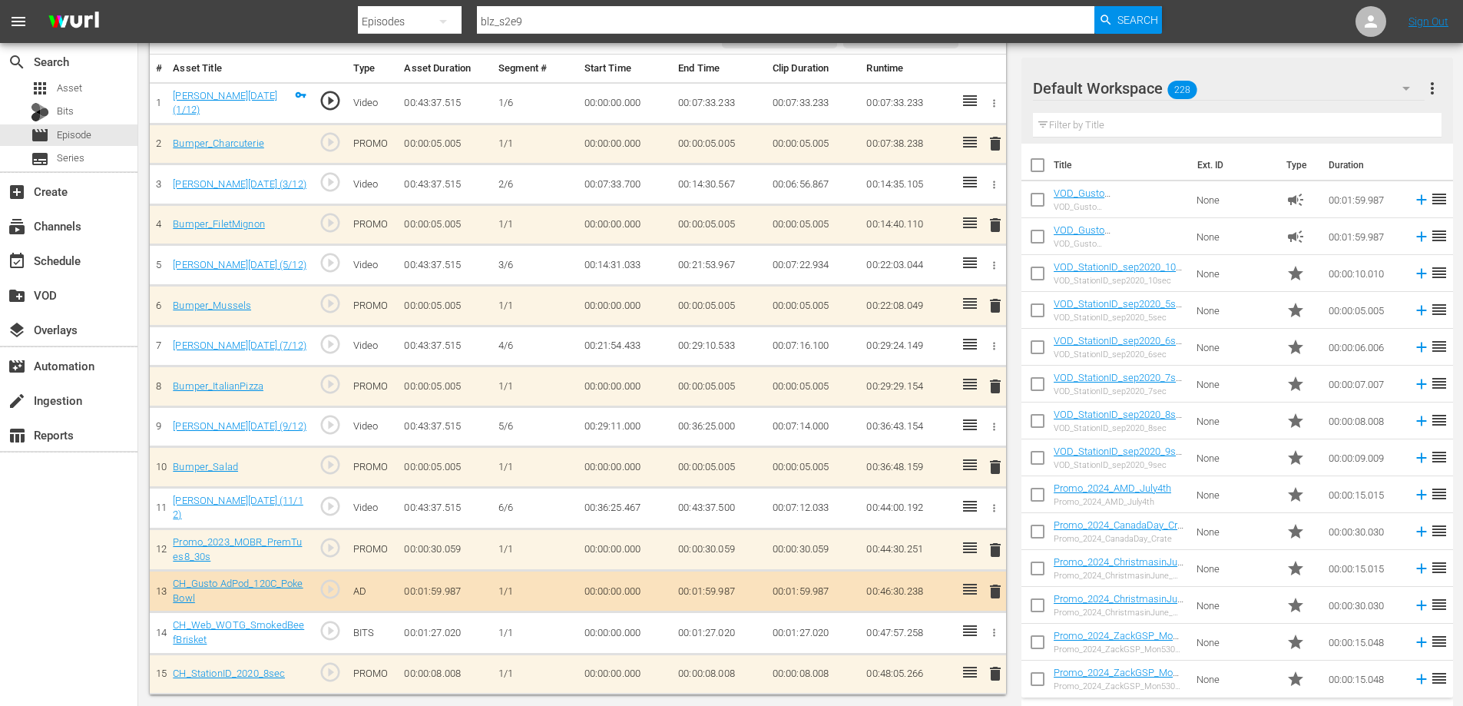
scroll to position [447, 0]
click at [998, 545] on span "delete" at bounding box center [995, 552] width 18 height 18
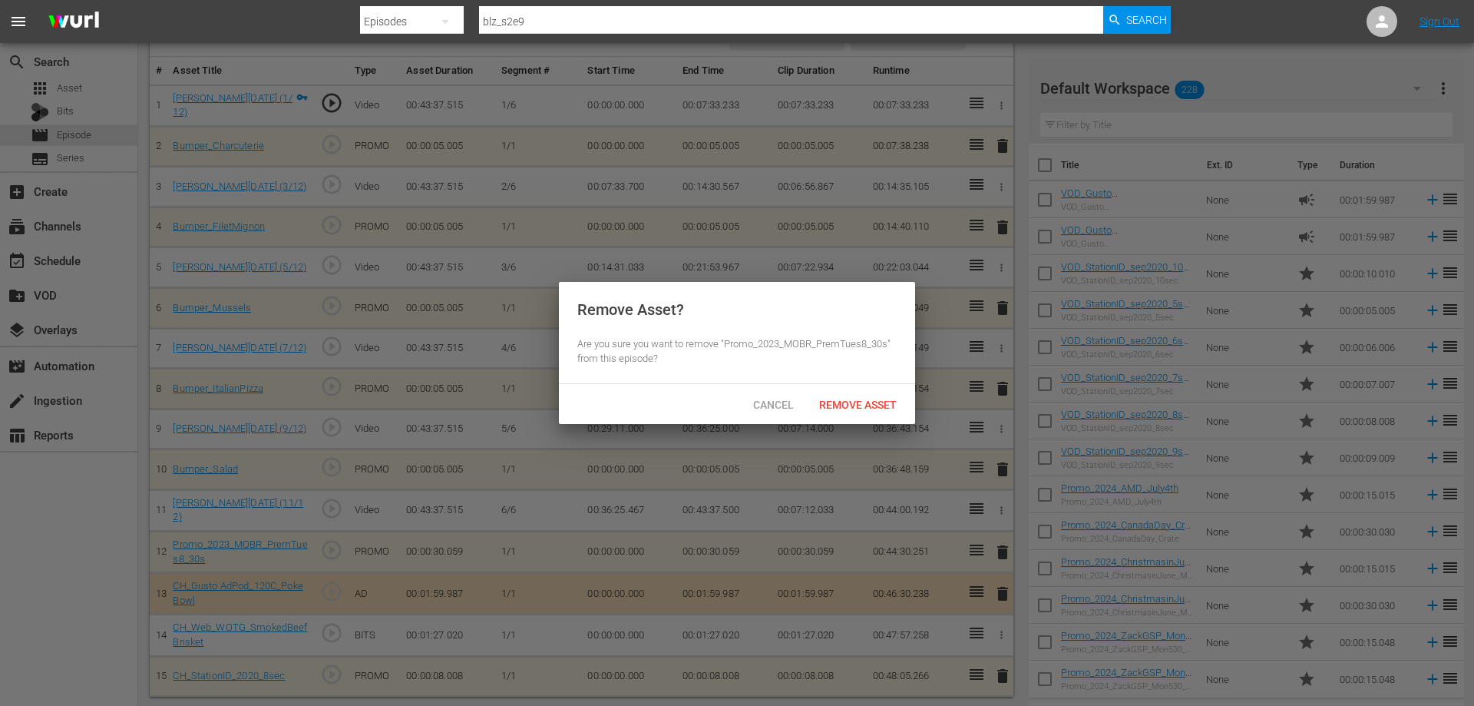
click at [869, 410] on div "Remove Asset" at bounding box center [858, 404] width 102 height 28
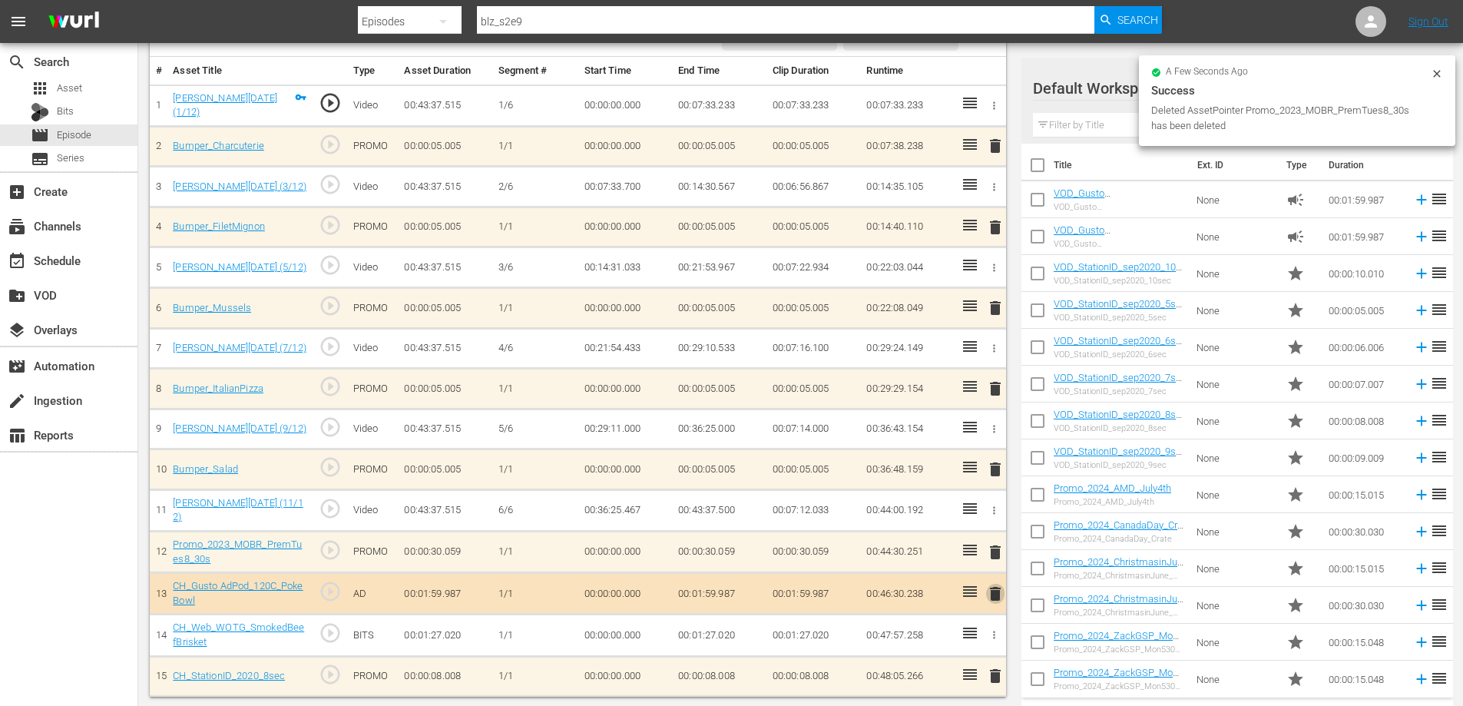
click at [994, 592] on span "delete" at bounding box center [995, 593] width 18 height 18
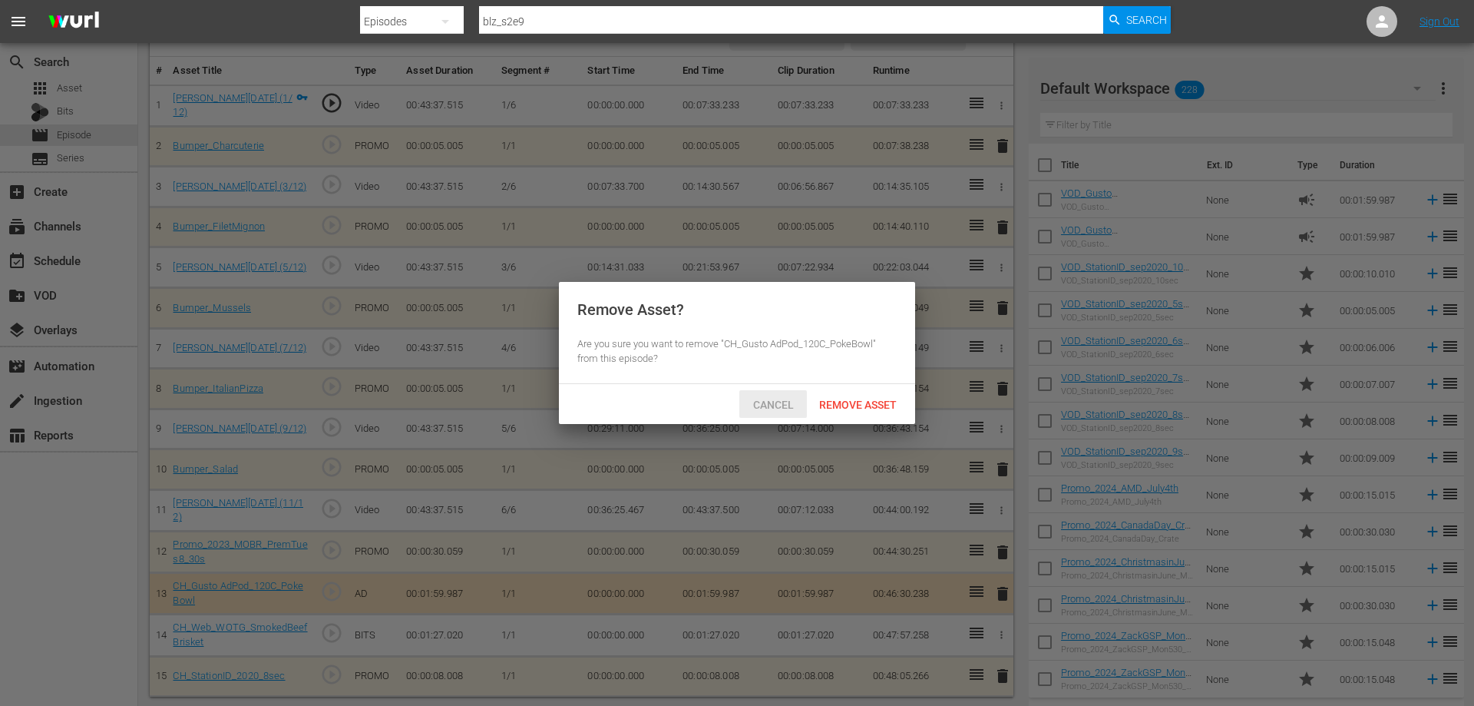
click at [770, 409] on span "Cancel" at bounding box center [773, 404] width 65 height 12
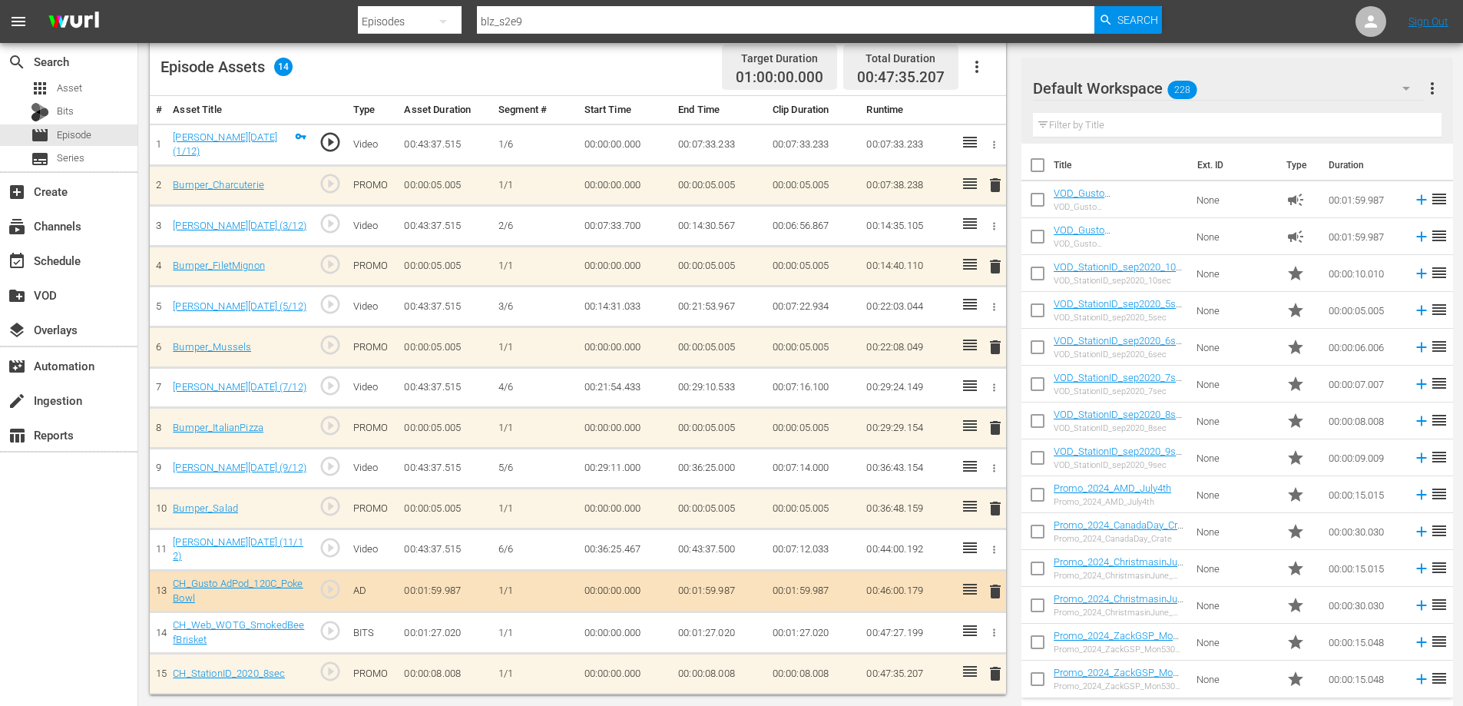
scroll to position [405, 0]
click at [993, 587] on span "delete" at bounding box center [995, 593] width 18 height 18
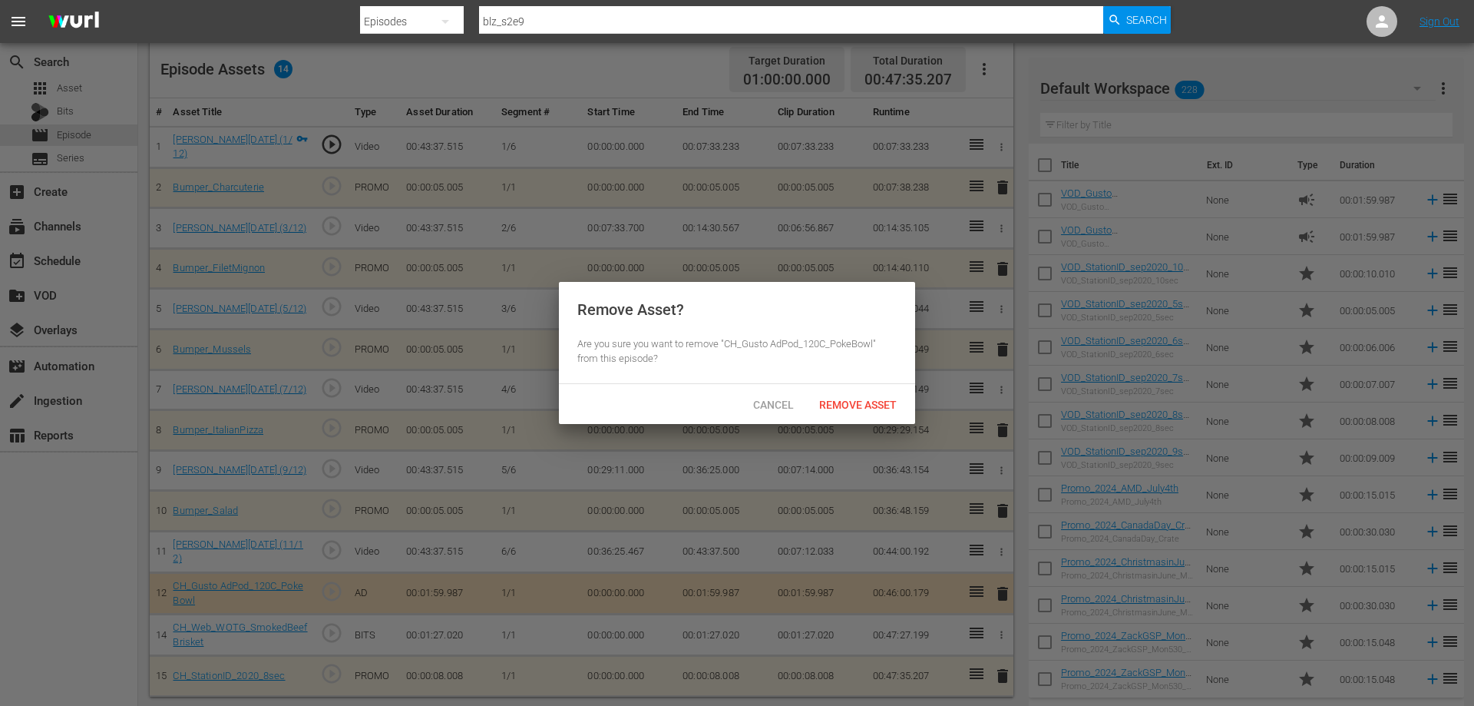
click at [833, 399] on span "Remove Asset" at bounding box center [858, 404] width 102 height 12
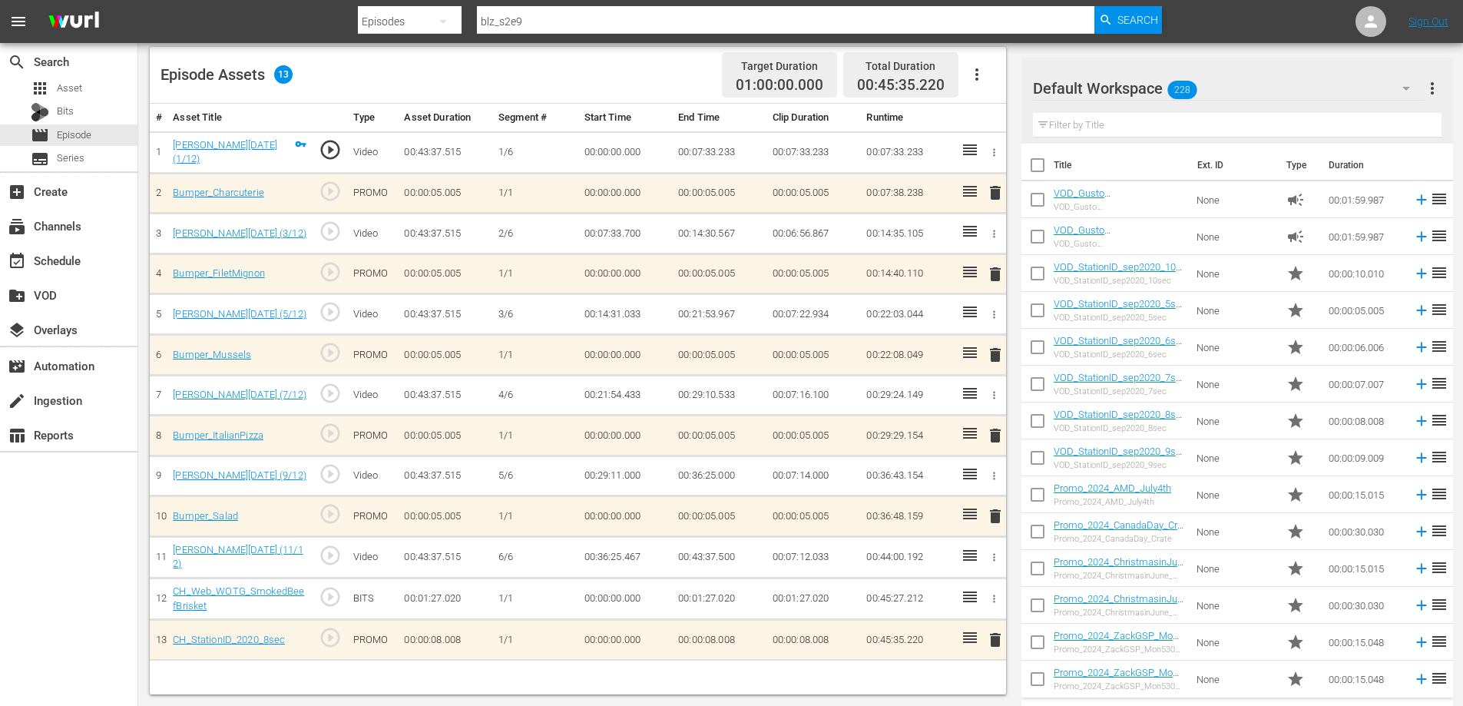
scroll to position [400, 0]
click at [993, 597] on icon "button" at bounding box center [994, 599] width 12 height 12
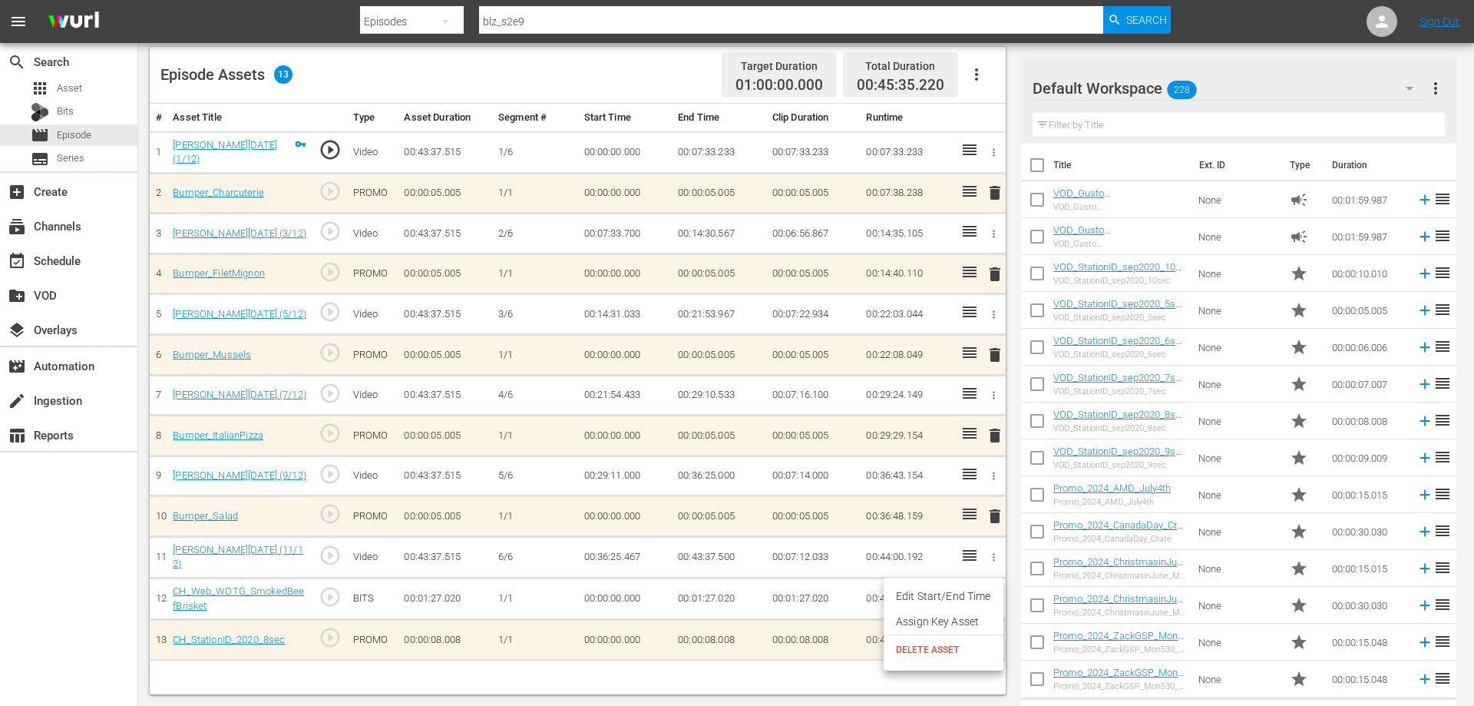
click at [908, 653] on span "DELETE ASSET" at bounding box center [943, 650] width 95 height 14
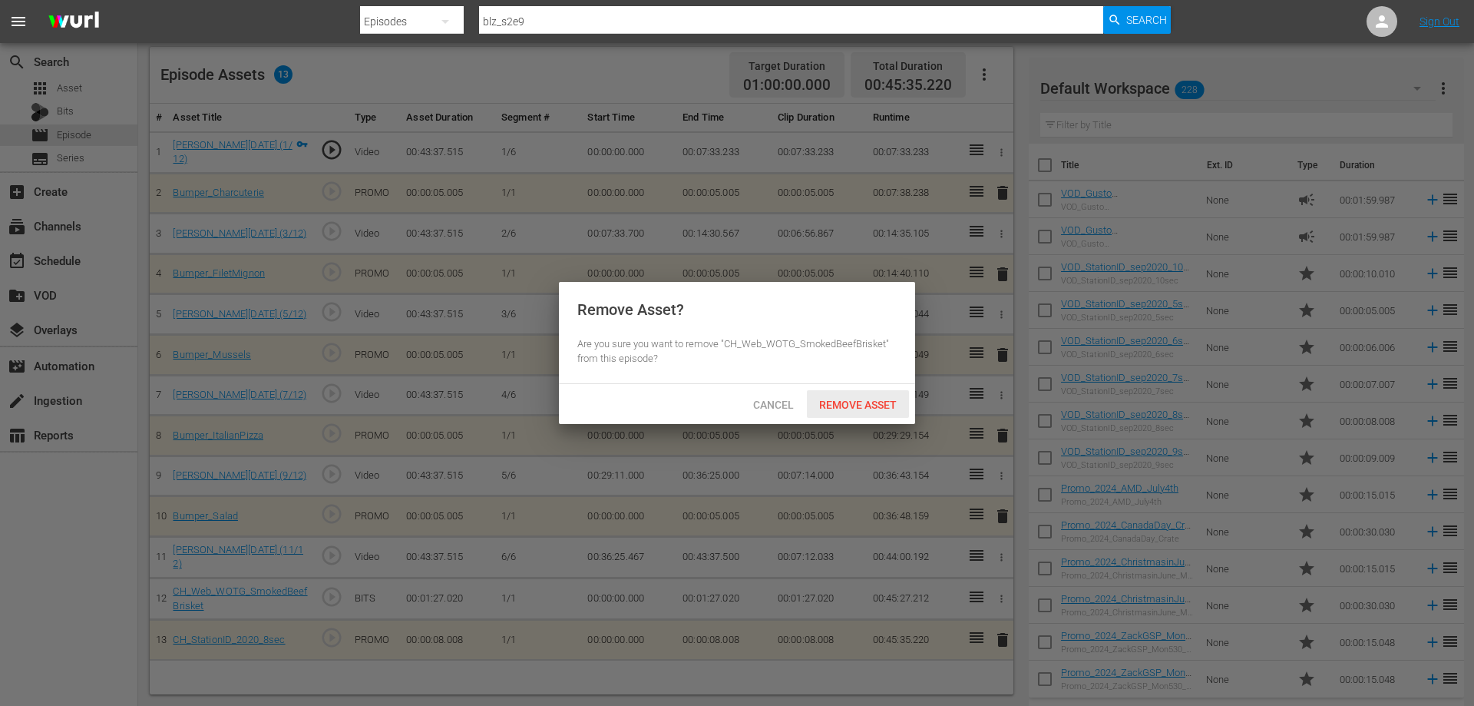
click at [831, 405] on span "Remove Asset" at bounding box center [858, 404] width 102 height 12
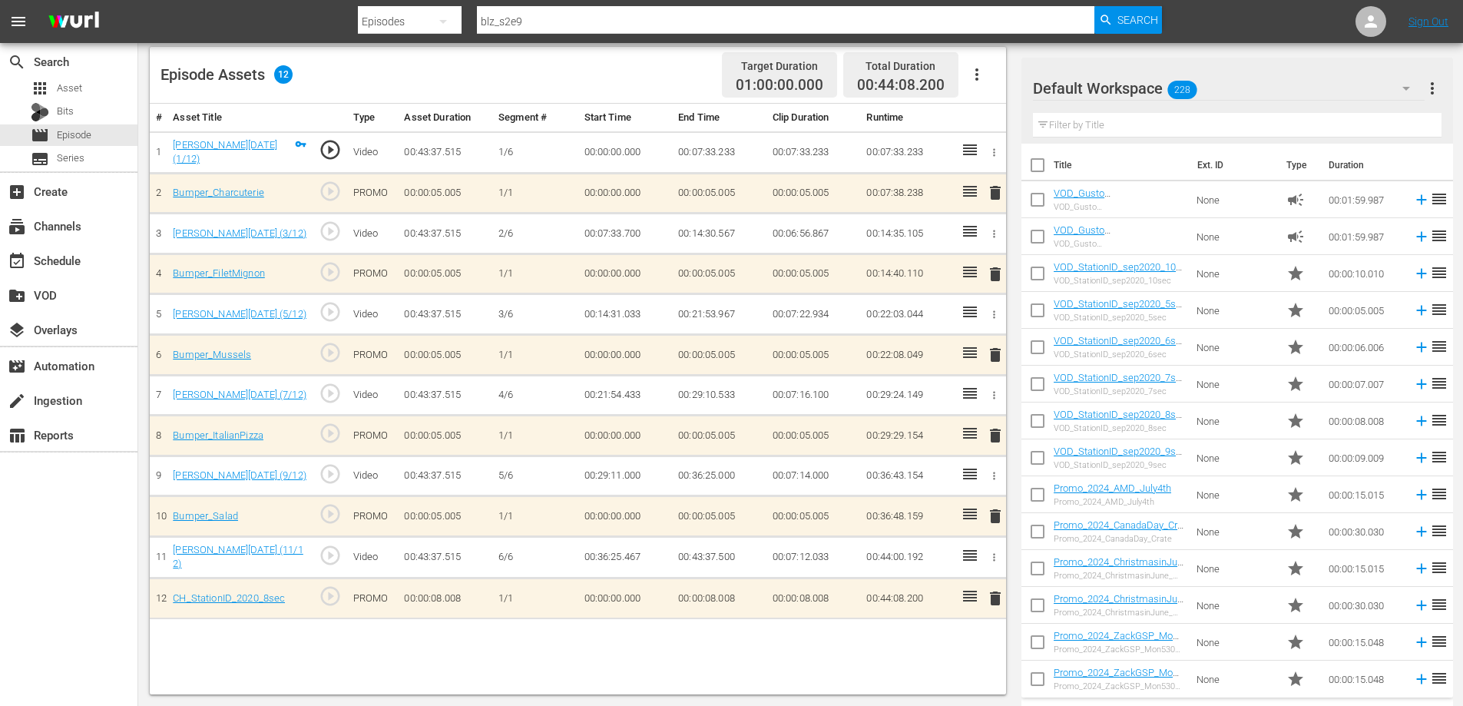
click at [989, 599] on span "delete" at bounding box center [995, 598] width 18 height 18
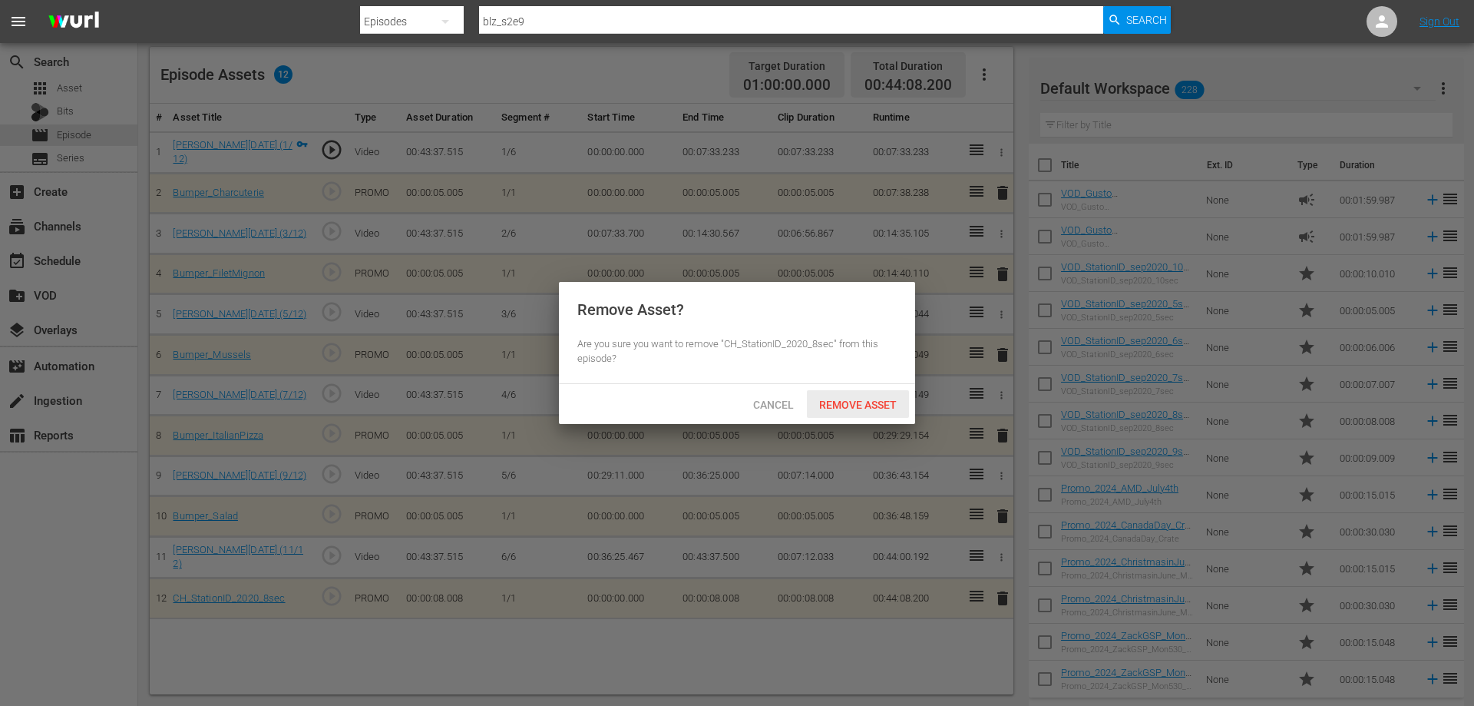
click at [857, 389] on div "Cancel Remove Asset" at bounding box center [737, 404] width 356 height 40
click at [858, 396] on div "Remove Asset" at bounding box center [858, 404] width 102 height 28
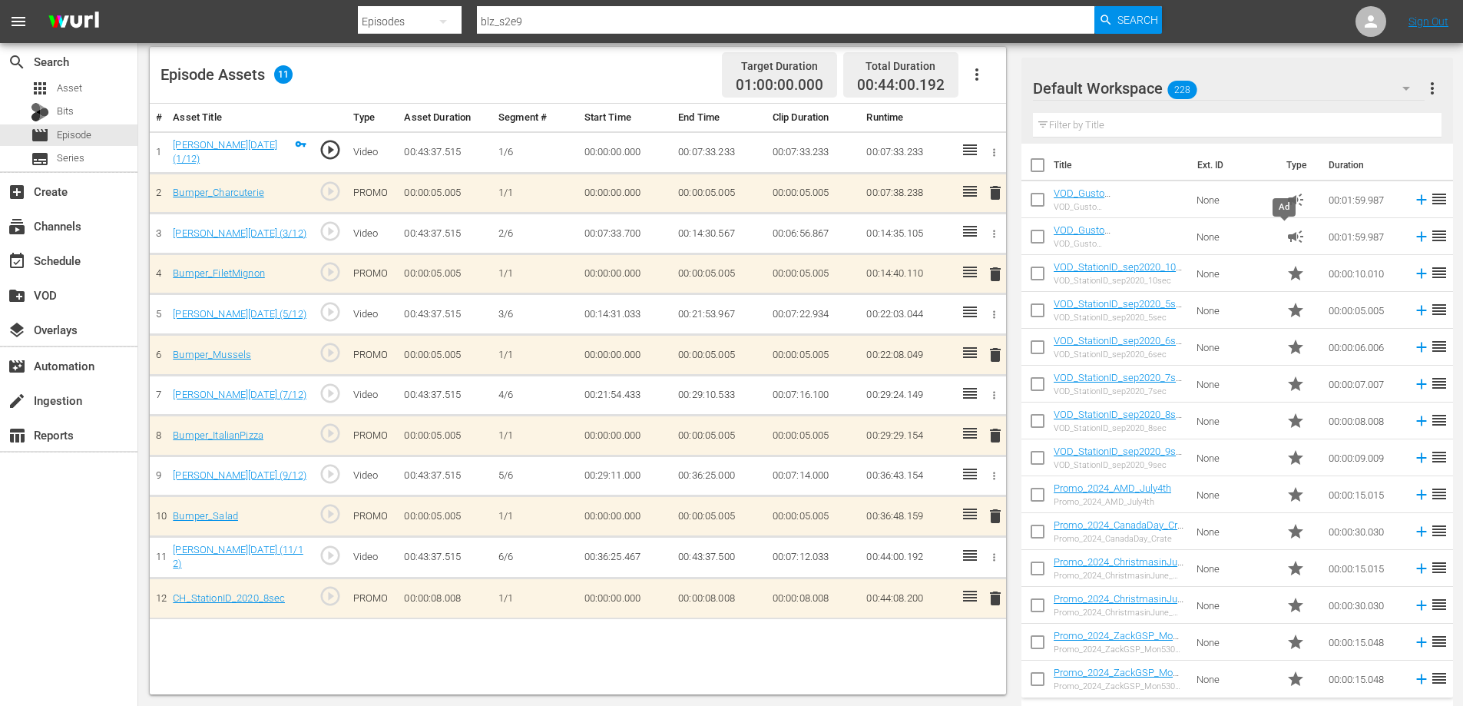
click at [1286, 236] on span "campaign" at bounding box center [1295, 236] width 18 height 18
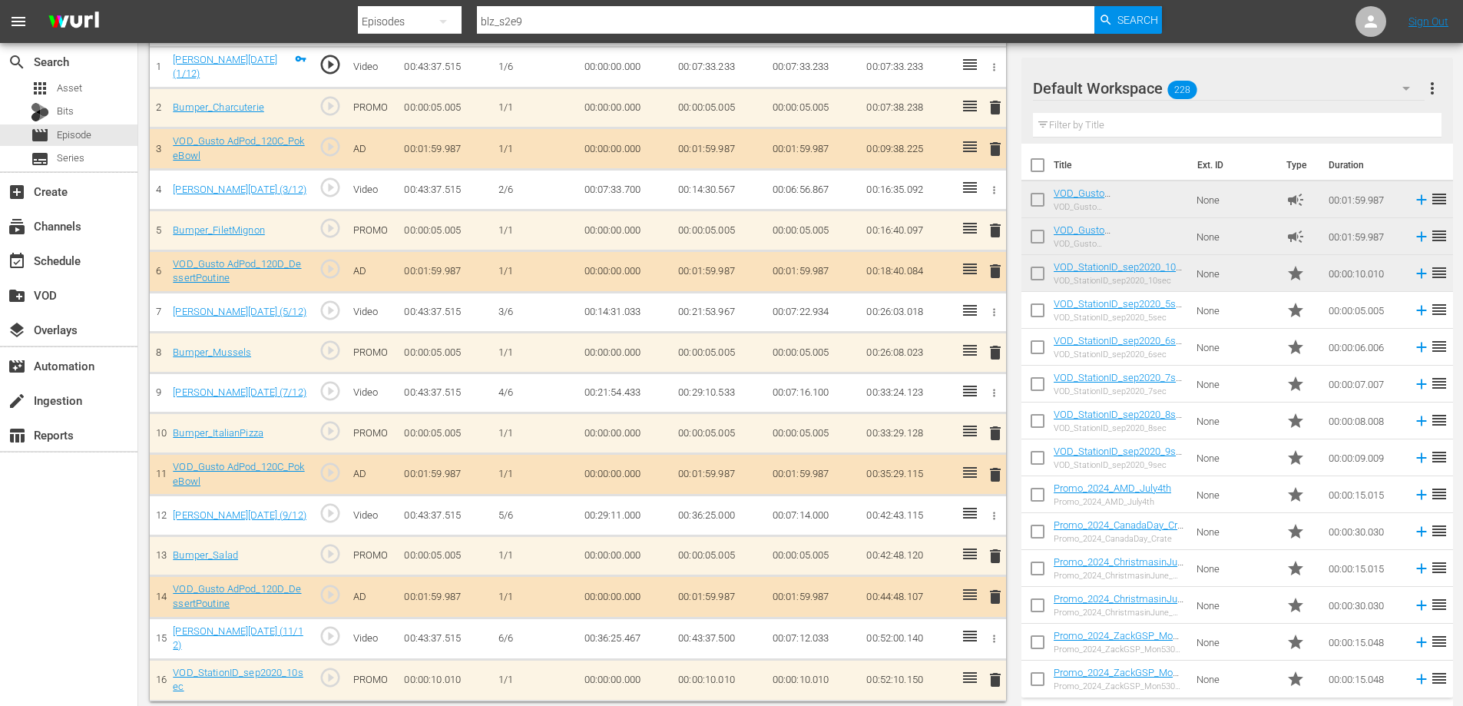
scroll to position [490, 0]
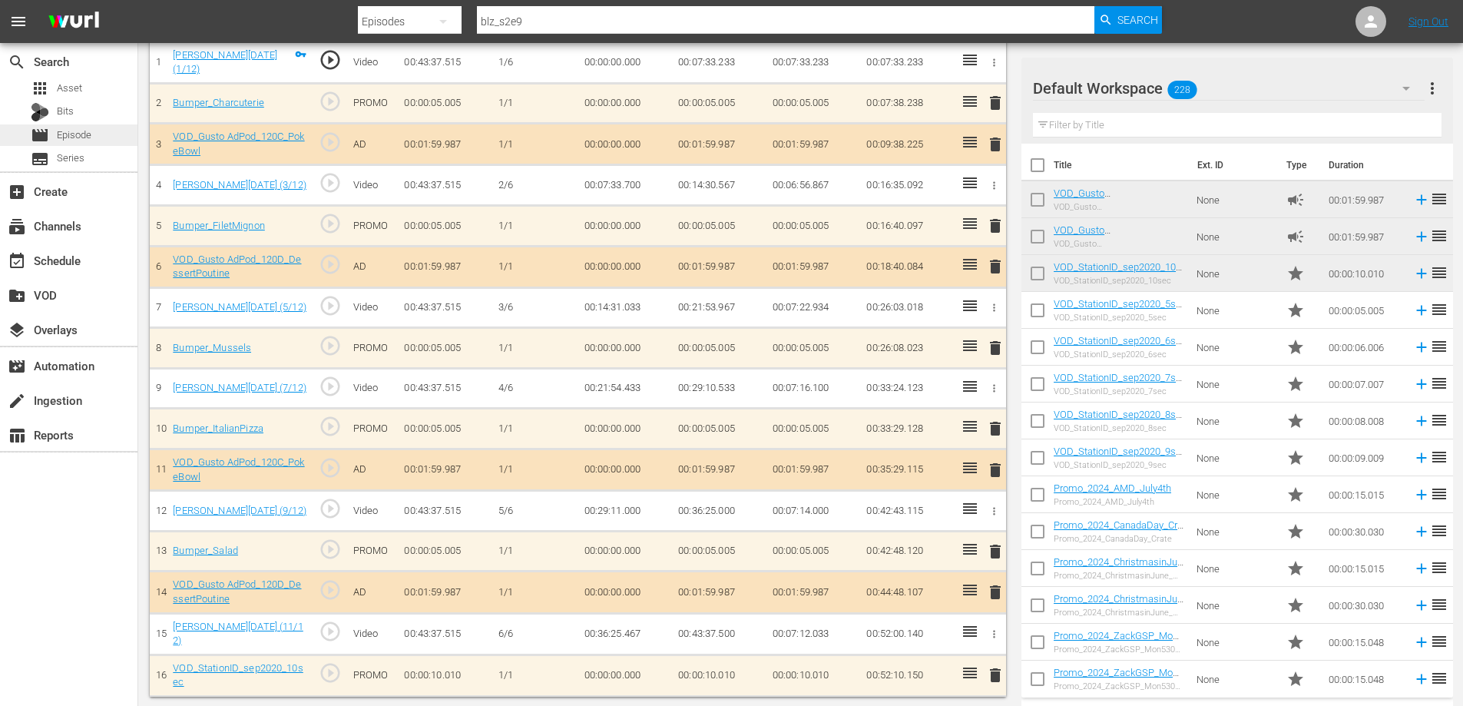
click at [94, 137] on div "movie Episode" at bounding box center [68, 134] width 137 height 21
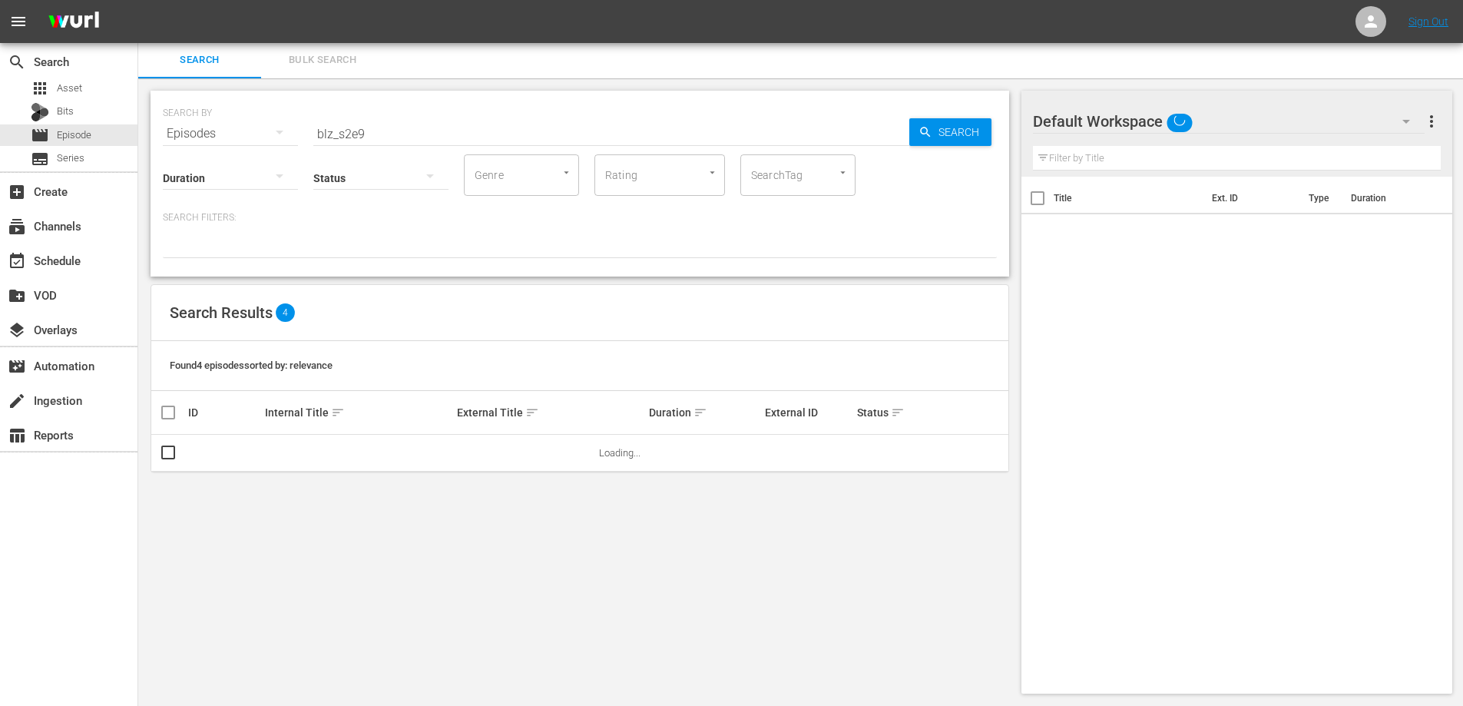
scroll to position [2, 0]
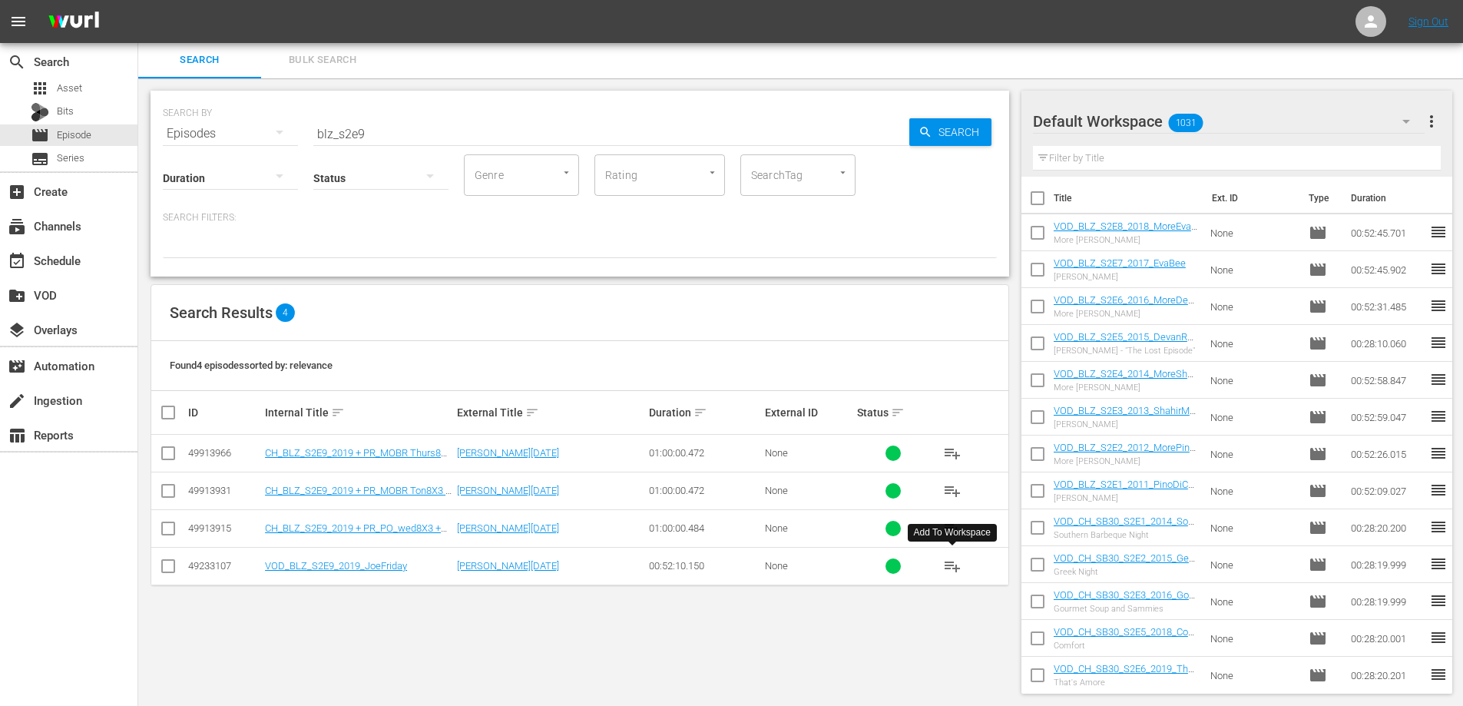
click at [951, 565] on span "playlist_add" at bounding box center [952, 566] width 18 height 18
click at [408, 136] on input "blz_s2e9" at bounding box center [611, 133] width 596 height 37
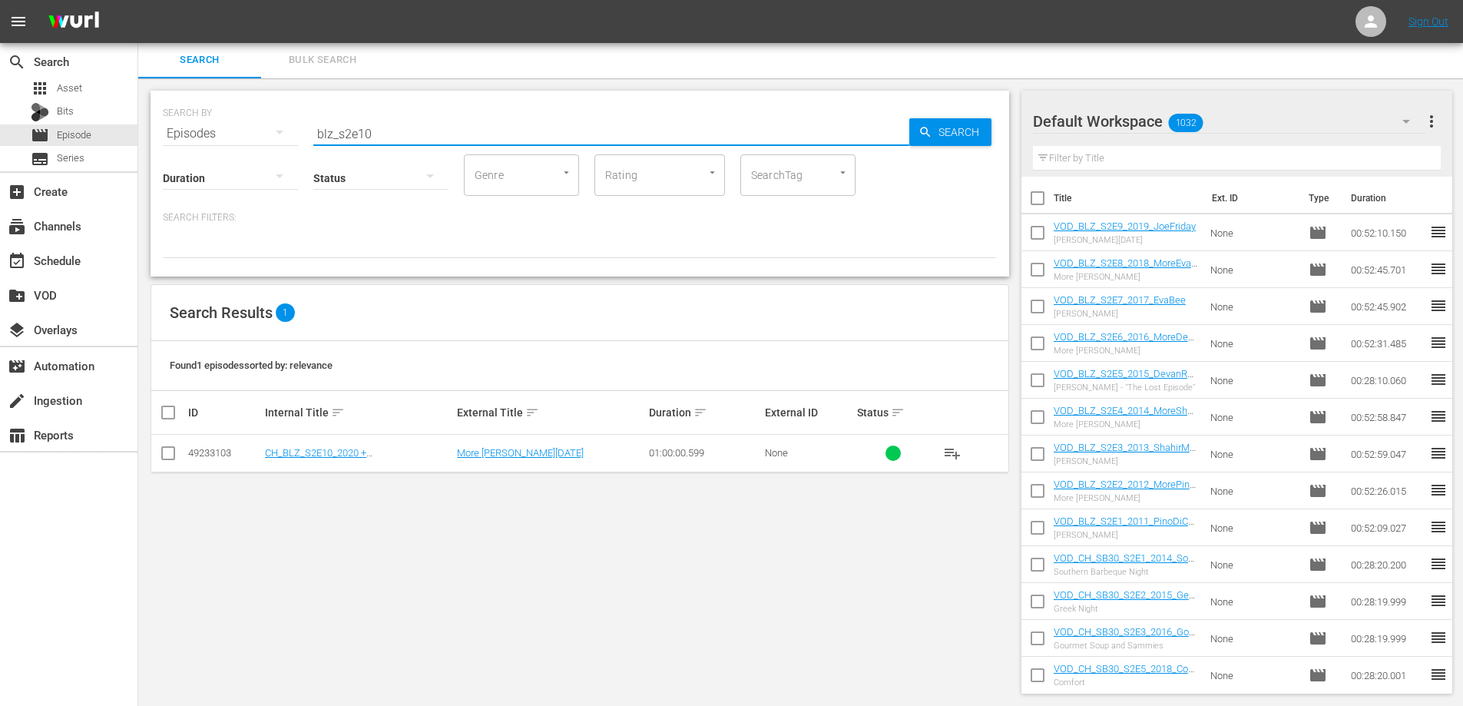
type input "blz_s2e10"
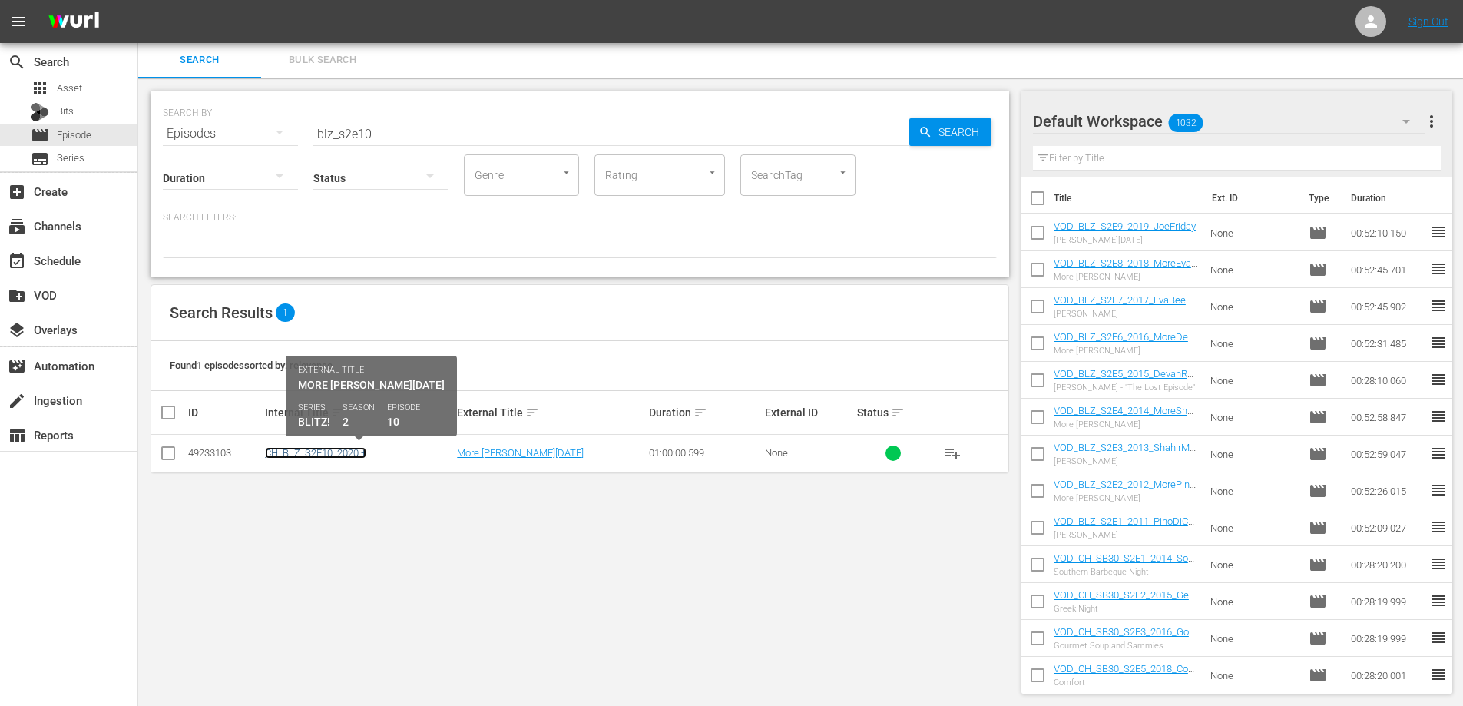
click at [343, 454] on link "CH_BLZ_S2E10_2020 + PR_GSP_GenericThisMarchX3" at bounding box center [331, 458] width 133 height 23
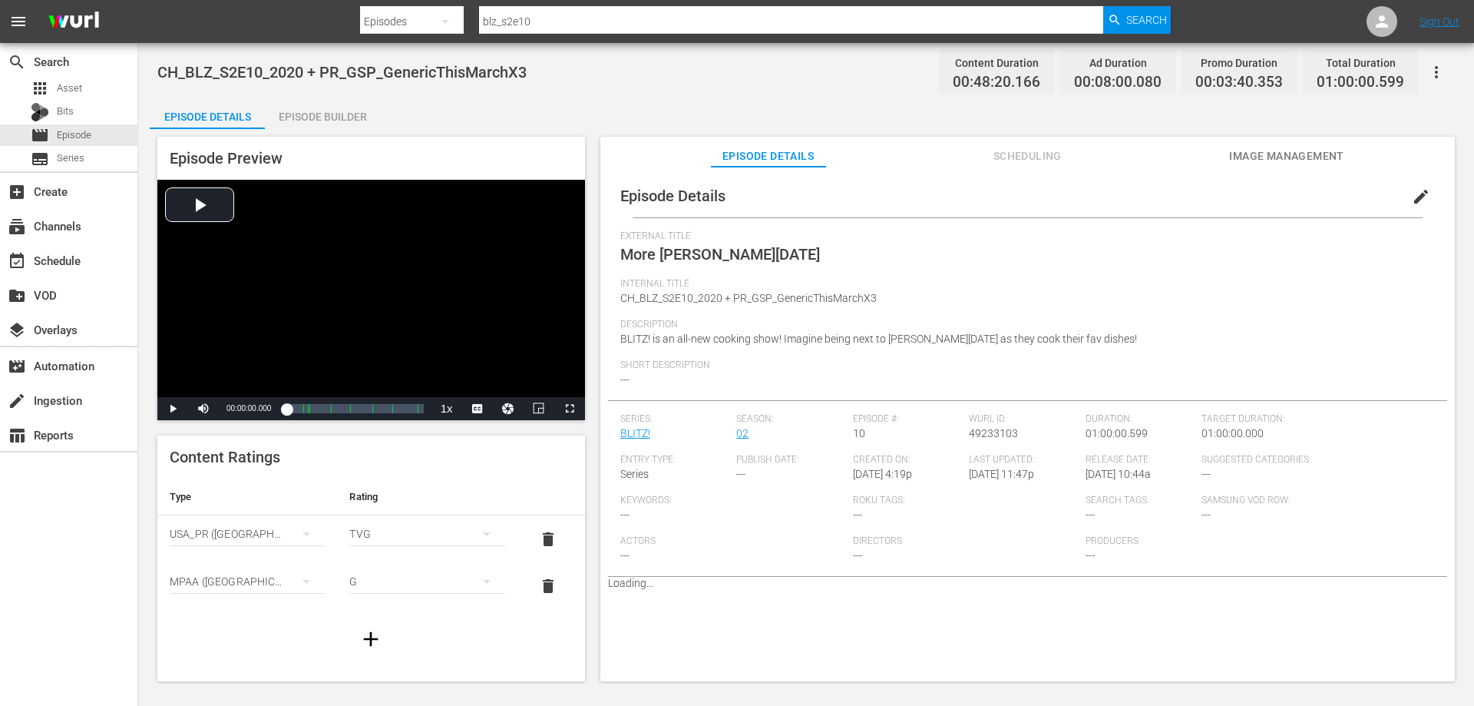
click at [1434, 73] on icon "button" at bounding box center [1436, 72] width 18 height 18
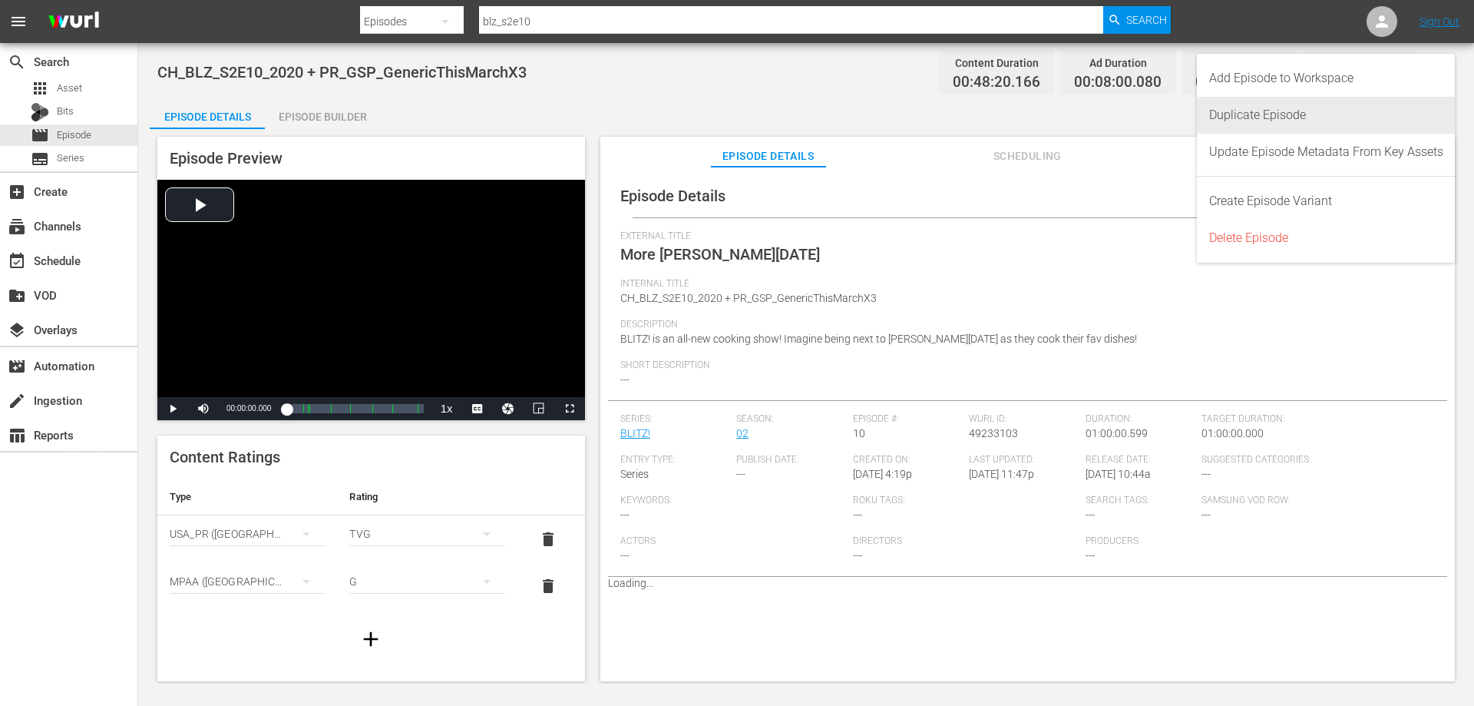
click at [1242, 119] on div "Duplicate Episode" at bounding box center [1326, 115] width 234 height 37
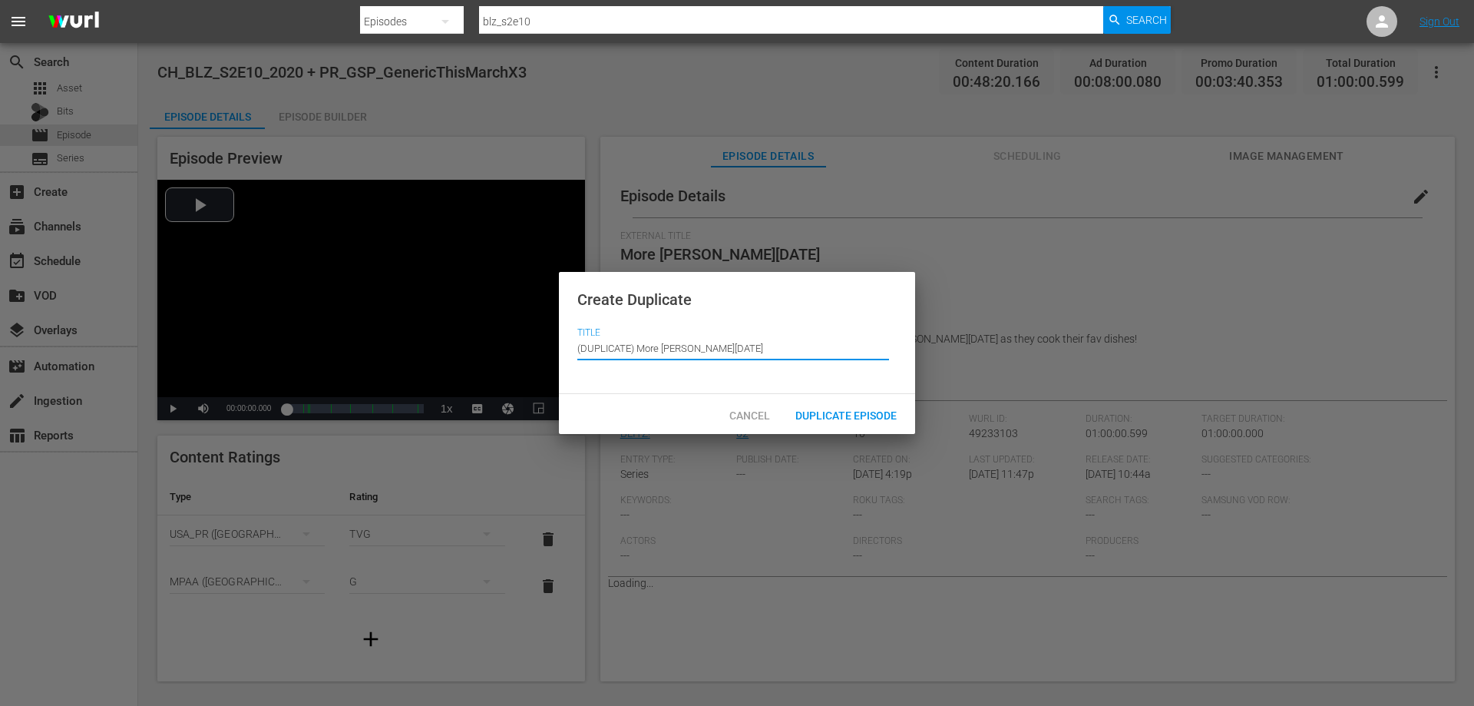
drag, startPoint x: 640, startPoint y: 344, endPoint x: 504, endPoint y: 350, distance: 135.3
click at [508, 350] on div "Create Duplicate Title Episode Title (DUPLICATE) More Joe Friday Cancel Duplica…" at bounding box center [737, 353] width 1474 height 706
type input "More [PERSON_NAME][DATE]"
click at [864, 406] on div "Duplicate Episode" at bounding box center [846, 414] width 126 height 28
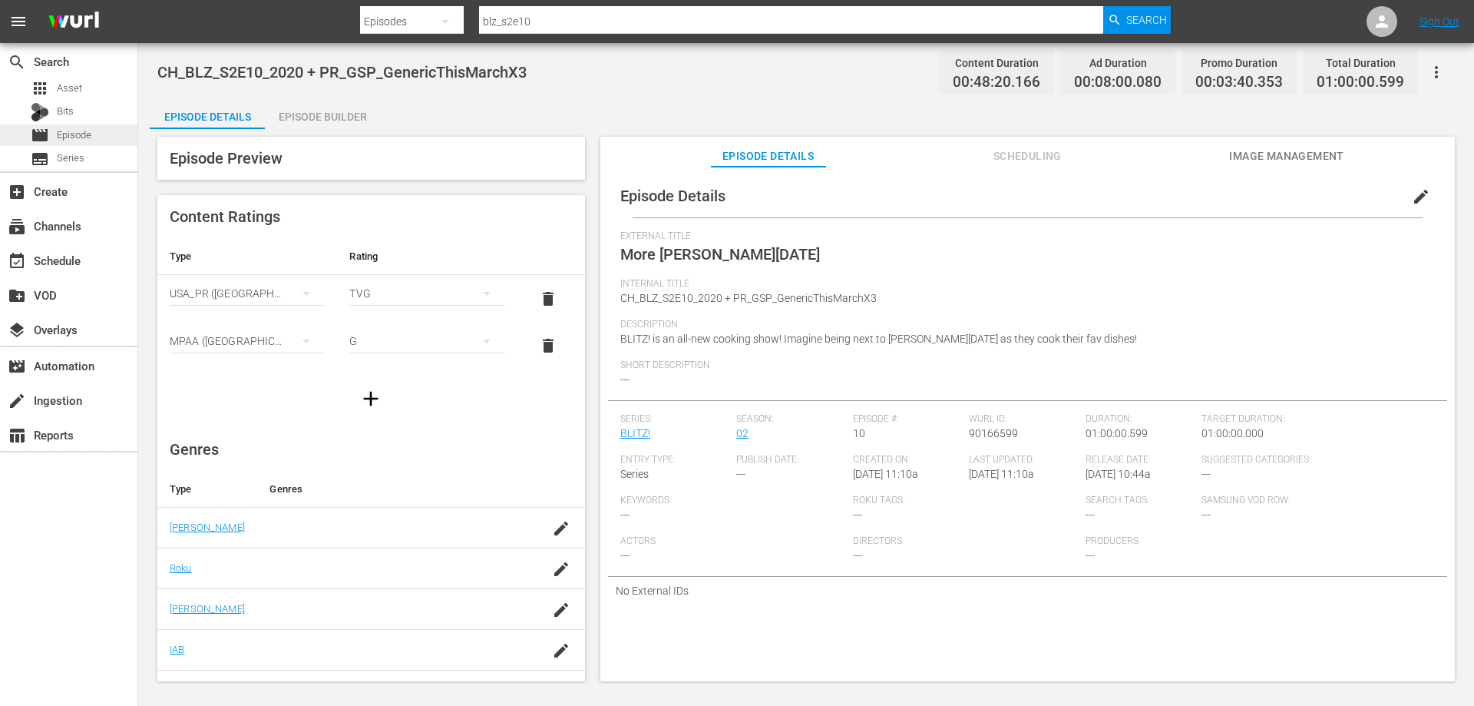
click at [88, 135] on span "Episode" at bounding box center [74, 134] width 35 height 15
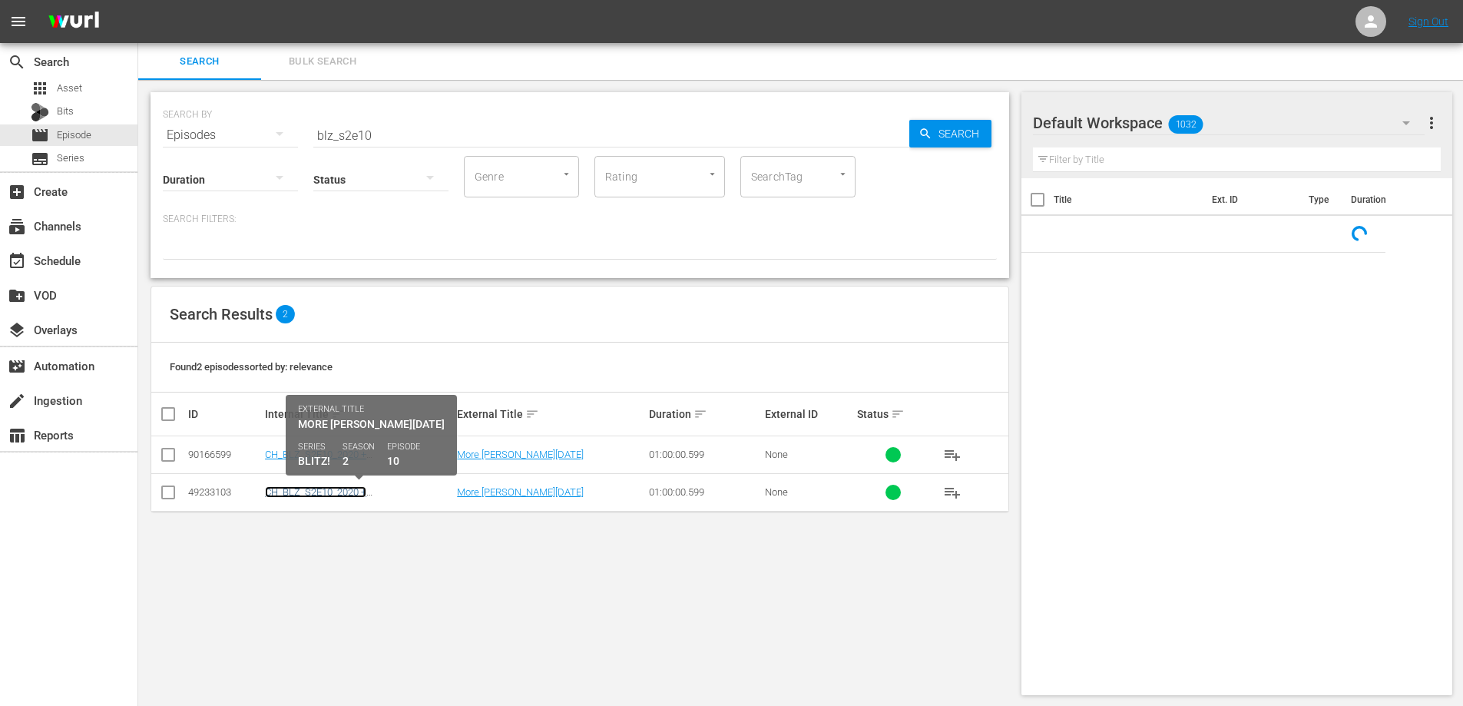
click at [303, 490] on link "CH_BLZ_S2E10_2020 + PR_GSP_GenericThisMarchX3" at bounding box center [331, 497] width 133 height 23
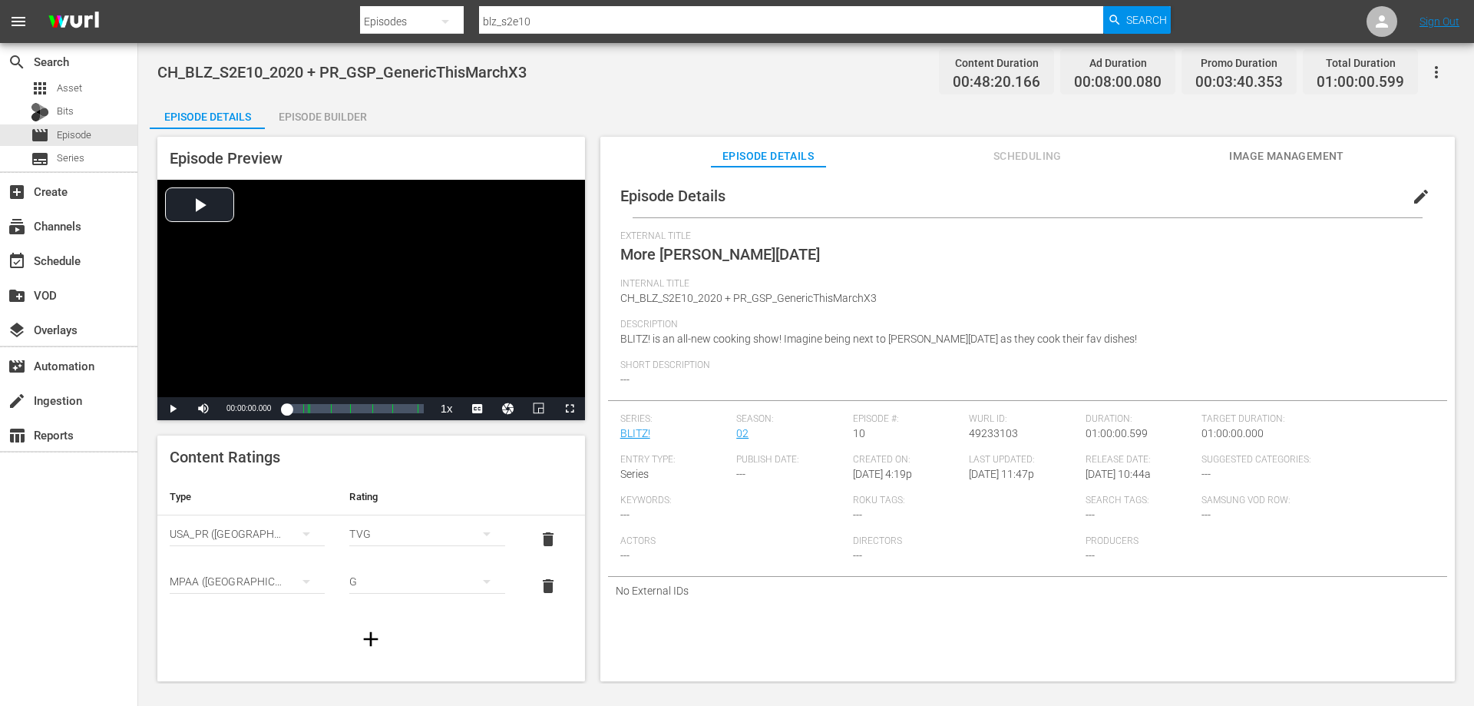
click at [1412, 200] on span "edit" at bounding box center [1421, 196] width 18 height 18
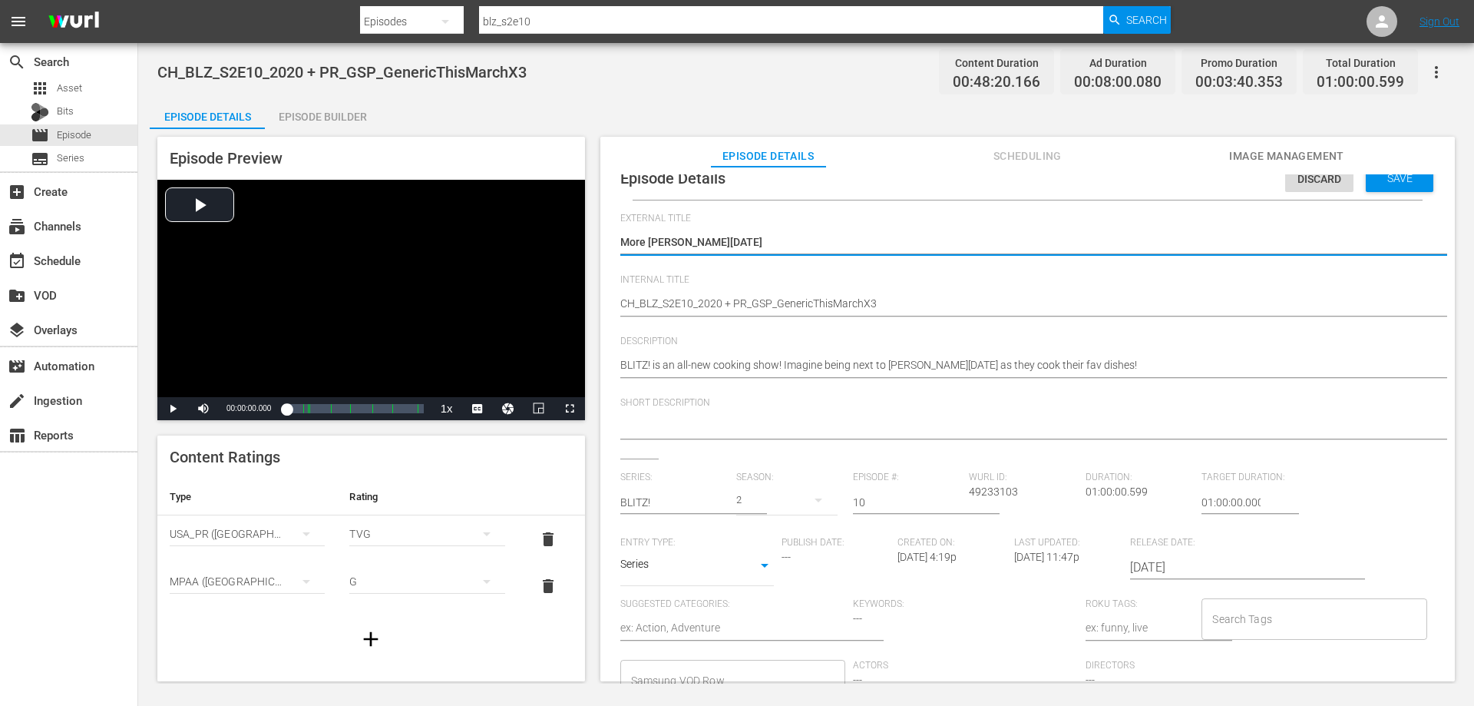
scroll to position [22, 0]
click at [706, 671] on div "Series: BLITZ! Season: 2 Episode #: 10 Wurl ID: 49233103 Duration: 01:00:00.599…" at bounding box center [1027, 608] width 815 height 283
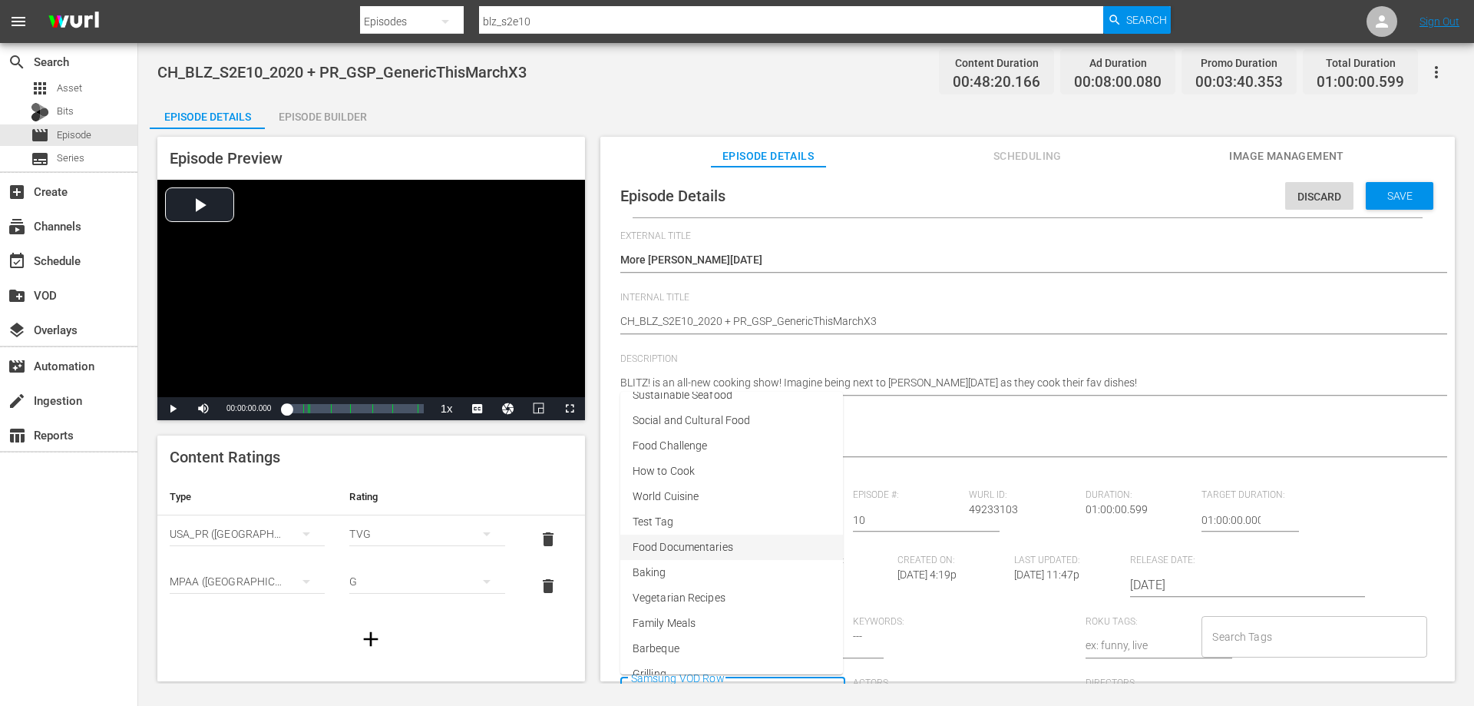
scroll to position [0, 0]
click at [692, 460] on span "Food Challenge" at bounding box center [670, 461] width 74 height 16
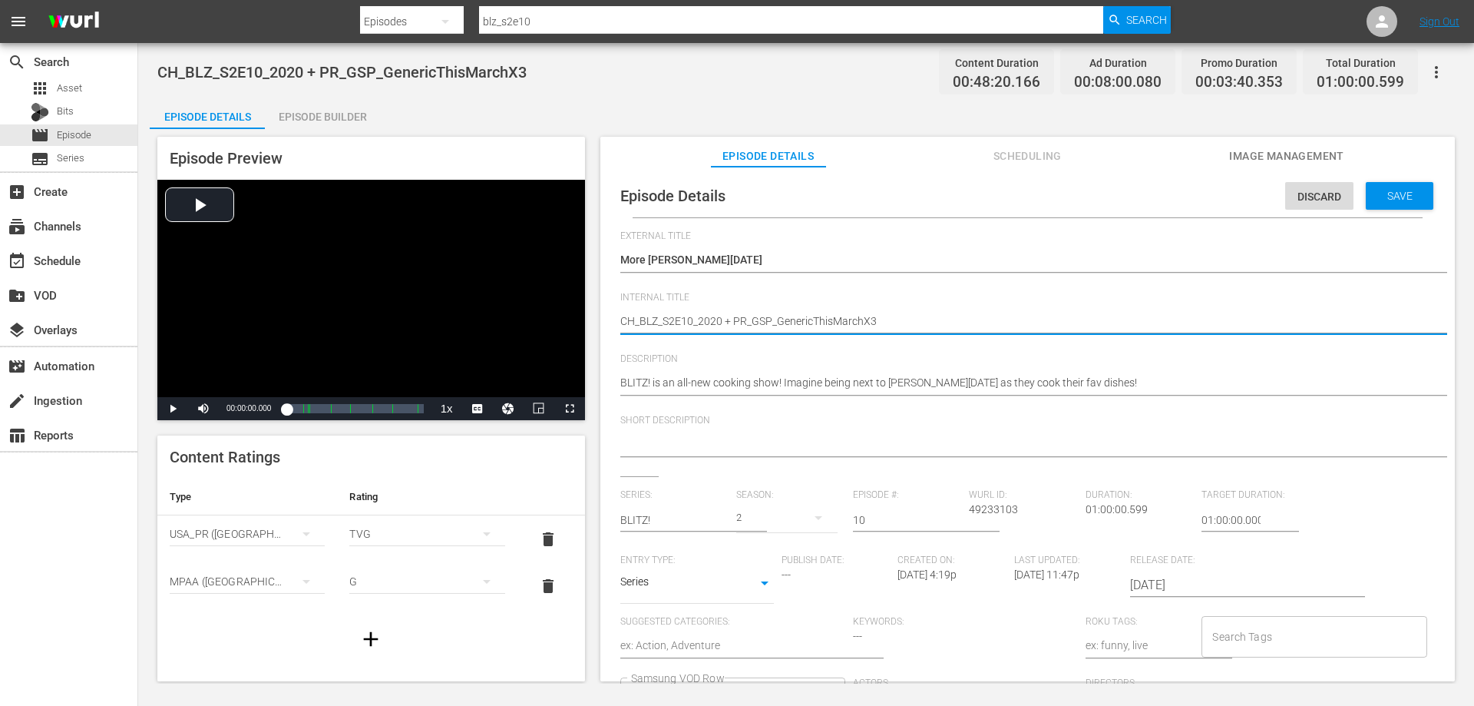
drag, startPoint x: 864, startPoint y: 323, endPoint x: 720, endPoint y: 321, distance: 143.6
type textarea "CH_BLZ_S2E10_2020"
type textarea "CH_BLZ_S2E10_2020_"
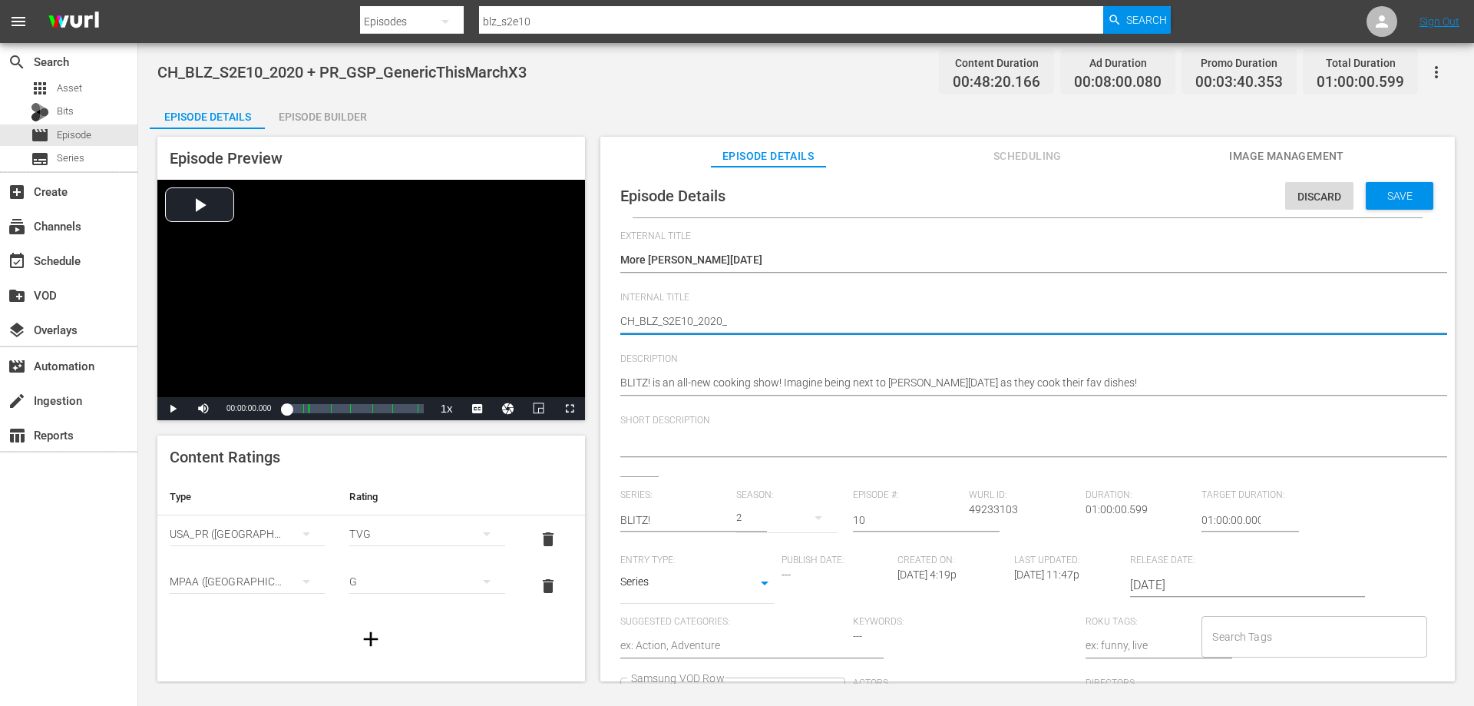
type textarea "CH_BLZ_S2E10_2020_N"
type textarea "CH_BLZ_S2E10_2020_NM"
type textarea "CH_BLZ_S2E10_2020_N"
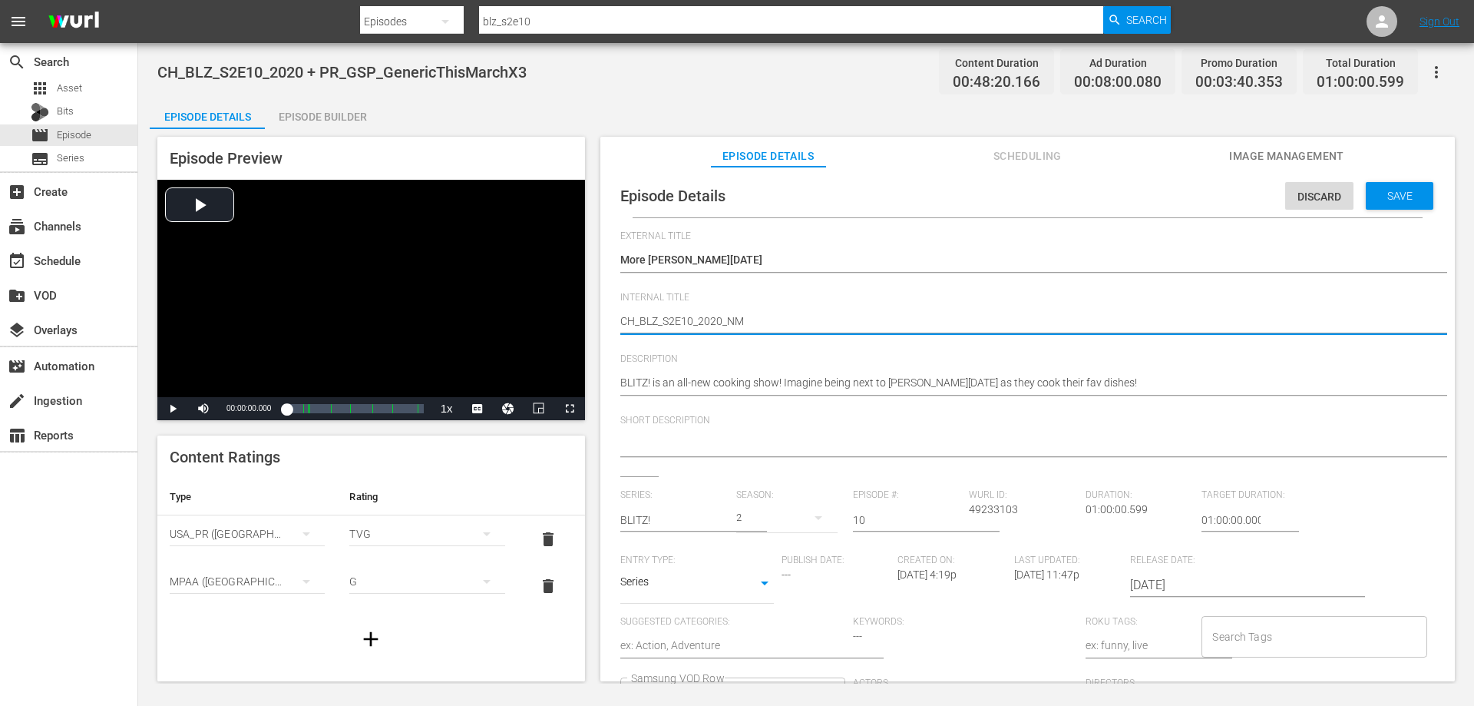
type textarea "CH_BLZ_S2E10_2020_N"
type textarea "CH_BLZ_S2E10_2020_"
type textarea "CH_BLZ_S2E10_2020_M"
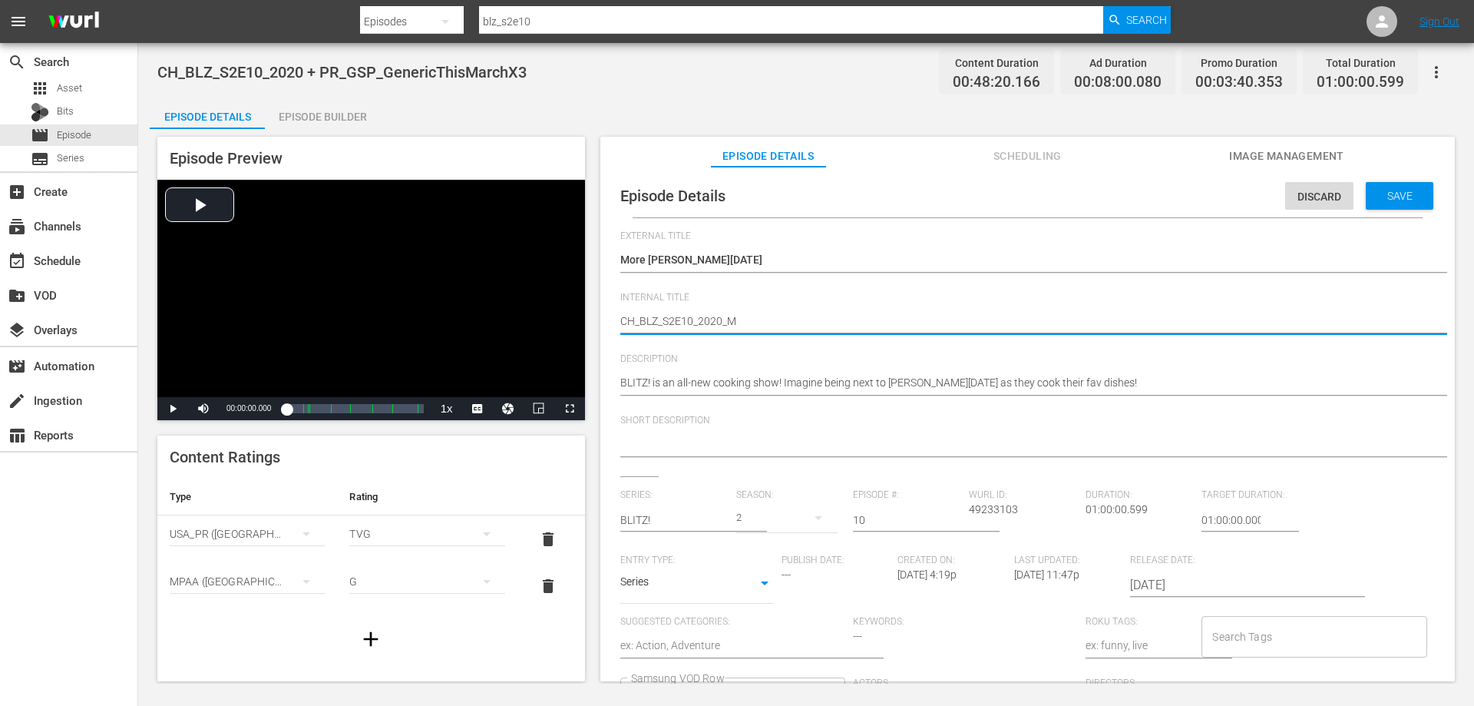
type textarea "CH_BLZ_S2E10_2020_MR"
type textarea "CH_BLZ_S2E10_2020_M"
type textarea "CH_BLZ_S2E10_2020_Mo"
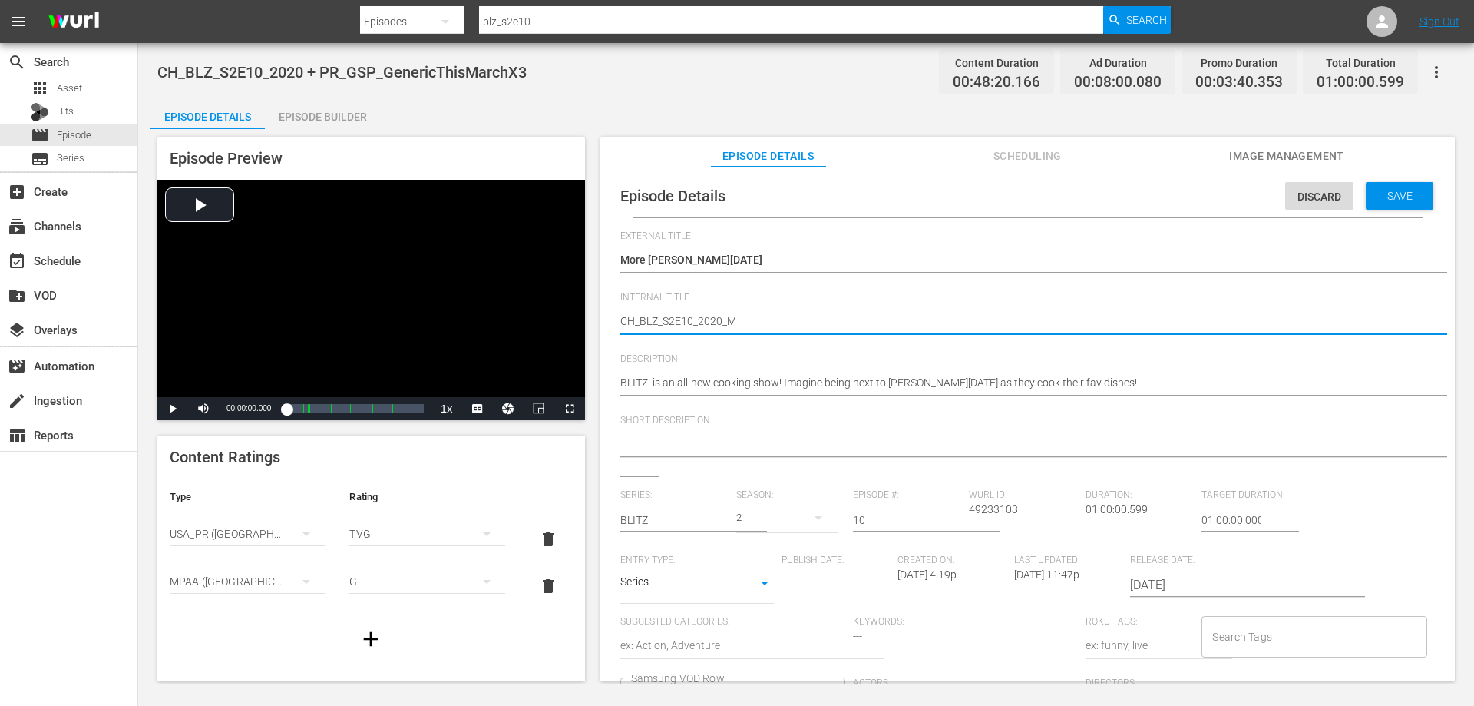
type textarea "CH_BLZ_S2E10_2020_Mo"
type textarea "CH_BLZ_S2E10_2020_Mor"
type textarea "CH_BLZ_S2E10_2020_More"
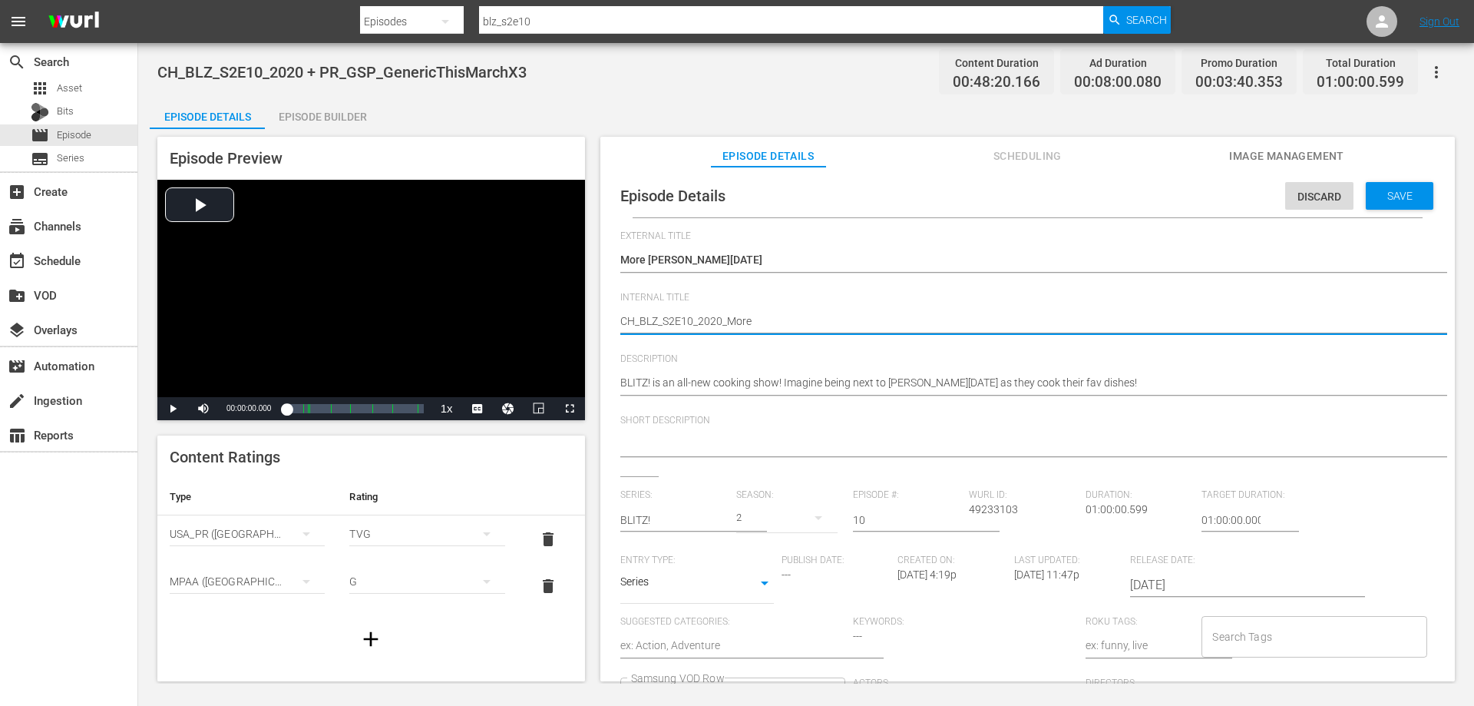
type textarea "CH_BLZ_S2E10_2020_MoreJ"
type textarea "CH_BLZ_S2E10_2020_MoreJo"
type textarea "CH_BLZ_S2E10_2020_MoreJoe"
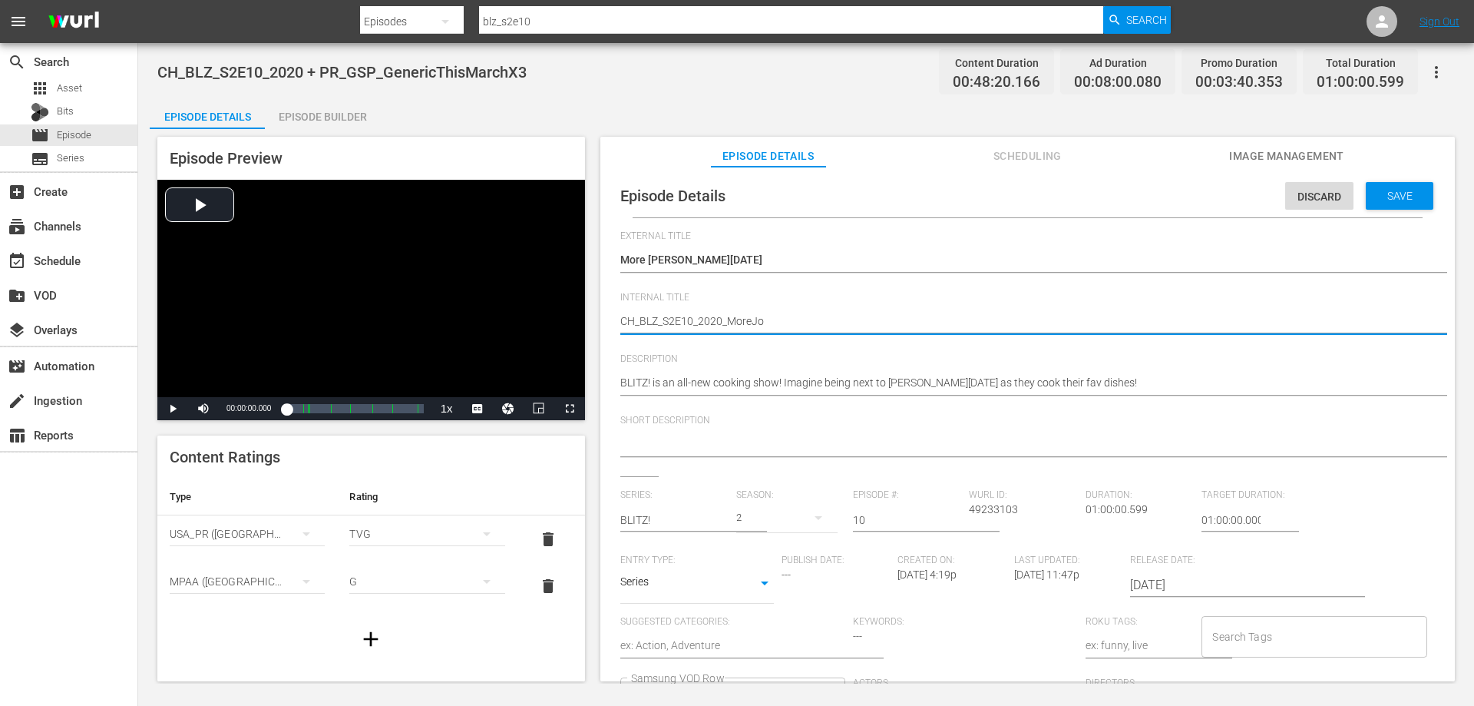
type textarea "CH_BLZ_S2E10_2020_MoreJoe"
type textarea "CH_BLZ_S2E10_2020_MoreJoeF"
type textarea "CH_BLZ_S2E10_2020_MoreJoeFr"
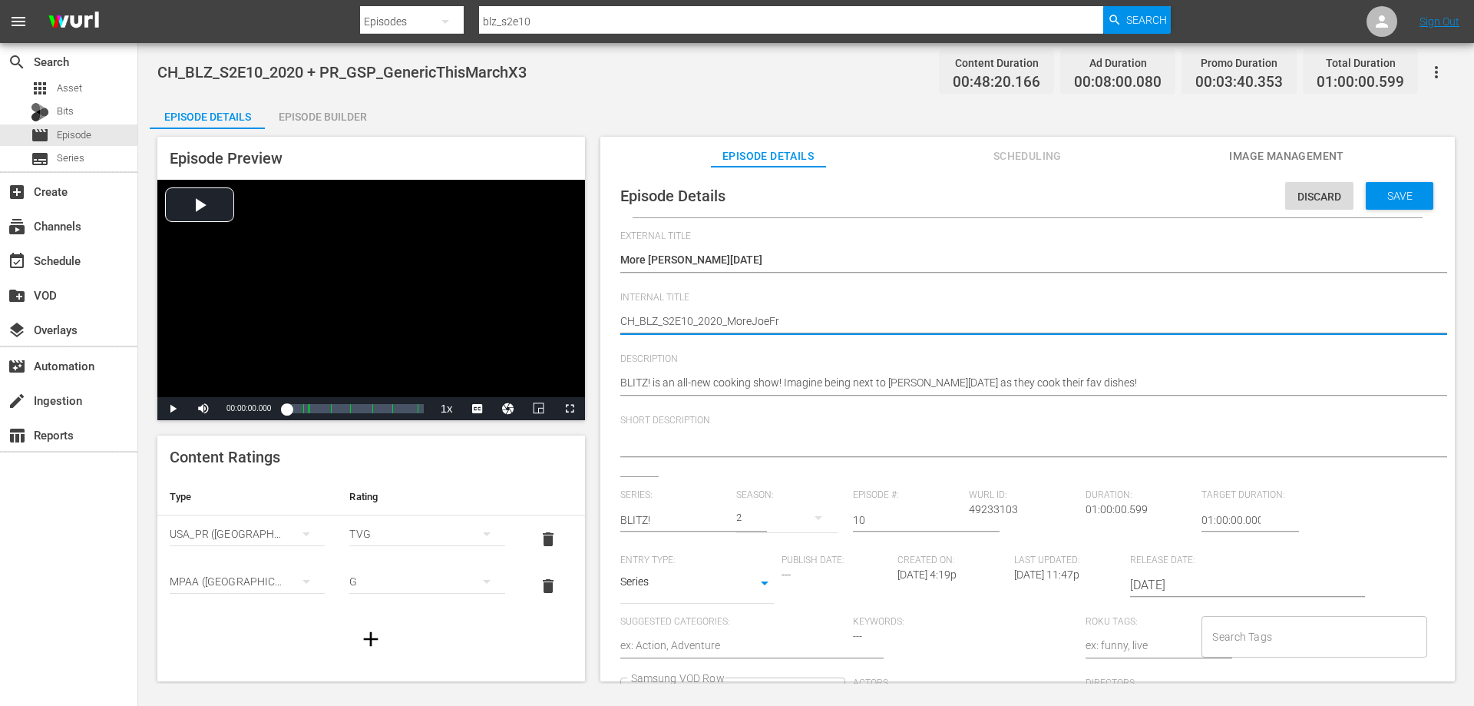
type textarea "CH_BLZ_S2E10_2020_MoreJoeFri"
type textarea "CH_BLZ_S2E10_2020_MoreJoeFrid"
type textarea "CH_BLZ_S2E10_2020_MoreJoeFrida"
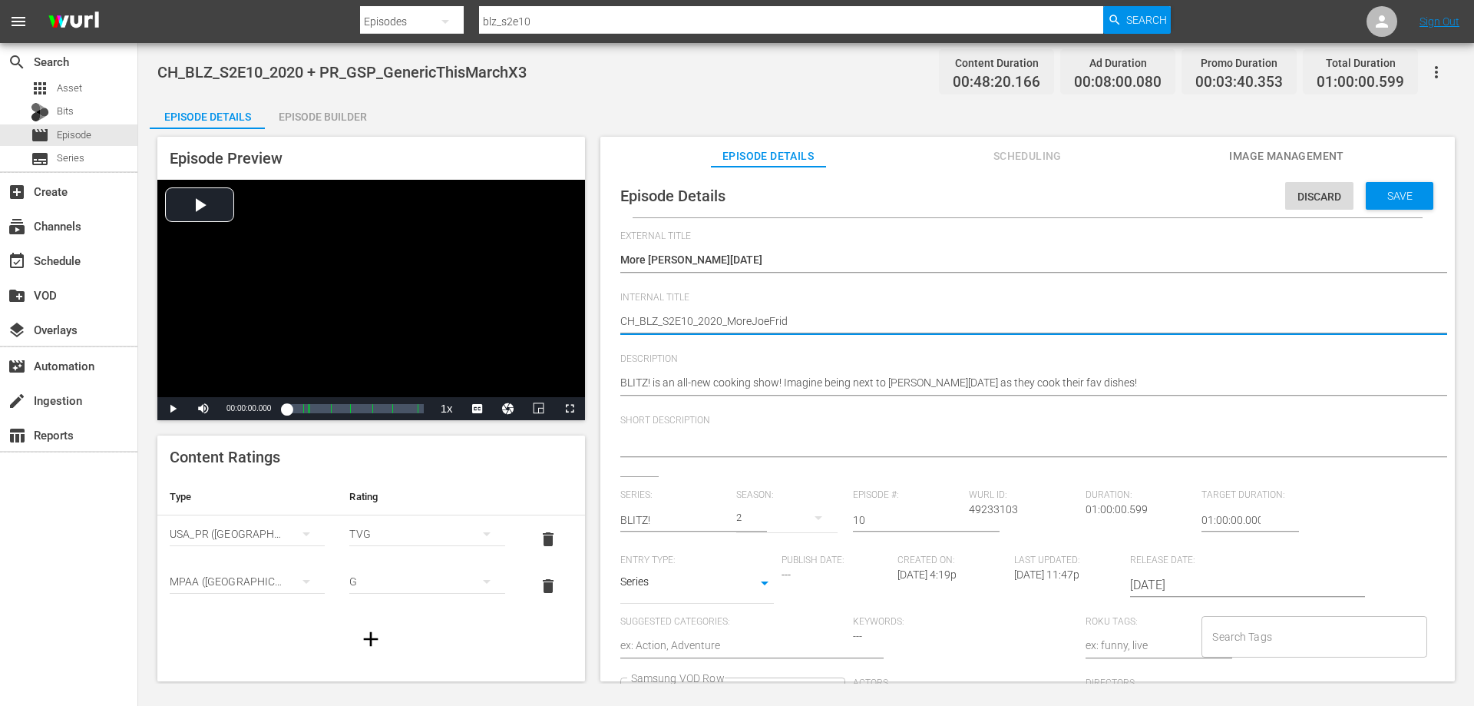
type textarea "CH_BLZ_S2E10_2020_MoreJoeFrida"
type textarea "CH_BLZ_S2E10_2020_MoreJoeFriday"
click at [635, 315] on textarea "CH_BLZ_S2E10_2020 + PR_GSP_GenericThisMarchX3" at bounding box center [1023, 322] width 807 height 18
type textarea "C_BLZ_S2E10_2020_MoreJoeFriday"
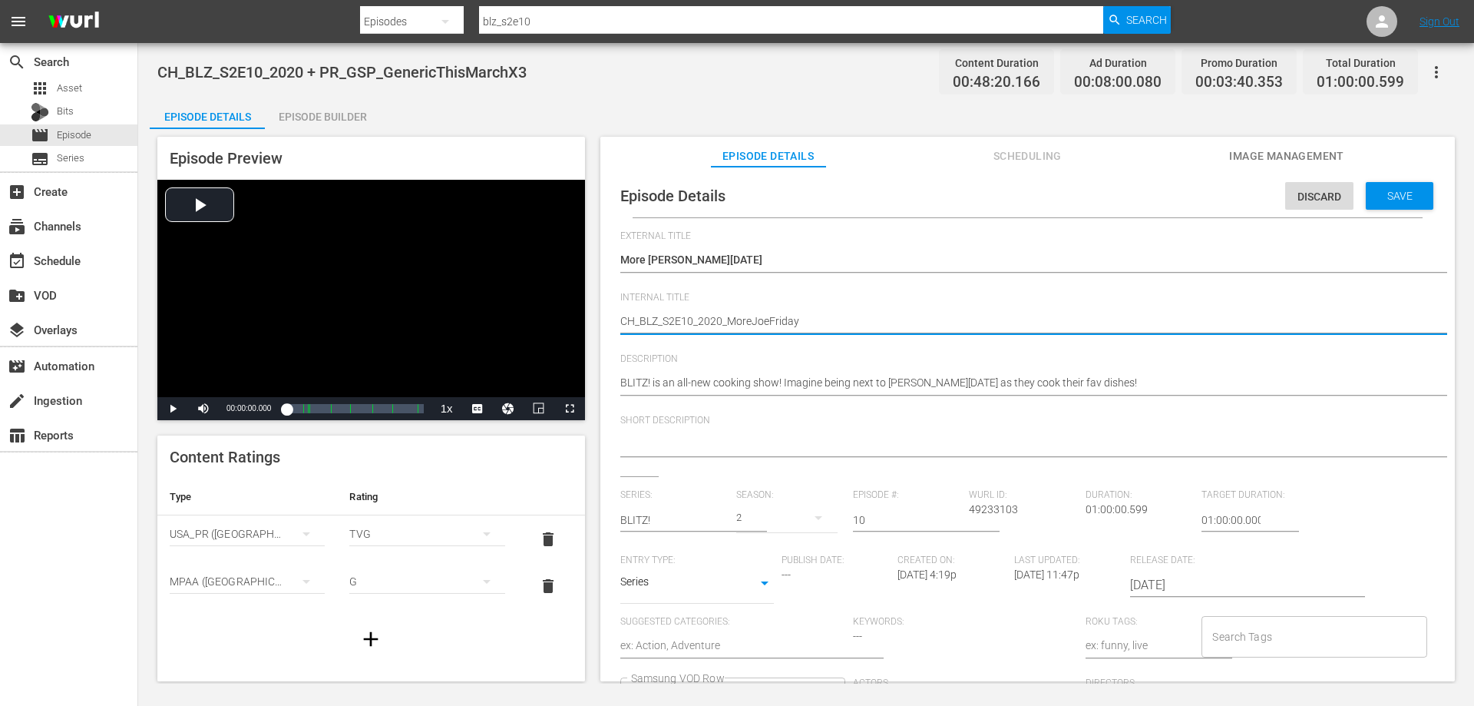
type textarea "C_BLZ_S2E10_2020_MoreJoeFriday"
type textarea "_BLZ_S2E10_2020_MoreJoeFriday"
type textarea "V_BLZ_S2E10_2020_MoreJoeFriday"
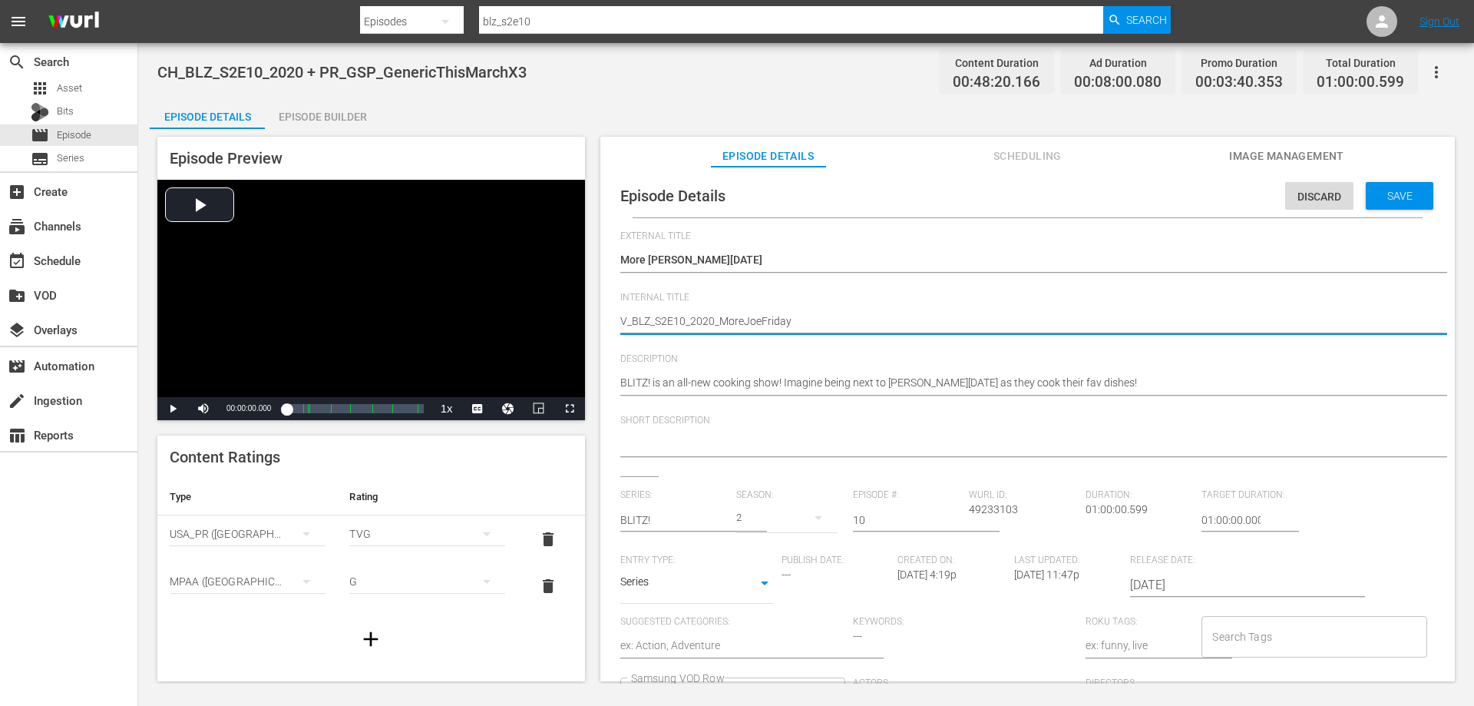
type textarea "VO_BLZ_S2E10_2020_MoreJoeFriday"
type textarea "VOD_BLZ_S2E10_2020_MoreJoeFriday"
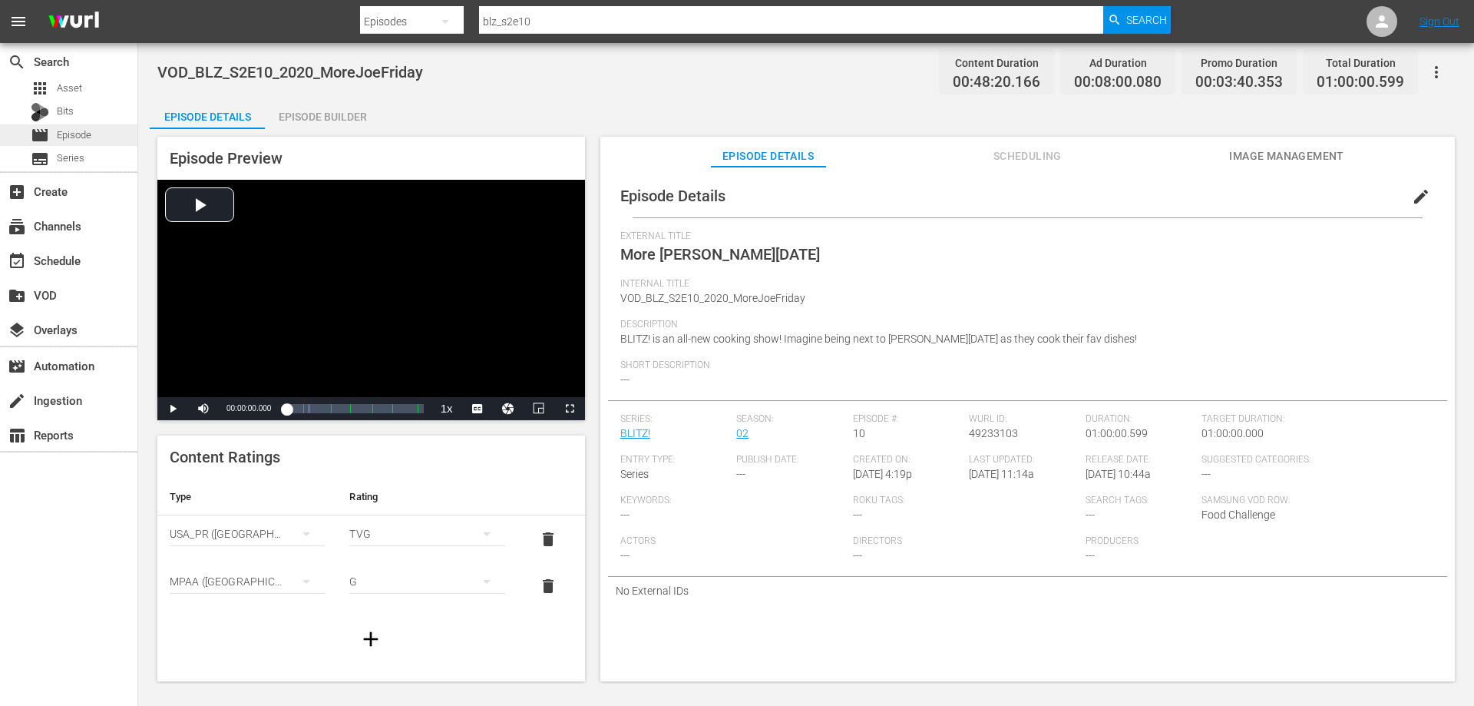
click at [94, 136] on div "movie Episode" at bounding box center [68, 134] width 137 height 21
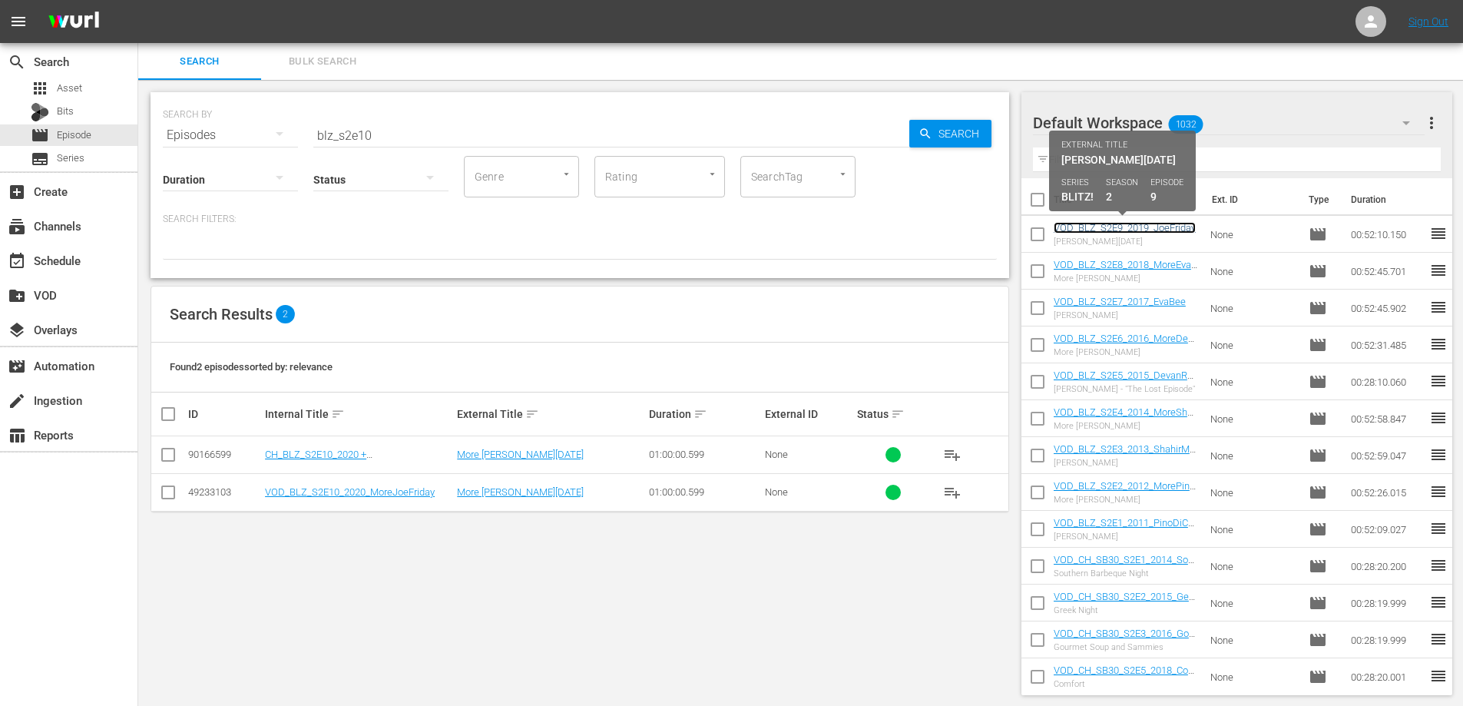
click at [1103, 230] on link "VOD_BLZ_S2E9_2019_JoeFriday" at bounding box center [1124, 228] width 142 height 12
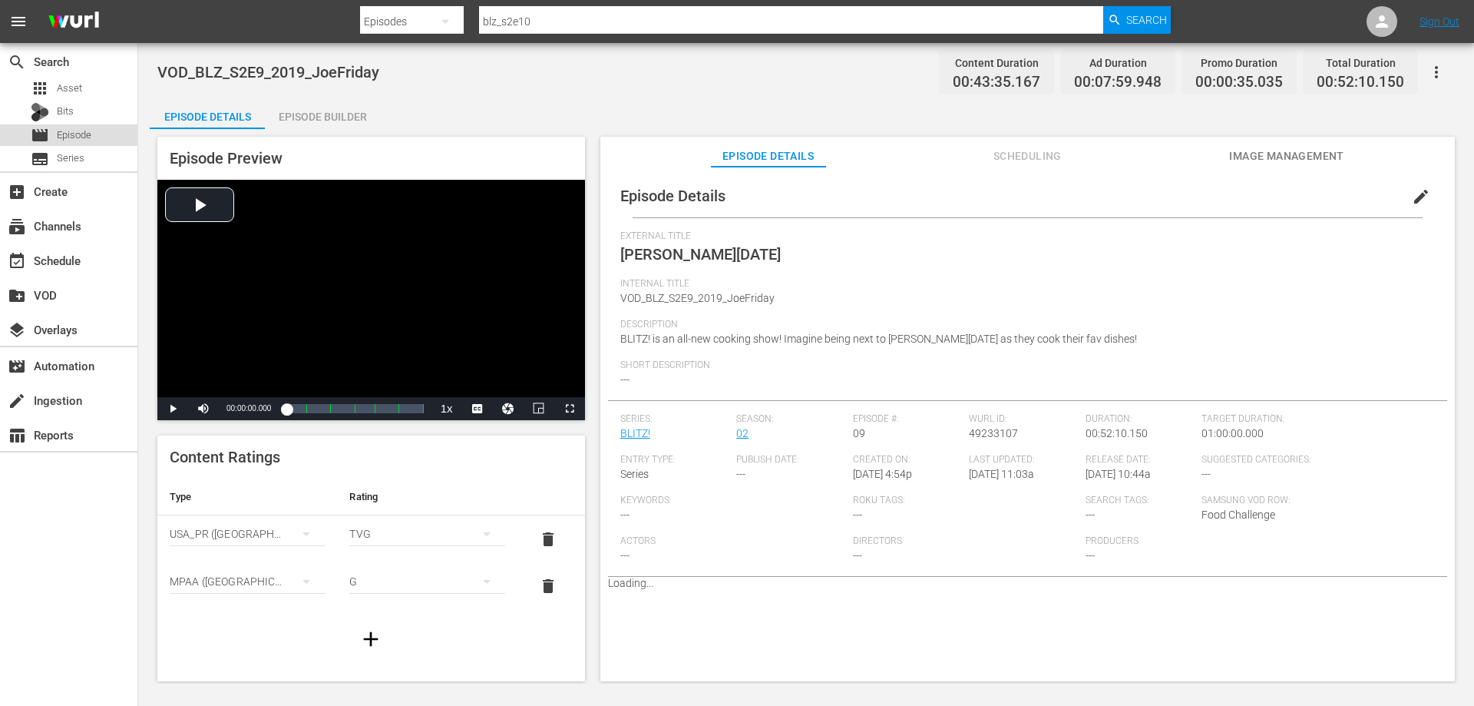
click at [76, 131] on span "Episode" at bounding box center [74, 134] width 35 height 15
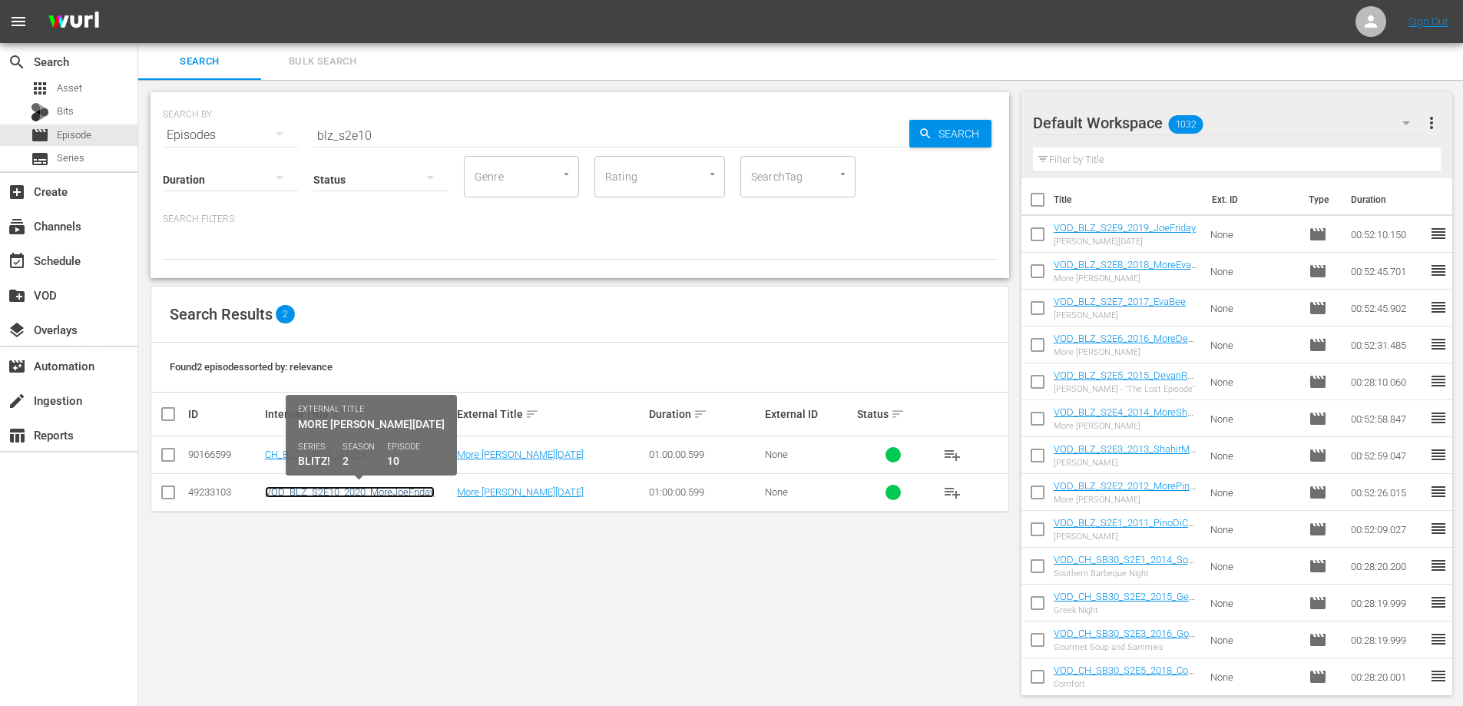
click at [359, 490] on link "VOD_BLZ_S2E10_2020_MoreJoeFriday" at bounding box center [350, 492] width 170 height 12
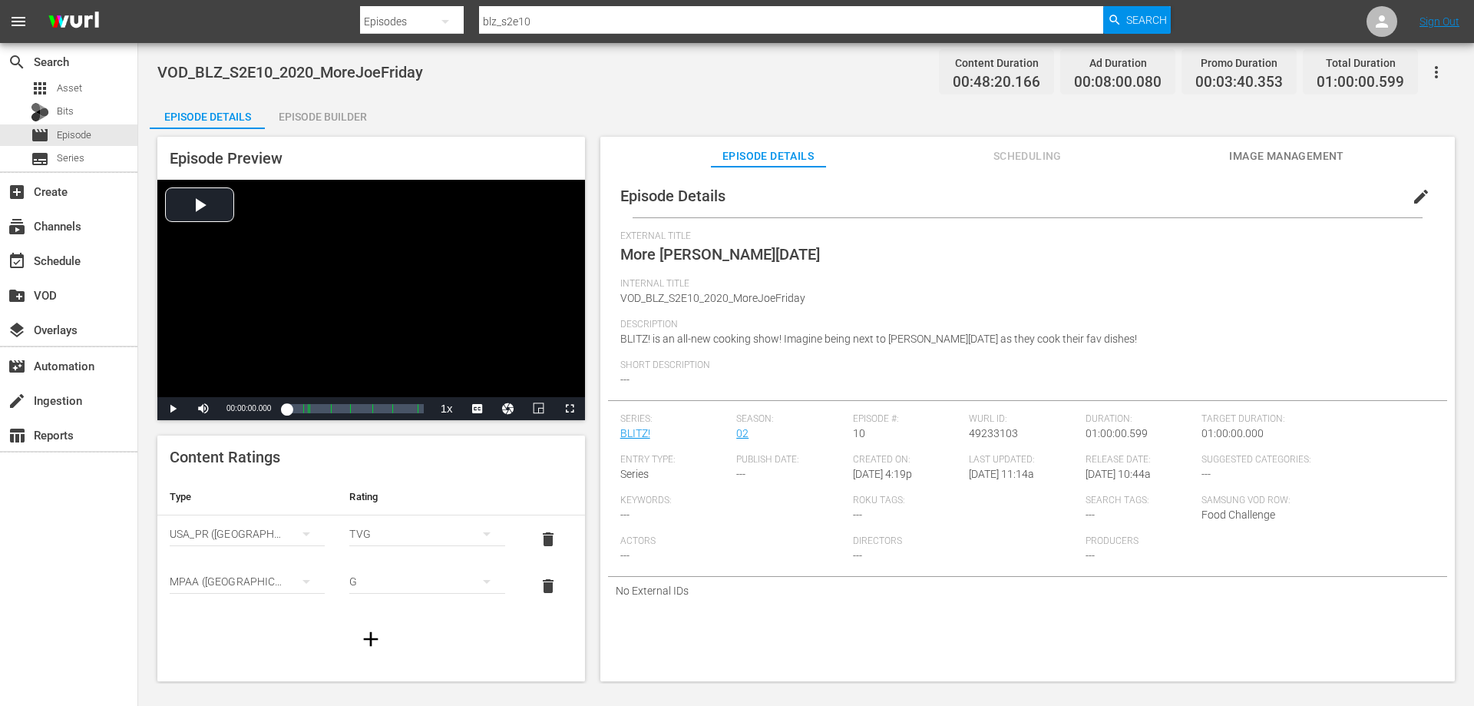
click at [292, 127] on div "Episode Builder" at bounding box center [322, 116] width 115 height 37
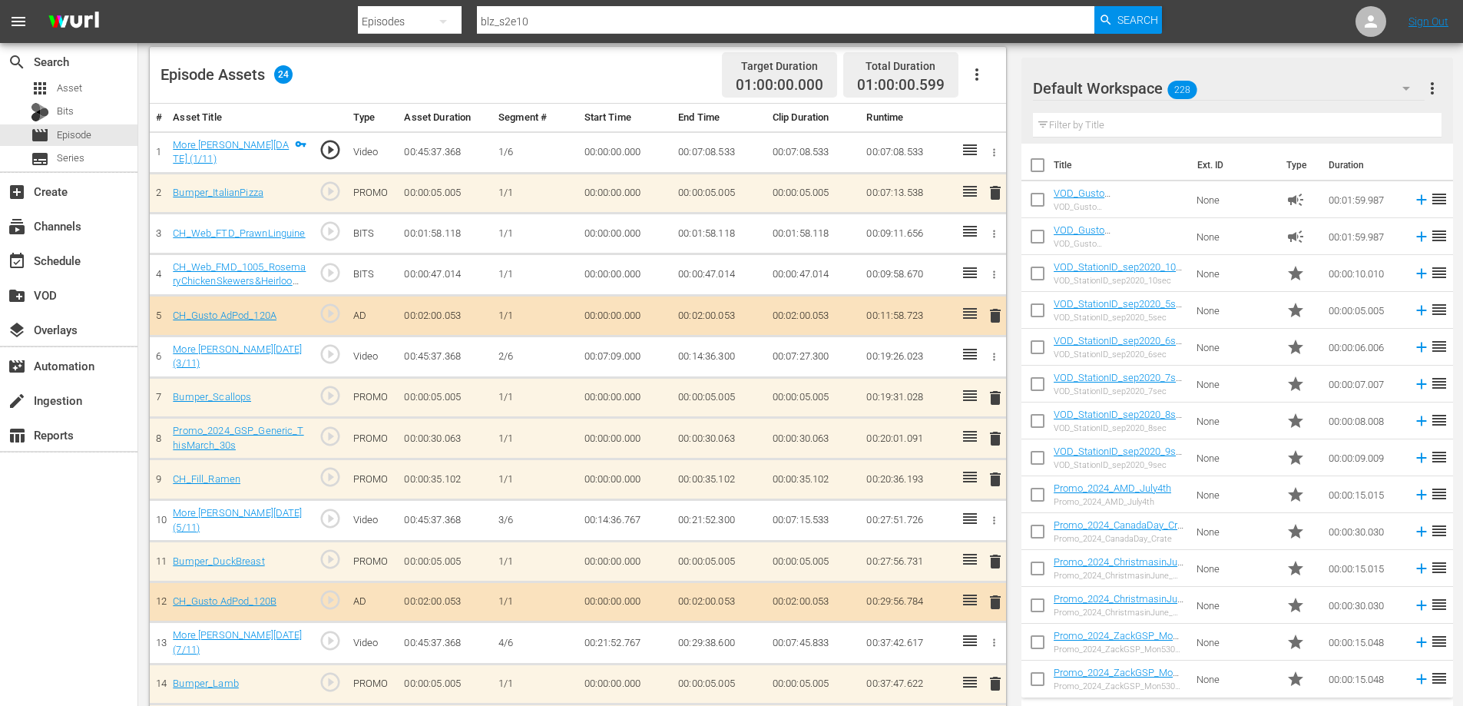
scroll to position [381, 0]
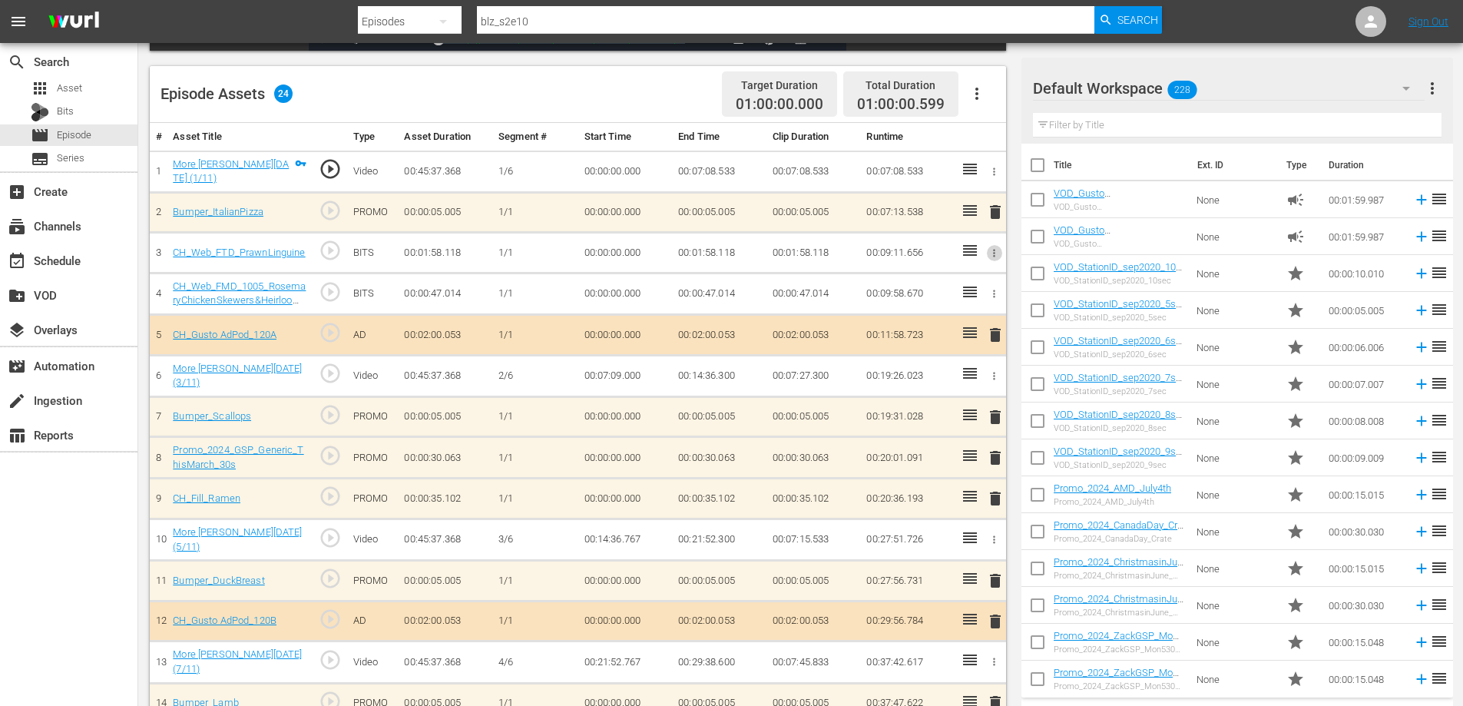
click at [993, 250] on icon "button" at bounding box center [994, 253] width 12 height 12
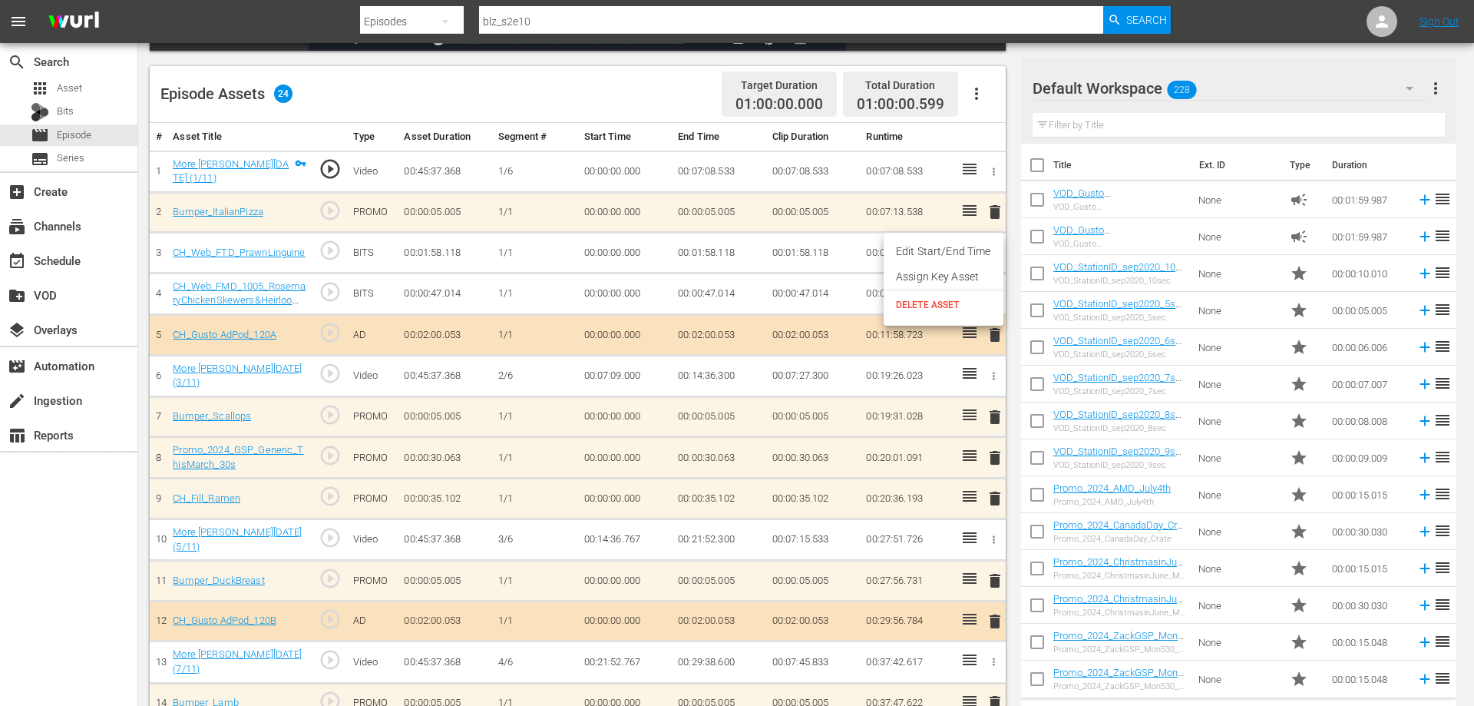
click at [923, 306] on span "DELETE ASSET" at bounding box center [943, 305] width 95 height 14
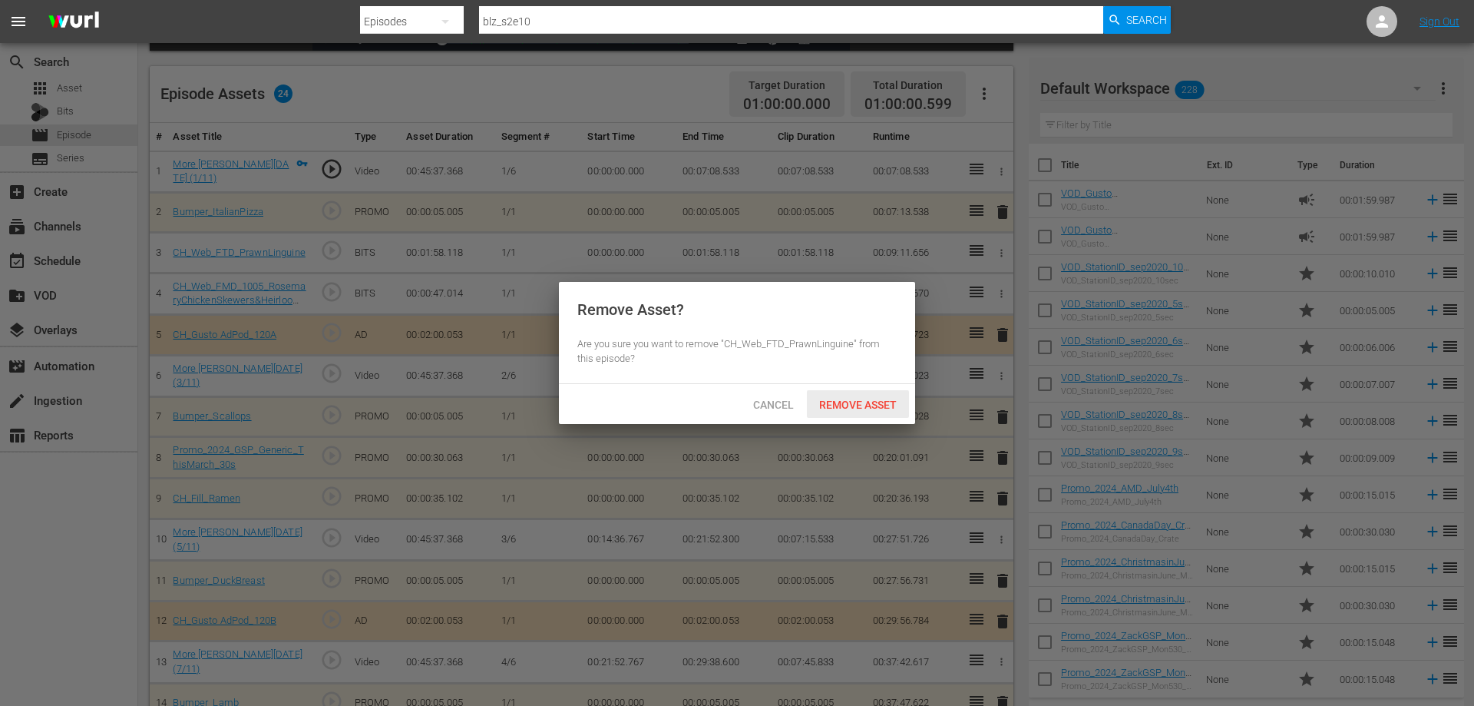
click at [843, 395] on div "Remove Asset" at bounding box center [858, 404] width 102 height 28
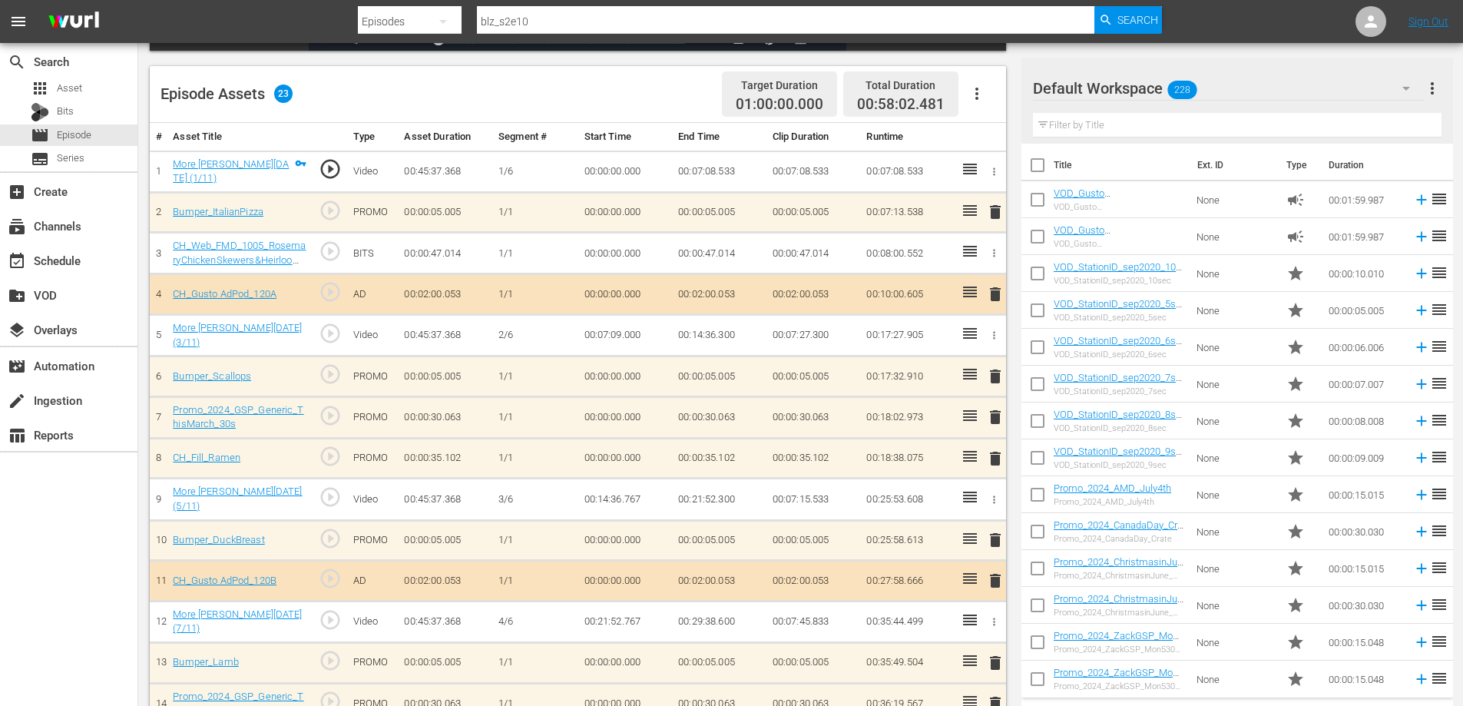
click at [990, 248] on icon "button" at bounding box center [994, 253] width 12 height 12
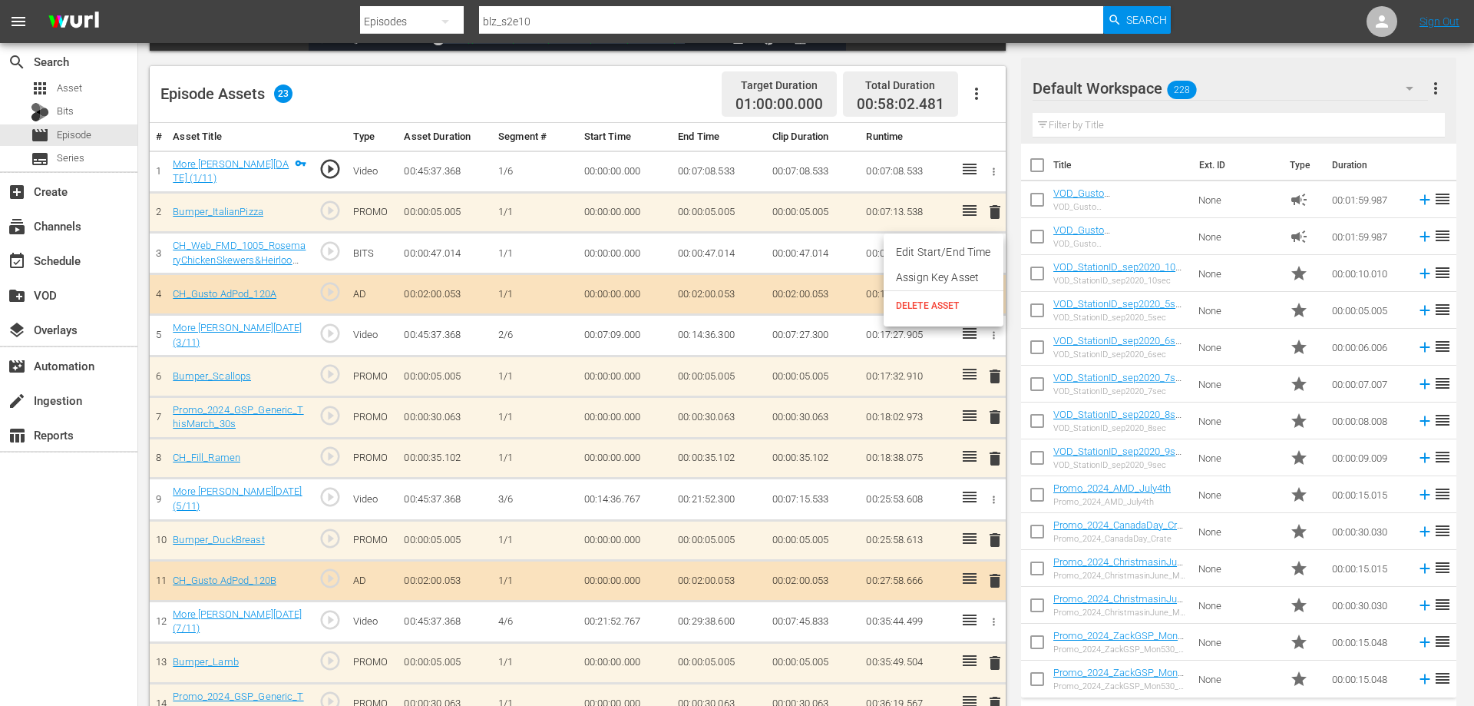
click at [921, 301] on span "DELETE ASSET" at bounding box center [943, 306] width 95 height 14
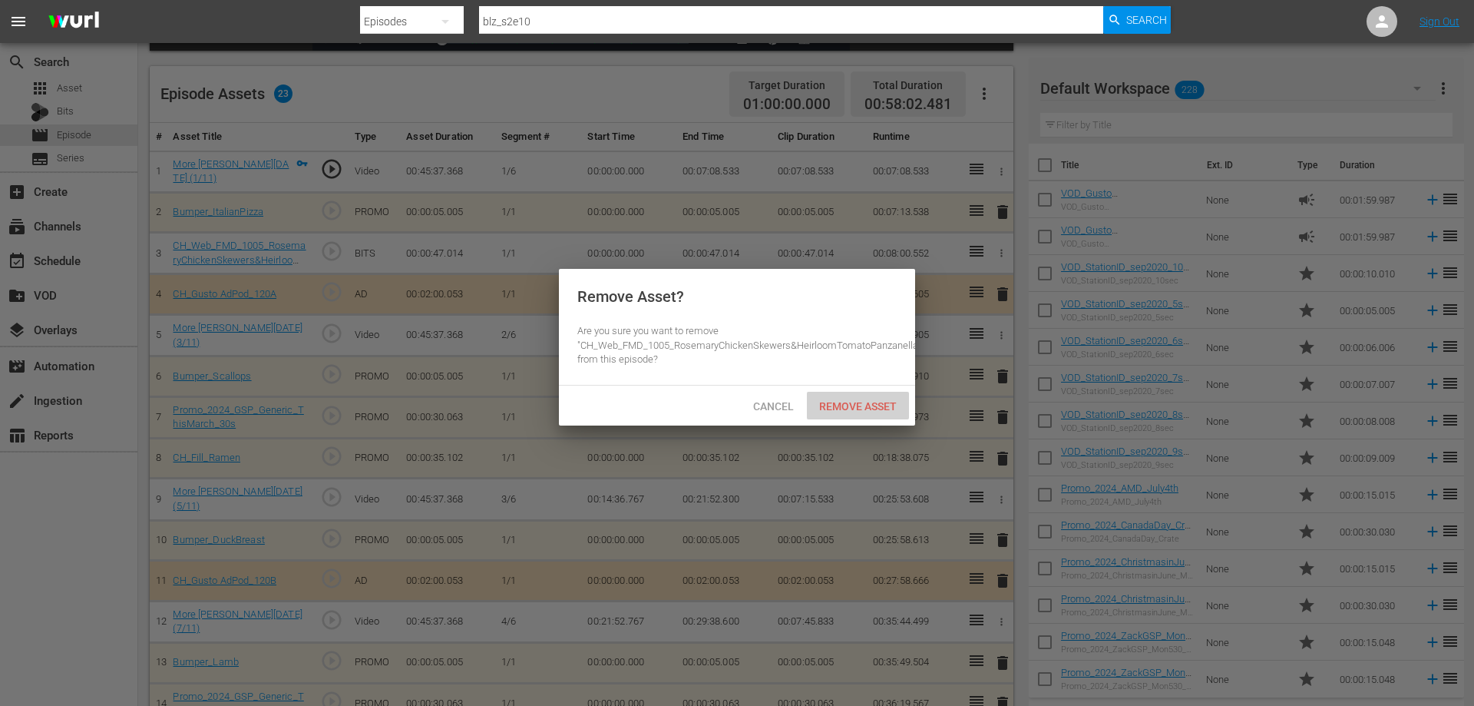
click at [841, 411] on span "Remove Asset" at bounding box center [858, 406] width 102 height 12
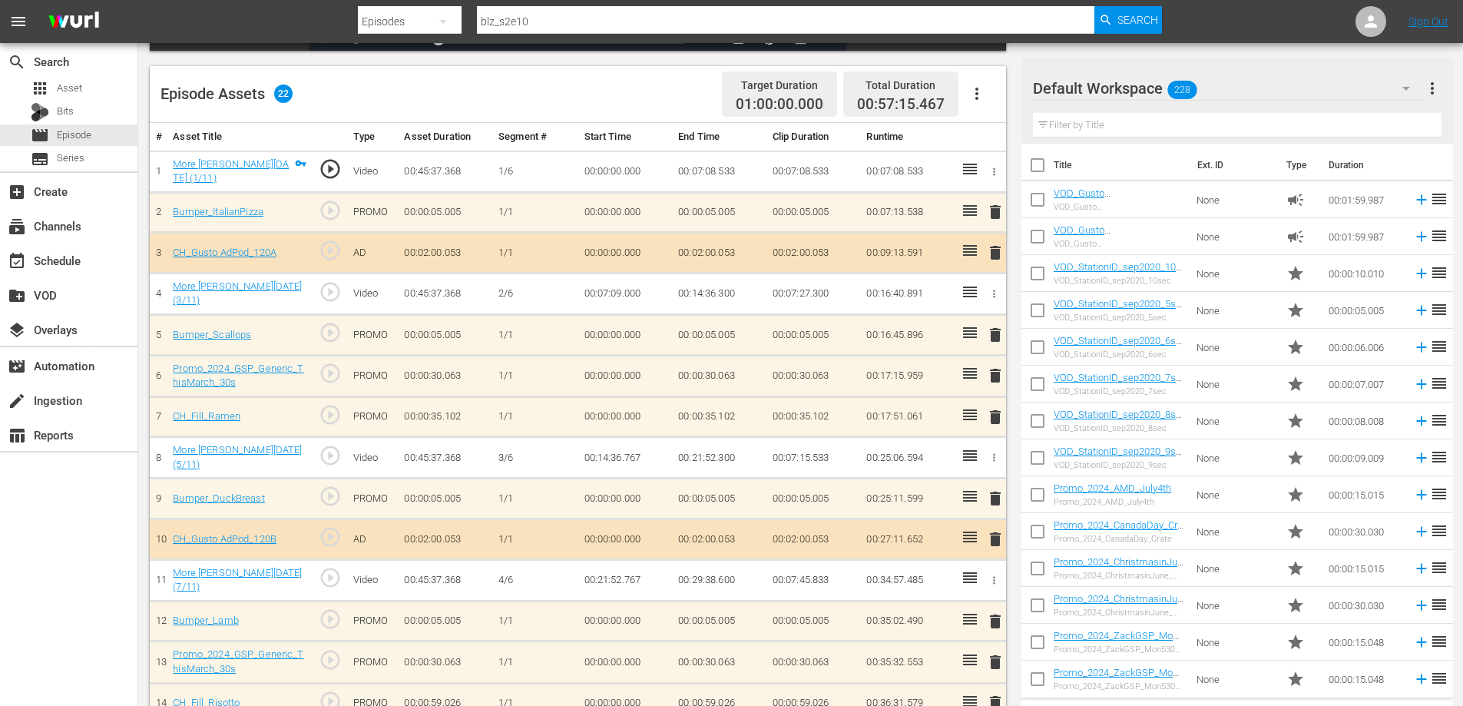
click at [993, 248] on span "delete" at bounding box center [995, 252] width 18 height 18
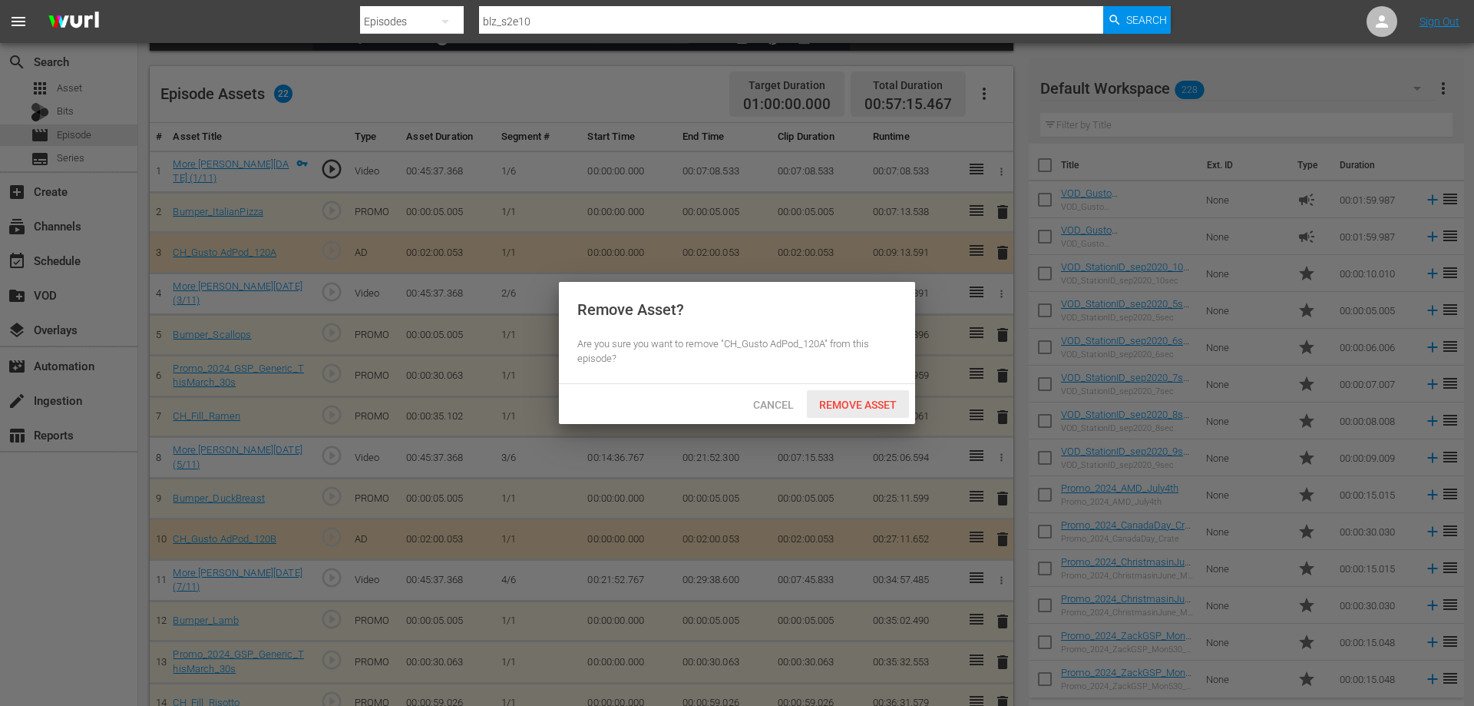
click at [868, 402] on span "Remove Asset" at bounding box center [858, 404] width 102 height 12
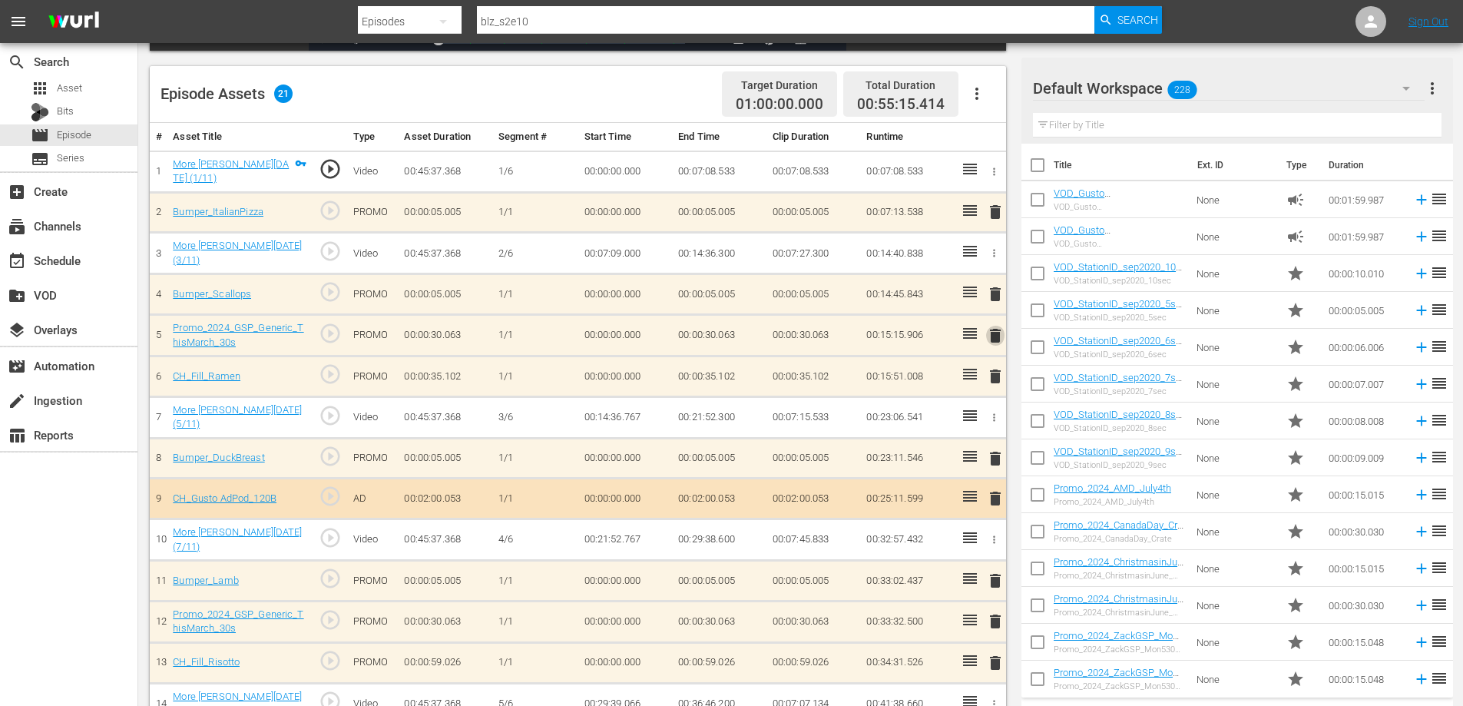
click at [992, 329] on span "delete" at bounding box center [995, 335] width 18 height 18
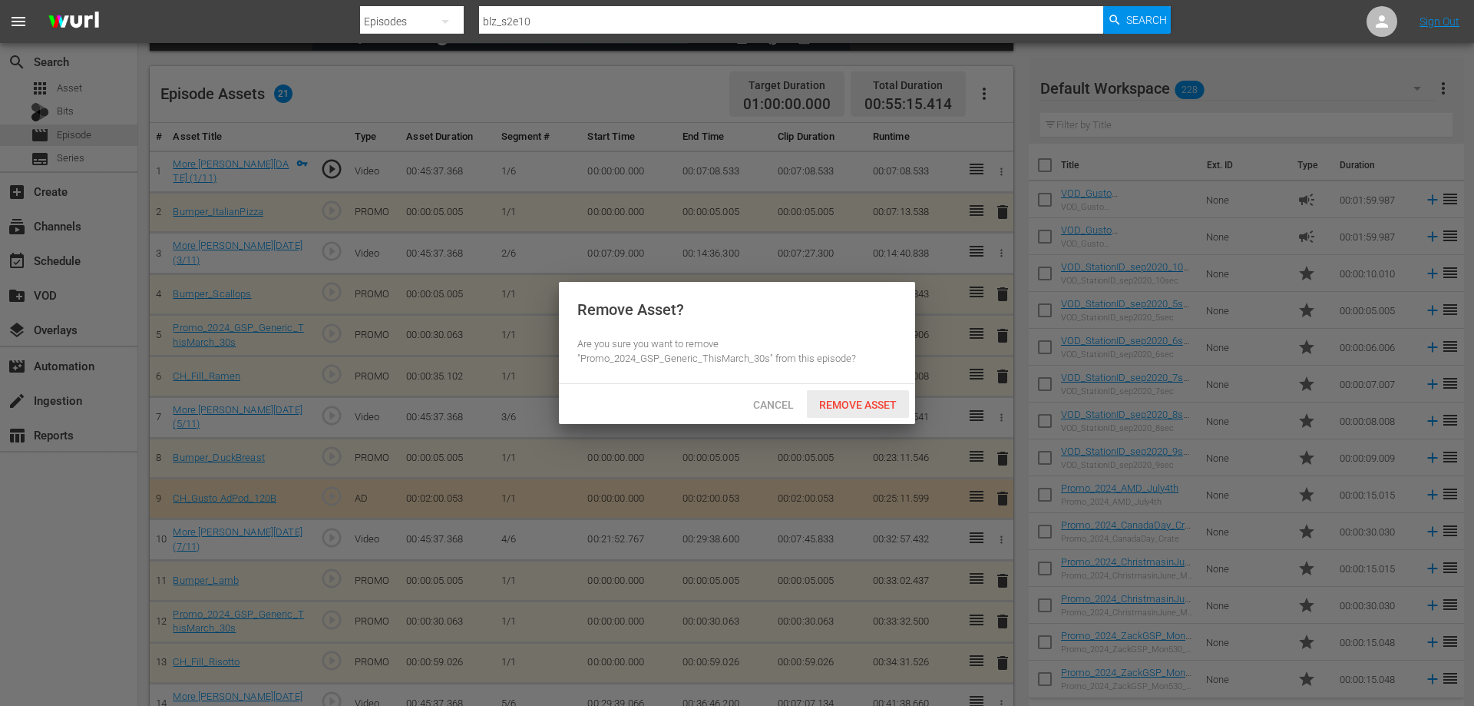
click at [866, 403] on span "Remove Asset" at bounding box center [858, 404] width 102 height 12
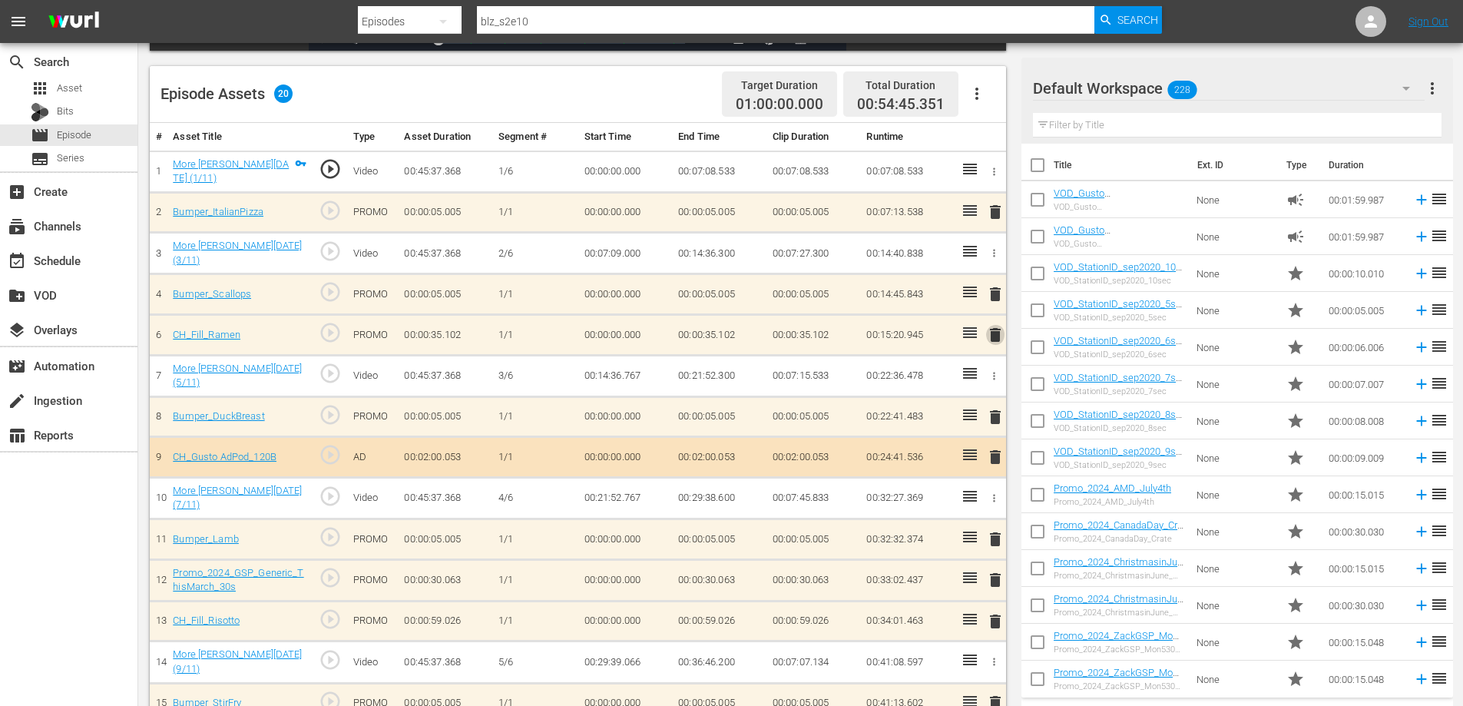
click at [997, 326] on span "delete" at bounding box center [995, 335] width 18 height 18
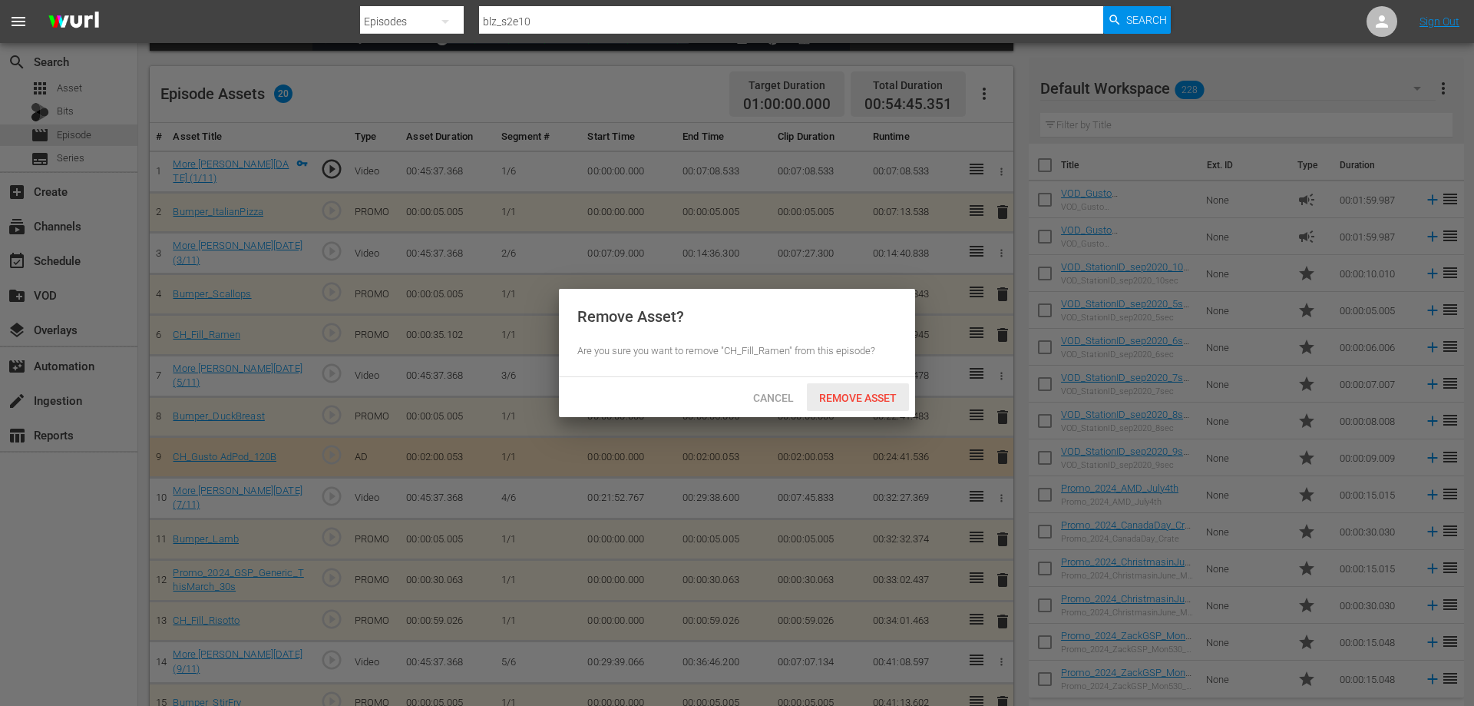
click at [845, 392] on span "Remove Asset" at bounding box center [858, 398] width 102 height 12
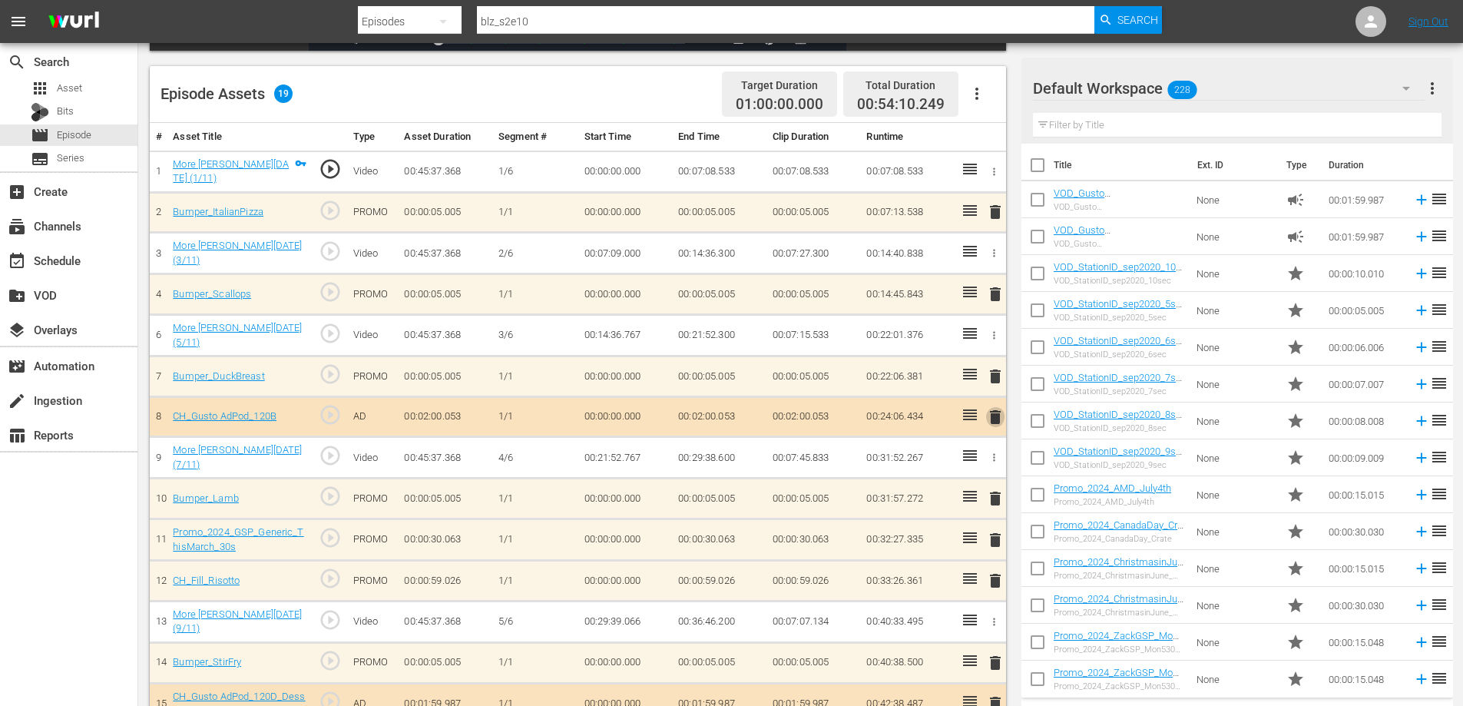
click at [989, 410] on span "delete" at bounding box center [995, 417] width 18 height 18
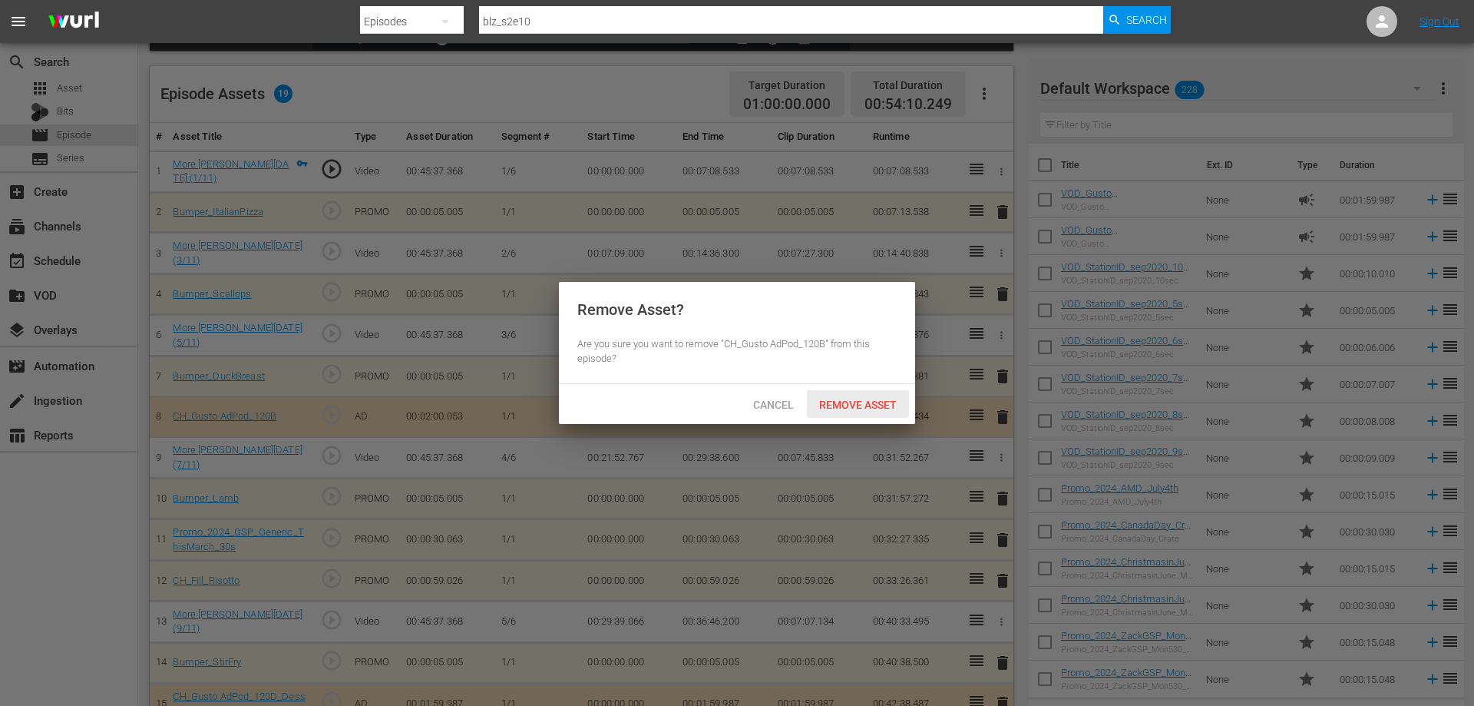
click at [858, 402] on span "Remove Asset" at bounding box center [858, 404] width 102 height 12
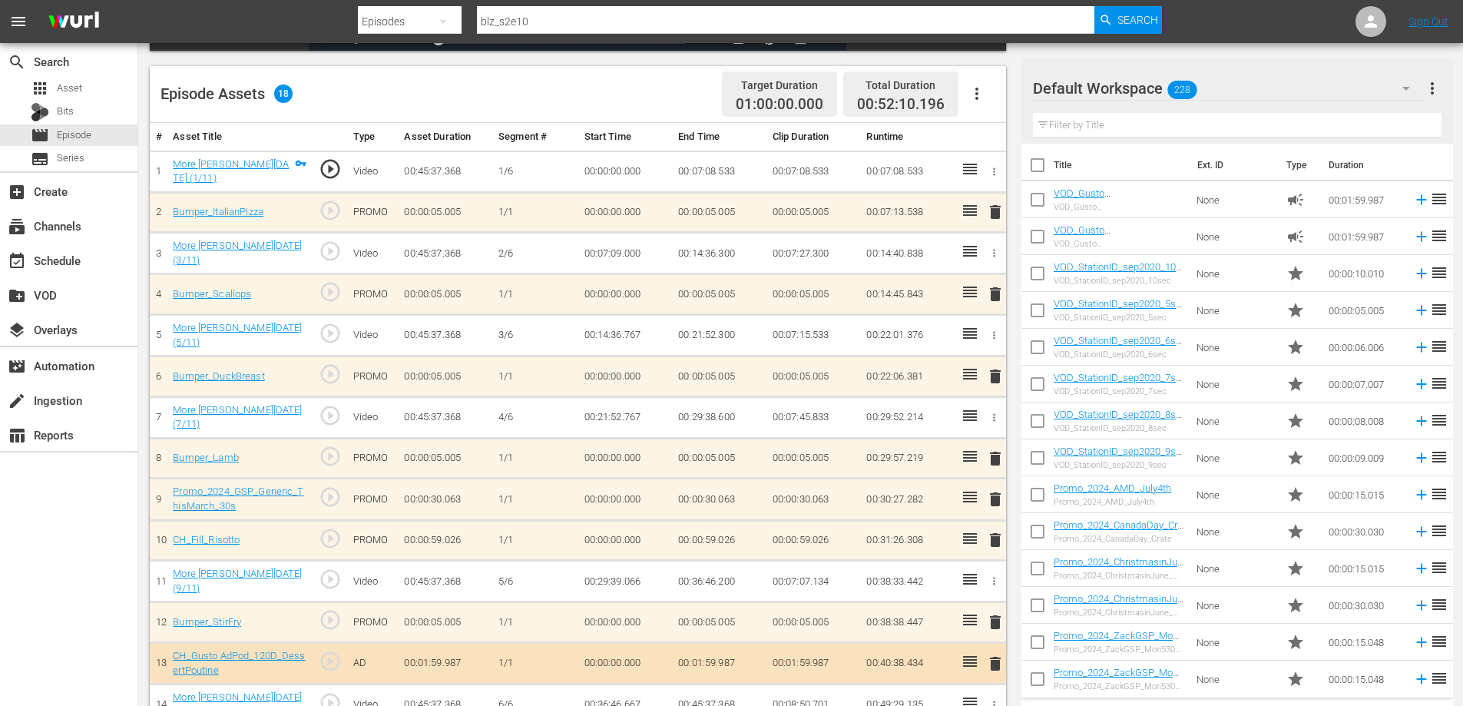
click at [993, 493] on span "delete" at bounding box center [995, 499] width 18 height 18
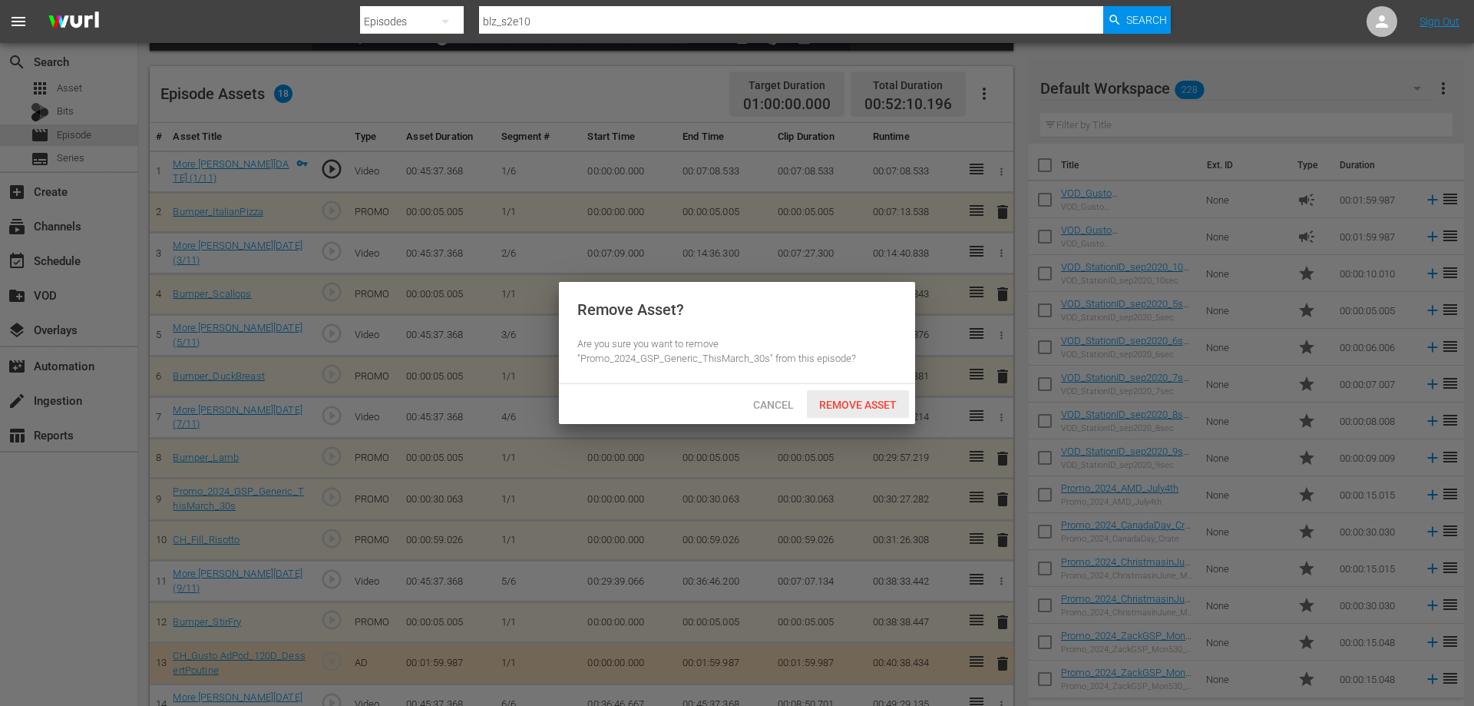
click at [883, 406] on span "Remove Asset" at bounding box center [858, 404] width 102 height 12
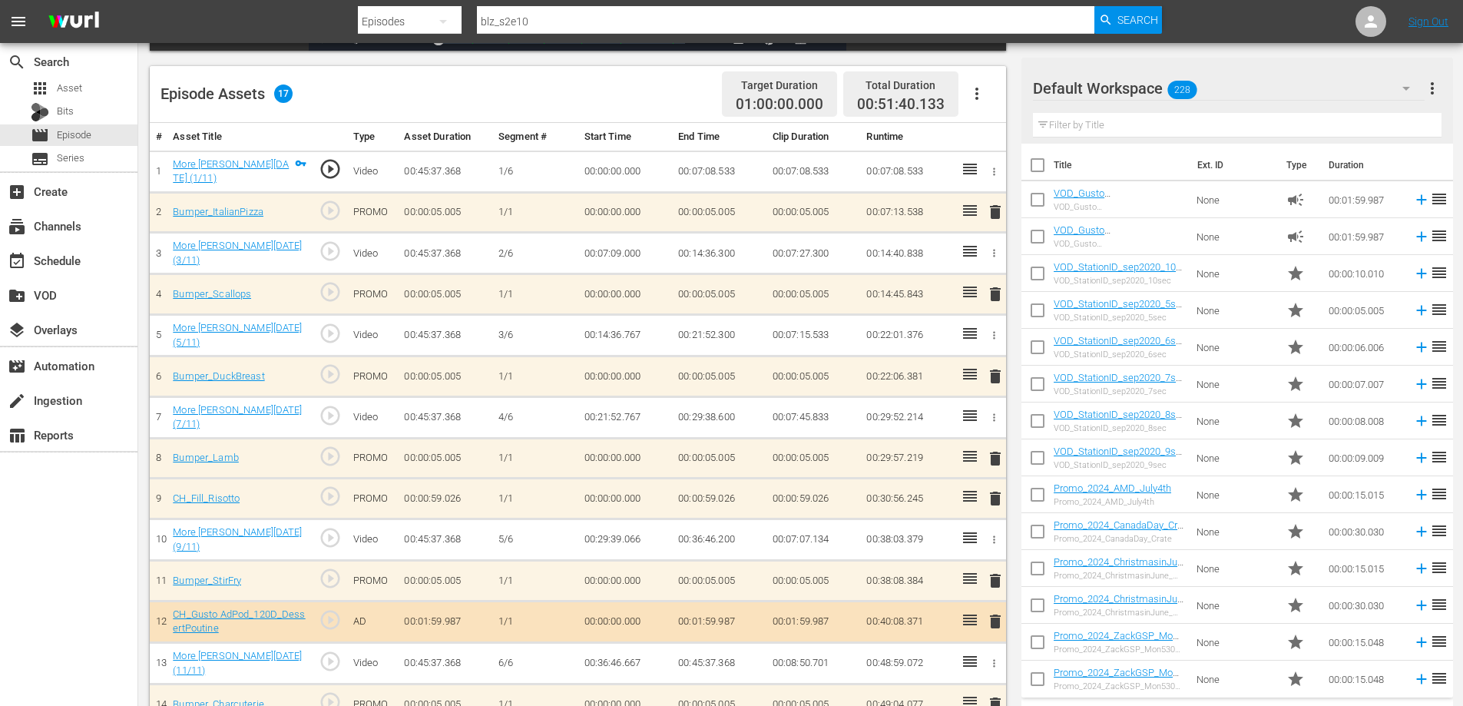
click at [993, 490] on span "delete" at bounding box center [995, 498] width 18 height 18
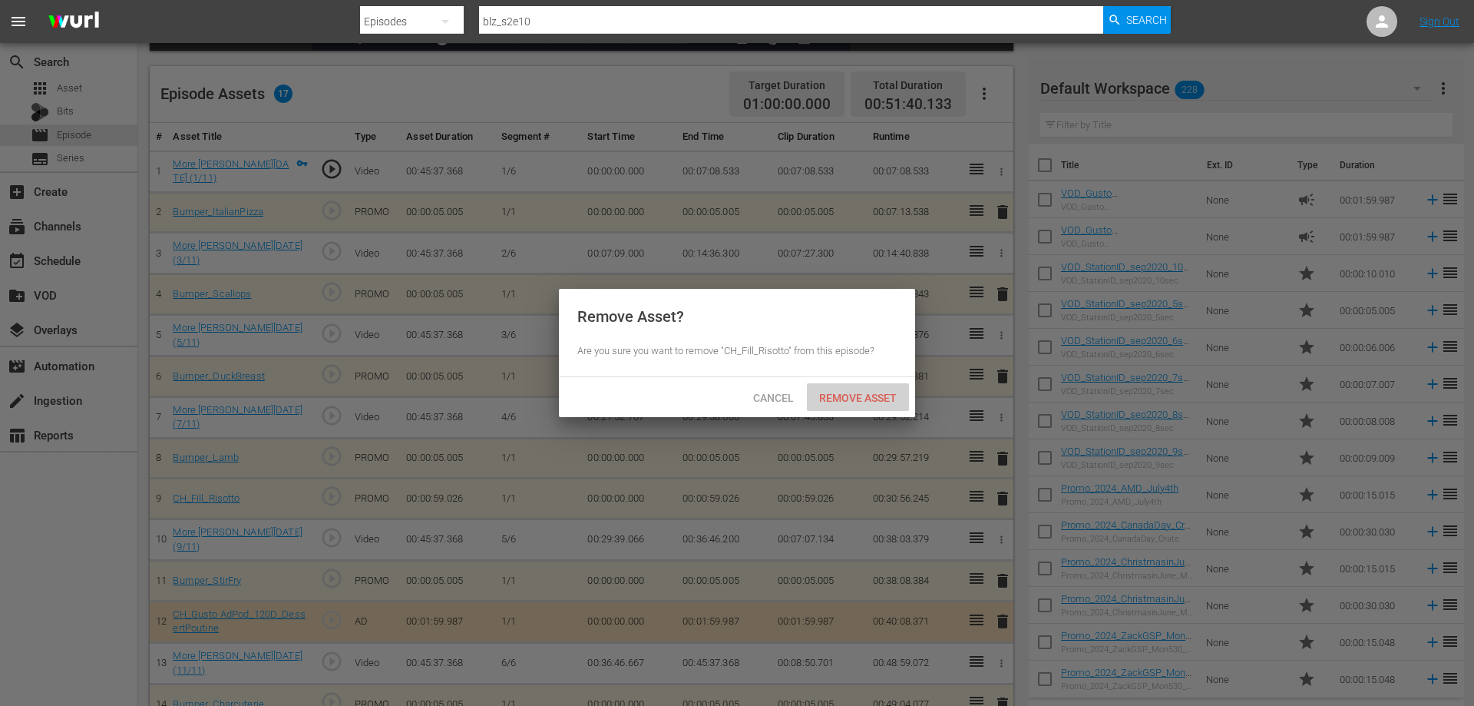
click at [872, 395] on span "Remove Asset" at bounding box center [858, 398] width 102 height 12
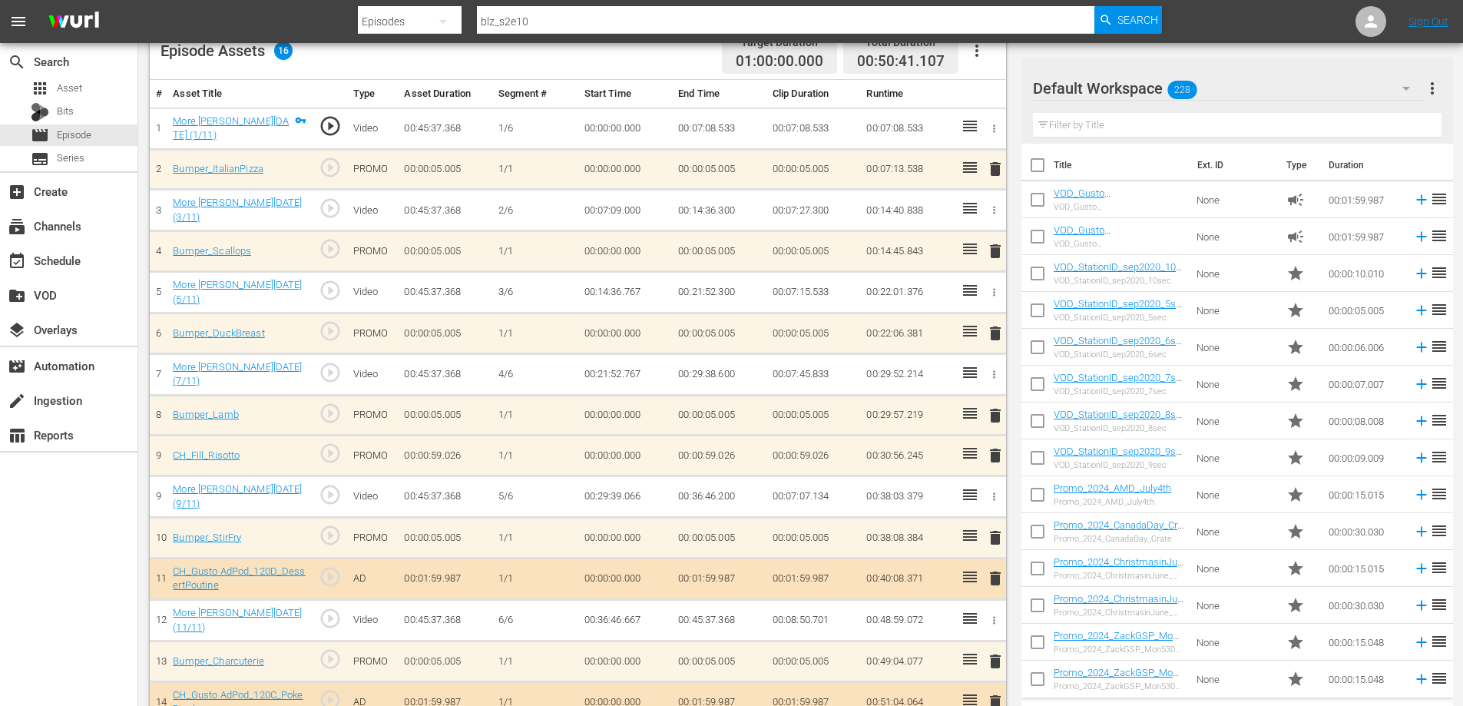
scroll to position [488, 0]
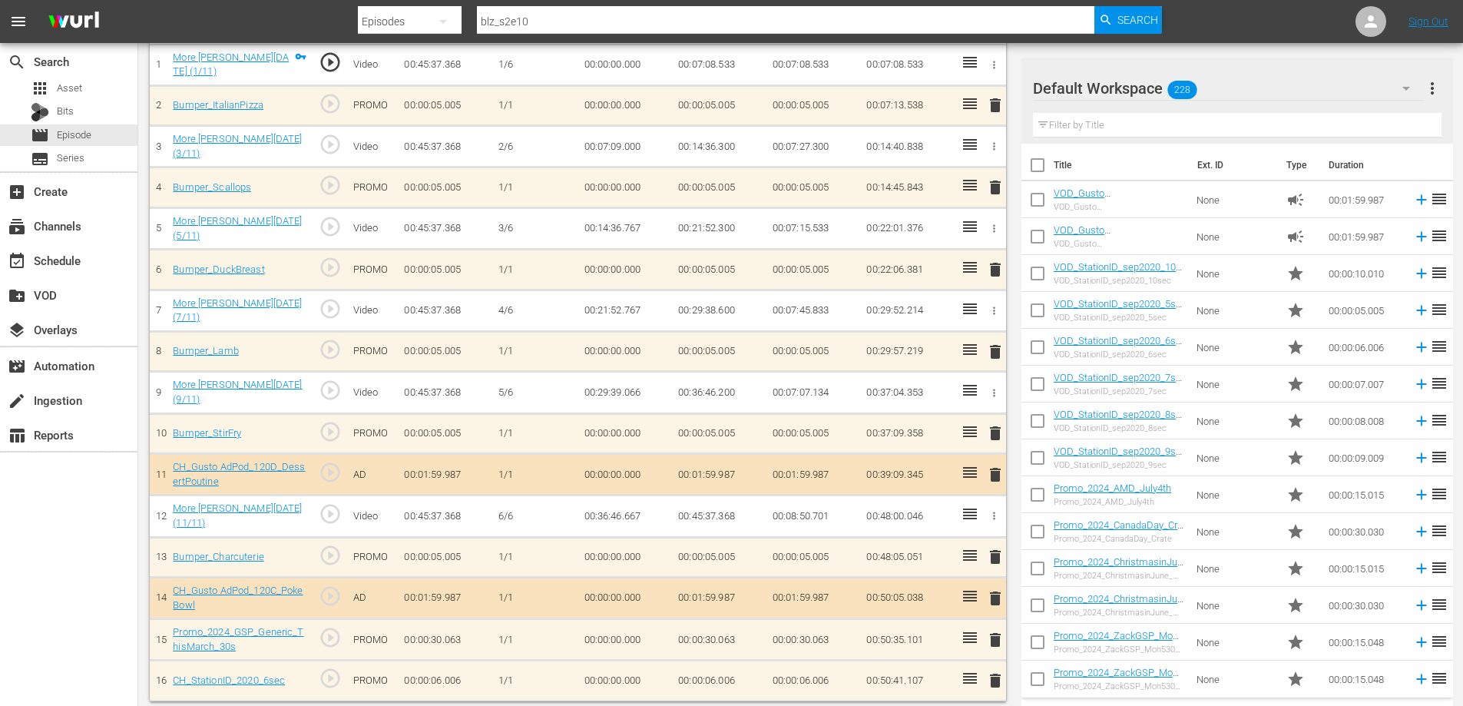
click at [992, 349] on span "delete" at bounding box center [995, 351] width 18 height 18
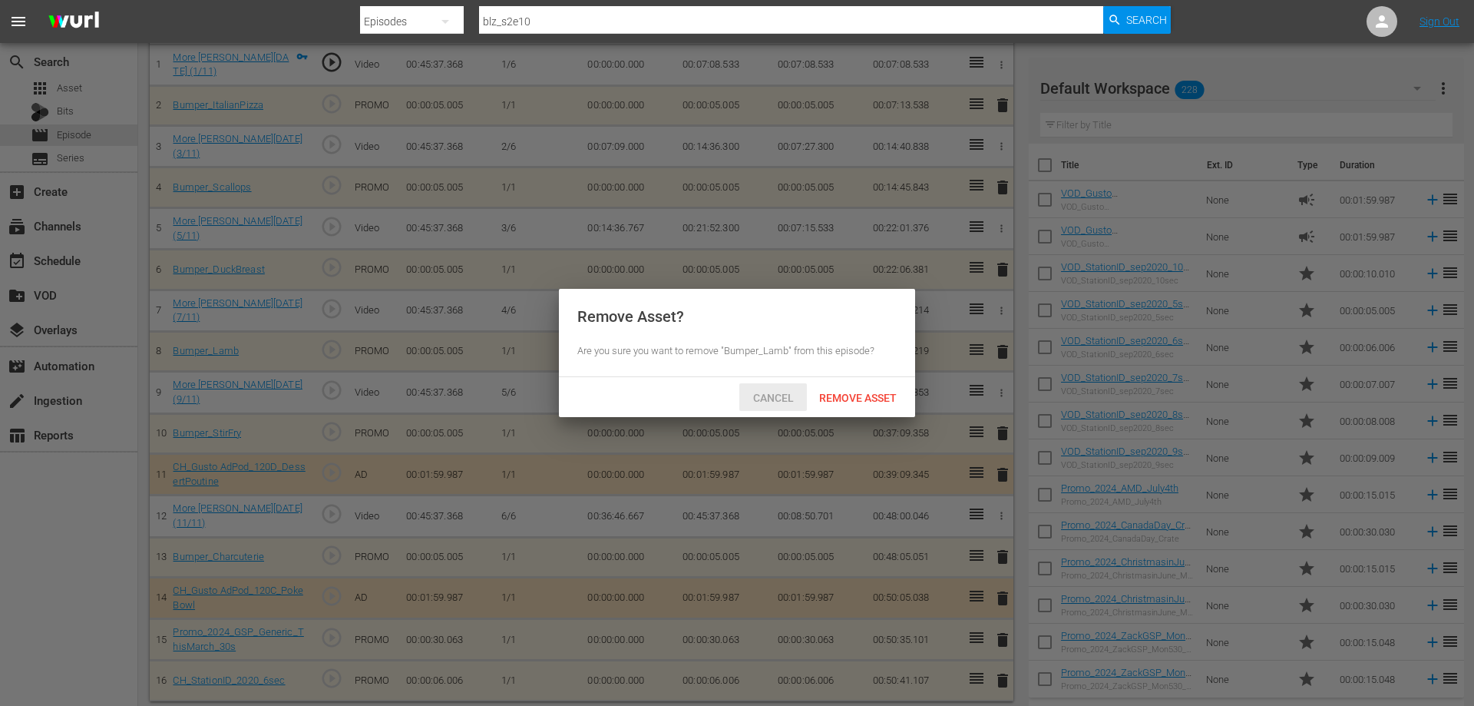
click at [761, 396] on span "Cancel" at bounding box center [773, 398] width 65 height 12
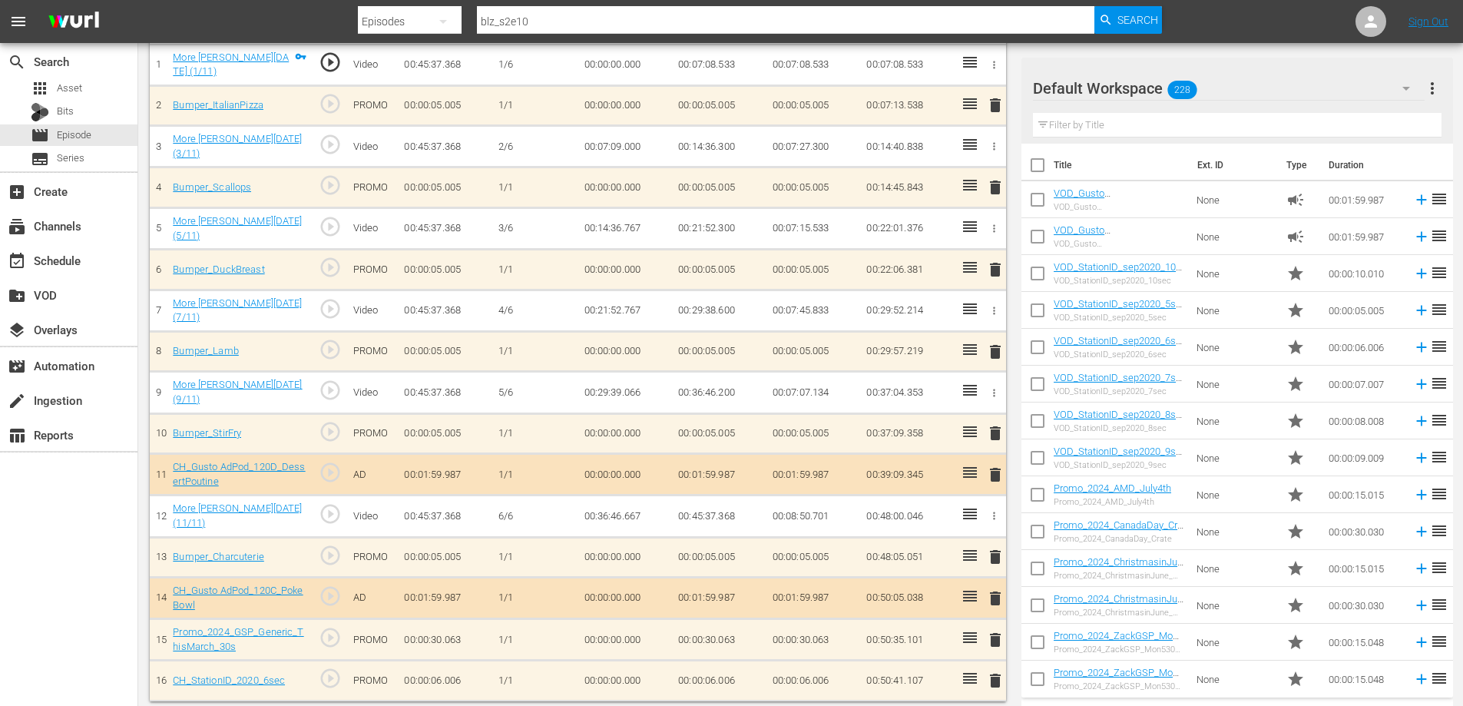
click at [1001, 465] on span "delete" at bounding box center [995, 474] width 18 height 18
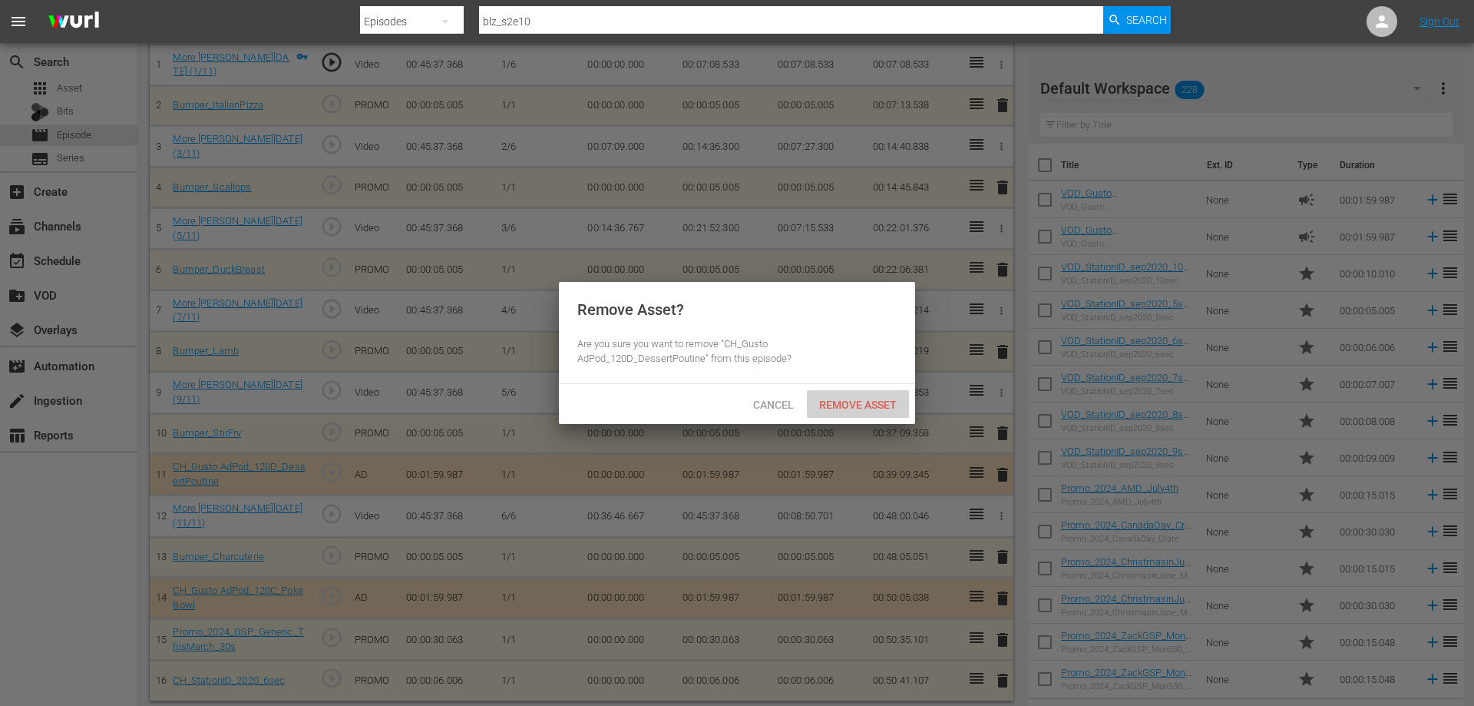
click at [849, 411] on div "Remove Asset" at bounding box center [858, 404] width 102 height 28
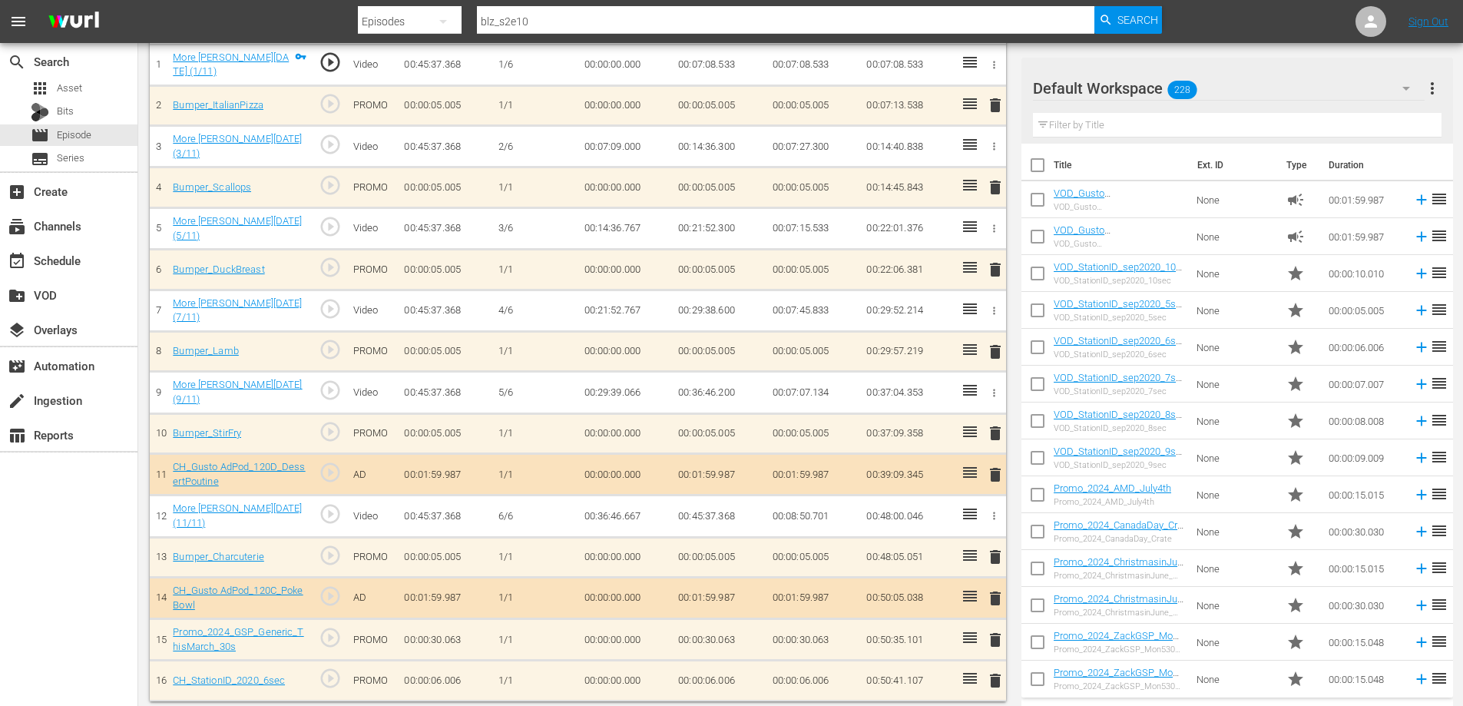
scroll to position [445, 0]
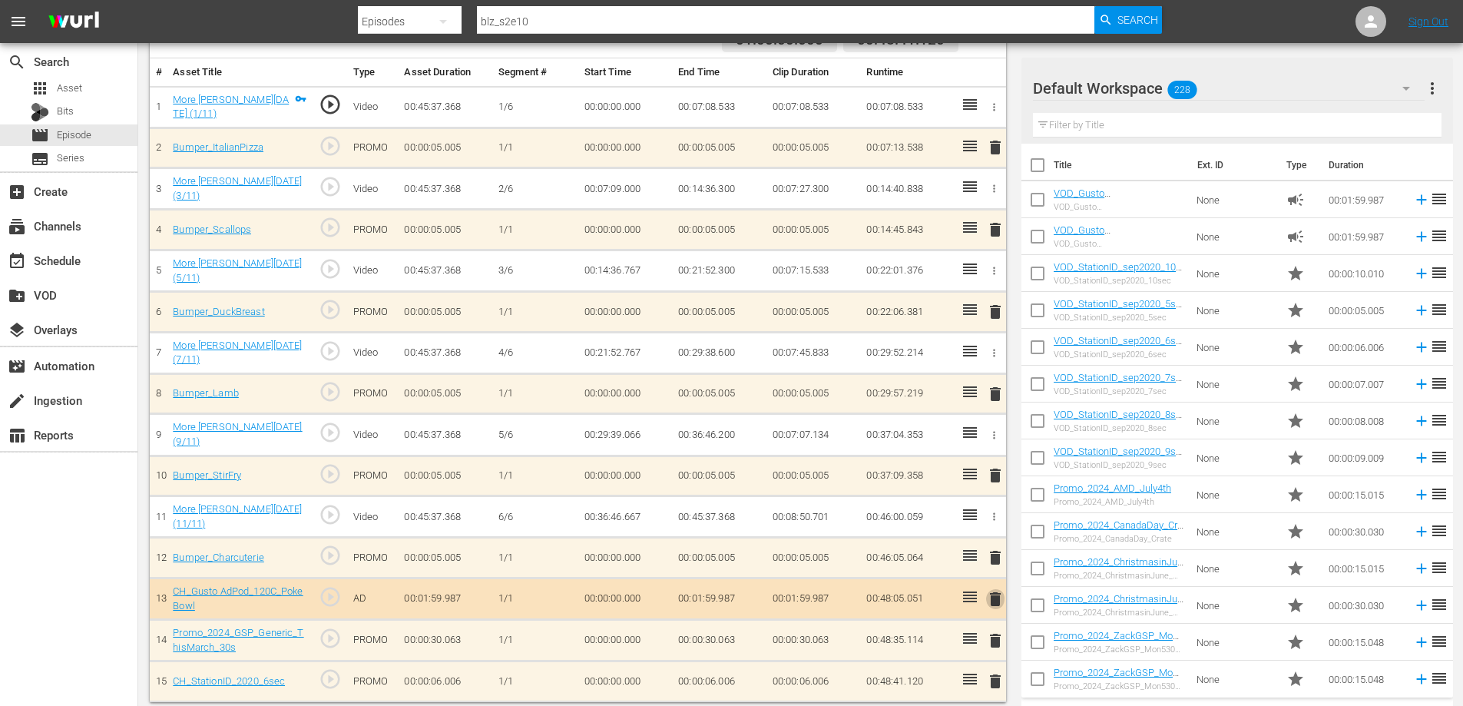
click at [991, 592] on span "delete" at bounding box center [995, 599] width 18 height 18
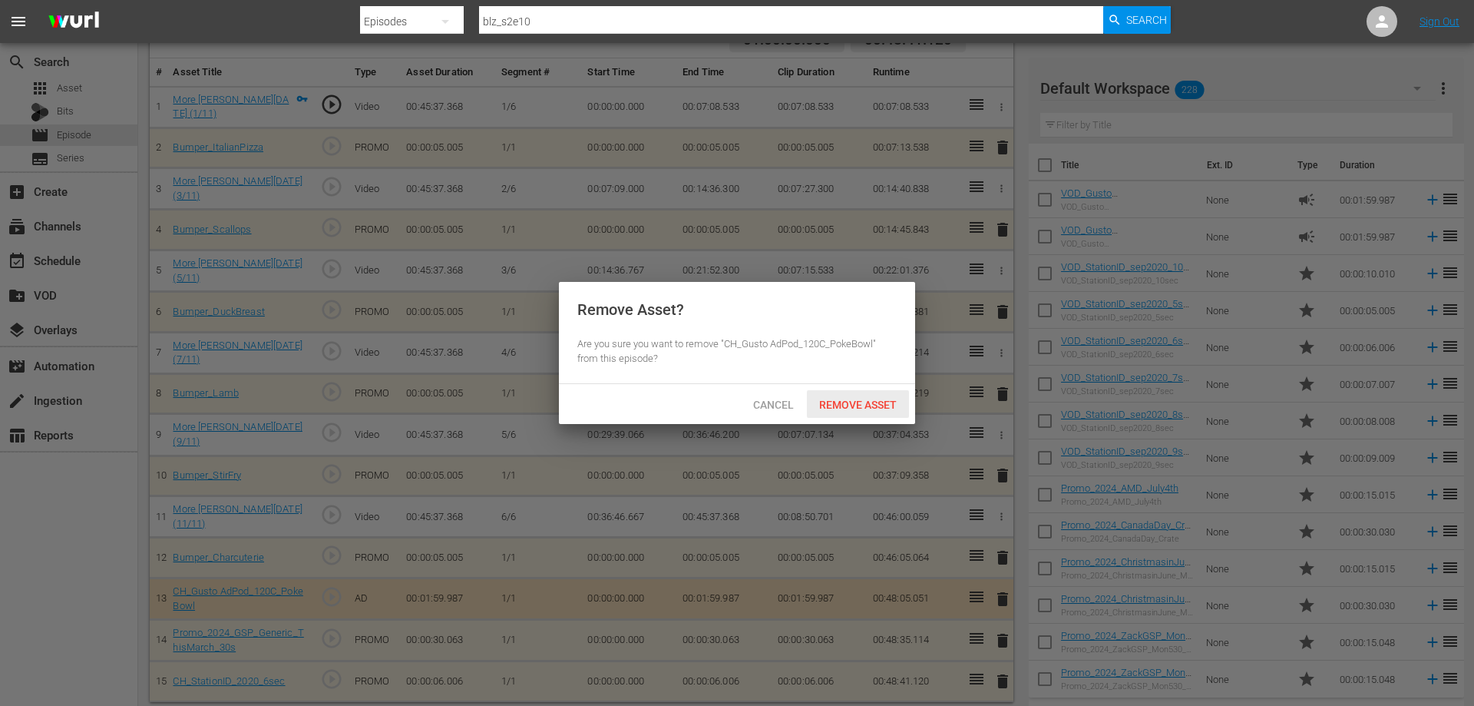
click at [841, 408] on span "Remove Asset" at bounding box center [858, 404] width 102 height 12
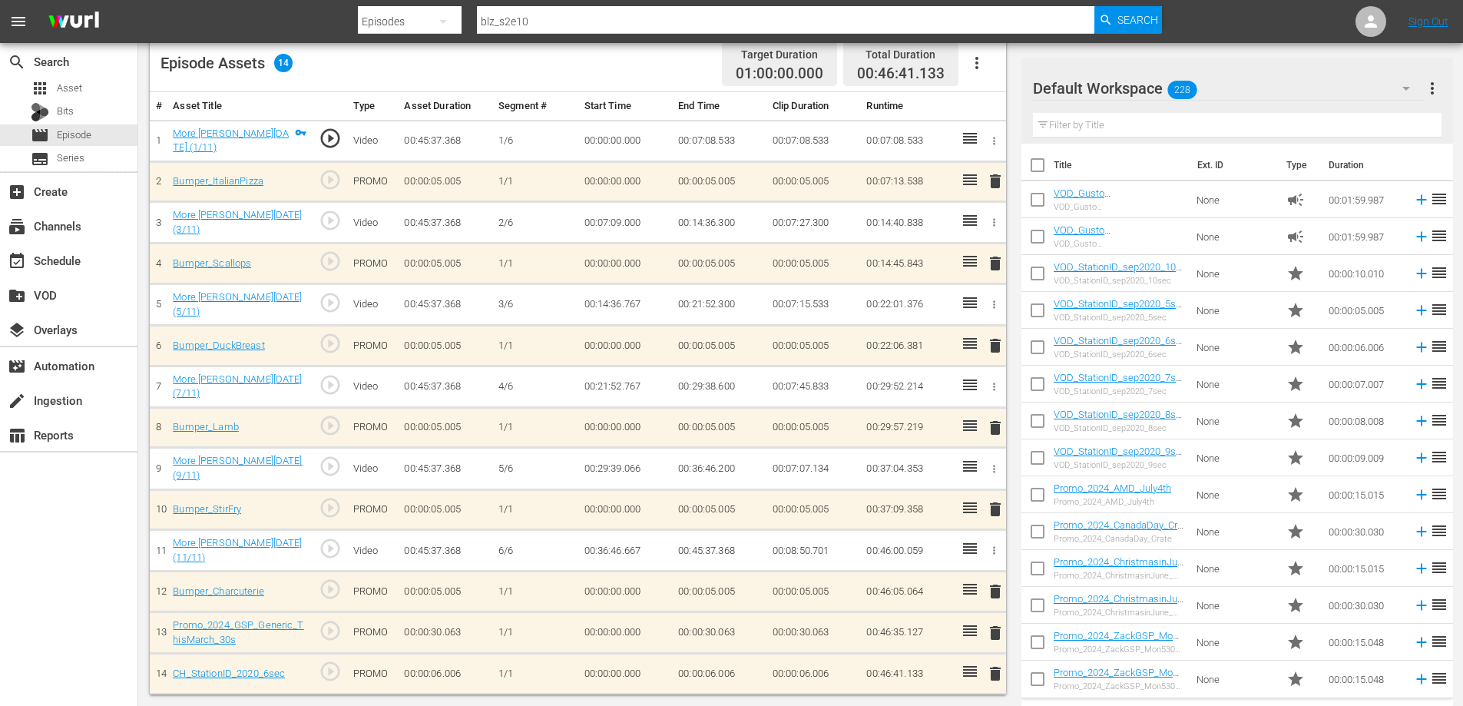
scroll to position [404, 0]
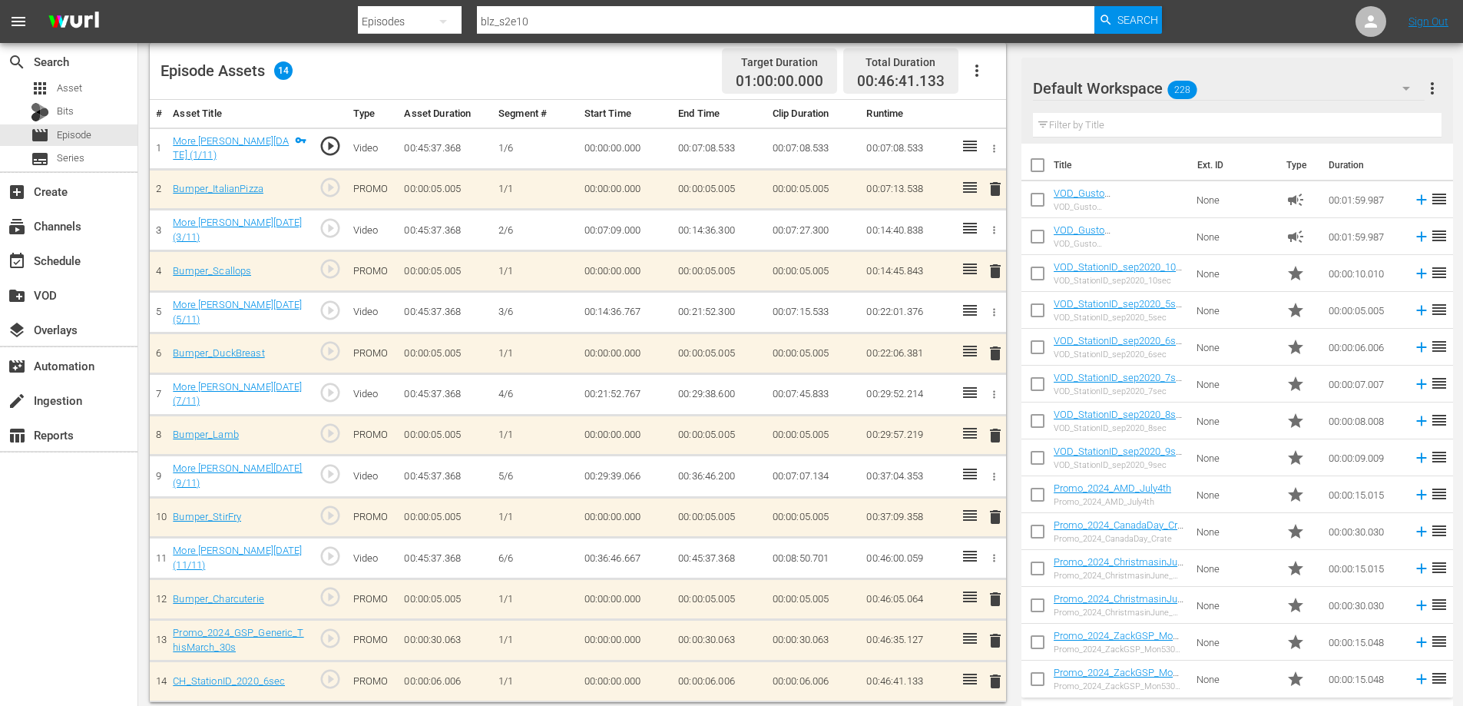
click at [993, 595] on span "delete" at bounding box center [995, 599] width 18 height 18
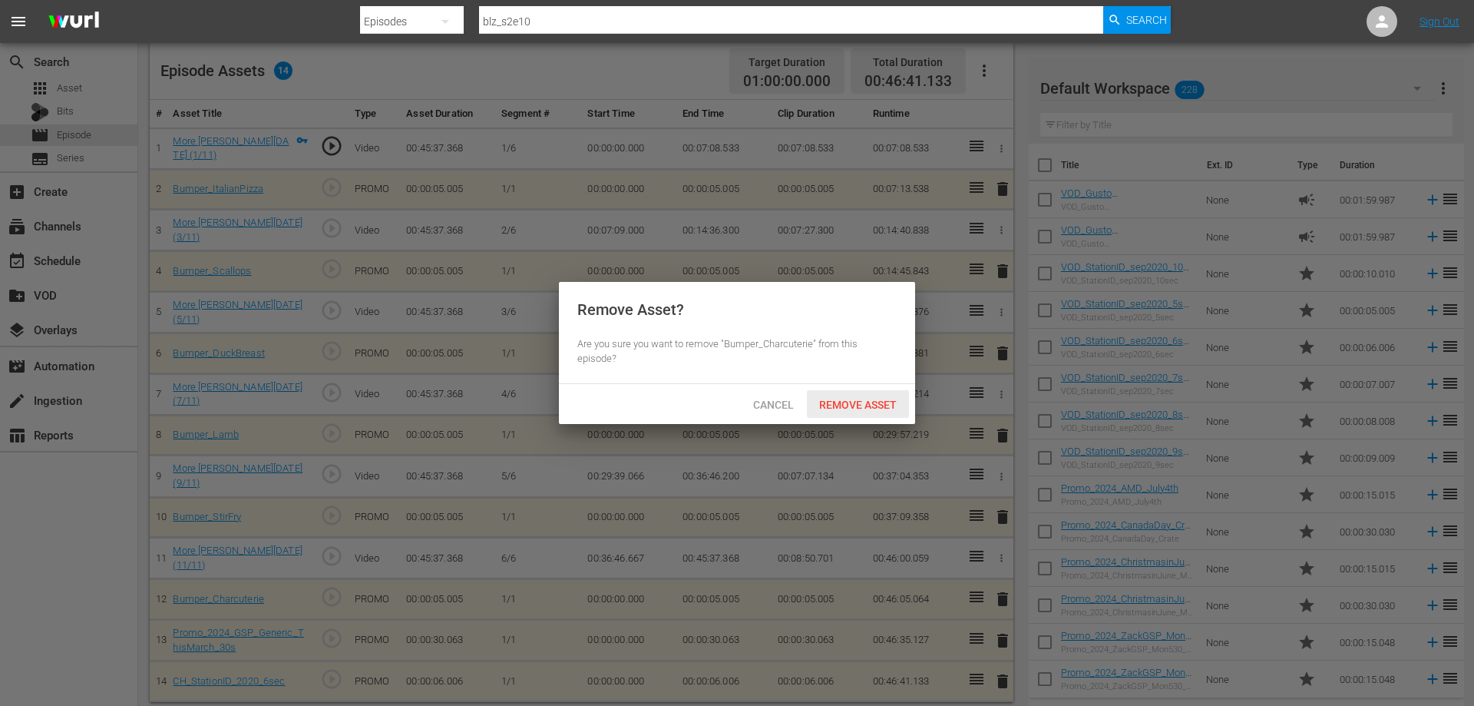
click at [837, 405] on span "Remove Asset" at bounding box center [858, 404] width 102 height 12
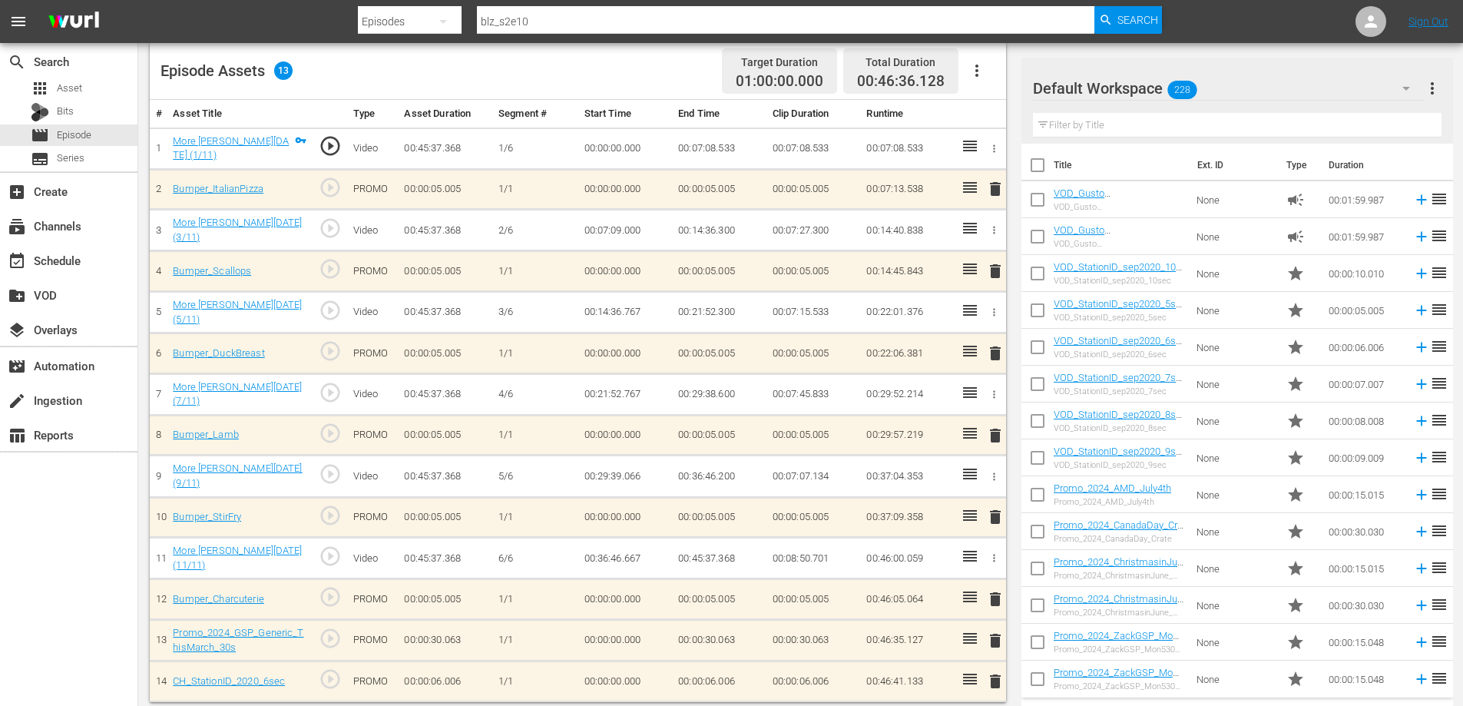
click at [993, 631] on span "delete" at bounding box center [995, 640] width 18 height 18
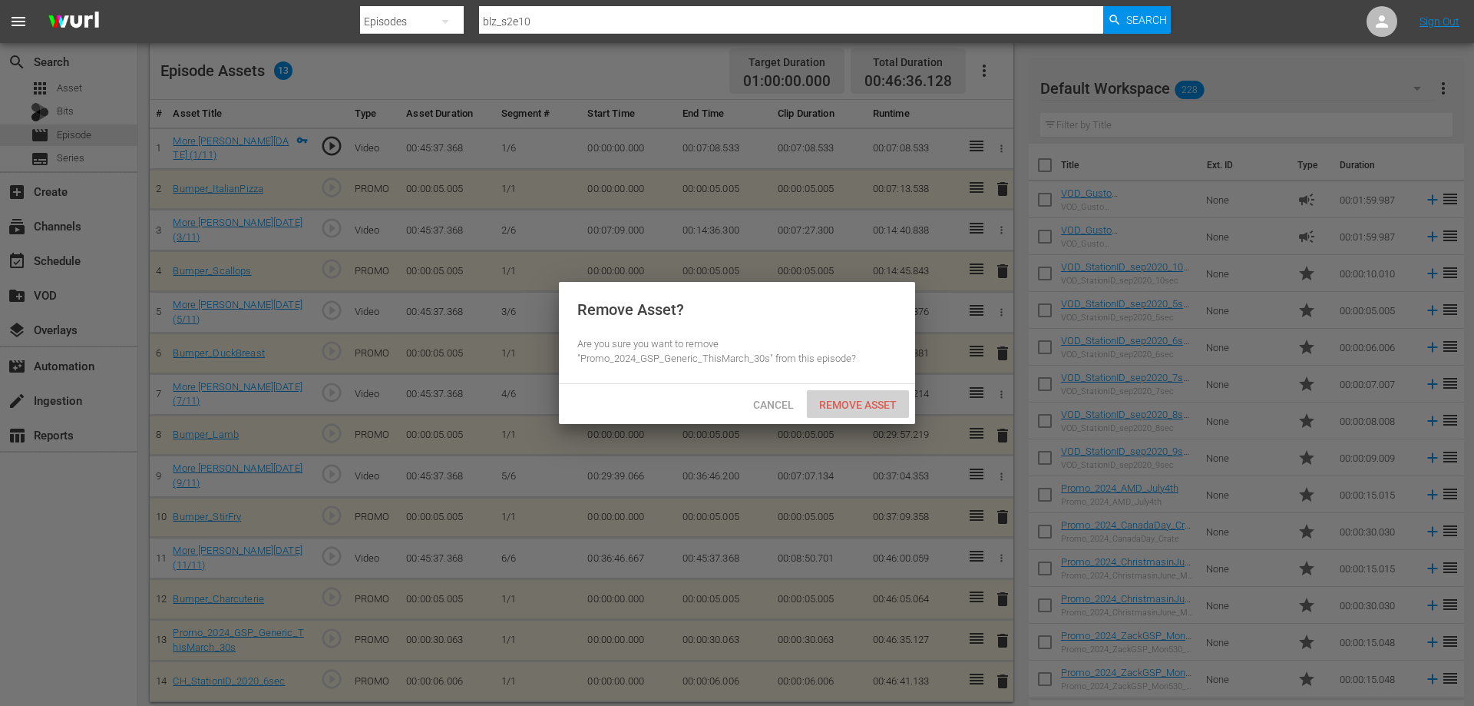
click at [834, 408] on span "Remove Asset" at bounding box center [858, 404] width 102 height 12
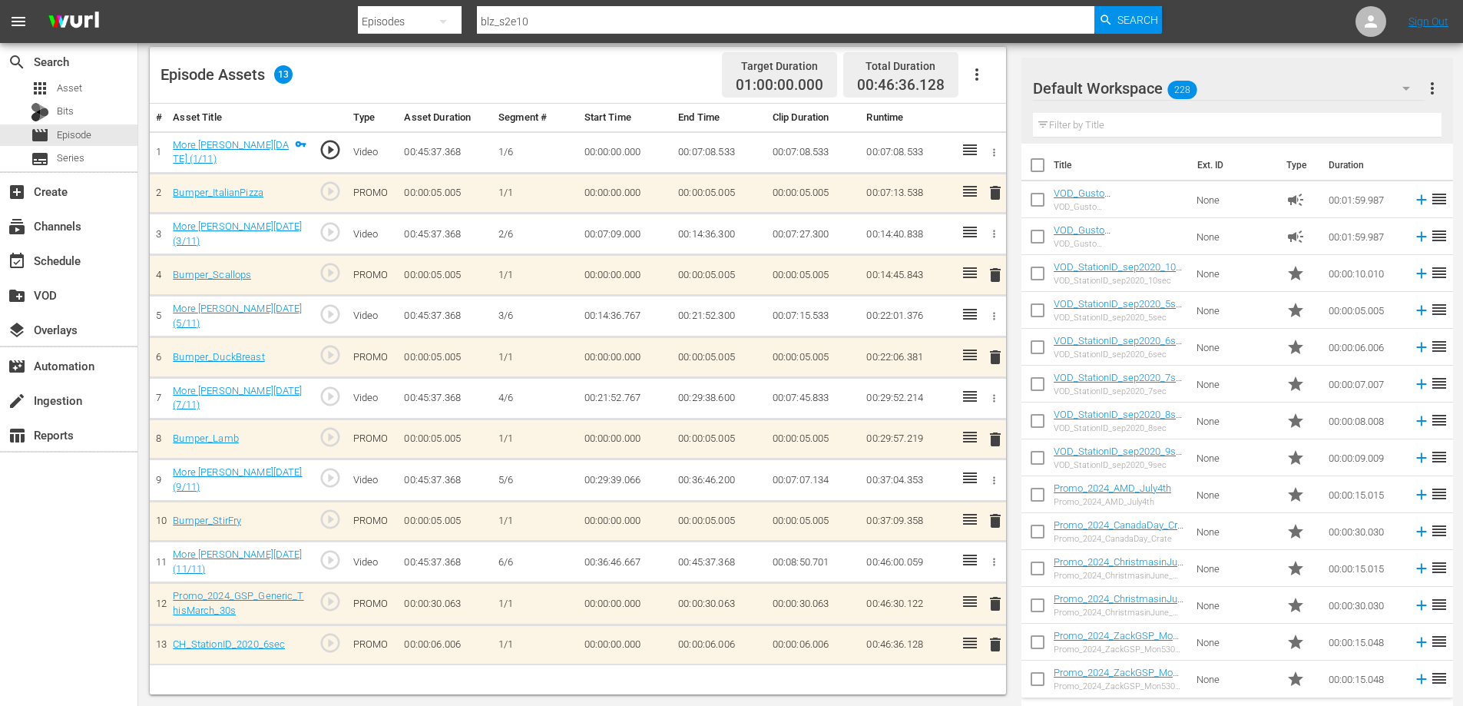
scroll to position [400, 0]
click at [993, 636] on span "delete" at bounding box center [995, 644] width 18 height 18
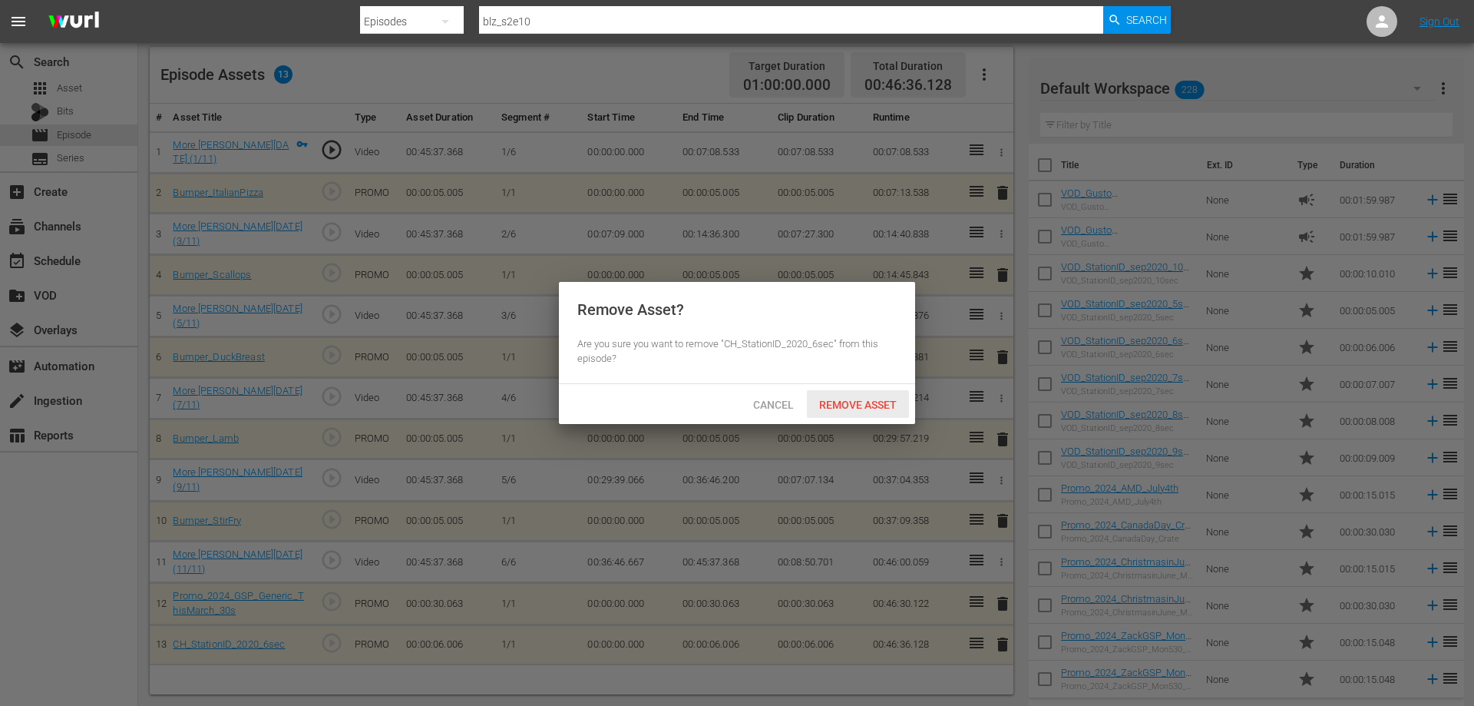
click at [829, 395] on div "Remove Asset" at bounding box center [858, 404] width 102 height 28
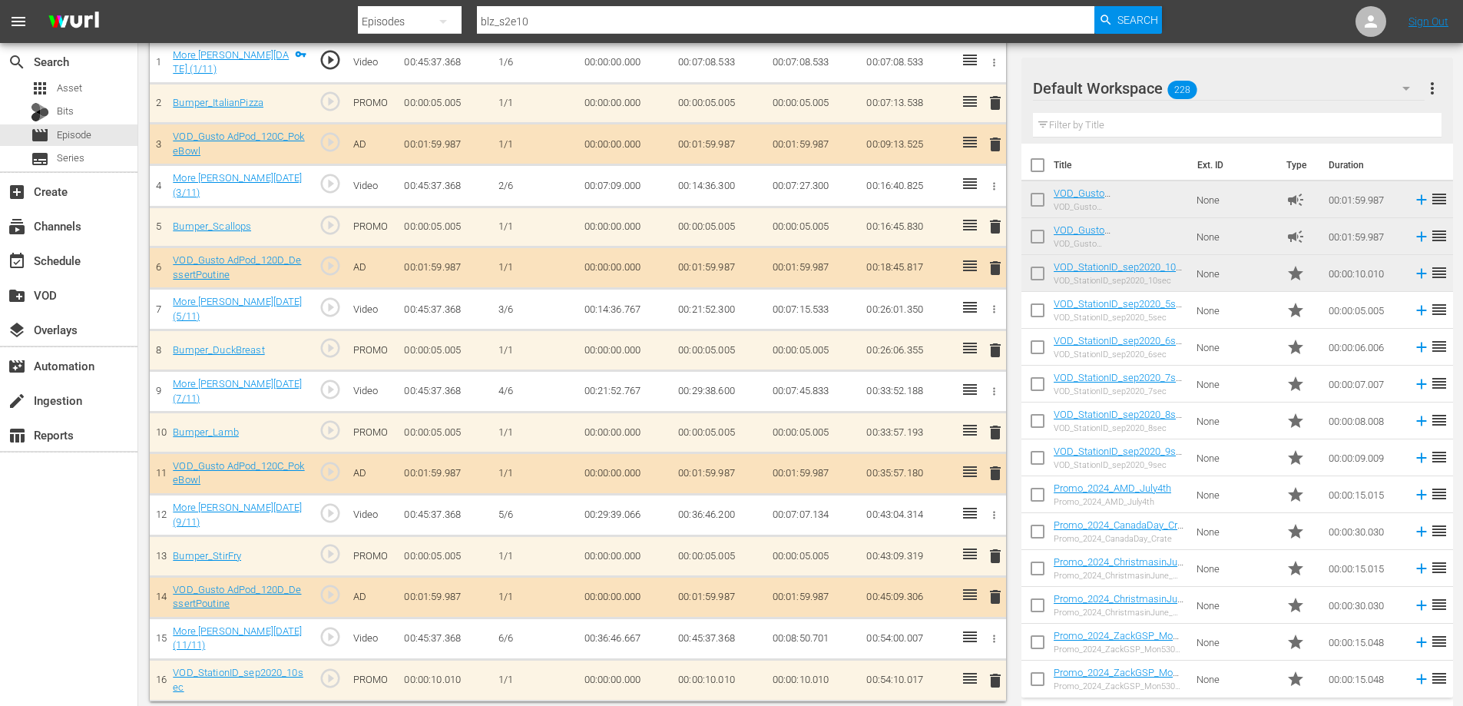
scroll to position [106, 0]
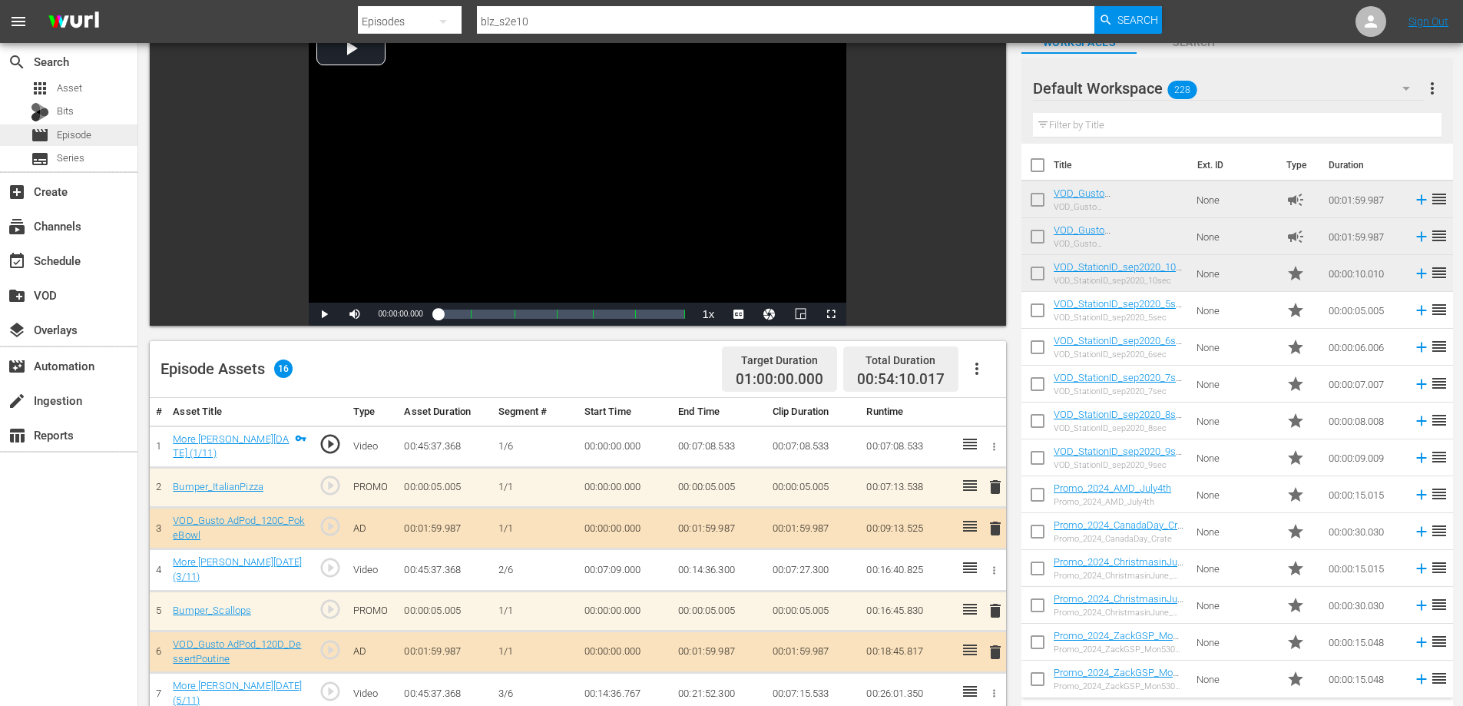
click at [51, 131] on div "movie Episode" at bounding box center [61, 134] width 61 height 21
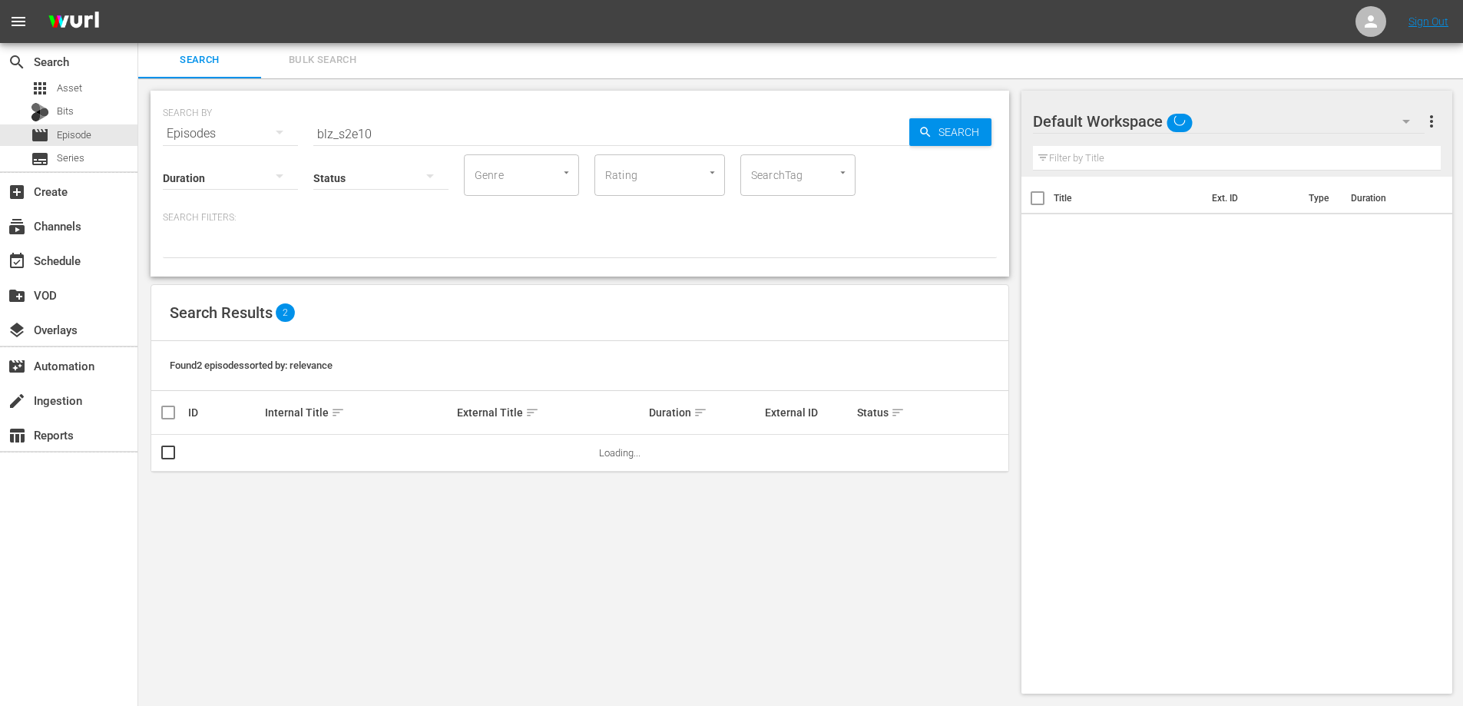
scroll to position [2, 0]
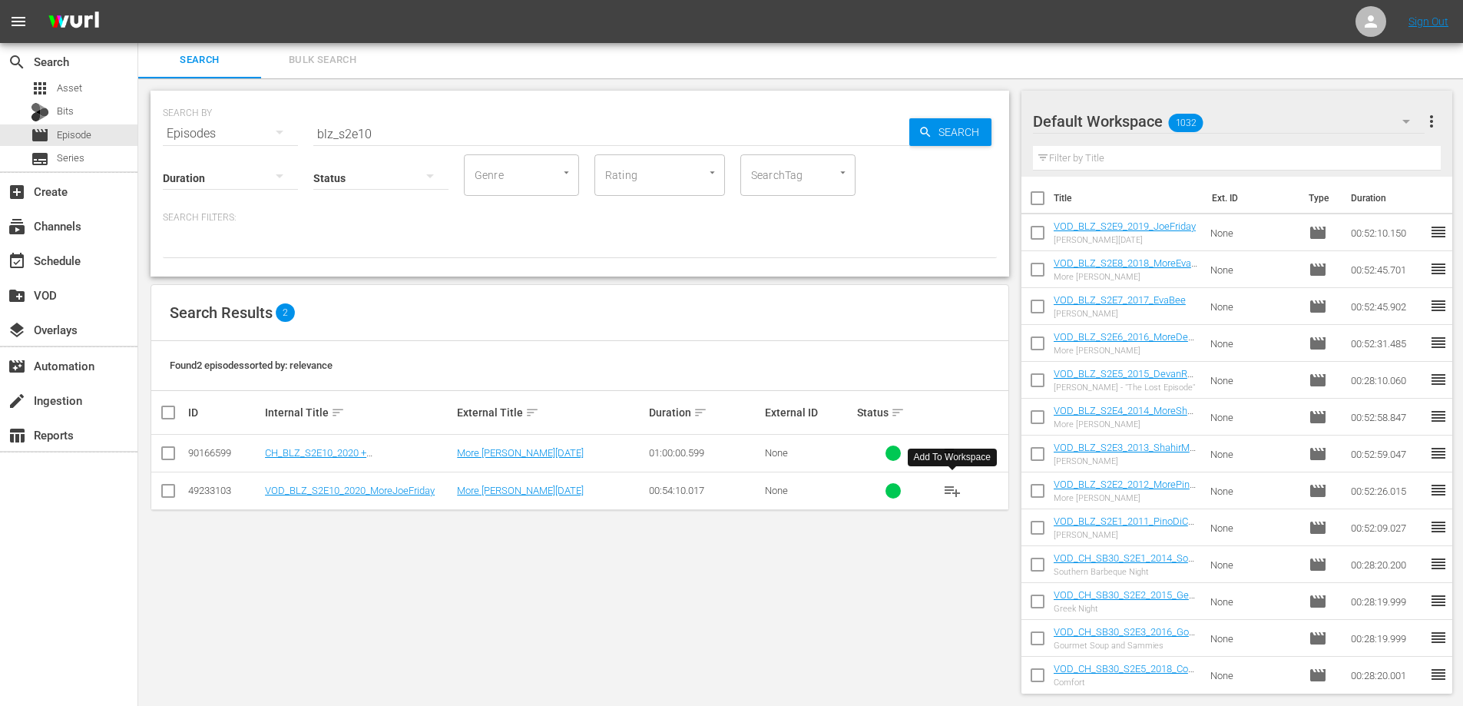
click at [949, 491] on span "playlist_add" at bounding box center [952, 490] width 18 height 18
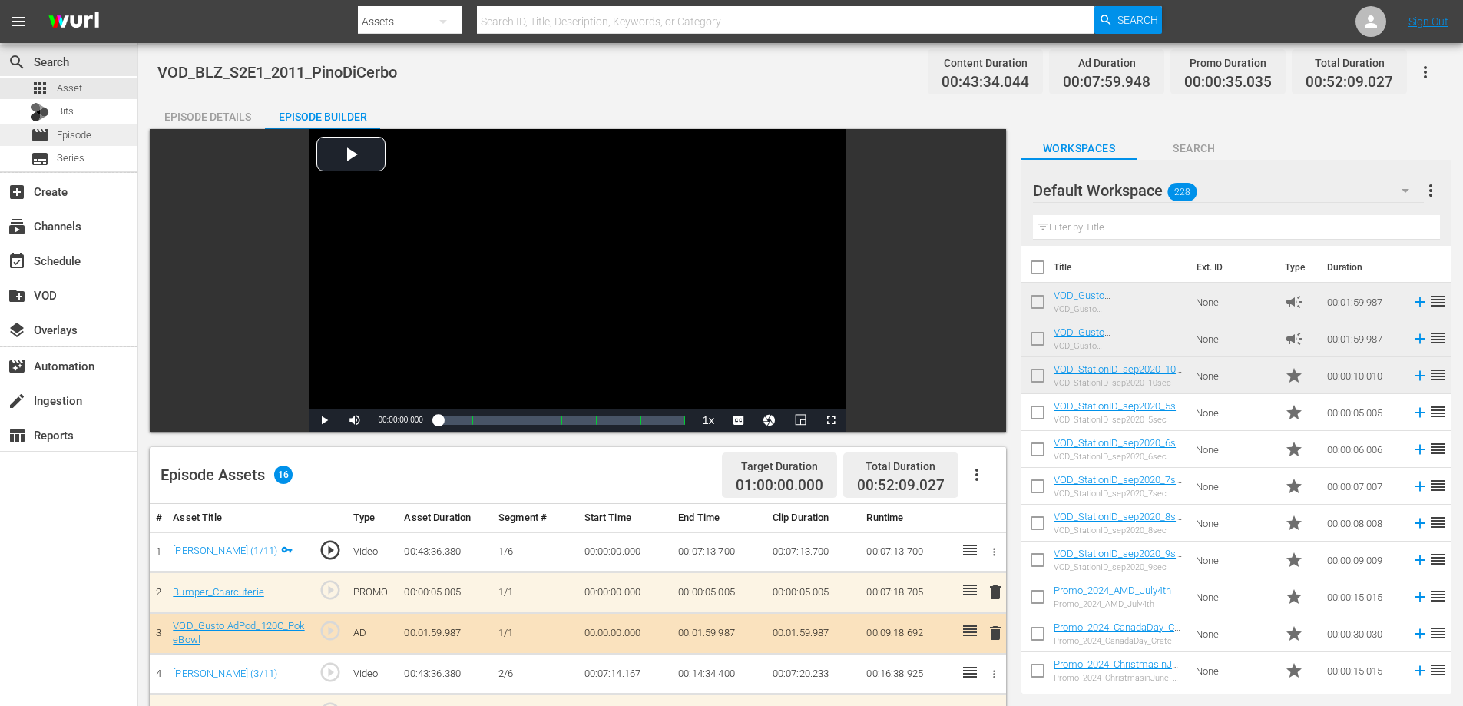
click at [104, 133] on div "movie Episode" at bounding box center [68, 134] width 137 height 21
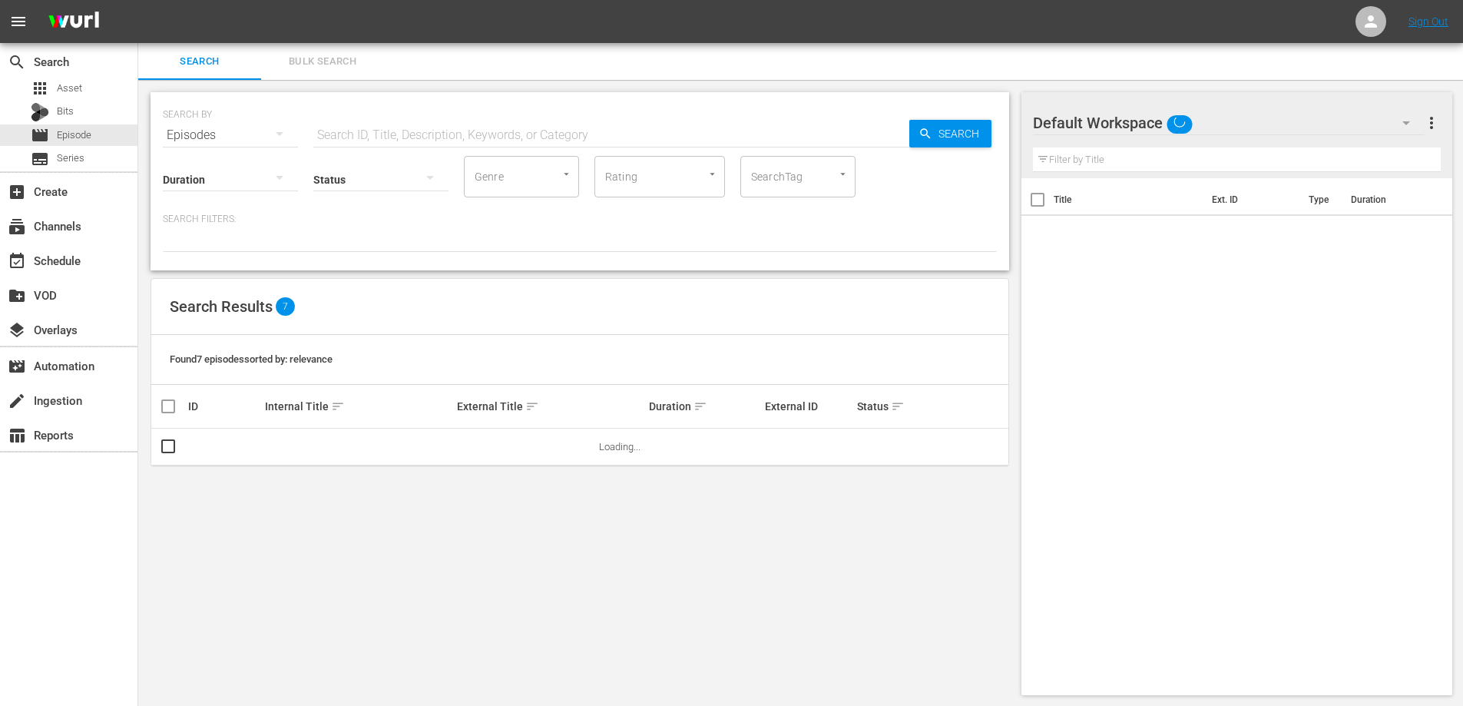
click at [455, 128] on input "text" at bounding box center [611, 135] width 596 height 37
click at [767, 65] on div "Search Bulk Search" at bounding box center [800, 61] width 1324 height 37
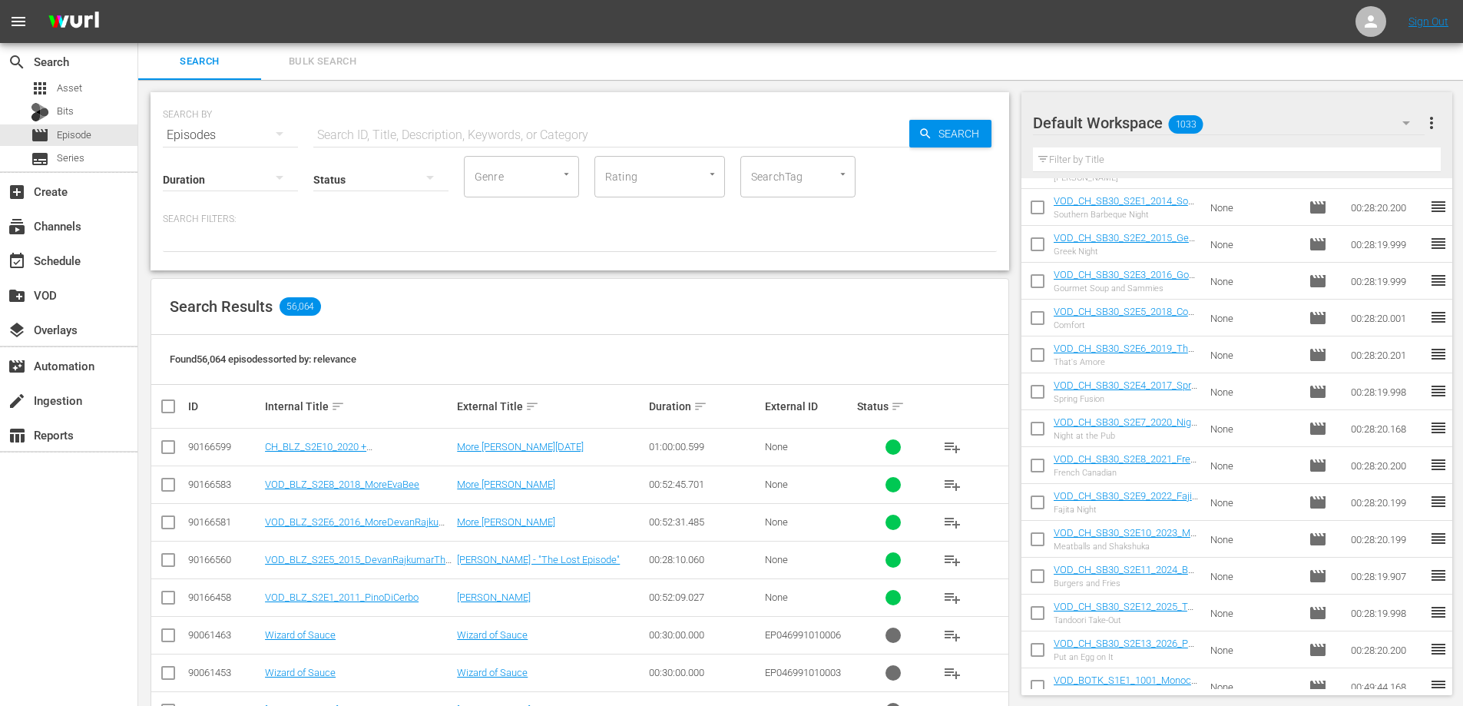
scroll to position [384, 0]
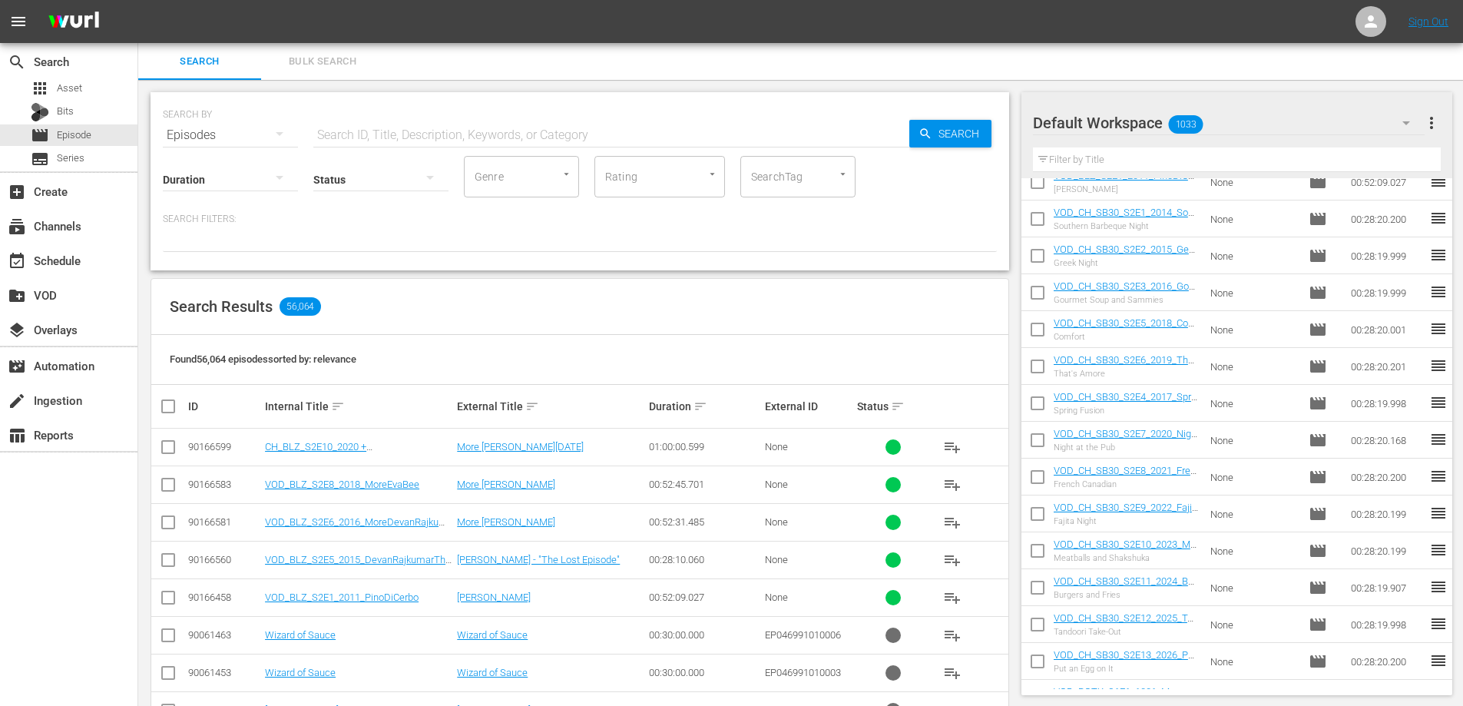
click at [1092, 367] on div "VOD_CH_SB30_S2E6_2019_That's Amore That's Amore" at bounding box center [1125, 366] width 145 height 25
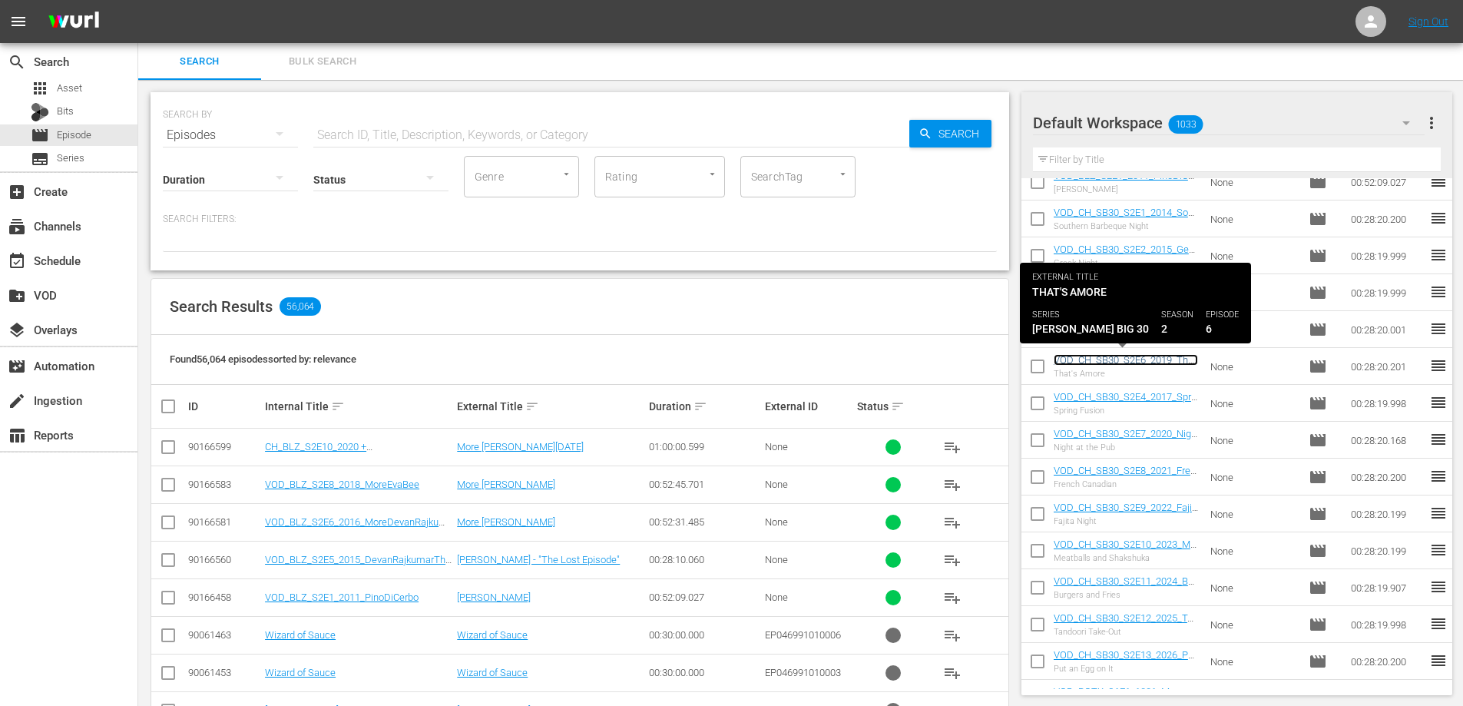
click at [1089, 358] on link "VOD_CH_SB30_S2E6_2019_That's Amore" at bounding box center [1125, 365] width 144 height 23
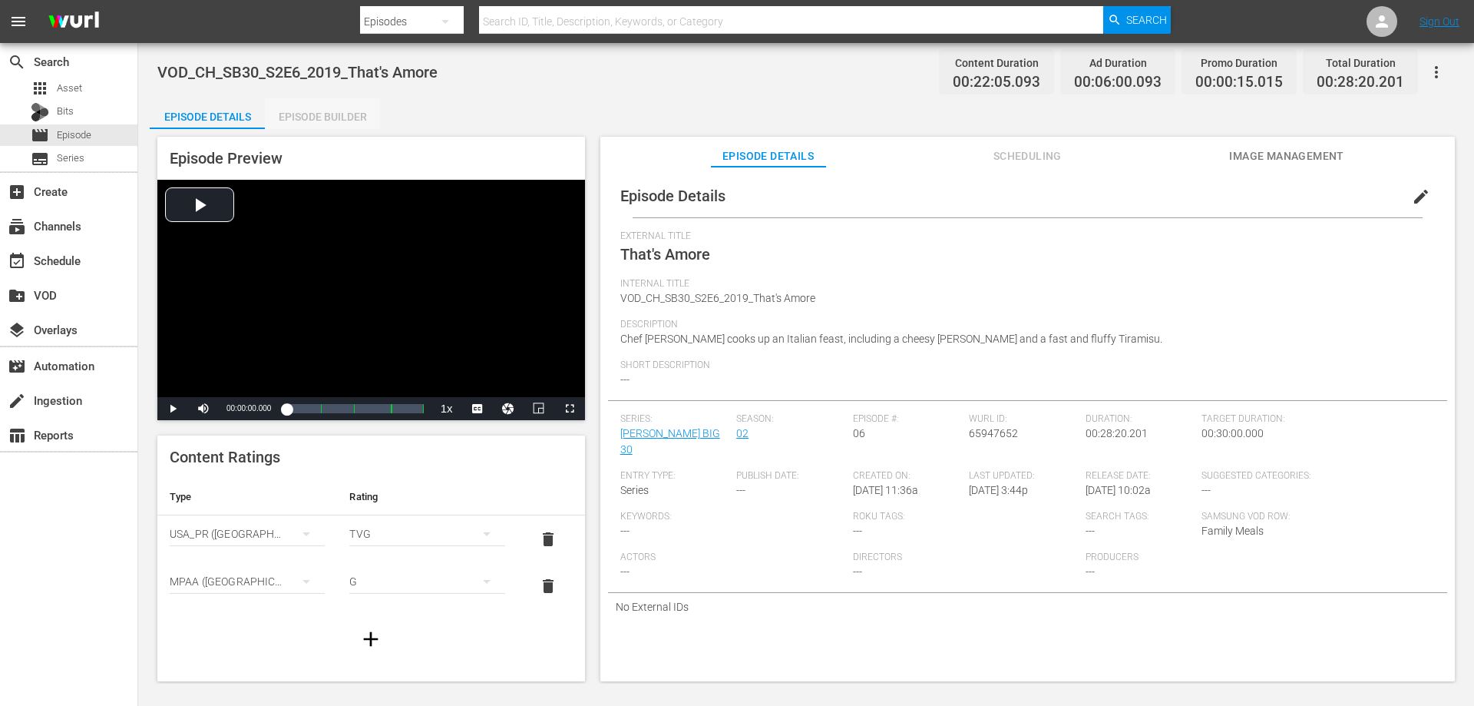
click at [330, 123] on div "Episode Builder" at bounding box center [322, 116] width 115 height 37
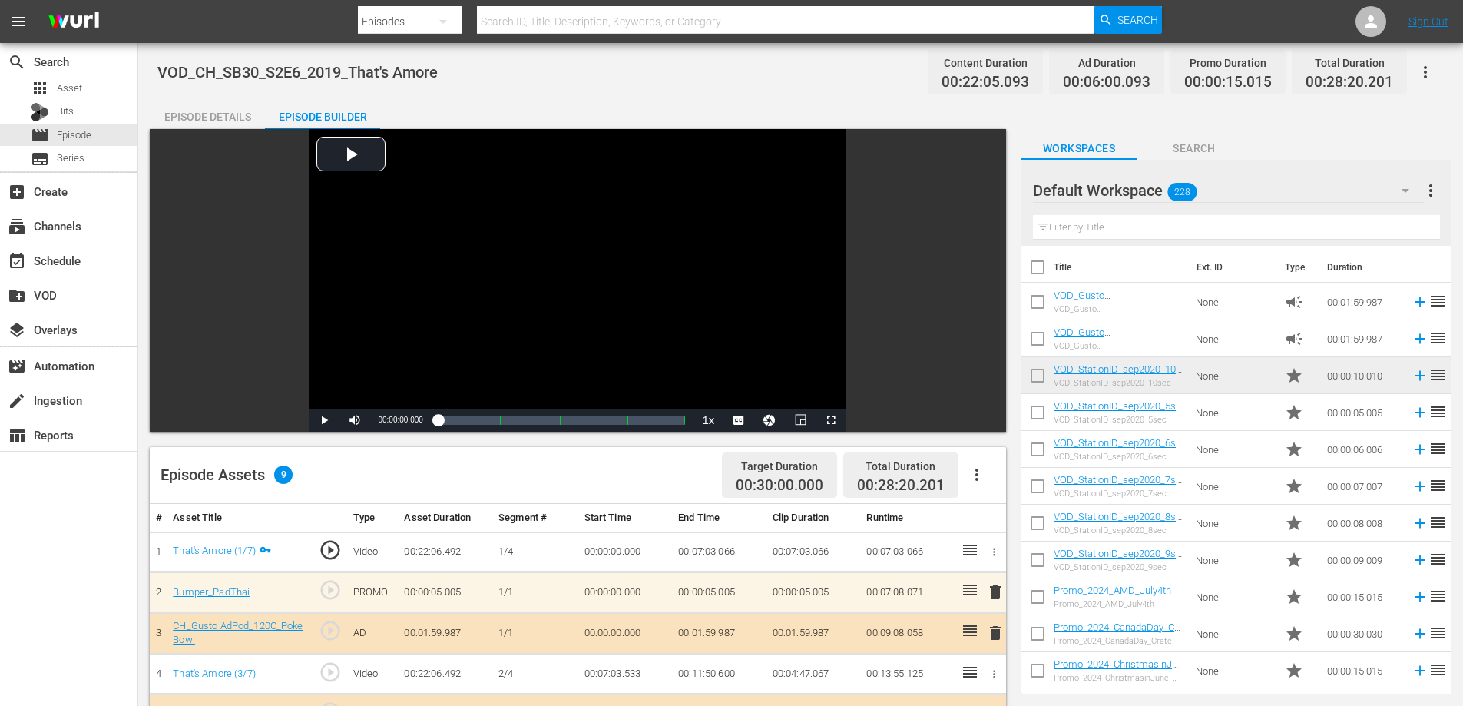
drag, startPoint x: 92, startPoint y: 137, endPoint x: 80, endPoint y: 29, distance: 108.2
click at [92, 137] on div "movie Episode" at bounding box center [68, 134] width 137 height 21
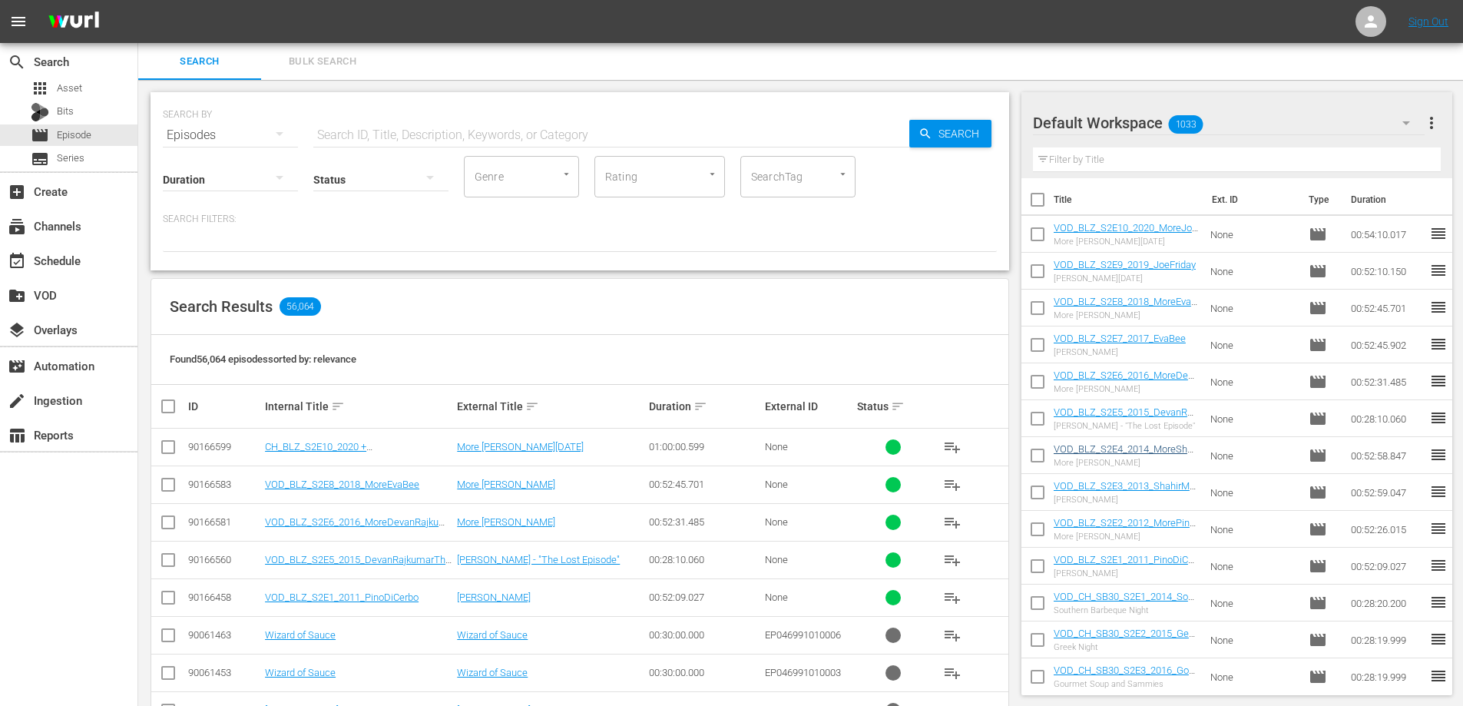
scroll to position [307, 0]
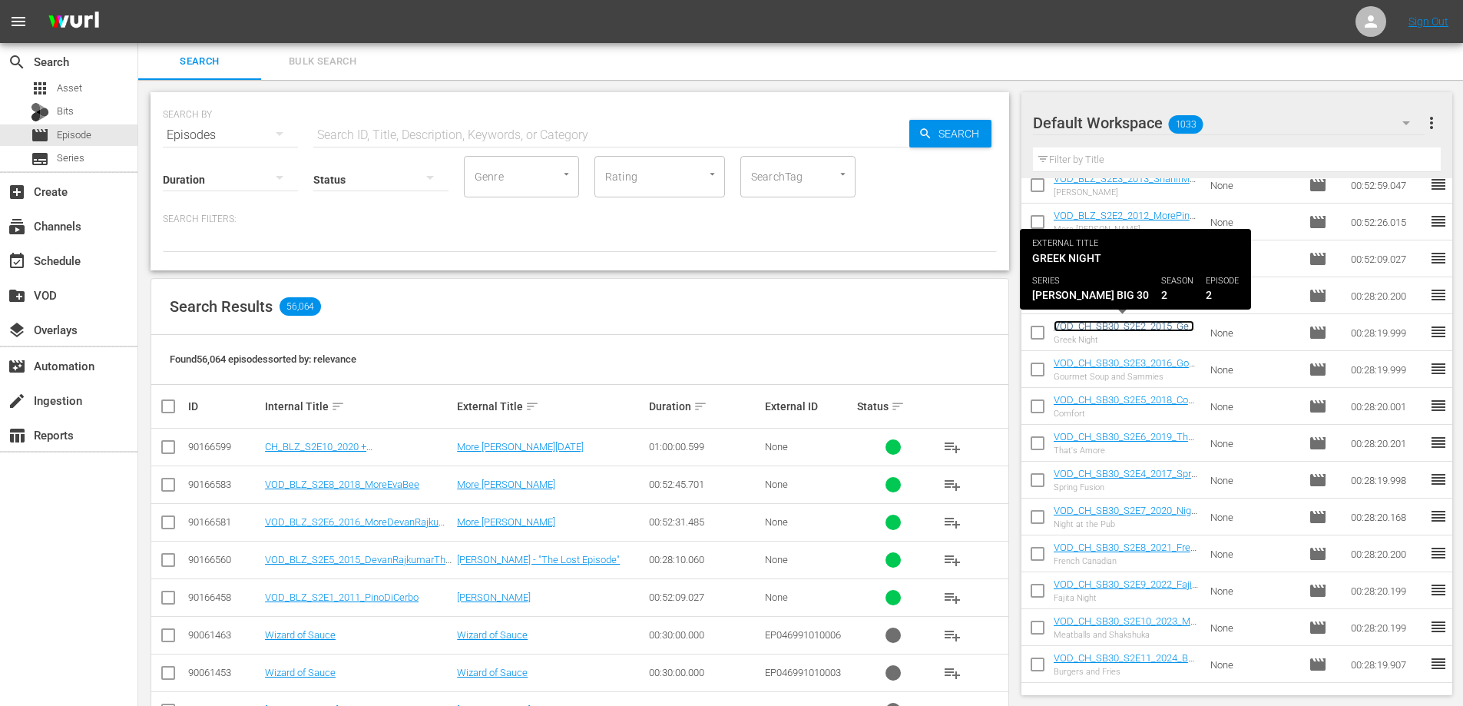
click at [1087, 327] on link "VOD_CH_SB30_S2E2_2015_GeekNight" at bounding box center [1123, 331] width 141 height 23
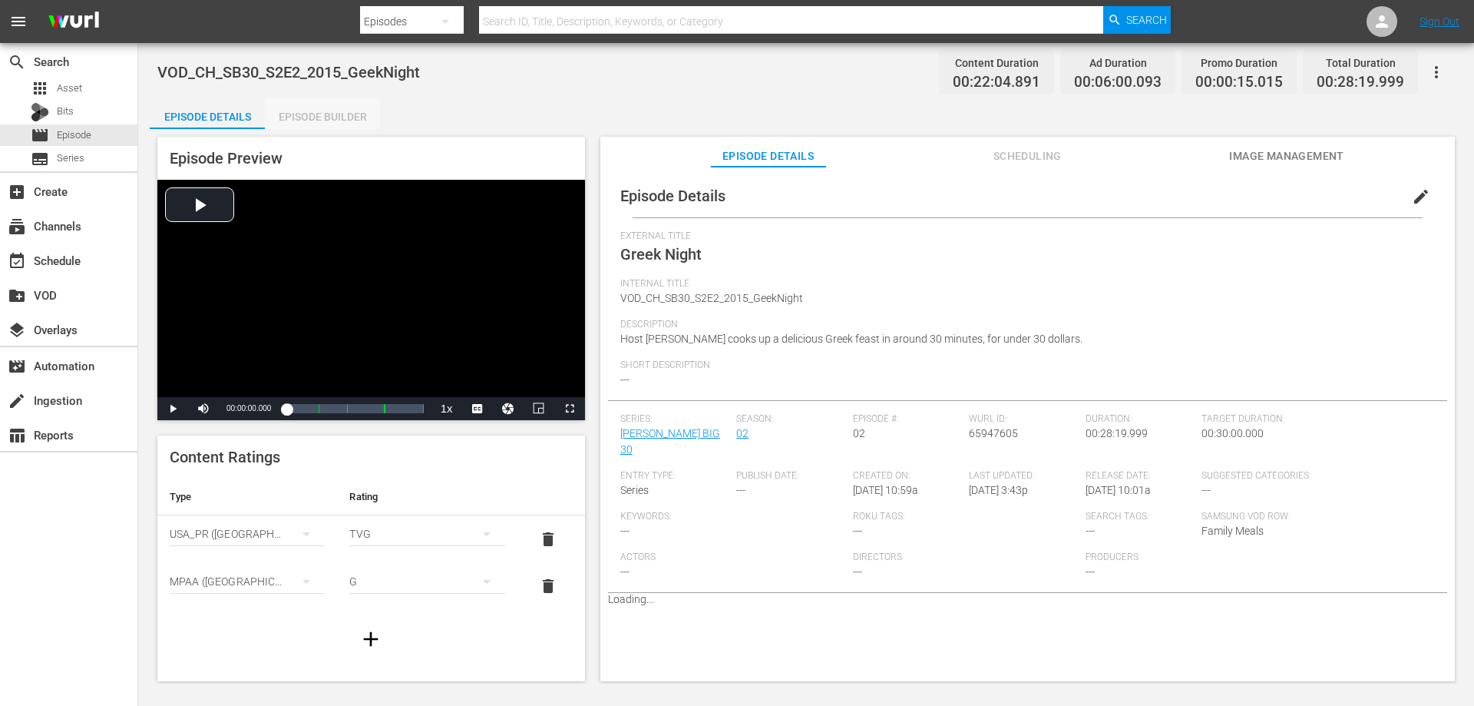
click at [341, 117] on div "Episode Builder" at bounding box center [322, 116] width 115 height 37
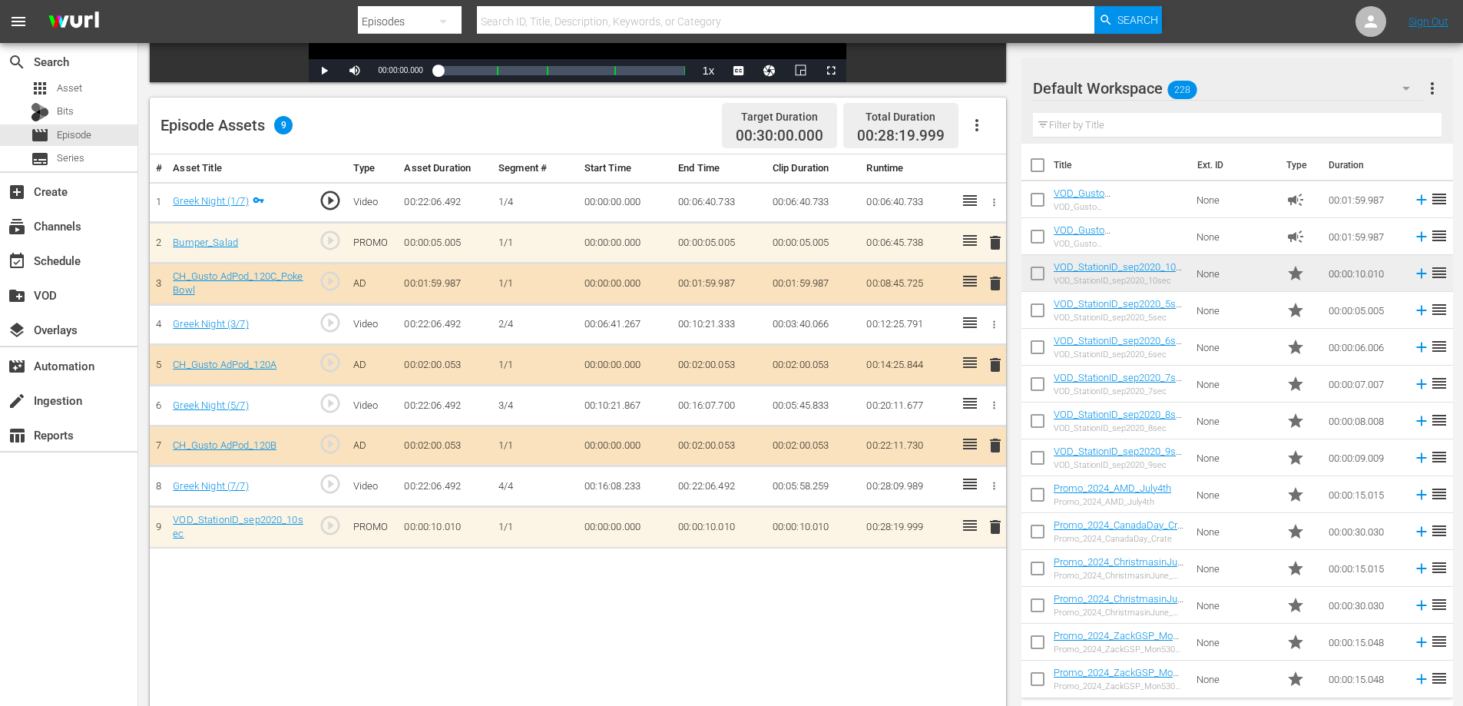
scroll to position [323, 0]
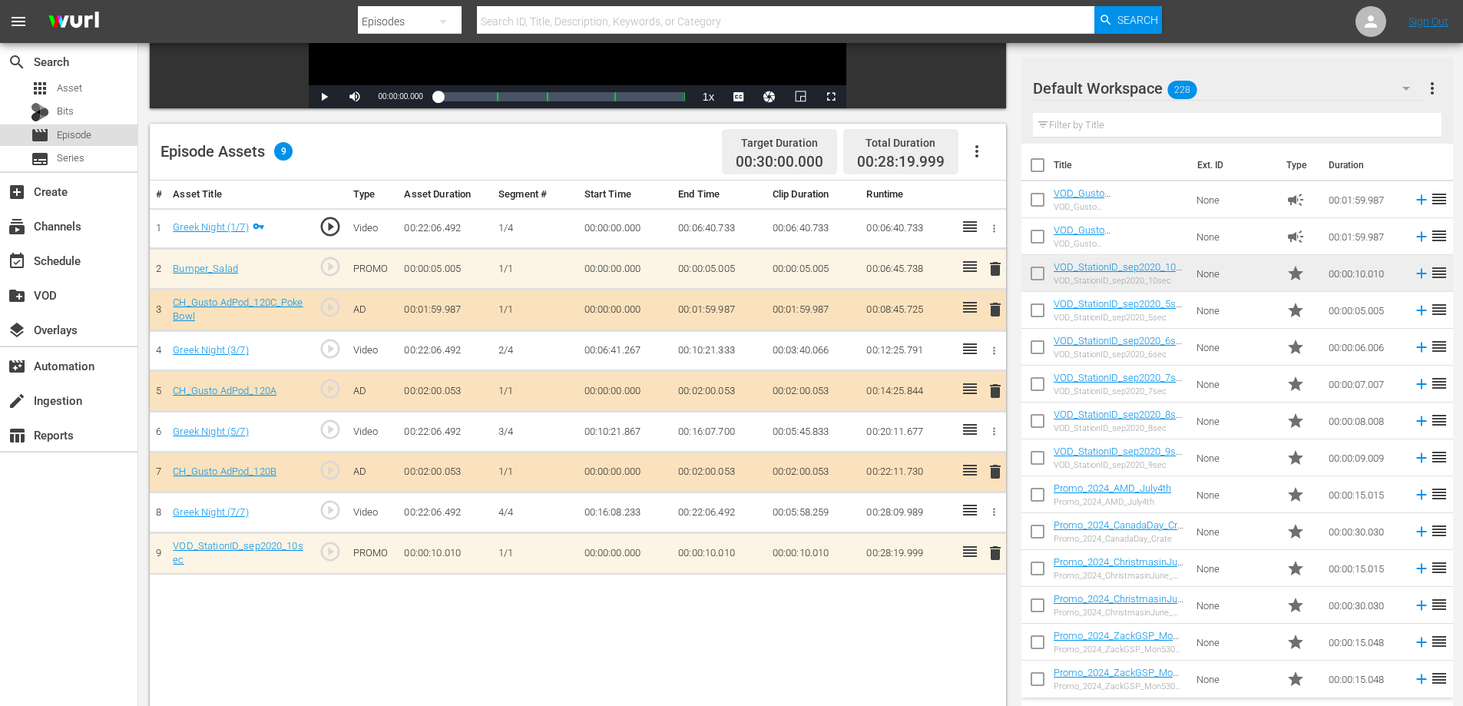
click at [74, 137] on span "Episode" at bounding box center [74, 134] width 35 height 15
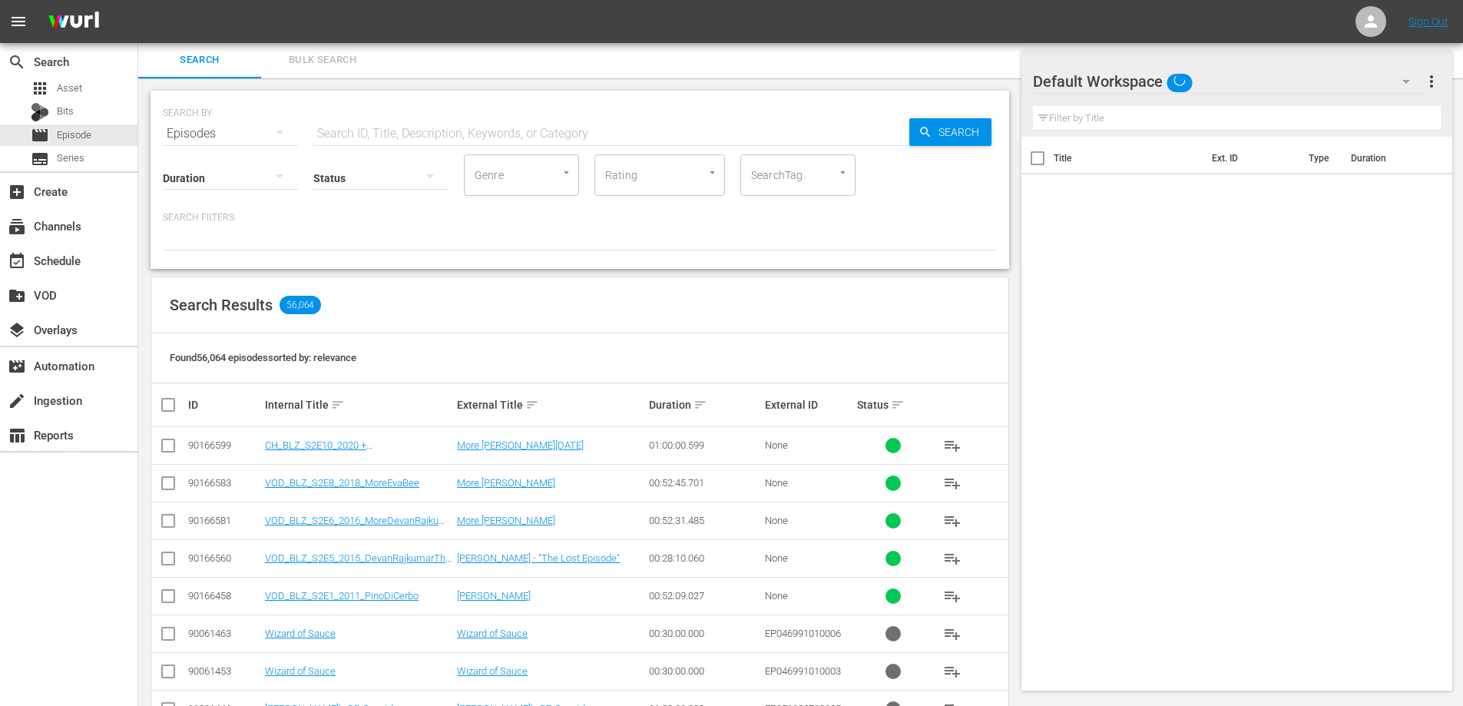
scroll to position [323, 0]
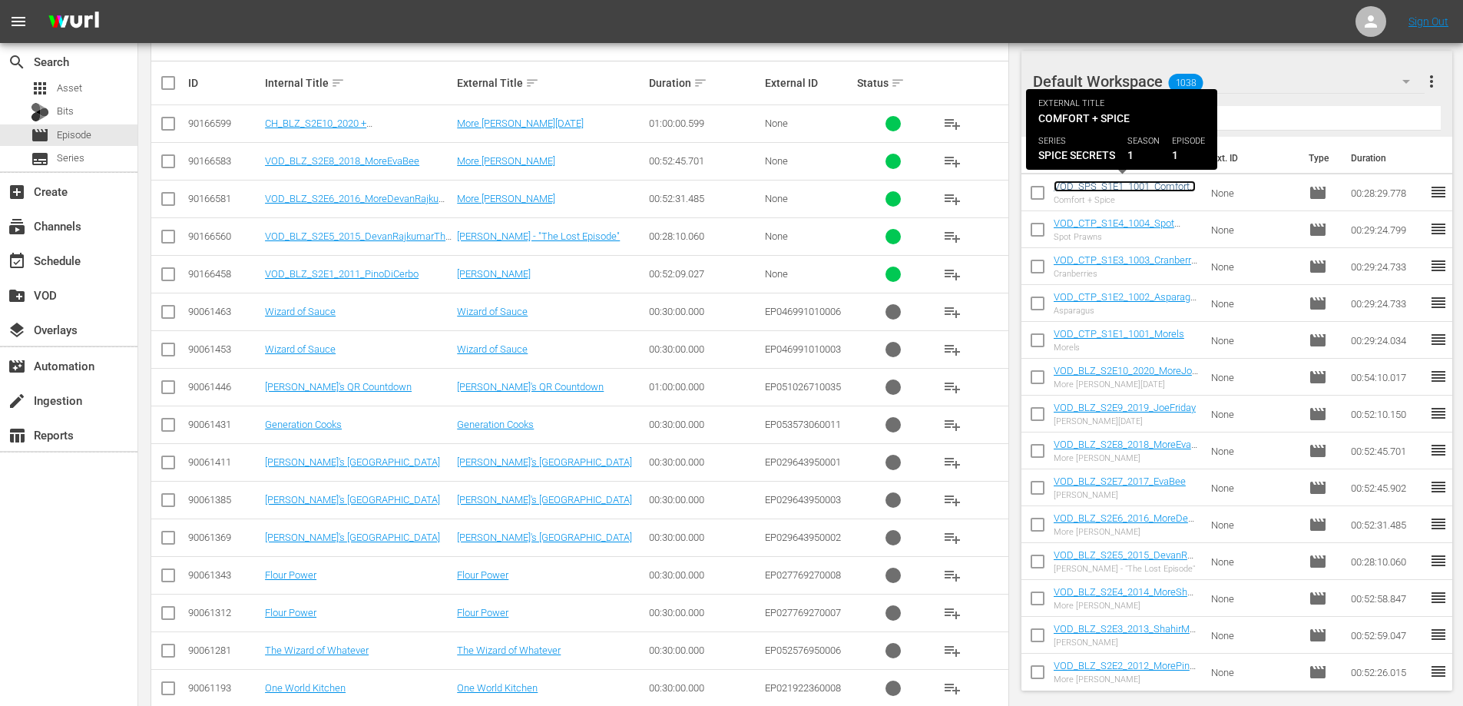
click at [1103, 187] on link "VOD_SPS_S1E1_1001_Comfort&Spice" at bounding box center [1124, 191] width 142 height 23
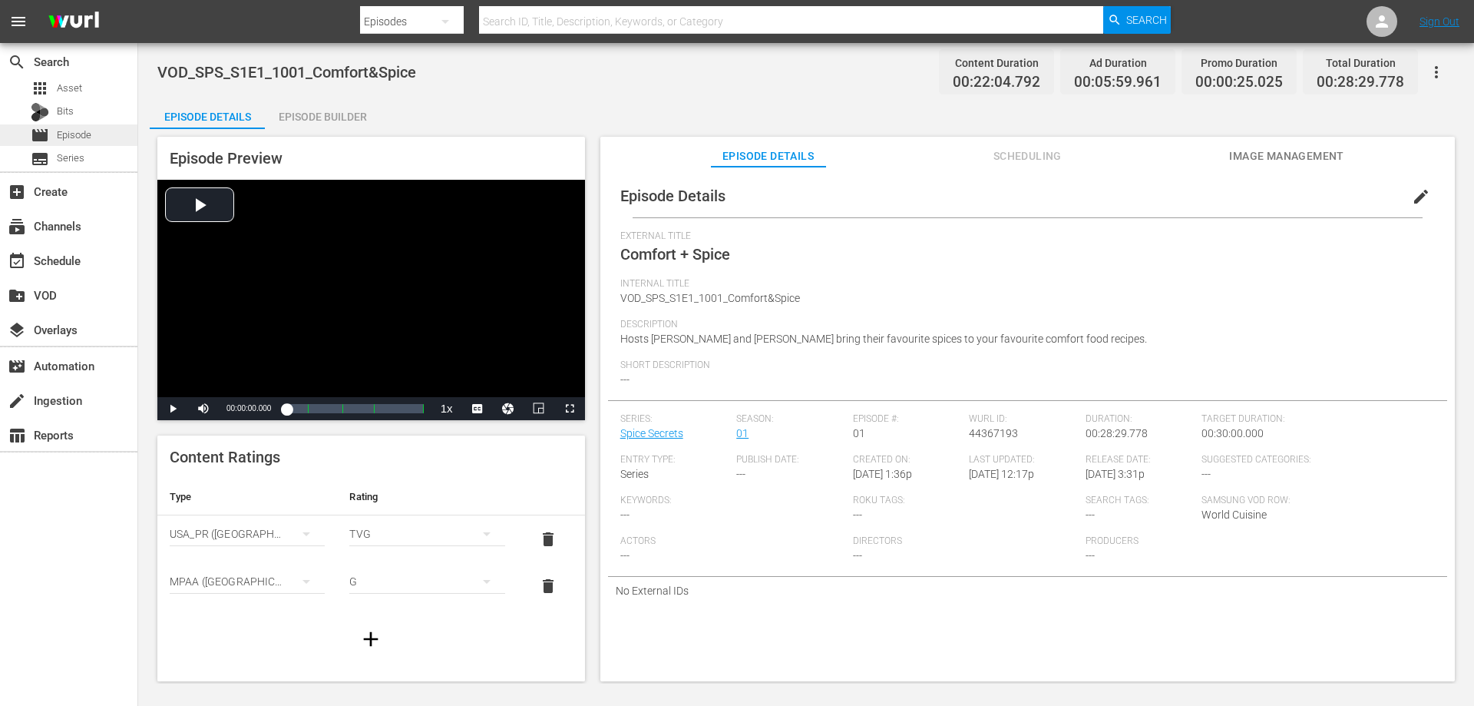
click at [94, 135] on div "movie Episode" at bounding box center [68, 134] width 137 height 21
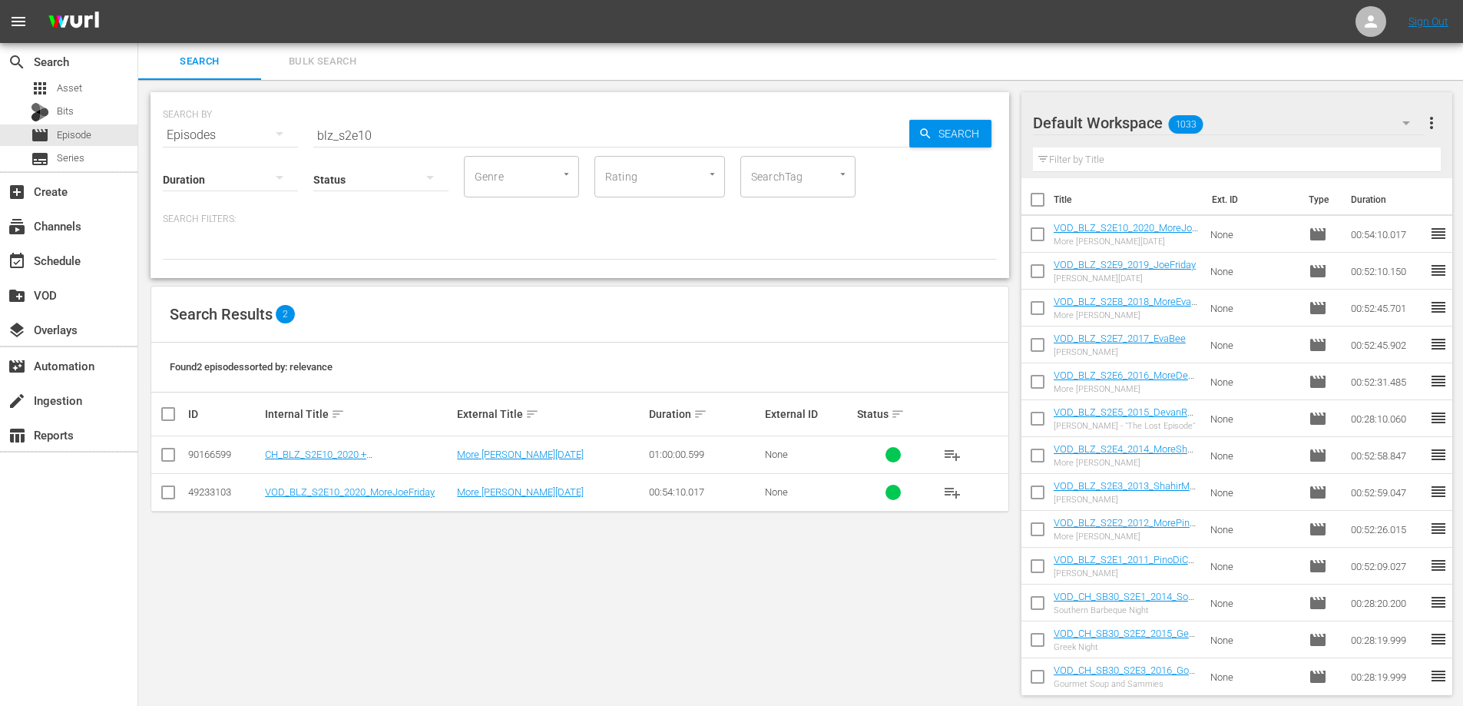
scroll to position [2, 0]
drag, startPoint x: 289, startPoint y: 145, endPoint x: 230, endPoint y: 149, distance: 60.0
click at [231, 149] on div "SEARCH BY Search By Episodes Search ID, Title, Description, Keywords, or Catego…" at bounding box center [579, 184] width 858 height 186
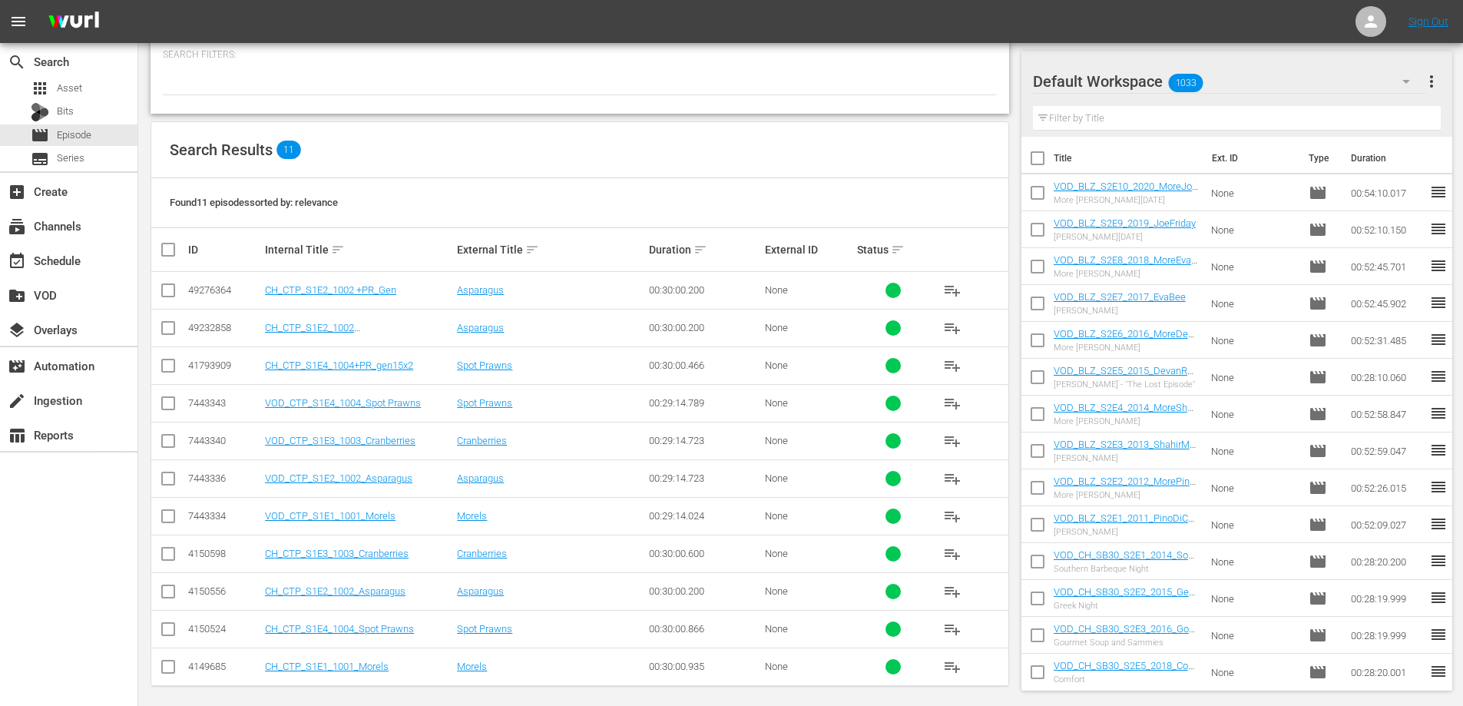
scroll to position [173, 0]
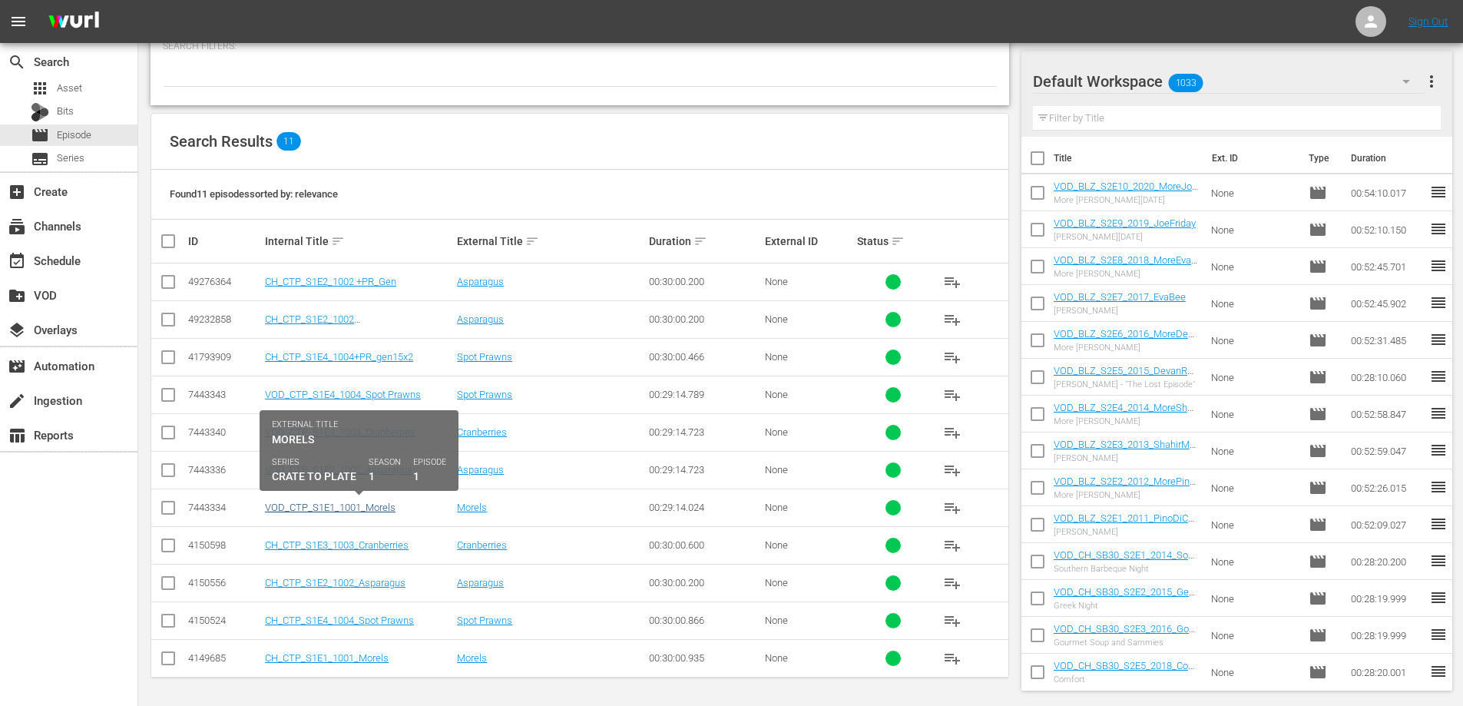
type input "ctp_s1"
click at [379, 509] on link "VOD_CTP_S1E1_1001_Morels" at bounding box center [330, 507] width 131 height 12
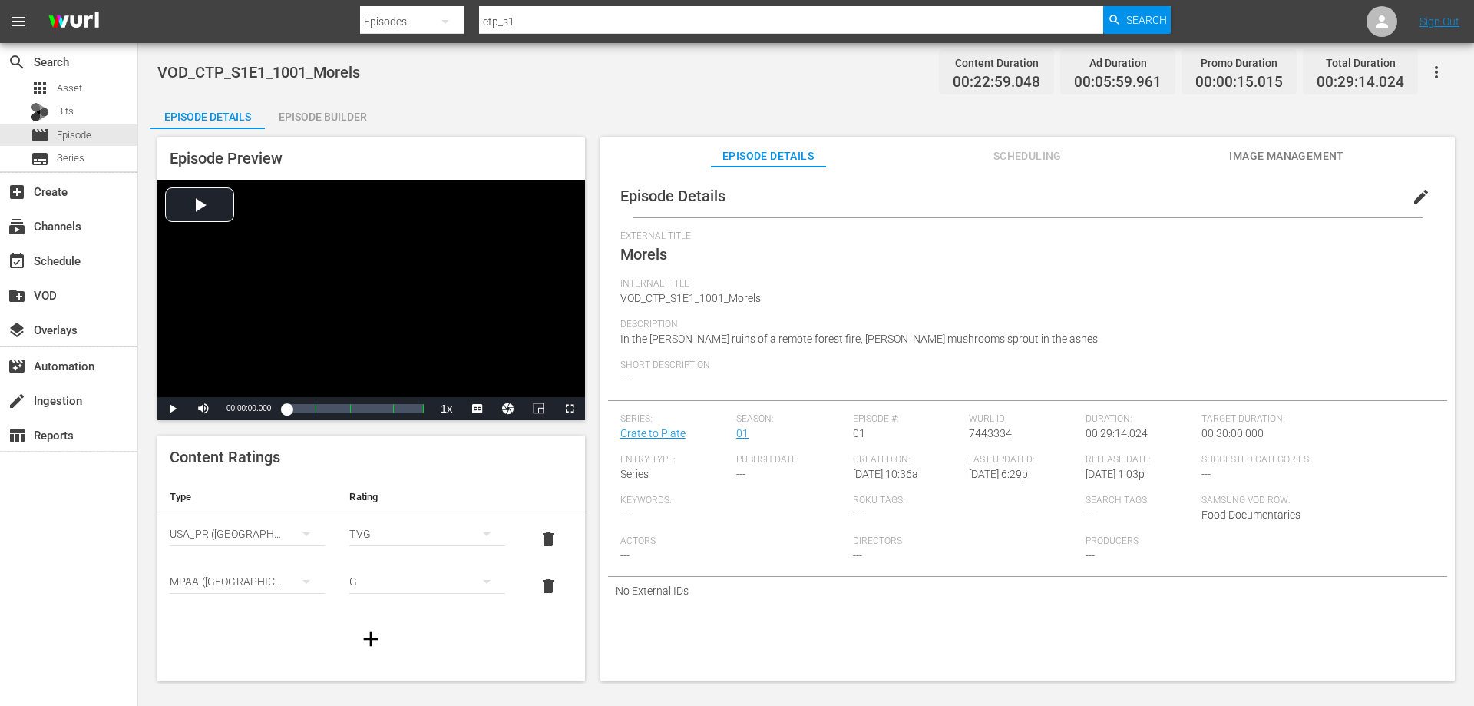
click at [1250, 512] on span "Food Documentaries" at bounding box center [1251, 514] width 99 height 12
click at [1413, 200] on span "edit" at bounding box center [1421, 196] width 18 height 18
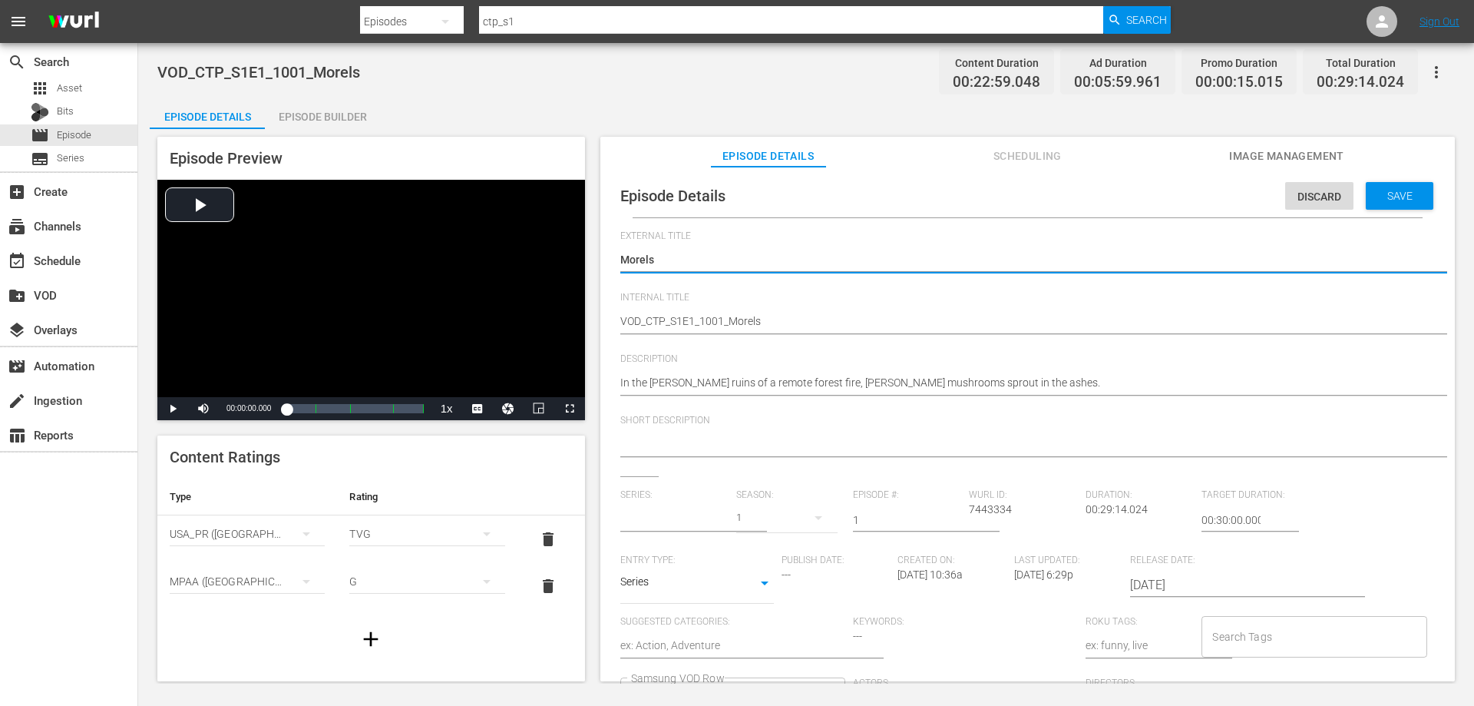
type input "Crate to Plate"
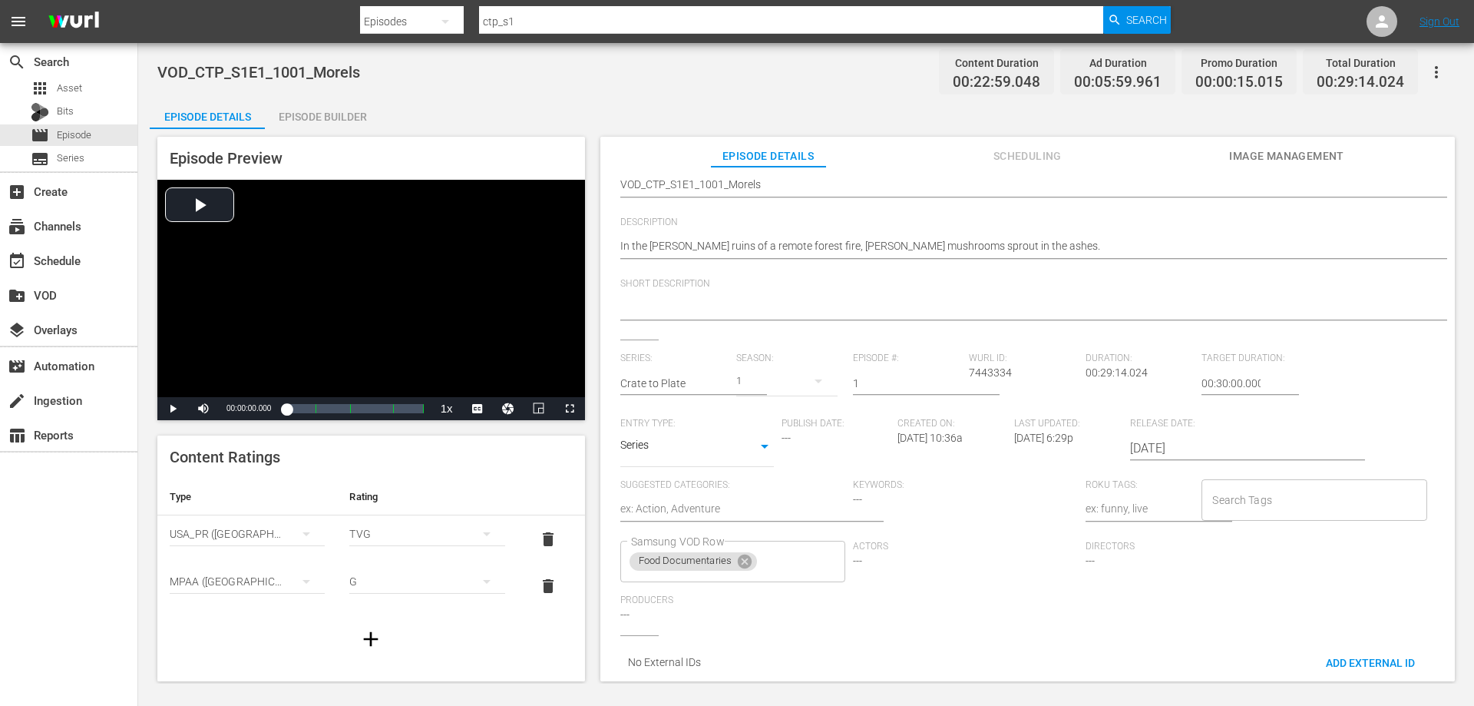
scroll to position [149, 0]
click at [807, 547] on input "Samsung VOD Row" at bounding box center [787, 561] width 56 height 28
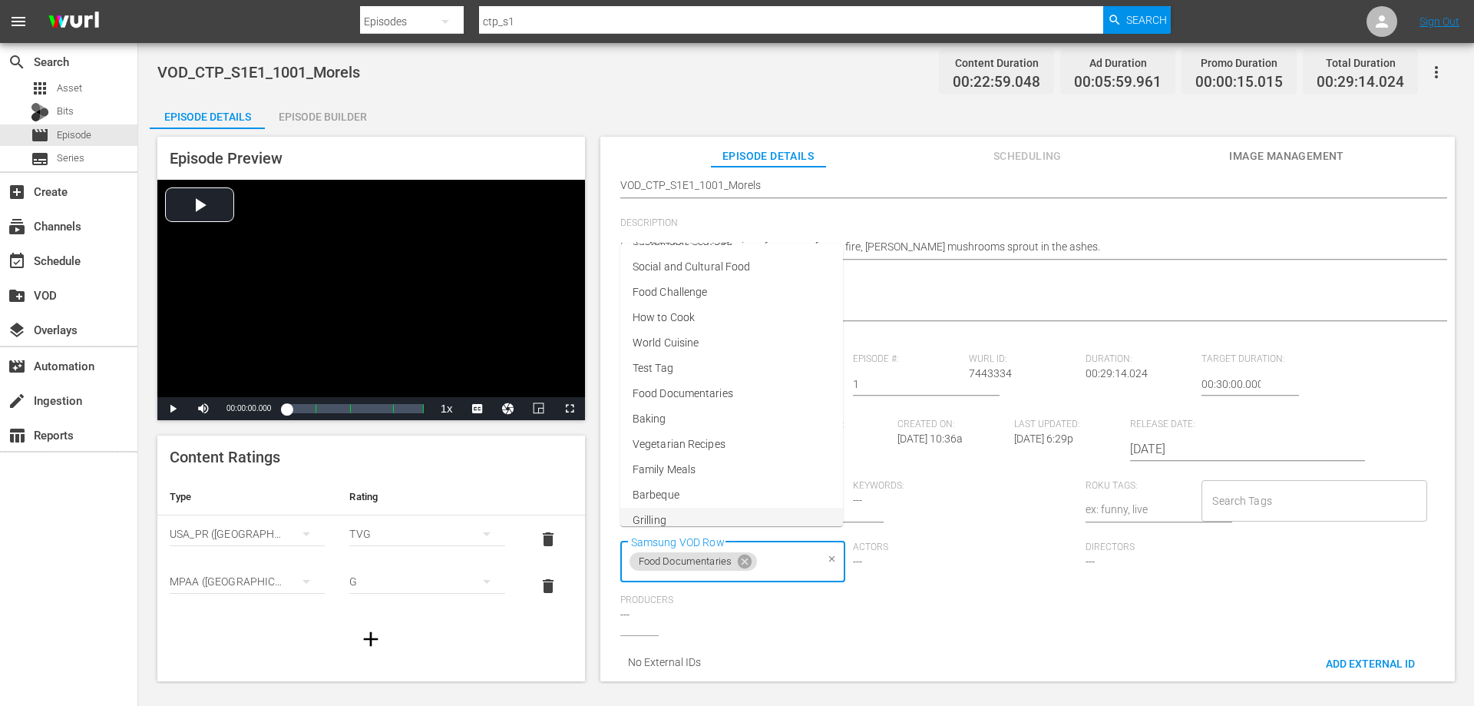
scroll to position [6, 0]
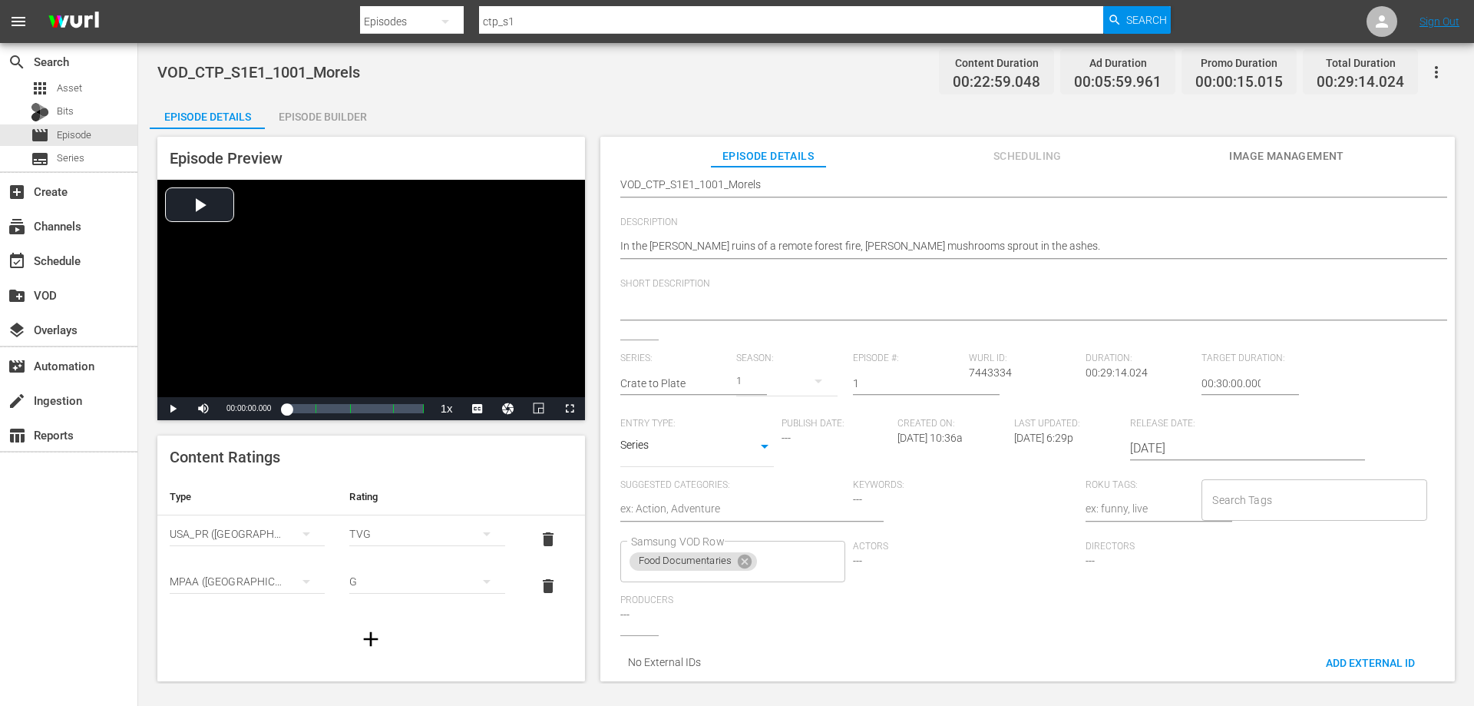
click at [951, 579] on div "Actors ---" at bounding box center [969, 568] width 233 height 54
click at [1041, 574] on div "Actors ---" at bounding box center [969, 568] width 233 height 54
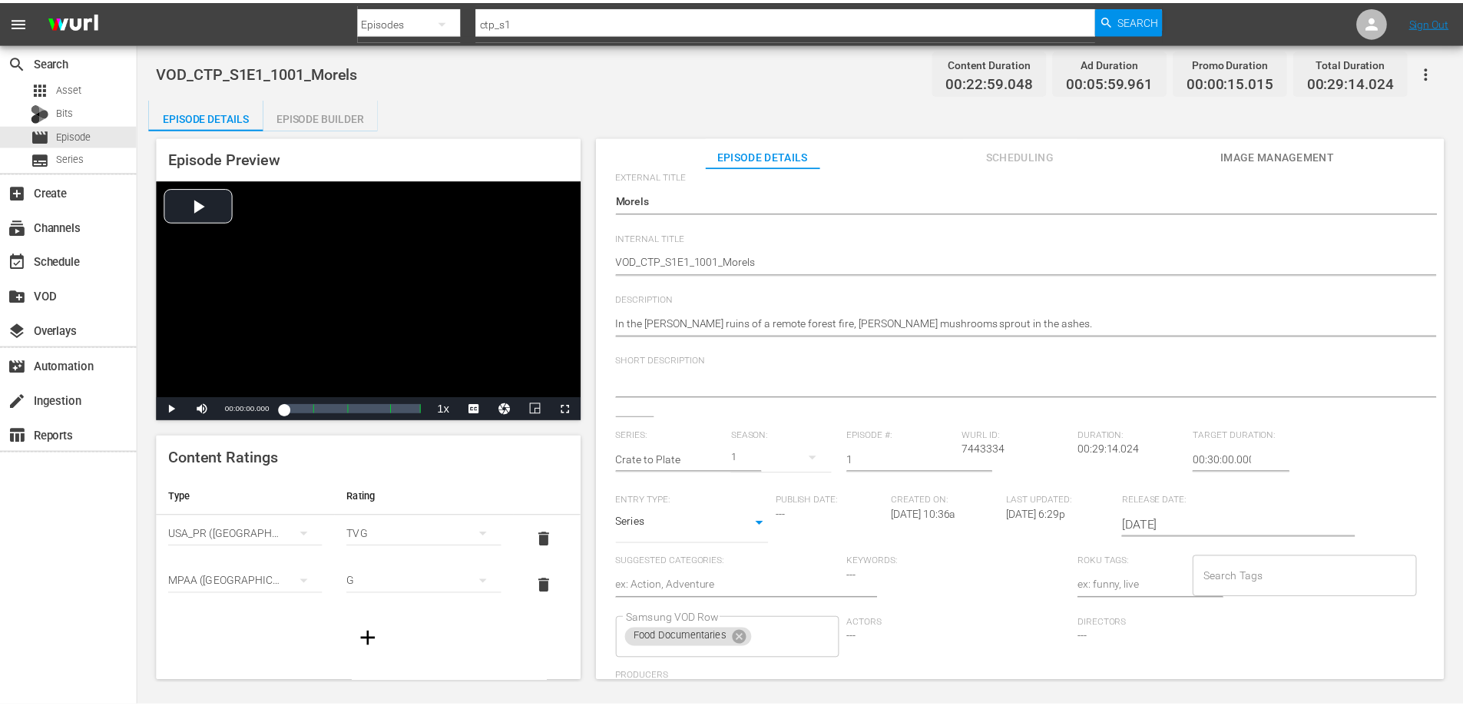
scroll to position [0, 0]
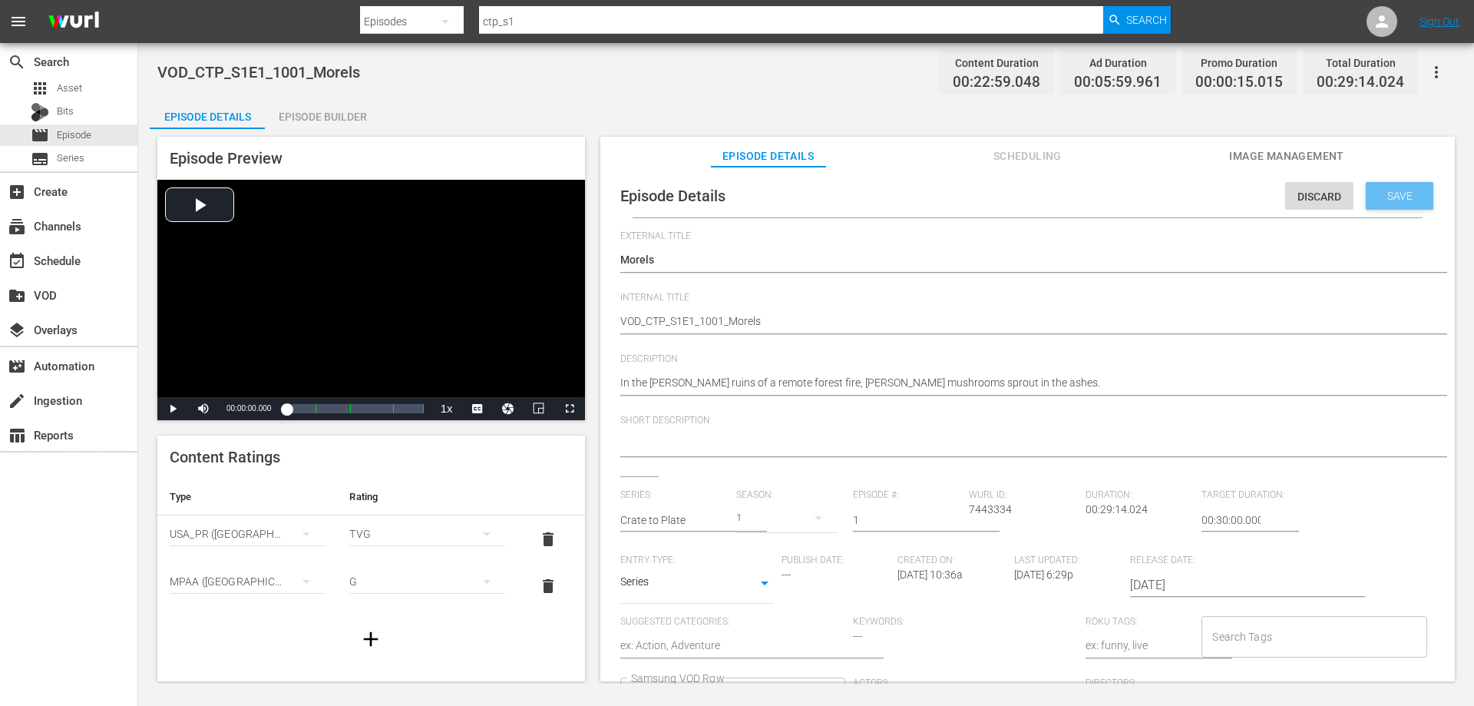
click at [1385, 194] on span "Save" at bounding box center [1400, 196] width 50 height 12
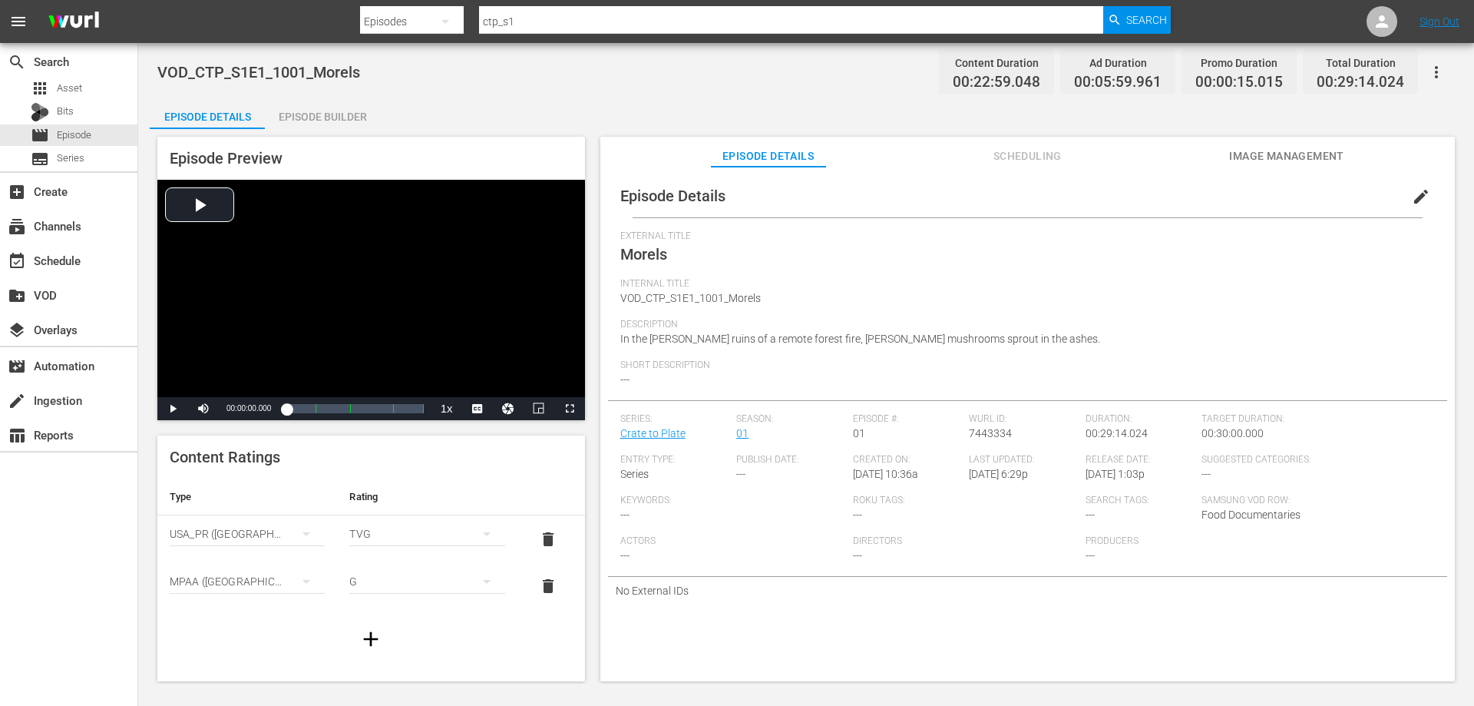
click at [334, 124] on div "Episode Builder" at bounding box center [322, 116] width 115 height 37
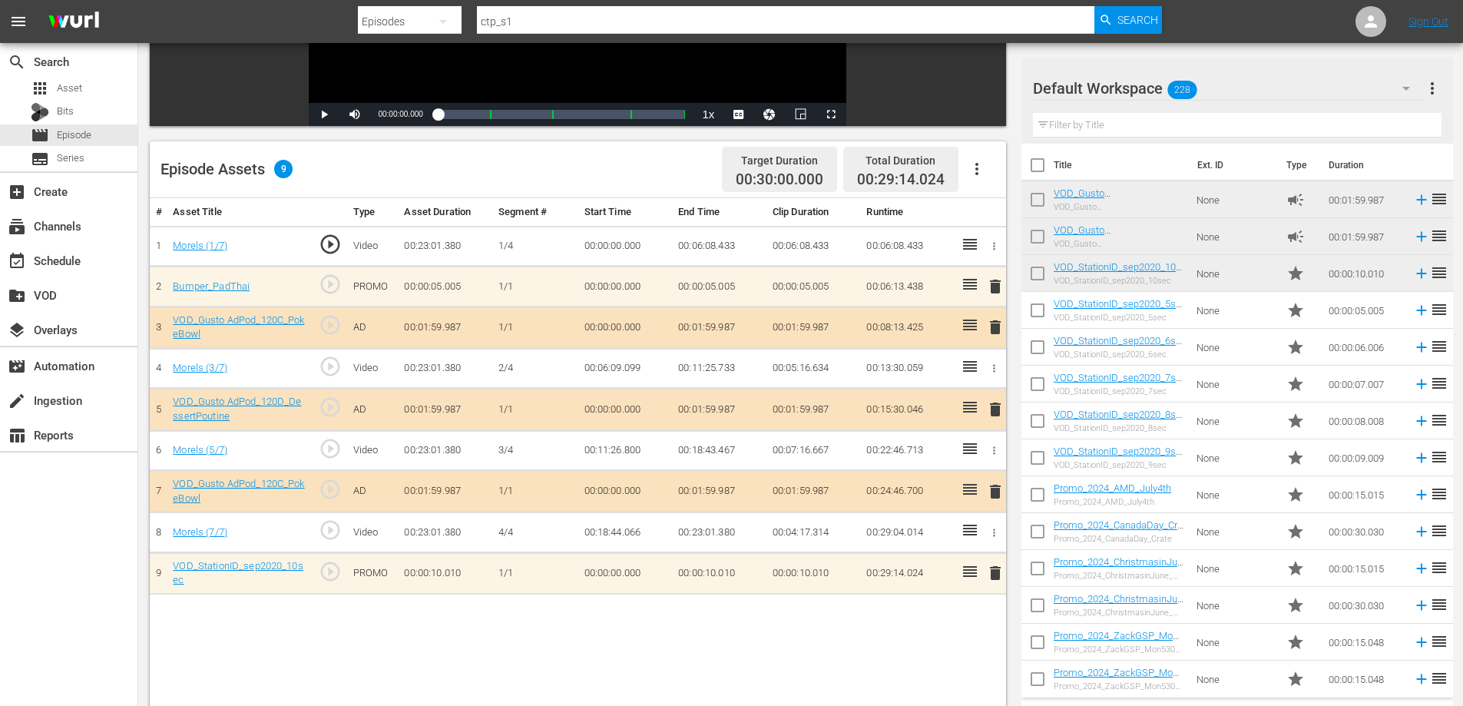
scroll to position [323, 0]
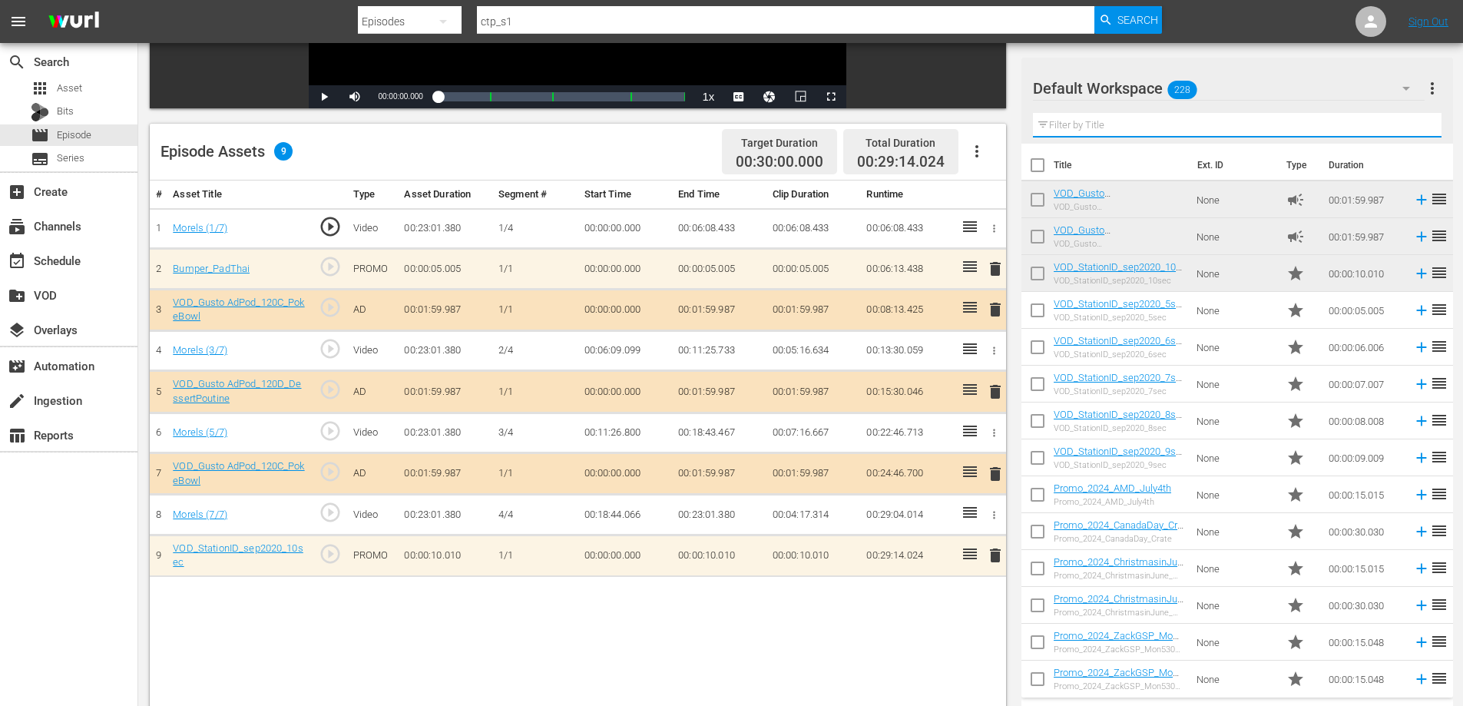
click at [1155, 117] on input "text" at bounding box center [1237, 125] width 408 height 25
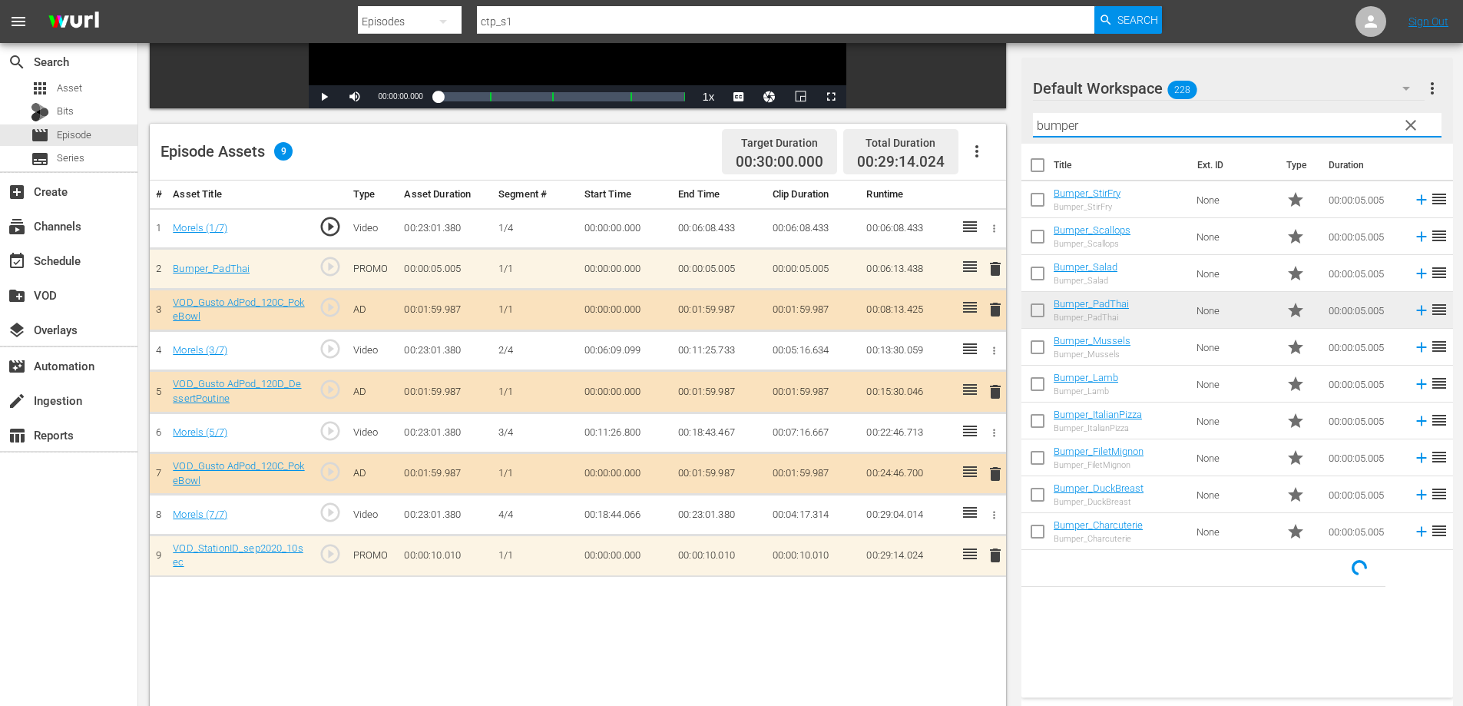
type input "bumper"
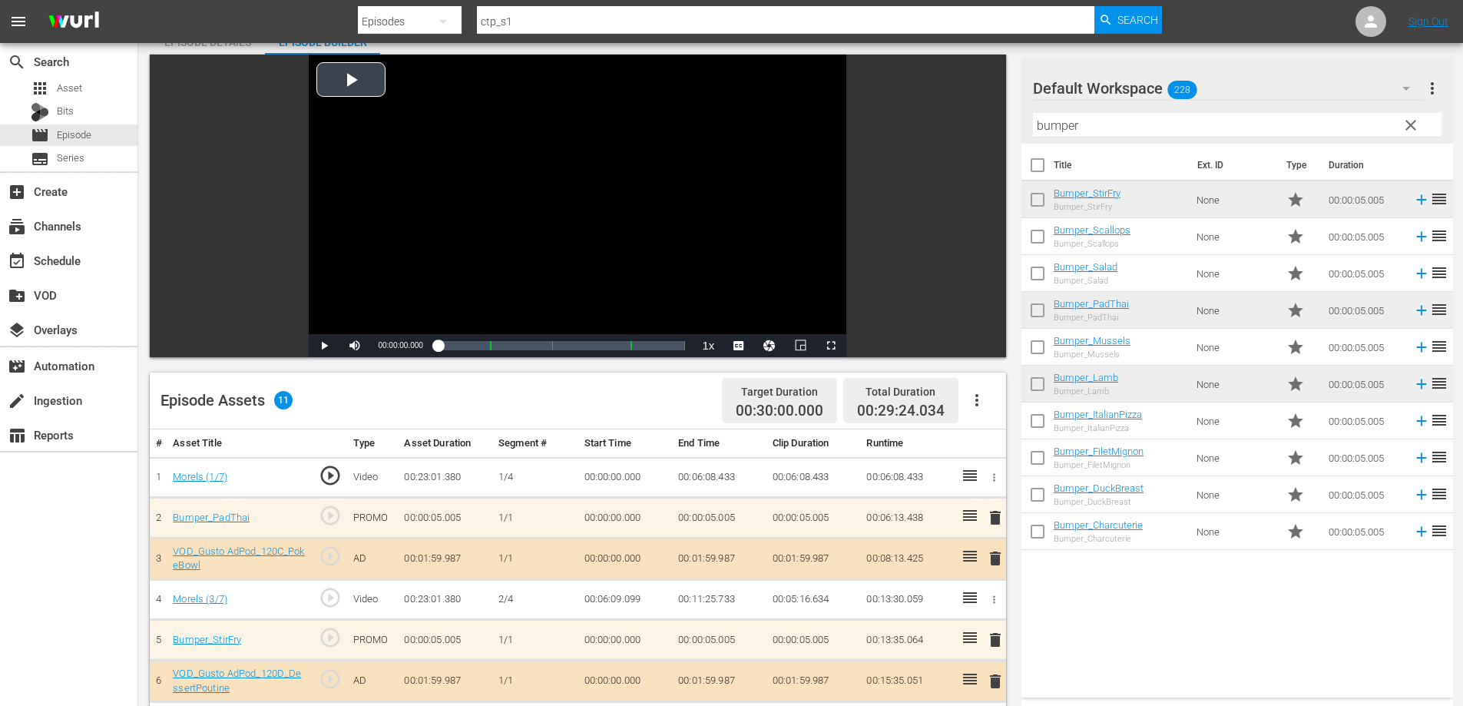
scroll to position [16, 0]
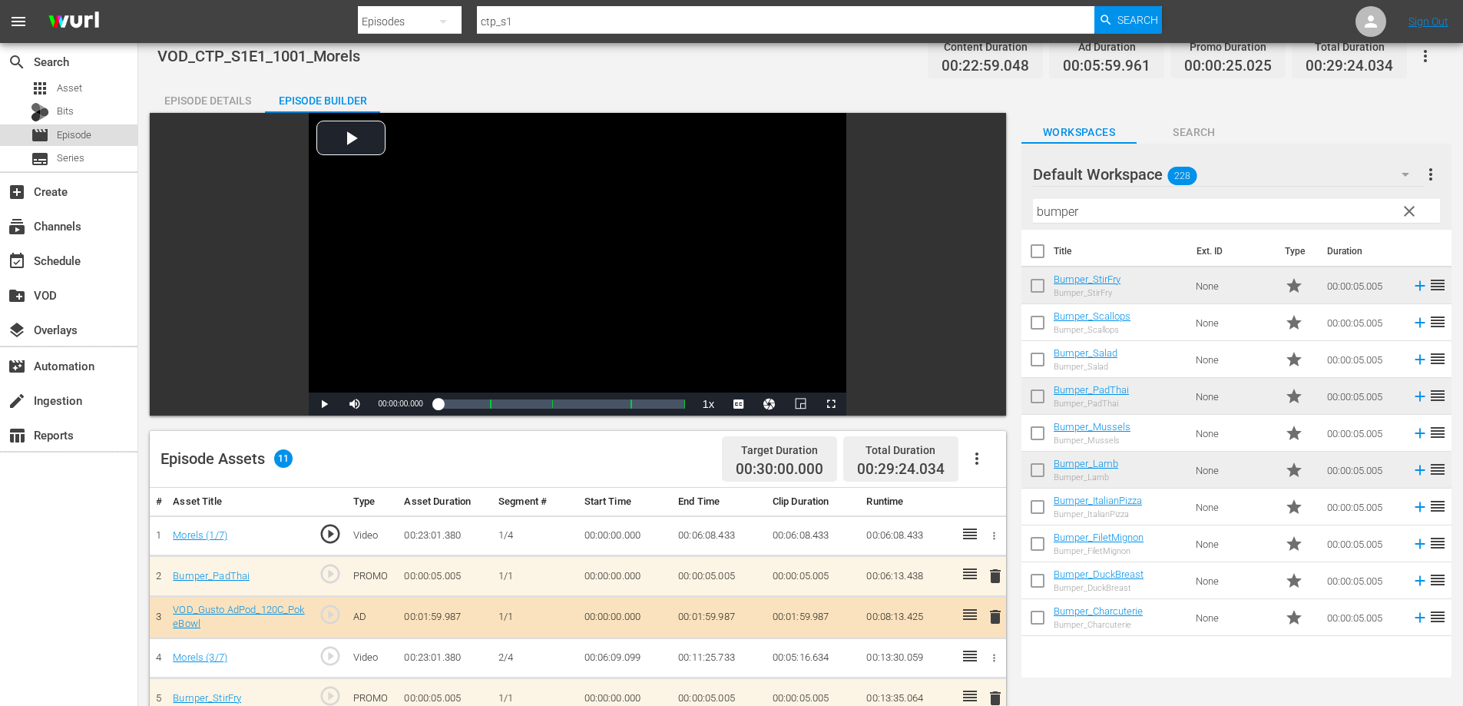
click at [75, 134] on span "Episode" at bounding box center [74, 134] width 35 height 15
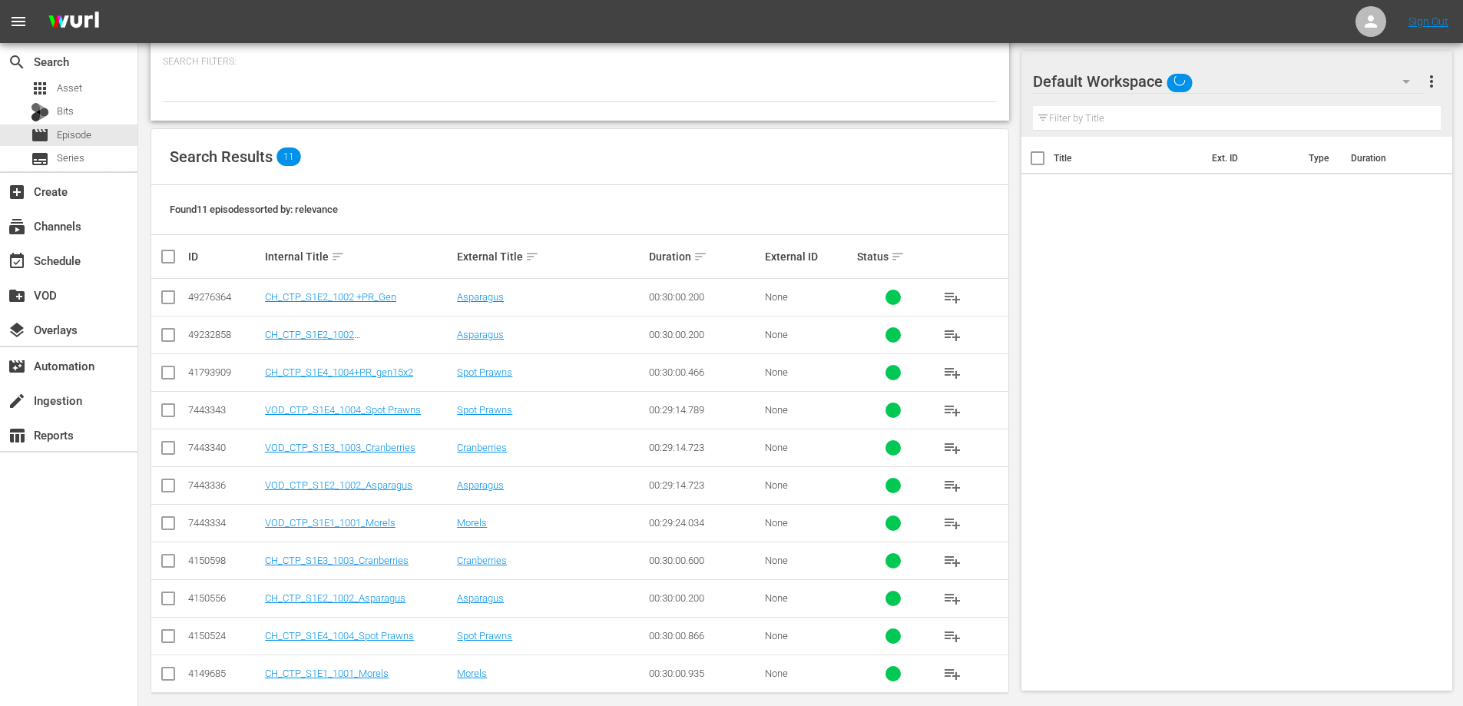
scroll to position [173, 0]
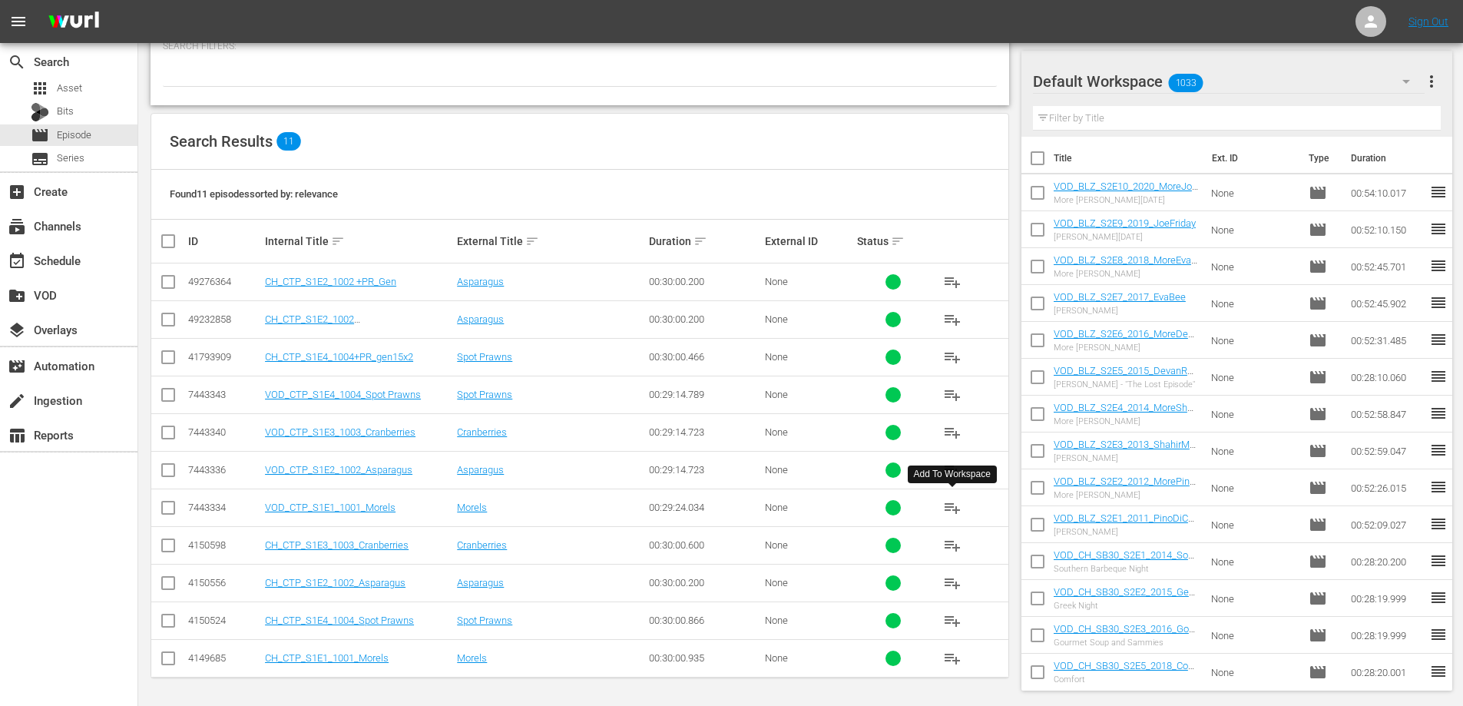
click at [948, 501] on span "playlist_add" at bounding box center [952, 507] width 18 height 18
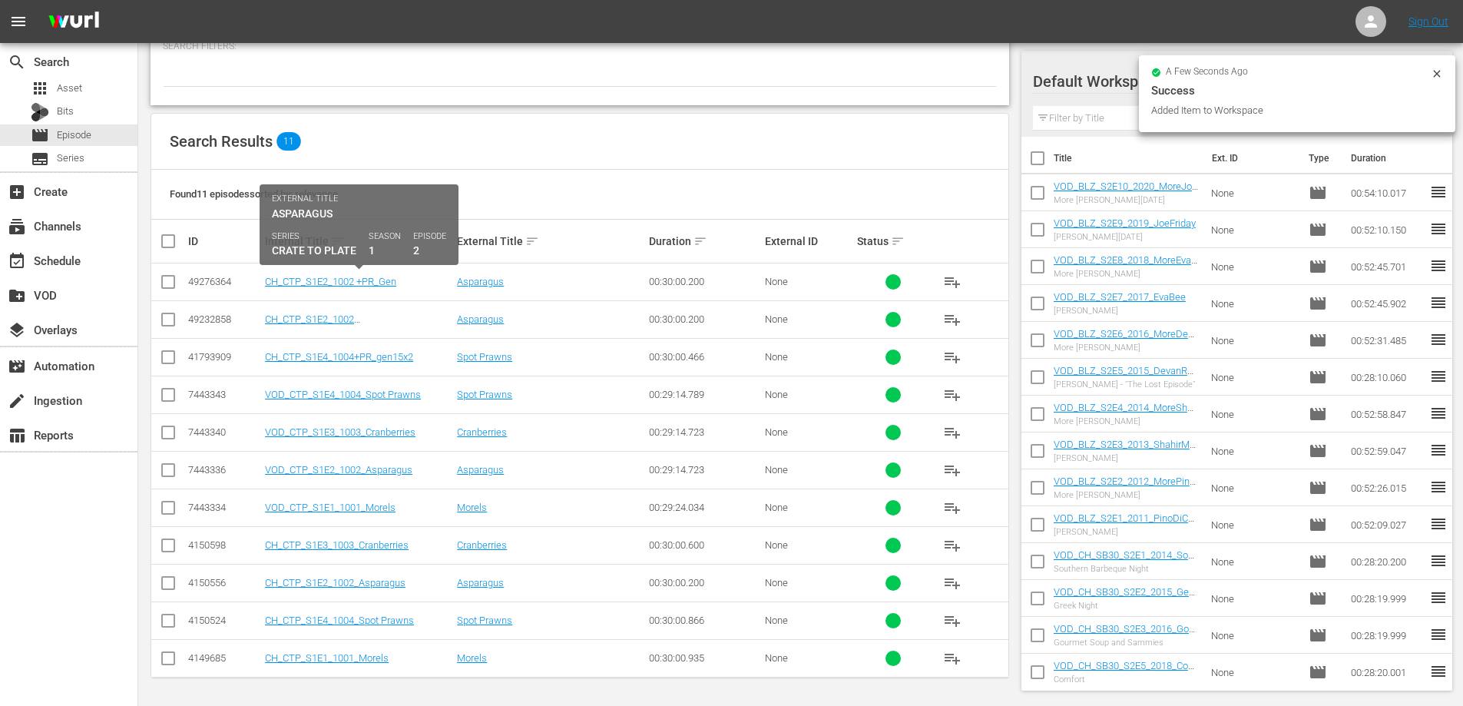
scroll to position [0, 0]
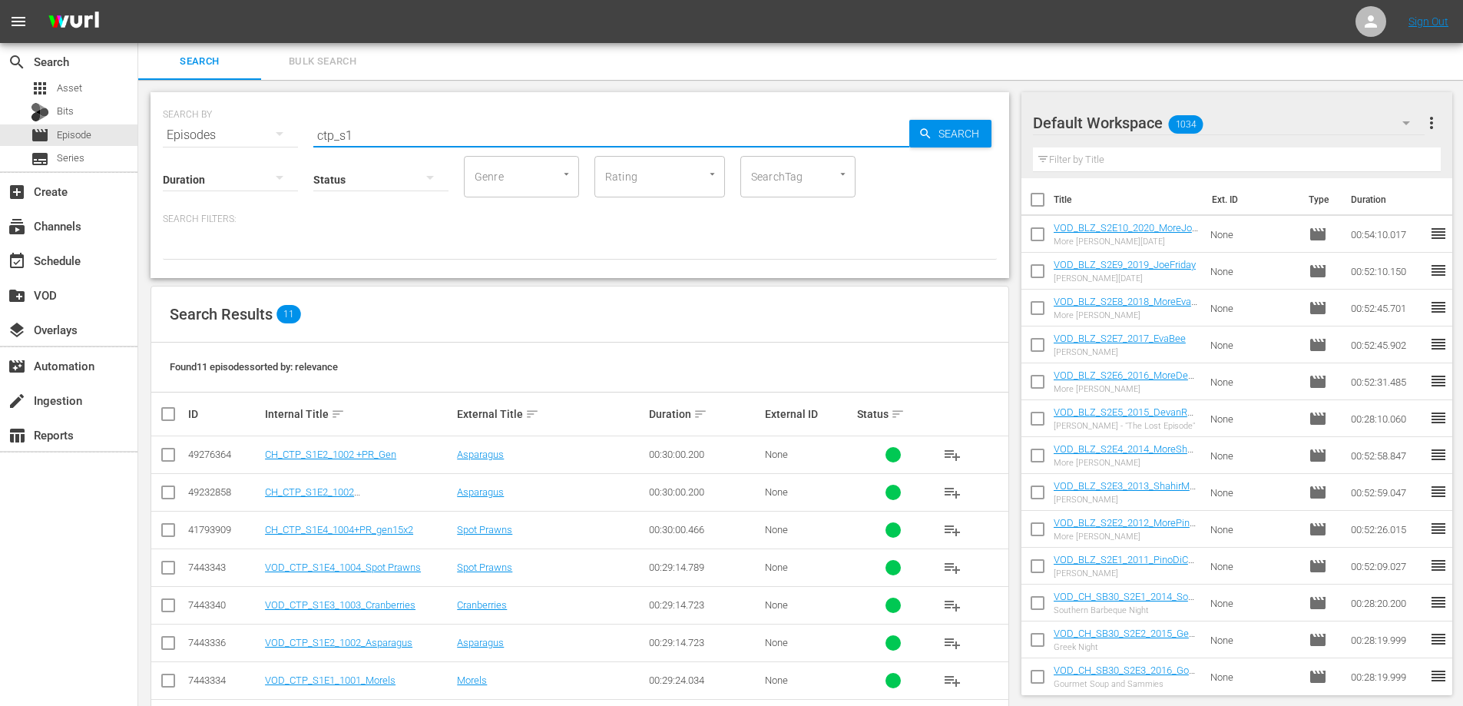
click at [319, 134] on input "ctp_s1" at bounding box center [611, 135] width 596 height 37
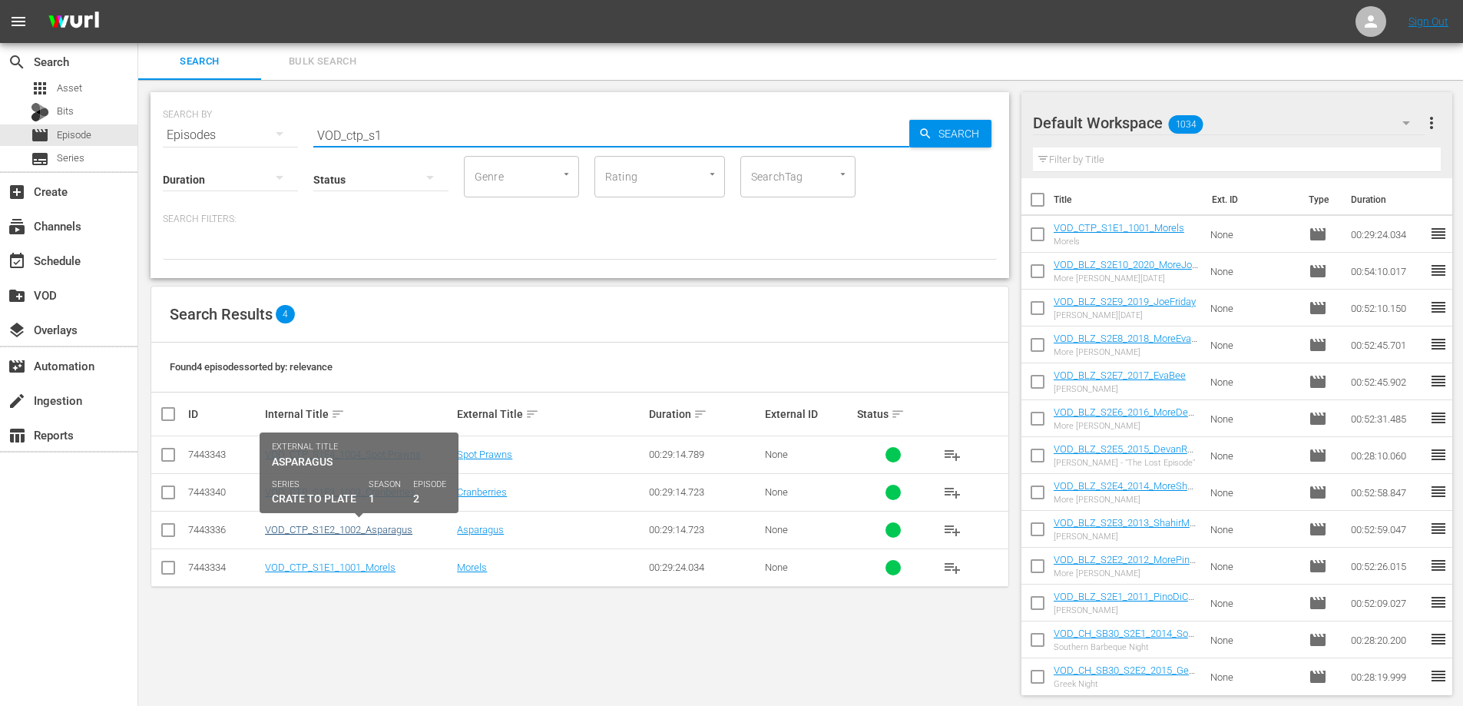
type input "VOD_ctp_s1"
click at [340, 526] on link "VOD_CTP_S1E2_1002_Asparagus" at bounding box center [338, 530] width 147 height 12
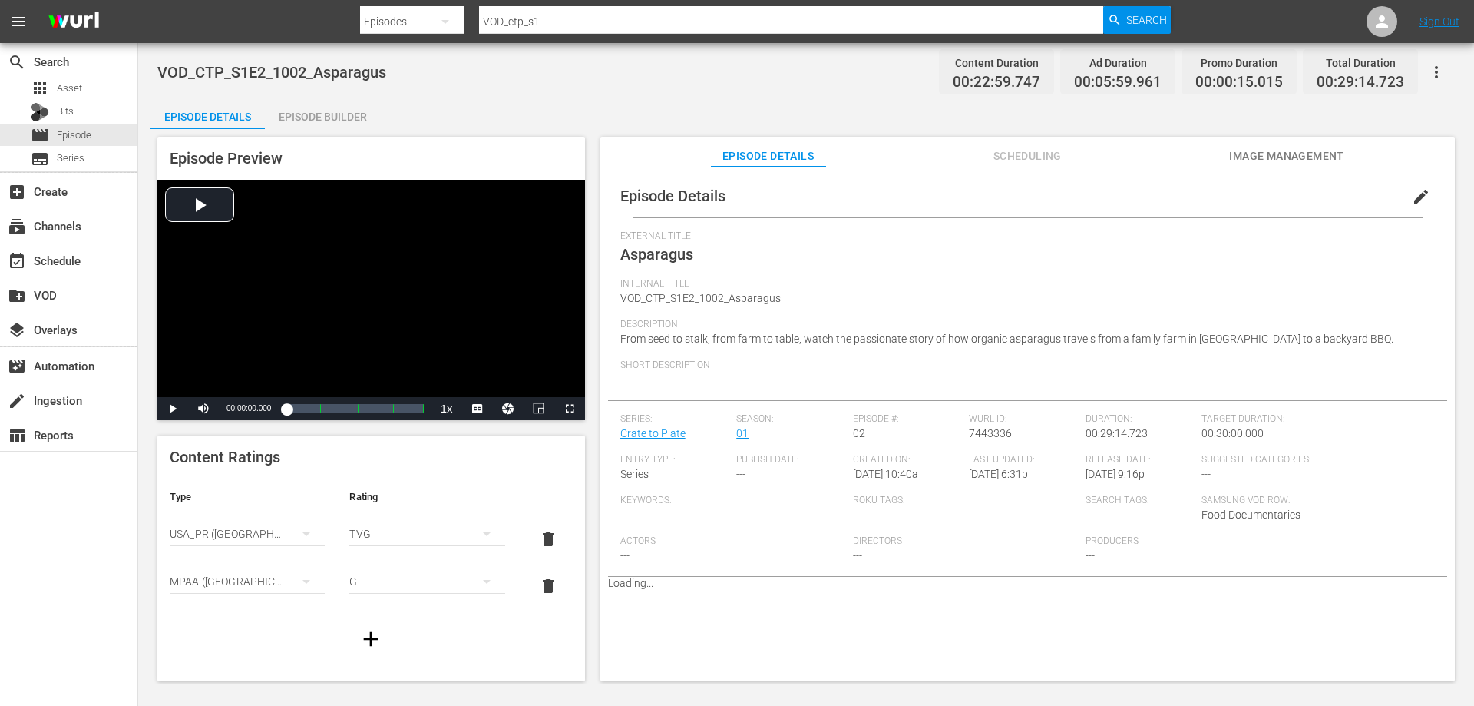
click at [316, 111] on div "Episode Builder" at bounding box center [322, 116] width 115 height 37
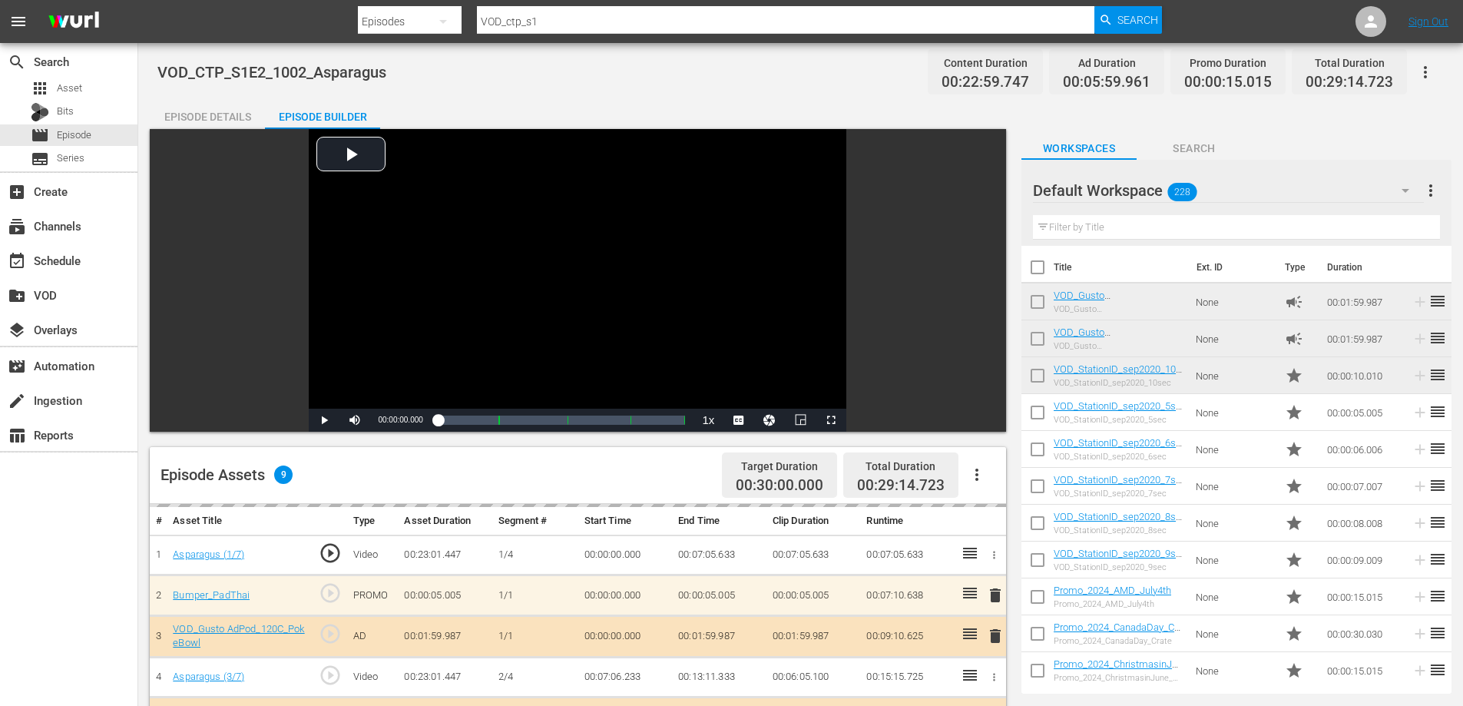
scroll to position [384, 0]
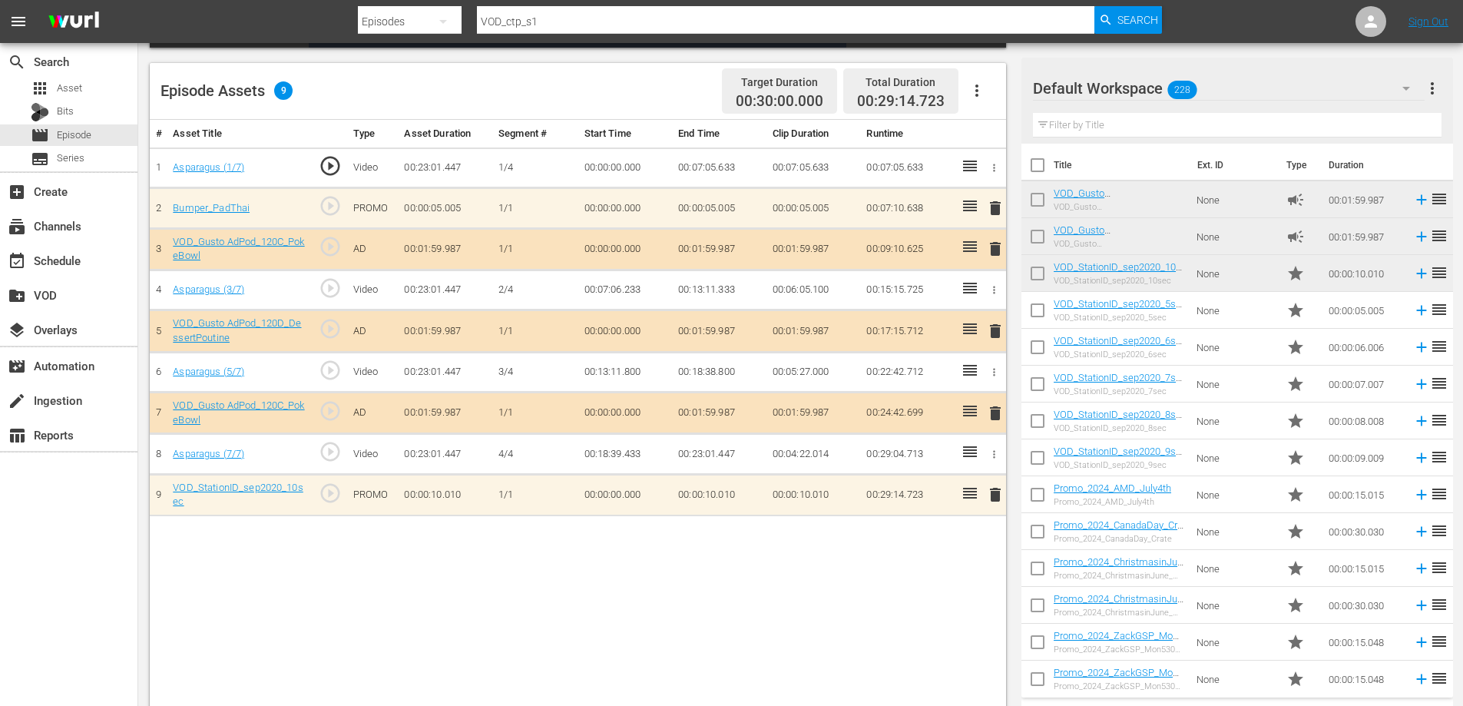
click at [1104, 121] on input "text" at bounding box center [1237, 125] width 408 height 25
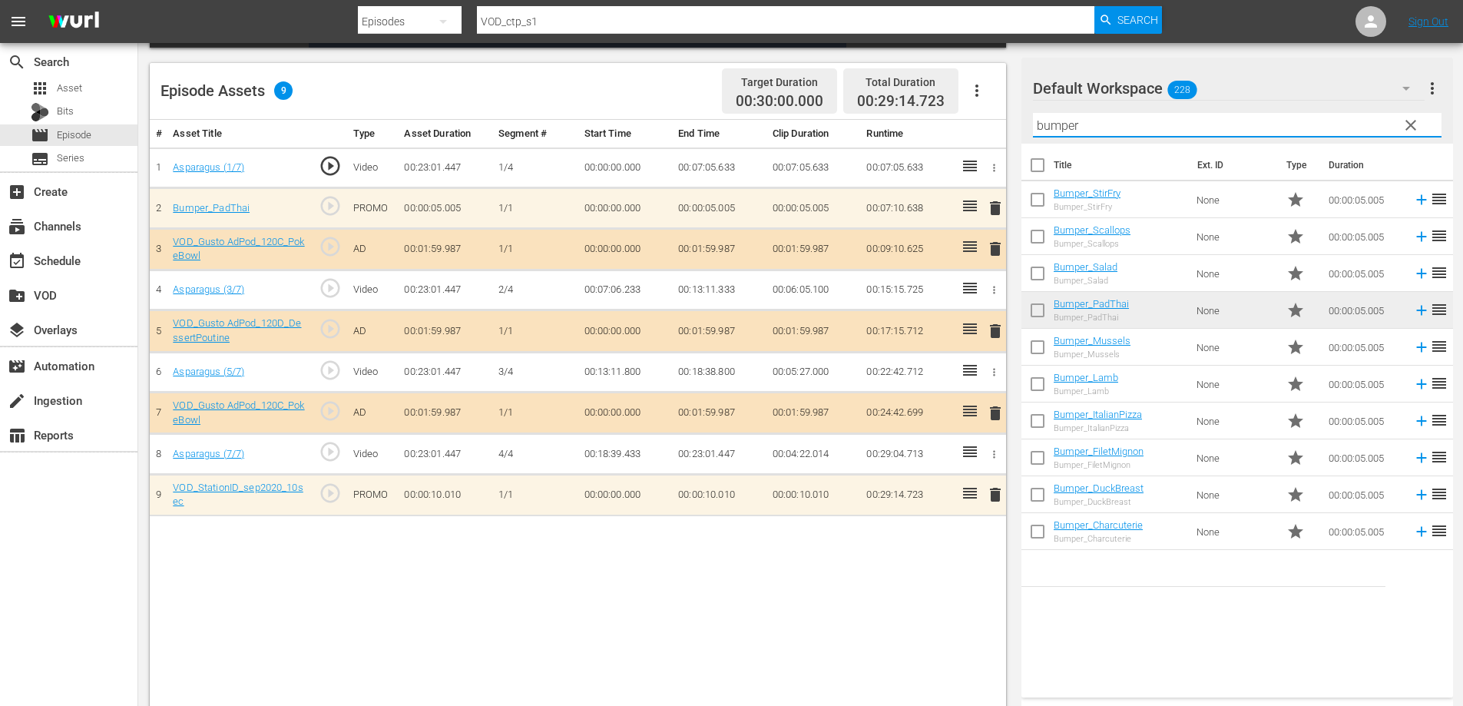
type input "bumper"
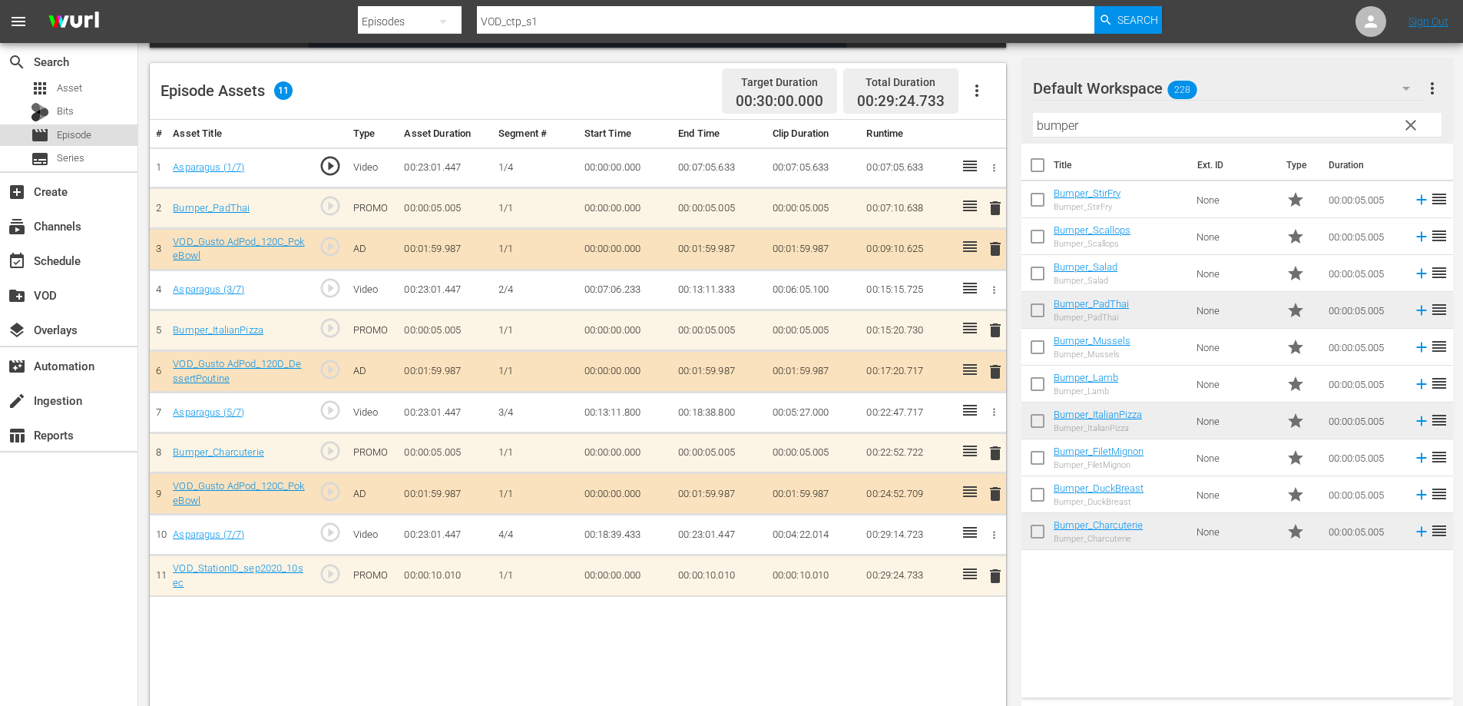
click at [107, 135] on div "movie Episode" at bounding box center [68, 134] width 137 height 21
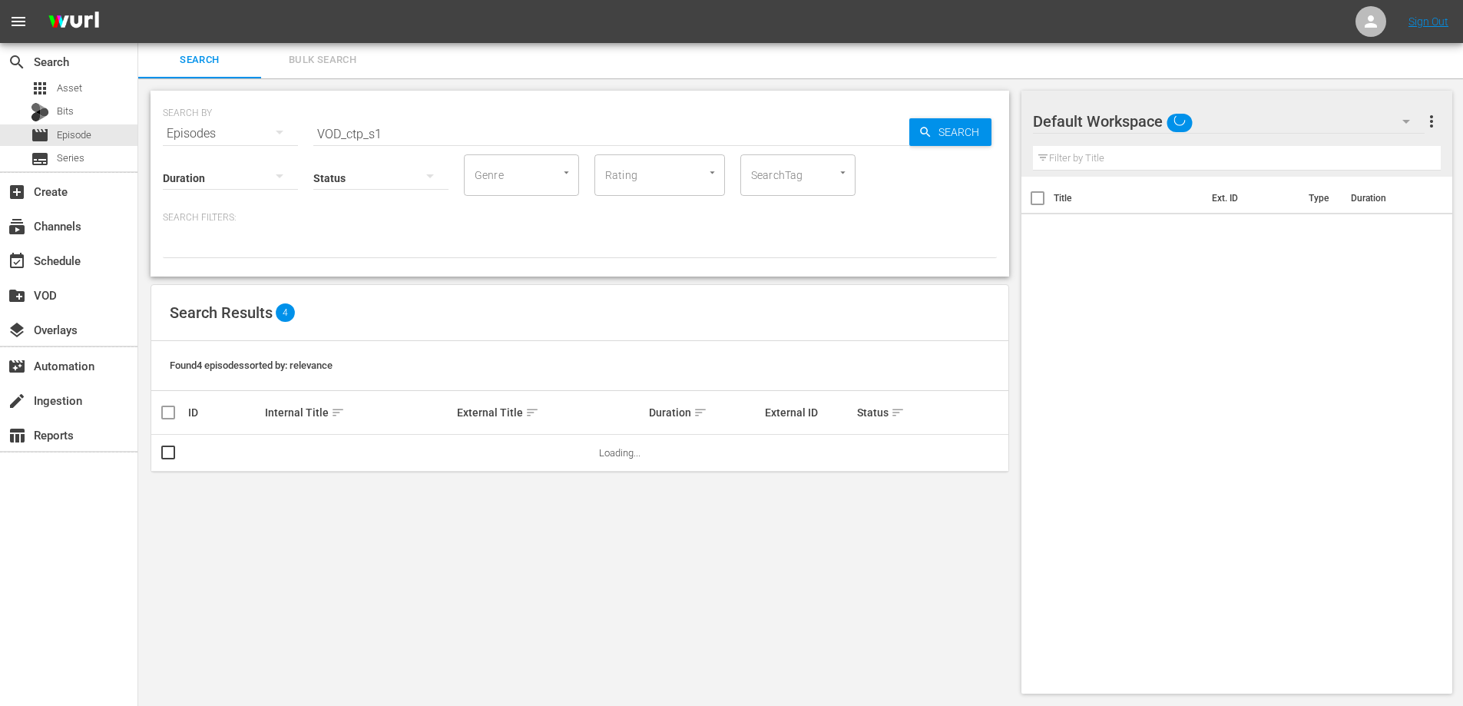
scroll to position [2, 0]
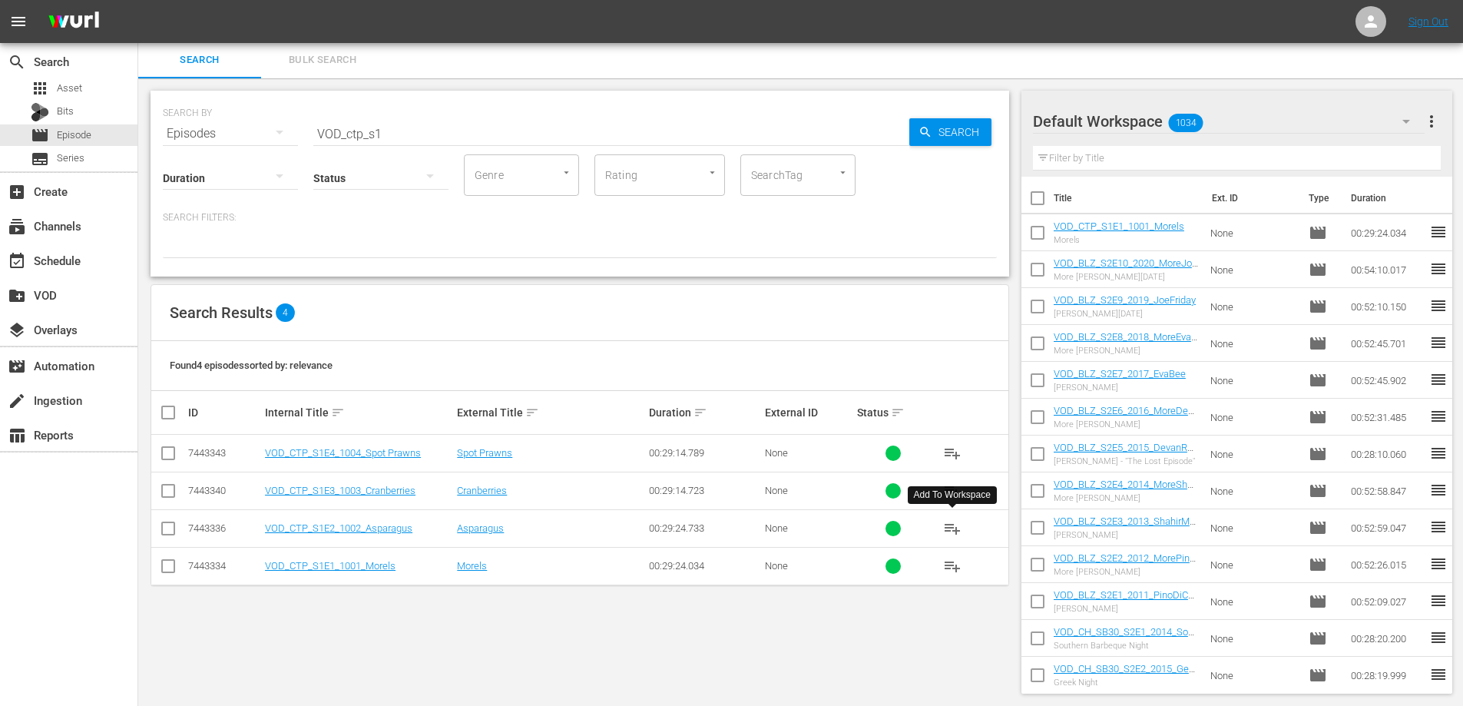
click at [952, 527] on span "playlist_add" at bounding box center [952, 528] width 18 height 18
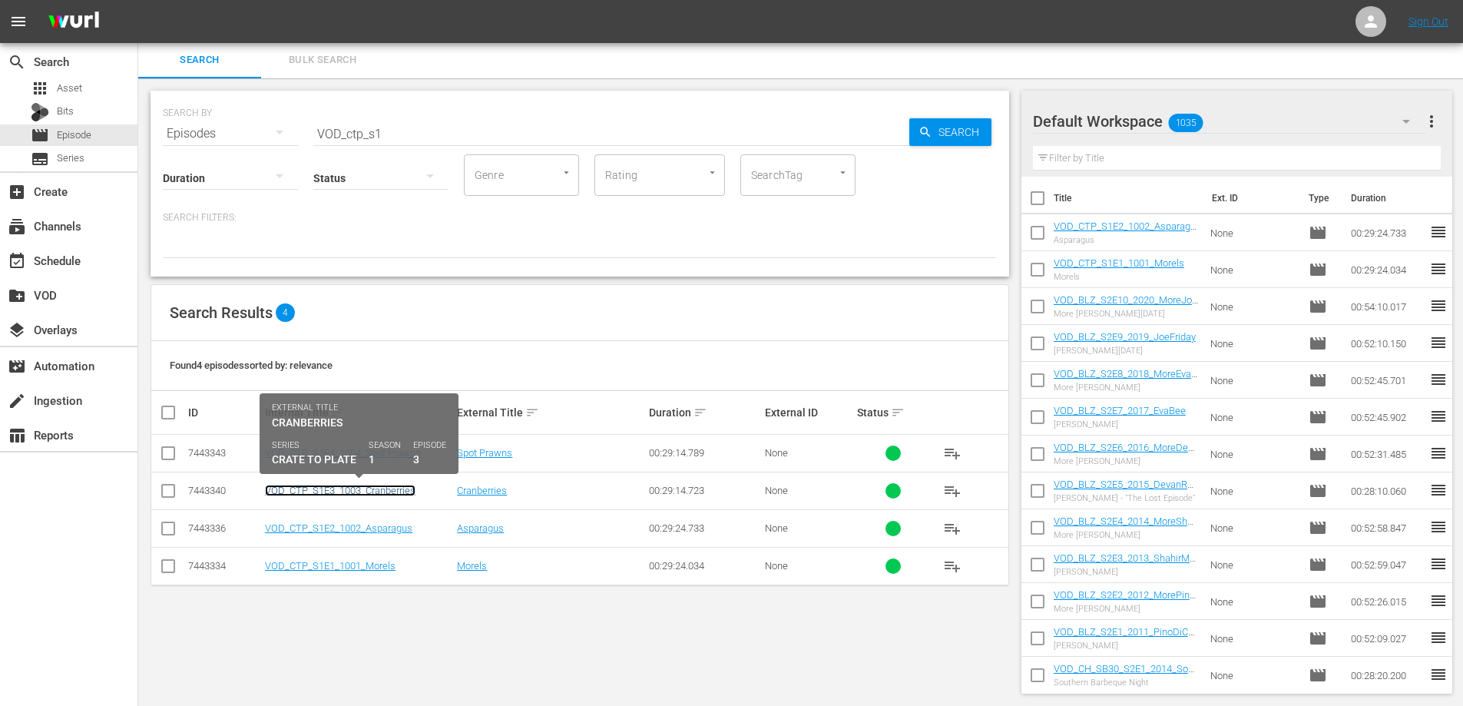
click at [373, 490] on link "VOD_CTP_S1E3_1003_Cranberries" at bounding box center [340, 490] width 150 height 12
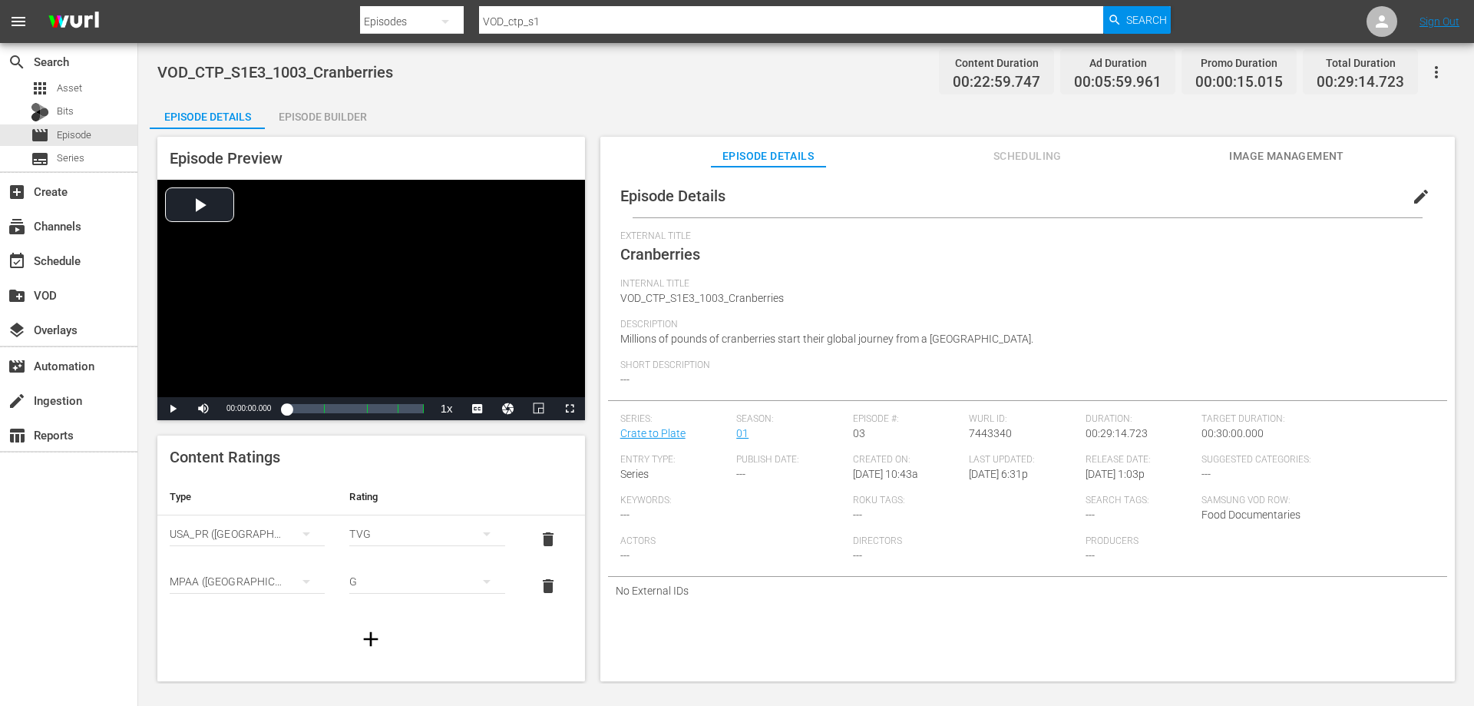
click at [330, 119] on div "Episode Builder" at bounding box center [322, 116] width 115 height 37
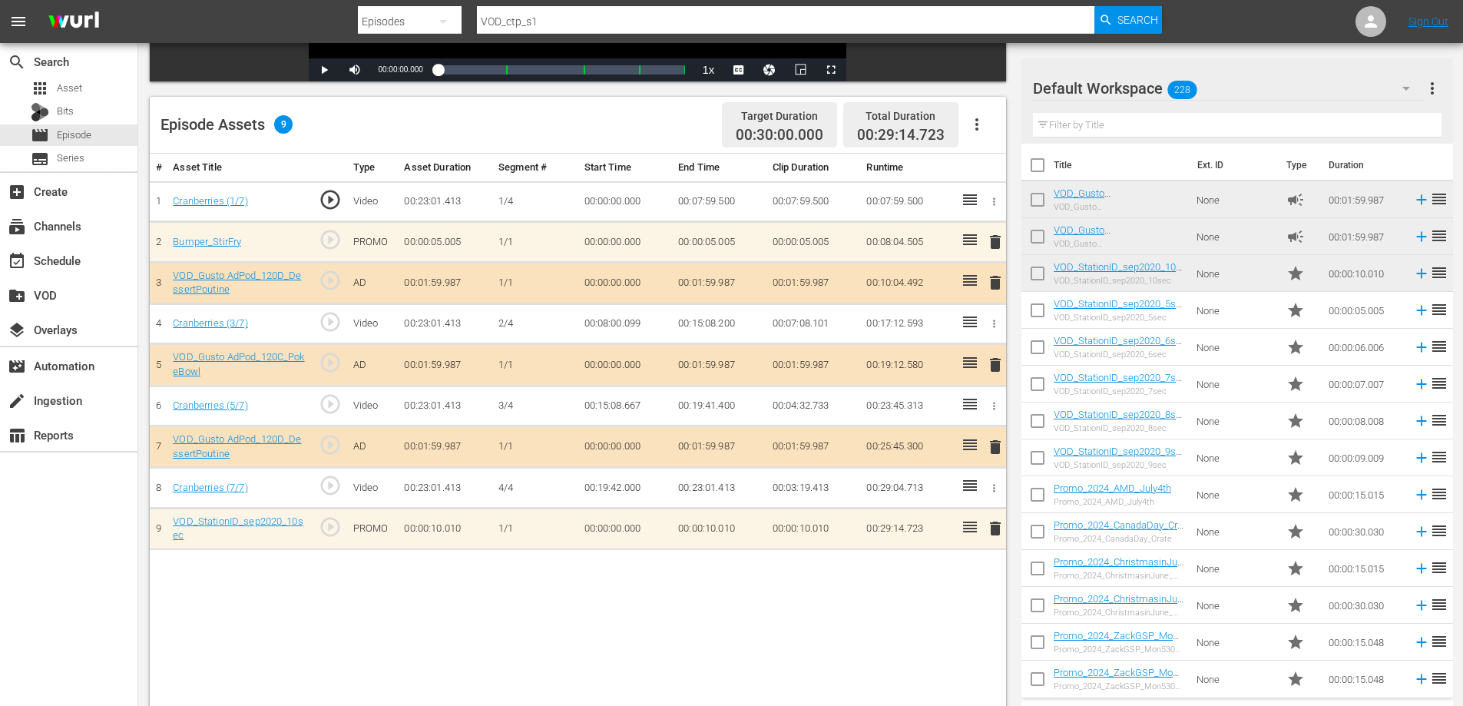
scroll to position [323, 0]
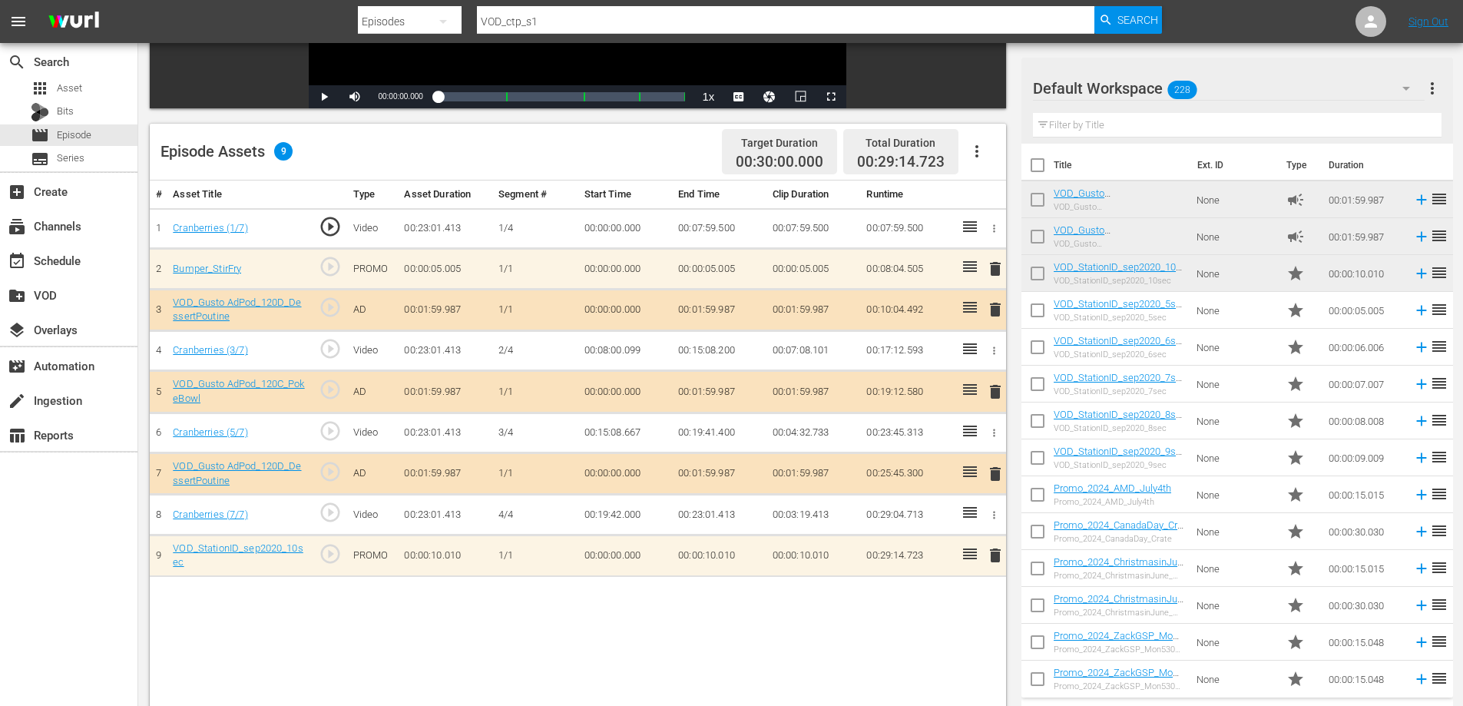
click at [1121, 121] on input "text" at bounding box center [1237, 125] width 408 height 25
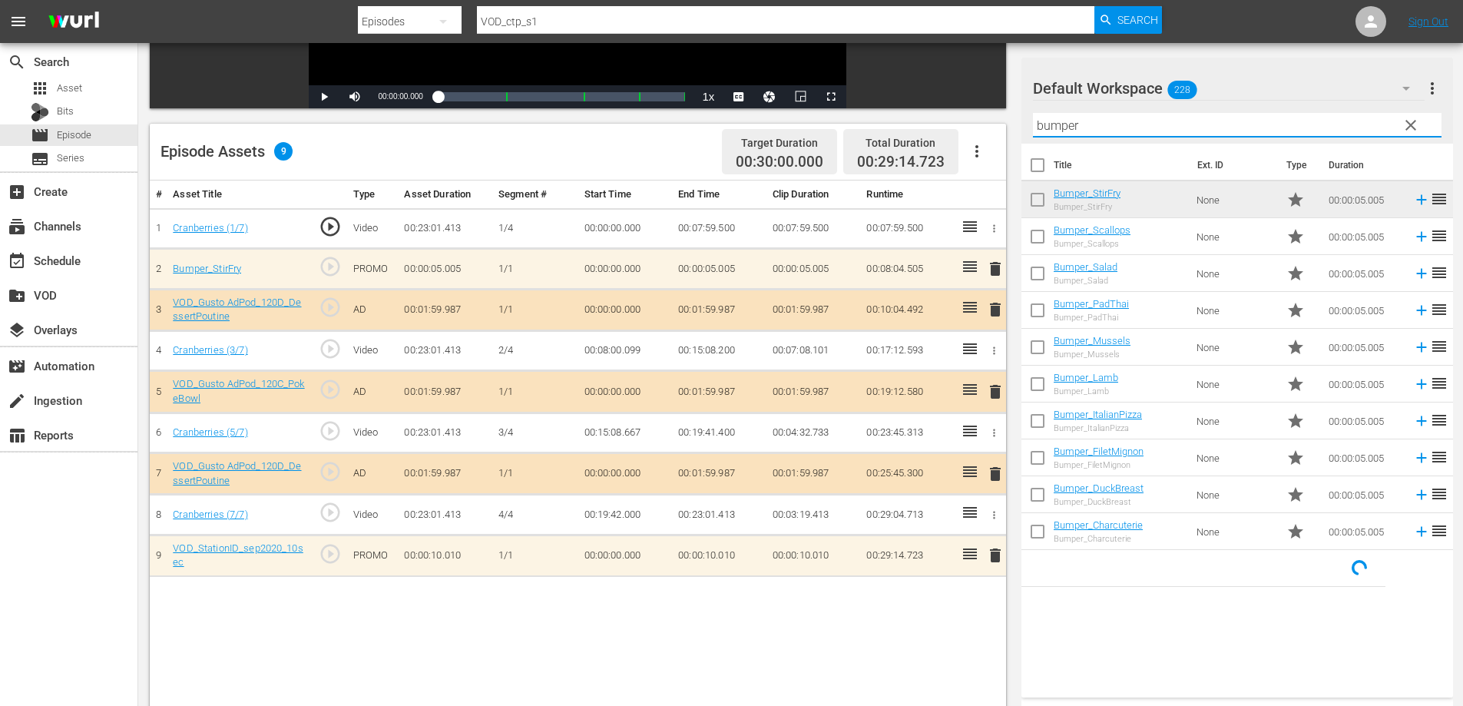
type input "bumper"
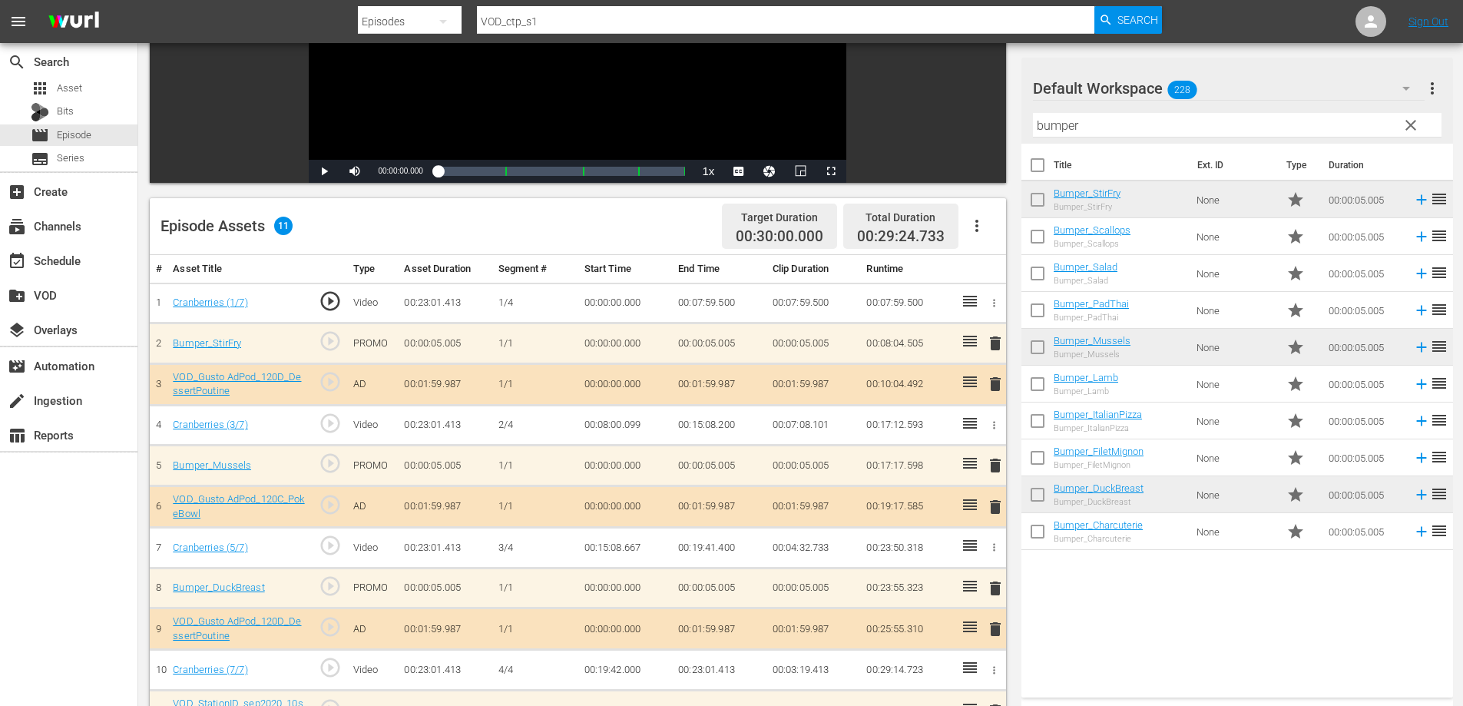
scroll to position [170, 0]
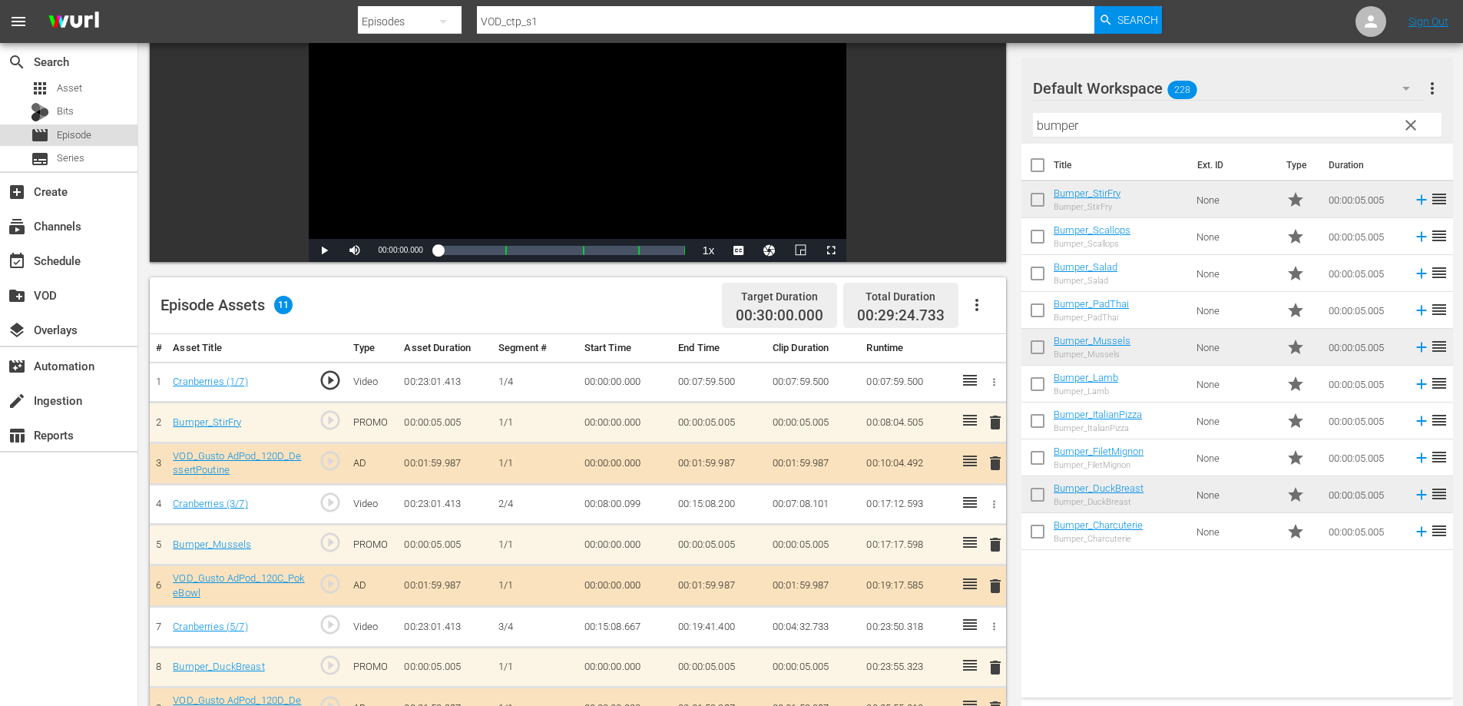
click at [89, 133] on span "Episode" at bounding box center [74, 134] width 35 height 15
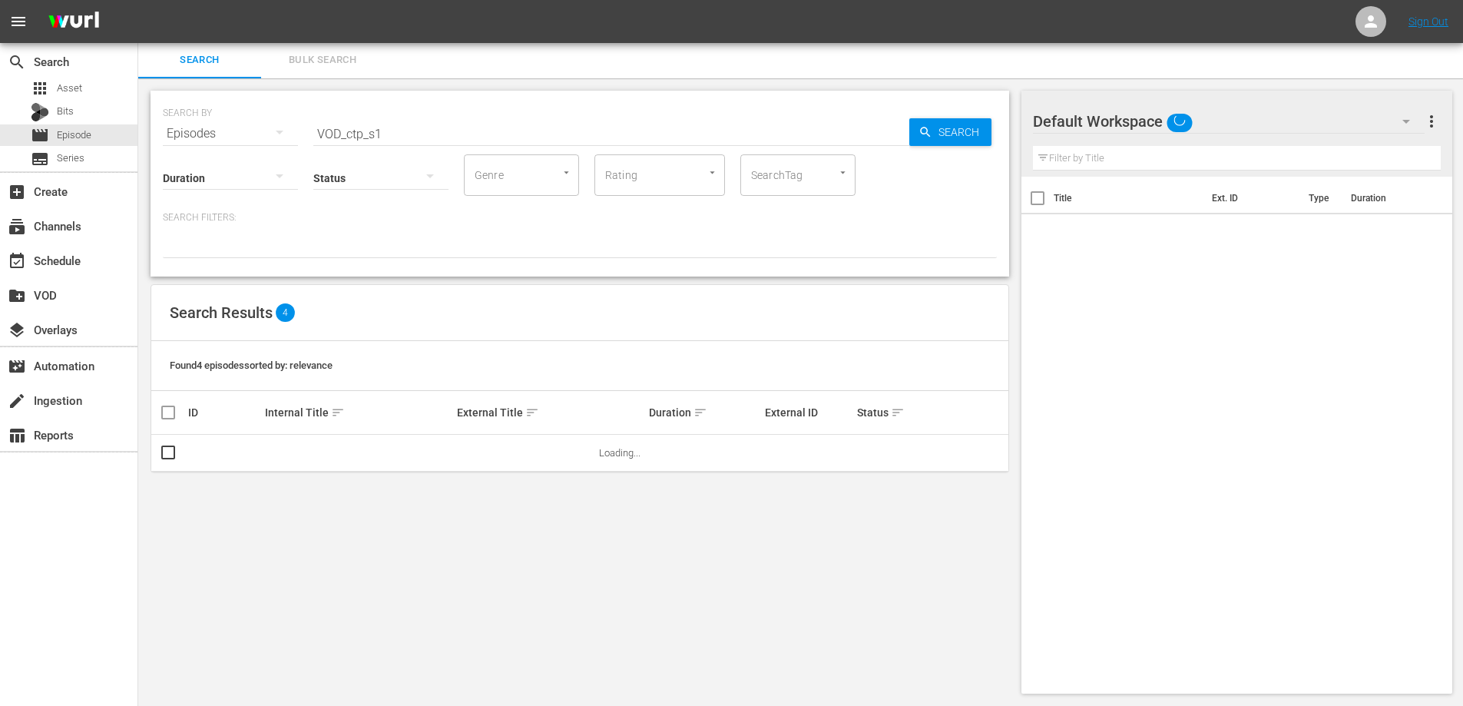
scroll to position [2, 0]
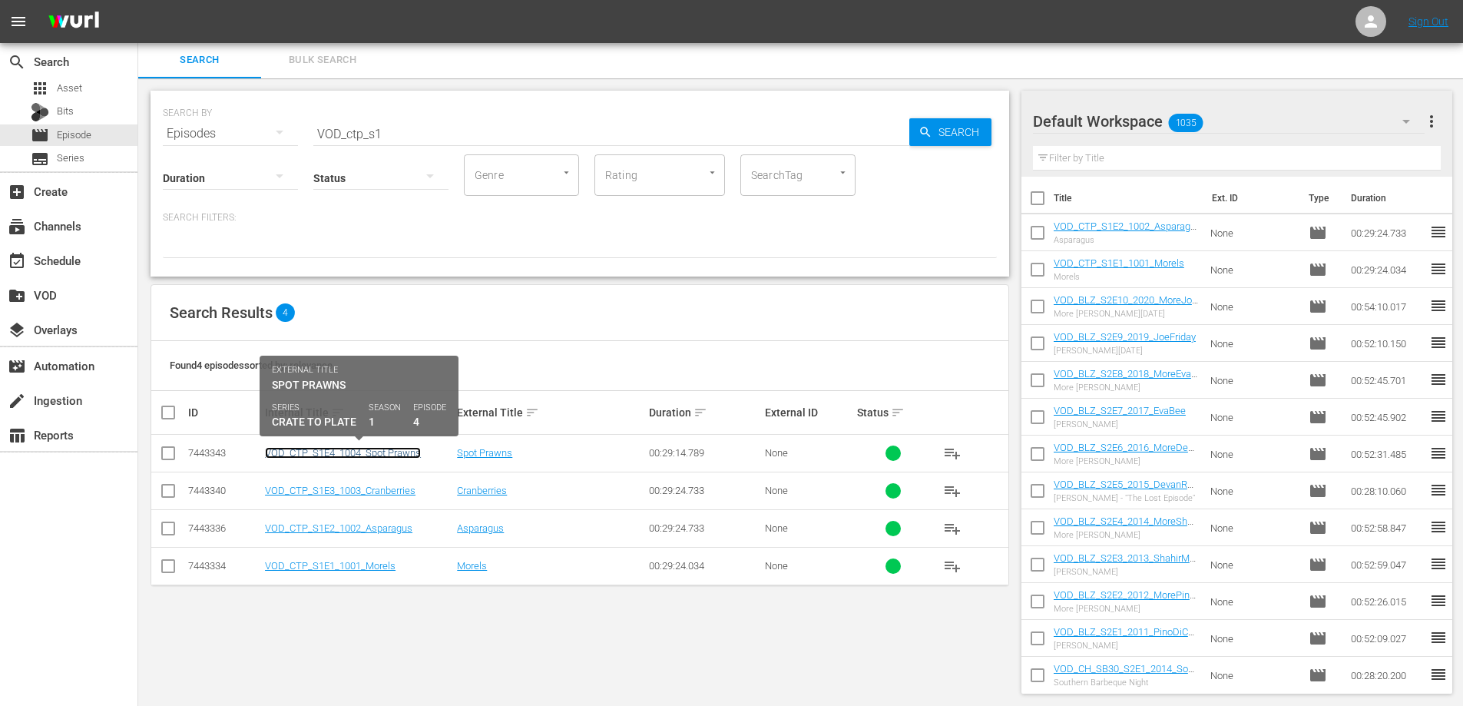
click at [355, 451] on link "VOD_CTP_S1E4_1004_Spot Prawns" at bounding box center [343, 453] width 156 height 12
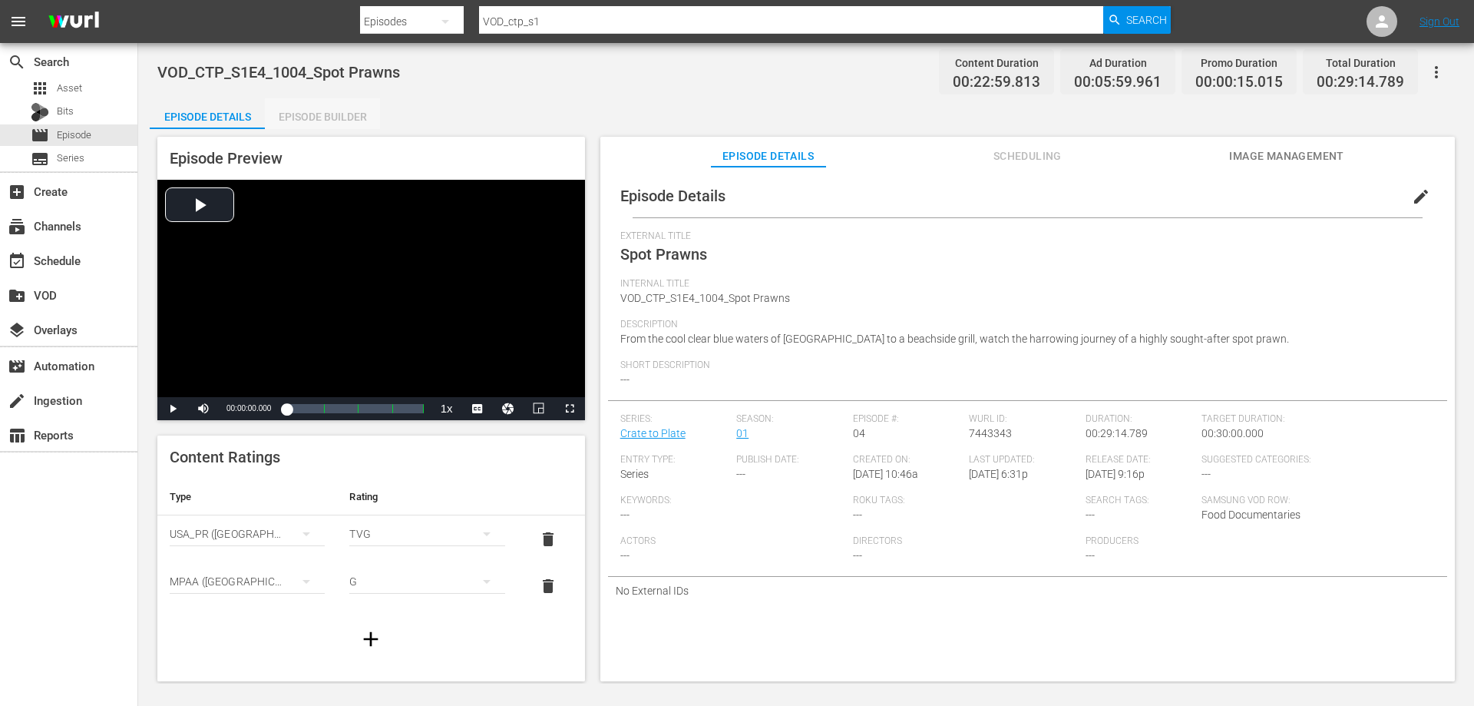
click at [319, 117] on div "Episode Builder" at bounding box center [322, 116] width 115 height 37
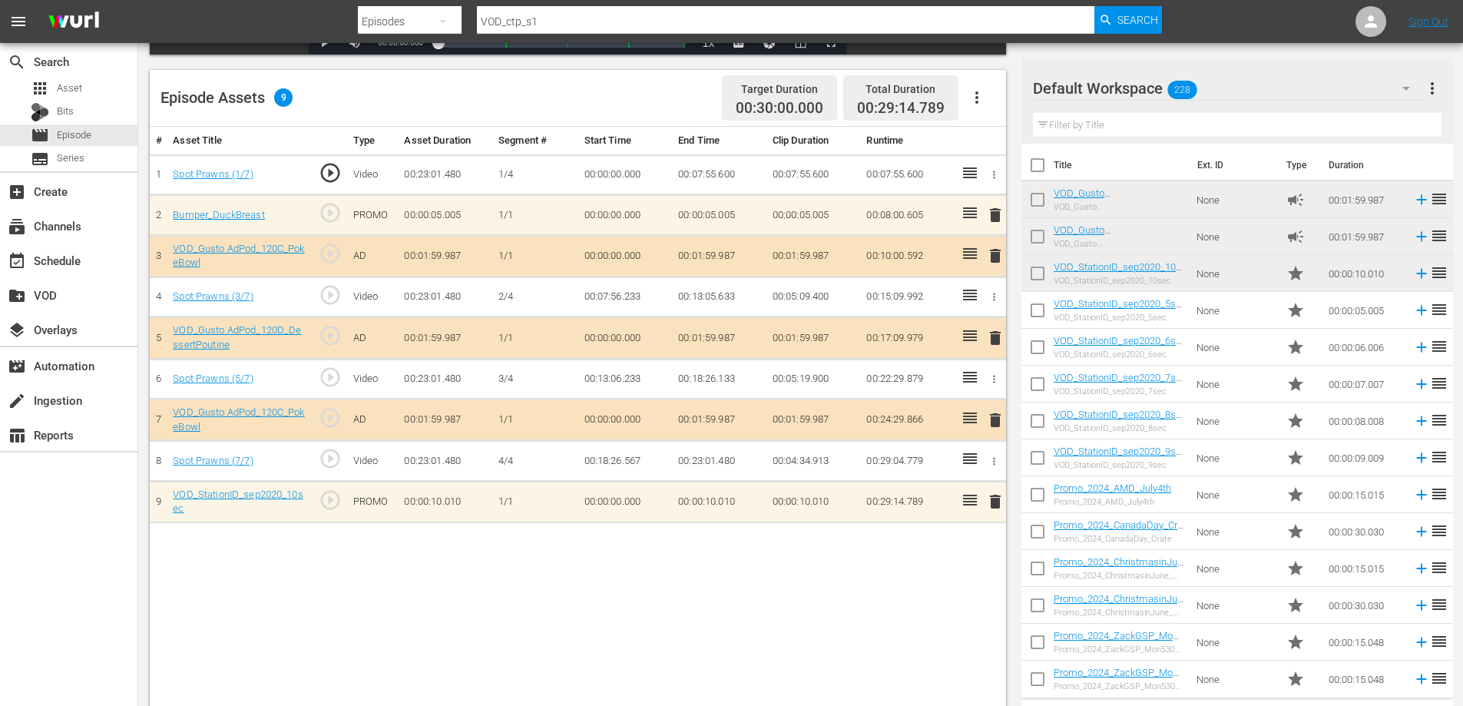
scroll to position [384, 0]
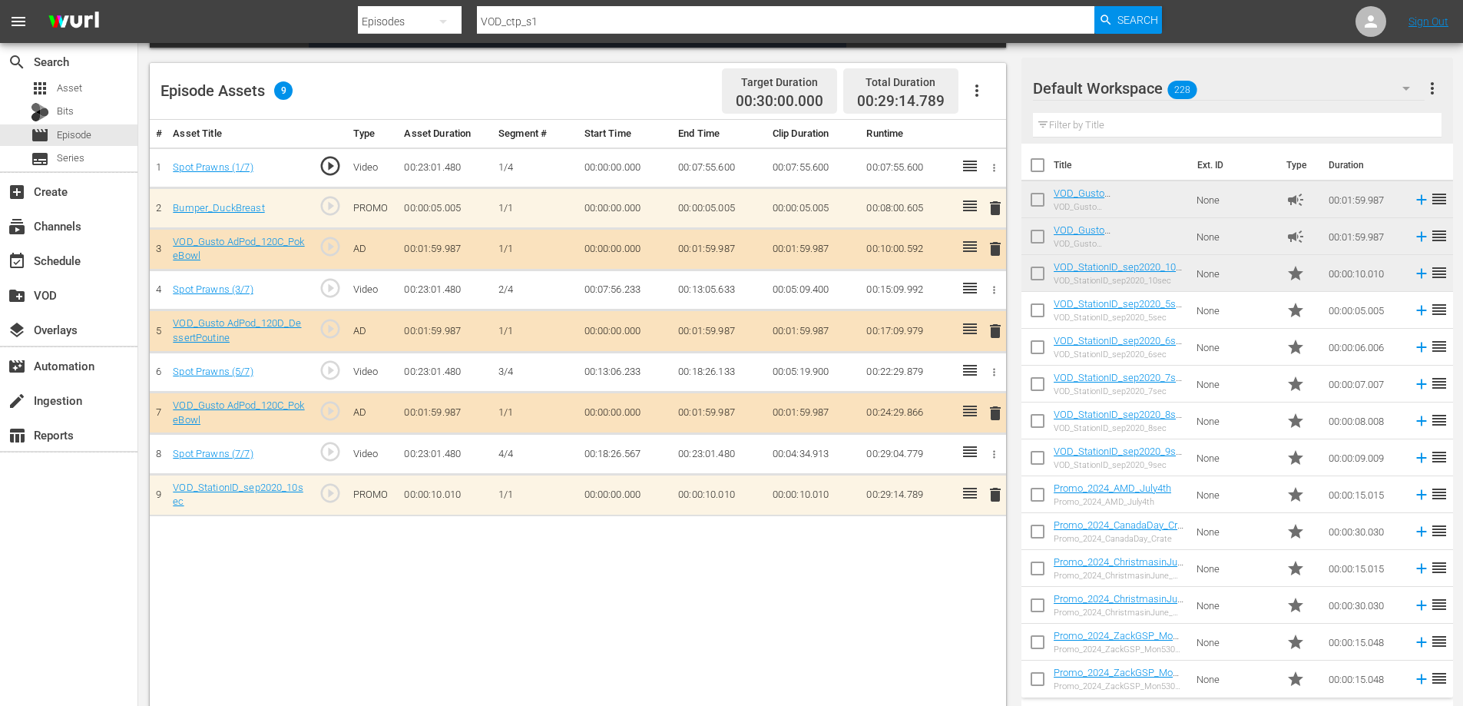
click at [1131, 127] on input "text" at bounding box center [1237, 125] width 408 height 25
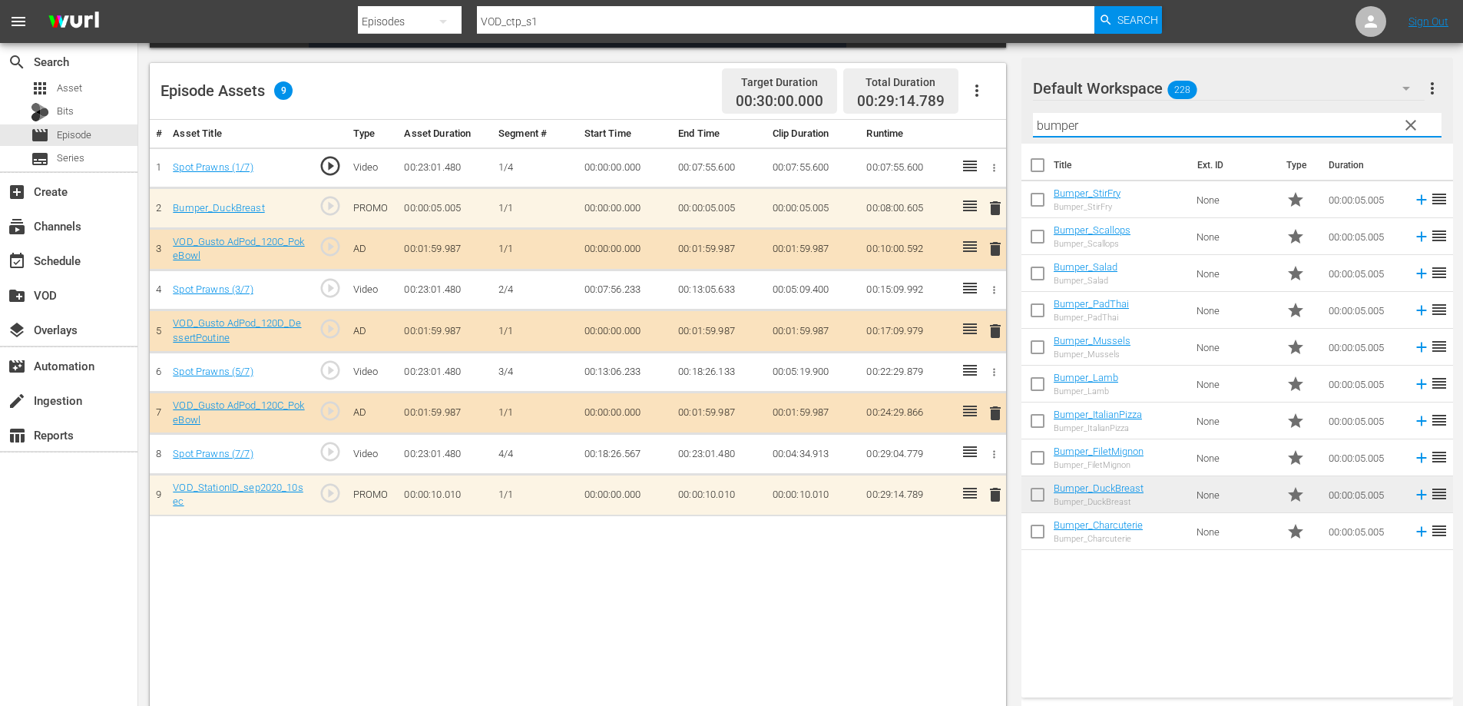
type input "bumper"
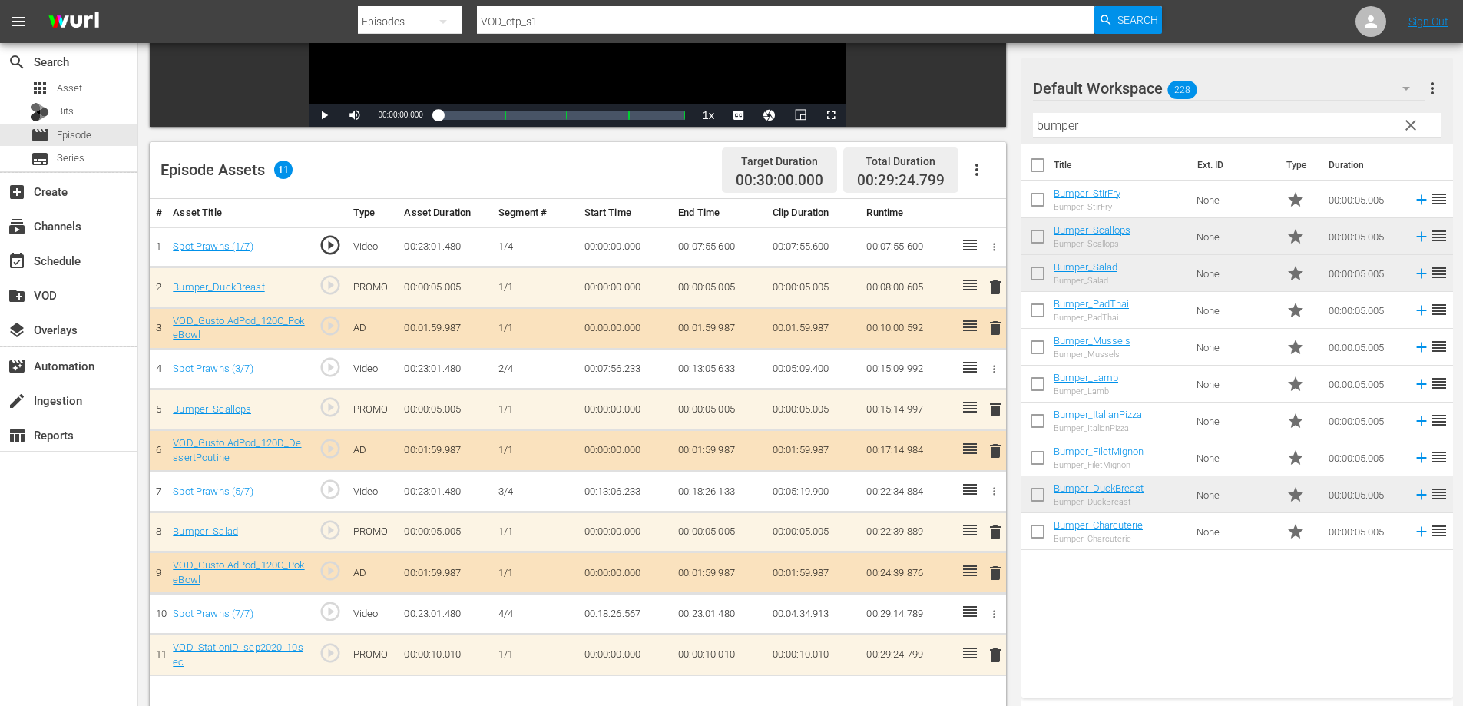
scroll to position [154, 0]
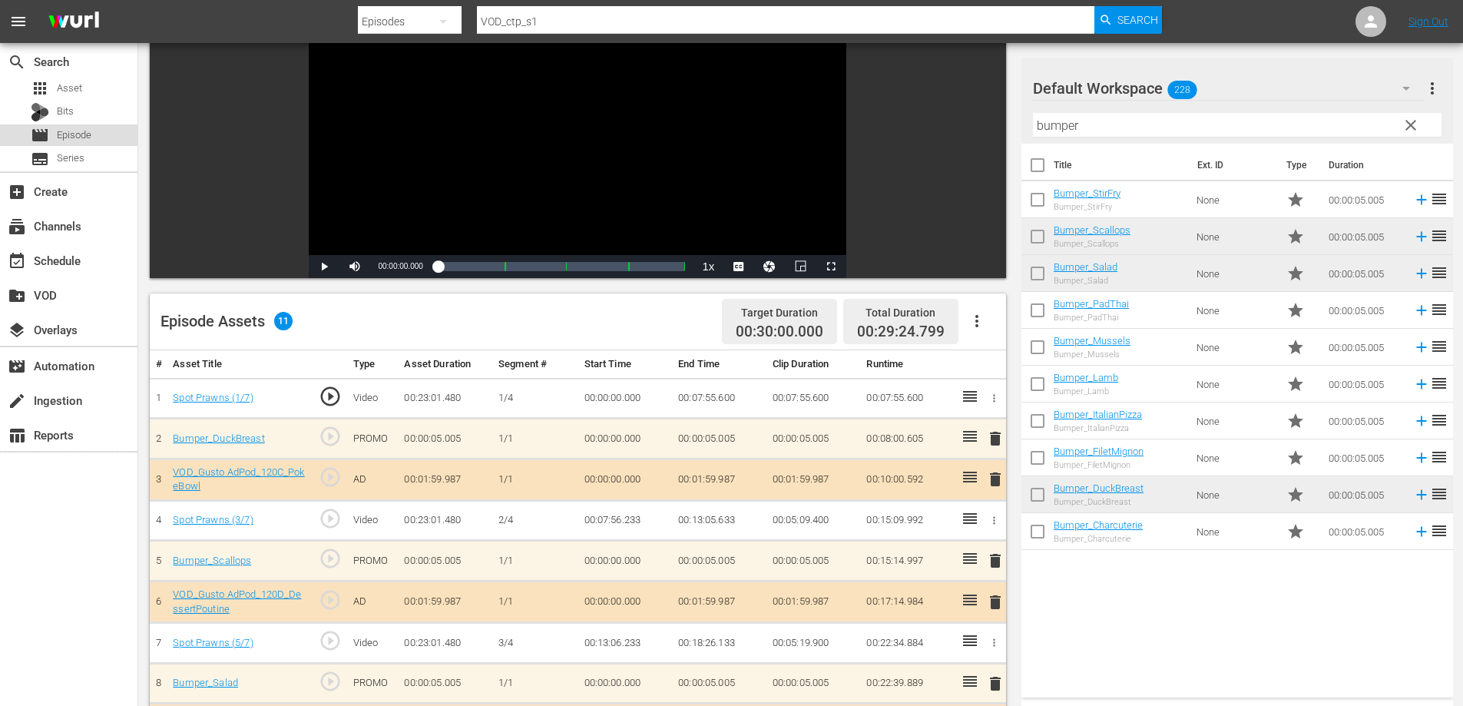
click at [66, 131] on span "Episode" at bounding box center [74, 134] width 35 height 15
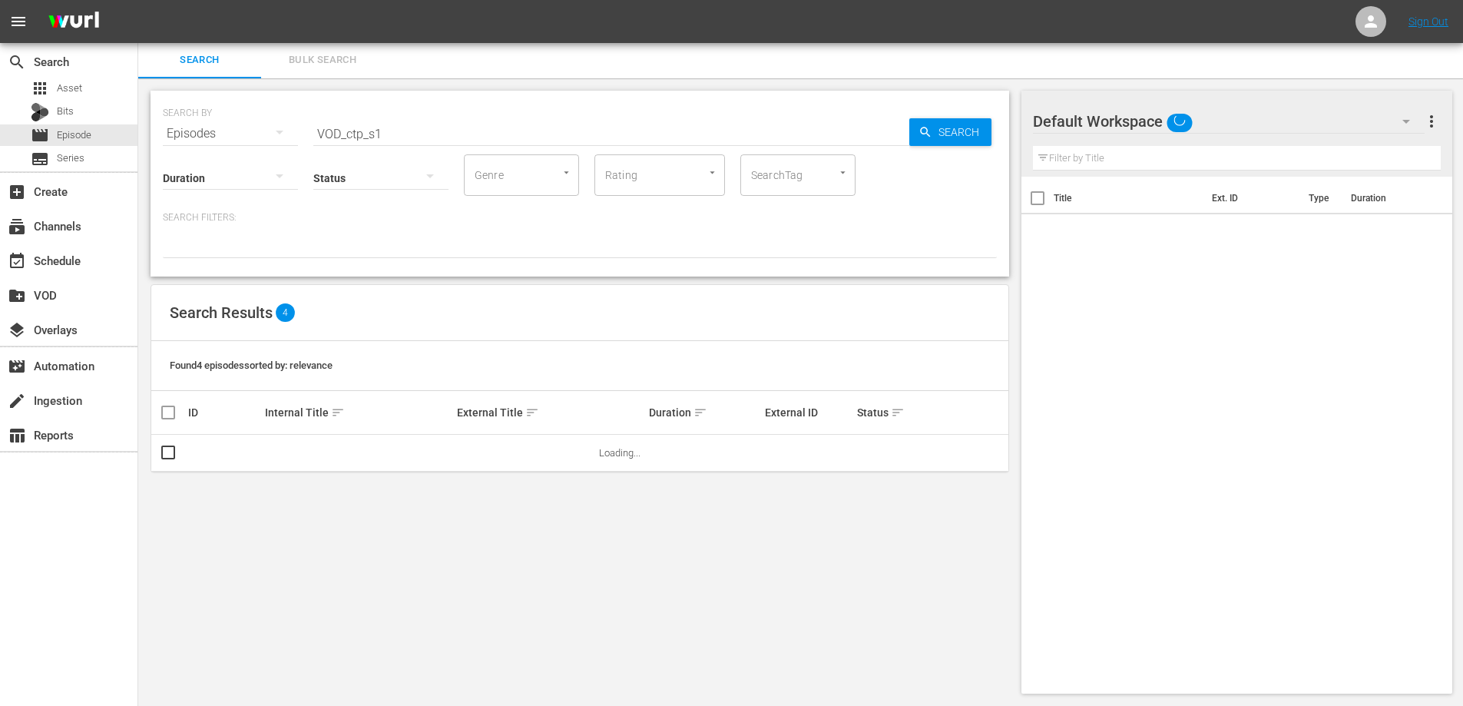
scroll to position [2, 0]
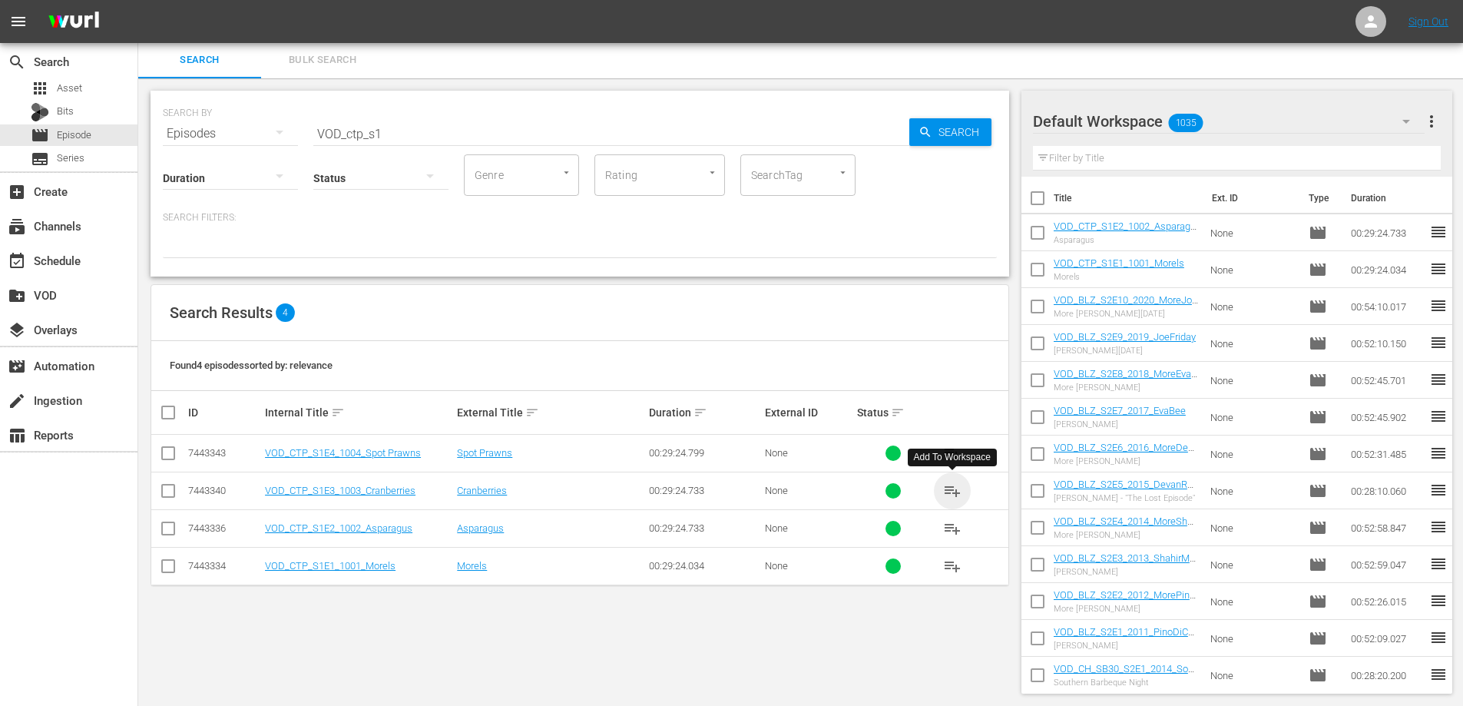
click at [952, 487] on span "playlist_add" at bounding box center [952, 490] width 18 height 18
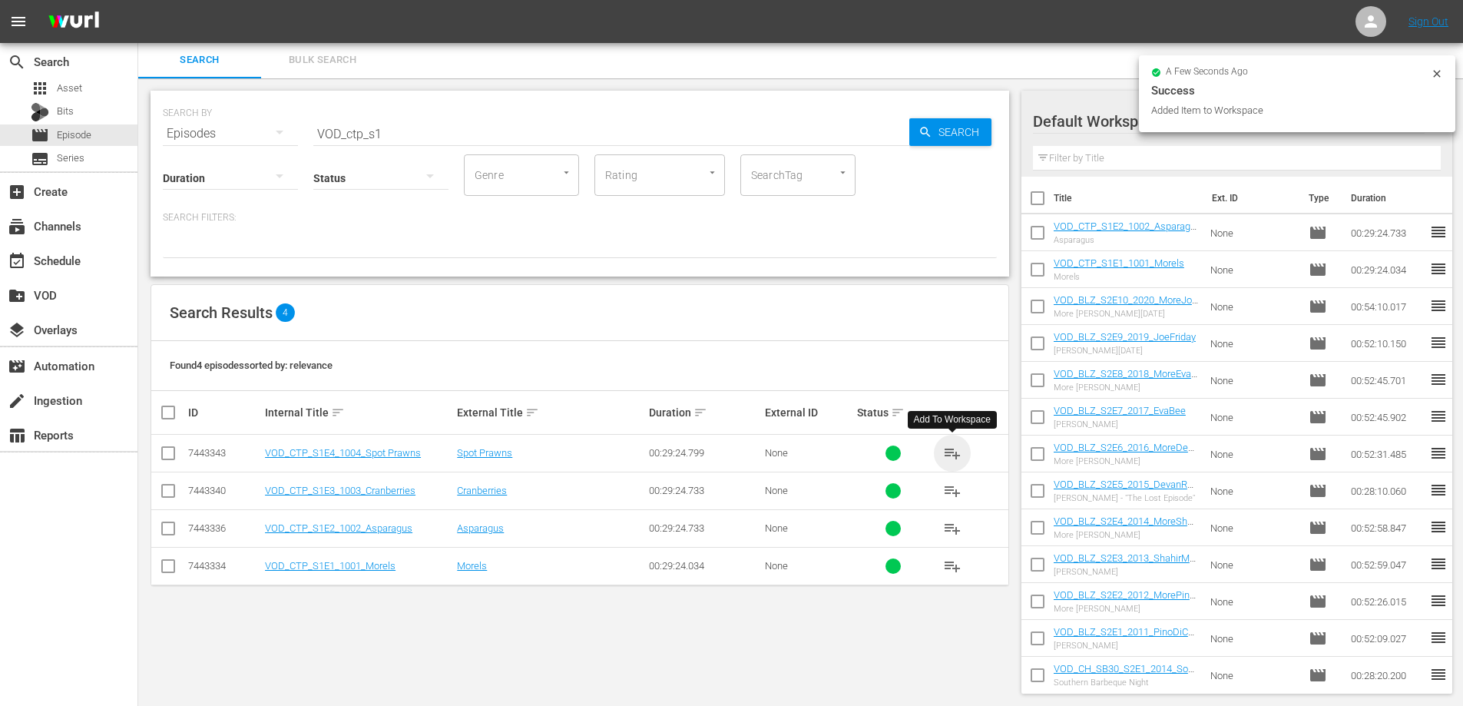
click at [950, 452] on span "playlist_add" at bounding box center [952, 453] width 18 height 18
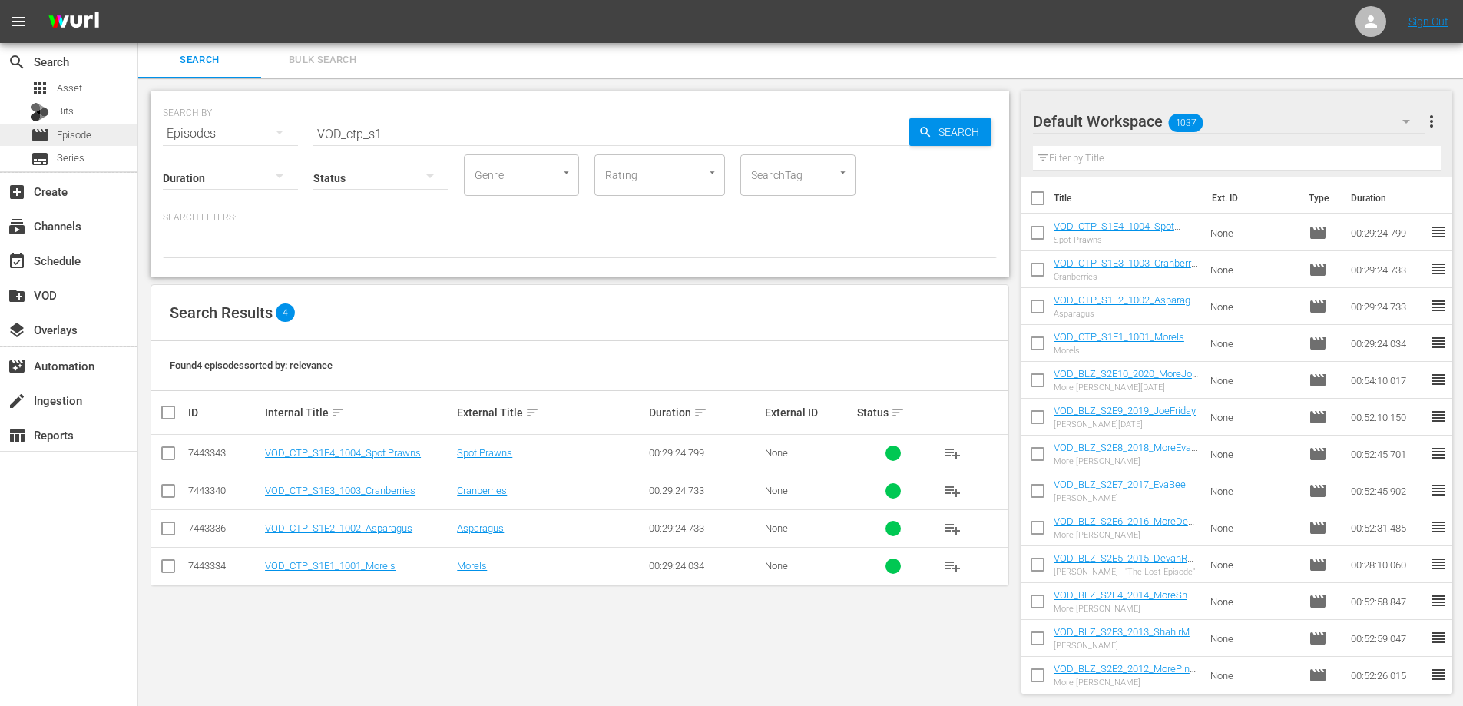
drag, startPoint x: 282, startPoint y: 145, endPoint x: 0, endPoint y: 124, distance: 282.5
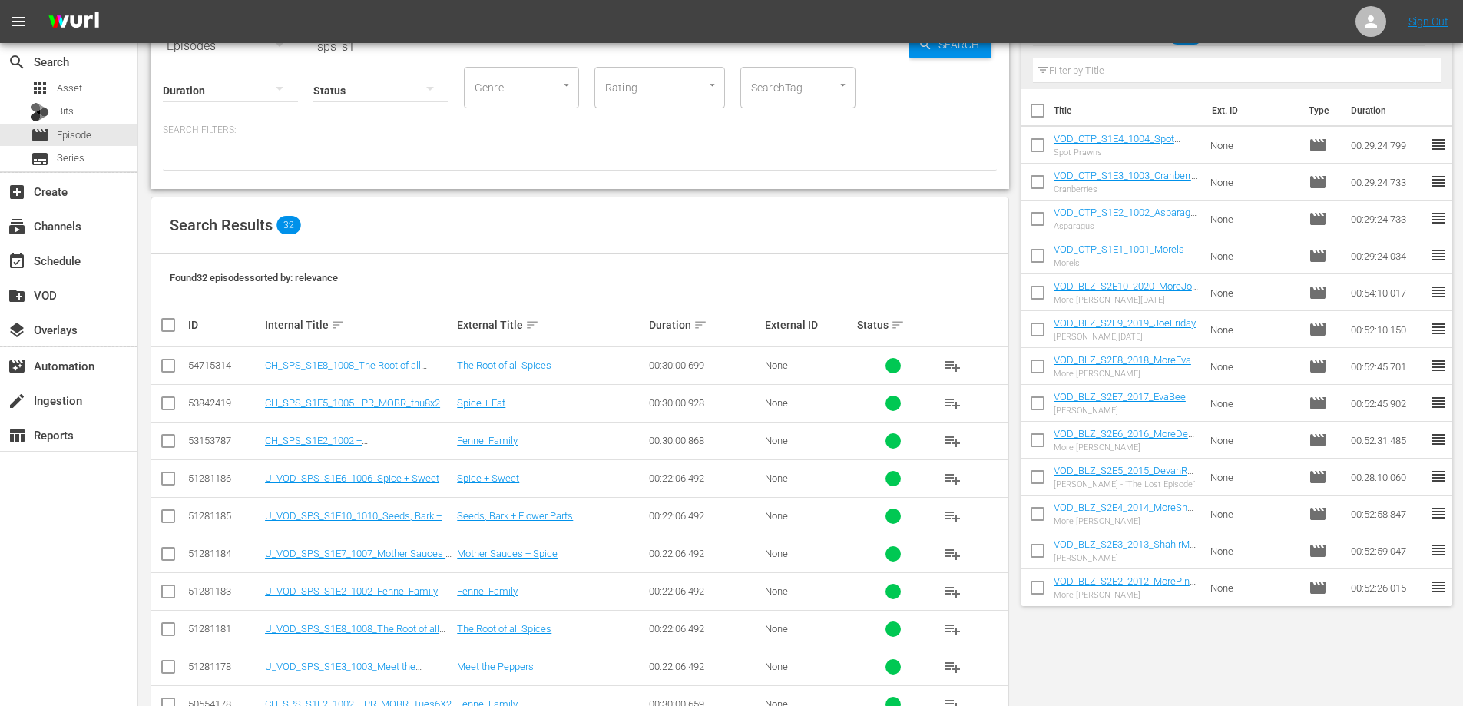
scroll to position [0, 0]
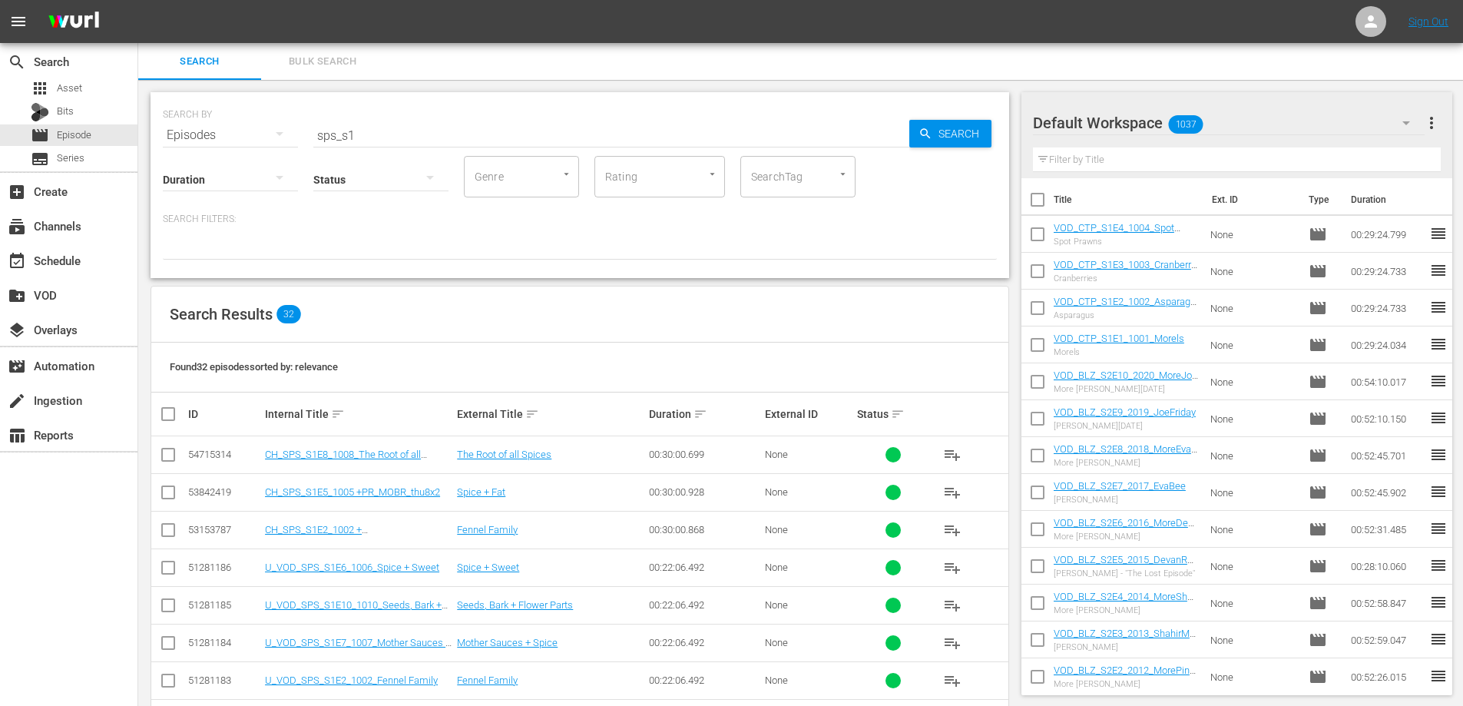
click at [318, 135] on input "sps_s1" at bounding box center [611, 135] width 596 height 37
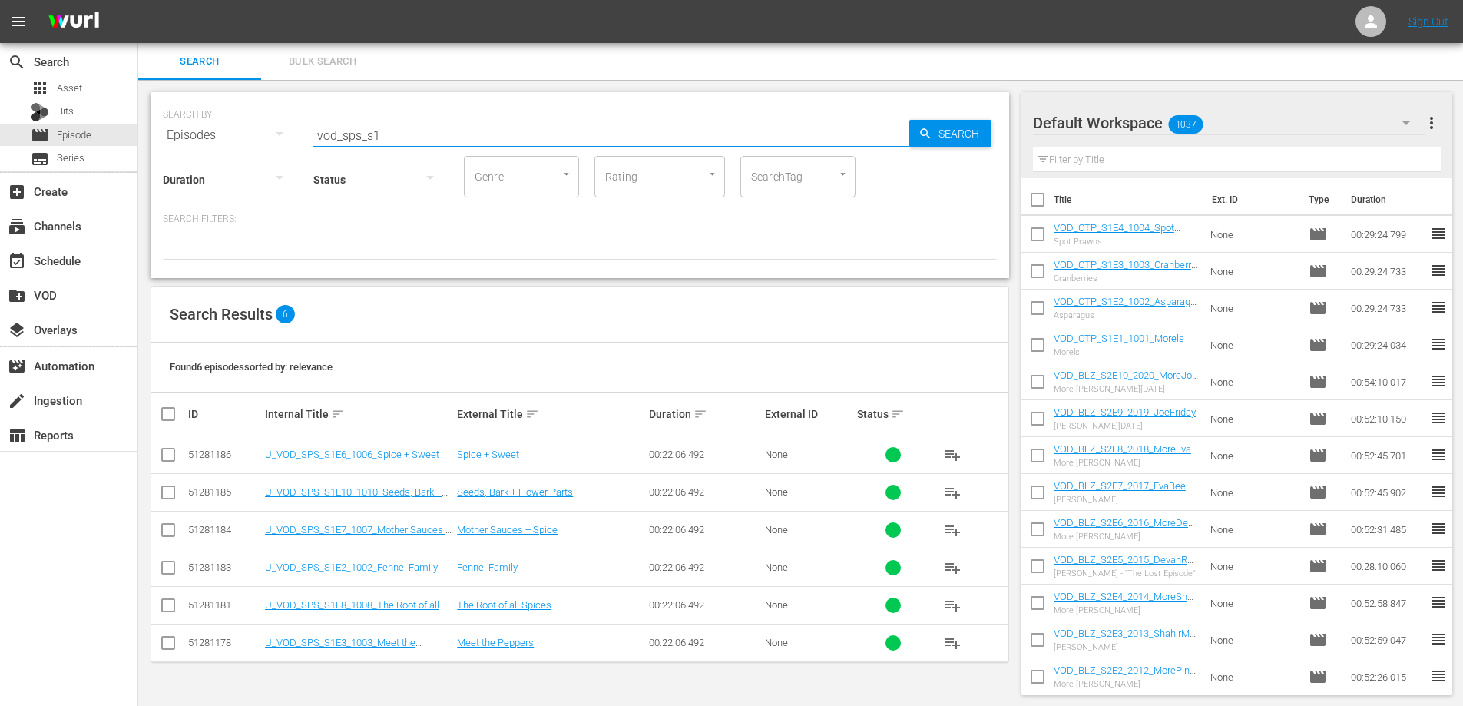
scroll to position [2, 0]
drag, startPoint x: 341, startPoint y: 135, endPoint x: 162, endPoint y: 161, distance: 180.8
click at [162, 161] on div "SEARCH BY Search By Episodes Search ID, Title, Description, Keywords, or Catego…" at bounding box center [579, 184] width 858 height 186
type input "sps_s1"
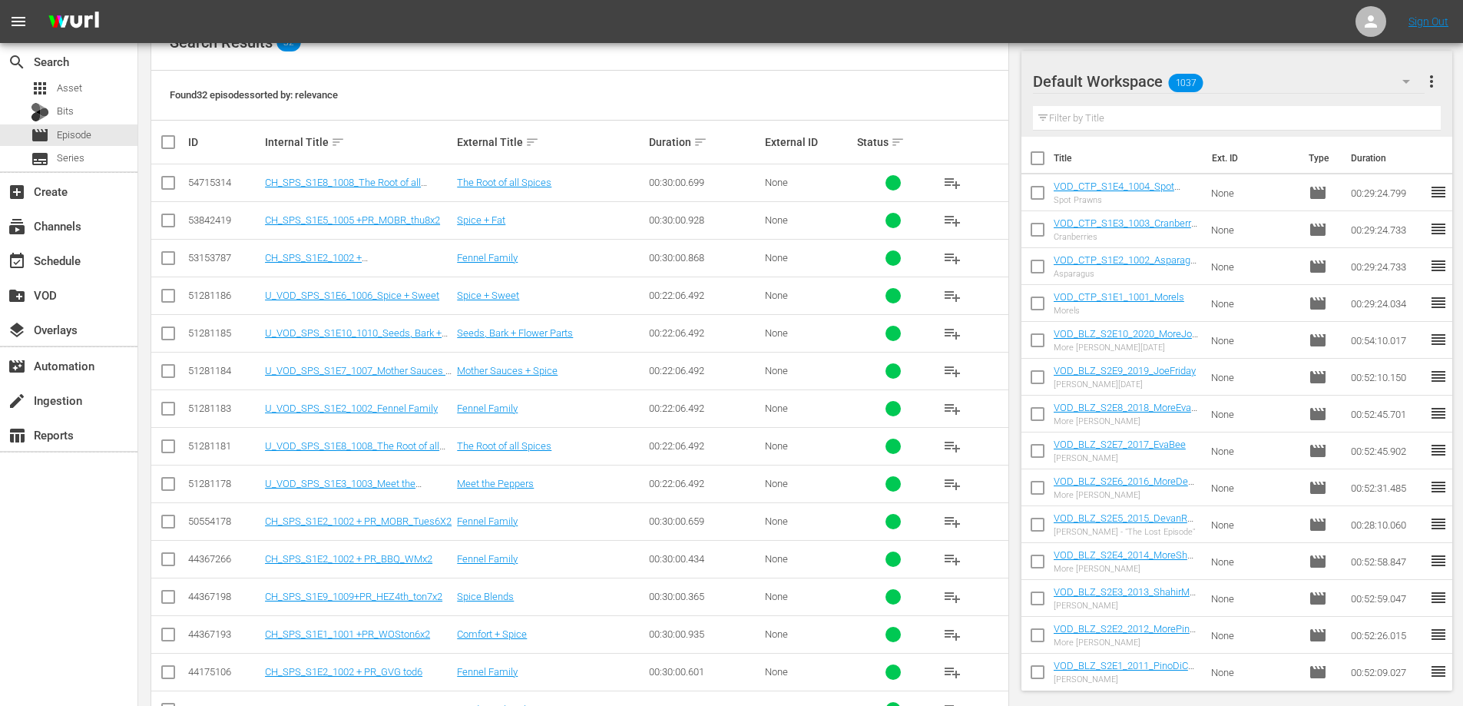
scroll to position [502, 0]
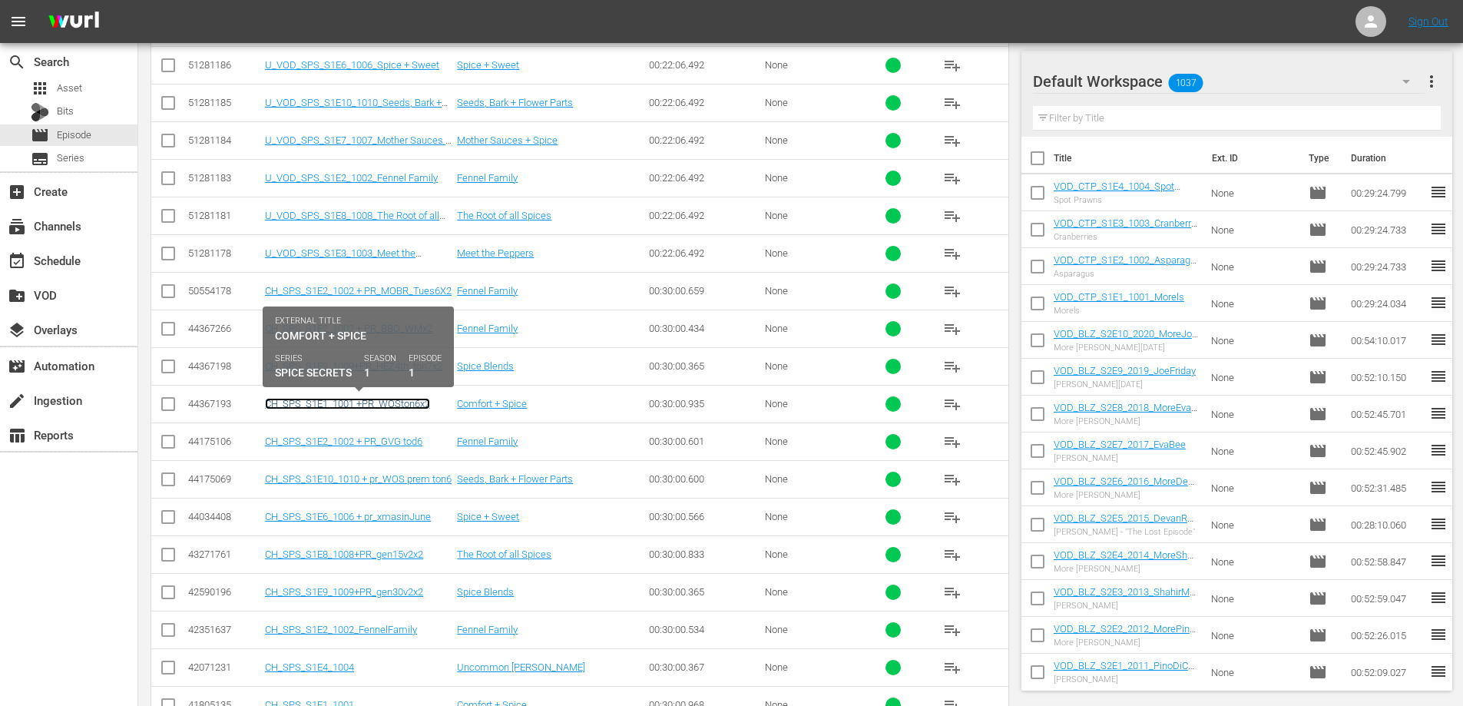
click at [330, 403] on link "CH_SPS_S1E1_1001 +PR_WOSton6x2" at bounding box center [347, 404] width 165 height 12
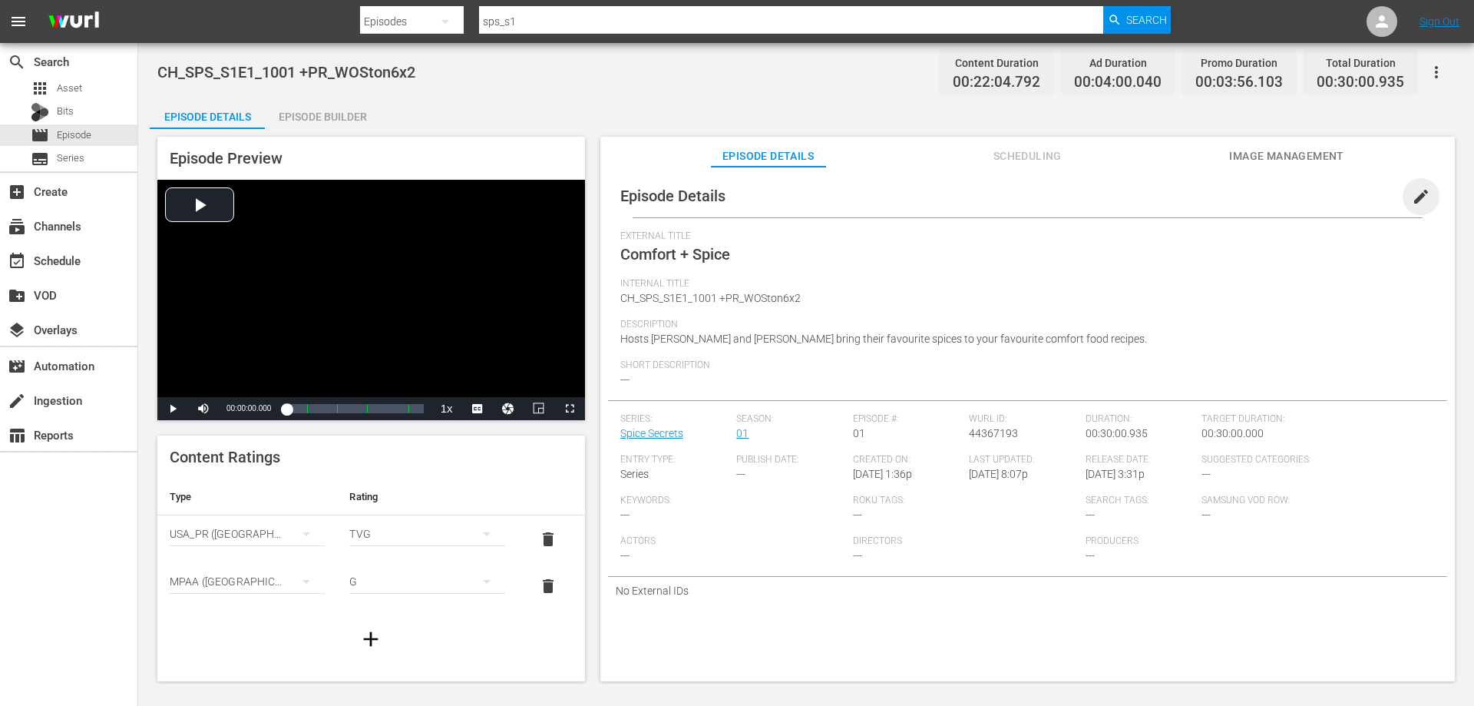
click at [1412, 196] on span "edit" at bounding box center [1421, 196] width 18 height 18
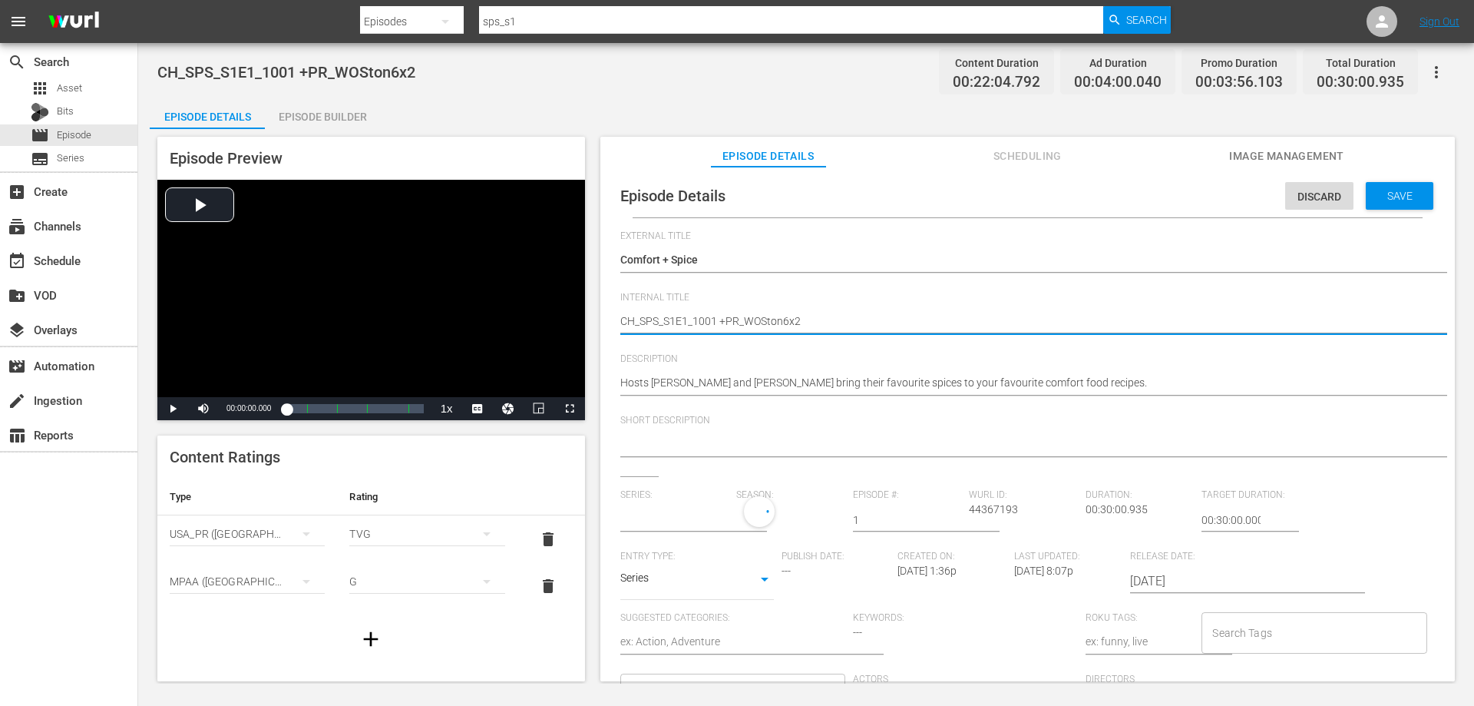
type textarea "C_SPS_S1E1_1001 +PR_WOSton6x2"
type textarea "_SPS_S1E1_1001 +PR_WOSton6x2"
type input "Spice Secrets"
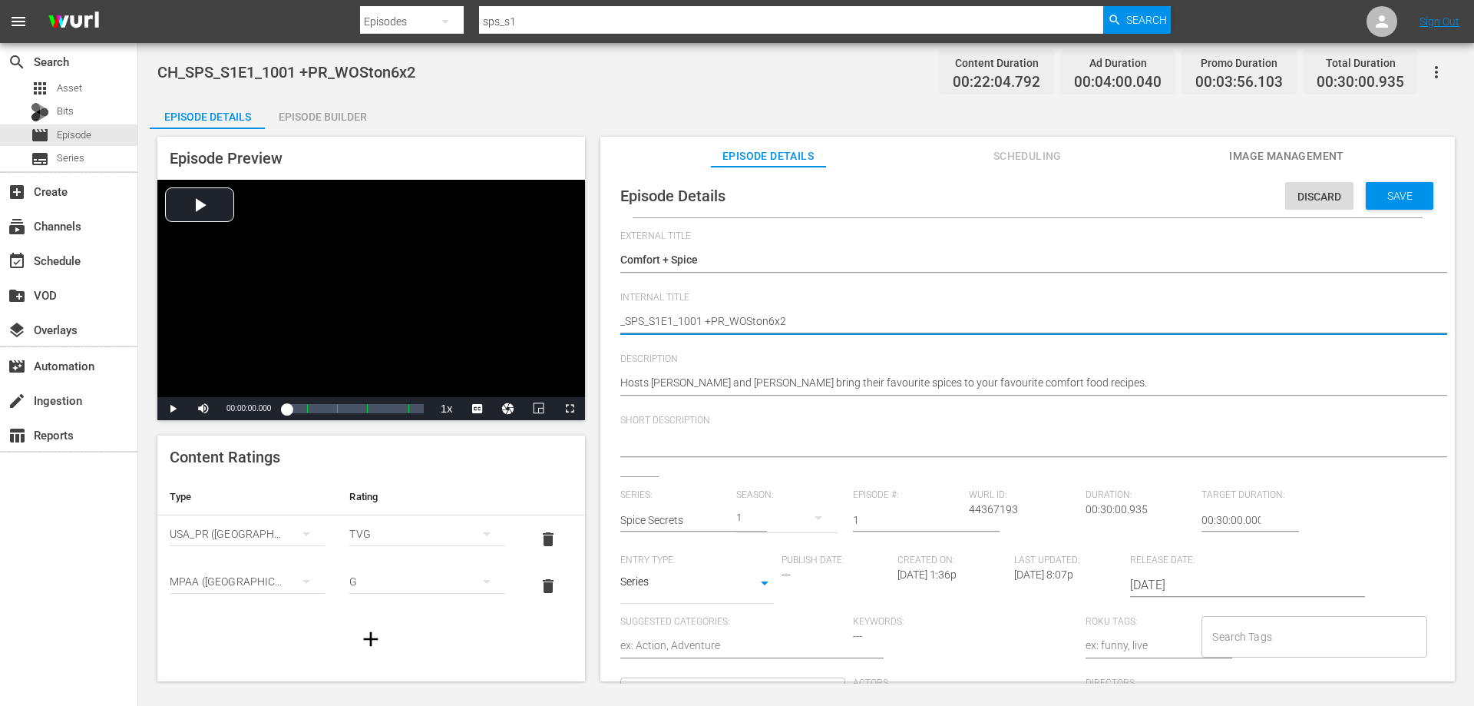
type textarea "V_SPS_S1E1_1001 +PR_WOSton6x2"
type textarea "VO_SPS_S1E1_1001 +PR_WOSton6x2"
type textarea "VOD_SPS_S1E1_1001 +PR_WOSton6x2"
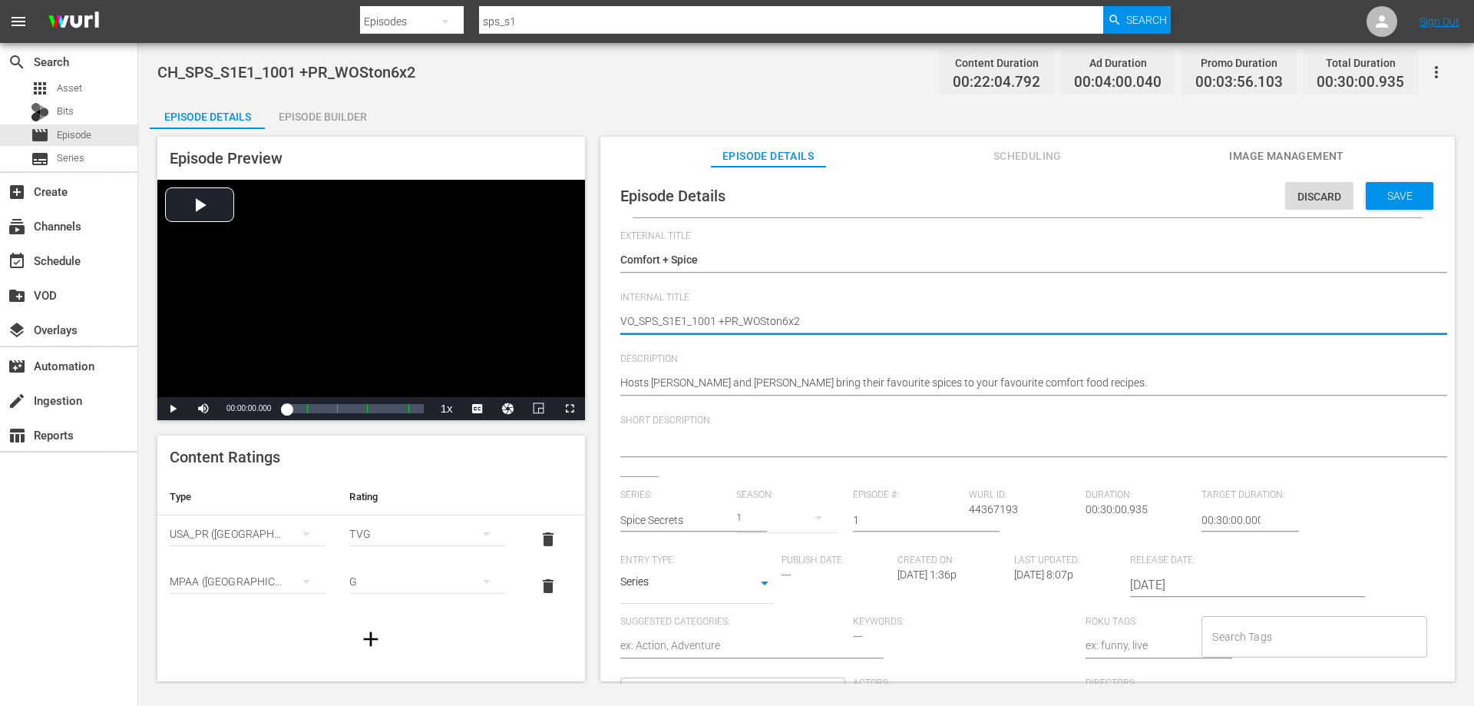
type textarea "VOD_SPS_S1E1_1001 +PR_WOSton6x2"
type textarea "VOD_SPS_S1E1_1001+PR_WOSton6x2"
type textarea "VOD_SPS_S1E1_1001PR_WOSton6x2"
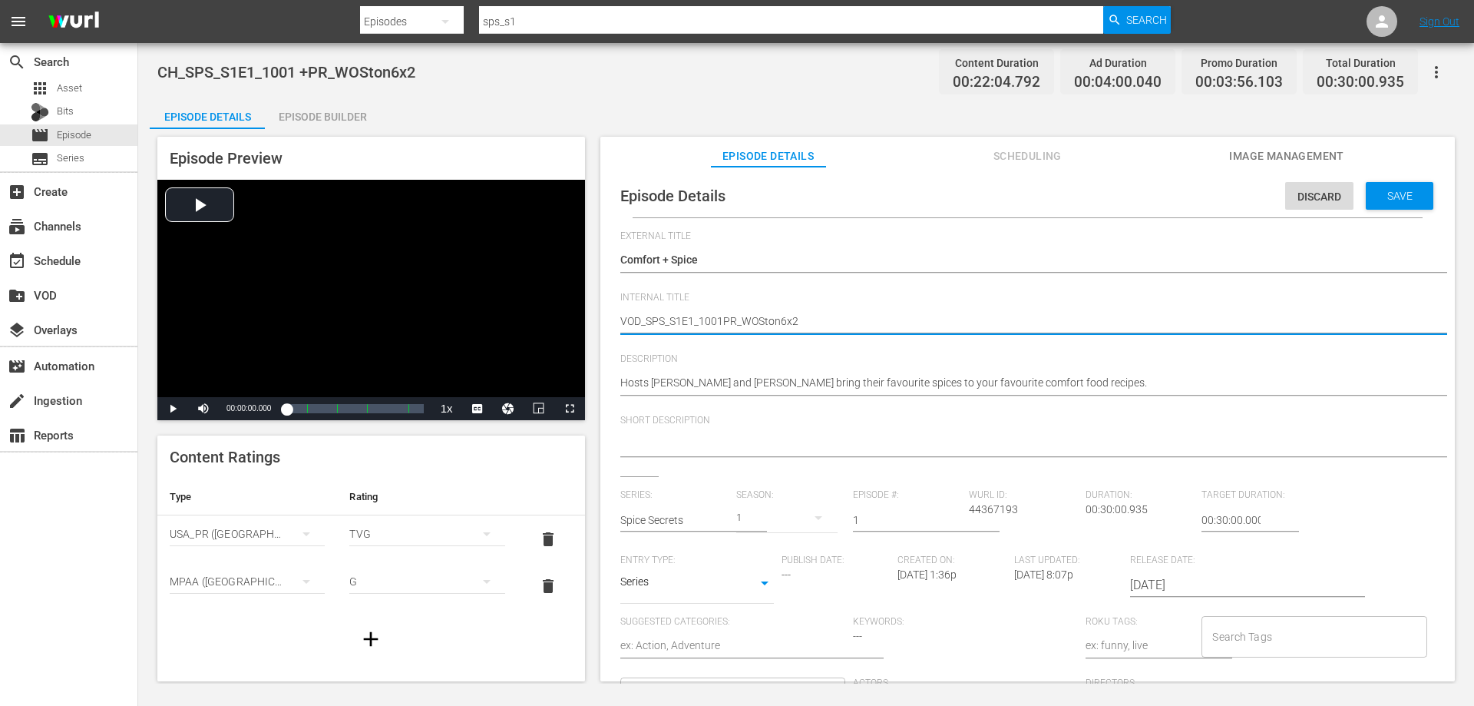
type textarea "VOD_SPS_S1E1_1001R_WOSton6x2"
type textarea "VOD_SPS_S1E1_1001_WOSton6x2"
type textarea "VOD_SPS_S1E1_1001WOSton6x2"
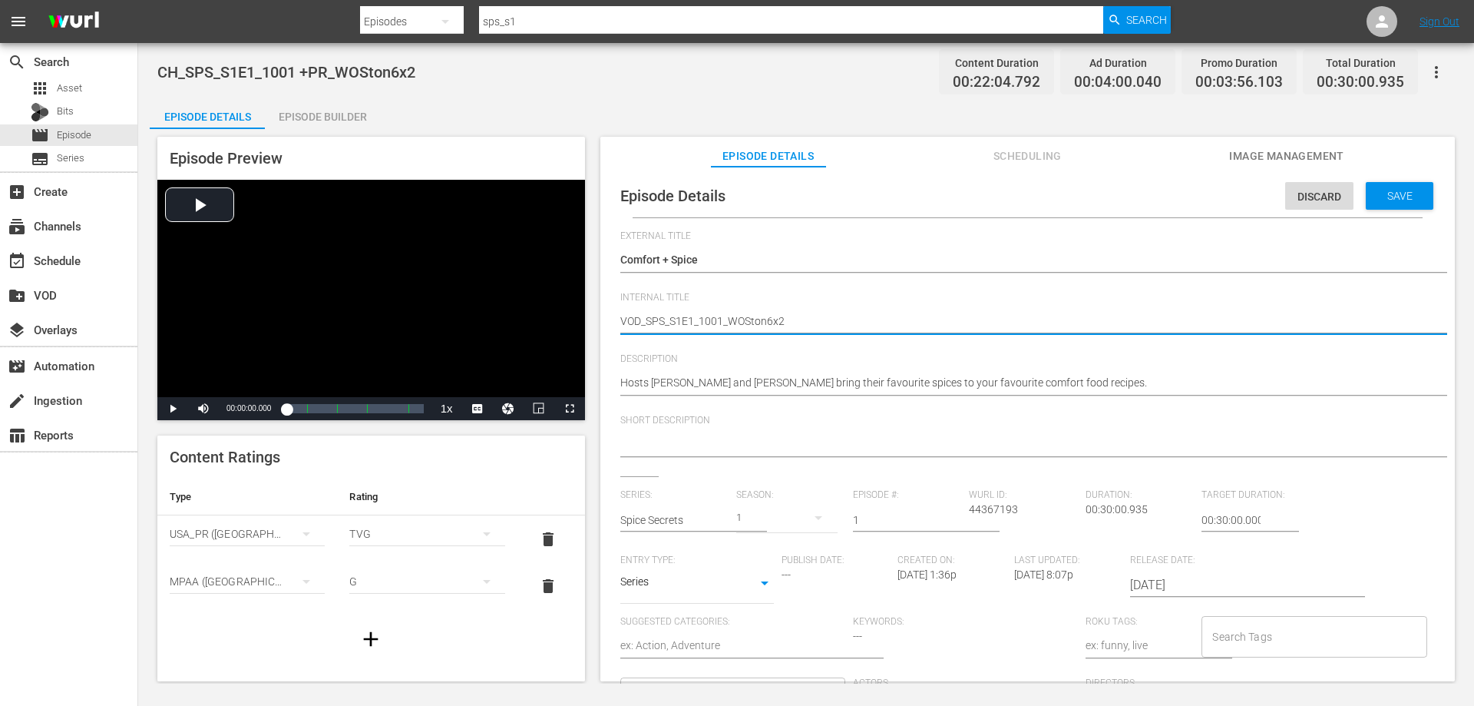
type textarea "VOD_SPS_S1E1_1001WOSton6x2"
type textarea "VOD_SPS_S1E1_1001OSton6x2"
type textarea "VOD_SPS_S1E1_1001Ston6x2"
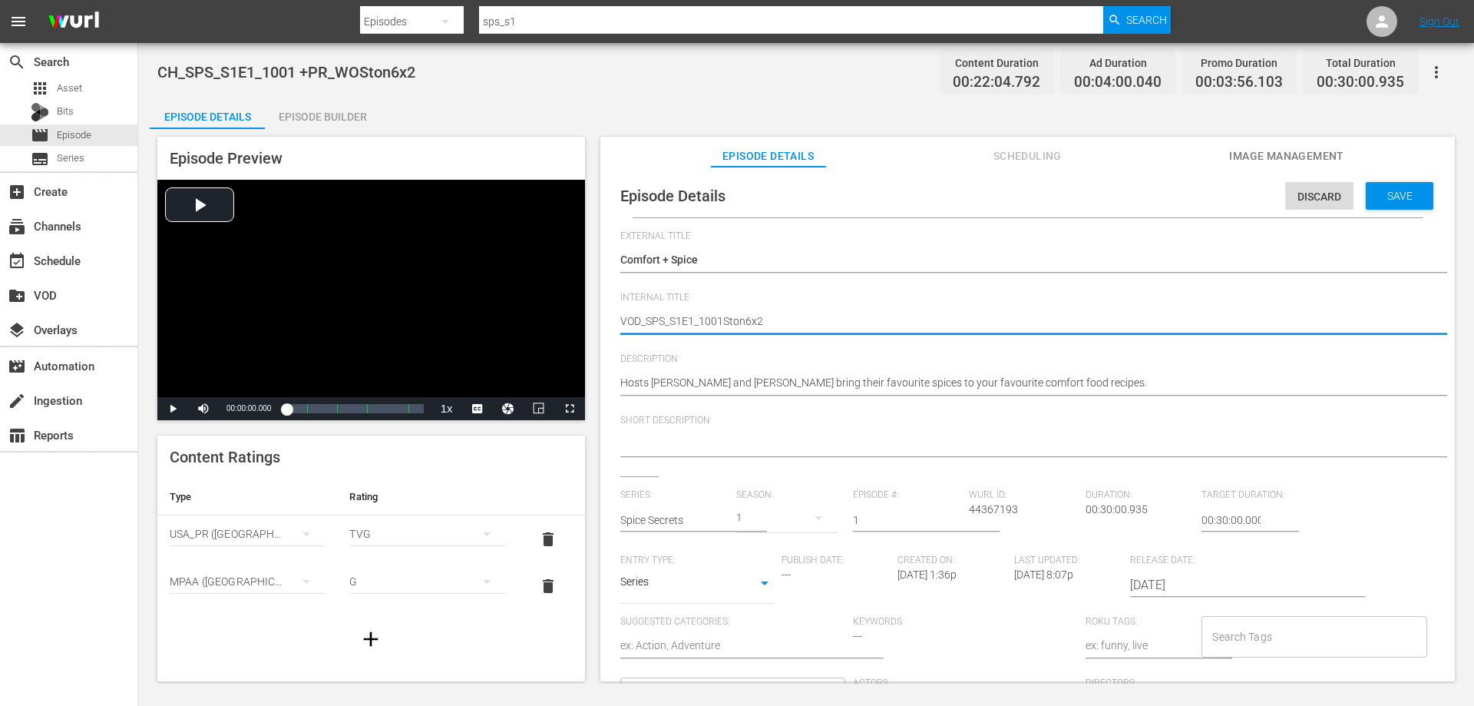
type textarea "VOD_SPS_S1E1_1001ton6x2"
type textarea "VOD_SPS_S1E1_1001on6x2"
type textarea "VOD_SPS_S1E1_1001n6x2"
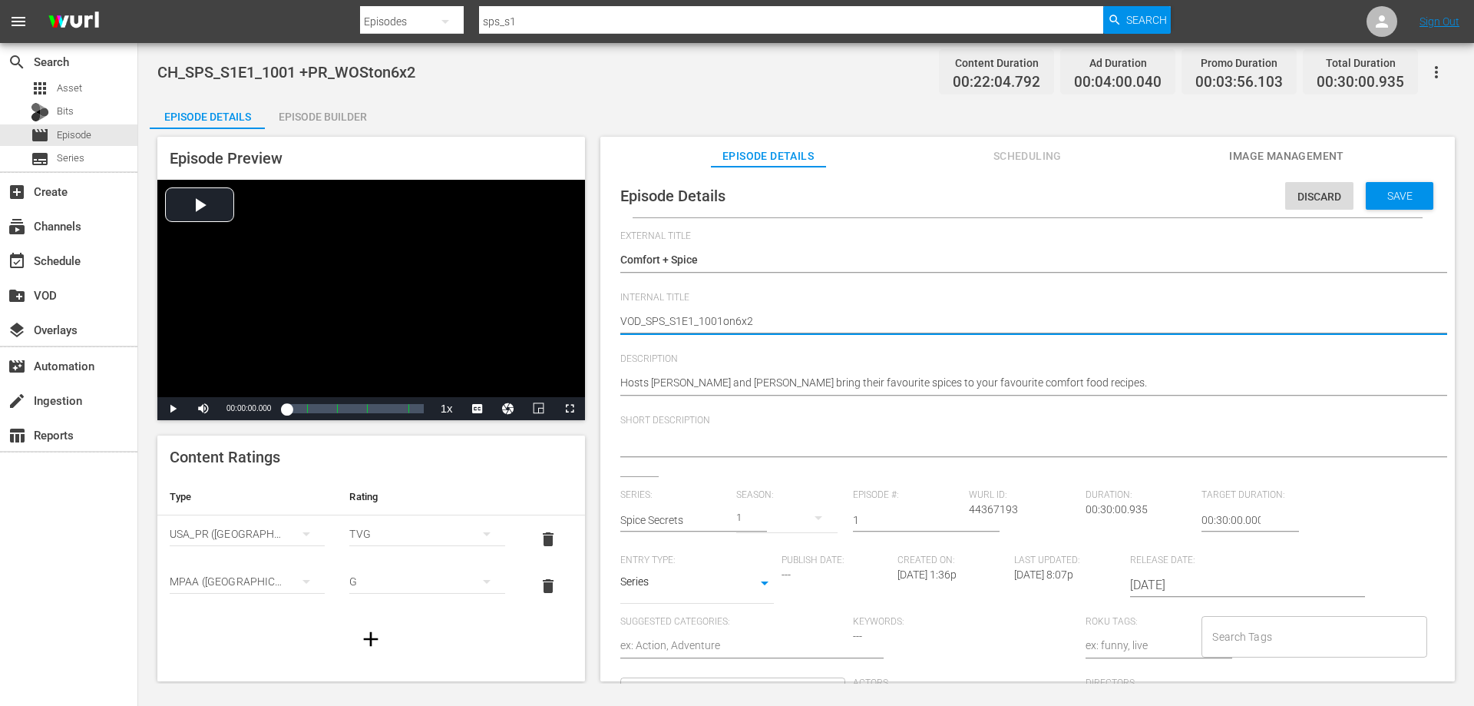
type textarea "VOD_SPS_S1E1_1001n6x2"
type textarea "VOD_SPS_S1E1_10016x2"
type textarea "VOD_SPS_S1E1_1001x2"
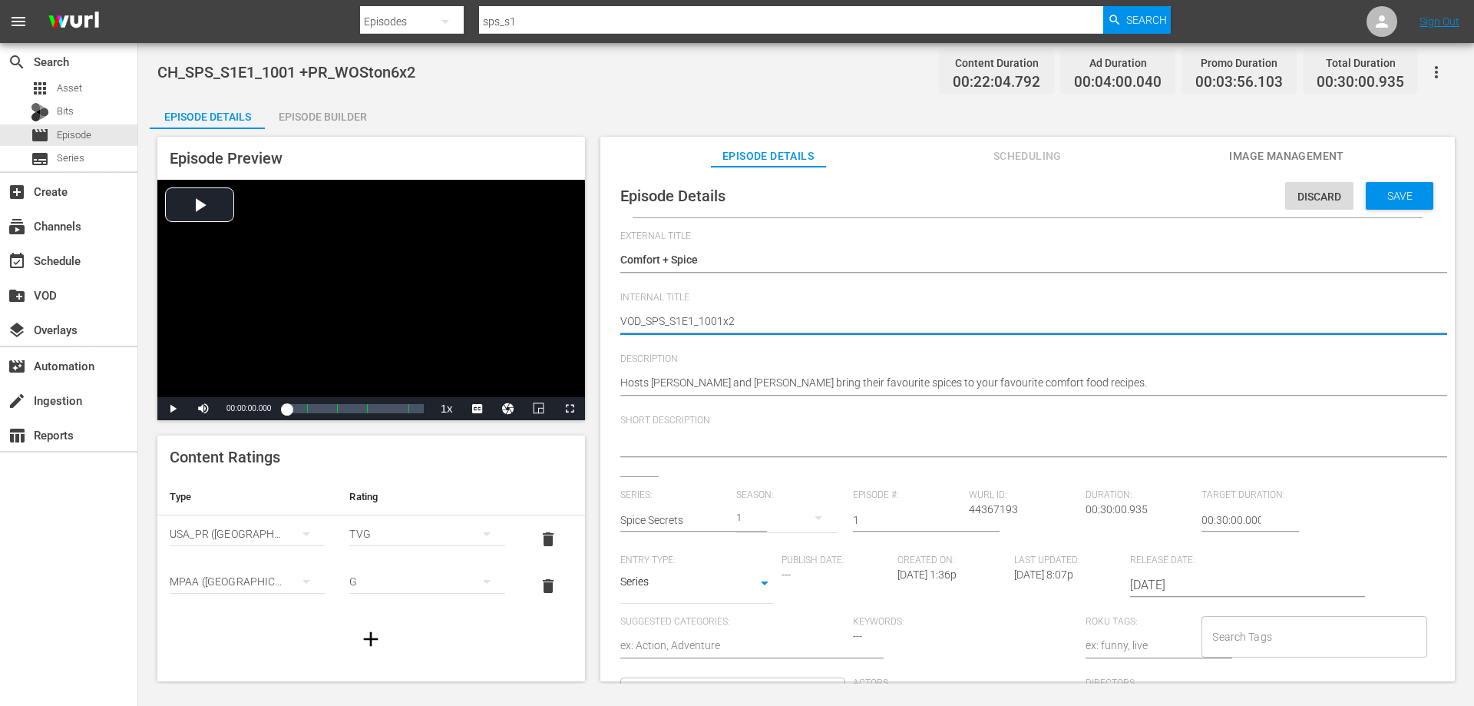
type textarea "VOD_SPS_S1E1_10012"
type textarea "VOD_SPS_S1E1_1001"
type textarea "VOD_SPS_S1E1_1001_"
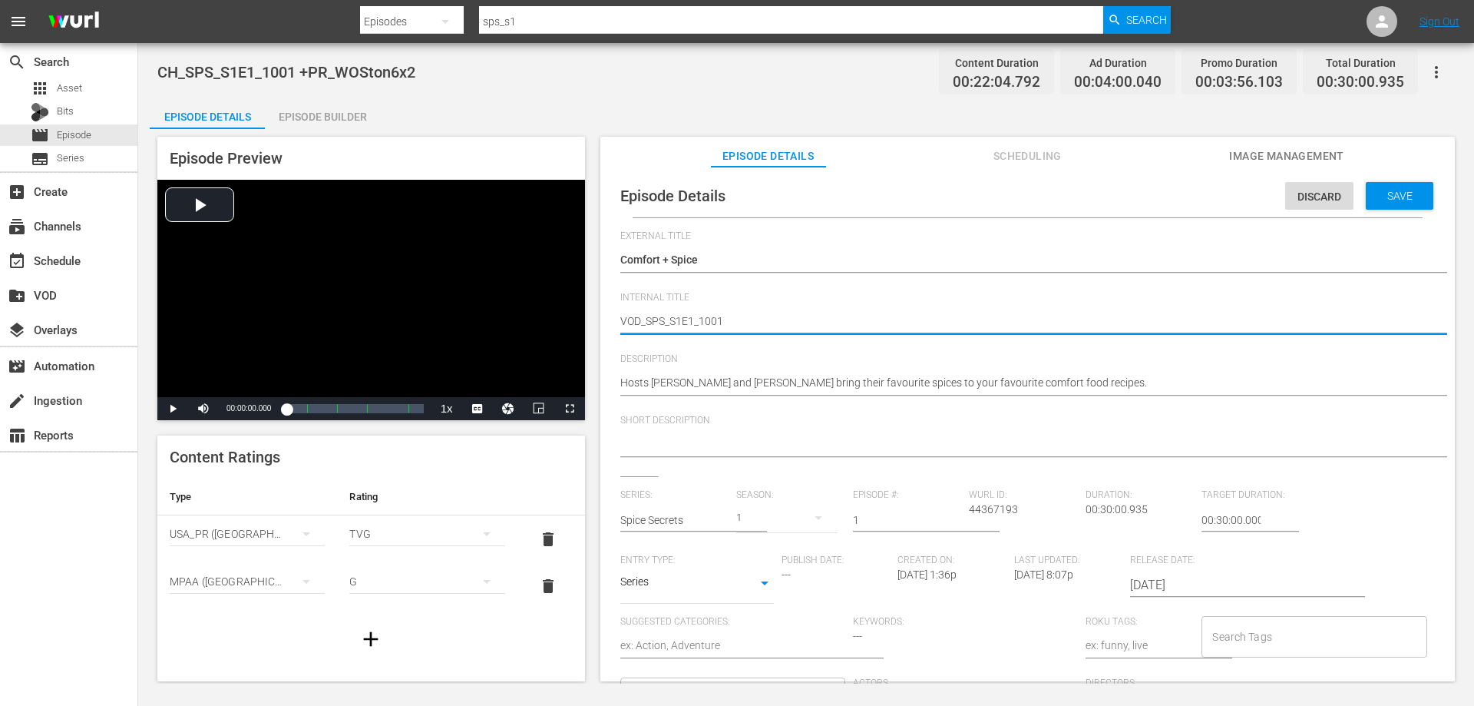
type textarea "VOD_SPS_S1E1_1001_"
type textarea "VOD_SPS_S1E1_1001_C"
type textarea "VOD_SPS_S1E1_1001_Co"
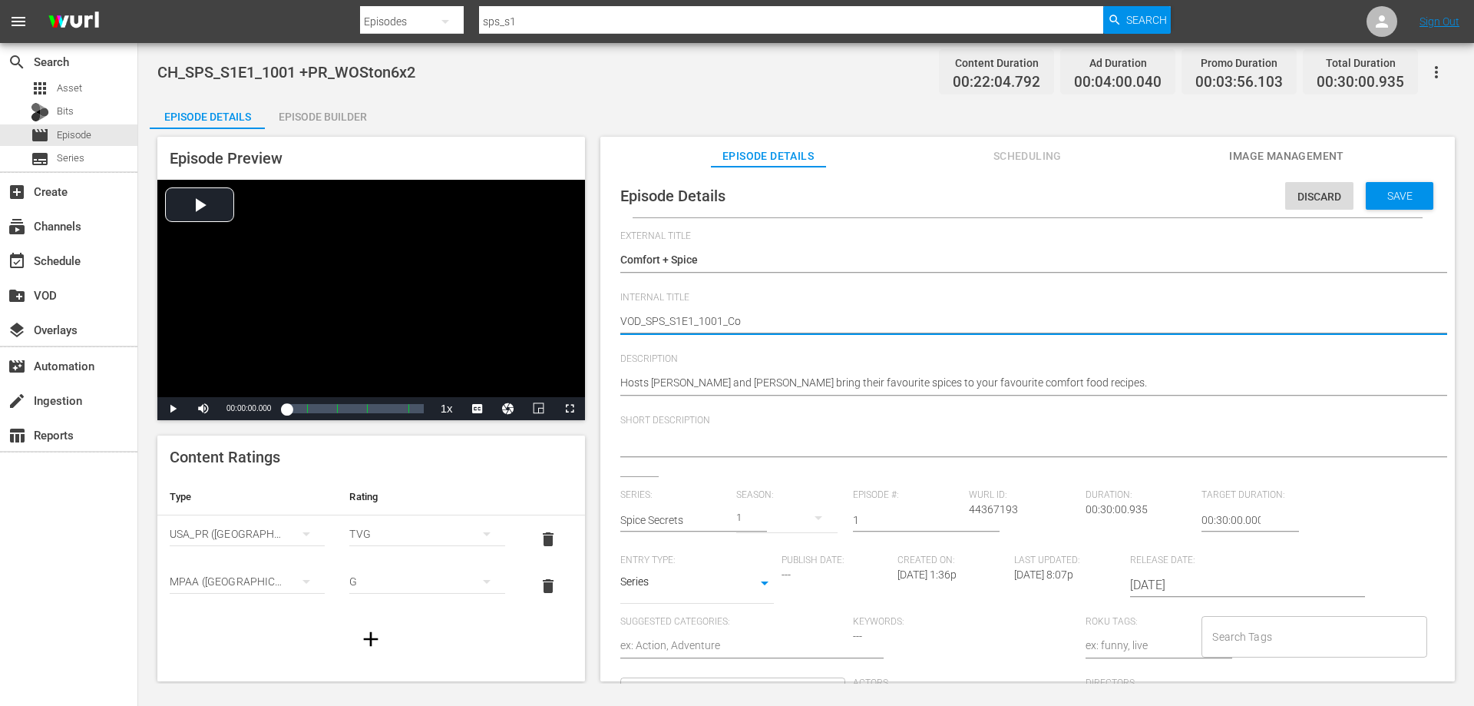
type textarea "VOD_SPS_S1E1_1001_Com"
type textarea "VOD_SPS_S1E1_1001_Comf"
type textarea "VOD_SPS_S1E1_1001_Comfo"
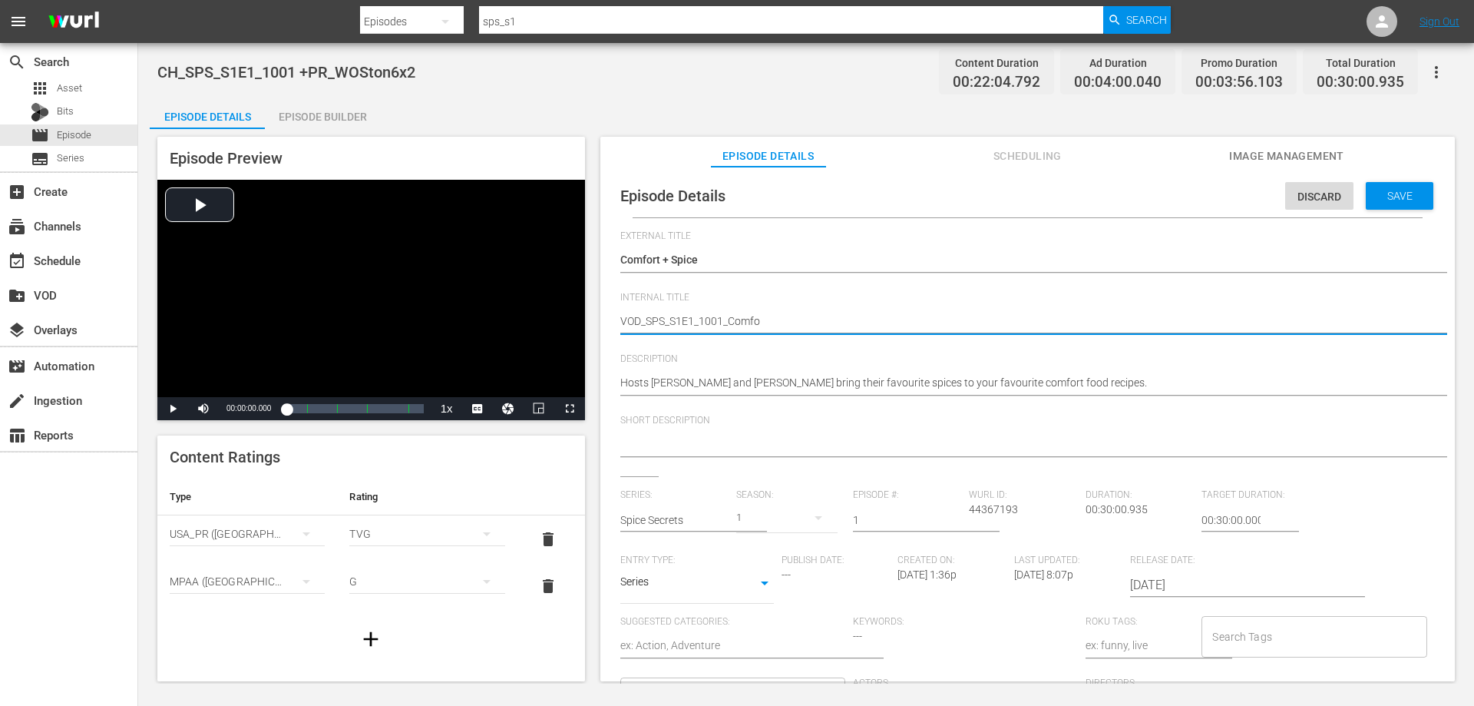
type textarea "VOD_SPS_S1E1_1001_Comfor"
type textarea "VOD_SPS_S1E1_1001_Comfort"
type textarea "VOD_SPS_S1E1_1001_ComfortA"
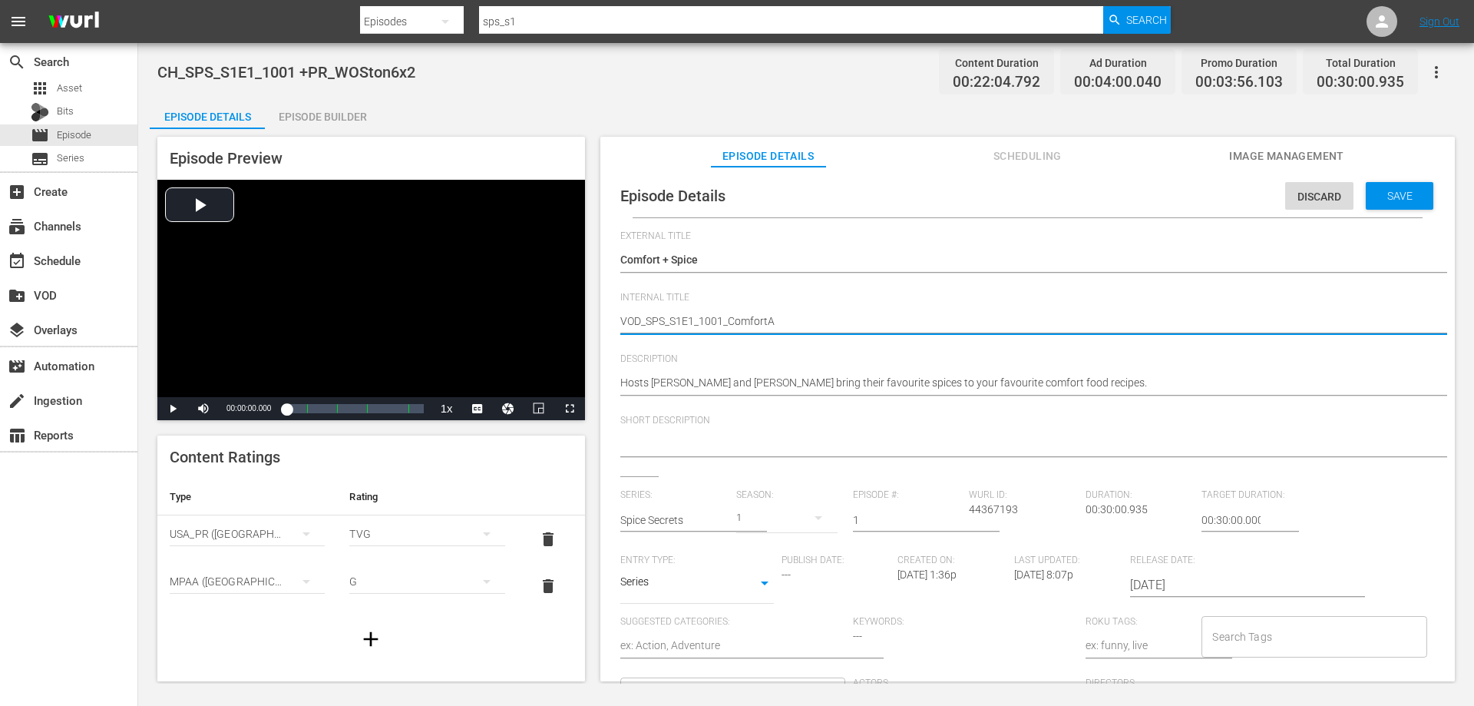
type textarea "VOD_SPS_S1E1_1001_ComfortAn"
type textarea "VOD_SPS_S1E1_1001_ComfortAnd"
type textarea "VOD_SPS_S1E1_1001_ComfortAn"
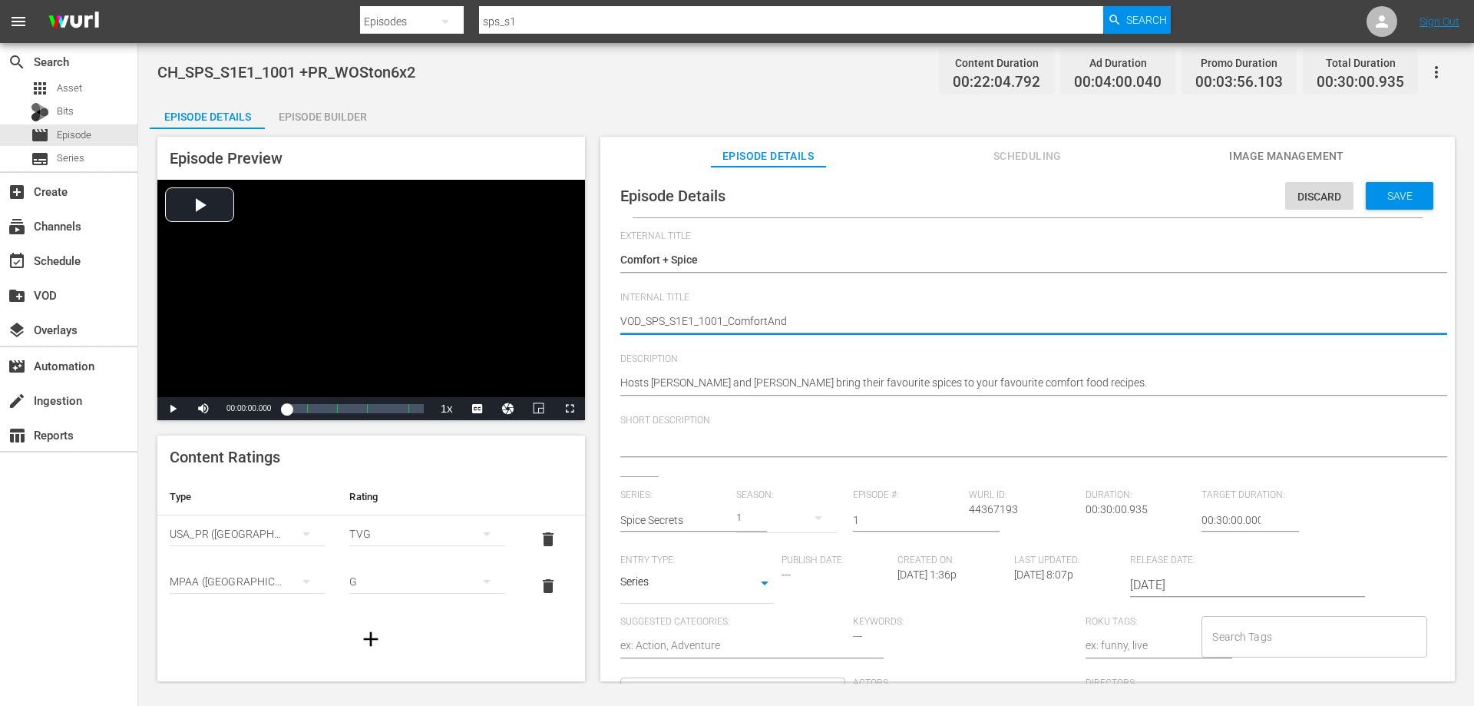
type textarea "VOD_SPS_S1E1_1001_ComfortAn"
type textarea "VOD_SPS_S1E1_1001_ComfortA"
type textarea "VOD_SPS_S1E1_1001_Comfort"
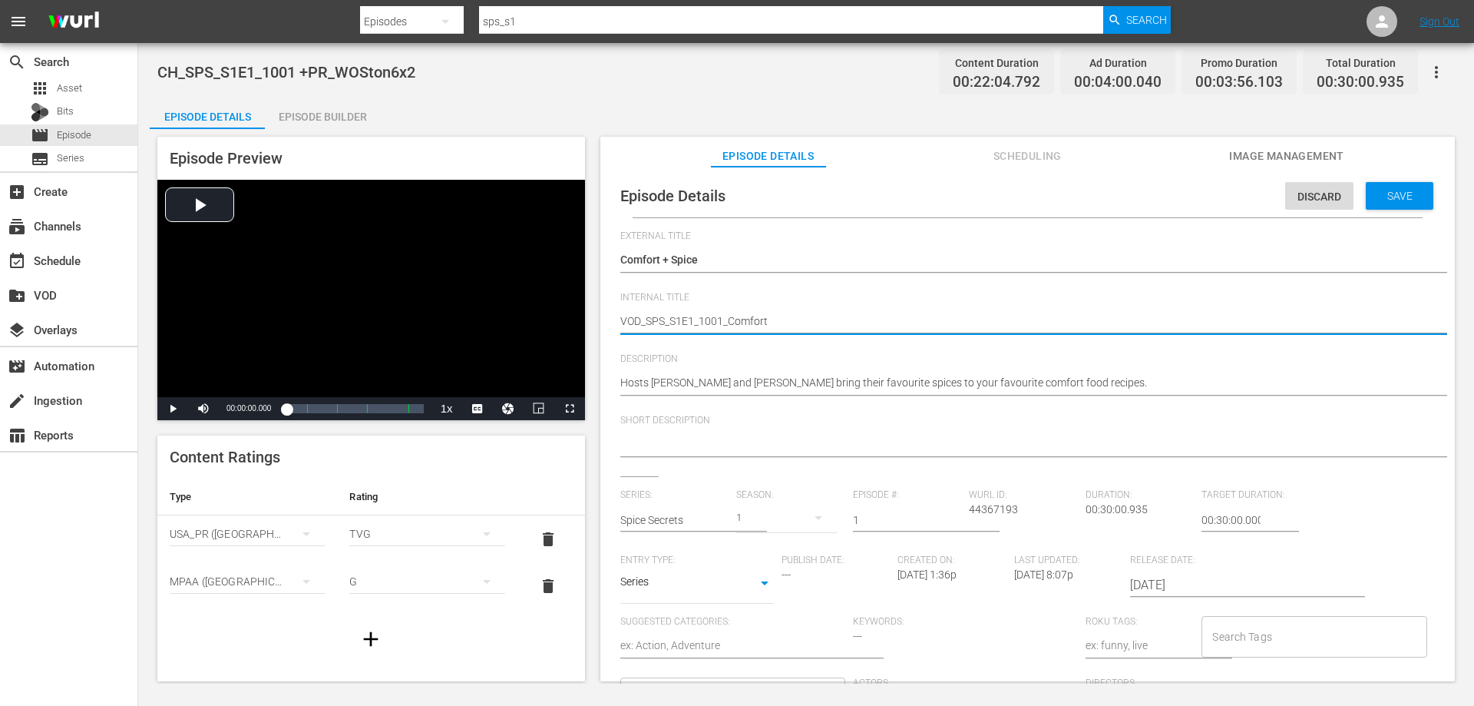
type textarea "VOD_SPS_S1E1_1001_Comfort&"
type textarea "VOD_SPS_S1E1_1001_Comfort&S"
type textarea "VOD_SPS_S1E1_1001_Comfort&Sp"
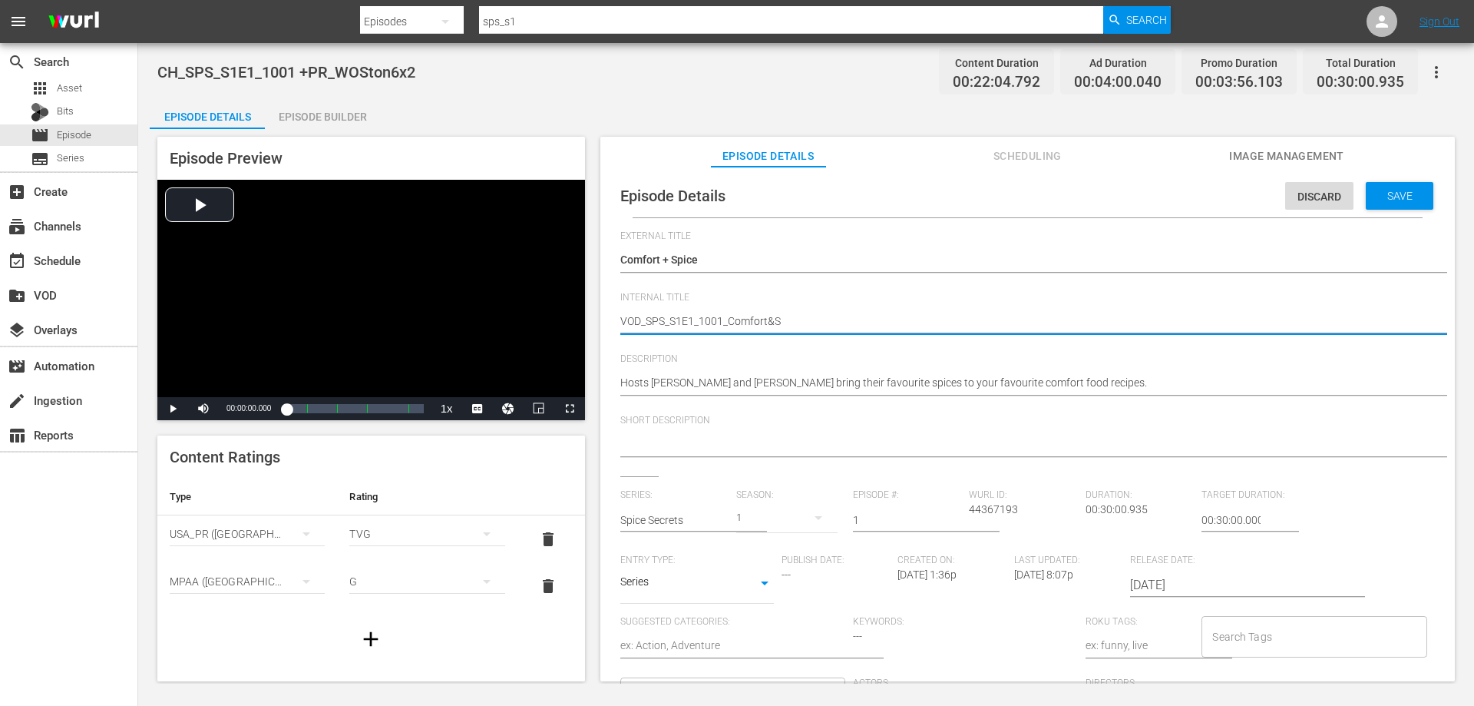
type textarea "VOD_SPS_S1E1_1001_Comfort&Sp"
type textarea "VOD_SPS_S1E1_1001_Comfort&Spi"
type textarea "VOD_SPS_S1E1_1001_Comfort&Spic"
type textarea "VOD_SPS_S1E1_1001_Comfort&Spice"
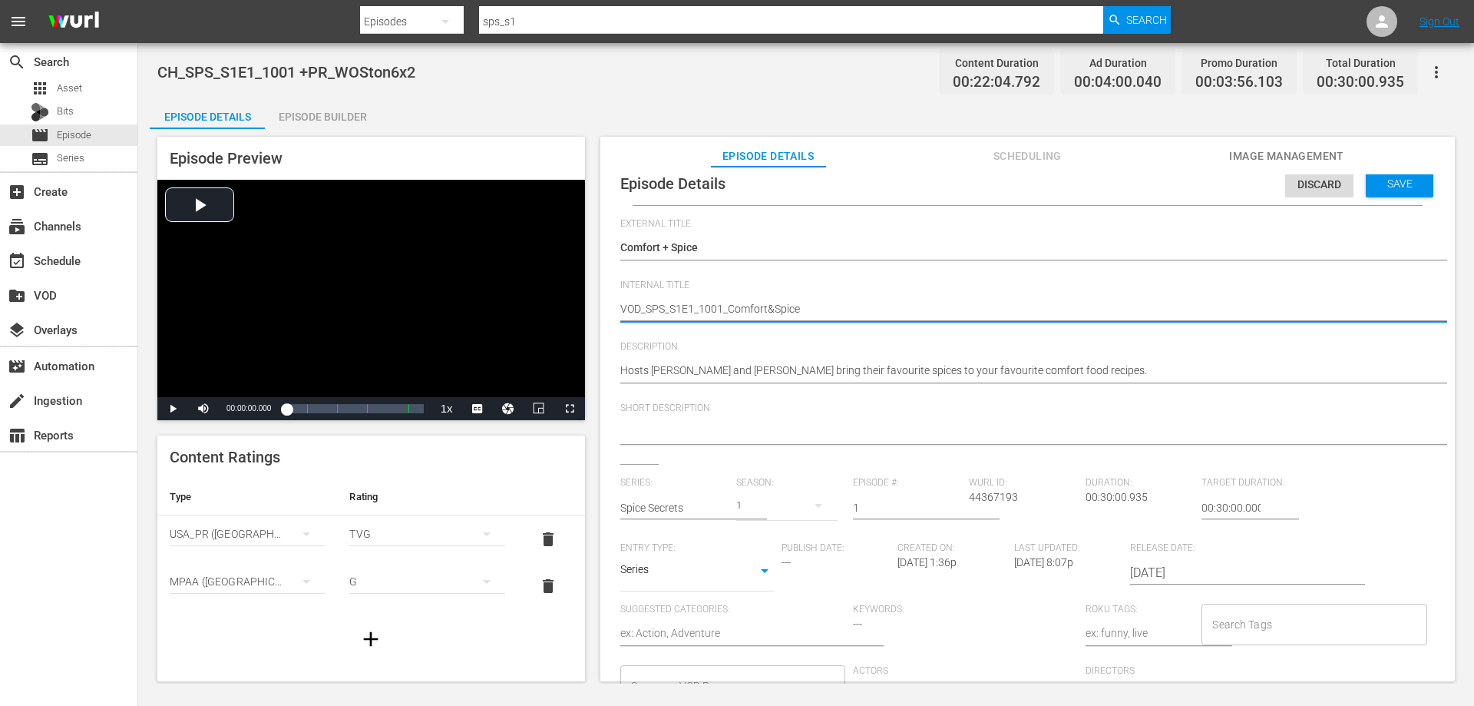
scroll to position [15, 0]
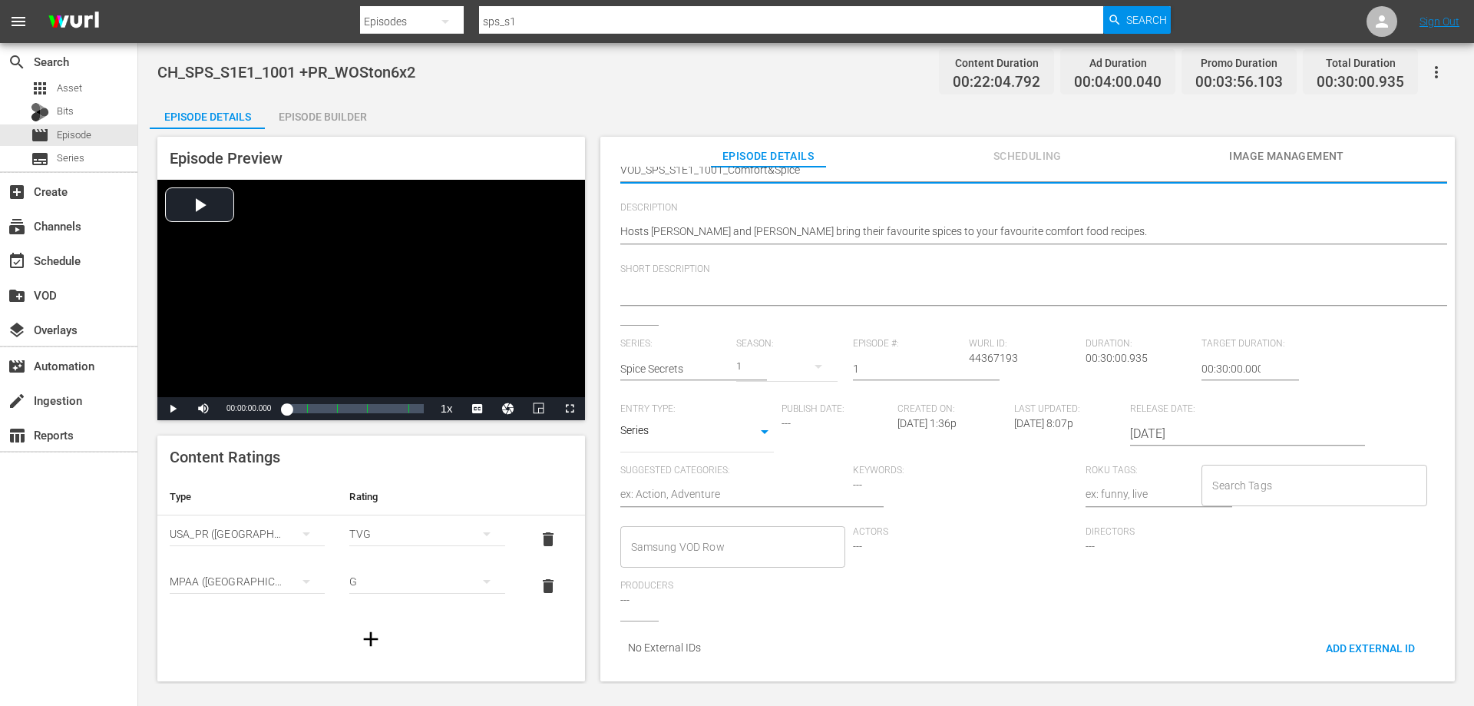
type textarea "VOD_SPS_S1E1_1001_Comfort&Spice"
click at [723, 533] on input "Samsung VOD Row" at bounding box center [721, 547] width 188 height 28
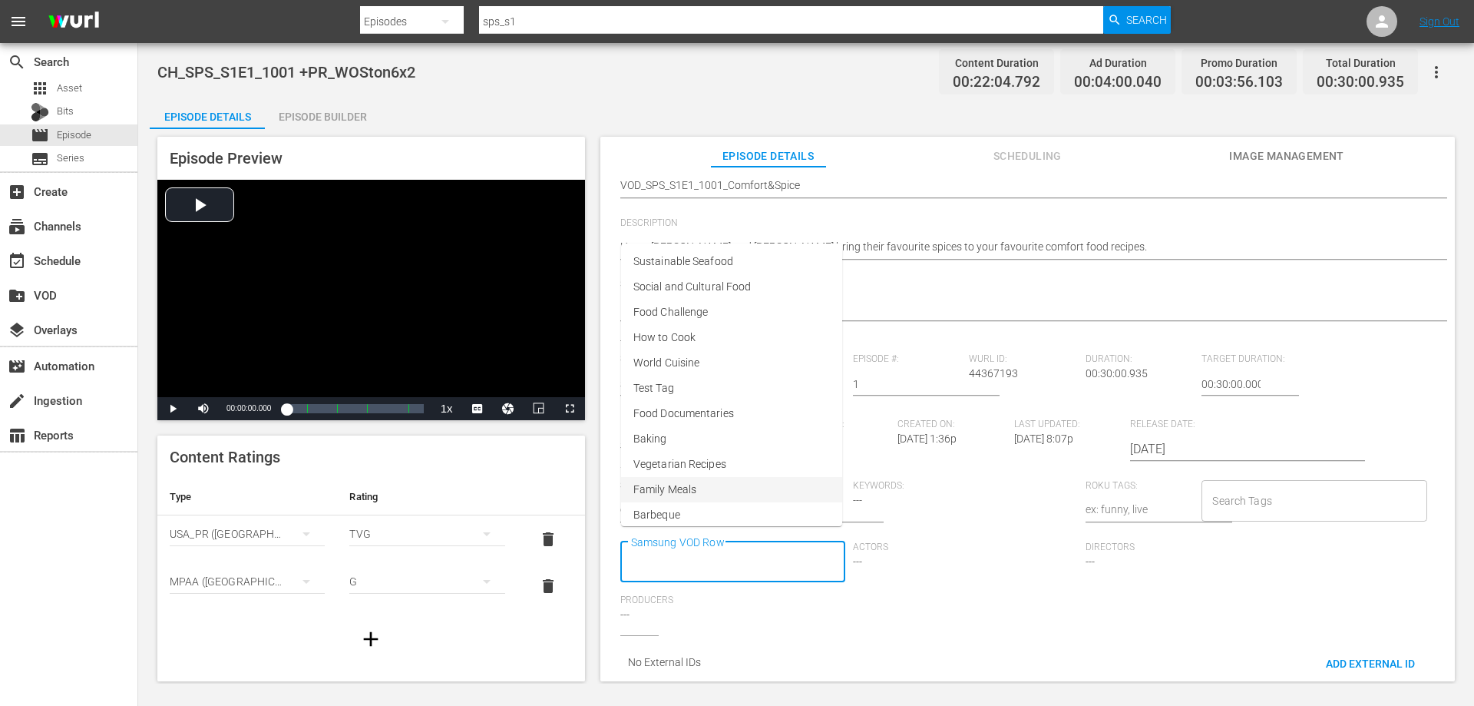
scroll to position [0, 0]
click at [701, 358] on li "World Cuisine" at bounding box center [731, 363] width 221 height 25
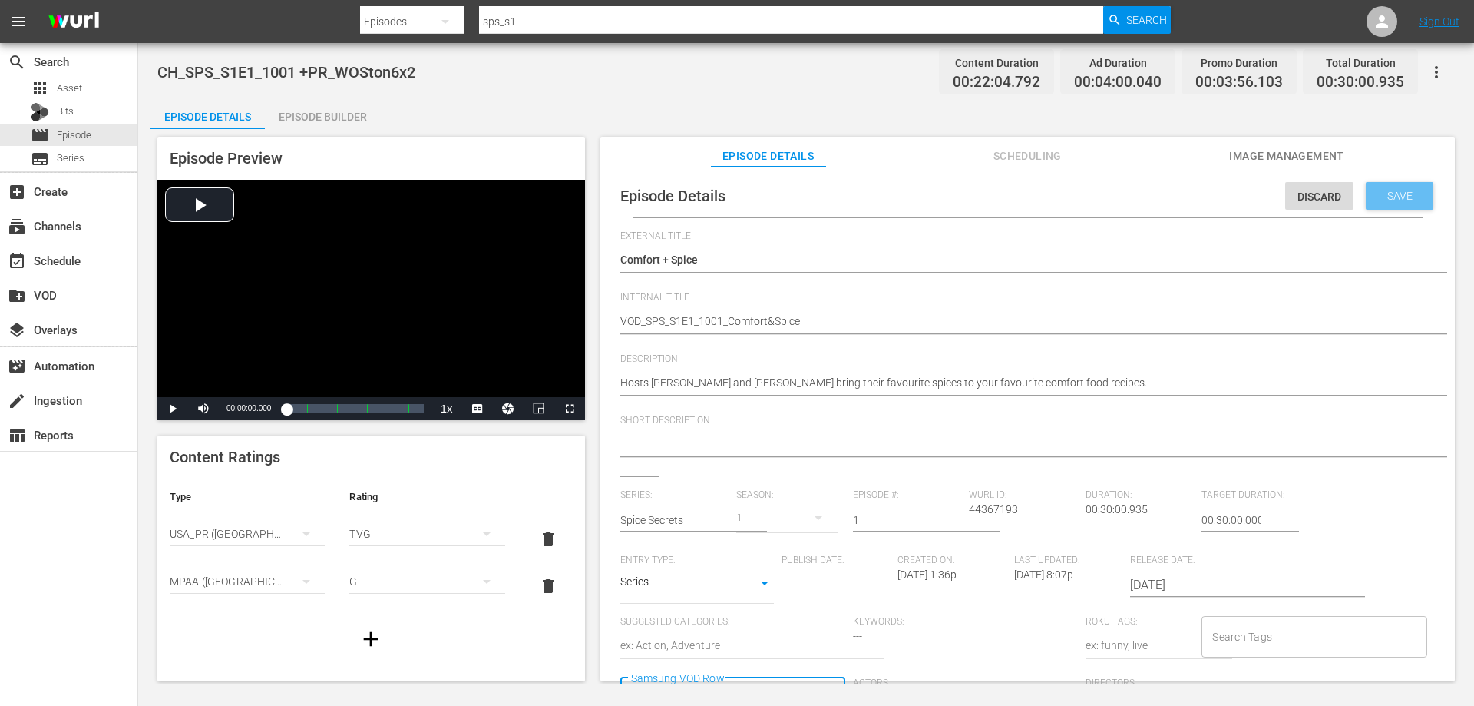
click at [1403, 199] on span "Save" at bounding box center [1400, 196] width 50 height 12
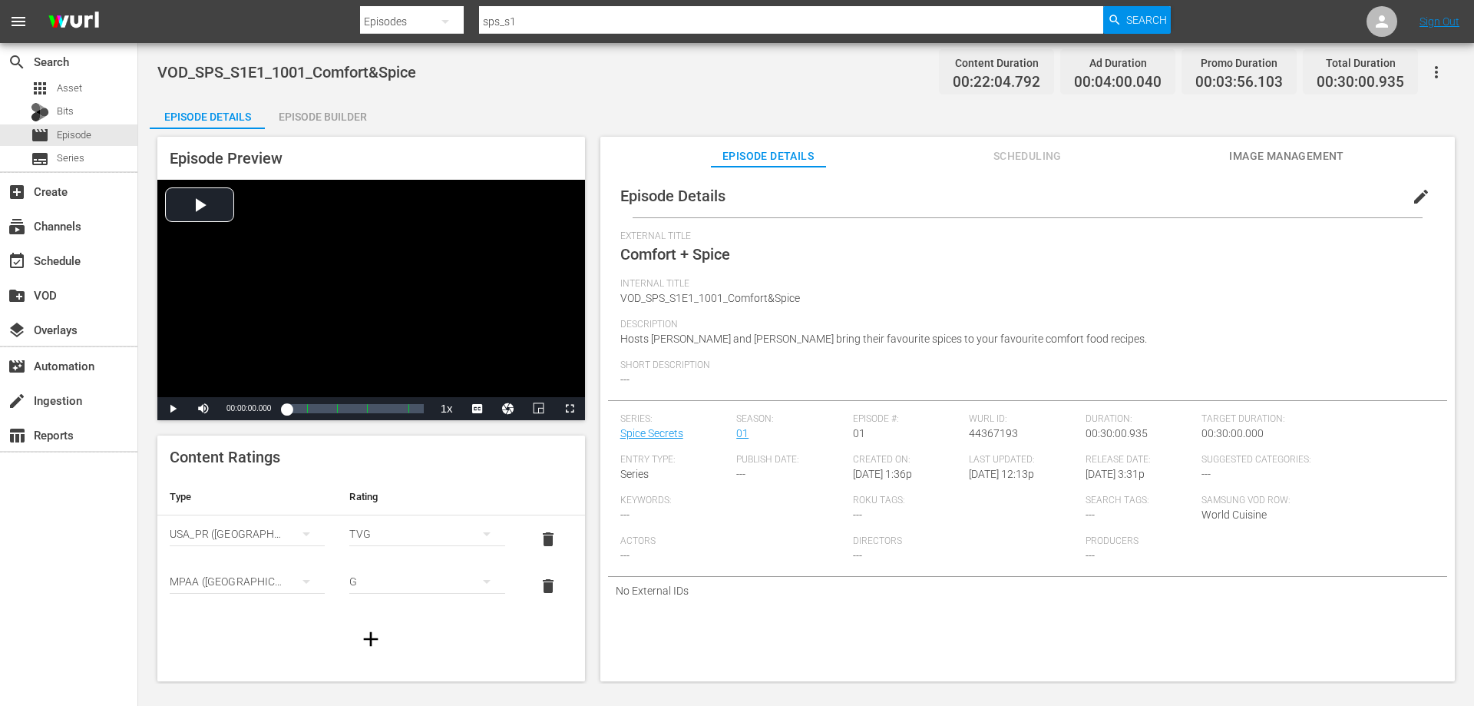
click at [366, 124] on div "Episode Builder" at bounding box center [322, 116] width 115 height 37
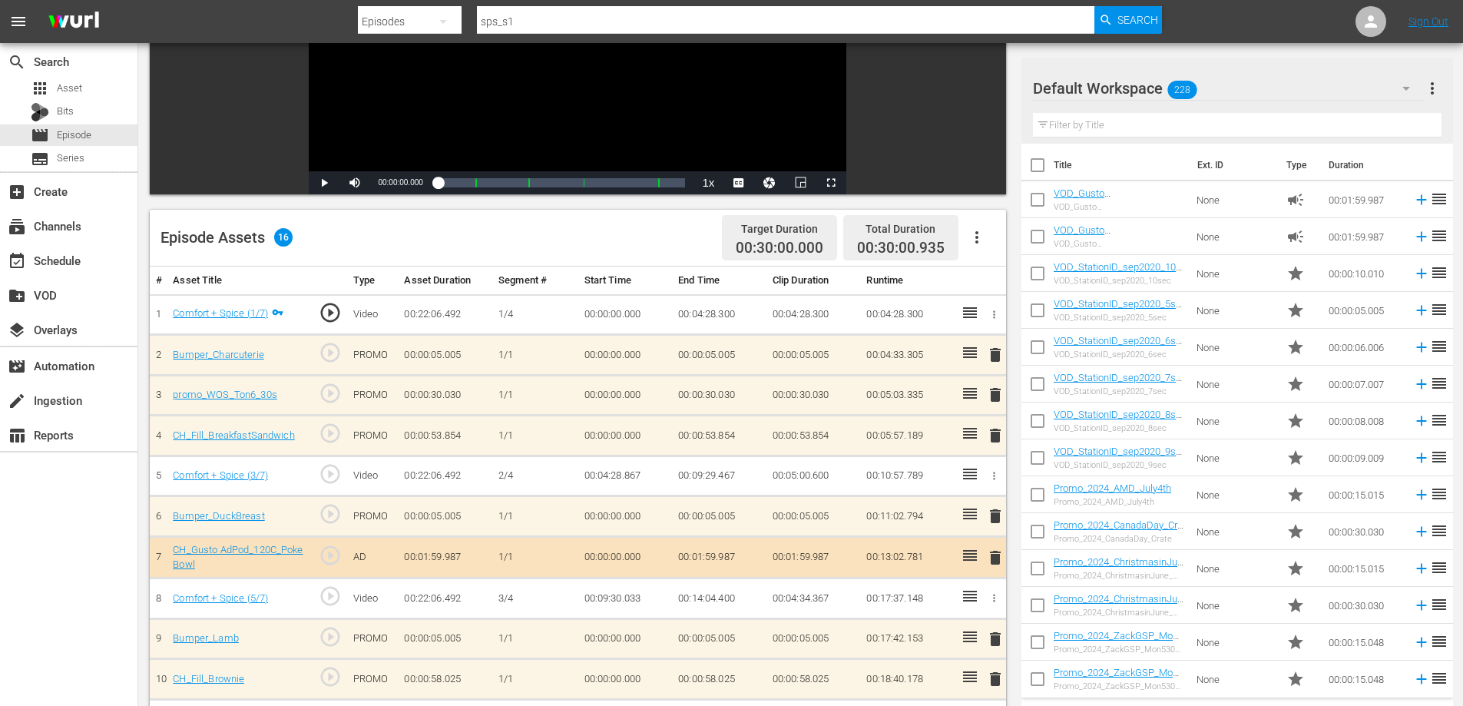
scroll to position [331, 0]
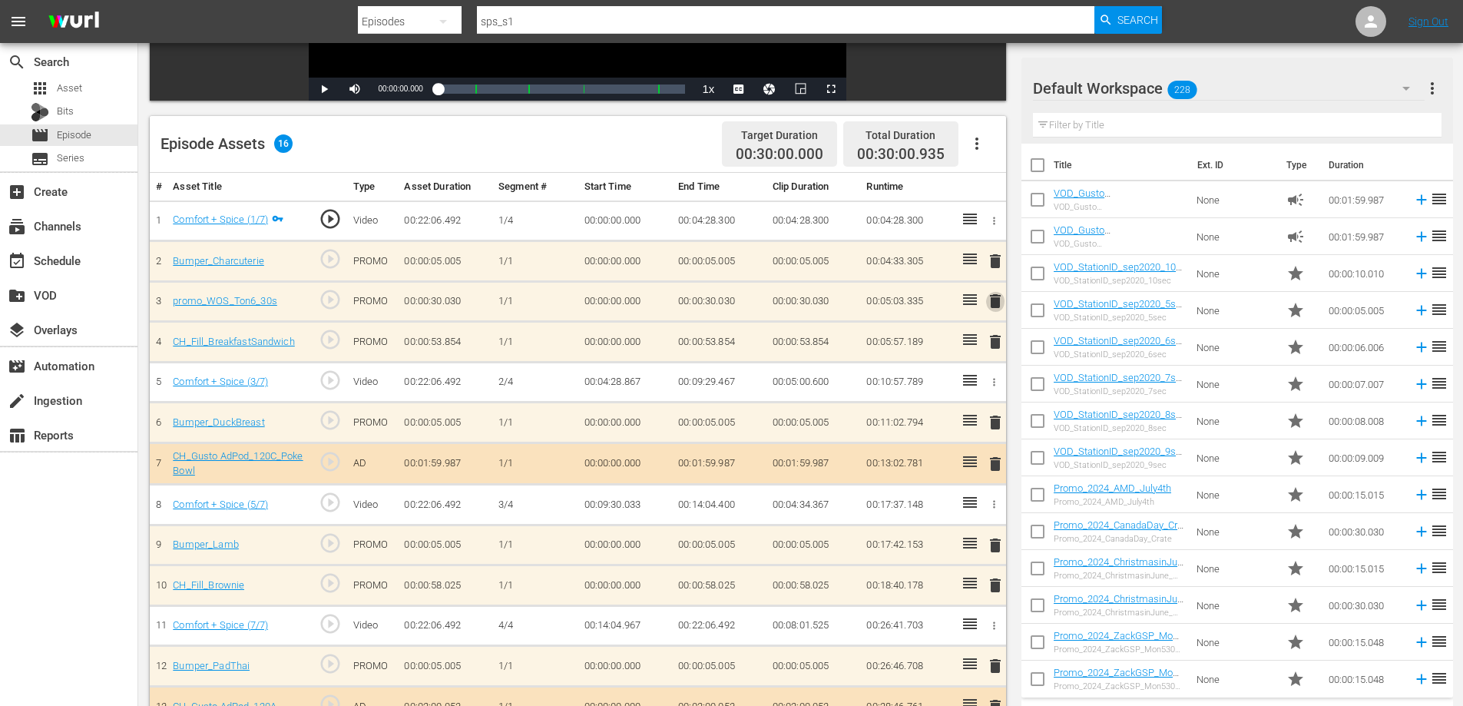
click at [994, 296] on span "delete" at bounding box center [995, 301] width 18 height 18
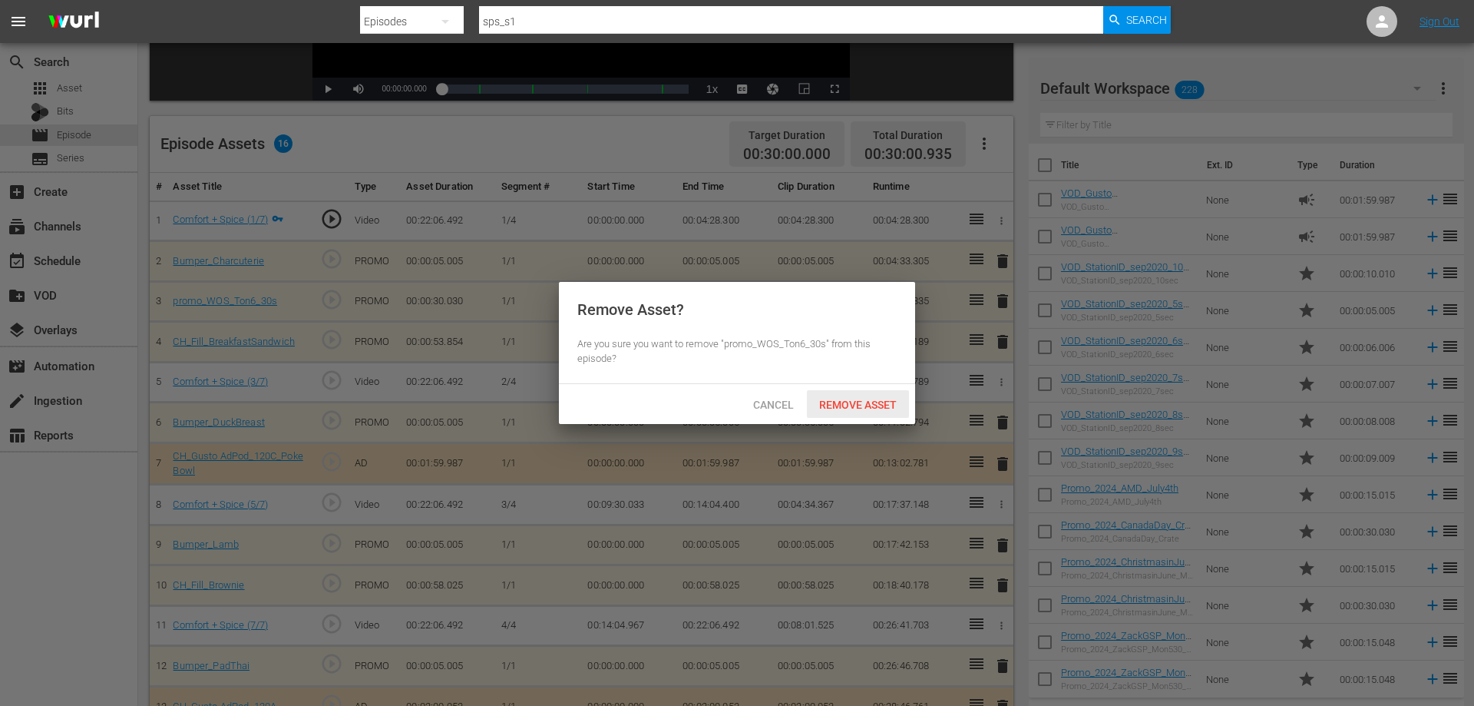
click at [853, 406] on span "Remove Asset" at bounding box center [858, 404] width 102 height 12
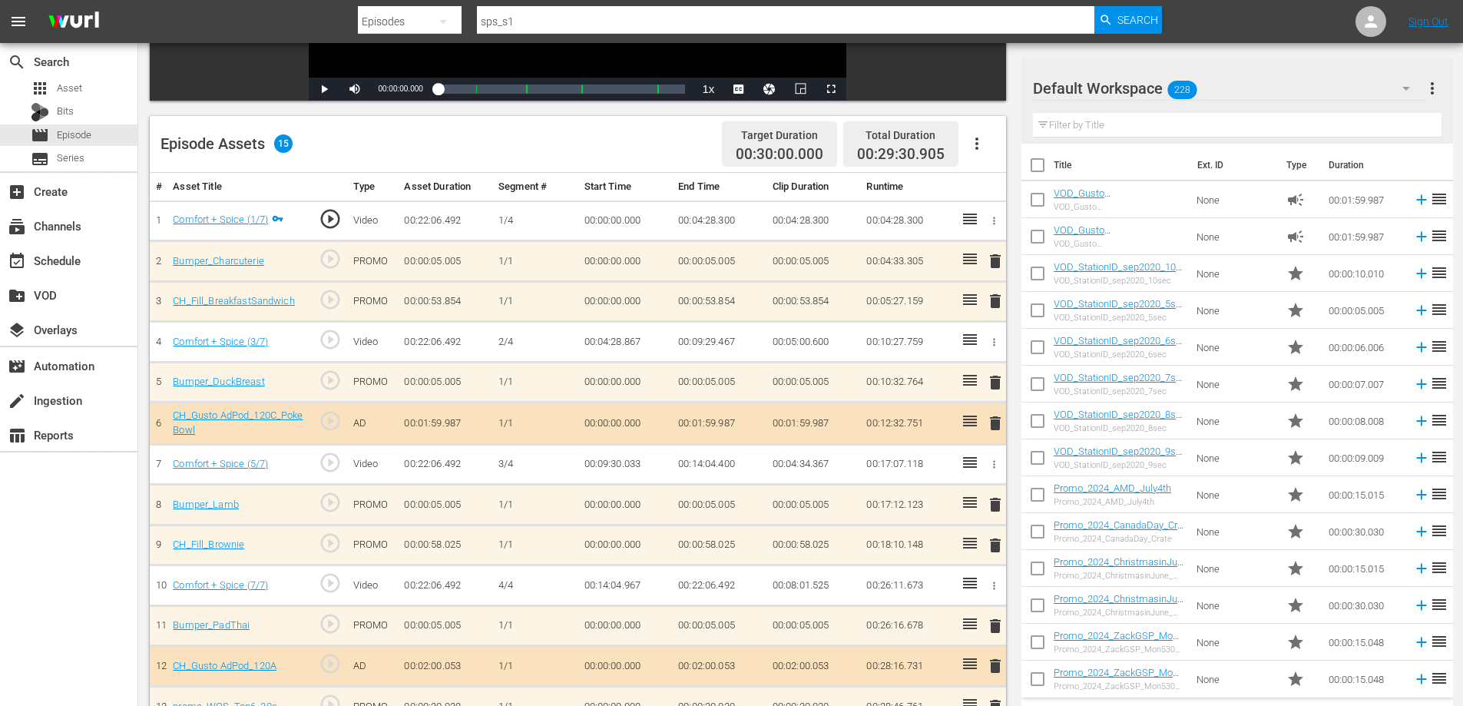
click at [992, 296] on span "delete" at bounding box center [995, 301] width 18 height 18
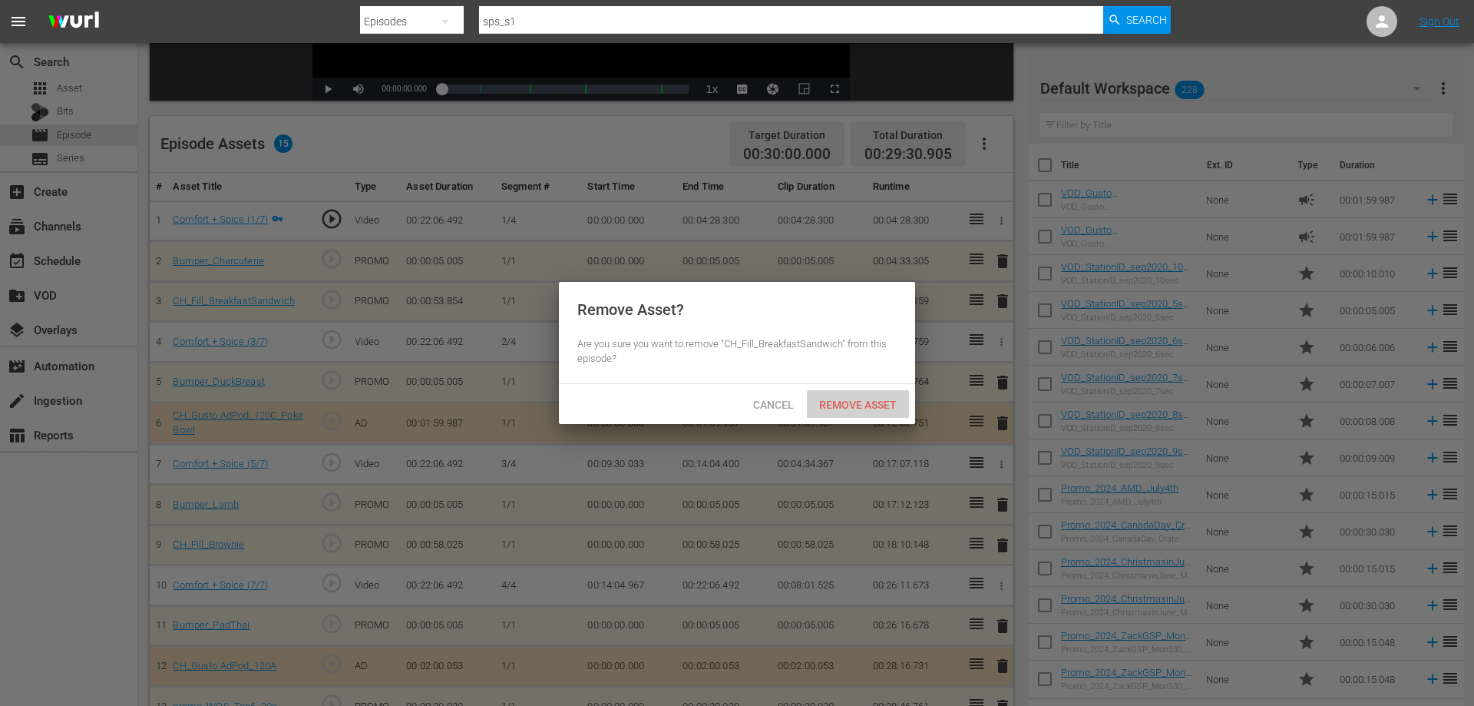
click at [858, 402] on span "Remove Asset" at bounding box center [858, 404] width 102 height 12
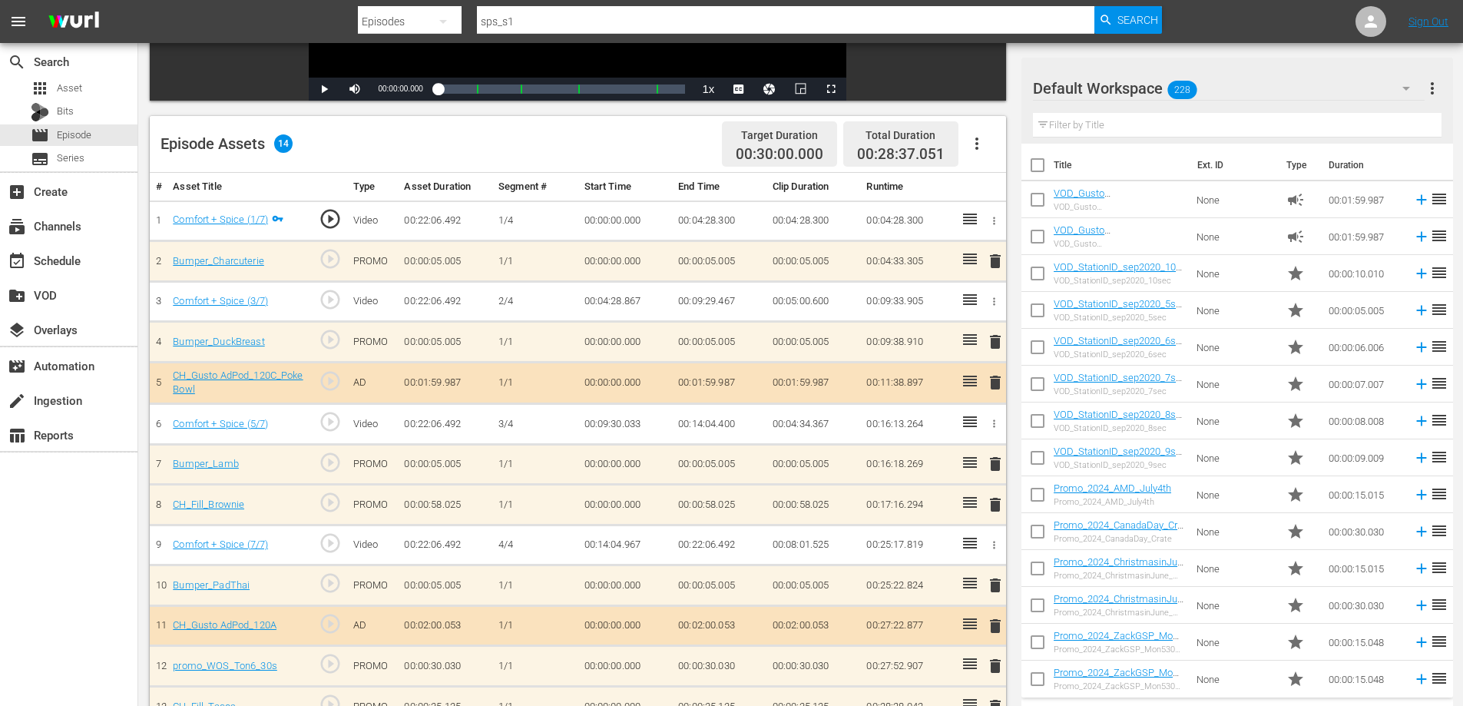
click at [996, 382] on span "delete" at bounding box center [995, 382] width 18 height 18
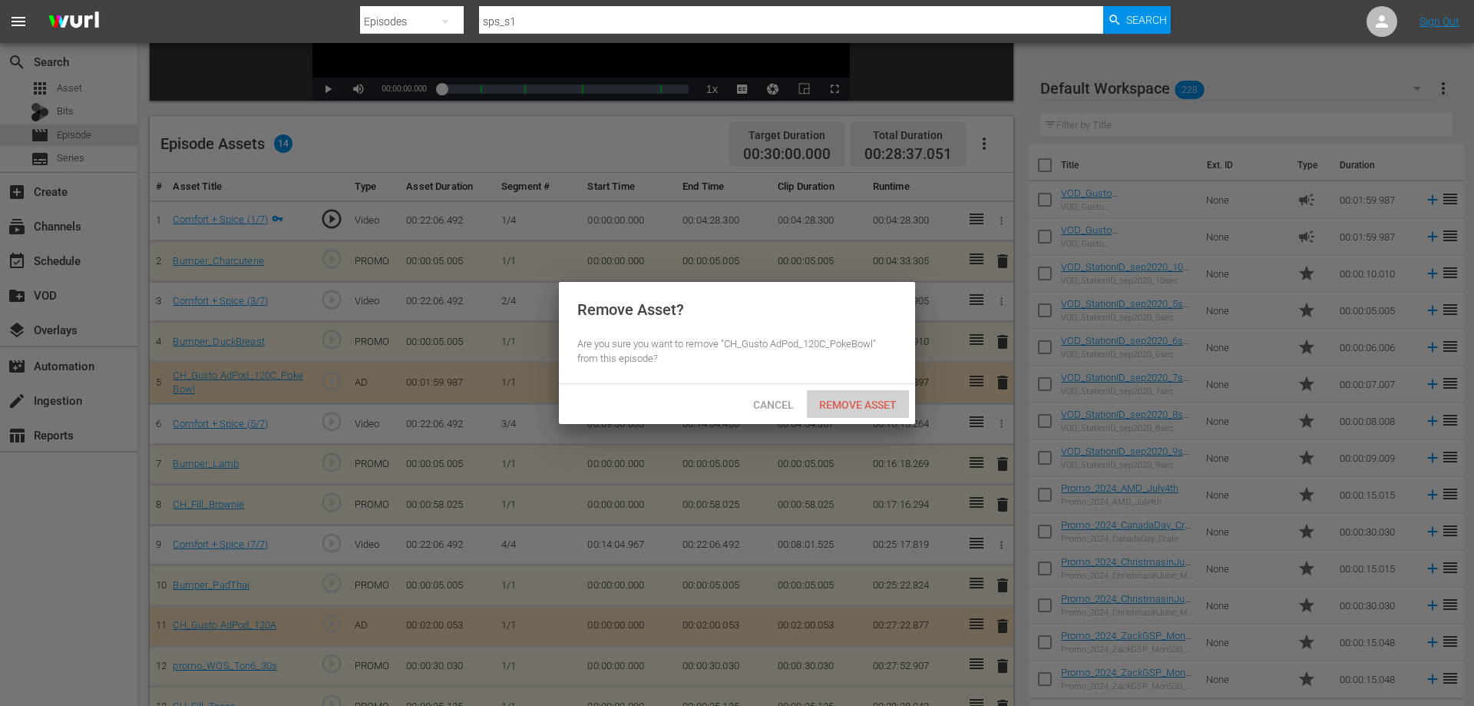
click at [871, 398] on span "Remove Asset" at bounding box center [858, 404] width 102 height 12
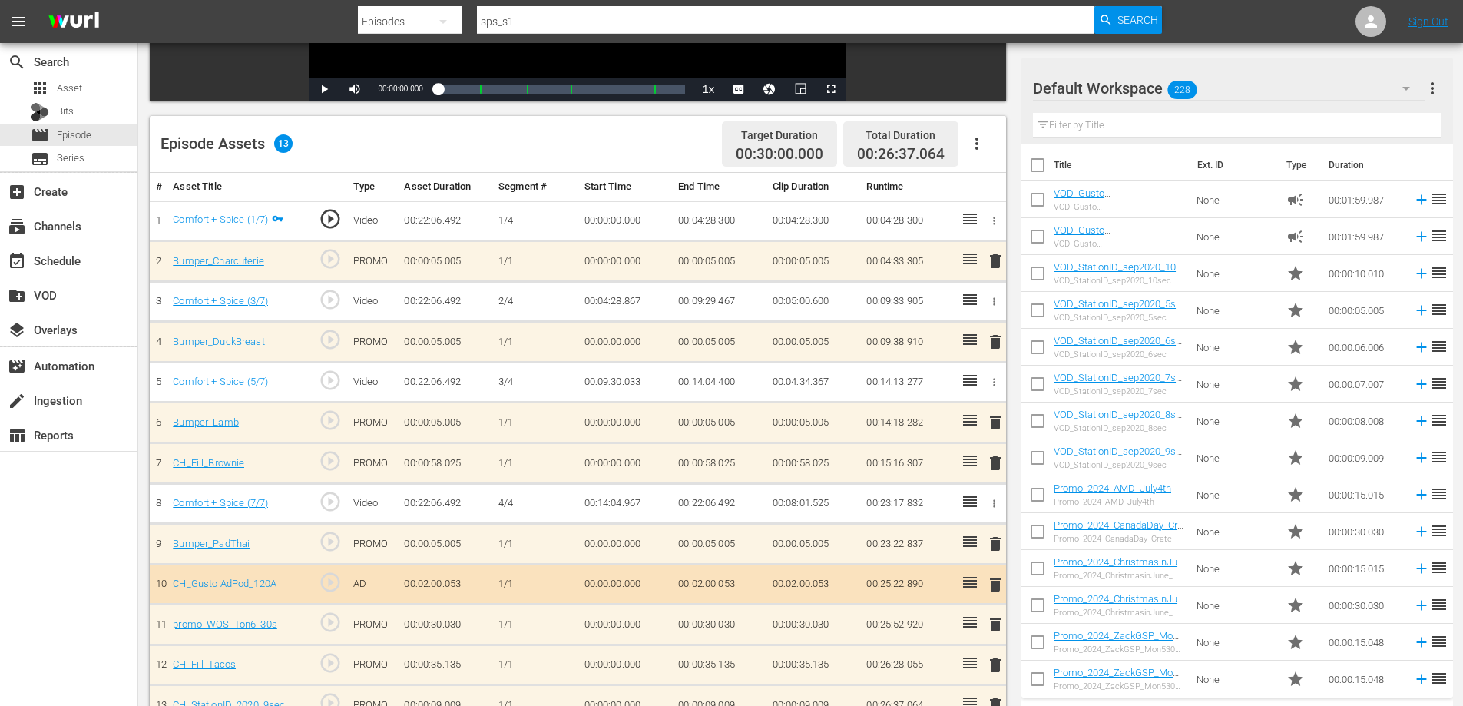
click at [994, 461] on span "delete" at bounding box center [995, 463] width 18 height 18
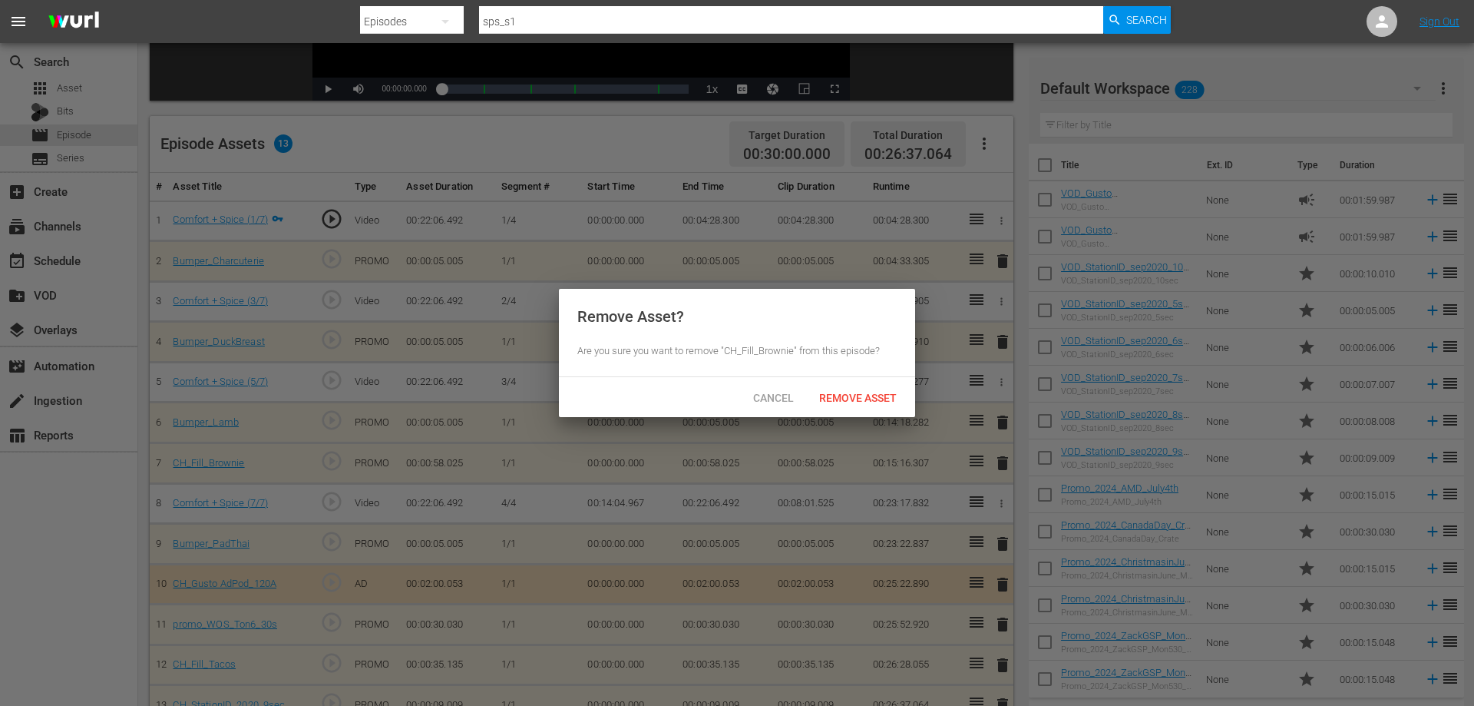
click at [876, 403] on div "Remove Asset" at bounding box center [858, 397] width 102 height 28
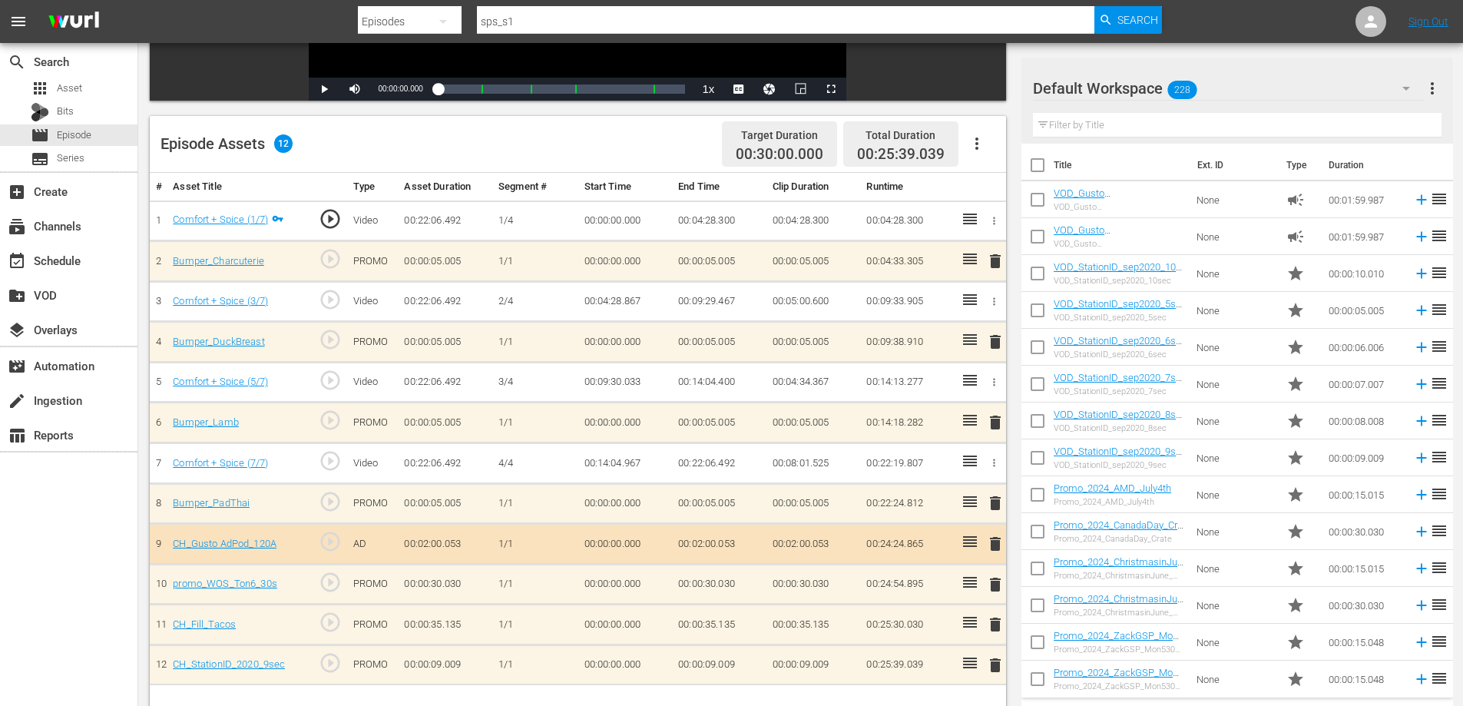
click at [993, 538] on span "delete" at bounding box center [995, 543] width 18 height 18
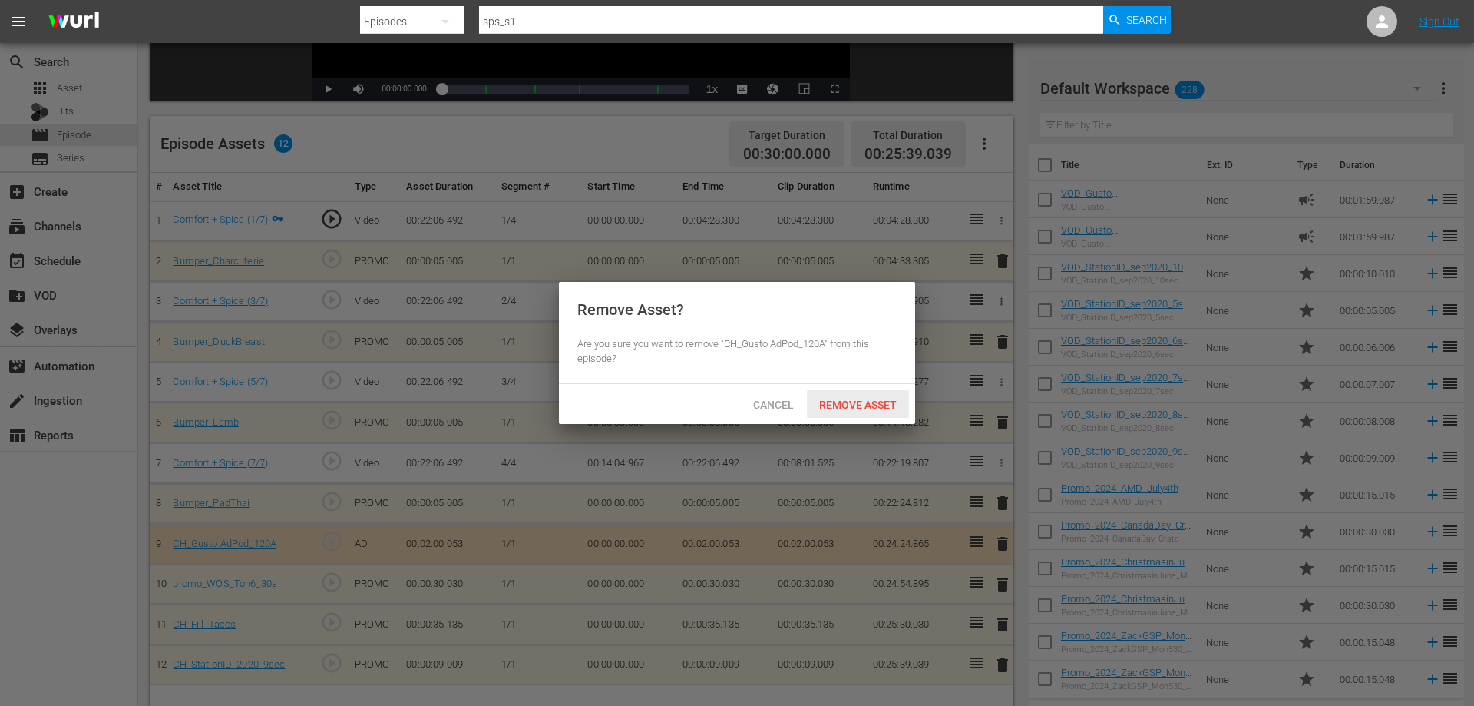
click at [886, 405] on span "Remove Asset" at bounding box center [858, 404] width 102 height 12
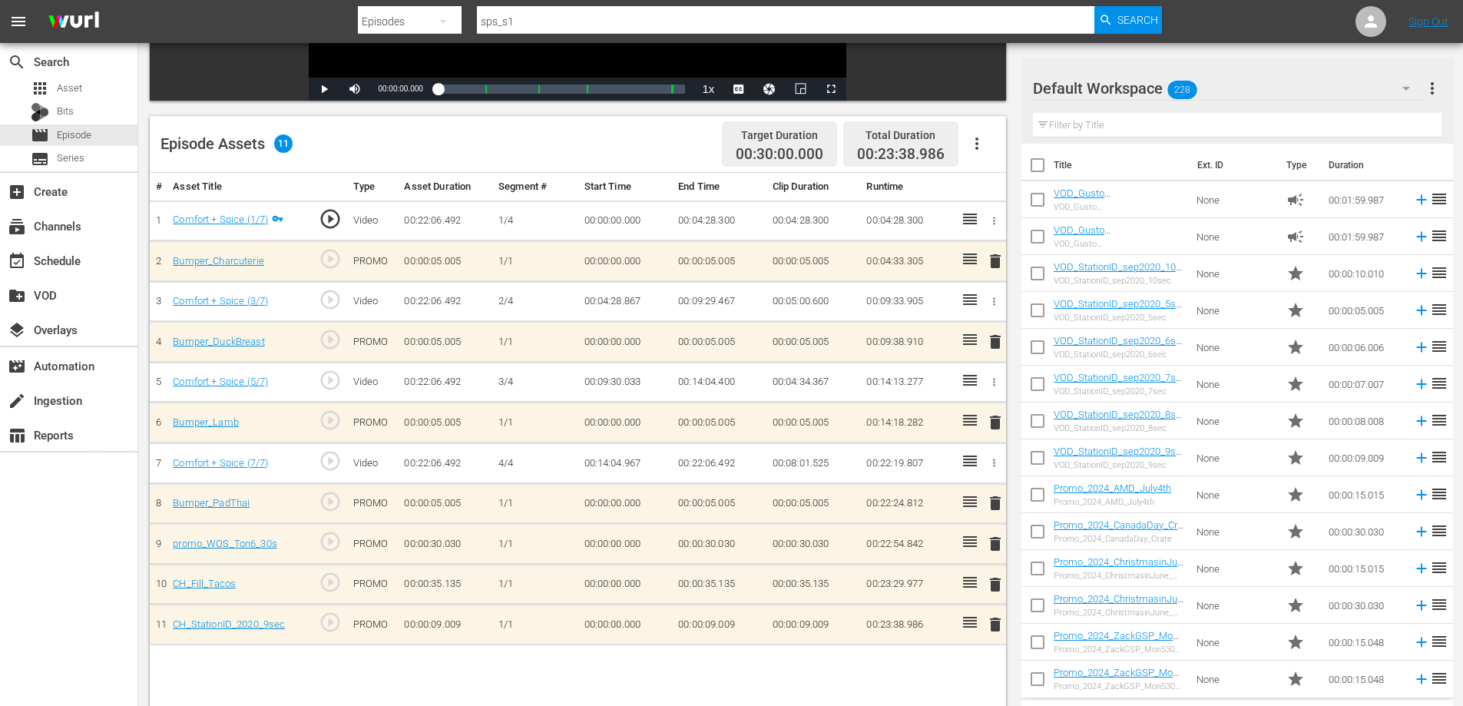
click at [995, 501] on span "delete" at bounding box center [995, 503] width 18 height 18
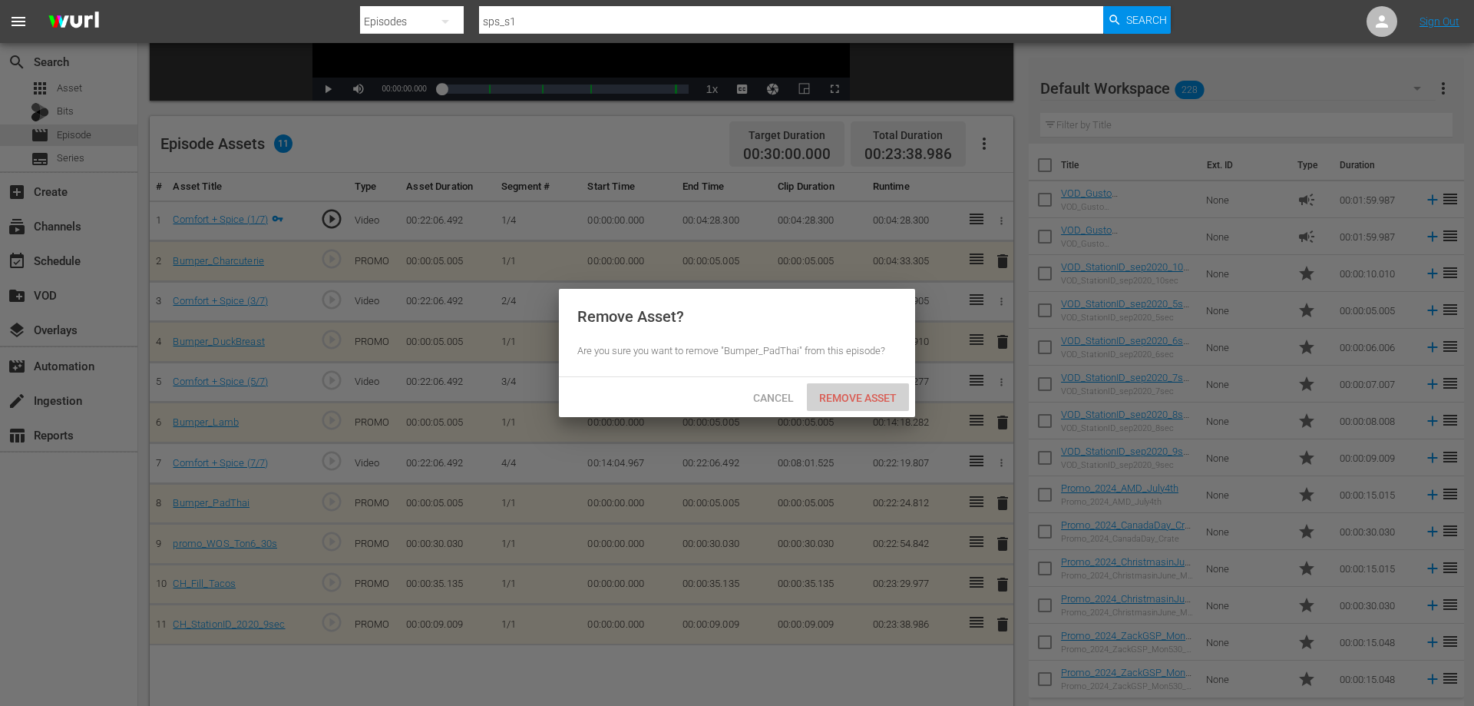
click at [845, 383] on div "Remove Asset" at bounding box center [858, 397] width 102 height 28
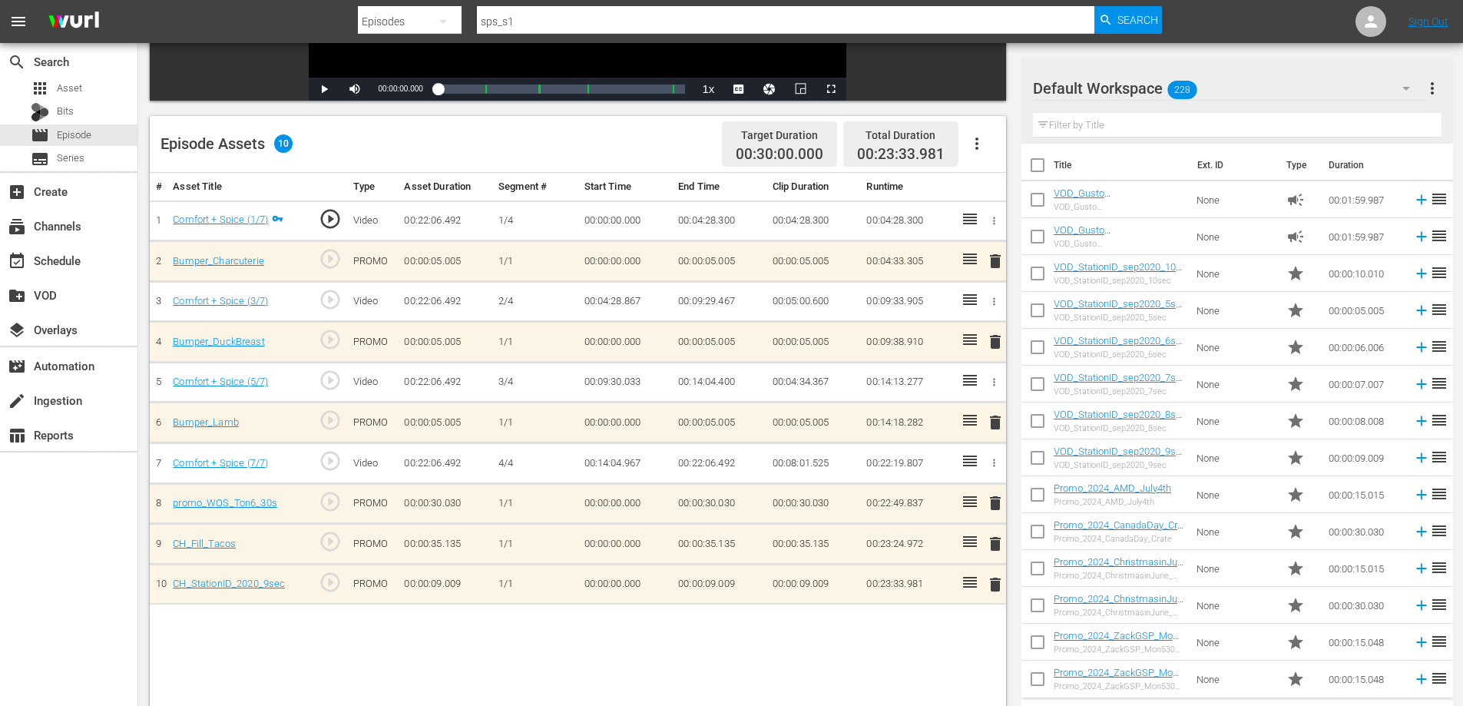
click at [990, 502] on span "delete" at bounding box center [995, 503] width 18 height 18
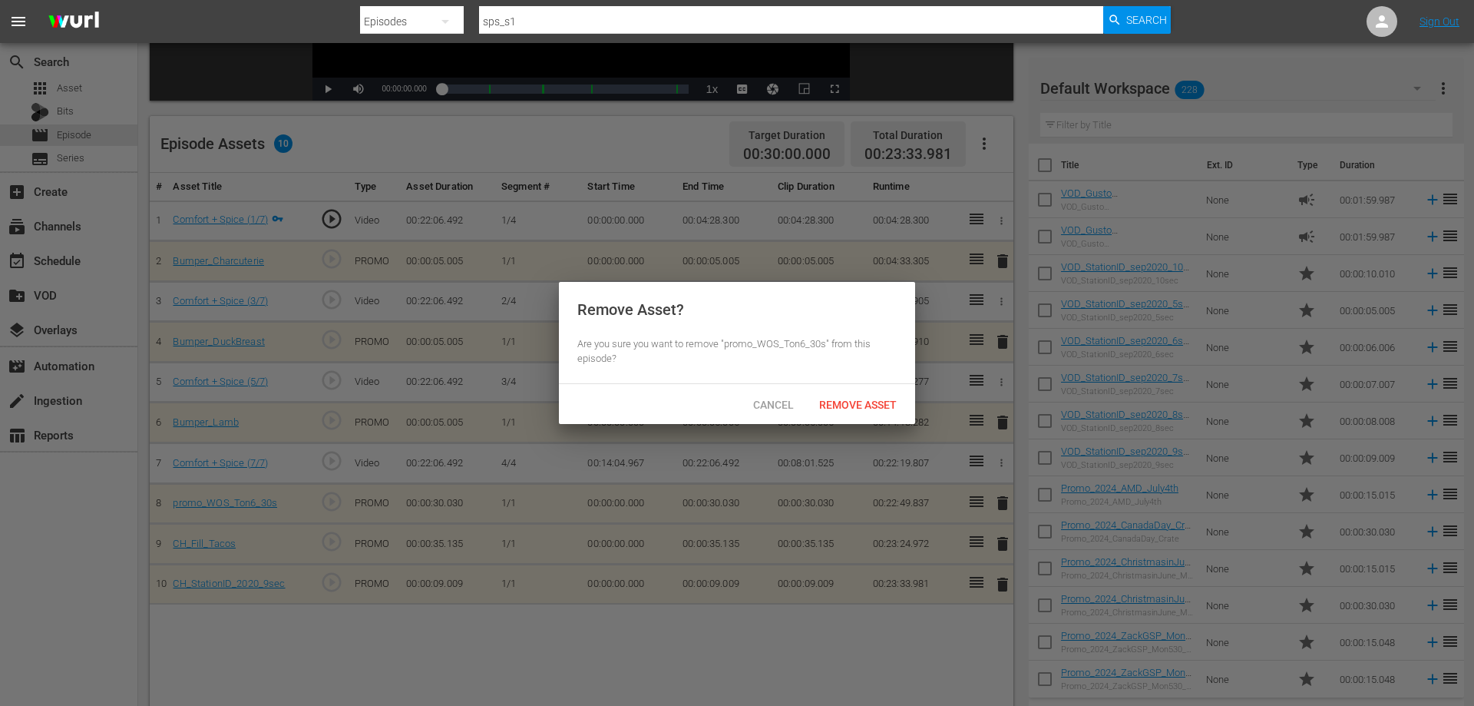
click at [861, 381] on div "Remove Asset? Are you sure you want to remove "promo_WOS_Ton6_30s" from this ep…" at bounding box center [737, 333] width 356 height 102
click at [860, 398] on span "Remove Asset" at bounding box center [858, 404] width 102 height 12
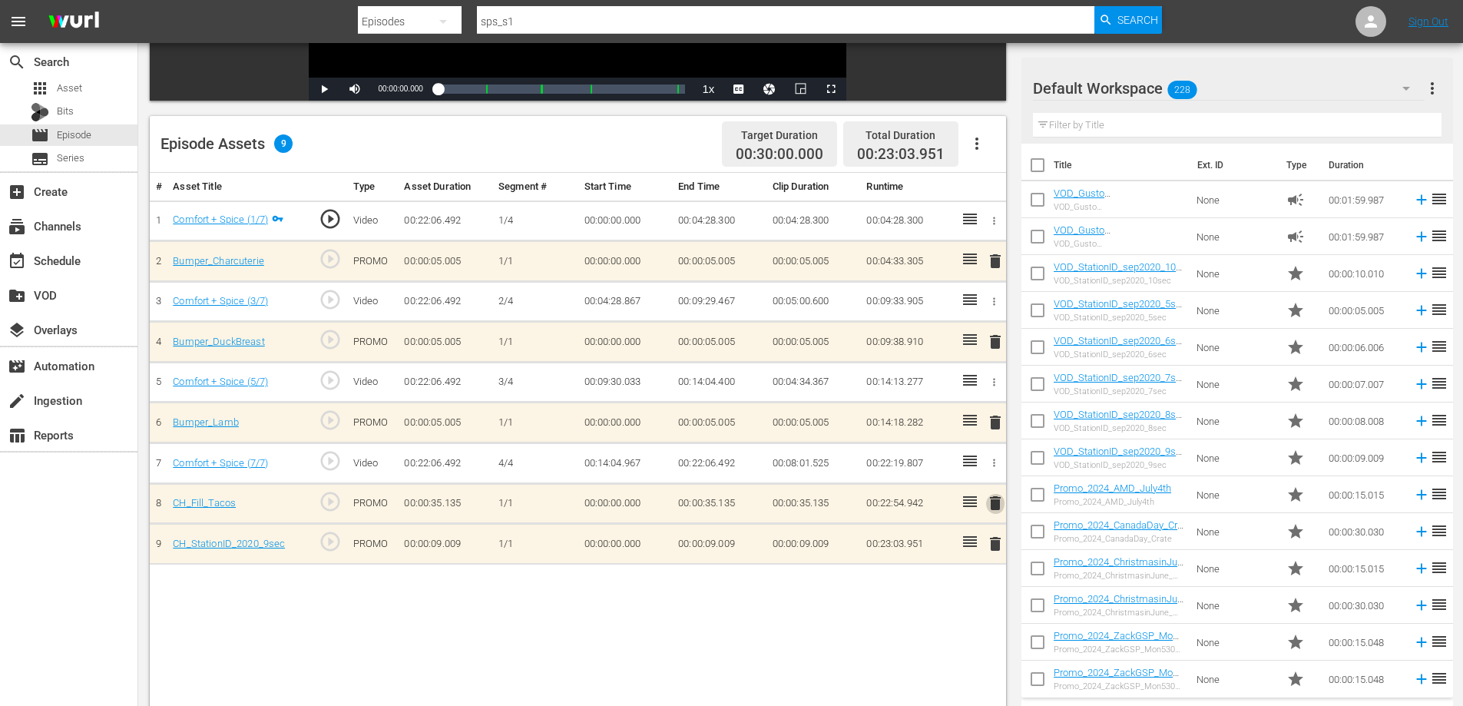
click at [997, 503] on span "delete" at bounding box center [995, 503] width 18 height 18
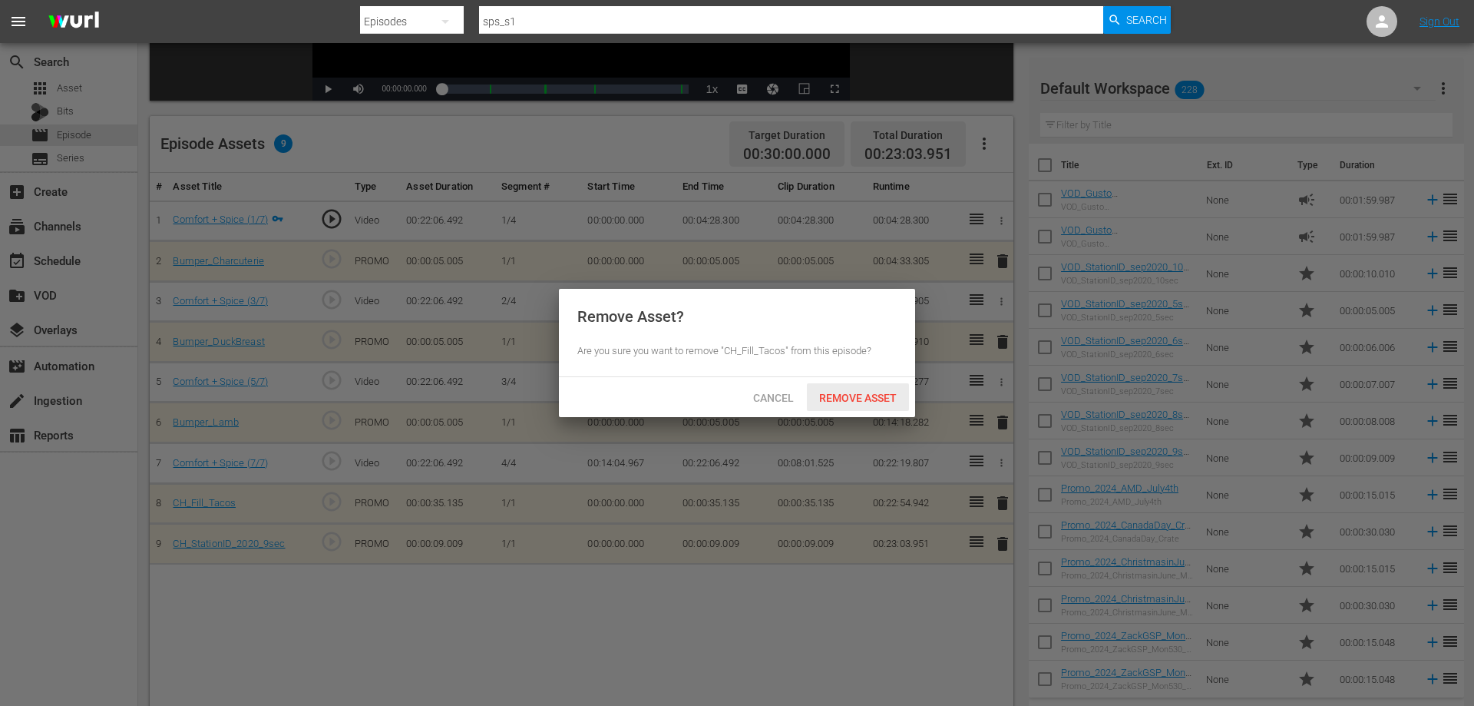
click at [849, 392] on span "Remove Asset" at bounding box center [858, 398] width 102 height 12
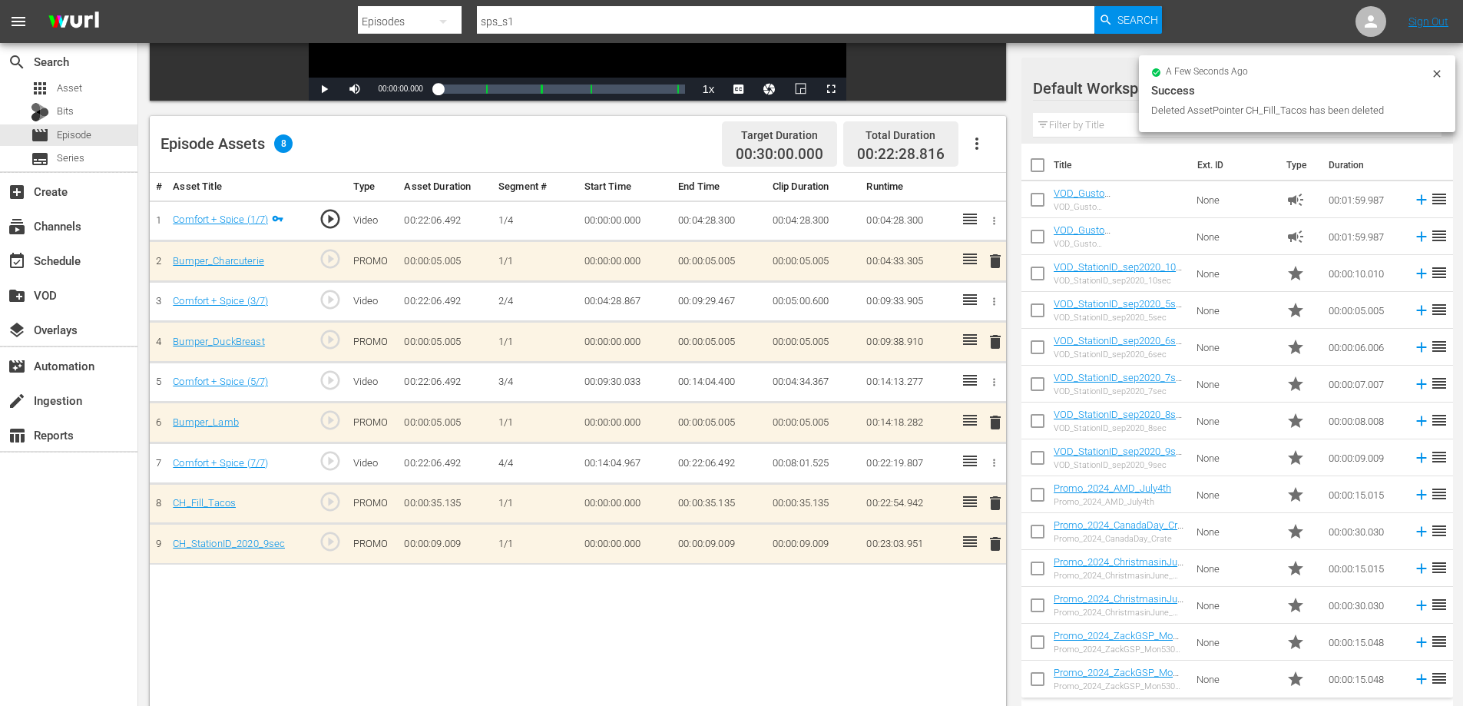
click at [993, 541] on span "delete" at bounding box center [995, 543] width 18 height 18
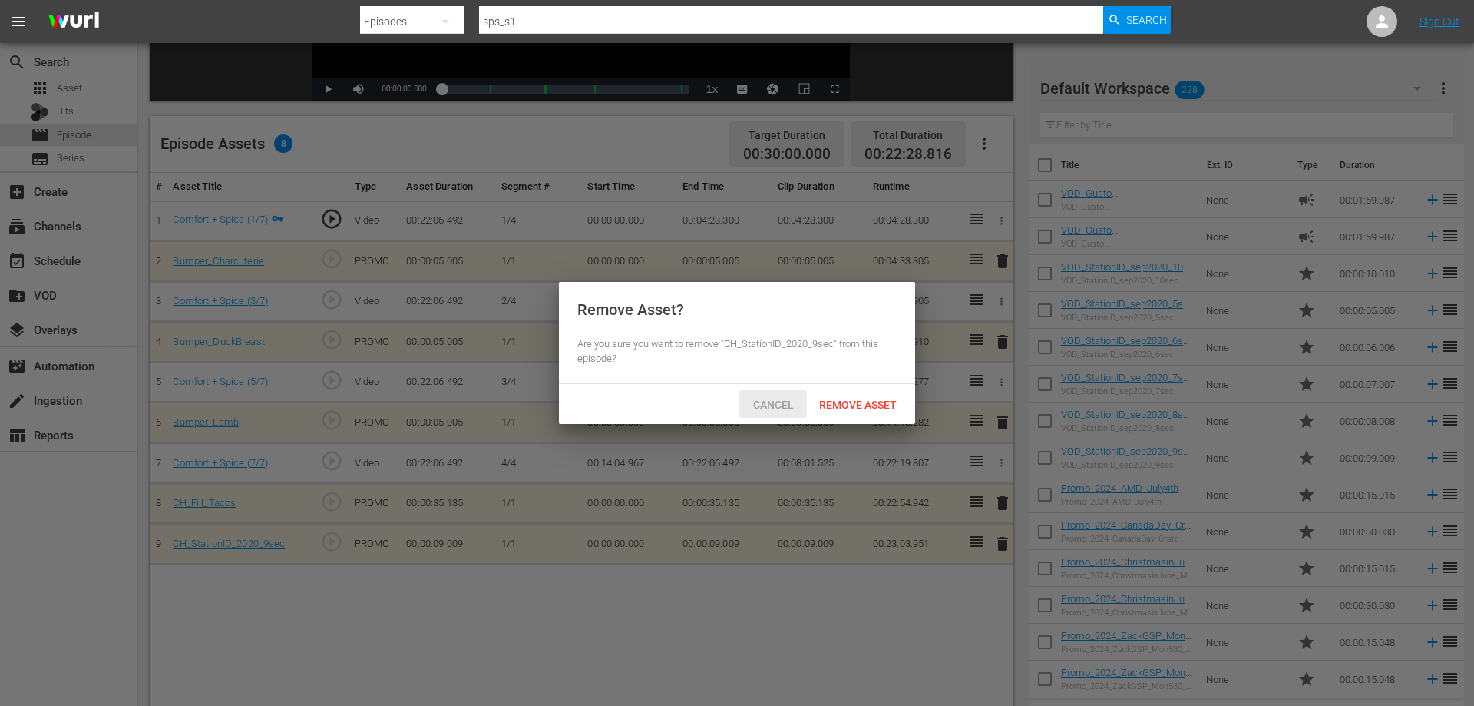
click at [765, 411] on div "Cancel" at bounding box center [773, 404] width 68 height 28
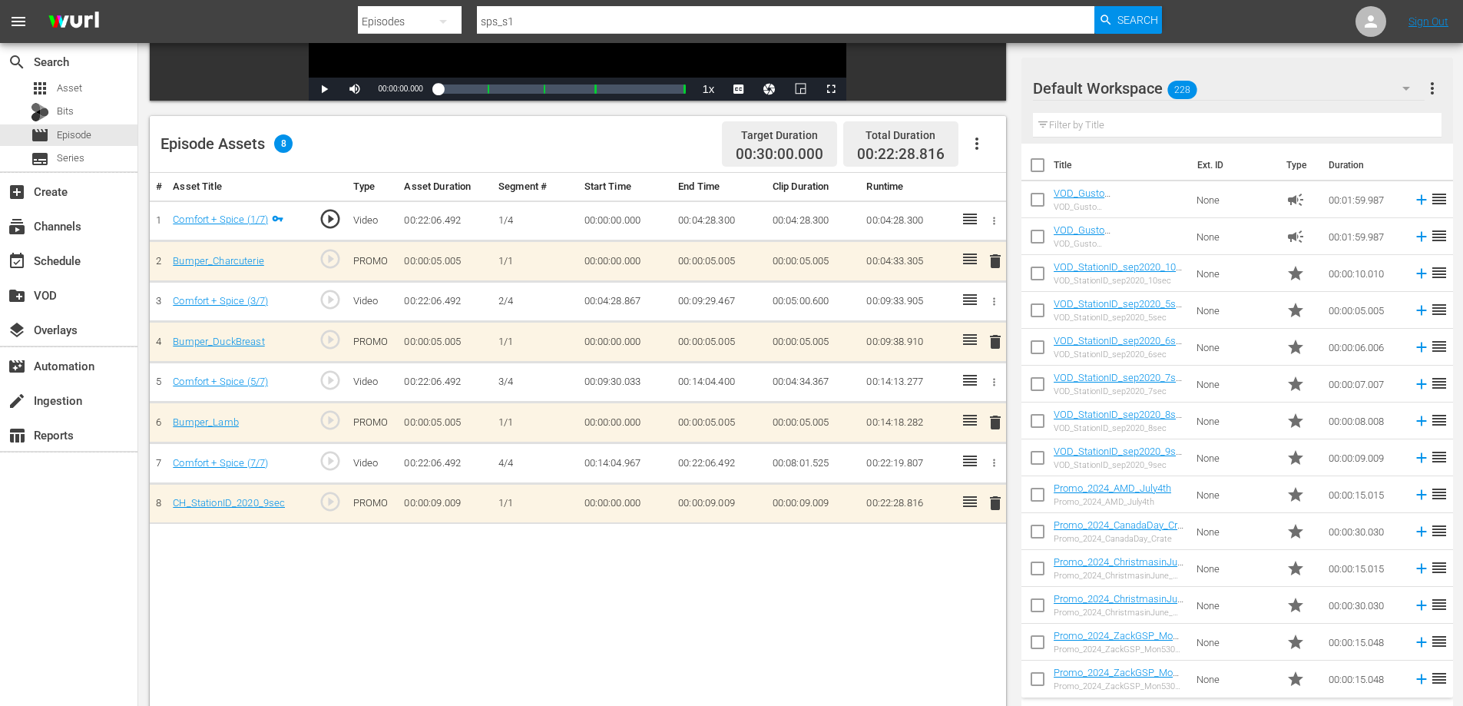
click at [998, 532] on div "# Asset Title Type Asset Duration Segment # Start Time End Time Clip Duration R…" at bounding box center [578, 468] width 856 height 590
click at [993, 495] on span "delete" at bounding box center [995, 503] width 18 height 18
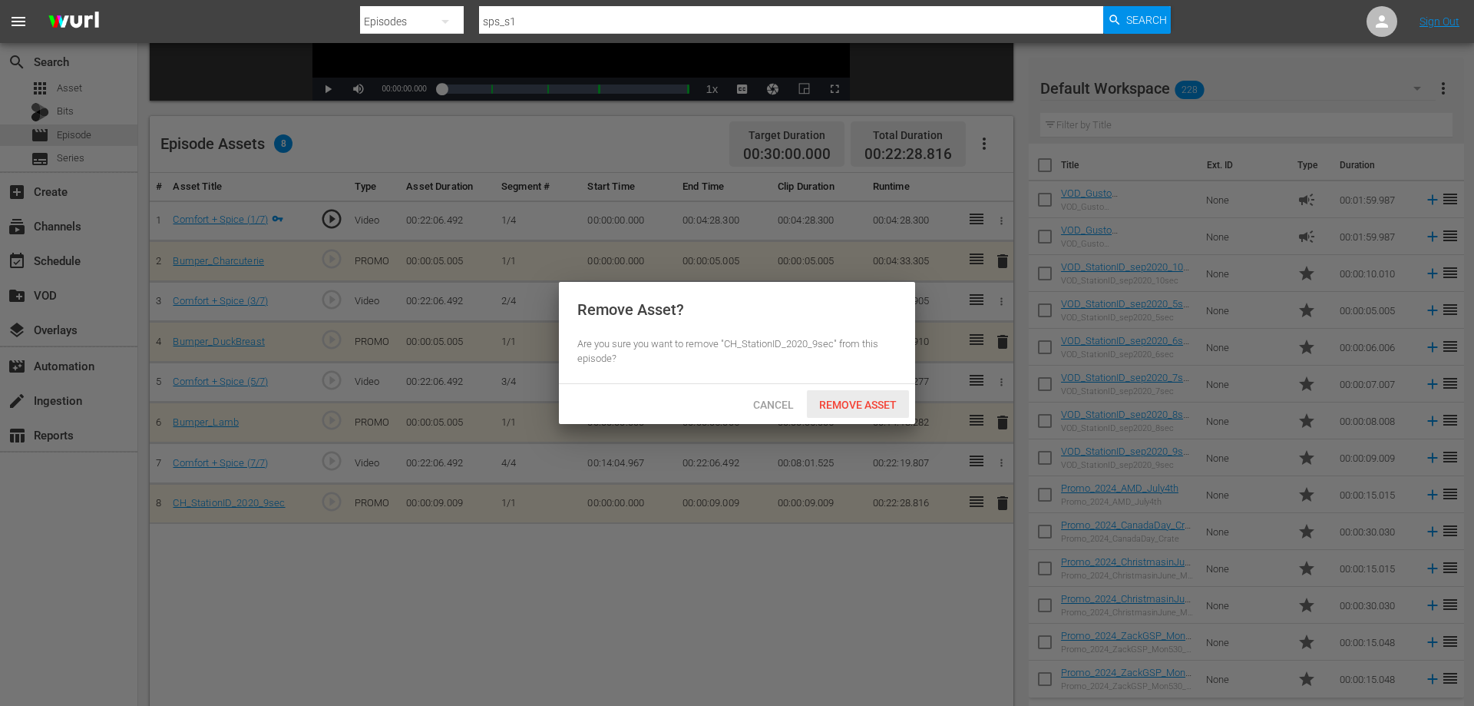
click at [875, 401] on span "Remove Asset" at bounding box center [858, 404] width 102 height 12
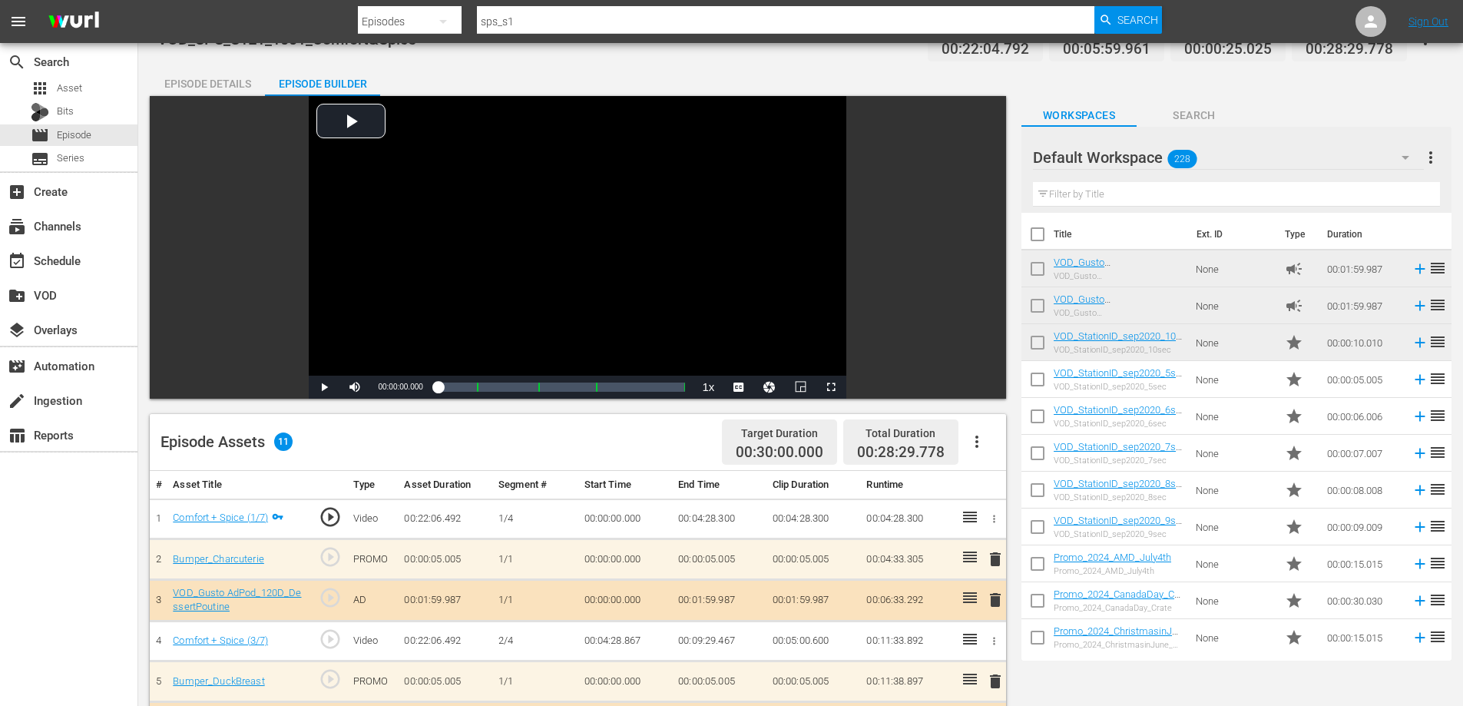
scroll to position [0, 0]
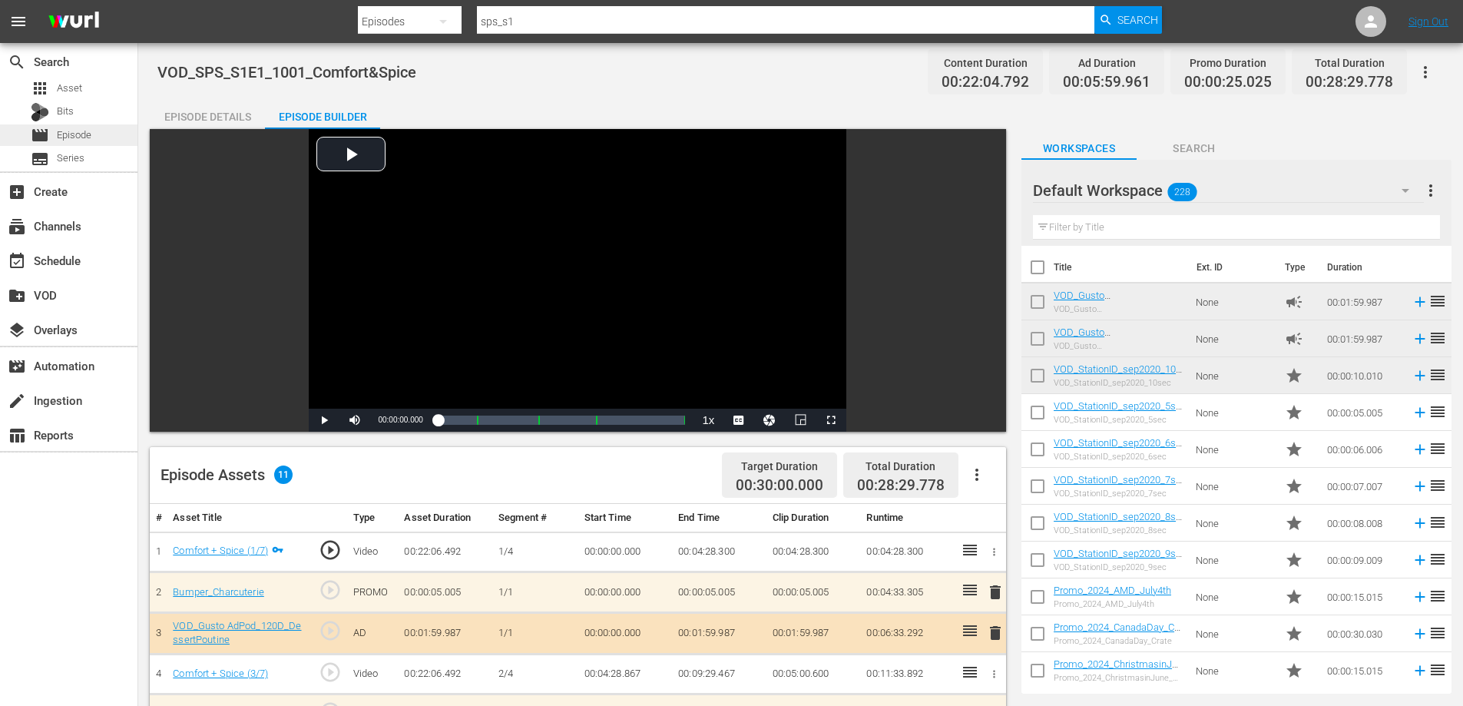
click at [90, 138] on span "Episode" at bounding box center [74, 134] width 35 height 15
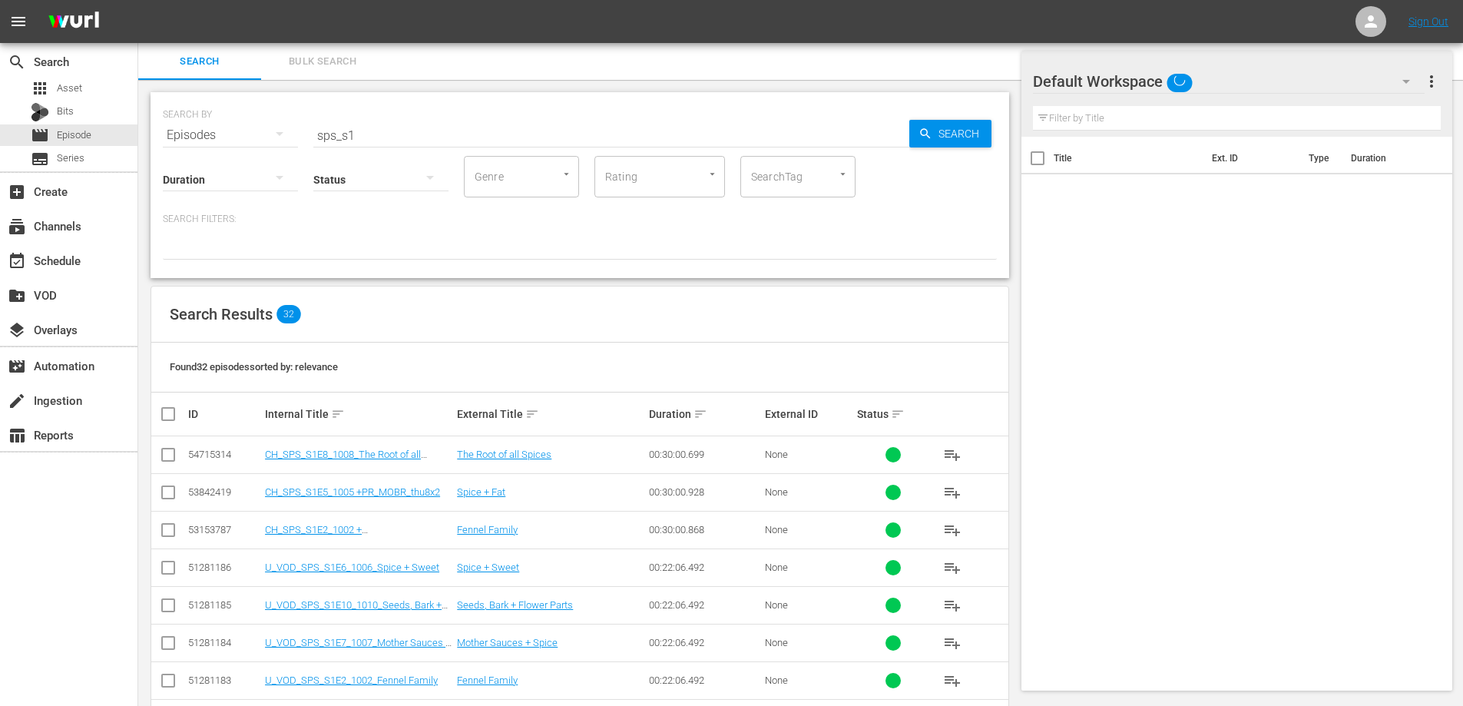
scroll to position [548, 0]
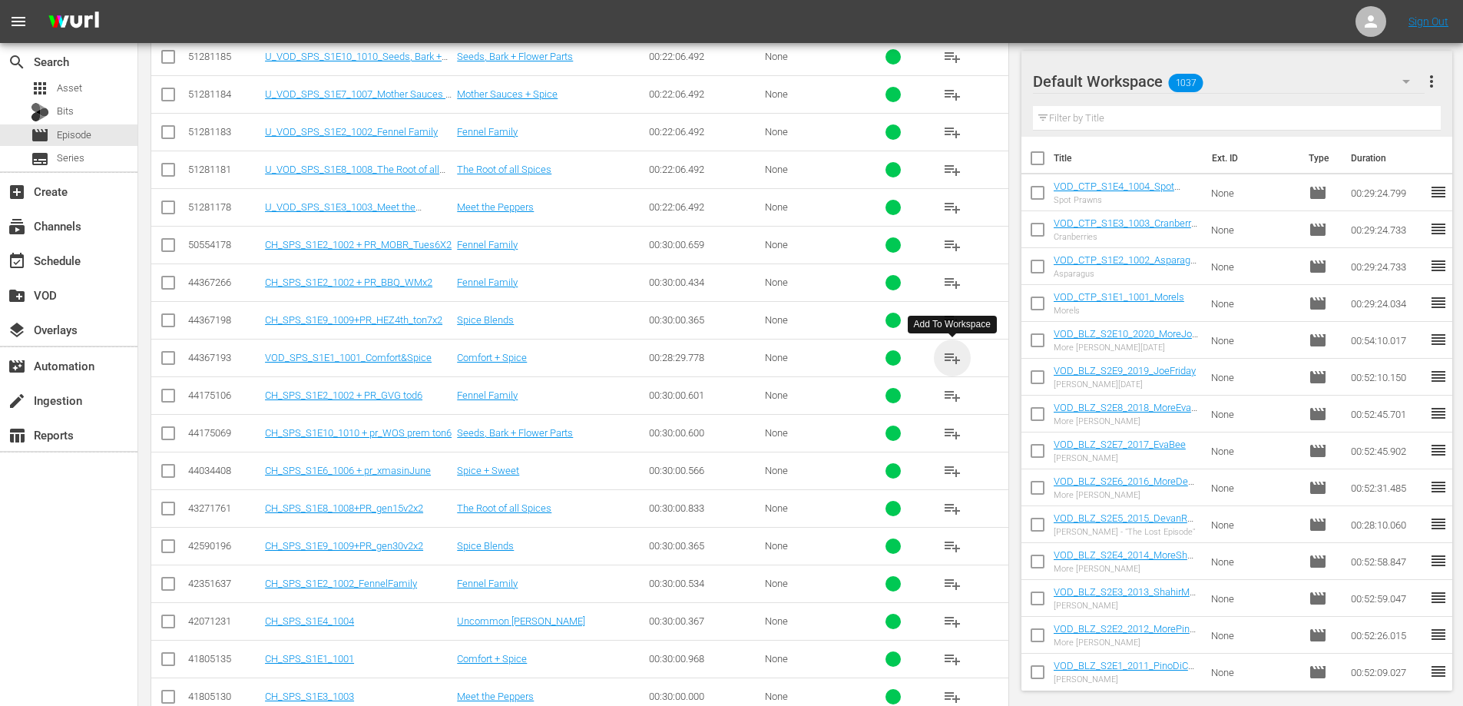
click at [952, 356] on span "playlist_add" at bounding box center [952, 358] width 18 height 18
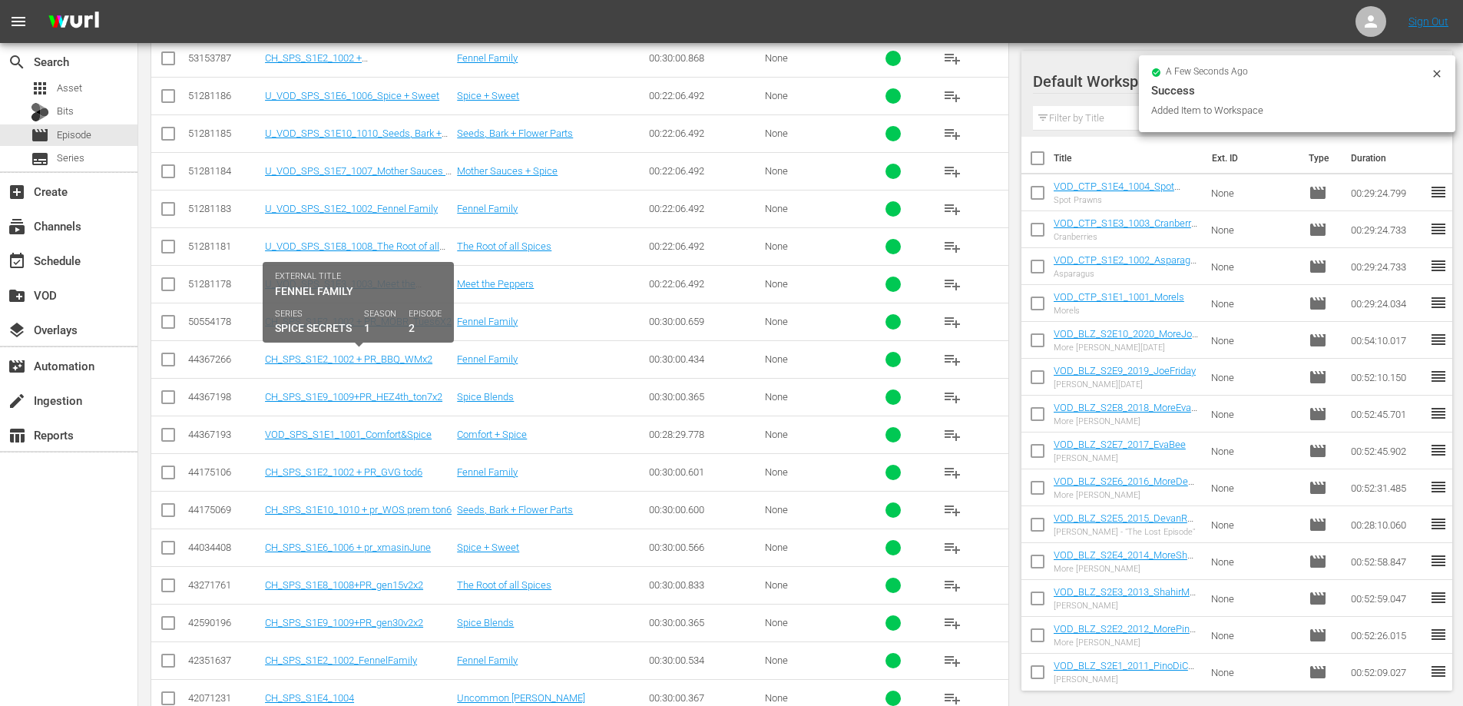
scroll to position [395, 0]
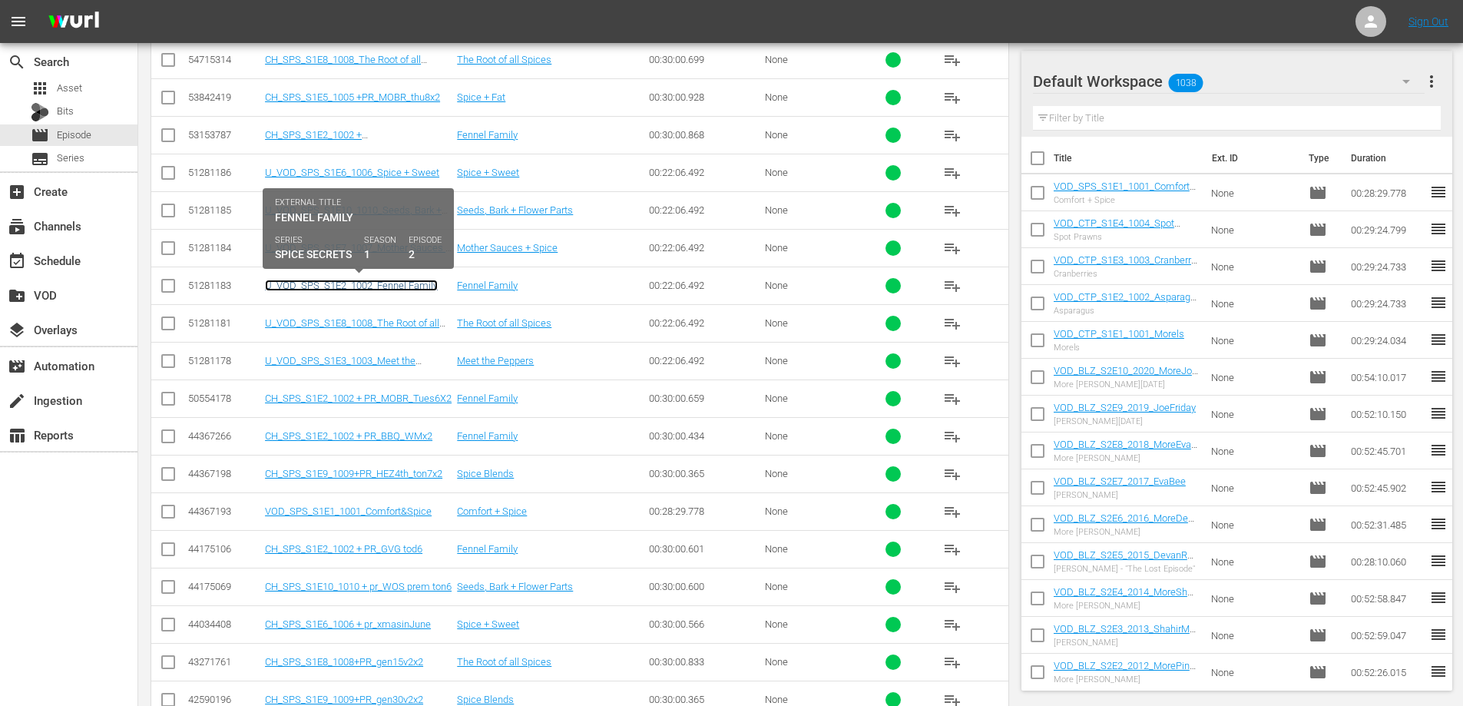
click at [352, 286] on link "U_VOD_SPS_S1E2_1002_Fennel Family" at bounding box center [351, 285] width 173 height 12
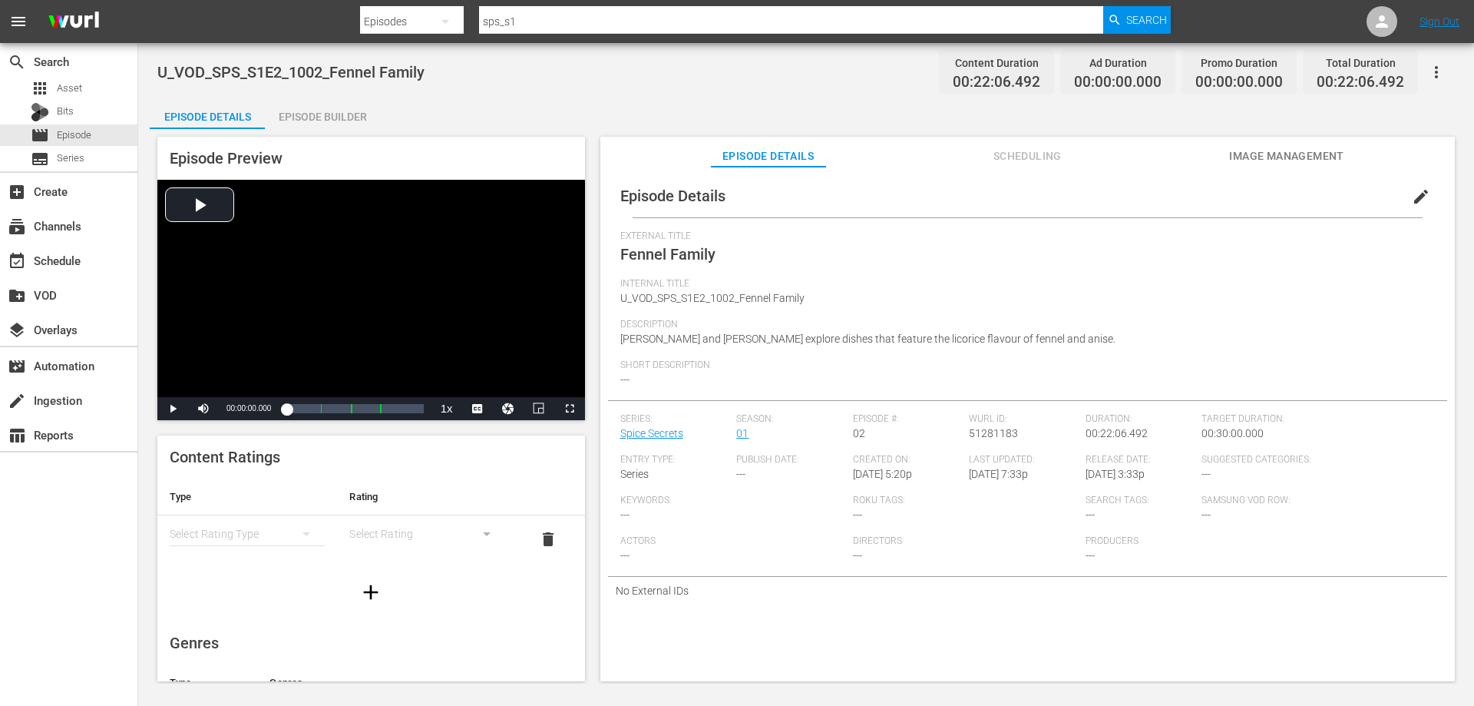
click at [1412, 198] on span "edit" at bounding box center [1421, 196] width 18 height 18
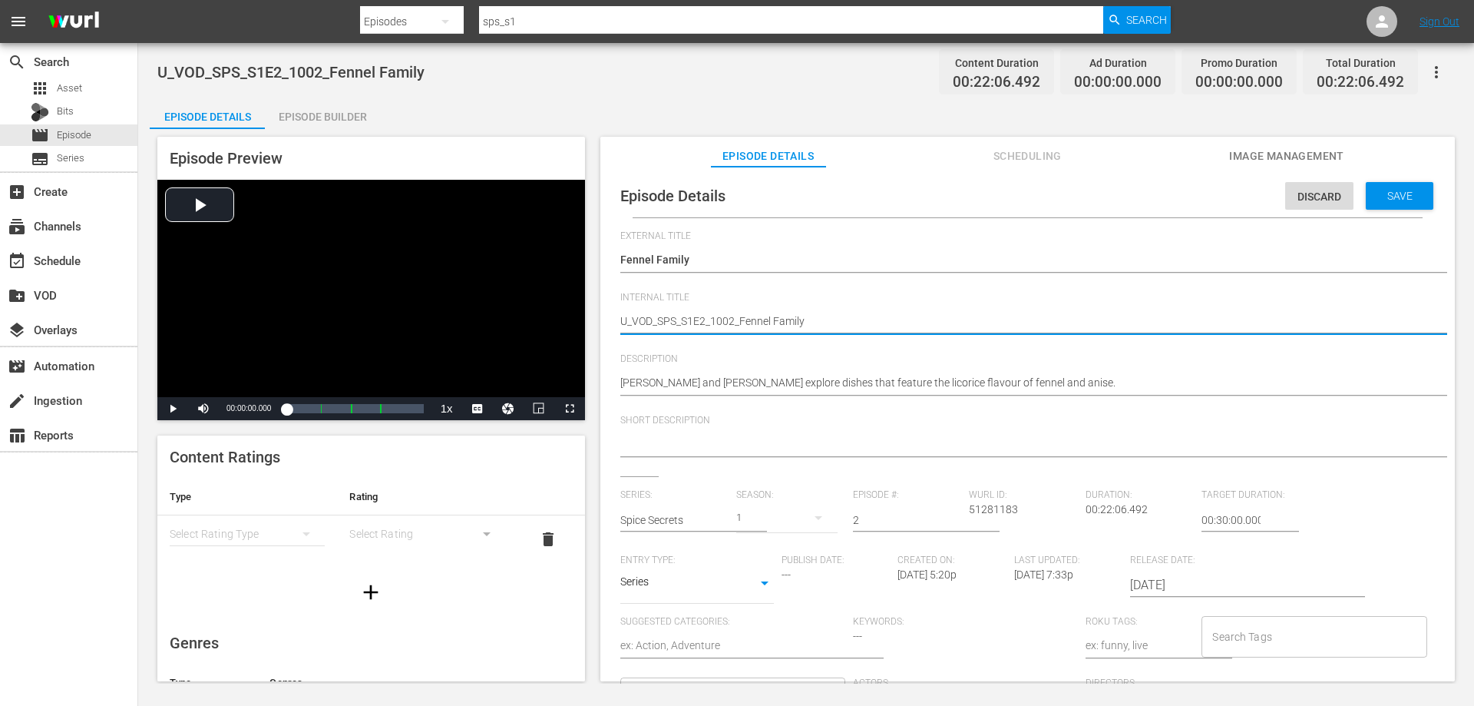
type textarea "UVOD_SPS_S1E2_1002_Fennel Family"
type textarea "VOD_SPS_S1E2_1002_Fennel Family"
click at [760, 318] on textarea "U_VOD_SPS_S1E2_1002_Fennel Family" at bounding box center [1023, 322] width 807 height 18
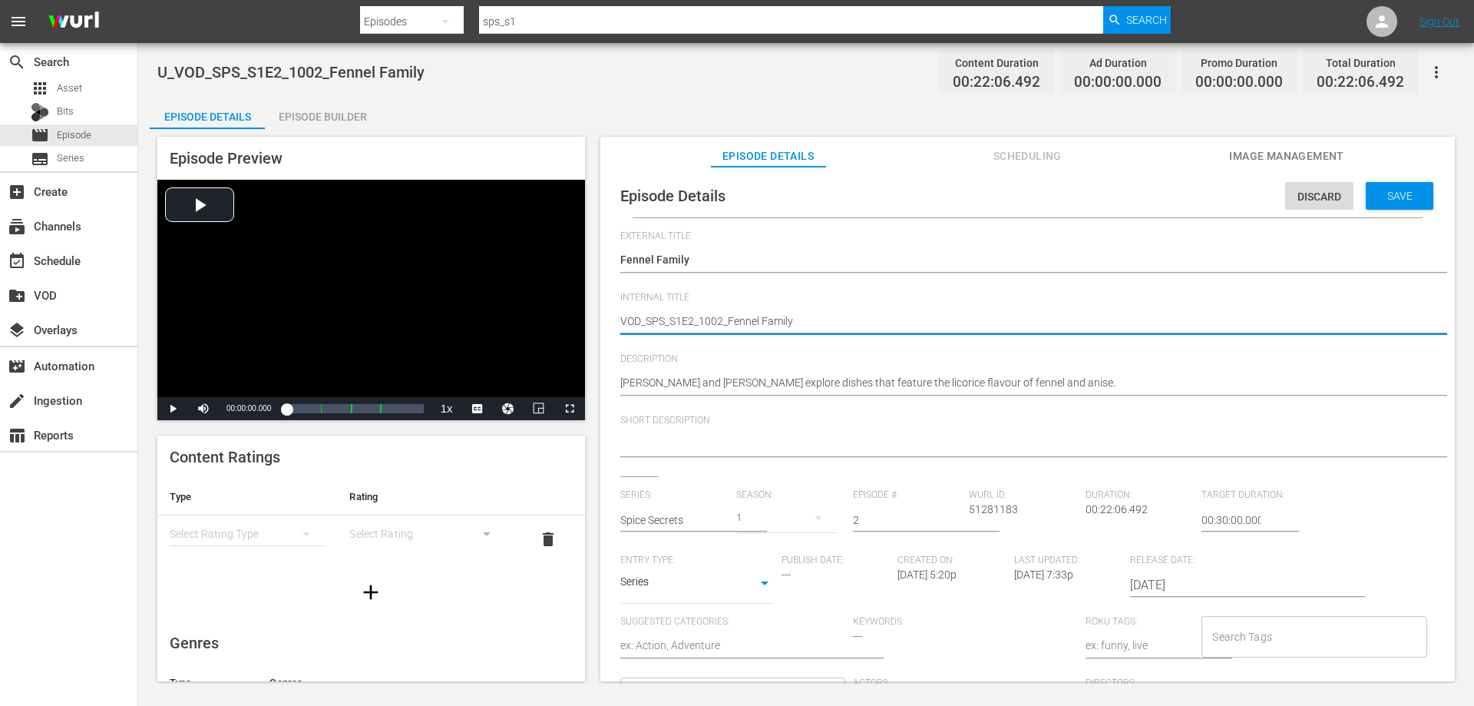
type textarea "VOD_SPS_S1E2_1002_FennelFamily"
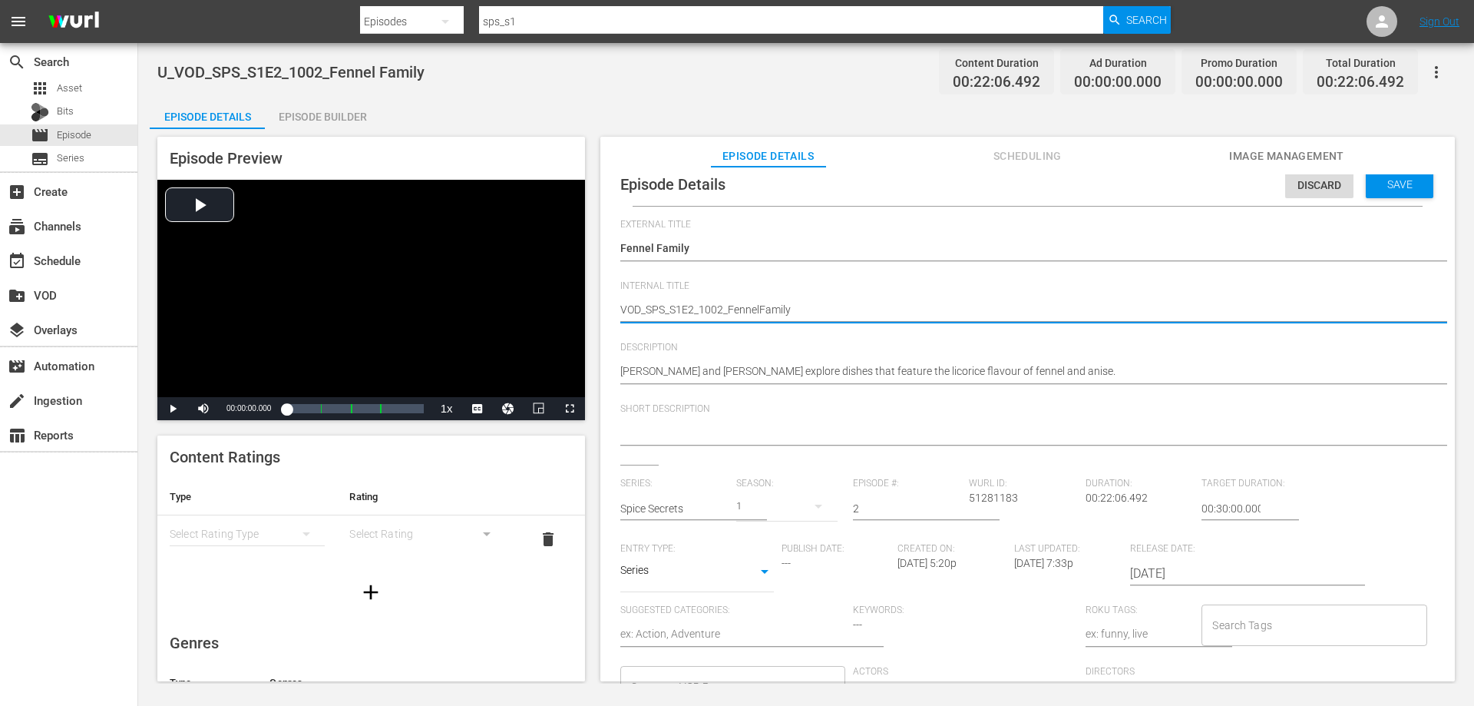
scroll to position [15, 0]
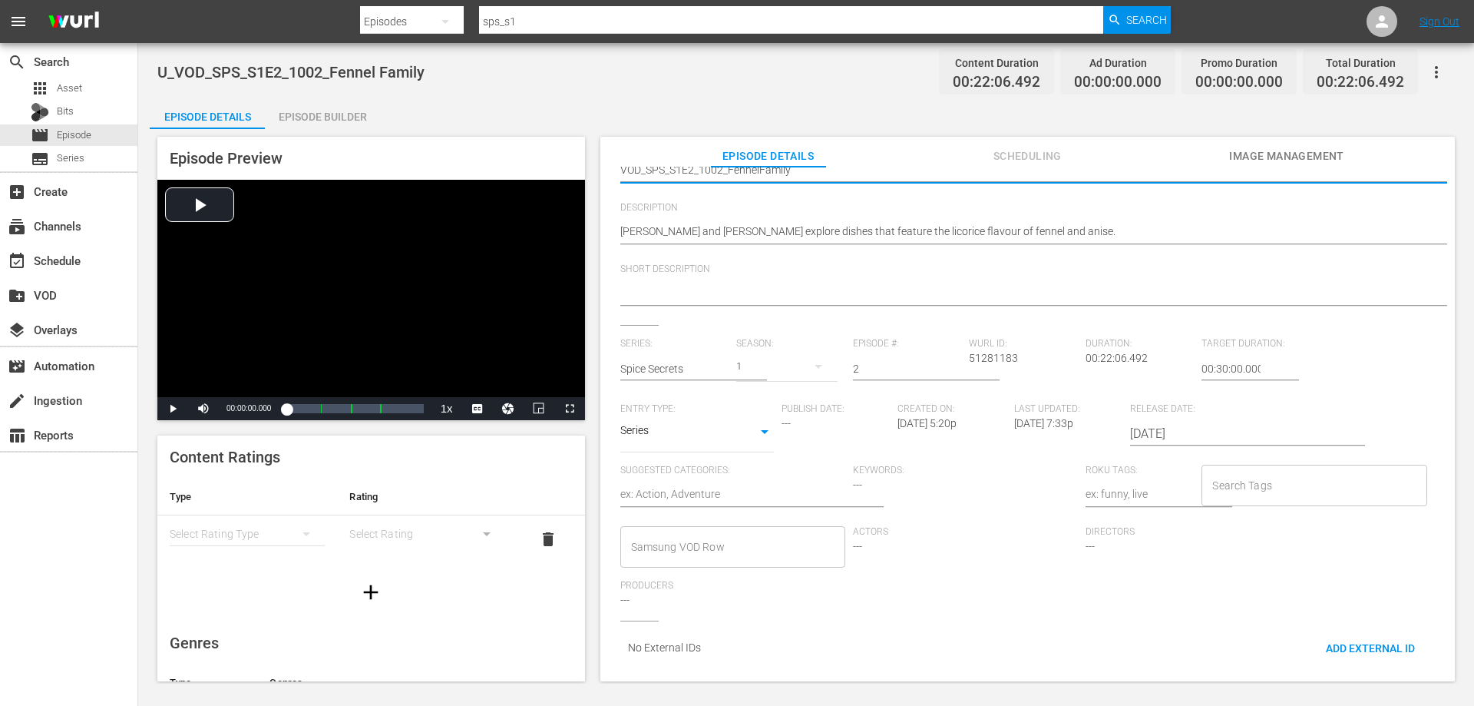
type textarea "VOD_SPS_S1E2_1002_FennelFamily"
click at [730, 533] on input "Samsung VOD Row" at bounding box center [721, 547] width 188 height 28
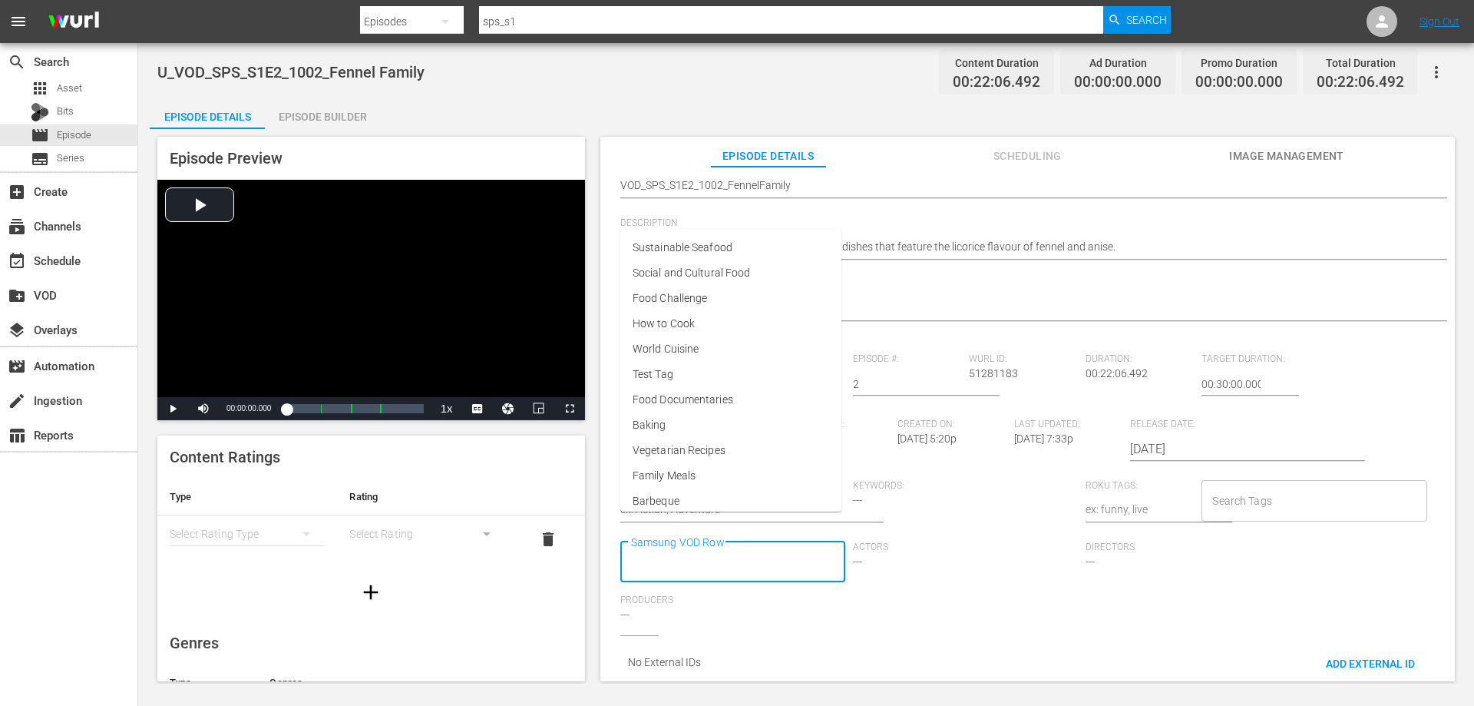
scroll to position [0, 0]
click at [698, 362] on span "World Cuisine" at bounding box center [666, 363] width 66 height 16
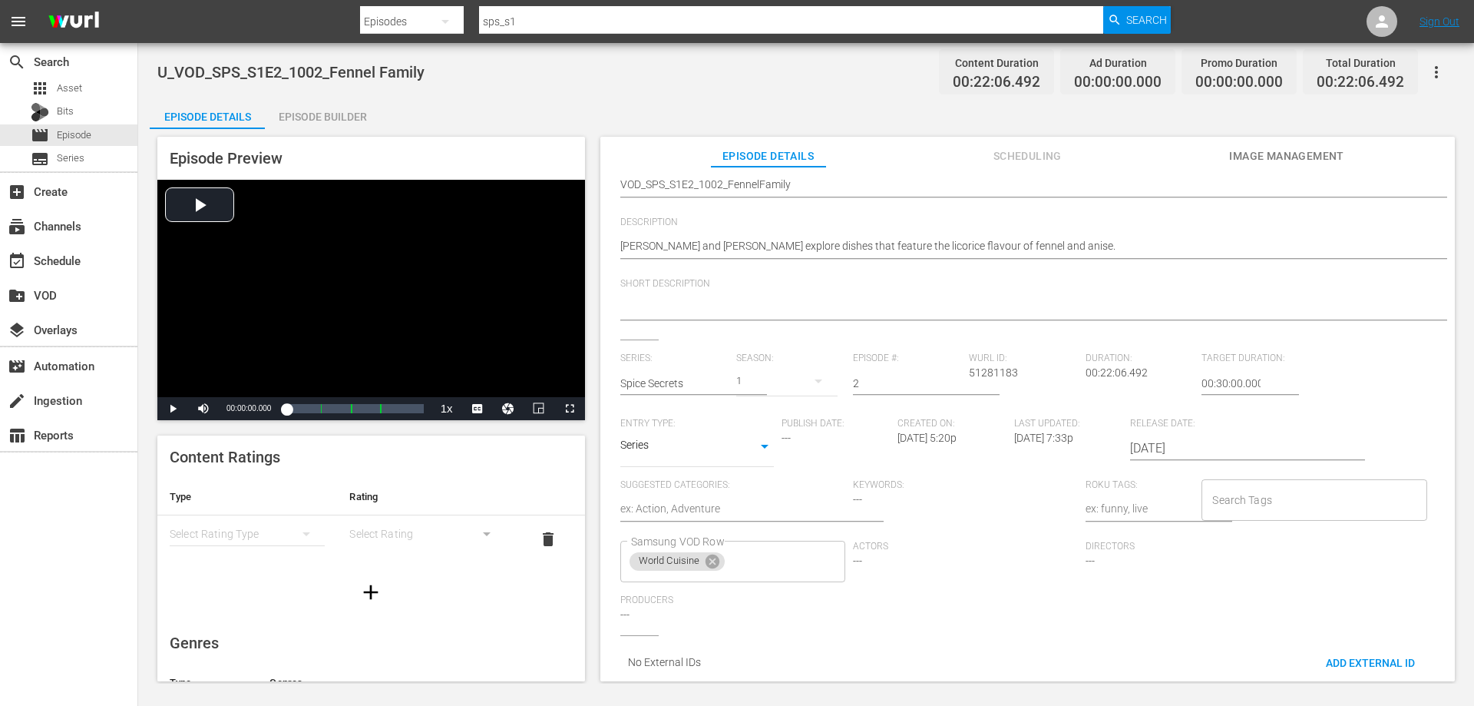
click at [246, 541] on div "simple table" at bounding box center [247, 533] width 155 height 43
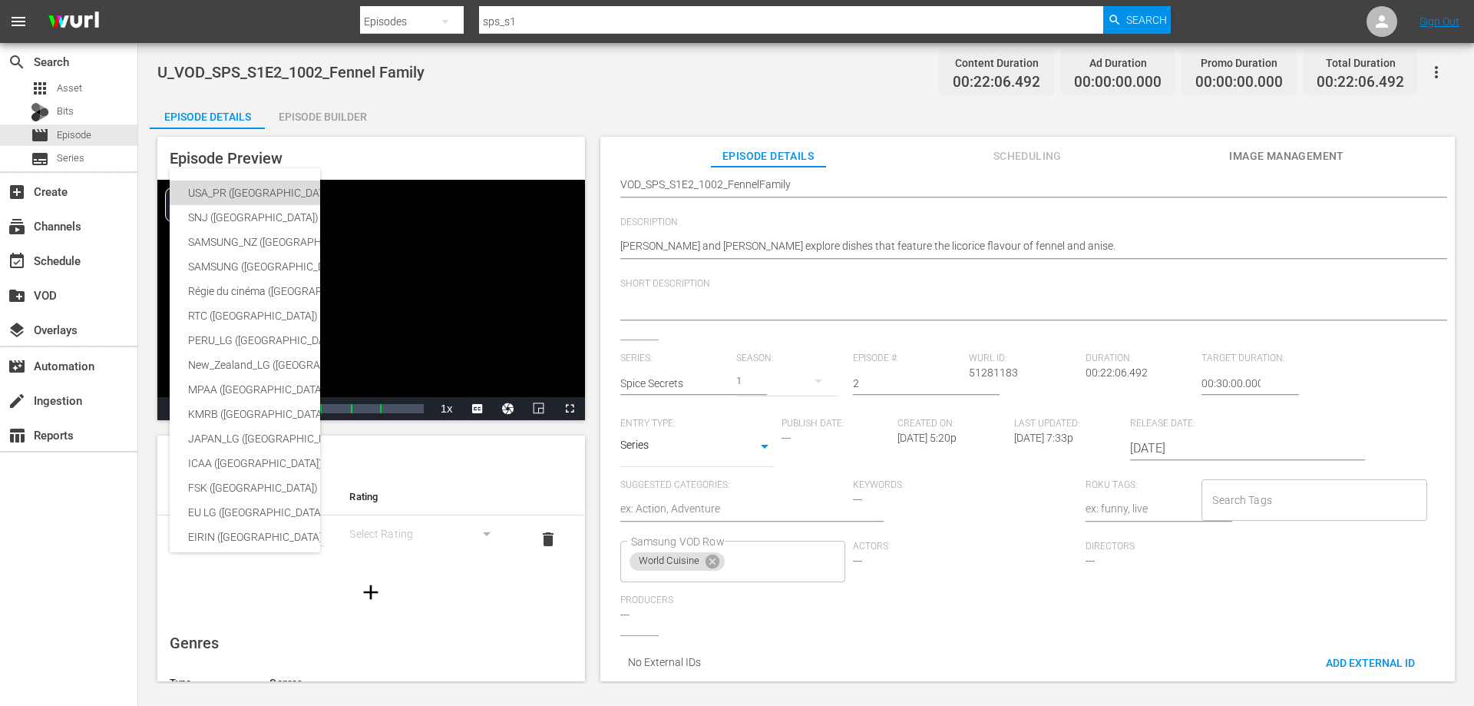
click at [231, 195] on div "USA_PR ([GEOGRAPHIC_DATA])" at bounding box center [364, 192] width 352 height 25
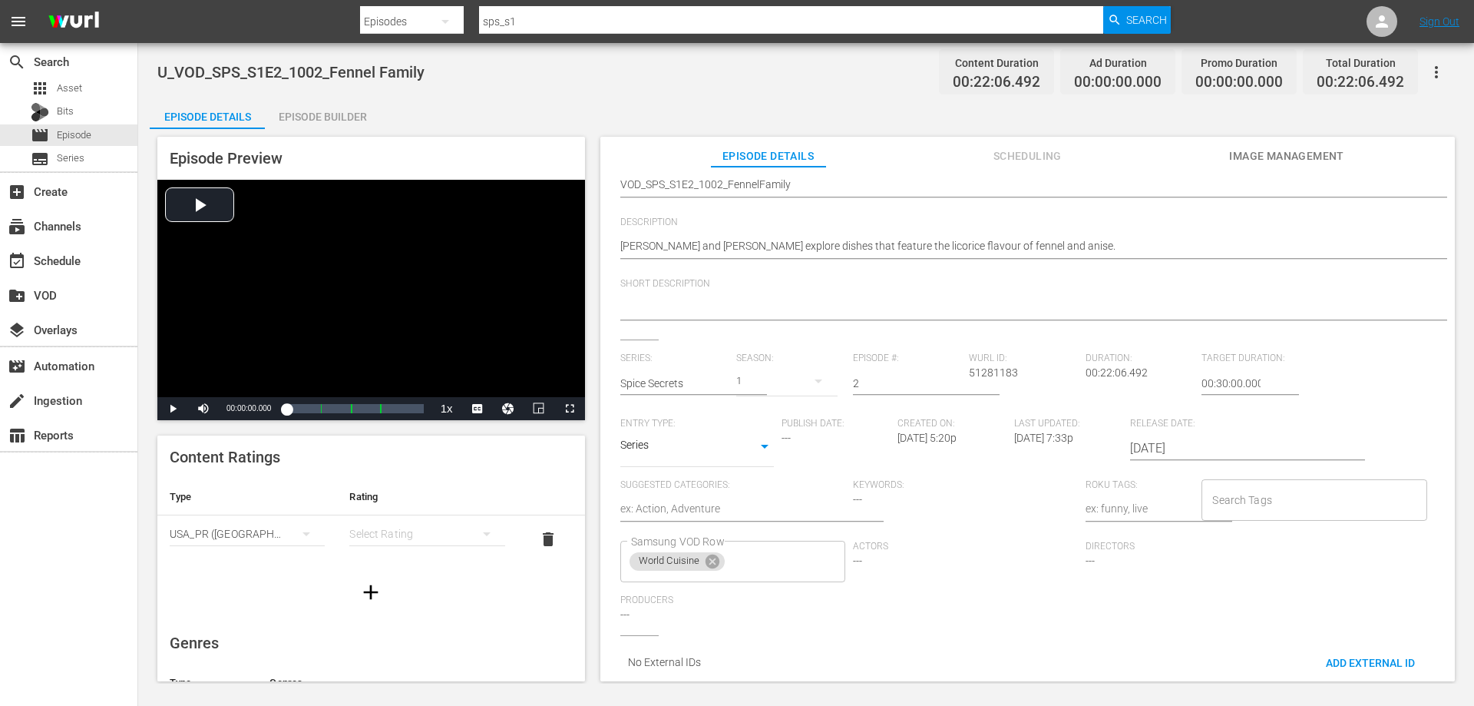
click at [445, 540] on div "simple table" at bounding box center [426, 533] width 155 height 43
click at [402, 594] on div "TVG" at bounding box center [420, 589] width 114 height 25
click at [370, 596] on icon "button" at bounding box center [371, 592] width 25 height 25
click at [276, 584] on div "simple table" at bounding box center [247, 581] width 155 height 43
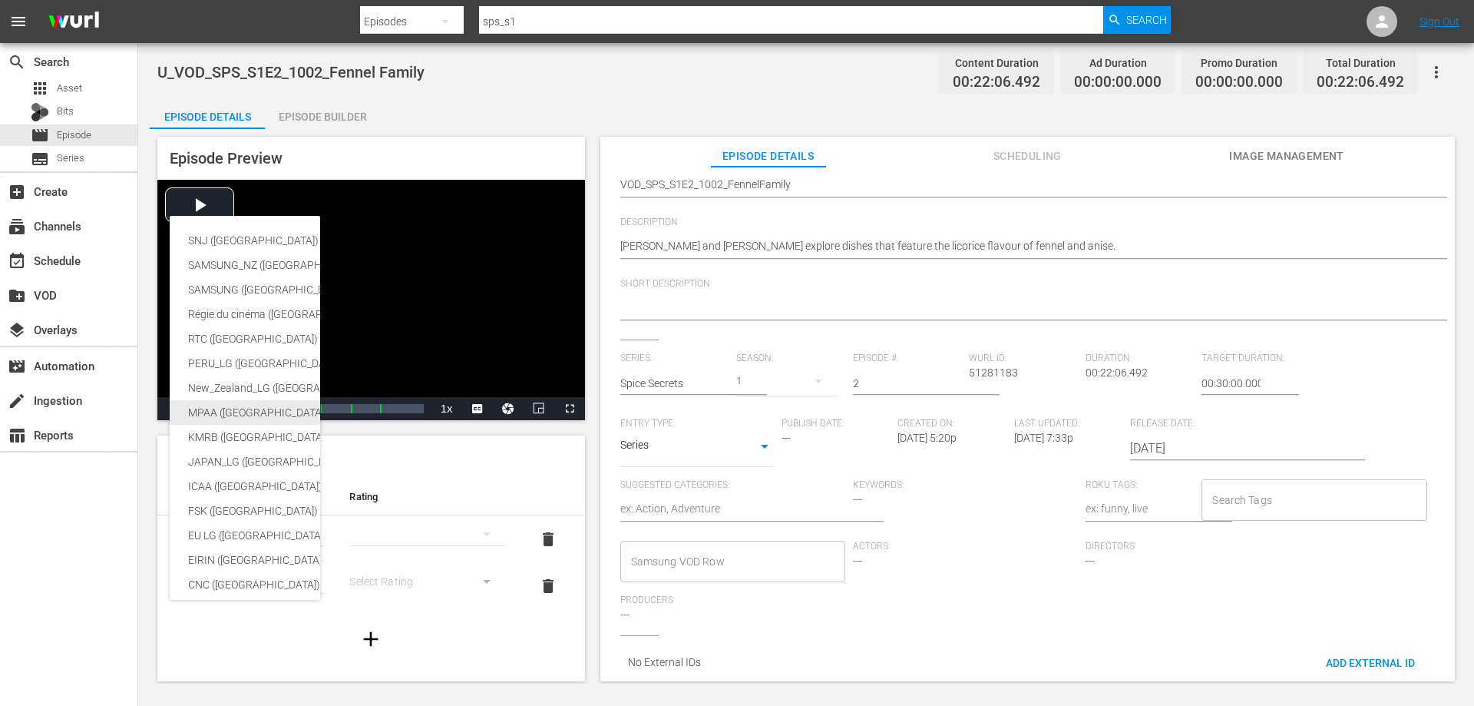
click at [217, 406] on div "MPAA ([GEOGRAPHIC_DATA])" at bounding box center [364, 412] width 352 height 25
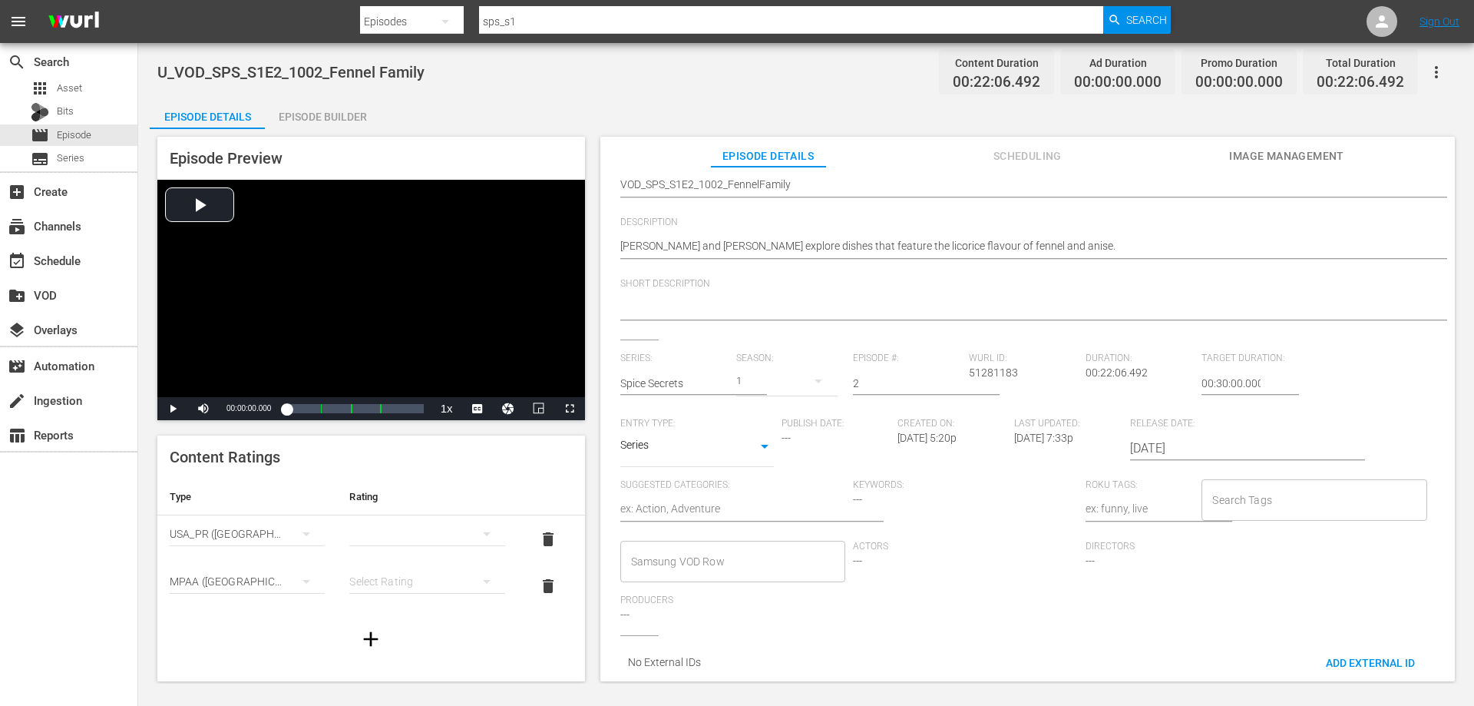
click at [422, 583] on div "SNJ ([GEOGRAPHIC_DATA]) SAMSUNG_NZ ([GEOGRAPHIC_DATA]) SAMSUNG ([GEOGRAPHIC_DAT…" at bounding box center [737, 353] width 1474 height 706
click at [426, 574] on div "simple table" at bounding box center [426, 581] width 155 height 43
click at [366, 479] on div "G" at bounding box center [420, 477] width 114 height 25
click at [782, 547] on input "Samsung VOD Row" at bounding box center [721, 561] width 188 height 28
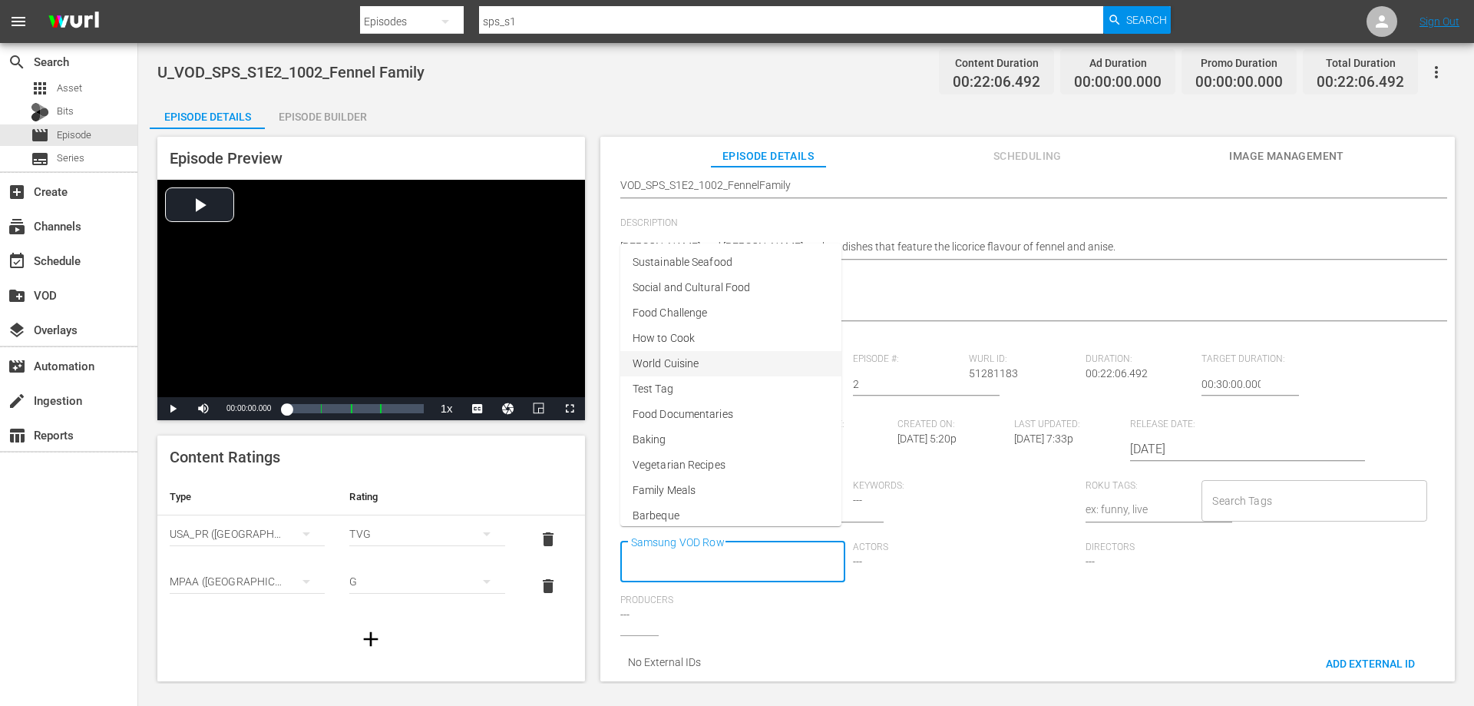
click at [699, 361] on li "World Cuisine" at bounding box center [730, 363] width 221 height 25
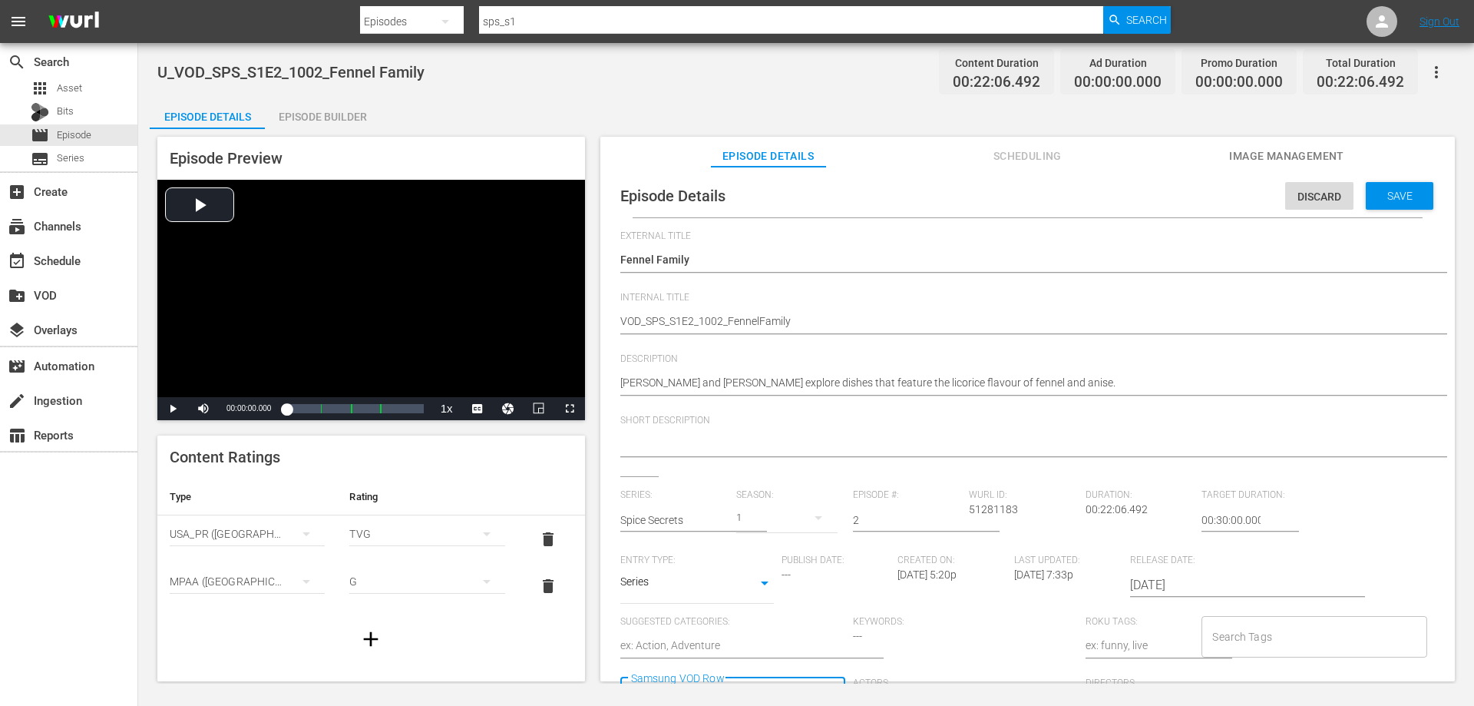
click at [1397, 190] on span "Save" at bounding box center [1400, 196] width 50 height 12
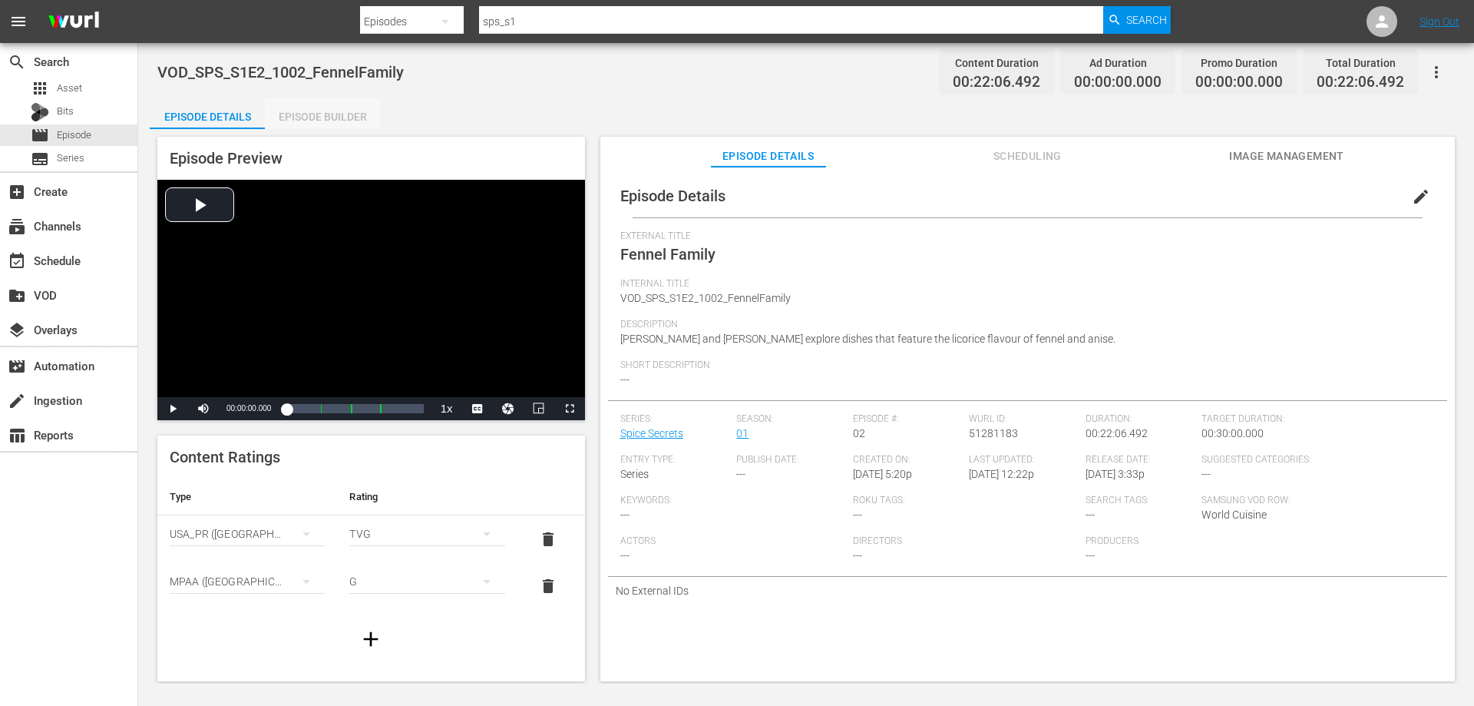
click at [362, 113] on div "Episode Builder" at bounding box center [322, 116] width 115 height 37
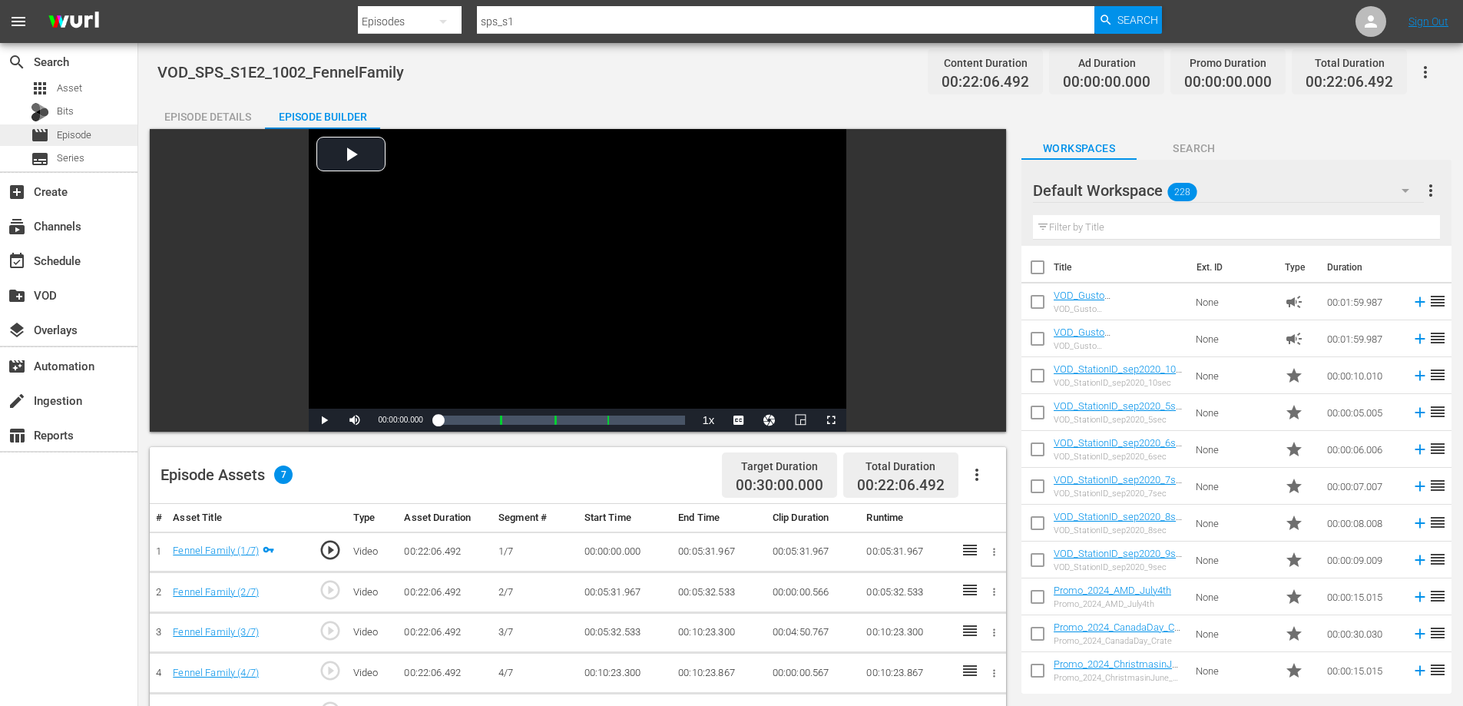
click at [100, 140] on div "movie Episode" at bounding box center [68, 134] width 137 height 21
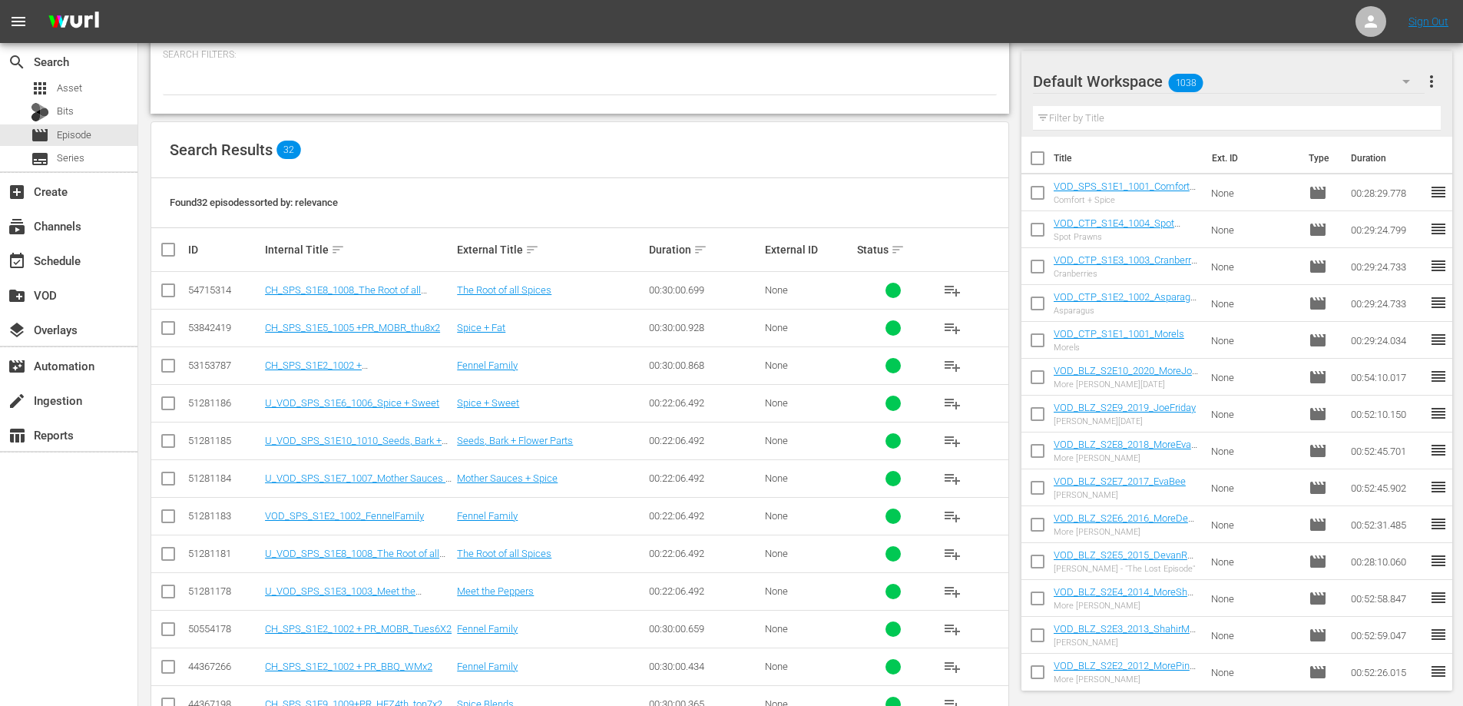
scroll to position [548, 0]
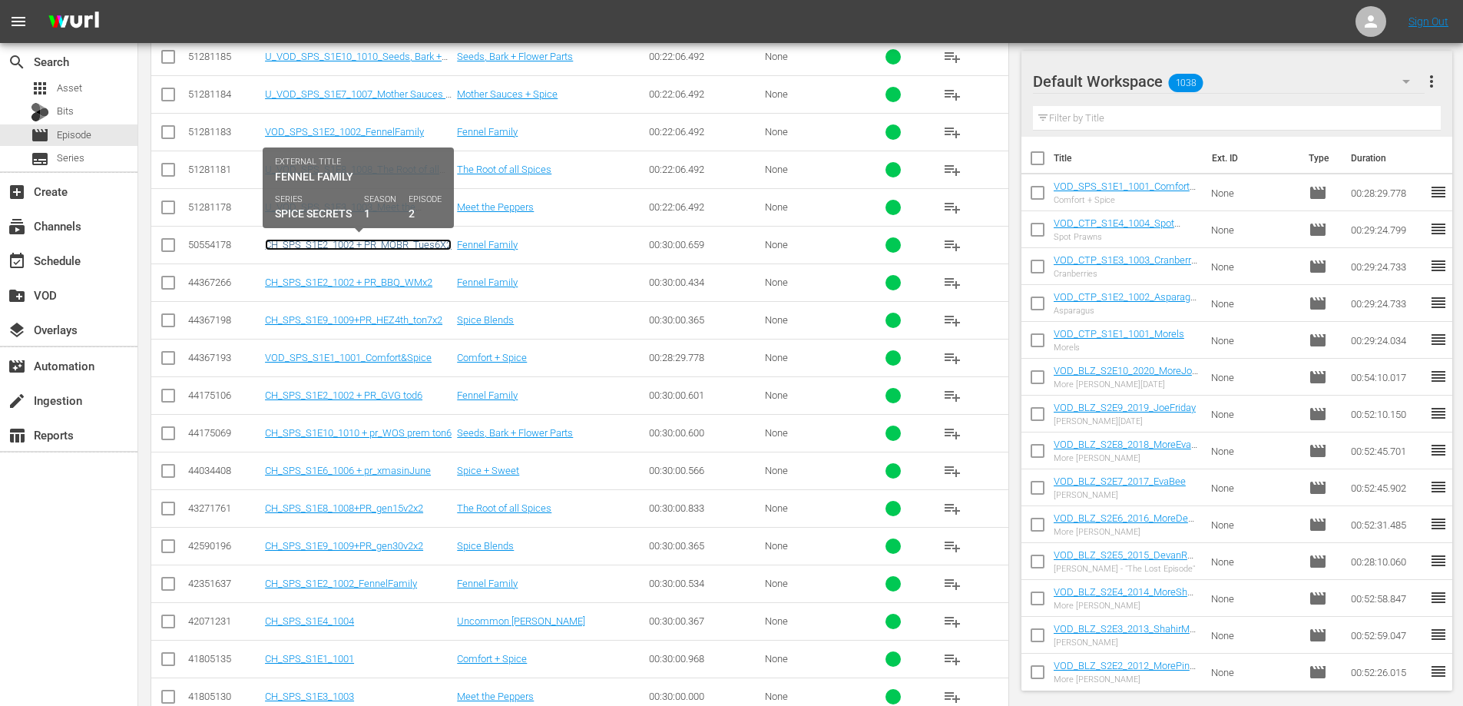
click at [328, 241] on link "CH_SPS_S1E2_1002 + PR_MOBR_Tues6X2" at bounding box center [358, 245] width 187 height 12
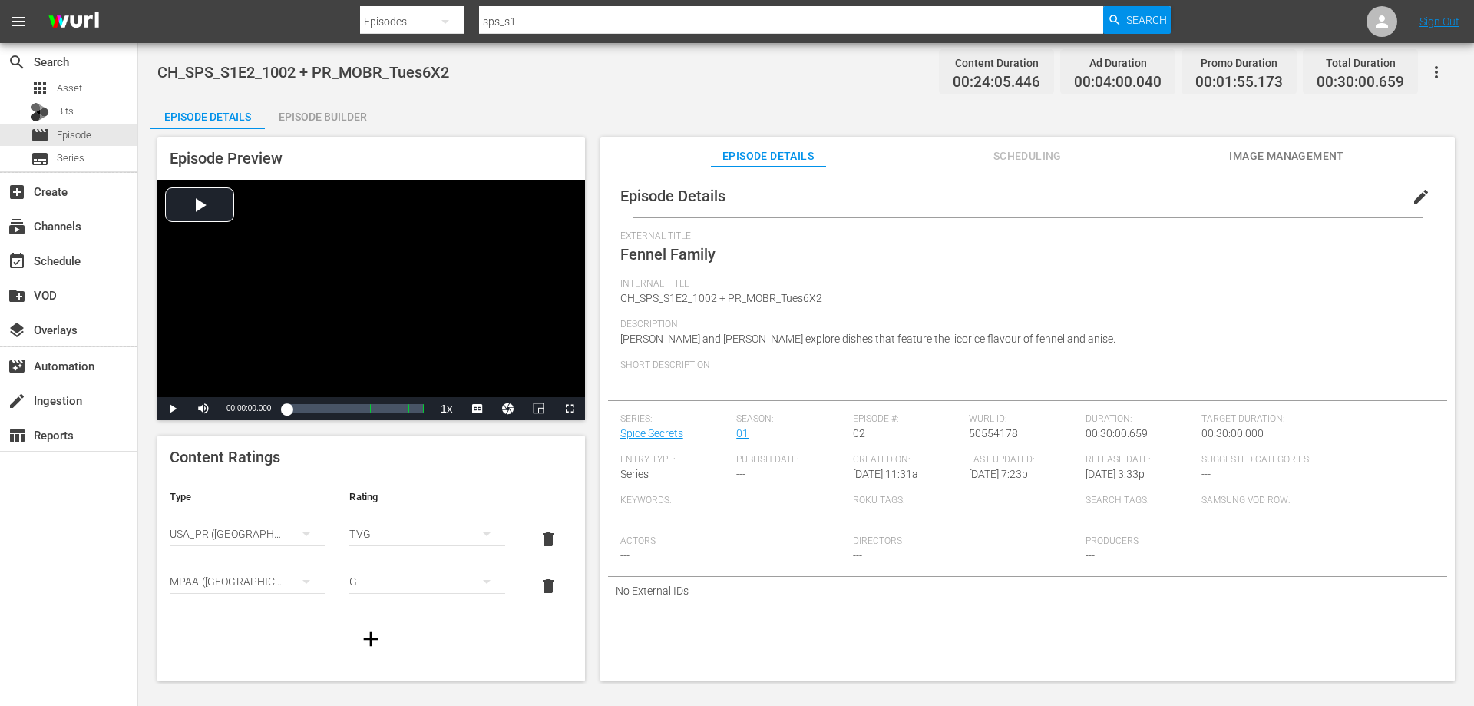
click at [1412, 198] on span "edit" at bounding box center [1421, 196] width 18 height 18
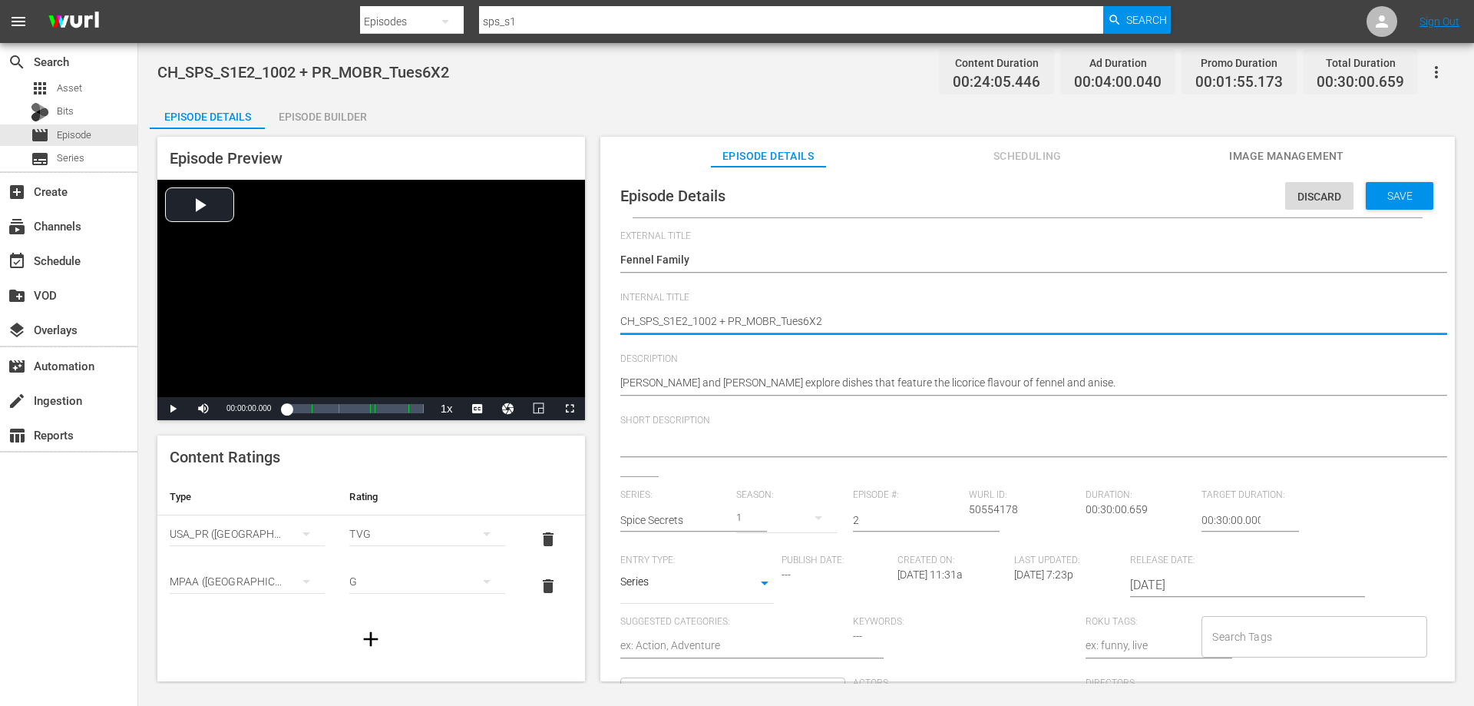
drag, startPoint x: 827, startPoint y: 321, endPoint x: 716, endPoint y: 321, distance: 110.6
type textarea "CH_SPS_S1E2_1002"
drag, startPoint x: 633, startPoint y: 320, endPoint x: 546, endPoint y: 328, distance: 87.9
click at [547, 328] on div "Episode Preview Video Player is loading. Play Video Play Mute Current Time 00:0…" at bounding box center [806, 411] width 1313 height 564
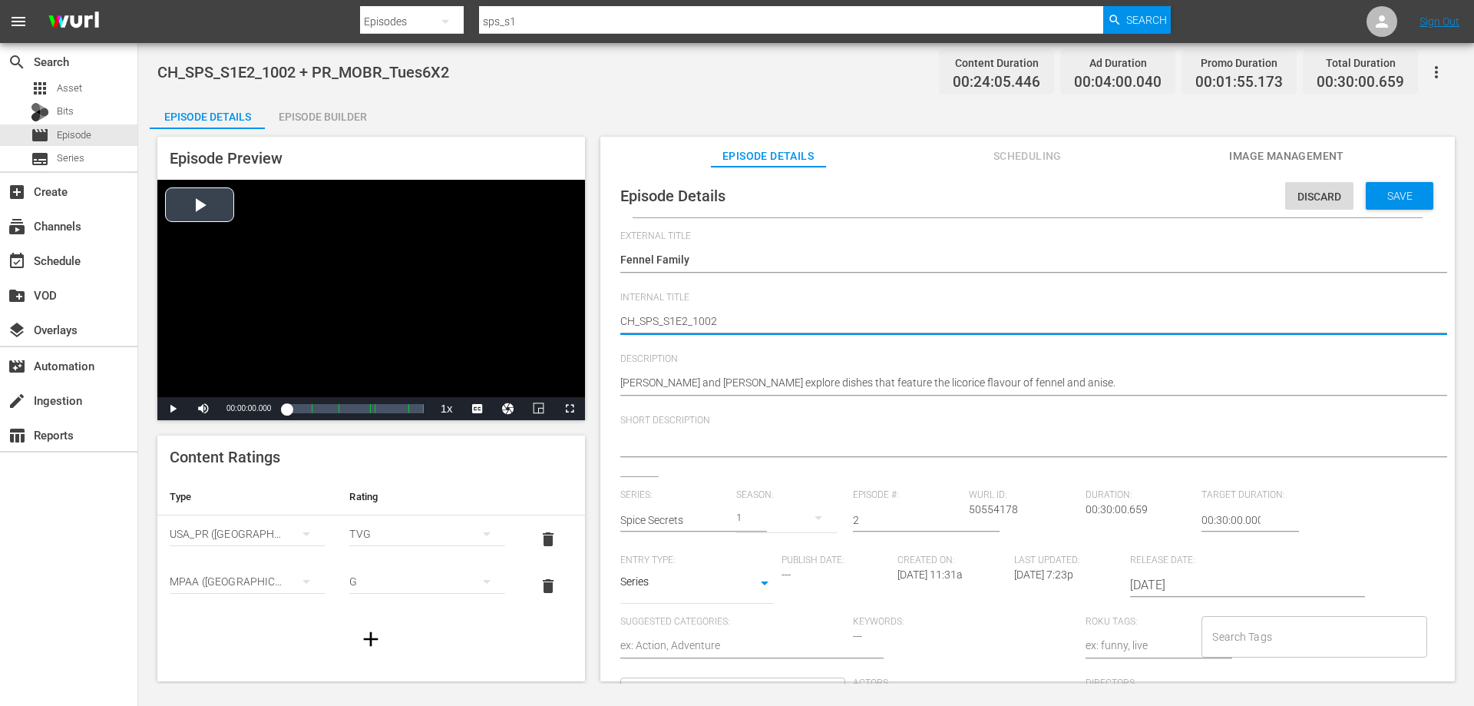
type textarea "V_SPS_S1E2_1002"
type textarea "VO_SPS_S1E2_1002"
type textarea "VOD_SPS_S1E2_1002"
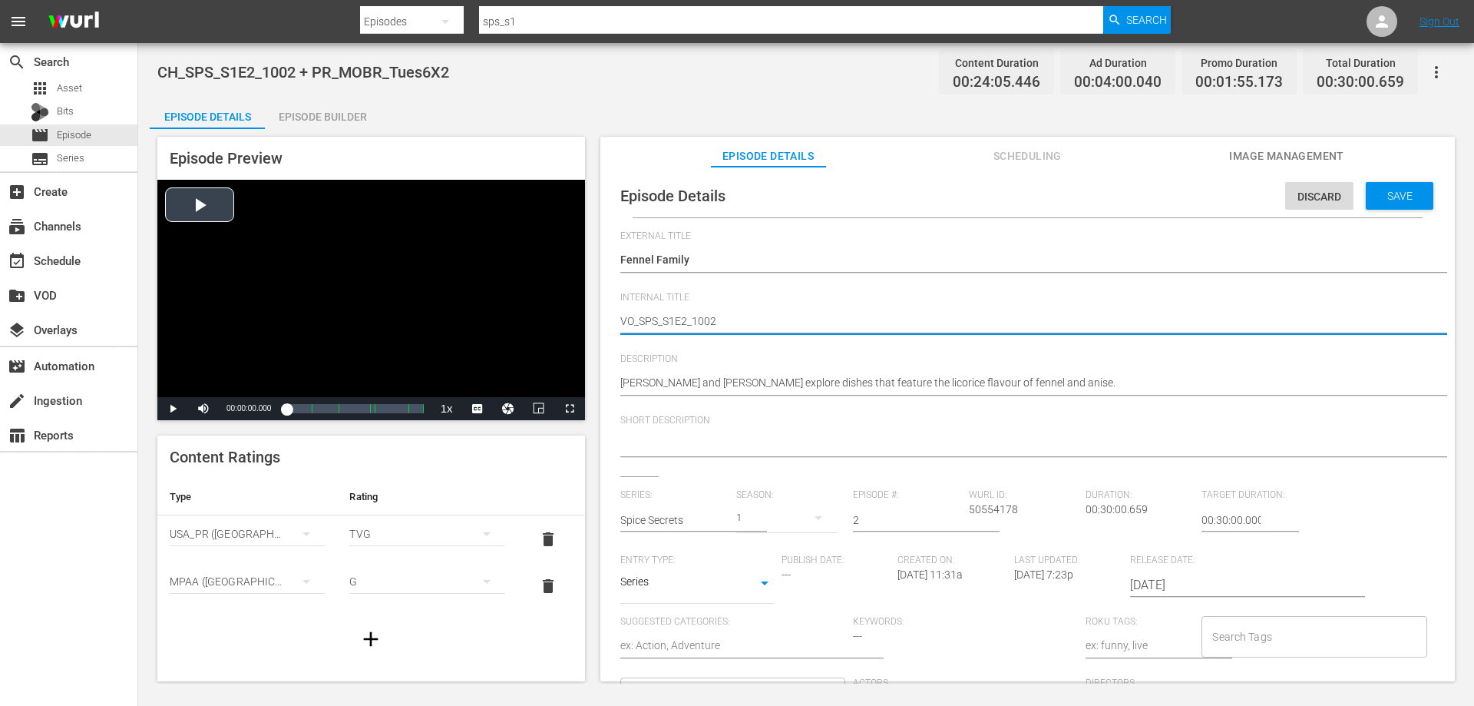
type textarea "VOD_SPS_S1E2_1002"
type textarea "VOD_SPS_S1E2_1002_"
type textarea "VOD_SPS_S1E2_1002_F"
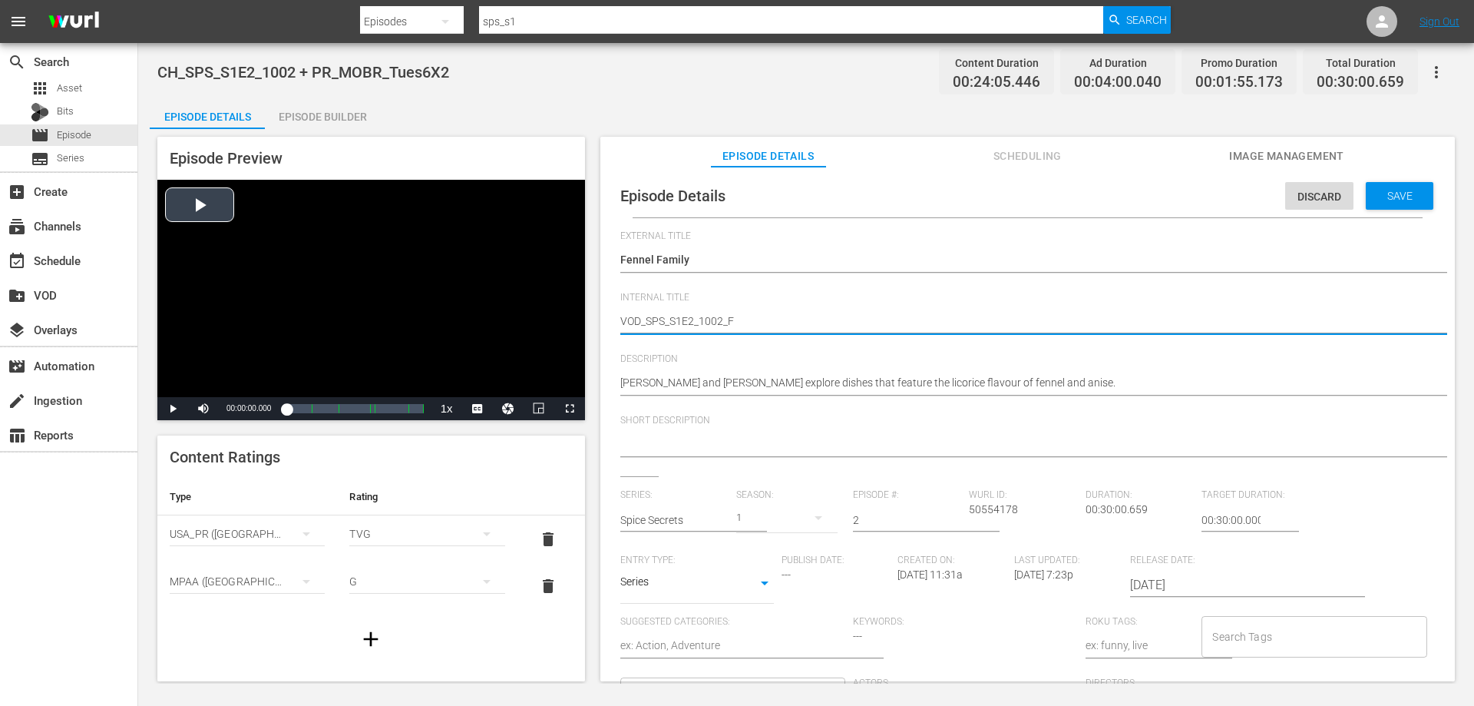
type textarea "VOD_SPS_S1E2_1002_Fe"
type textarea "VOD_SPS_S1E2_1002_Fen"
type textarea "VOD_SPS_S1E2_1002_Fenn"
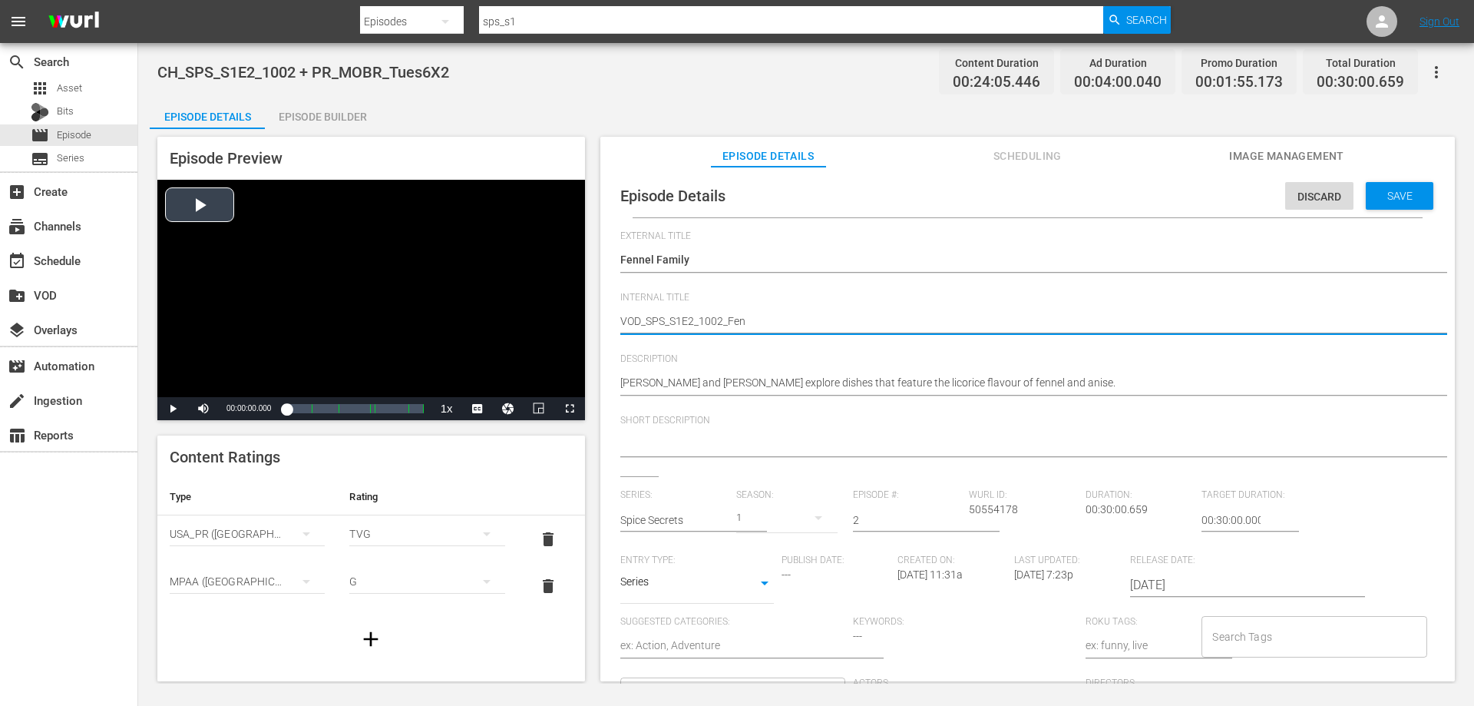
type textarea "VOD_SPS_S1E2_1002_Fenn"
type textarea "VOD_SPS_S1E2_1002_Fenne"
type textarea "VOD_SPS_S1E2_1002_Fennel"
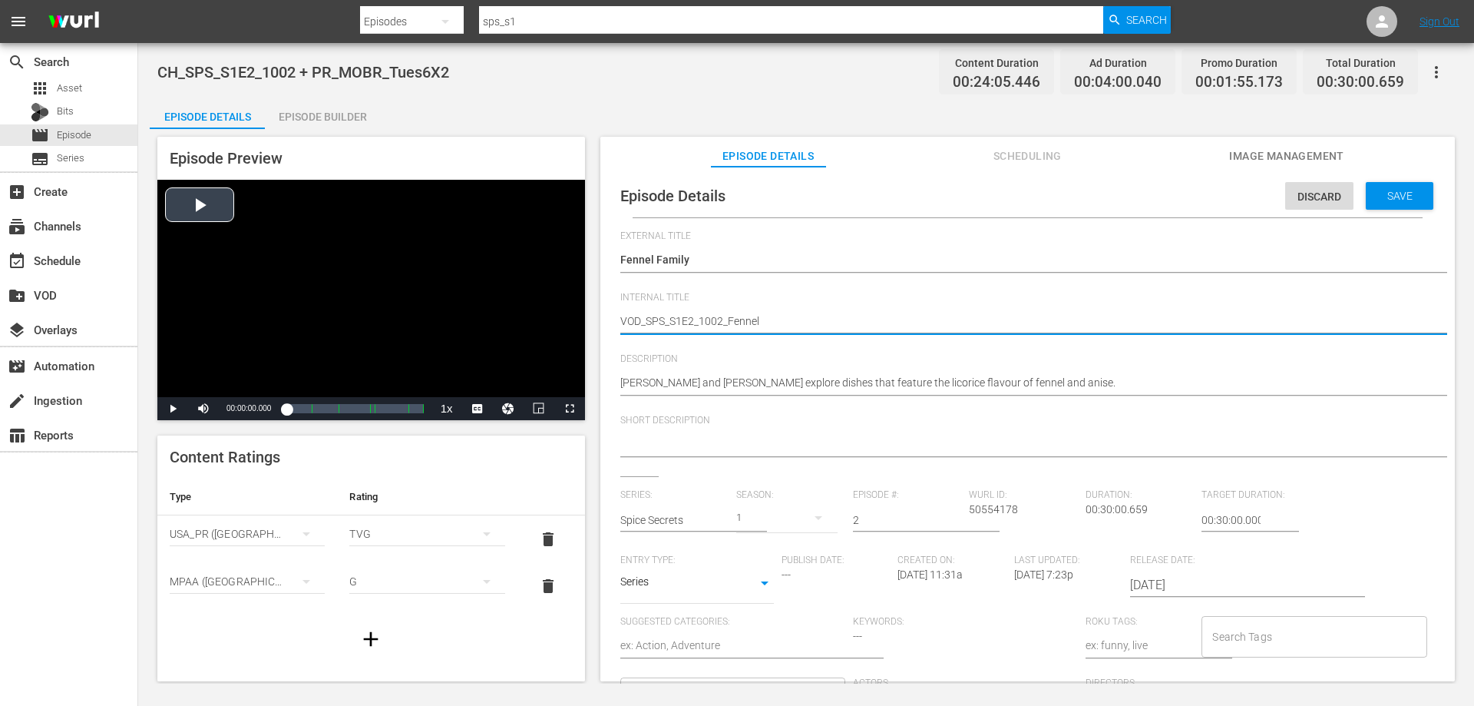
type textarea "VOD_SPS_S1E2_1002_FennelF"
type textarea "VOD_SPS_S1E2_1002_FennelFa"
type textarea "VOD_SPS_S1E2_1002_FennelFam"
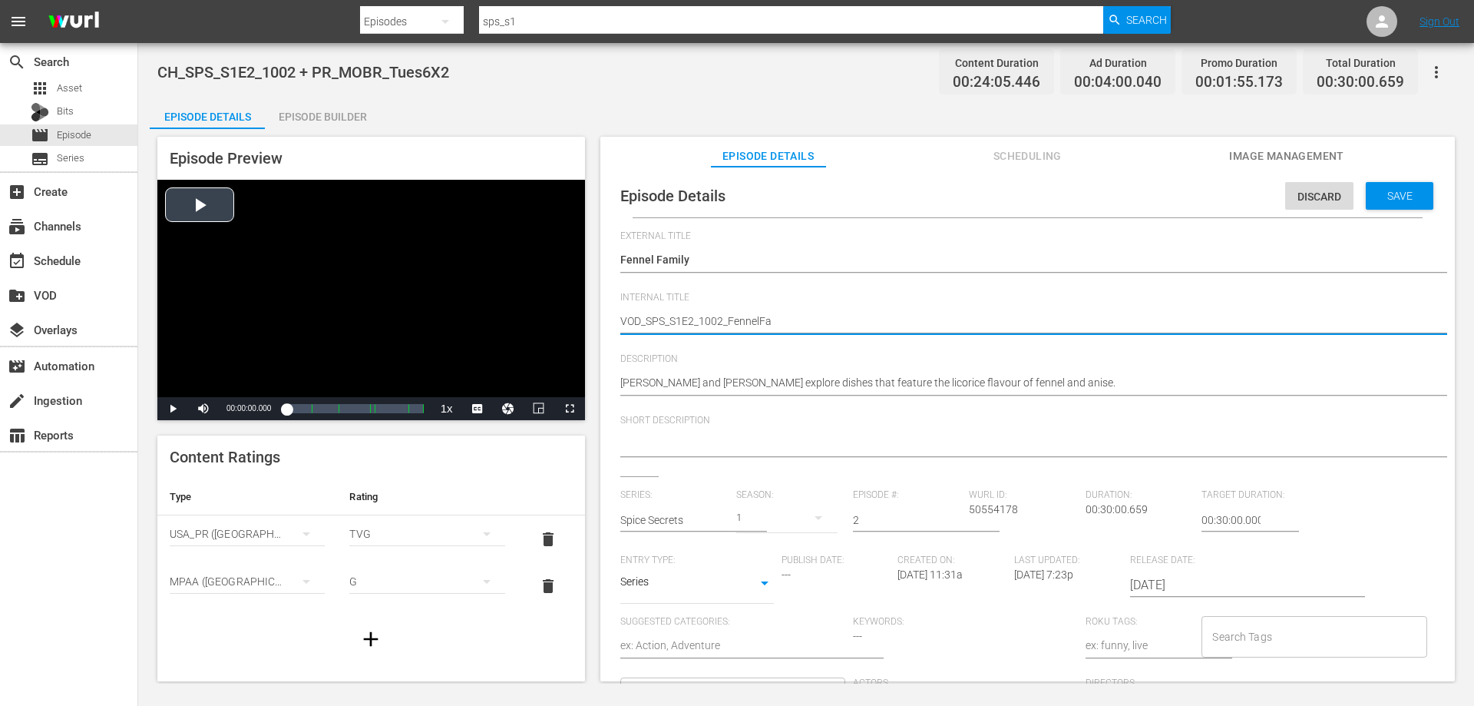
type textarea "VOD_SPS_S1E2_1002_FennelFam"
type textarea "VOD_SPS_S1E2_1002_FennelFami"
type textarea "VOD_SPS_S1E2_1002_FennelFamil"
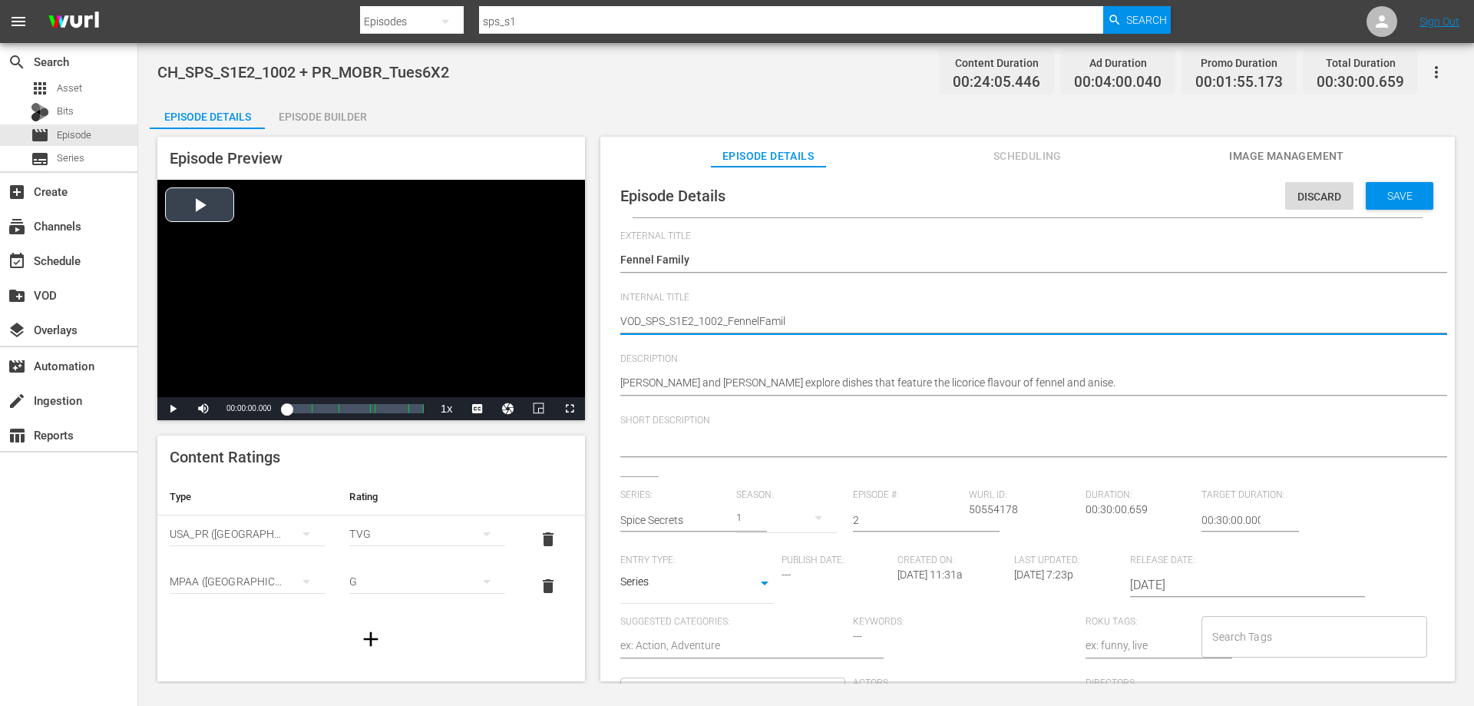
type textarea "VOD_SPS_S1E2_1002_FennelFamily"
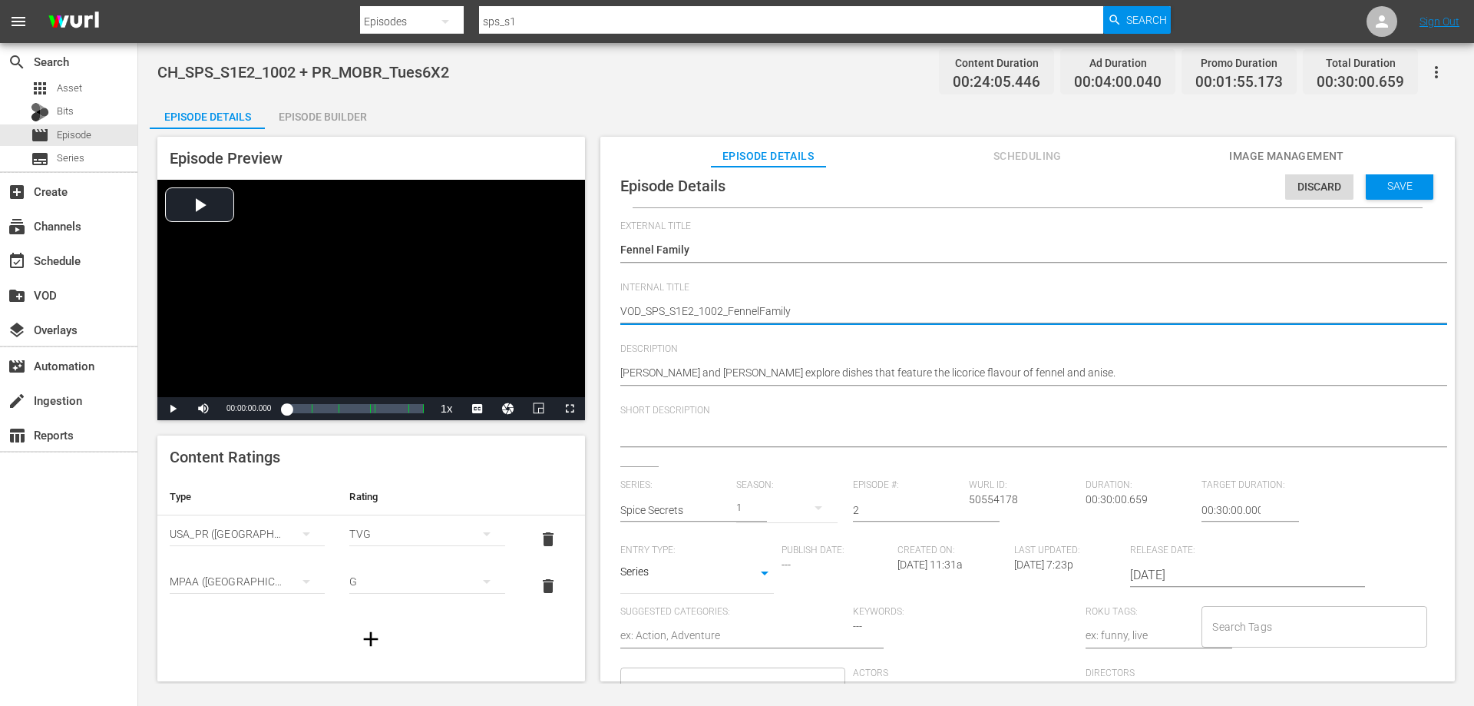
scroll to position [15, 0]
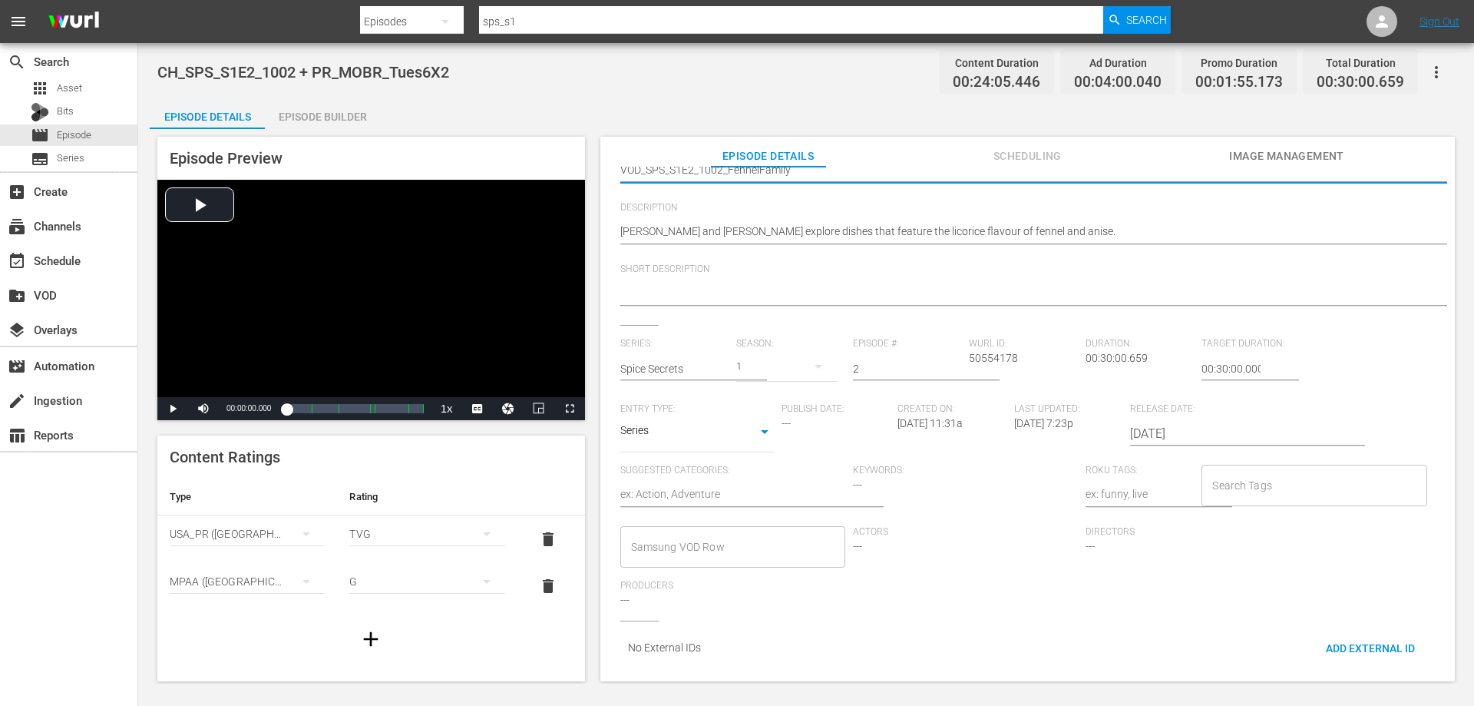
type textarea "VOD_SPS_S1E2_1002_FennelFamily"
click at [742, 536] on input "Samsung VOD Row" at bounding box center [721, 547] width 188 height 28
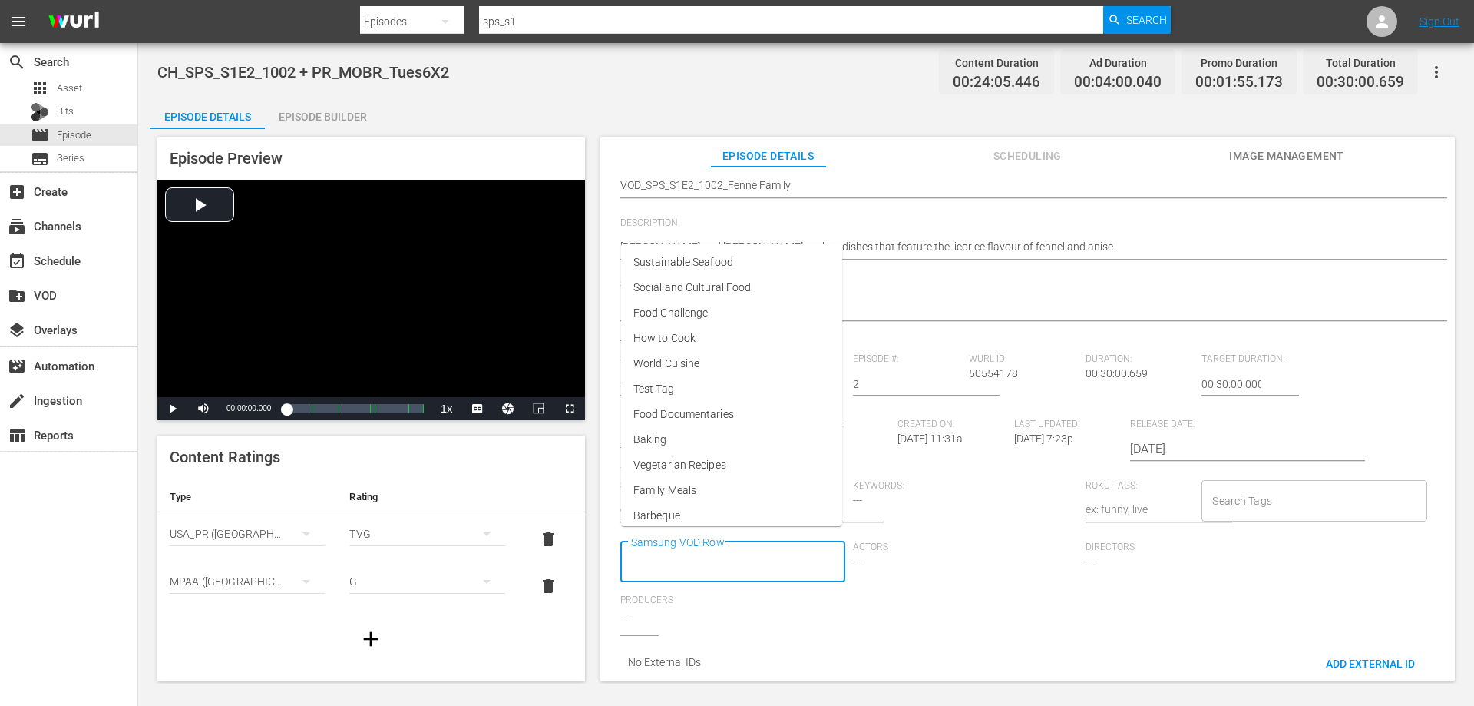
scroll to position [0, 0]
click at [709, 364] on li "World Cuisine" at bounding box center [731, 363] width 221 height 25
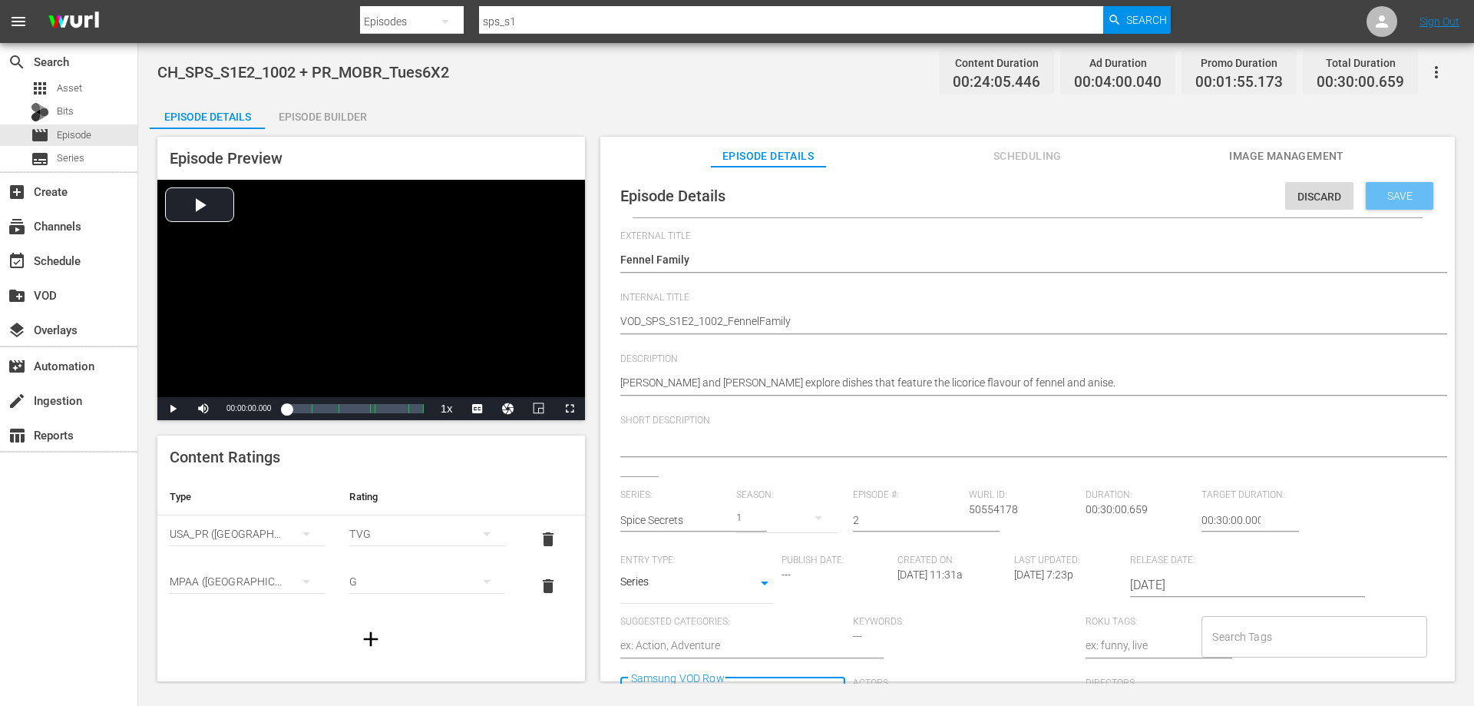
click at [1390, 190] on span "Save" at bounding box center [1400, 196] width 50 height 12
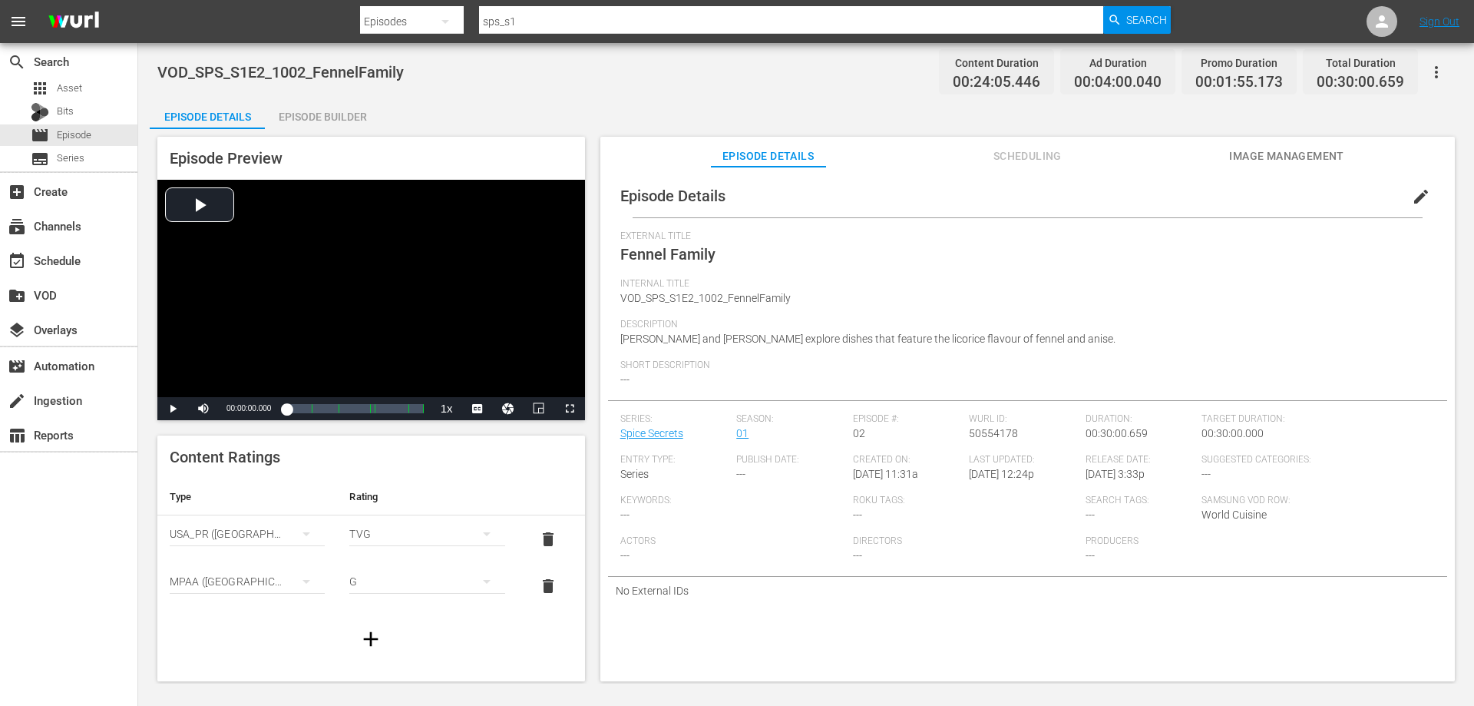
click at [306, 118] on div "Episode Builder" at bounding box center [322, 116] width 115 height 37
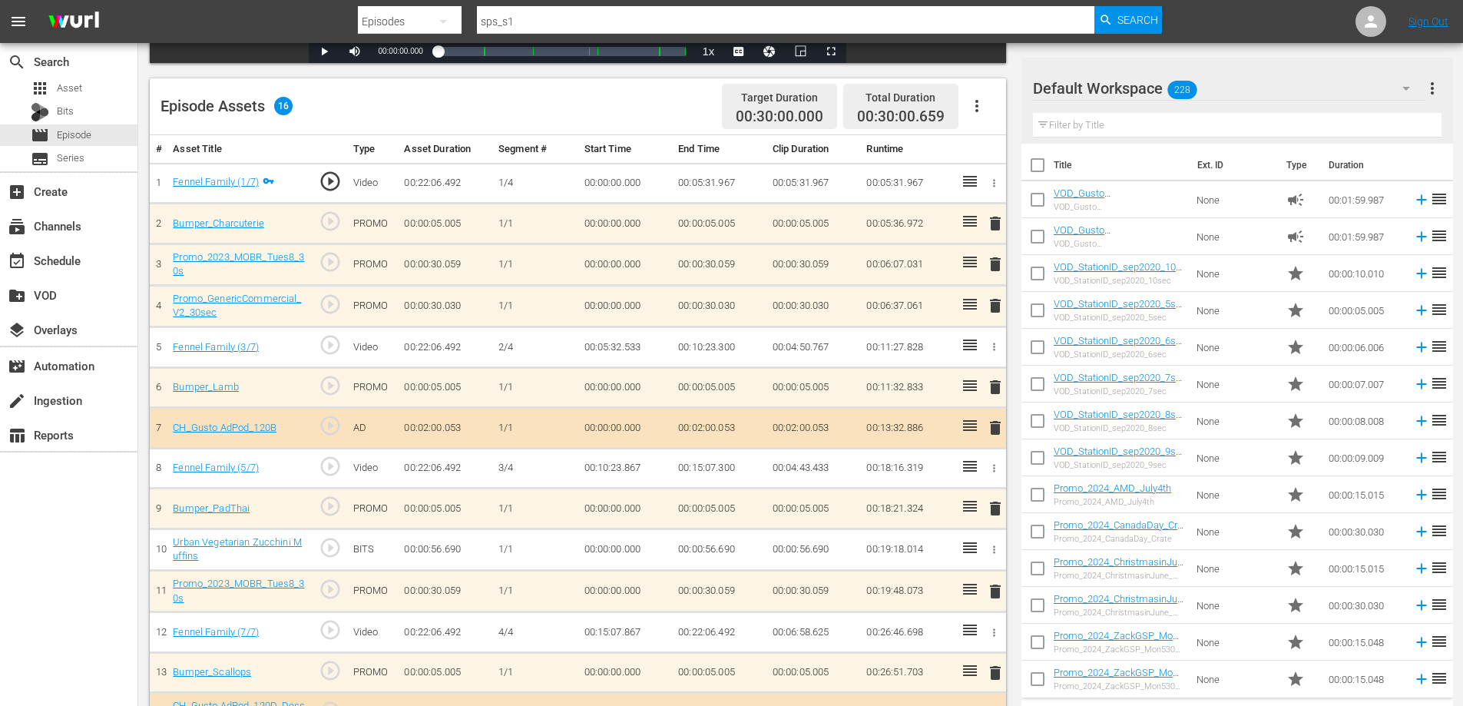
scroll to position [384, 0]
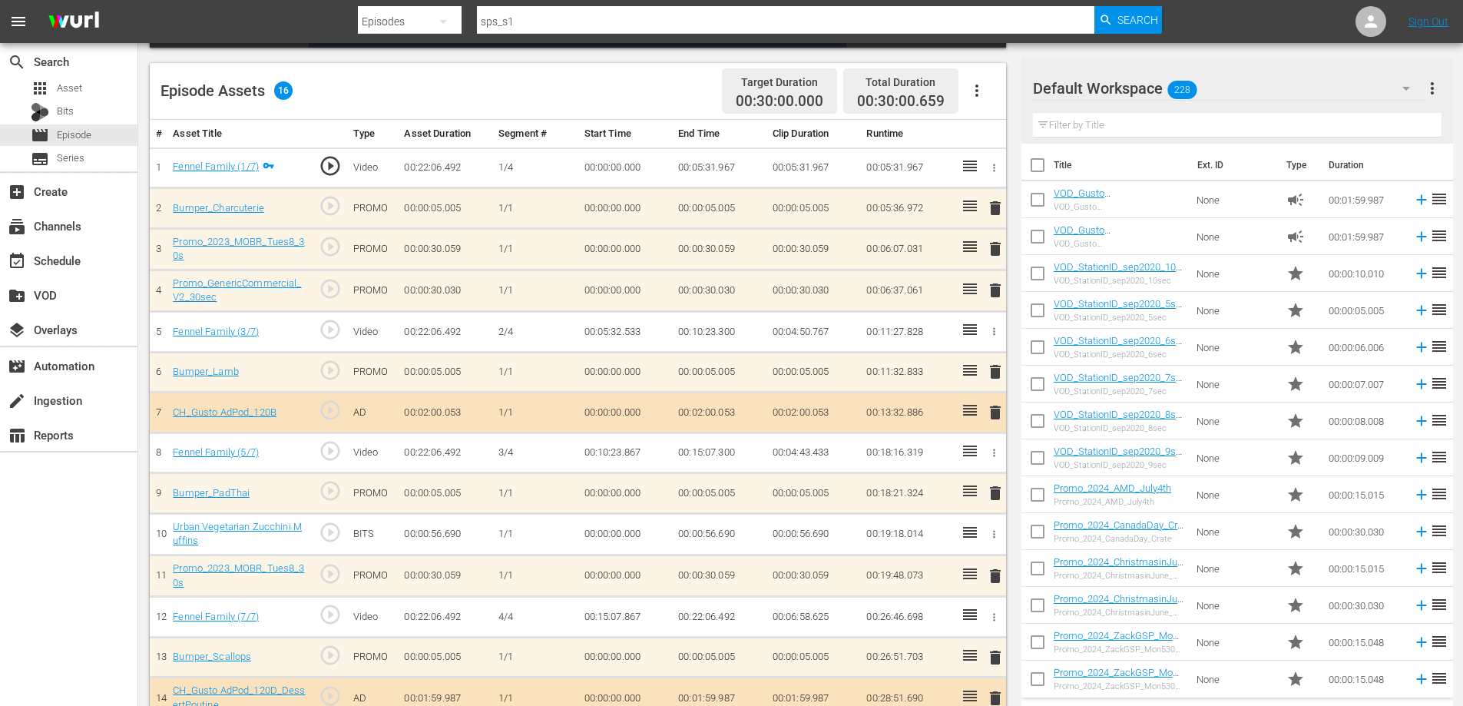
click at [999, 246] on span "delete" at bounding box center [995, 249] width 18 height 18
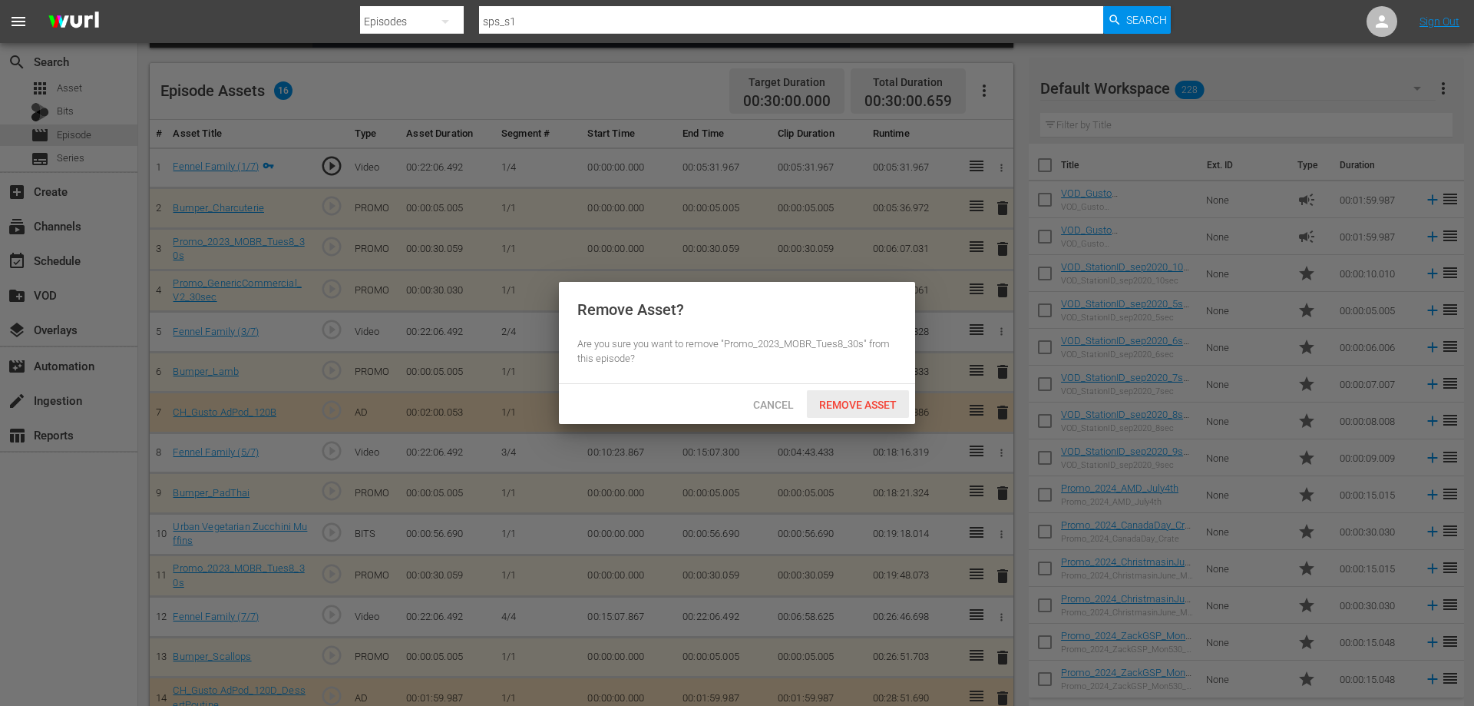
click at [841, 394] on div "Remove Asset" at bounding box center [858, 404] width 102 height 28
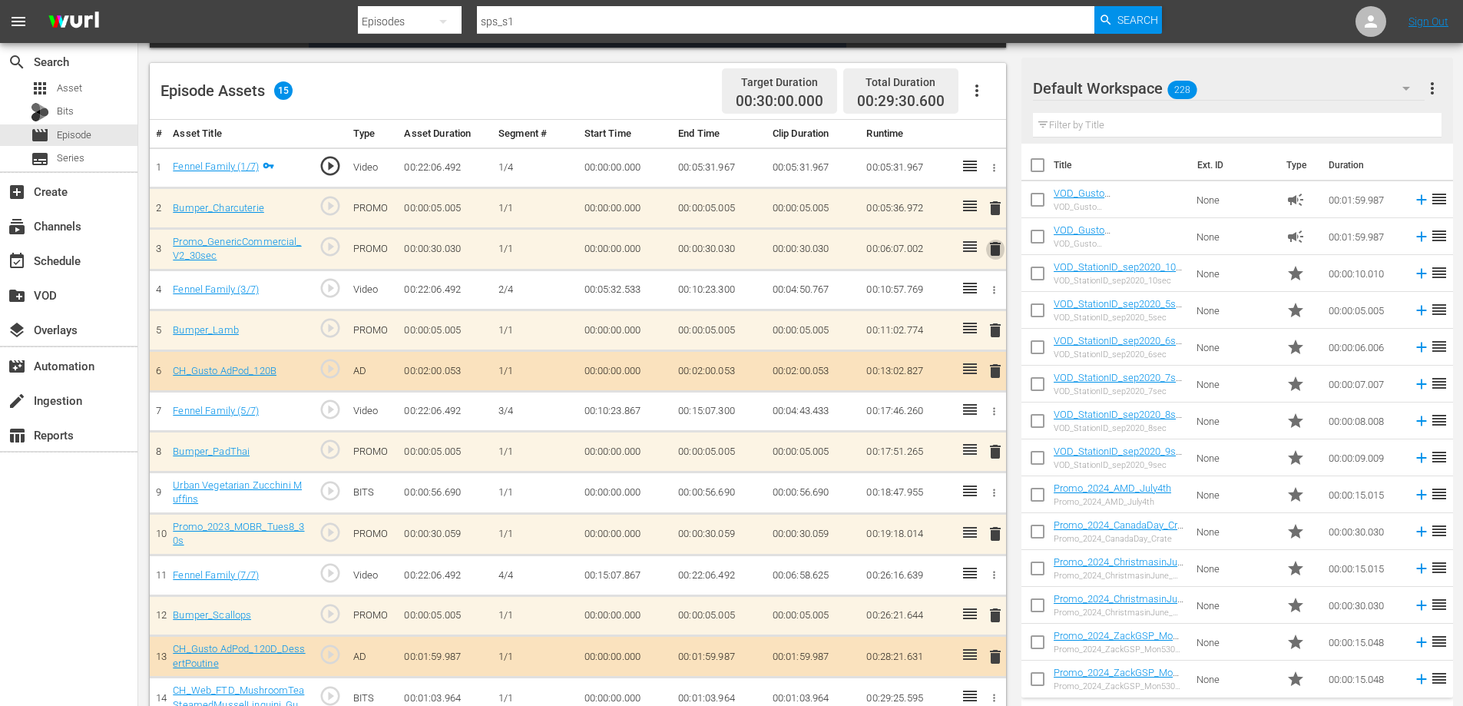
click at [997, 250] on span "delete" at bounding box center [995, 249] width 18 height 18
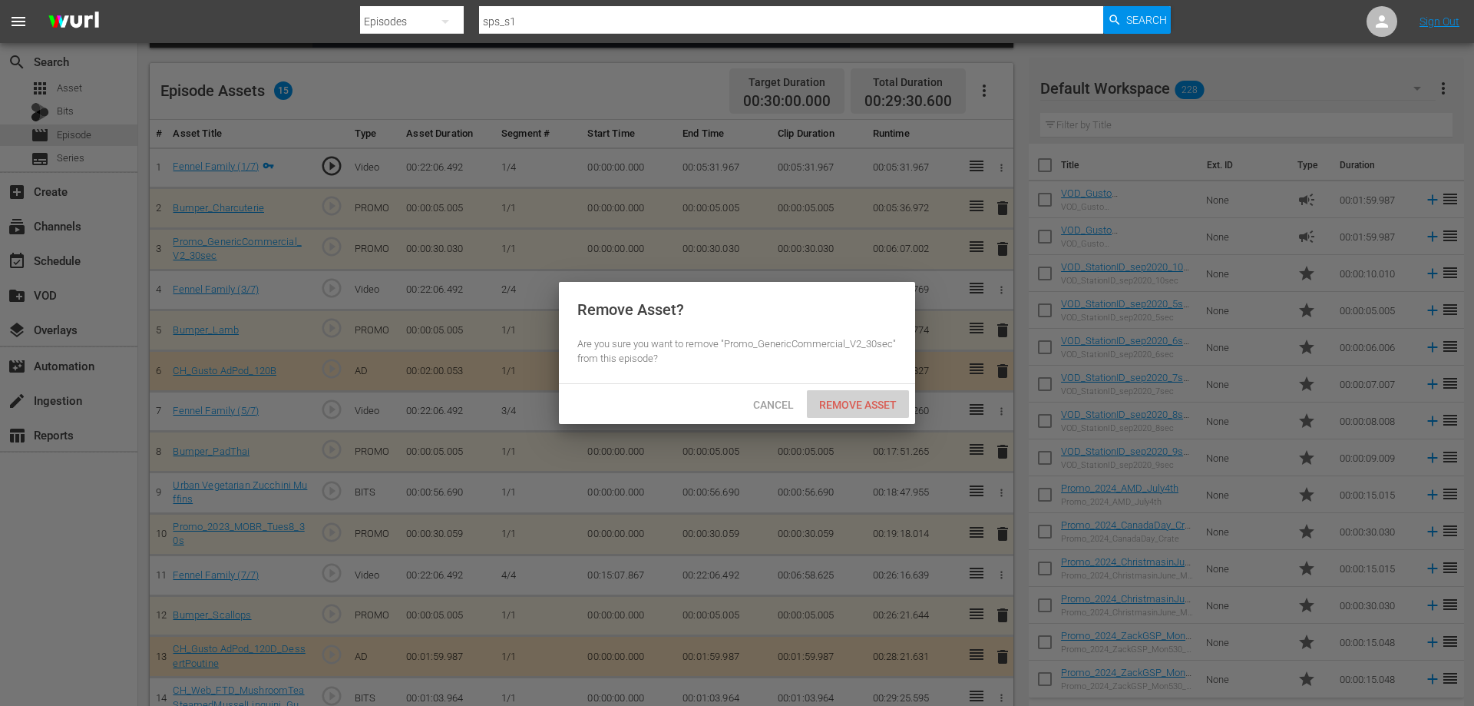
click at [854, 407] on span "Remove Asset" at bounding box center [858, 404] width 102 height 12
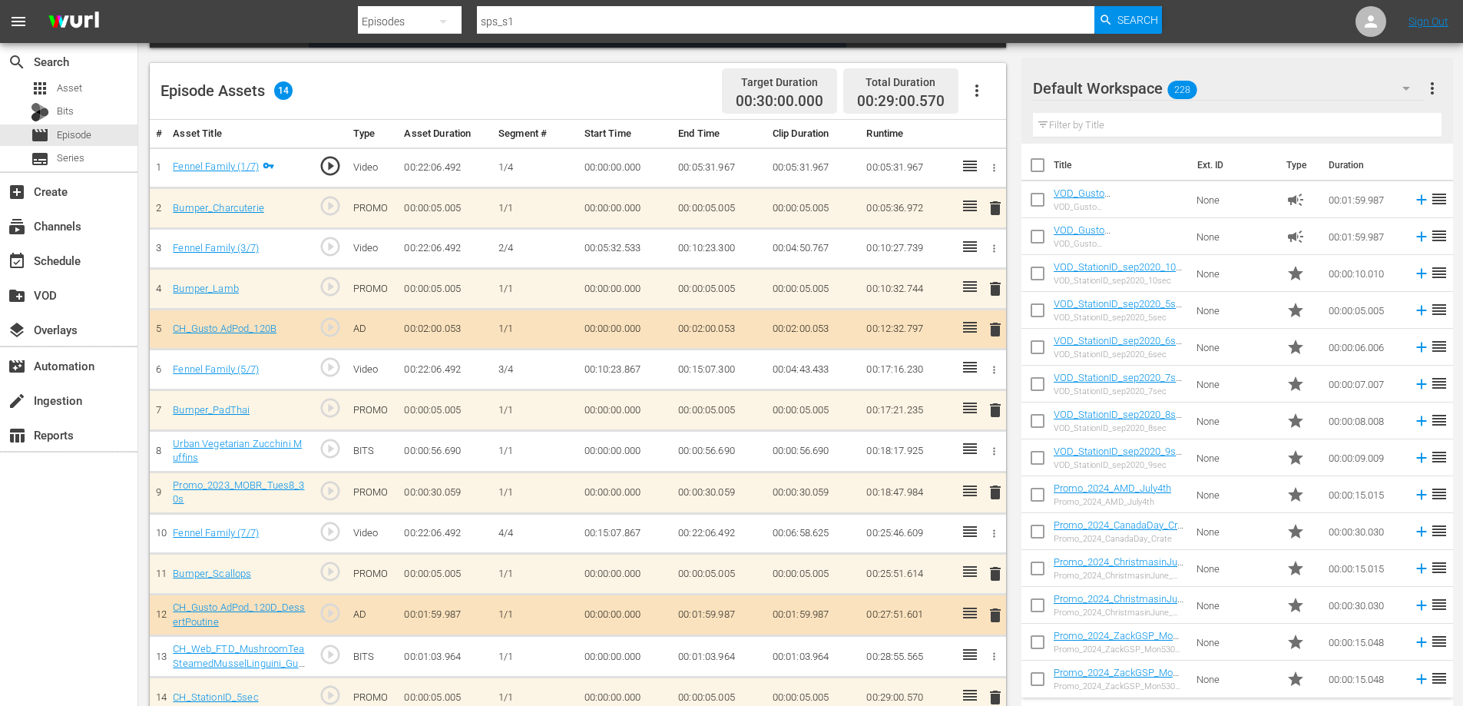
click at [995, 331] on span "delete" at bounding box center [995, 329] width 18 height 18
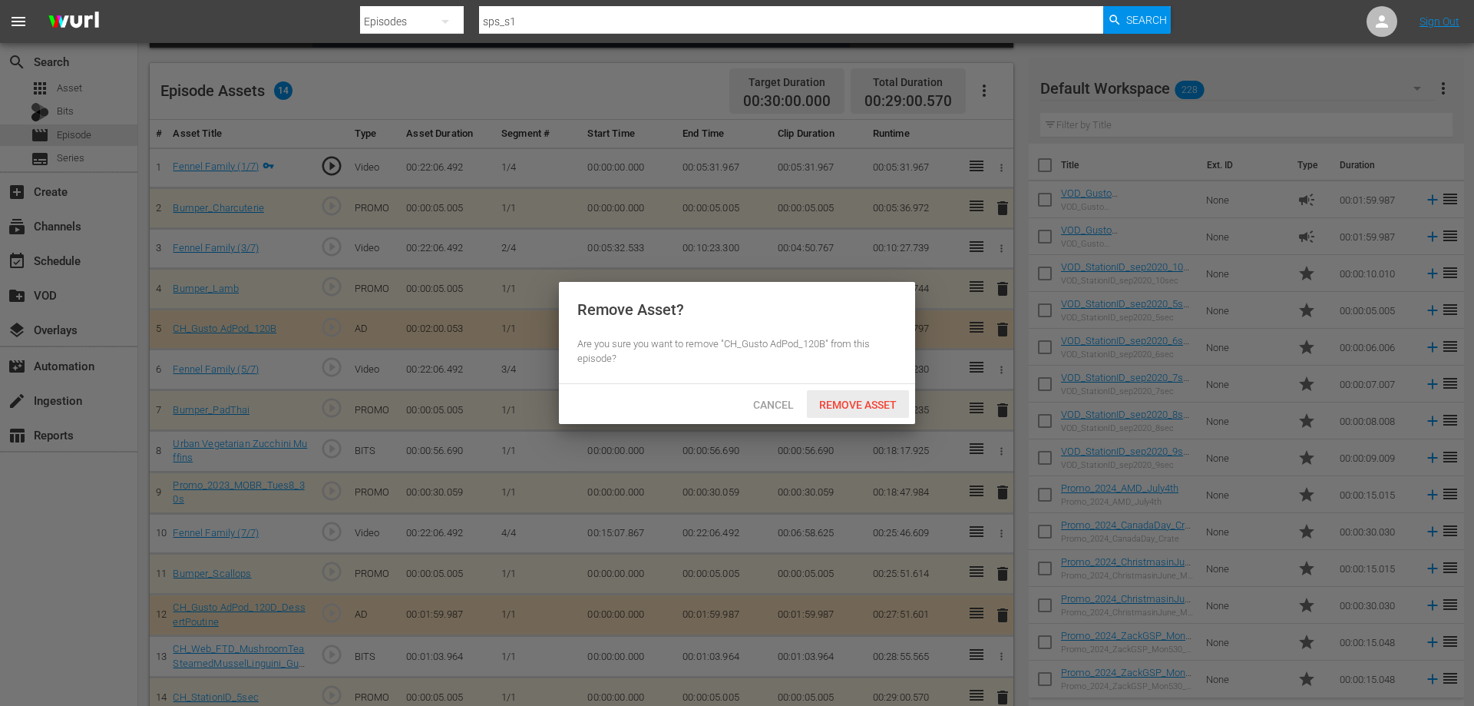
click at [878, 398] on span "Remove Asset" at bounding box center [858, 404] width 102 height 12
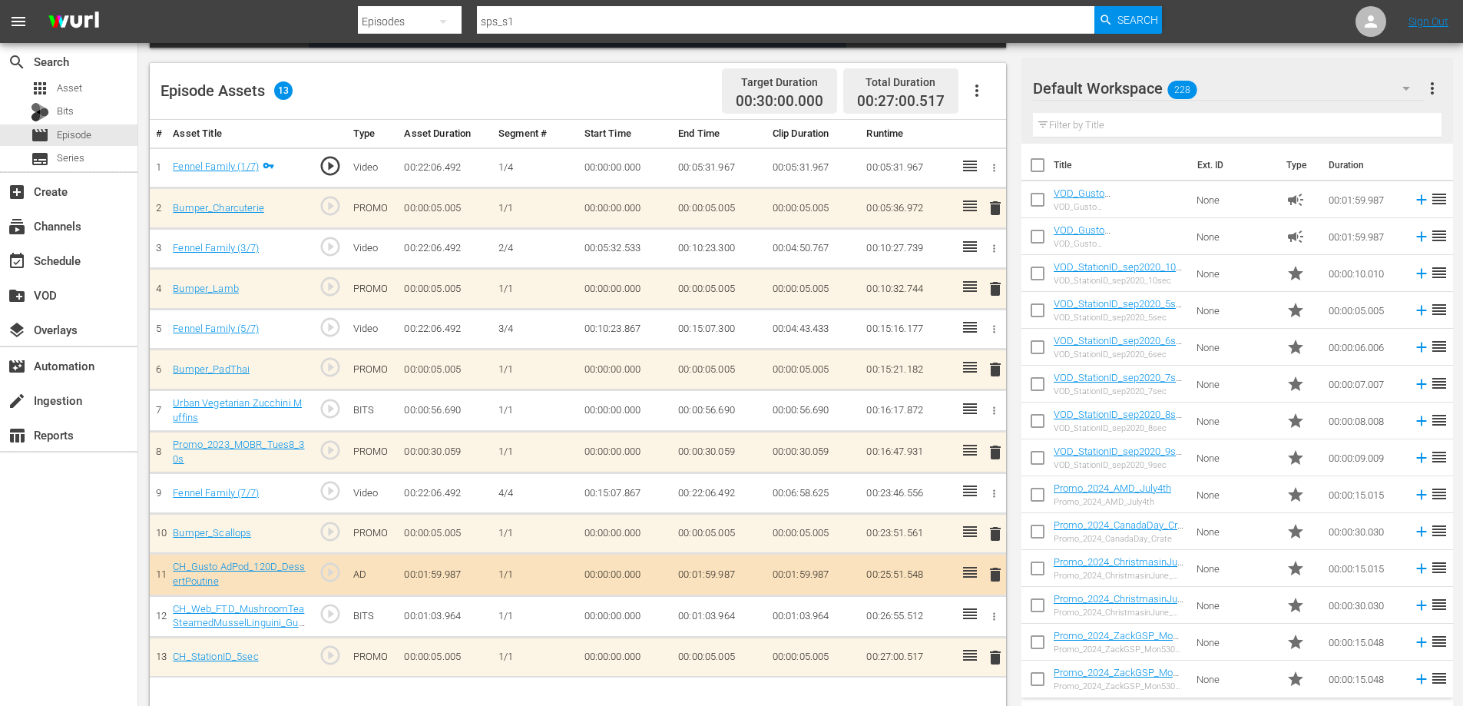
click at [990, 414] on icon "button" at bounding box center [994, 411] width 12 height 12
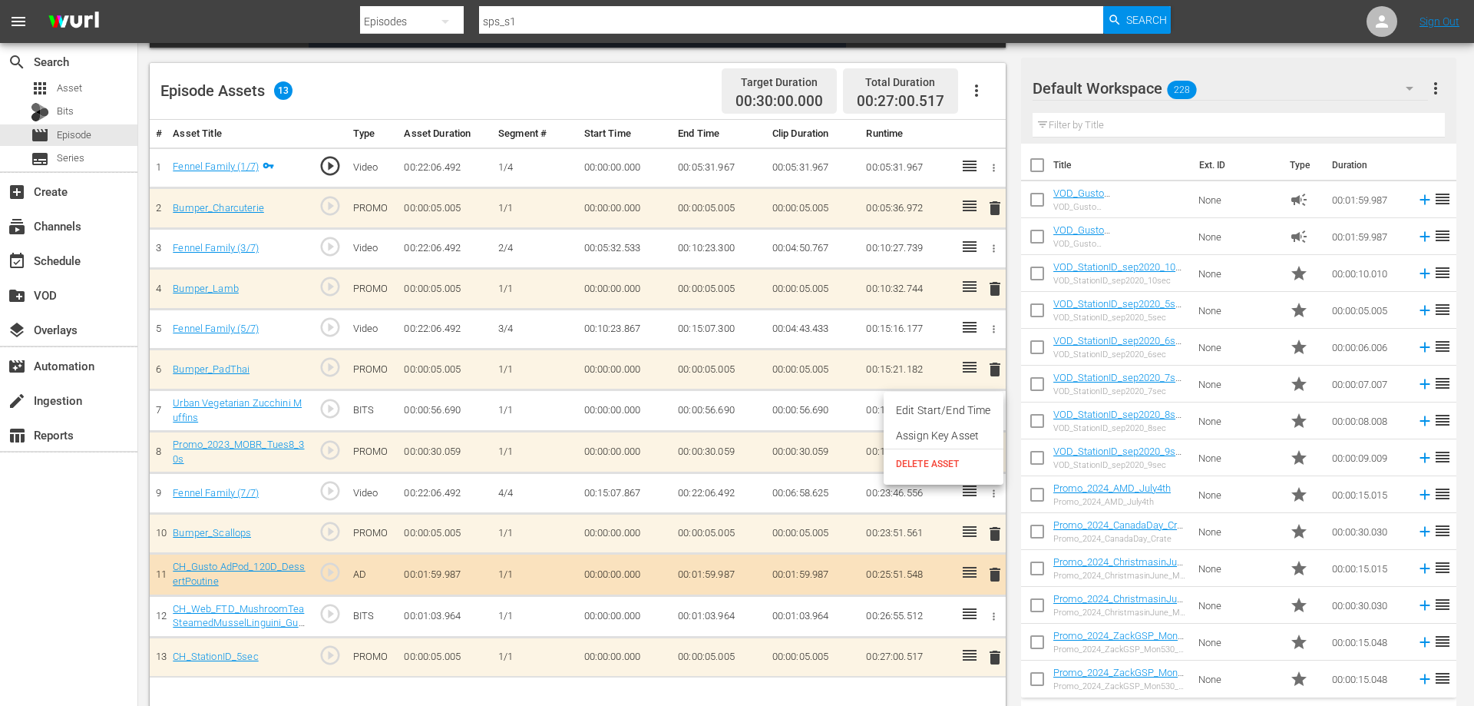
click at [927, 469] on span "DELETE ASSET" at bounding box center [943, 464] width 95 height 14
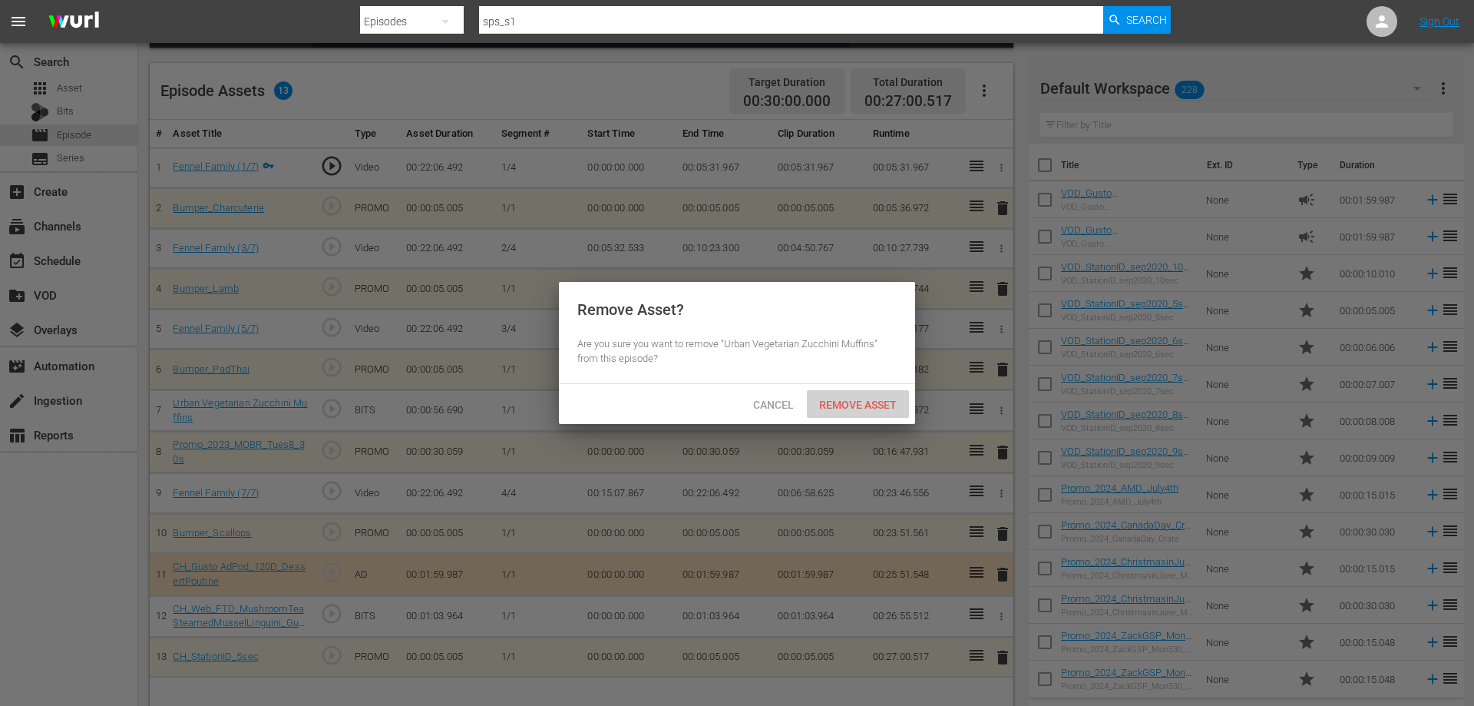
click at [851, 395] on div "Remove Asset" at bounding box center [858, 404] width 102 height 28
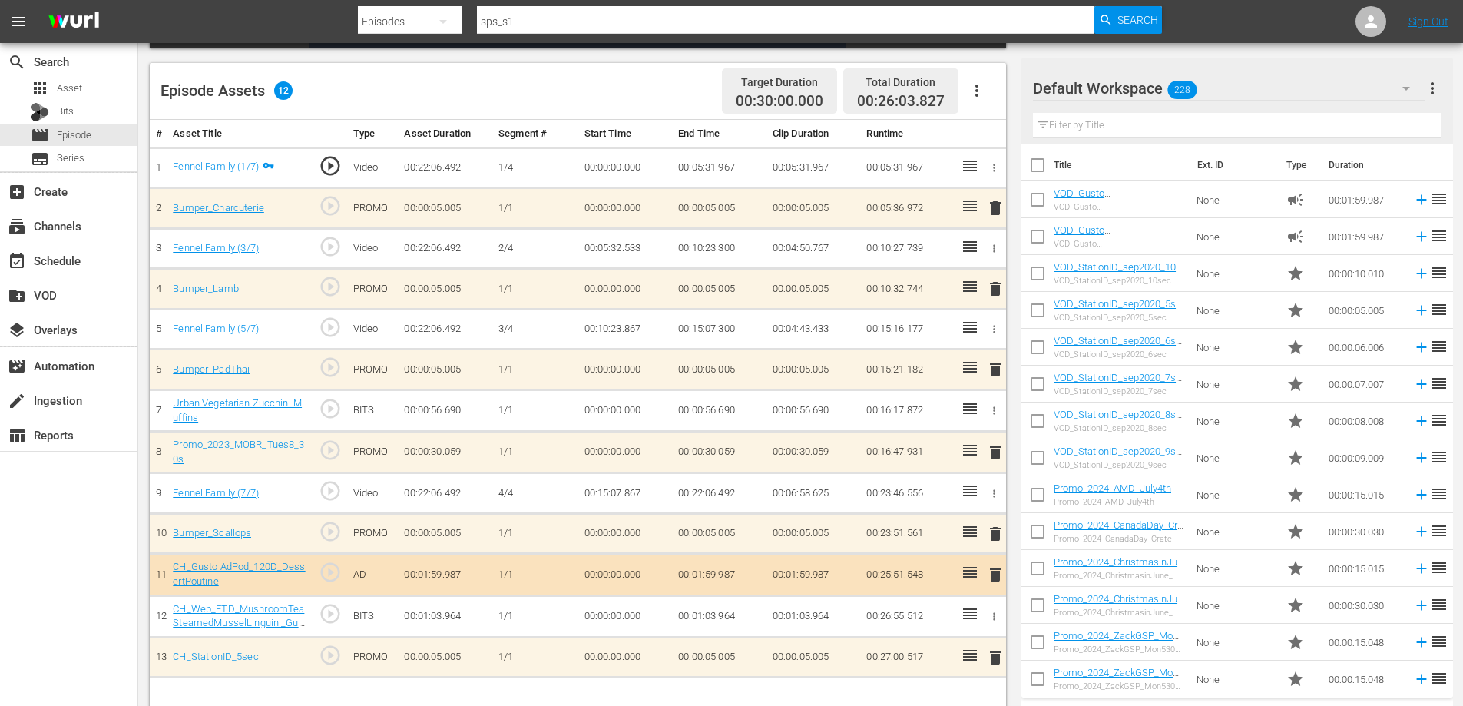
click at [992, 450] on span "delete" at bounding box center [995, 452] width 18 height 18
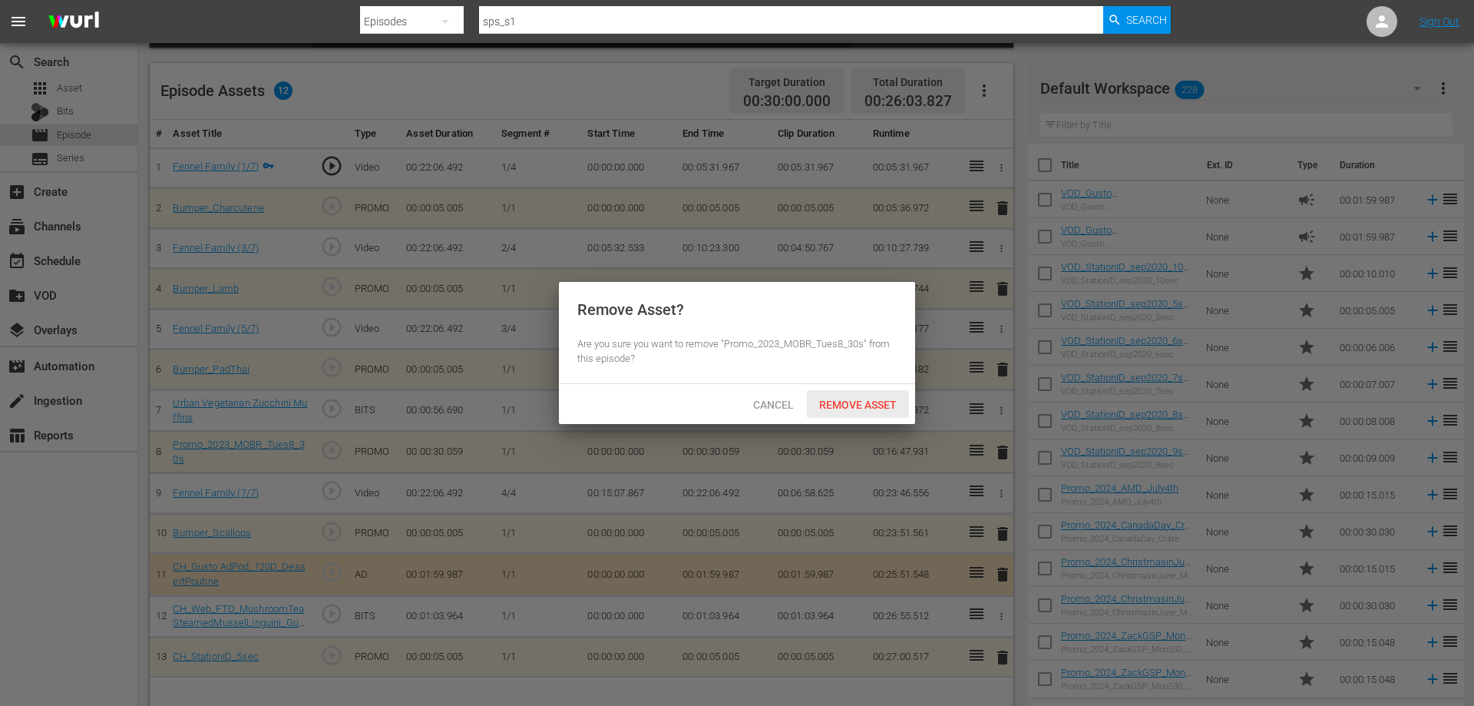
click at [872, 399] on span "Remove Asset" at bounding box center [858, 404] width 102 height 12
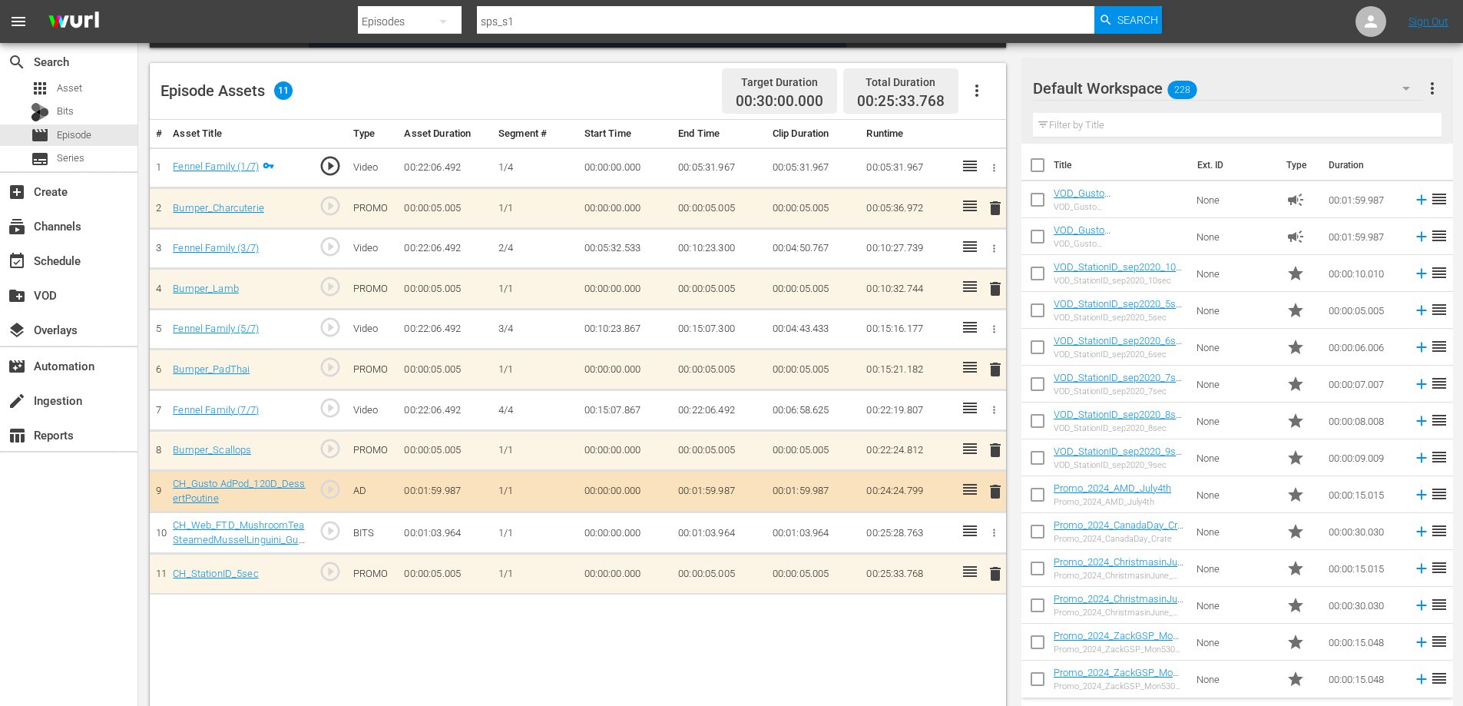
click at [992, 486] on span "delete" at bounding box center [995, 491] width 18 height 18
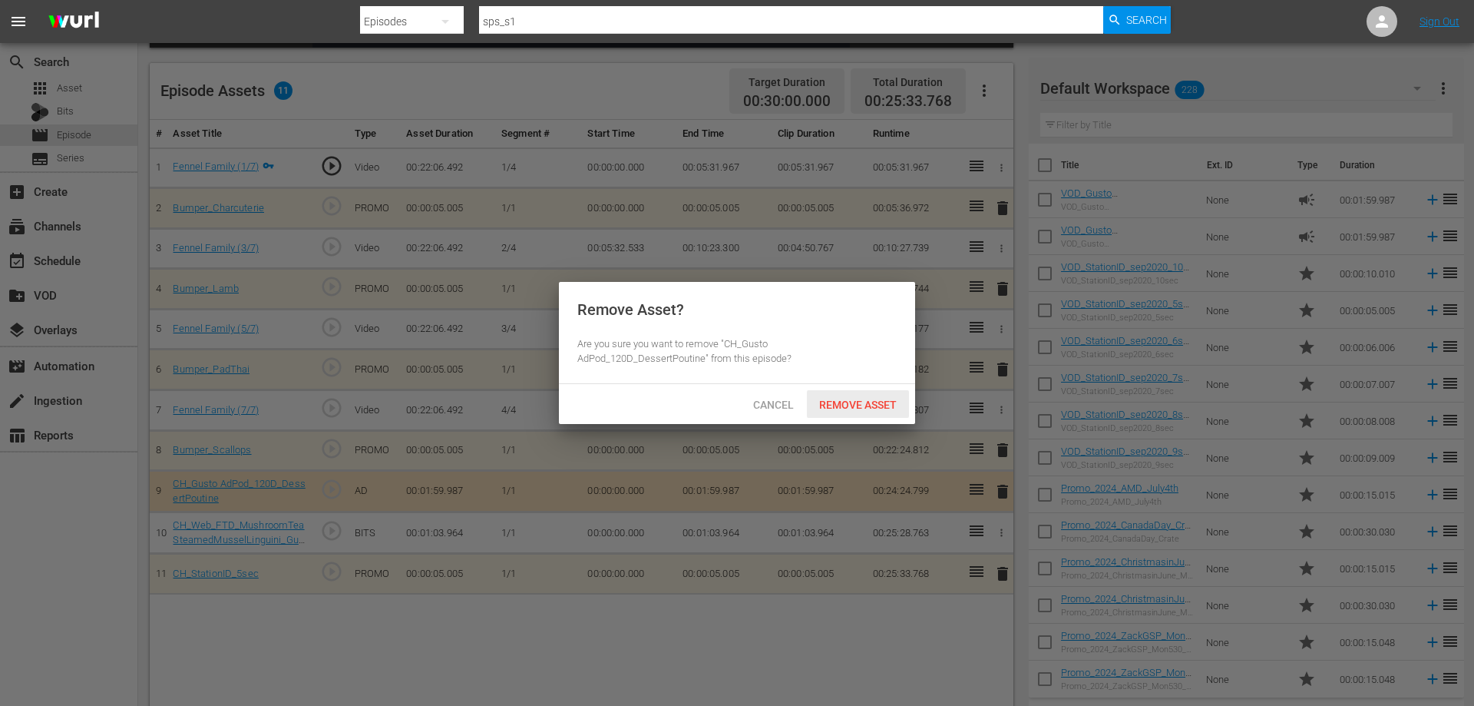
click at [844, 405] on span "Remove Asset" at bounding box center [858, 404] width 102 height 12
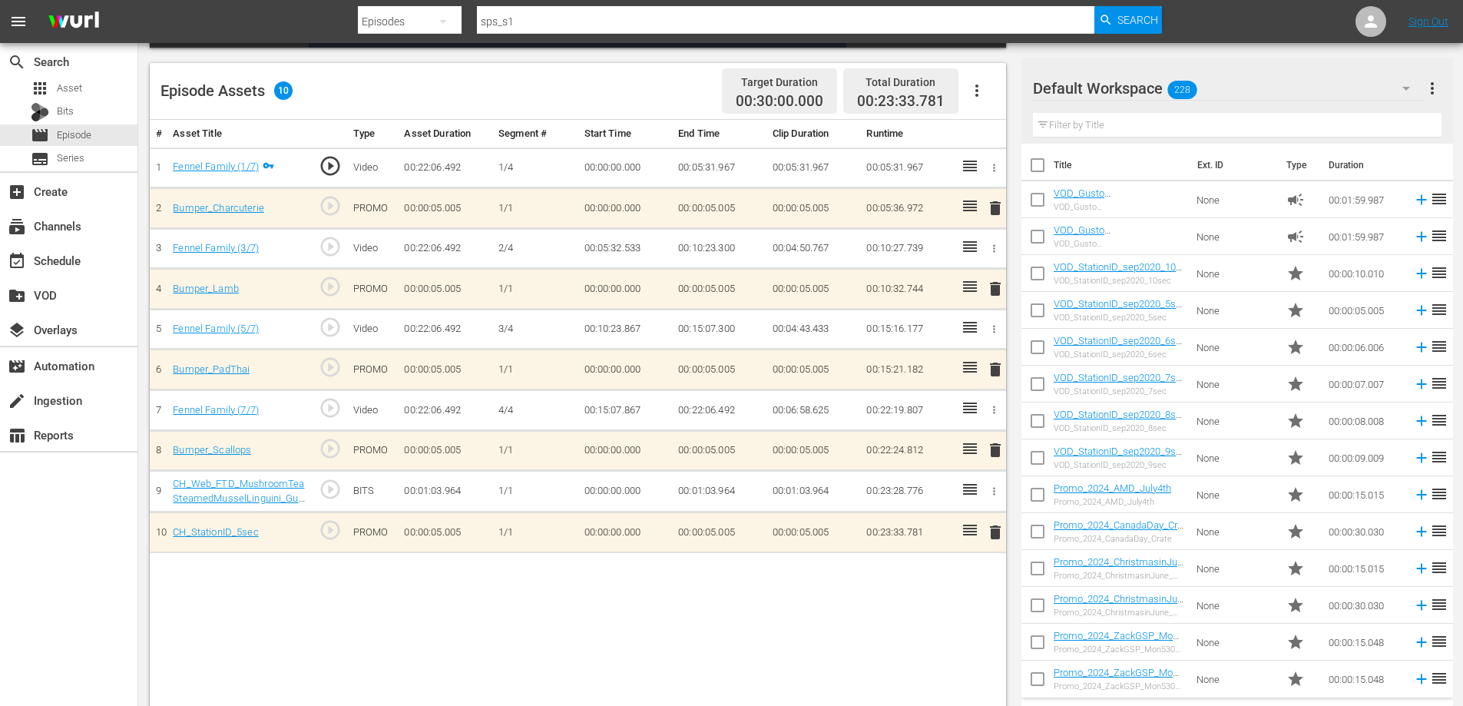
click at [994, 494] on icon "button" at bounding box center [994, 492] width 2 height 8
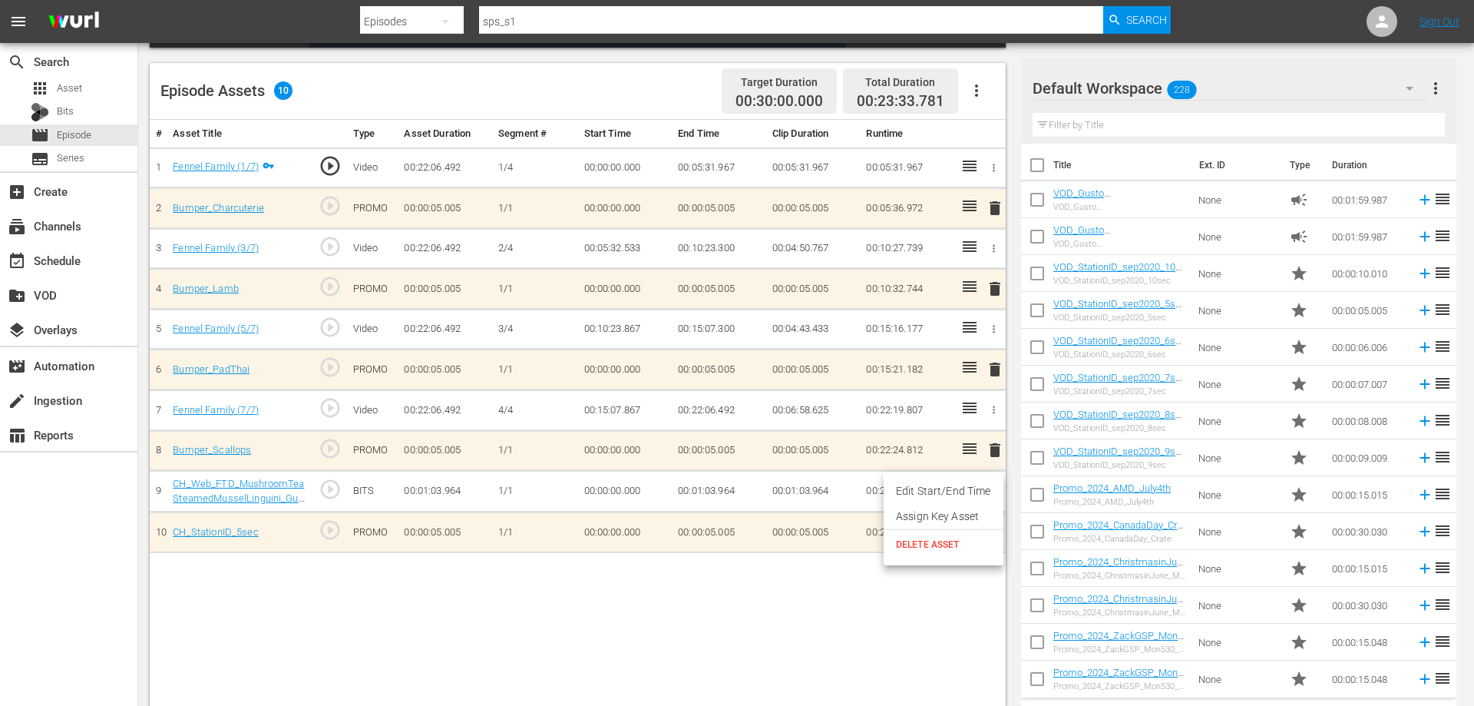
click at [913, 552] on li "DELETE ASSET" at bounding box center [944, 544] width 120 height 29
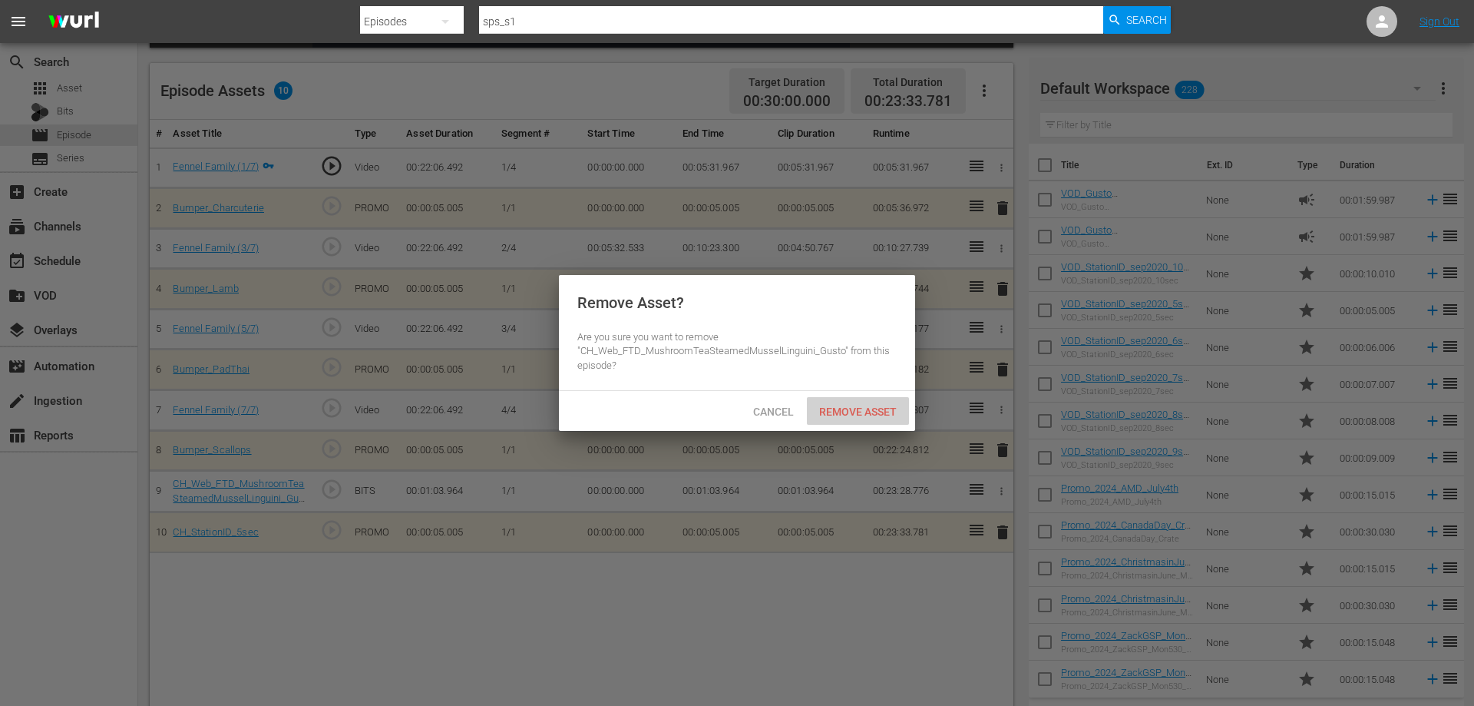
click at [834, 405] on span "Remove Asset" at bounding box center [858, 411] width 102 height 12
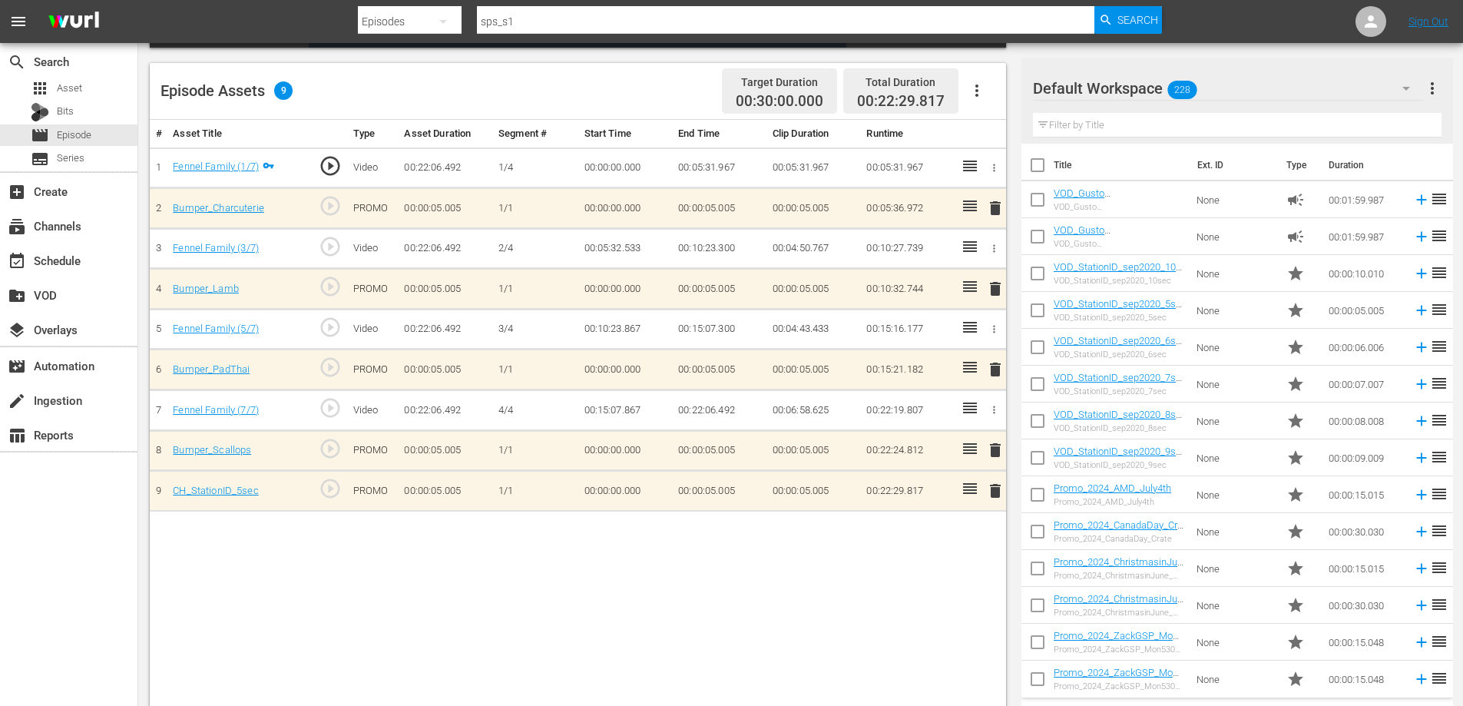
click at [995, 494] on span "delete" at bounding box center [995, 490] width 18 height 18
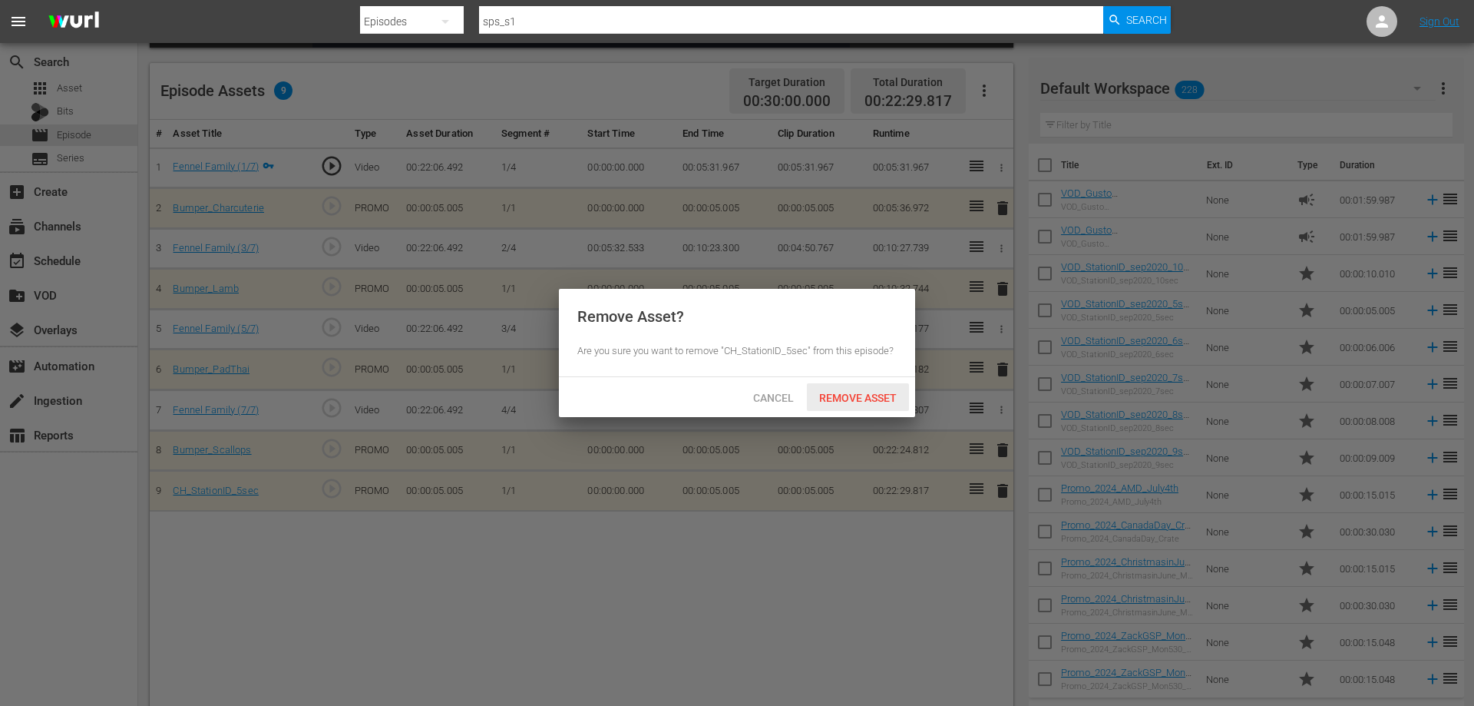
click at [857, 400] on span "Remove Asset" at bounding box center [858, 398] width 102 height 12
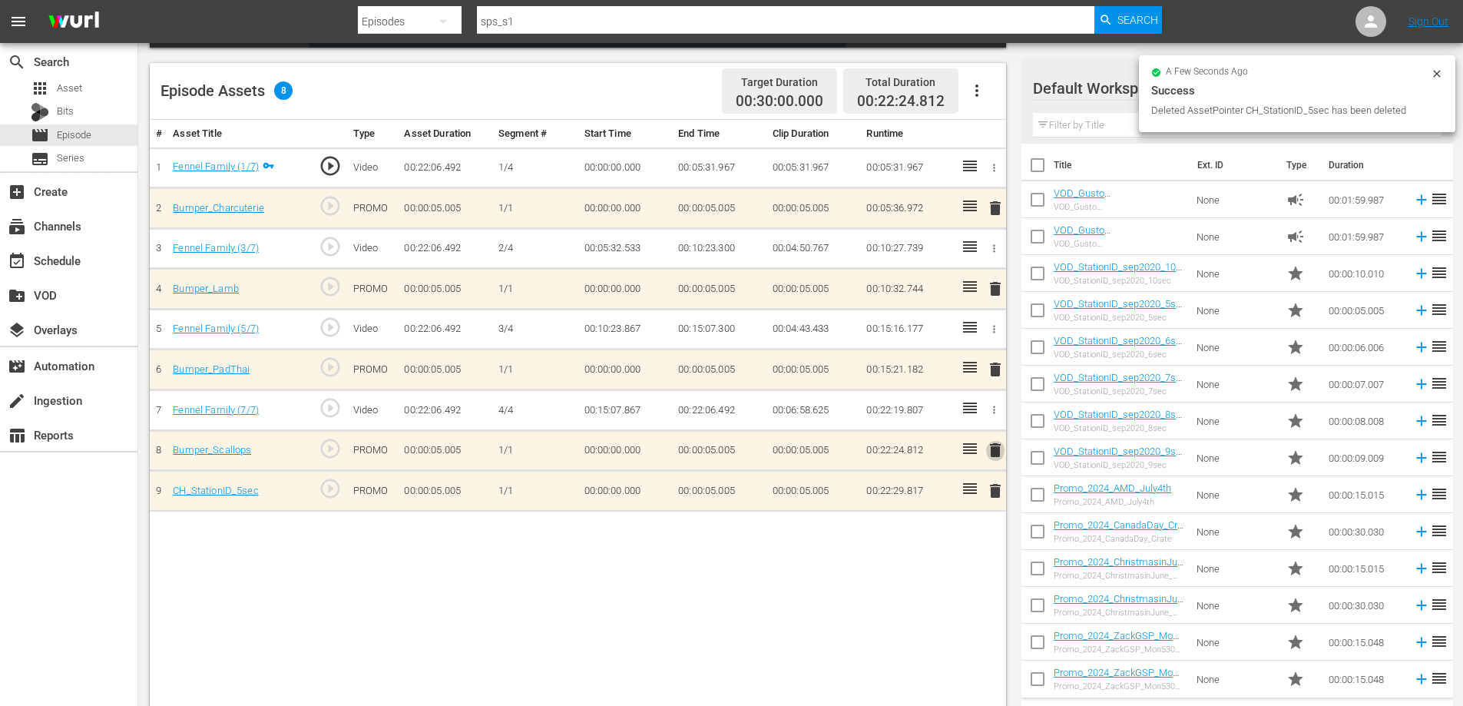
click at [992, 453] on span "delete" at bounding box center [995, 450] width 18 height 18
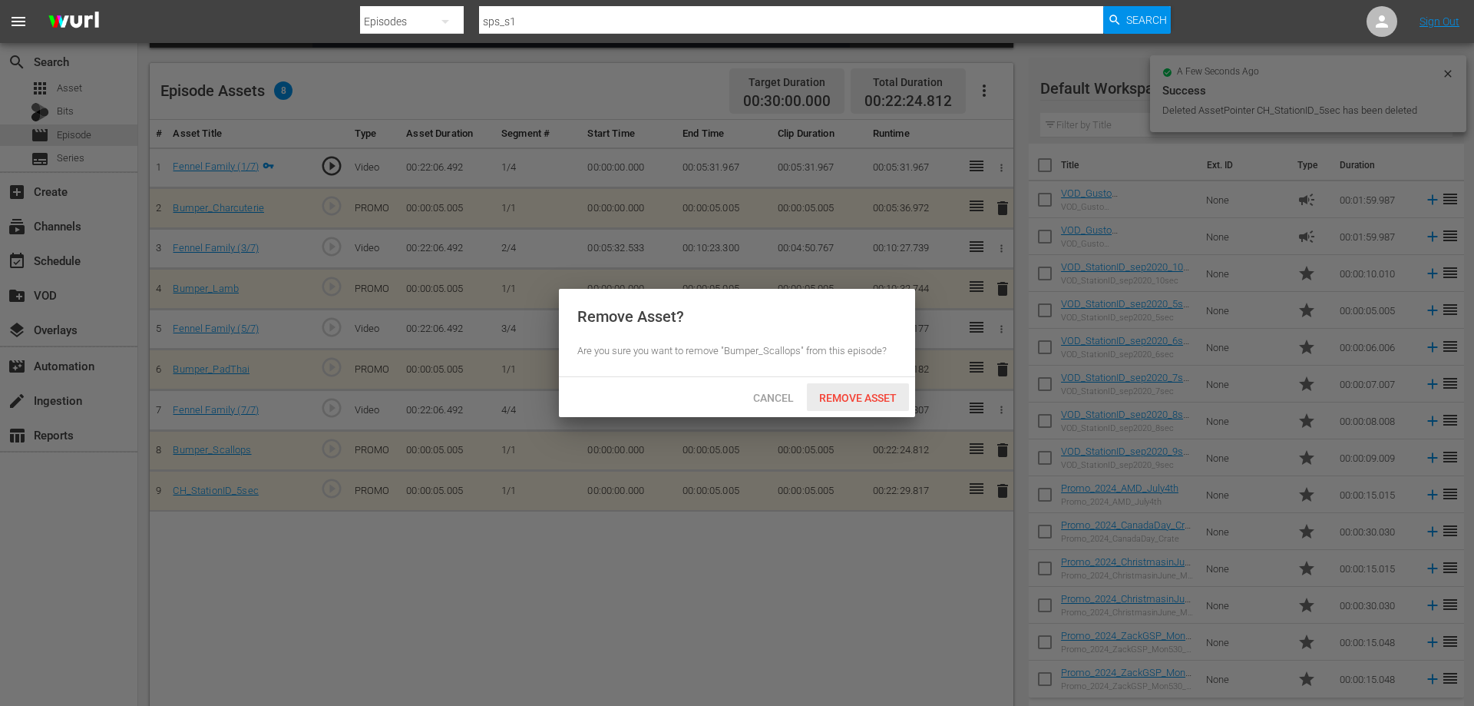
click at [855, 395] on span "Remove Asset" at bounding box center [858, 398] width 102 height 12
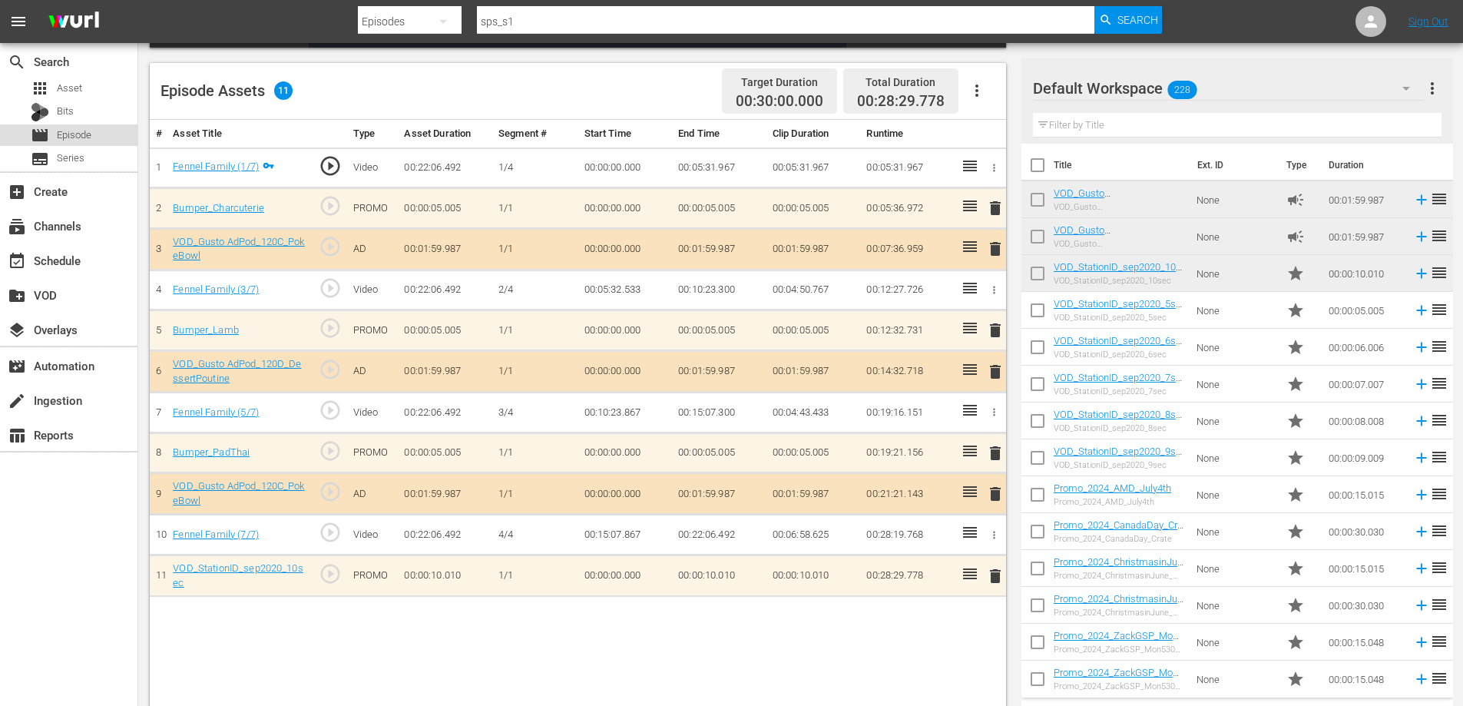
click at [99, 132] on div "movie Episode" at bounding box center [68, 134] width 137 height 21
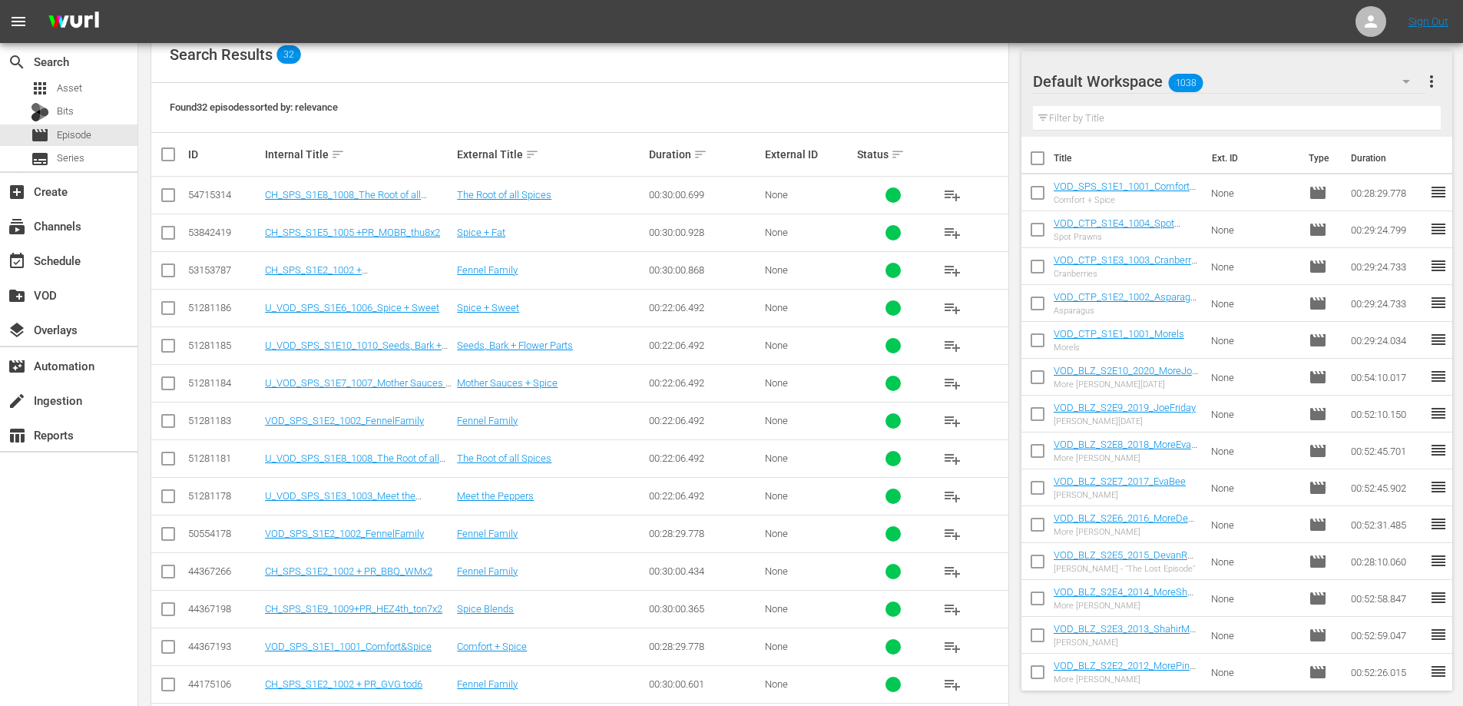
scroll to position [548, 0]
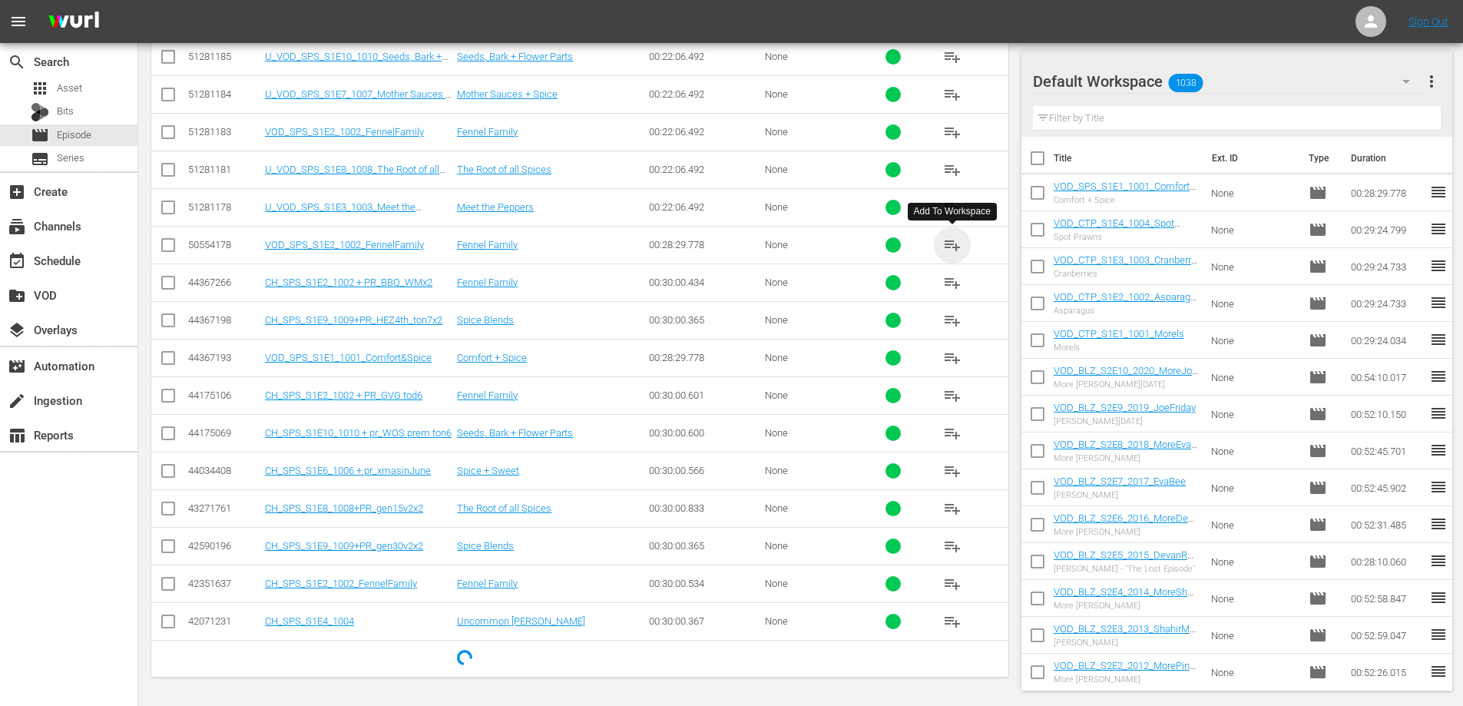
click at [954, 242] on span "playlist_add" at bounding box center [952, 245] width 18 height 18
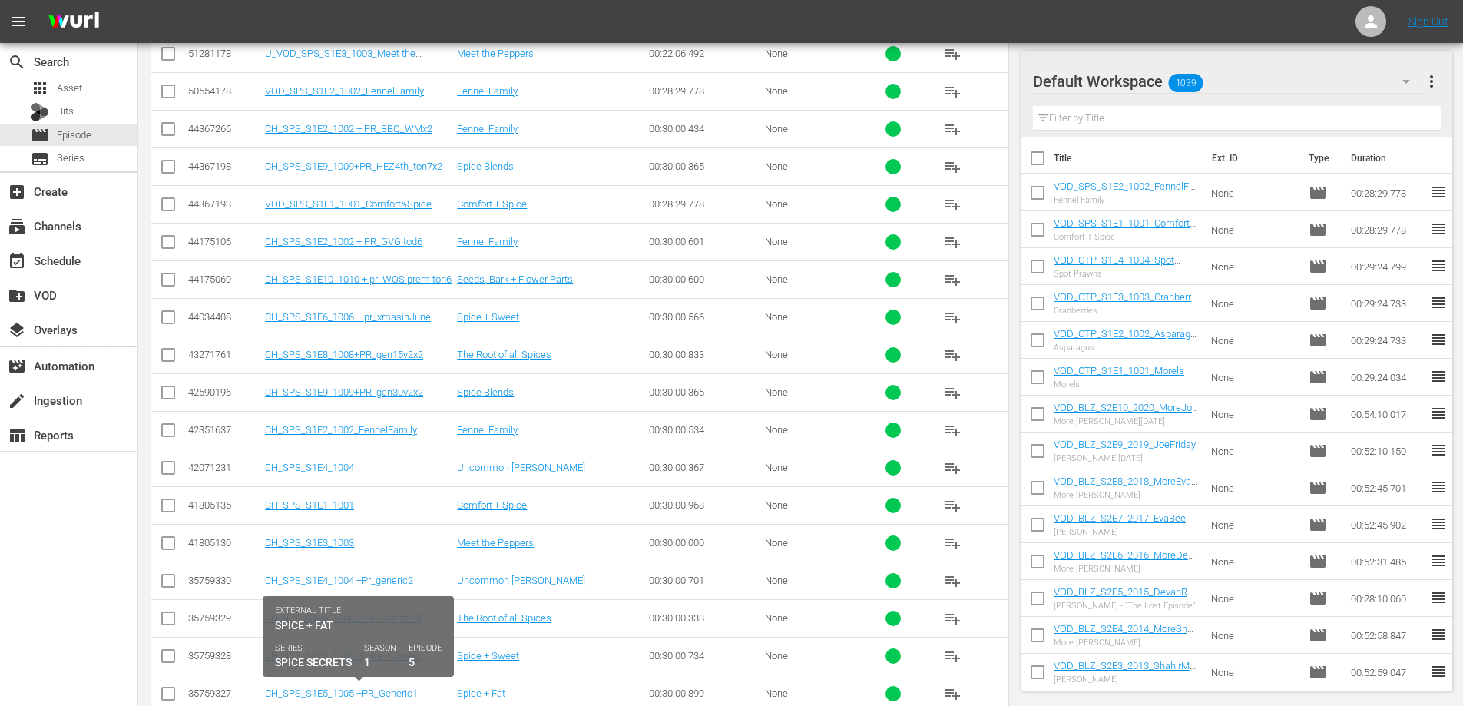
scroll to position [963, 0]
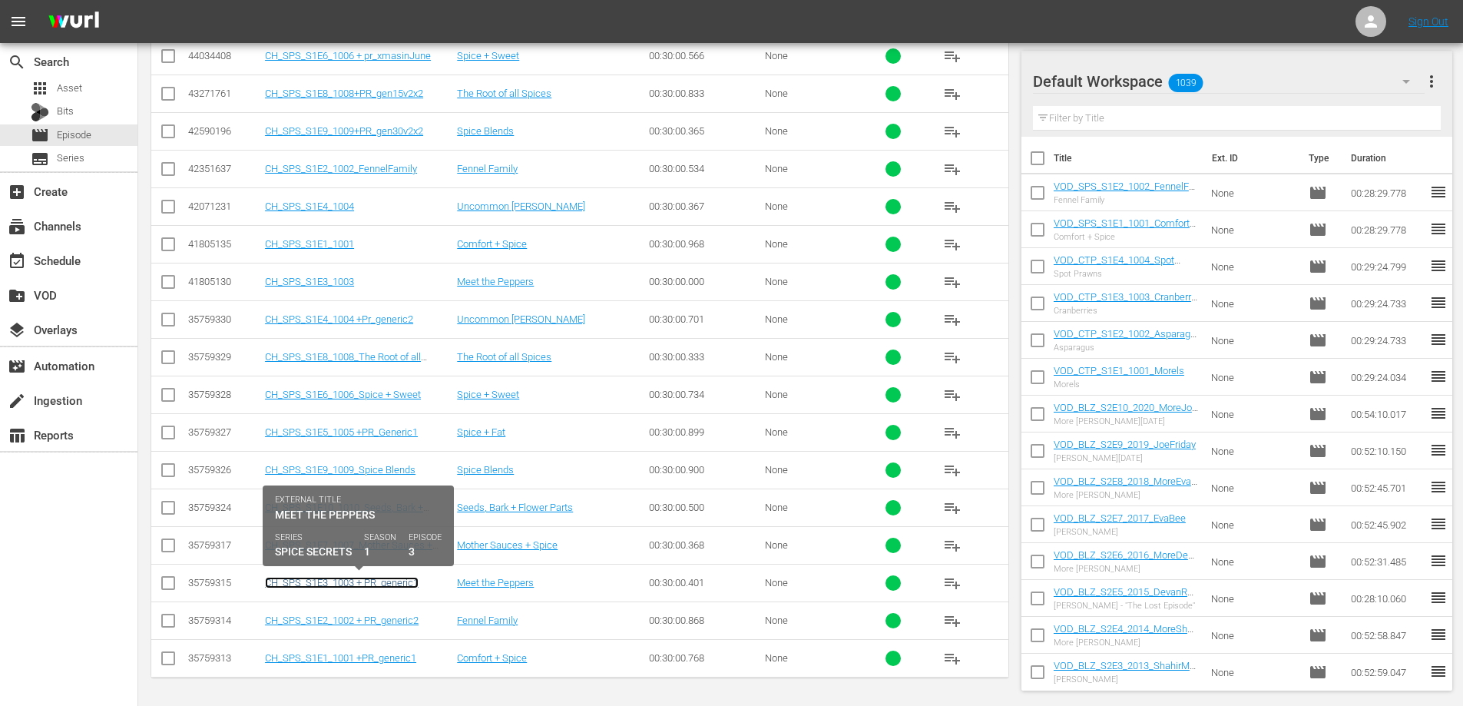
click at [372, 584] on link "CH_SPS_S1E3_1003 + PR_generic1" at bounding box center [342, 583] width 154 height 12
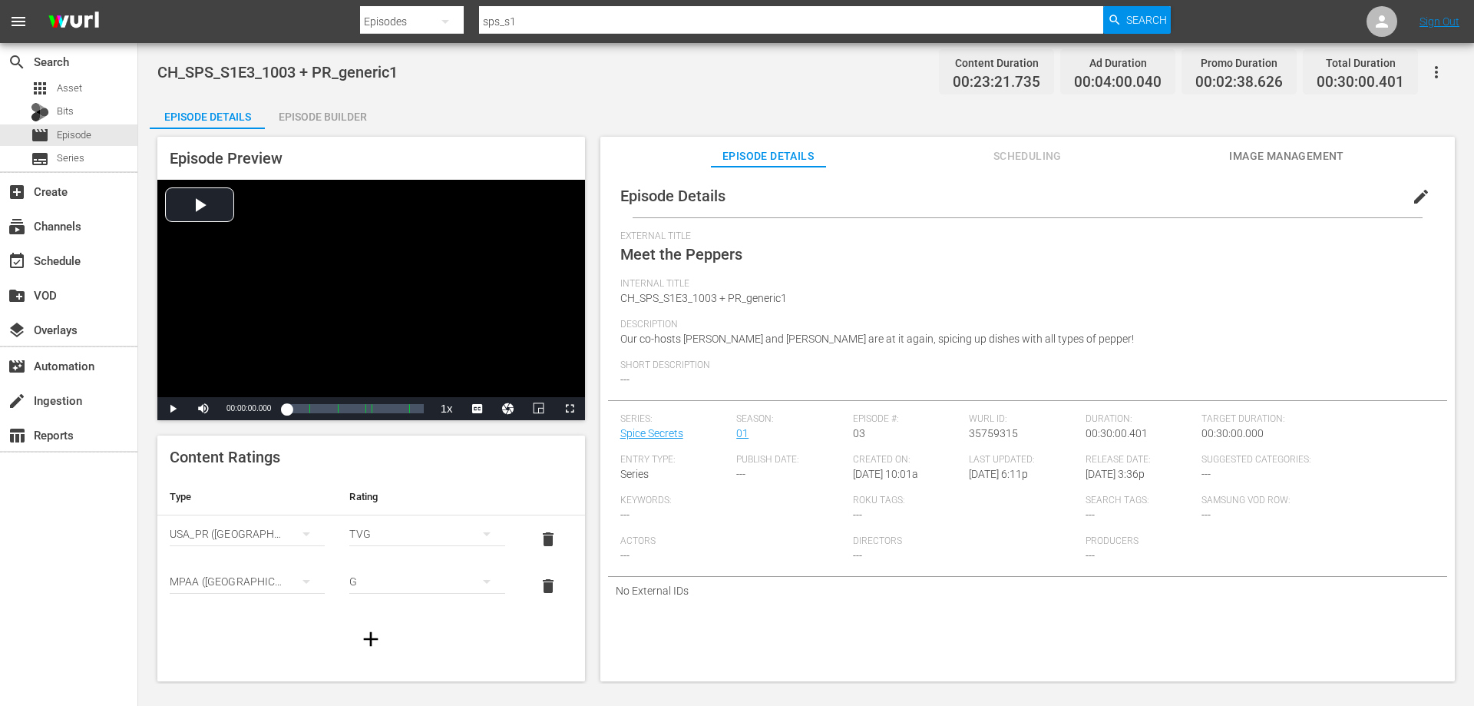
click at [1403, 195] on button "edit" at bounding box center [1421, 196] width 37 height 37
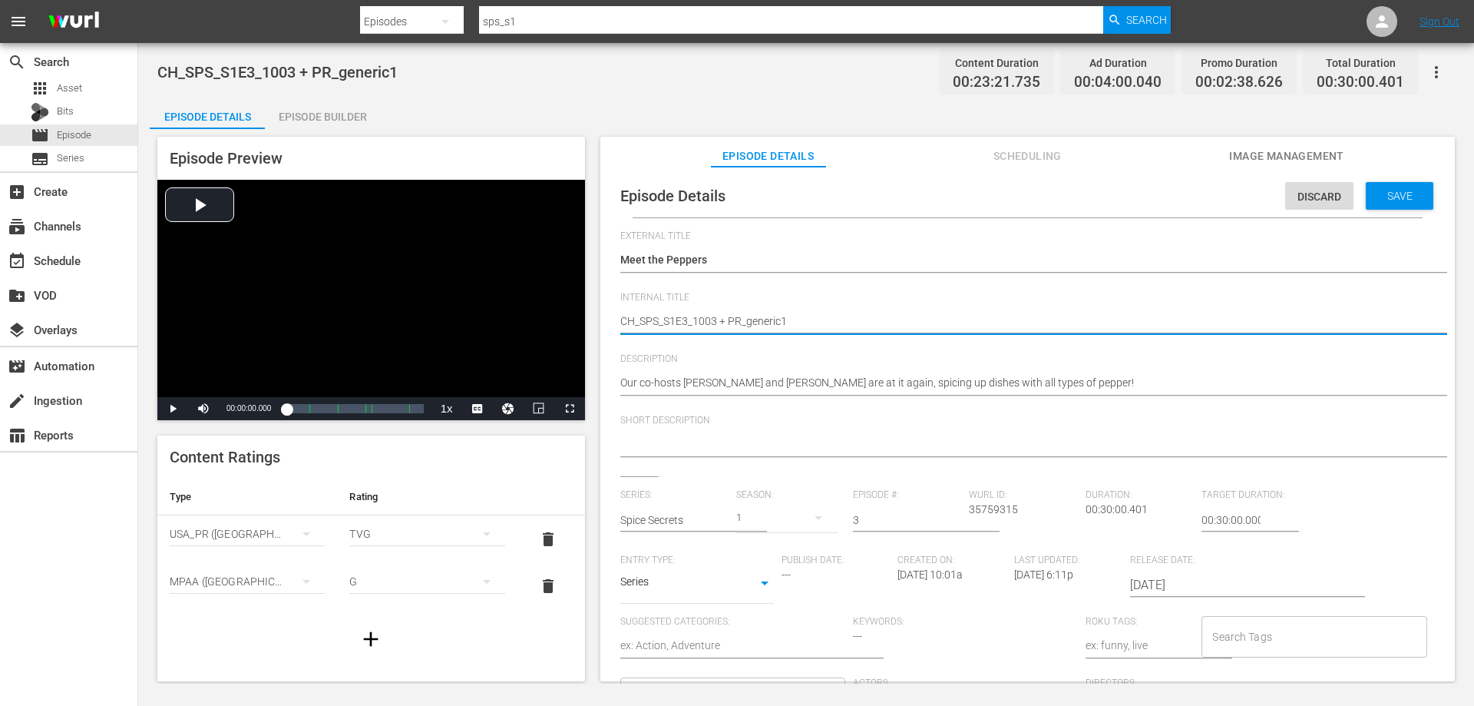
type textarea "C_SPS_S1E3_1003 + PR_generic1"
type textarea "_SPS_S1E3_1003 + PR_generic1"
type textarea "V_SPS_S1E3_1003 + PR_generic1"
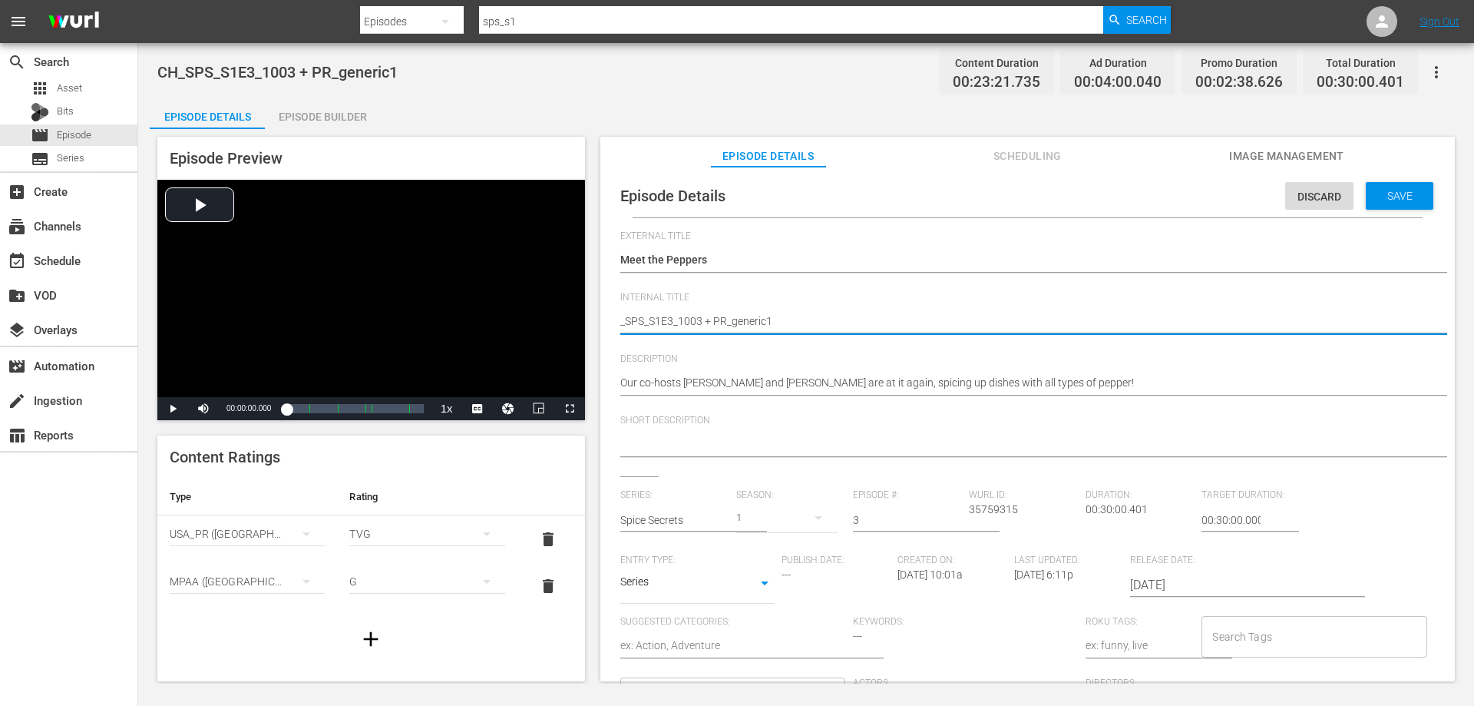
type textarea "V_SPS_S1E3_1003 + PR_generic1"
type textarea "VO_SPS_S1E3_1003 + PR_generic1"
type textarea "VOD_SPS_S1E3_1003 + PR_generic1"
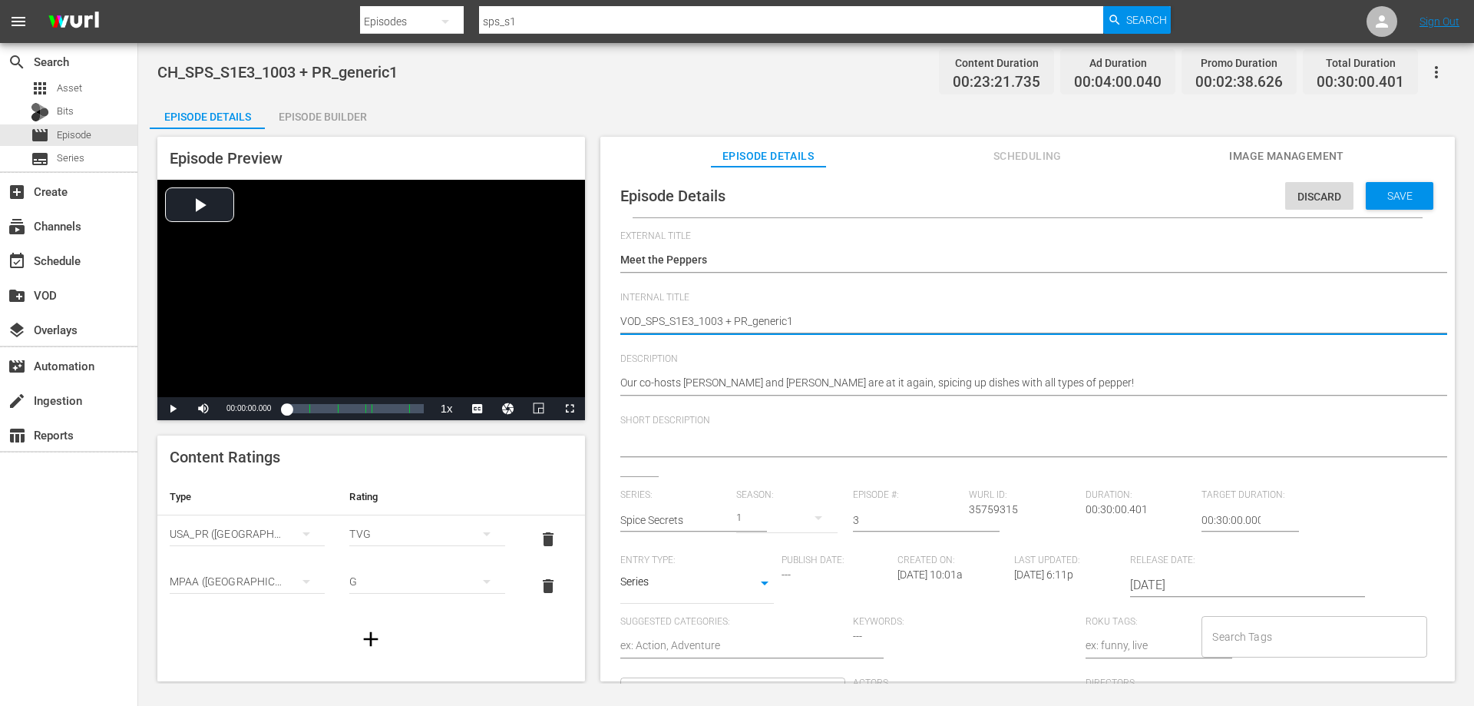
click at [818, 322] on textarea "CH_SPS_S1E3_1003 + PR_generic1" at bounding box center [1023, 322] width 807 height 18
type textarea "VOD_SPS_S1E3_1003 + PR_generic"
type textarea "VOD_SPS_S1E3_1003 + PR_generi"
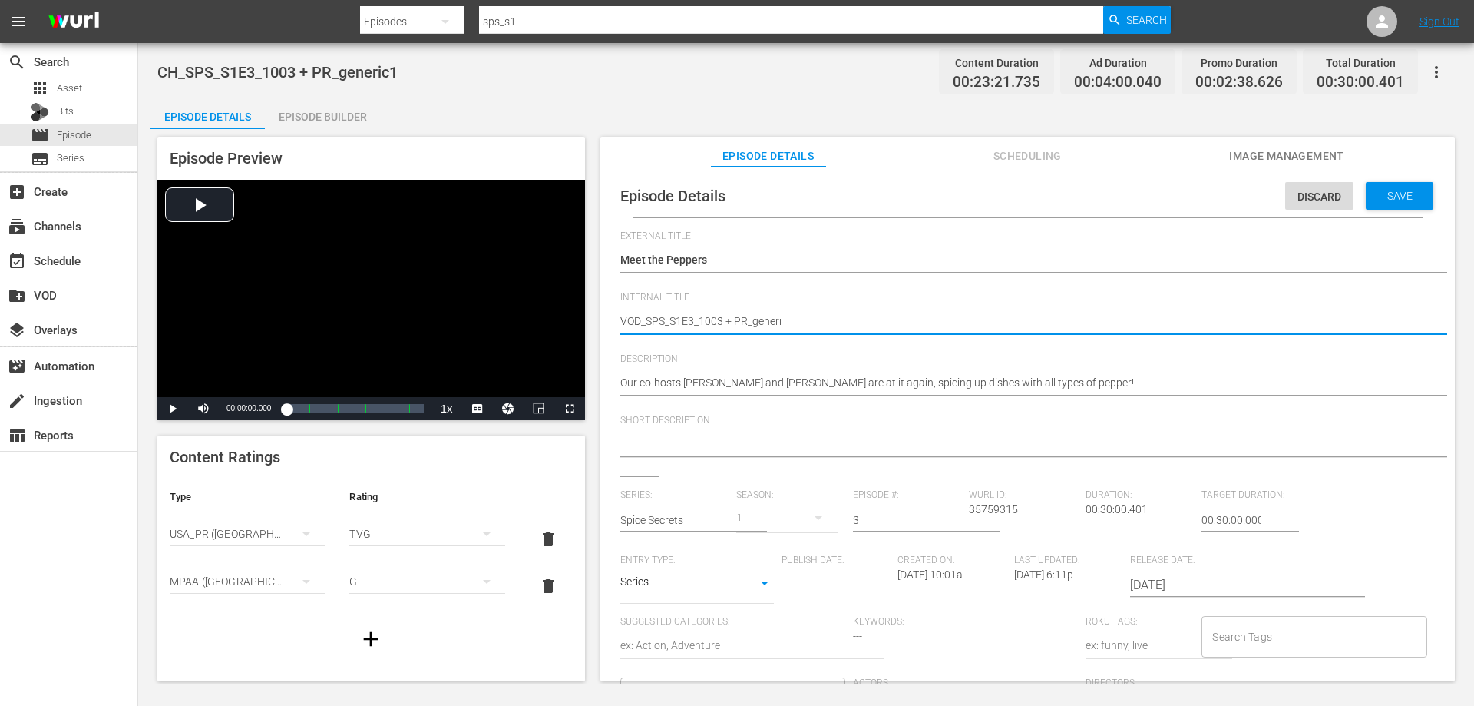
type textarea "VOD_SPS_S1E3_1003 + PR_gener"
type textarea "VOD_SPS_S1E3_1003 + PR_gene"
type textarea "VOD_SPS_S1E3_1003 + PR_gen"
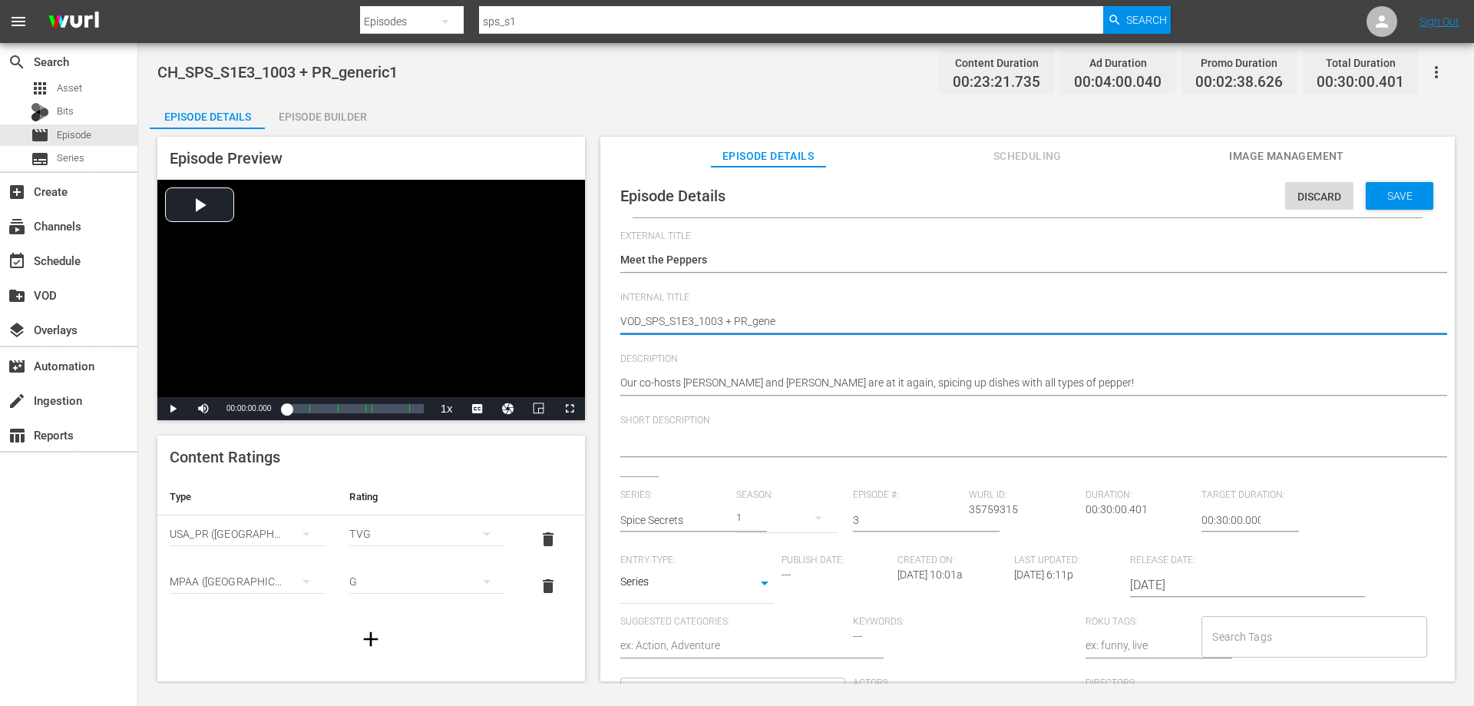
type textarea "VOD_SPS_S1E3_1003 + PR_gen"
type textarea "VOD_SPS_S1E3_1003 + PR_ge"
type textarea "VOD_SPS_S1E3_1003 + PR_g"
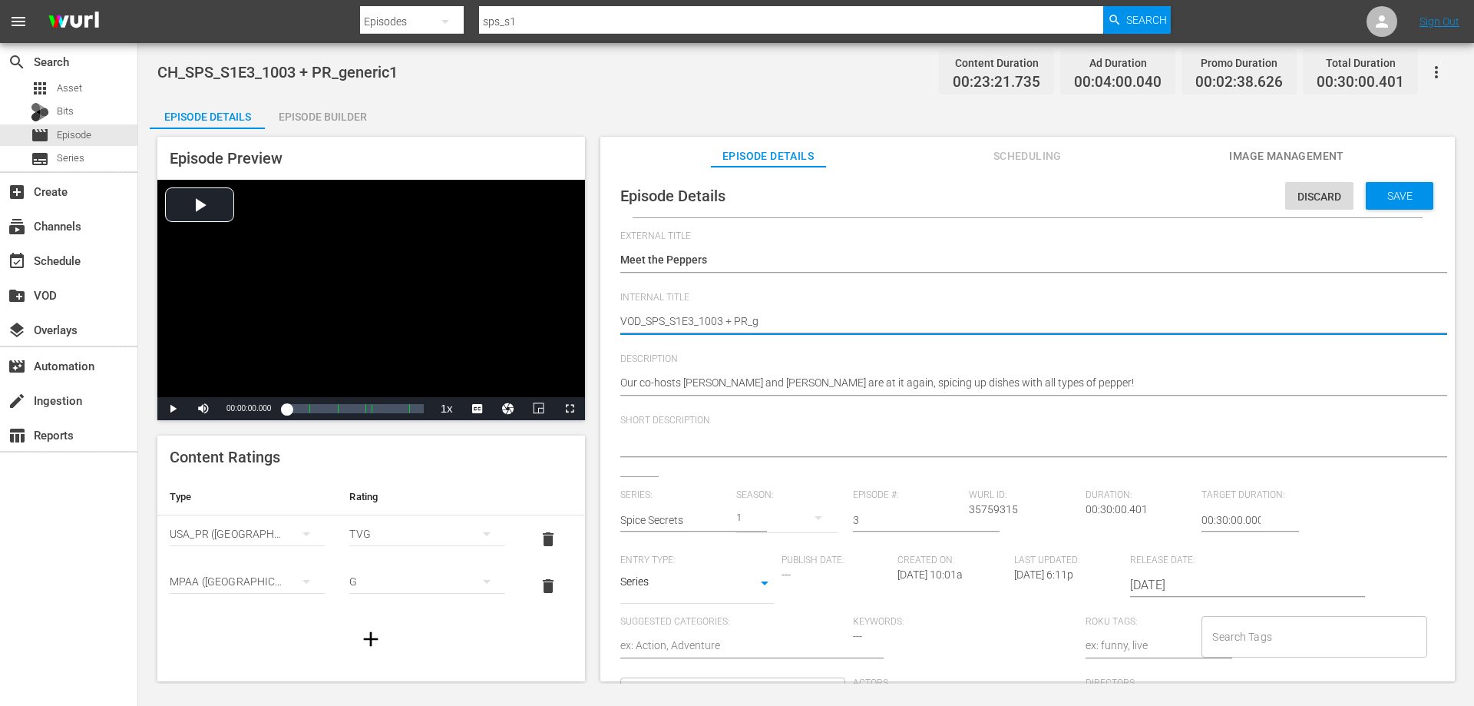
type textarea "VOD_SPS_S1E3_1003 + PR_"
type textarea "VOD_SPS_S1E3_1003 + PR"
type textarea "VOD_SPS_S1E3_1003 + P"
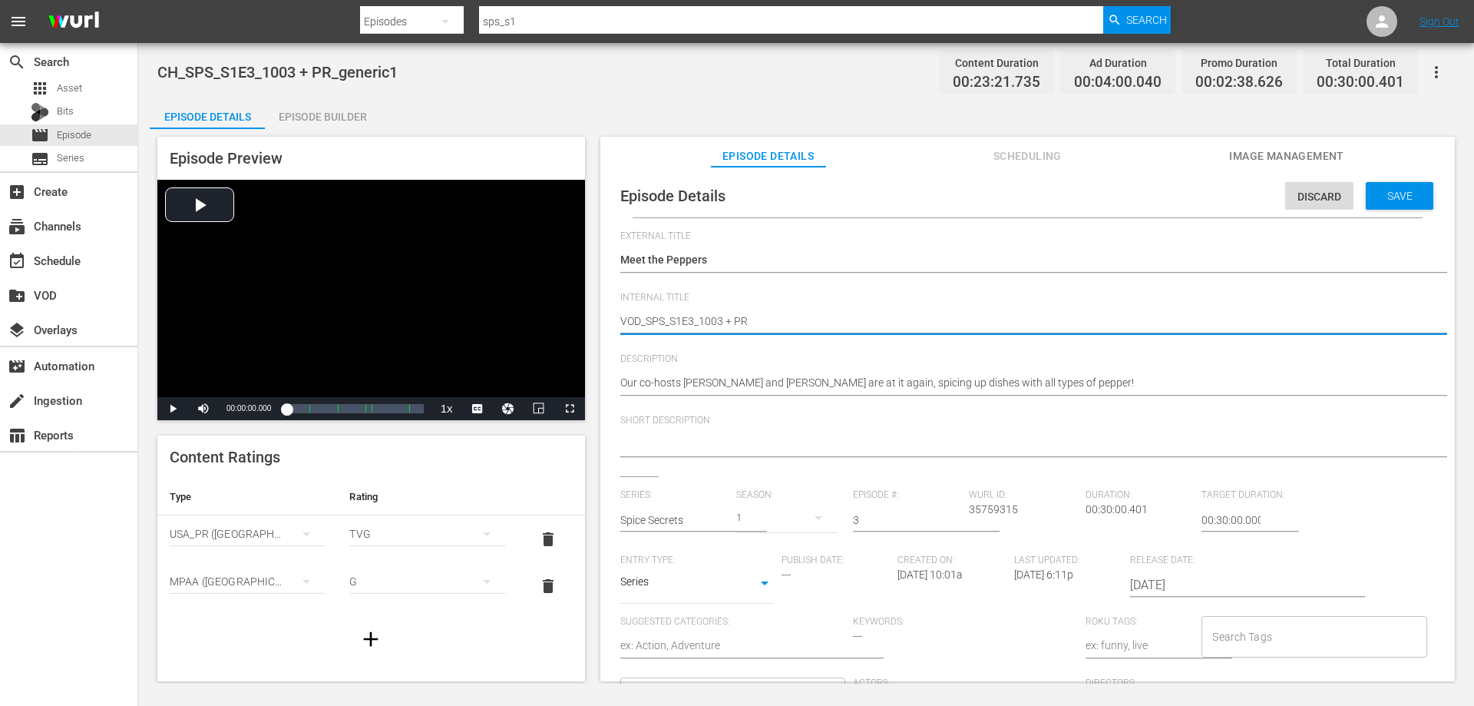
type textarea "VOD_SPS_S1E3_1003 + P"
type textarea "VOD_SPS_S1E3_1003 +"
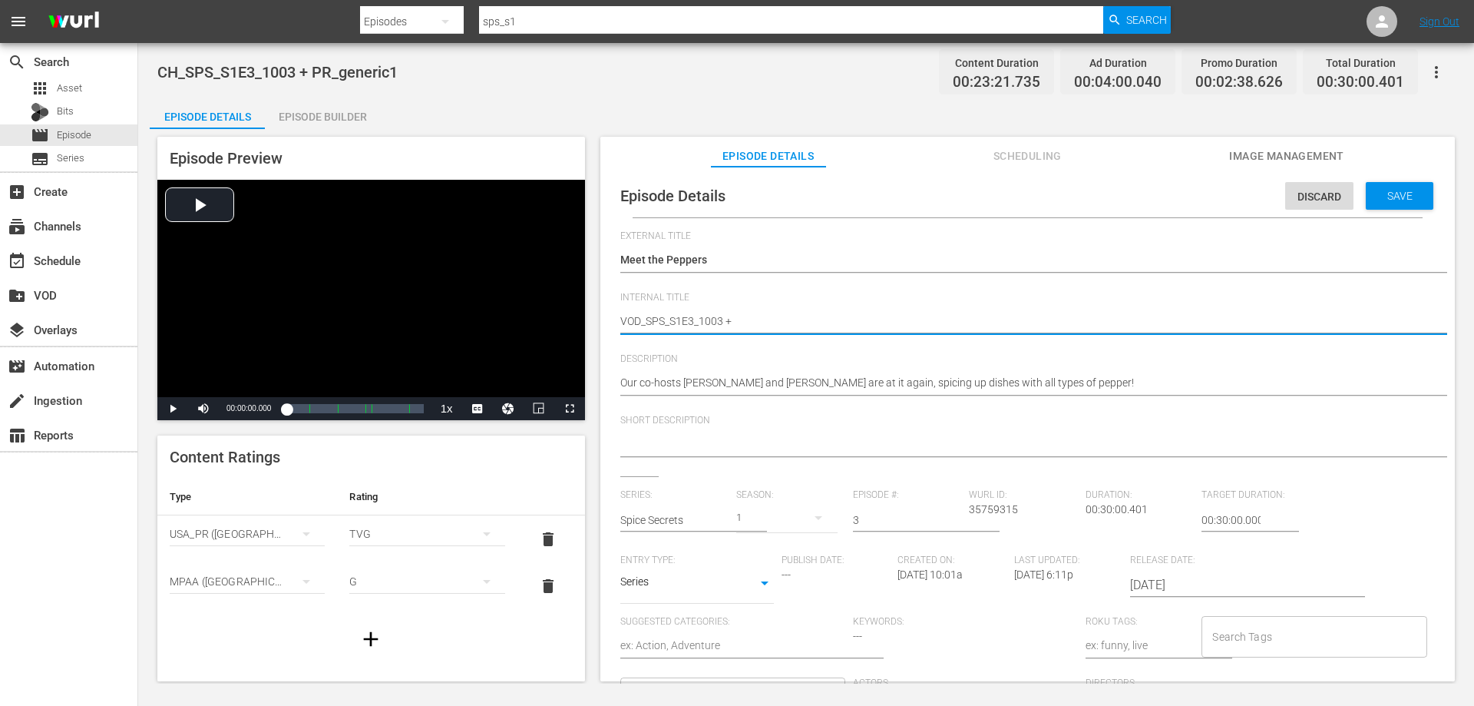
type textarea "VOD_SPS_S1E3_1003"
type textarea "VOD_SPS_S1E3_1003_"
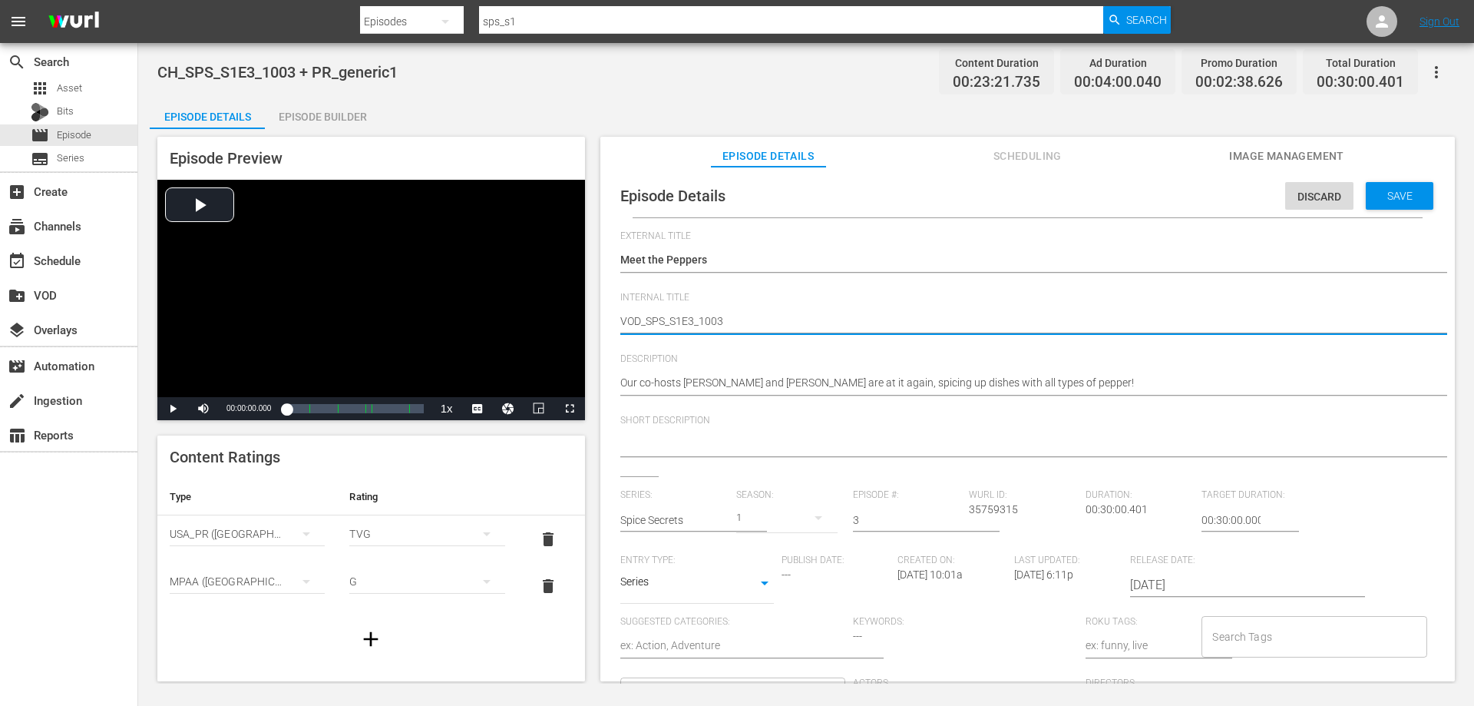
type textarea "VOD_SPS_S1E3_1003_"
type textarea "VOD_SPS_S1E3_1003_M"
type textarea "VOD_SPS_S1E3_1003_Me"
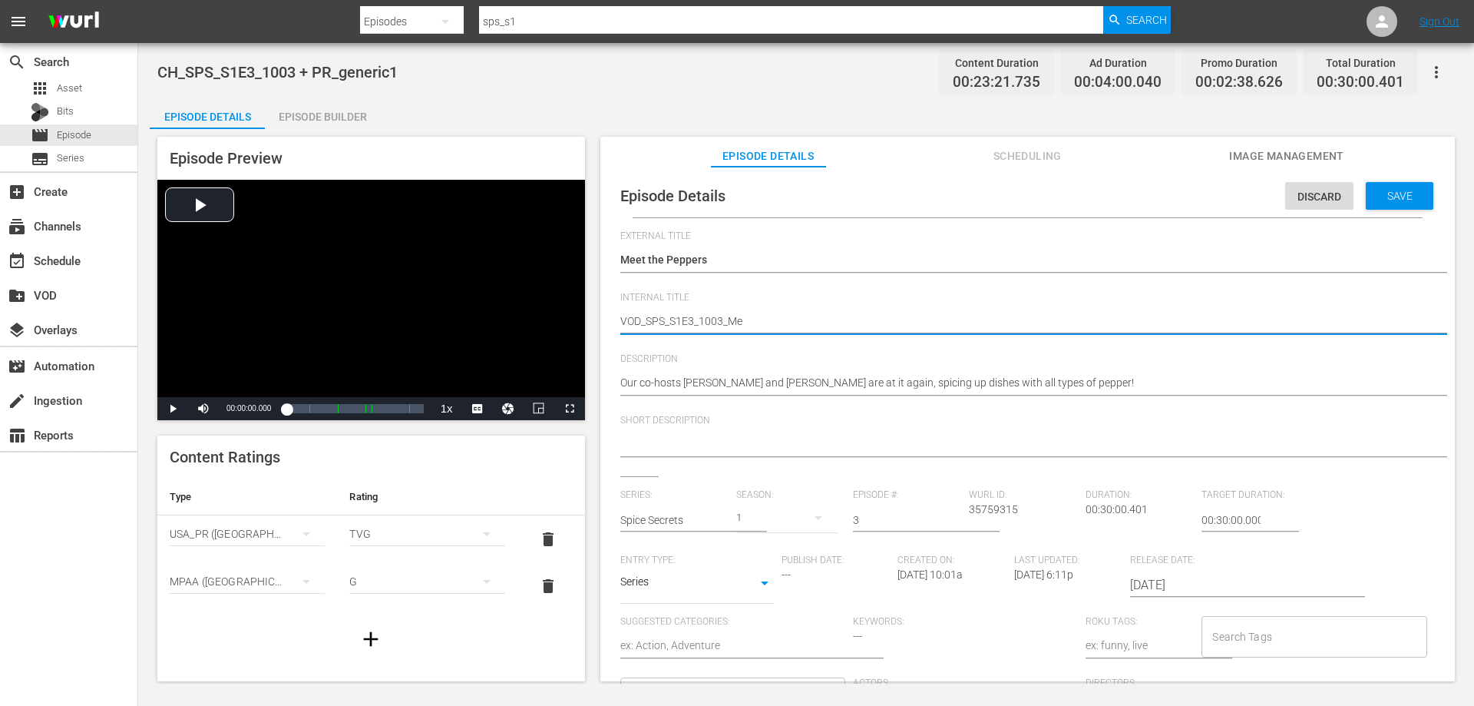
type textarea "VOD_SPS_S1E3_1003_Mee"
type textarea "VOD_SPS_S1E3_1003_Meet"
type textarea "VOD_SPS_S1E3_1003_Meett"
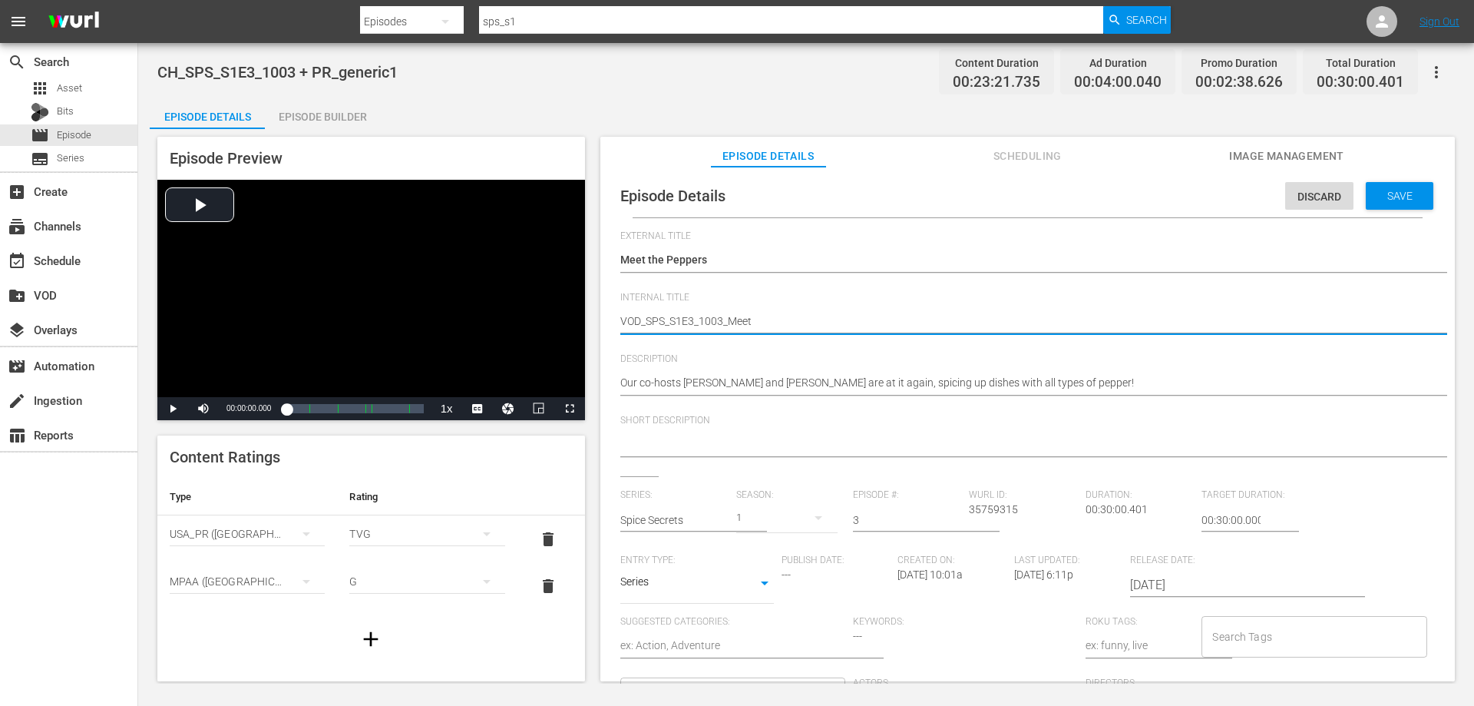
type textarea "VOD_SPS_S1E3_1003_Meett"
type textarea "VOD_SPS_S1E3_1003_Meetth"
type textarea "VOD_SPS_S1E3_1003_Meetthe"
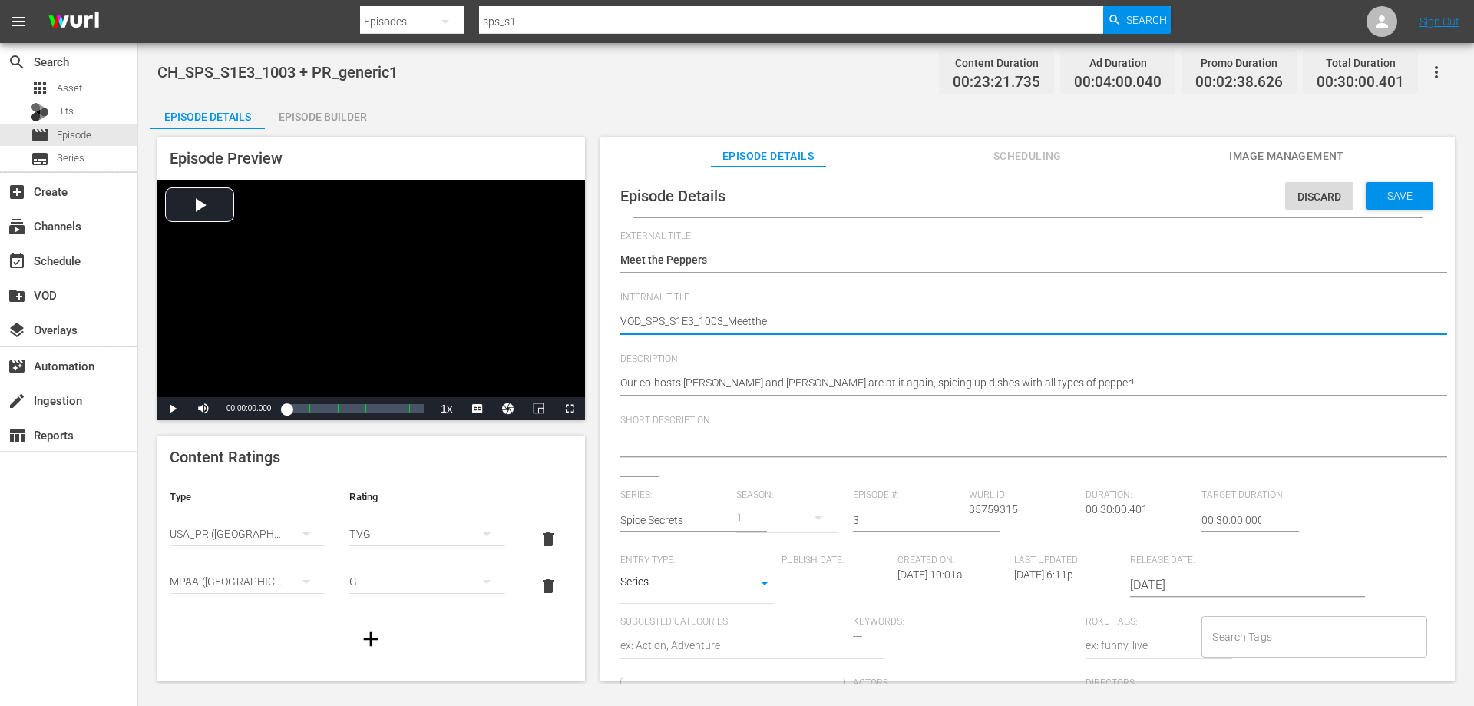
type textarea "VOD_SPS_S1E3_1003_MeettheP"
type textarea "VOD_SPS_S1E3_1003_Meetthe"
type textarea "VOD_SPS_S1E3_1003_Meetth"
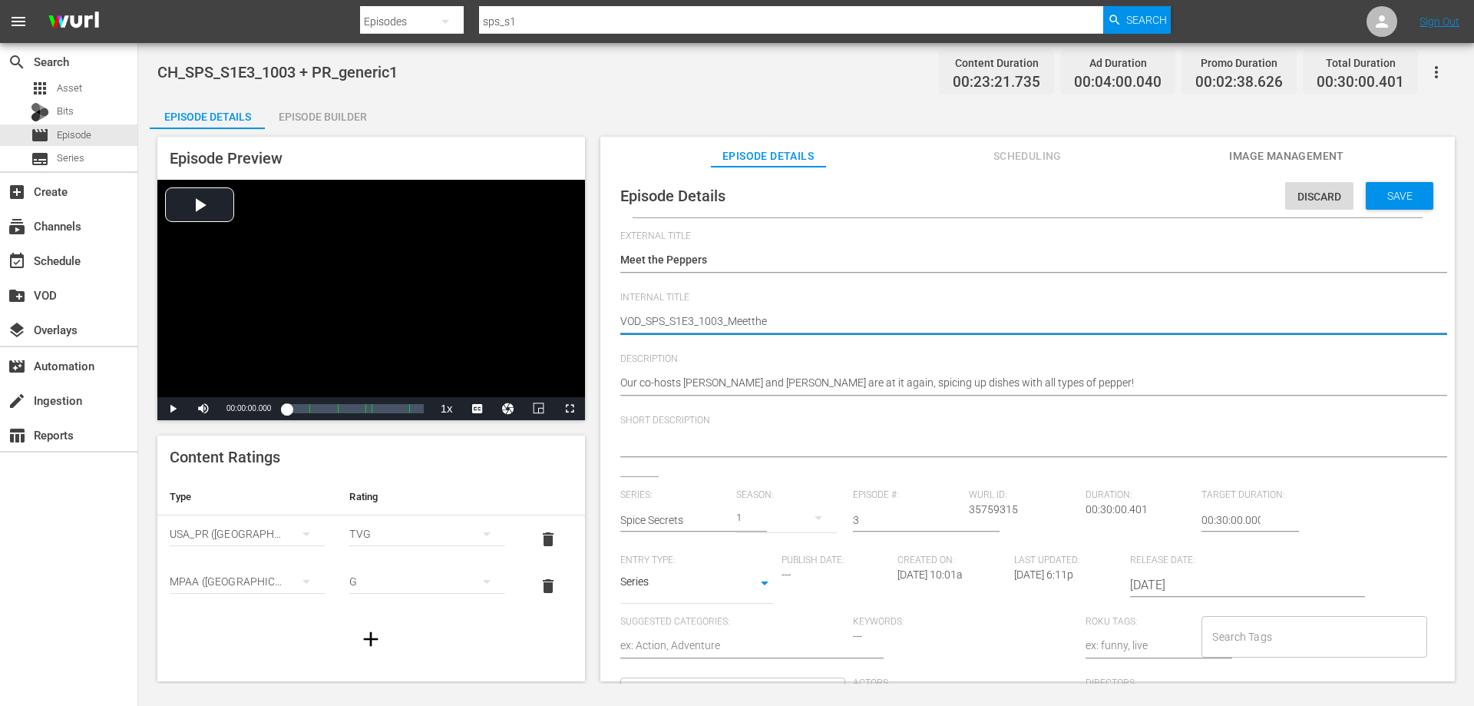
type textarea "VOD_SPS_S1E3_1003_Meetth"
type textarea "VOD_SPS_S1E3_1003_Meett"
type textarea "VOD_SPS_S1E3_1003_Meet"
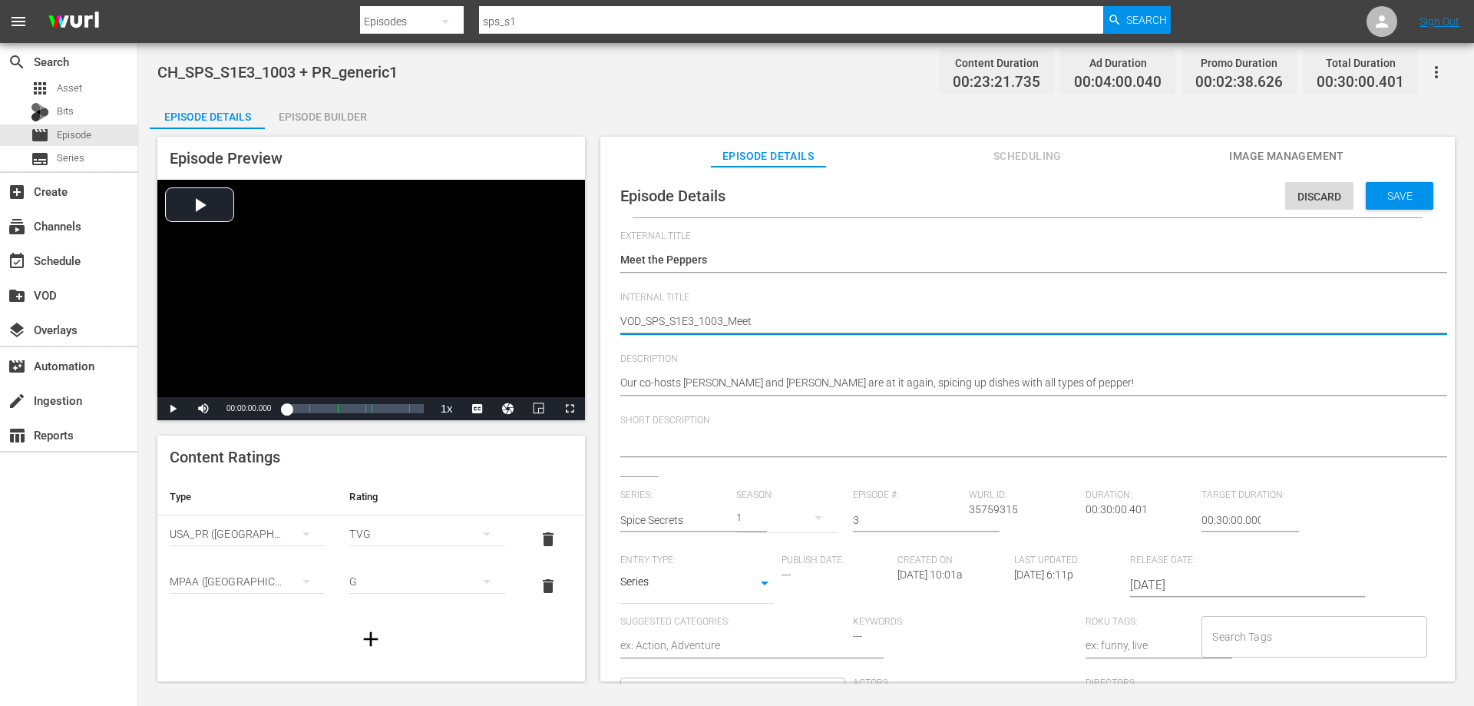
type textarea "VOD_SPS_S1E3_1003_MeetT"
type textarea "VOD_SPS_S1E3_1003_MeetTh"
type textarea "VOD_SPS_S1E3_1003_MeetThe"
type textarea "VOD_SPS_S1E3_1003_MeetTheP"
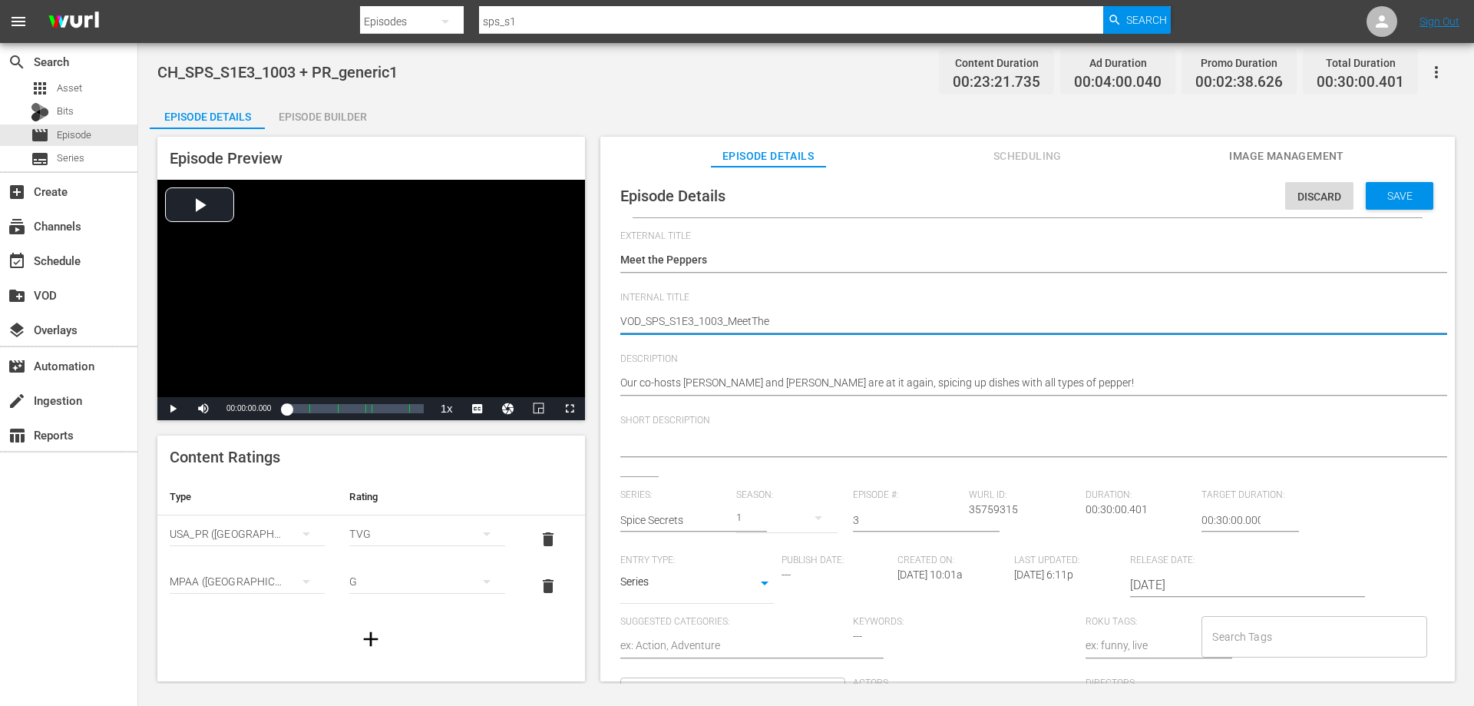
type textarea "VOD_SPS_S1E3_1003_MeetTheP"
type textarea "VOD_SPS_S1E3_1003_MeetThePe"
type textarea "VOD_SPS_S1E3_1003_MeetThePep"
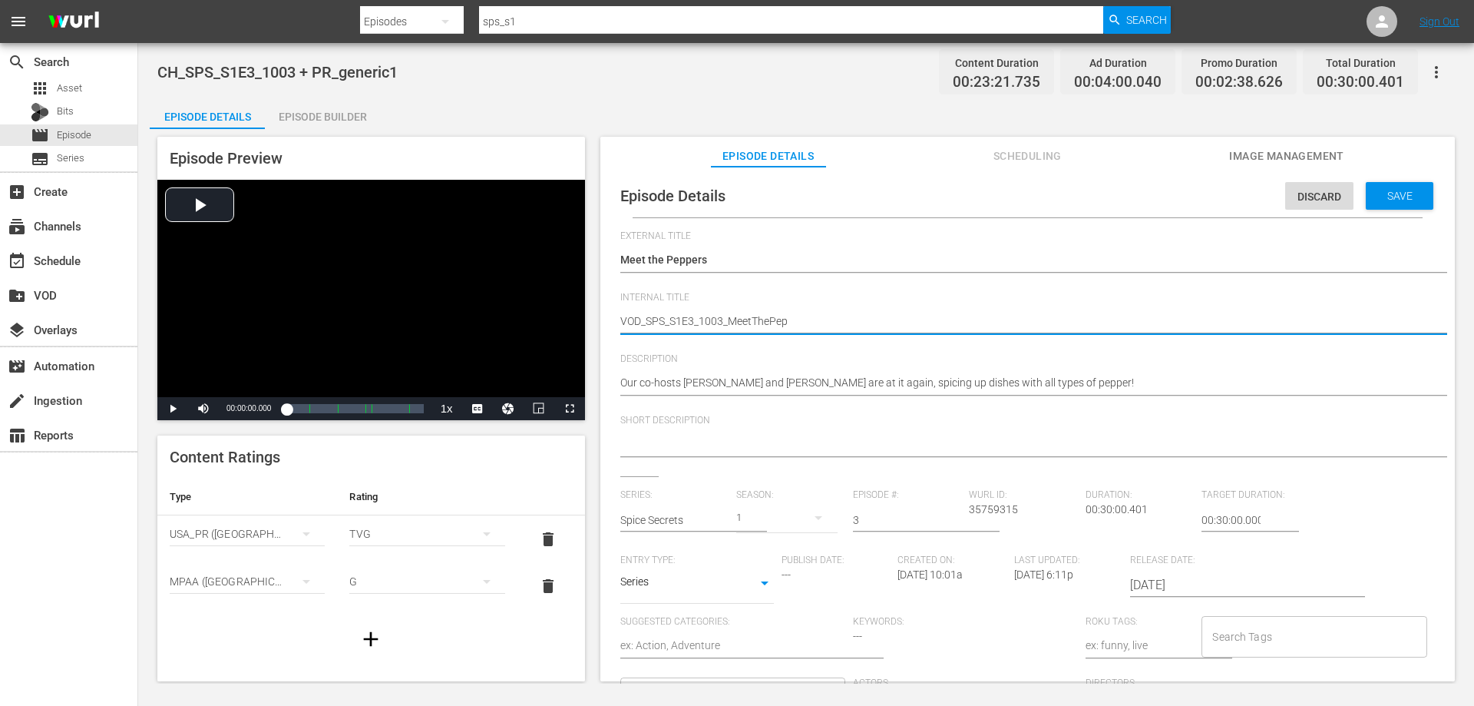
type textarea "VOD_SPS_S1E3_1003_MeetThePepp"
type textarea "VOD_SPS_S1E3_1003_MeetThePeppe"
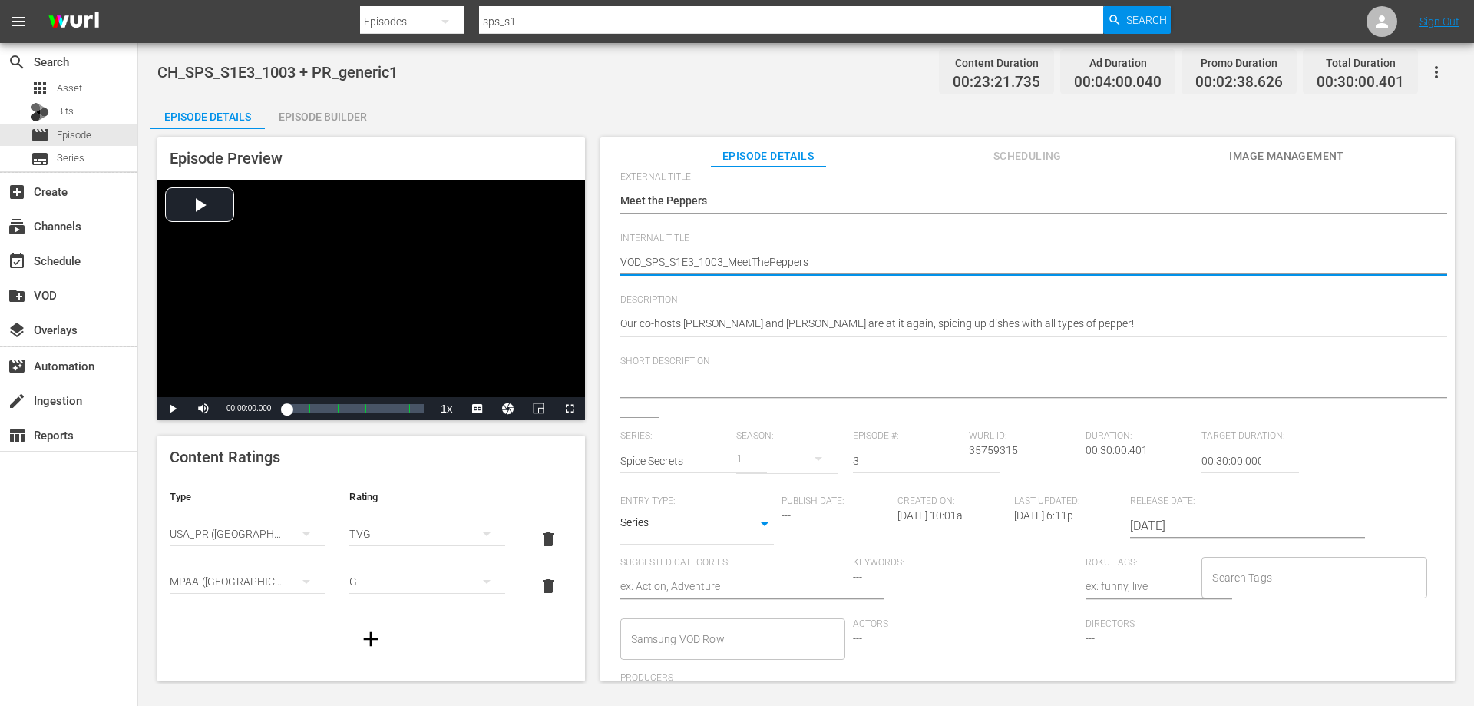
scroll to position [77, 0]
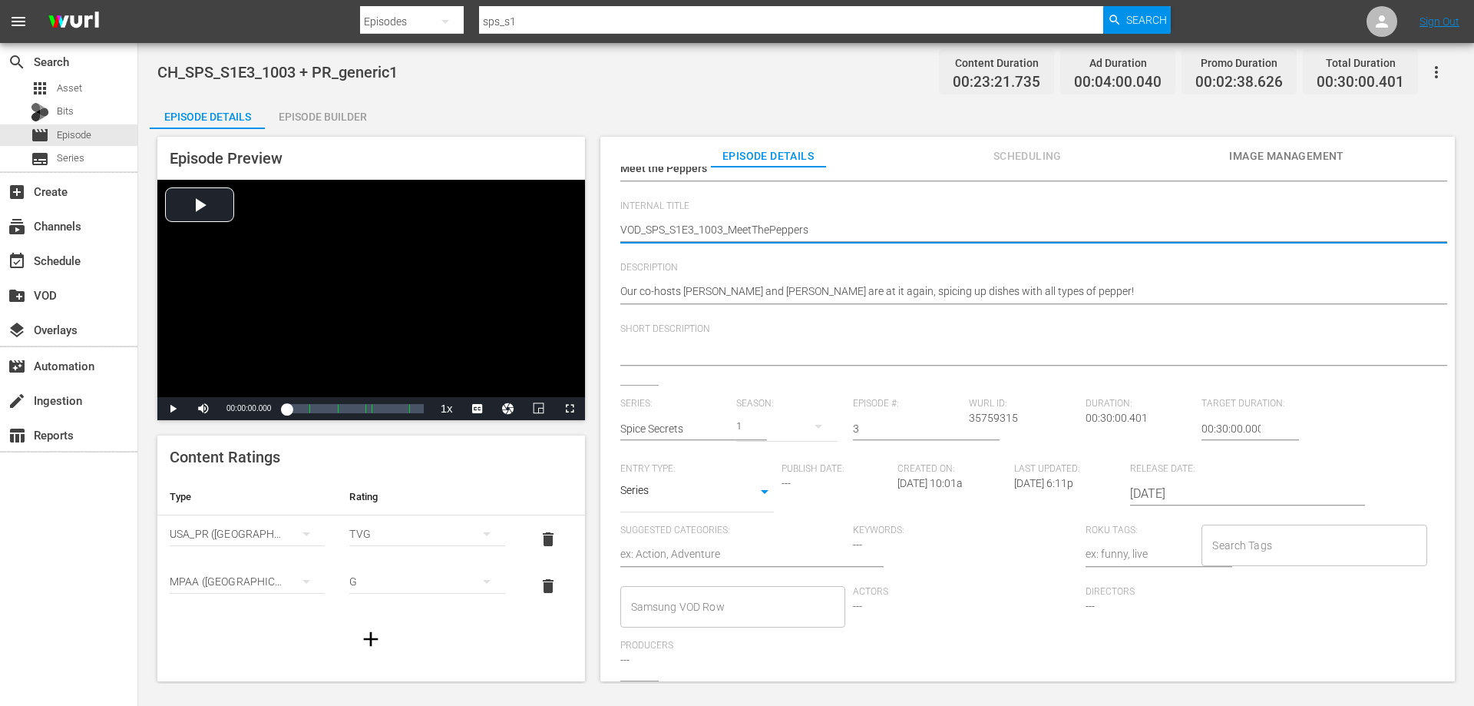
click at [731, 616] on input "Samsung VOD Row" at bounding box center [721, 607] width 188 height 28
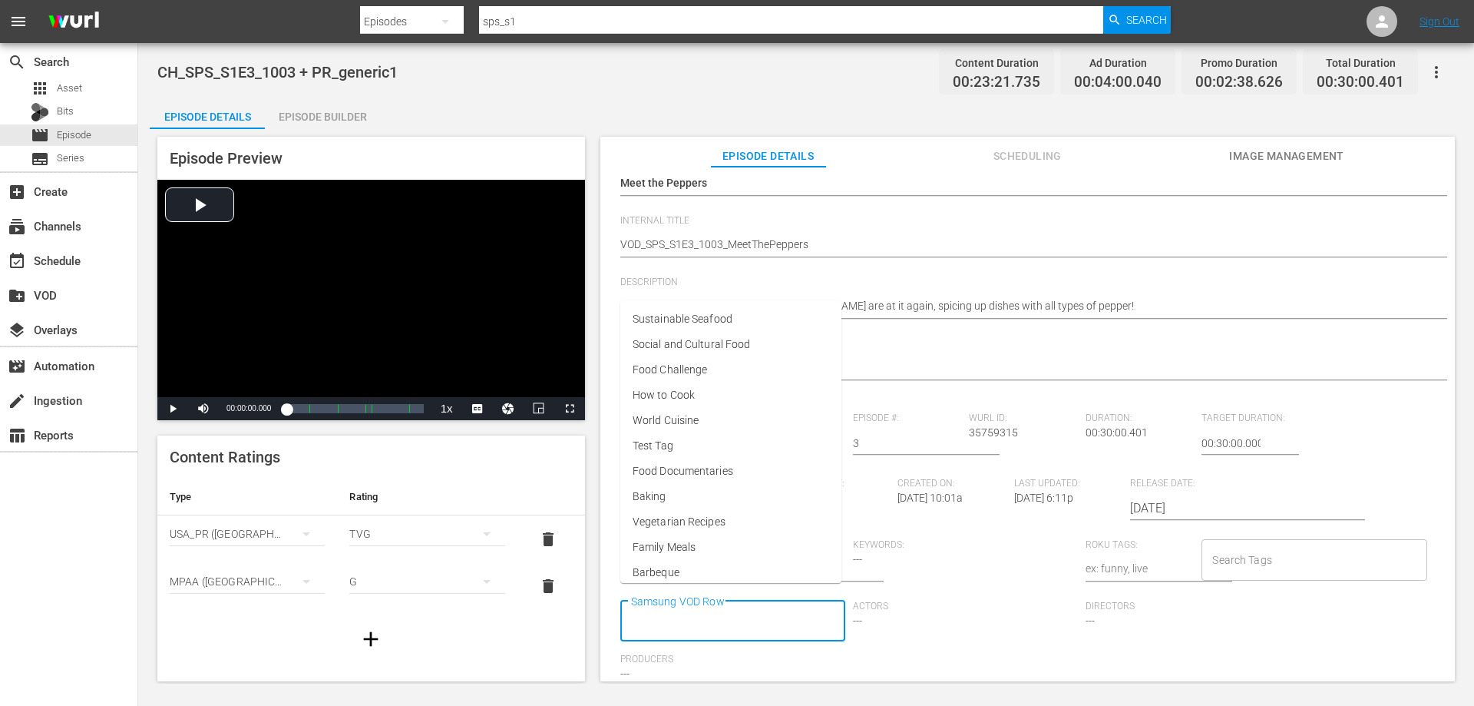
scroll to position [91, 0]
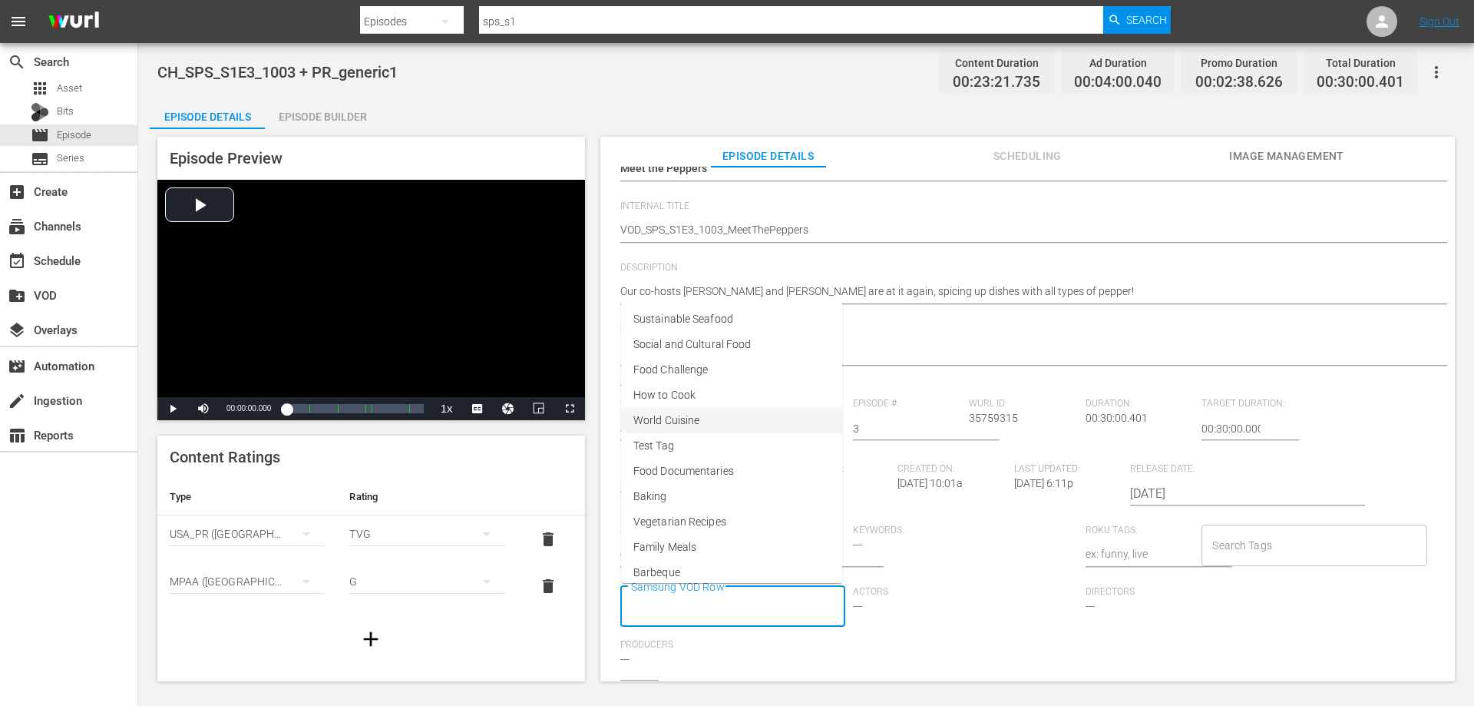
click at [700, 425] on li "World Cuisine" at bounding box center [731, 420] width 221 height 25
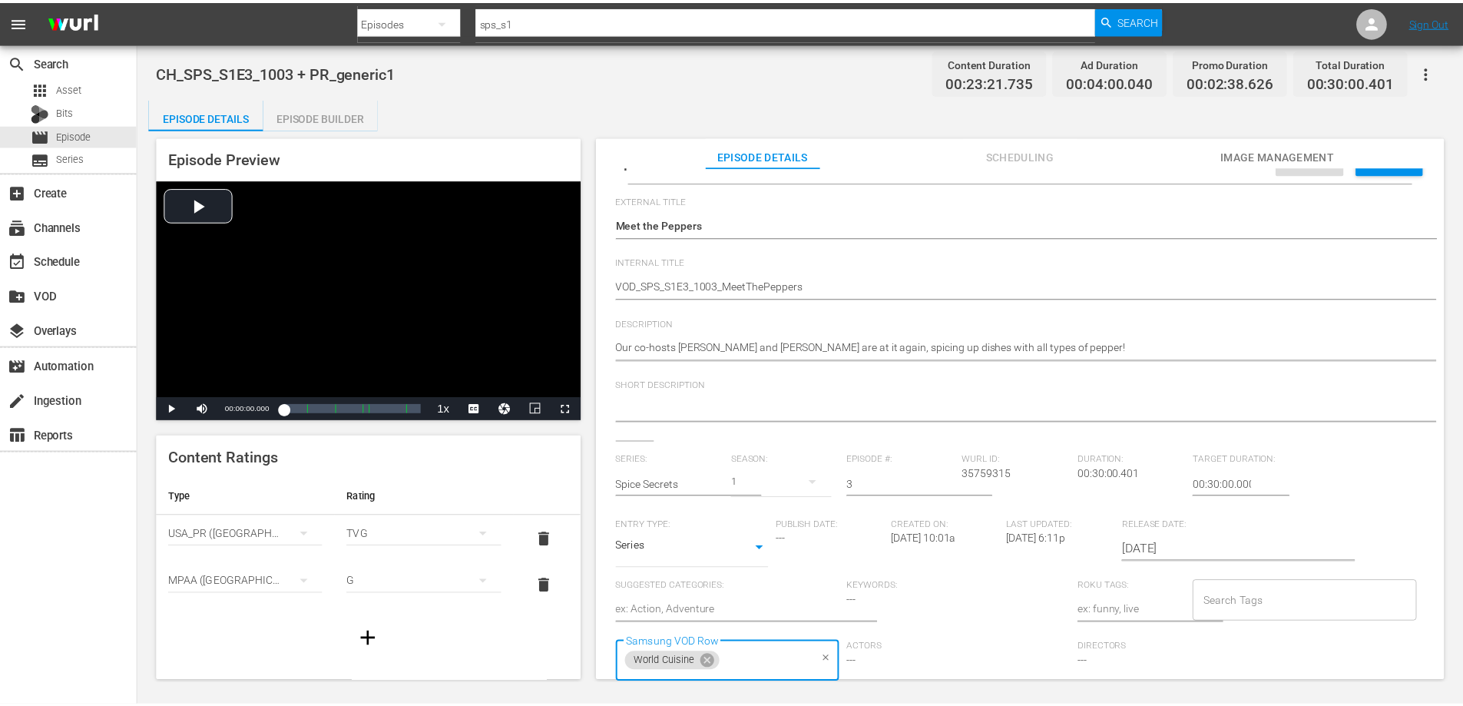
scroll to position [0, 0]
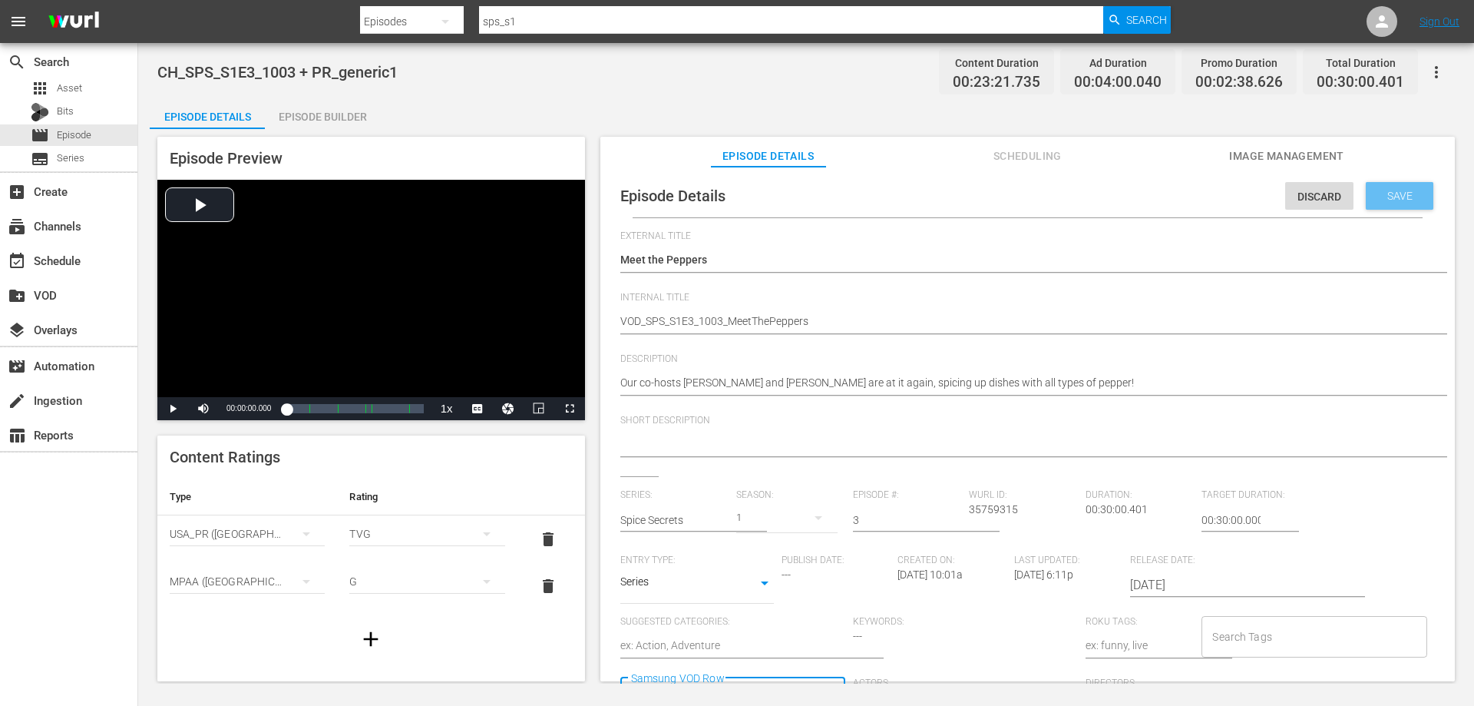
click at [1394, 190] on span "Save" at bounding box center [1400, 196] width 50 height 12
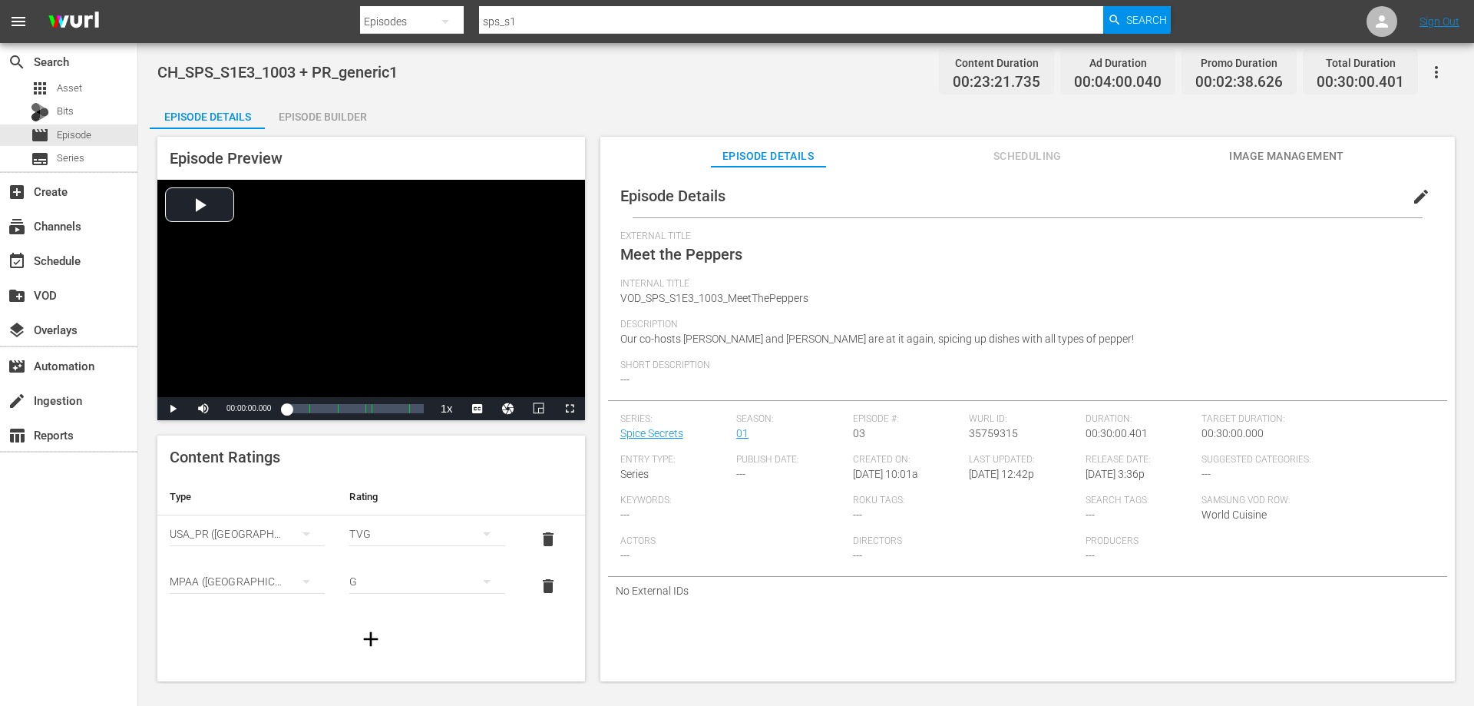
click at [342, 114] on div "Episode Builder" at bounding box center [322, 116] width 115 height 37
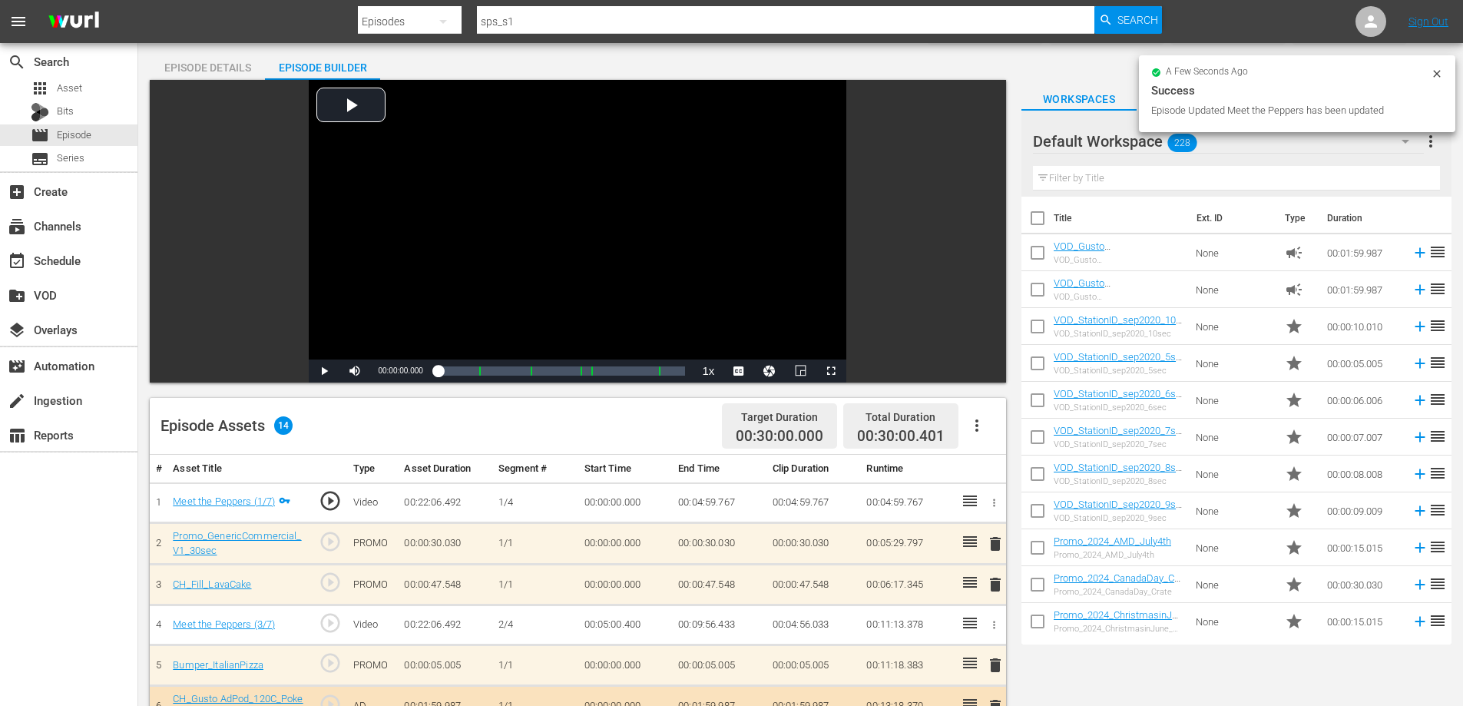
scroll to position [77, 0]
